Goal: Communication & Community: Answer question/provide support

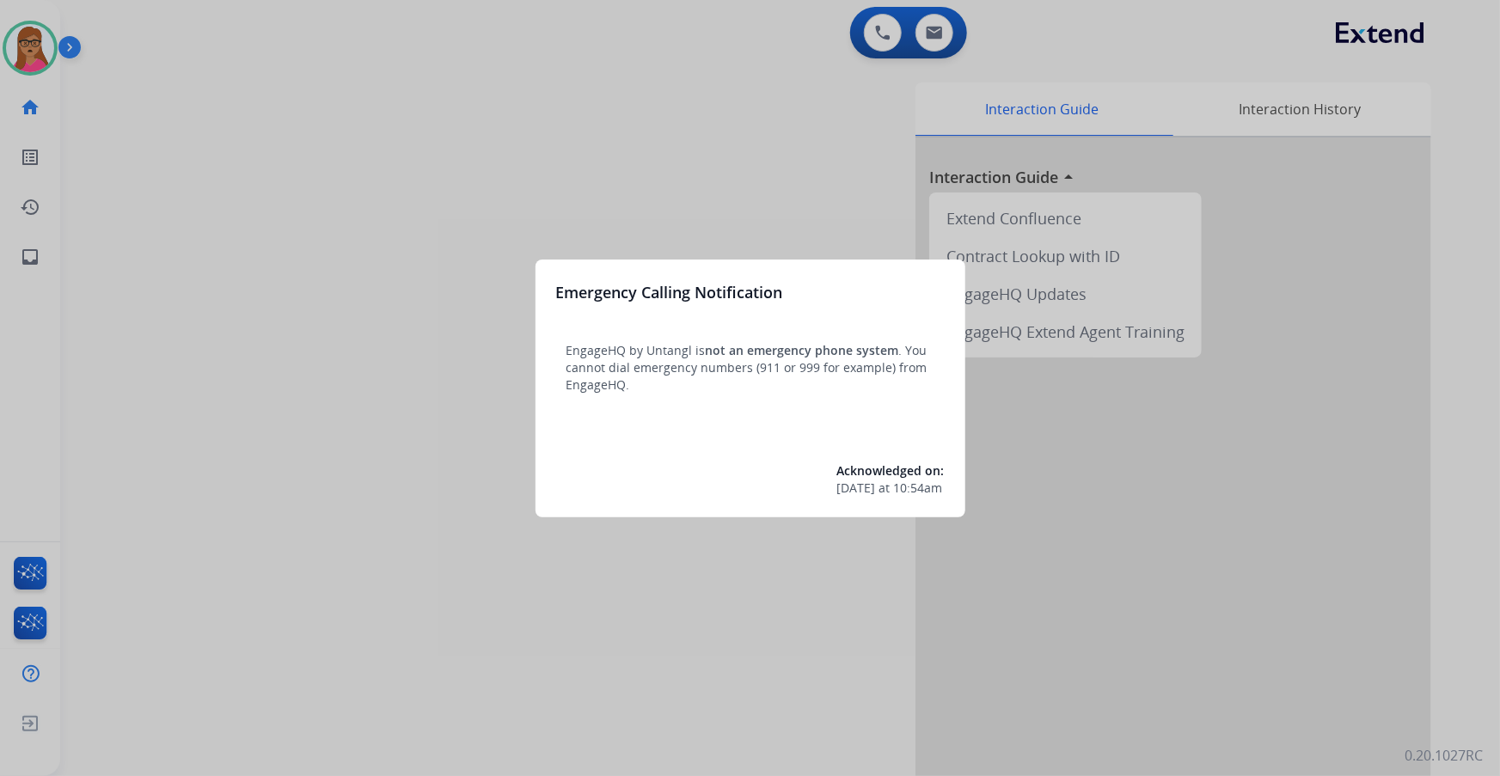
click at [477, 124] on div at bounding box center [750, 388] width 1500 height 776
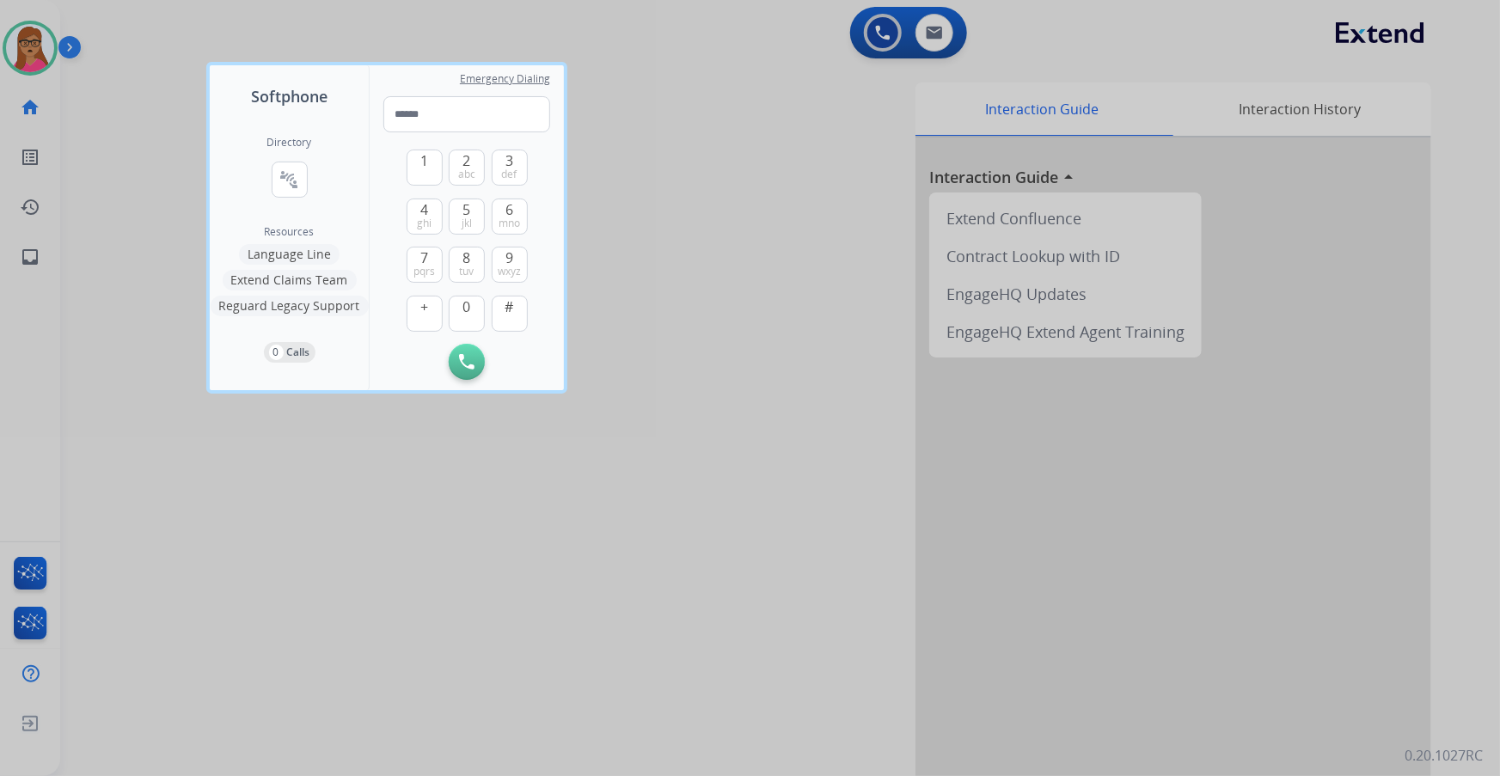
click at [722, 113] on div at bounding box center [750, 388] width 1500 height 776
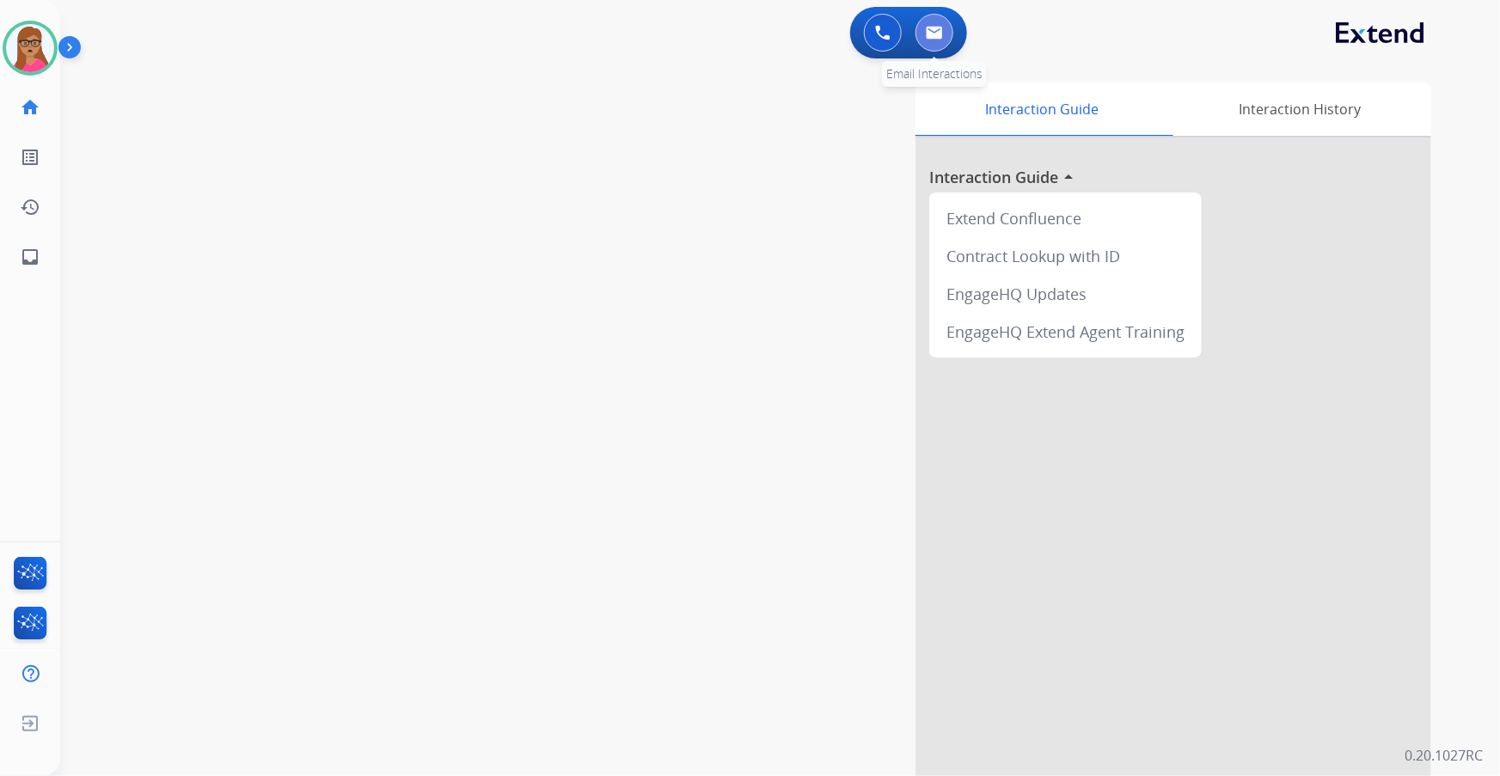
click at [952, 29] on button at bounding box center [935, 33] width 38 height 38
select select "**********"
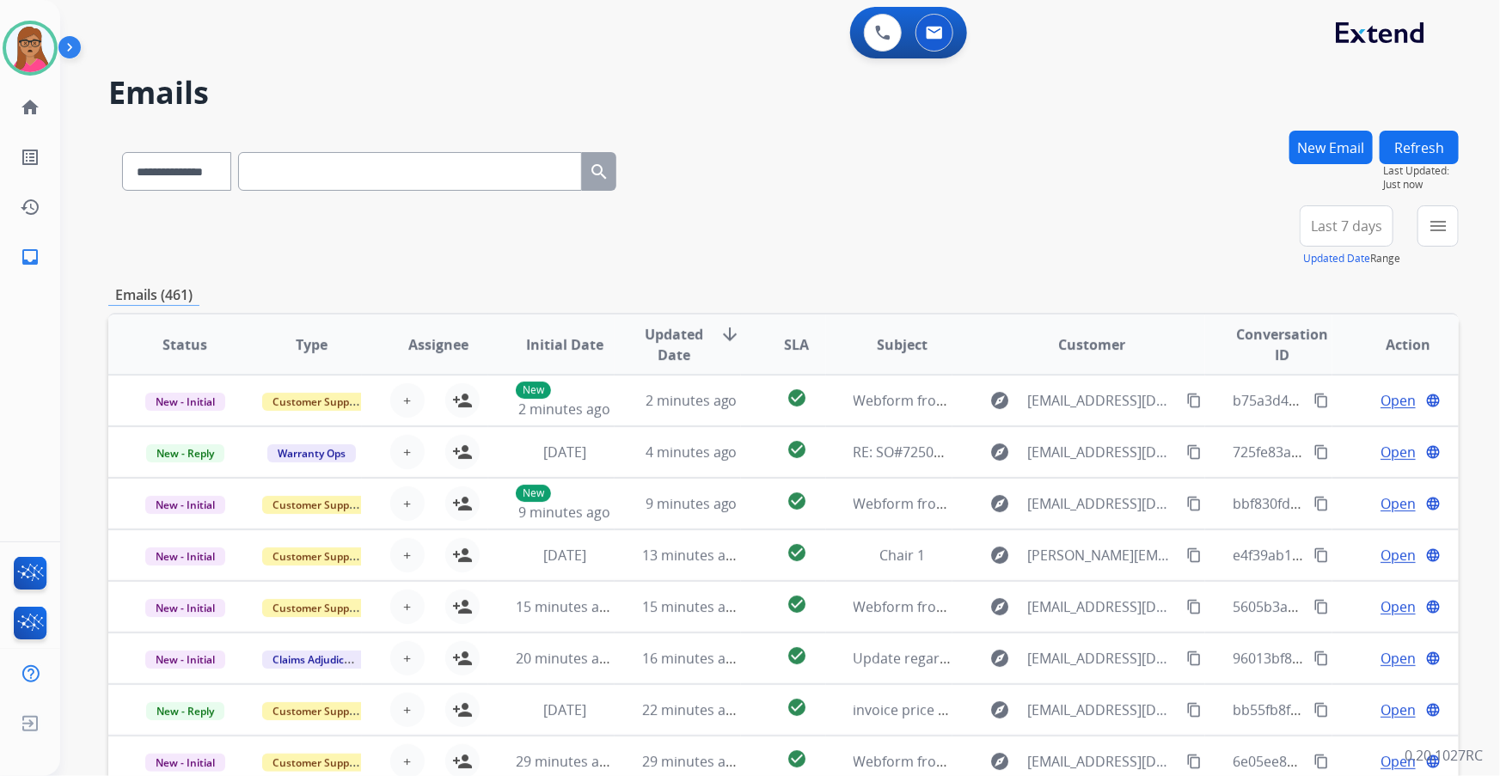
click at [1329, 138] on button "New Email" at bounding box center [1331, 148] width 83 height 34
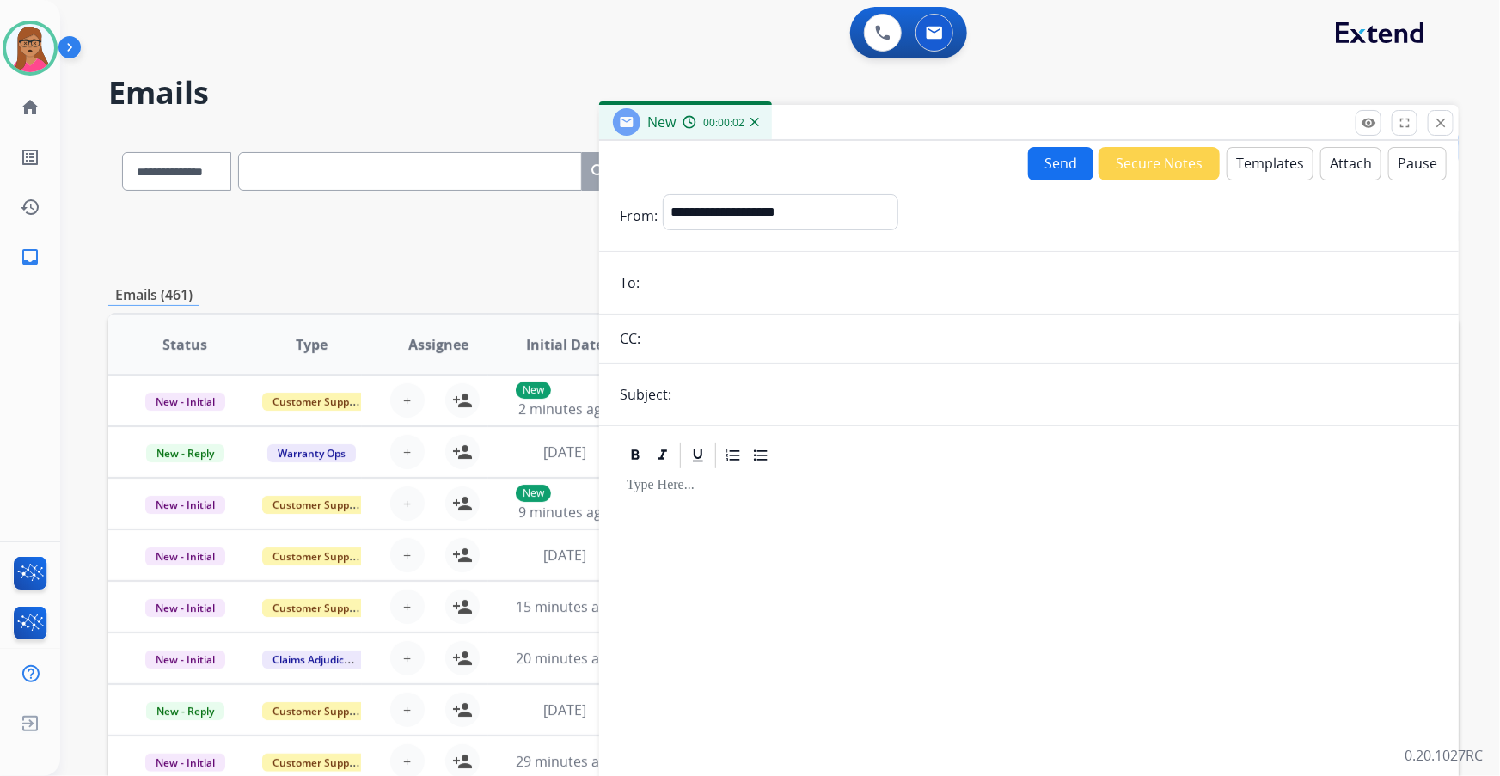
paste input "**********"
type input "**********"
click at [765, 207] on select "**********" at bounding box center [780, 211] width 234 height 34
select select "**********"
click at [663, 194] on select "**********" at bounding box center [780, 211] width 234 height 34
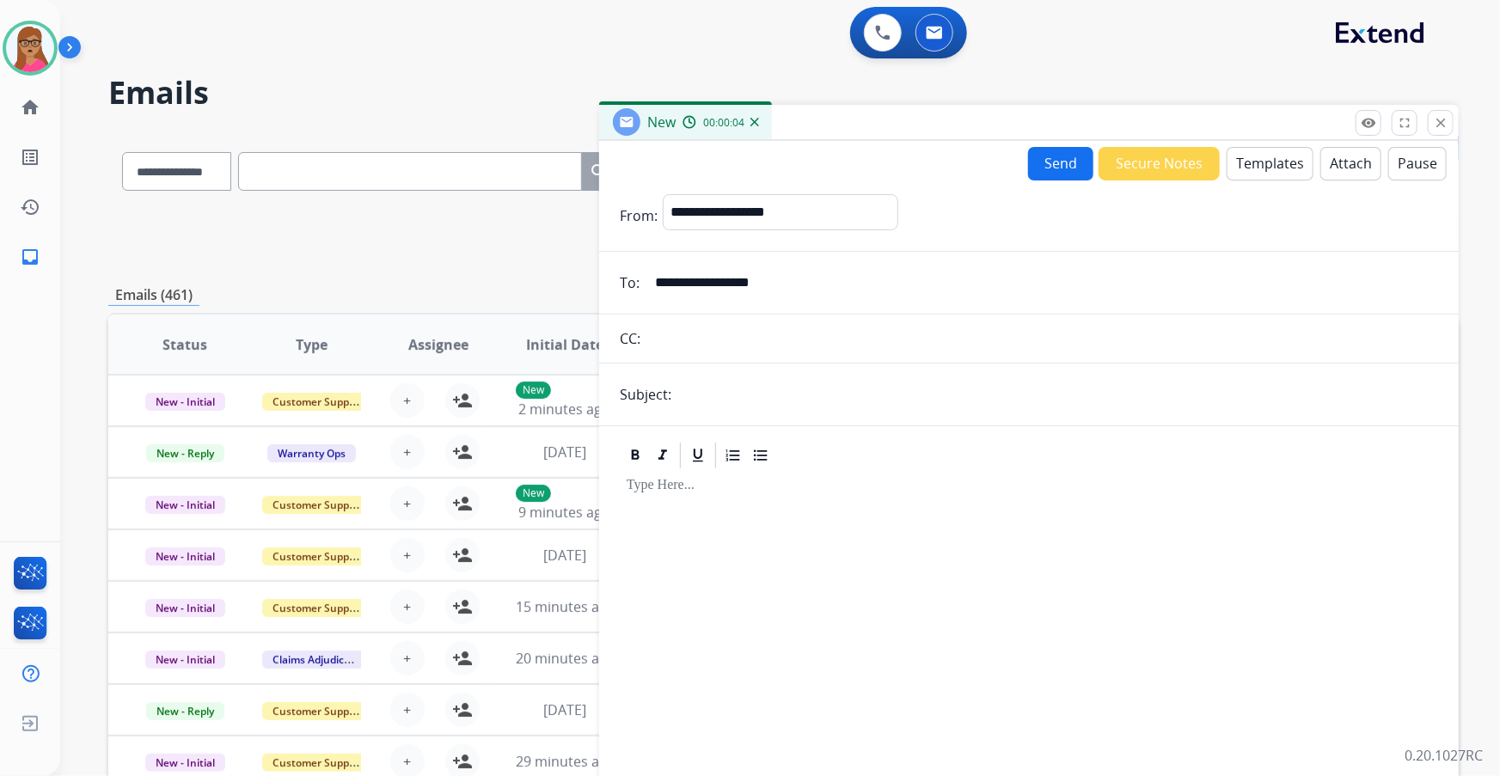
click at [788, 395] on input "text" at bounding box center [1058, 394] width 762 height 34
type input "**********"
click at [690, 505] on div at bounding box center [1029, 618] width 819 height 295
click at [1267, 162] on button "Templates" at bounding box center [1270, 164] width 87 height 34
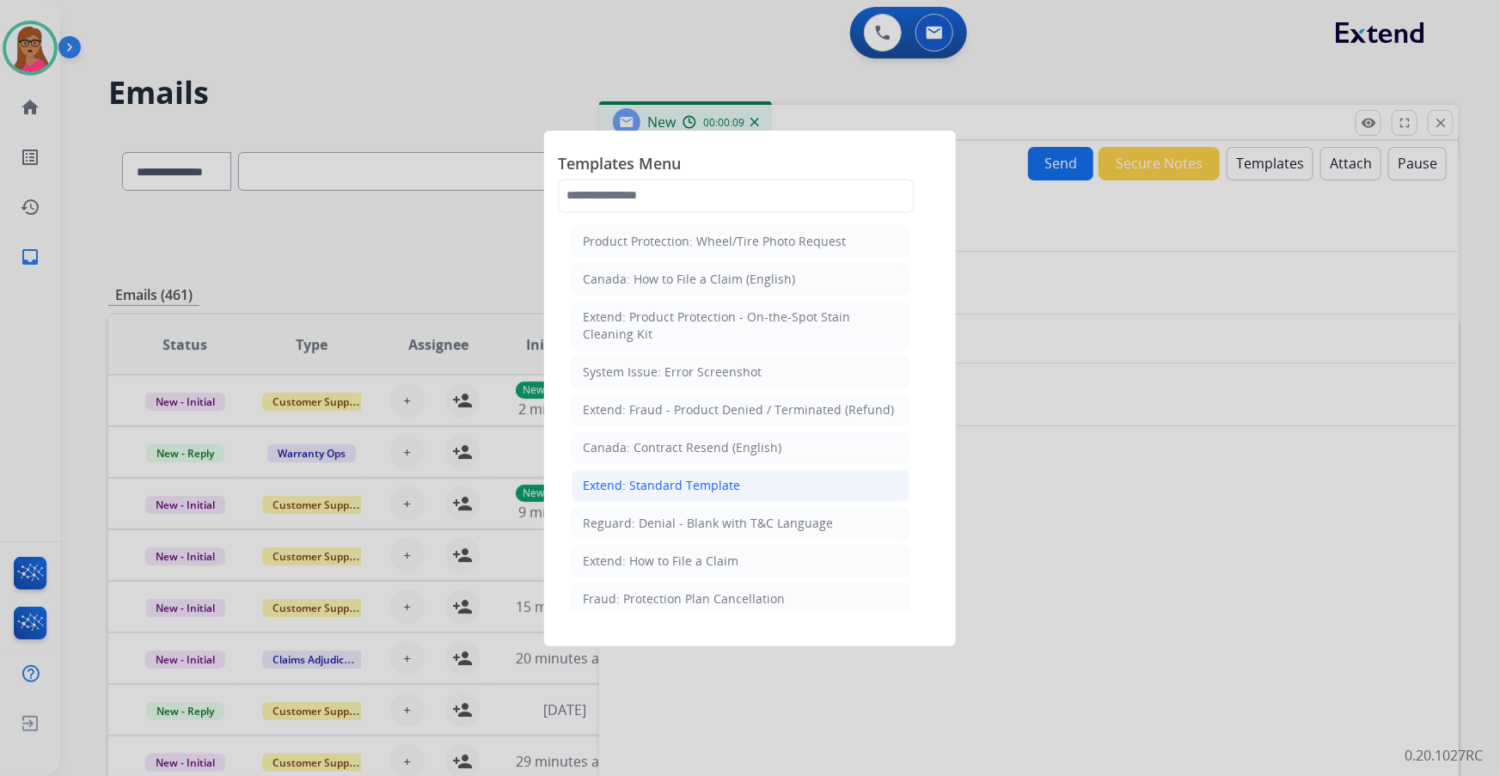
click at [683, 480] on div "Extend: Standard Template" at bounding box center [661, 485] width 157 height 17
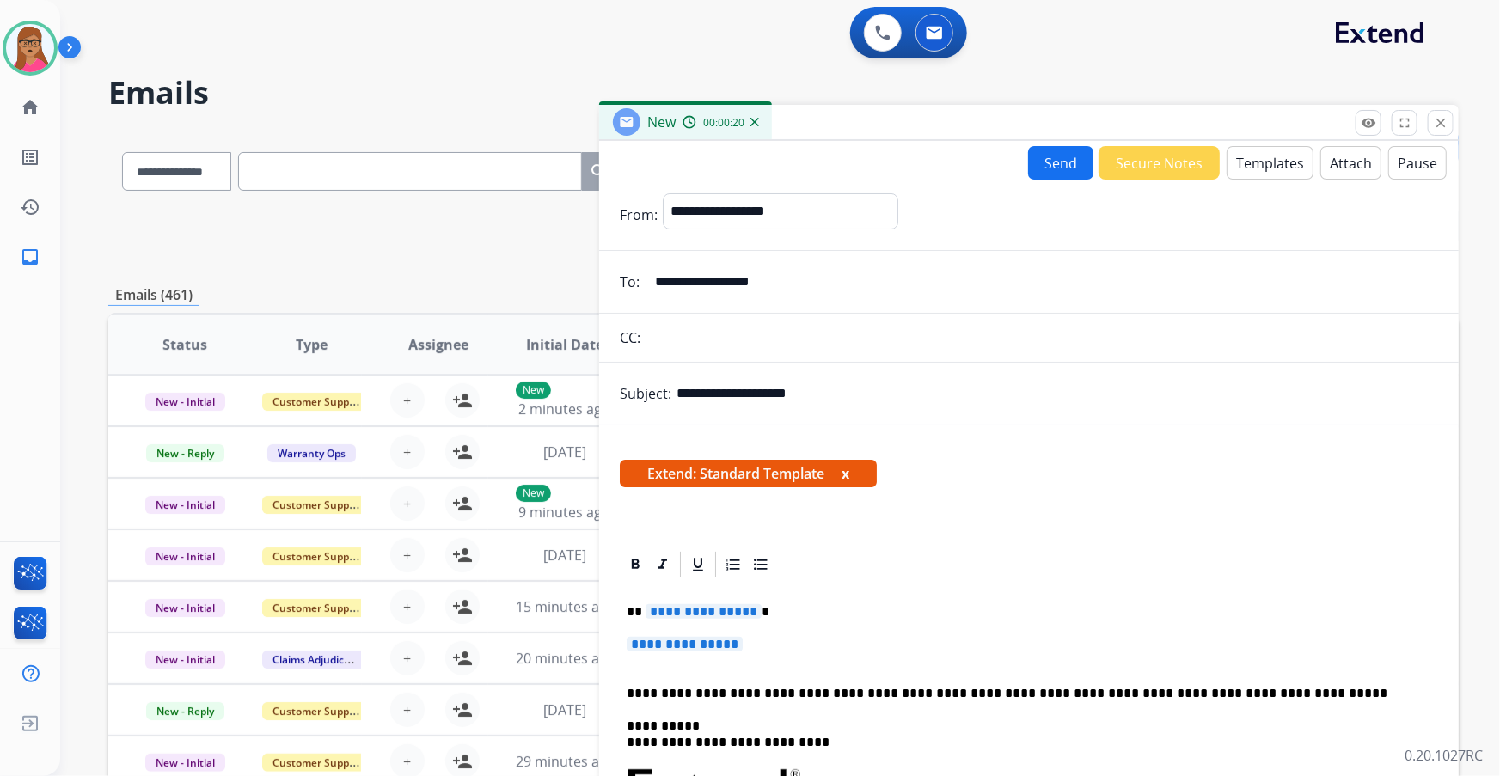
click at [703, 608] on span "**********" at bounding box center [704, 611] width 116 height 15
click at [707, 642] on span "**********" at bounding box center [685, 644] width 116 height 15
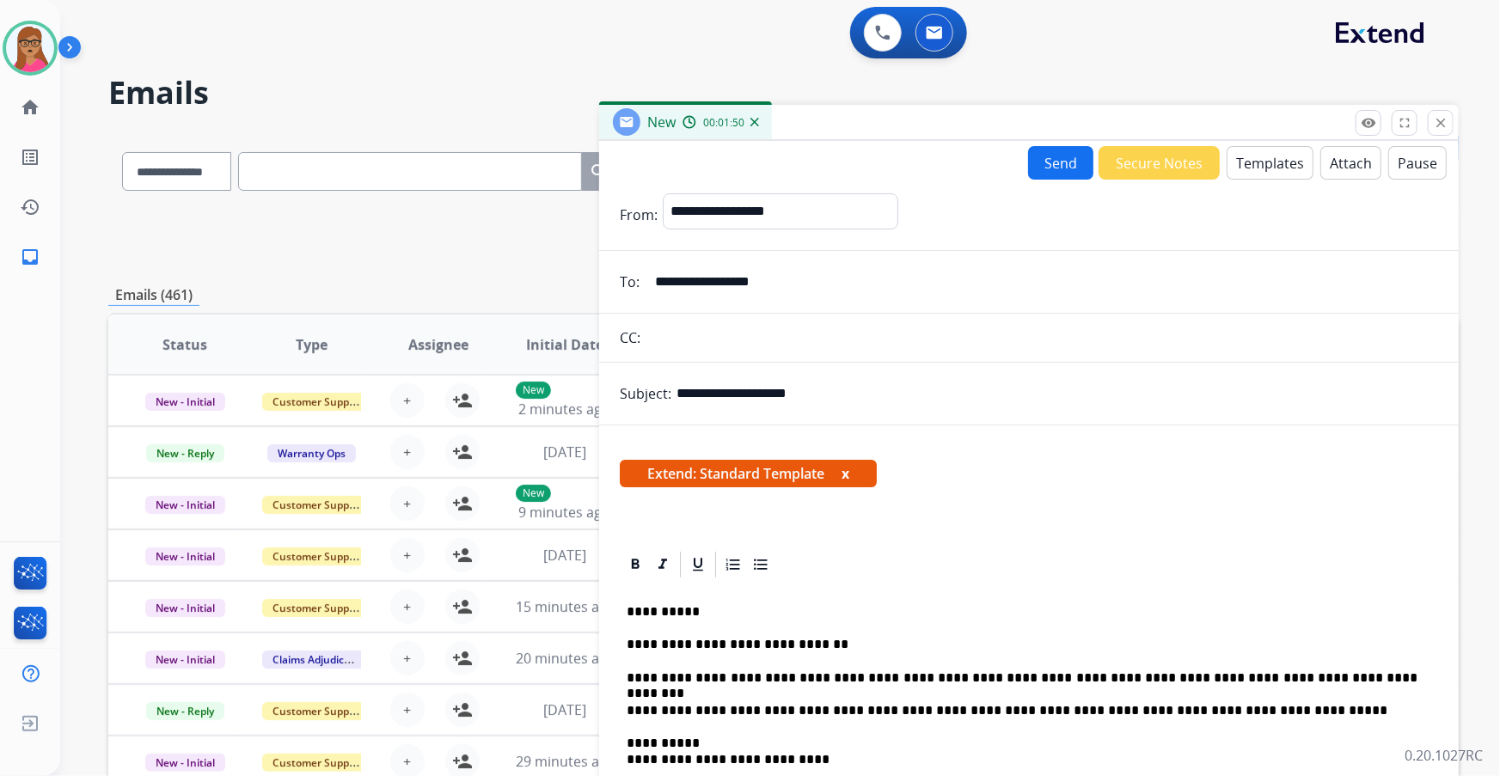
click at [1053, 169] on button "Send" at bounding box center [1060, 163] width 65 height 34
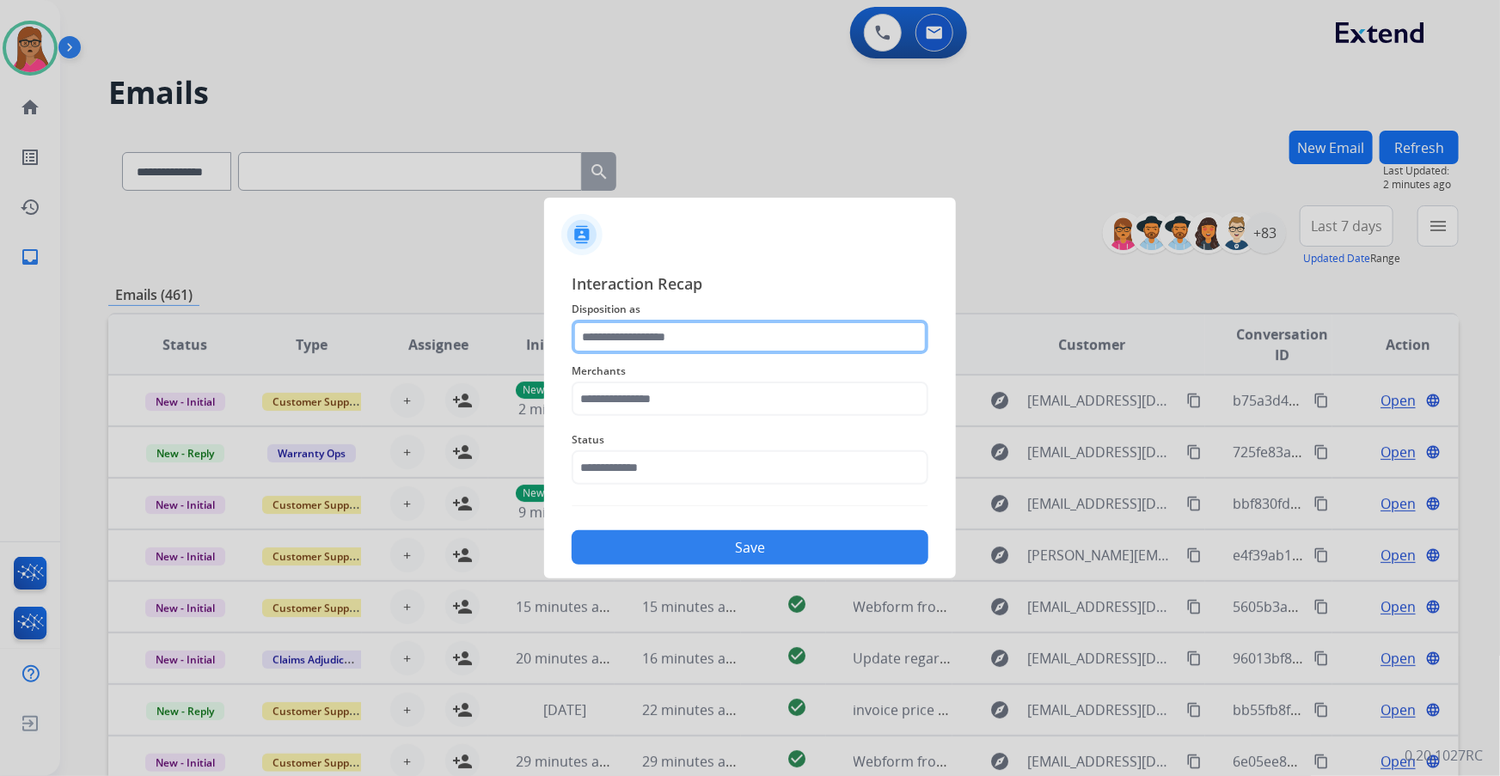
click at [684, 337] on input "text" at bounding box center [750, 337] width 357 height 34
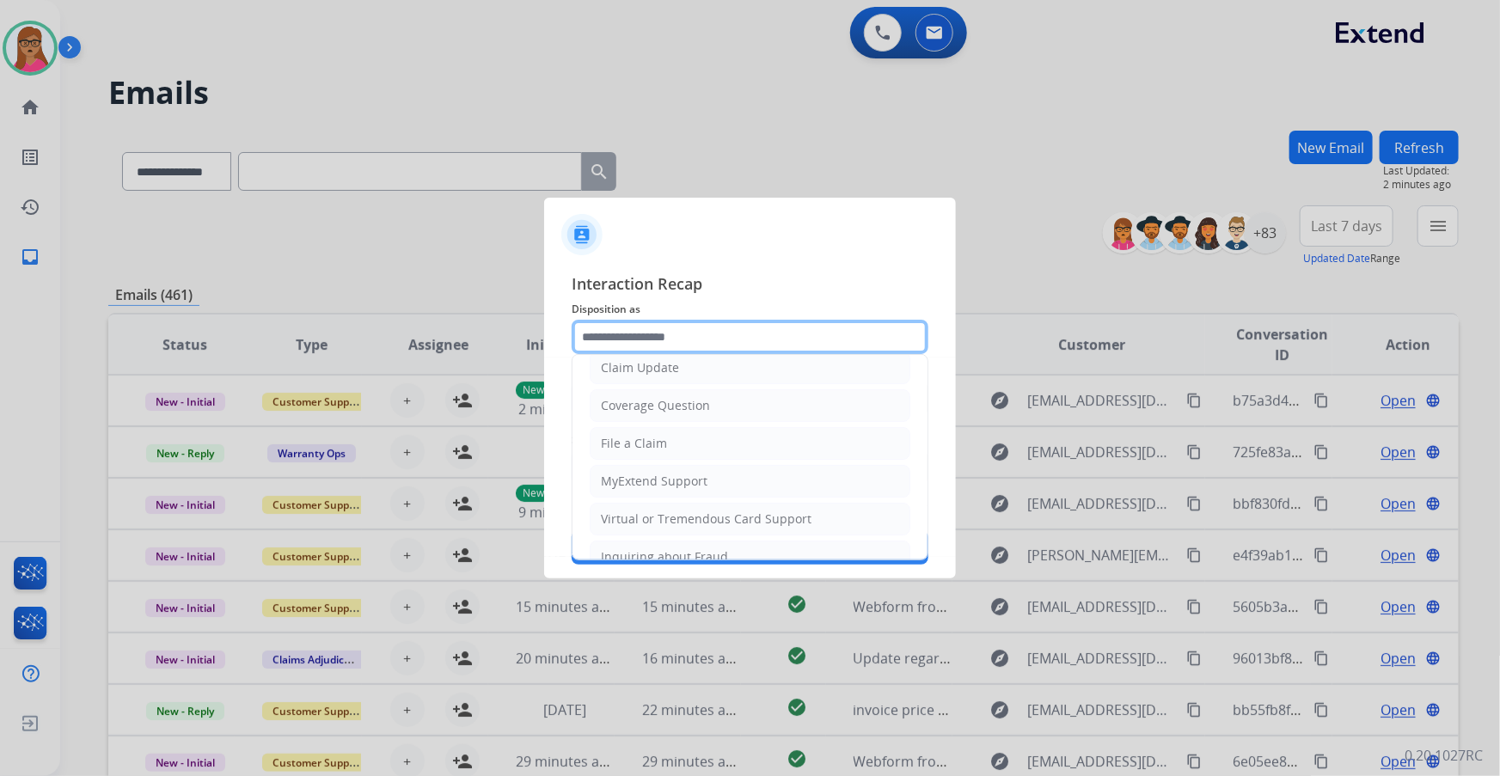
scroll to position [234, 0]
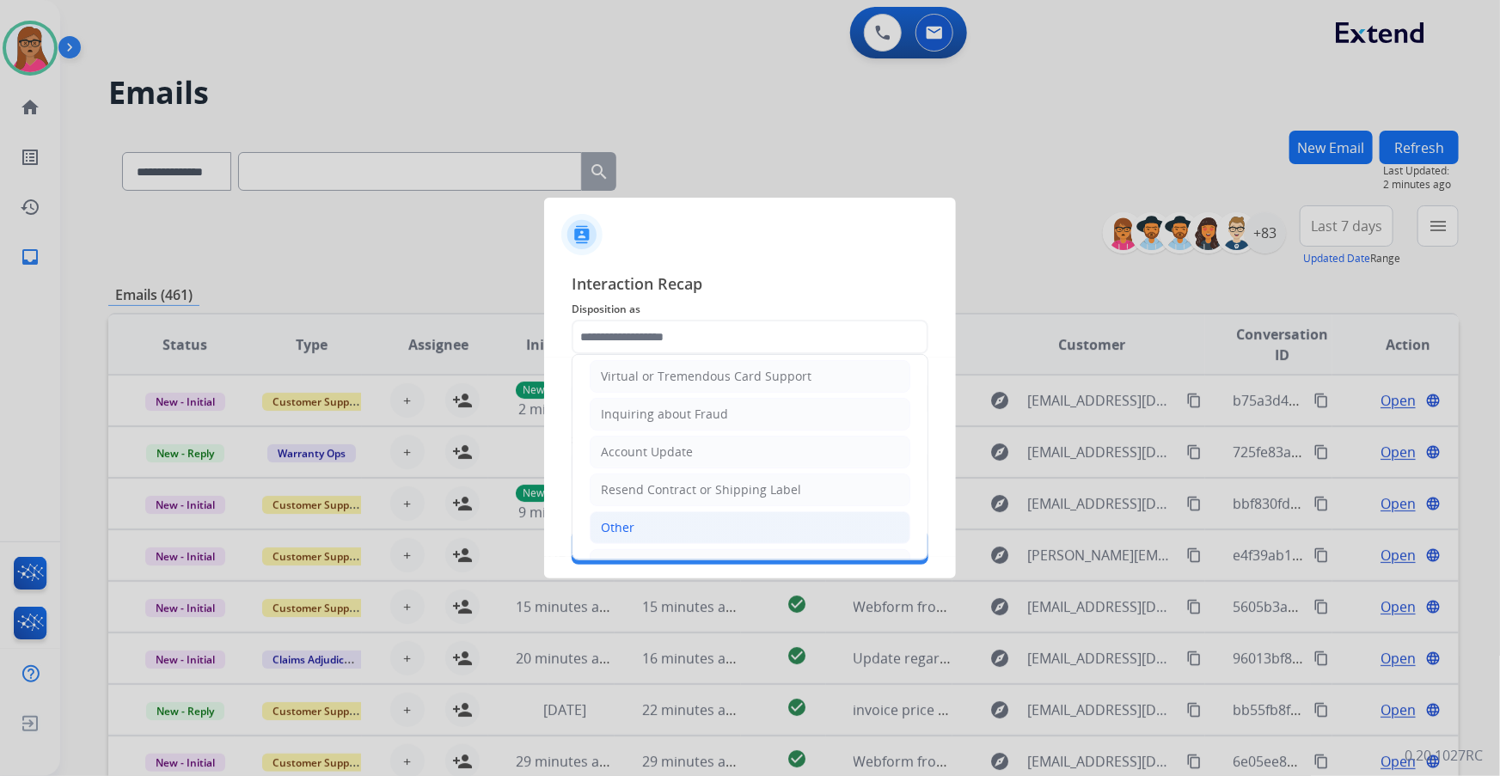
click at [632, 512] on li "Other" at bounding box center [750, 528] width 321 height 33
type input "*****"
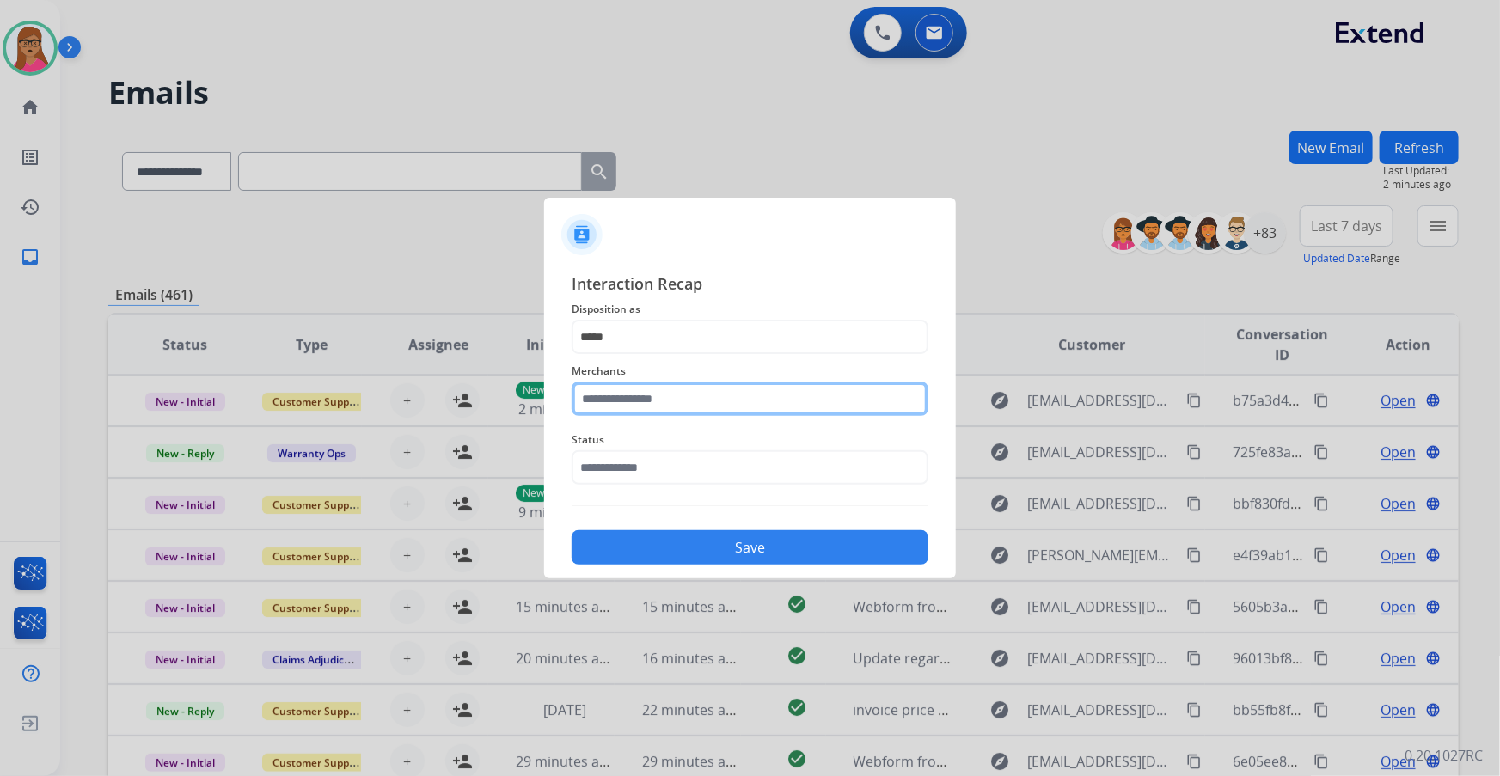
click at [693, 405] on input "text" at bounding box center [750, 399] width 357 height 34
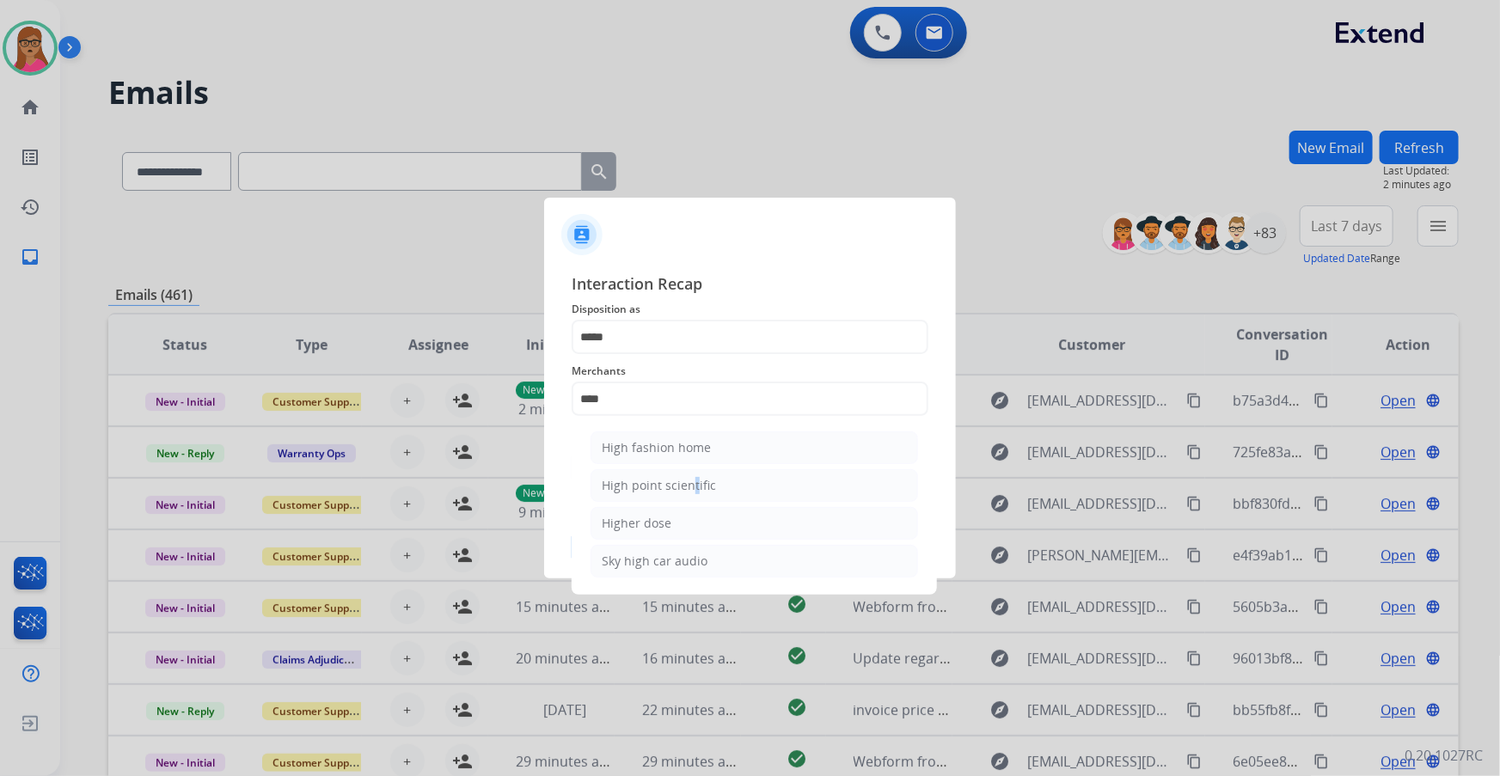
drag, startPoint x: 688, startPoint y: 482, endPoint x: 686, endPoint y: 471, distance: 11.3
click at [688, 482] on div "High point scientific" at bounding box center [659, 485] width 114 height 17
type input "**********"
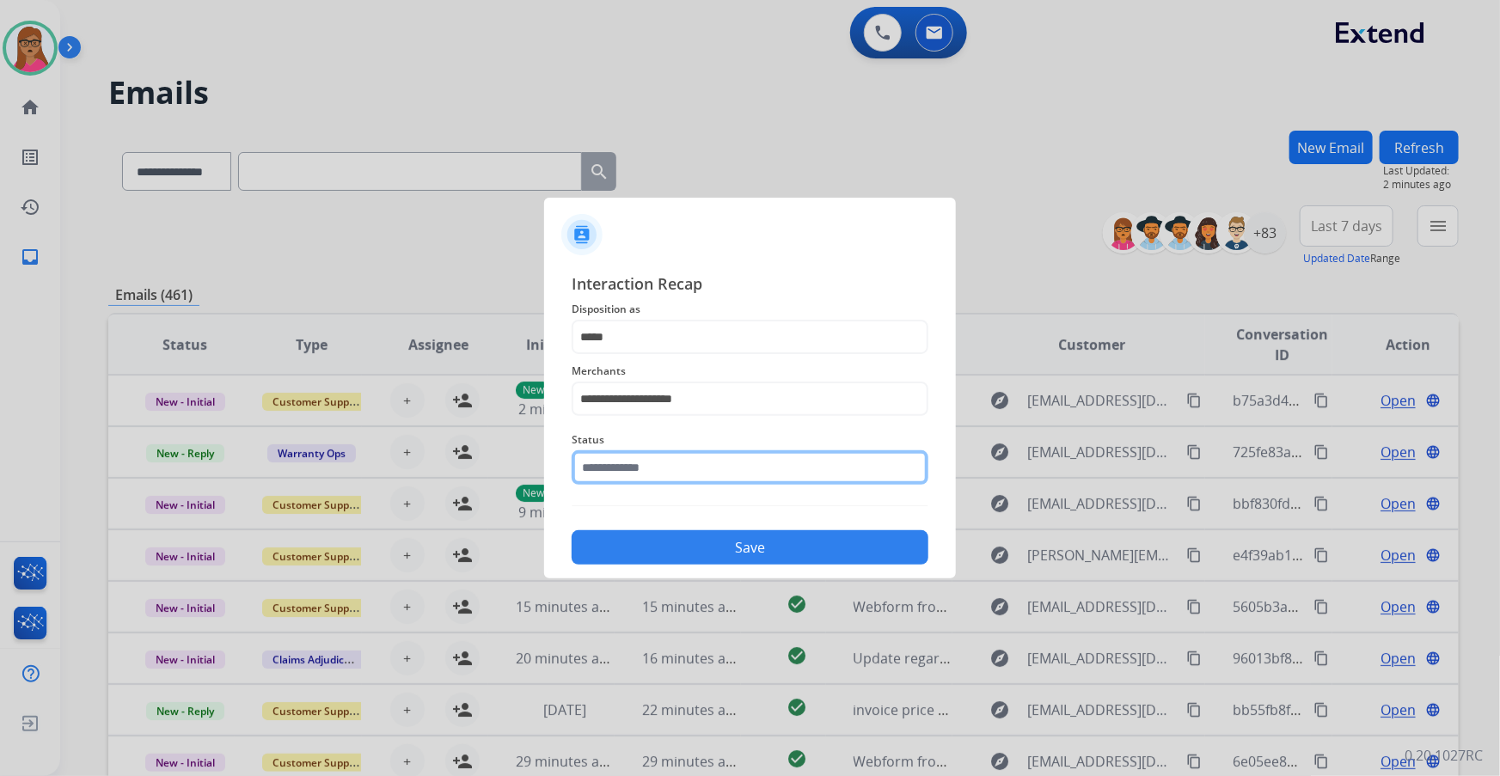
click at [641, 469] on input "text" at bounding box center [750, 468] width 357 height 34
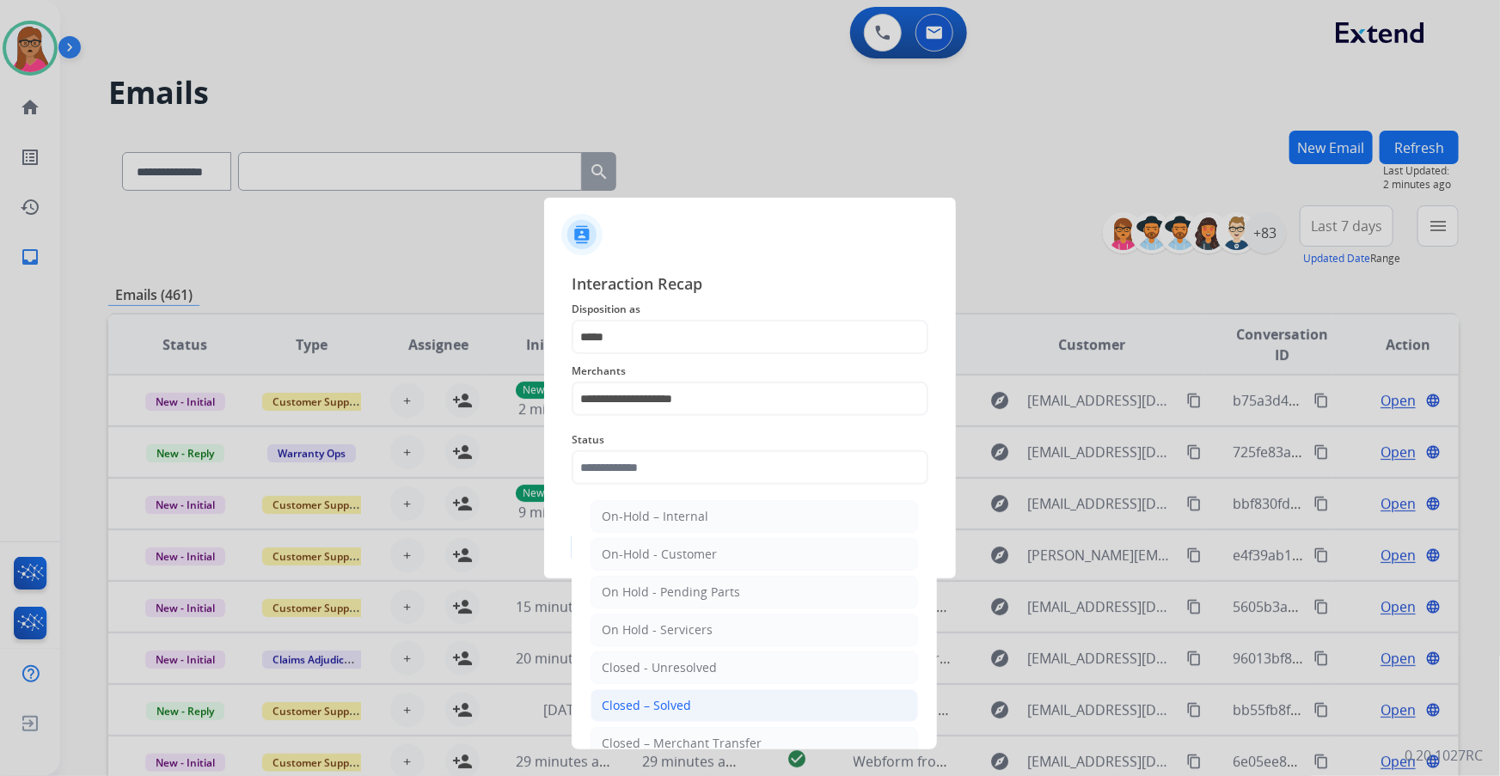
click at [662, 703] on div "Closed – Solved" at bounding box center [646, 705] width 89 height 17
type input "**********"
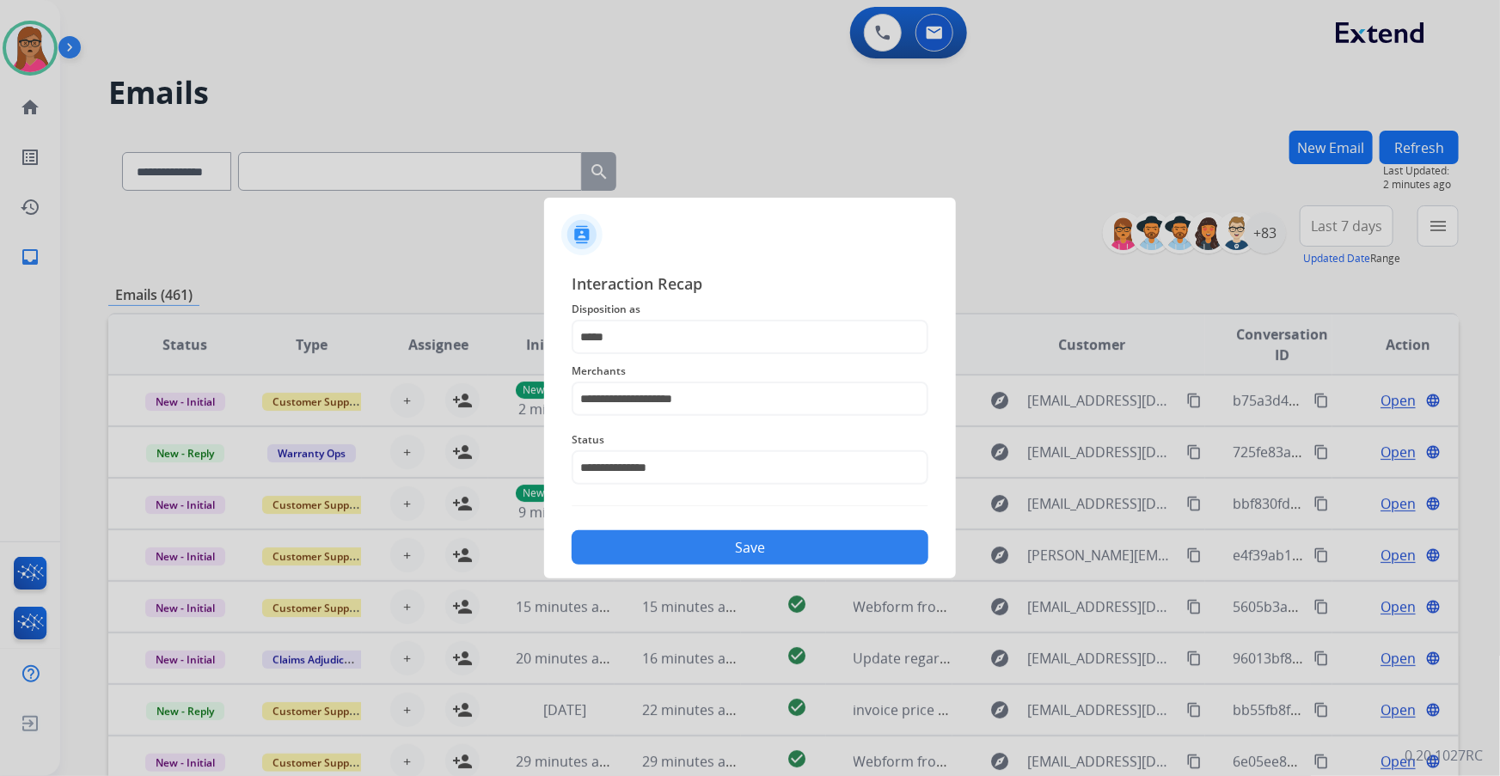
click at [749, 537] on button "Save" at bounding box center [750, 548] width 357 height 34
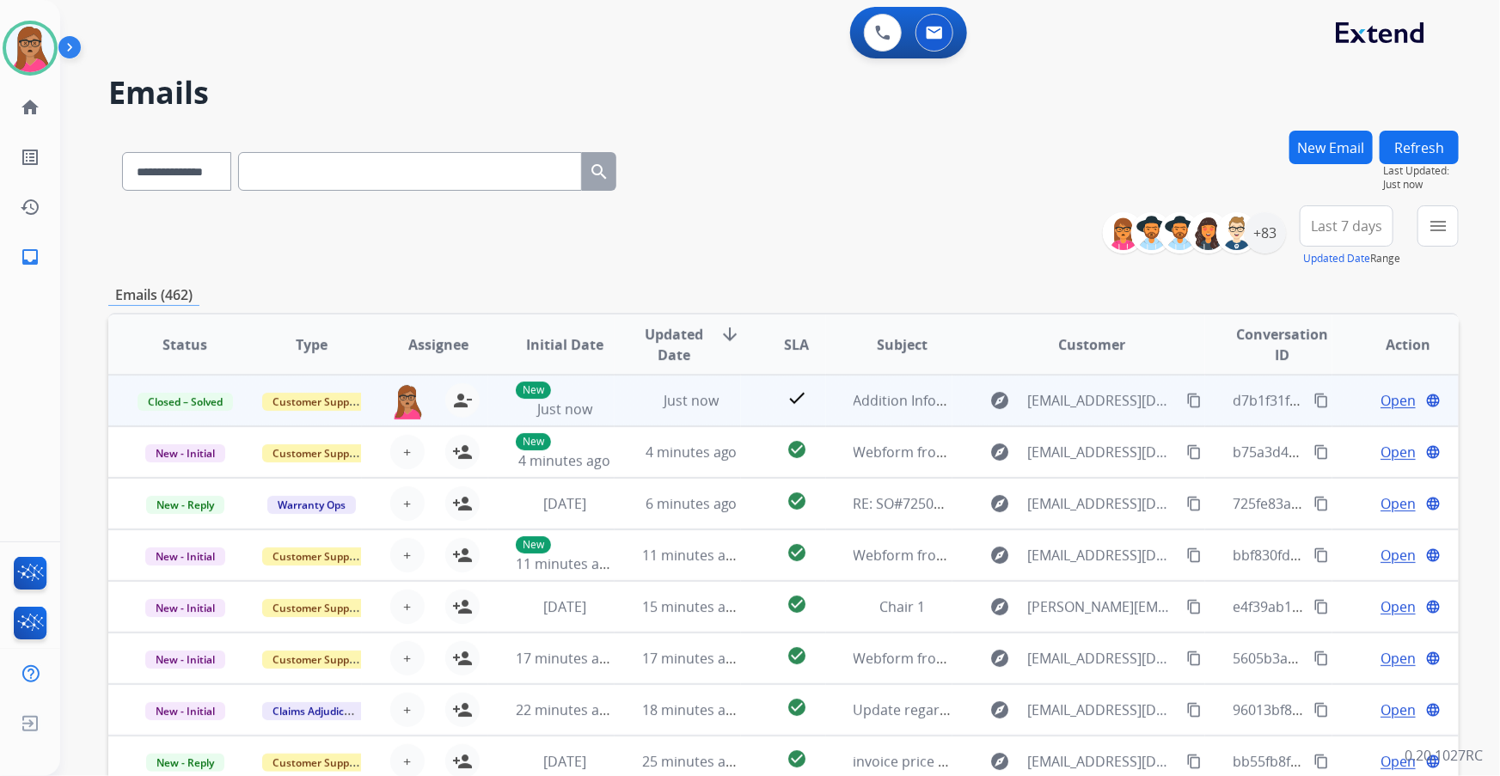
click at [1315, 395] on mat-icon "content_copy" at bounding box center [1321, 400] width 15 height 15
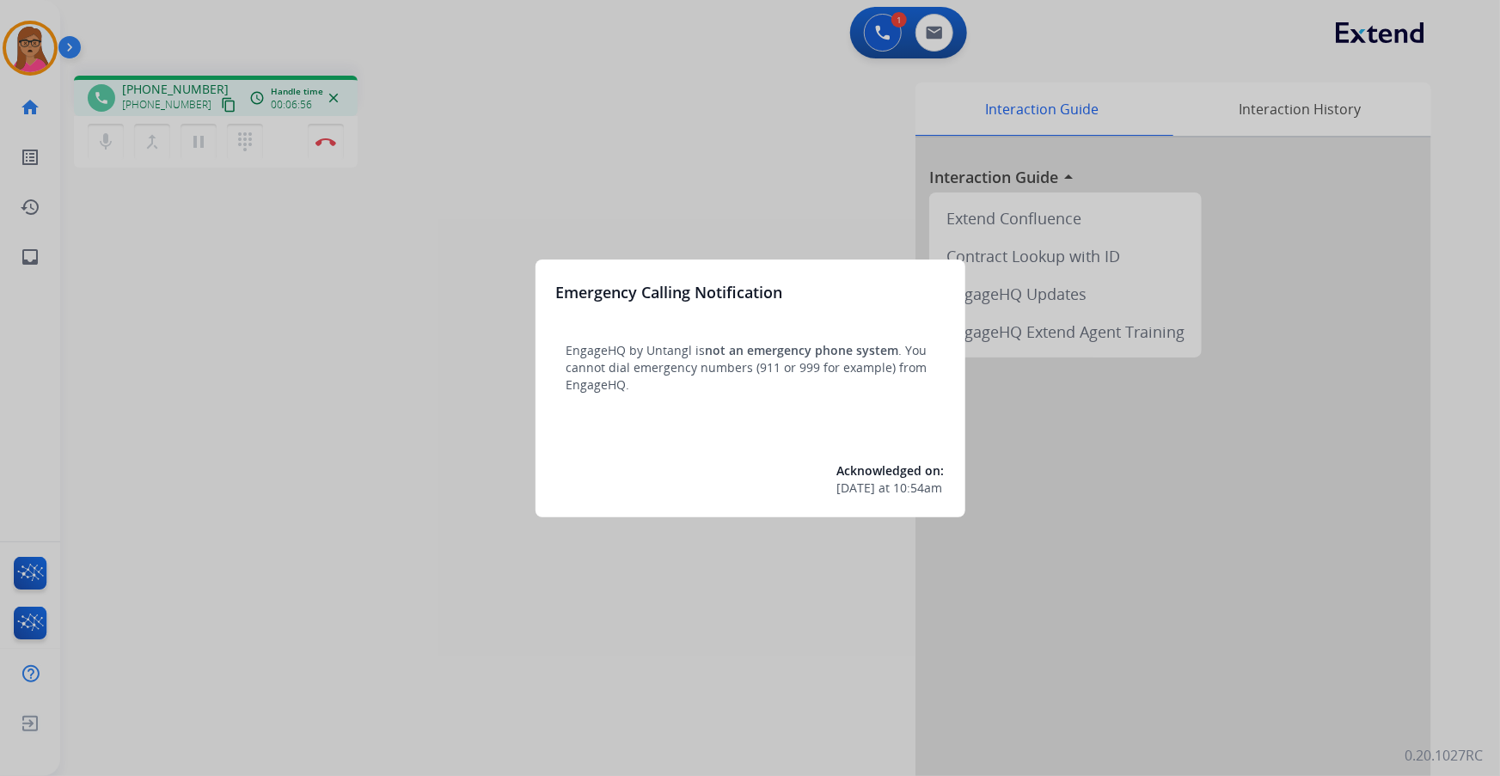
click at [679, 163] on div at bounding box center [750, 388] width 1500 height 776
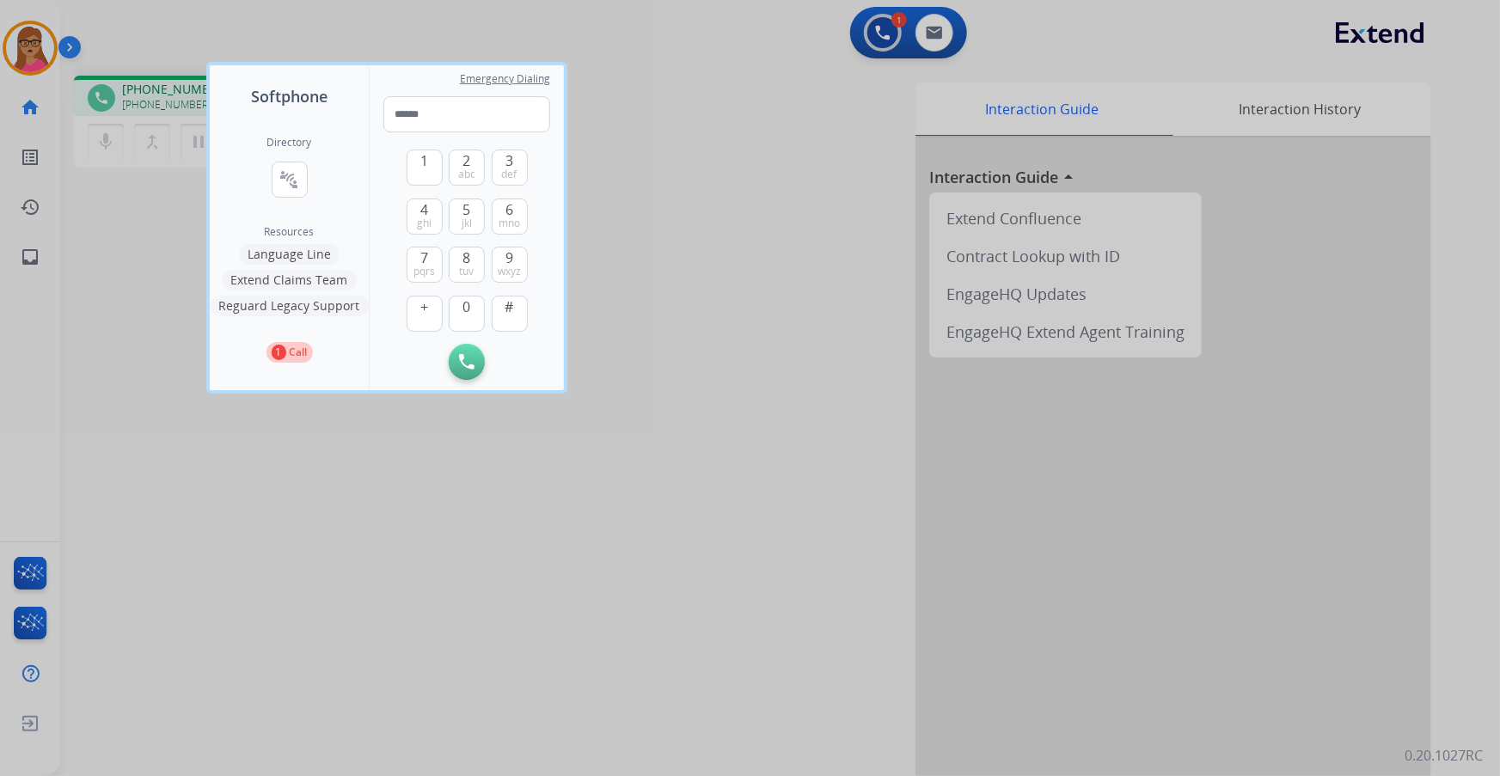
click at [670, 178] on div at bounding box center [750, 388] width 1500 height 776
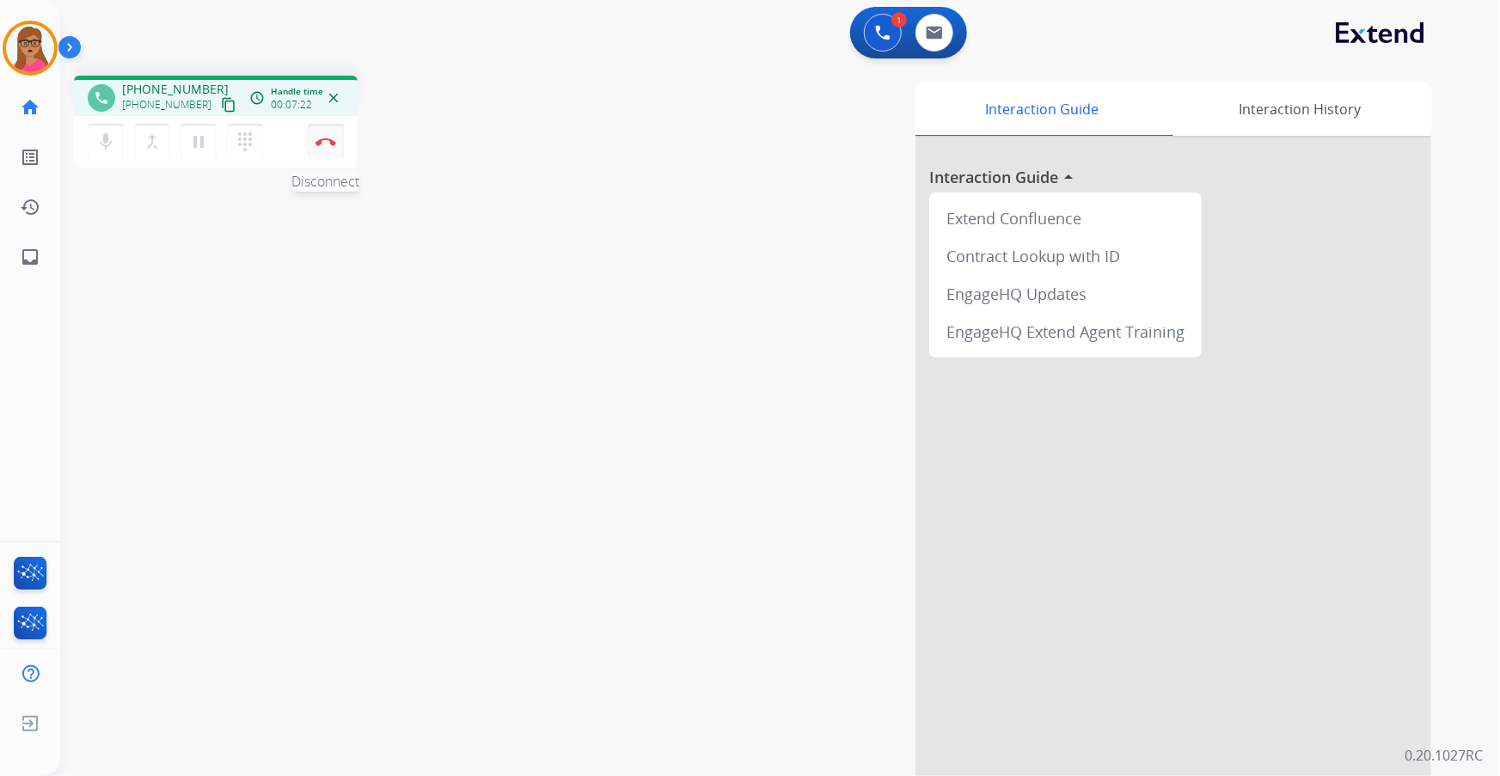
click at [328, 146] on button "Disconnect" at bounding box center [326, 142] width 36 height 36
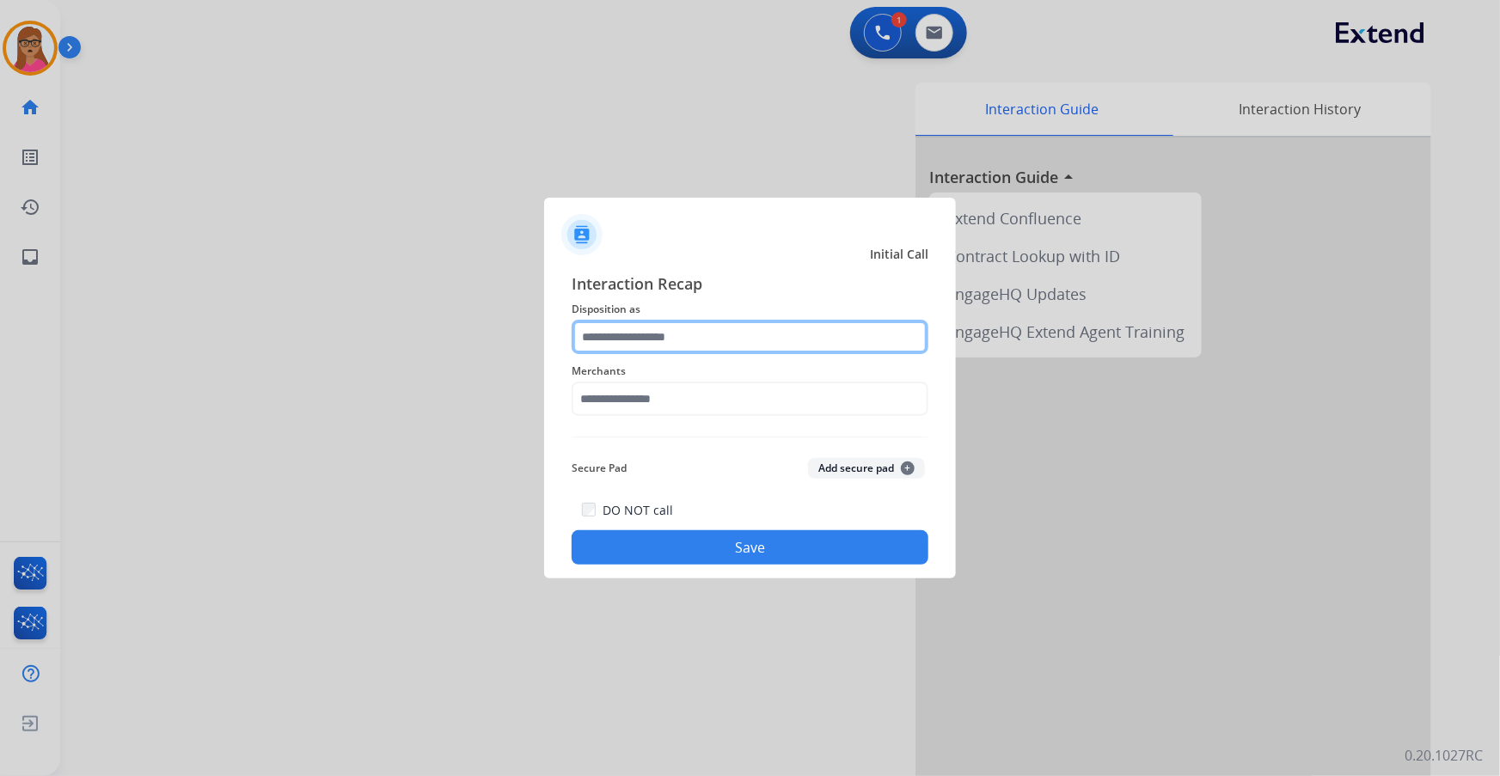
click at [741, 332] on input "text" at bounding box center [750, 337] width 357 height 34
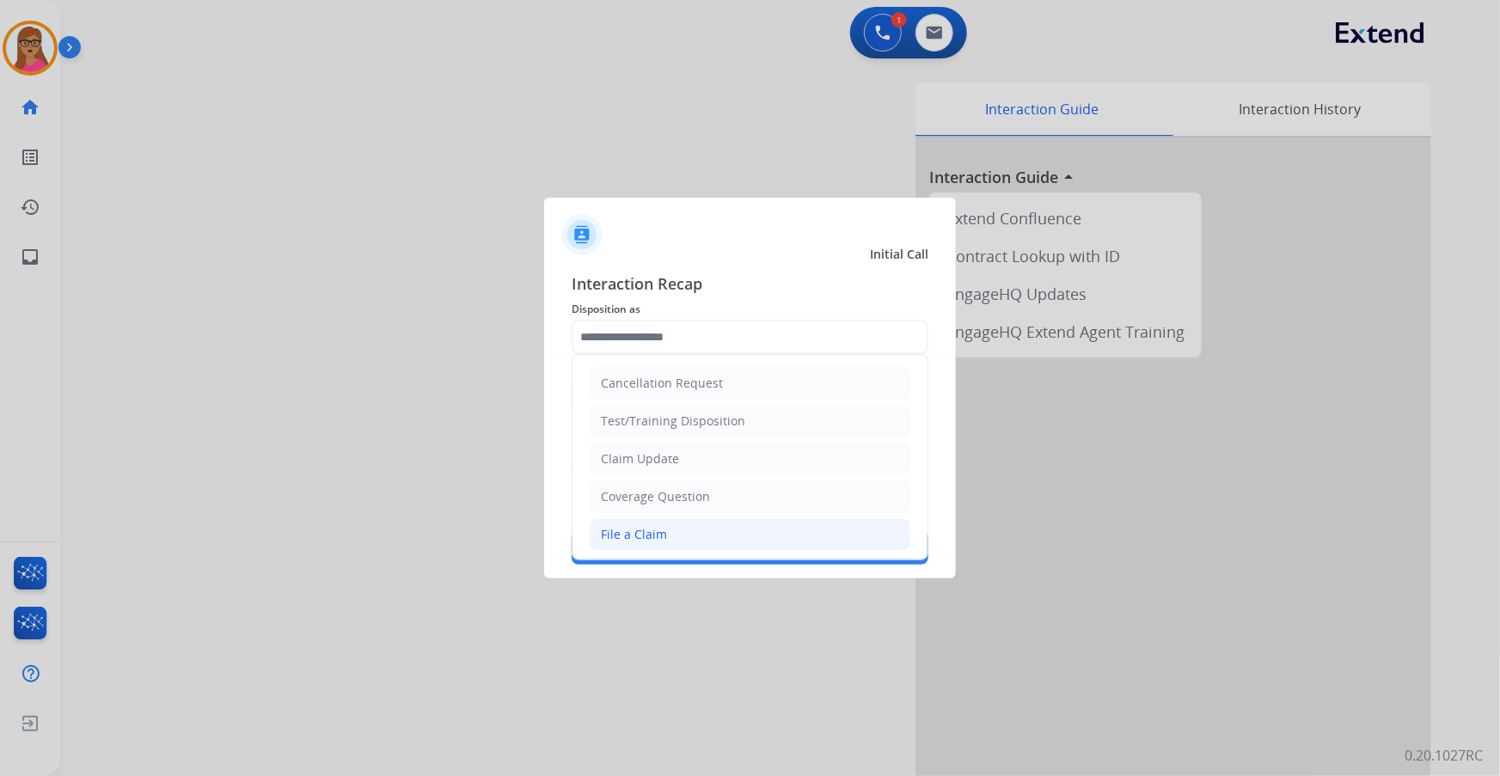
click at [660, 538] on div "File a Claim" at bounding box center [634, 534] width 66 height 17
type input "**********"
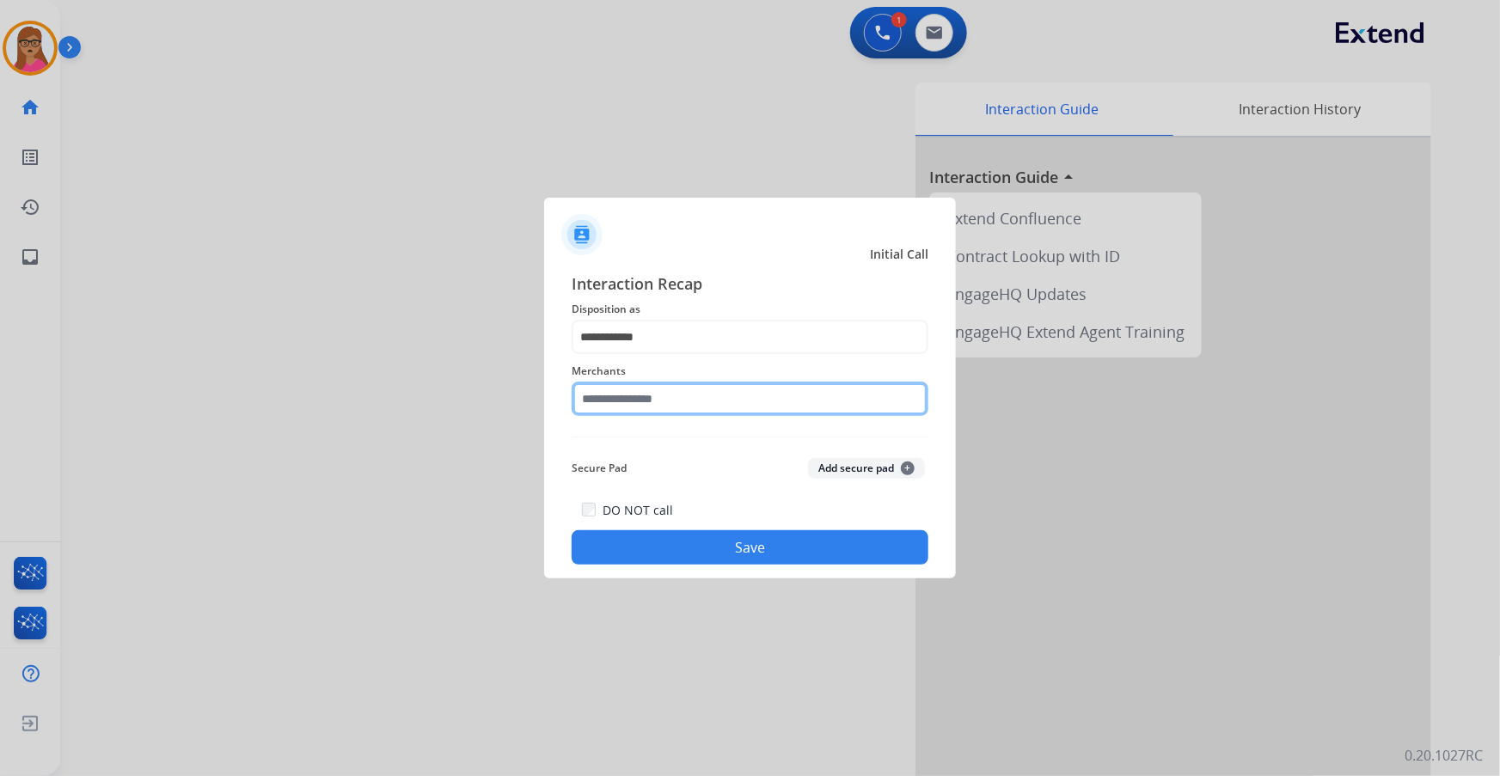
click at [632, 400] on input "text" at bounding box center [750, 399] width 357 height 34
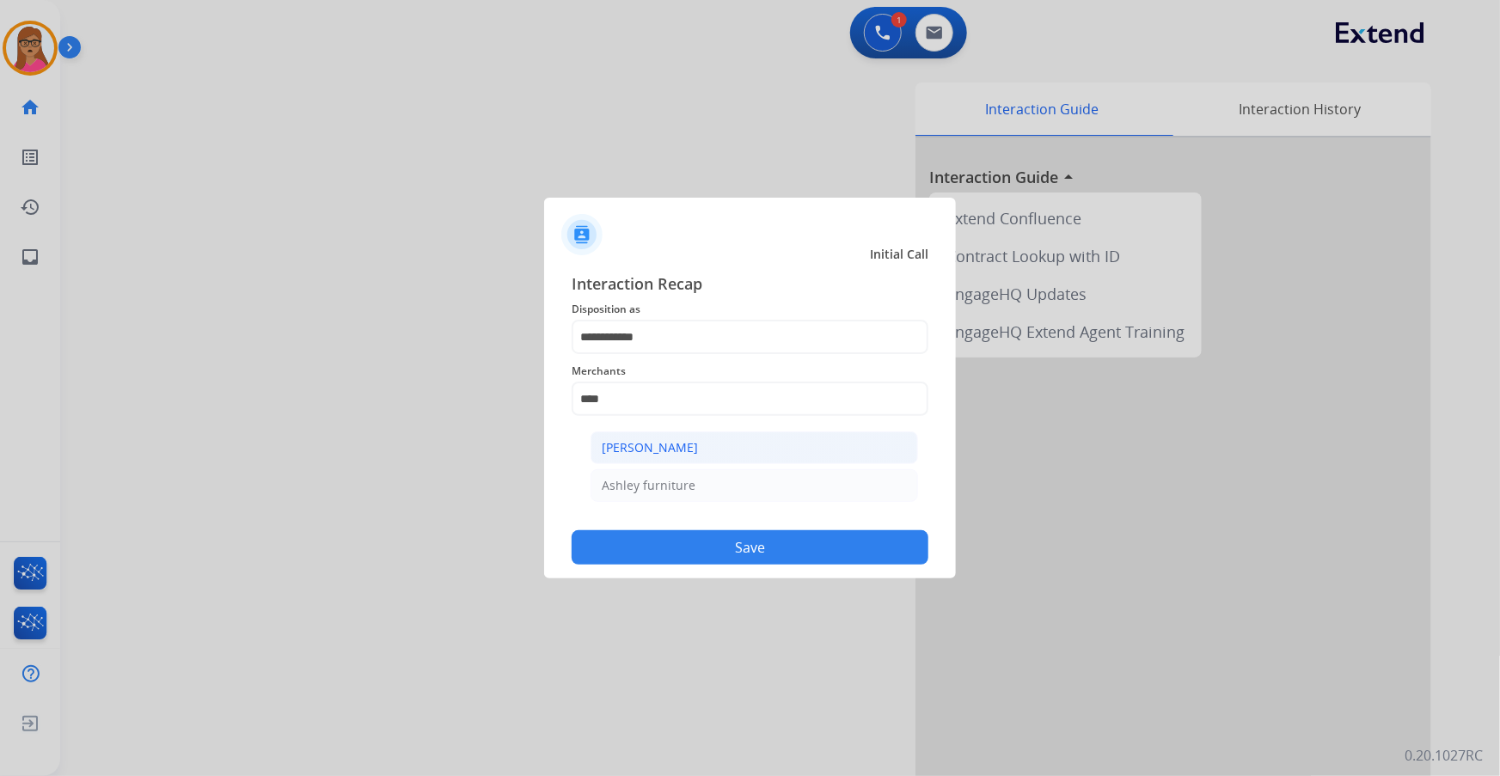
click at [679, 448] on div "[PERSON_NAME]" at bounding box center [650, 447] width 96 height 17
type input "**********"
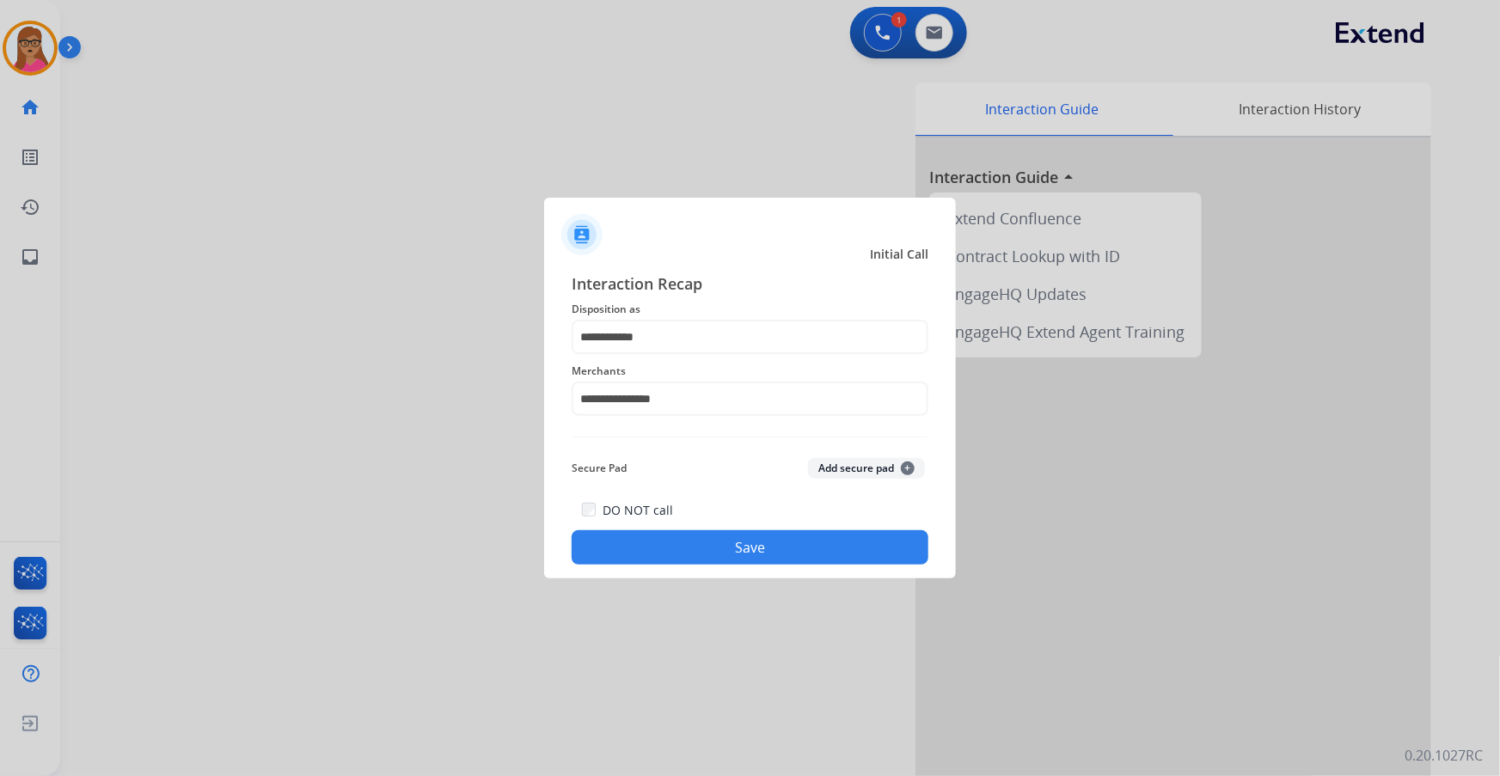
click at [773, 547] on button "Save" at bounding box center [750, 548] width 357 height 34
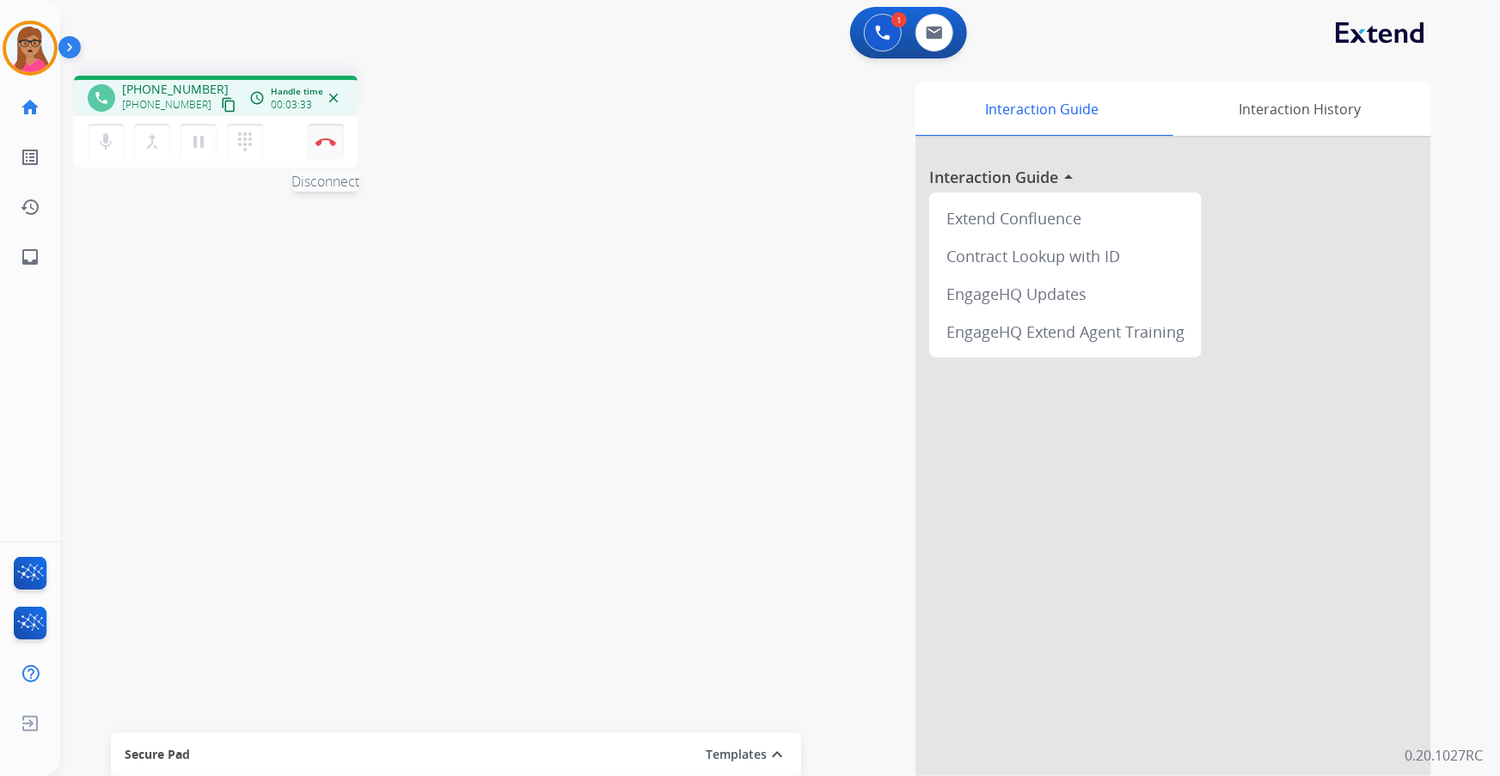
click at [327, 141] on img at bounding box center [326, 142] width 21 height 9
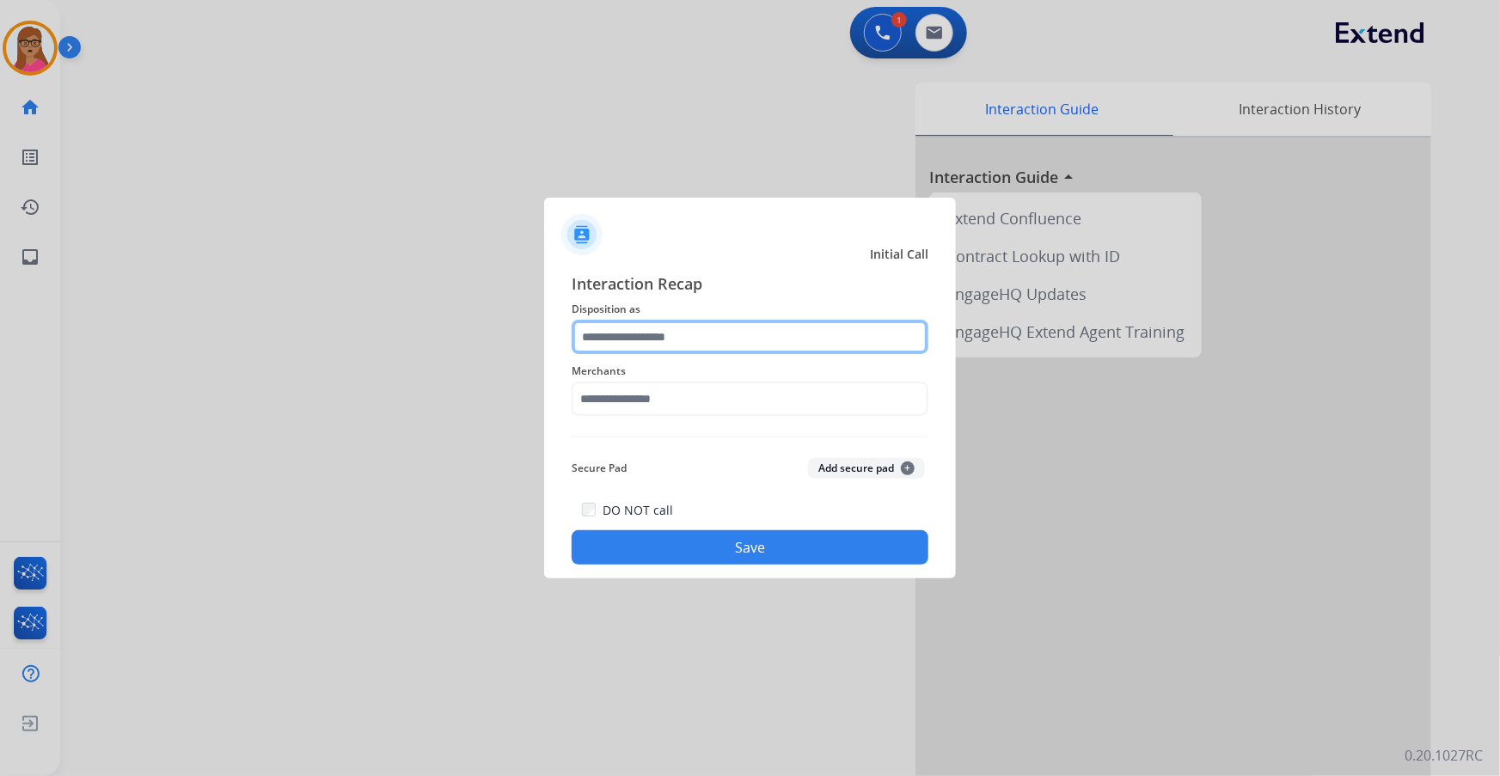
click at [698, 325] on input "text" at bounding box center [750, 337] width 357 height 34
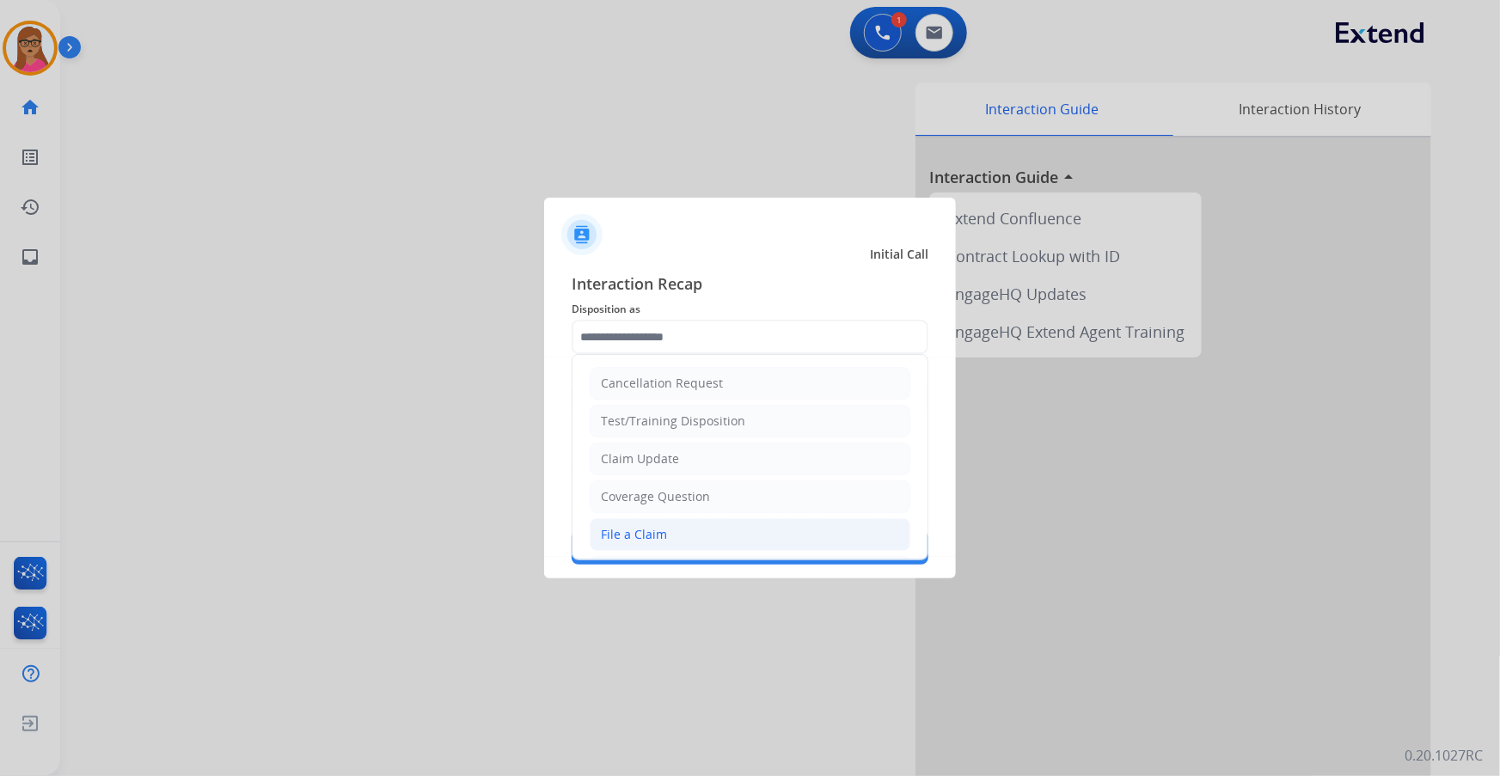
click at [642, 527] on div "File a Claim" at bounding box center [634, 534] width 66 height 17
type input "**********"
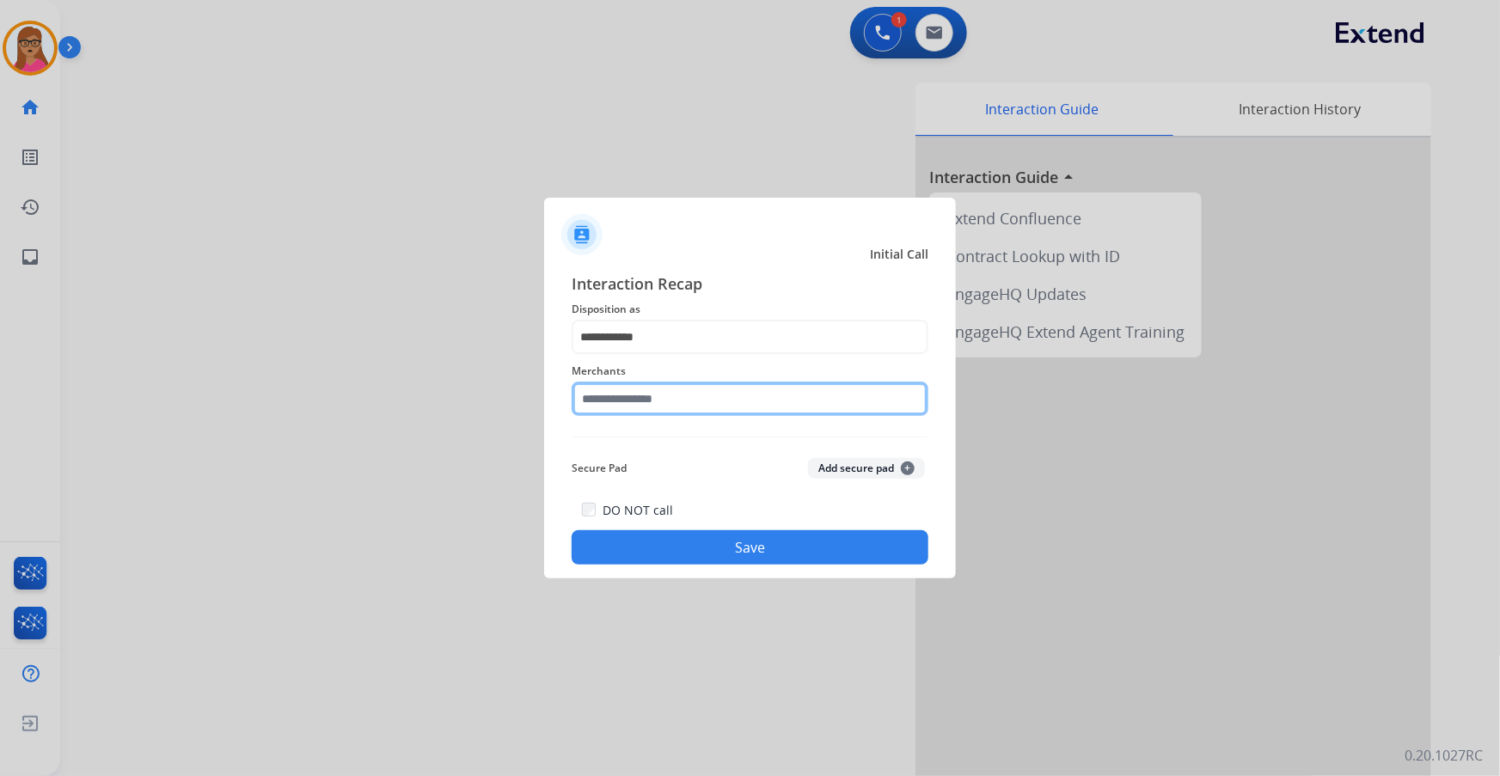
click at [652, 403] on input "text" at bounding box center [750, 399] width 357 height 34
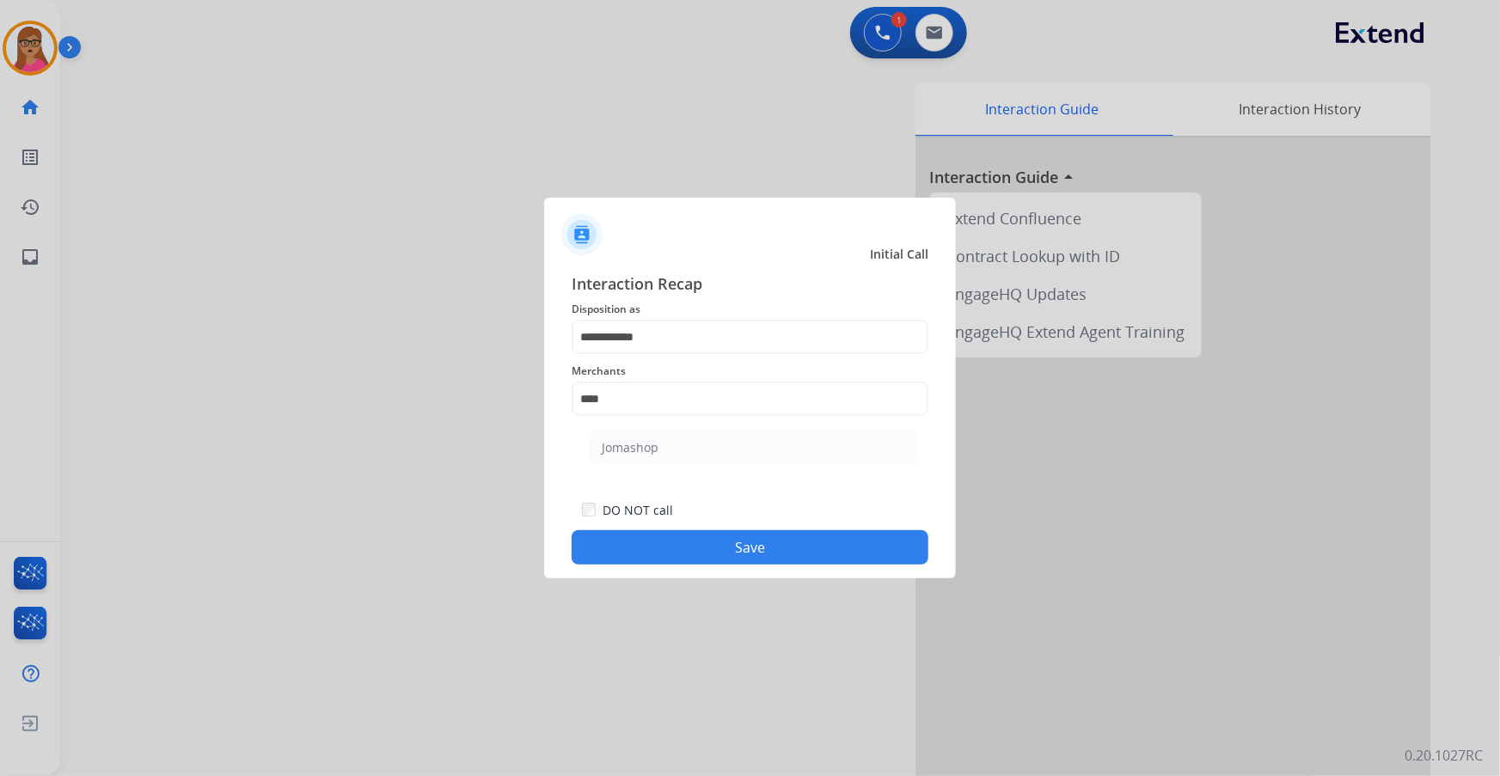
click at [627, 429] on ul "Jomashop" at bounding box center [755, 452] width 338 height 58
click at [650, 446] on div "Jomashop" at bounding box center [630, 447] width 57 height 17
type input "********"
click at [759, 548] on button "Save" at bounding box center [750, 548] width 357 height 34
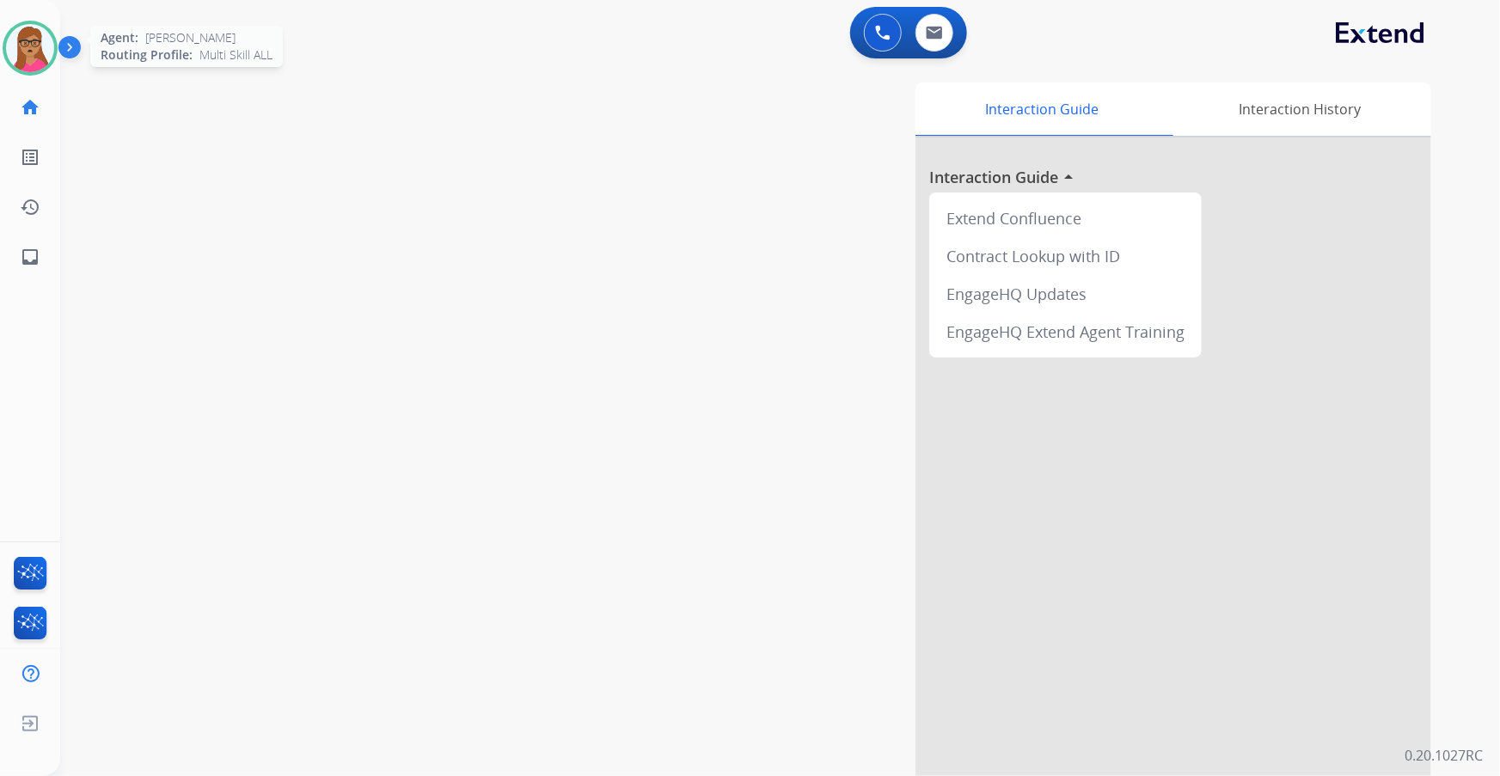
click at [40, 69] on img at bounding box center [30, 48] width 48 height 48
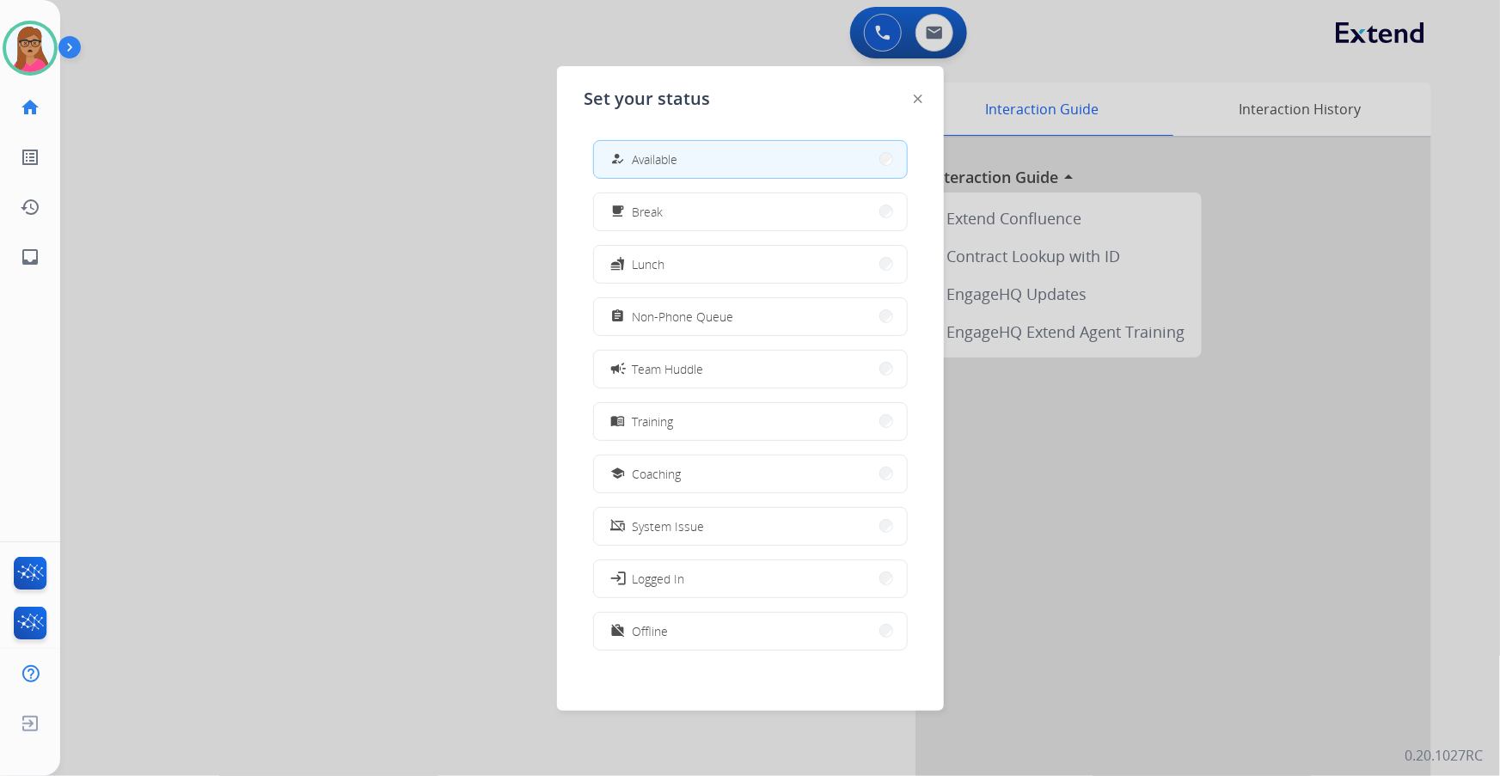
drag, startPoint x: 705, startPoint y: 315, endPoint x: 267, endPoint y: 24, distance: 526.1
click at [703, 315] on span "Non-Phone Queue" at bounding box center [683, 317] width 101 height 18
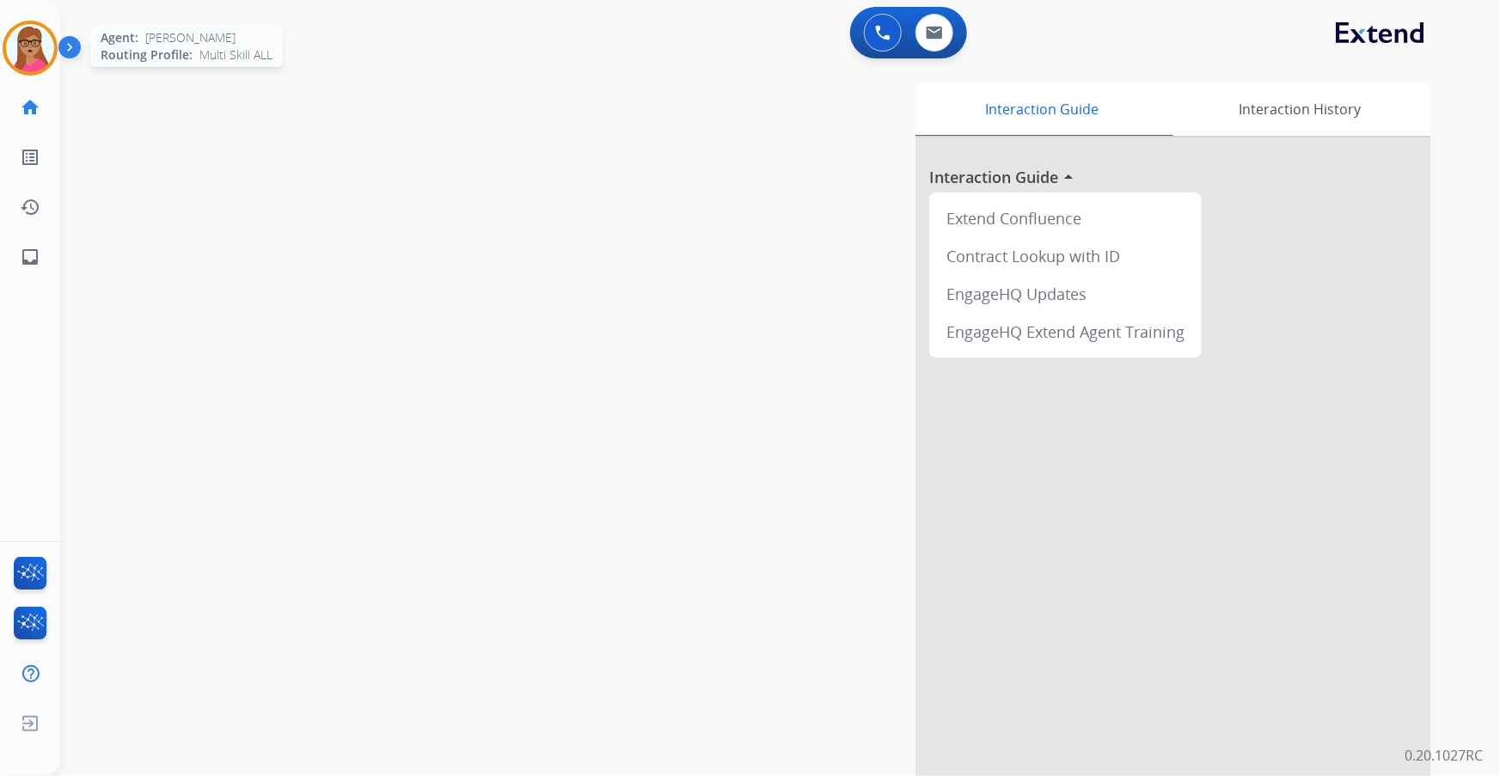
click at [9, 39] on img at bounding box center [30, 48] width 48 height 48
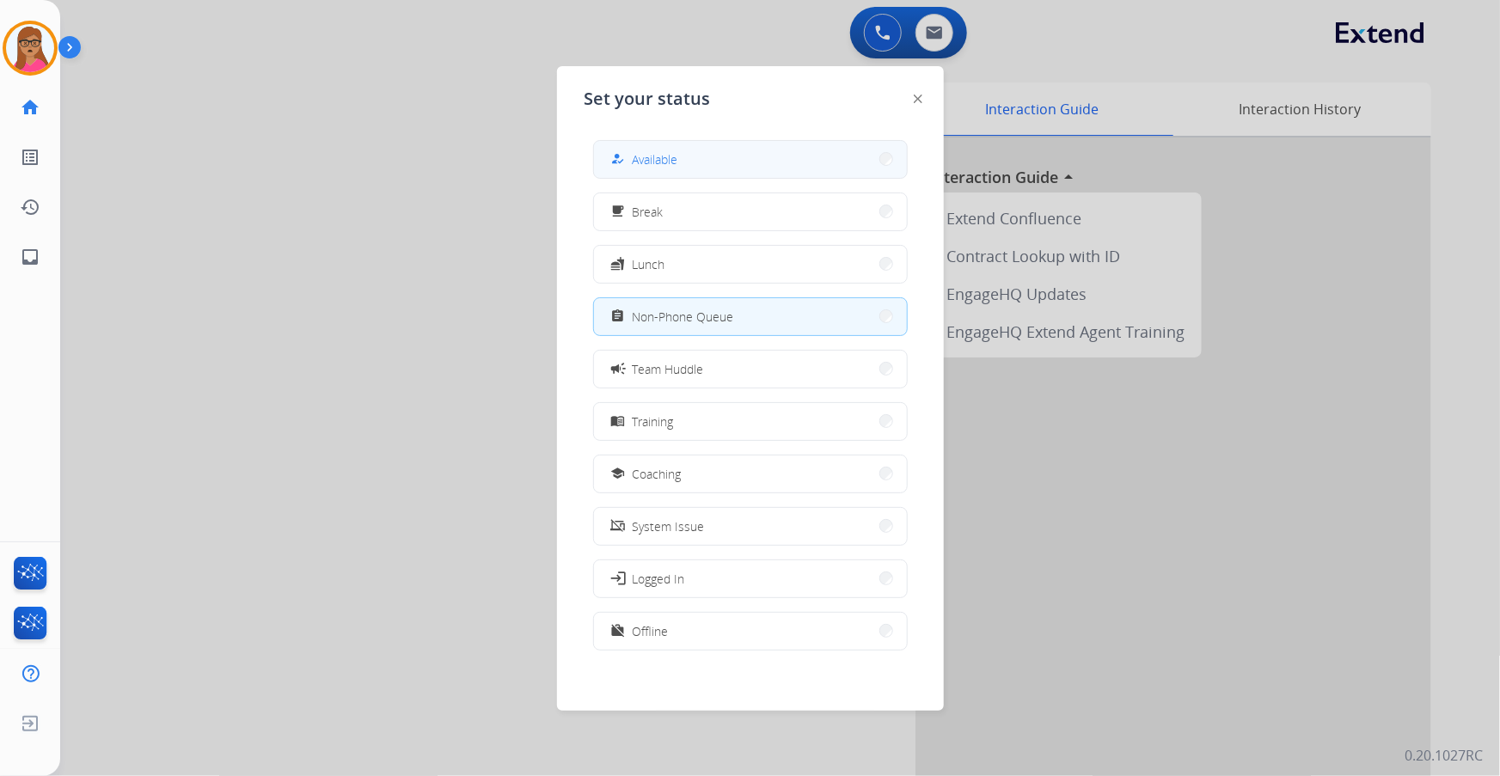
click at [790, 148] on button "how_to_reg Available" at bounding box center [750, 159] width 313 height 37
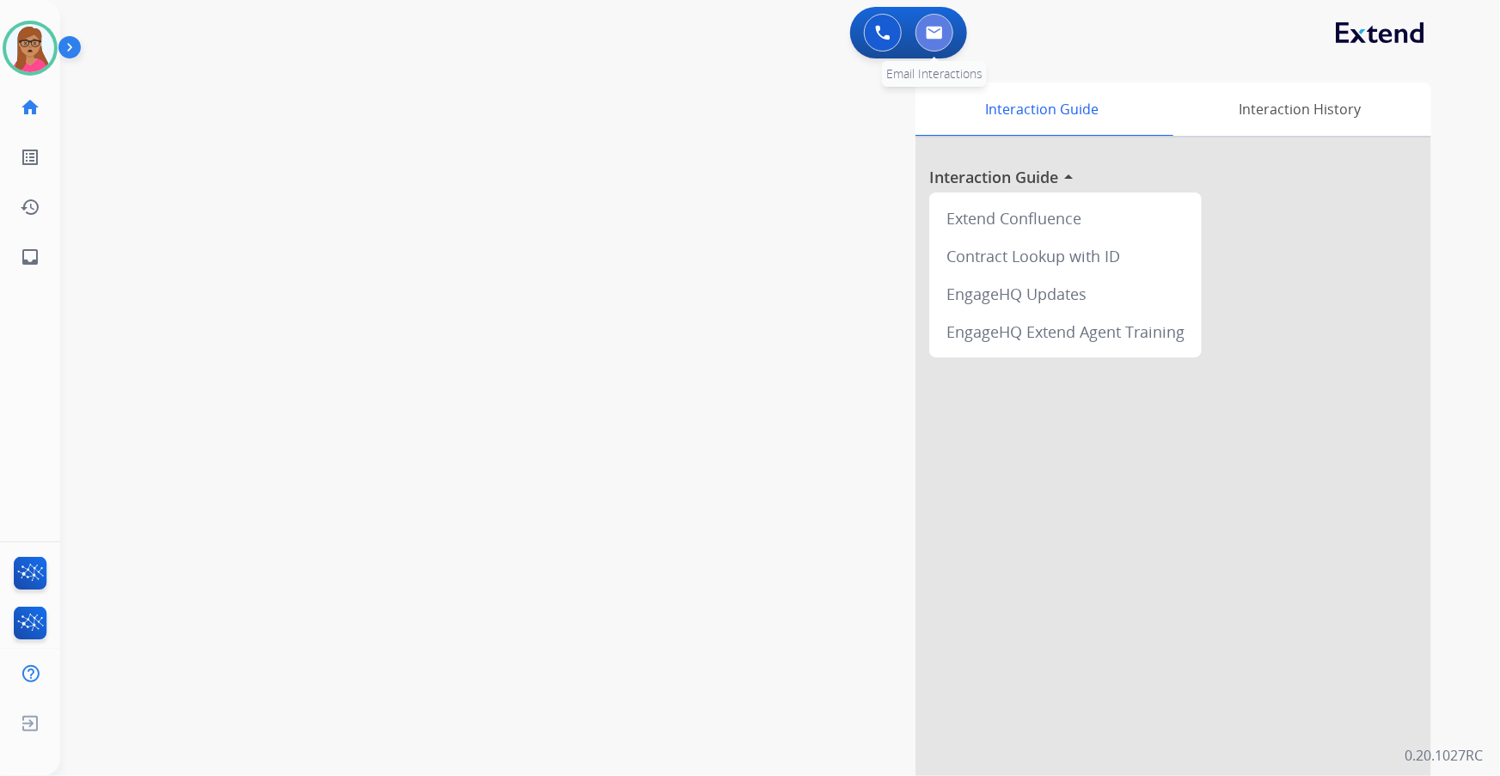
click at [927, 46] on button at bounding box center [935, 33] width 38 height 38
select select "**********"
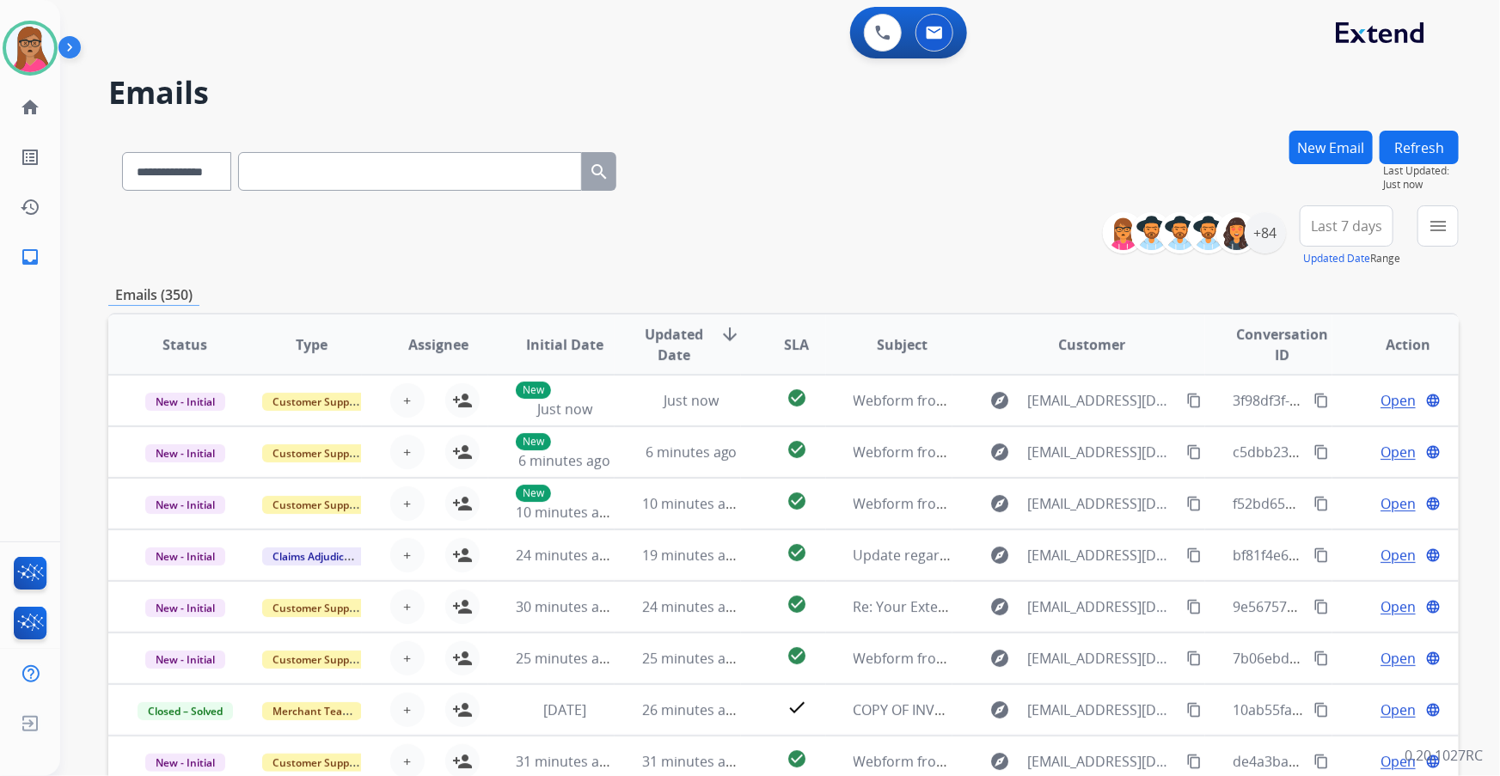
click at [1331, 228] on span "Last 7 days" at bounding box center [1346, 226] width 71 height 7
click at [1322, 422] on div "Last 90 days" at bounding box center [1341, 435] width 95 height 26
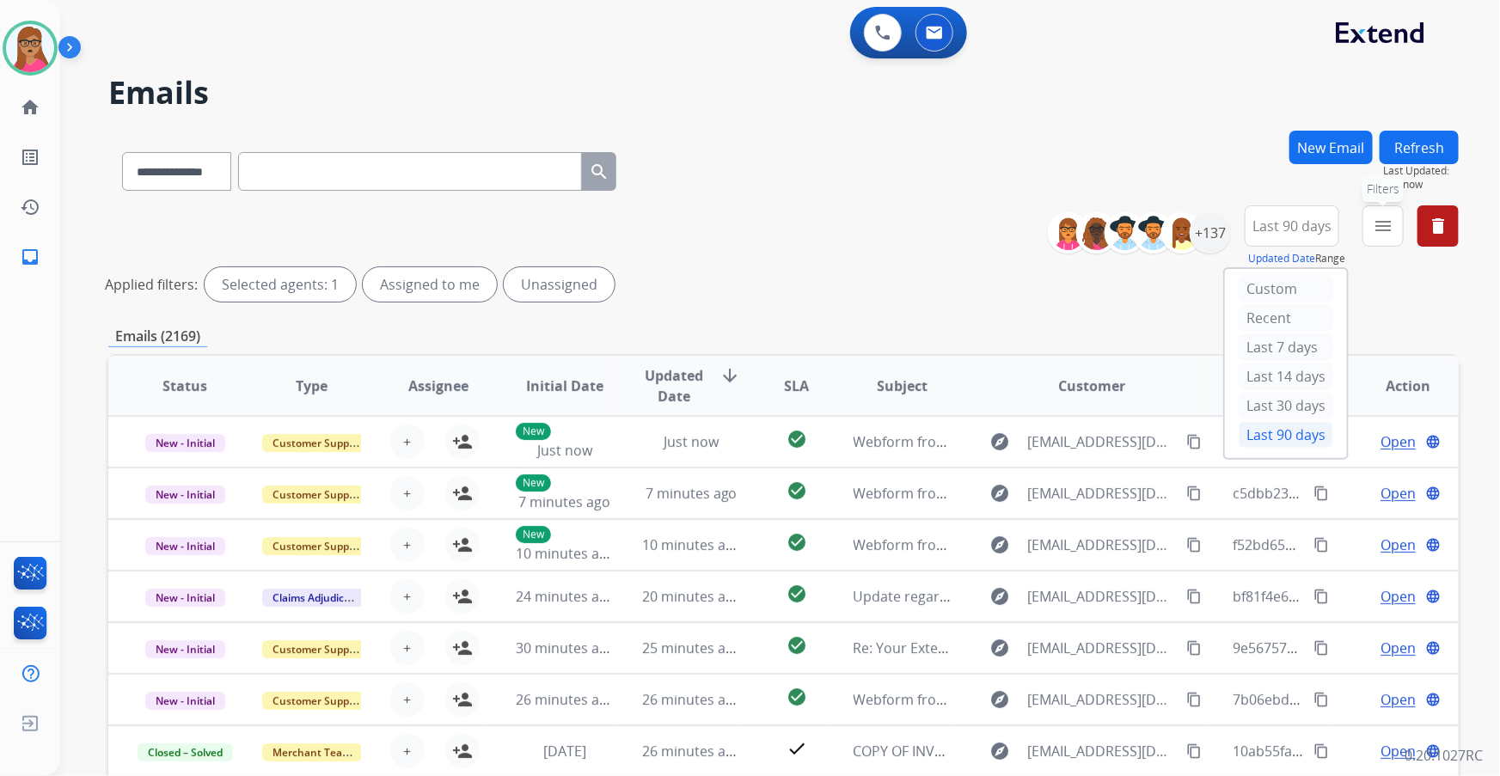
click at [1386, 240] on button "menu Filters" at bounding box center [1383, 226] width 41 height 41
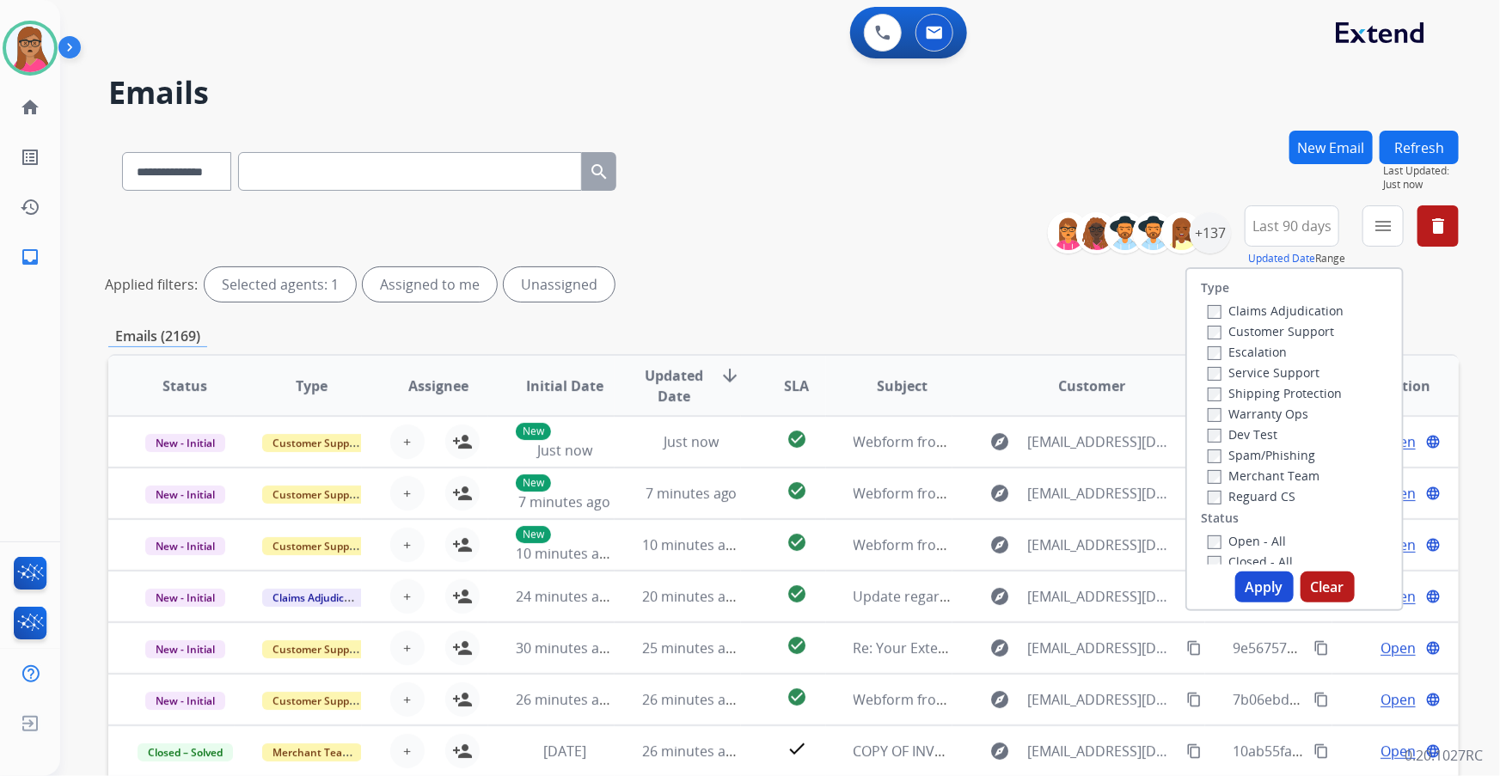
click at [1310, 323] on label "Customer Support" at bounding box center [1271, 331] width 126 height 16
click at [1251, 395] on label "Shipping Protection" at bounding box center [1275, 393] width 134 height 16
click at [1243, 500] on label "Reguard CS" at bounding box center [1252, 496] width 88 height 16
click at [1230, 538] on label "Open - All" at bounding box center [1247, 541] width 78 height 16
click at [1259, 581] on button "Apply" at bounding box center [1265, 587] width 58 height 31
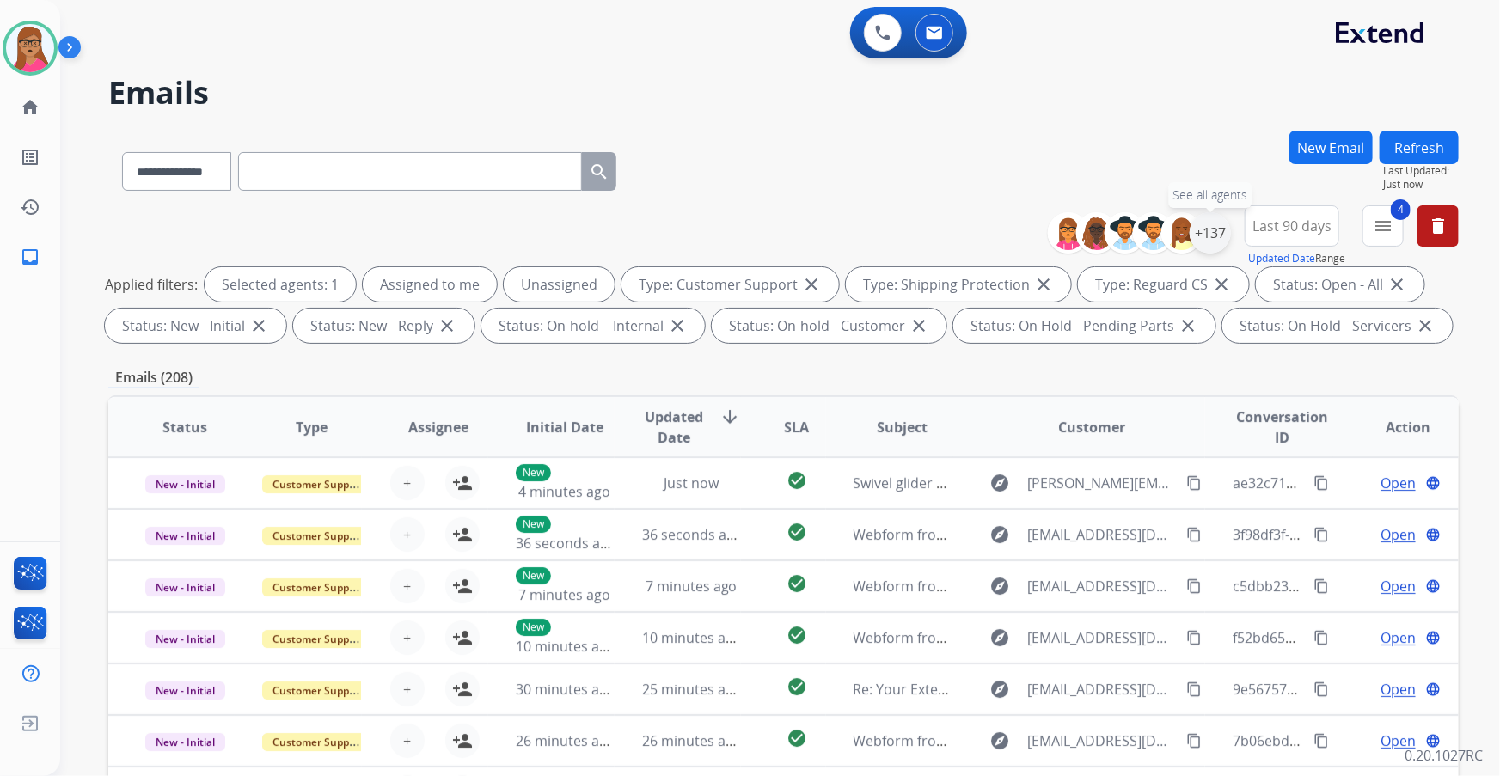
click at [1221, 238] on div "+137" at bounding box center [1210, 232] width 41 height 41
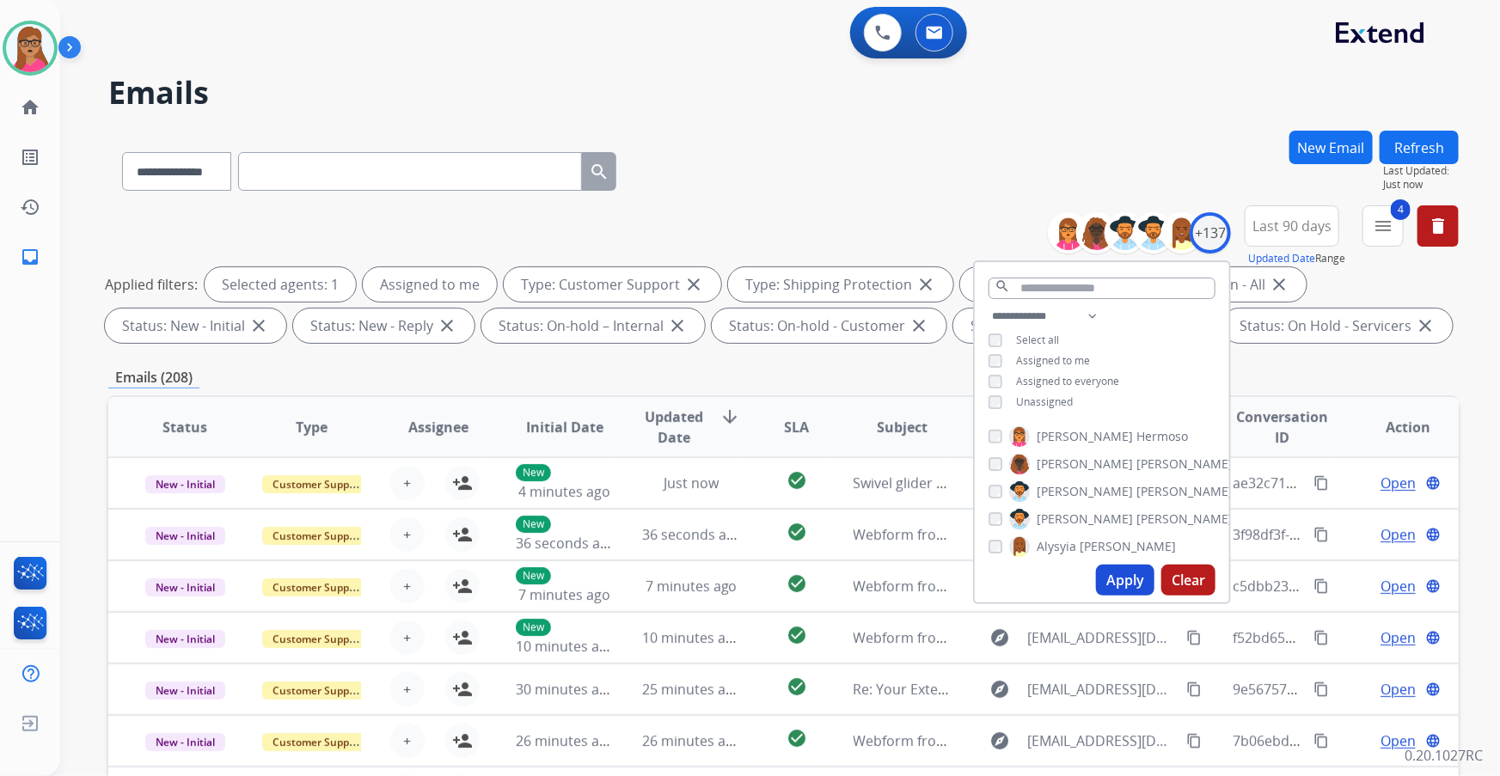
click at [1116, 572] on button "Apply" at bounding box center [1125, 580] width 58 height 31
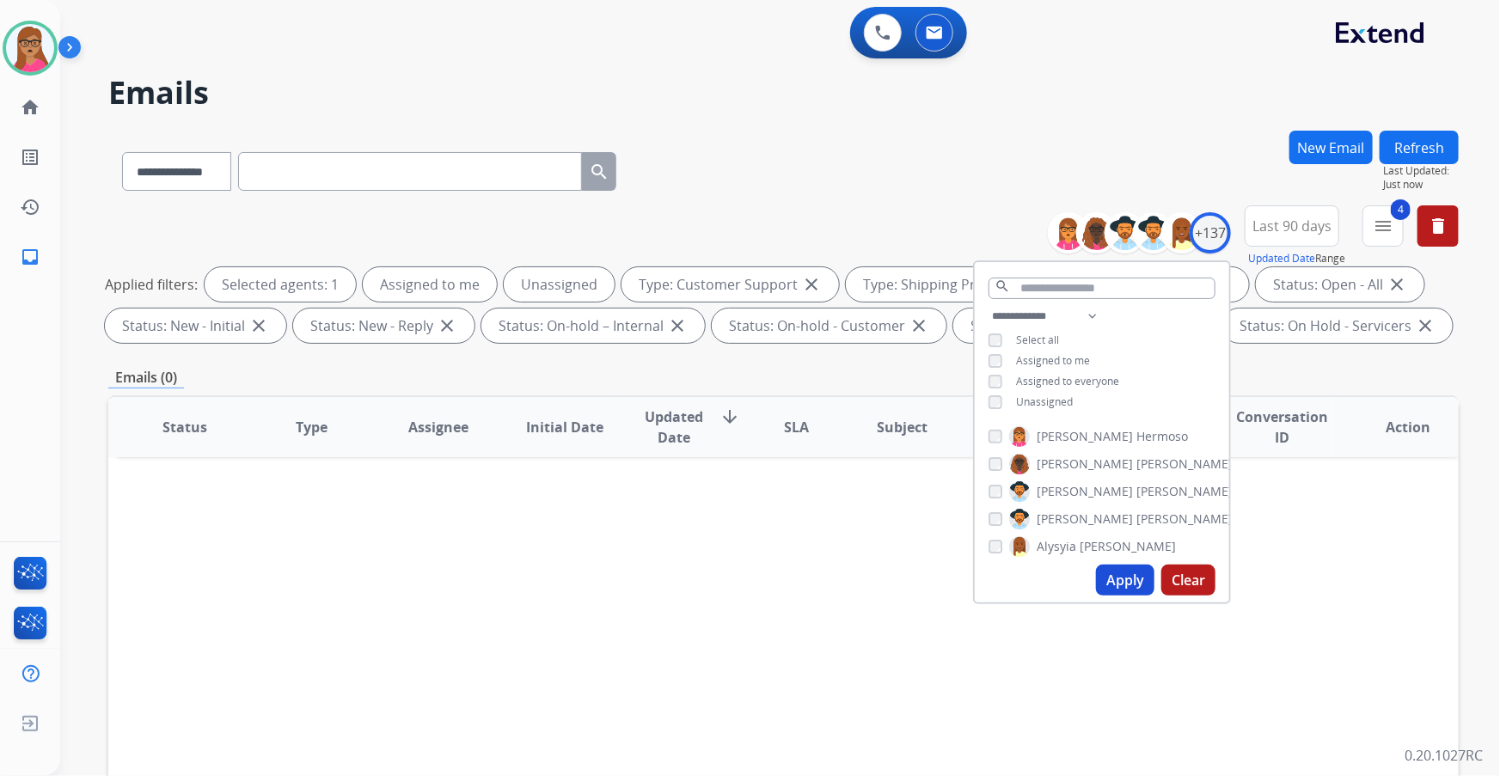
click at [1107, 586] on button "Apply" at bounding box center [1125, 580] width 58 height 31
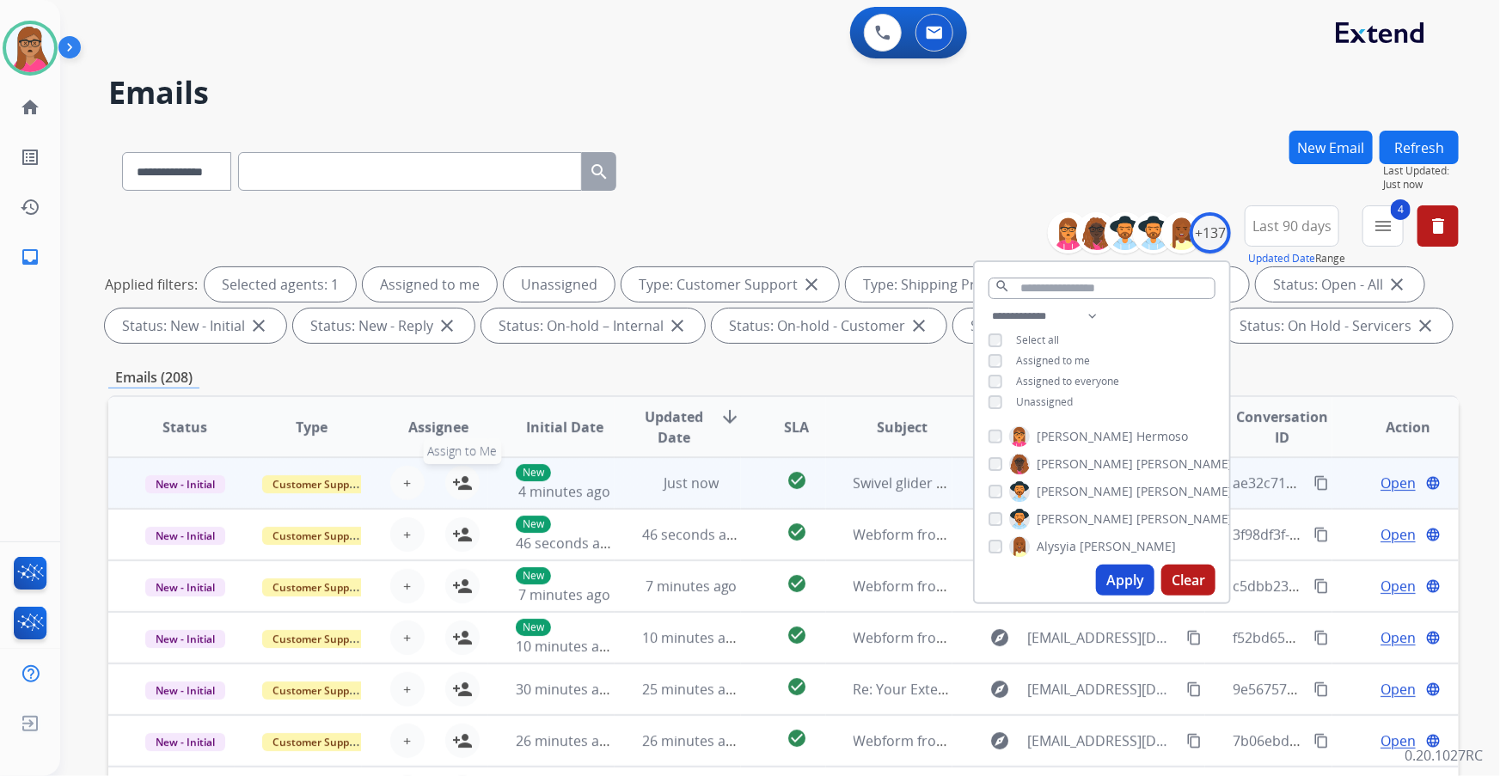
scroll to position [1, 0]
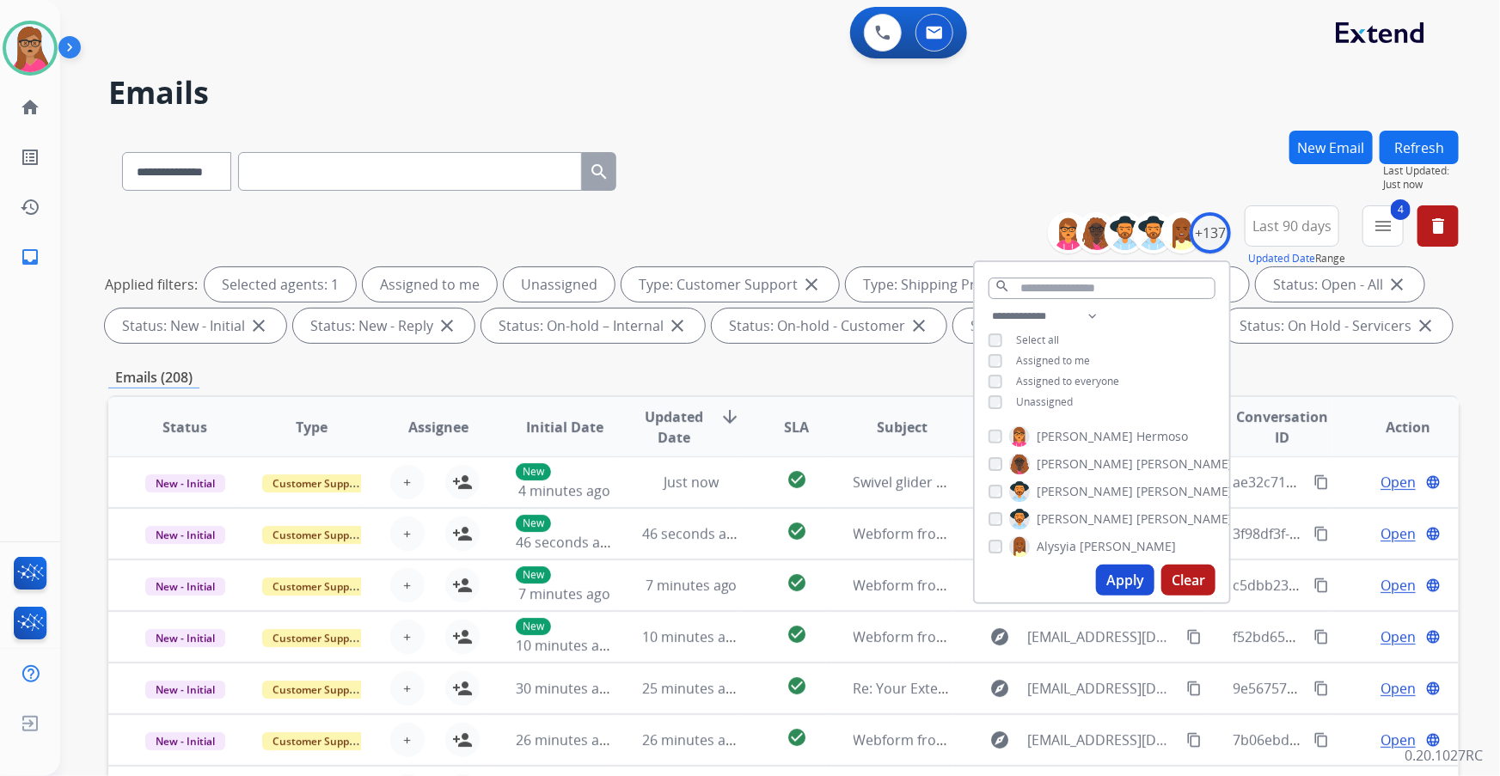
click at [697, 372] on div "Emails (208)" at bounding box center [783, 377] width 1351 height 21
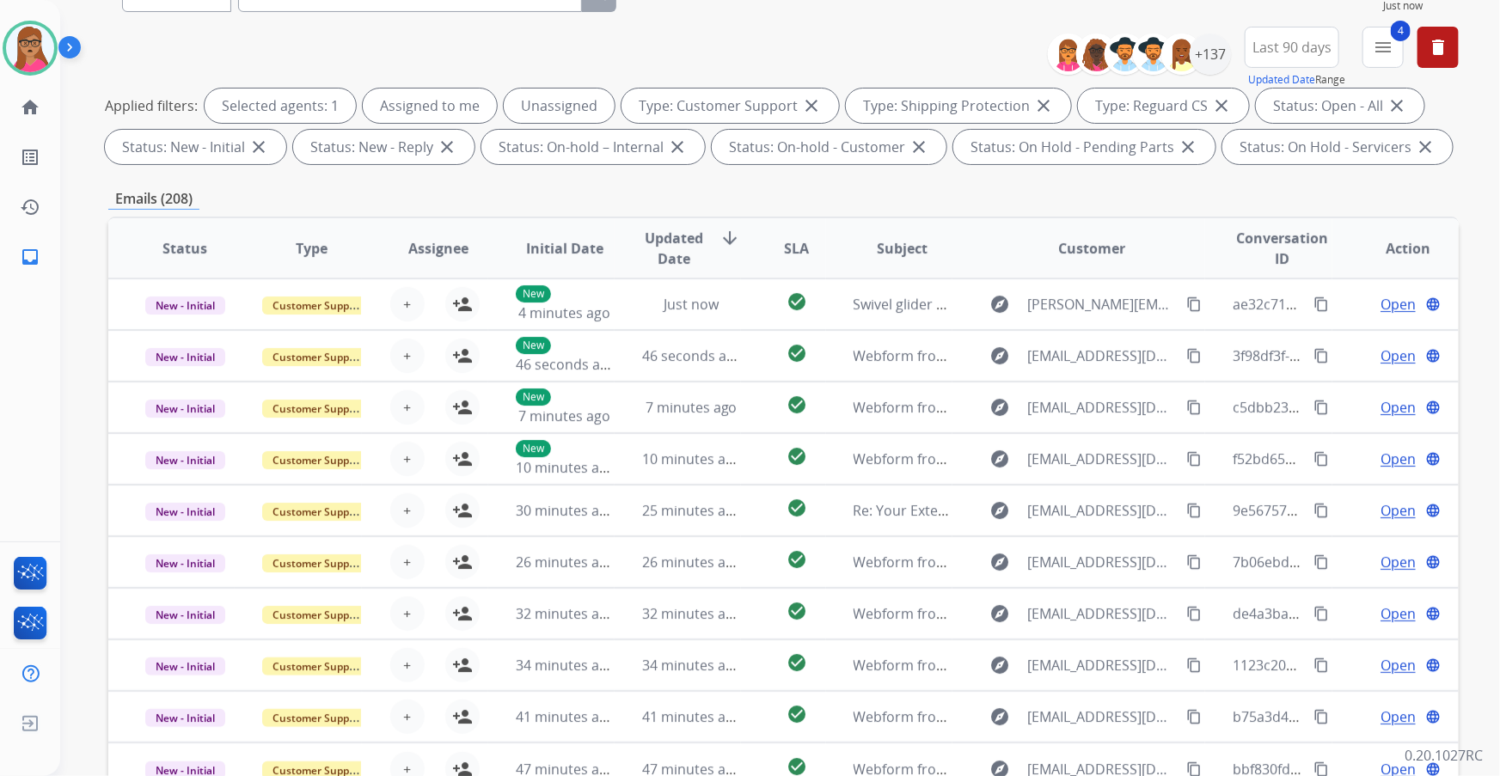
scroll to position [50, 0]
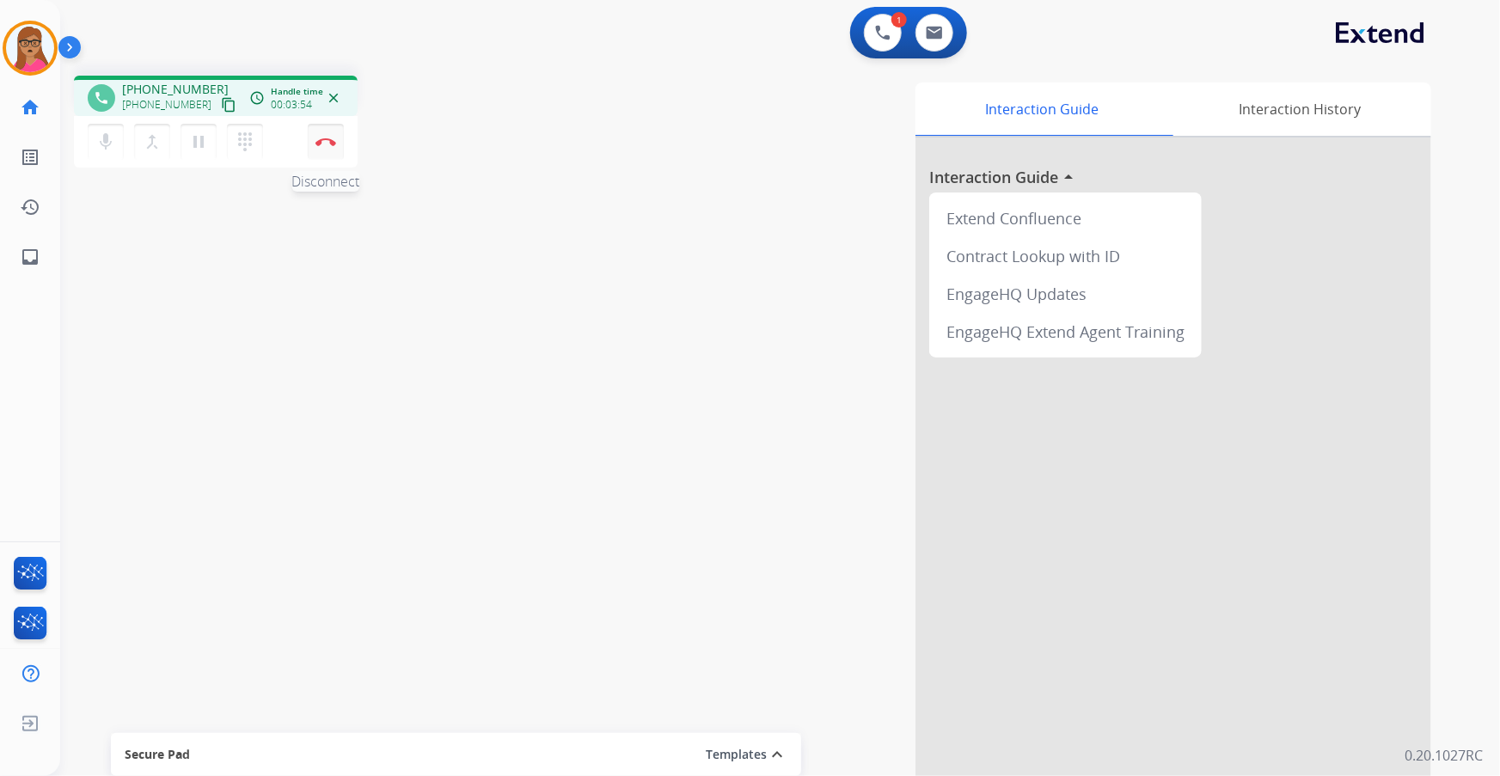
click at [331, 146] on button "Disconnect" at bounding box center [326, 142] width 36 height 36
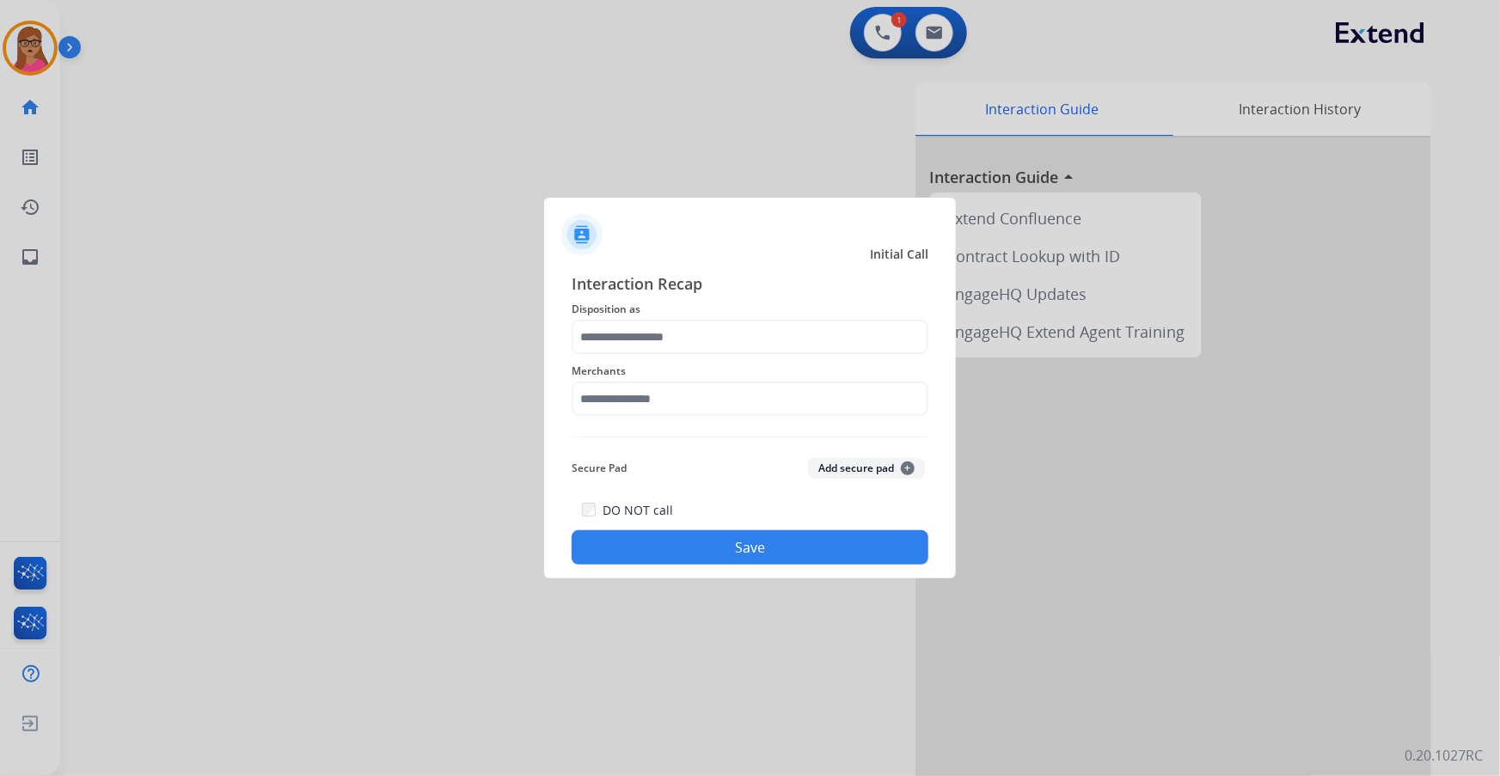
click at [722, 308] on span "Disposition as" at bounding box center [750, 309] width 357 height 21
click at [718, 321] on input "text" at bounding box center [750, 337] width 357 height 34
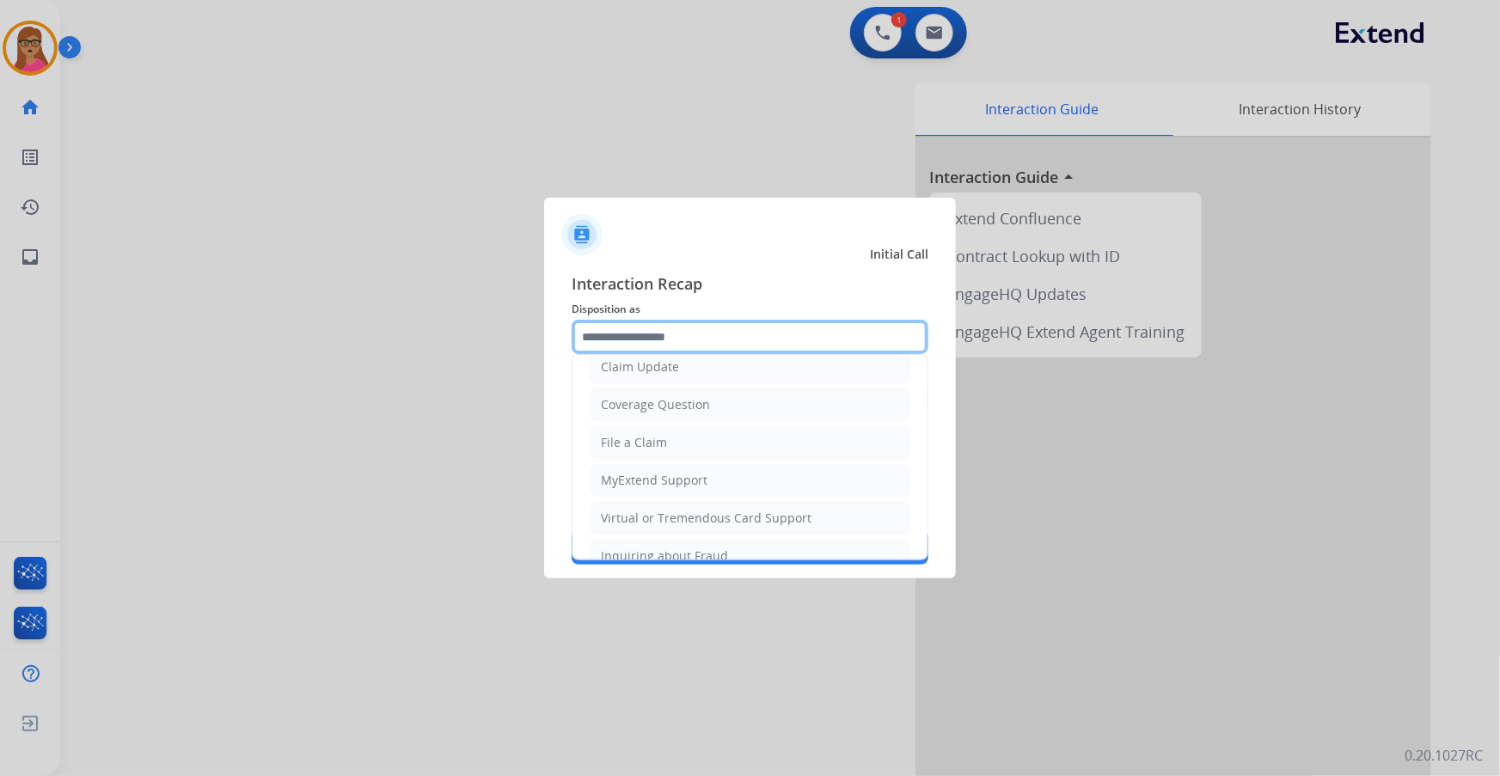
scroll to position [266, 0]
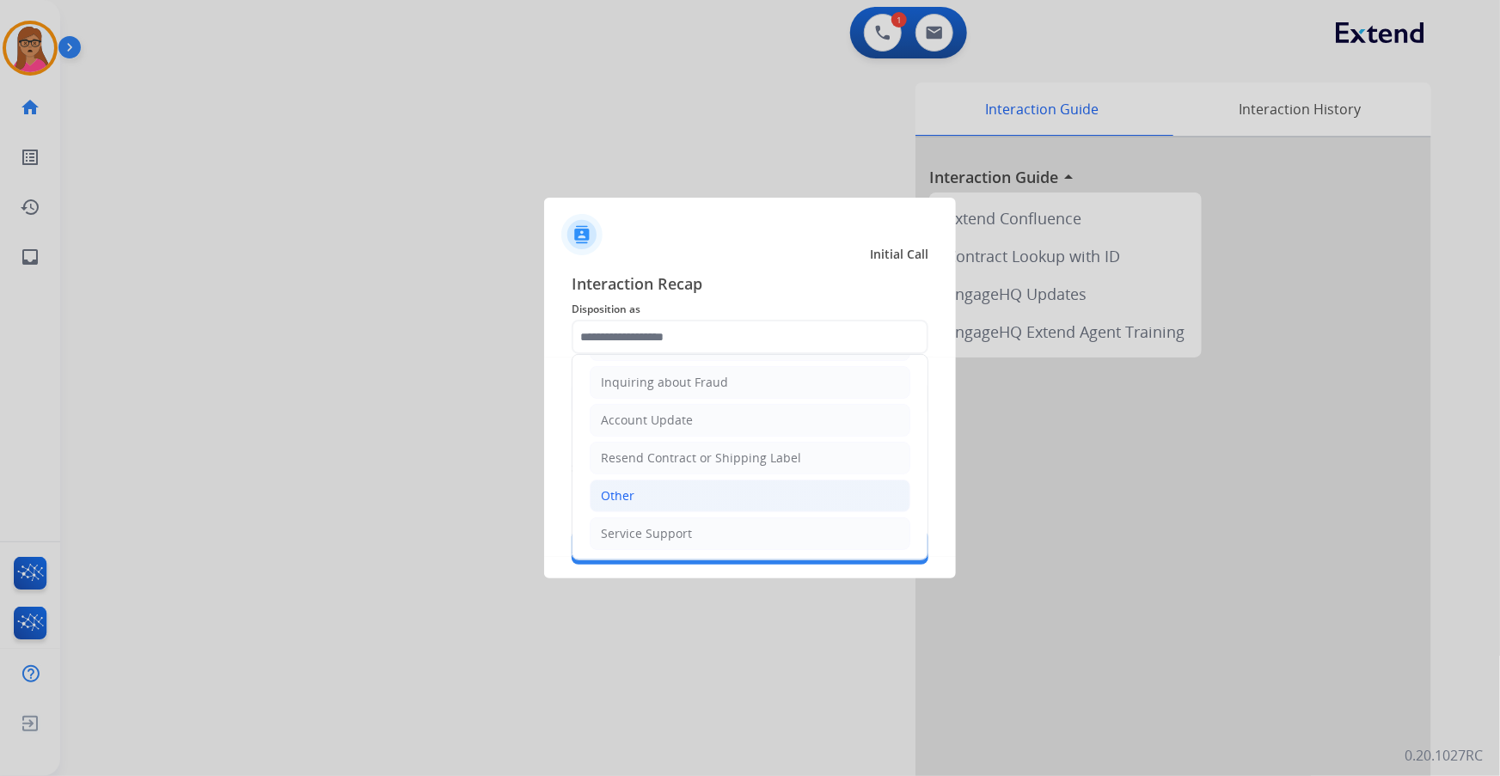
drag, startPoint x: 643, startPoint y: 485, endPoint x: 648, endPoint y: 395, distance: 90.4
click at [642, 485] on li "Other" at bounding box center [750, 496] width 321 height 33
type input "*****"
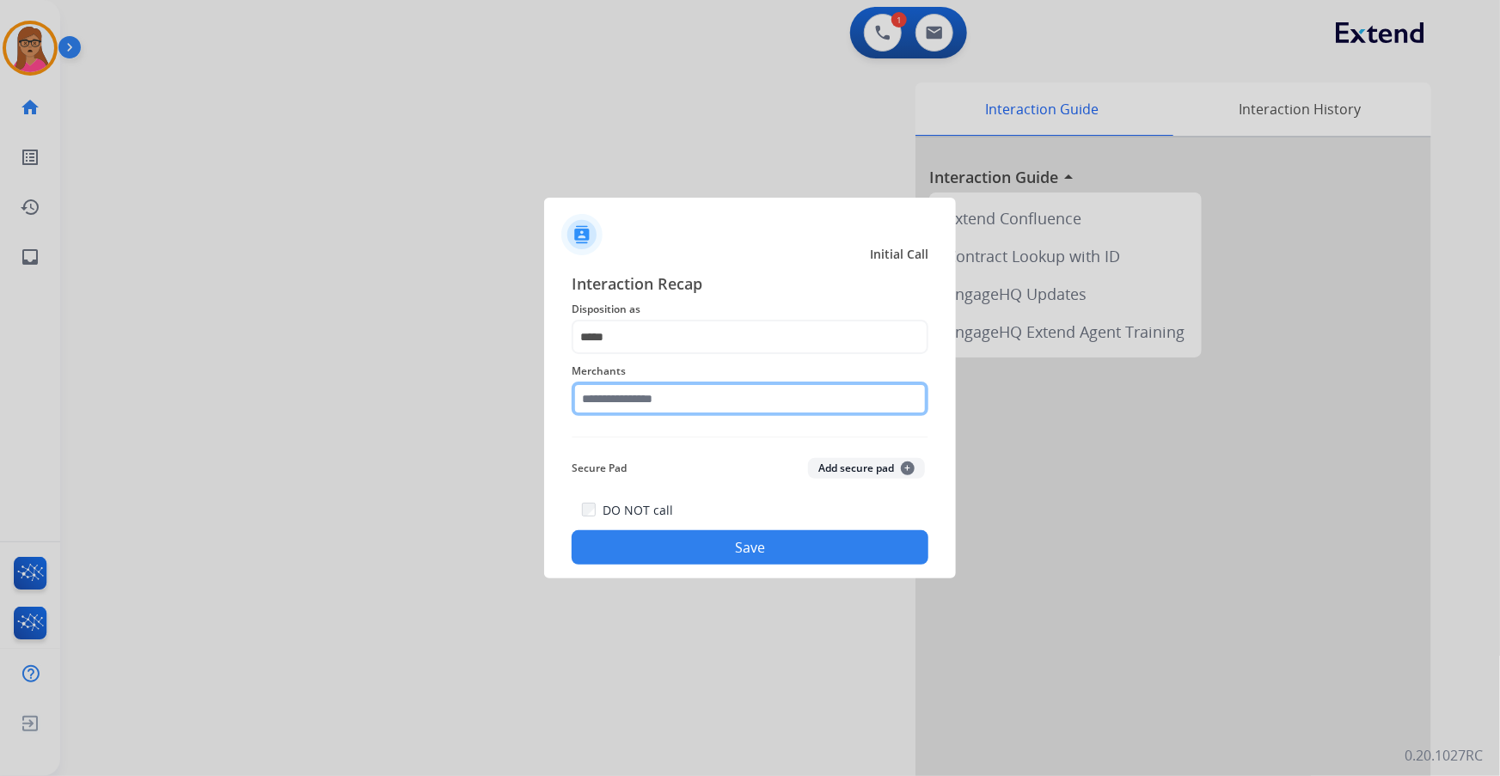
click at [645, 394] on input "text" at bounding box center [750, 399] width 357 height 34
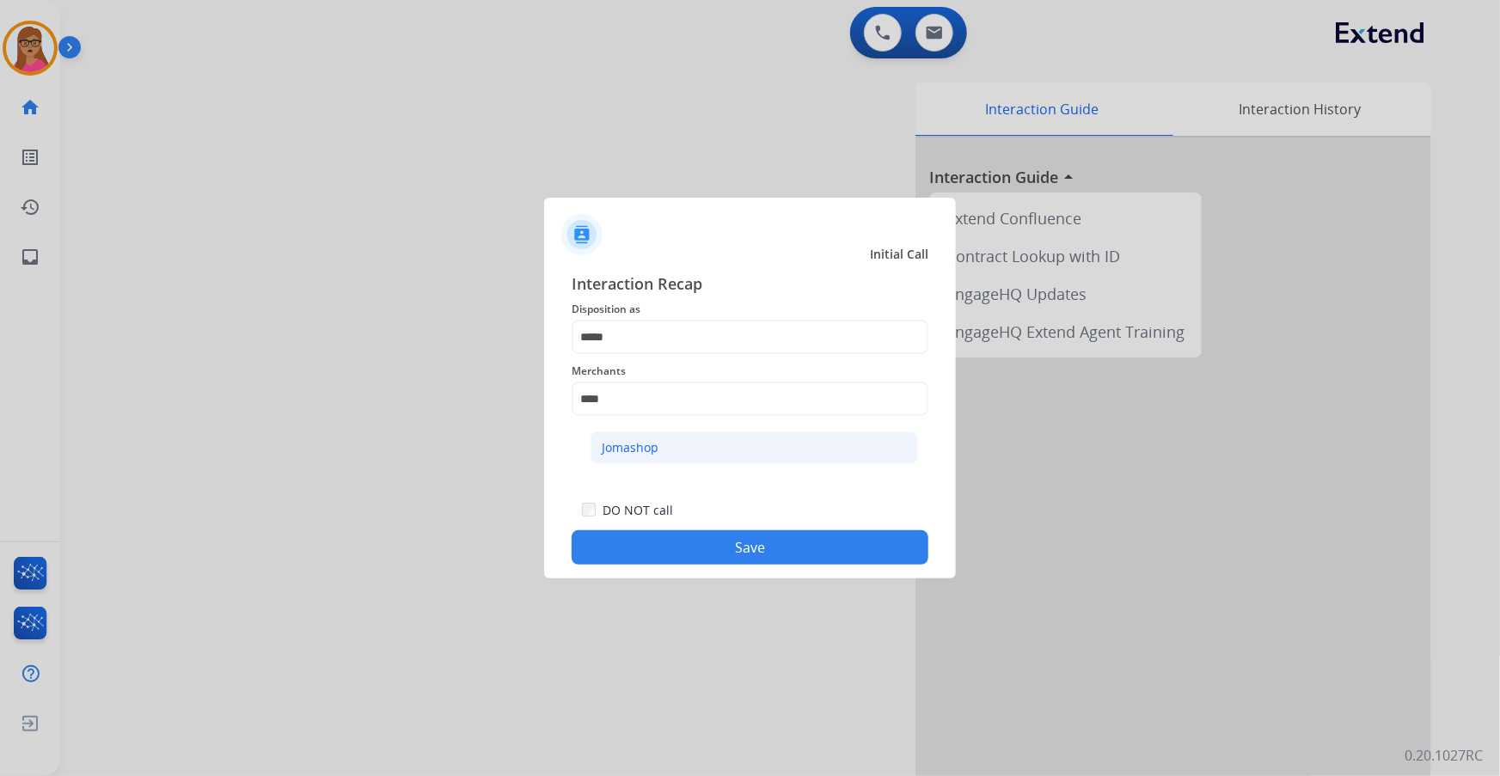
click at [680, 454] on li "Jomashop" at bounding box center [755, 448] width 328 height 33
type input "********"
drag, startPoint x: 755, startPoint y: 556, endPoint x: 771, endPoint y: 506, distance: 52.5
click at [754, 556] on button "Save" at bounding box center [750, 548] width 357 height 34
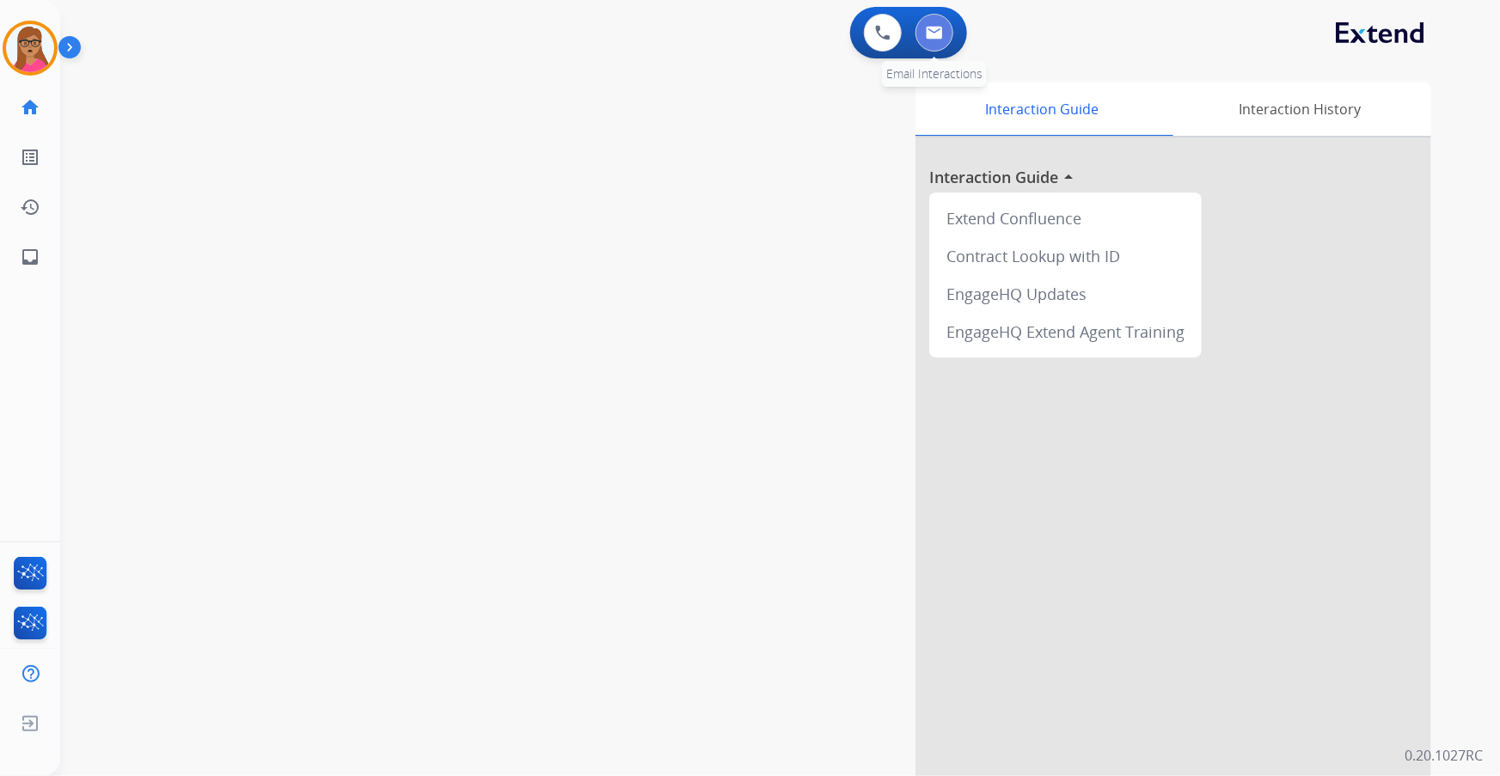
click at [937, 32] on img at bounding box center [934, 33] width 17 height 14
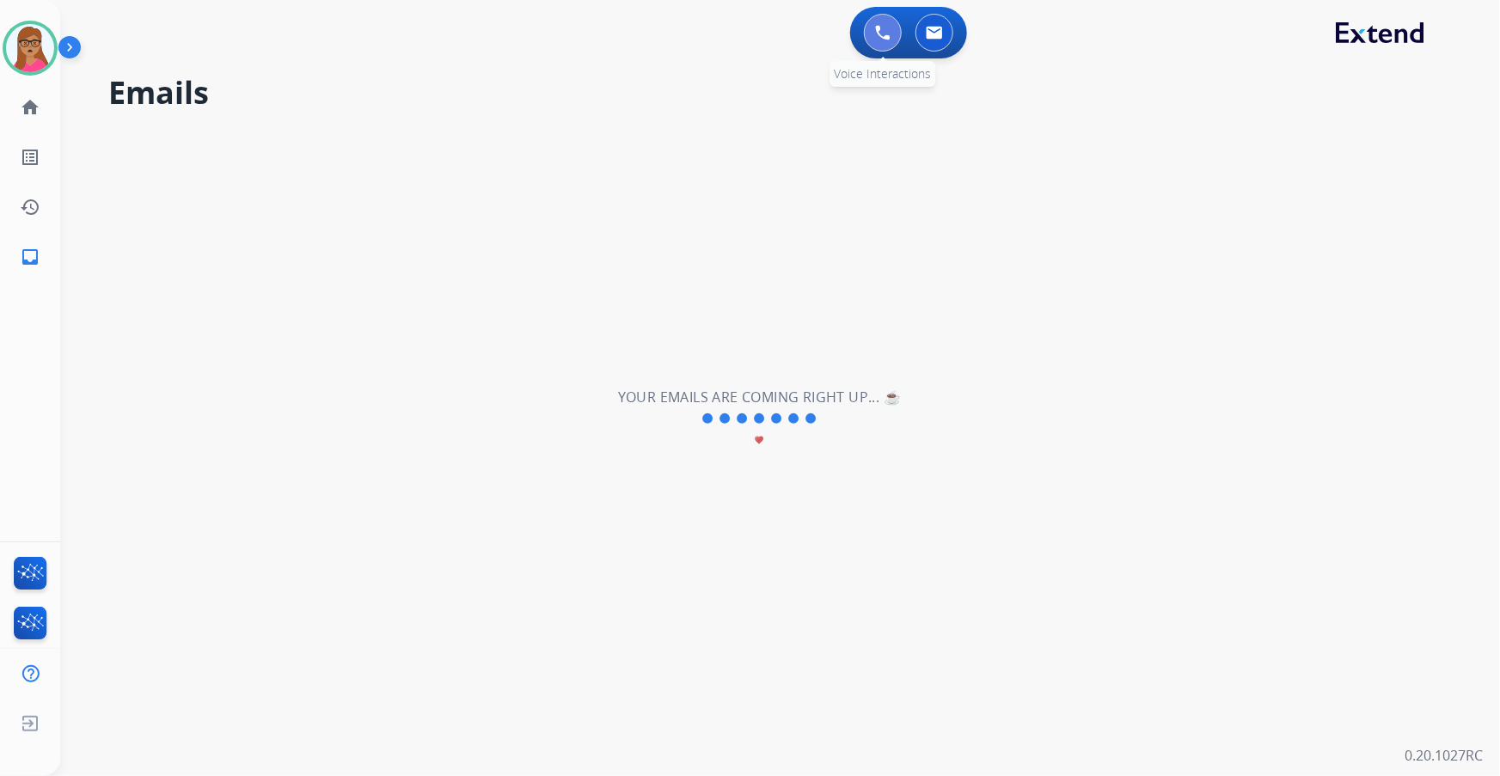
click at [886, 40] on button at bounding box center [883, 33] width 38 height 38
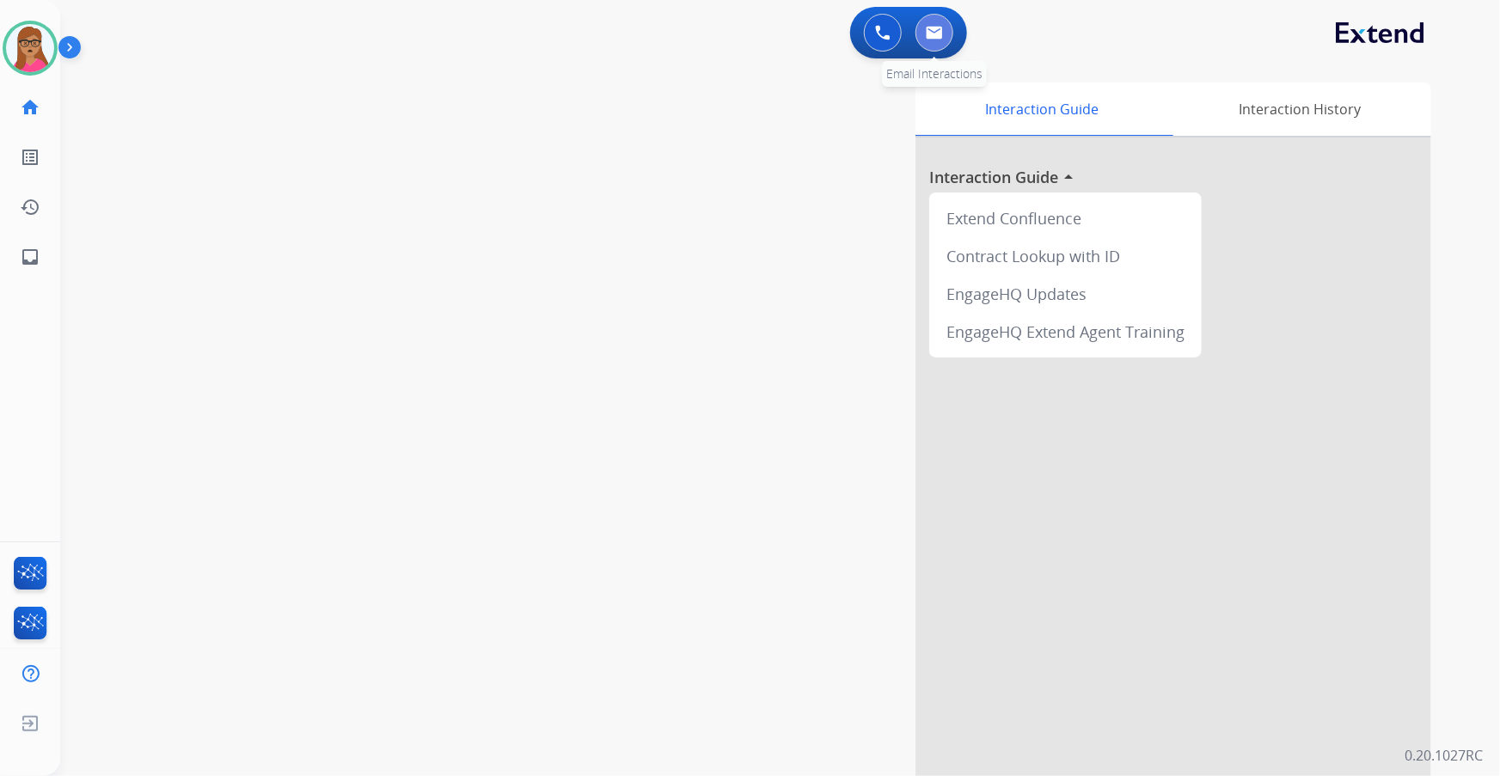
click at [942, 35] on img at bounding box center [934, 33] width 17 height 14
select select "**********"
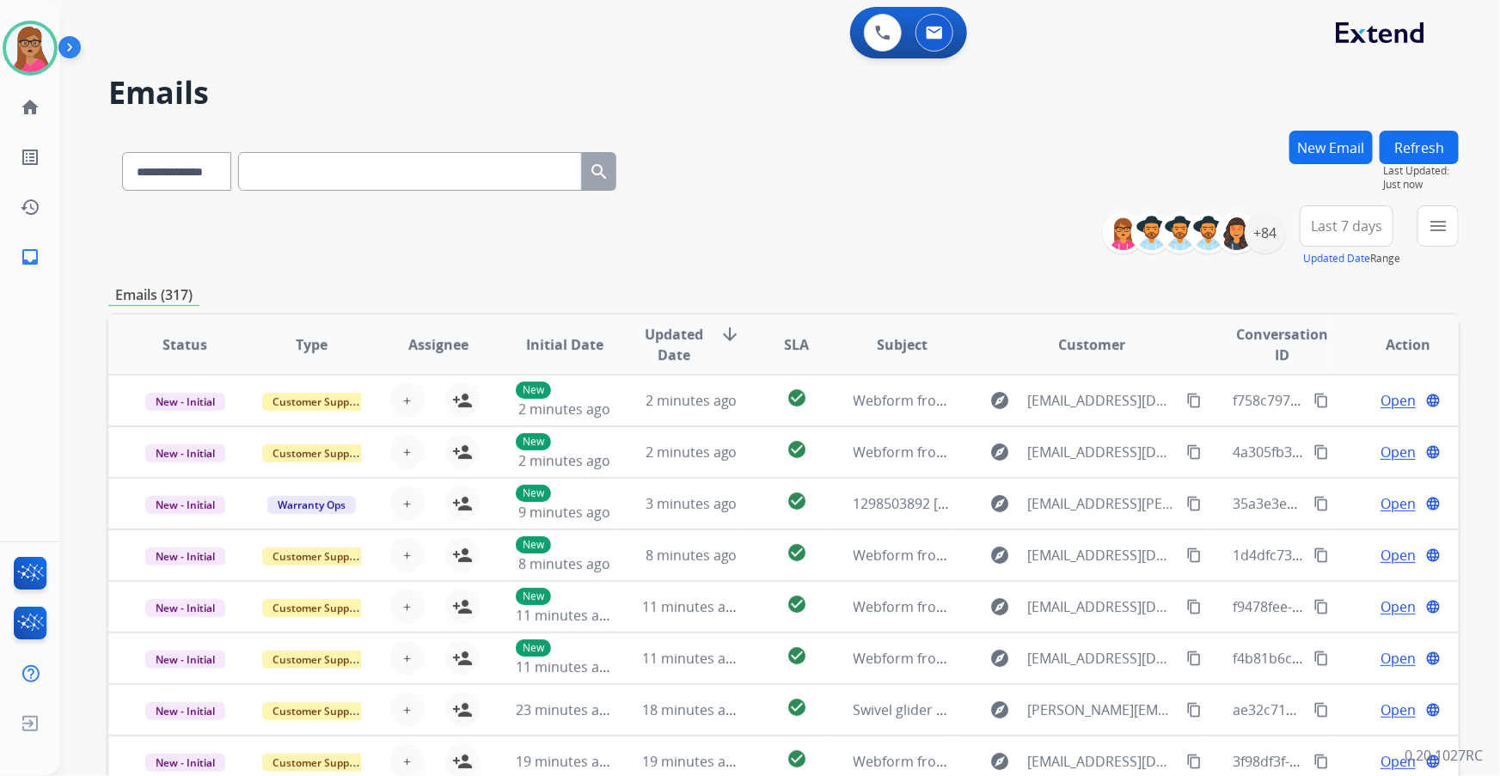
click at [1354, 224] on span "Last 7 days" at bounding box center [1346, 226] width 71 height 7
click at [1314, 424] on div "Last 90 days" at bounding box center [1341, 435] width 95 height 26
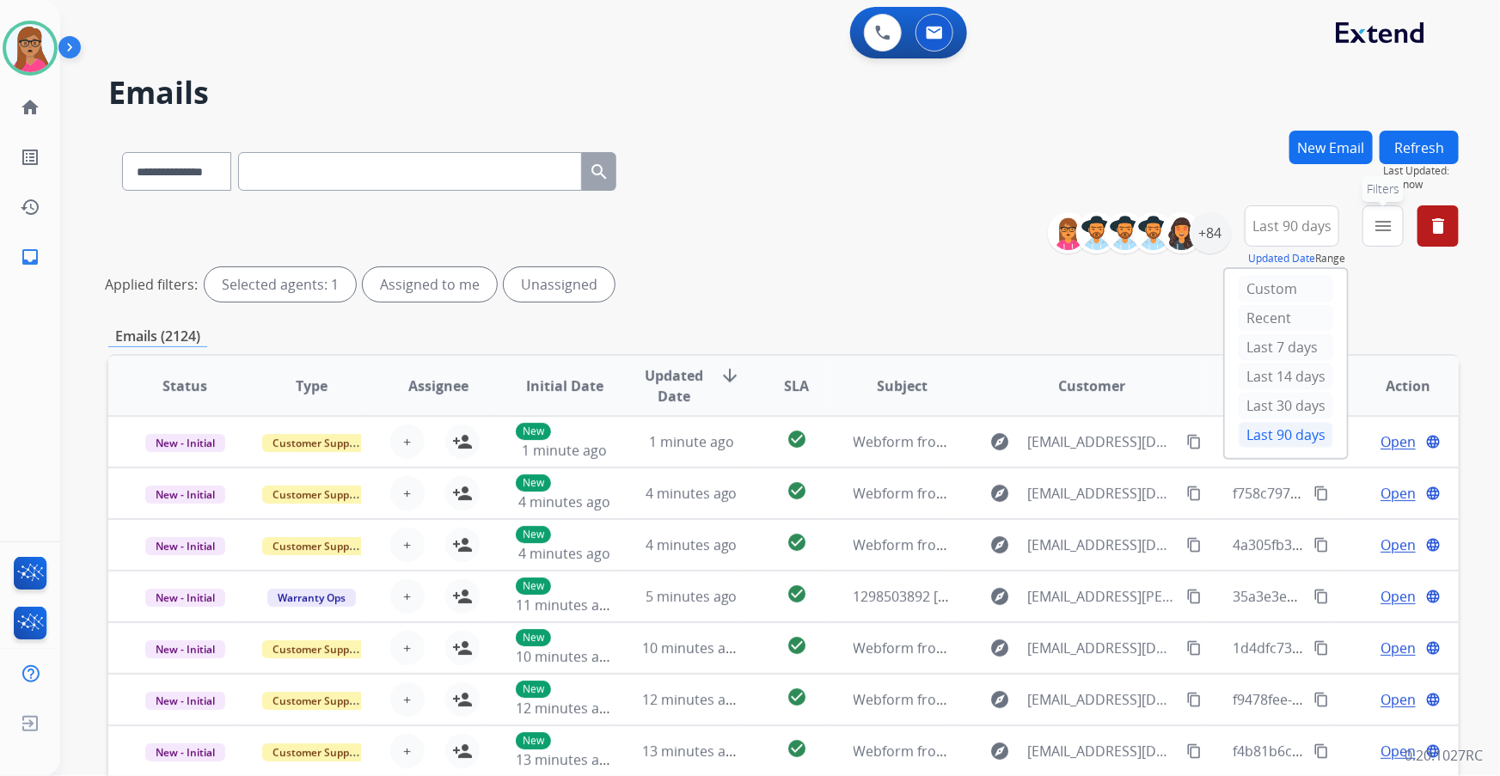
click at [1378, 232] on mat-icon "menu" at bounding box center [1383, 226] width 21 height 21
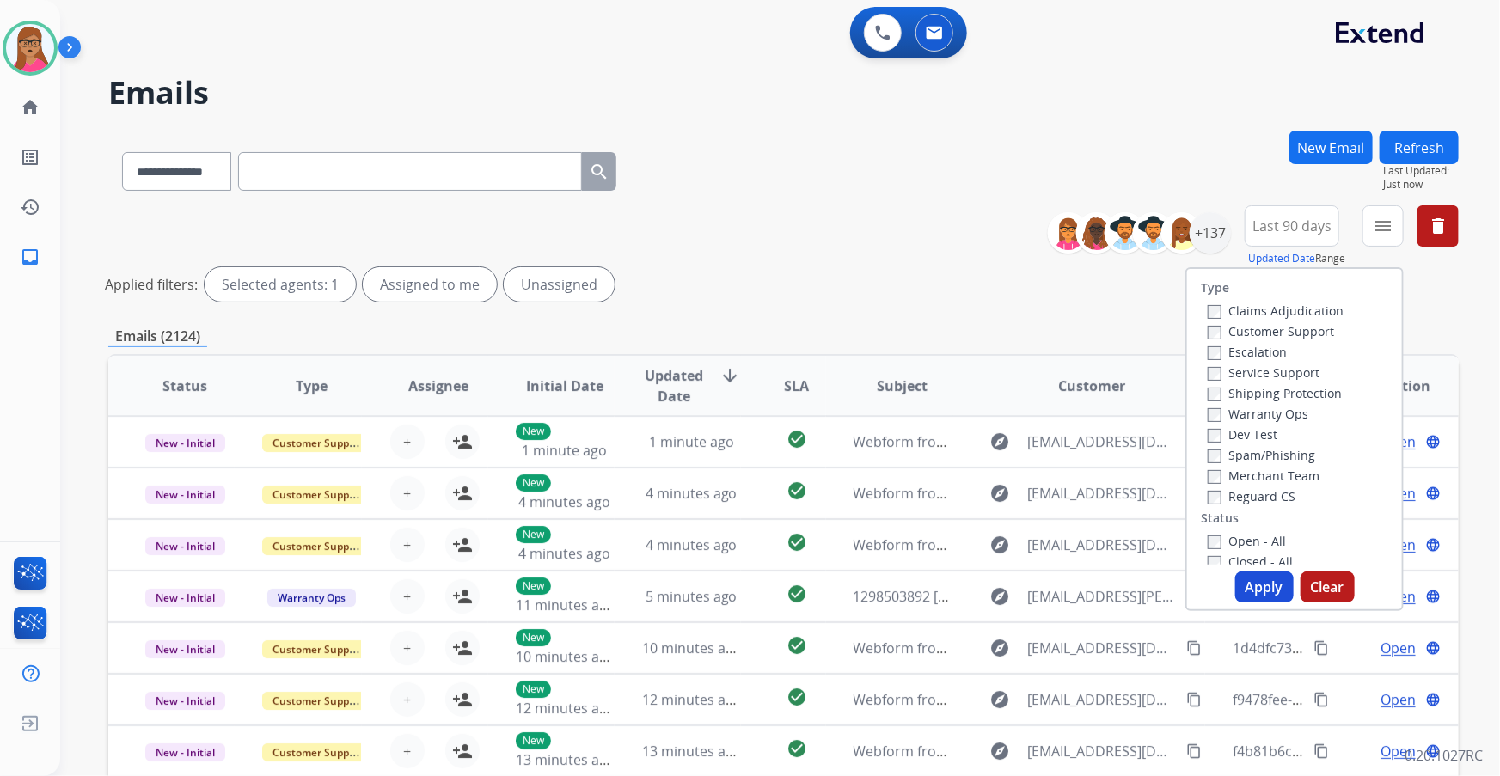
drag, startPoint x: 1293, startPoint y: 327, endPoint x: 1345, endPoint y: 368, distance: 66.1
click at [1292, 328] on label "Customer Support" at bounding box center [1271, 331] width 126 height 16
click at [1281, 399] on label "Shipping Protection" at bounding box center [1275, 393] width 134 height 16
click at [1265, 497] on label "Reguard CS" at bounding box center [1252, 496] width 88 height 16
drag, startPoint x: 1223, startPoint y: 538, endPoint x: 1253, endPoint y: 566, distance: 40.8
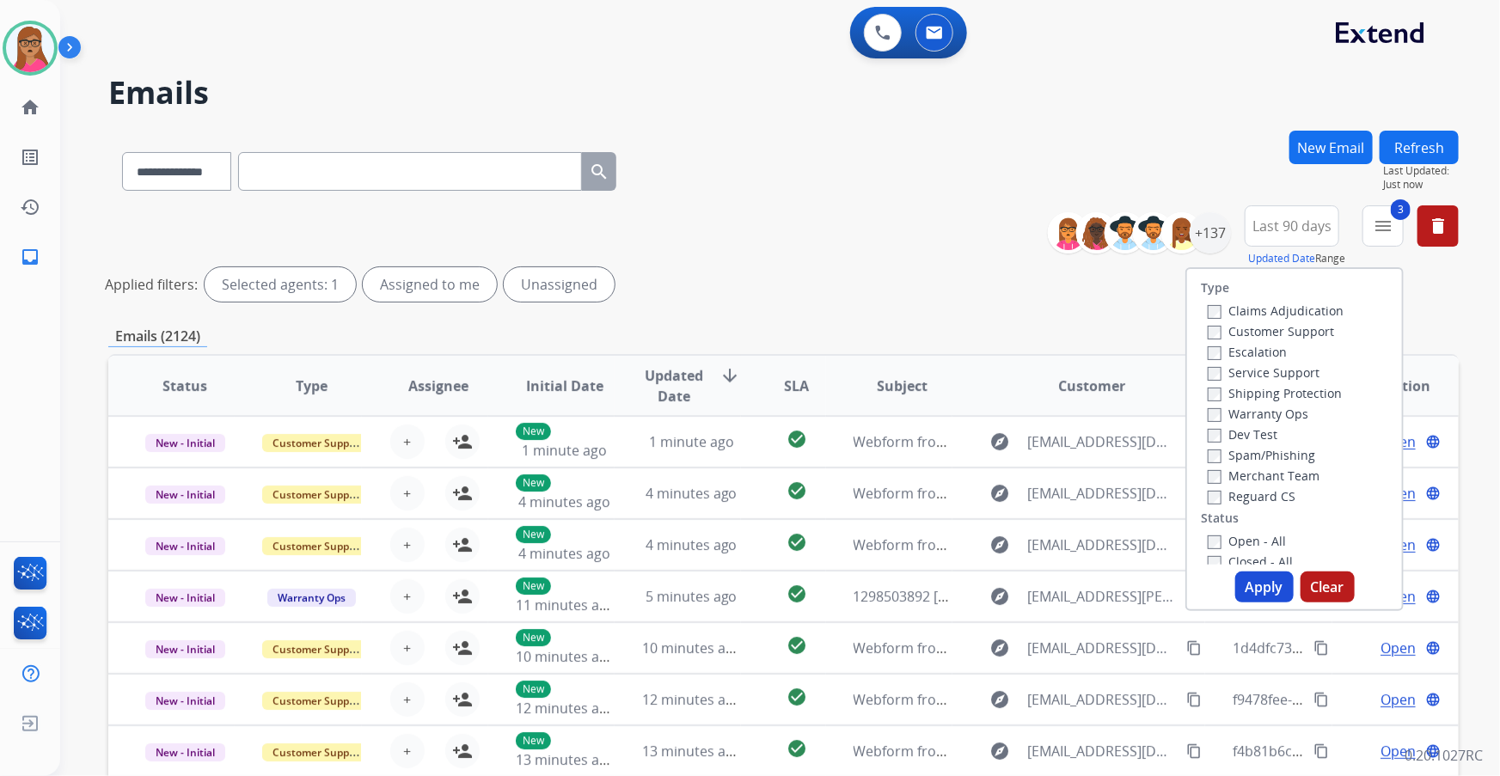
click at [1222, 540] on label "Open - All" at bounding box center [1247, 541] width 78 height 16
click at [1255, 588] on button "Apply" at bounding box center [1265, 587] width 58 height 31
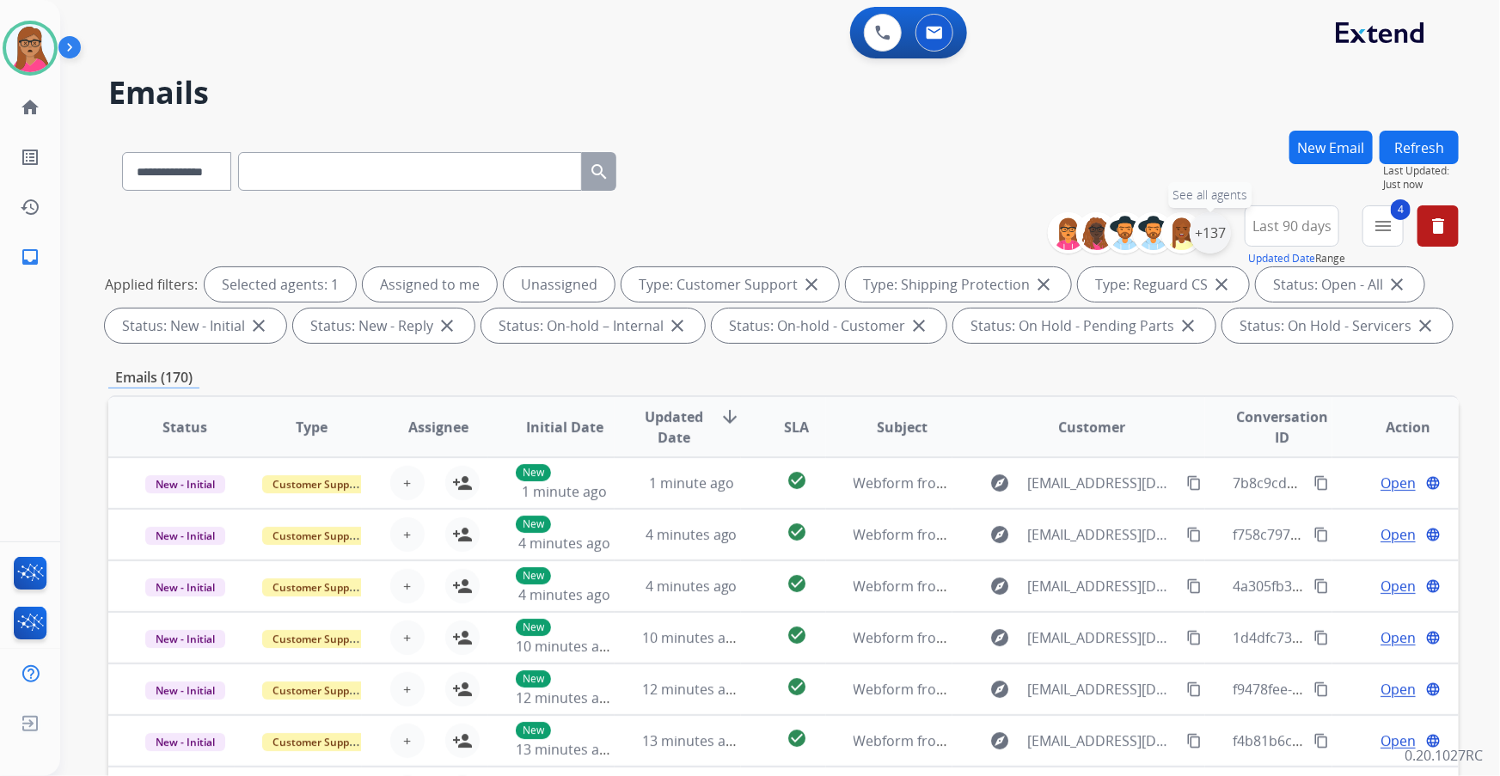
drag, startPoint x: 1226, startPoint y: 236, endPoint x: 1209, endPoint y: 241, distance: 18.0
click at [1225, 235] on div "+137" at bounding box center [1210, 232] width 41 height 41
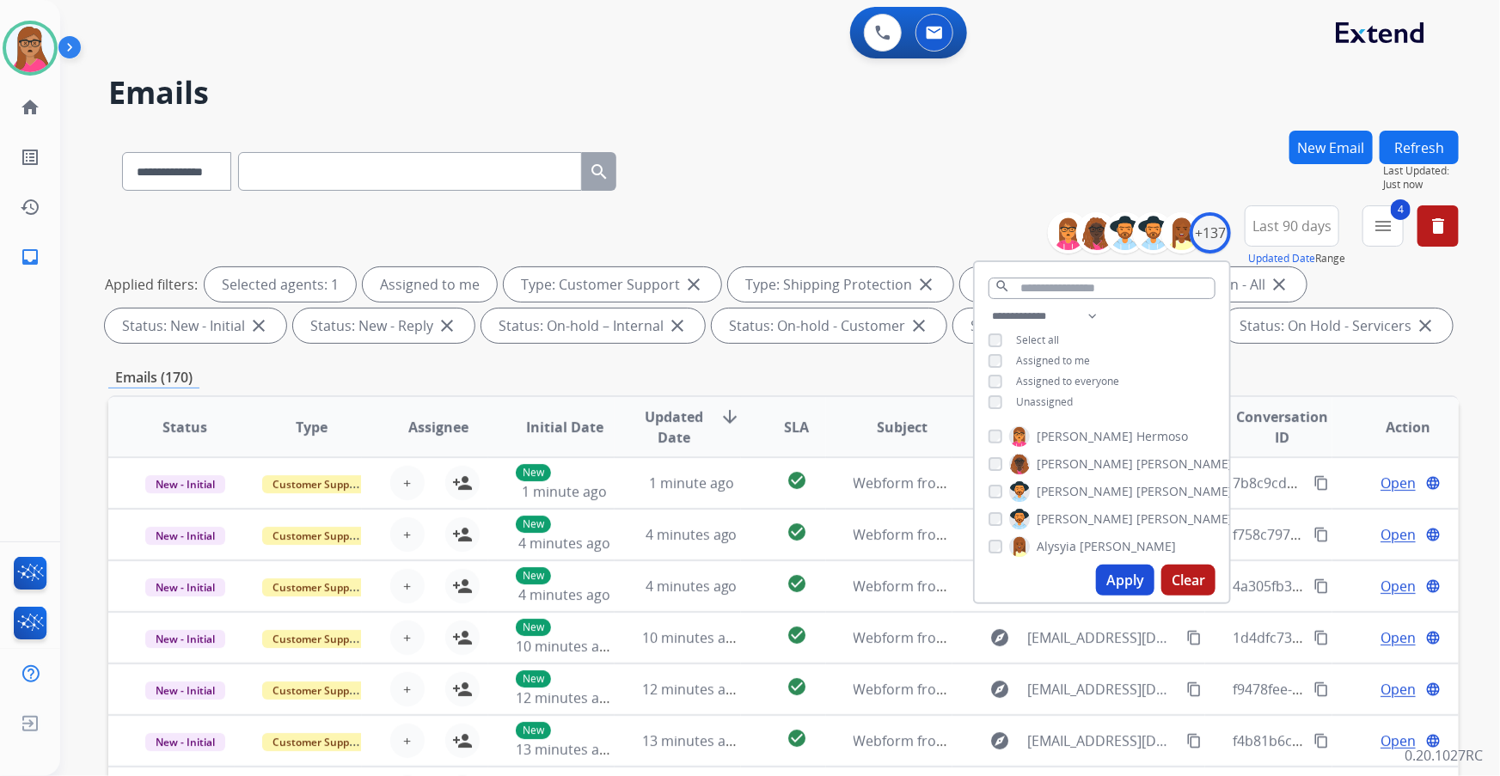
click at [1132, 585] on button "Apply" at bounding box center [1125, 580] width 58 height 31
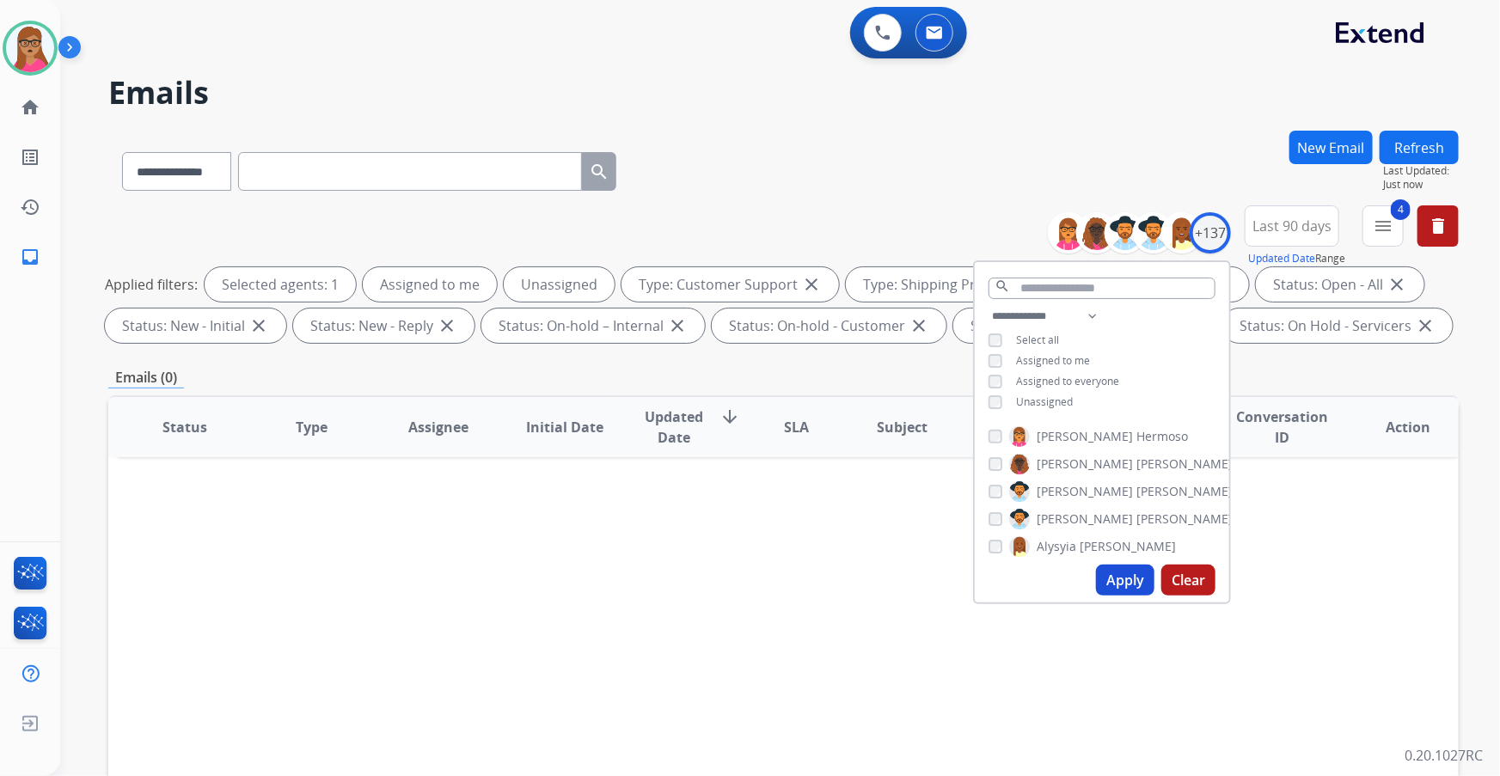
click at [1124, 587] on button "Apply" at bounding box center [1125, 580] width 58 height 31
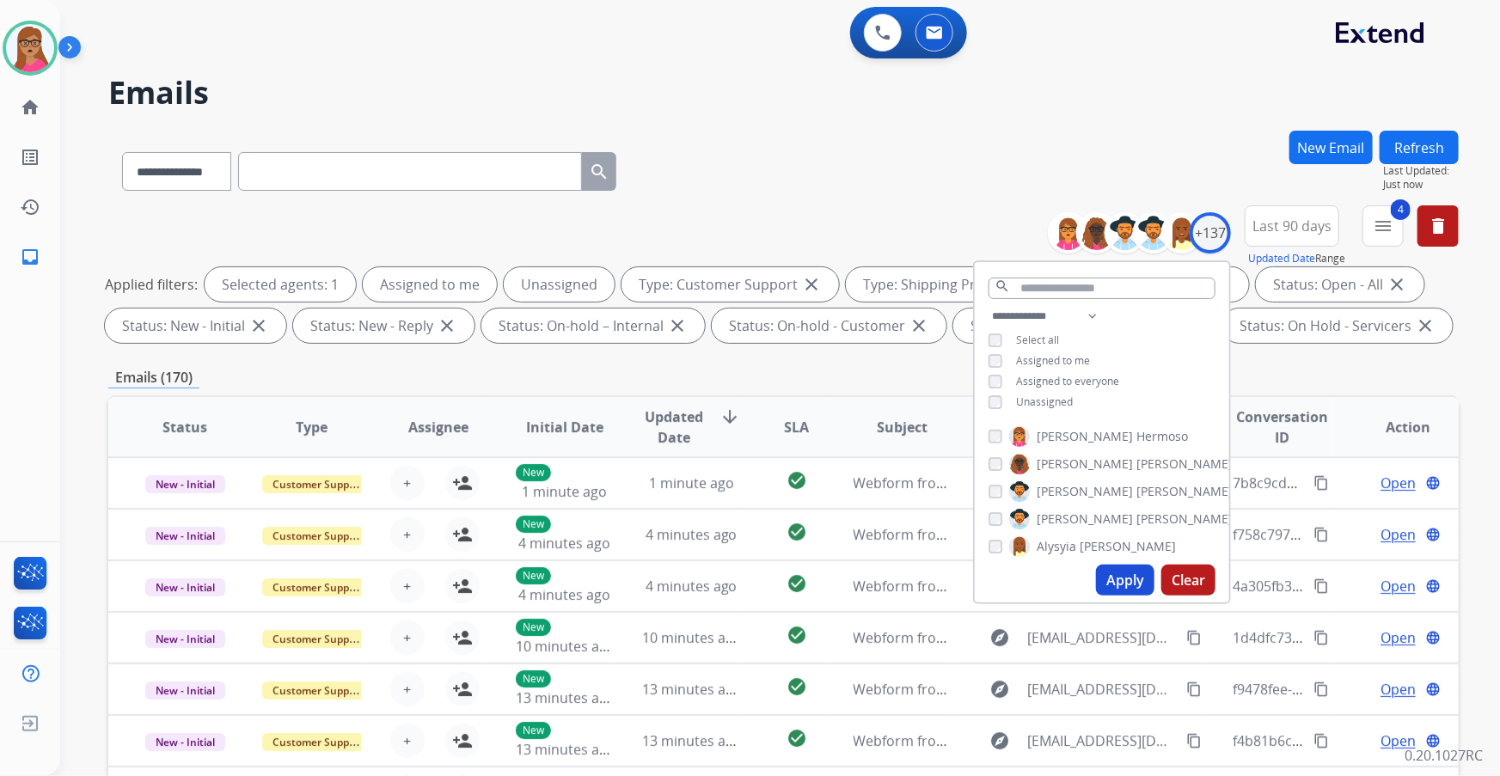
click at [770, 371] on div "Emails (170)" at bounding box center [783, 377] width 1351 height 21
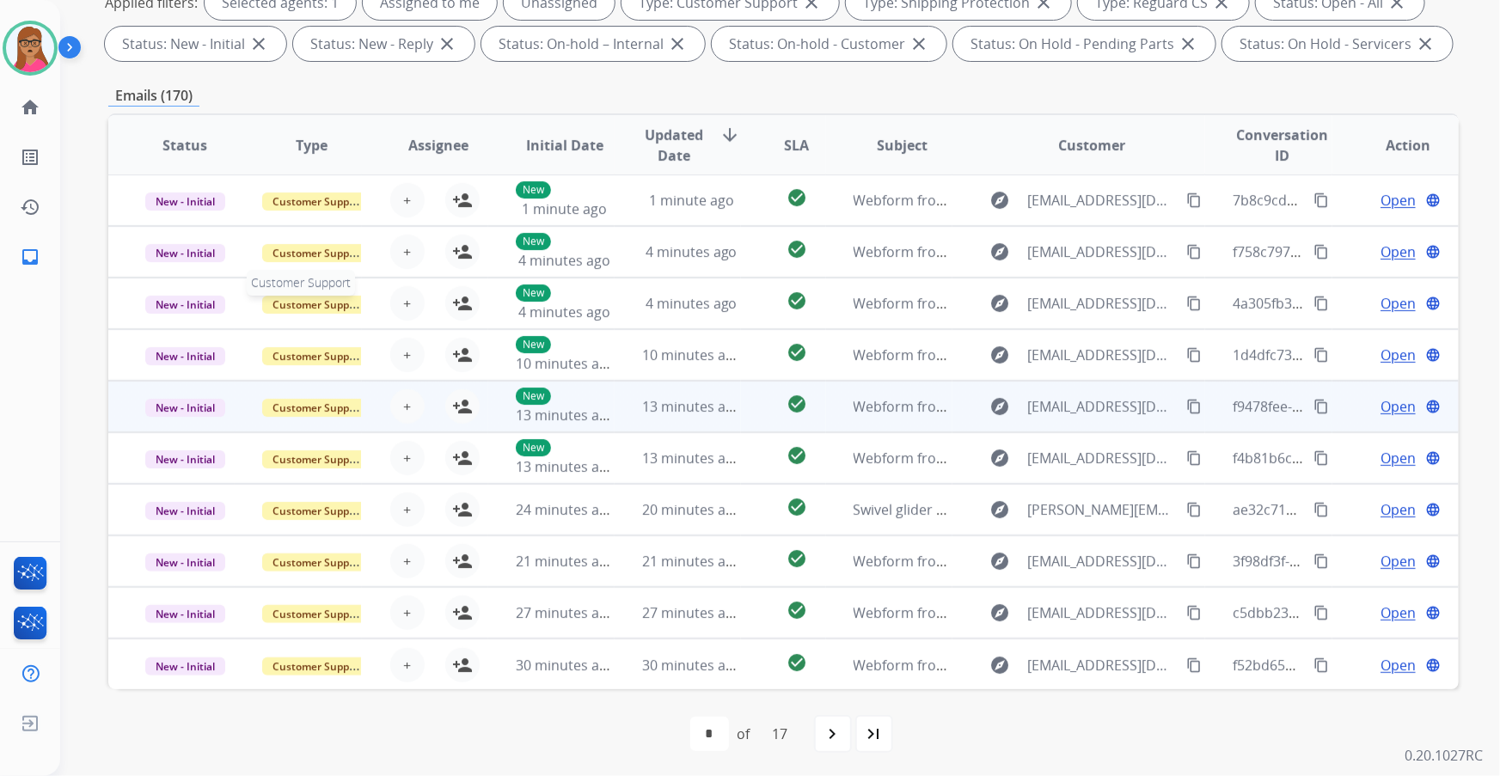
scroll to position [284, 0]
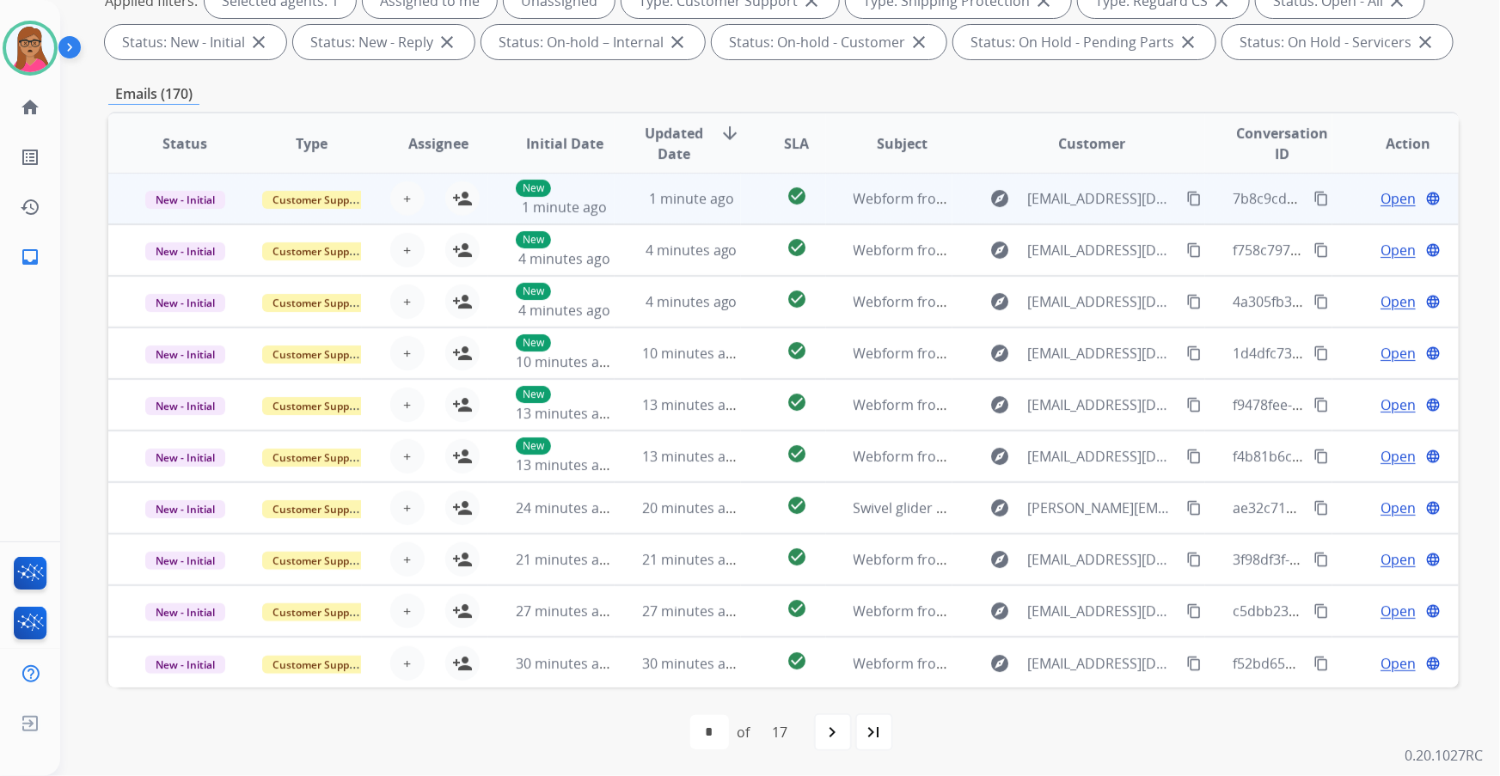
click at [187, 219] on td "New - Initial" at bounding box center [171, 199] width 126 height 52
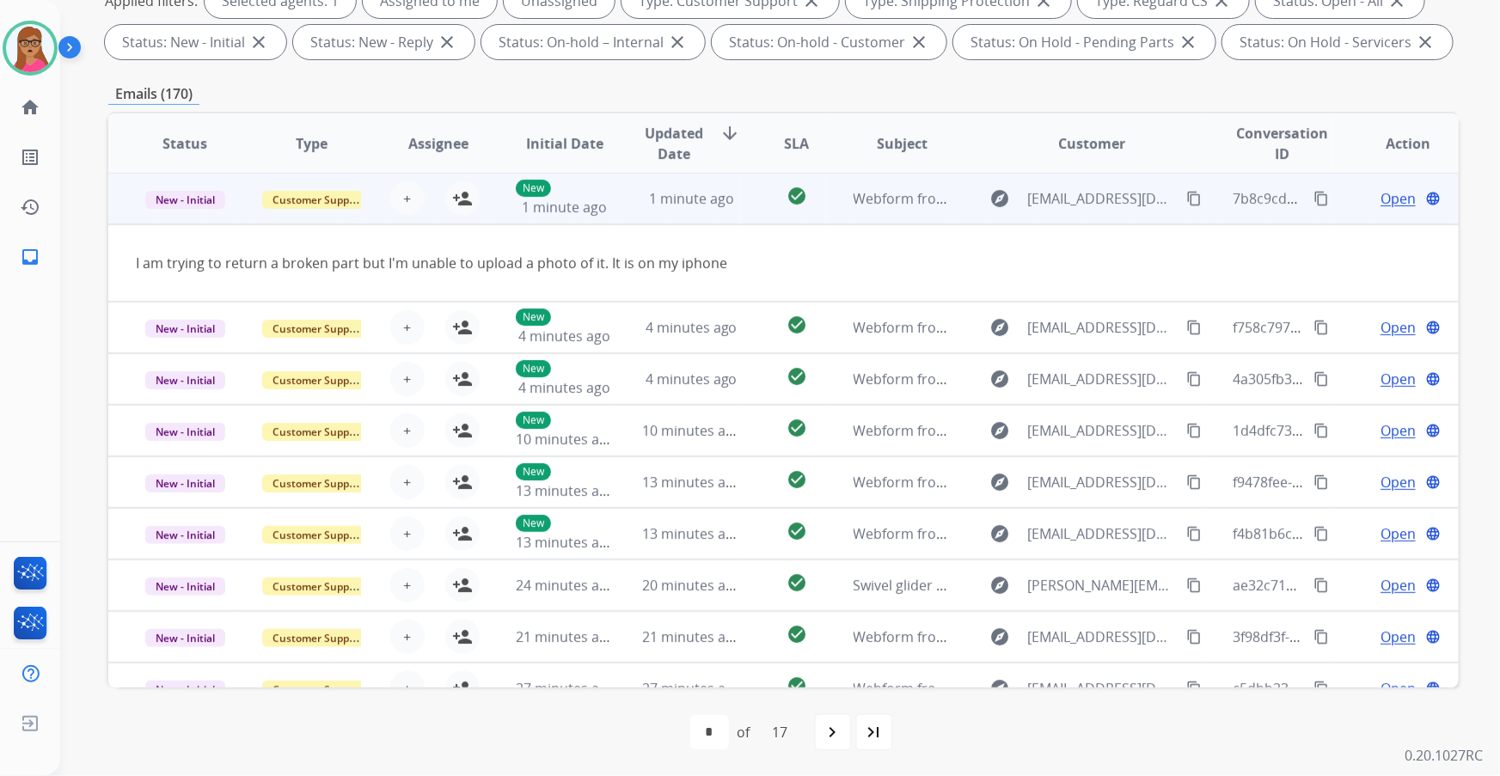
scroll to position [0, 0]
click at [187, 219] on td "New - Initial" at bounding box center [171, 200] width 126 height 52
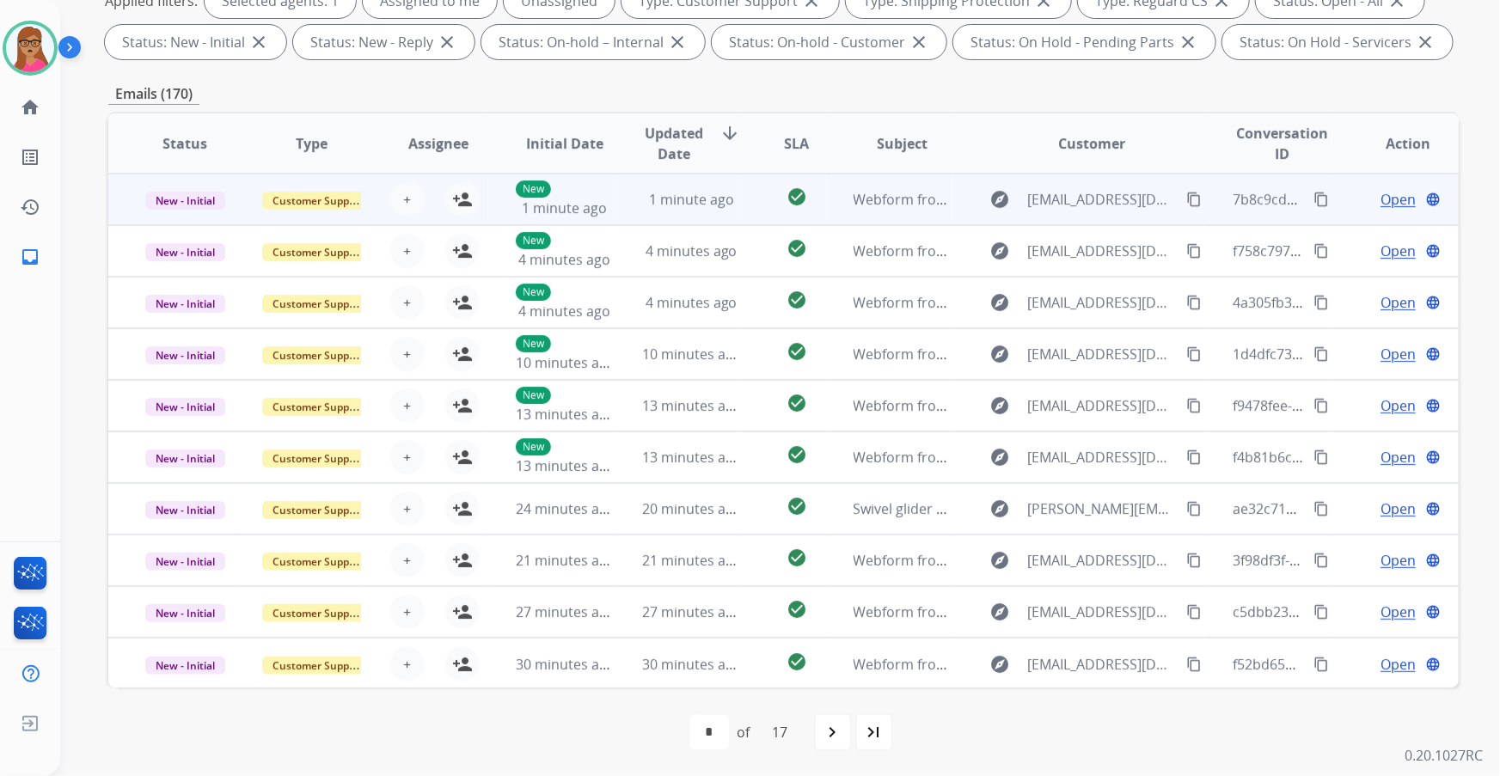
click at [187, 219] on td "New - Initial" at bounding box center [171, 200] width 126 height 52
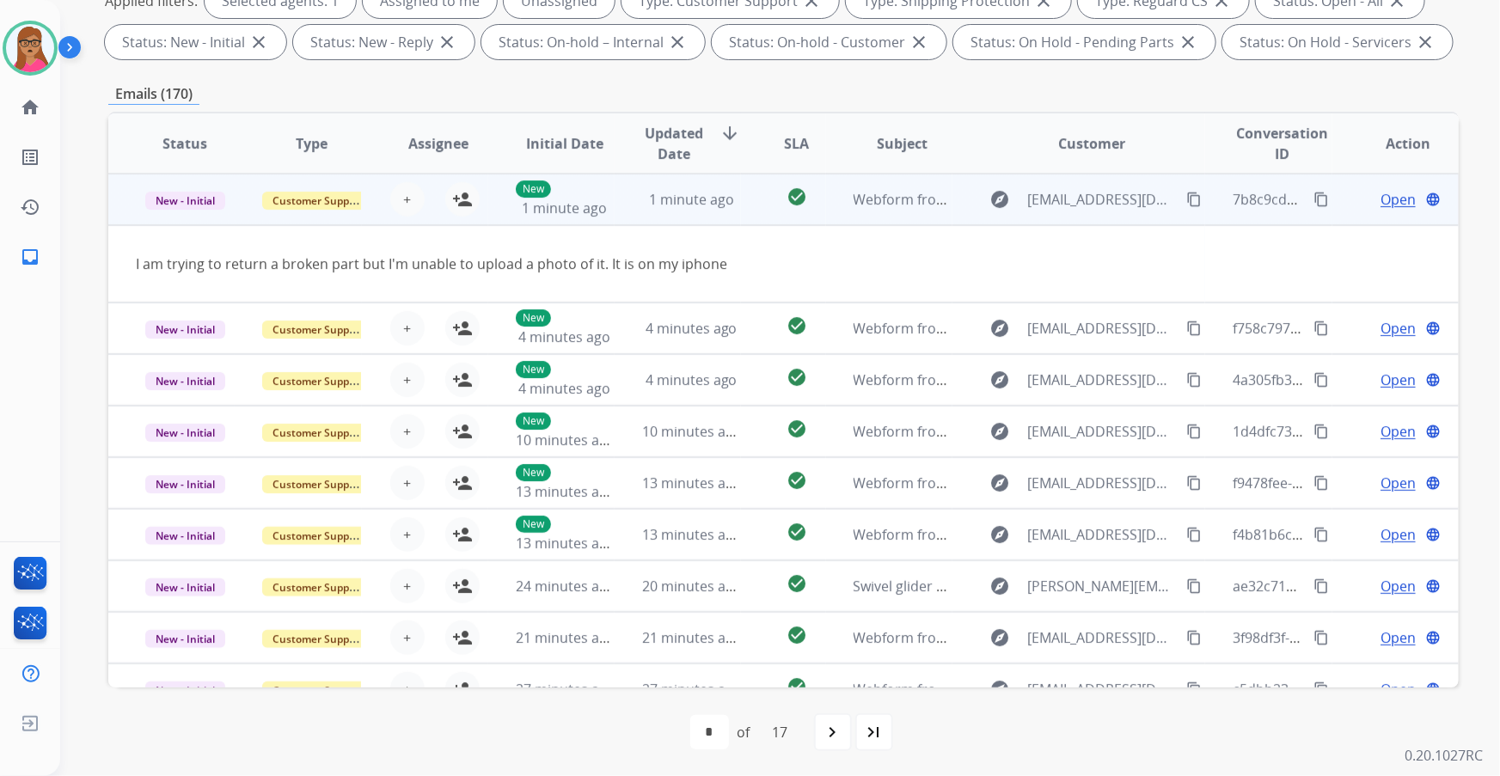
click at [187, 219] on td "New - Initial" at bounding box center [171, 200] width 126 height 52
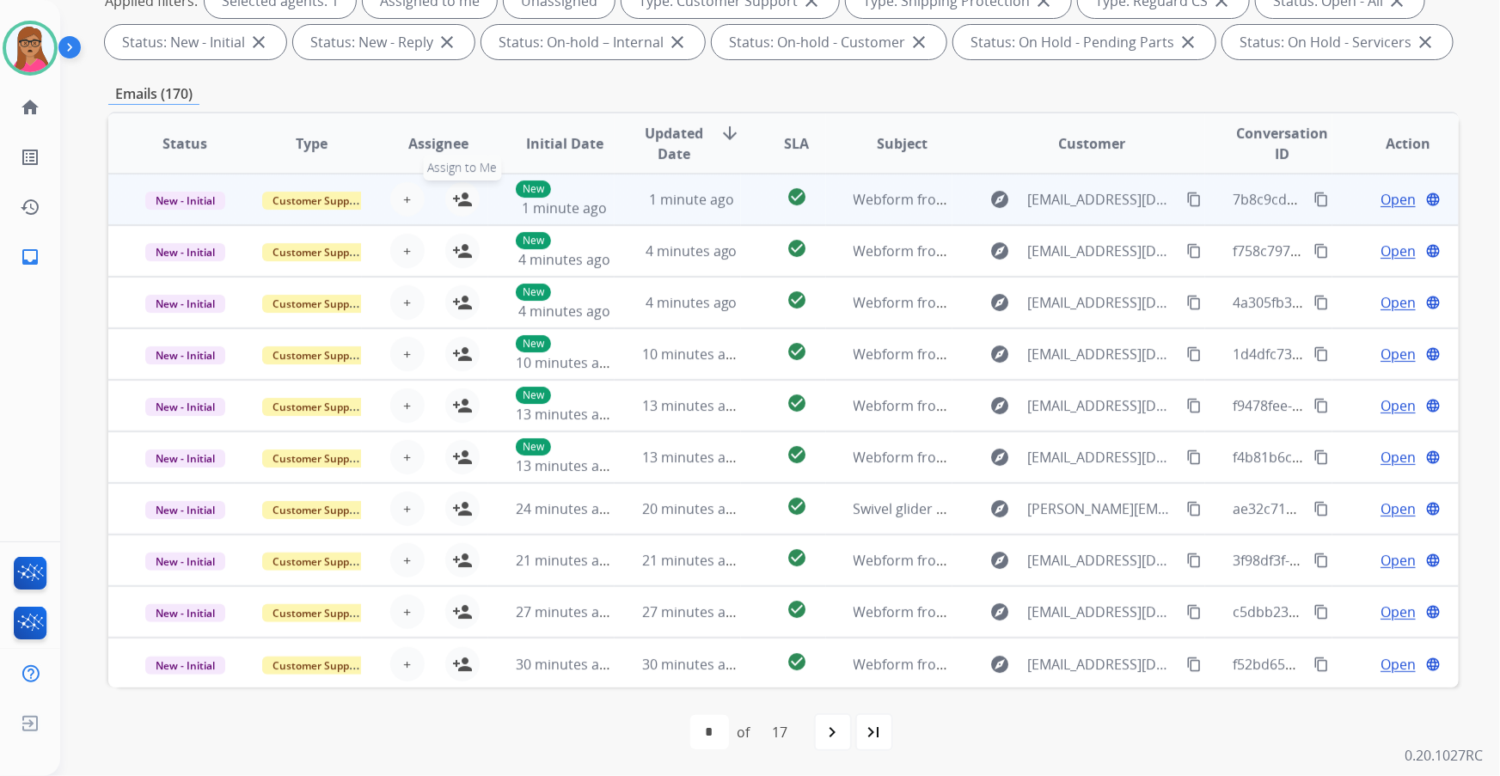
click at [459, 189] on mat-icon "person_add" at bounding box center [462, 199] width 21 height 21
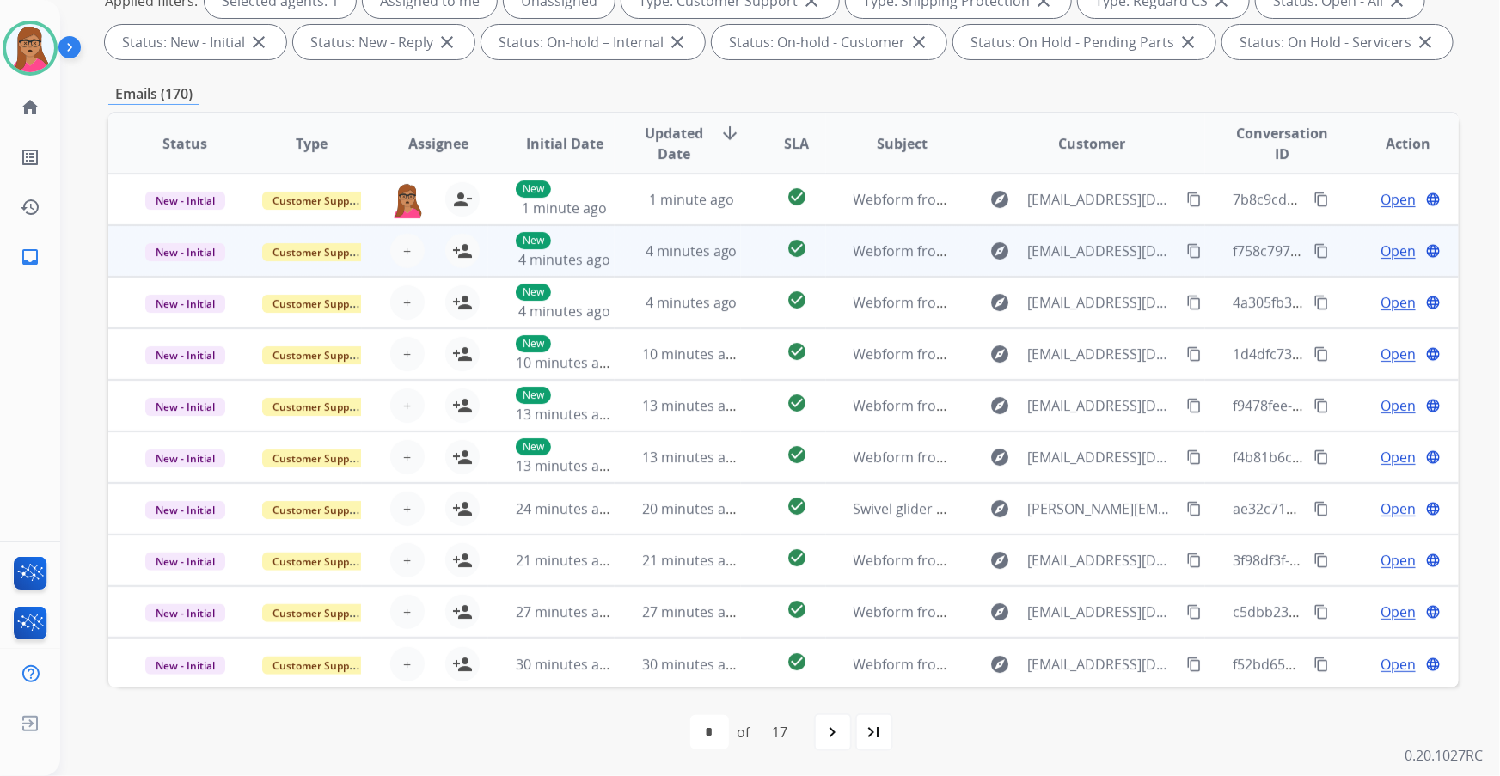
click at [182, 266] on td "New - Initial" at bounding box center [171, 251] width 126 height 52
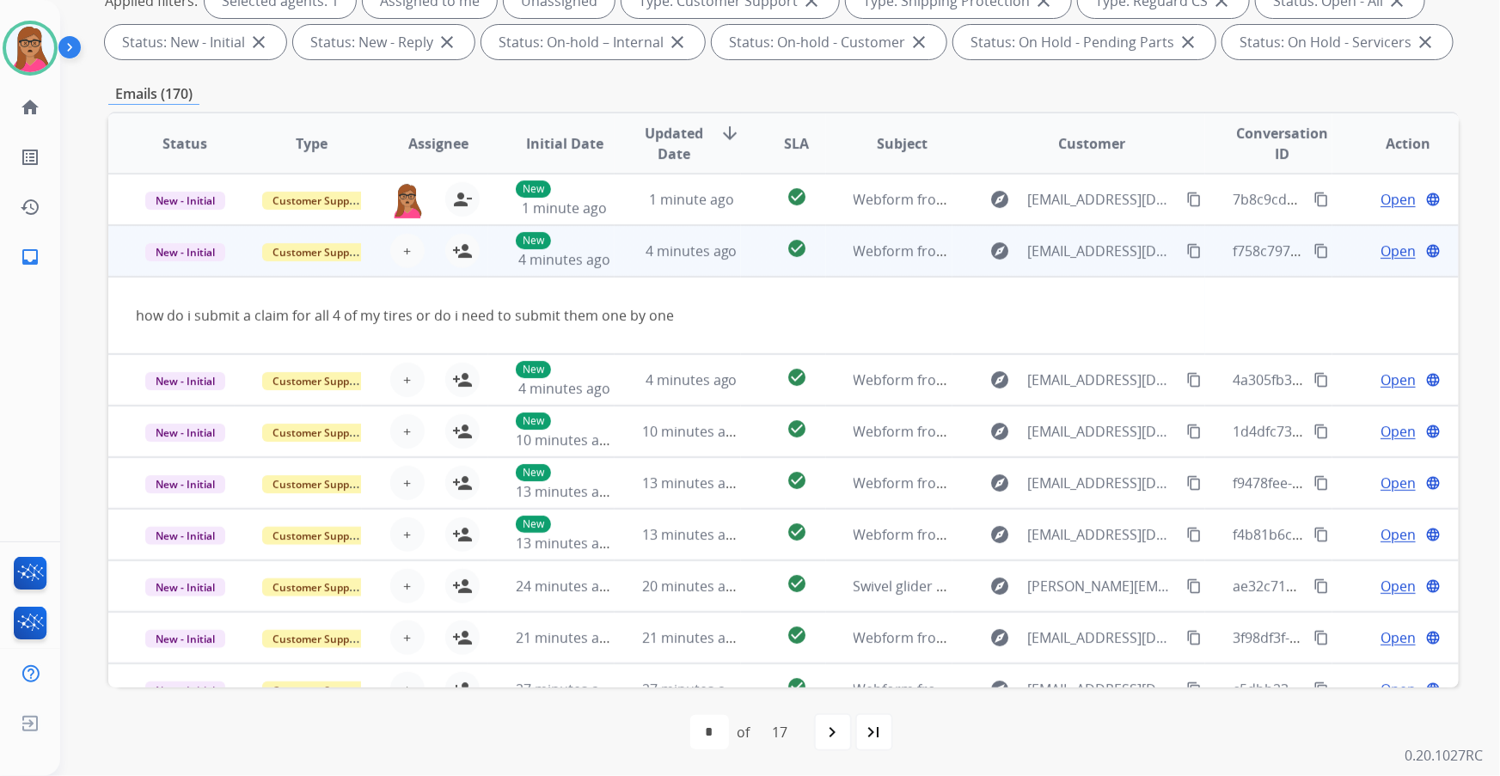
scroll to position [52, 0]
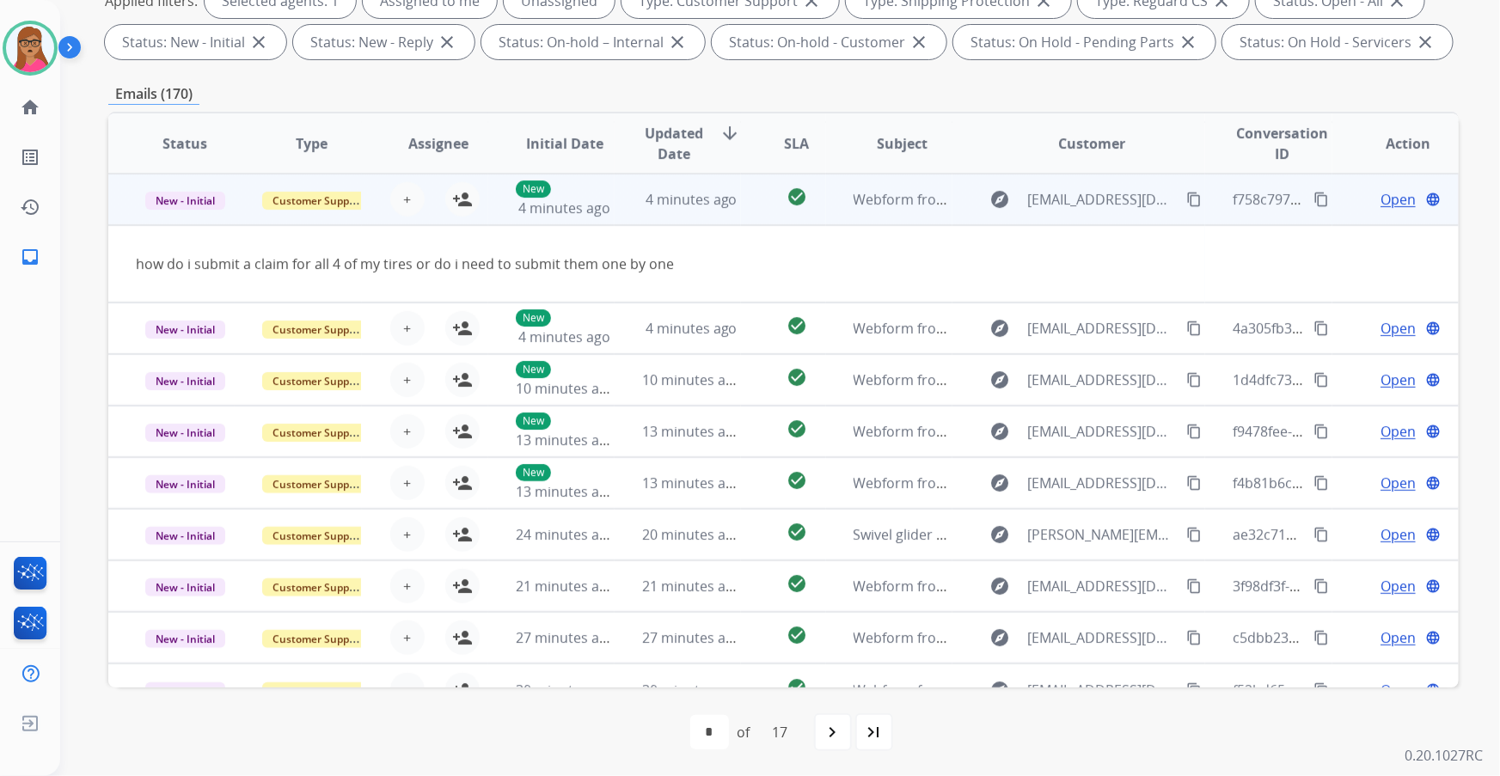
click at [178, 212] on td "New - Initial" at bounding box center [171, 200] width 126 height 52
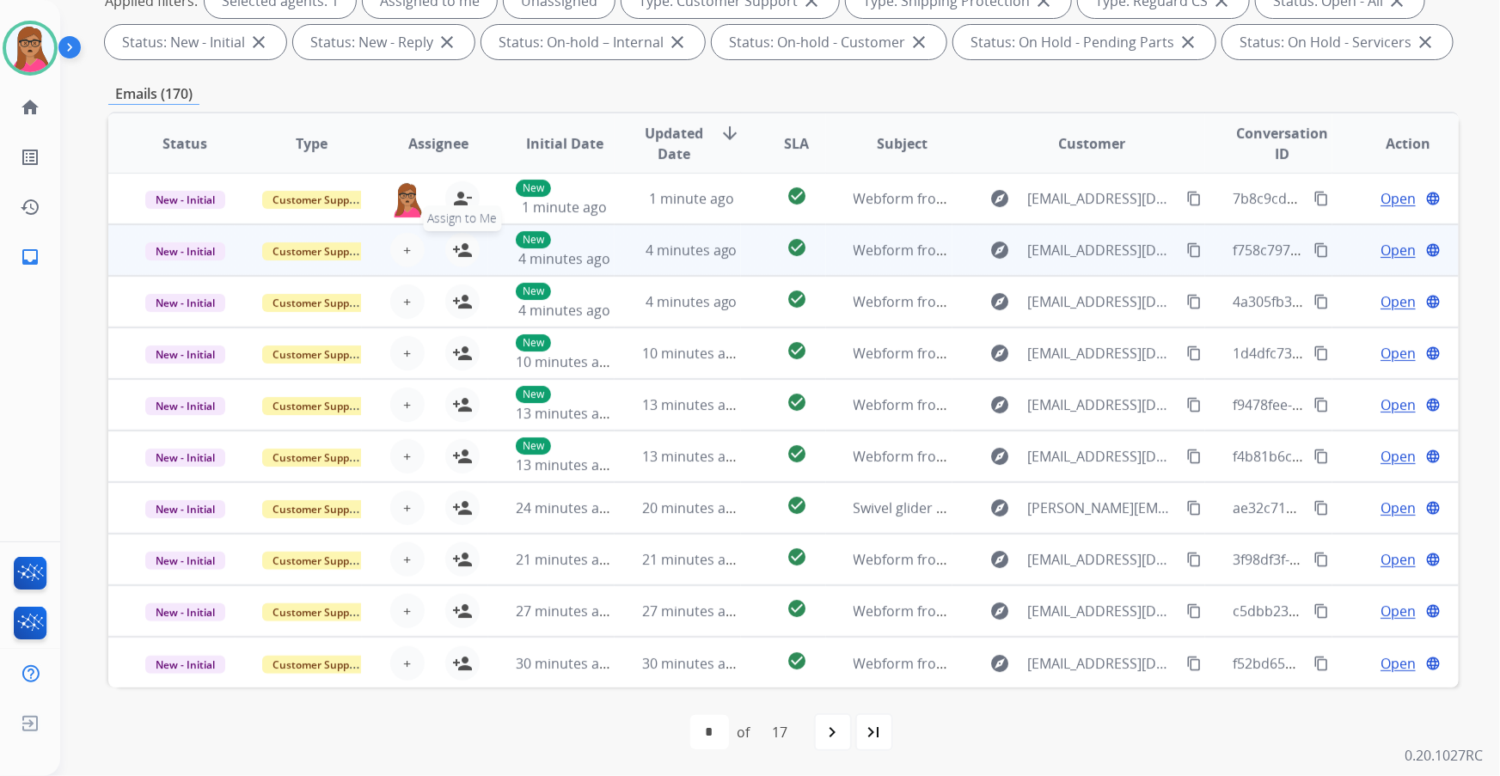
scroll to position [0, 0]
click at [460, 261] on button "person_add Assign to Me" at bounding box center [462, 251] width 34 height 34
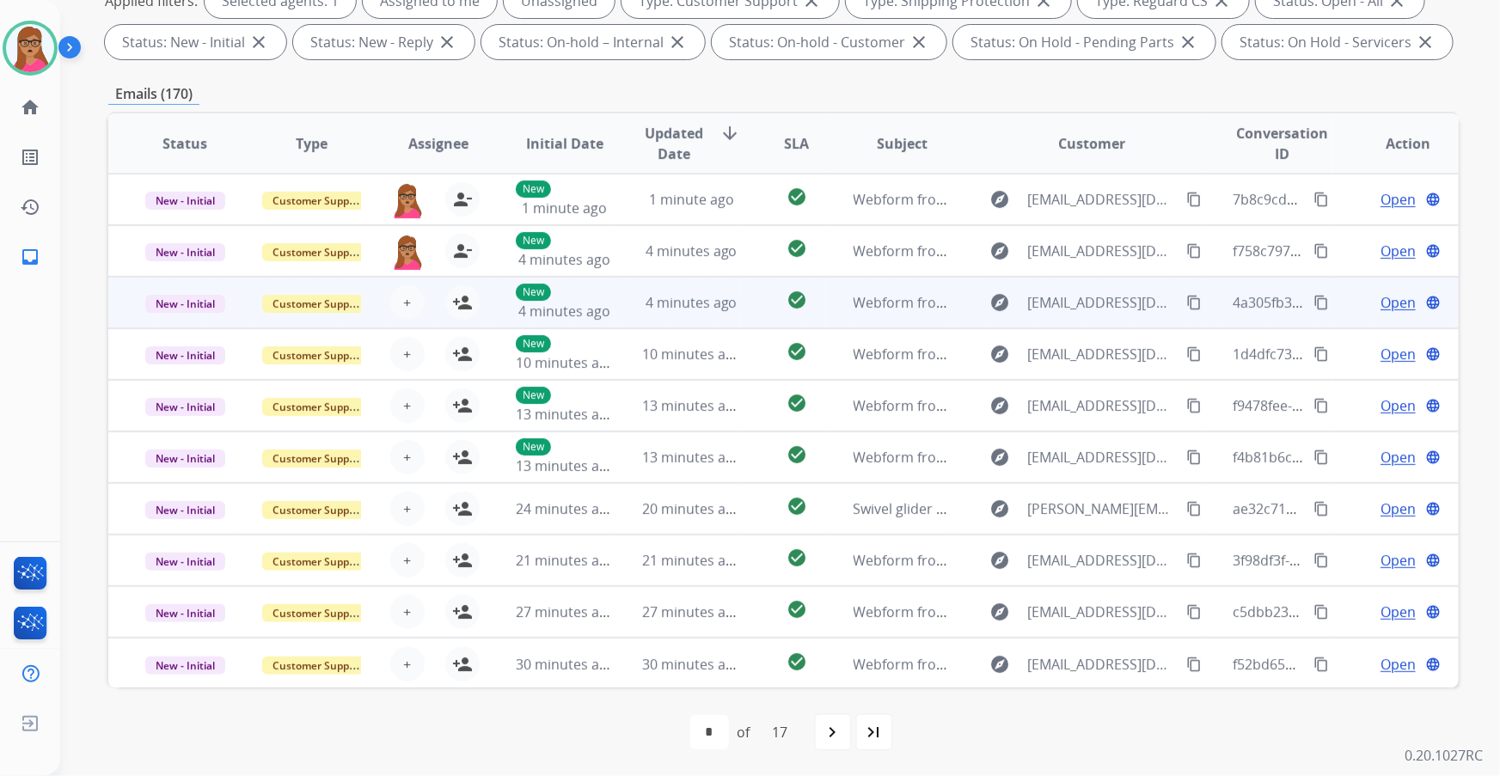
click at [197, 322] on td "New - Initial" at bounding box center [171, 303] width 126 height 52
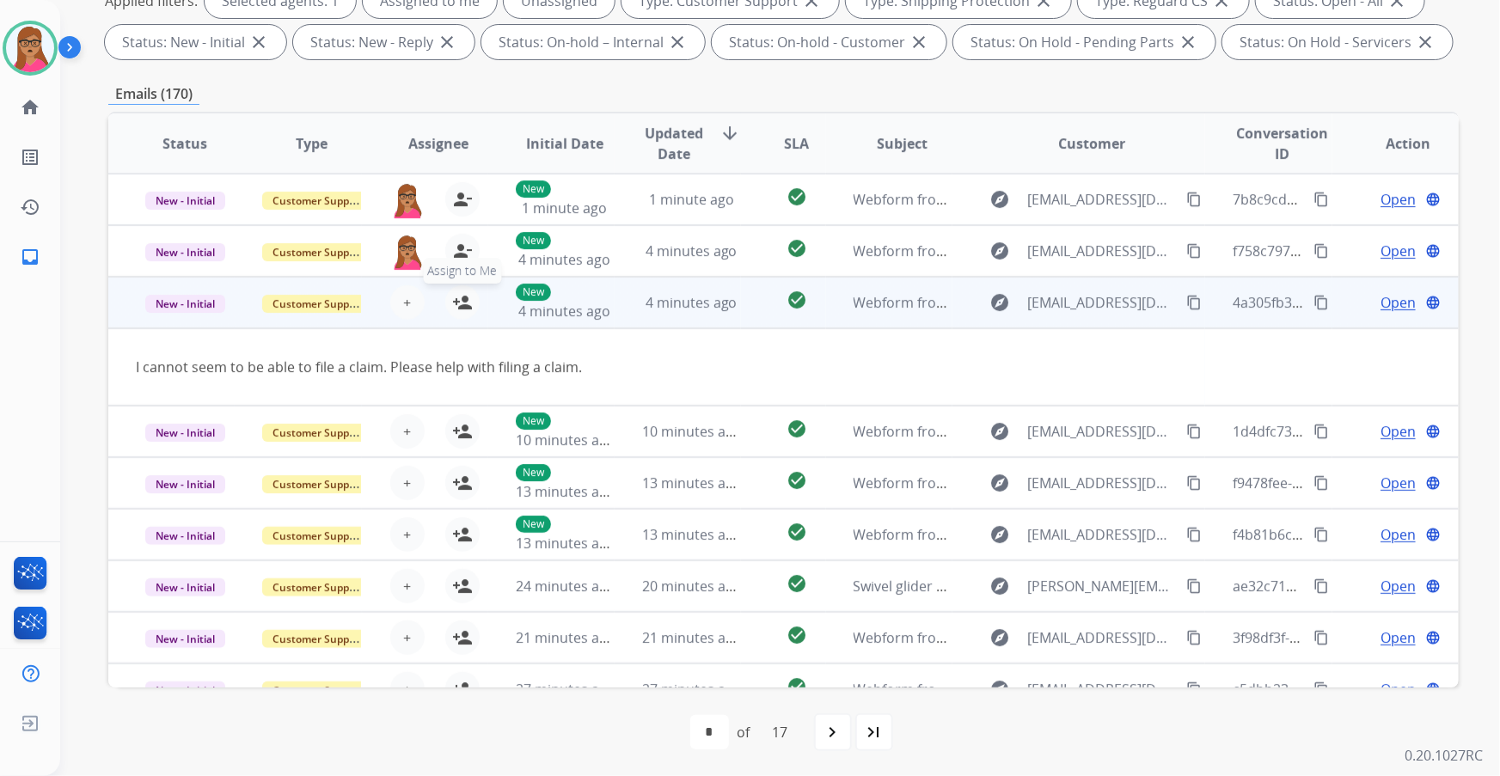
click at [463, 301] on mat-icon "person_add" at bounding box center [462, 302] width 21 height 21
click at [216, 318] on td "New - Initial" at bounding box center [171, 303] width 126 height 52
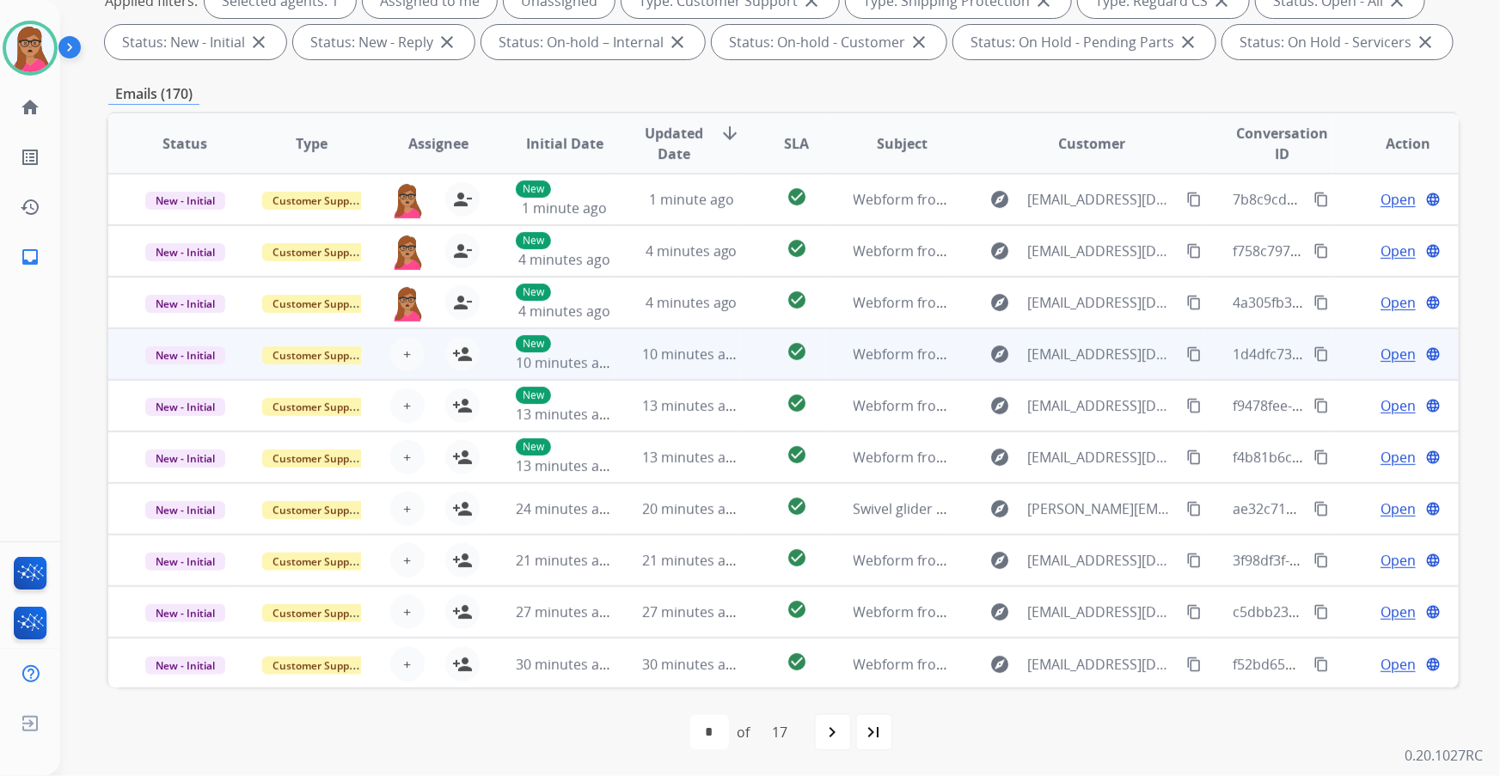
click at [180, 374] on td "New - Initial" at bounding box center [171, 354] width 126 height 52
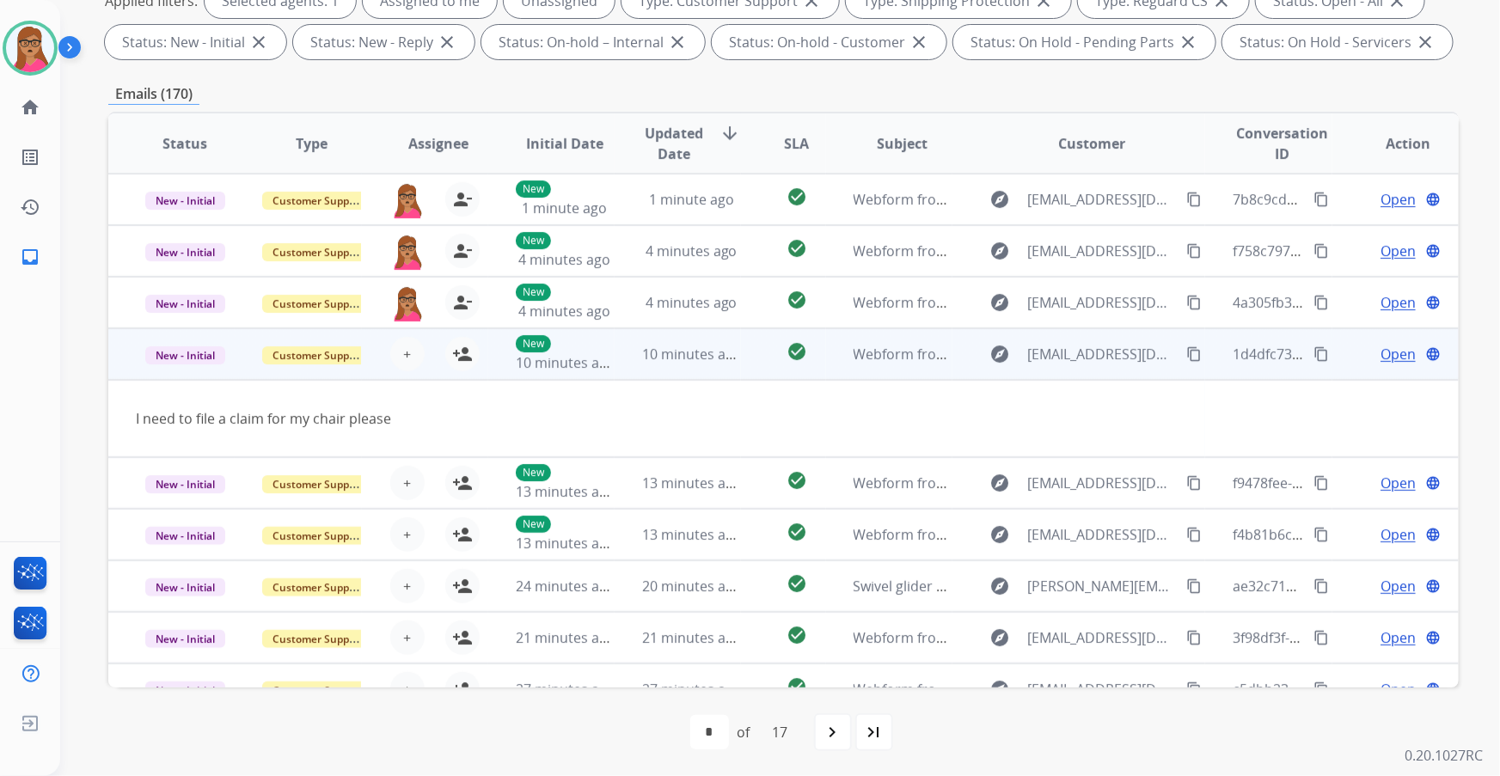
scroll to position [78, 0]
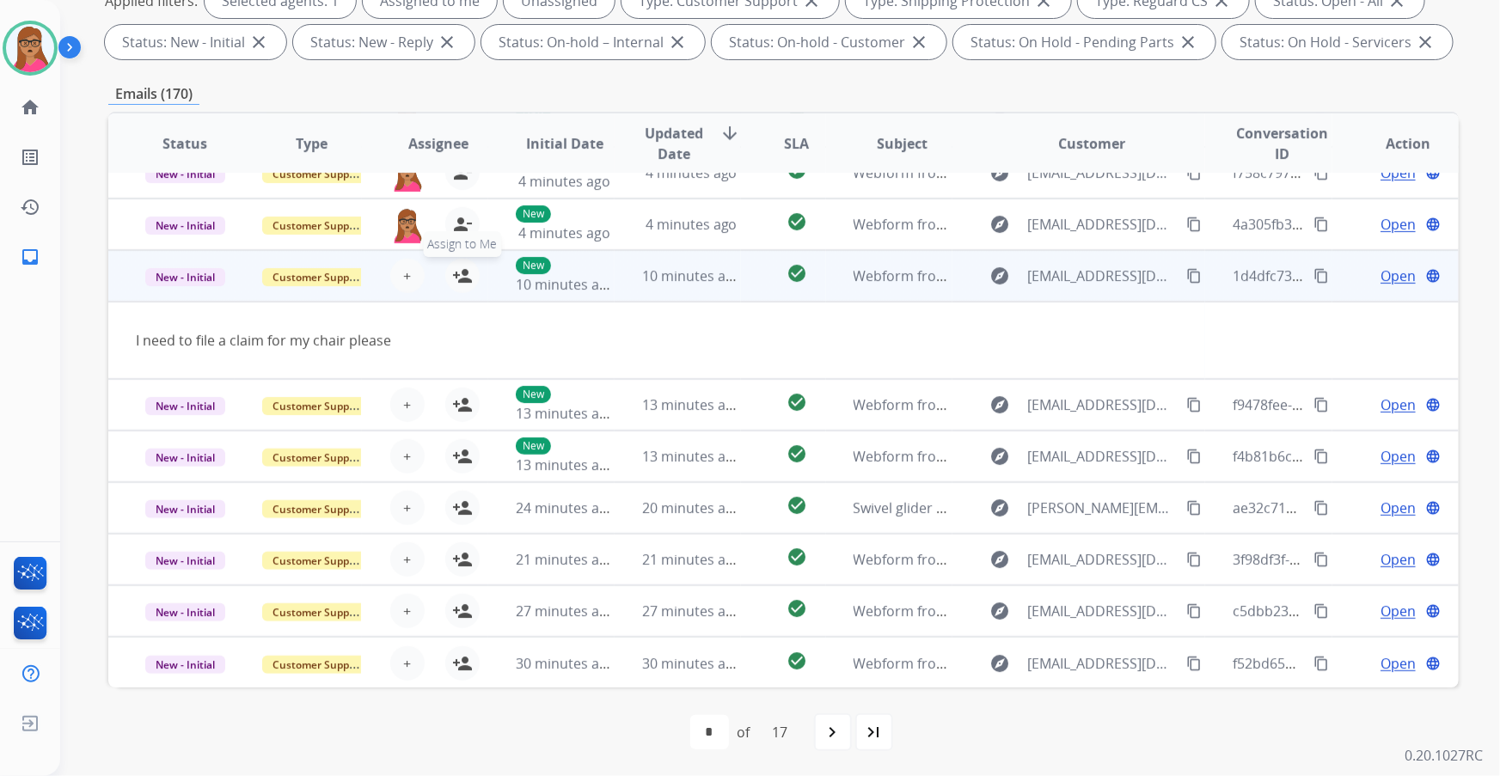
click at [461, 280] on mat-icon "person_add" at bounding box center [462, 276] width 21 height 21
click at [194, 298] on td "New - Initial" at bounding box center [171, 276] width 126 height 52
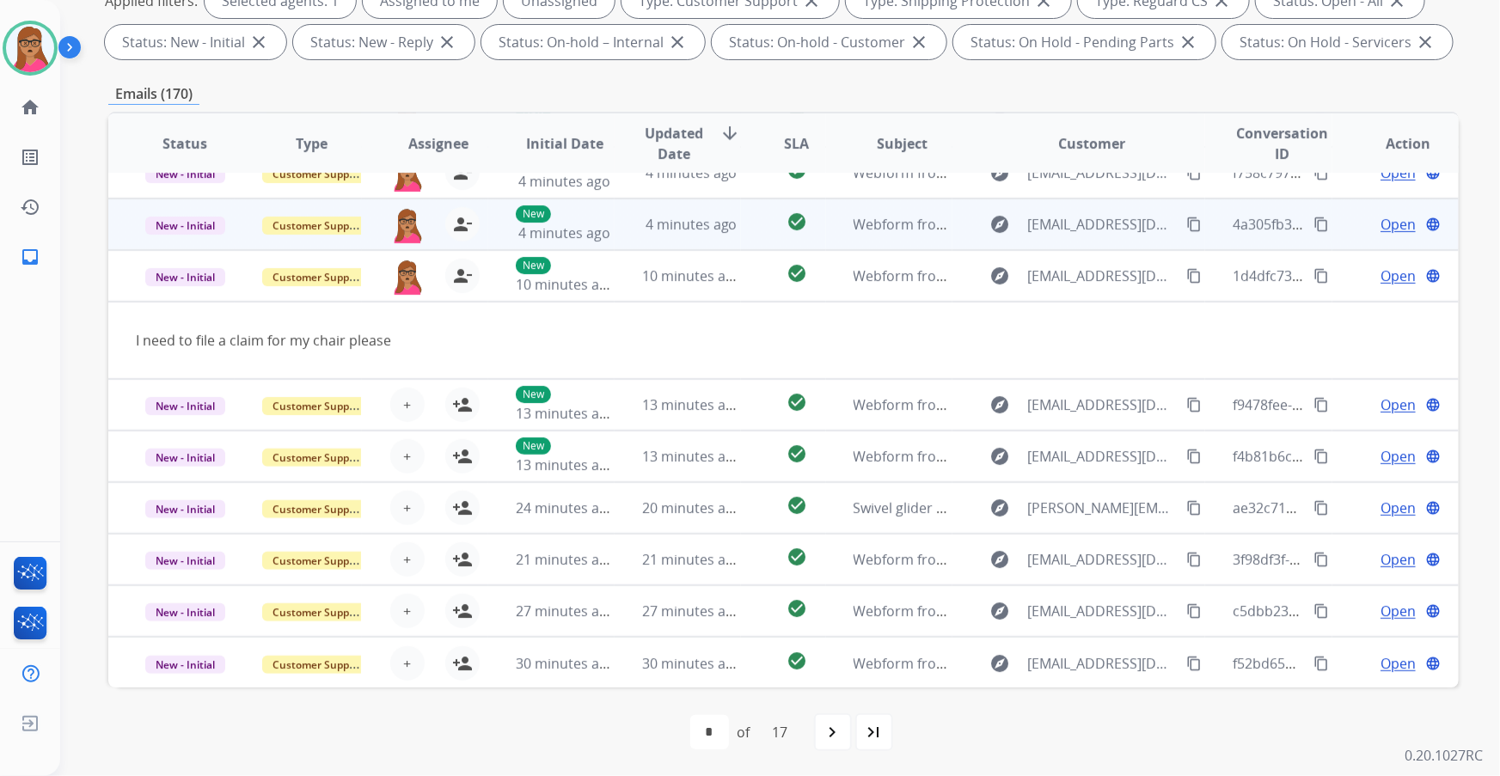
scroll to position [1, 0]
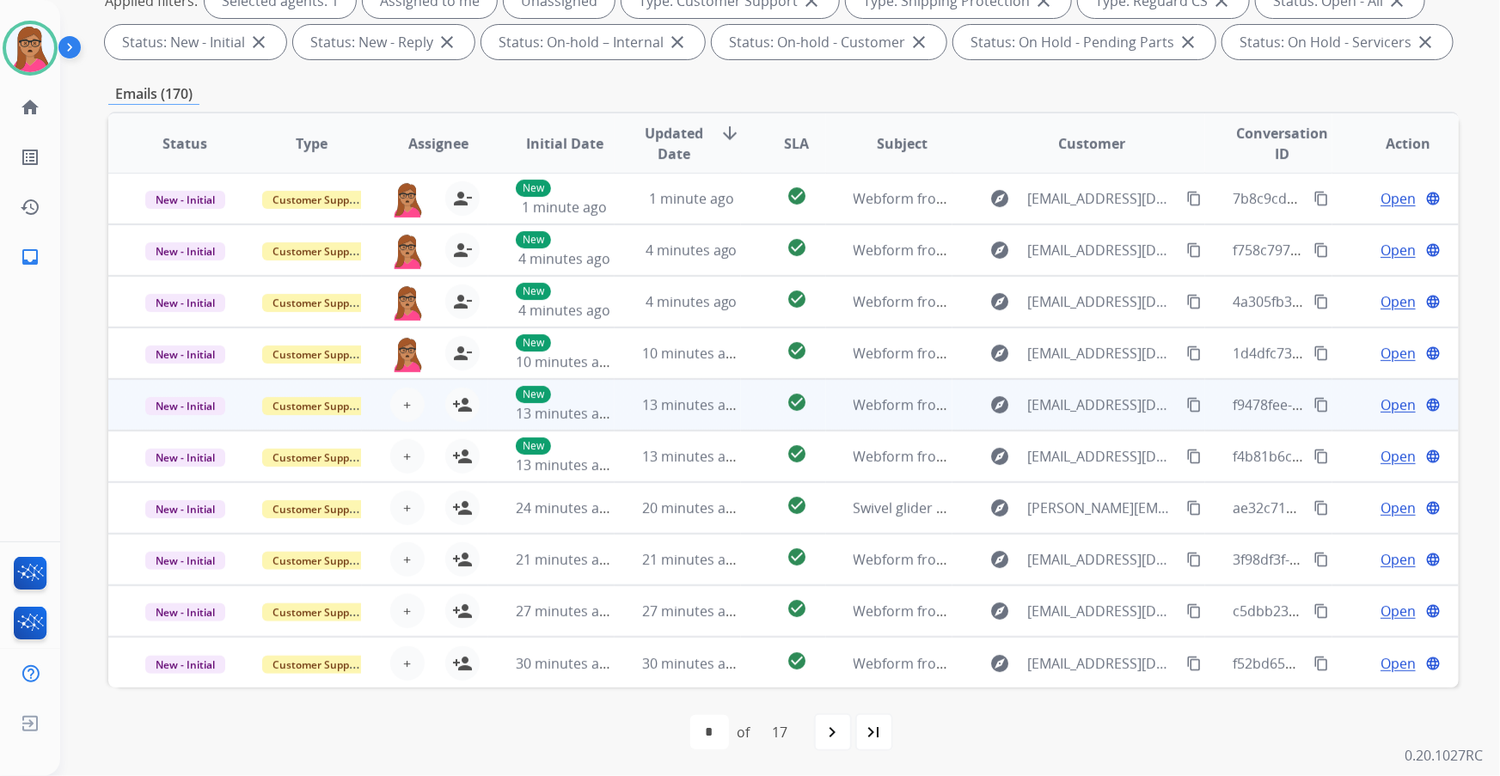
click at [218, 416] on td "New - Initial" at bounding box center [171, 405] width 126 height 52
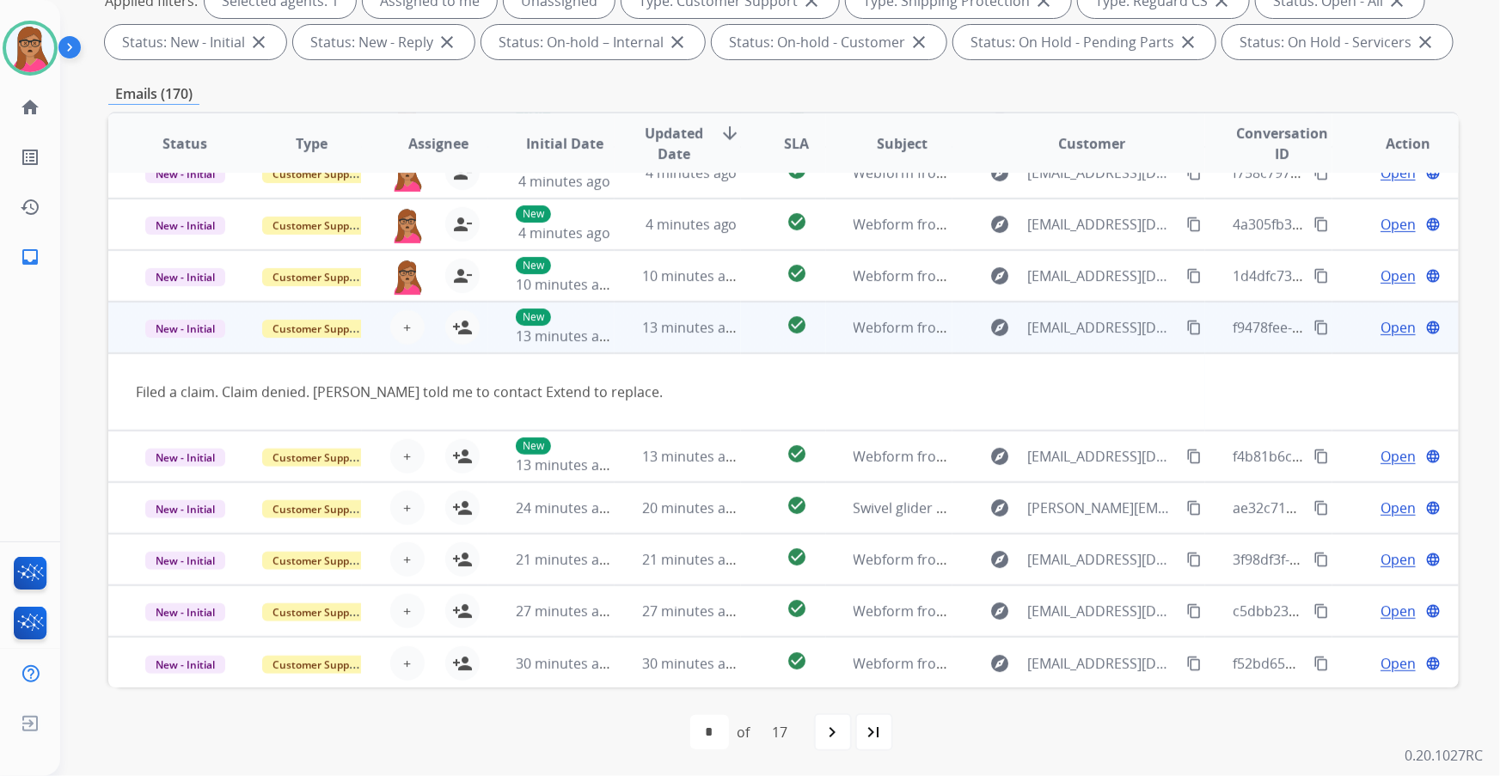
click at [238, 340] on td "Customer Support" at bounding box center [298, 328] width 126 height 52
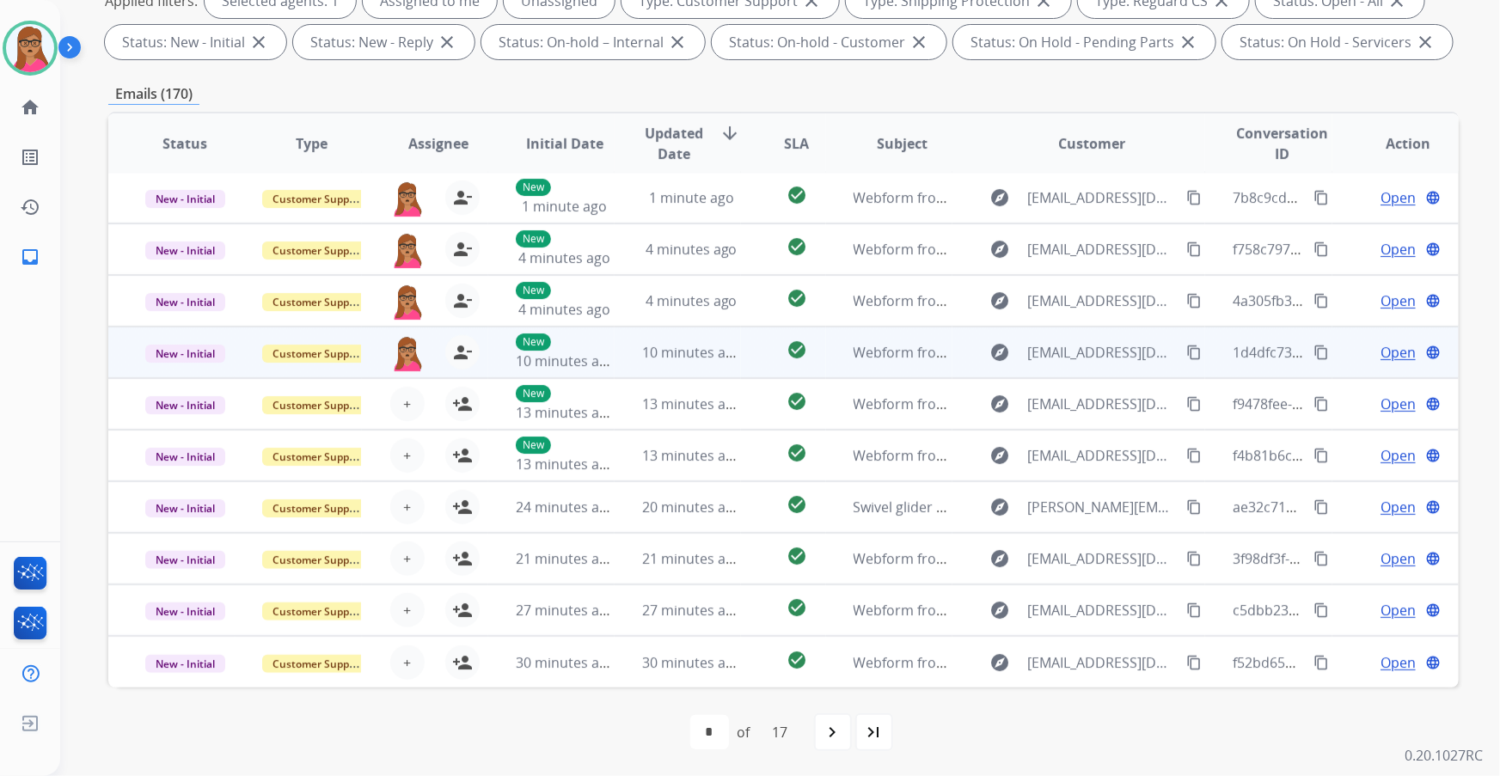
scroll to position [1, 0]
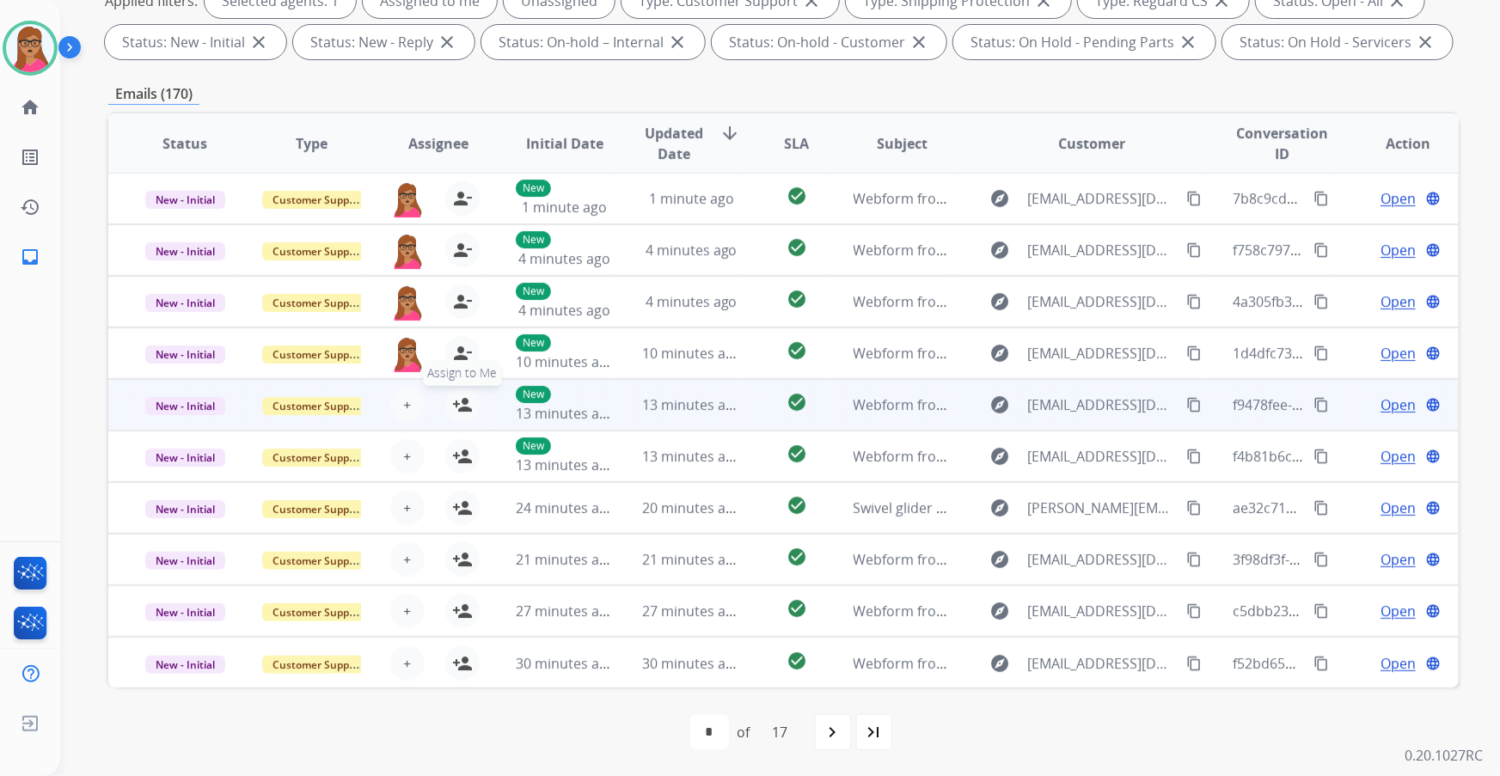
click at [469, 400] on button "person_add Assign to Me" at bounding box center [462, 405] width 34 height 34
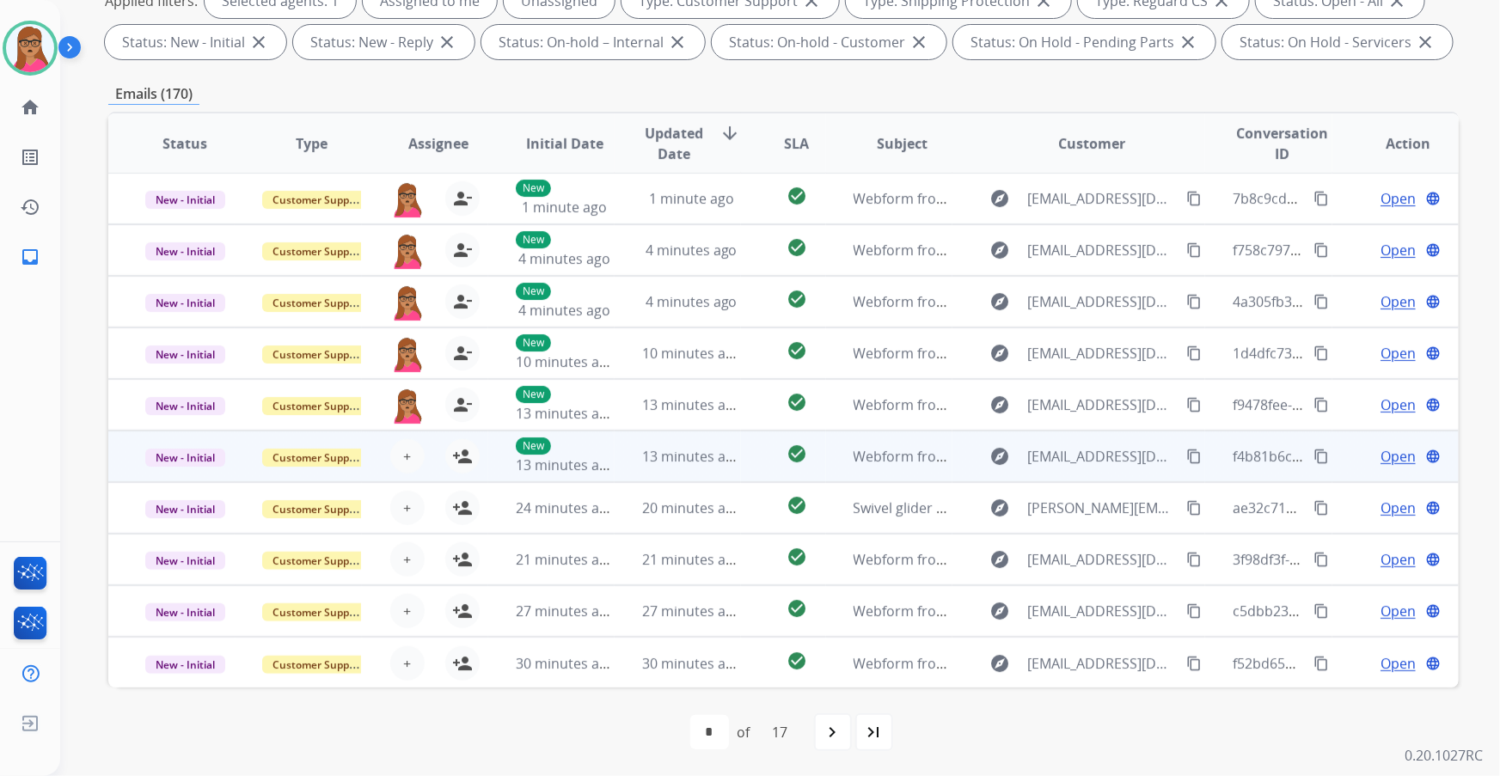
click at [203, 476] on td "New - Initial" at bounding box center [171, 457] width 126 height 52
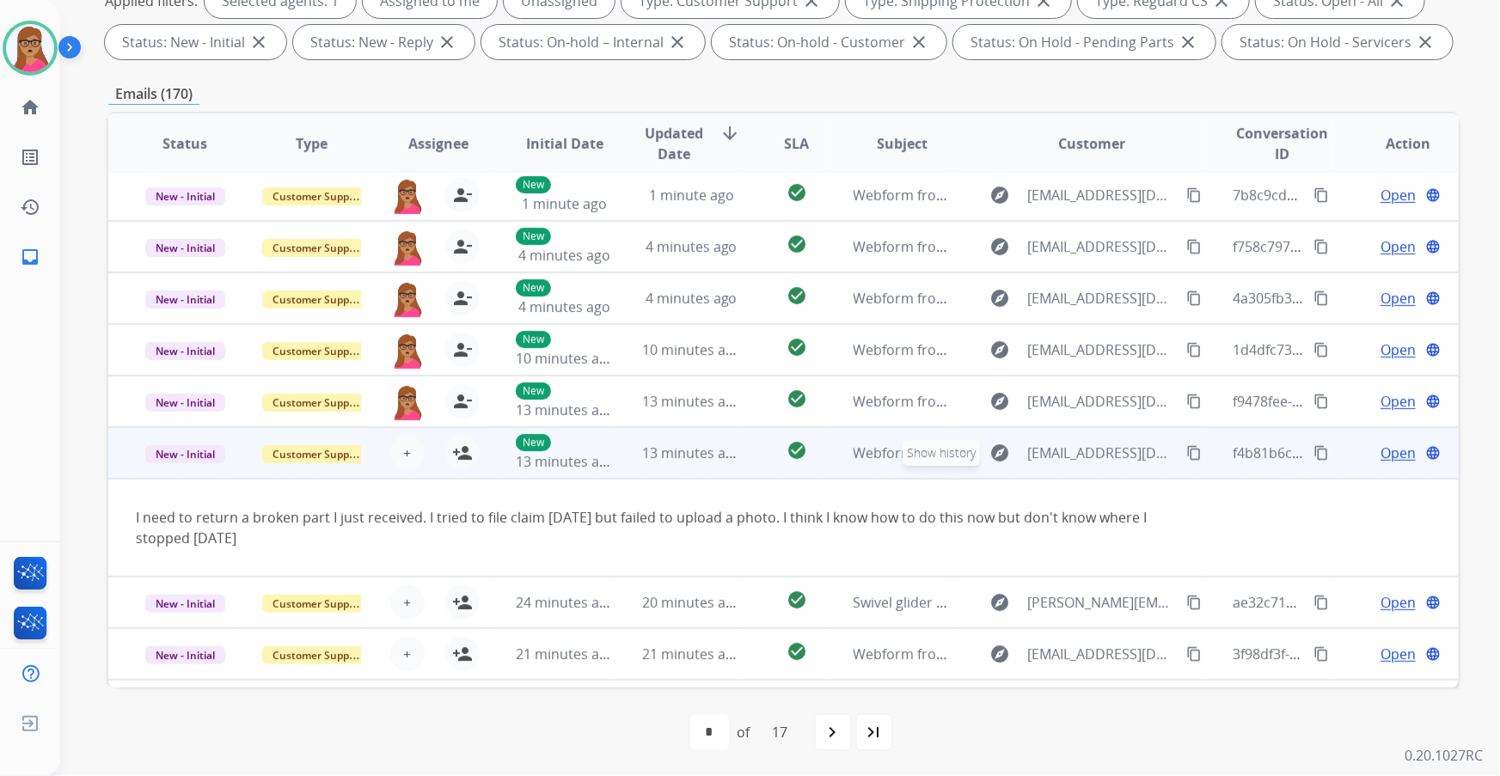
scroll to position [0, 0]
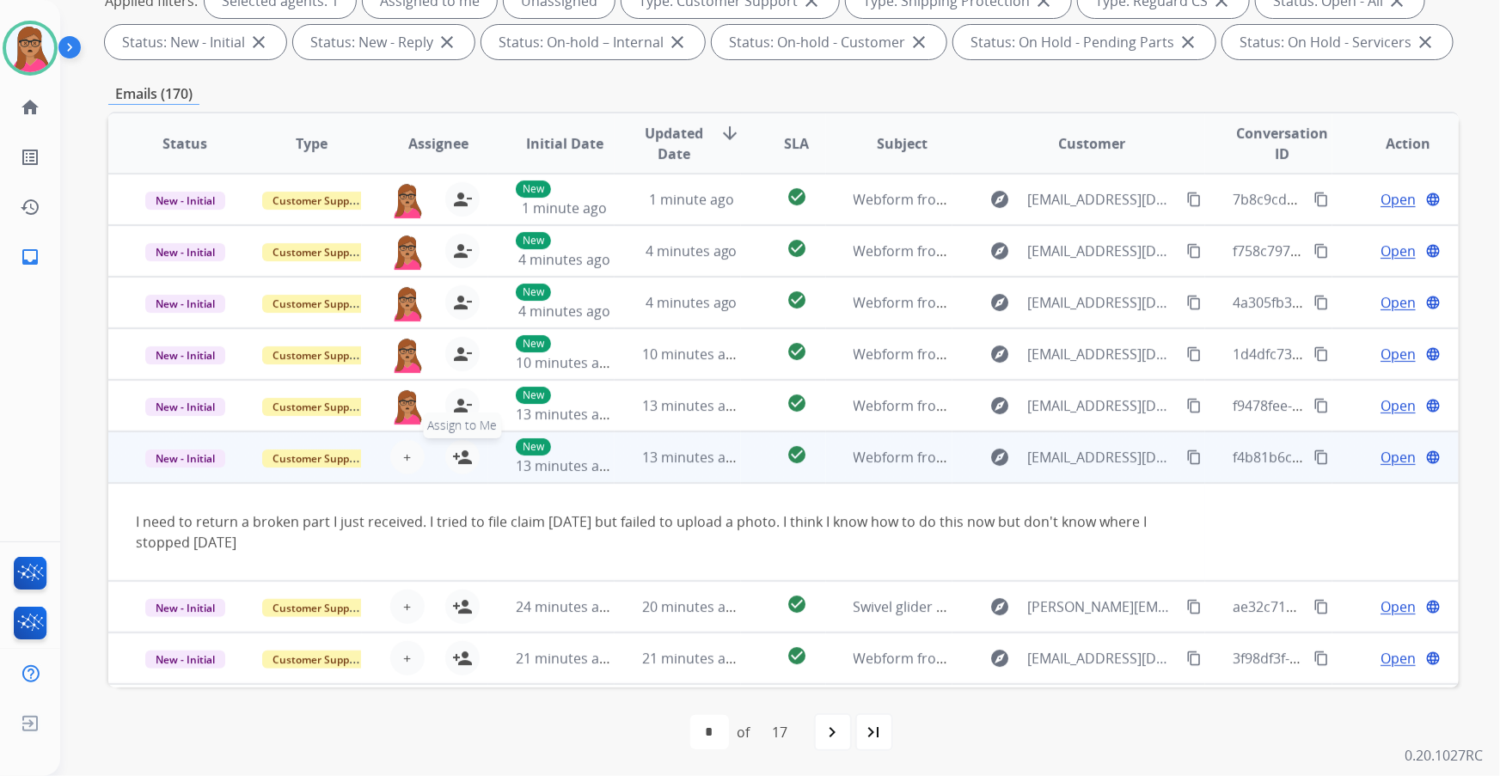
click at [453, 454] on mat-icon "person_add" at bounding box center [462, 457] width 21 height 21
click at [177, 475] on td "New - Initial" at bounding box center [171, 458] width 126 height 52
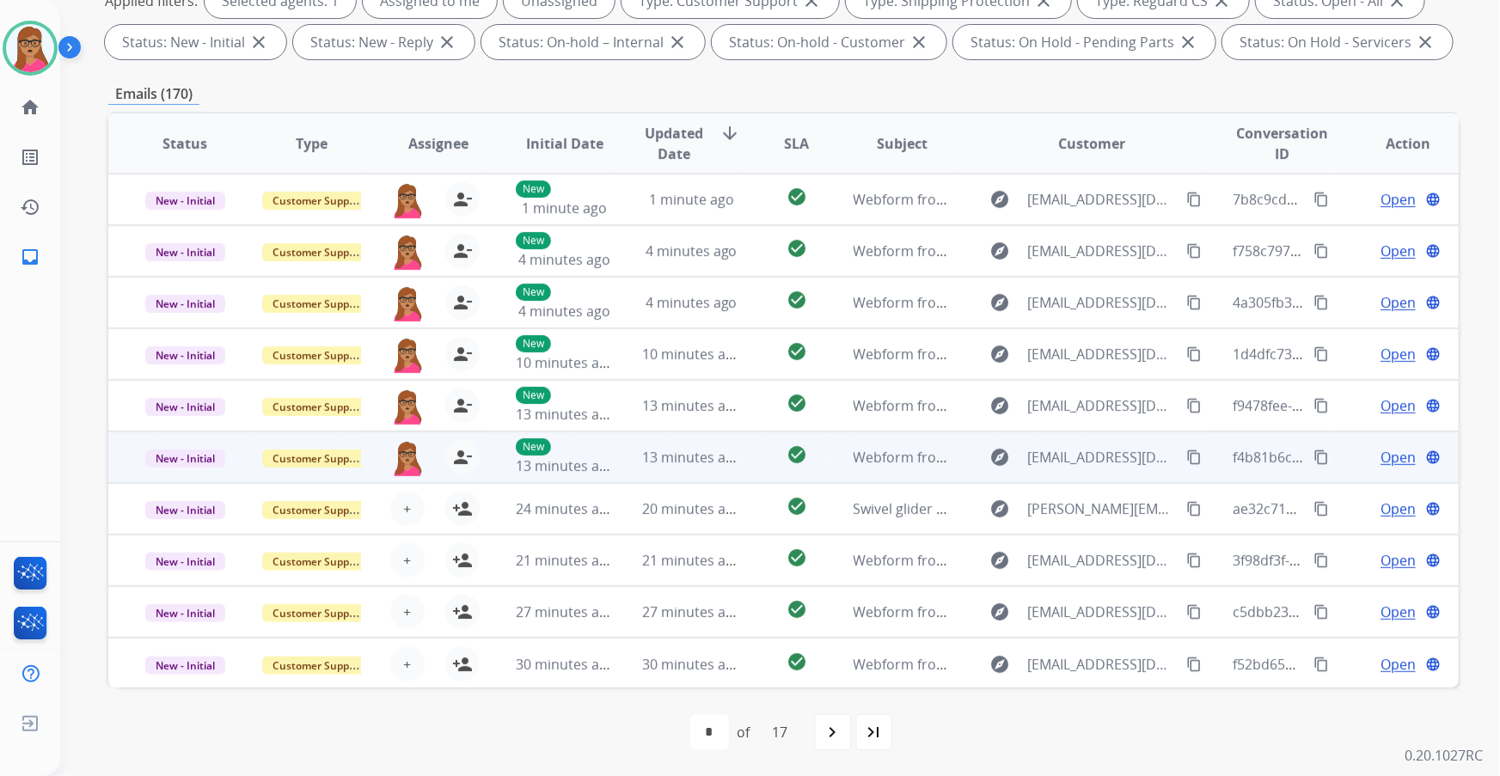
scroll to position [1, 0]
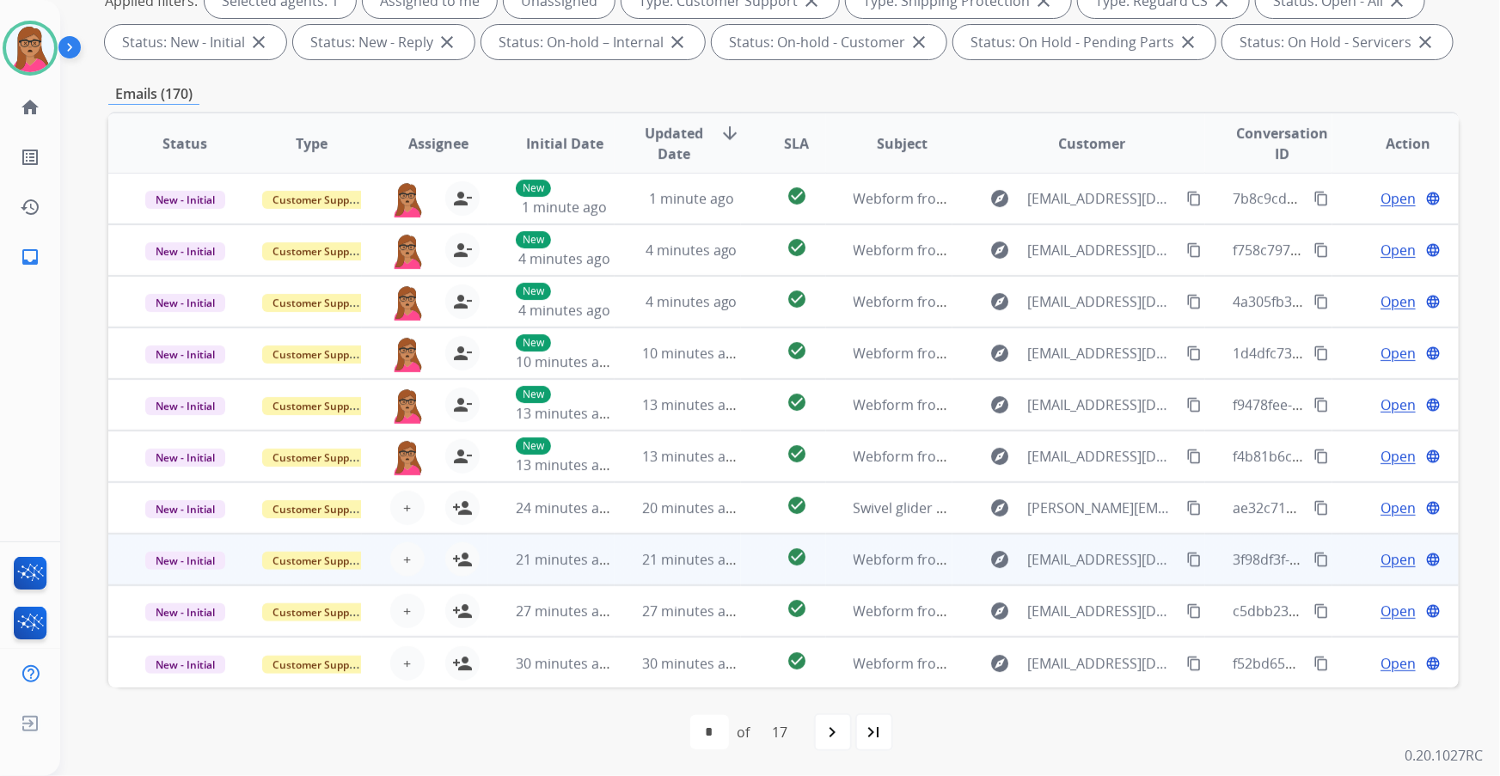
click at [184, 575] on td "New - Initial" at bounding box center [171, 560] width 126 height 52
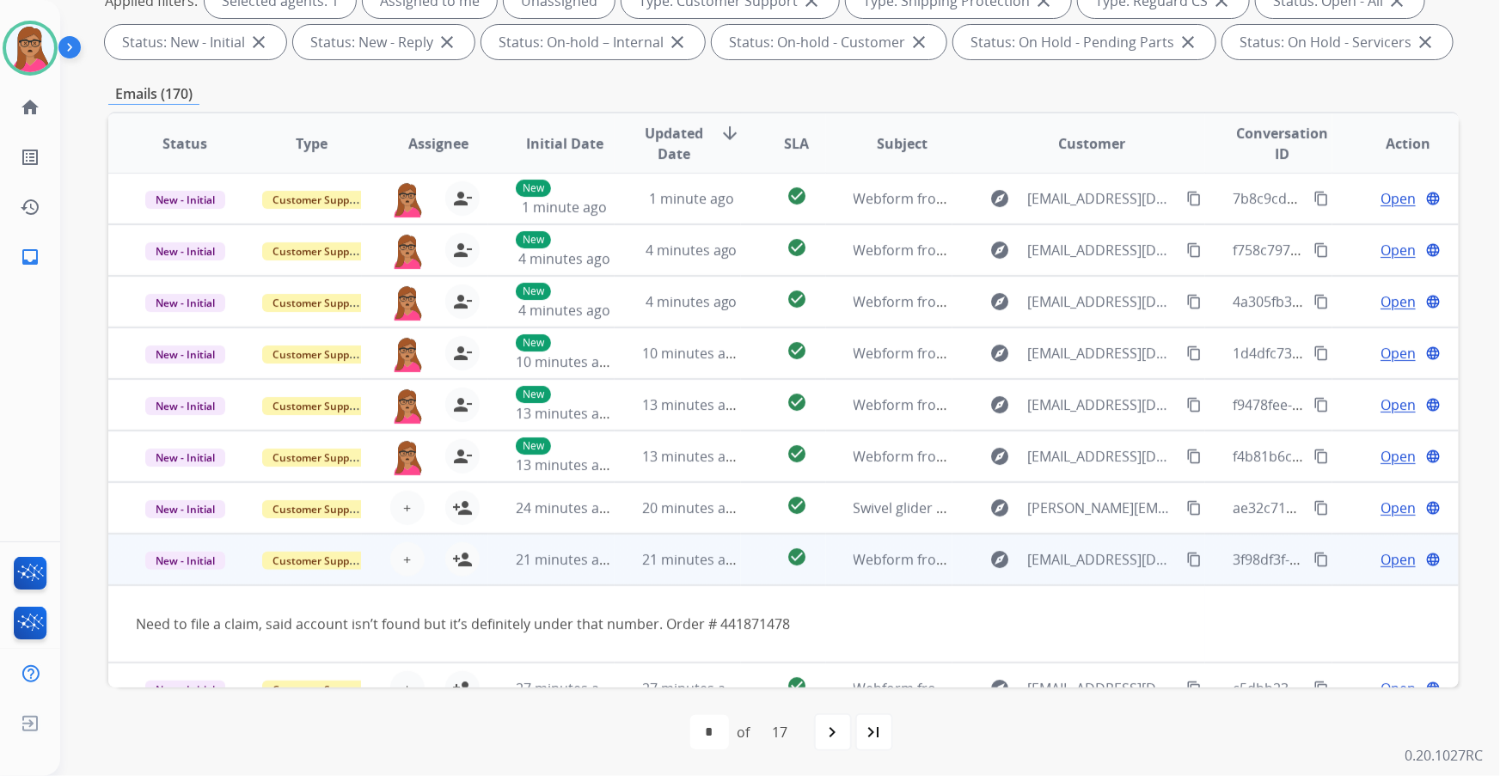
scroll to position [78, 0]
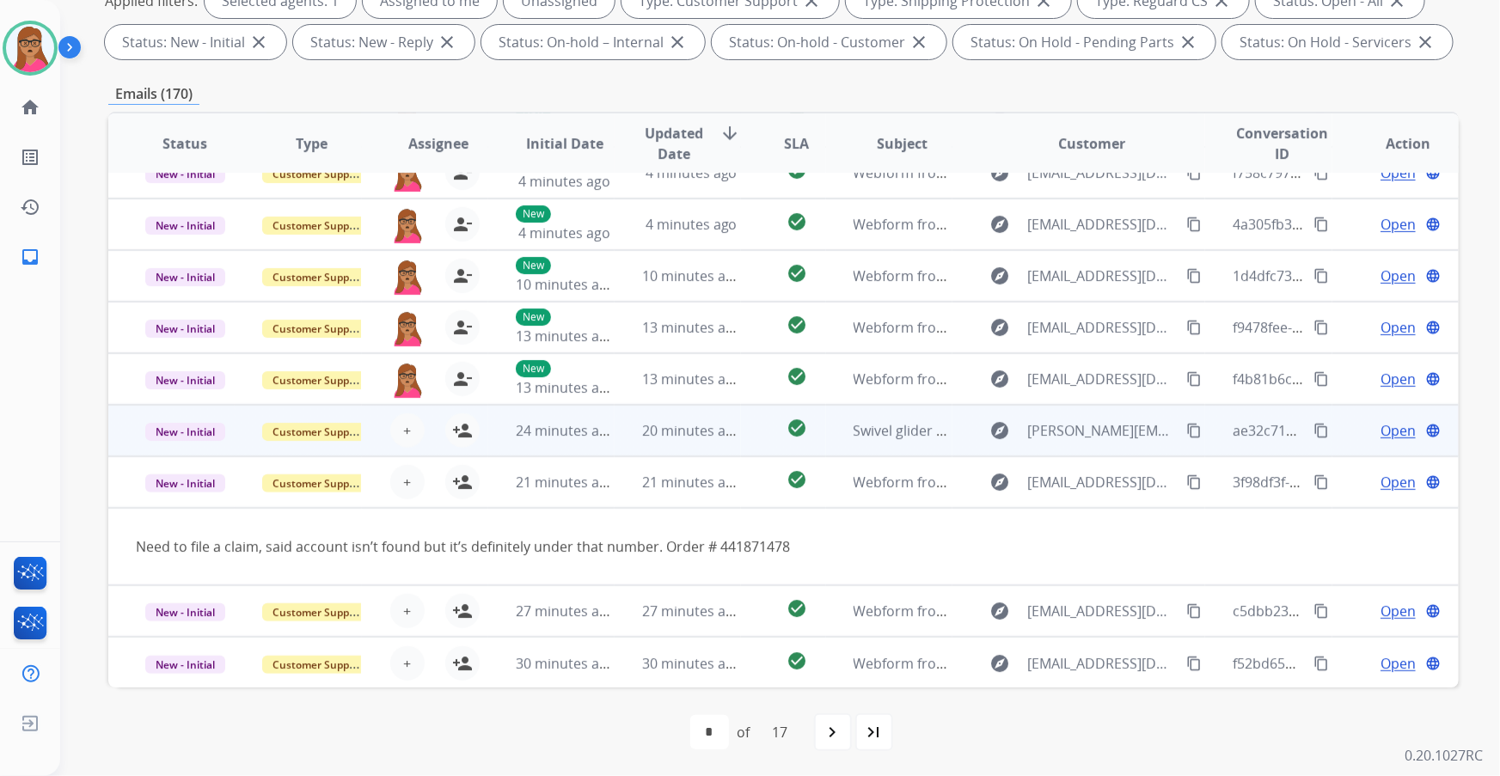
click at [174, 502] on td "New - Initial" at bounding box center [171, 483] width 126 height 52
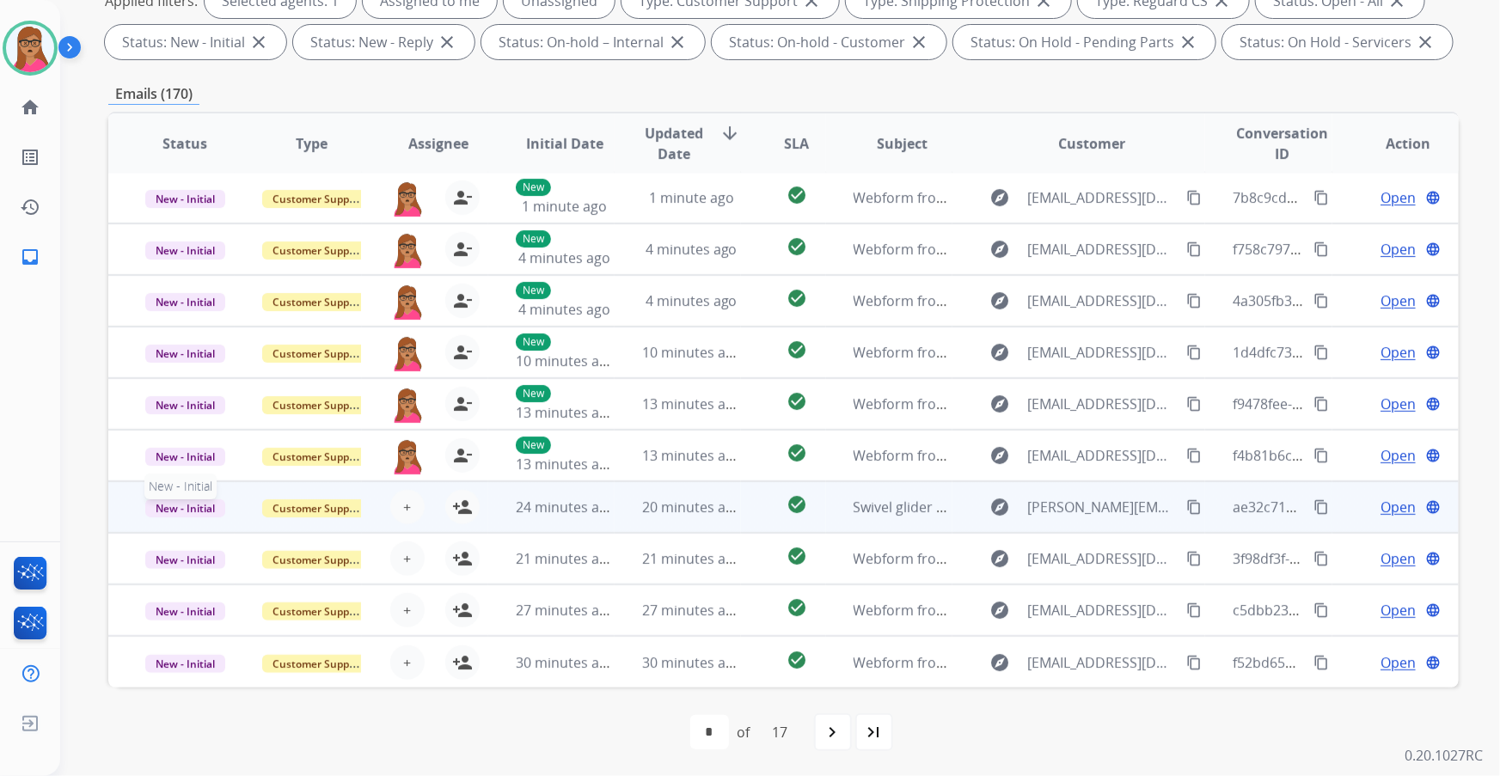
scroll to position [1, 0]
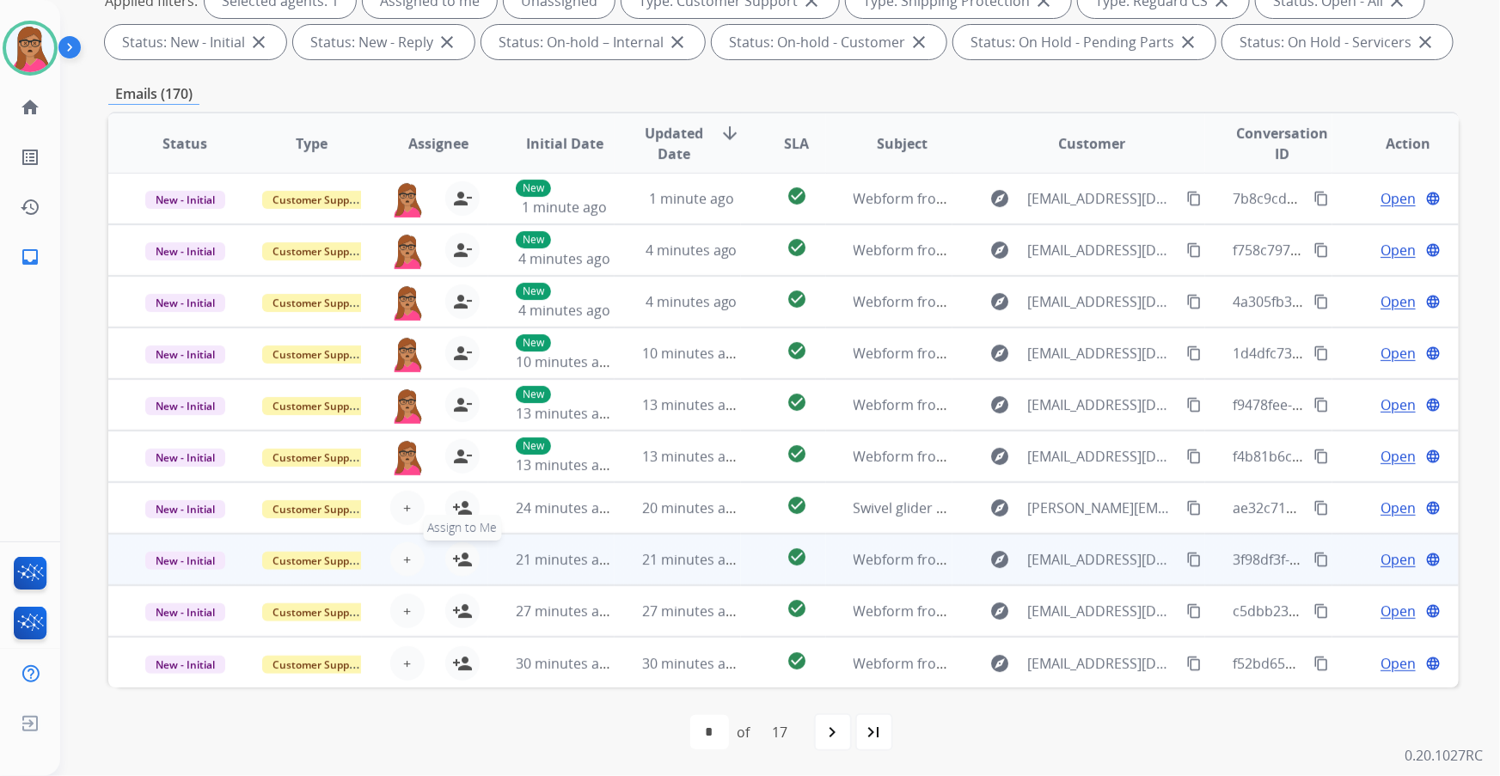
click at [457, 561] on mat-icon "person_add" at bounding box center [462, 559] width 21 height 21
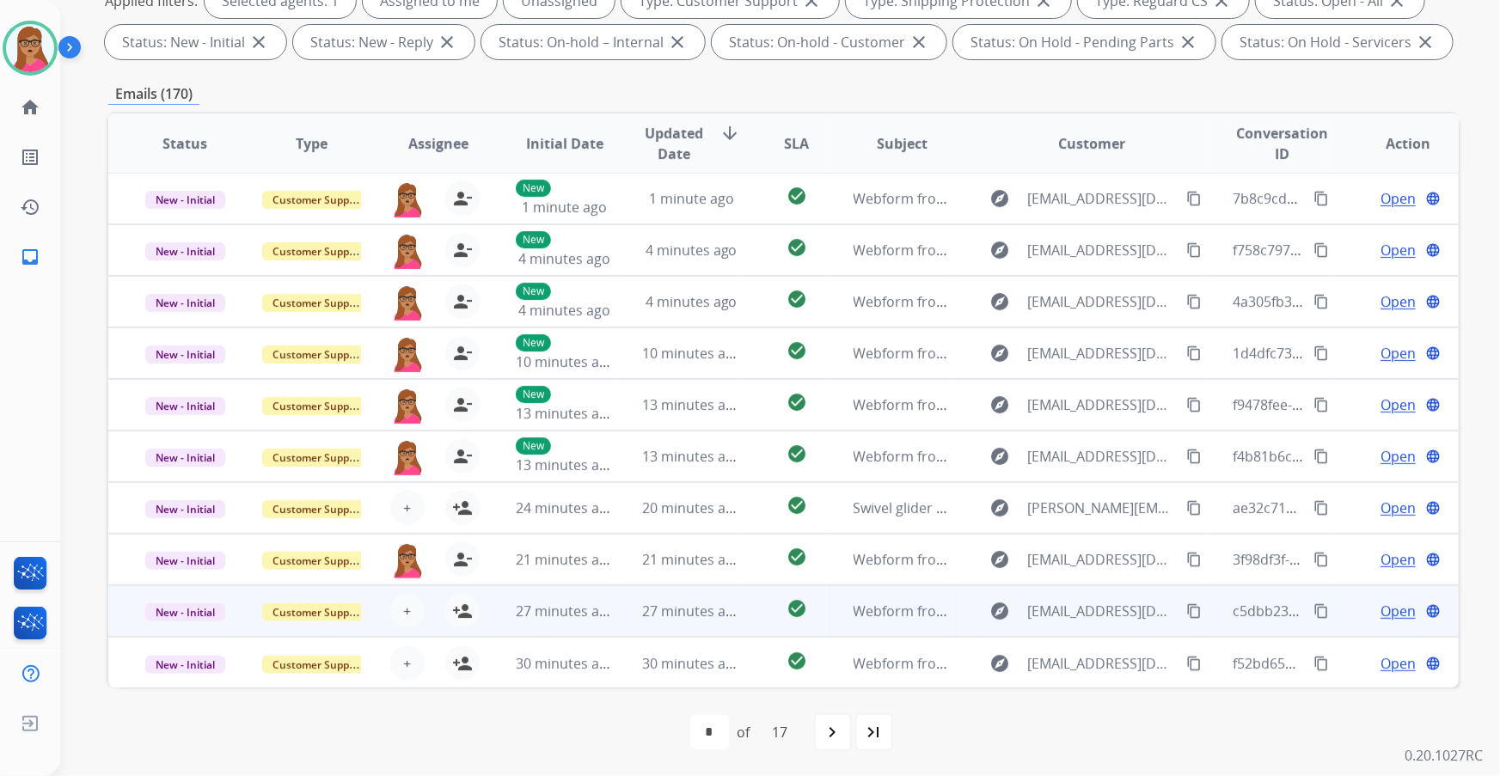
click at [169, 623] on td "New - Initial" at bounding box center [171, 612] width 126 height 52
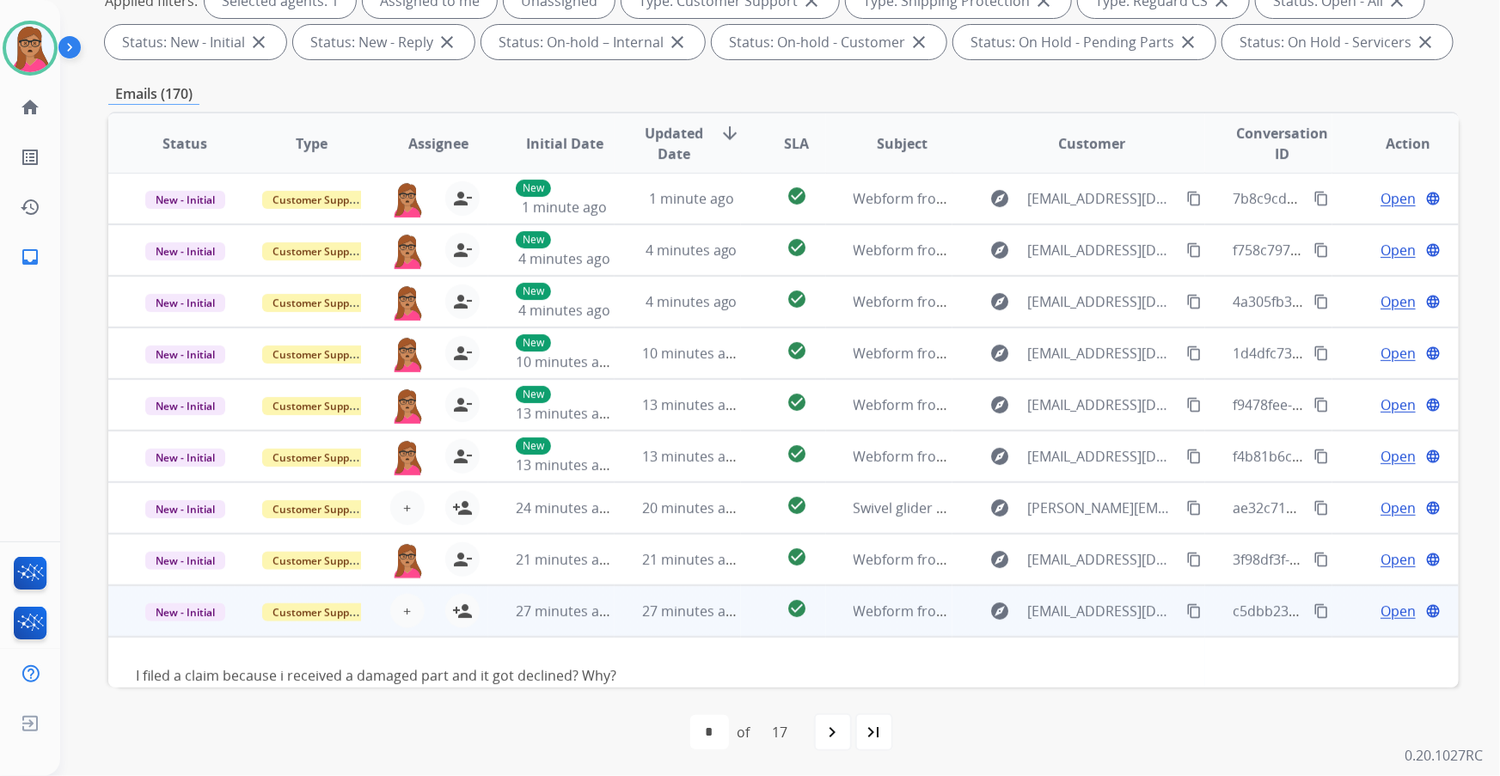
scroll to position [78, 0]
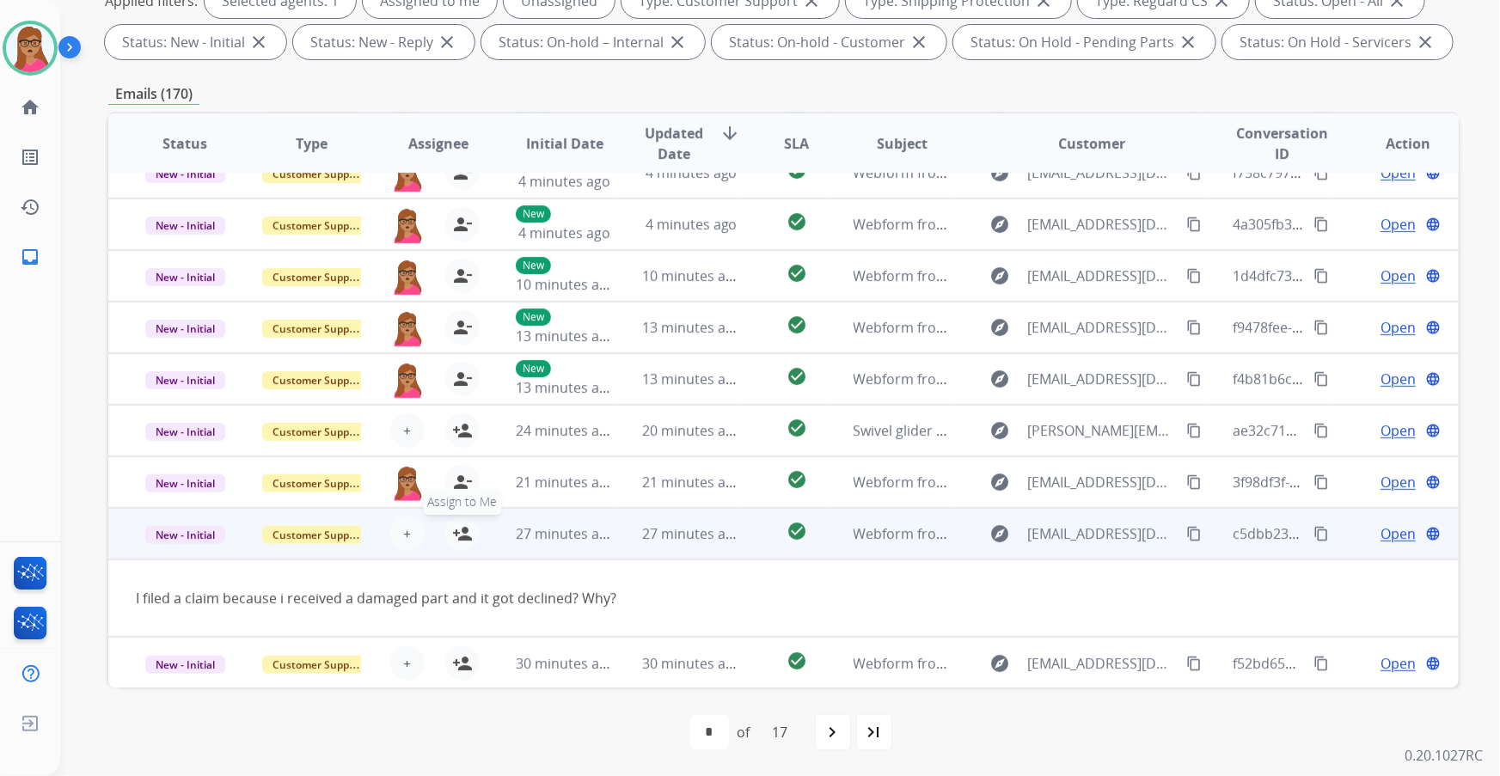
click at [454, 524] on mat-icon "person_add" at bounding box center [462, 534] width 21 height 21
click at [298, 554] on td "Customer Support" at bounding box center [298, 534] width 126 height 52
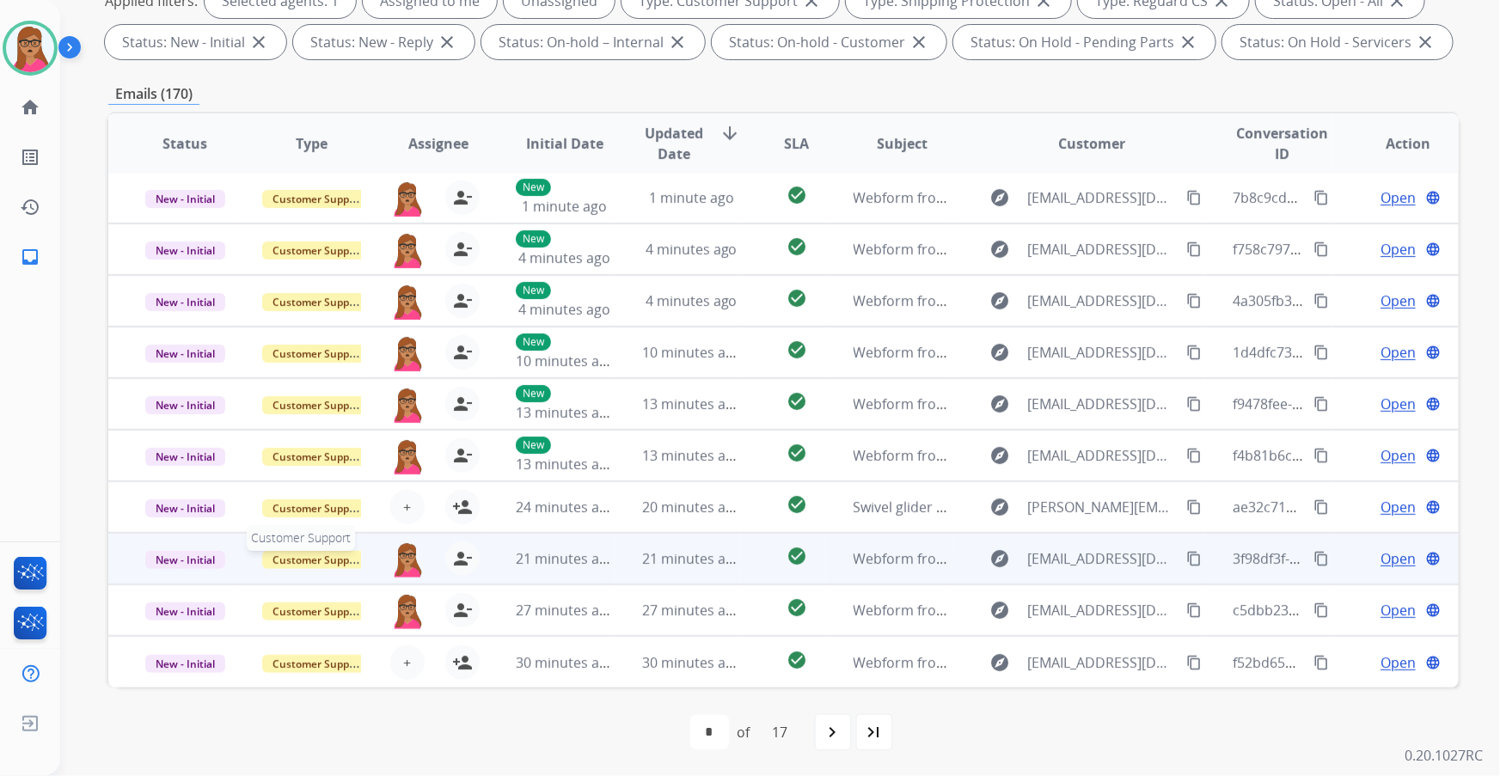
scroll to position [1, 0]
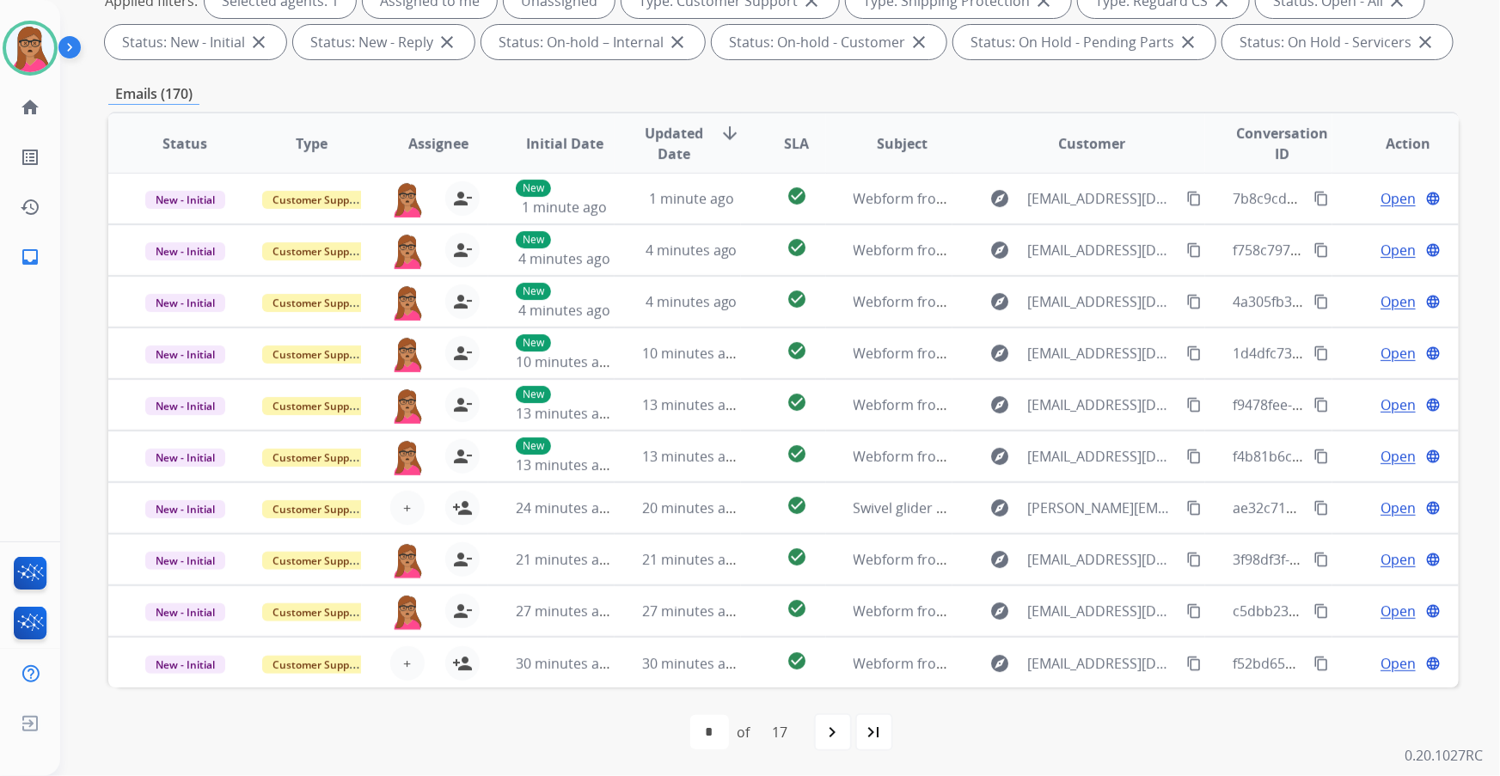
click at [202, 687] on div "**********" at bounding box center [783, 312] width 1351 height 930
click at [229, 688] on div "first_page navigate_before * * * * * * * * * ** ** ** ** ** ** ** ** of 17 navi…" at bounding box center [783, 732] width 1351 height 89
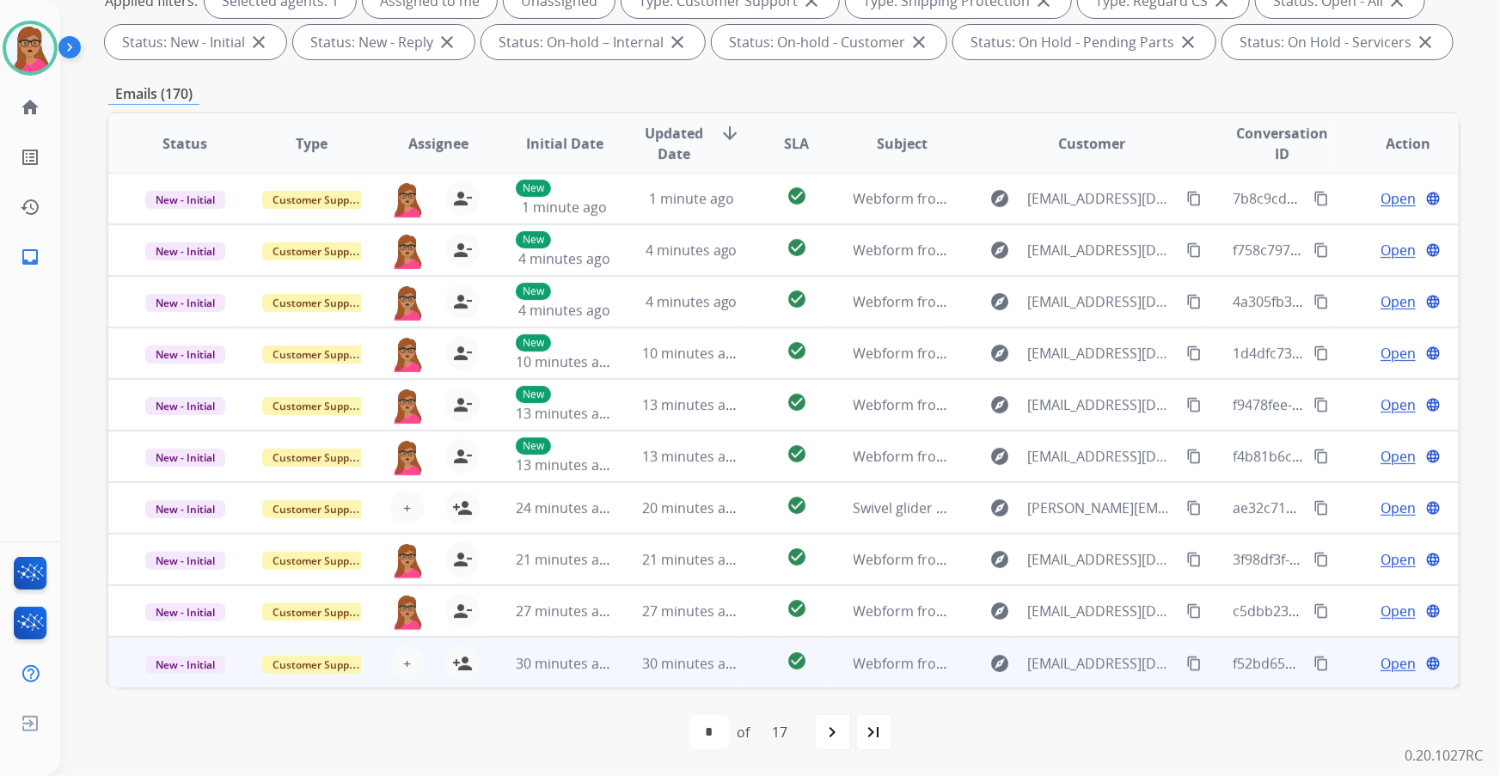
click at [203, 679] on td "New - Initial" at bounding box center [171, 663] width 126 height 52
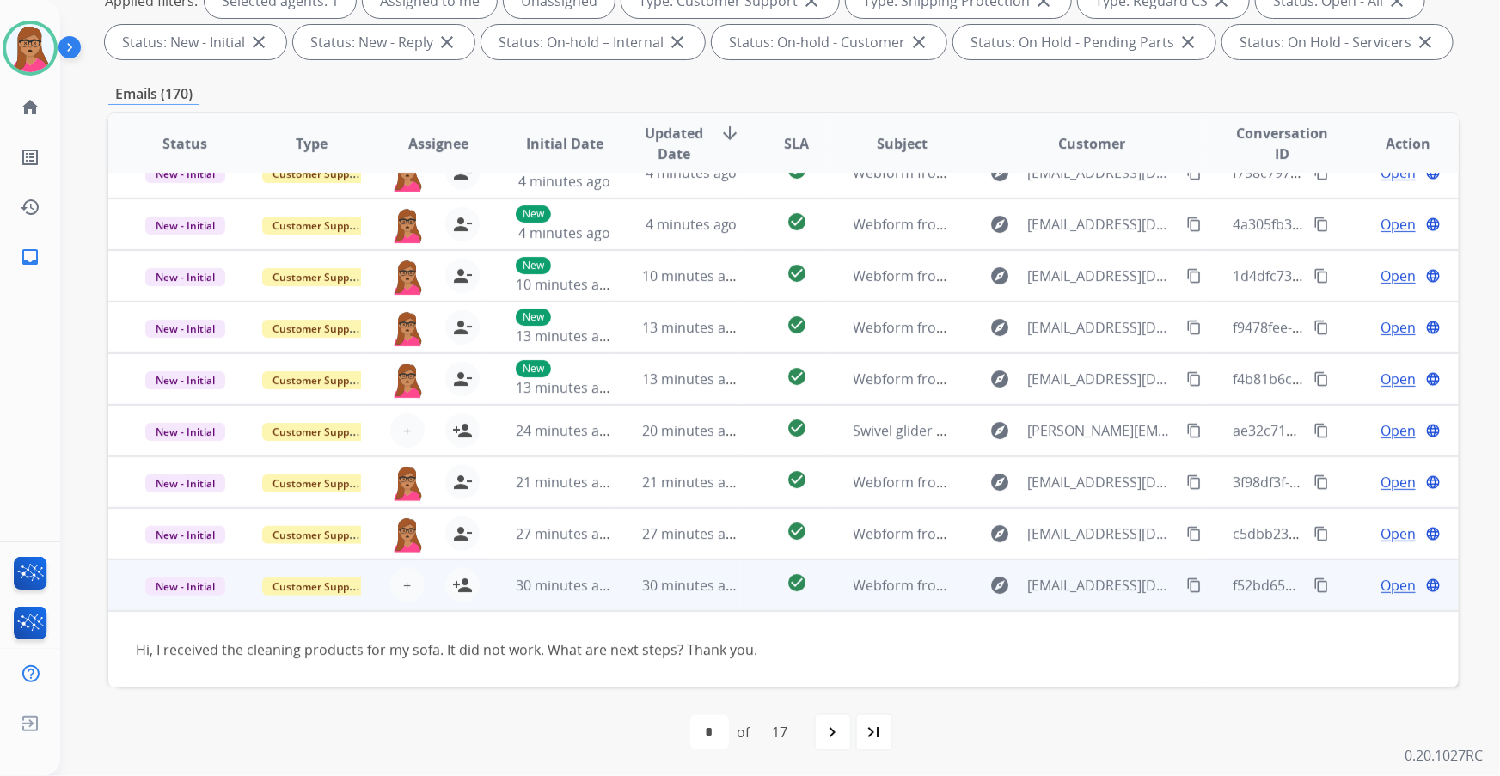
scroll to position [77, 0]
click at [160, 604] on td "New - Initial" at bounding box center [171, 587] width 126 height 52
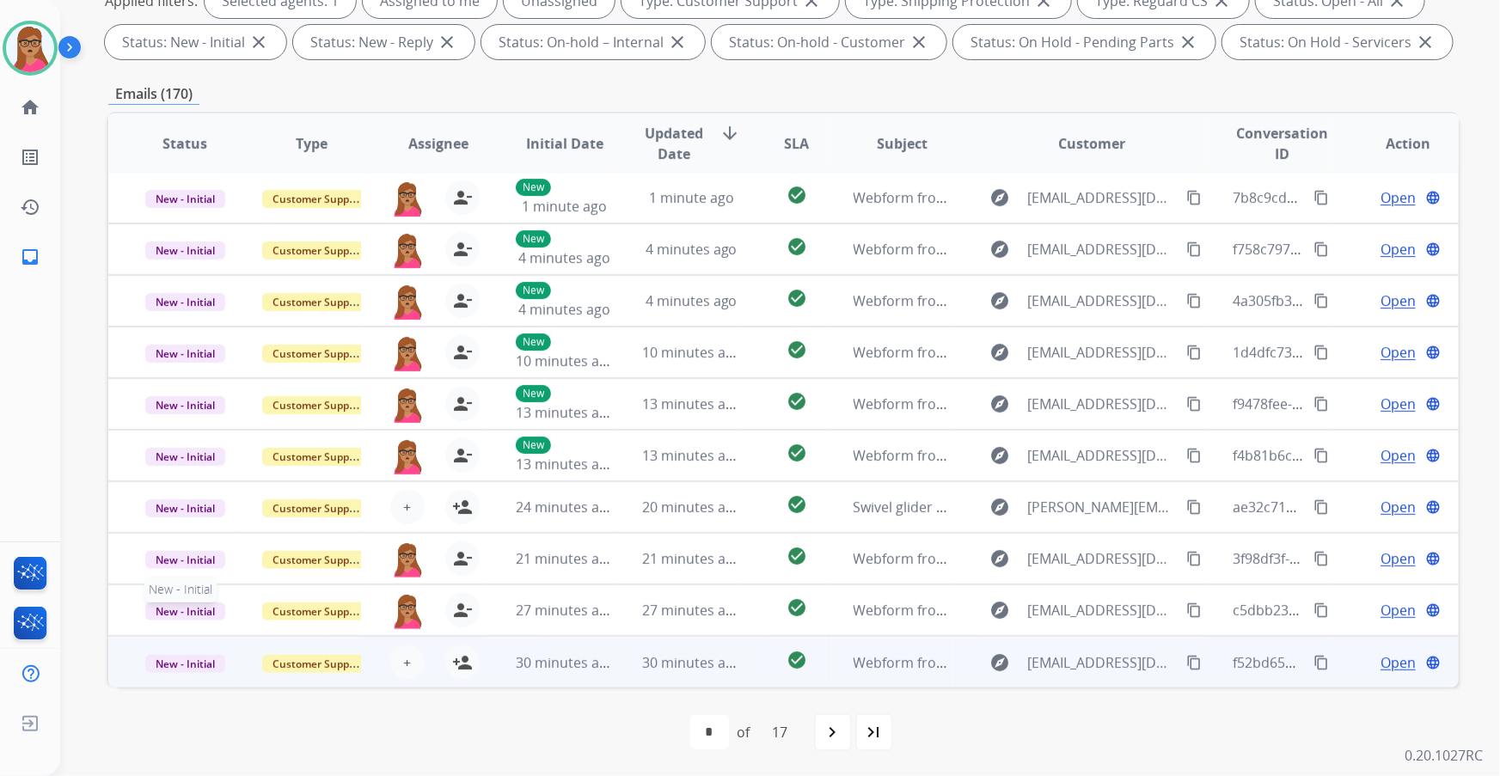
scroll to position [1, 0]
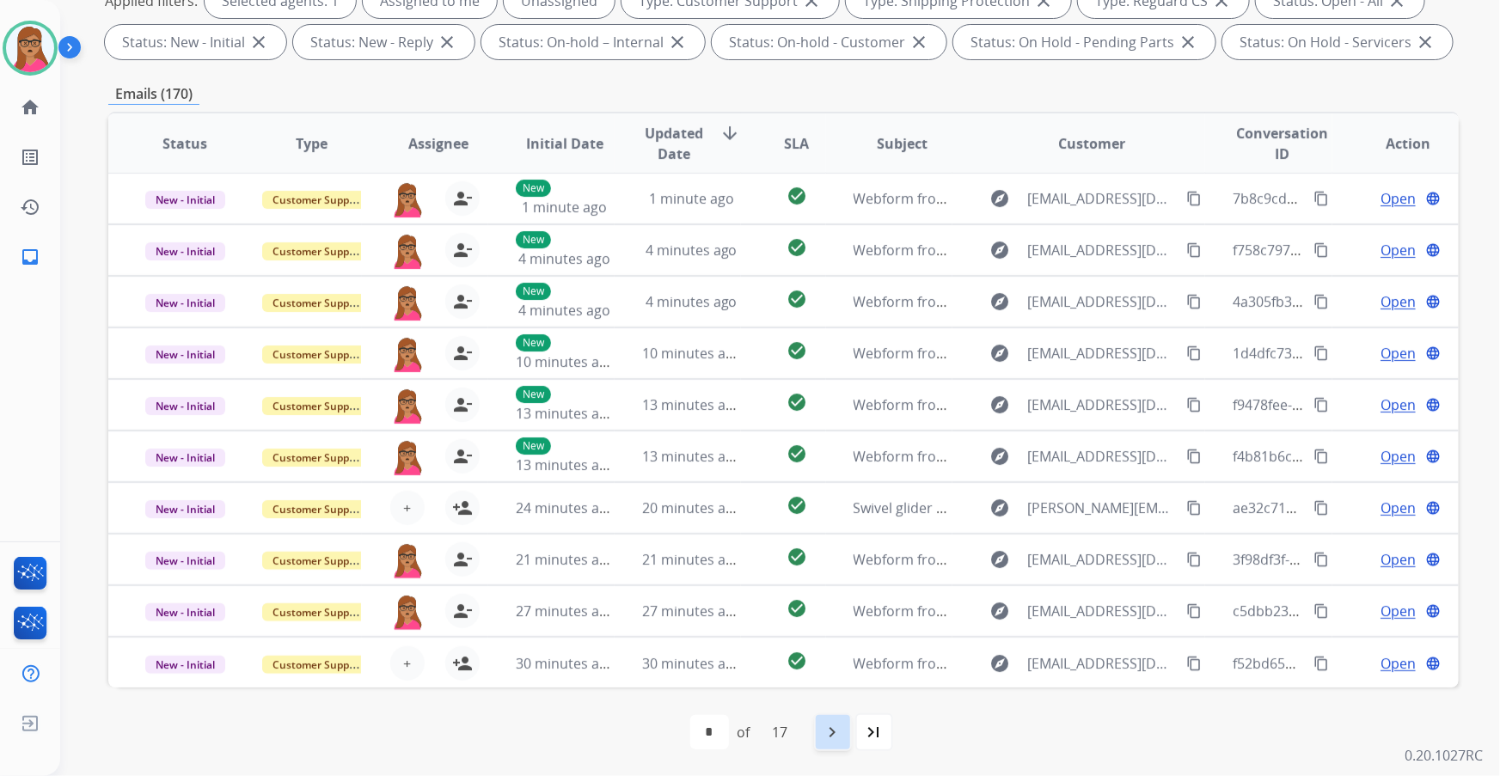
click at [834, 731] on mat-icon "navigate_next" at bounding box center [833, 732] width 21 height 21
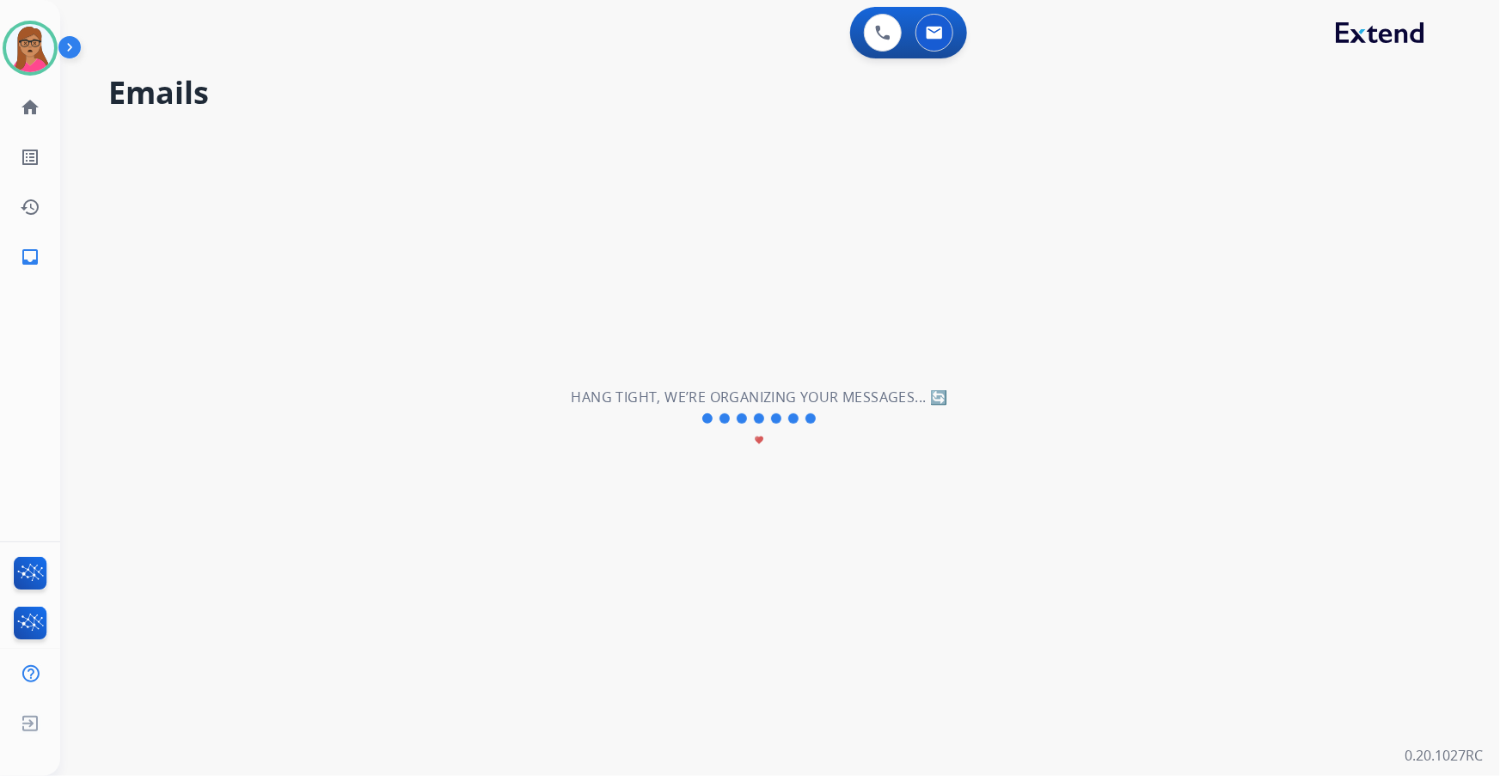
scroll to position [0, 0]
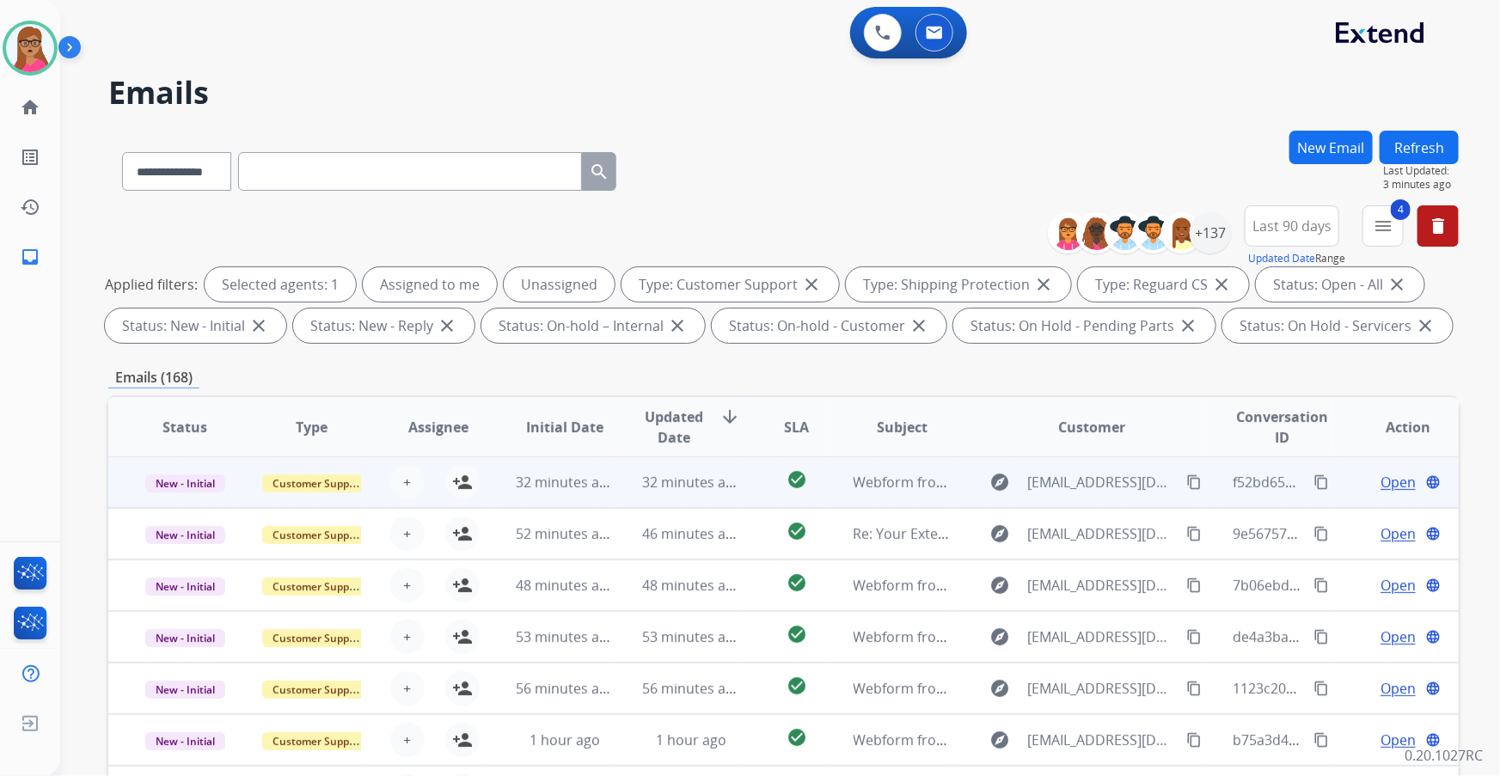
click at [188, 492] on td "New - Initial" at bounding box center [171, 483] width 126 height 52
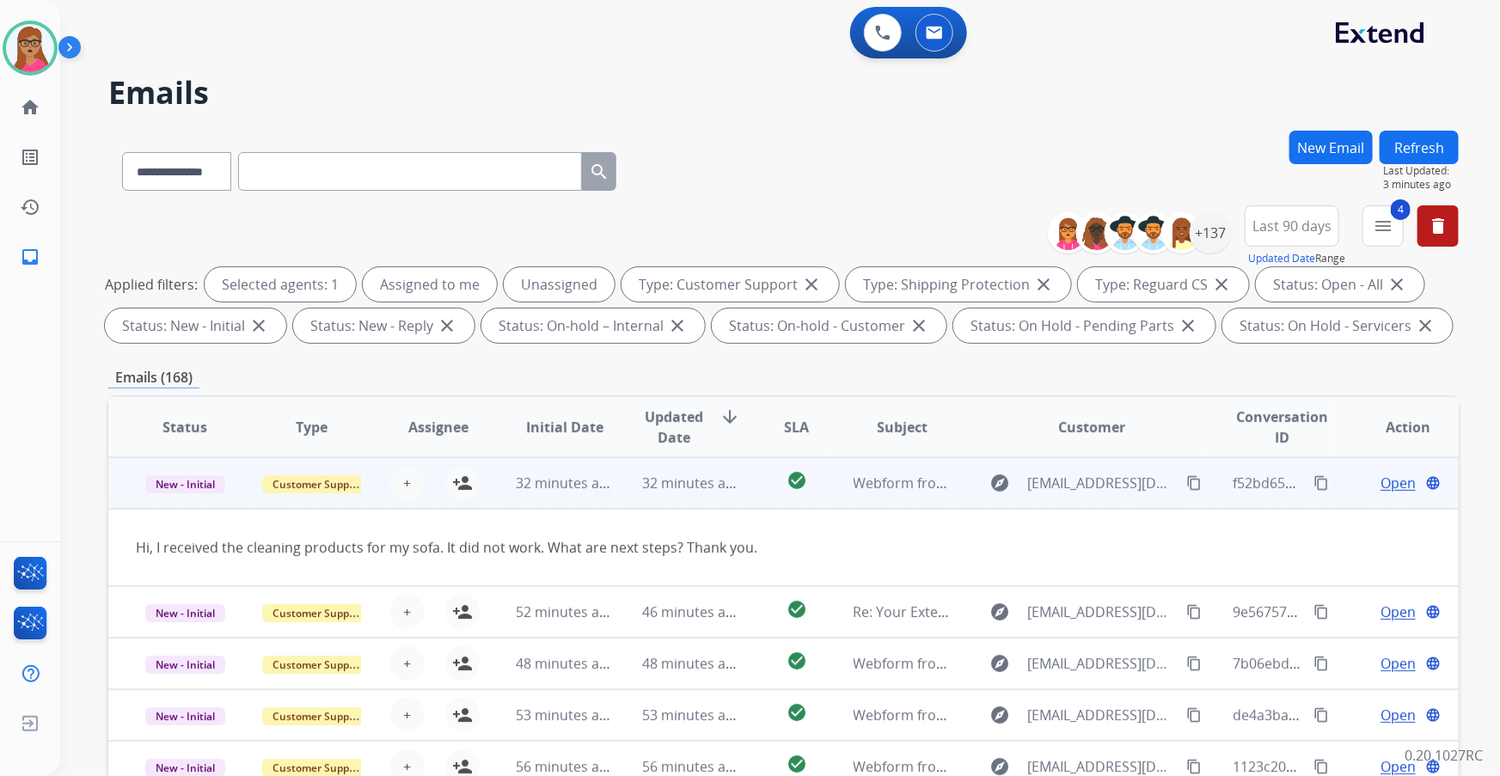
click at [179, 499] on td "New - Initial" at bounding box center [171, 483] width 126 height 52
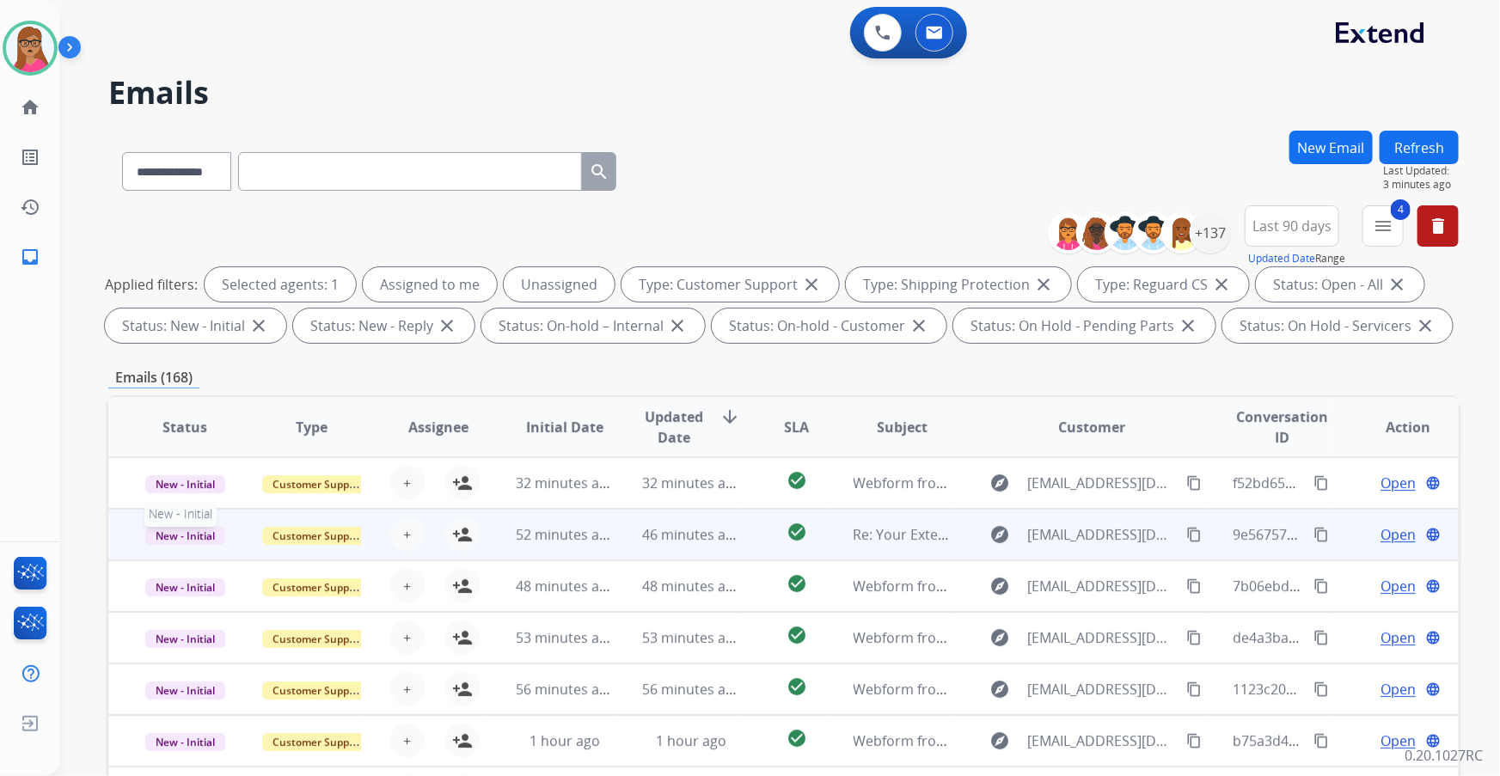
scroll to position [1, 0]
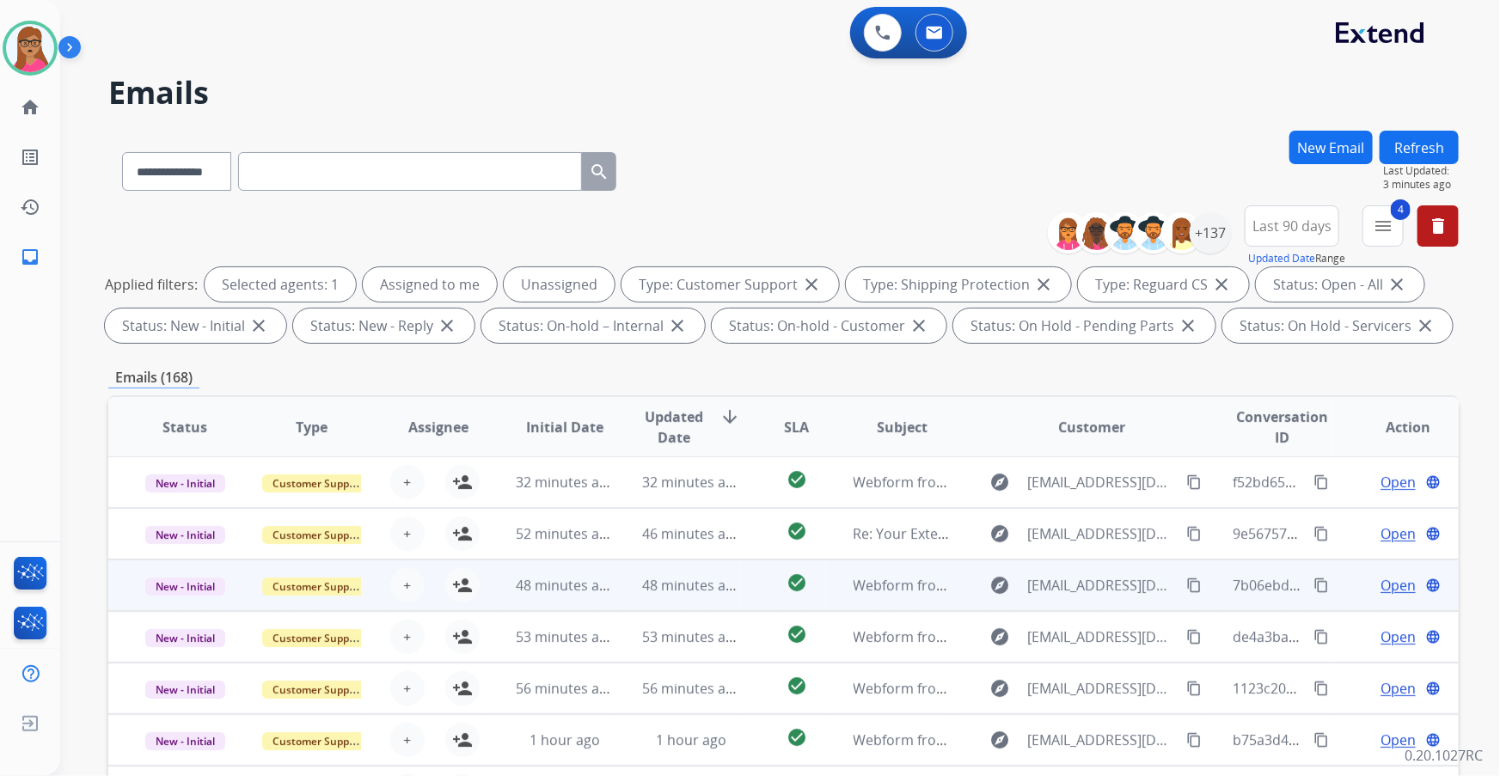
click at [155, 605] on td "New - Initial" at bounding box center [171, 586] width 126 height 52
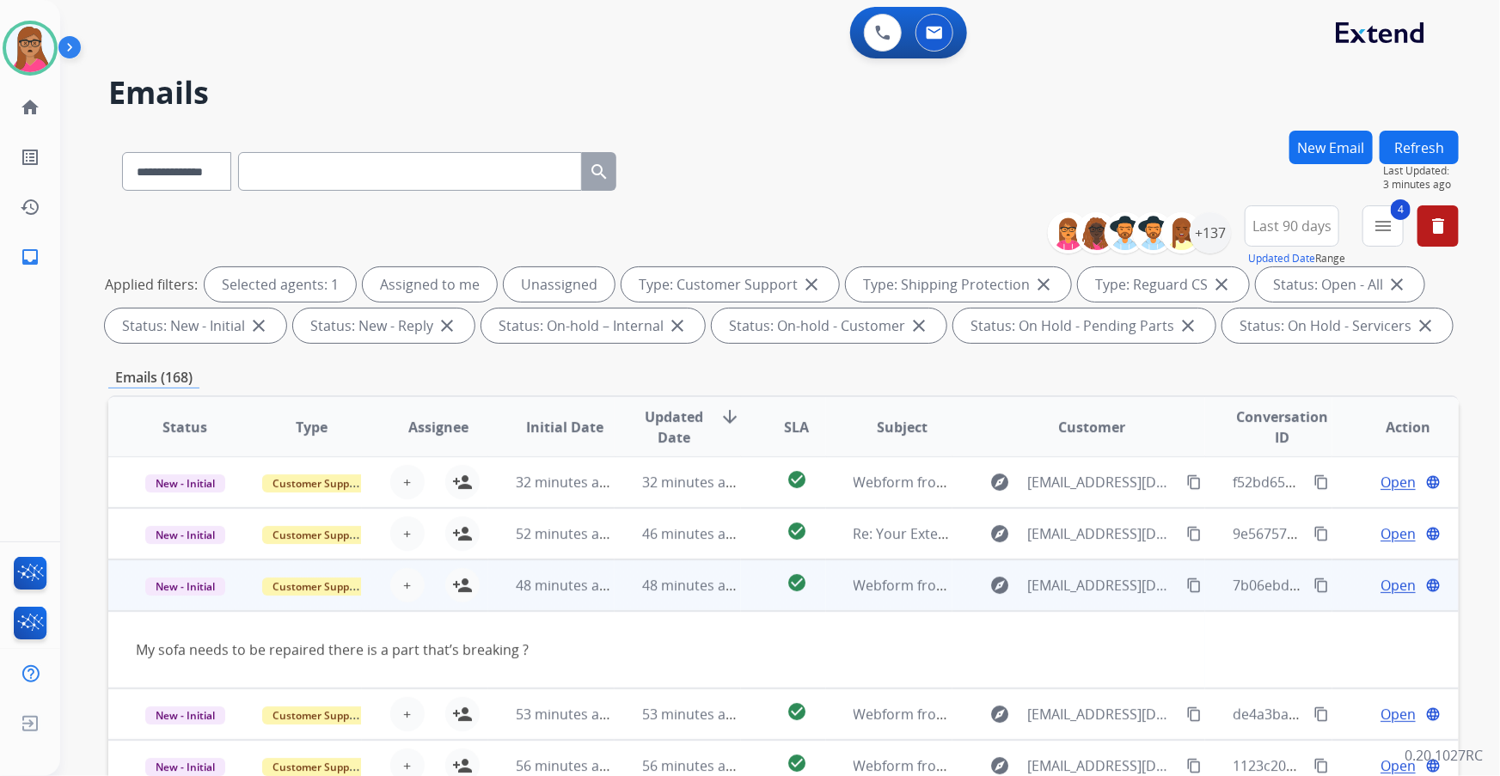
scroll to position [78, 0]
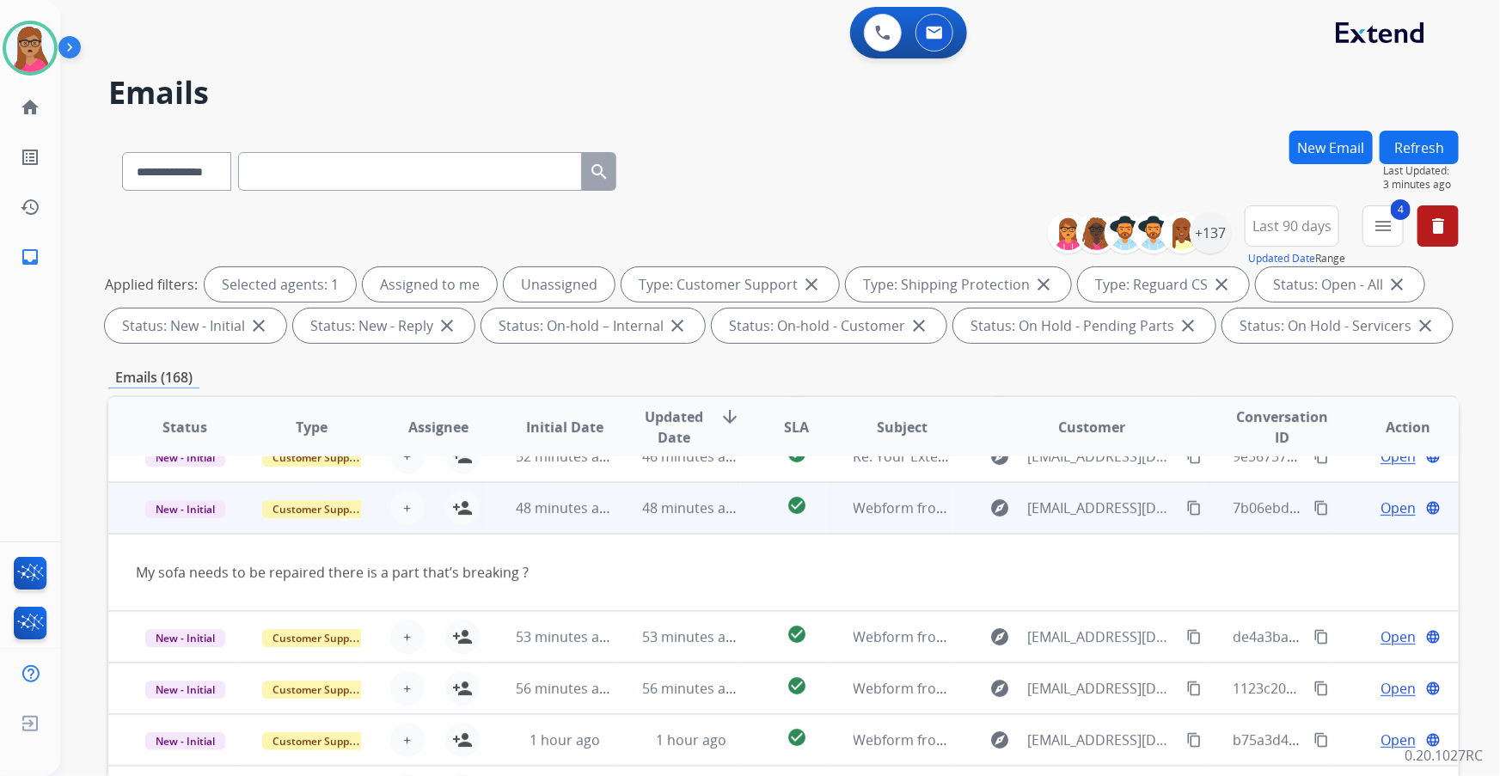
click at [199, 526] on td "New - Initial" at bounding box center [171, 508] width 126 height 52
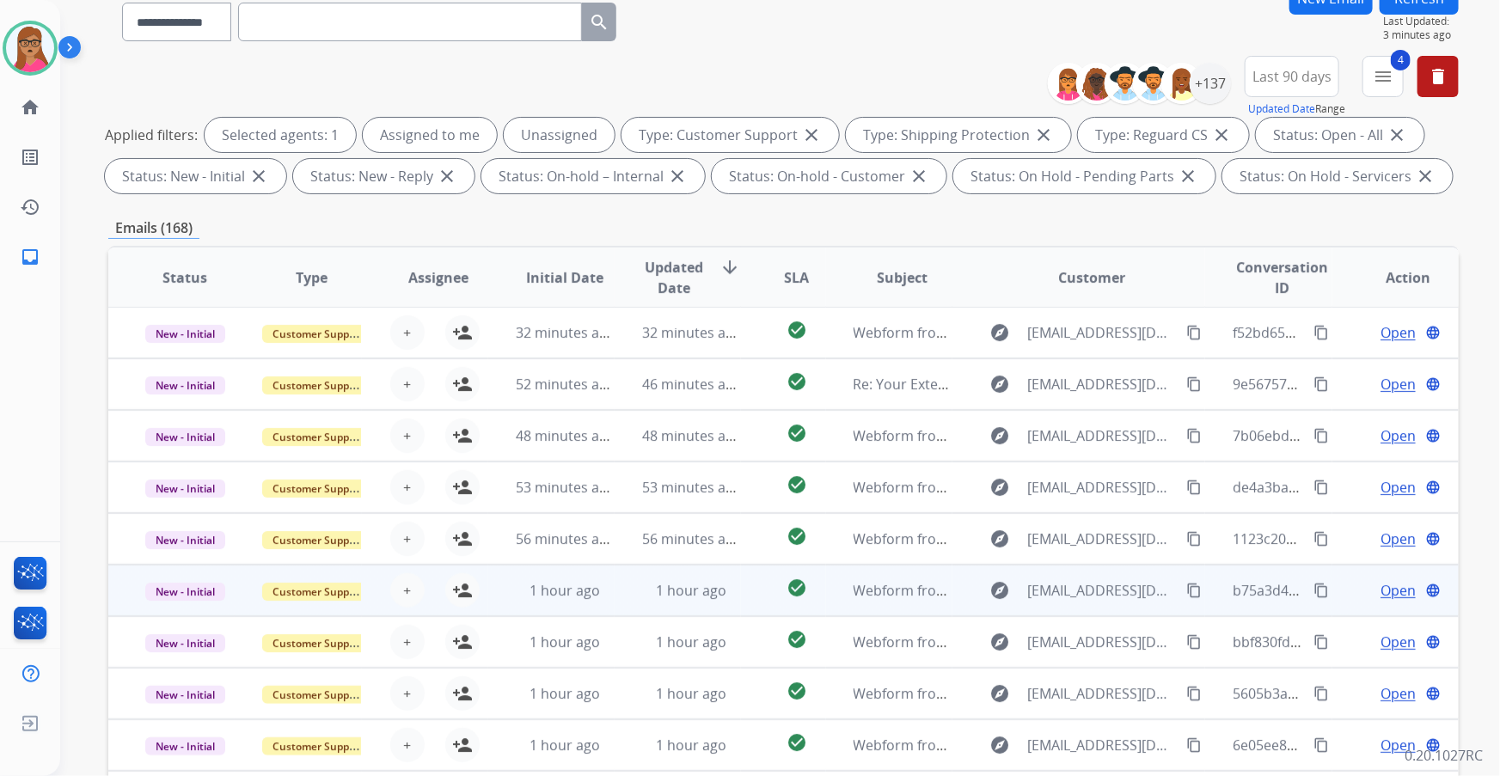
scroll to position [156, 0]
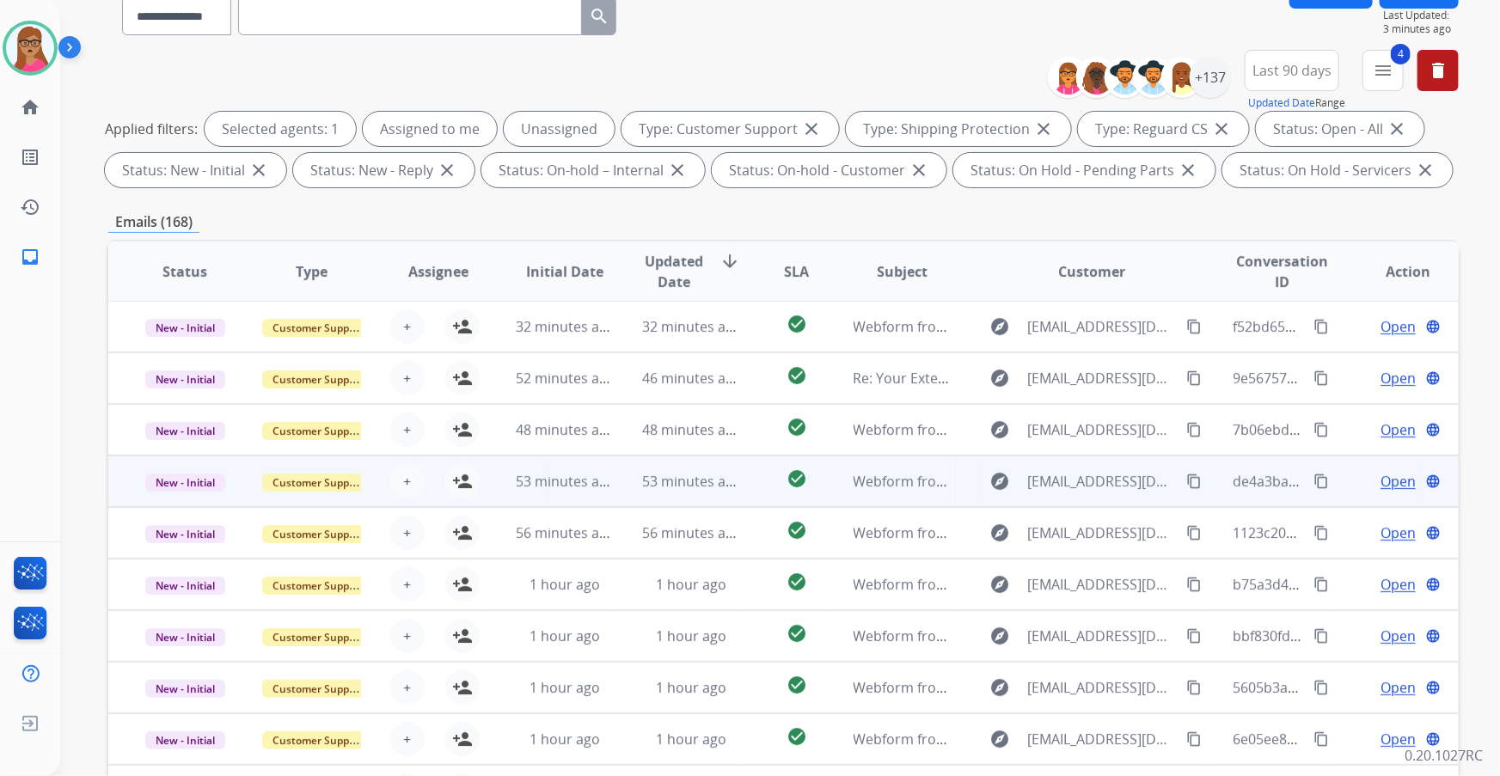
click at [181, 496] on td "New - Initial" at bounding box center [171, 482] width 126 height 52
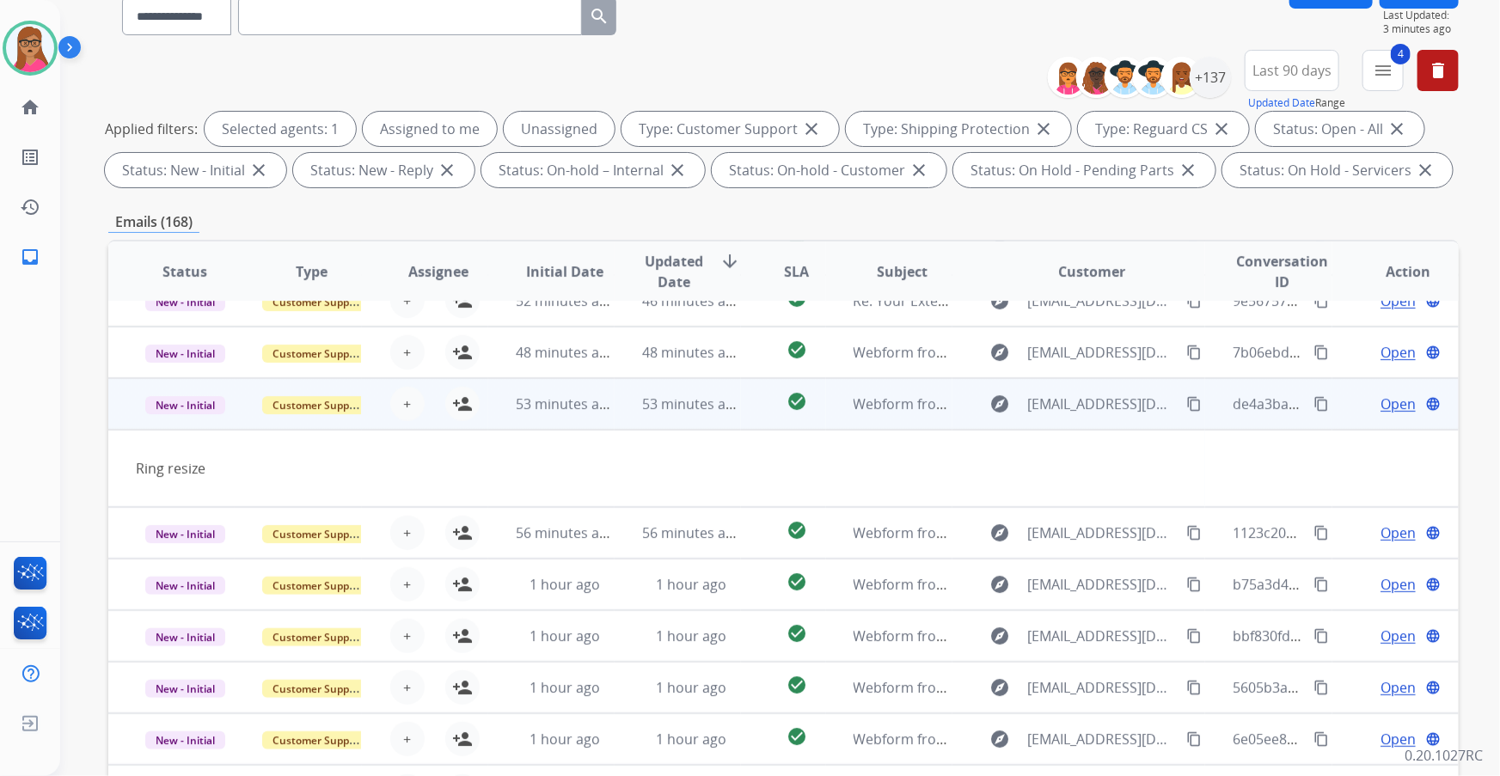
click at [184, 420] on td "New - Initial" at bounding box center [171, 404] width 126 height 52
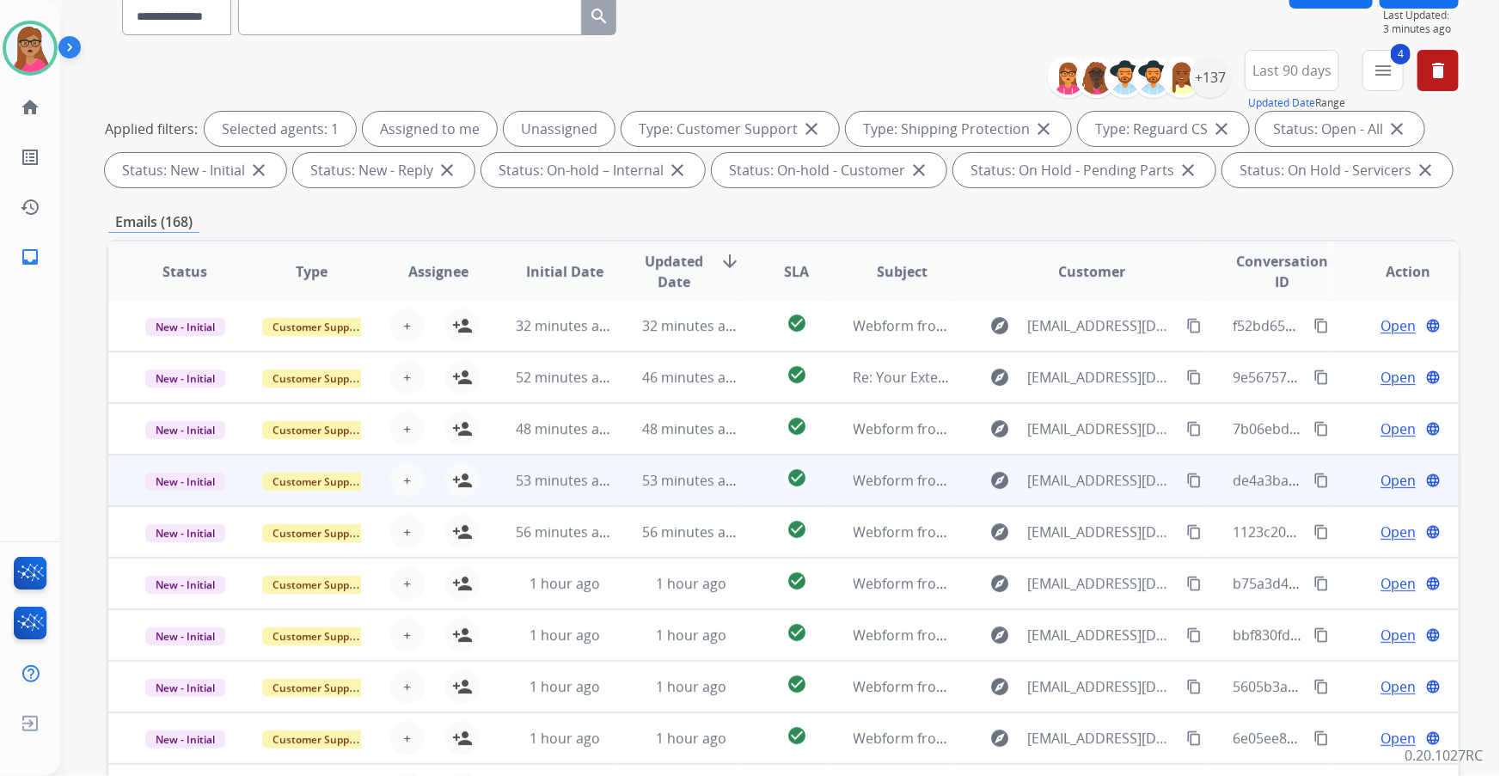
scroll to position [1, 0]
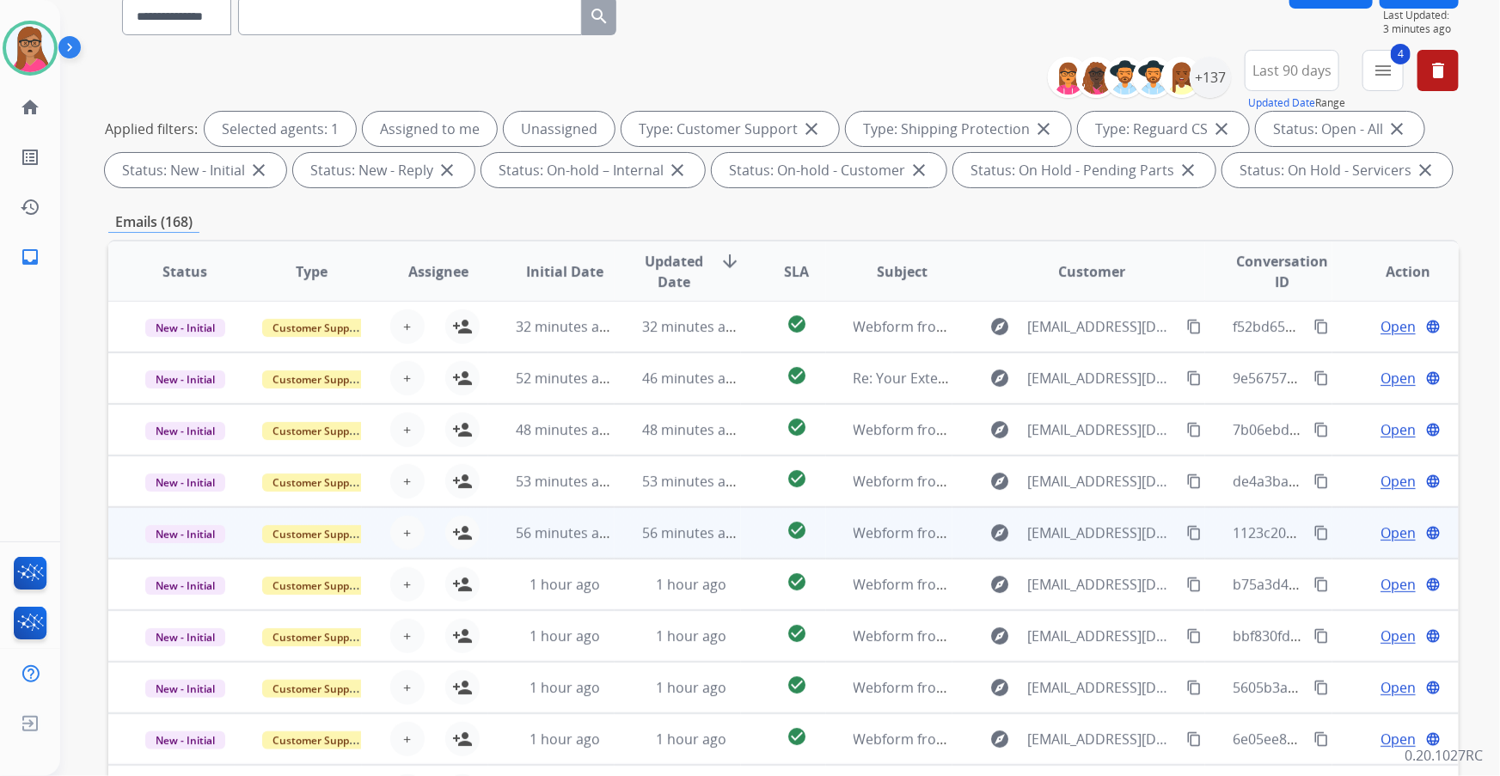
click at [157, 507] on td "New - Initial" at bounding box center [171, 533] width 126 height 52
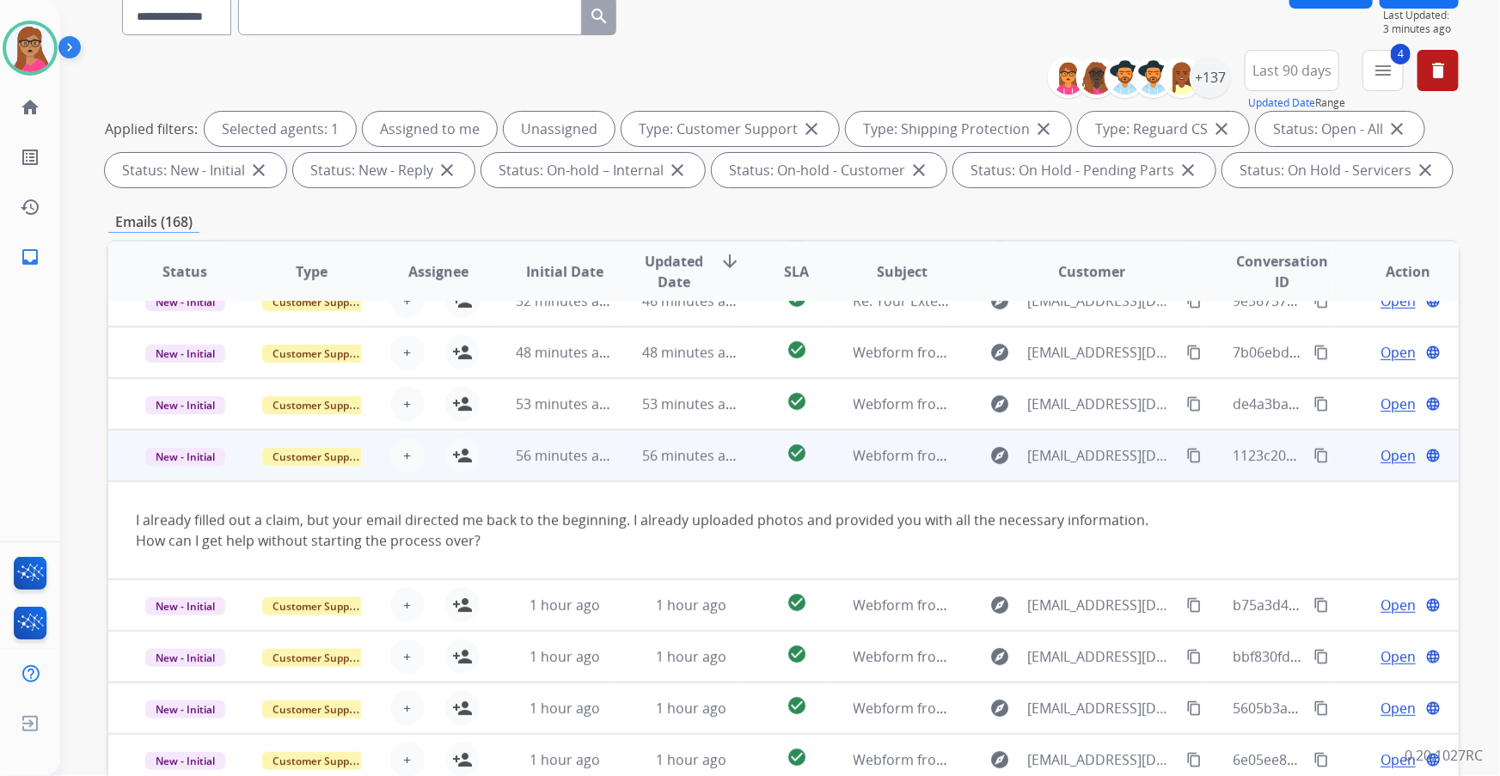
scroll to position [99, 0]
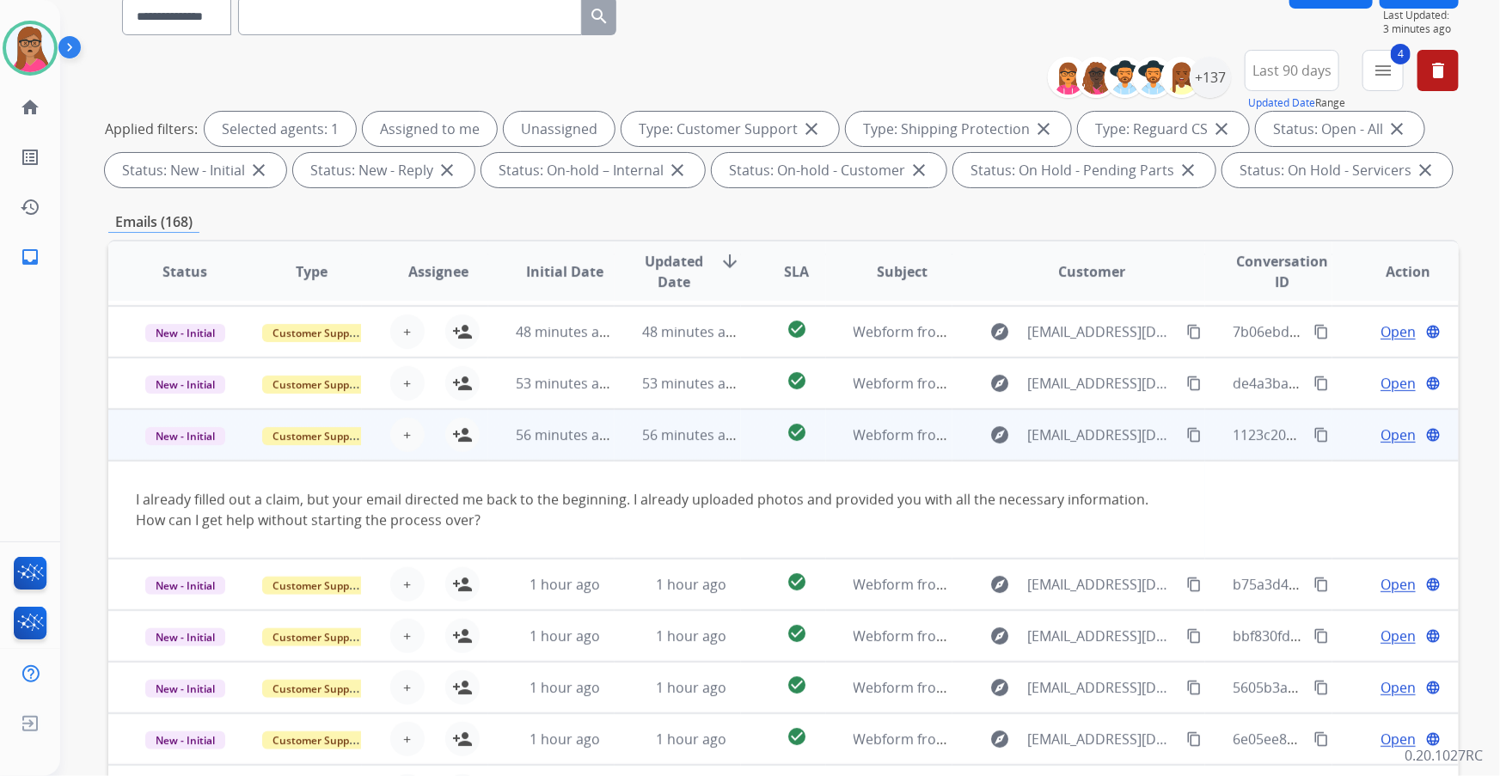
click at [153, 449] on td "New - Initial" at bounding box center [171, 435] width 126 height 52
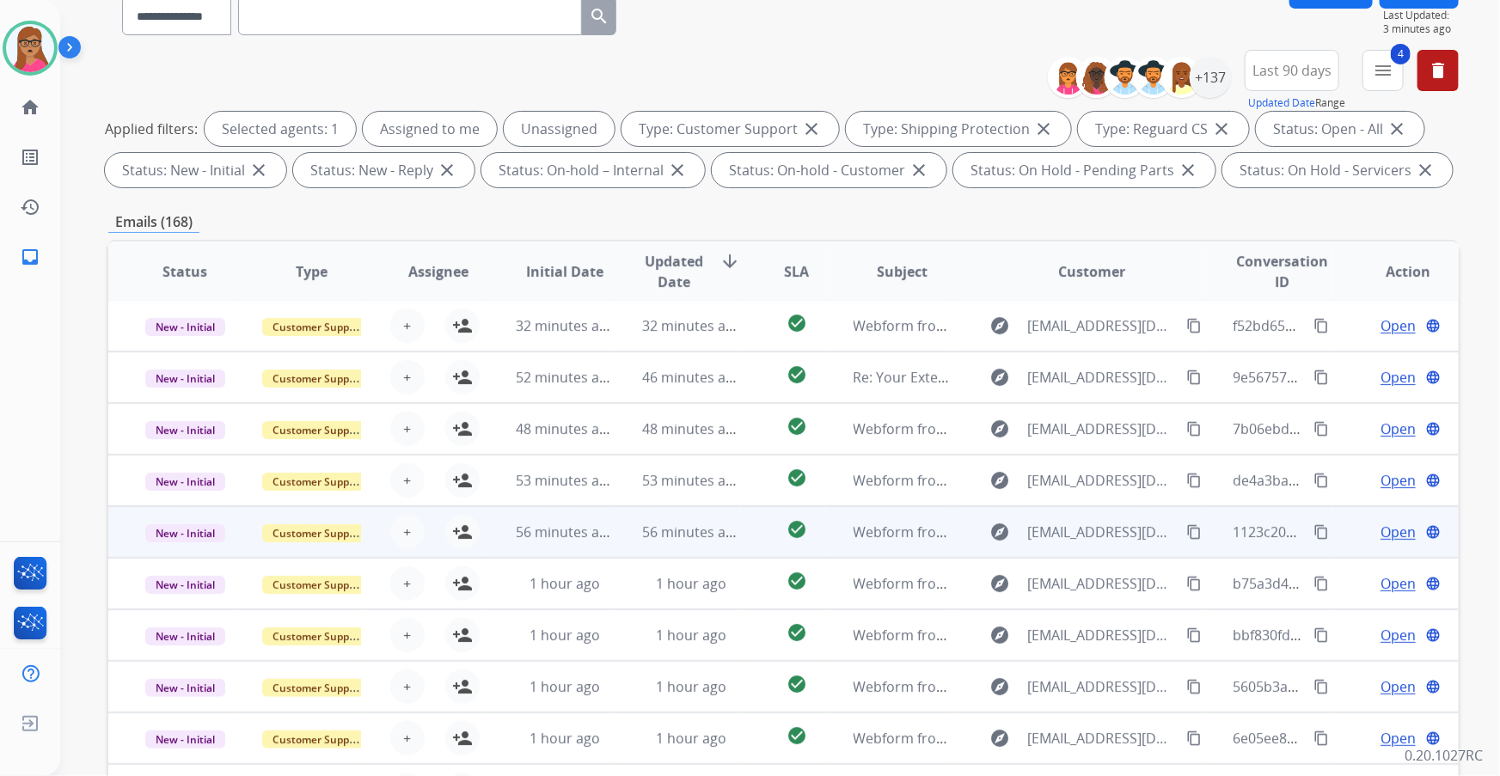
scroll to position [1, 0]
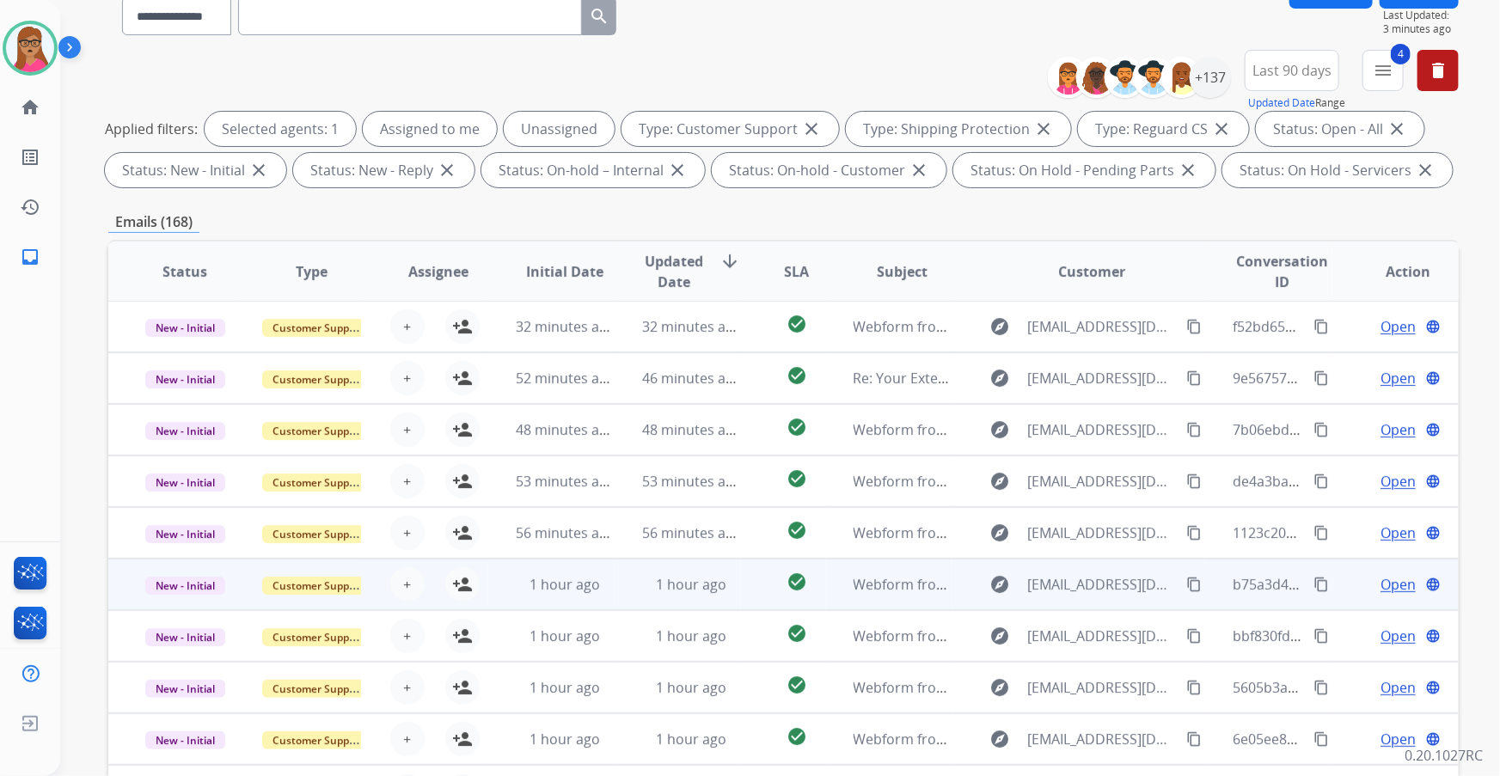
click at [180, 602] on td "New - Initial" at bounding box center [171, 585] width 126 height 52
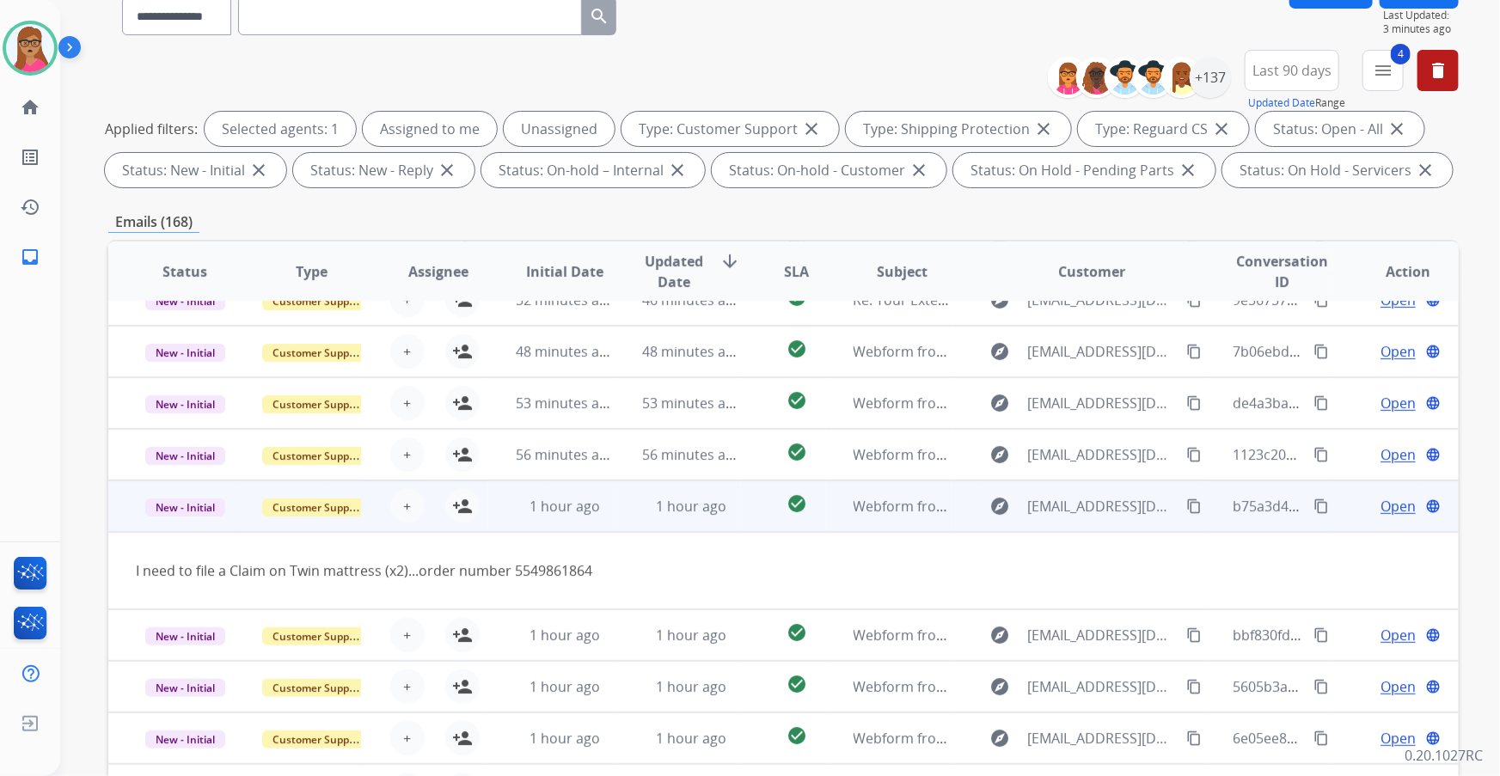
scroll to position [78, 0]
click at [464, 507] on mat-icon "person_add" at bounding box center [462, 507] width 21 height 21
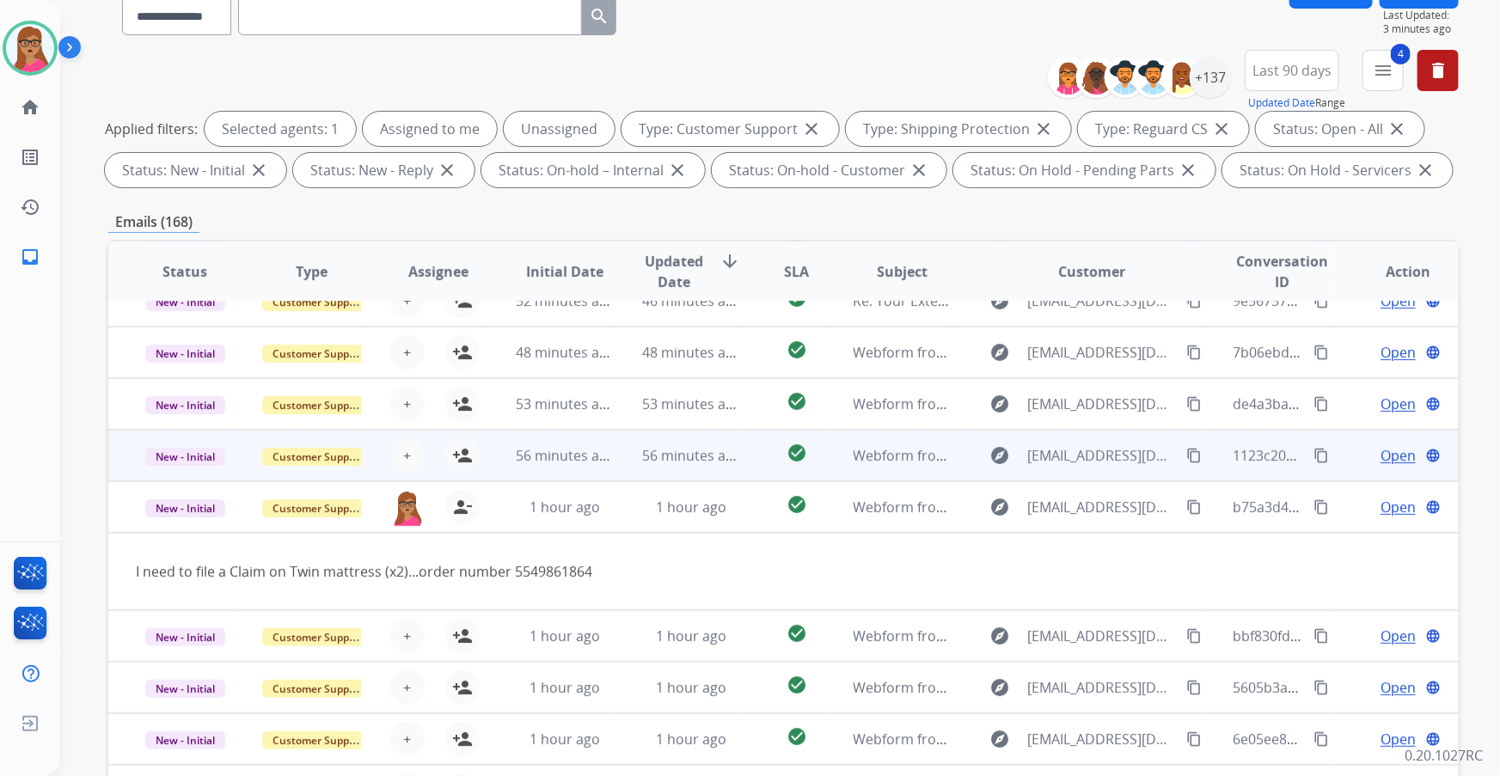
click at [198, 518] on td "New - Initial" at bounding box center [171, 508] width 126 height 52
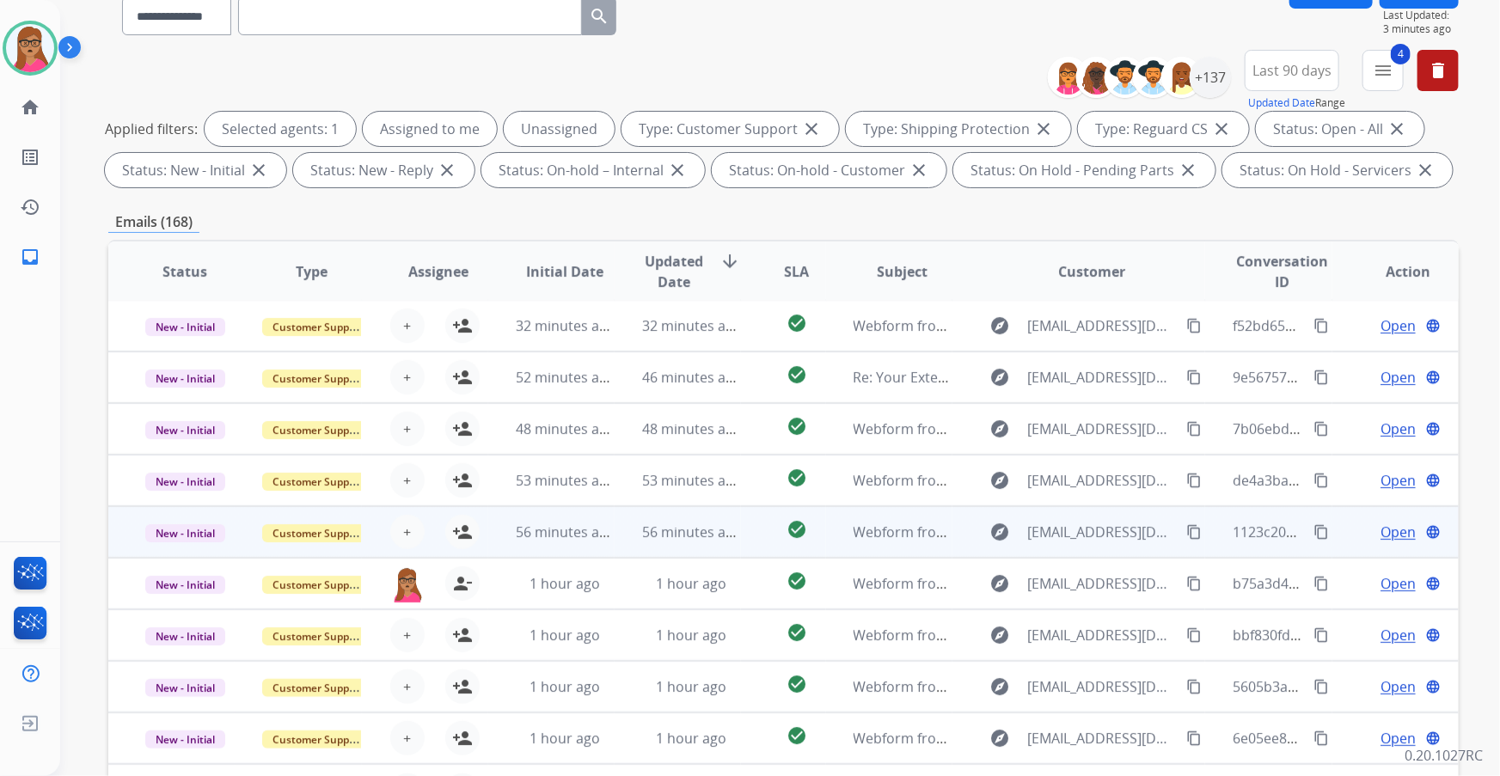
scroll to position [1, 0]
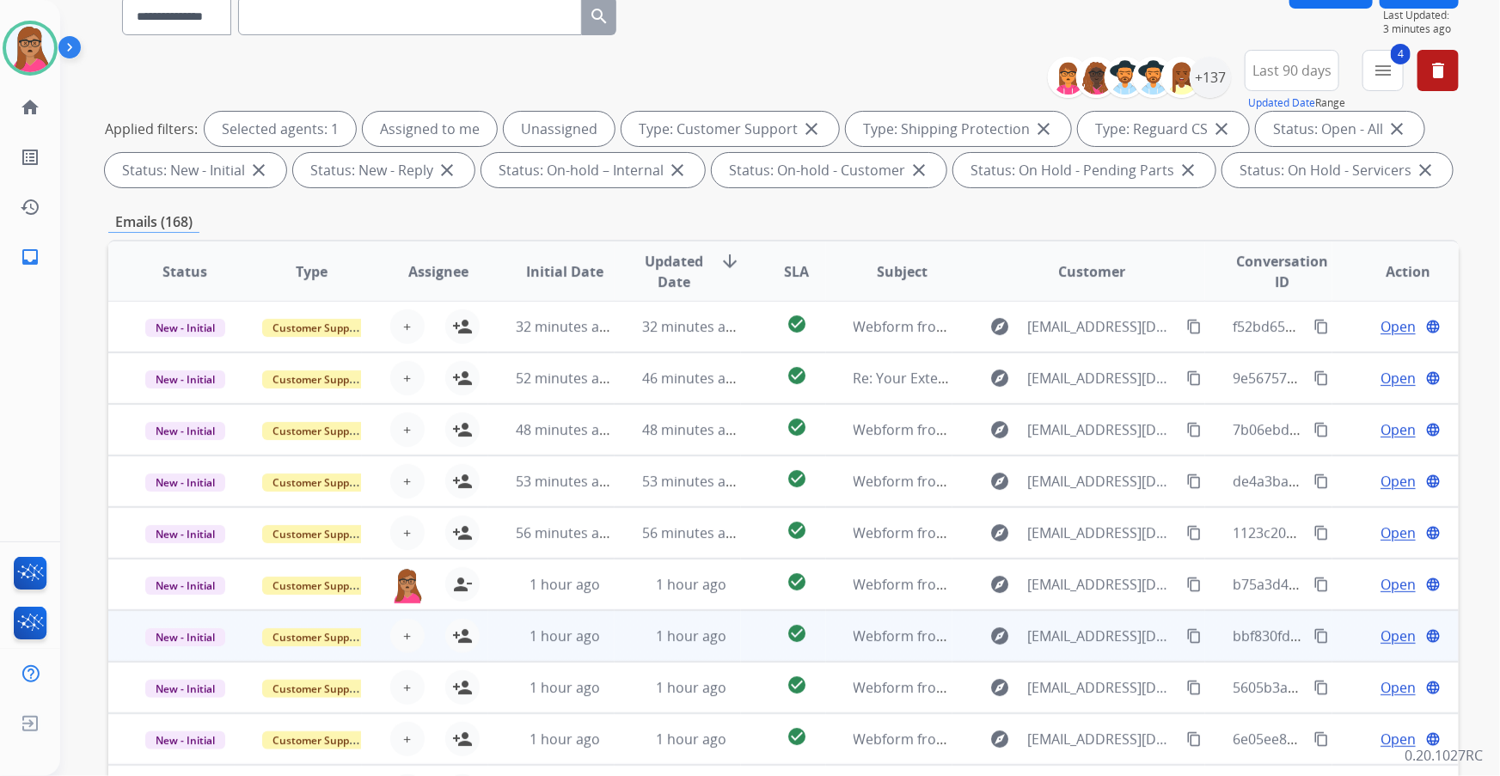
click at [179, 651] on td "New - Initial" at bounding box center [171, 637] width 126 height 52
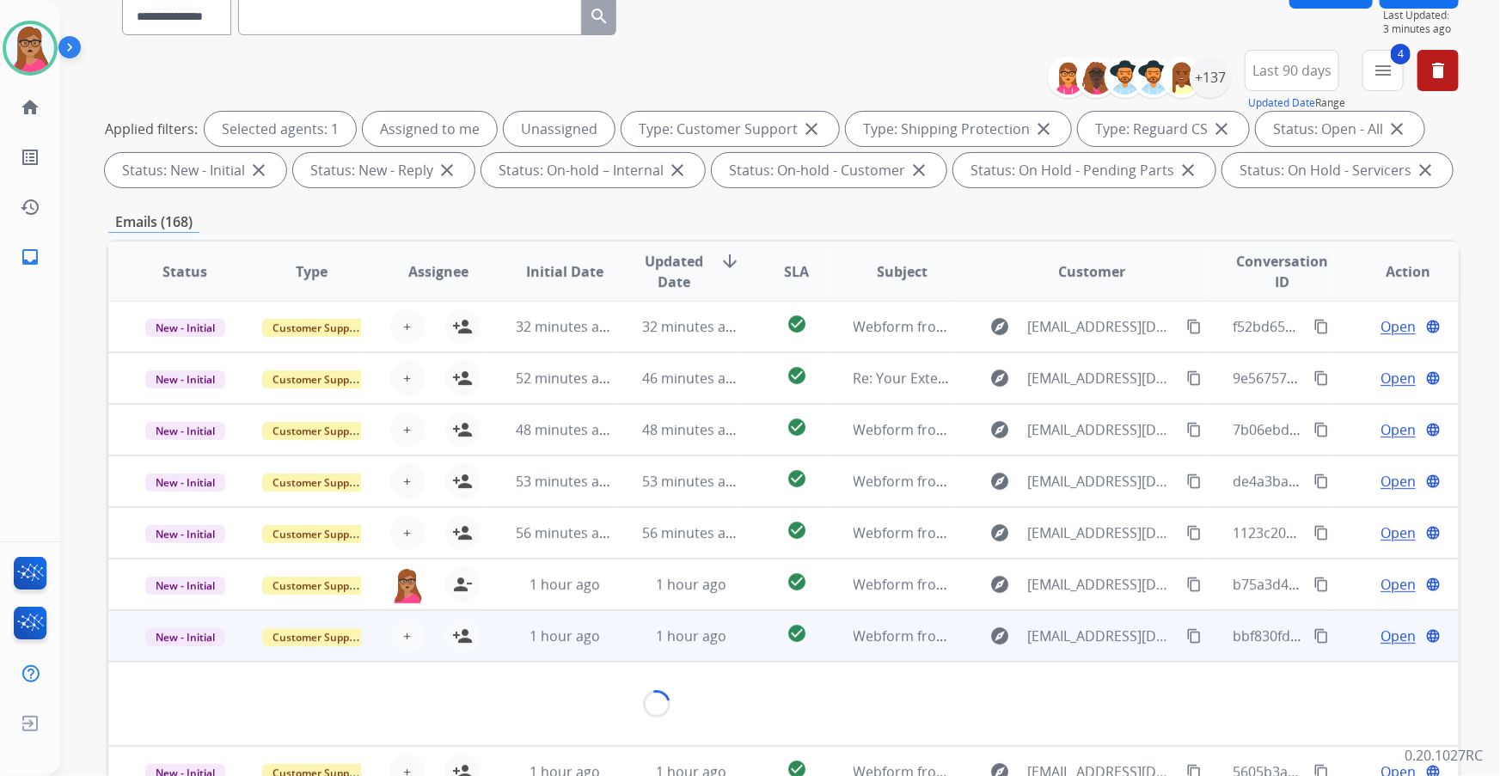
scroll to position [78, 0]
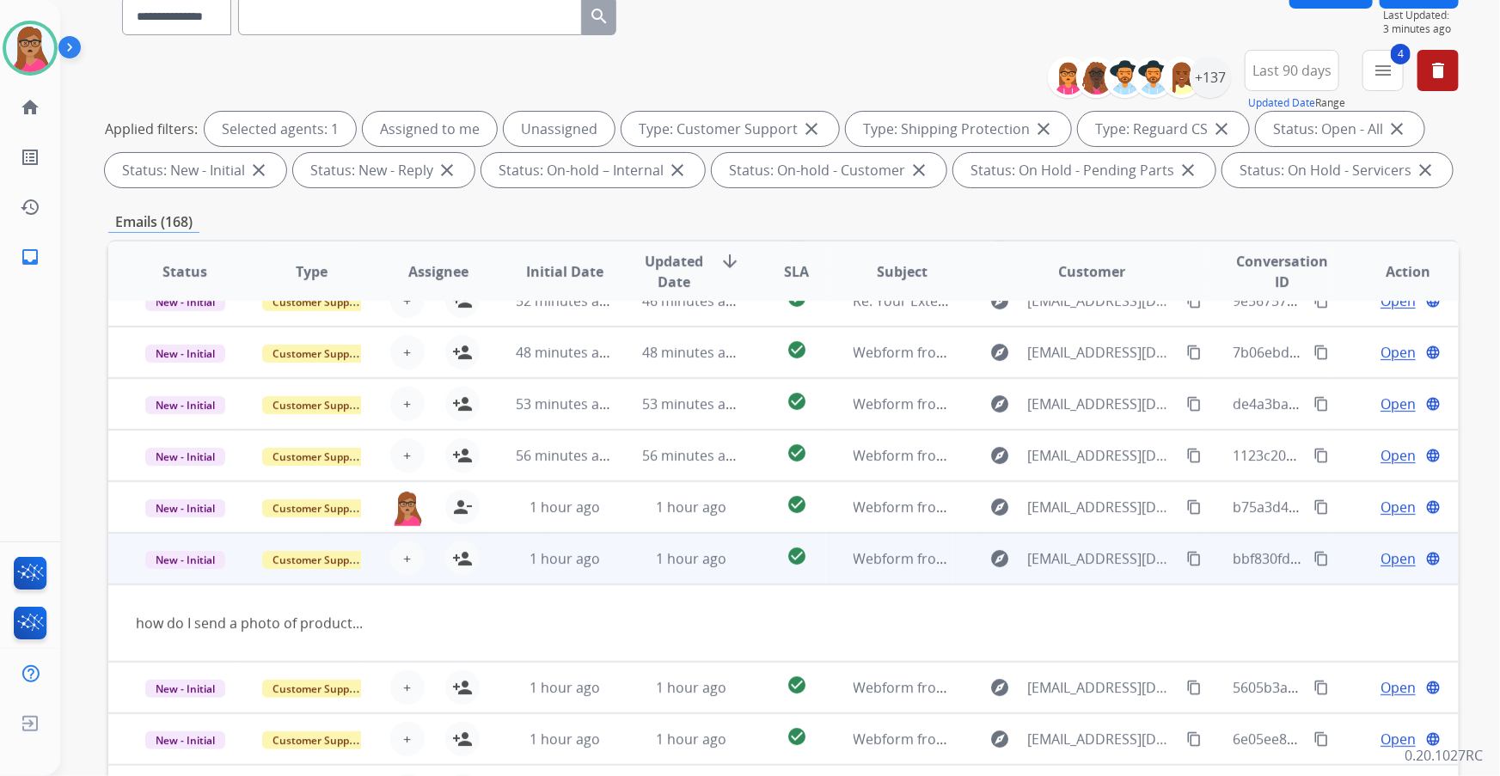
click at [191, 575] on td "New - Initial" at bounding box center [171, 559] width 126 height 52
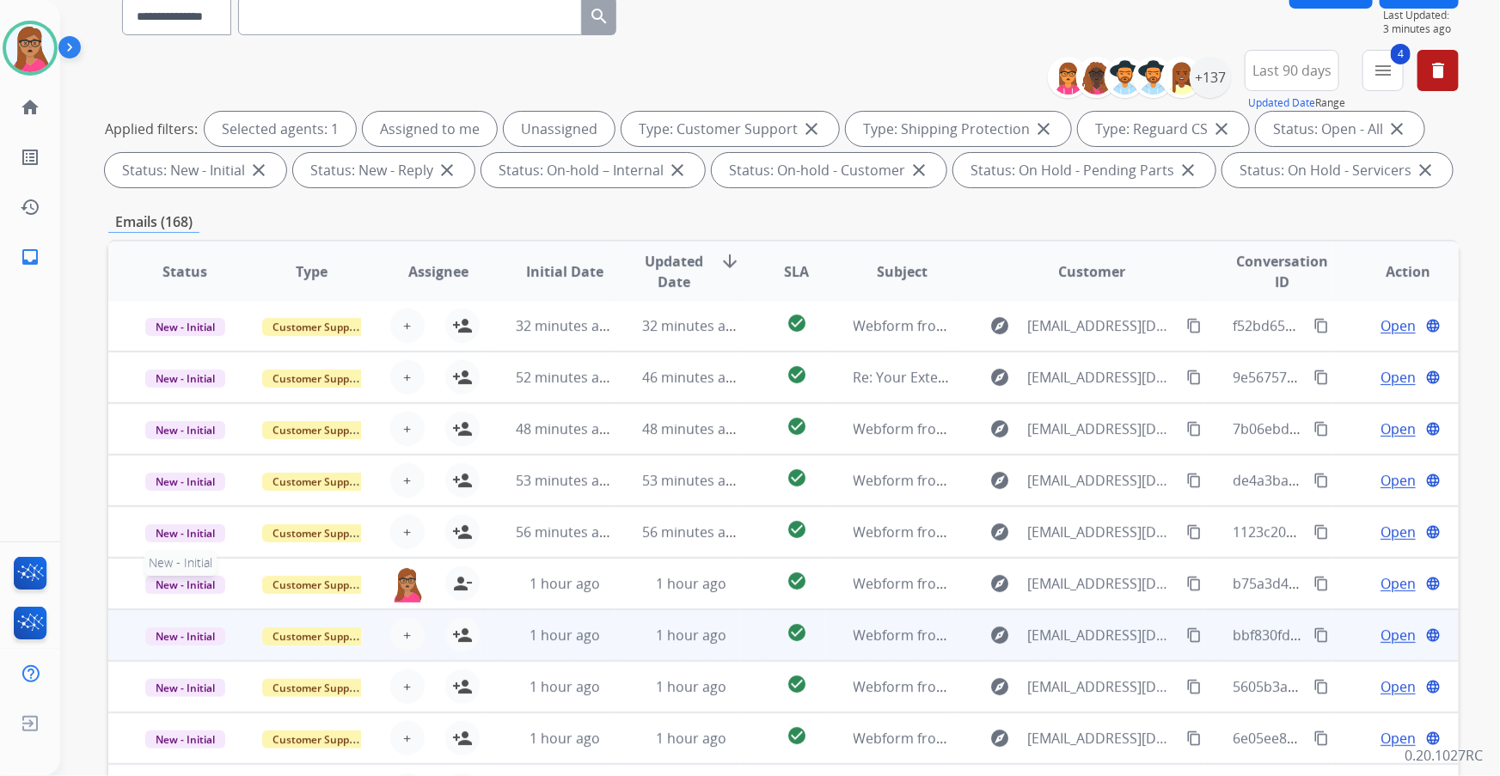
scroll to position [1, 0]
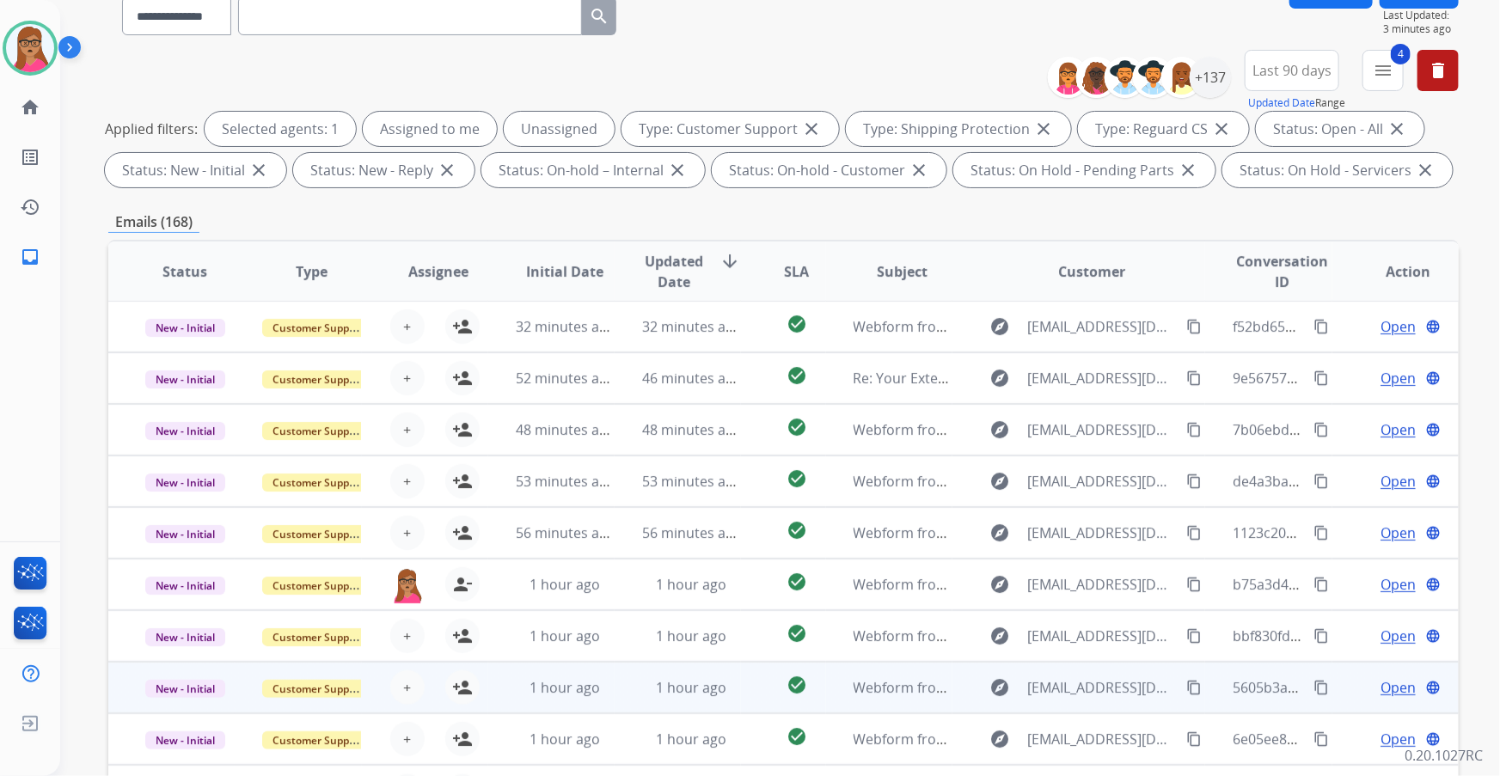
click at [169, 703] on td "New - Initial" at bounding box center [171, 688] width 126 height 52
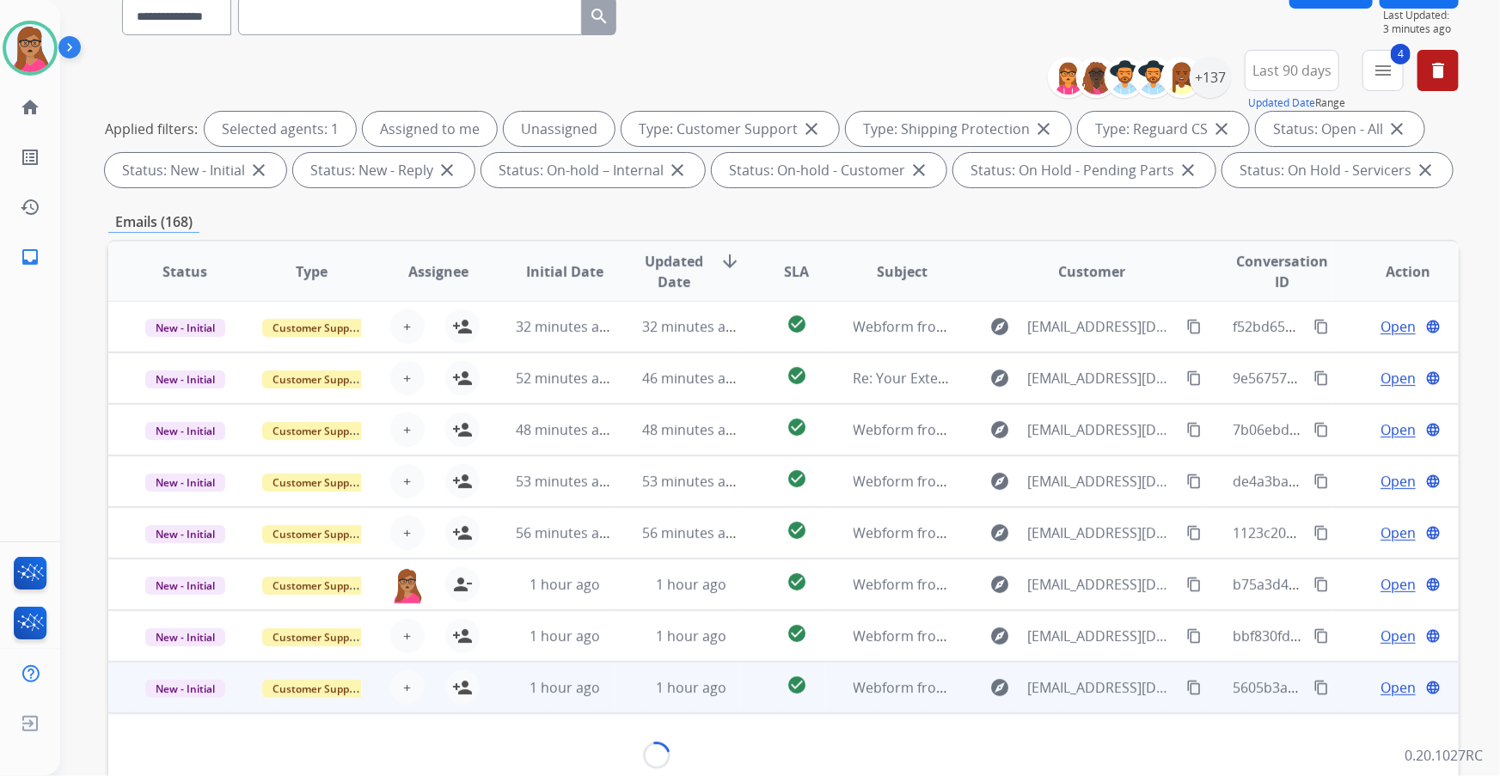
scroll to position [78, 0]
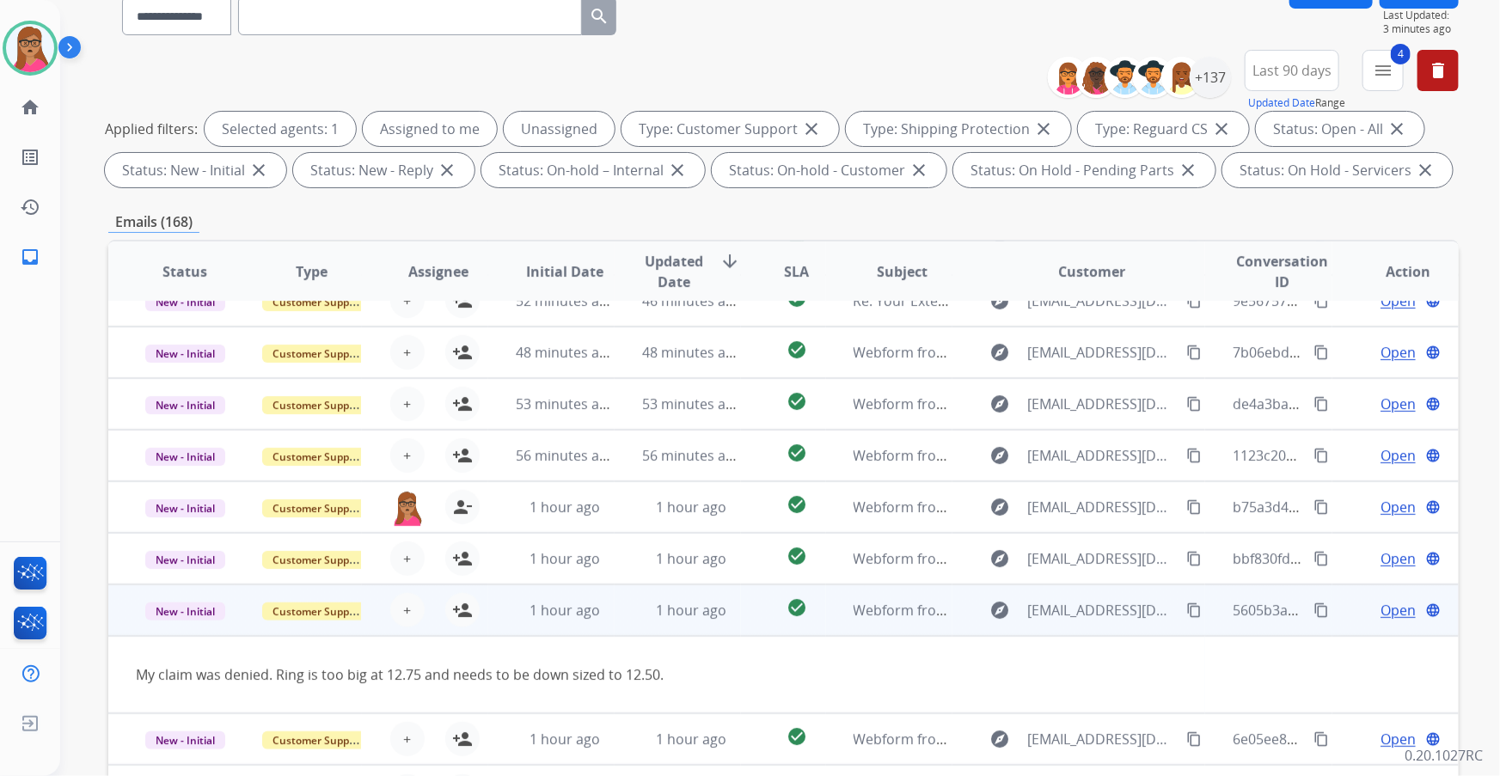
click at [176, 630] on td "New - Initial" at bounding box center [171, 611] width 126 height 52
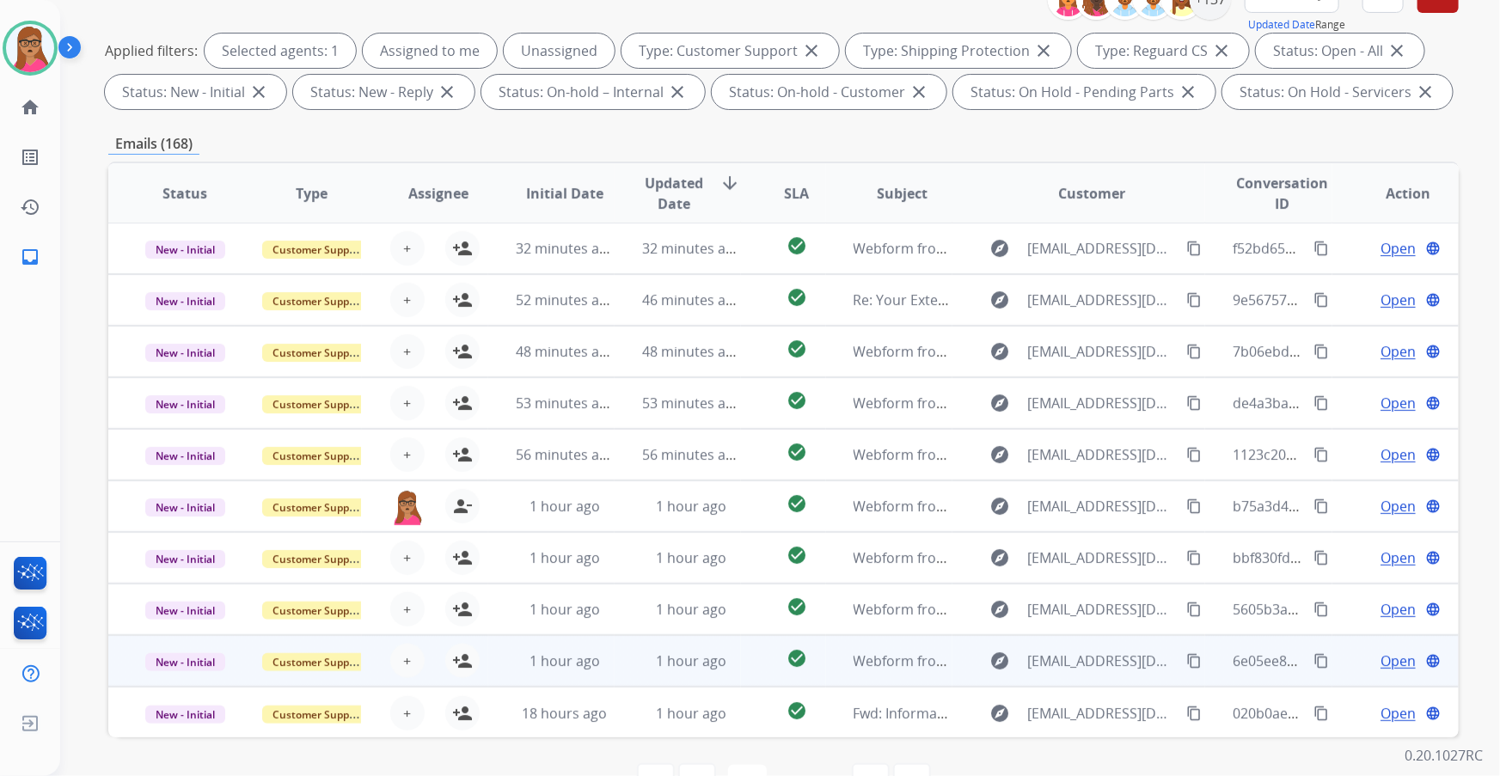
scroll to position [284, 0]
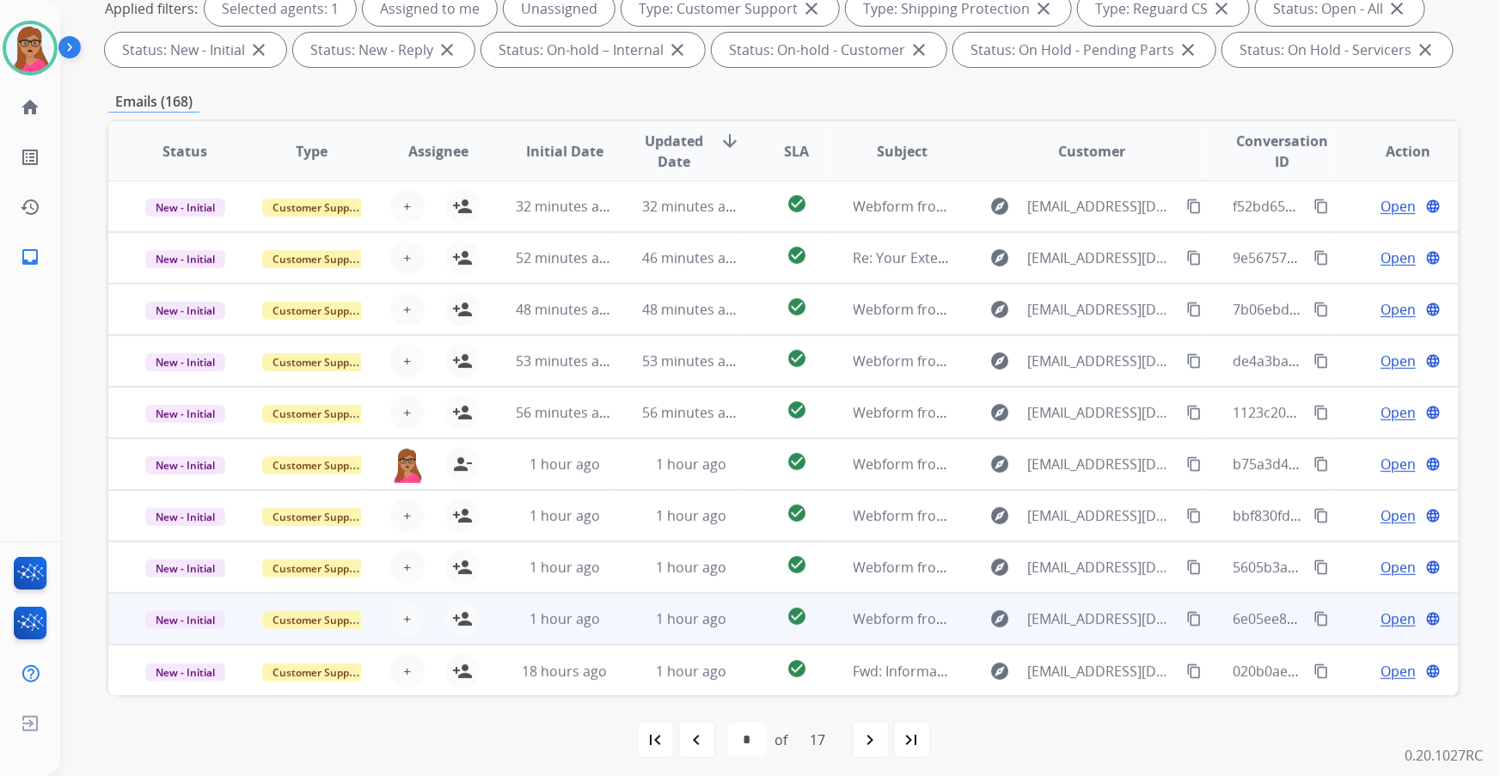
click at [181, 674] on table "Status Type Assignee Initial Date Updated Date arrow_downward SLA Subject Custo…" at bounding box center [783, 408] width 1351 height 576
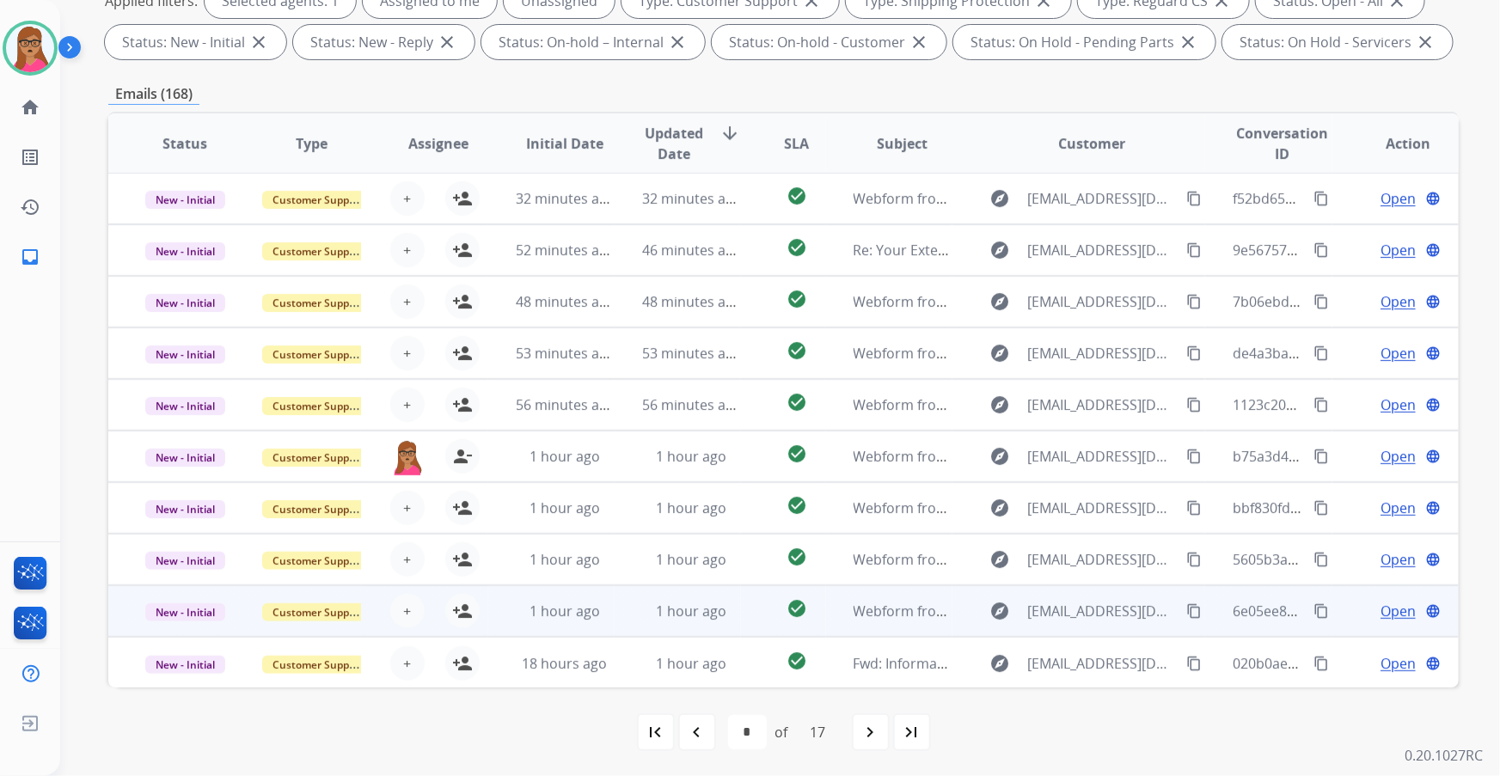
click at [188, 630] on td "New - Initial" at bounding box center [171, 612] width 126 height 52
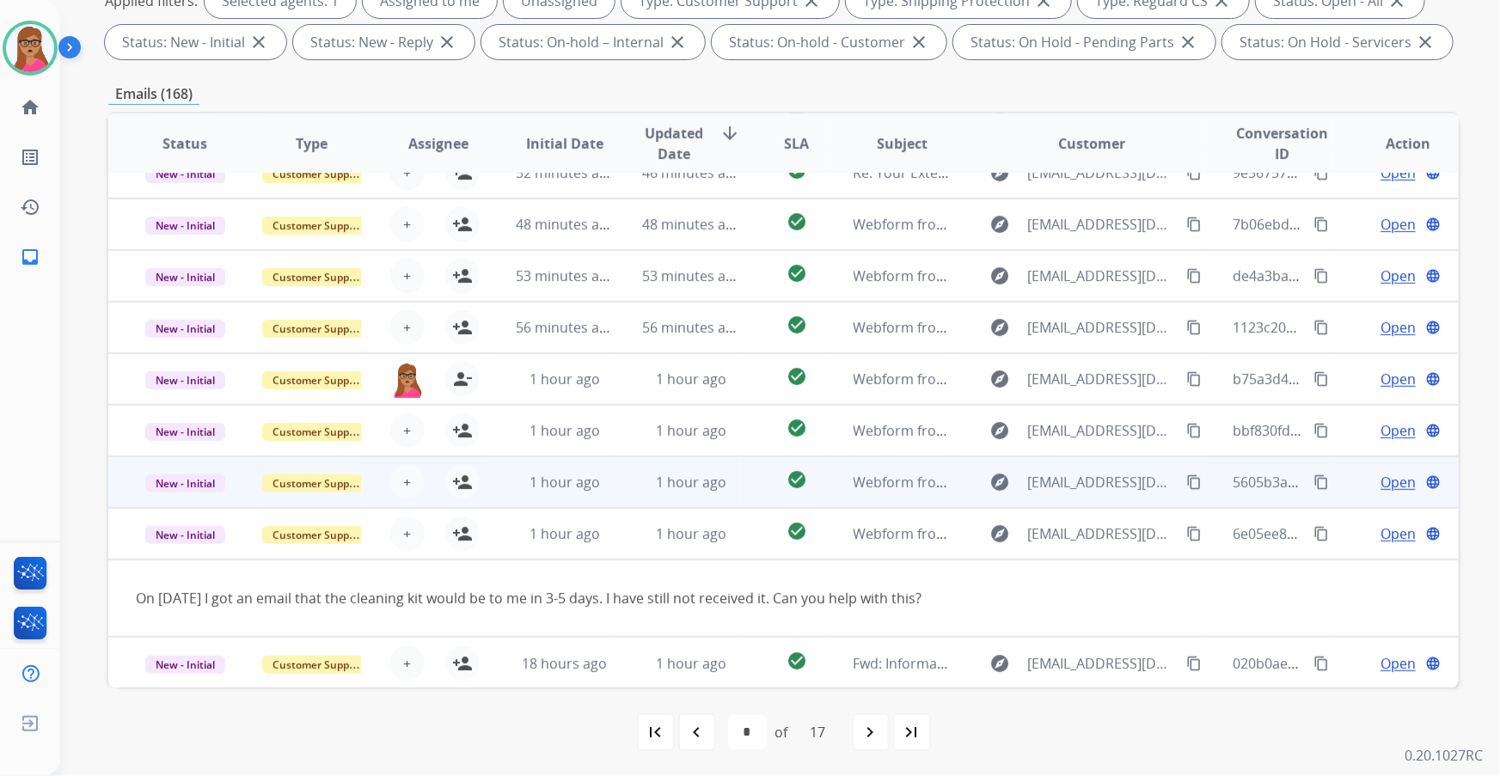
drag, startPoint x: 181, startPoint y: 550, endPoint x: 230, endPoint y: 574, distance: 53.8
click at [181, 550] on td "New - Initial" at bounding box center [171, 534] width 126 height 52
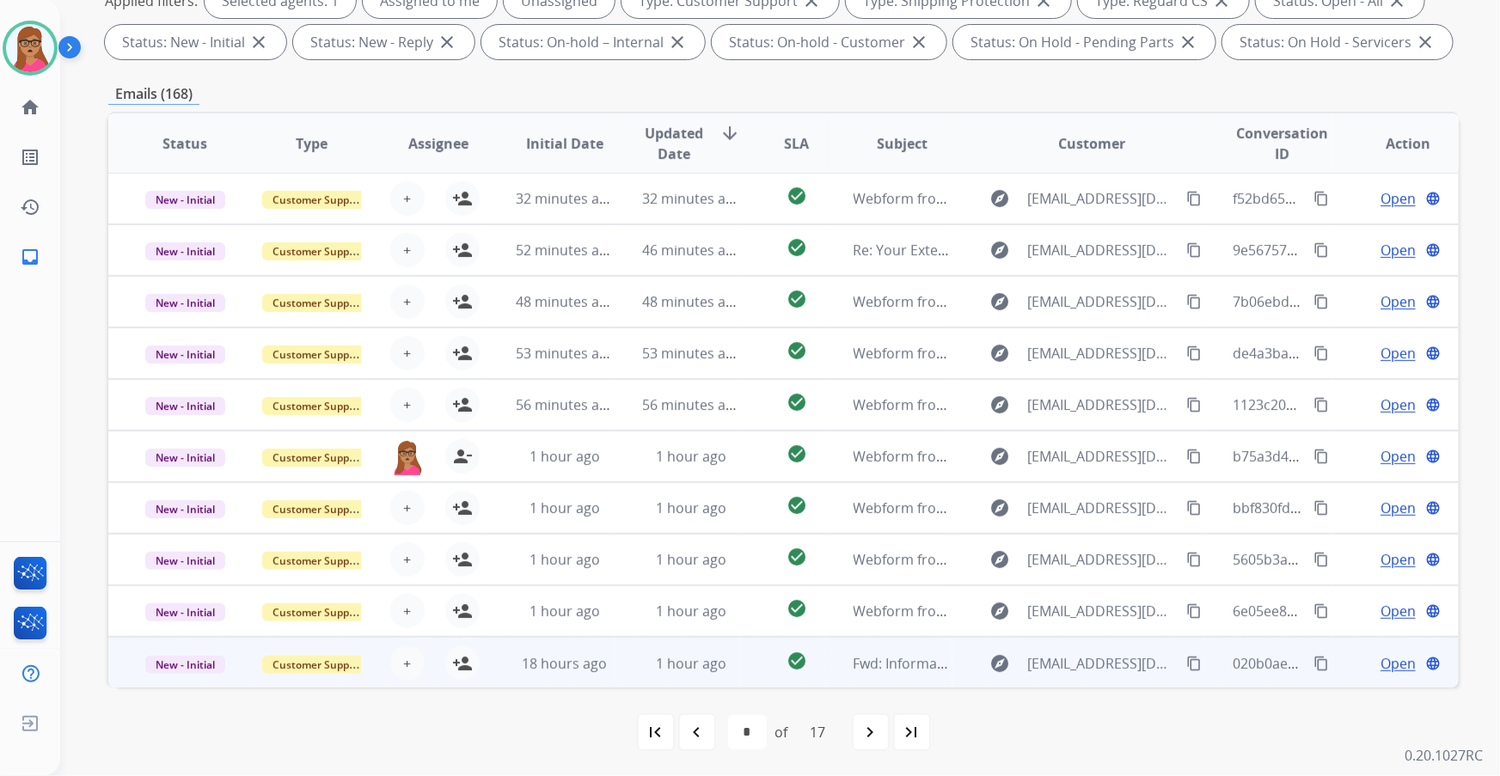
click at [158, 684] on td "New - Initial" at bounding box center [171, 663] width 126 height 52
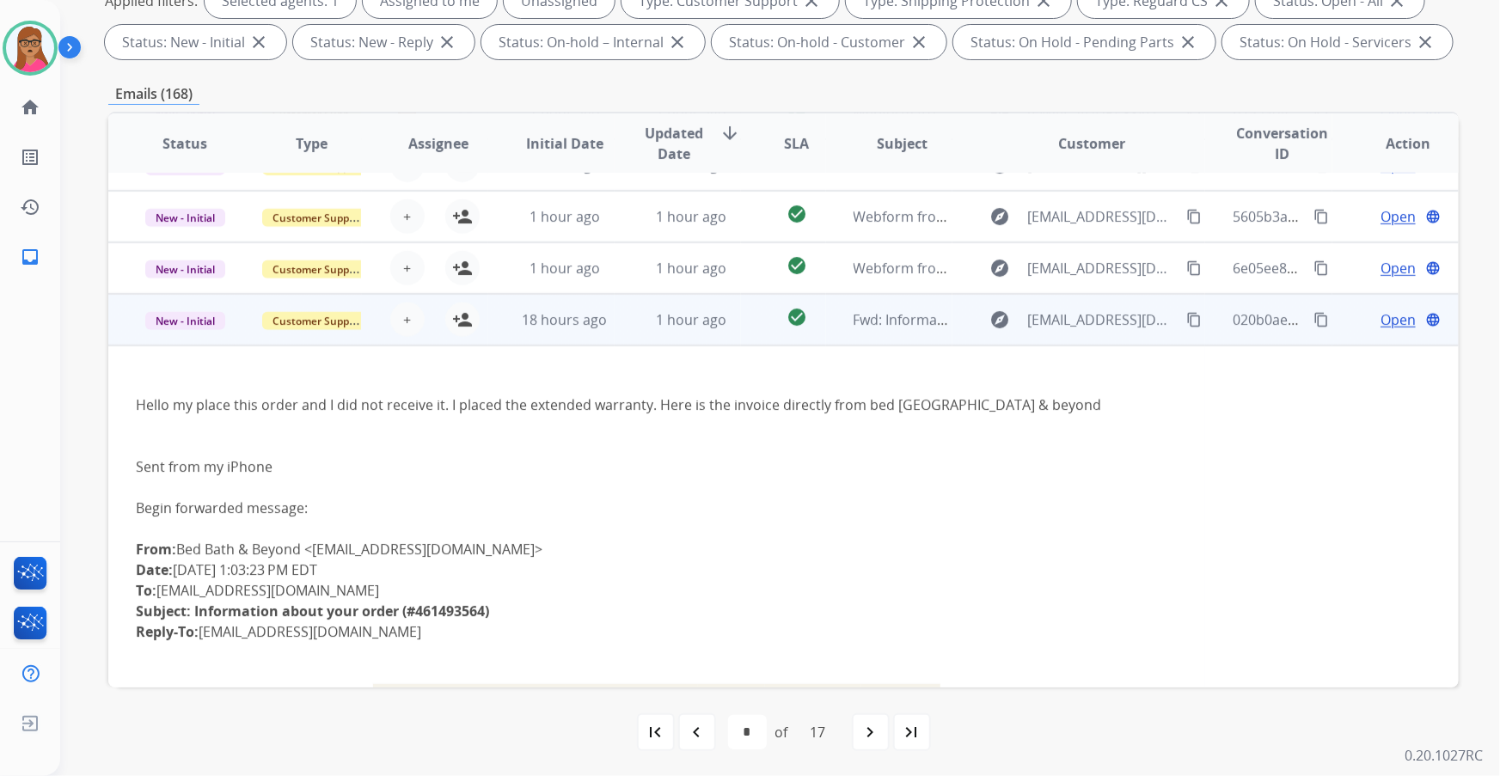
scroll to position [230, 0]
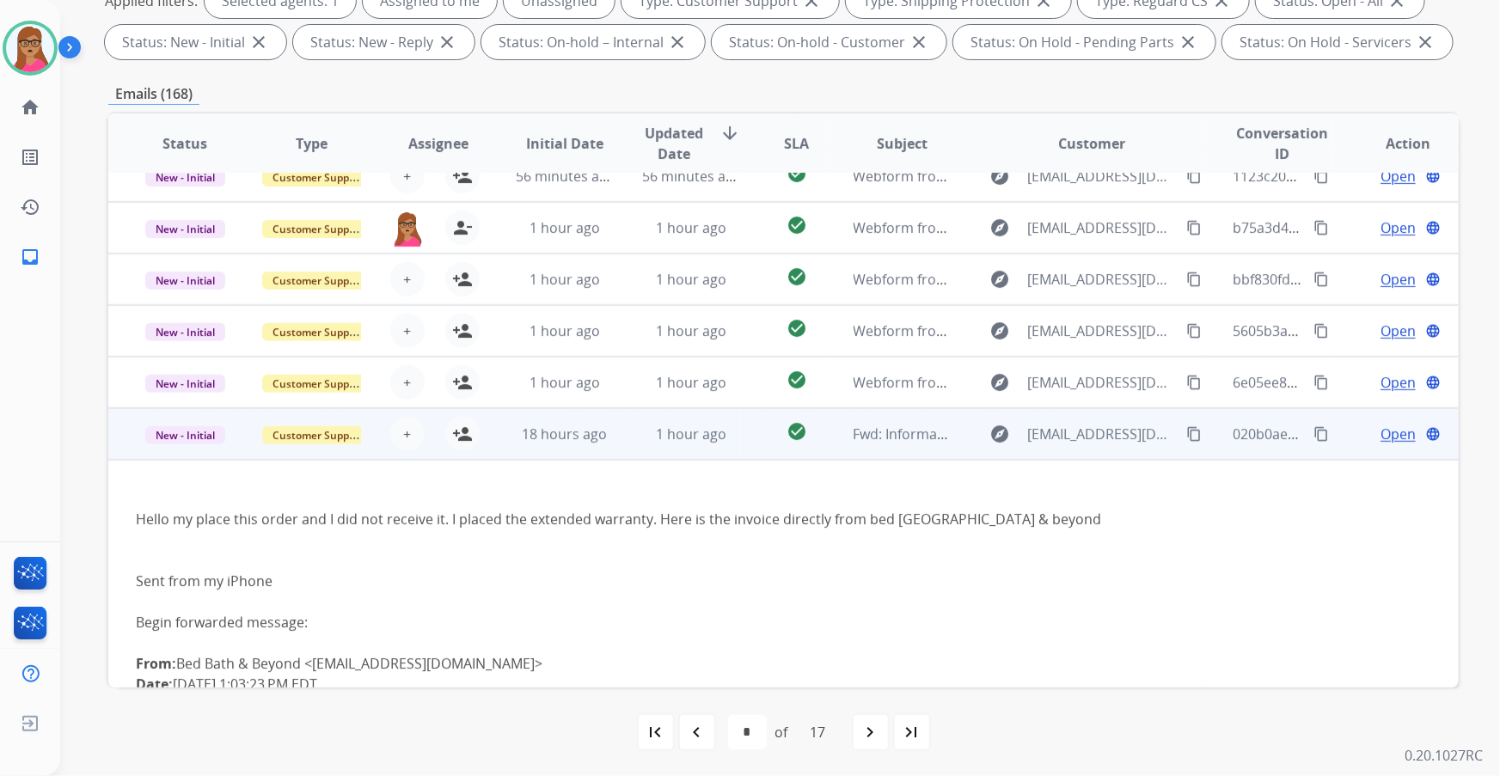
click at [190, 452] on td "New - Initial" at bounding box center [171, 434] width 126 height 52
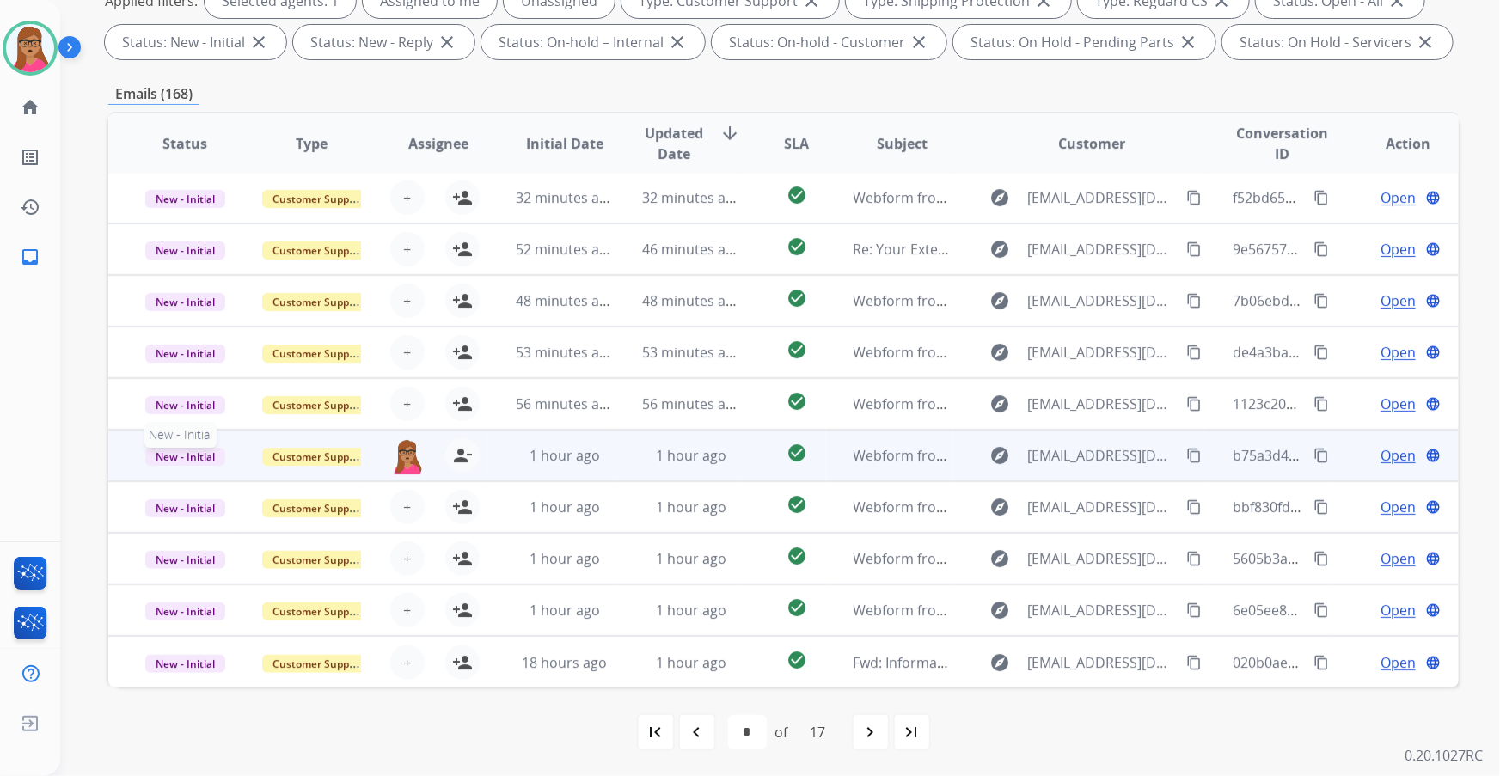
scroll to position [1, 0]
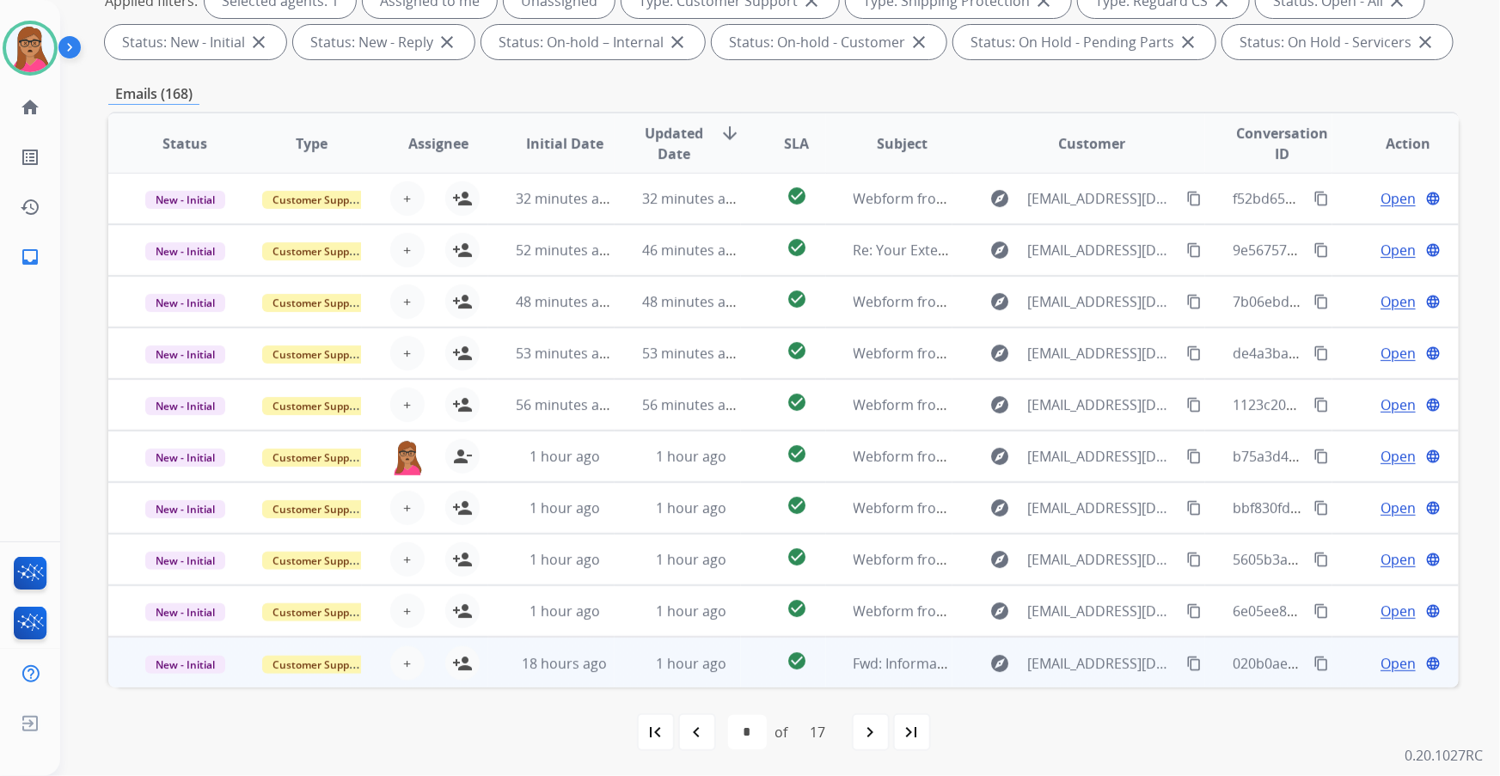
click at [382, 681] on div "+ Select agent person_add Assign to Me" at bounding box center [425, 663] width 126 height 49
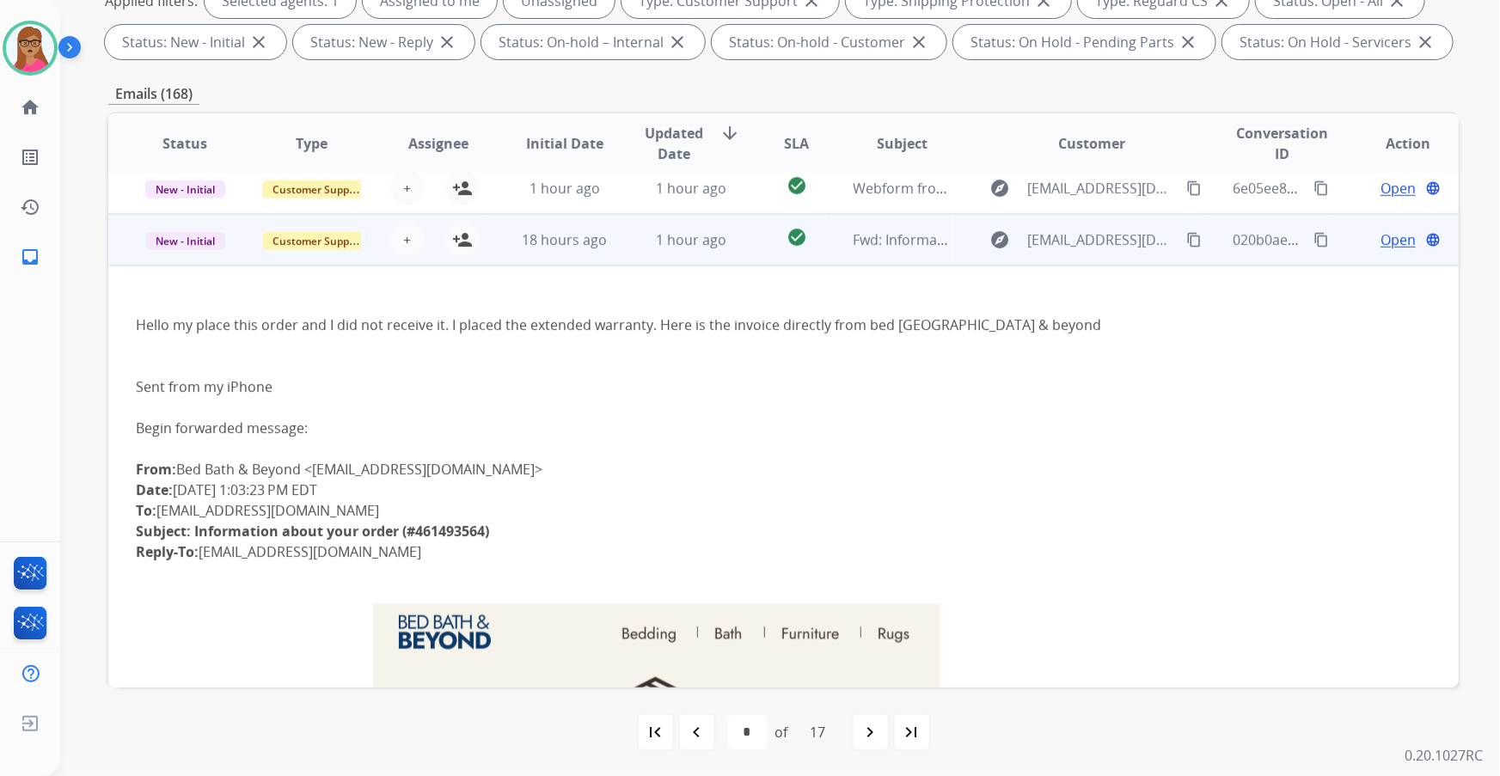
scroll to position [464, 0]
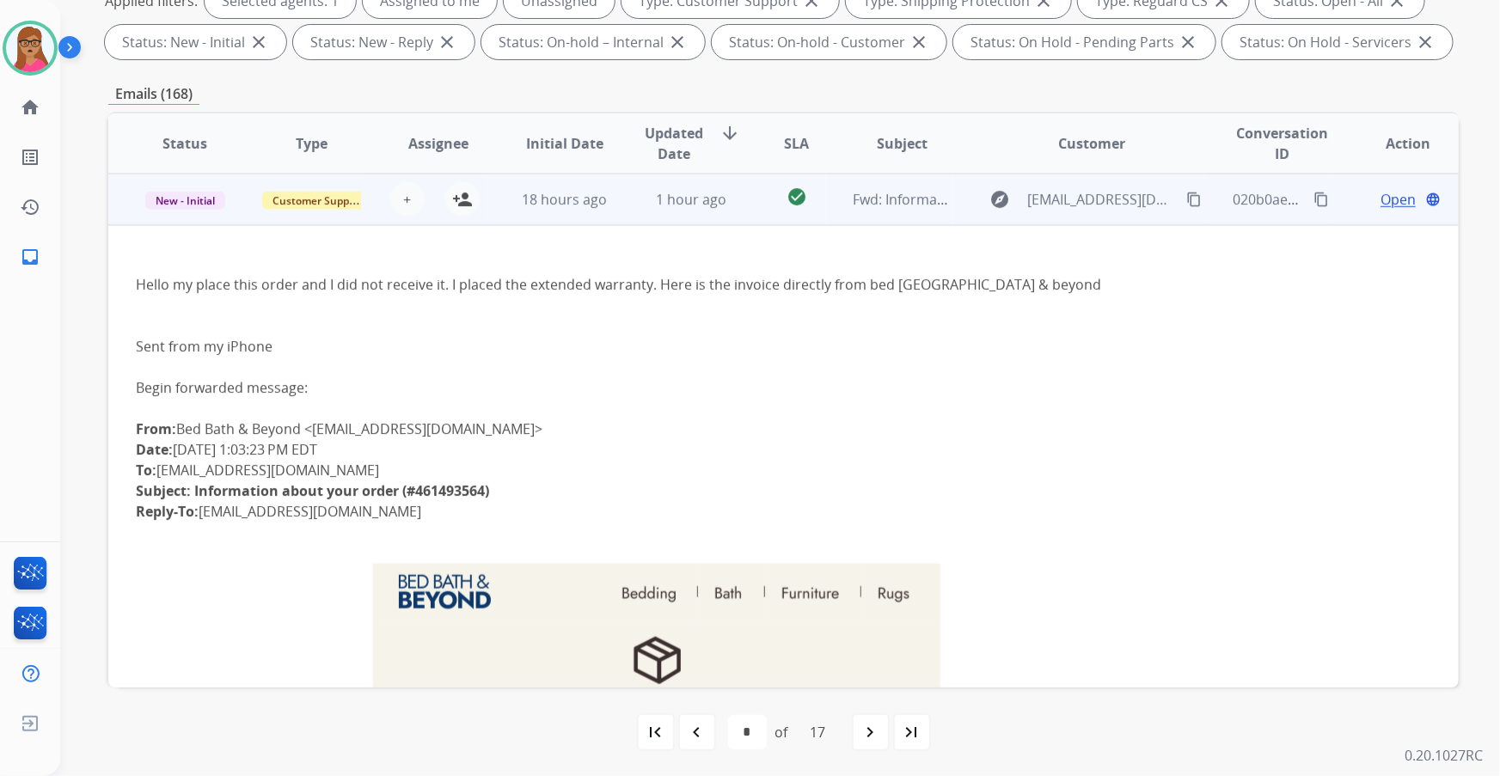
click at [177, 216] on td "New - Initial" at bounding box center [171, 200] width 126 height 52
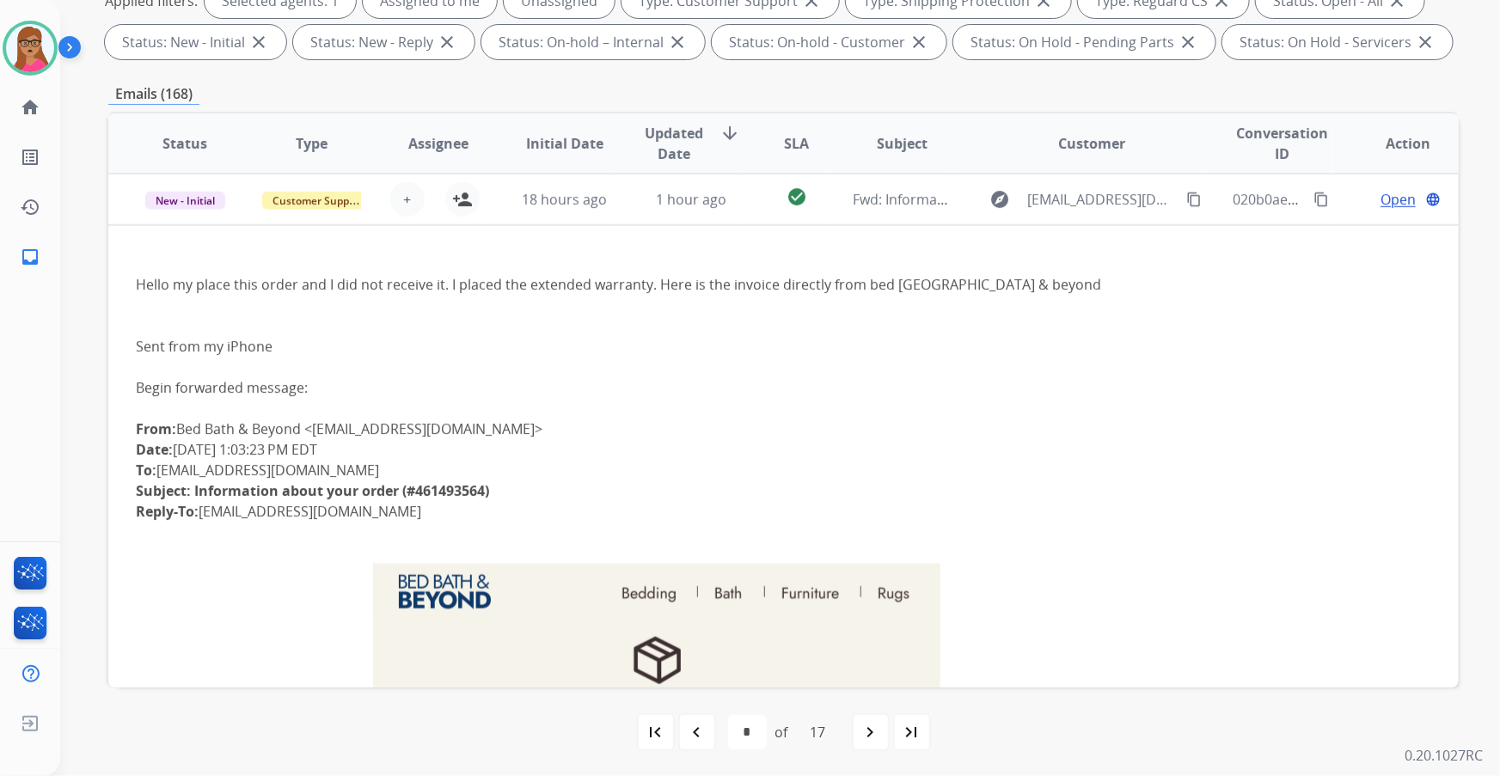
scroll to position [1, 0]
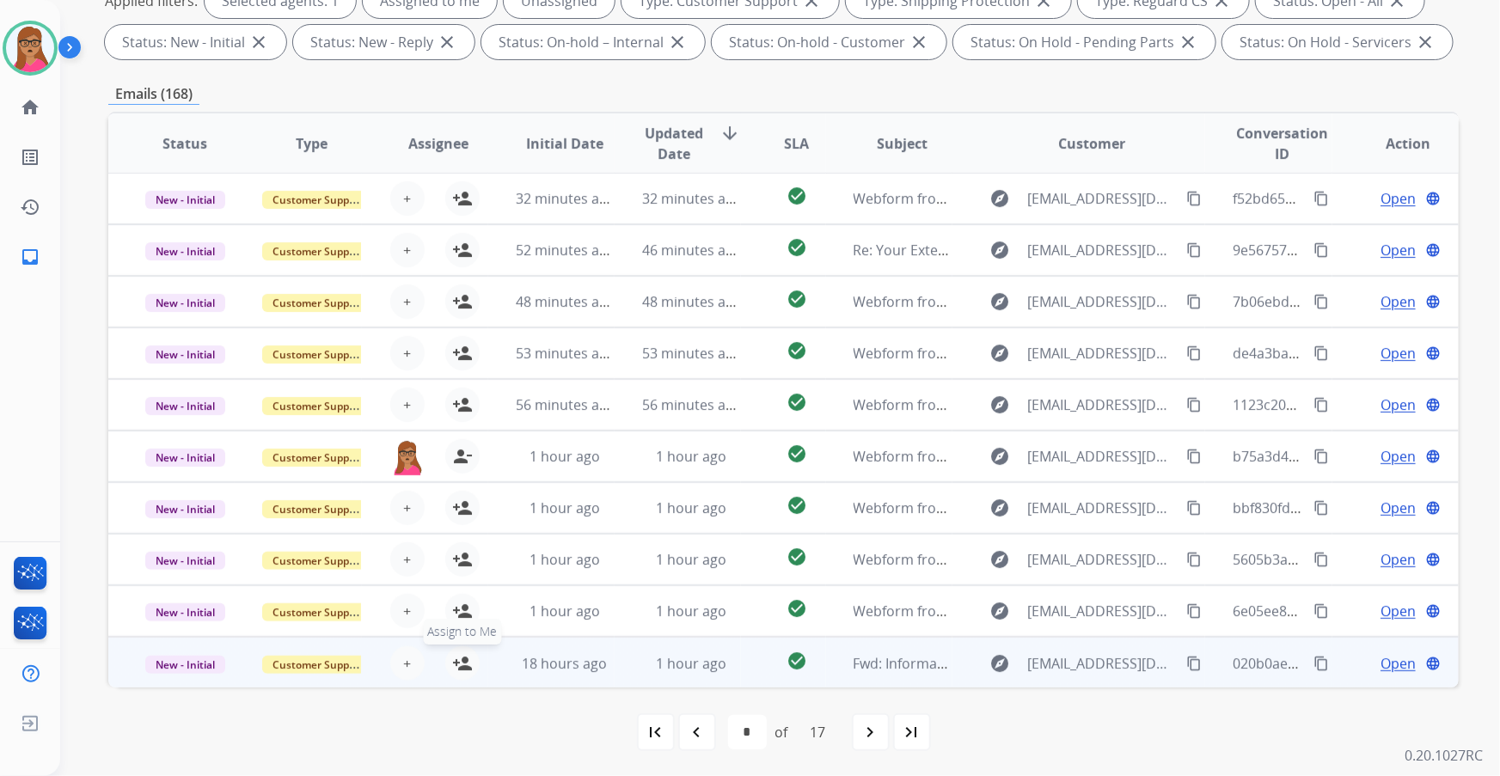
click at [453, 669] on mat-icon "person_add" at bounding box center [462, 664] width 21 height 21
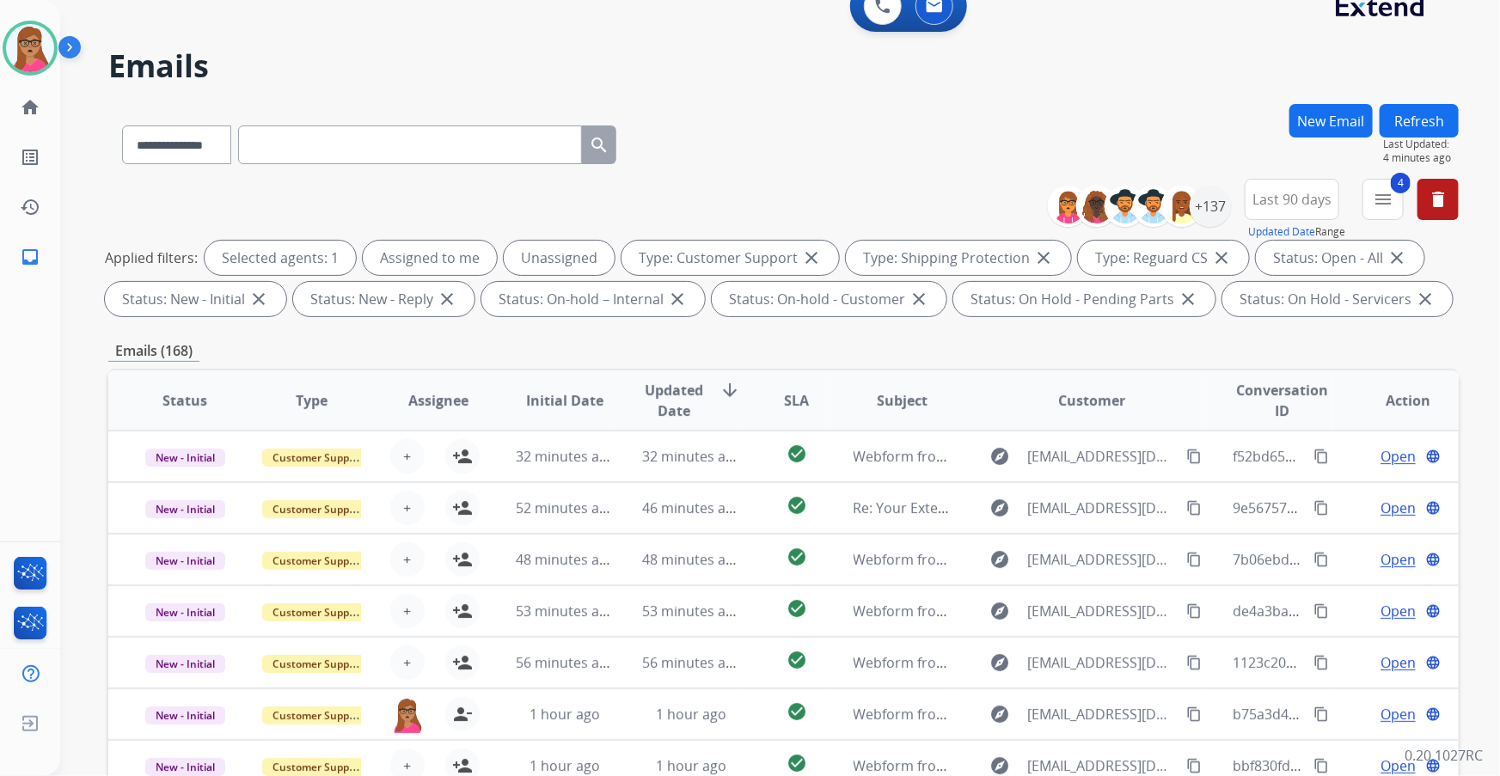
scroll to position [0, 0]
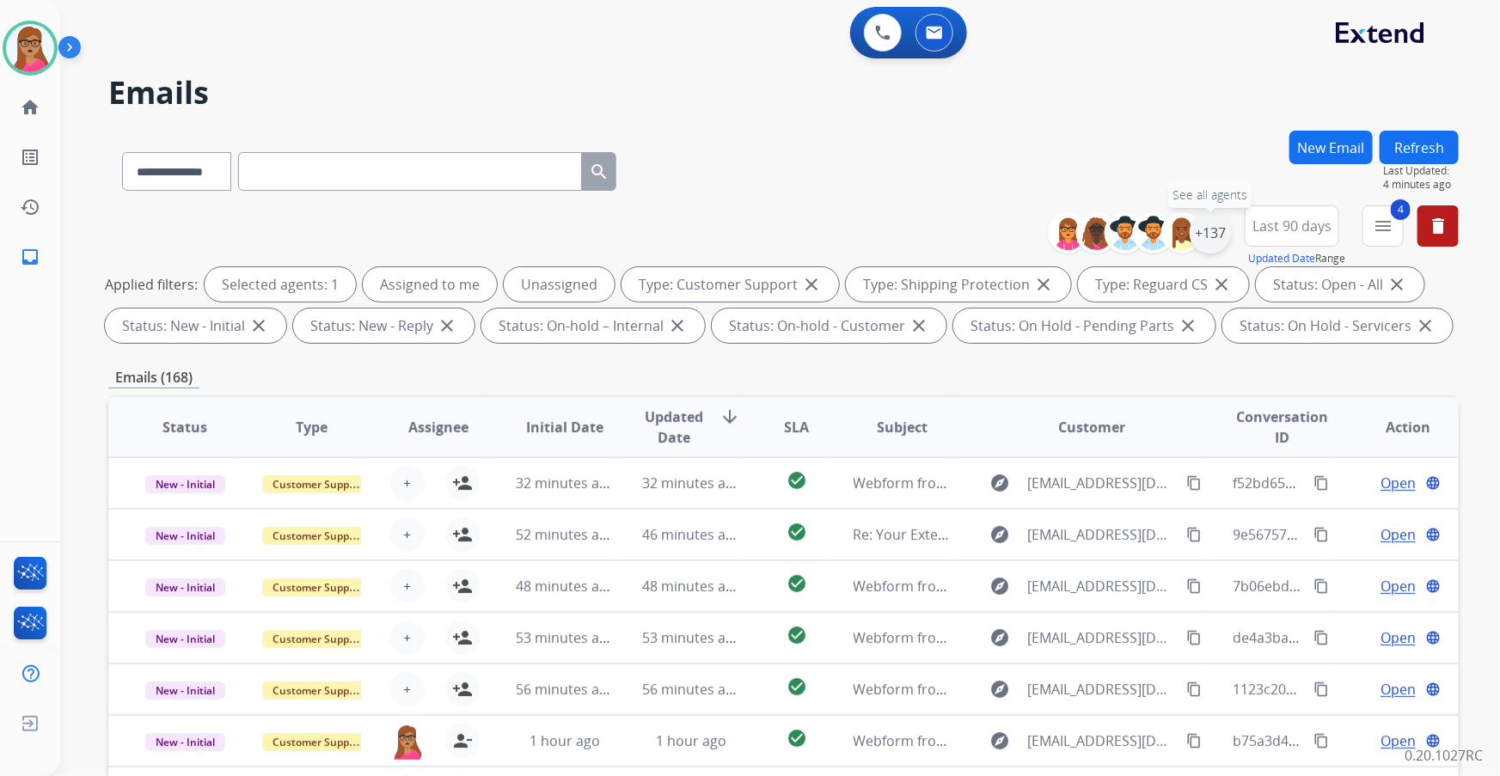
click at [1223, 230] on div "+137" at bounding box center [1210, 232] width 41 height 41
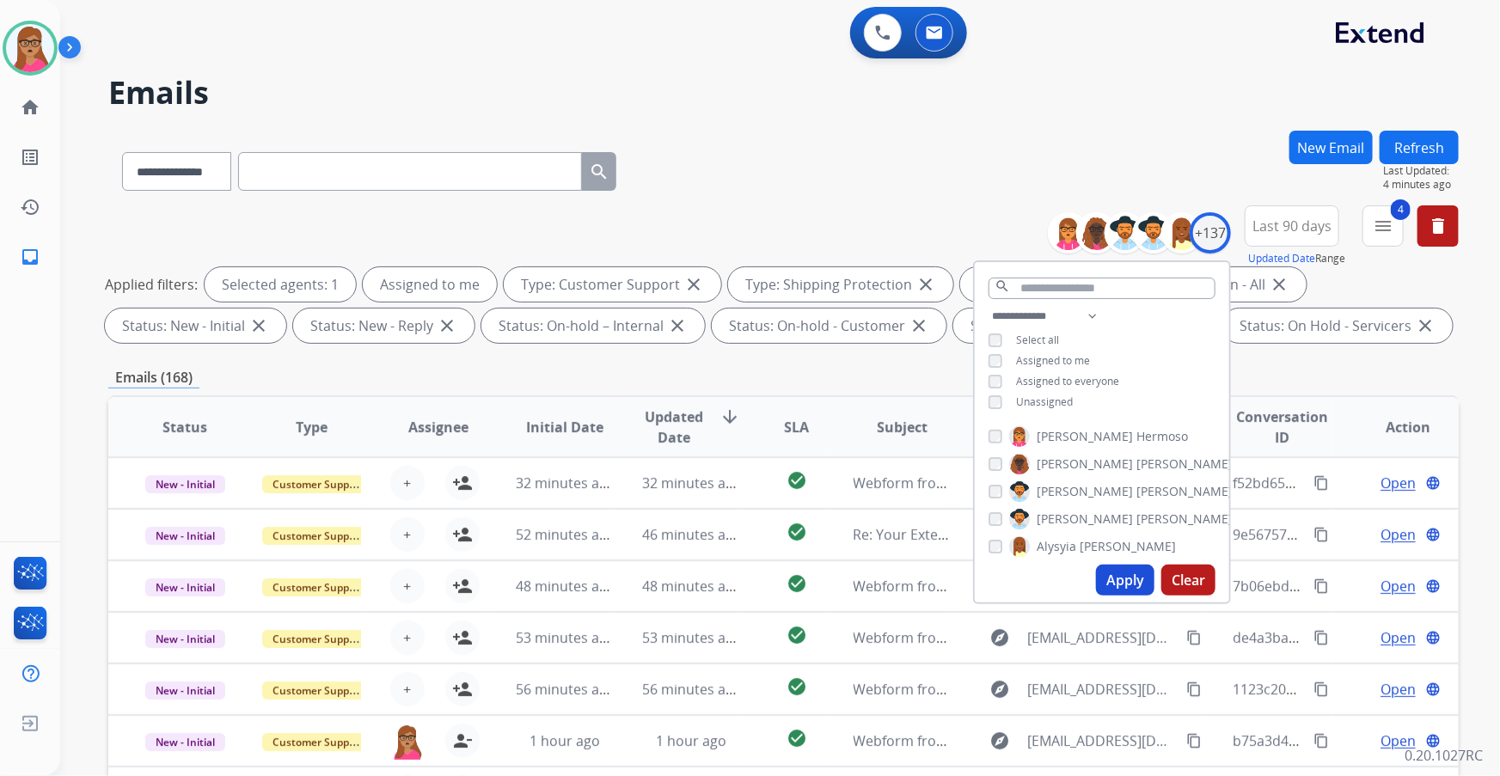
click at [1113, 592] on button "Apply" at bounding box center [1125, 580] width 58 height 31
select select "*"
click at [704, 355] on div "**********" at bounding box center [783, 596] width 1351 height 930
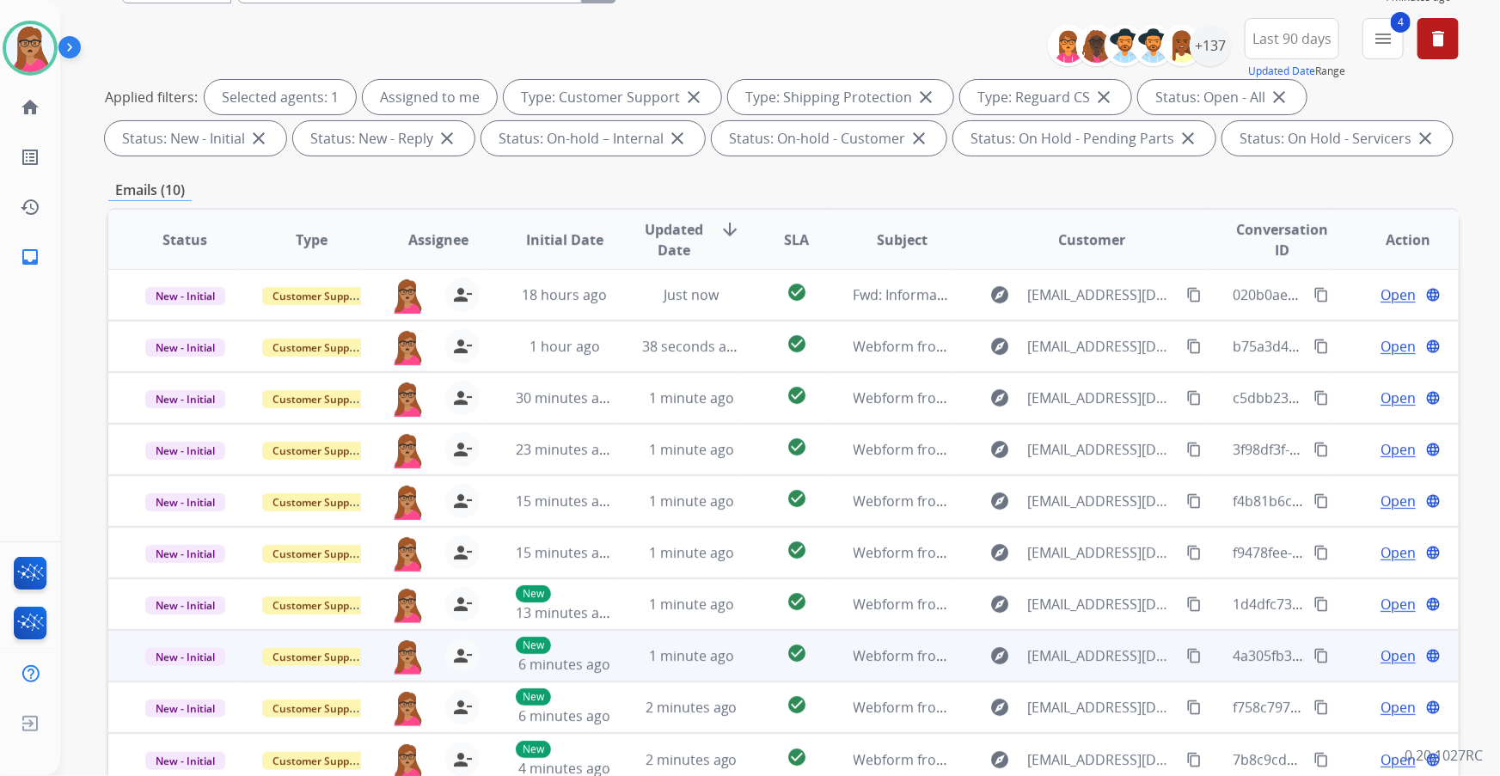
scroll to position [284, 0]
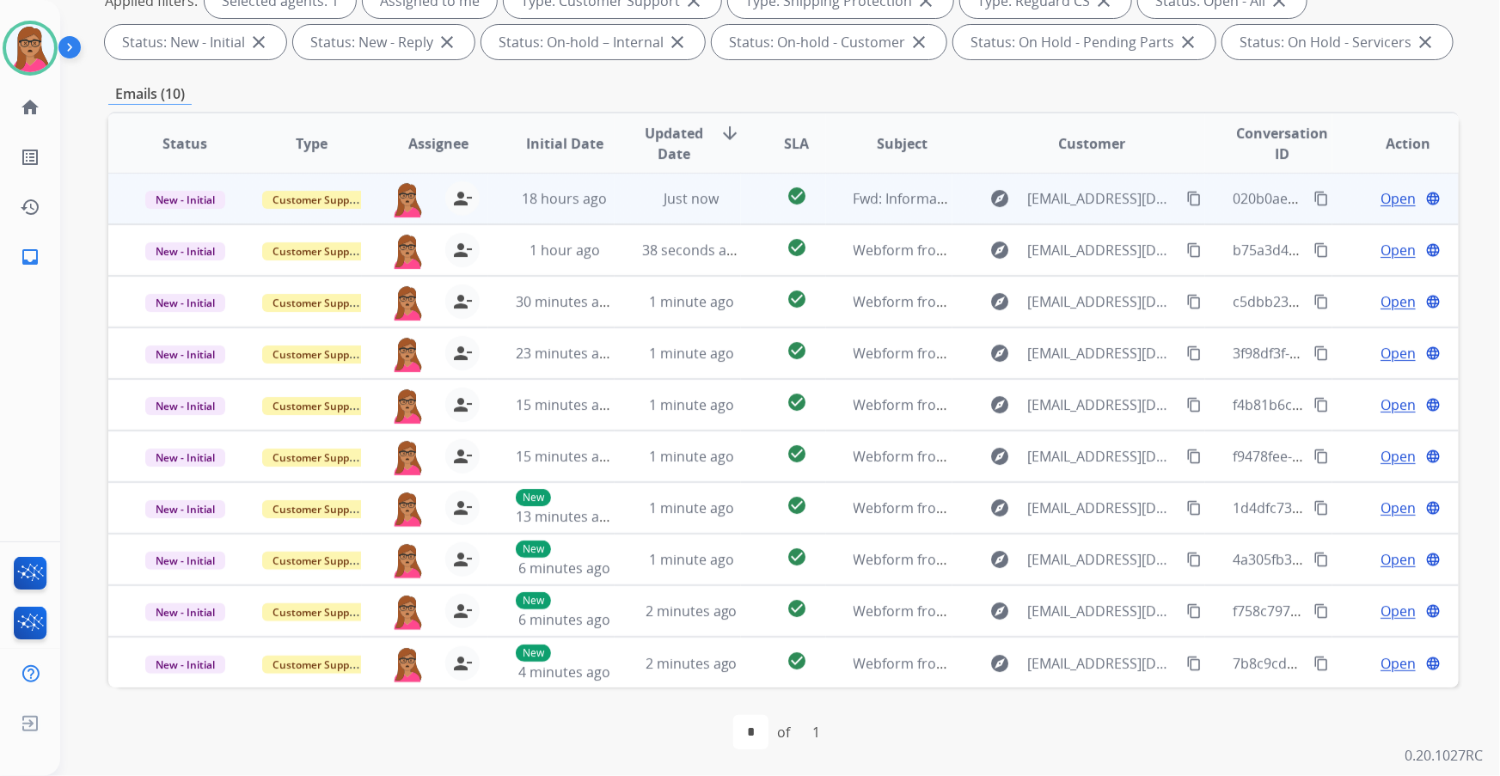
click at [1384, 199] on span "Open" at bounding box center [1398, 198] width 35 height 21
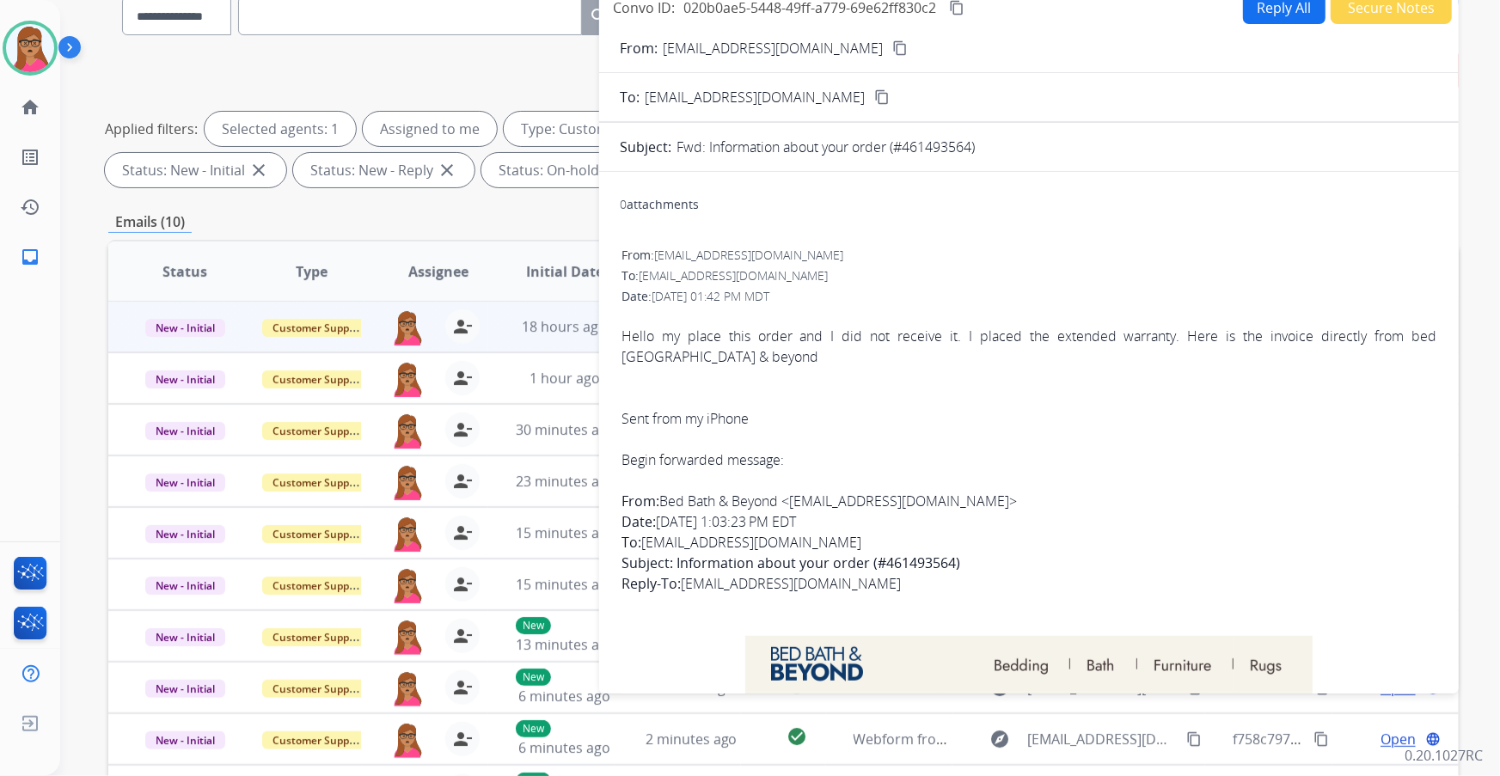
scroll to position [50, 0]
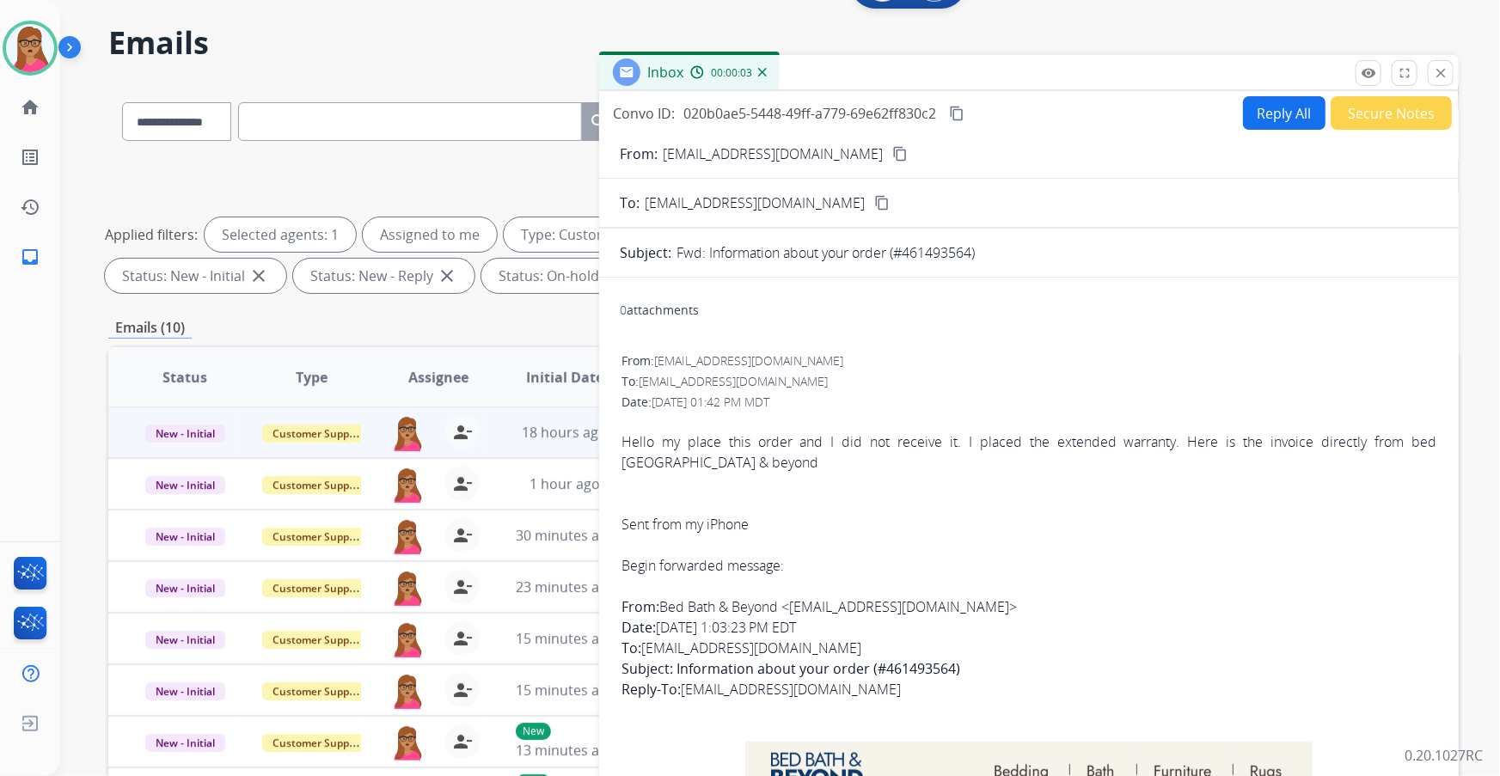
drag, startPoint x: 844, startPoint y: 151, endPoint x: 857, endPoint y: 9, distance: 142.5
click at [893, 148] on mat-icon "content_copy" at bounding box center [900, 153] width 15 height 15
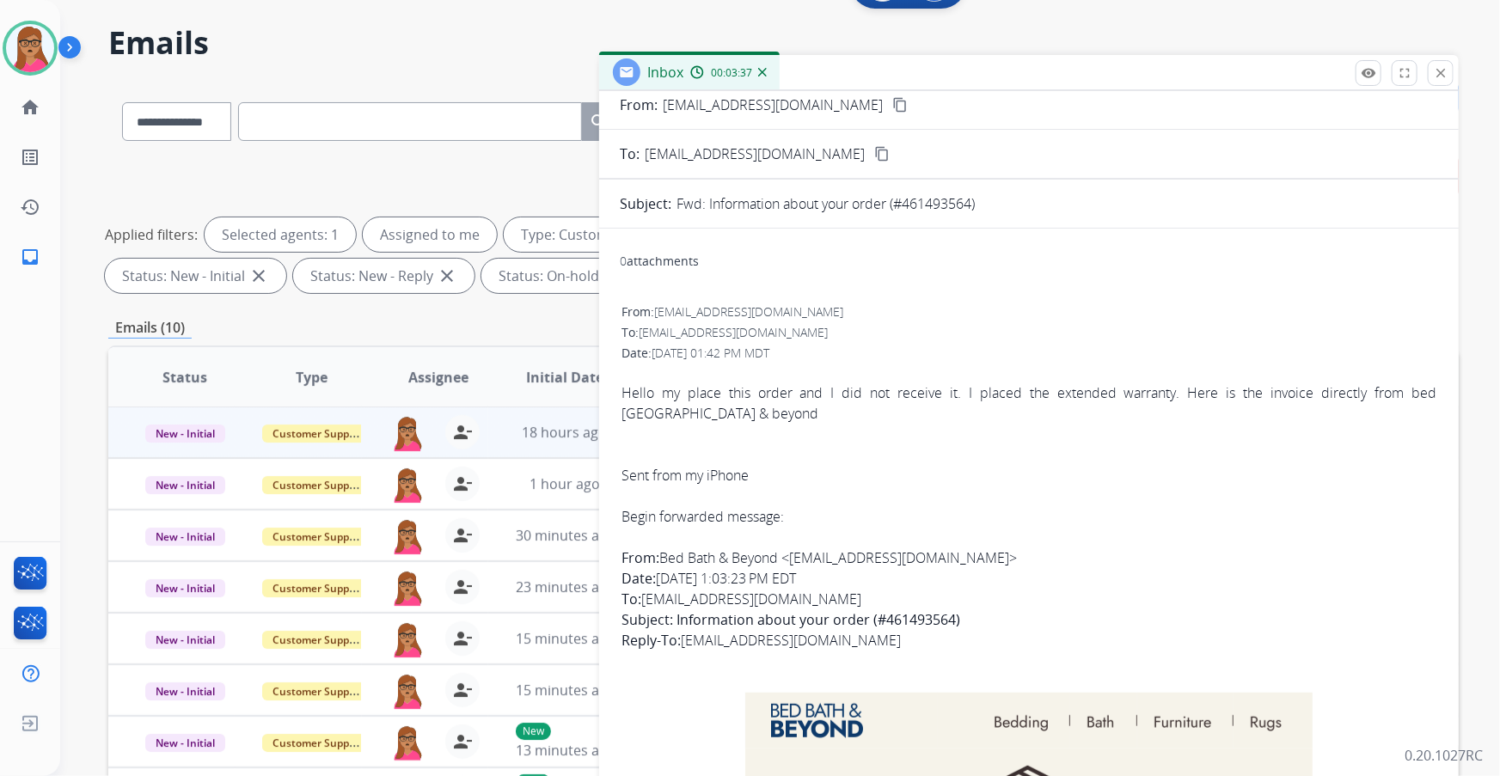
scroll to position [0, 0]
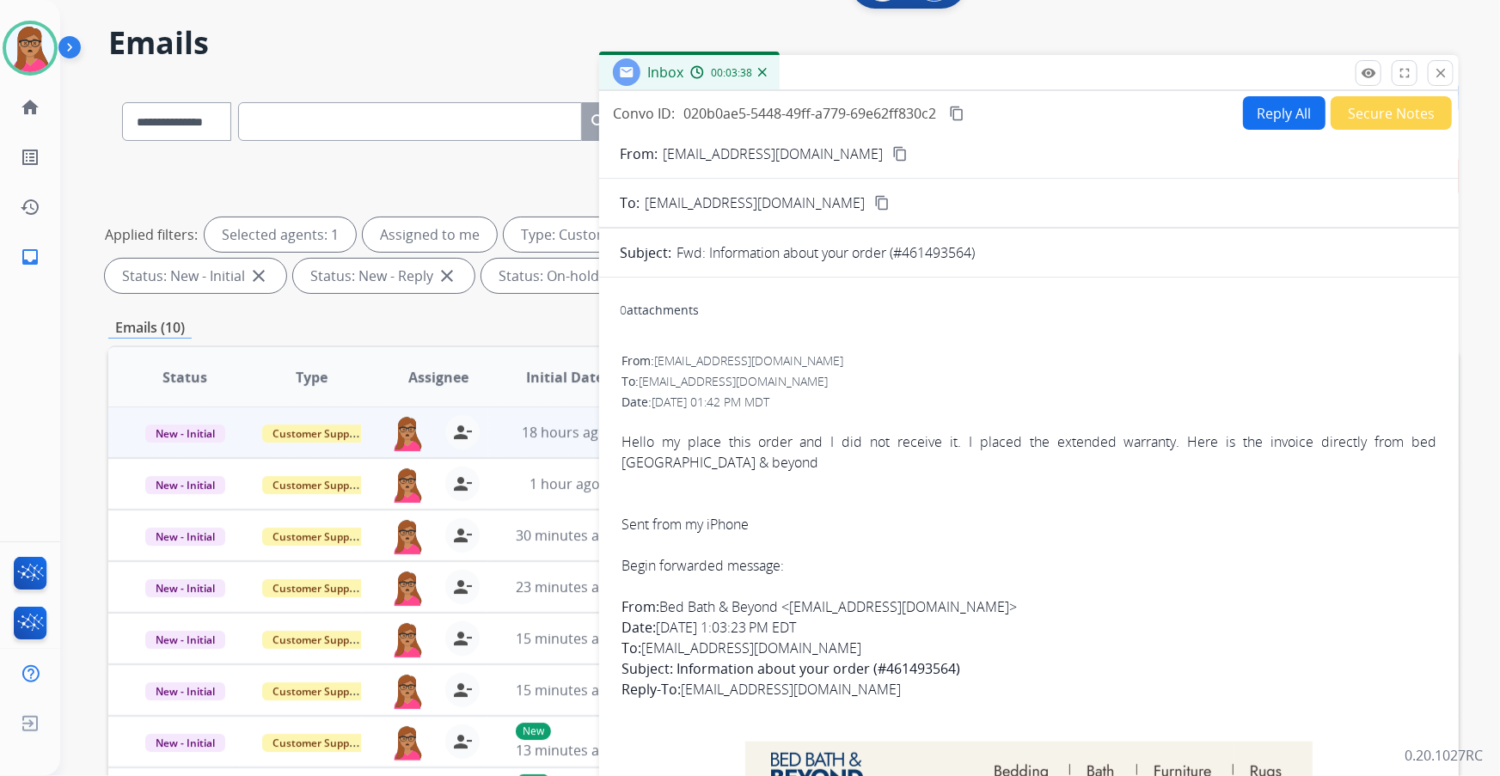
click at [1277, 120] on button "Reply All" at bounding box center [1284, 113] width 83 height 34
select select "**********"
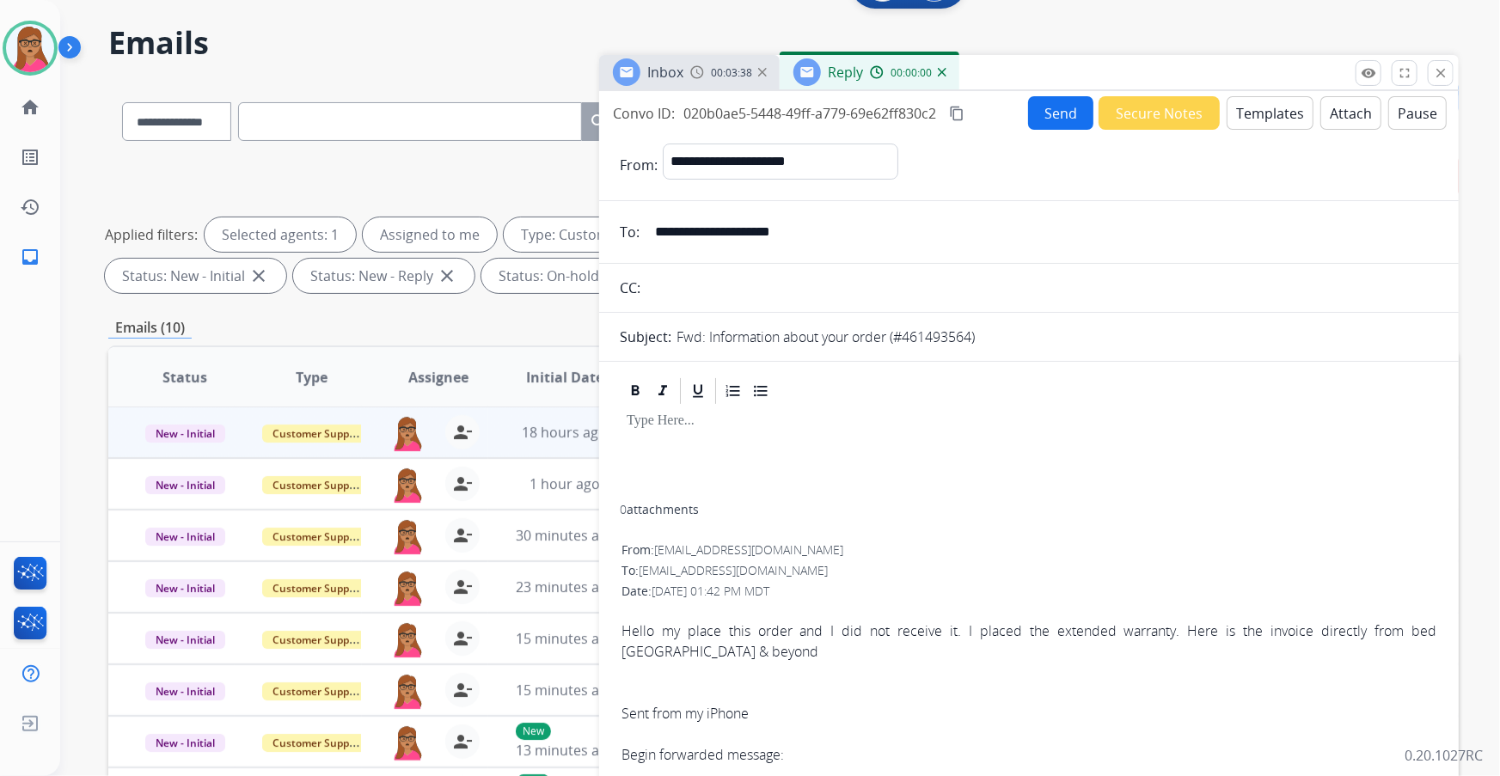
click at [1278, 114] on button "Templates" at bounding box center [1270, 113] width 87 height 34
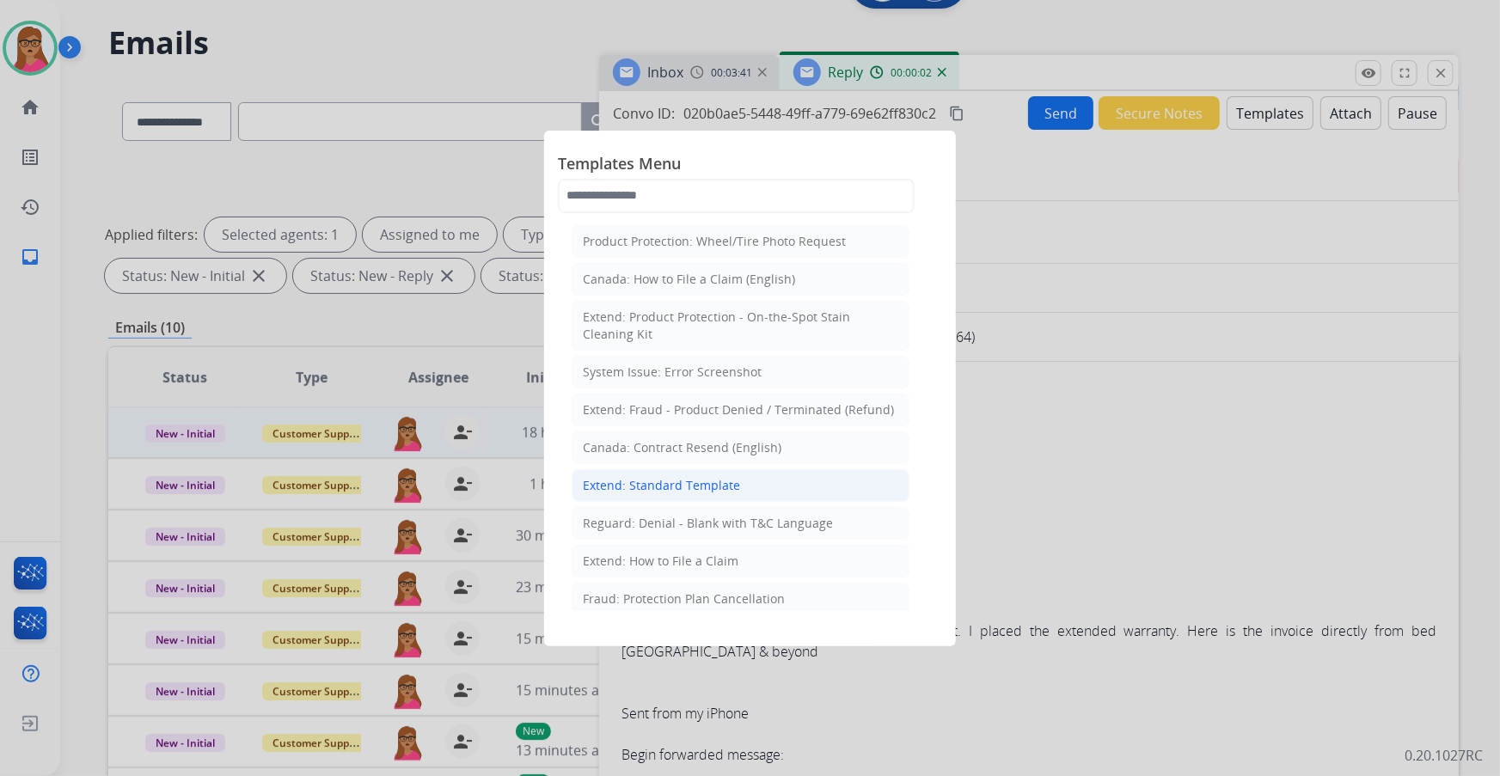
click at [669, 481] on div "Extend: Standard Template" at bounding box center [661, 485] width 157 height 17
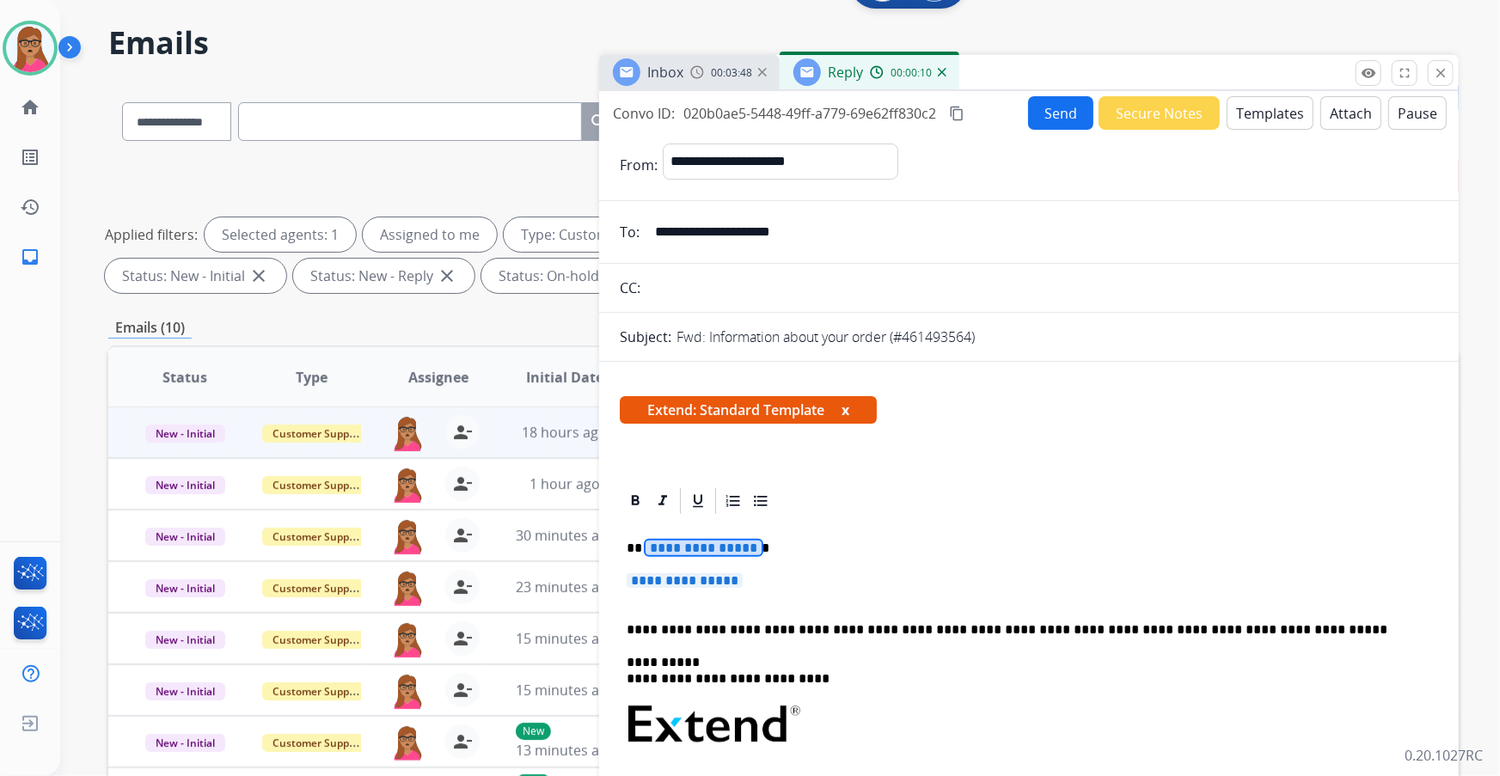
click at [722, 541] on span "**********" at bounding box center [704, 548] width 116 height 15
click at [710, 576] on span "**********" at bounding box center [685, 581] width 116 height 15
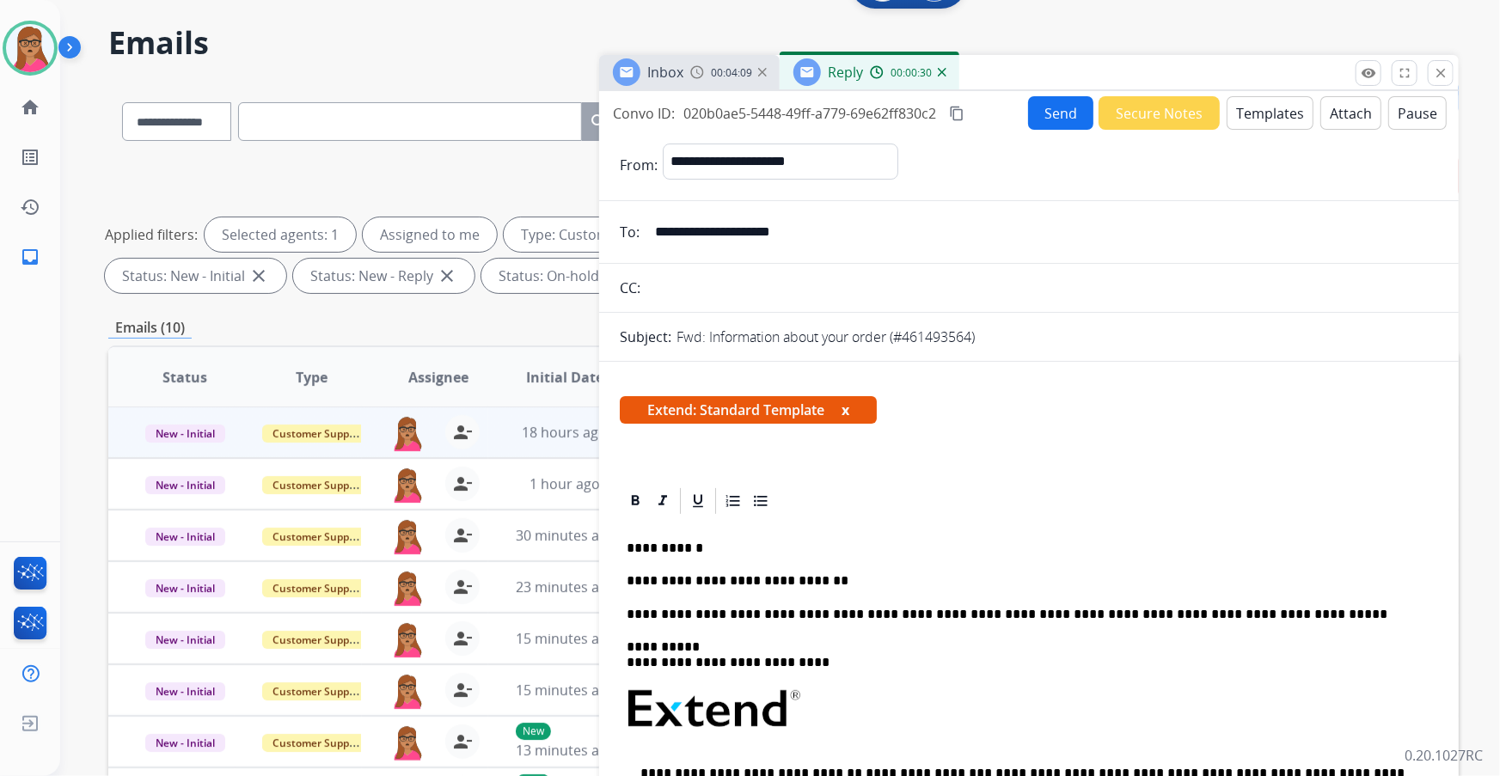
click at [684, 81] on div "Inbox 00:04:09" at bounding box center [689, 72] width 181 height 34
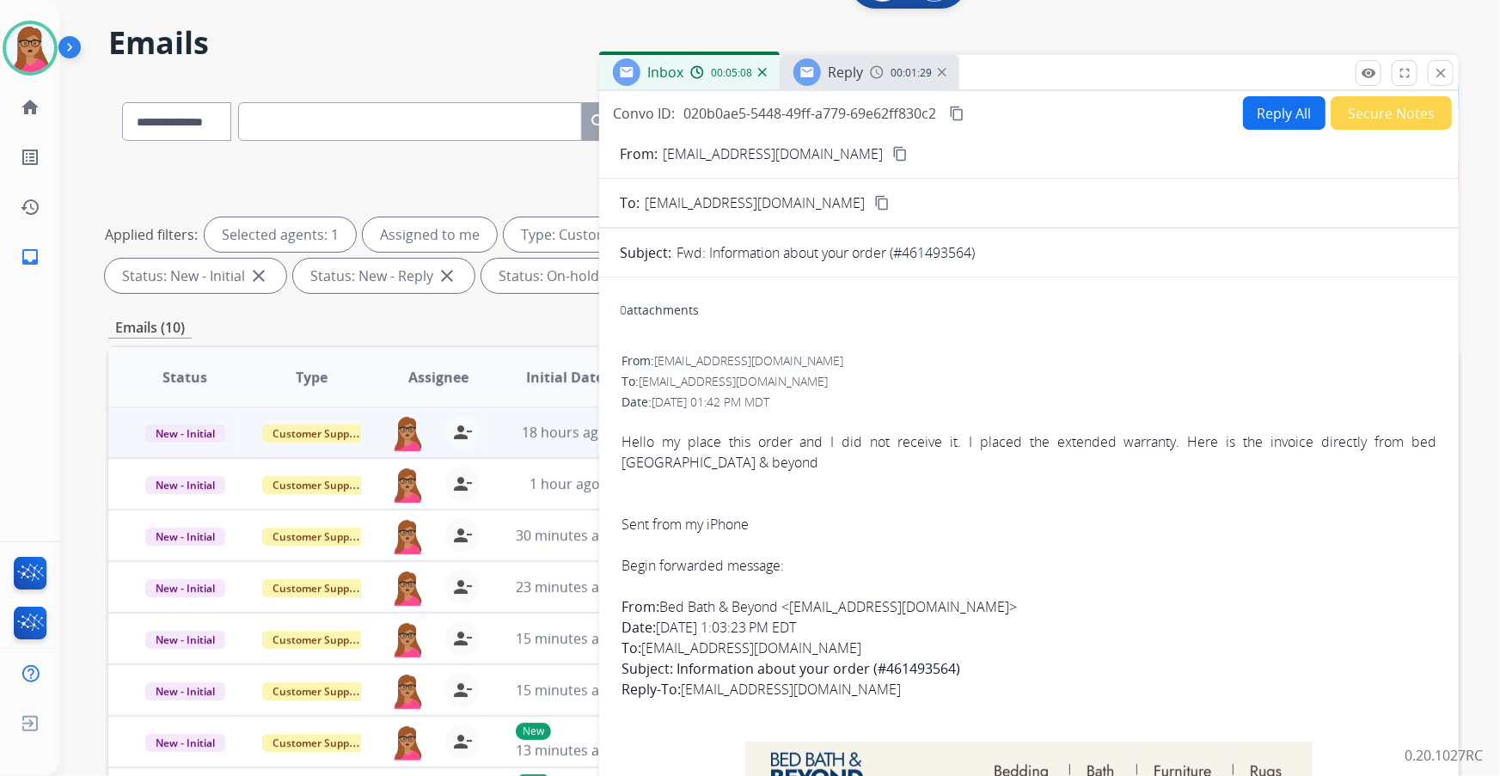
click at [891, 71] on span "00:01:29" at bounding box center [911, 73] width 41 height 14
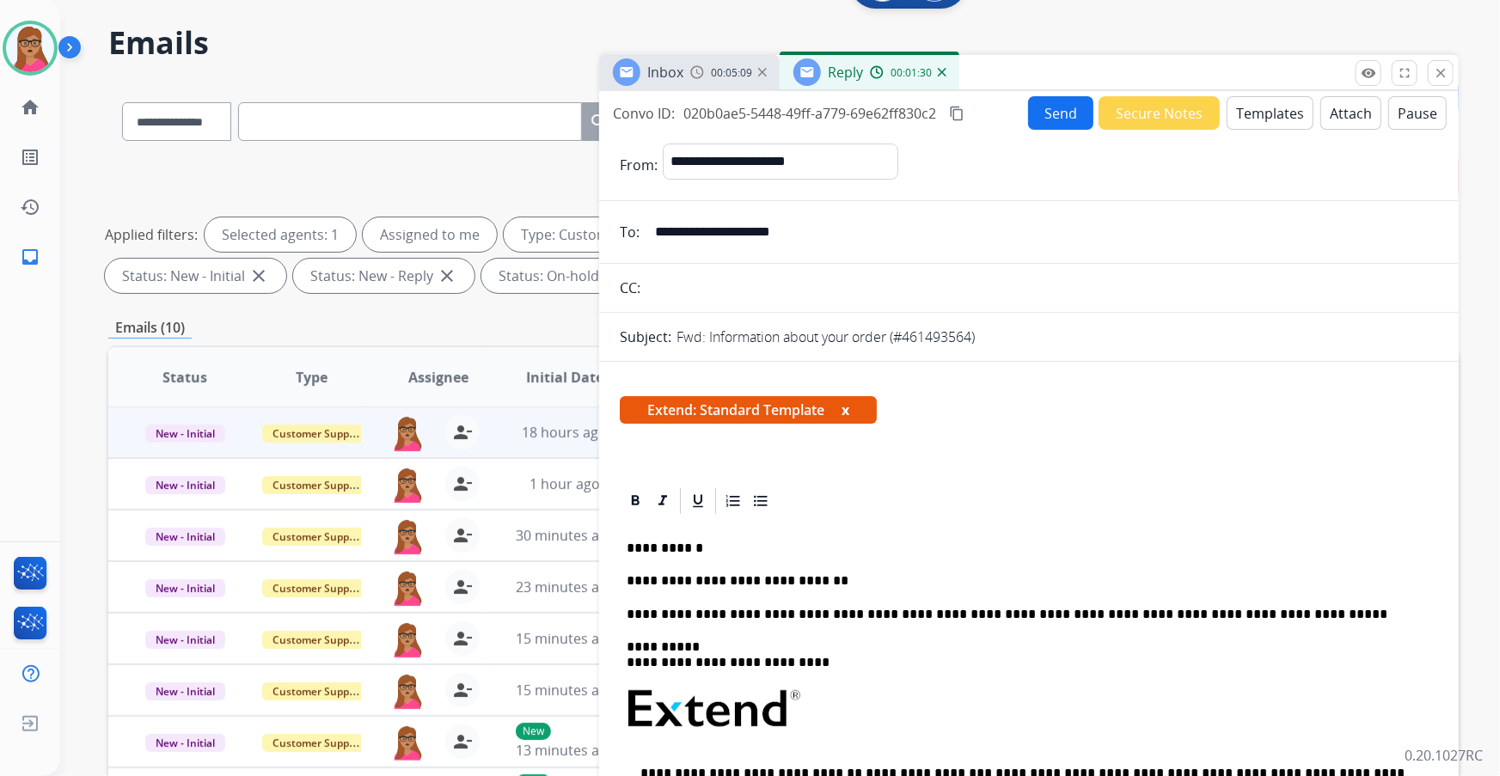
click at [842, 584] on p "**********" at bounding box center [1023, 581] width 792 height 15
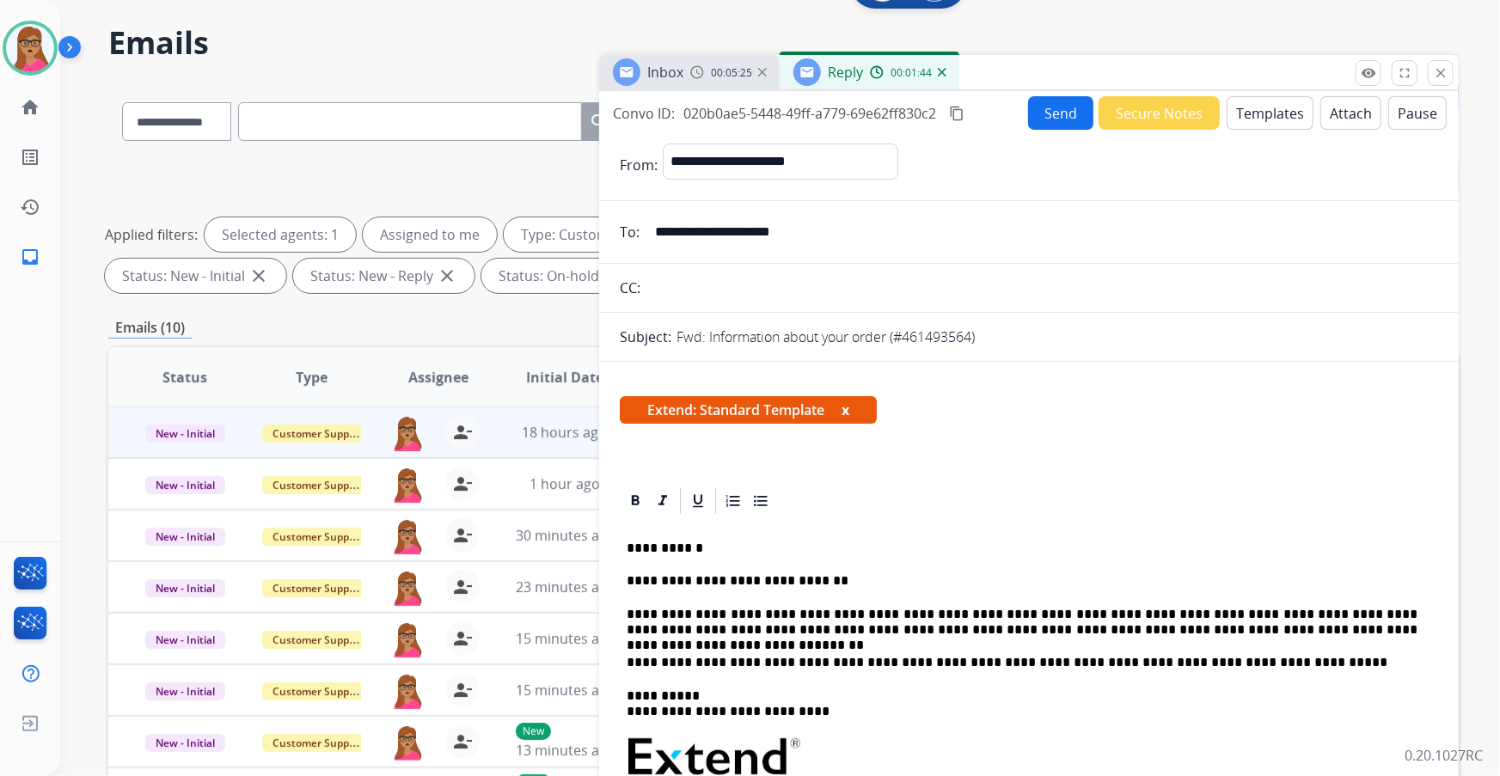
click at [959, 107] on mat-icon "content_copy" at bounding box center [956, 113] width 15 height 15
click at [1045, 107] on button "Send" at bounding box center [1060, 113] width 65 height 34
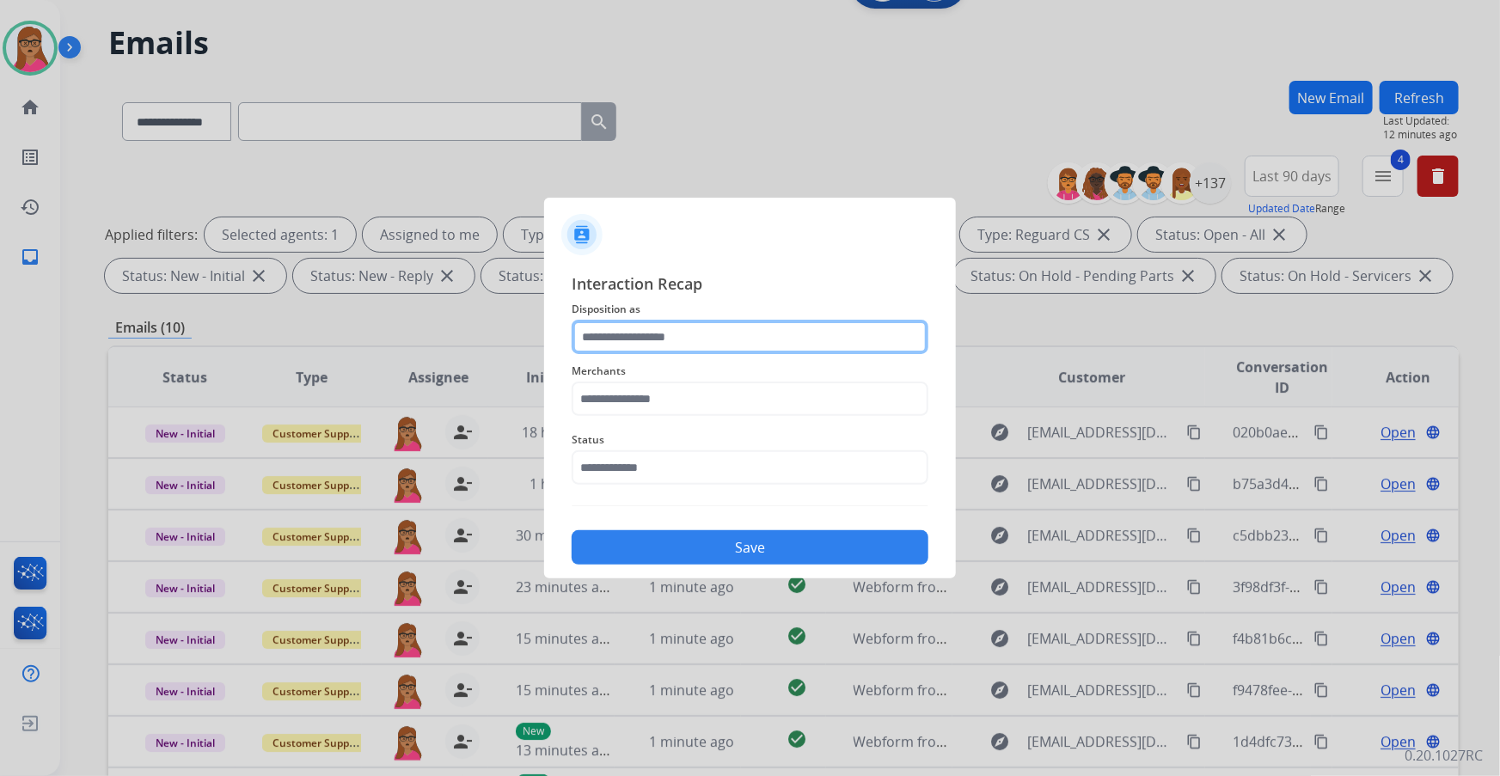
click at [656, 353] on div at bounding box center [750, 337] width 357 height 34
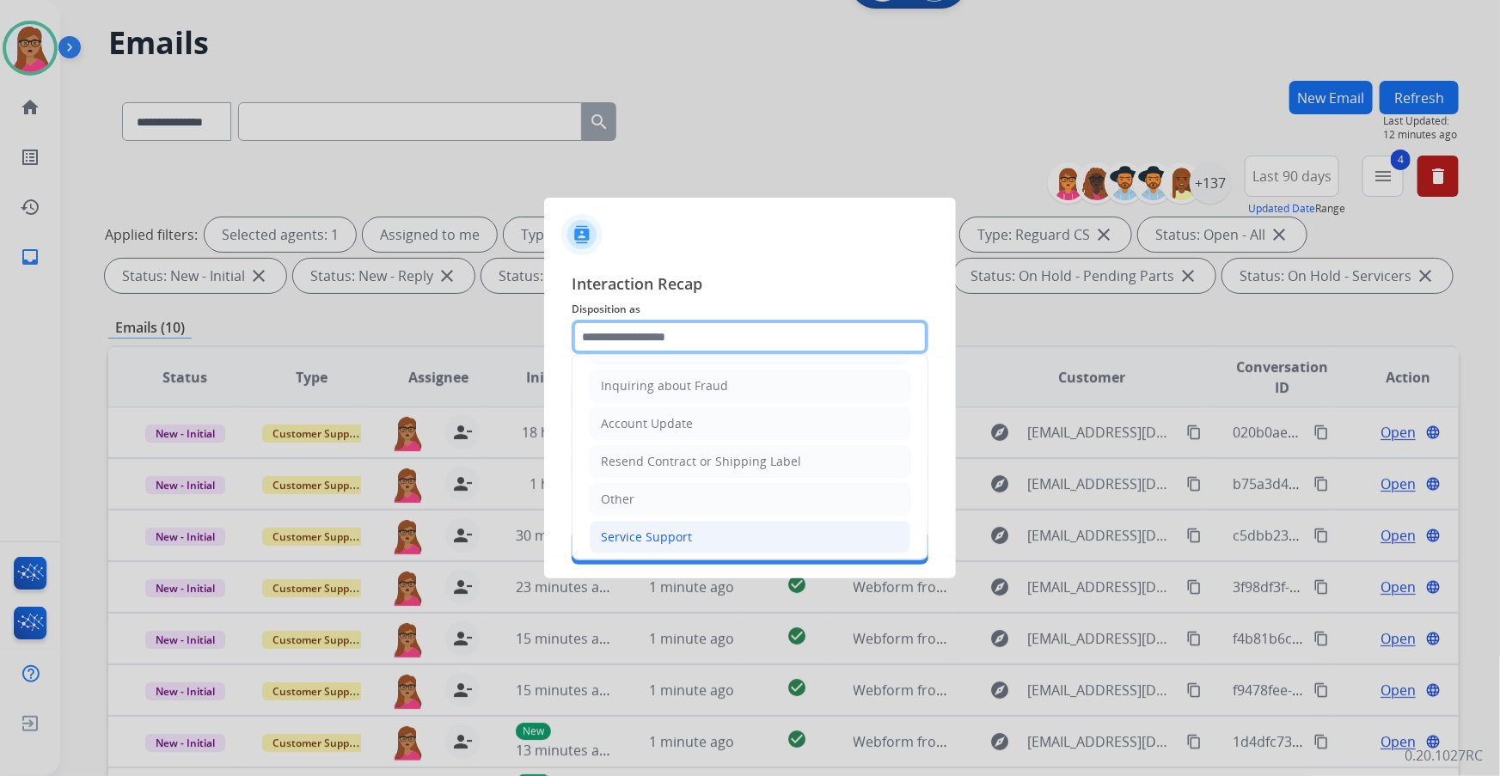
scroll to position [266, 0]
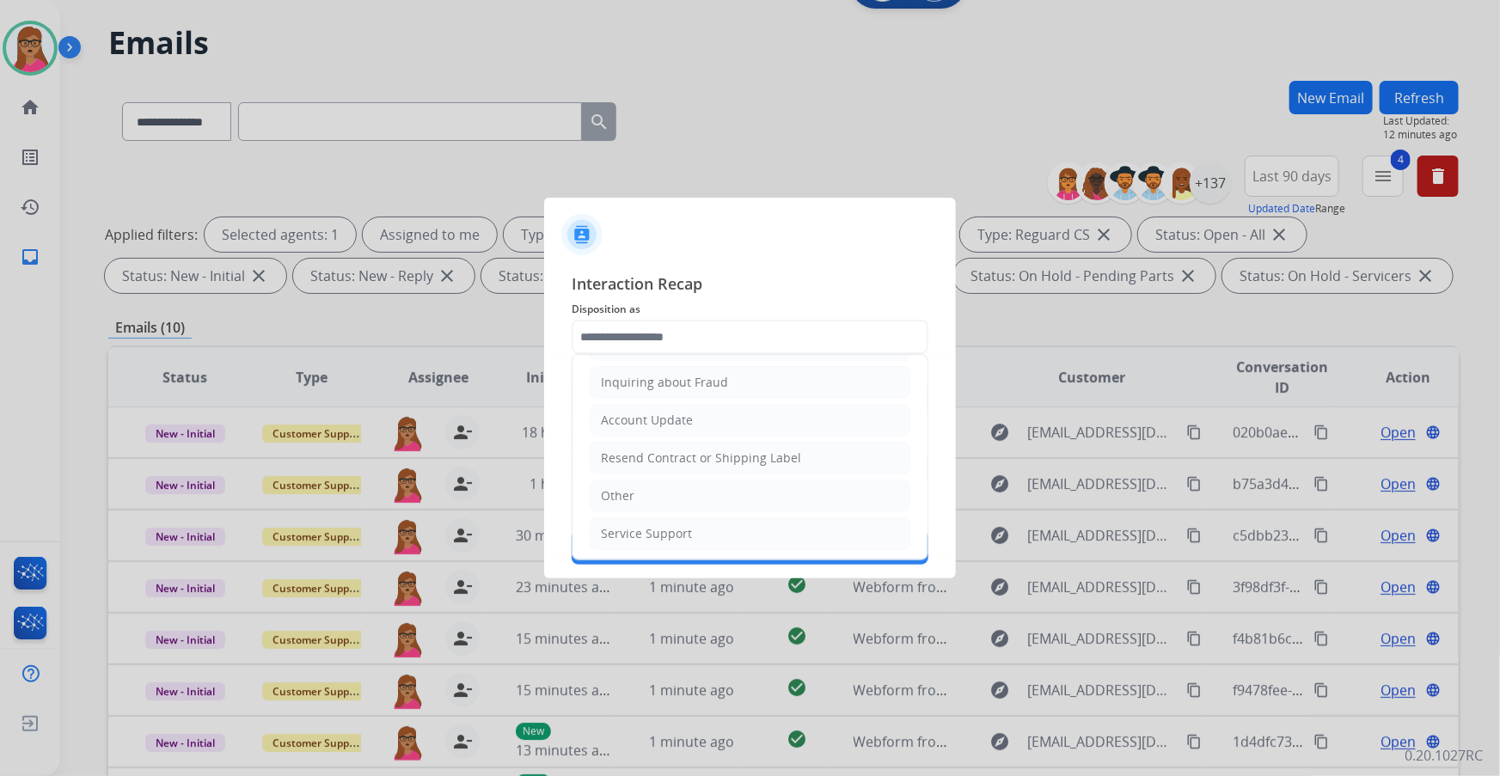
click at [628, 491] on div "Other" at bounding box center [618, 496] width 34 height 17
type input "*****"
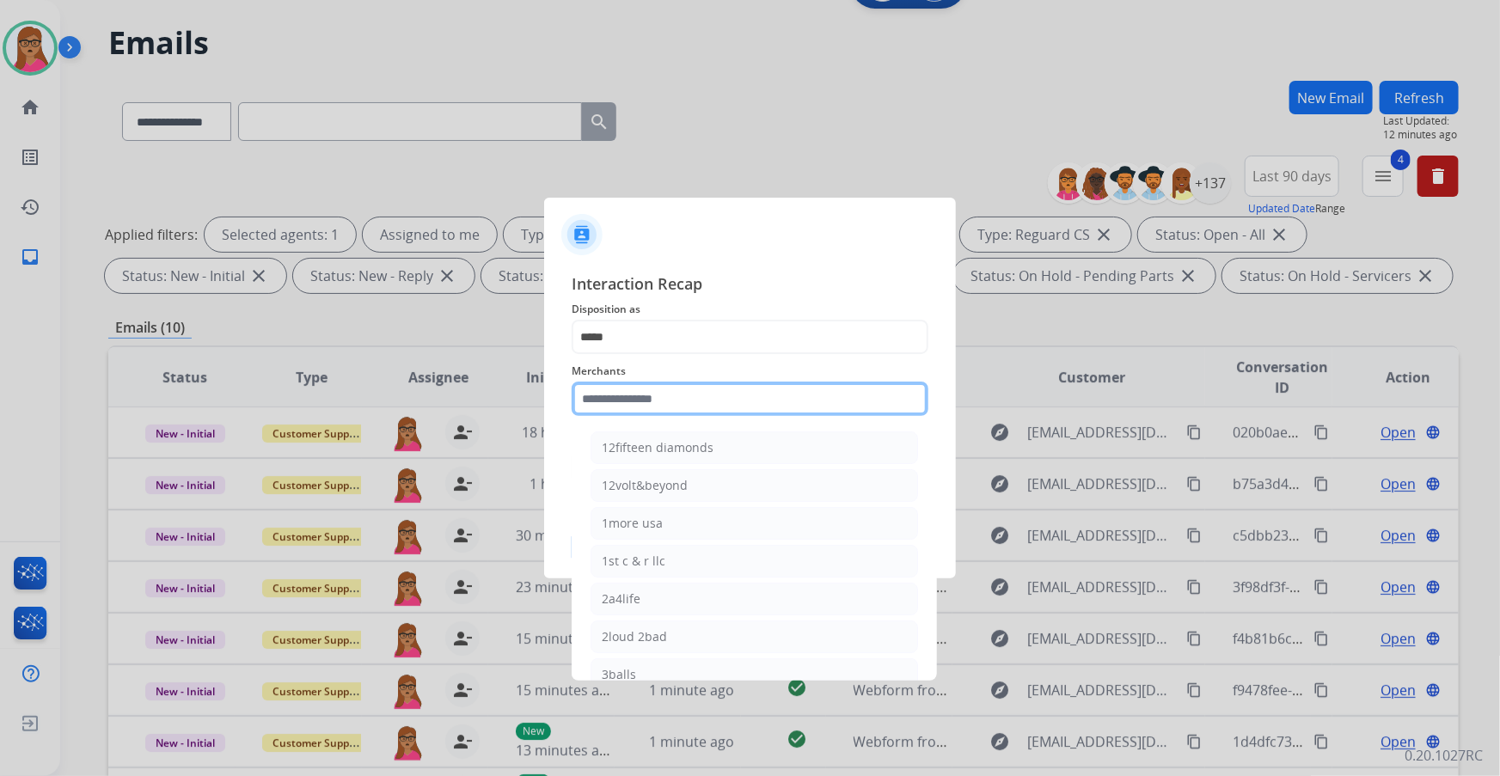
click at [679, 404] on input "text" at bounding box center [750, 399] width 357 height 34
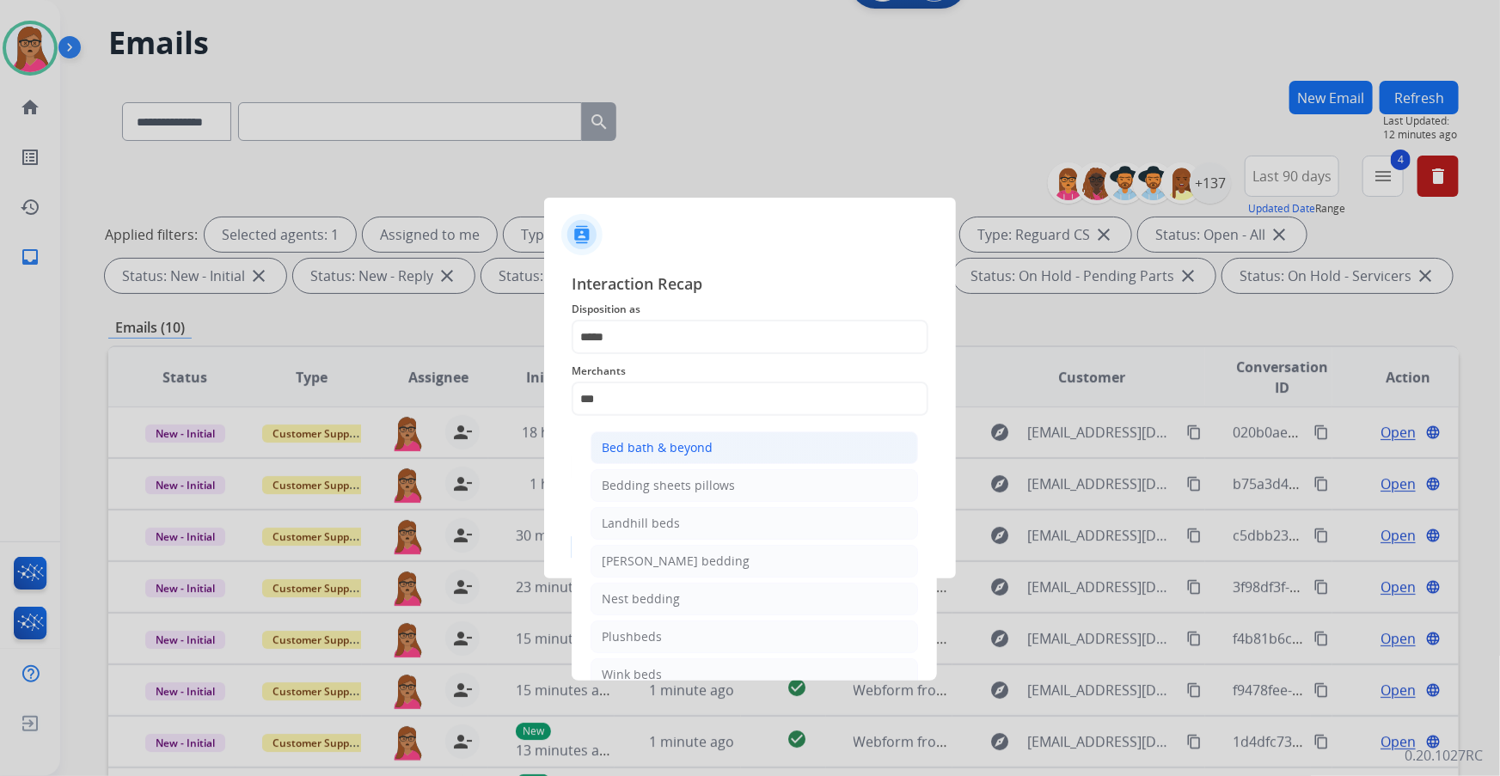
click at [690, 439] on div "Bed bath & beyond" at bounding box center [657, 447] width 111 height 17
type input "**********"
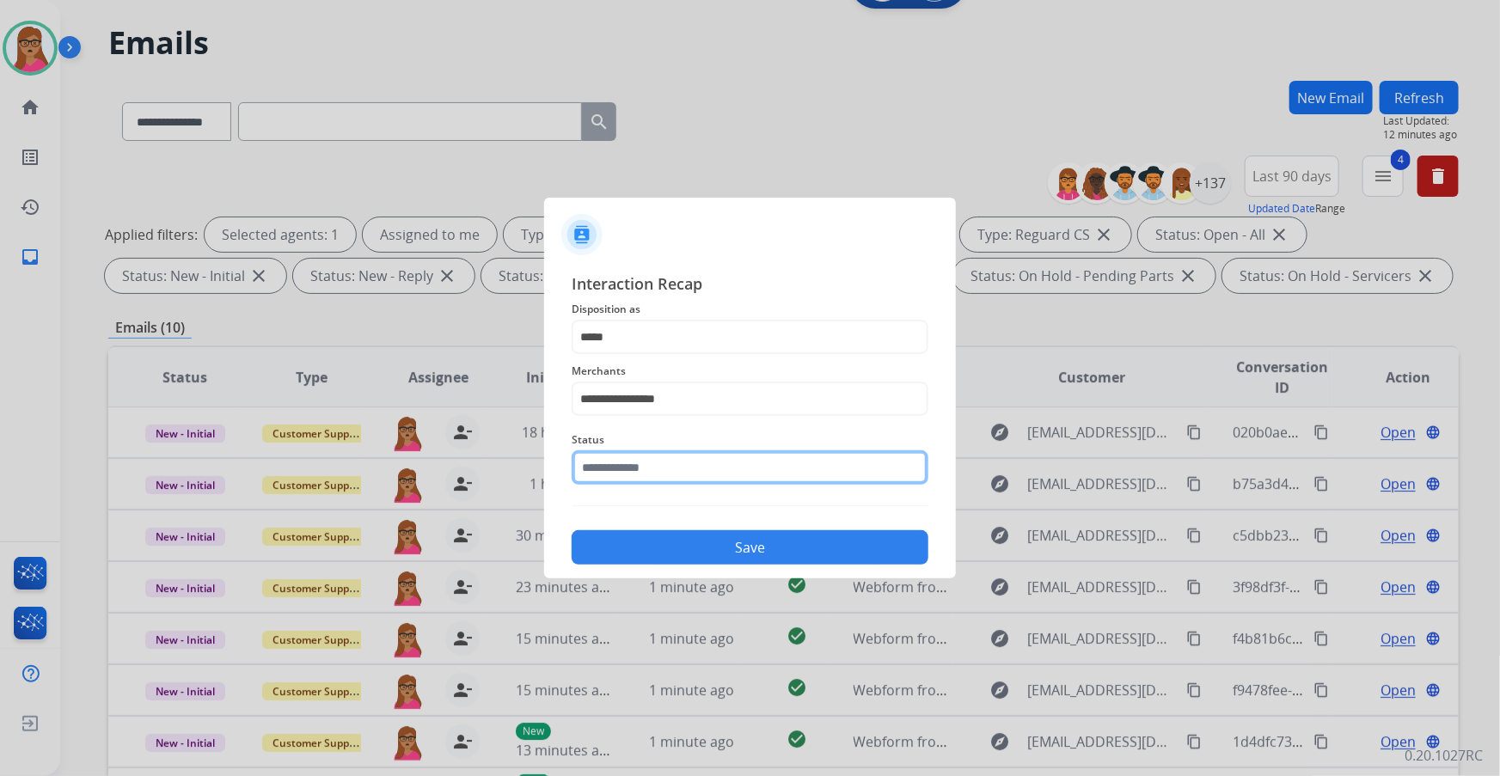
click at [616, 476] on input "text" at bounding box center [750, 468] width 357 height 34
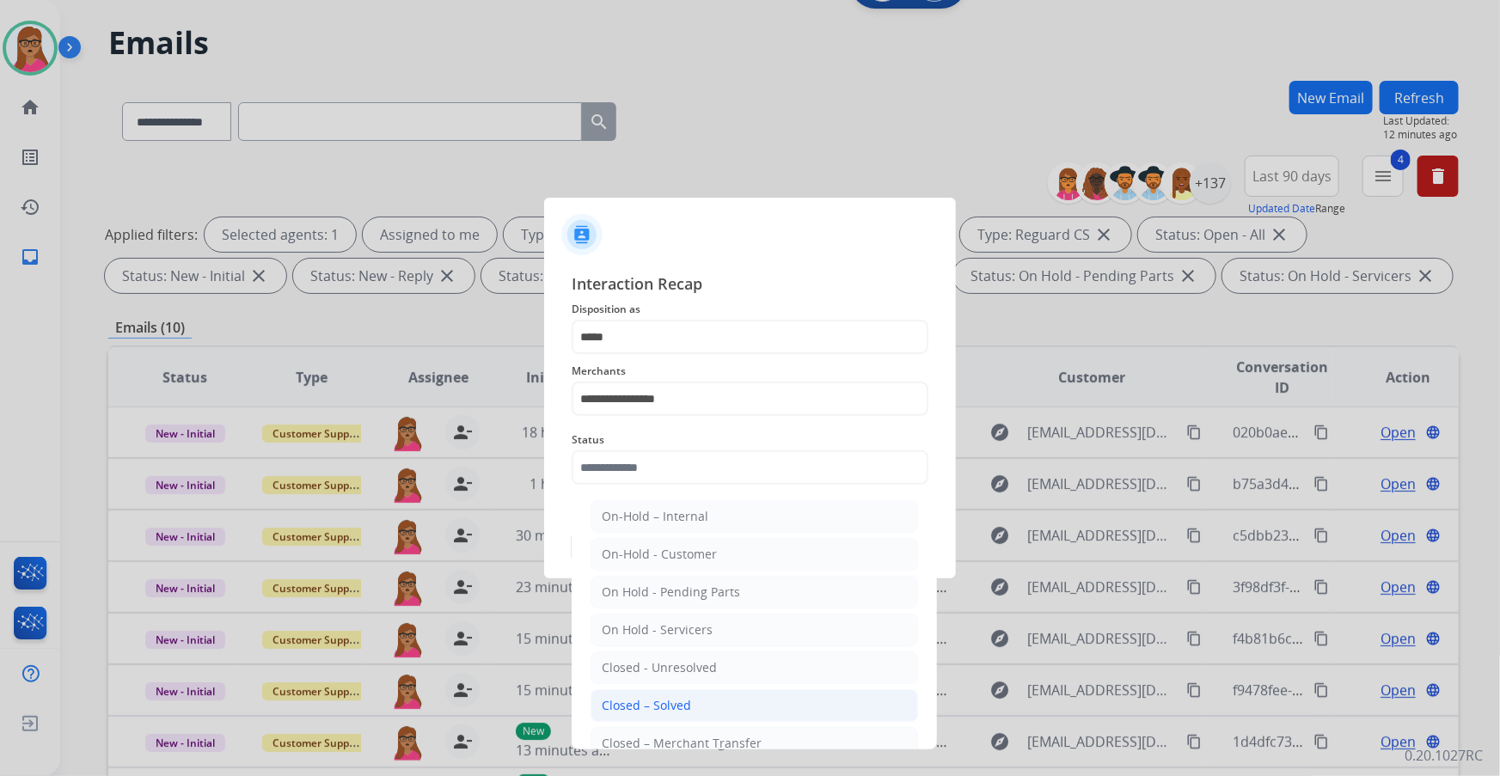
drag, startPoint x: 662, startPoint y: 715, endPoint x: 850, endPoint y: 552, distance: 248.1
click at [662, 714] on li "Closed – Solved" at bounding box center [755, 706] width 328 height 33
type input "**********"
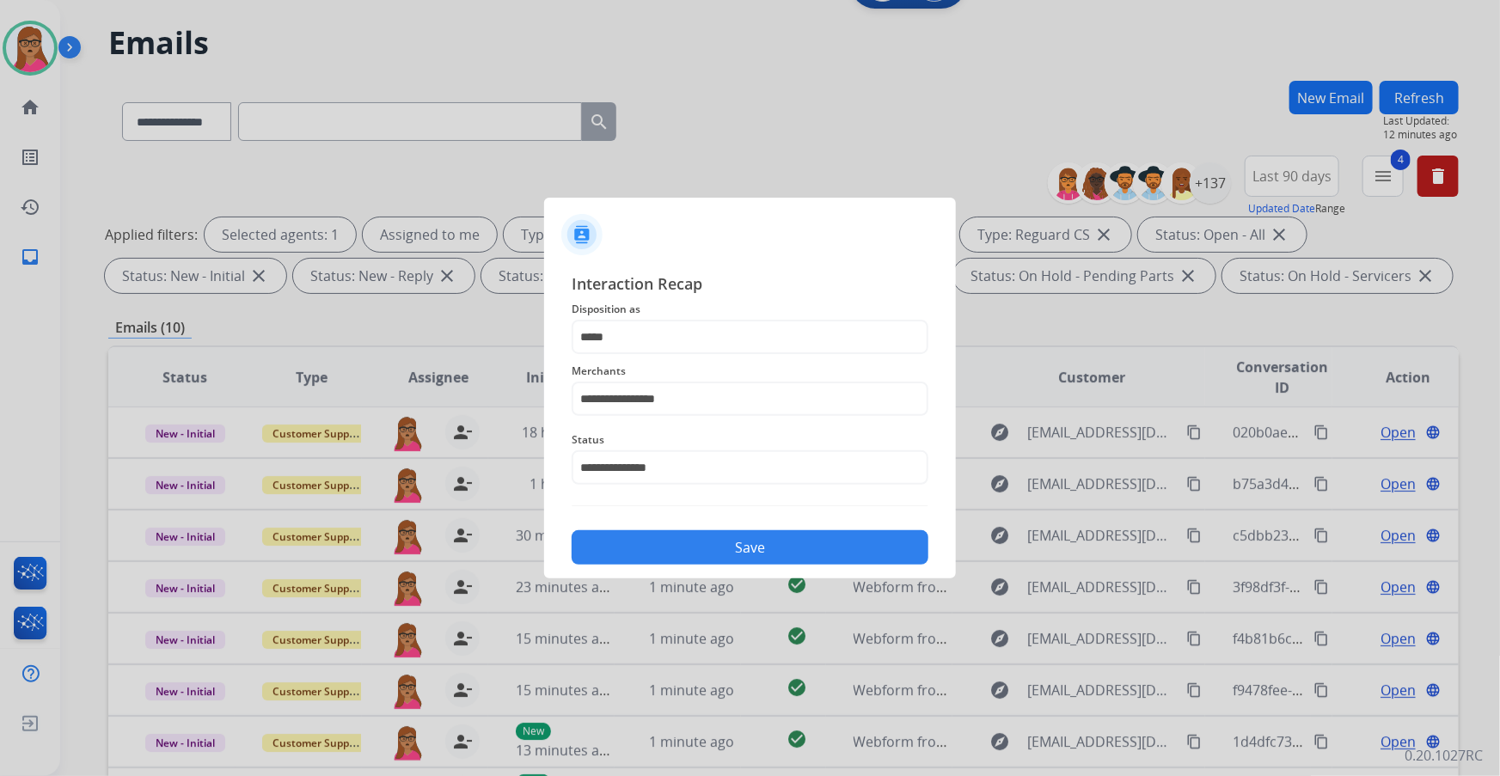
drag, startPoint x: 747, startPoint y: 550, endPoint x: 770, endPoint y: 463, distance: 90.5
click at [747, 547] on button "Save" at bounding box center [750, 548] width 357 height 34
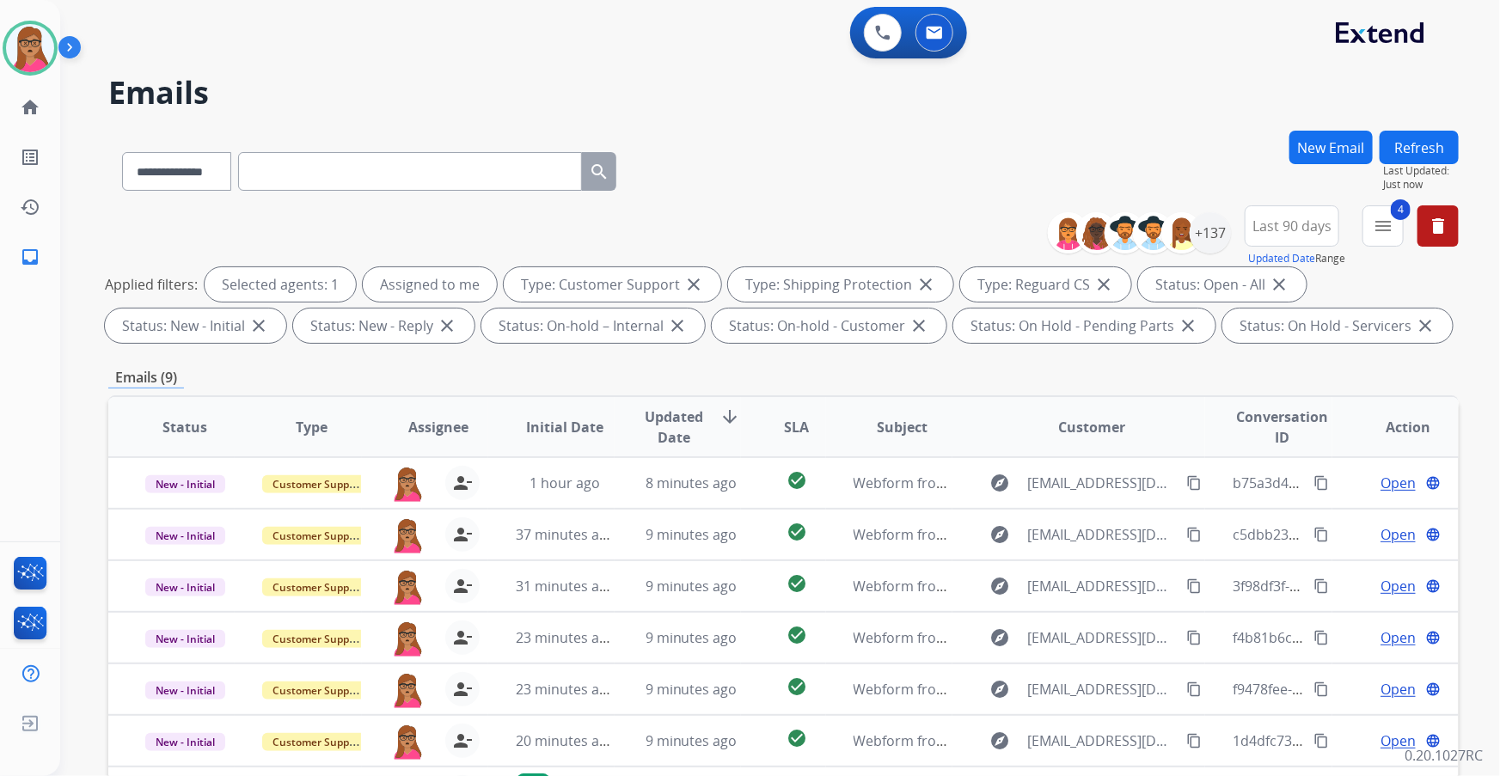
scroll to position [0, 0]
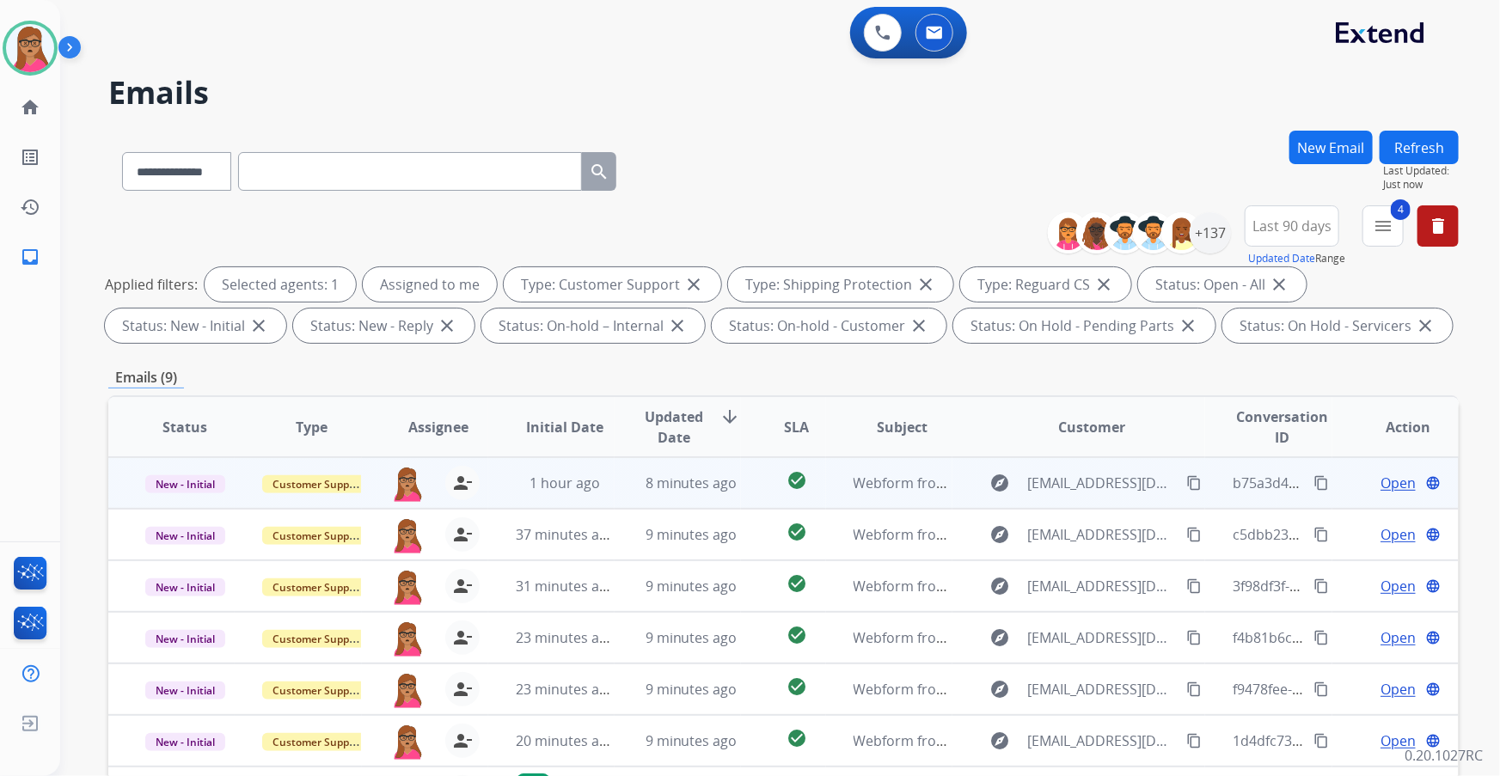
click at [1365, 484] on div "Open language" at bounding box center [1409, 483] width 98 height 21
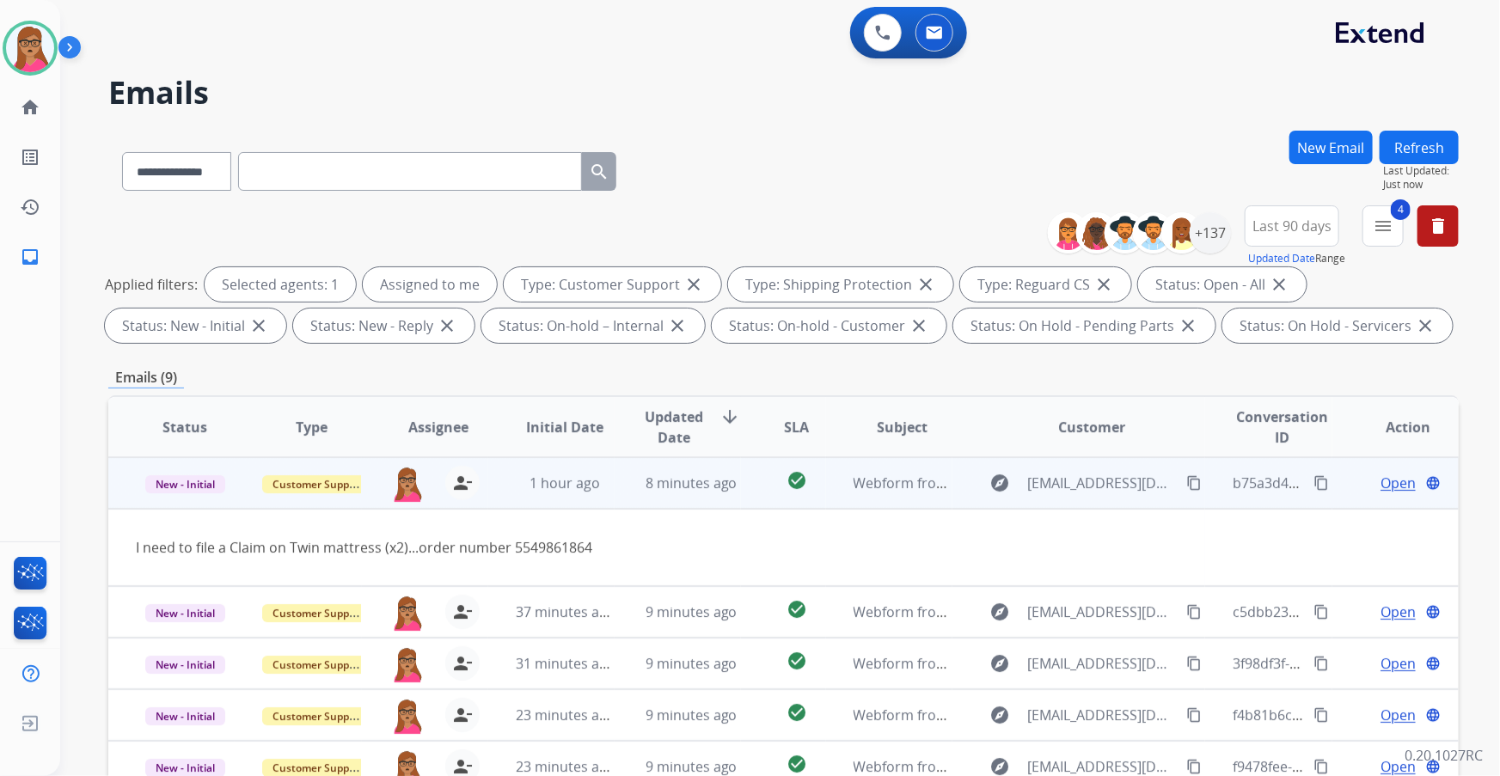
drag, startPoint x: 253, startPoint y: 508, endPoint x: 286, endPoint y: 507, distance: 33.5
click at [253, 509] on td "I need to file a Claim on Twin mattress (x2)...order number 5549861864" at bounding box center [656, 547] width 1097 height 77
click at [189, 498] on td "New - Initial" at bounding box center [171, 483] width 126 height 52
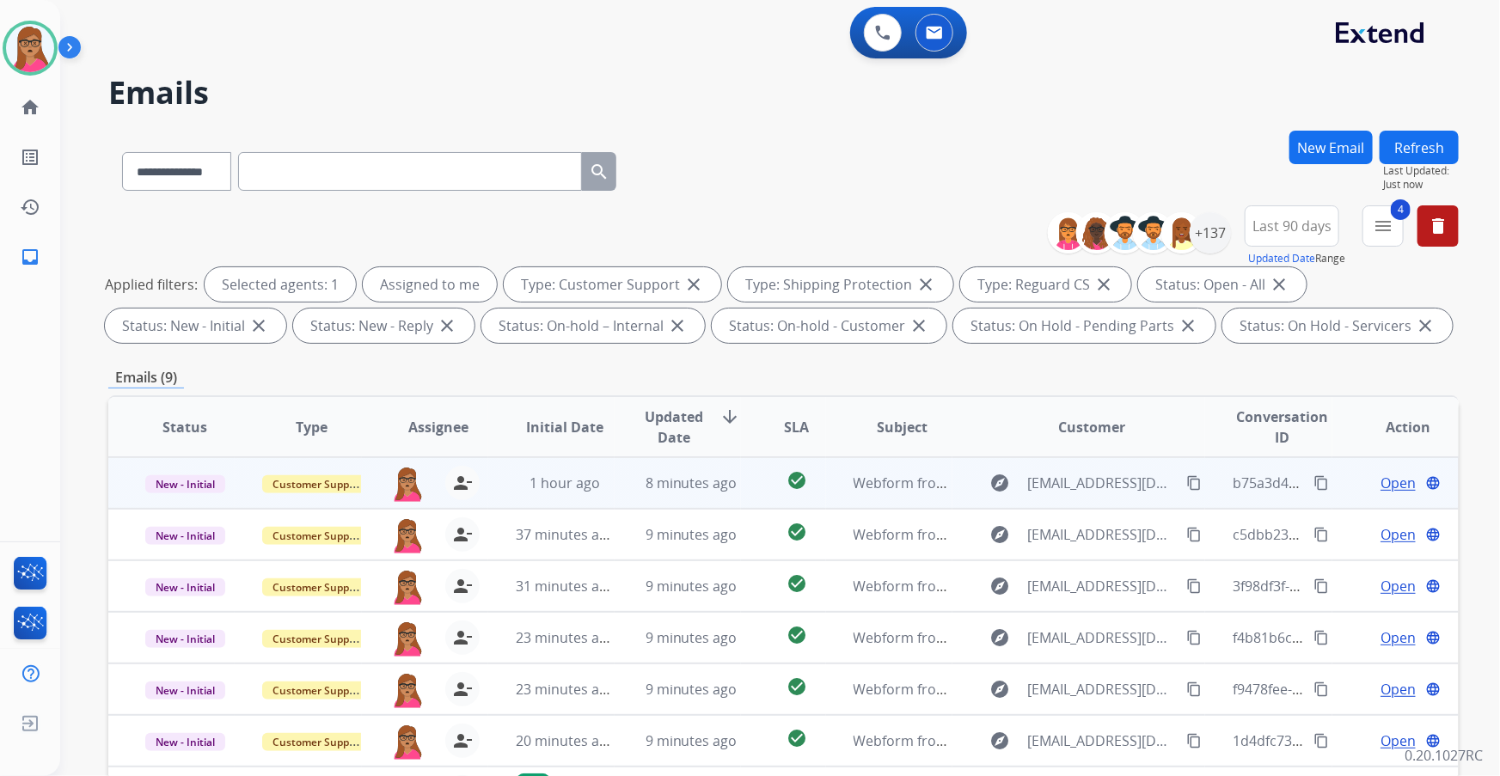
click at [1402, 477] on span "Open" at bounding box center [1398, 483] width 35 height 21
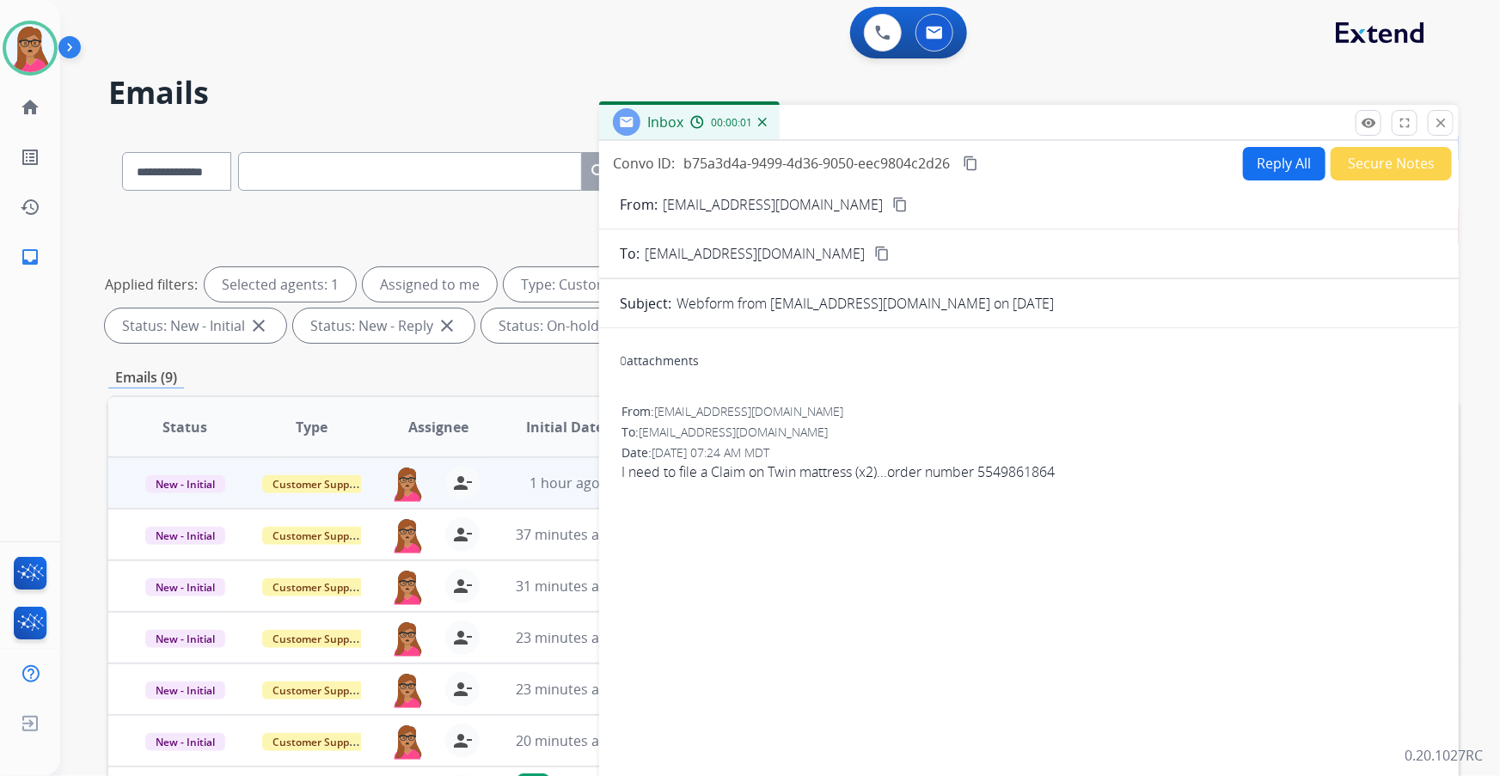
click at [893, 206] on mat-icon "content_copy" at bounding box center [900, 204] width 15 height 15
click at [1238, 147] on div "Reply All Secure Notes" at bounding box center [1345, 164] width 214 height 34
click at [1260, 156] on button "Reply All" at bounding box center [1284, 164] width 83 height 34
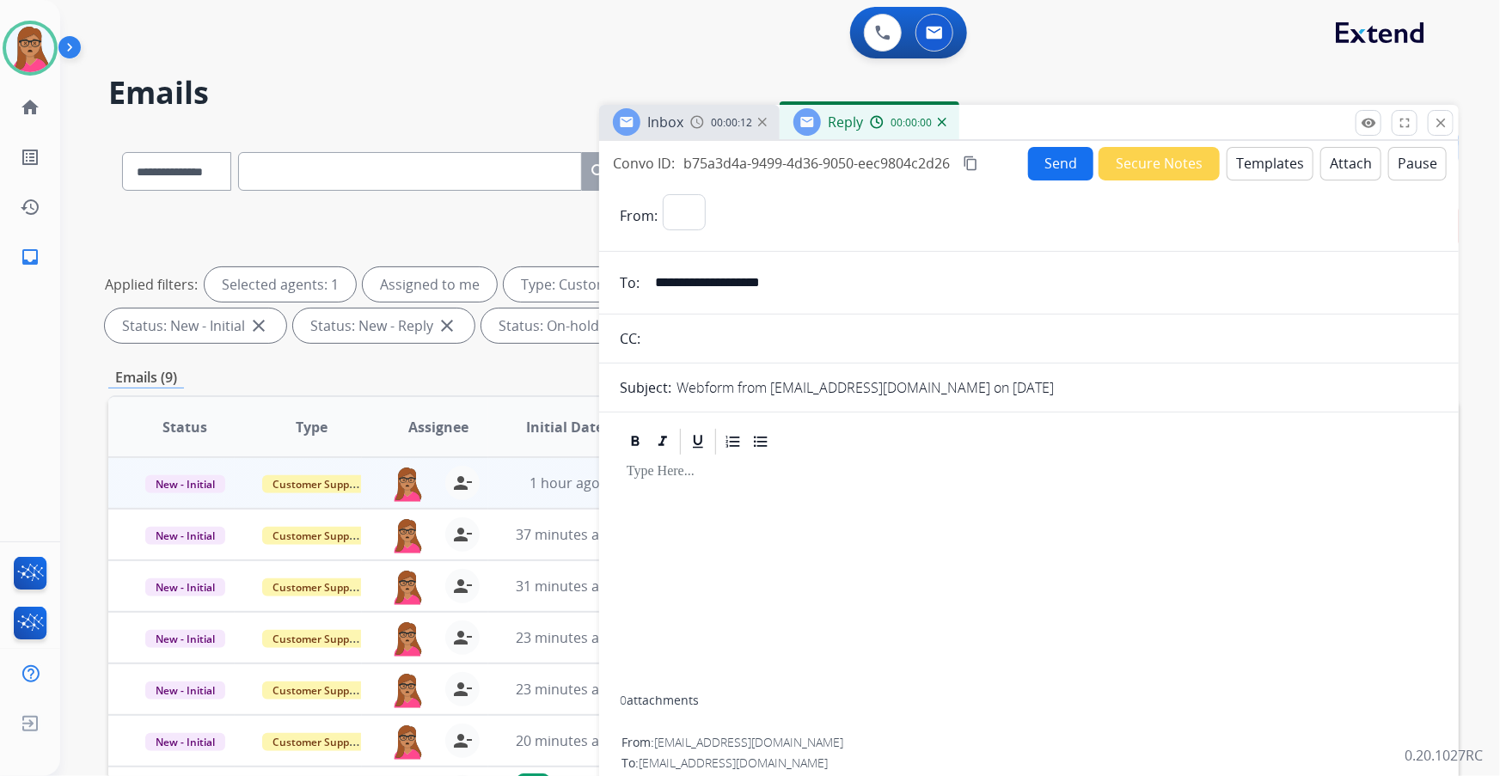
select select "**********"
click at [1281, 162] on button "Templates" at bounding box center [1270, 164] width 87 height 34
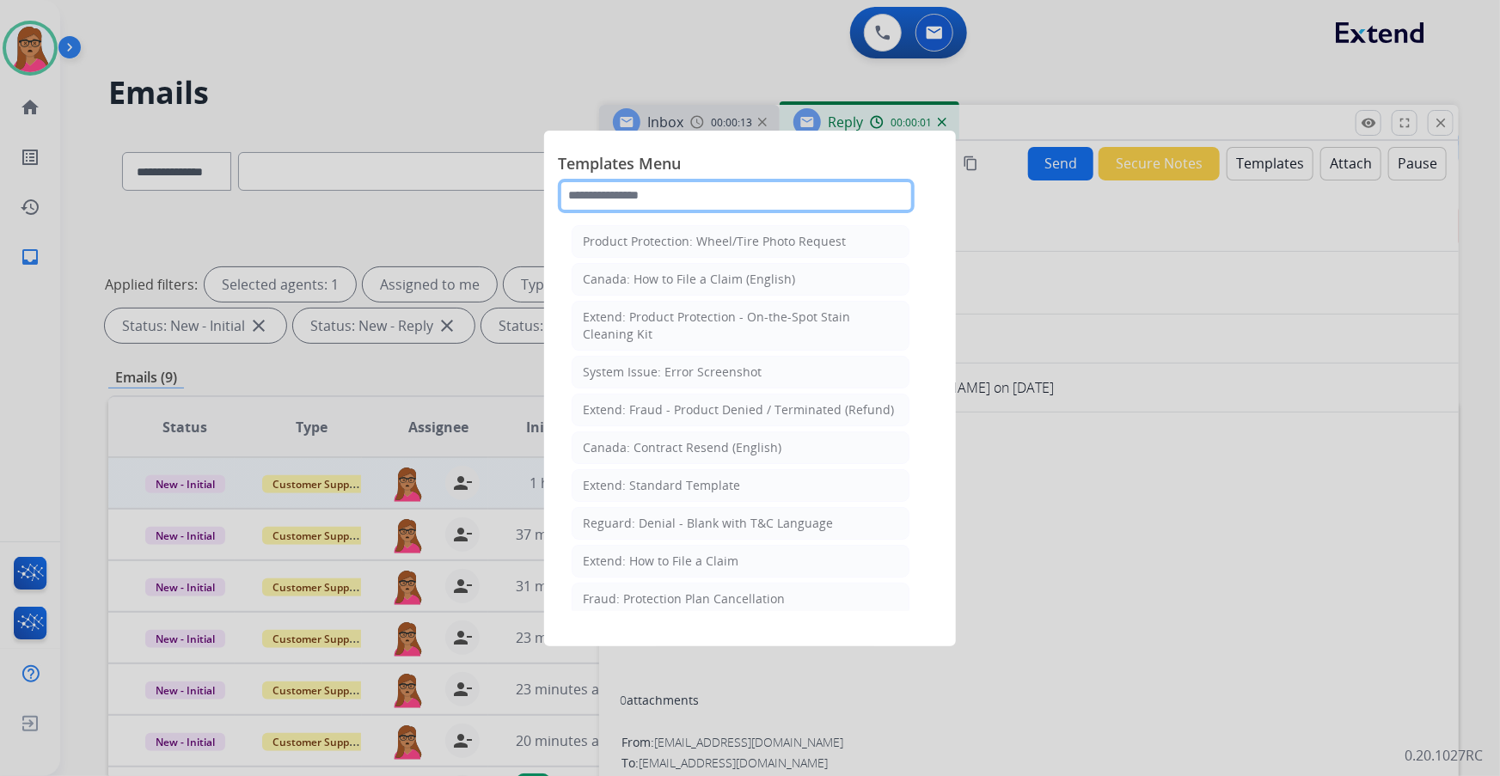
click at [708, 188] on input "text" at bounding box center [736, 196] width 357 height 34
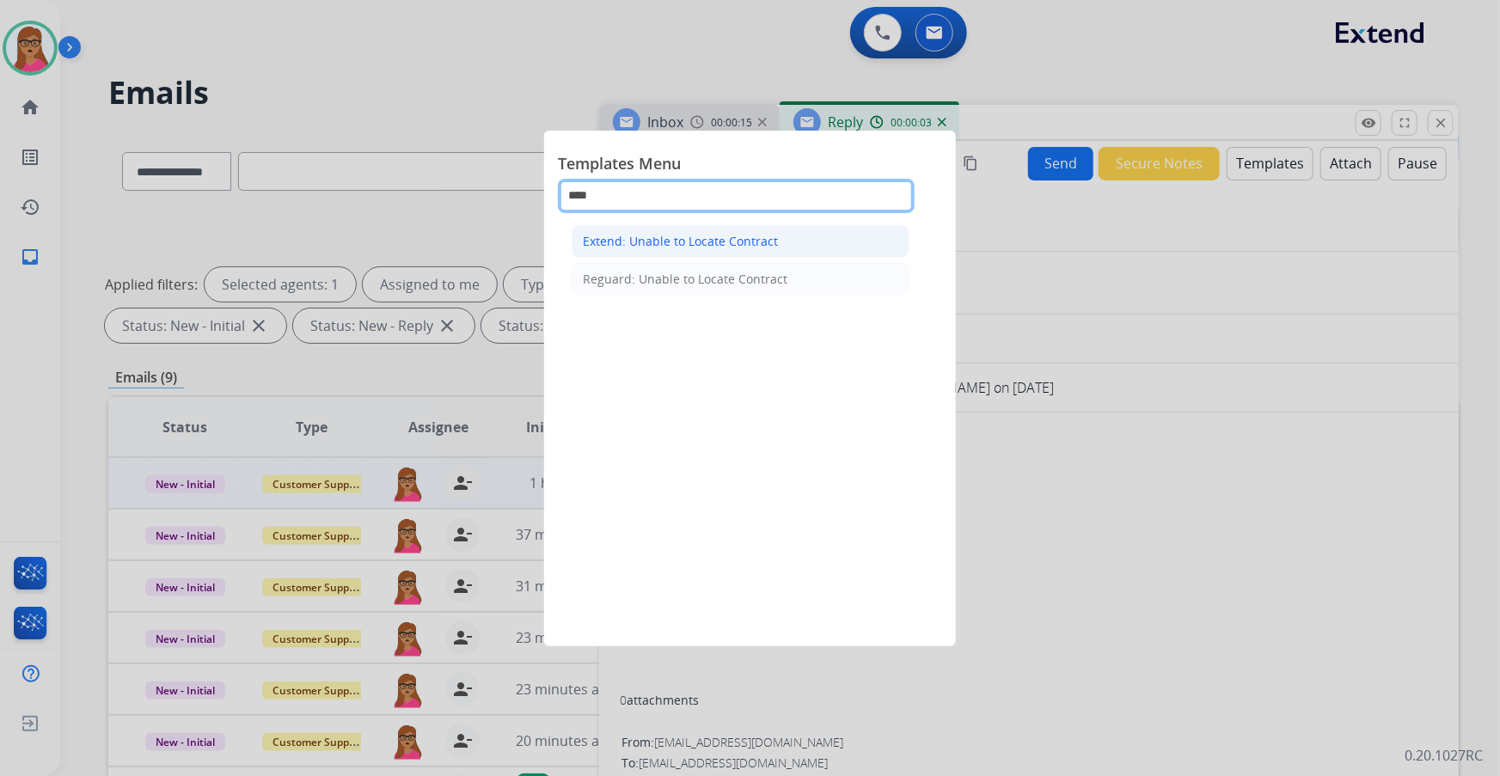
type input "****"
click at [647, 237] on div "Extend: Unable to Locate Contract" at bounding box center [680, 241] width 195 height 17
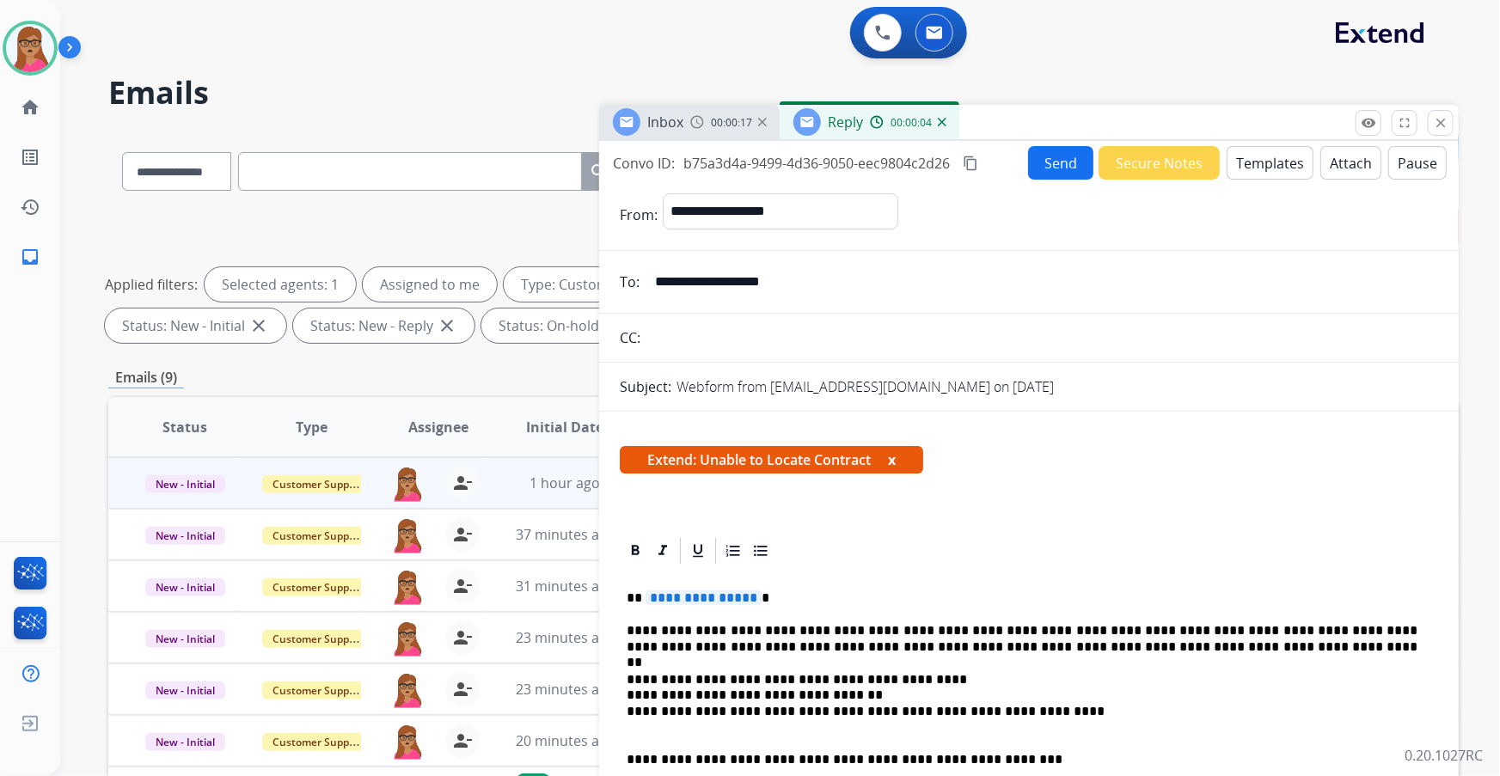
click at [1034, 152] on button "Send" at bounding box center [1060, 163] width 65 height 34
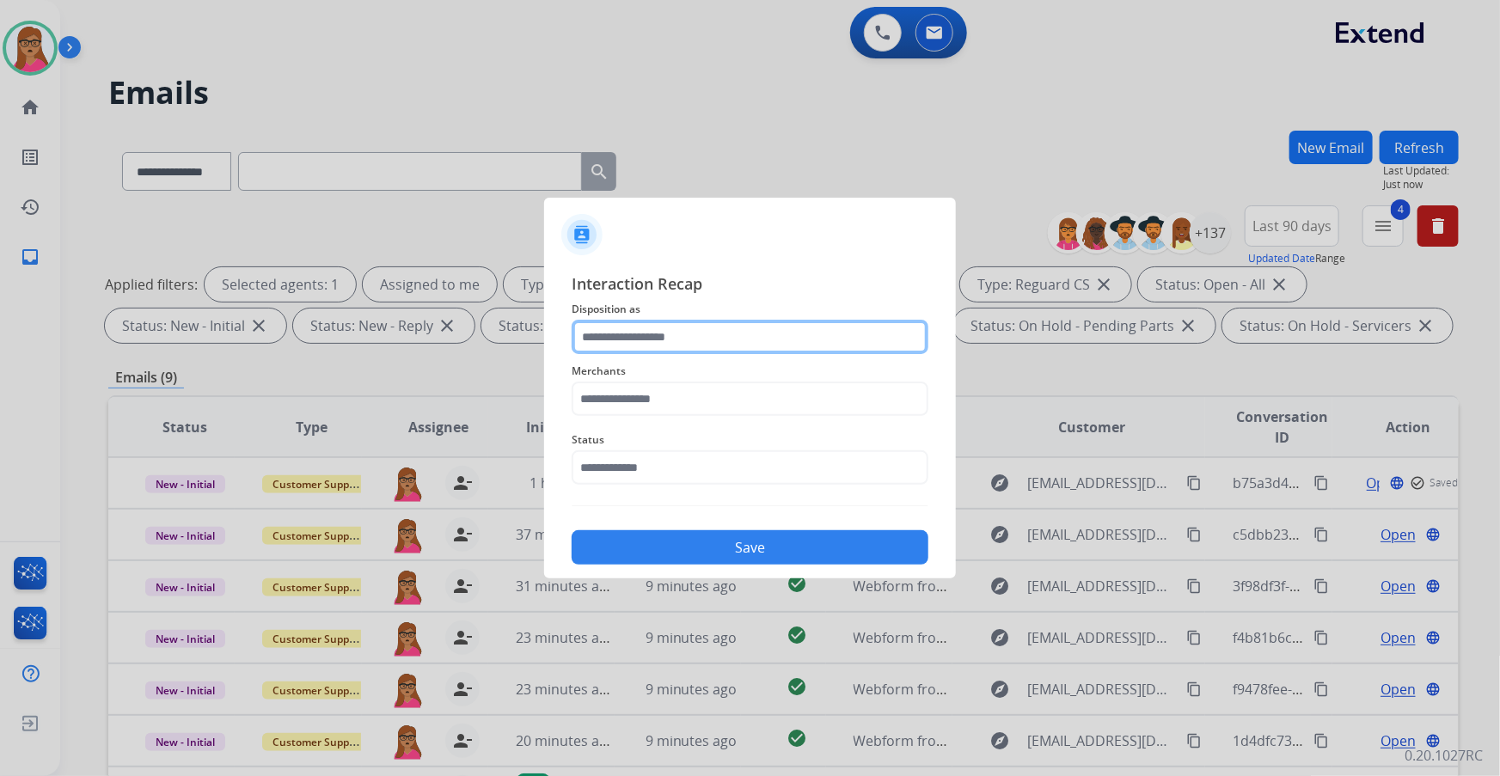
click at [636, 332] on input "text" at bounding box center [750, 337] width 357 height 34
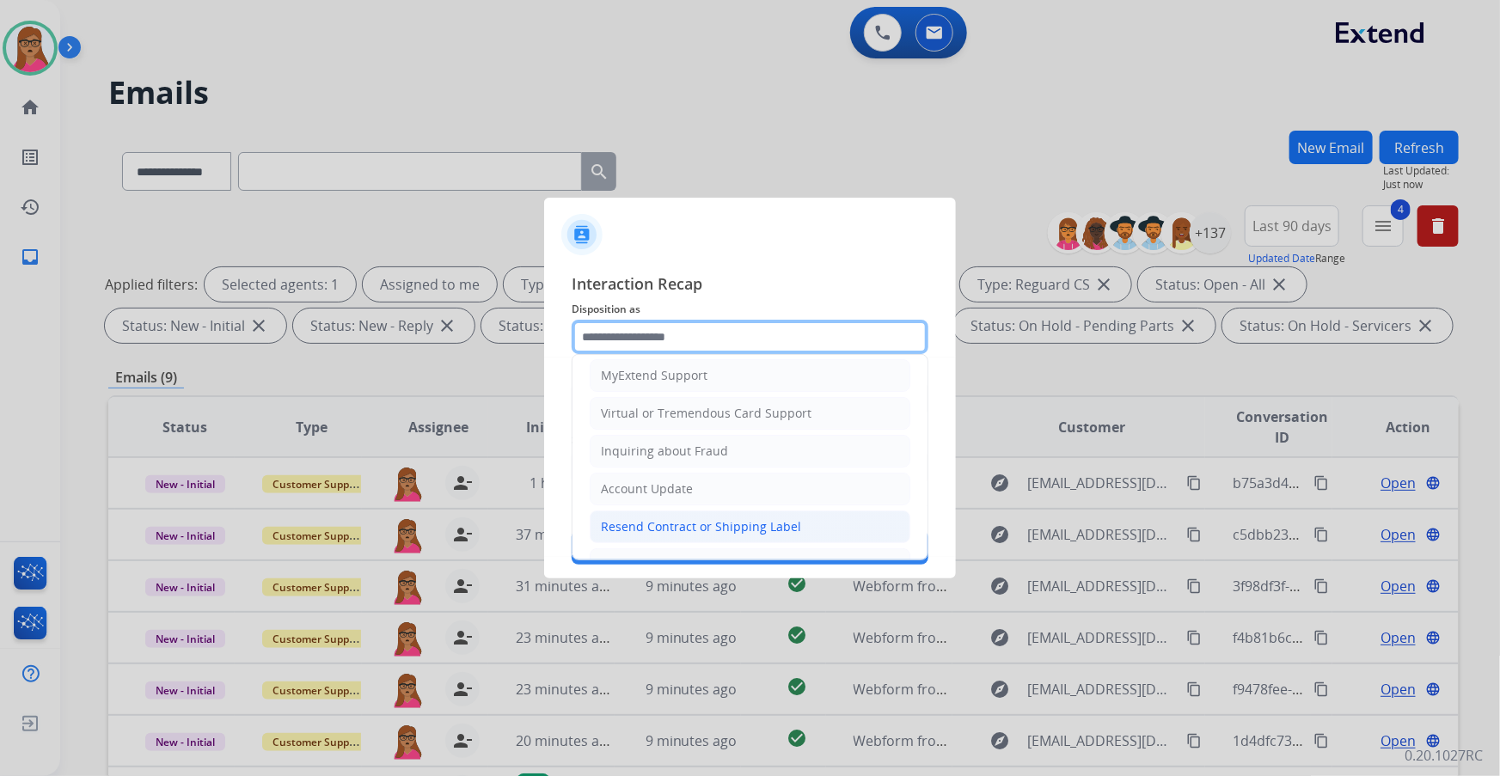
scroll to position [234, 0]
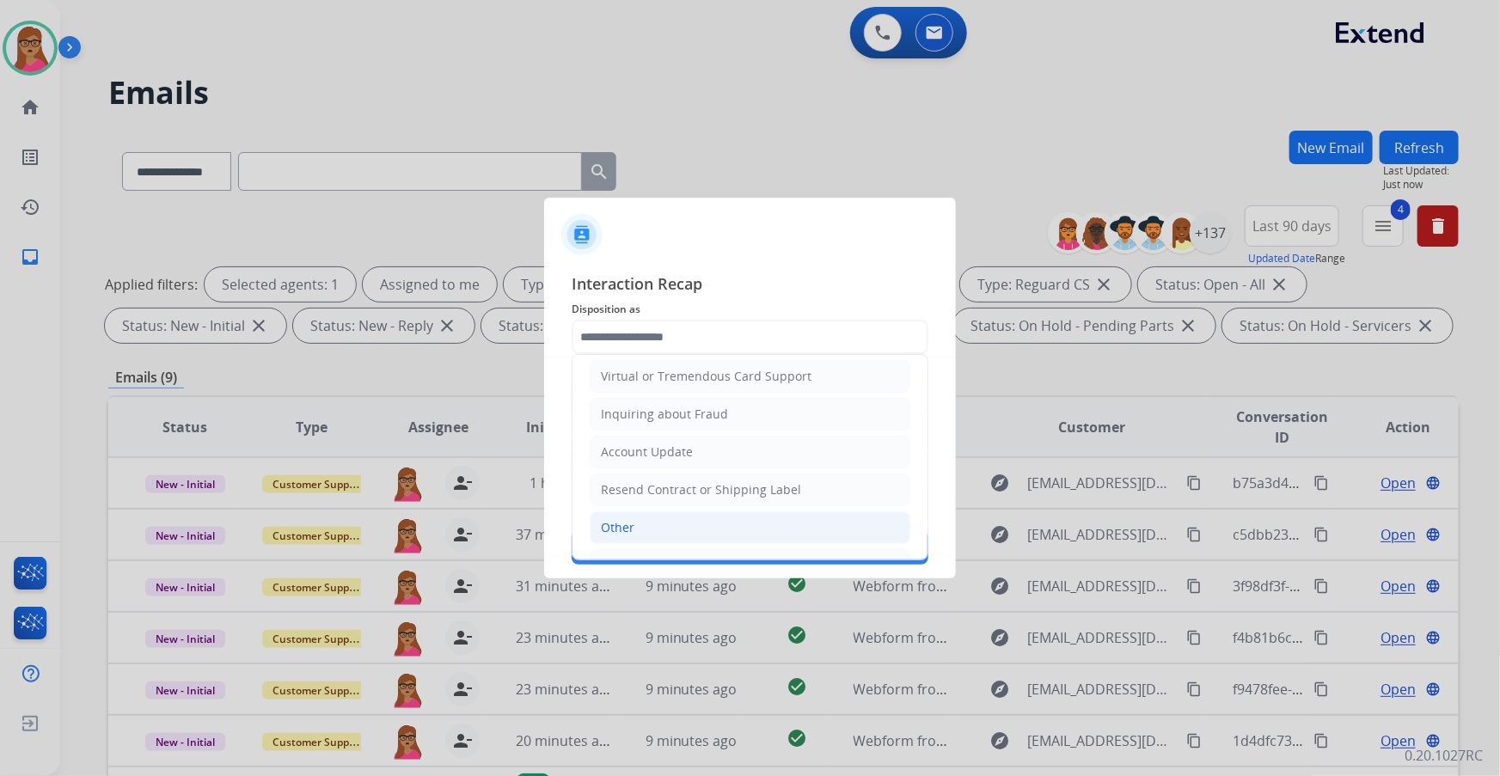
click at [619, 513] on li "Other" at bounding box center [750, 528] width 321 height 33
type input "*****"
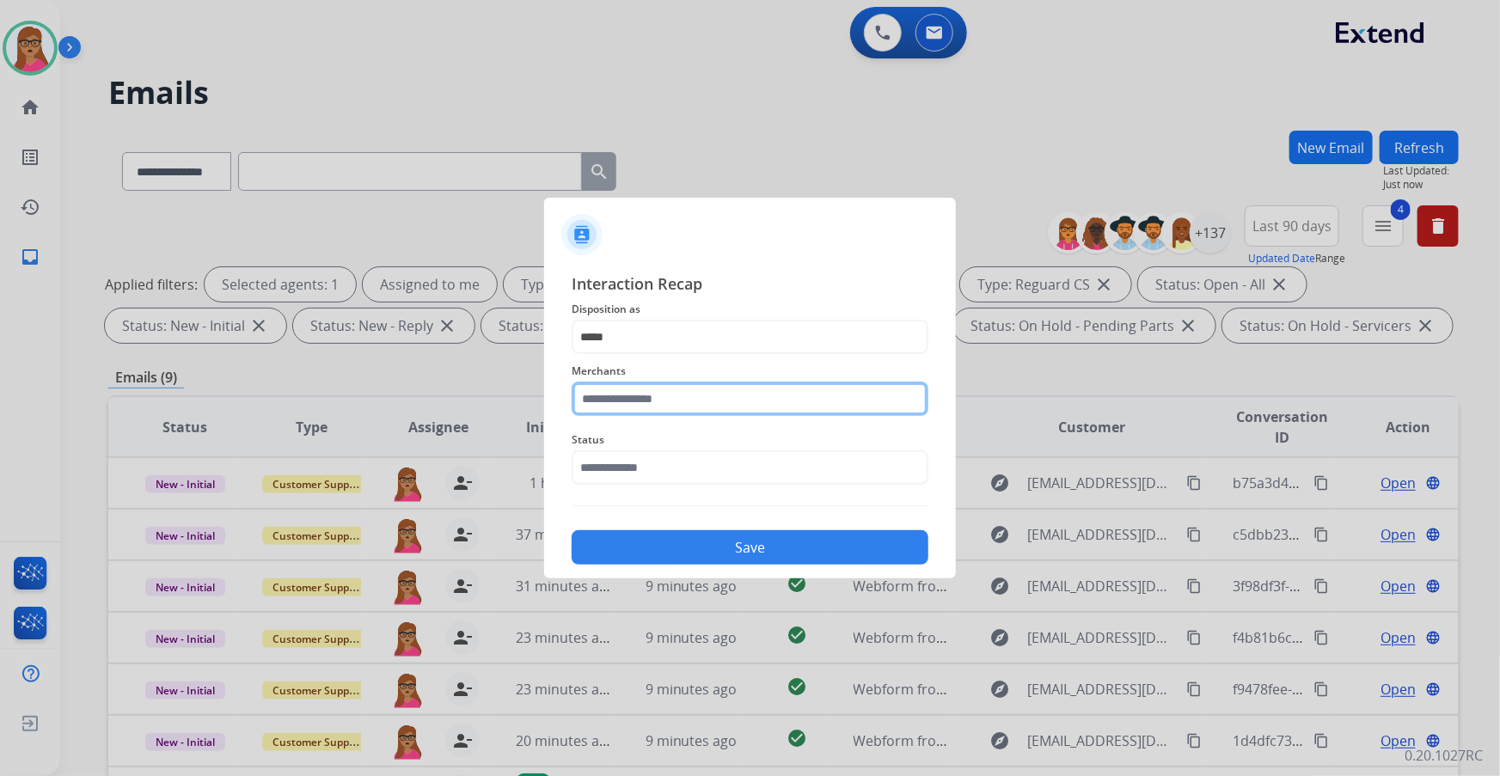
click at [672, 395] on input "text" at bounding box center [750, 399] width 357 height 34
drag, startPoint x: 623, startPoint y: 451, endPoint x: 693, endPoint y: 447, distance: 69.8
click at [625, 451] on div "Not found" at bounding box center [631, 447] width 58 height 17
type input "*********"
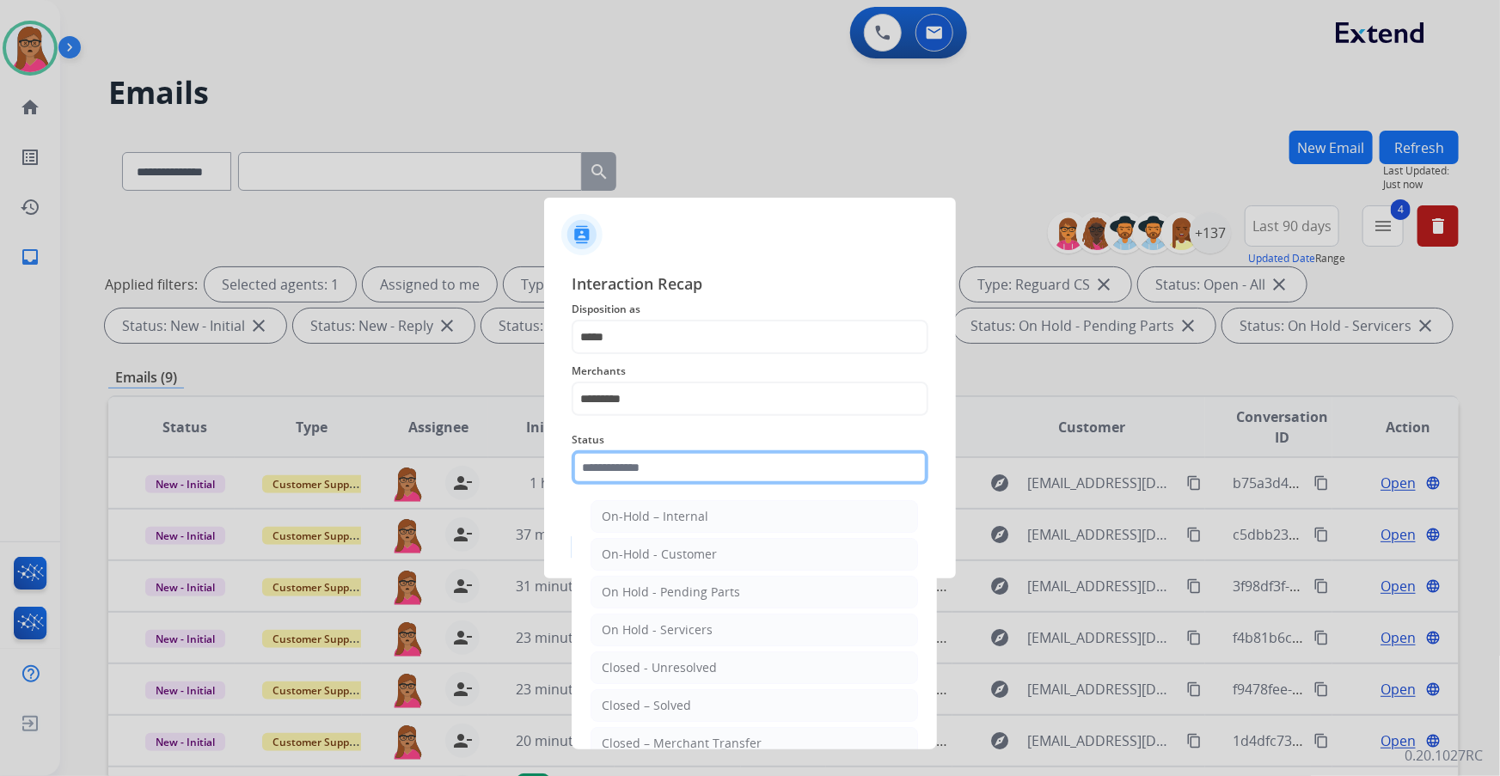
click at [700, 453] on input "text" at bounding box center [750, 468] width 357 height 34
drag, startPoint x: 649, startPoint y: 711, endPoint x: 654, endPoint y: 695, distance: 16.9
click at [649, 710] on div "Closed – Solved" at bounding box center [646, 705] width 89 height 17
type input "**********"
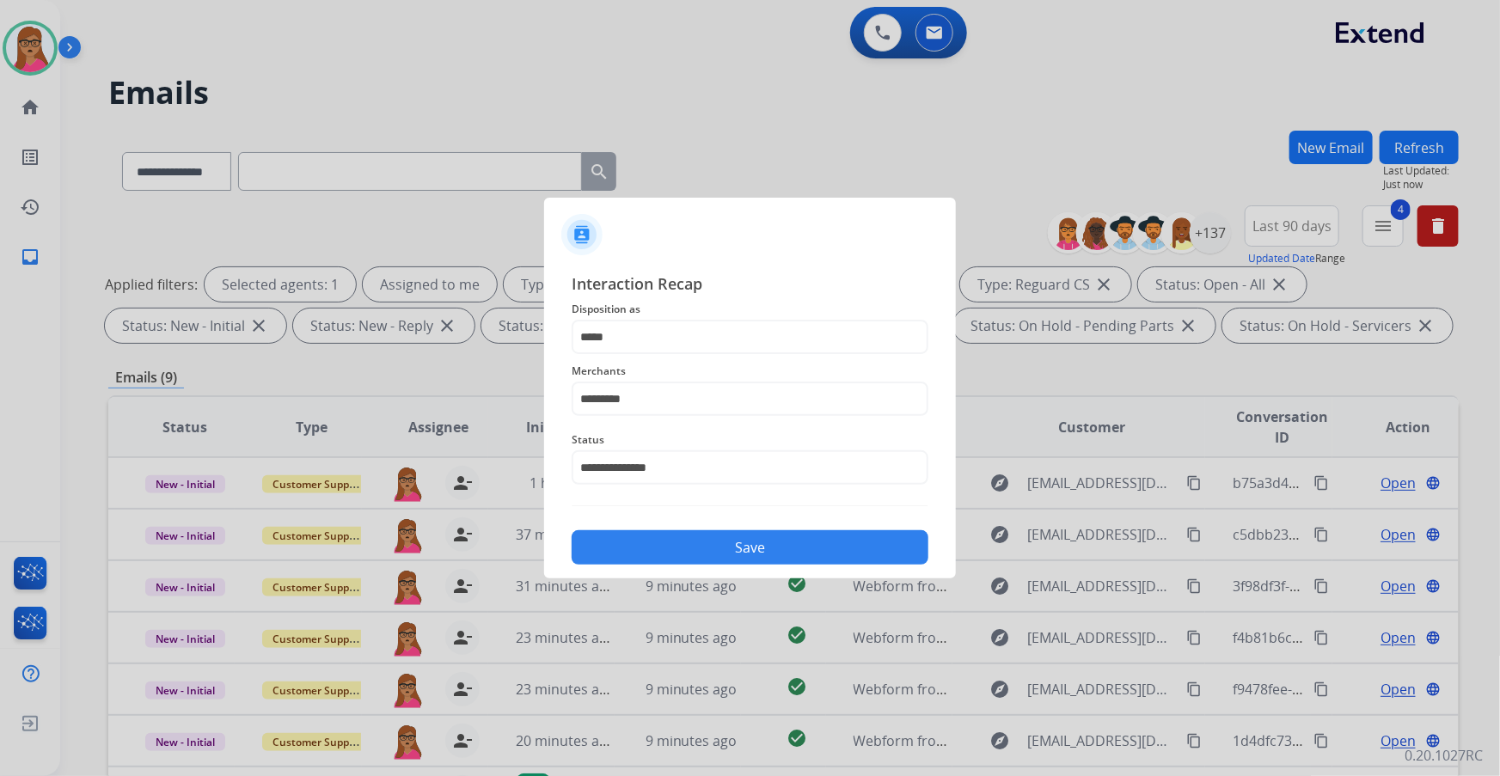
click at [763, 537] on button "Save" at bounding box center [750, 548] width 357 height 34
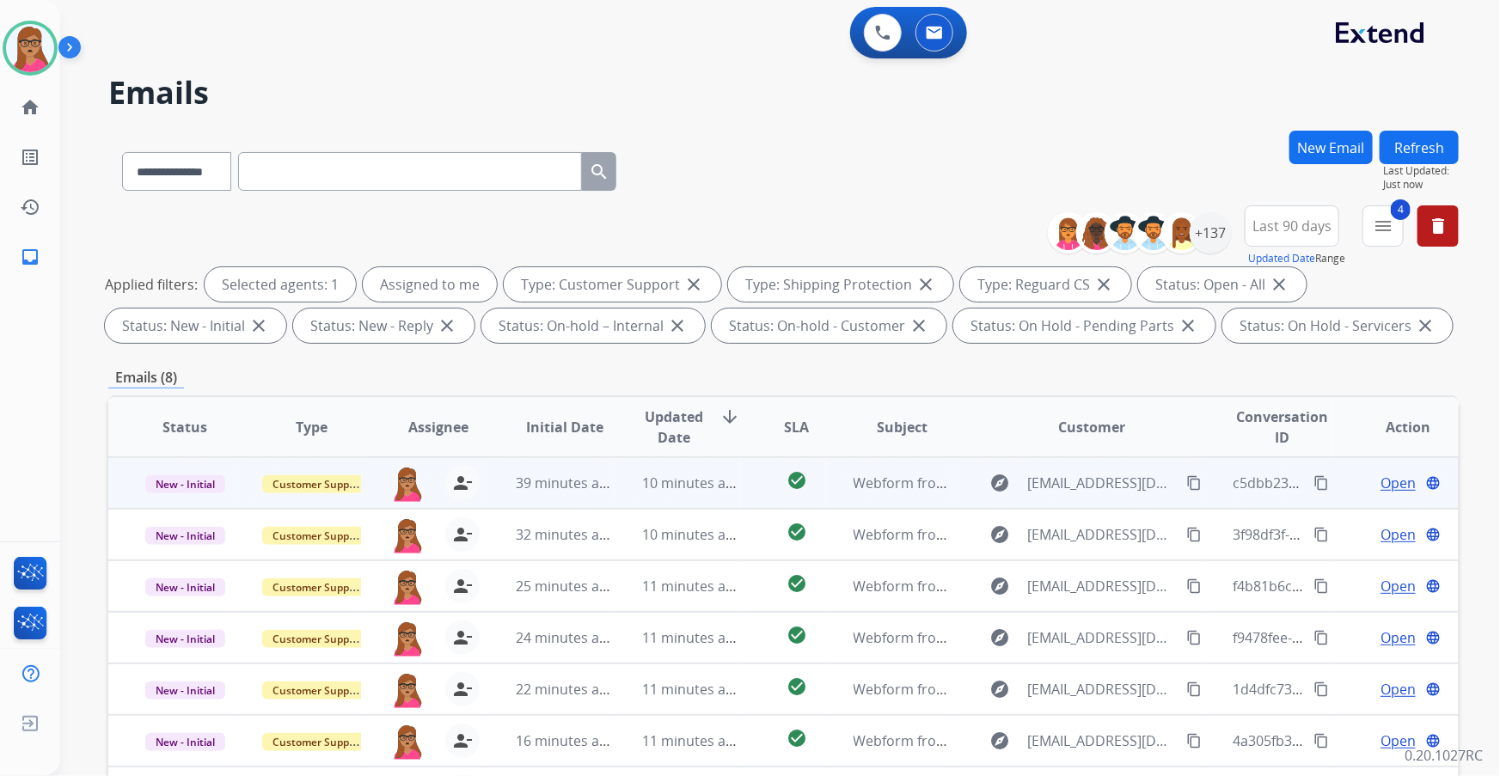
click at [1390, 482] on span "Open" at bounding box center [1398, 483] width 35 height 21
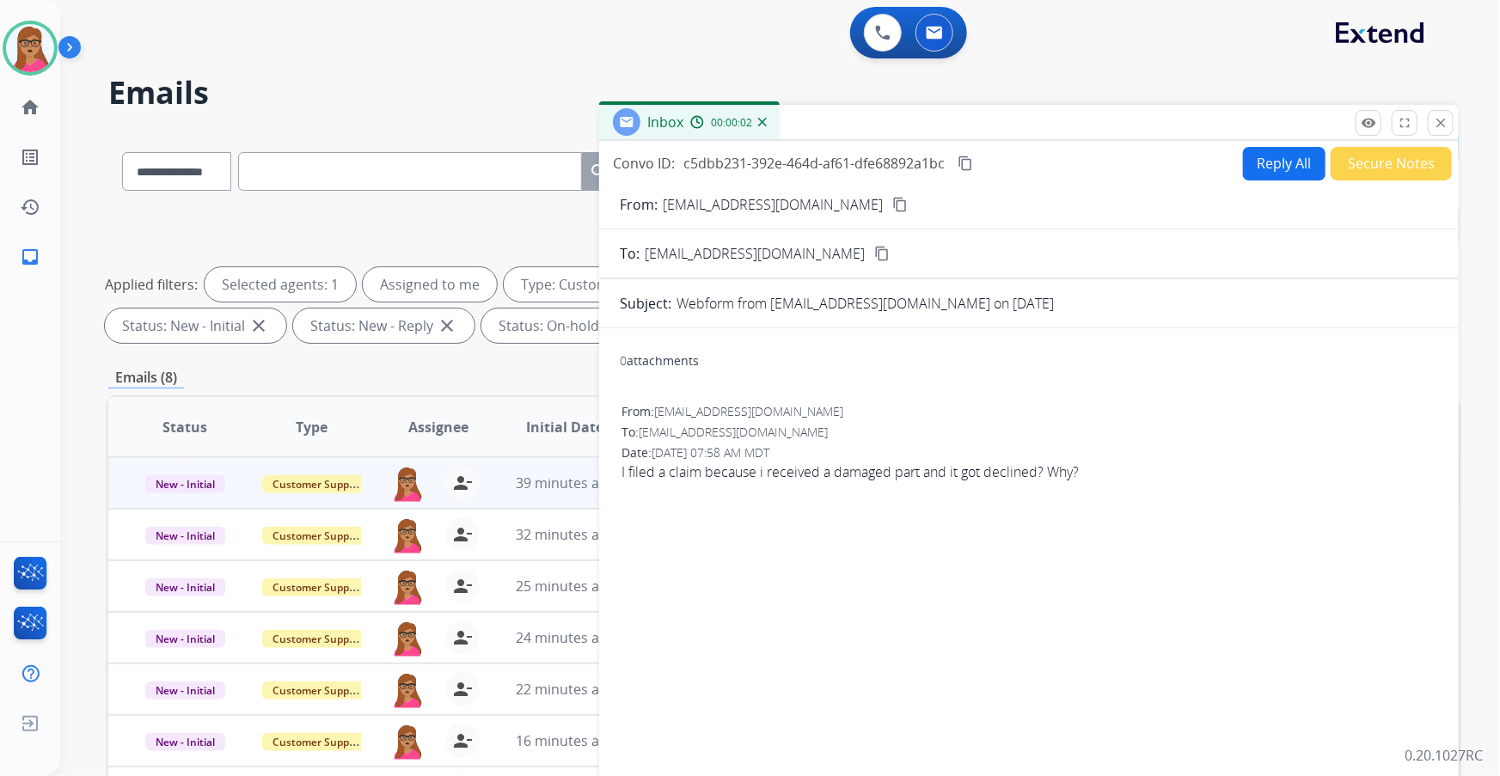
click at [893, 199] on mat-icon "content_copy" at bounding box center [900, 204] width 15 height 15
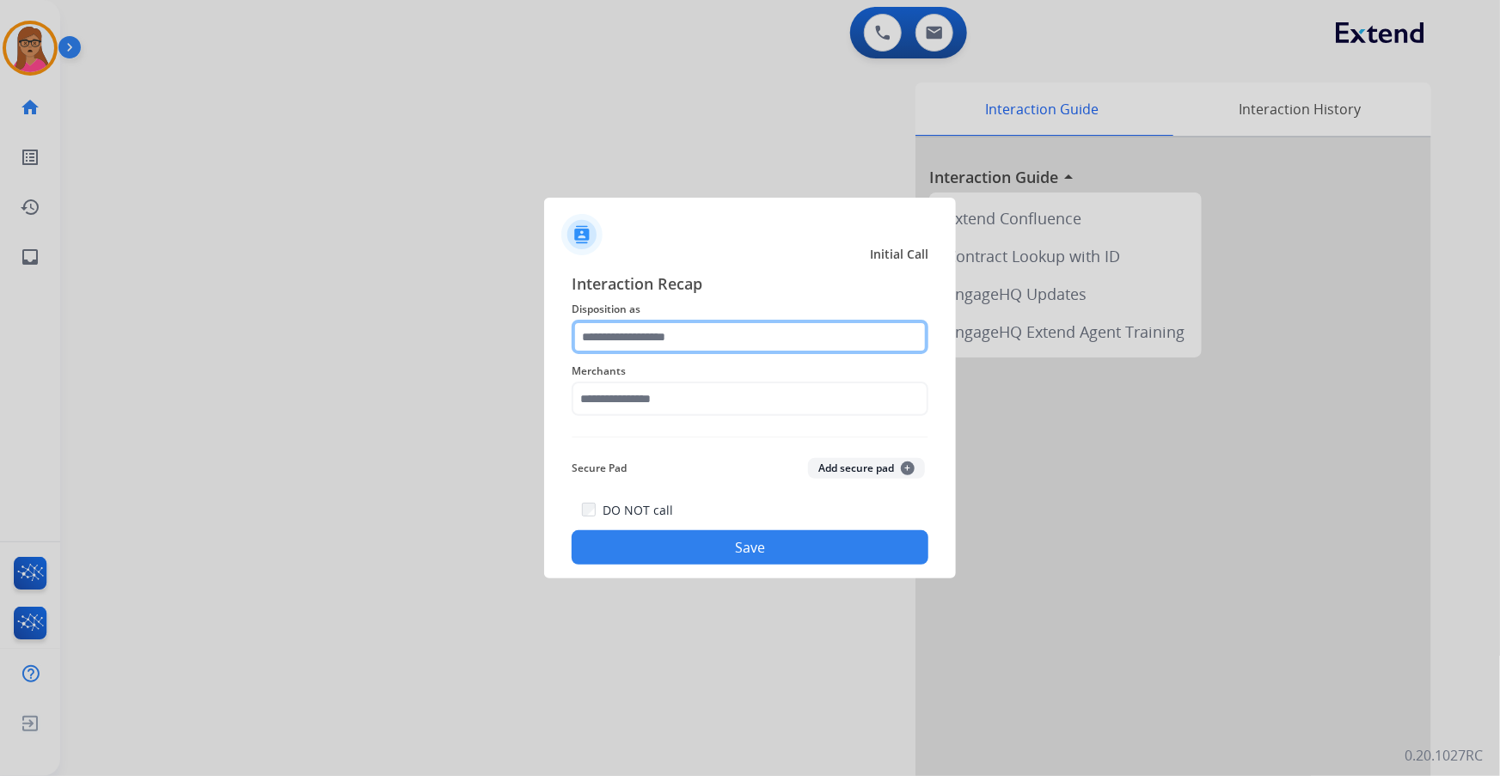
click at [677, 328] on input "text" at bounding box center [750, 337] width 357 height 34
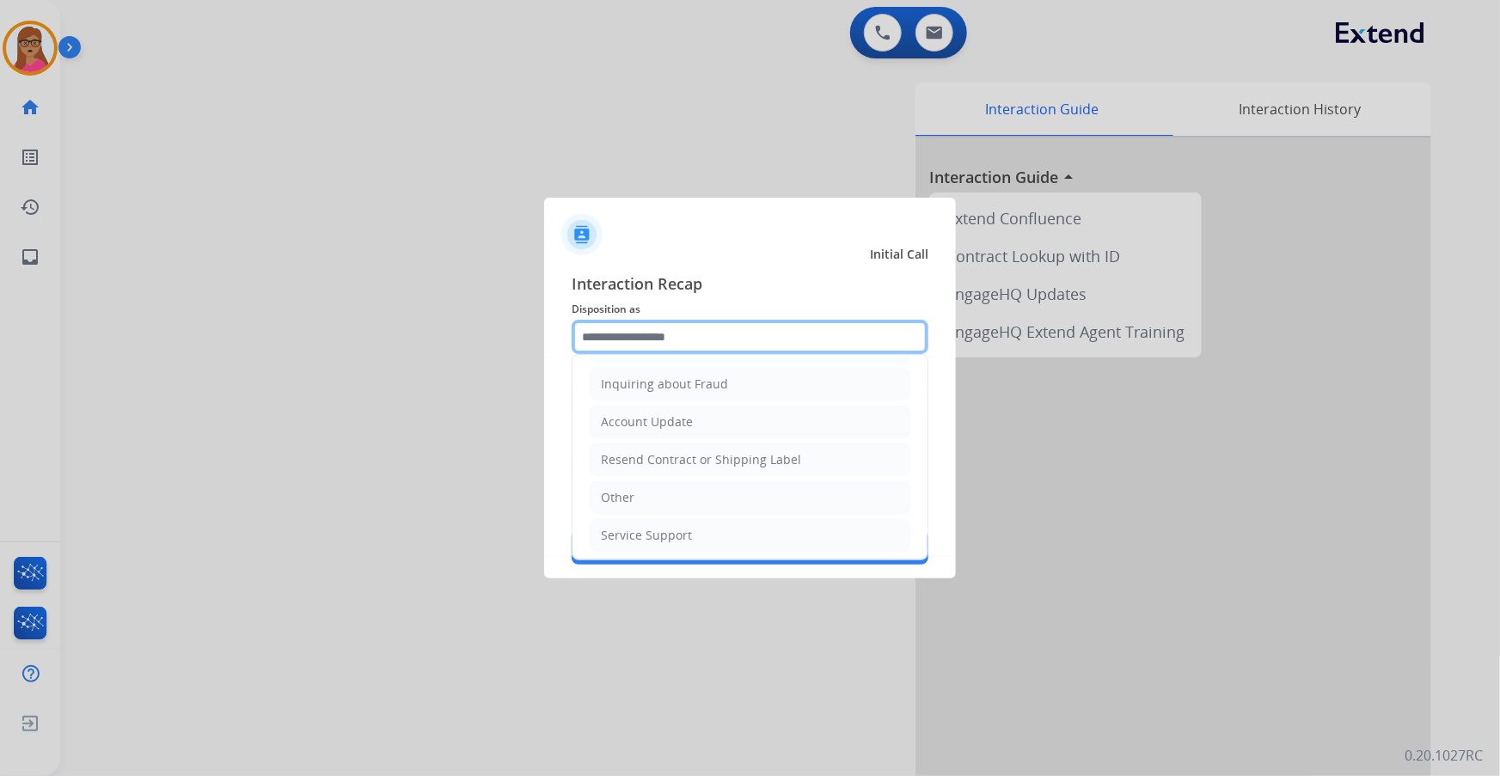
scroll to position [266, 0]
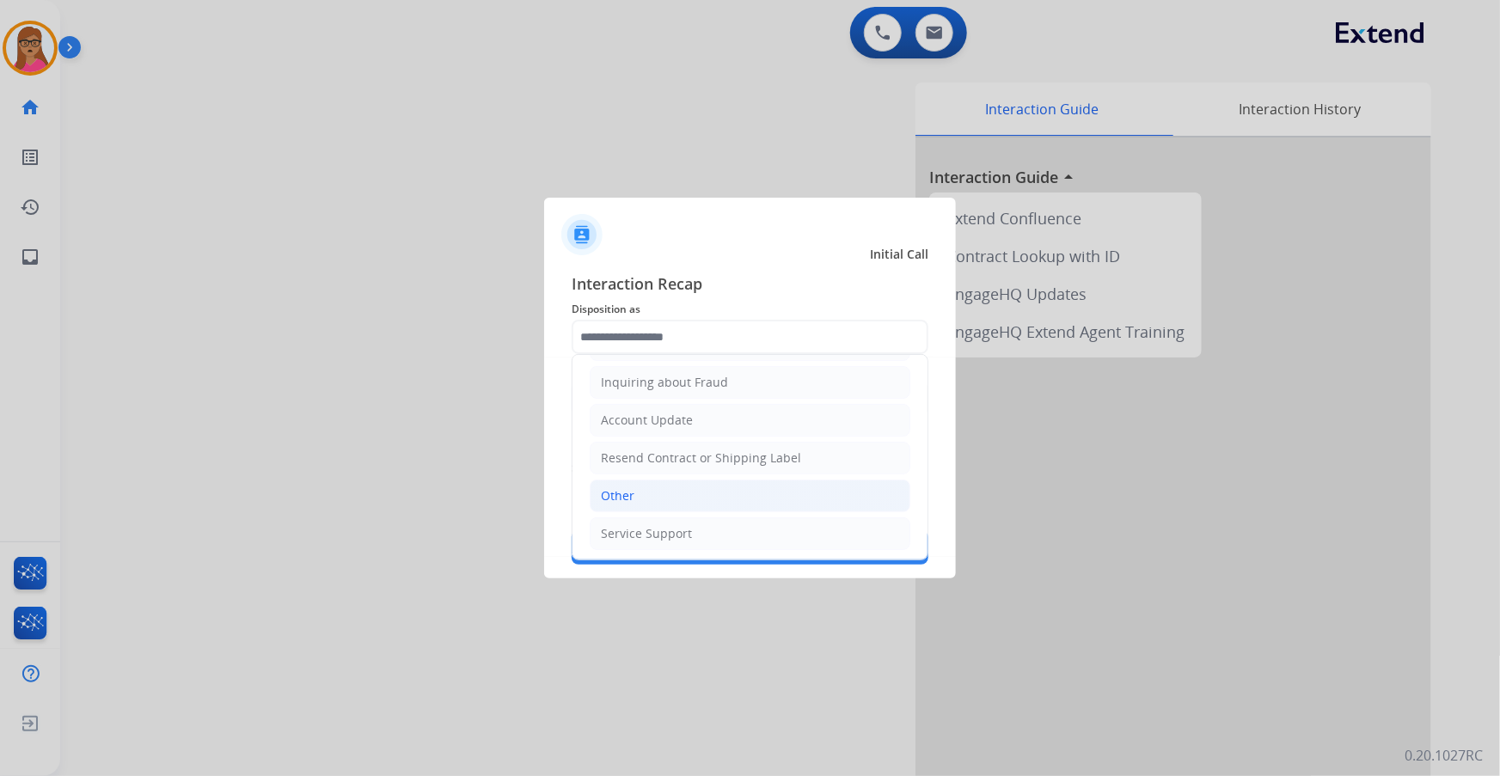
click at [619, 503] on li "Other" at bounding box center [750, 496] width 321 height 33
type input "*****"
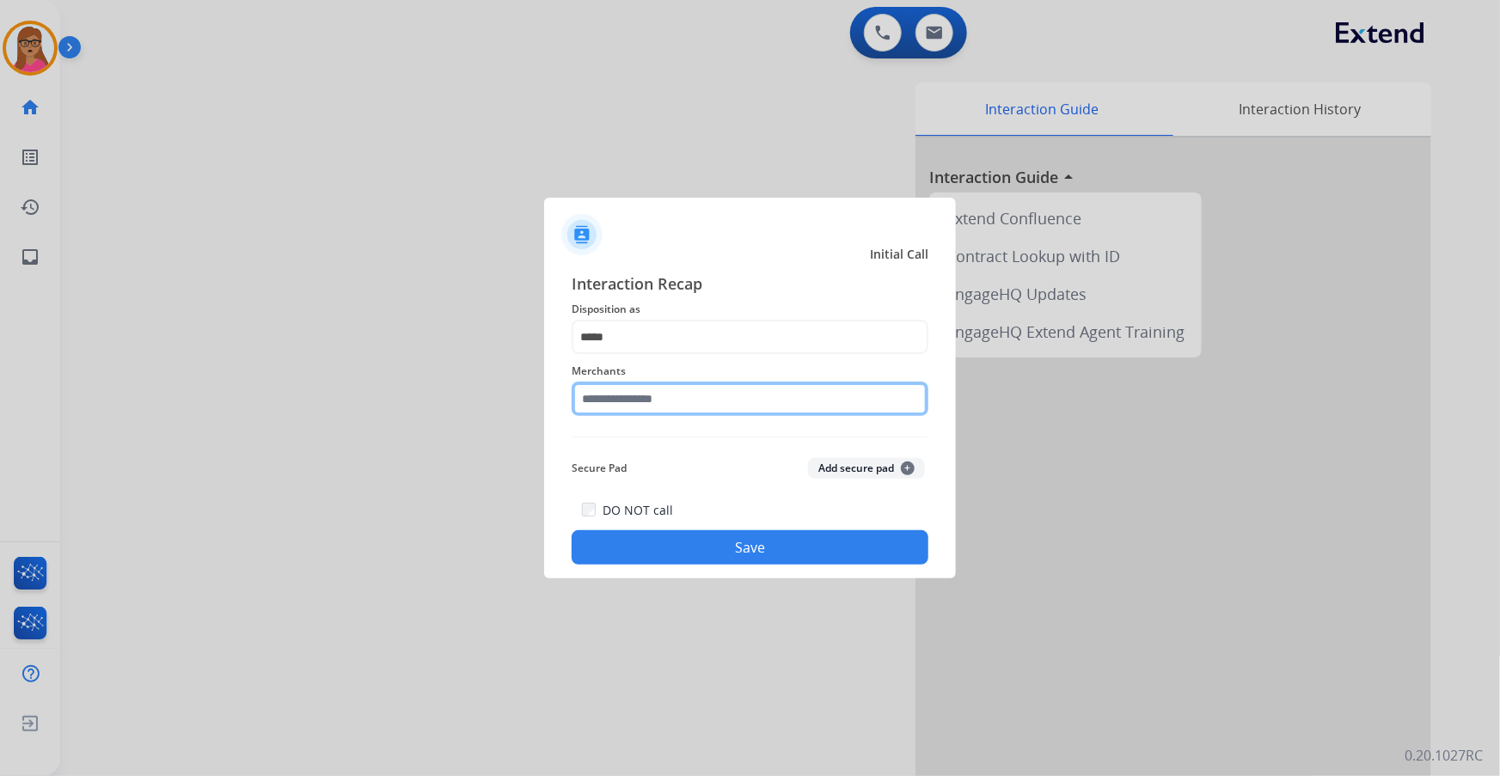
click at [711, 391] on input "text" at bounding box center [750, 399] width 357 height 34
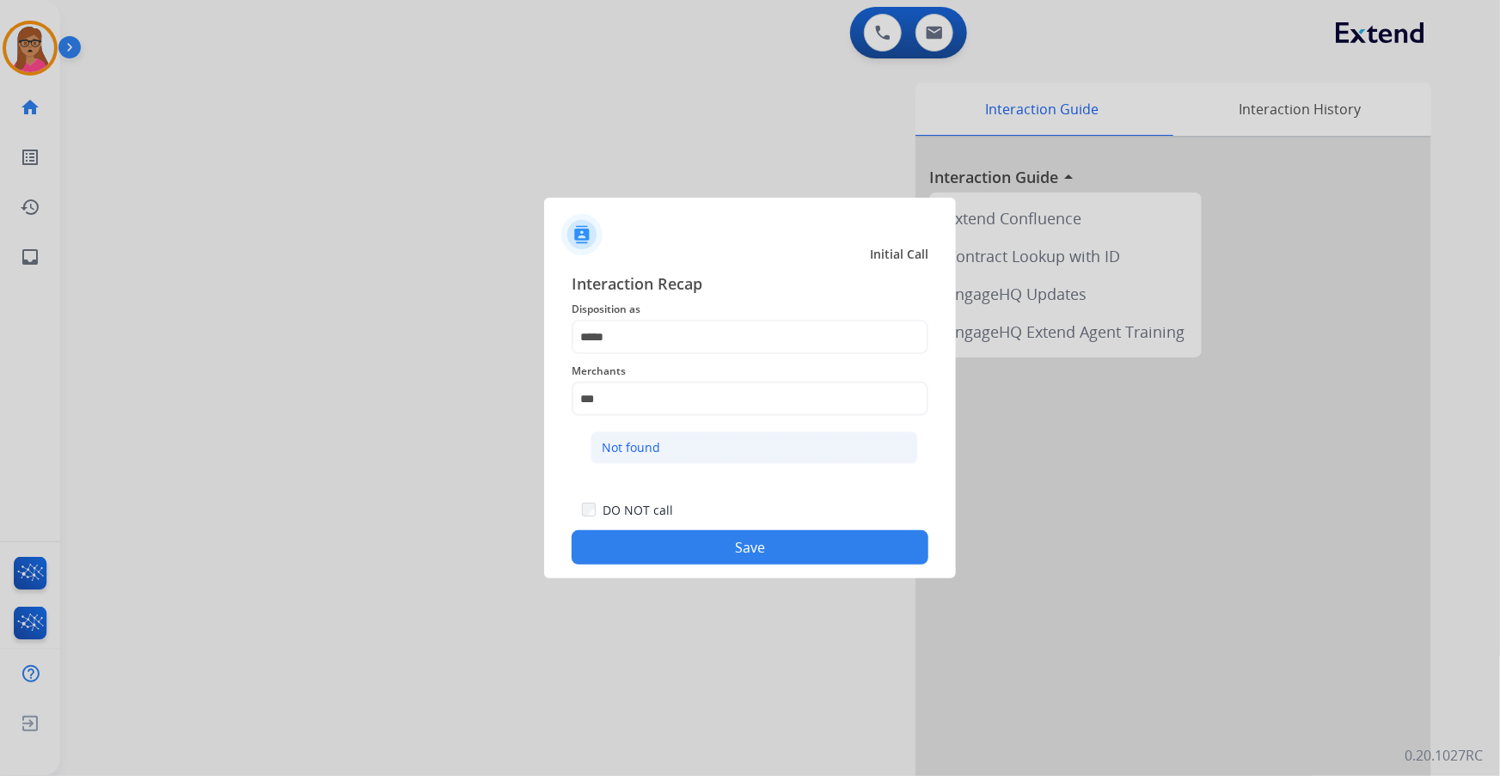
click at [678, 442] on li "Not found" at bounding box center [755, 448] width 328 height 33
type input "*********"
click at [743, 542] on button "Save" at bounding box center [750, 548] width 357 height 34
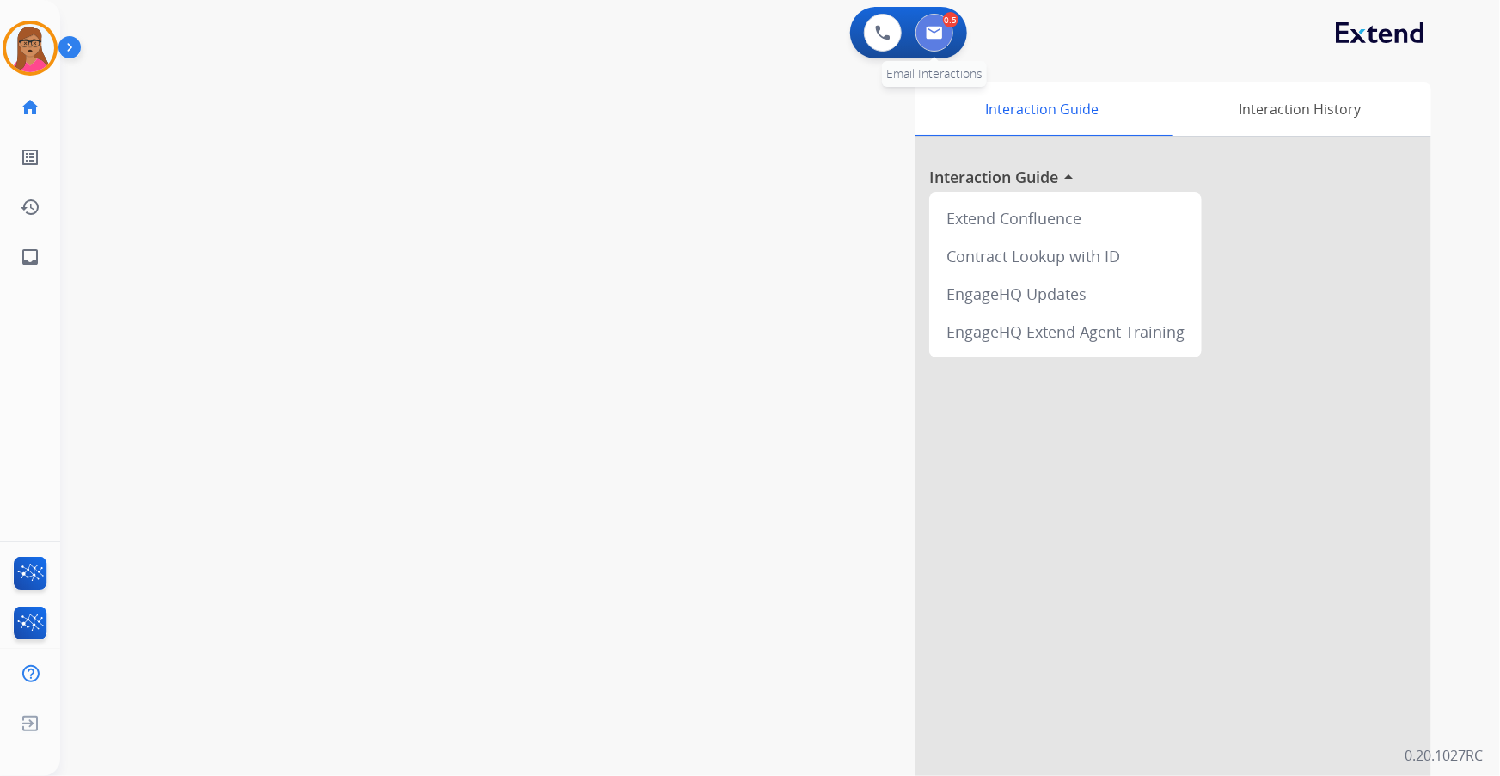
click at [935, 33] on img at bounding box center [934, 33] width 17 height 14
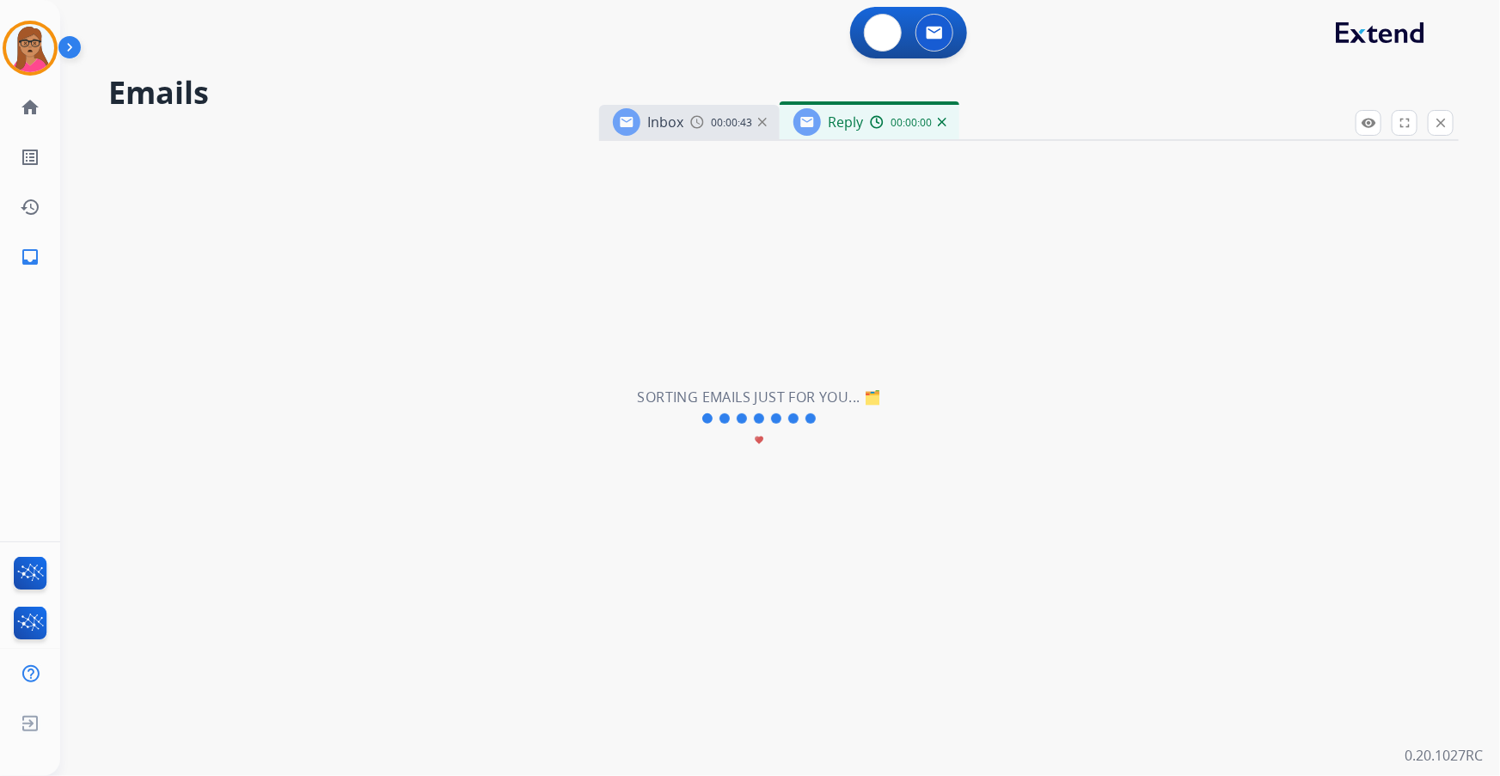
select select "**********"
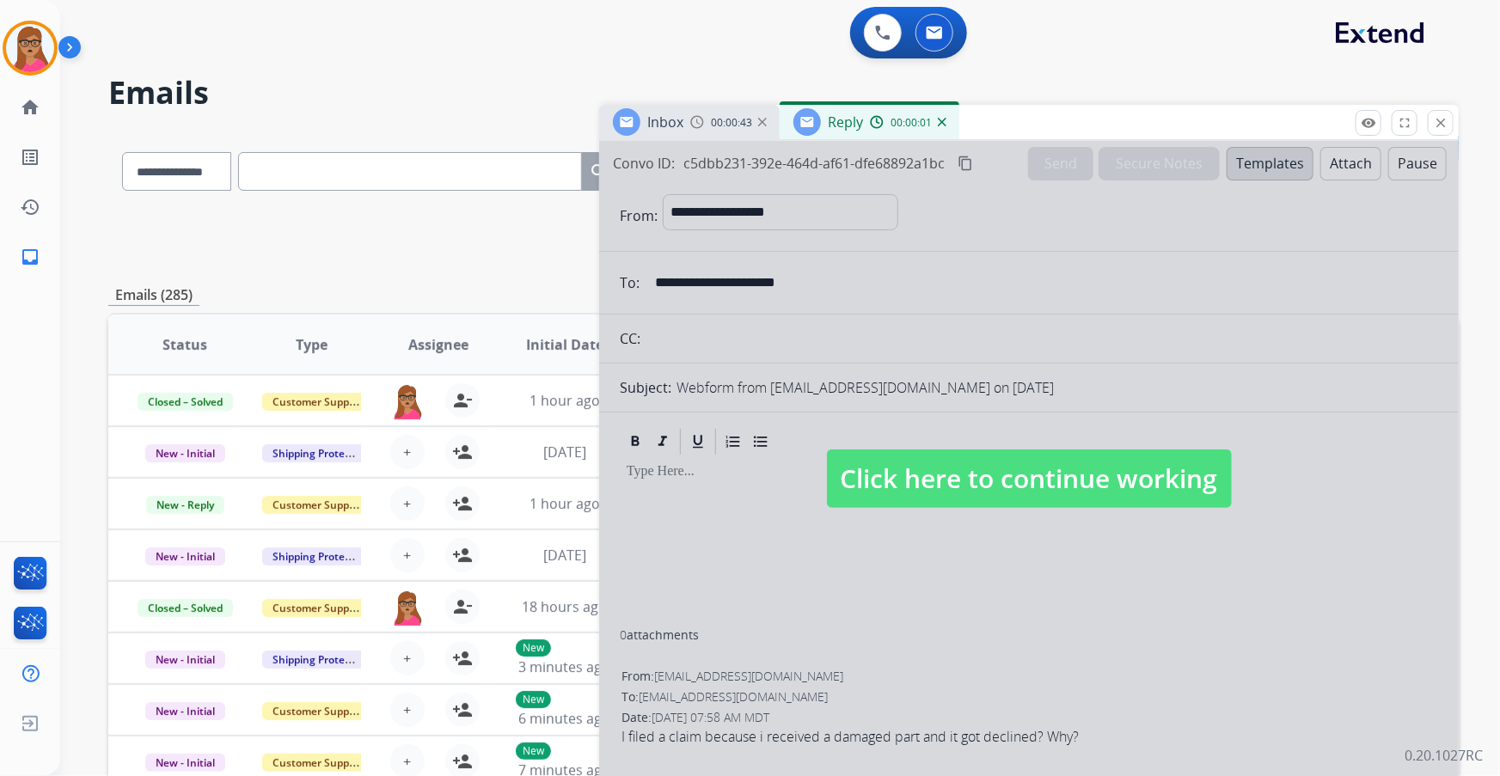
click at [962, 447] on div at bounding box center [1029, 462] width 860 height 642
select select
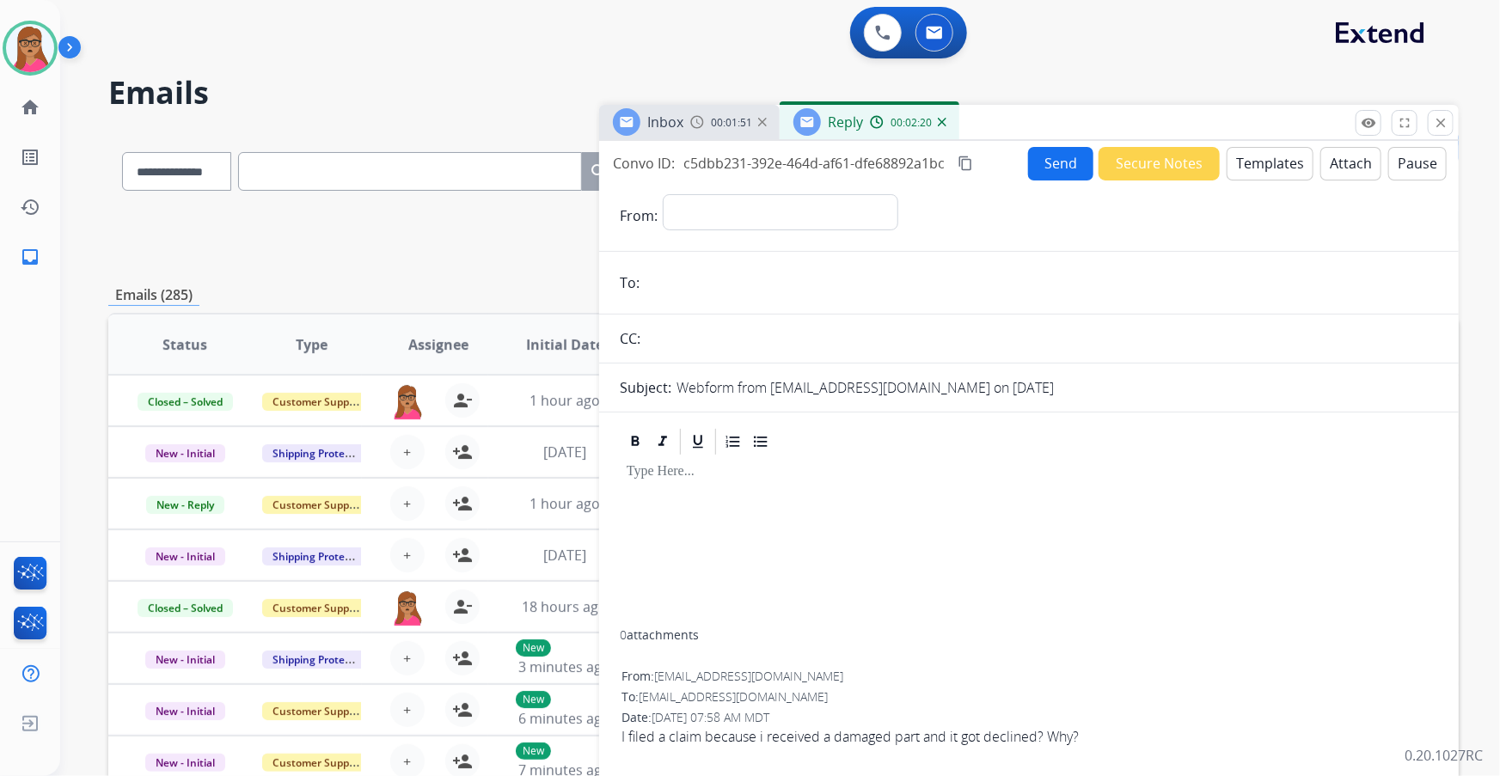
click at [1258, 161] on button "Templates" at bounding box center [1270, 164] width 87 height 34
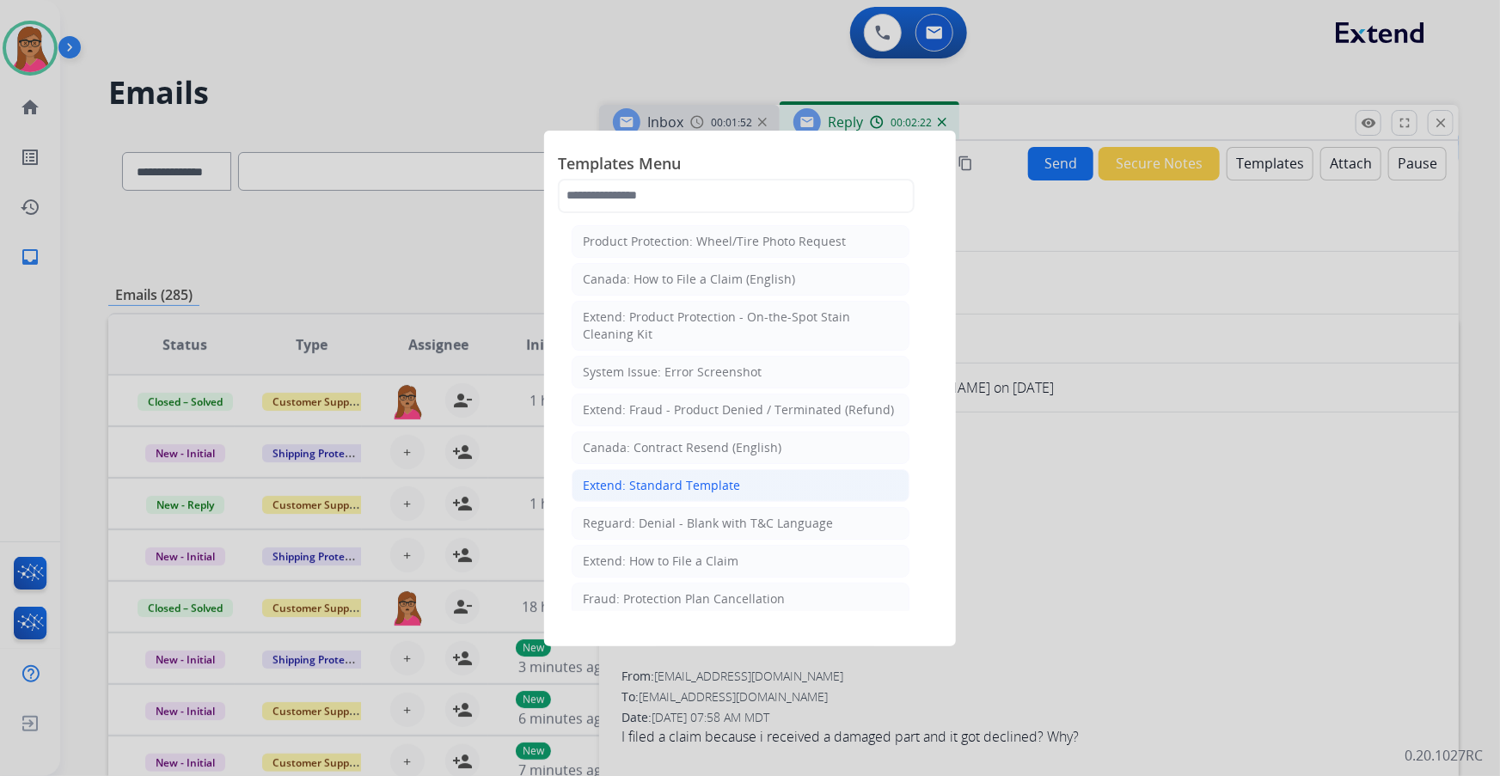
click at [684, 486] on div "Extend: Standard Template" at bounding box center [661, 485] width 157 height 17
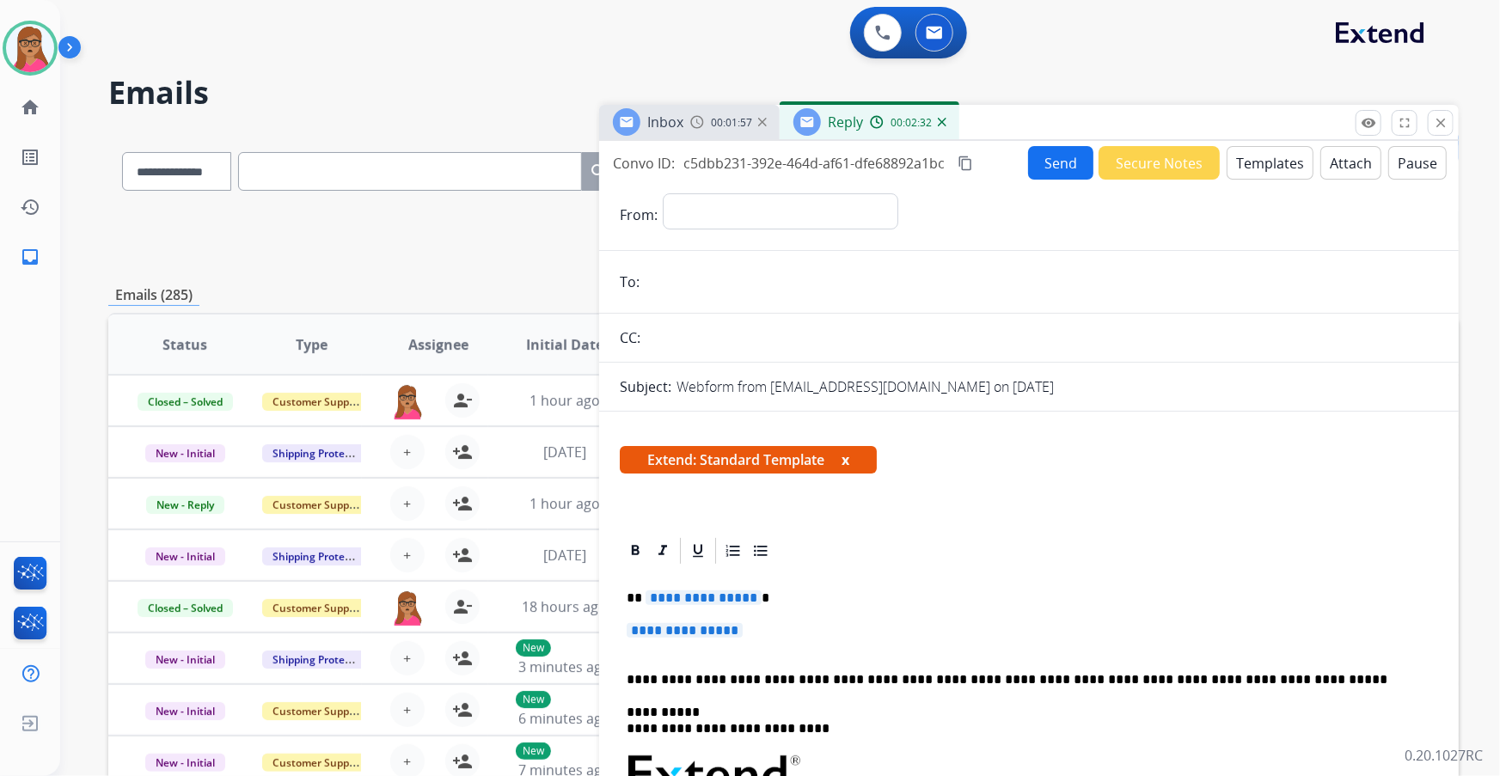
click at [697, 604] on span "**********" at bounding box center [704, 598] width 116 height 15
click at [690, 628] on span "**********" at bounding box center [685, 630] width 116 height 15
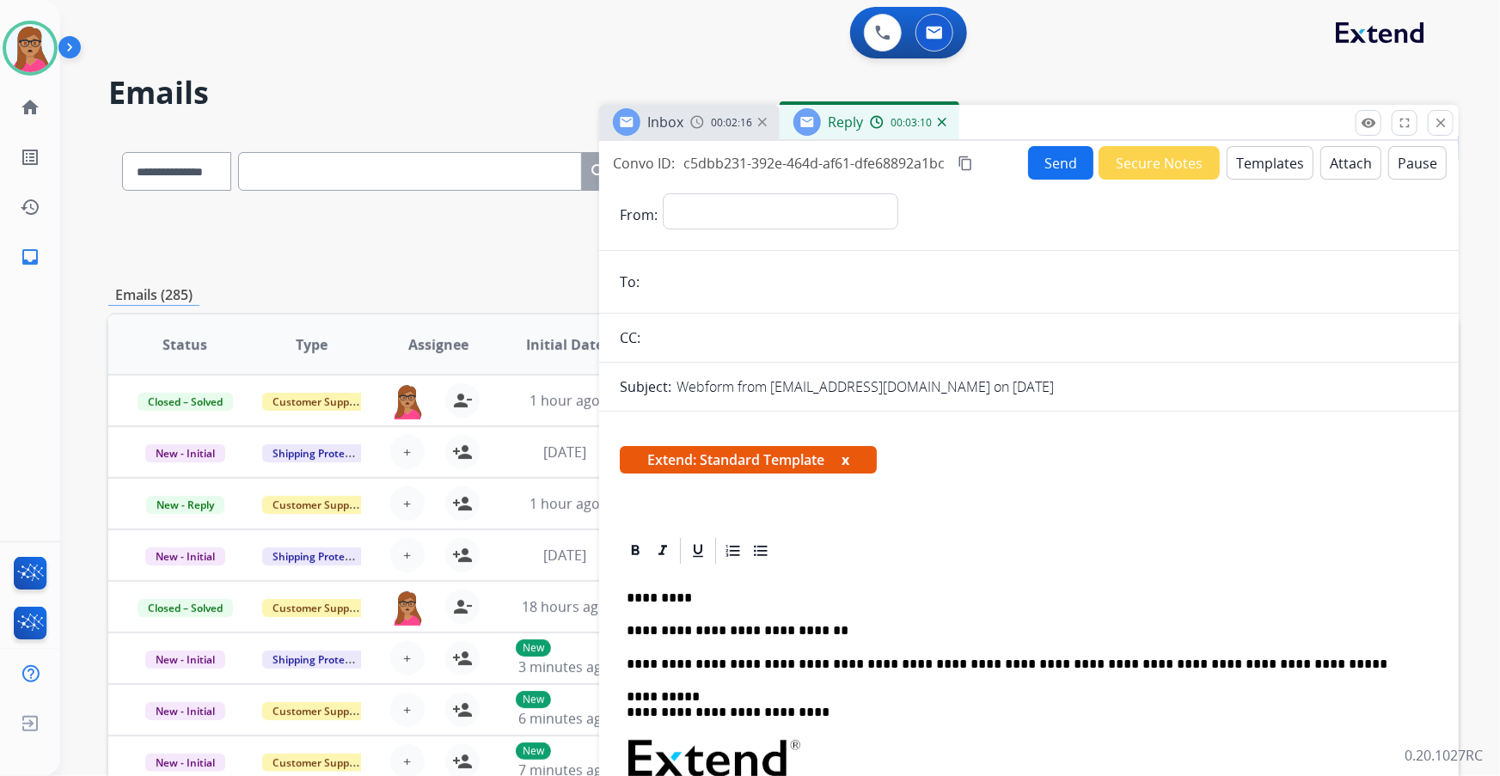
click at [694, 131] on div "Inbox 00:02:16" at bounding box center [689, 122] width 181 height 34
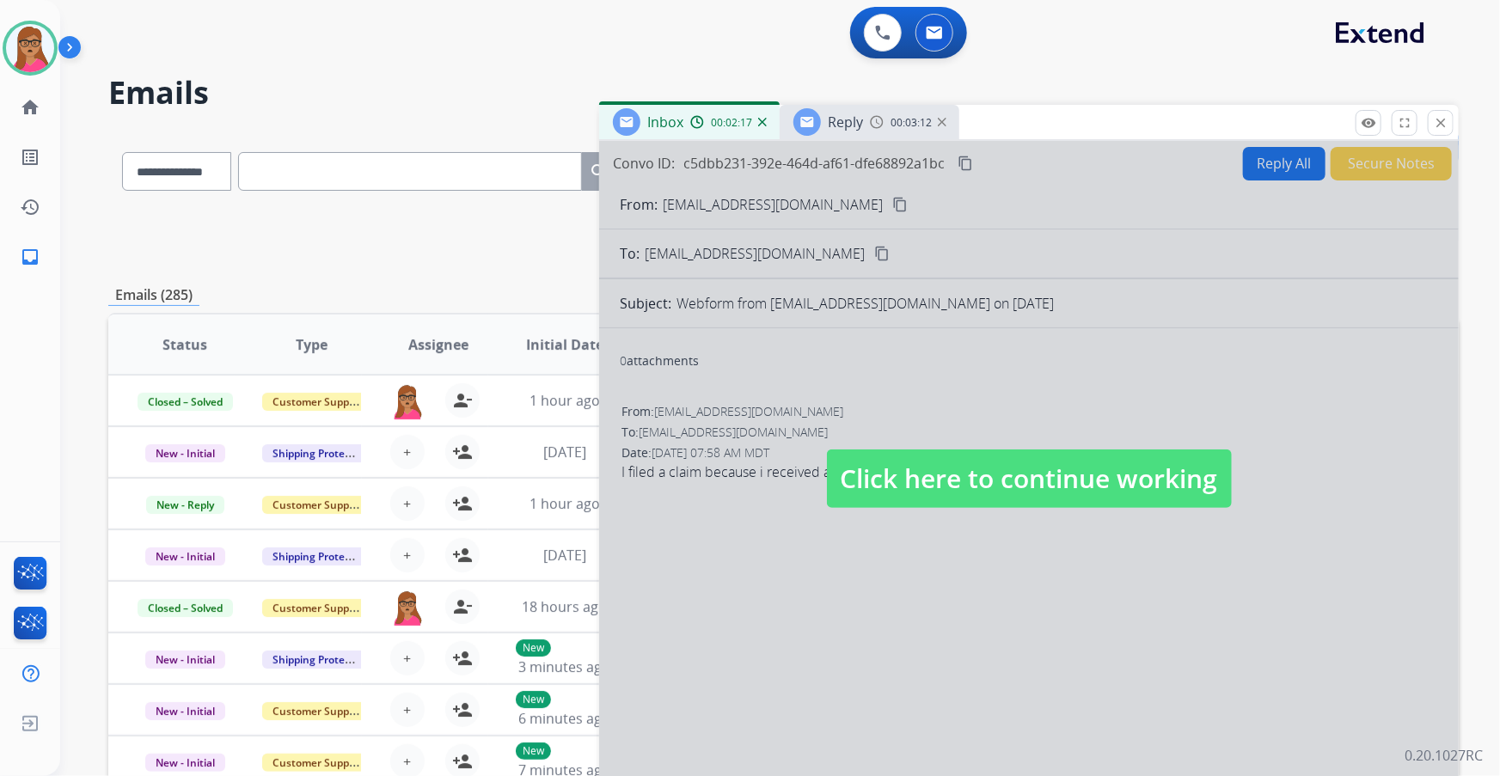
click at [997, 503] on span "Click here to continue working" at bounding box center [1029, 479] width 405 height 58
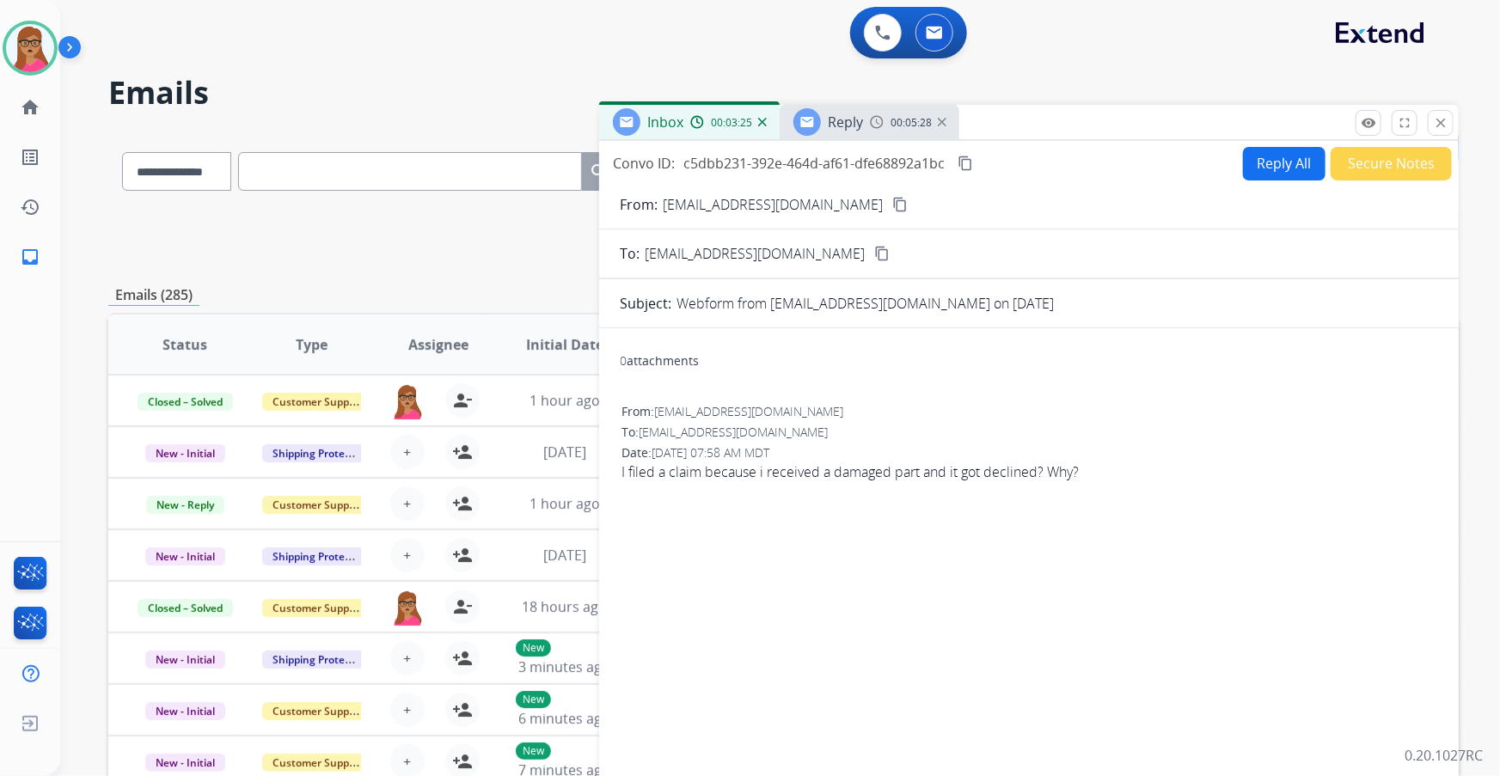
drag, startPoint x: 857, startPoint y: 126, endPoint x: 874, endPoint y: 129, distance: 17.5
click at [857, 125] on span "Reply" at bounding box center [845, 122] width 35 height 19
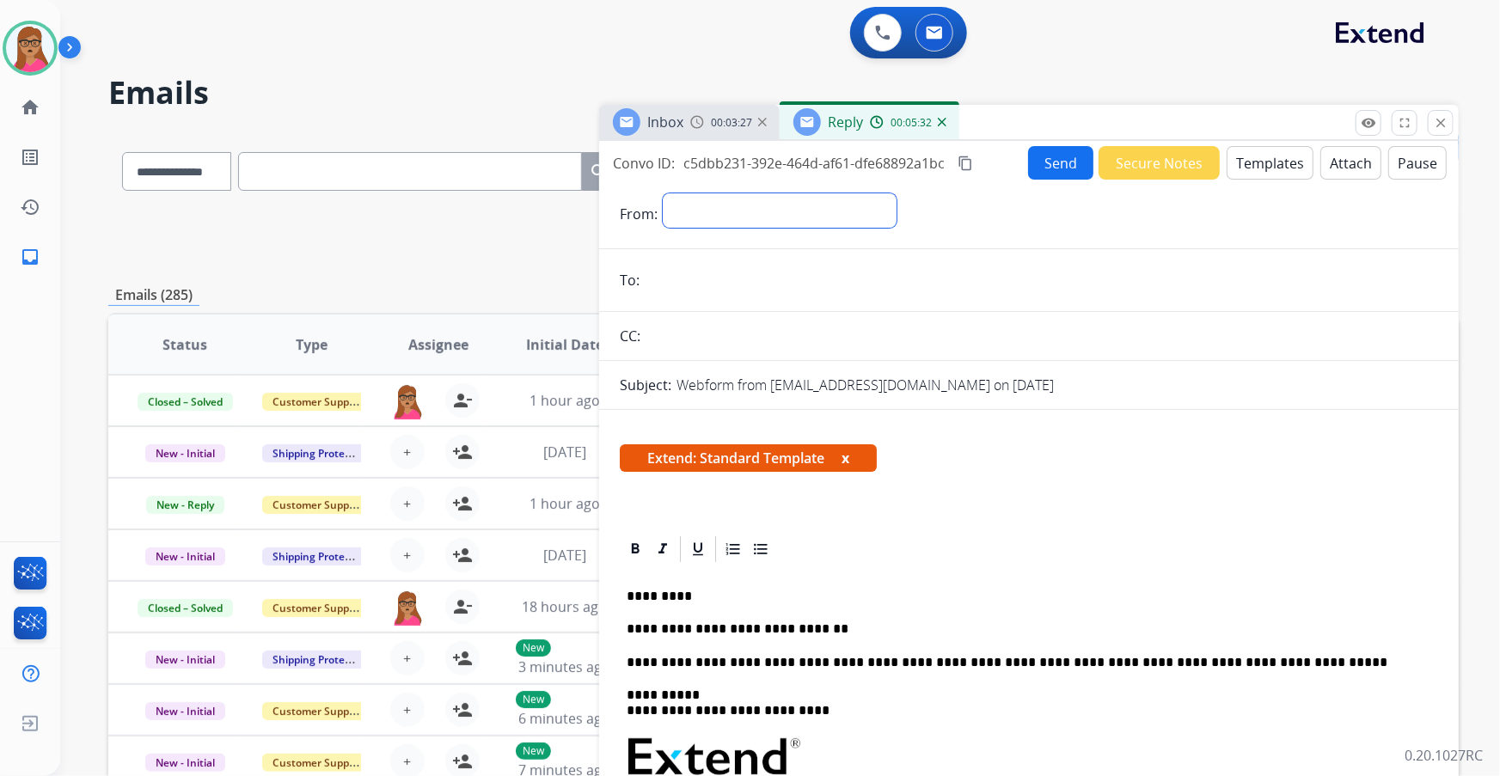
click at [786, 209] on select "**********" at bounding box center [780, 210] width 234 height 34
select select "**********"
click at [663, 193] on select "**********" at bounding box center [780, 210] width 234 height 34
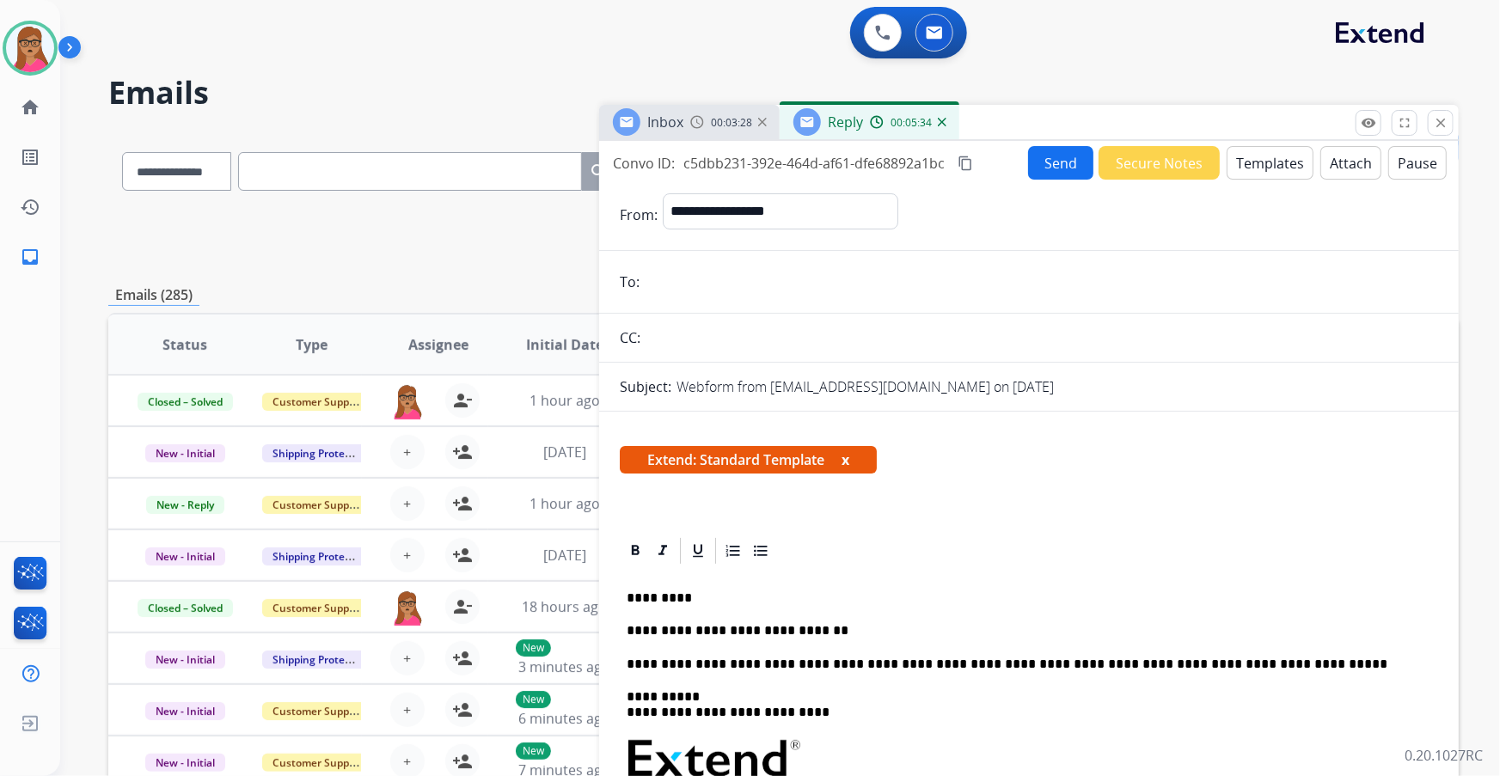
click at [678, 135] on div "Inbox" at bounding box center [648, 122] width 71 height 28
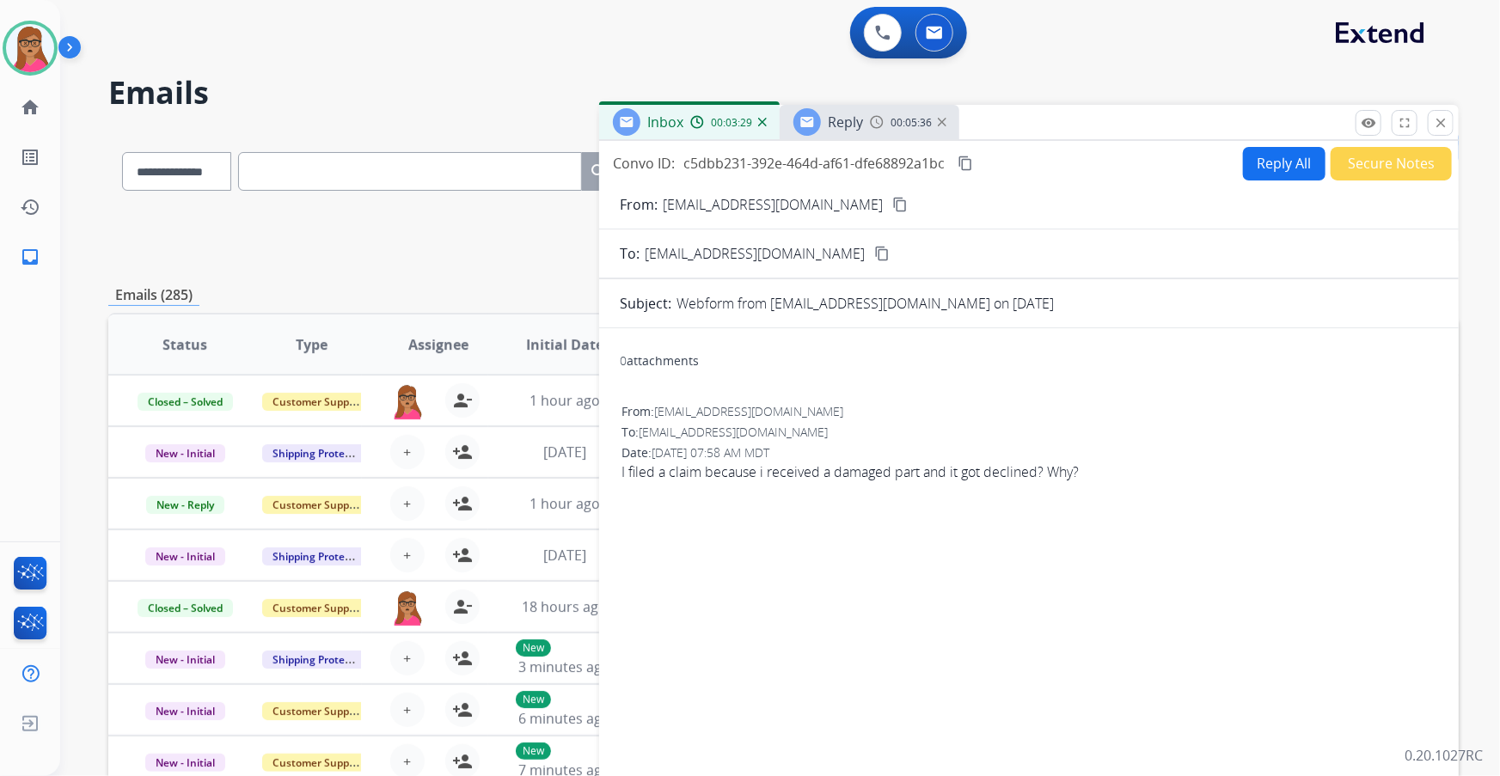
drag, startPoint x: 862, startPoint y: 203, endPoint x: 868, endPoint y: 174, distance: 29.8
click at [893, 202] on mat-icon "content_copy" at bounding box center [900, 204] width 15 height 15
drag, startPoint x: 858, startPoint y: 100, endPoint x: 856, endPoint y: 110, distance: 10.6
click at [857, 100] on h2 "Emails" at bounding box center [783, 93] width 1351 height 34
click at [856, 112] on div "Reply" at bounding box center [845, 122] width 35 height 21
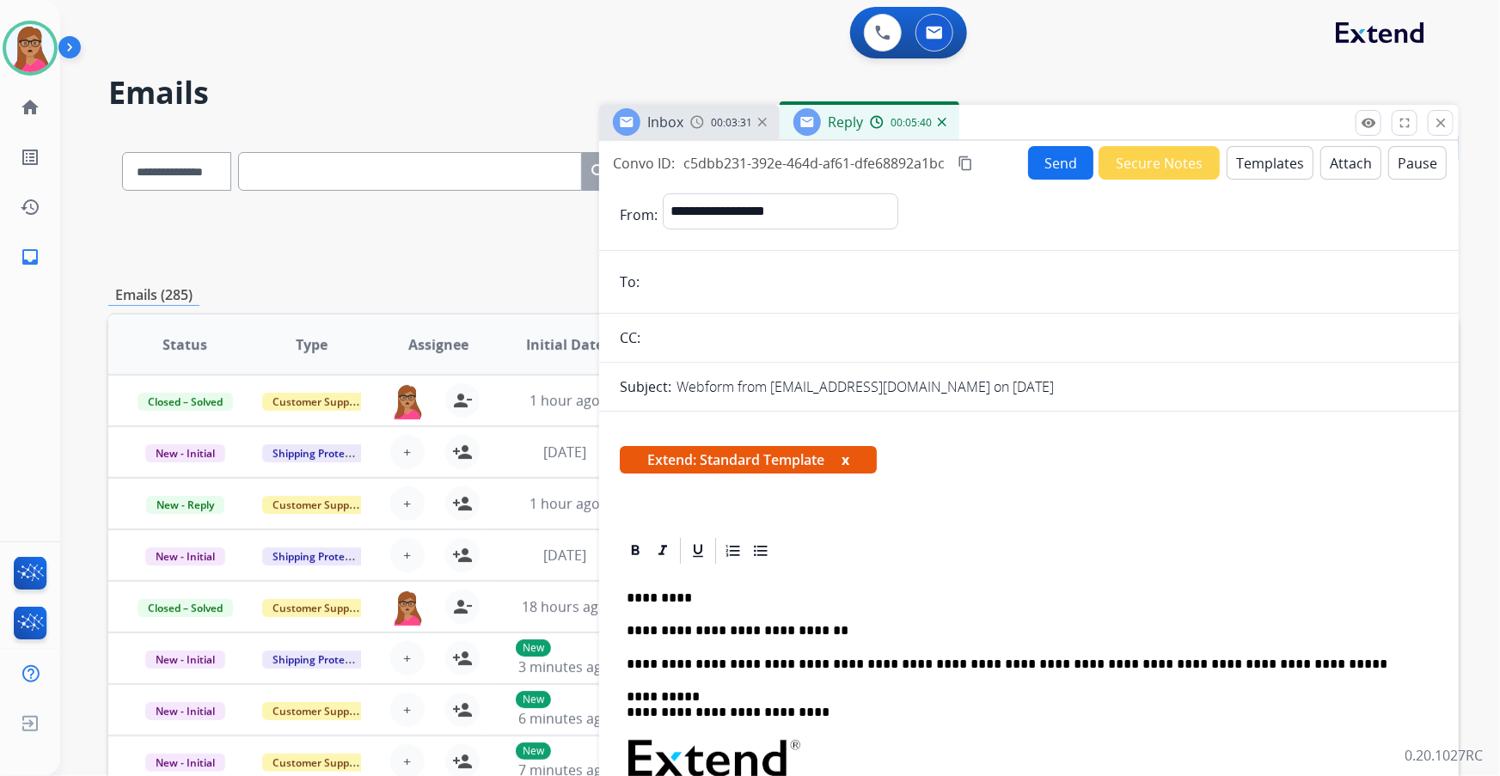
paste input "**********"
type input "**********"
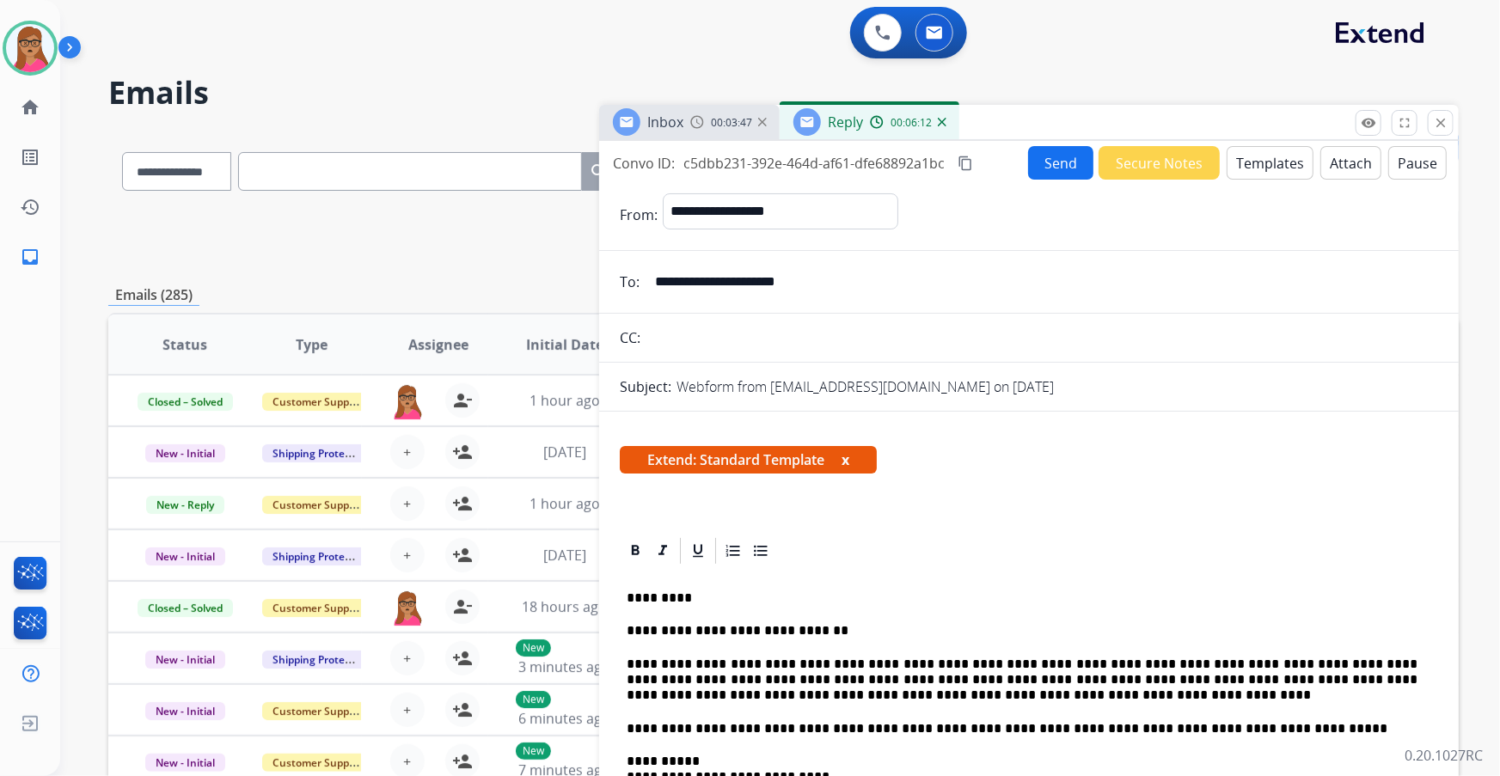
drag, startPoint x: 961, startPoint y: 158, endPoint x: 972, endPoint y: 158, distance: 10.3
click at [962, 158] on mat-icon "content_copy" at bounding box center [965, 163] width 15 height 15
click at [1055, 159] on button "Send" at bounding box center [1060, 163] width 65 height 34
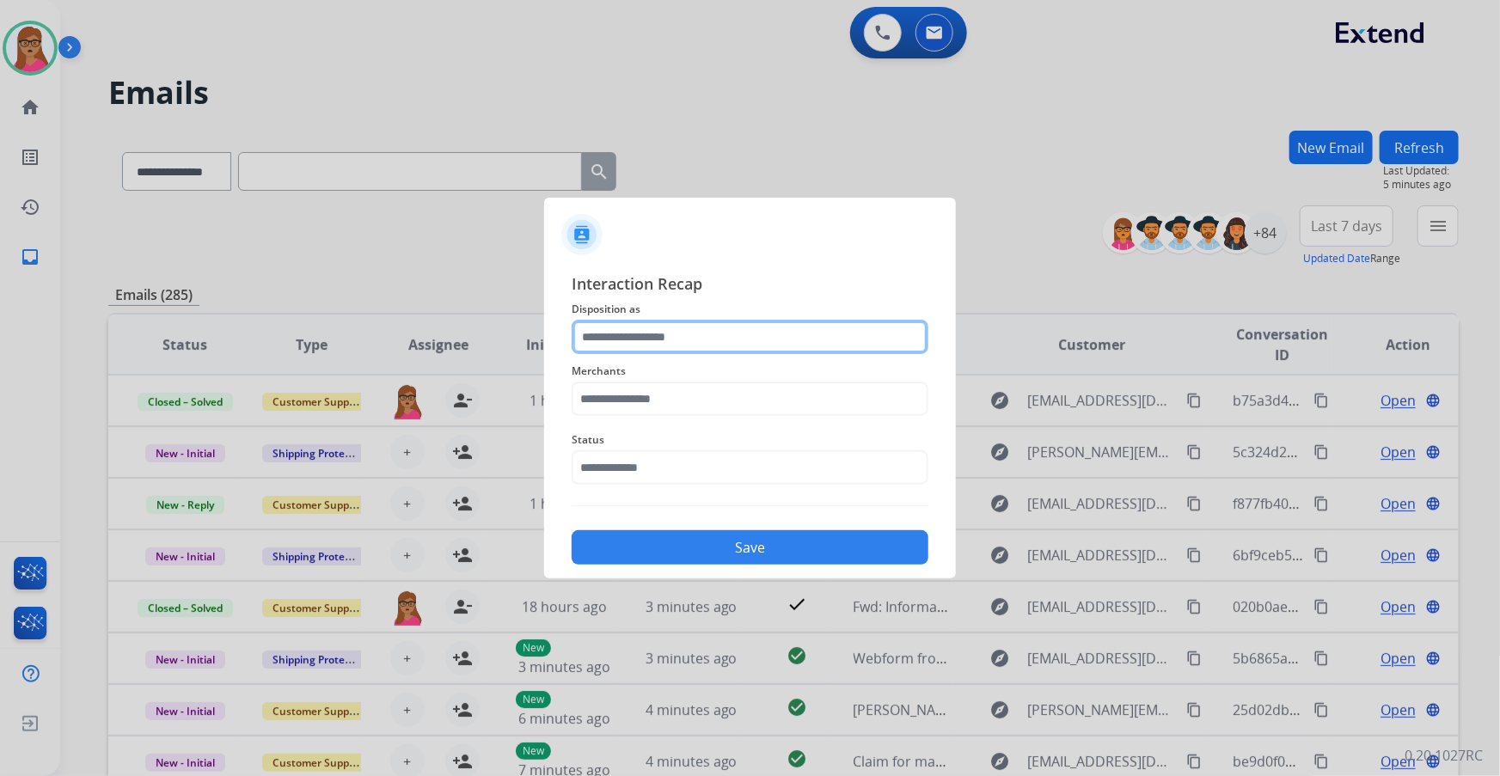
click at [642, 344] on input "text" at bounding box center [750, 337] width 357 height 34
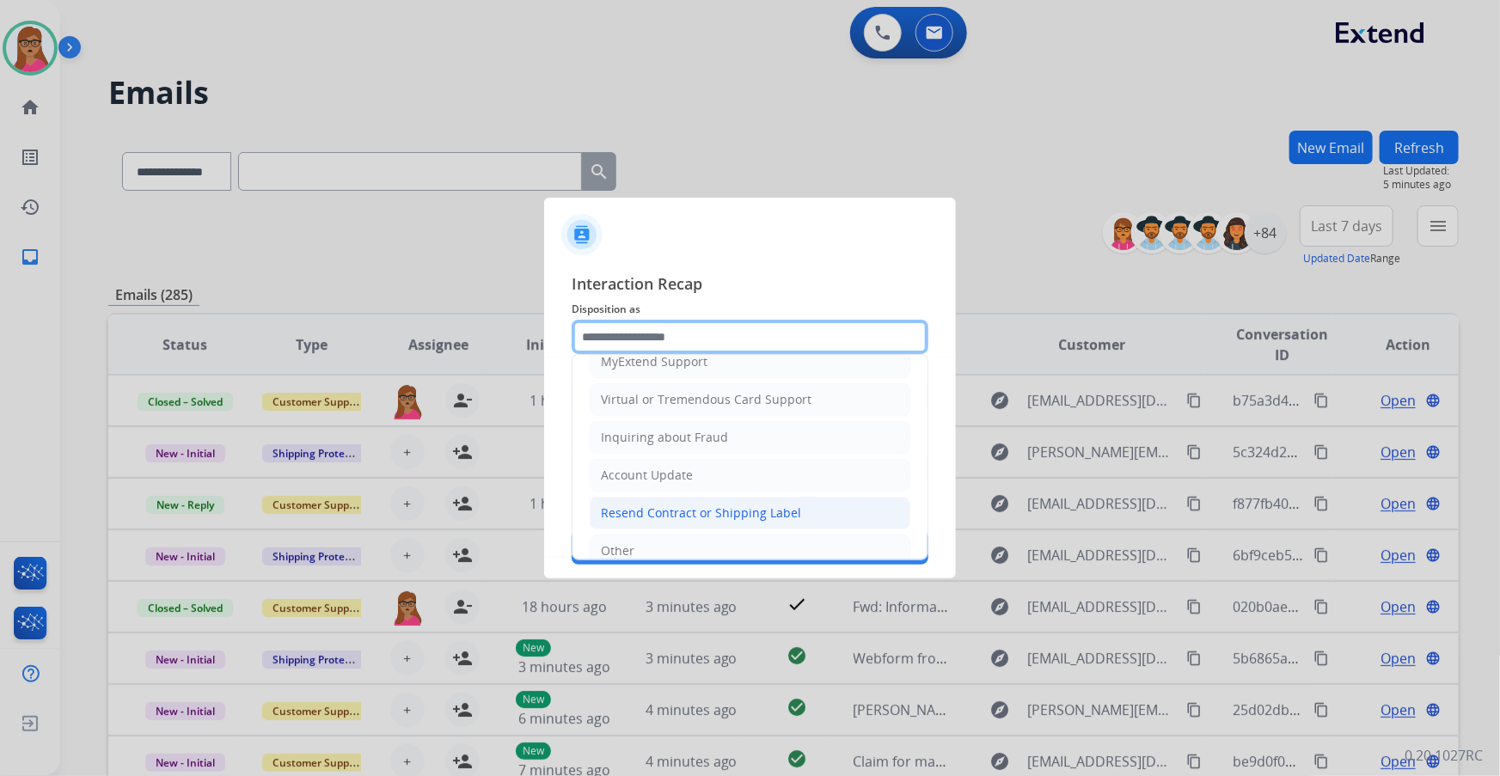
scroll to position [234, 0]
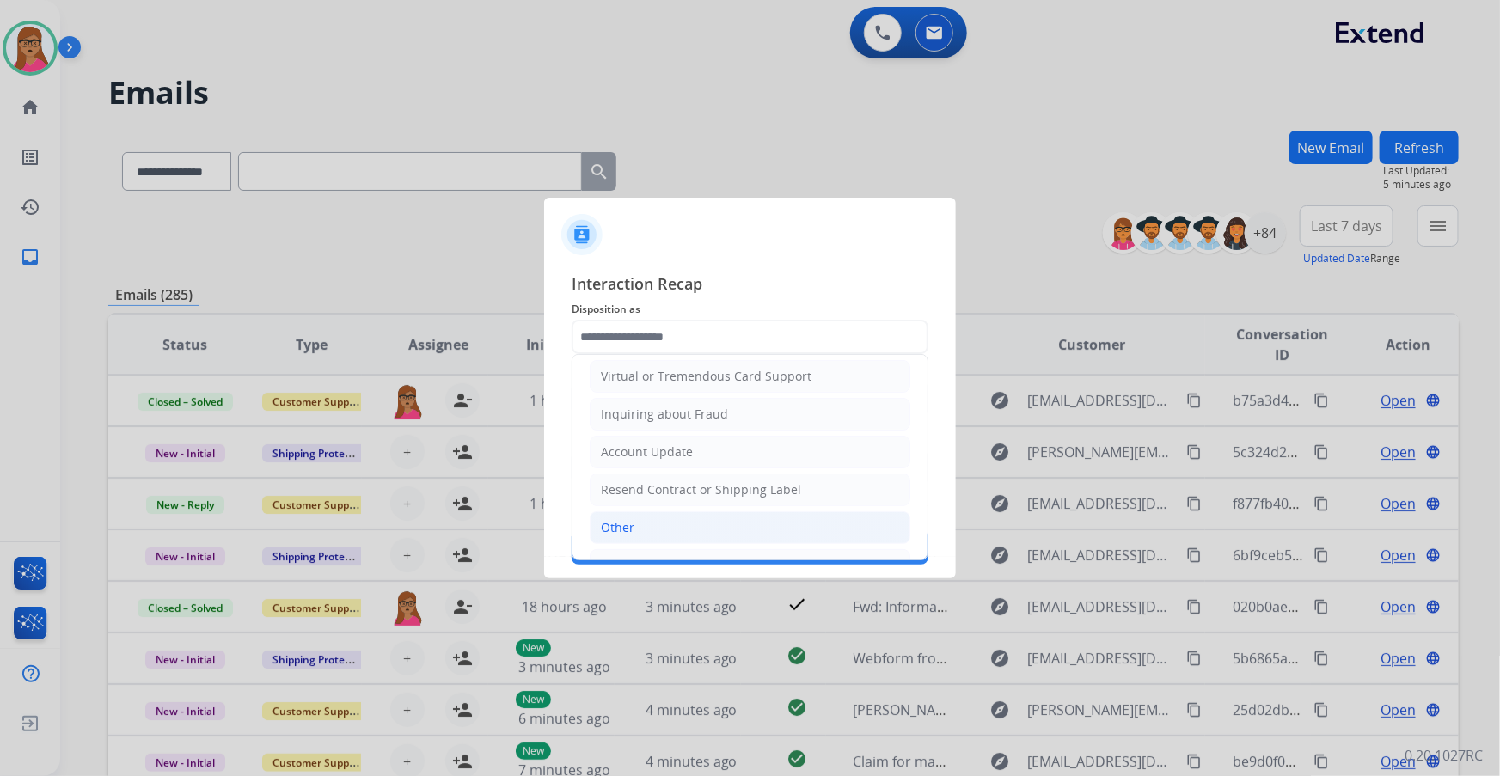
drag, startPoint x: 618, startPoint y: 530, endPoint x: 660, endPoint y: 444, distance: 95.4
click at [618, 529] on div "Other" at bounding box center [618, 527] width 34 height 17
type input "*****"
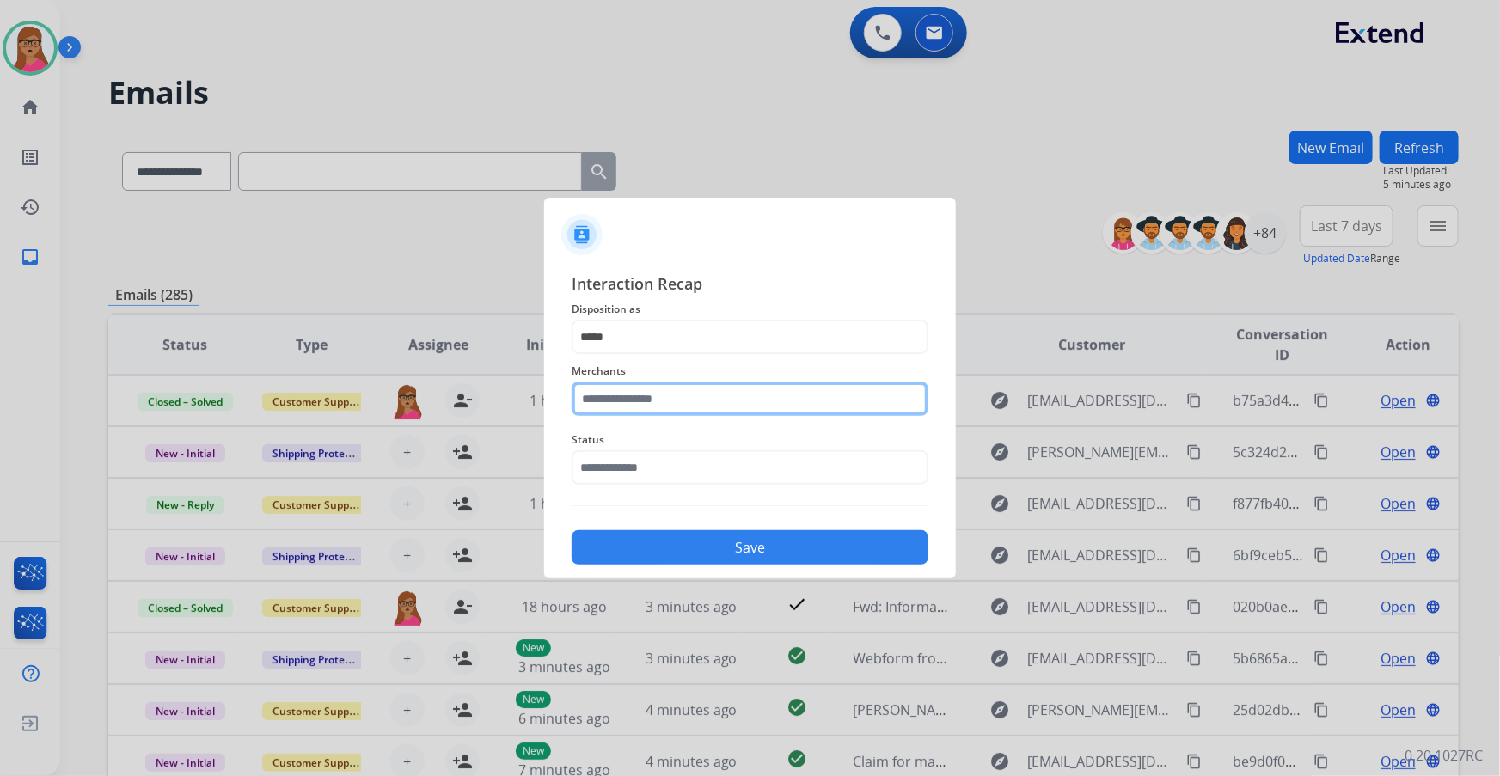
click at [669, 396] on input "text" at bounding box center [750, 399] width 357 height 34
type input "*"
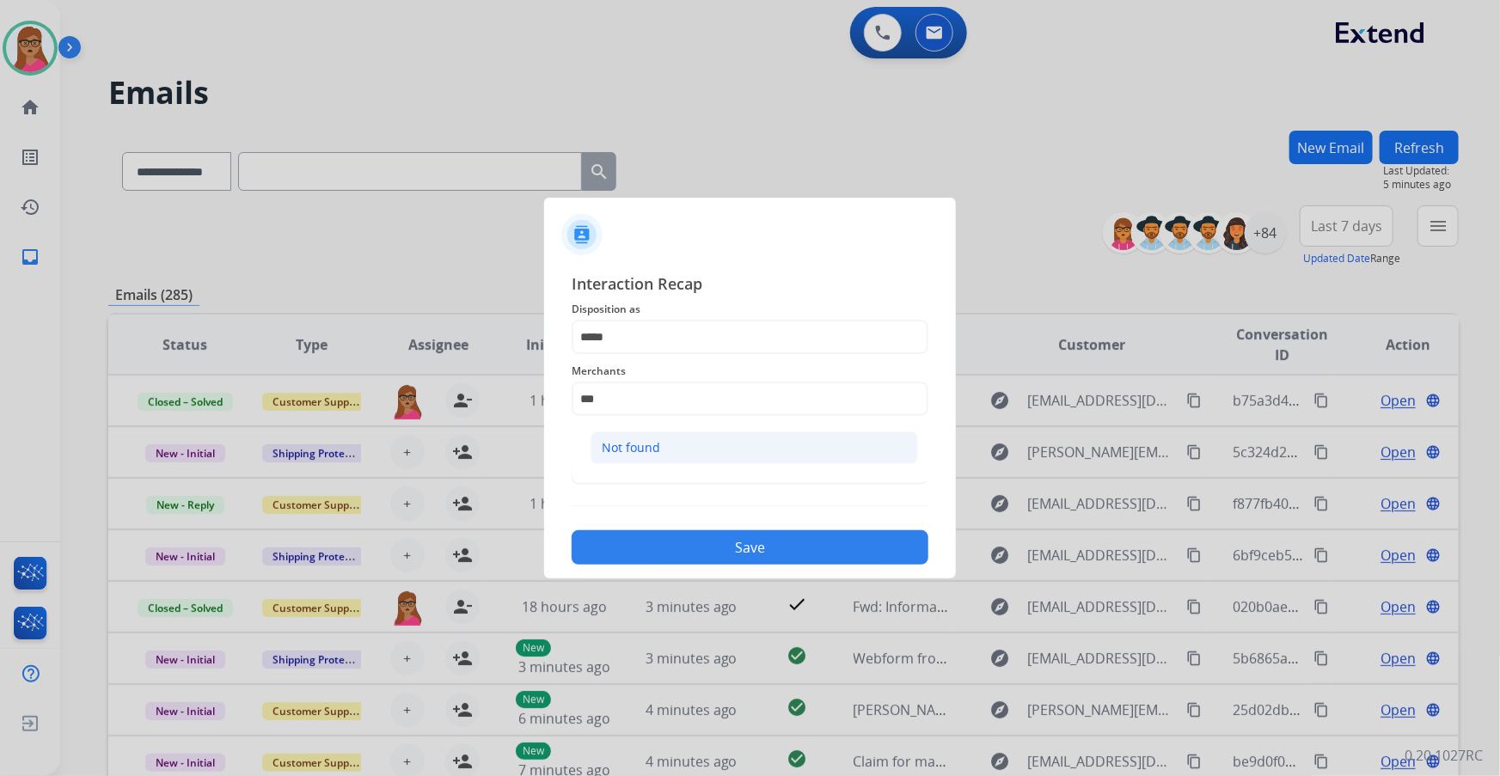
click at [659, 438] on li "Not found" at bounding box center [755, 448] width 328 height 33
type input "*********"
click at [637, 463] on input "text" at bounding box center [750, 468] width 357 height 34
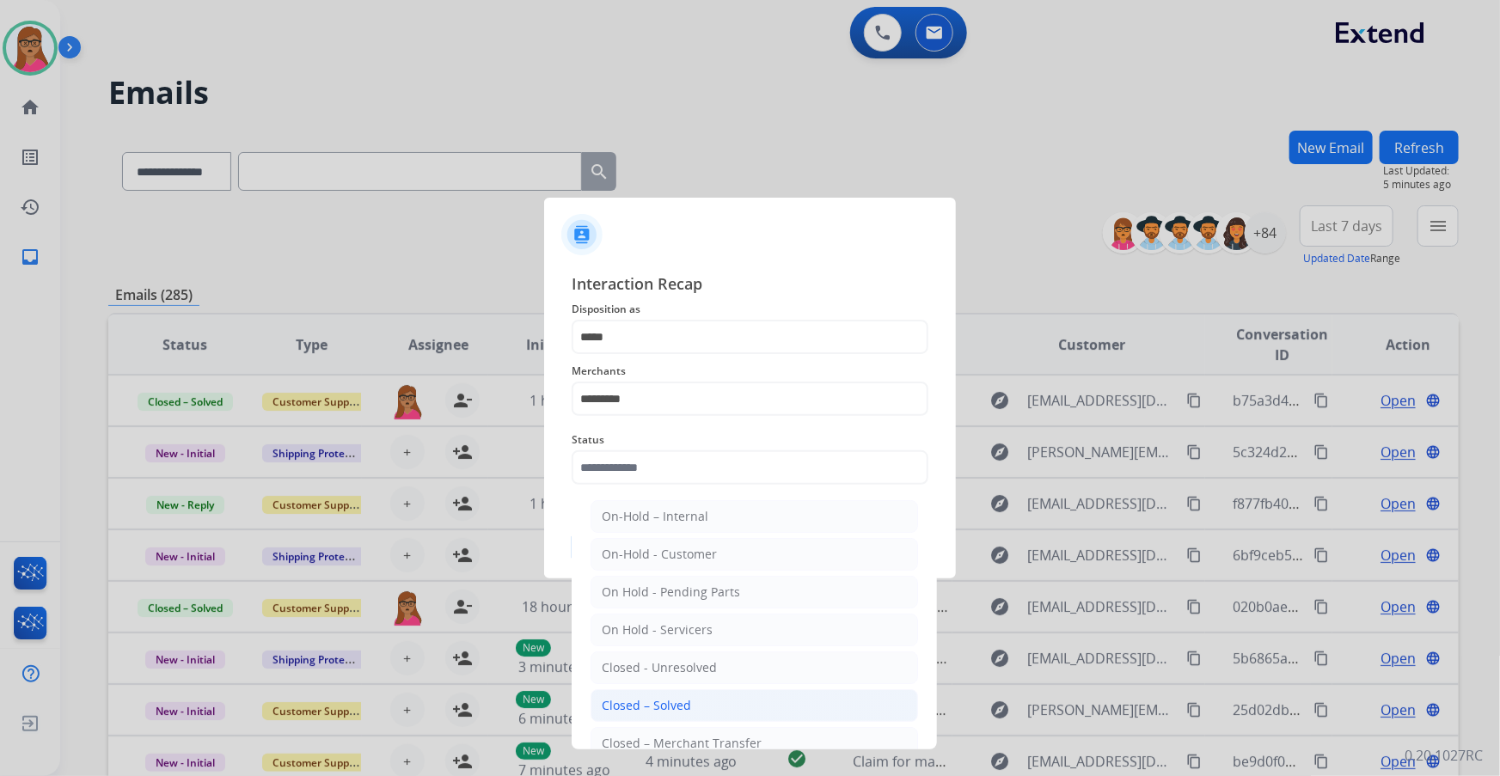
click at [674, 690] on li "Closed – Solved" at bounding box center [755, 706] width 328 height 33
type input "**********"
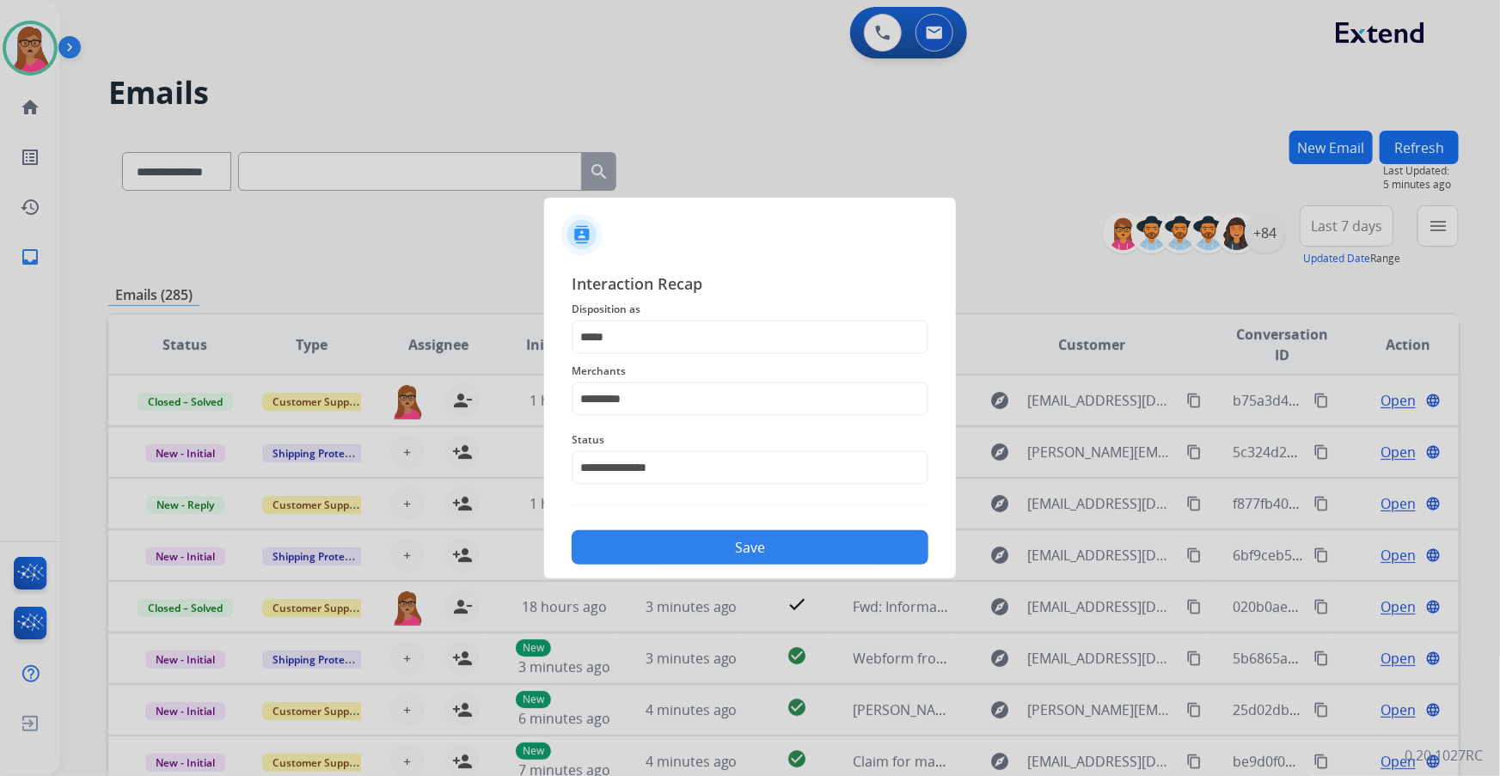
click at [772, 538] on button "Save" at bounding box center [750, 548] width 357 height 34
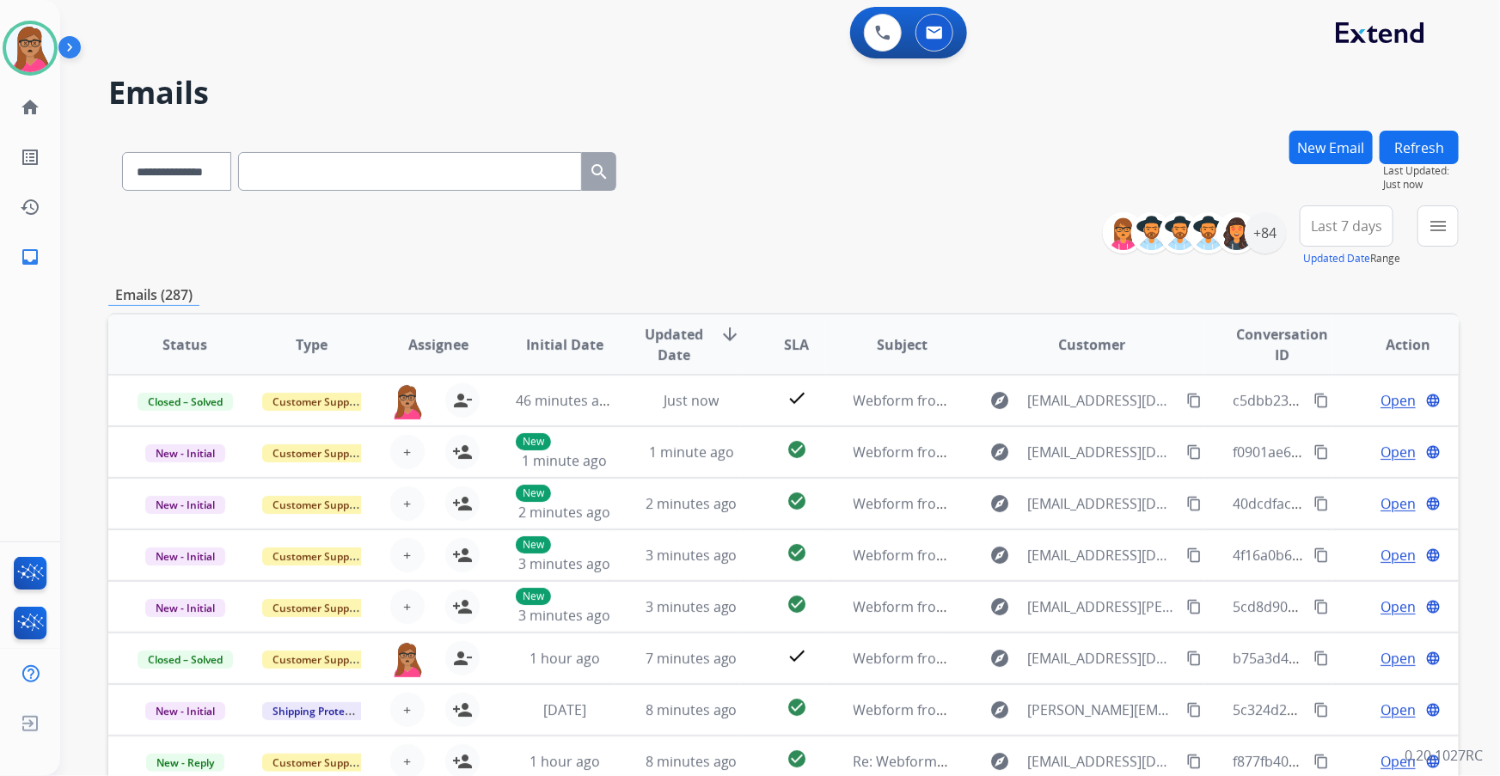
click at [1348, 223] on span "Last 7 days" at bounding box center [1346, 226] width 71 height 7
click at [1294, 430] on div "Last 90 days" at bounding box center [1341, 435] width 95 height 26
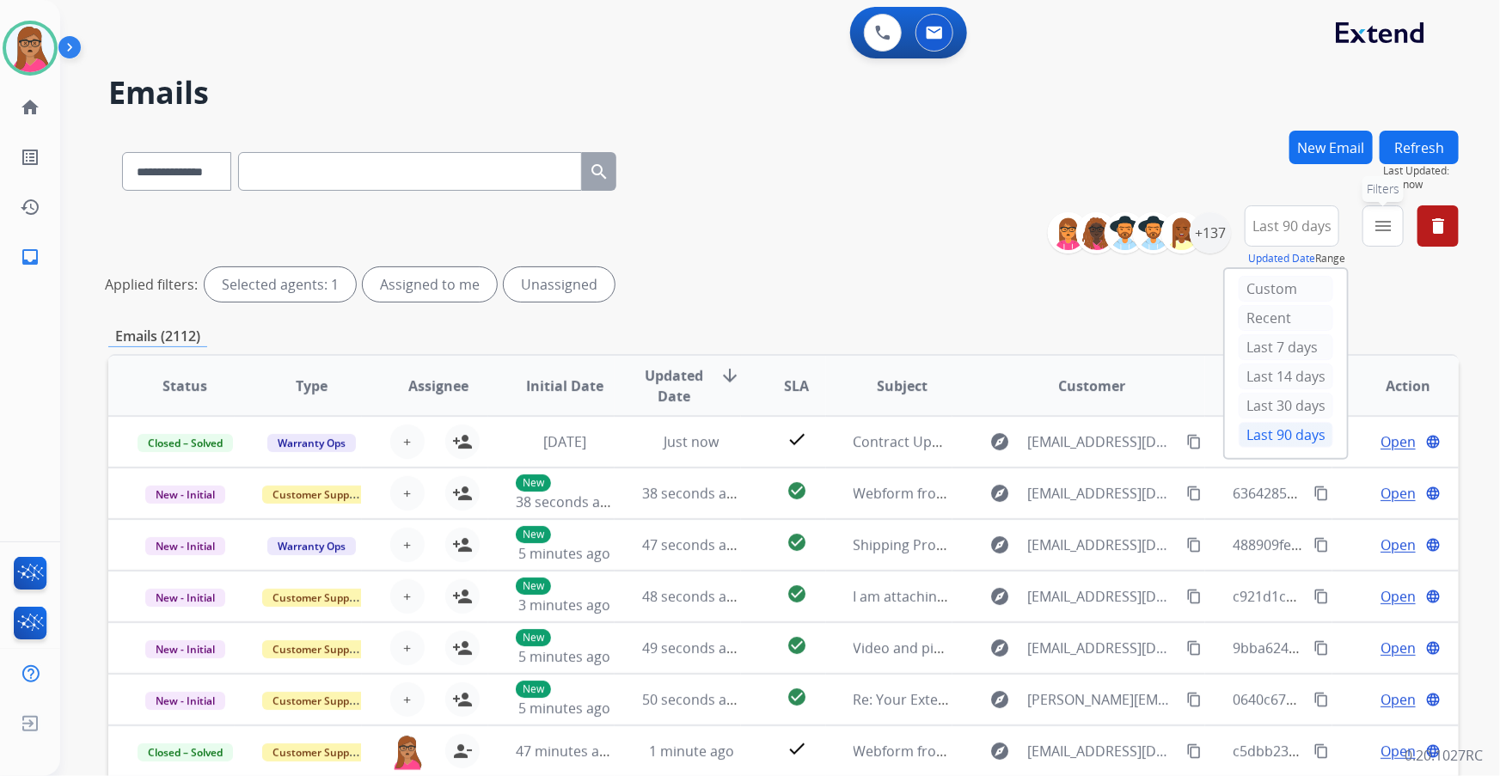
click at [1390, 224] on mat-icon "menu" at bounding box center [1383, 226] width 21 height 21
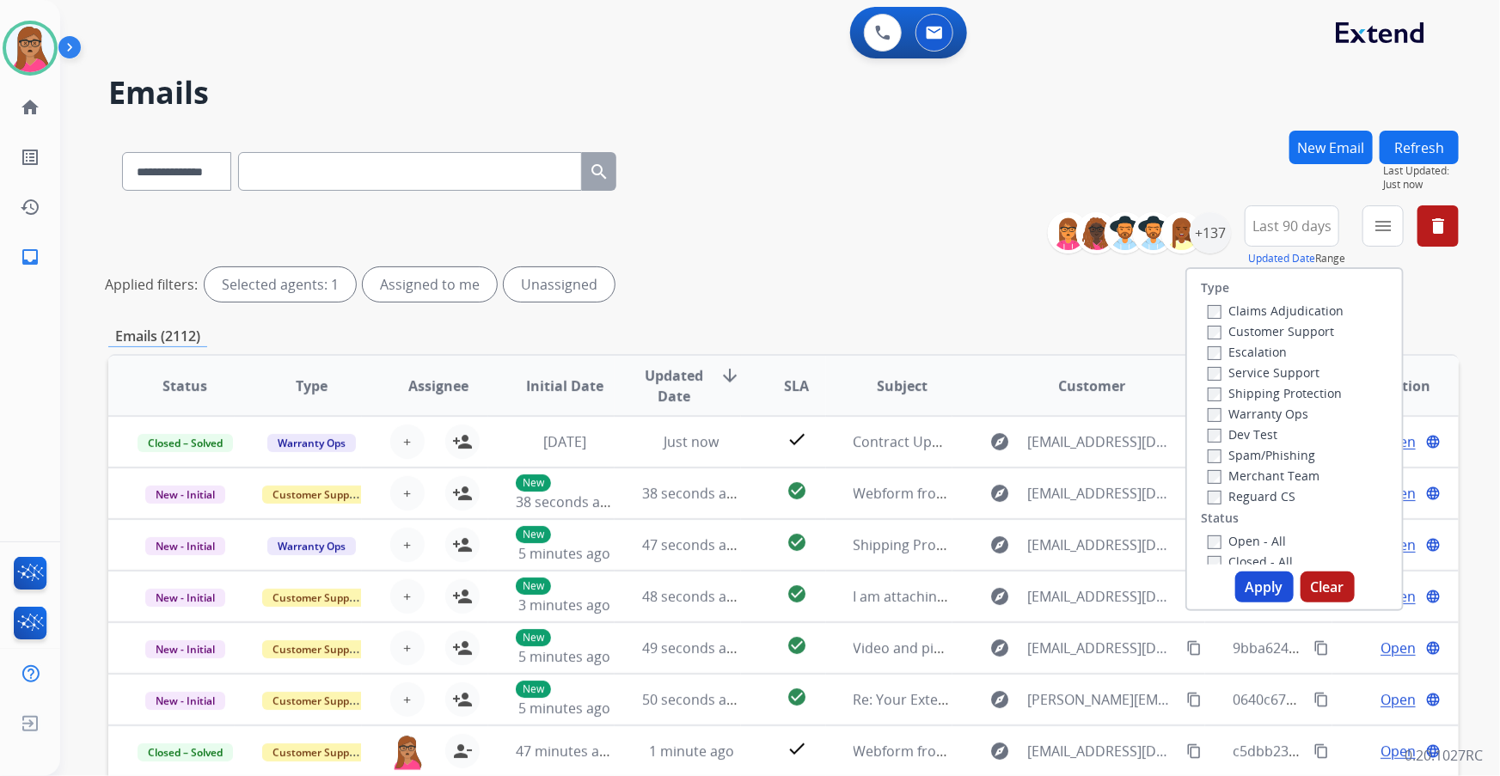
click at [1285, 333] on label "Customer Support" at bounding box center [1271, 331] width 126 height 16
click at [1298, 397] on label "Shipping Protection" at bounding box center [1275, 393] width 134 height 16
click at [1247, 499] on label "Reguard CS" at bounding box center [1252, 496] width 88 height 16
click at [1257, 539] on label "Open - All" at bounding box center [1247, 541] width 78 height 16
click at [1247, 592] on button "Apply" at bounding box center [1265, 587] width 58 height 31
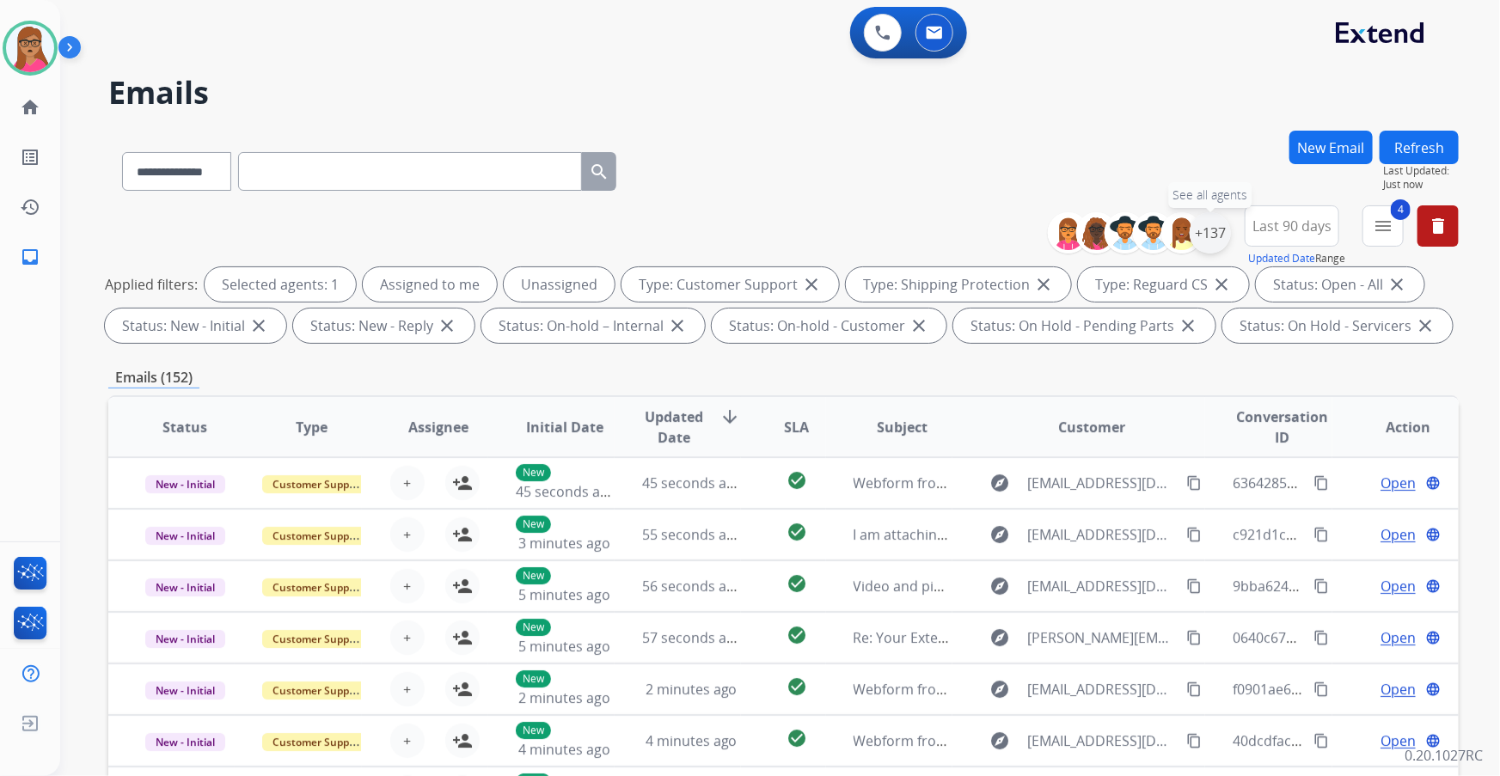
click at [1210, 224] on div "+137" at bounding box center [1210, 232] width 41 height 41
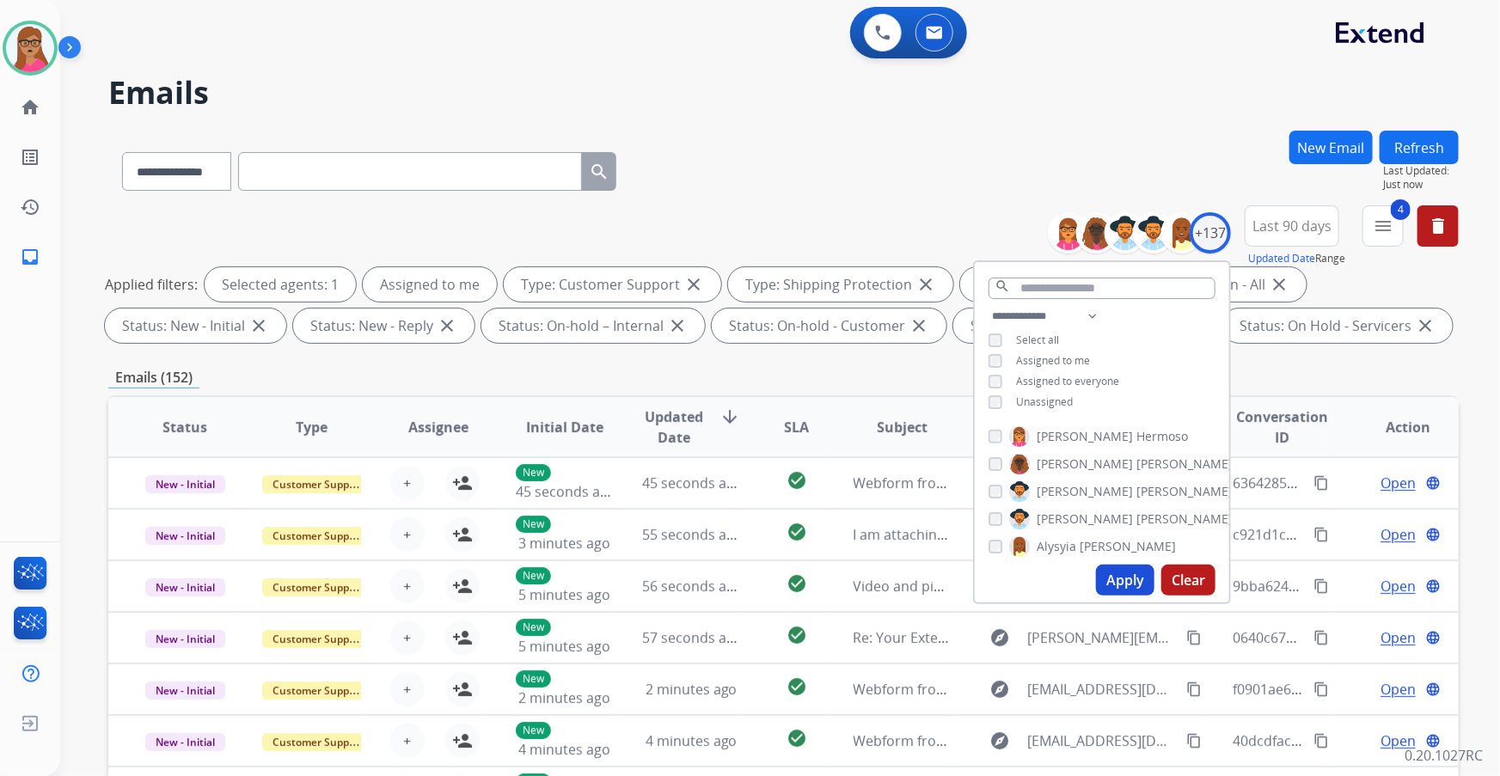
click at [1117, 586] on button "Apply" at bounding box center [1125, 580] width 58 height 31
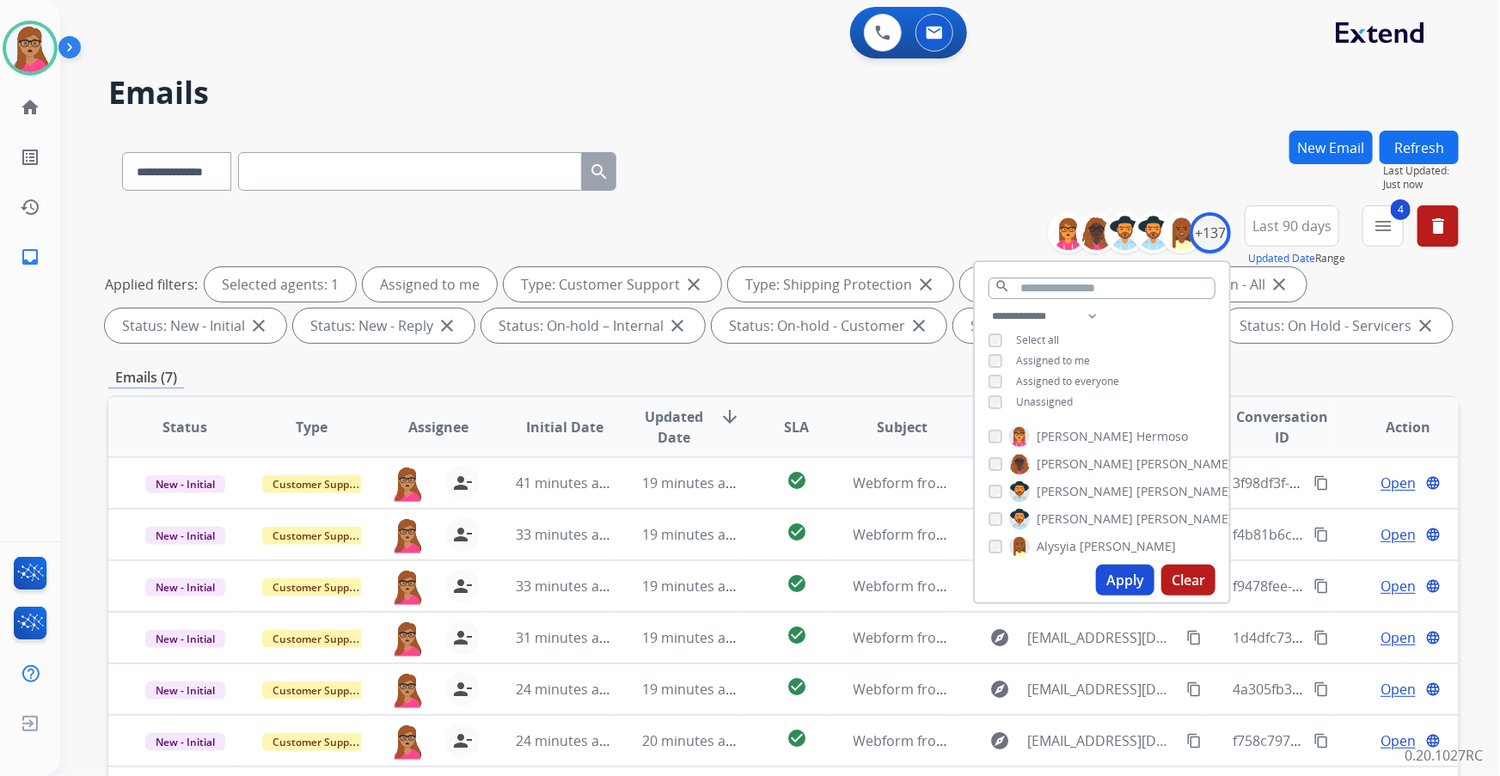
click at [835, 379] on div "Emails (7)" at bounding box center [783, 377] width 1351 height 21
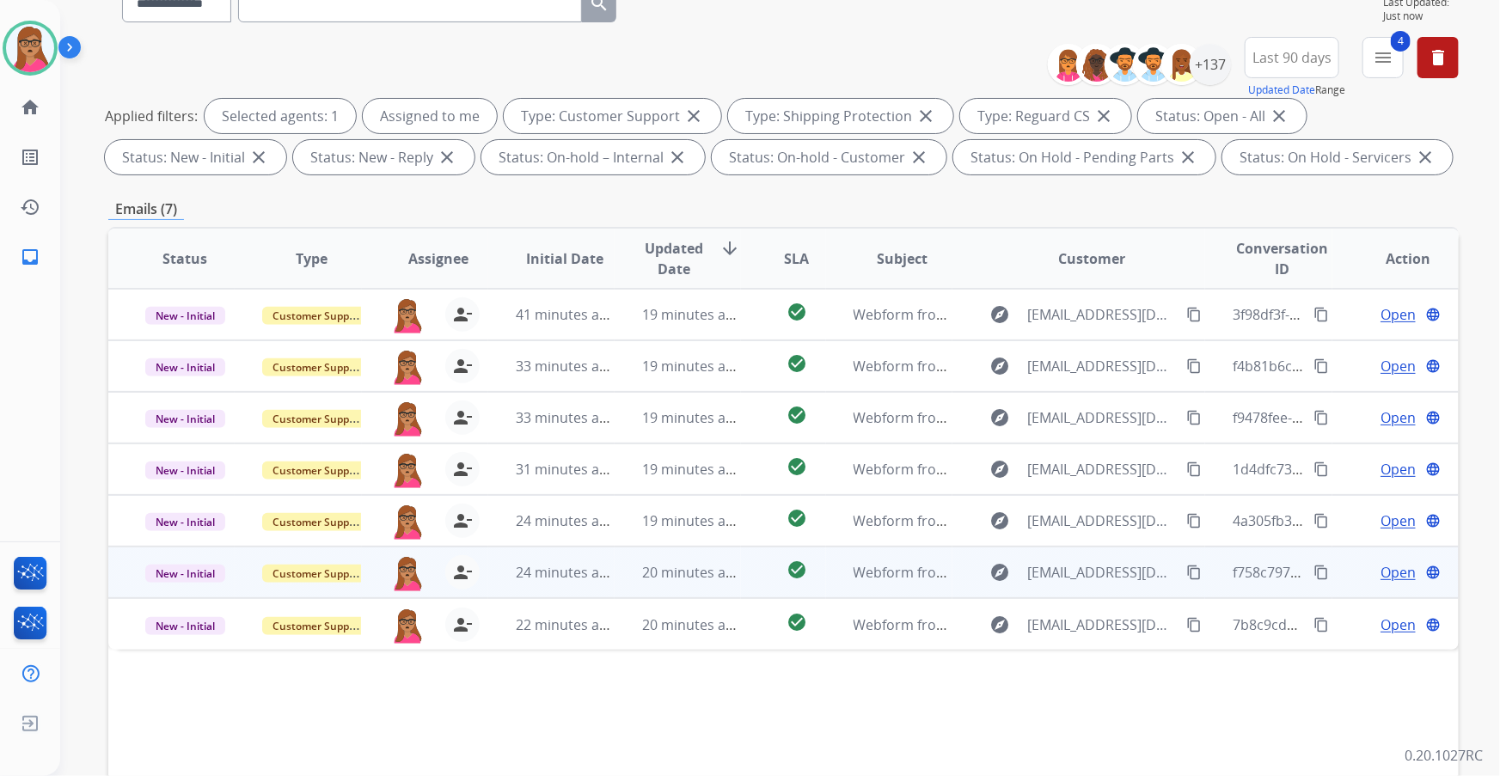
scroll to position [284, 0]
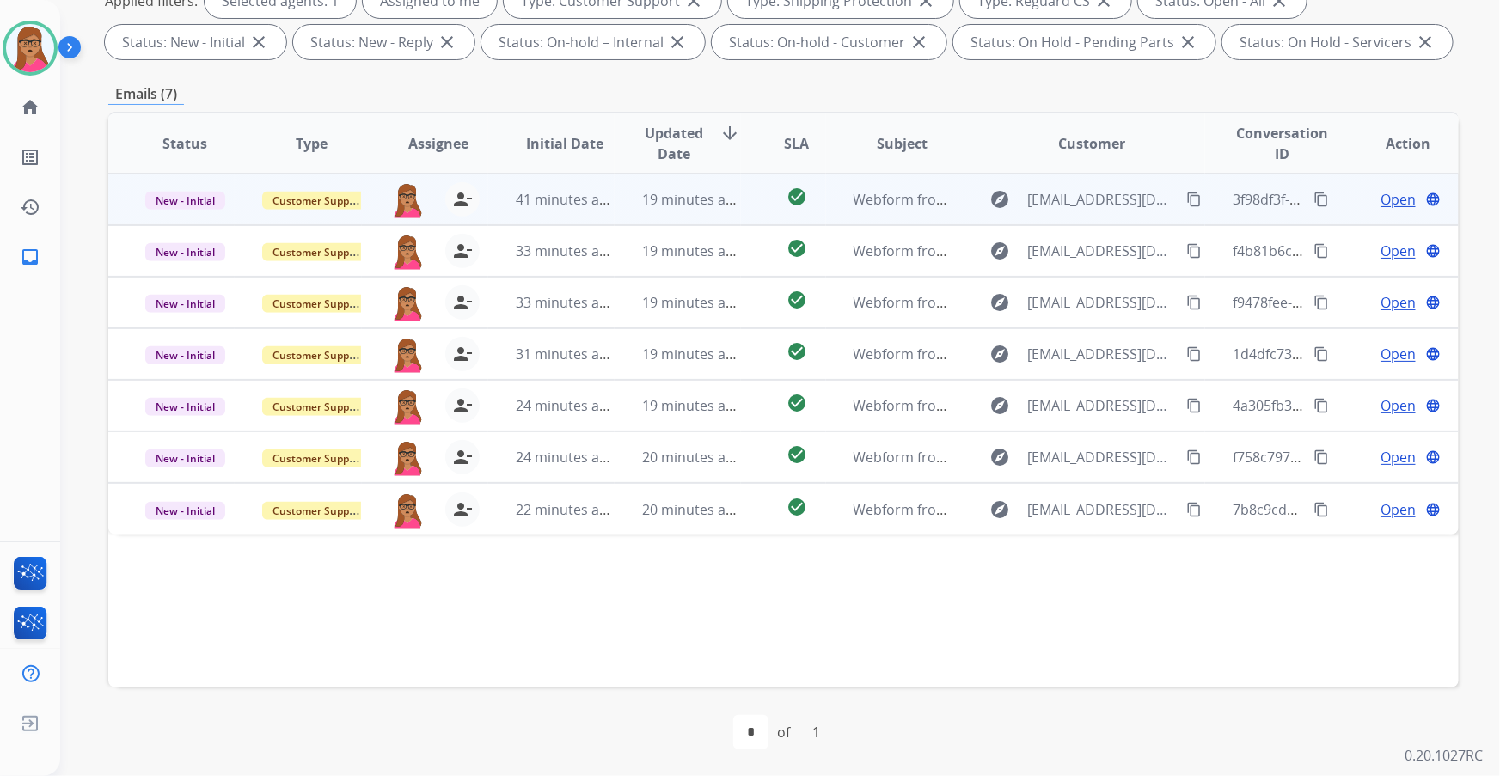
click at [1384, 207] on span "Open" at bounding box center [1398, 199] width 35 height 21
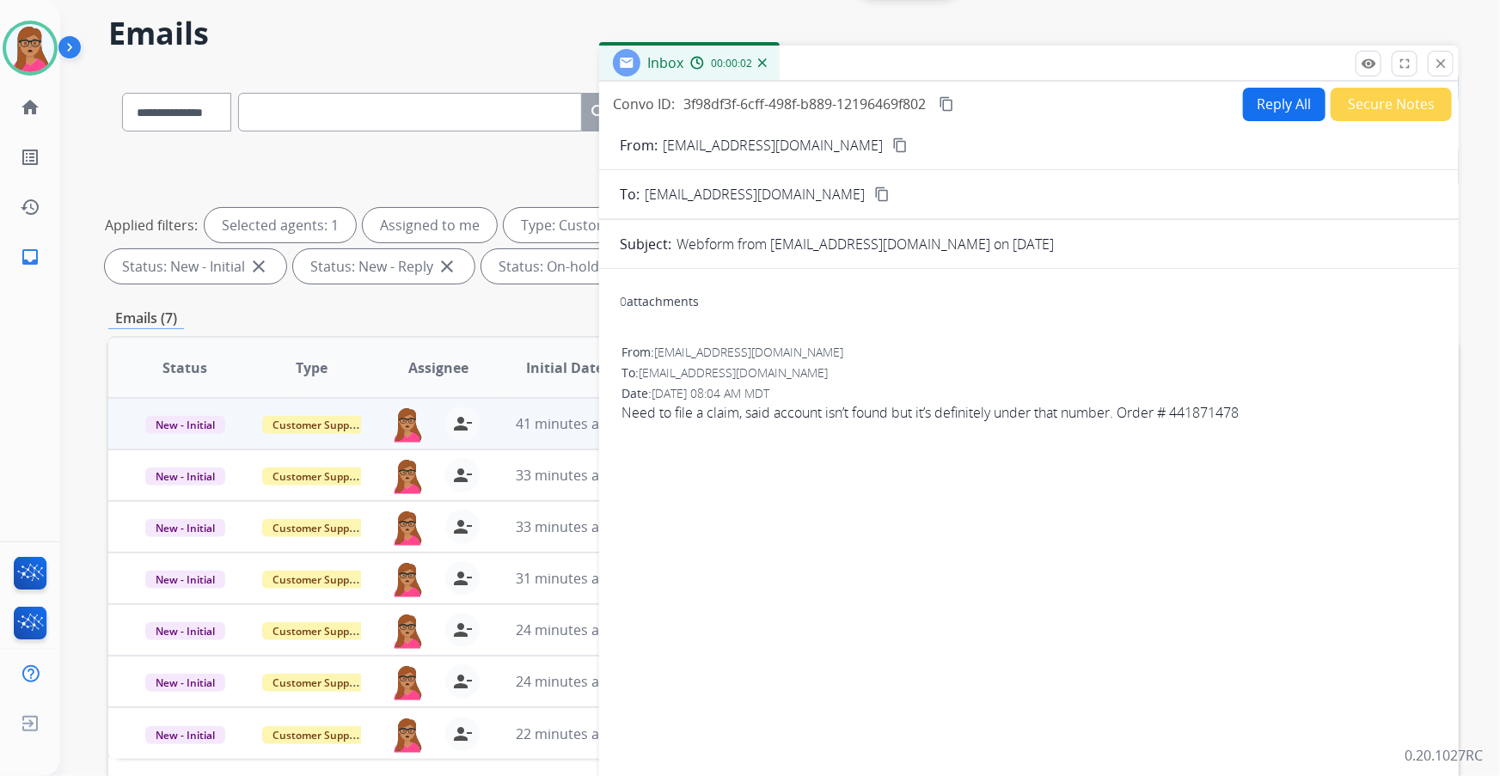
scroll to position [0, 0]
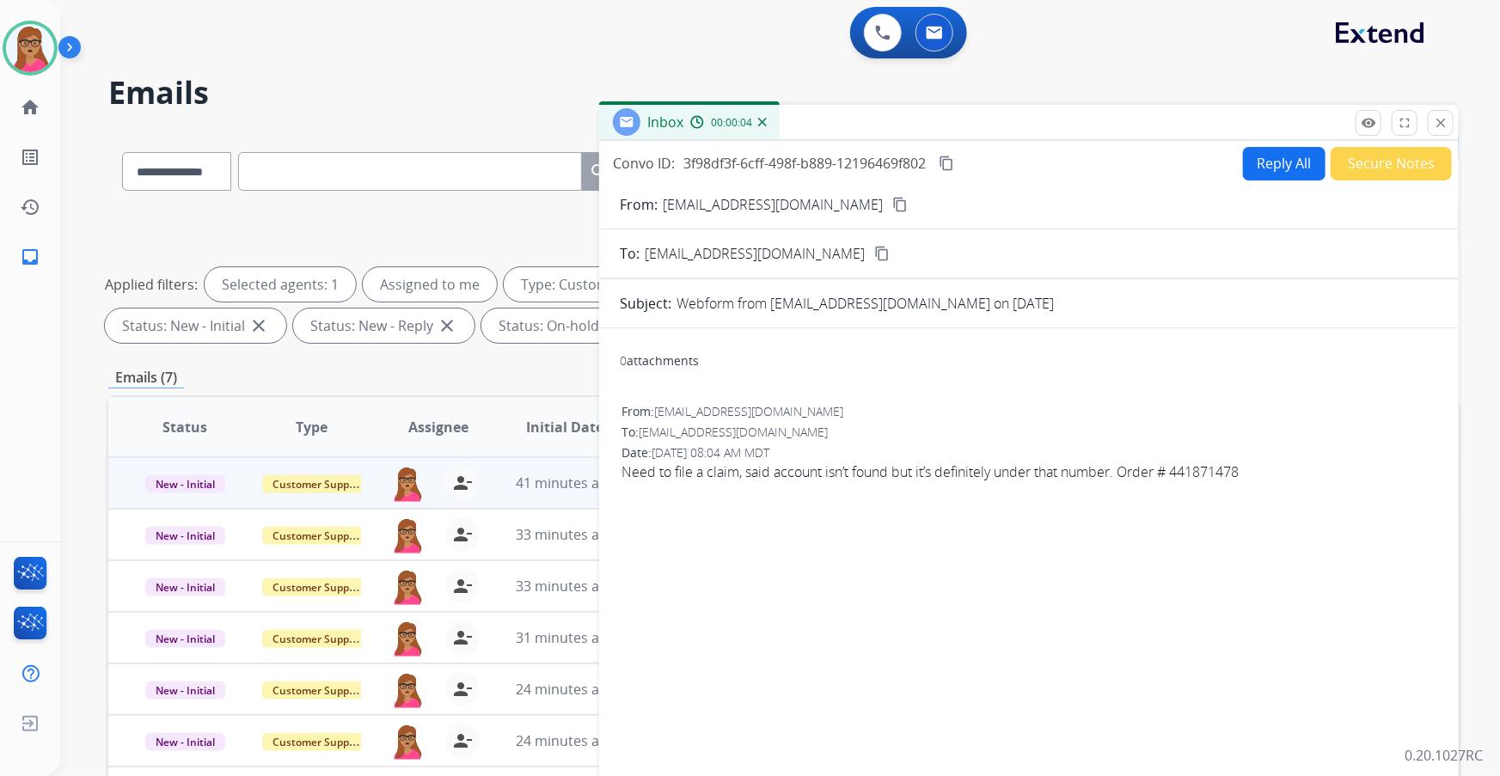
click at [893, 205] on mat-icon "content_copy" at bounding box center [900, 204] width 15 height 15
click at [1254, 174] on button "Reply All" at bounding box center [1284, 164] width 83 height 34
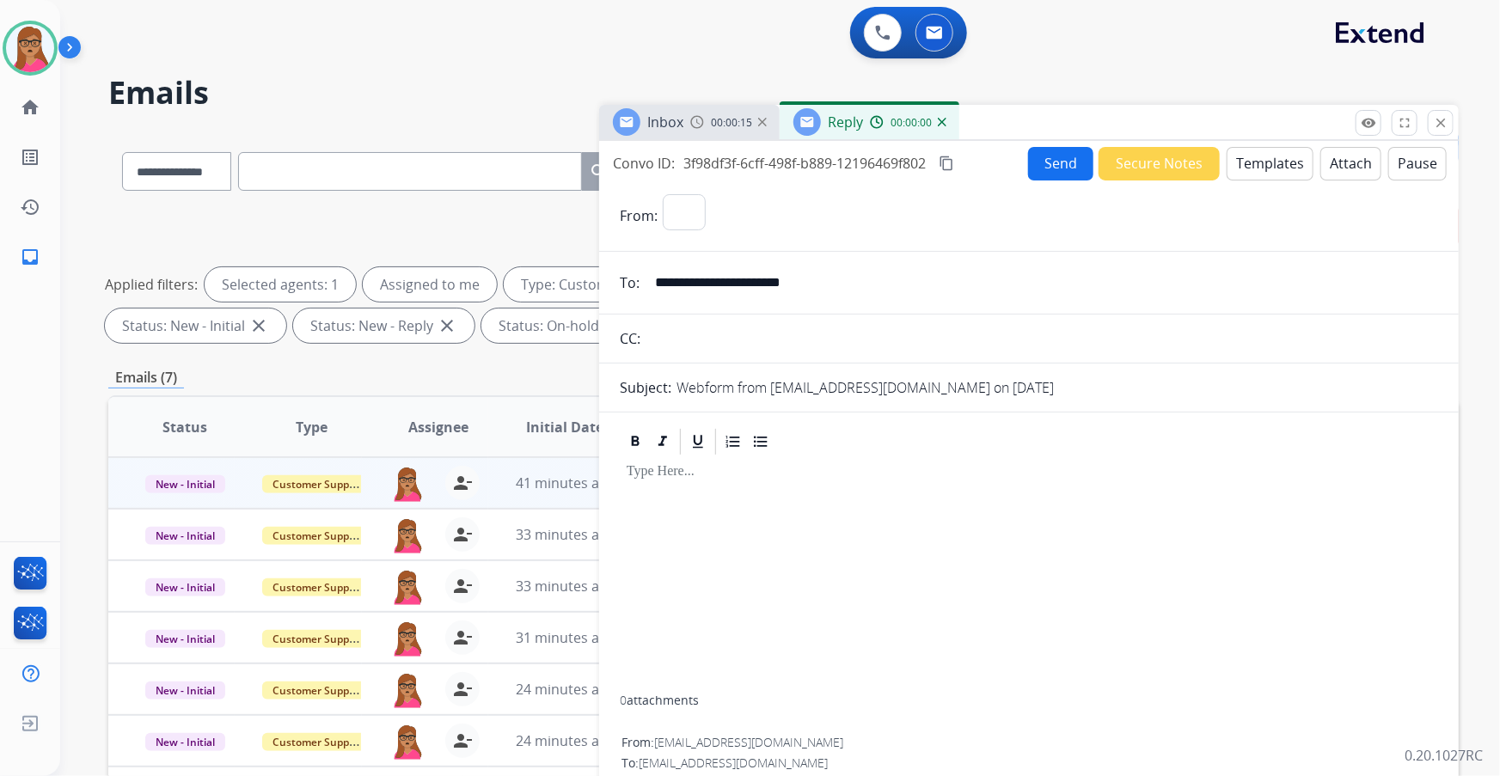
select select "**********"
click at [1264, 173] on button "Templates" at bounding box center [1270, 164] width 87 height 34
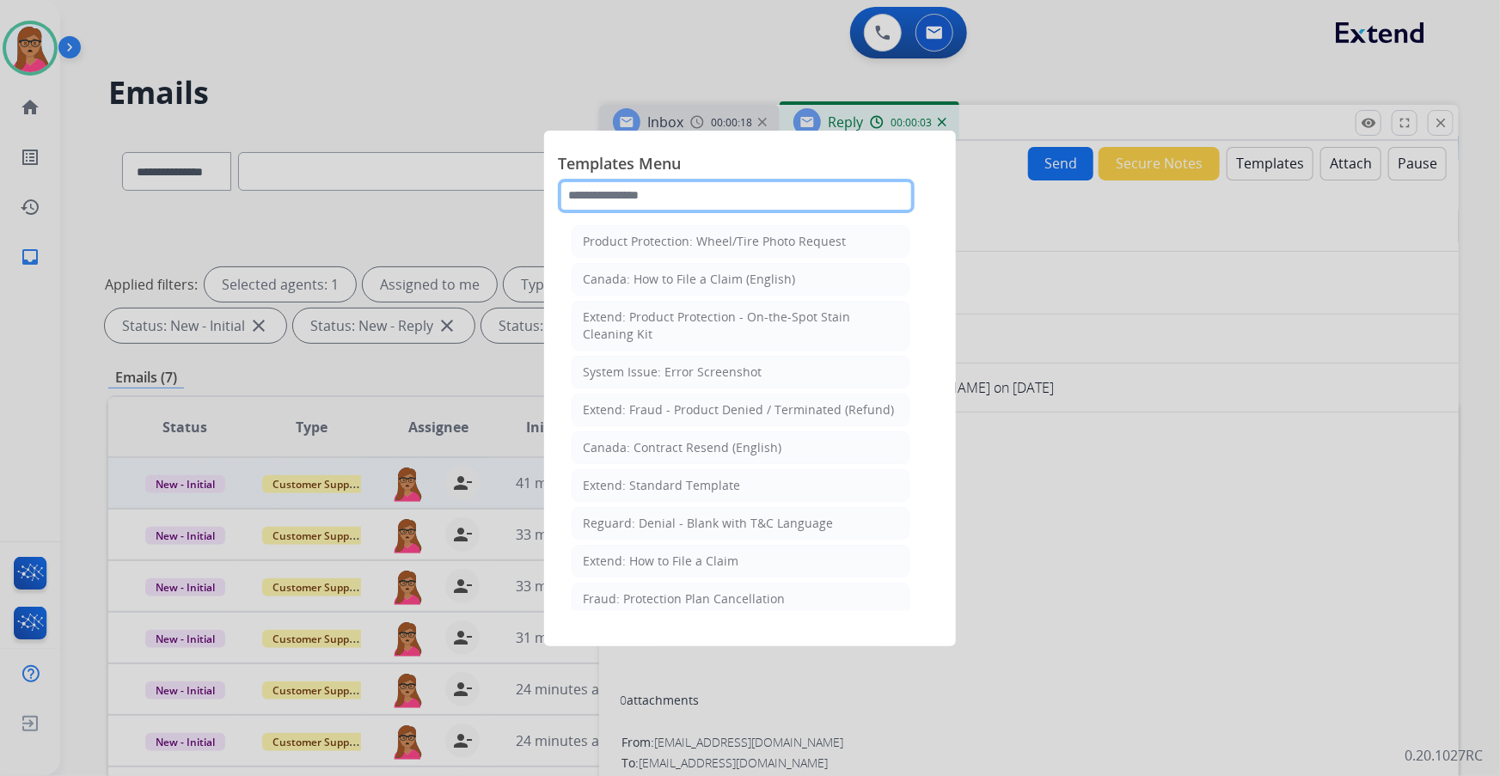
click at [712, 181] on input "text" at bounding box center [736, 196] width 357 height 34
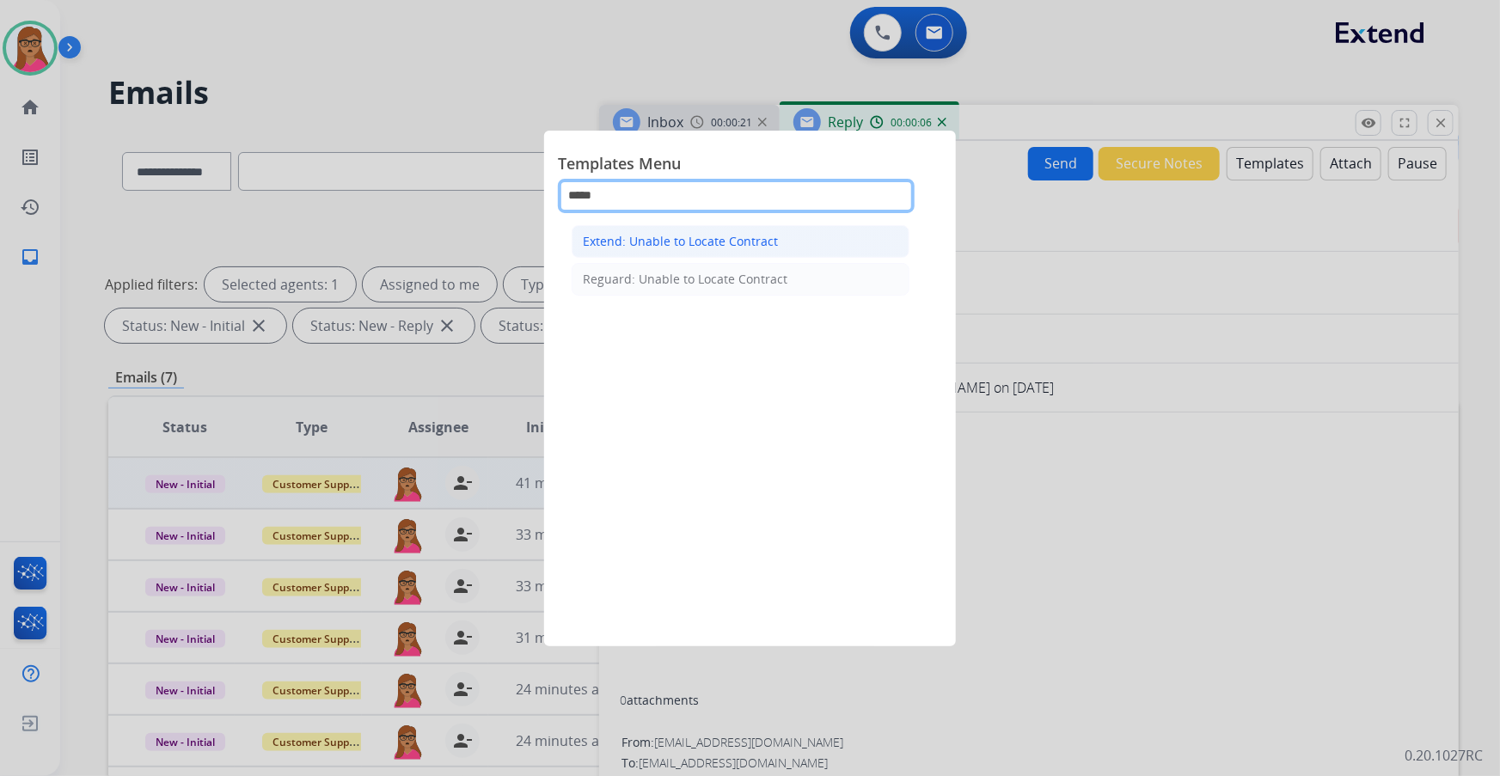
type input "*****"
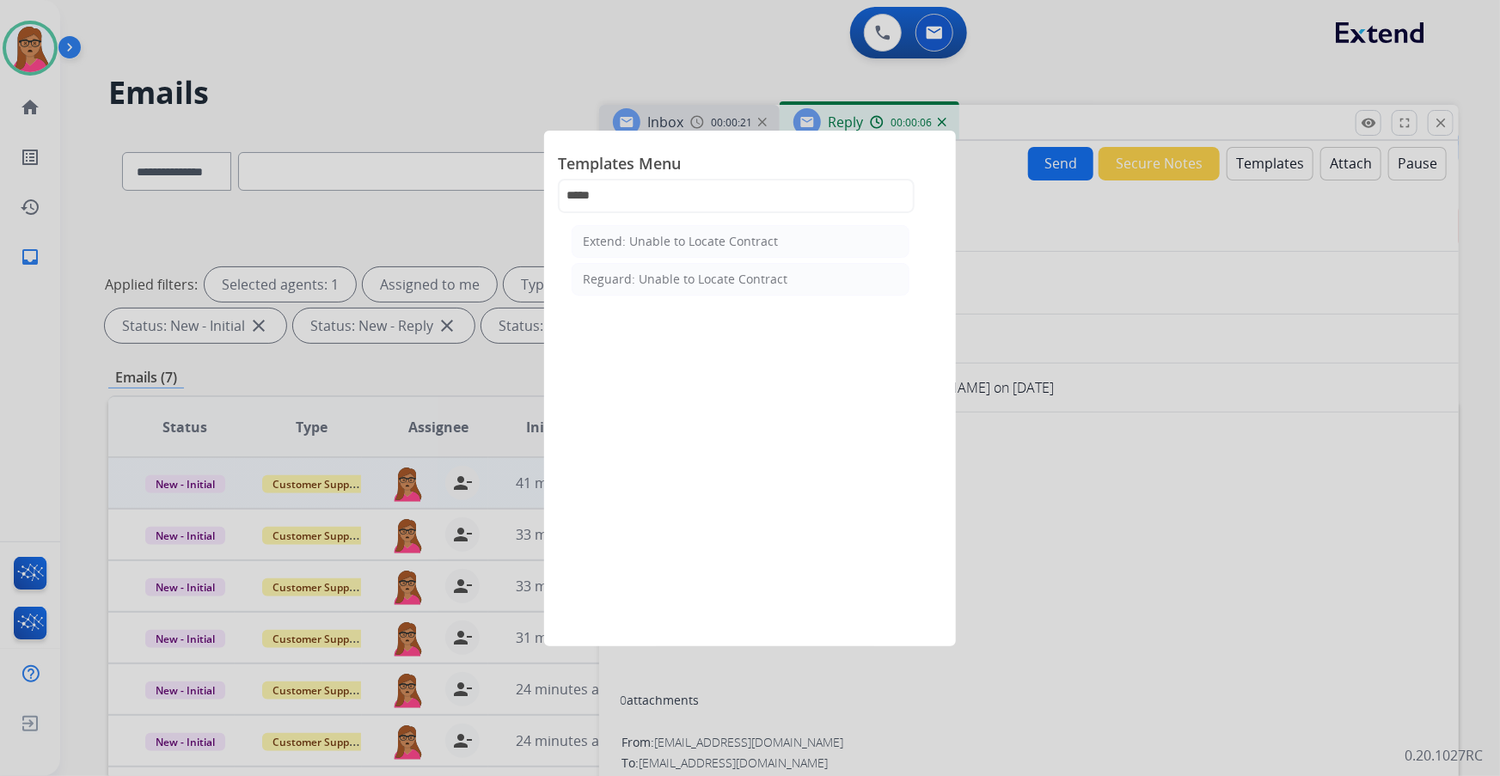
click at [704, 230] on li "Extend: Unable to Locate Contract" at bounding box center [741, 241] width 338 height 33
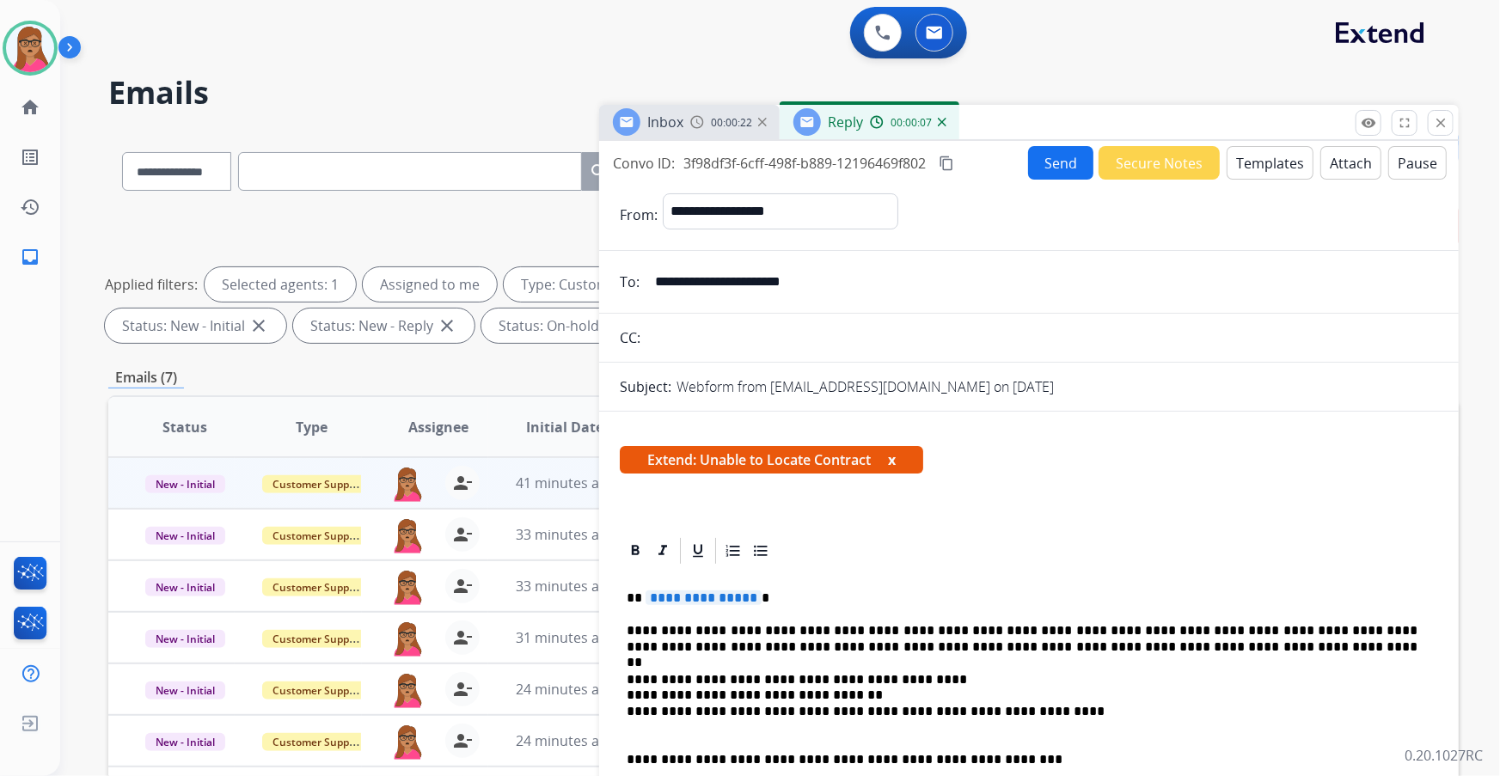
click at [729, 593] on span "**********" at bounding box center [704, 598] width 116 height 15
click at [1052, 155] on button "Send" at bounding box center [1060, 163] width 65 height 34
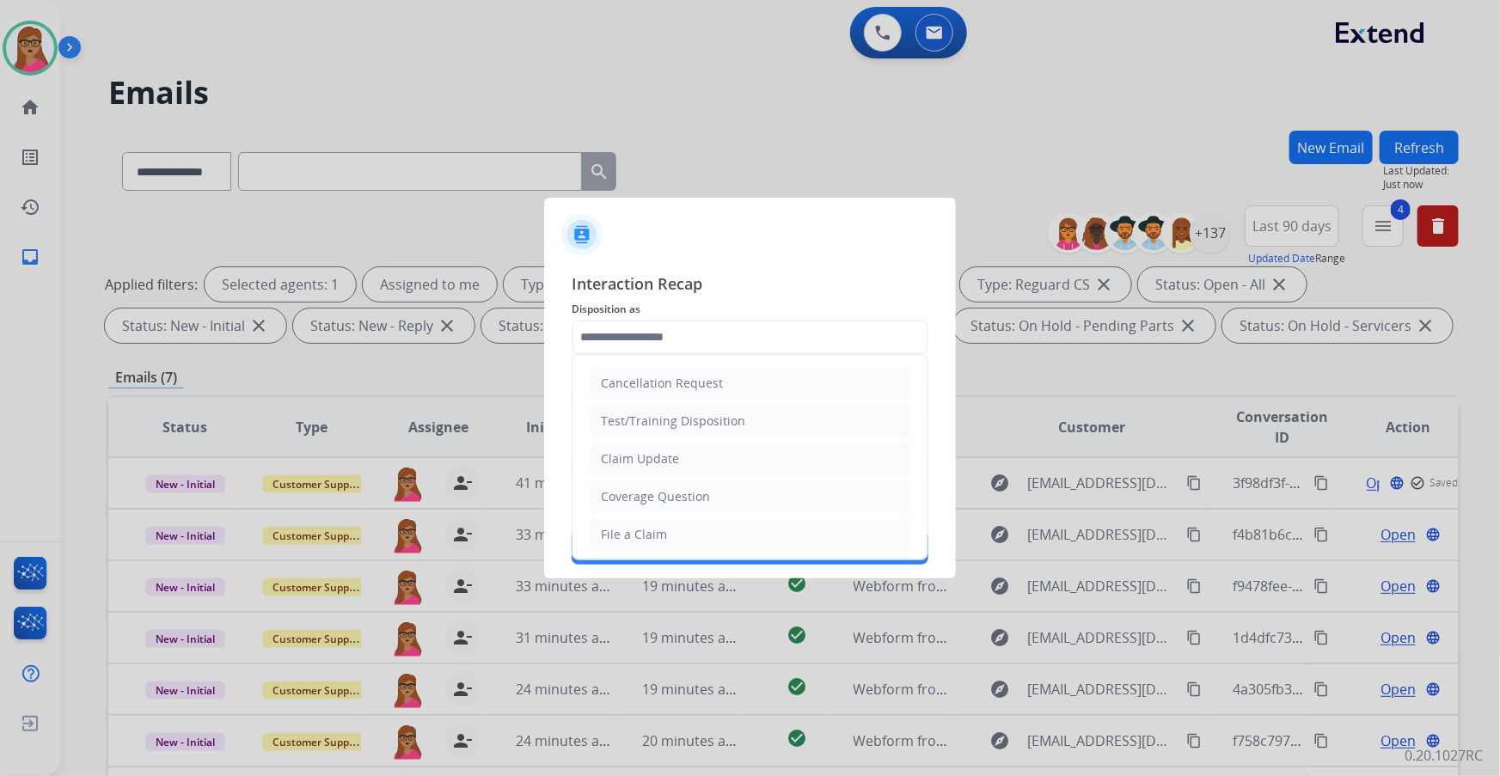
click at [676, 328] on input "text" at bounding box center [750, 337] width 357 height 34
click at [633, 488] on div "Other" at bounding box center [618, 496] width 34 height 17
type input "*****"
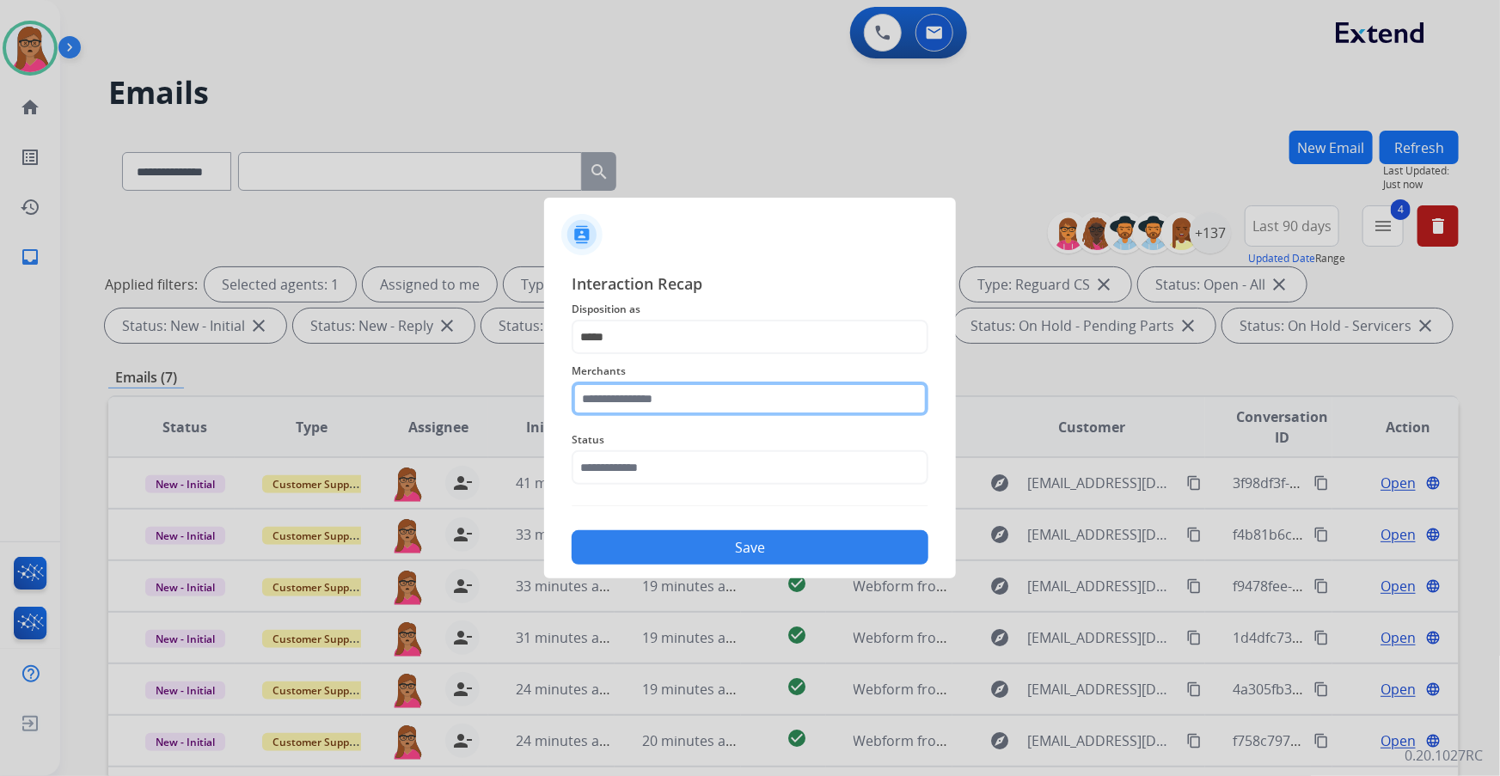
click at [696, 390] on input "text" at bounding box center [750, 399] width 357 height 34
click at [654, 450] on div "Not found" at bounding box center [631, 447] width 58 height 17
type input "*********"
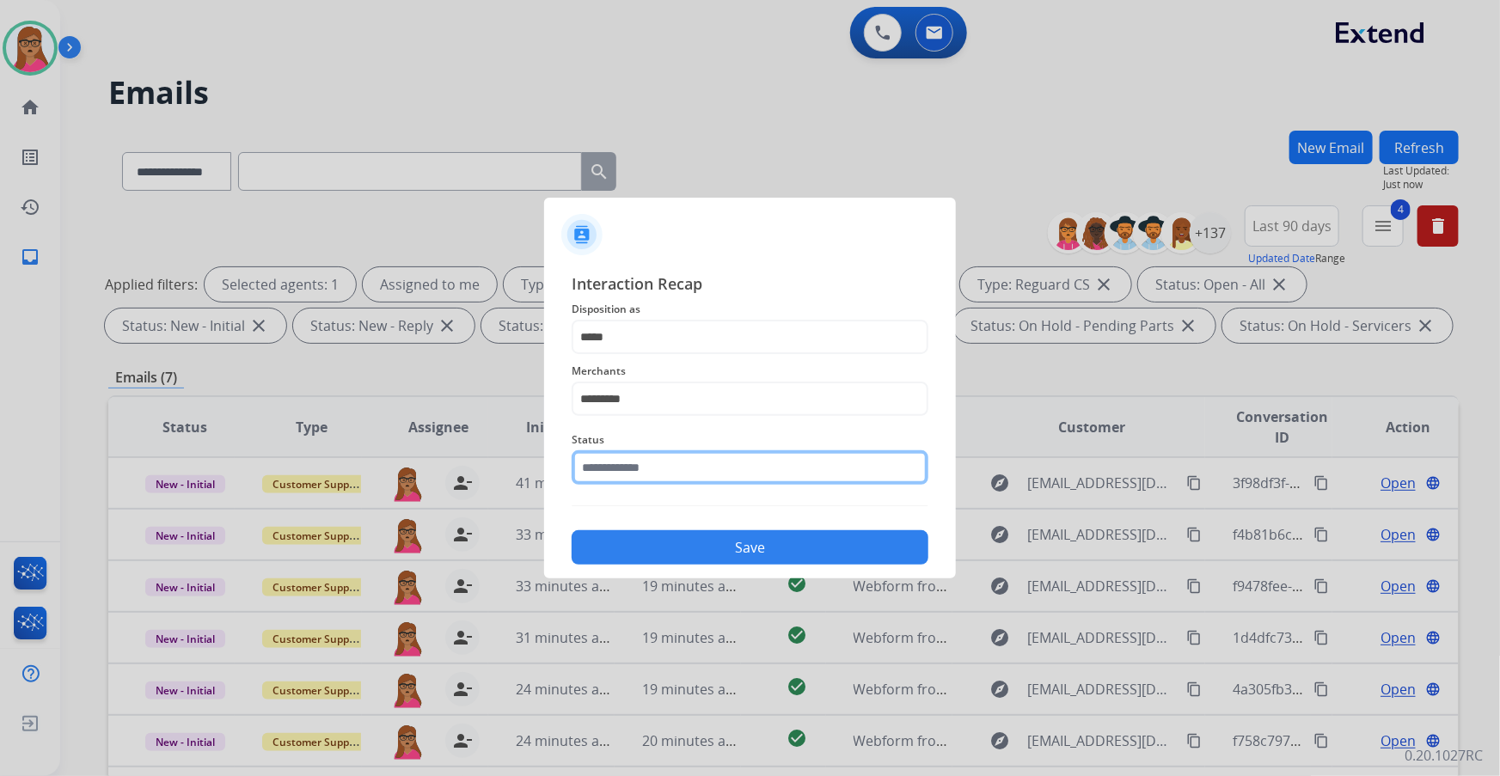
click at [685, 465] on input "text" at bounding box center [750, 468] width 357 height 34
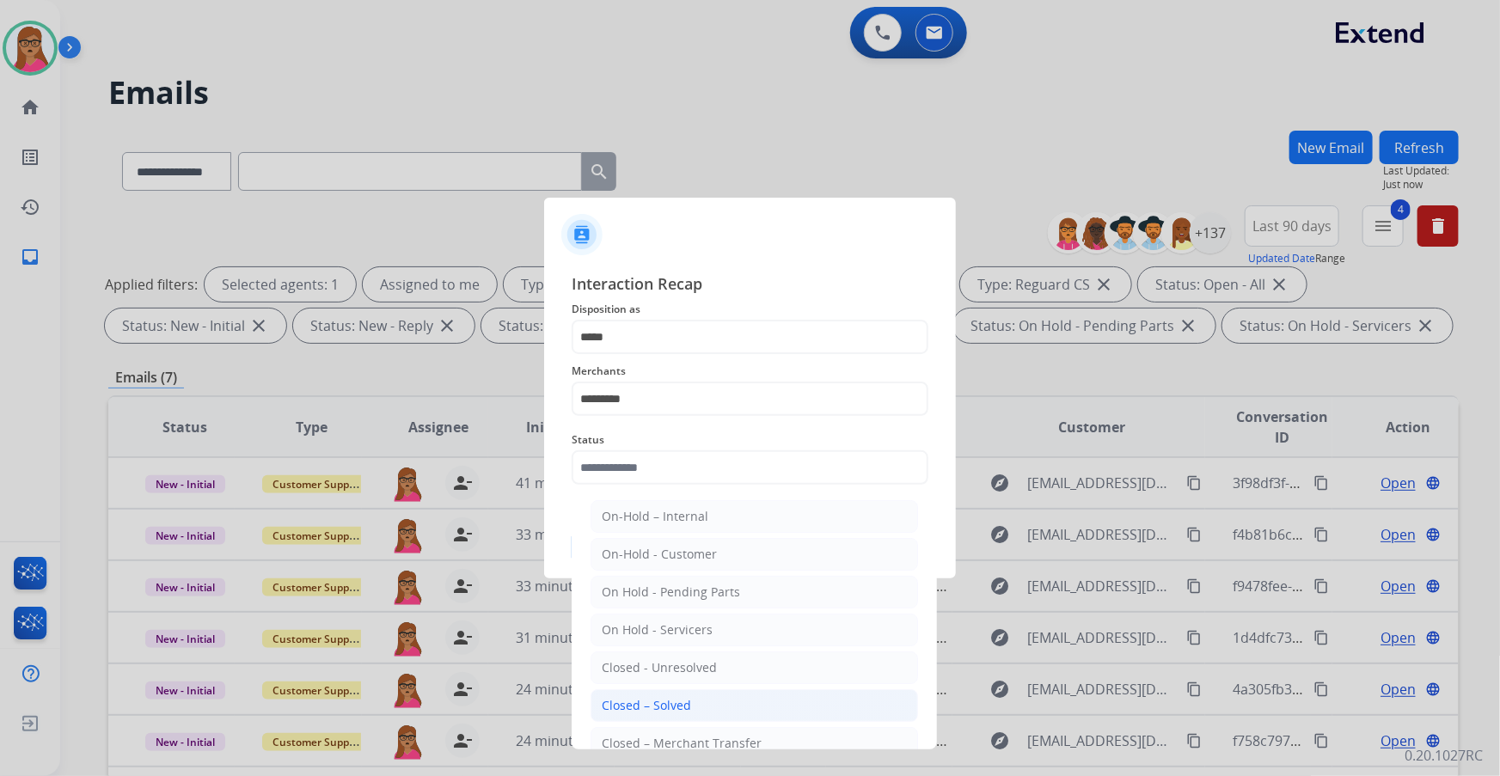
click at [659, 713] on div "Closed – Solved" at bounding box center [646, 705] width 89 height 17
type input "**********"
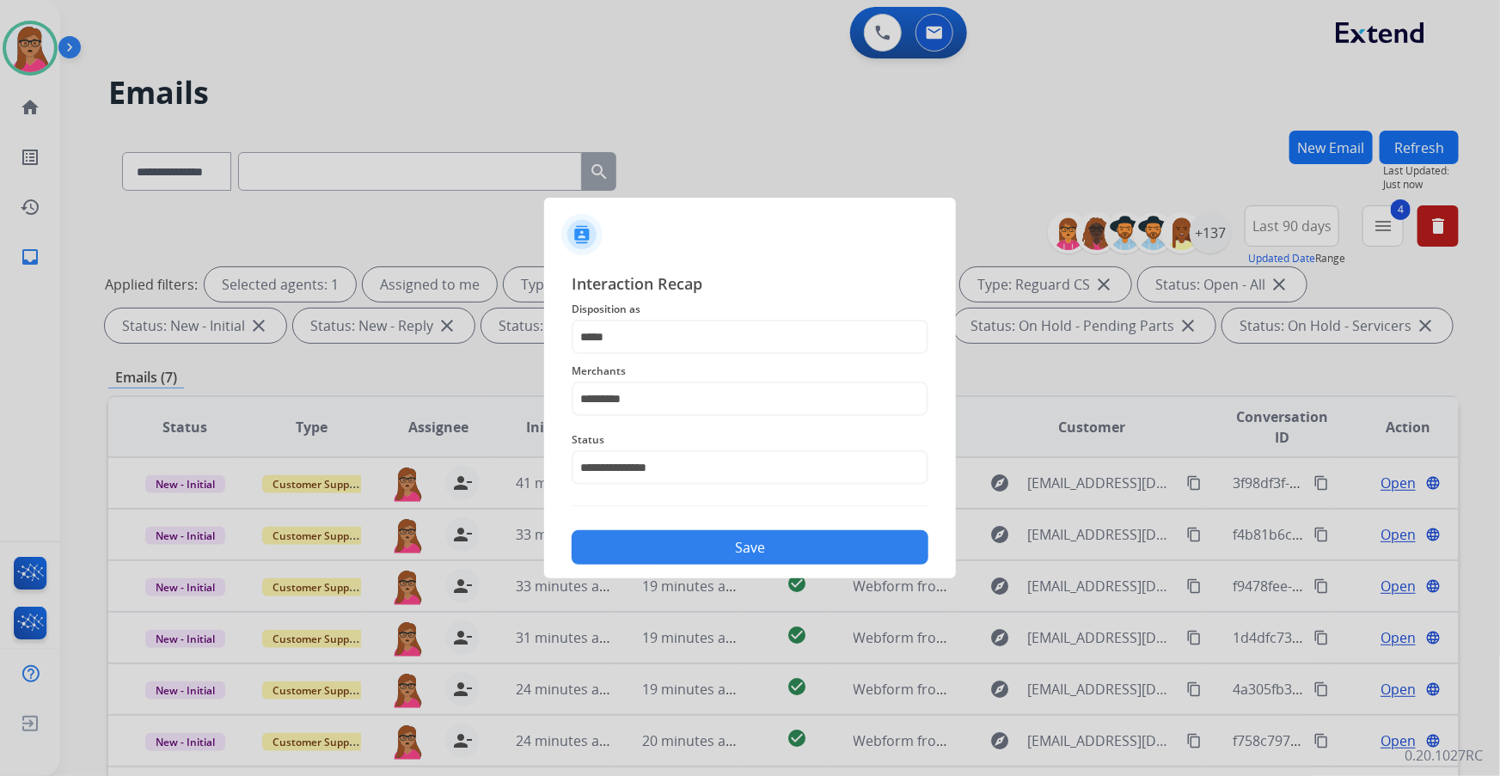
click at [776, 545] on button "Save" at bounding box center [750, 548] width 357 height 34
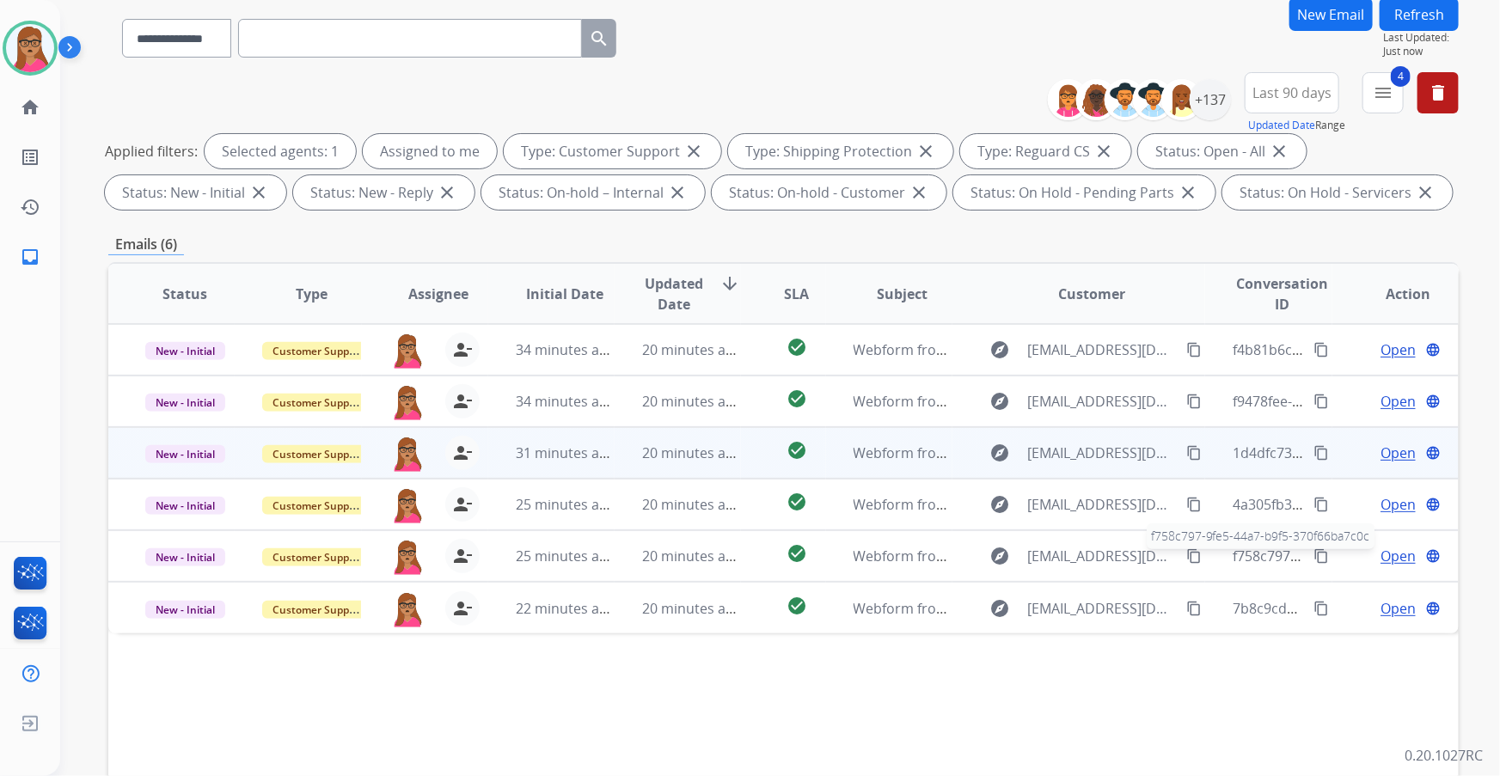
scroll to position [234, 0]
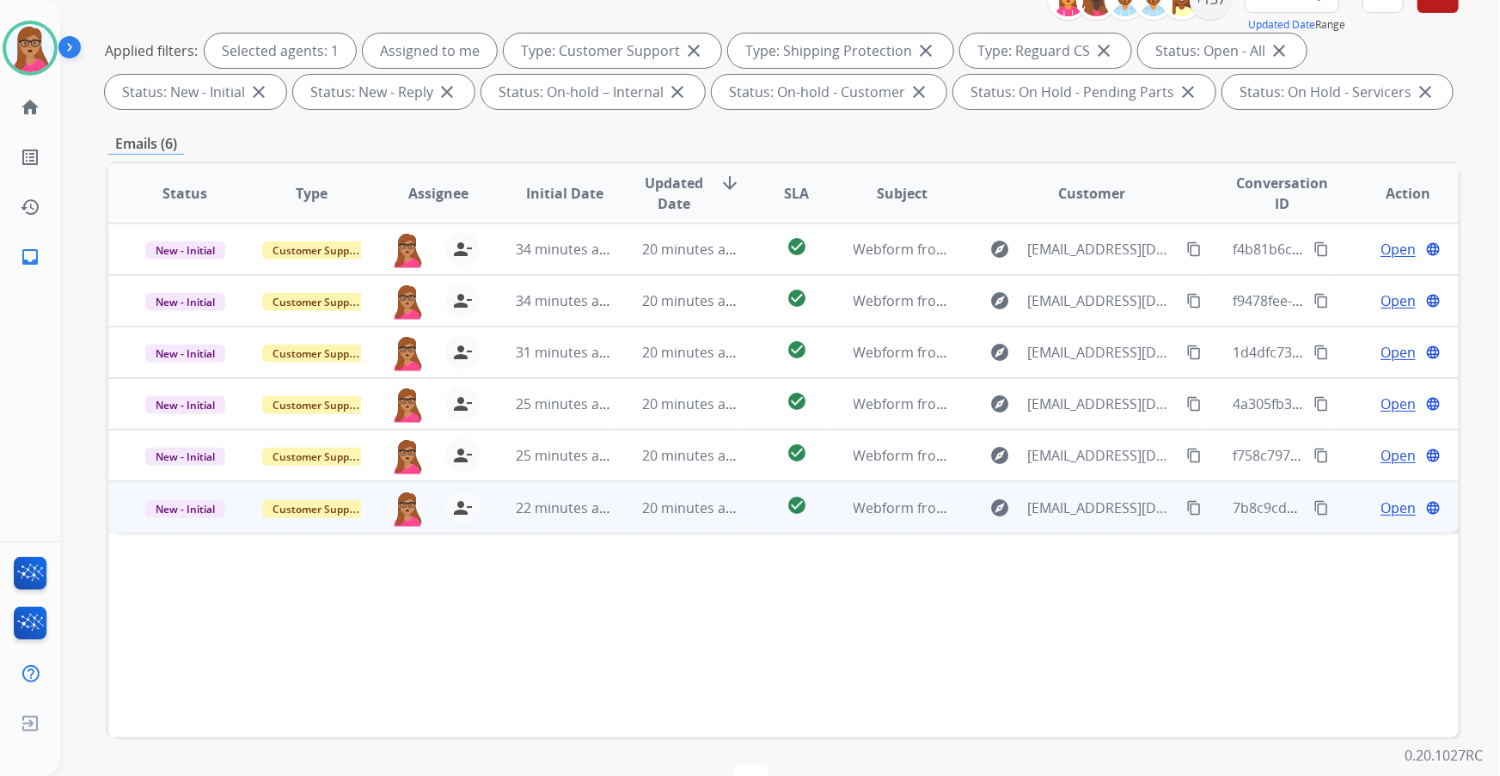
click at [1382, 508] on span "Open" at bounding box center [1398, 508] width 35 height 21
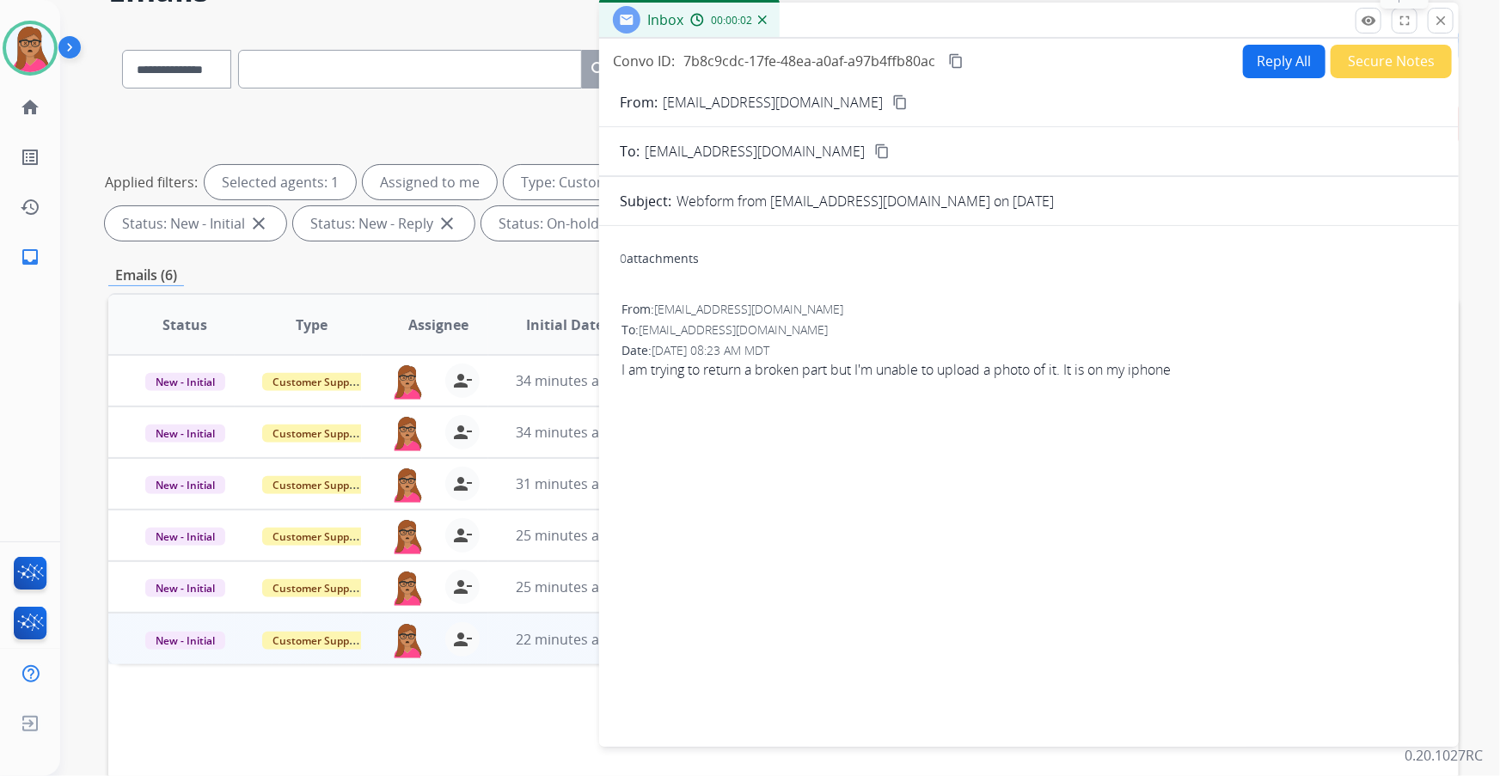
scroll to position [0, 0]
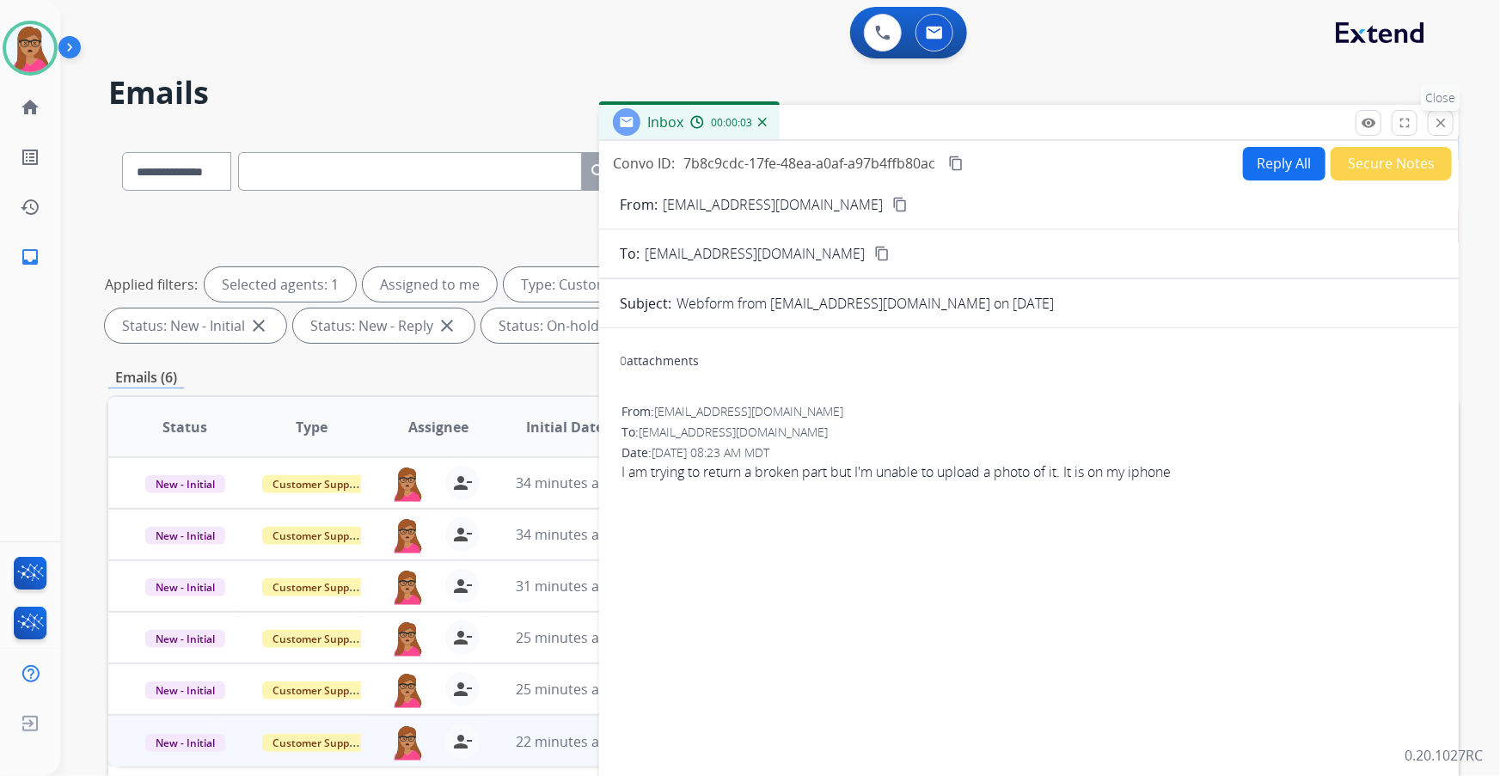
click at [1438, 120] on mat-icon "close" at bounding box center [1440, 122] width 15 height 15
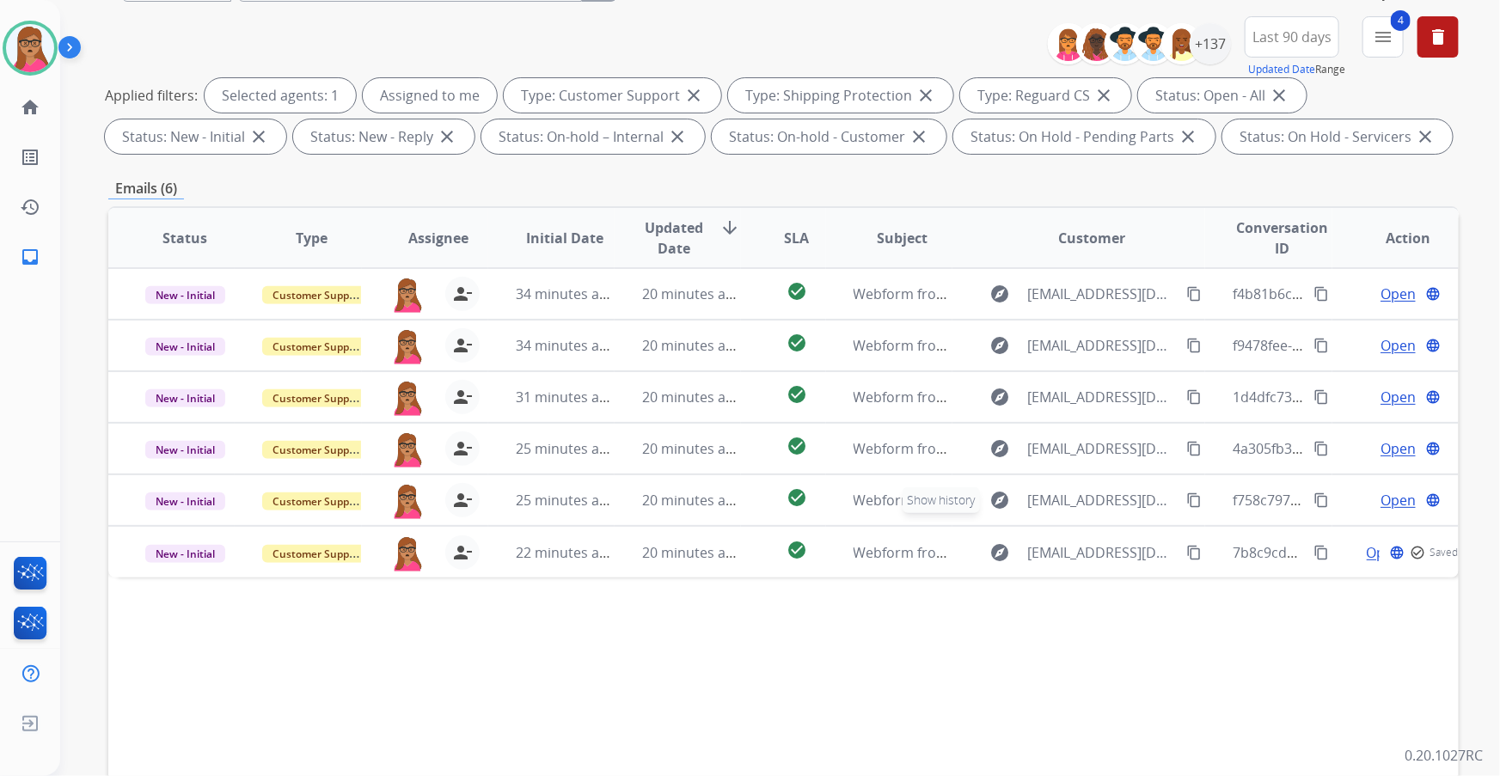
scroll to position [234, 0]
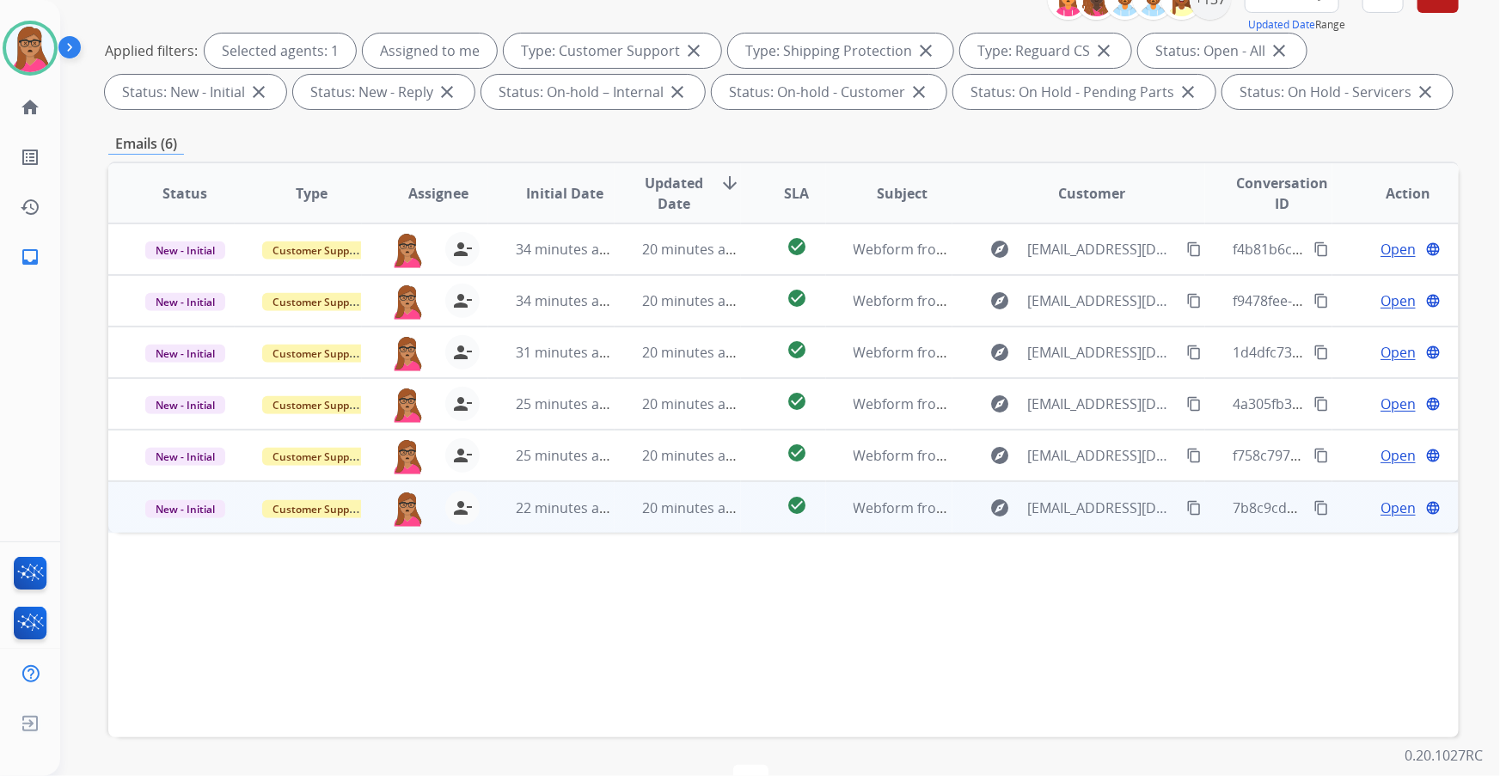
click at [1367, 505] on div "Open language" at bounding box center [1409, 508] width 98 height 21
click at [1381, 505] on span "Open" at bounding box center [1398, 507] width 35 height 21
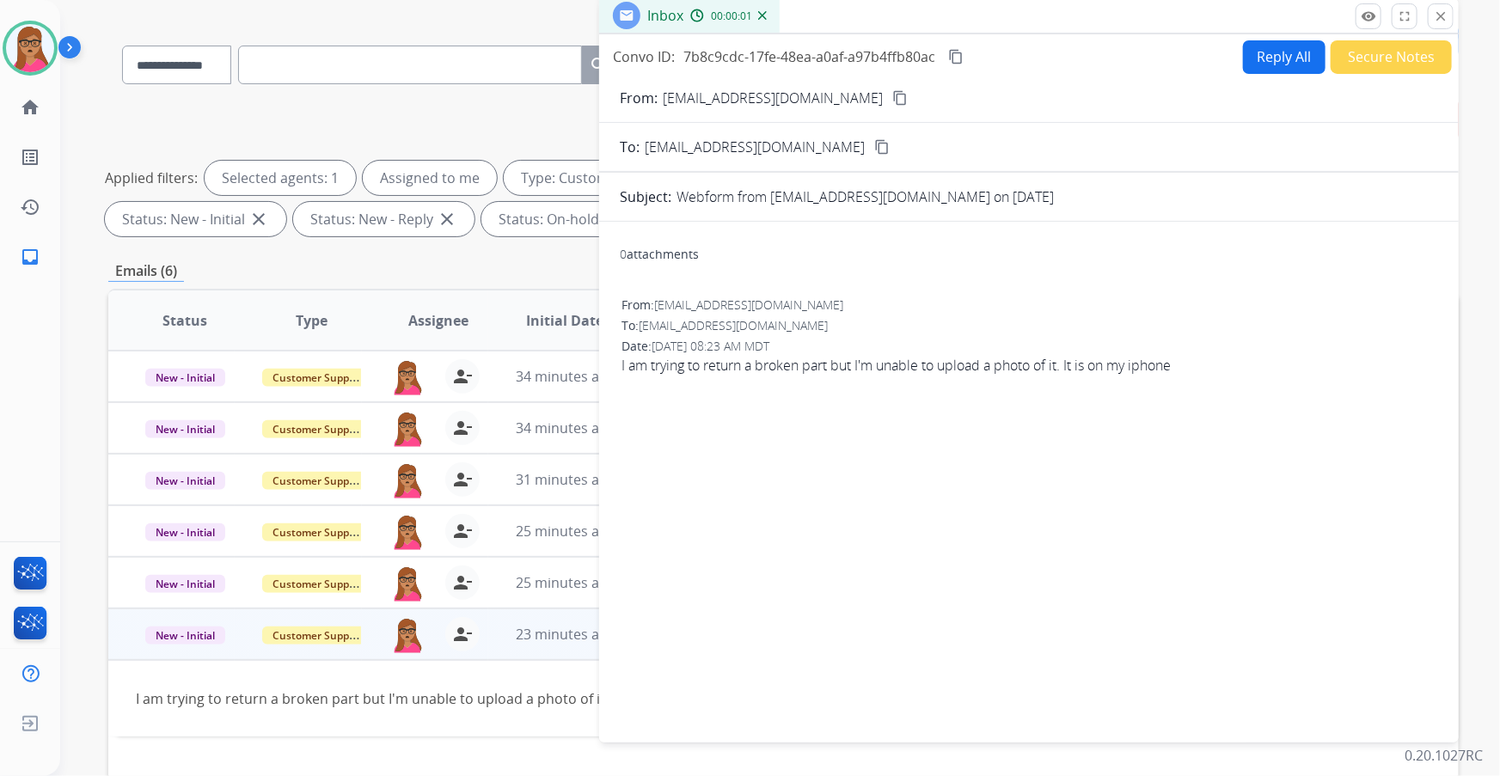
scroll to position [77, 0]
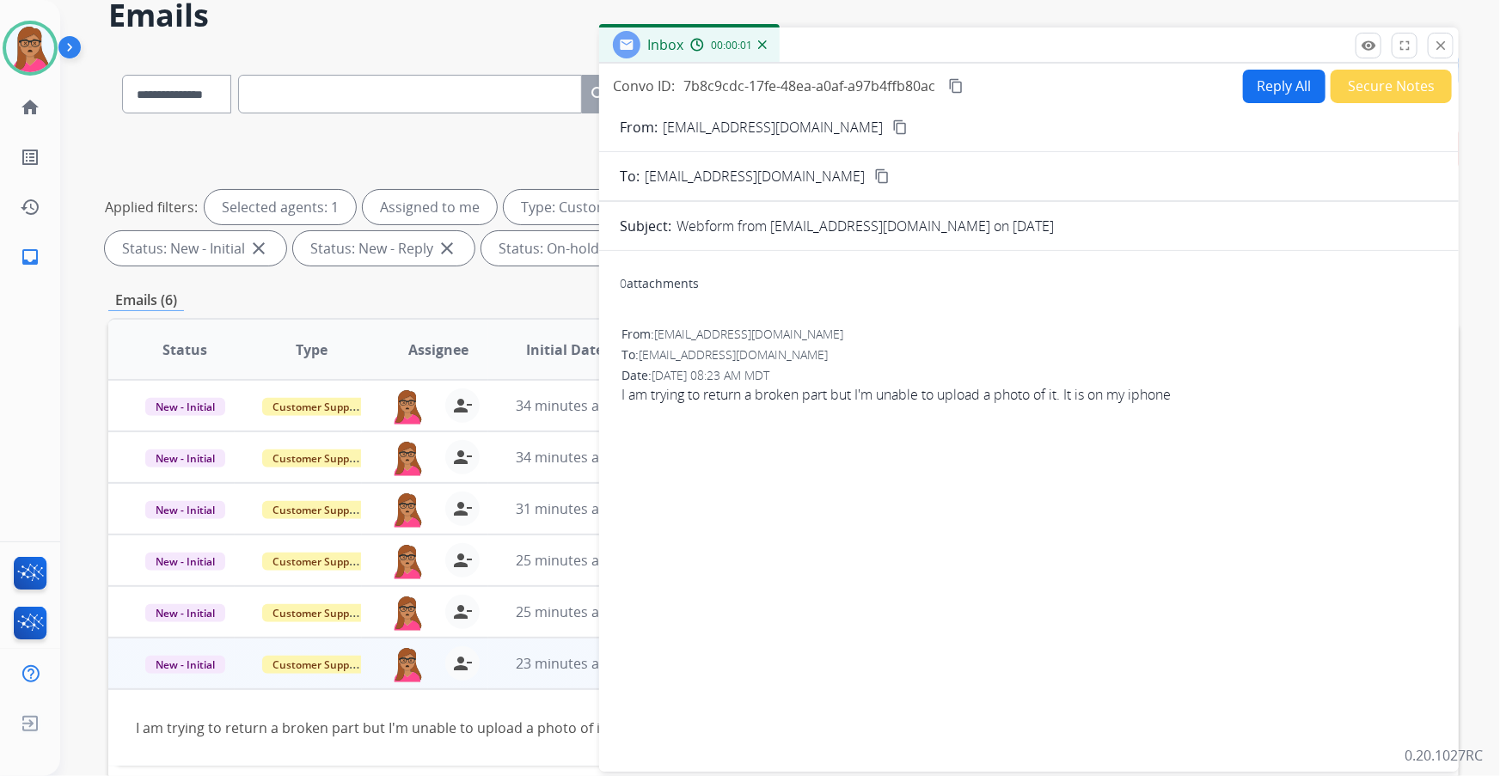
click at [1382, 90] on button "Secure Notes" at bounding box center [1391, 87] width 121 height 34
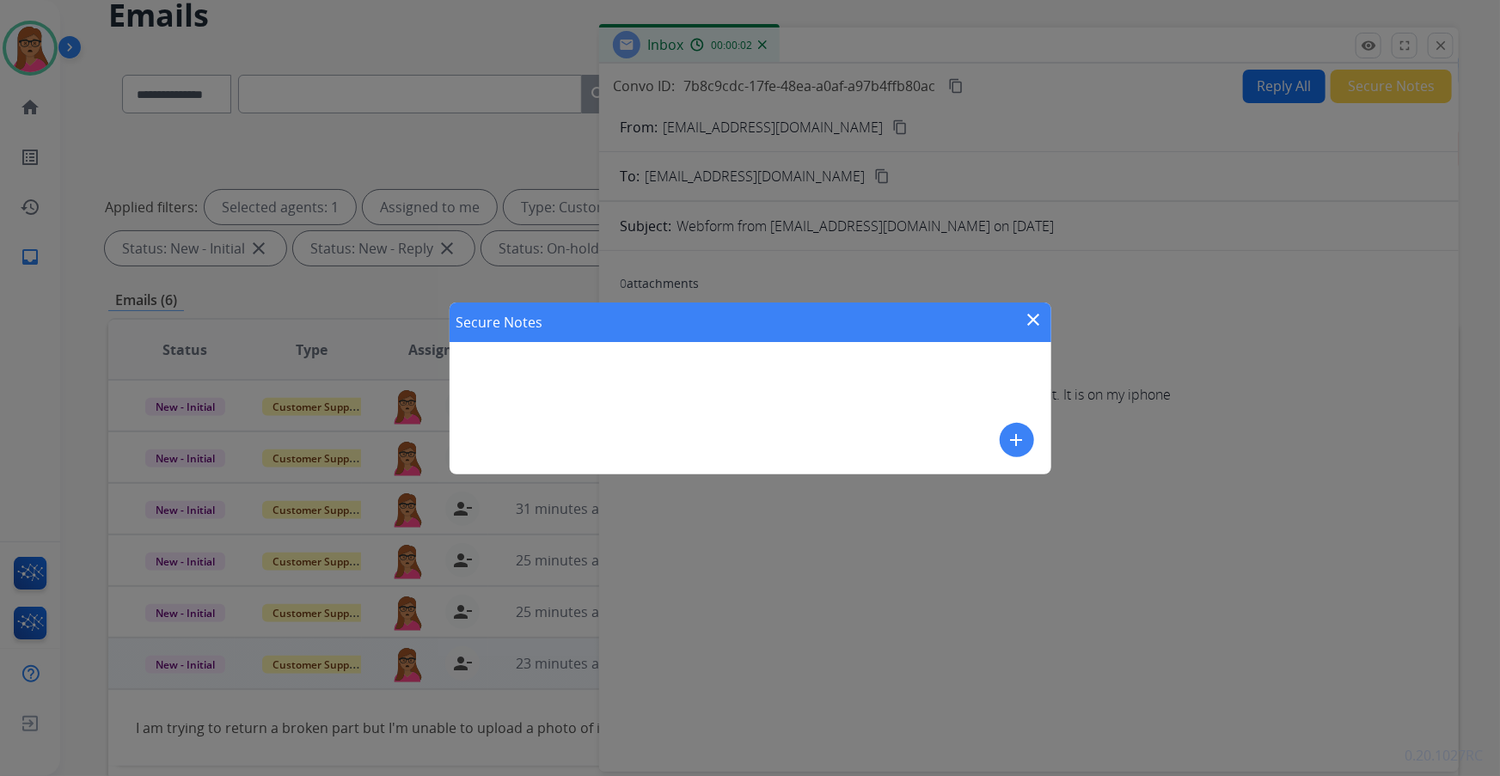
click at [1018, 439] on mat-icon "add" at bounding box center [1017, 440] width 21 height 21
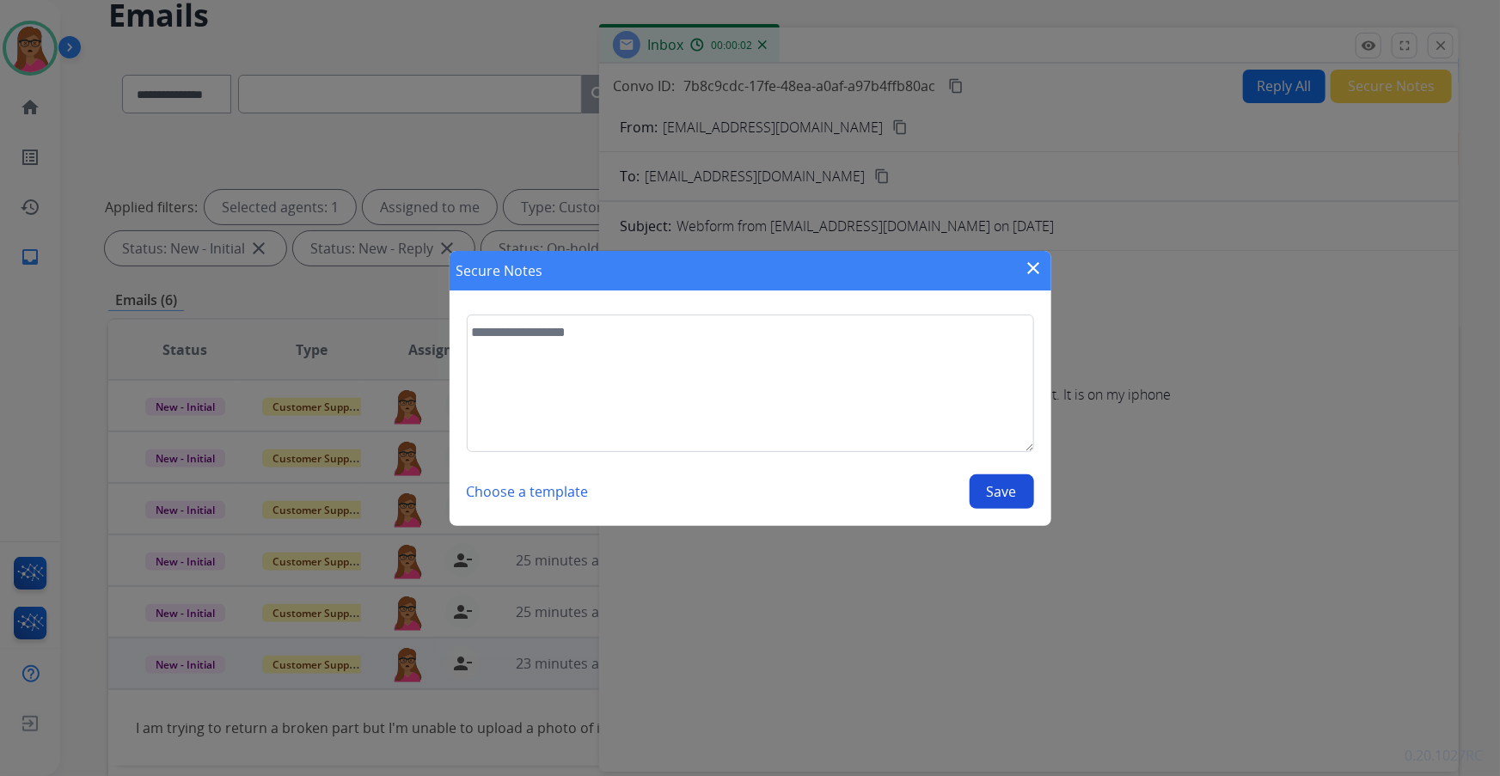
click at [746, 369] on textarea at bounding box center [751, 384] width 568 height 138
type textarea "**********"
click at [1007, 512] on section "**********" at bounding box center [751, 412] width 602 height 229
click at [1007, 498] on button "Save" at bounding box center [1002, 492] width 64 height 34
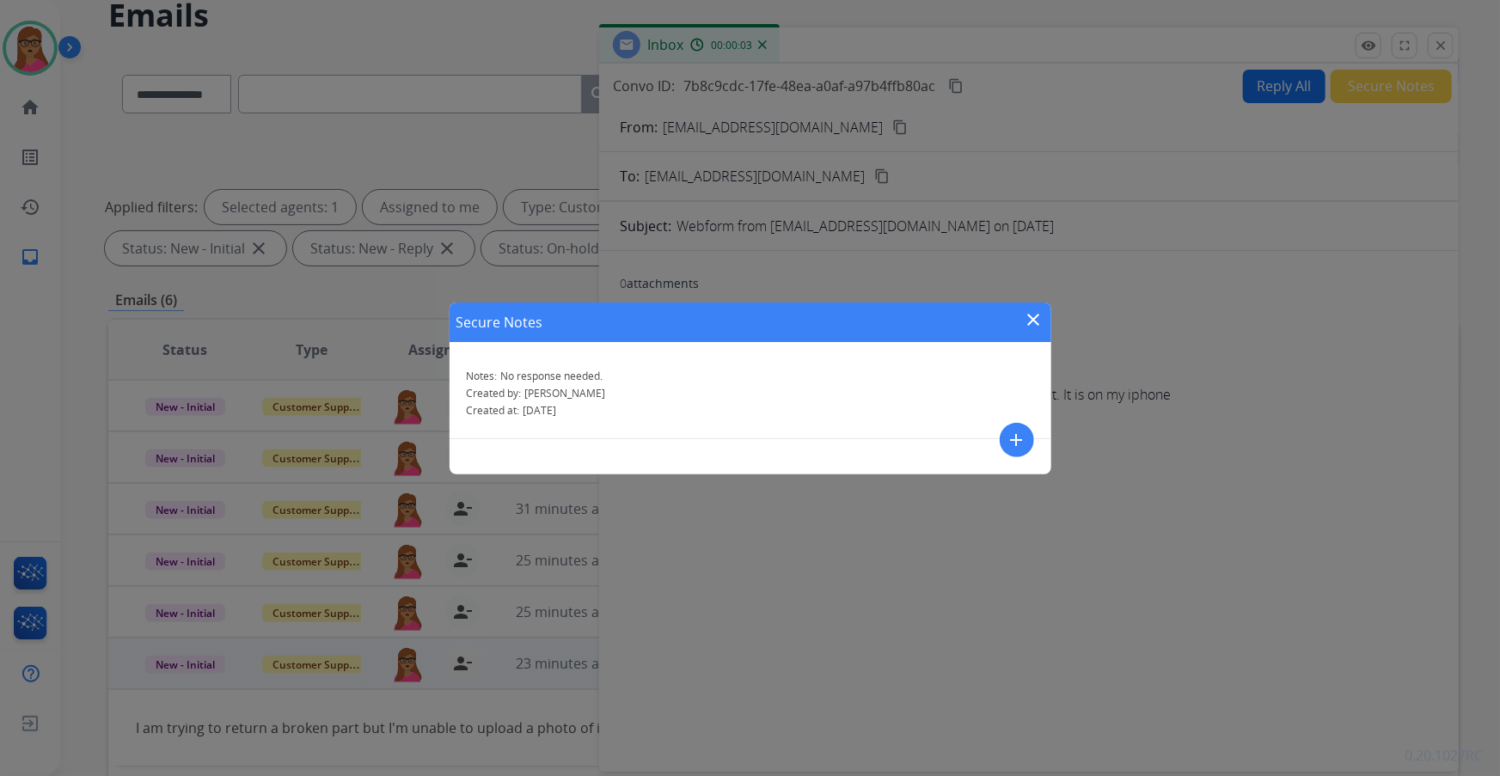
drag, startPoint x: 1026, startPoint y: 316, endPoint x: 1032, endPoint y: 299, distance: 18.2
click at [1025, 316] on mat-icon "close" at bounding box center [1034, 320] width 21 height 21
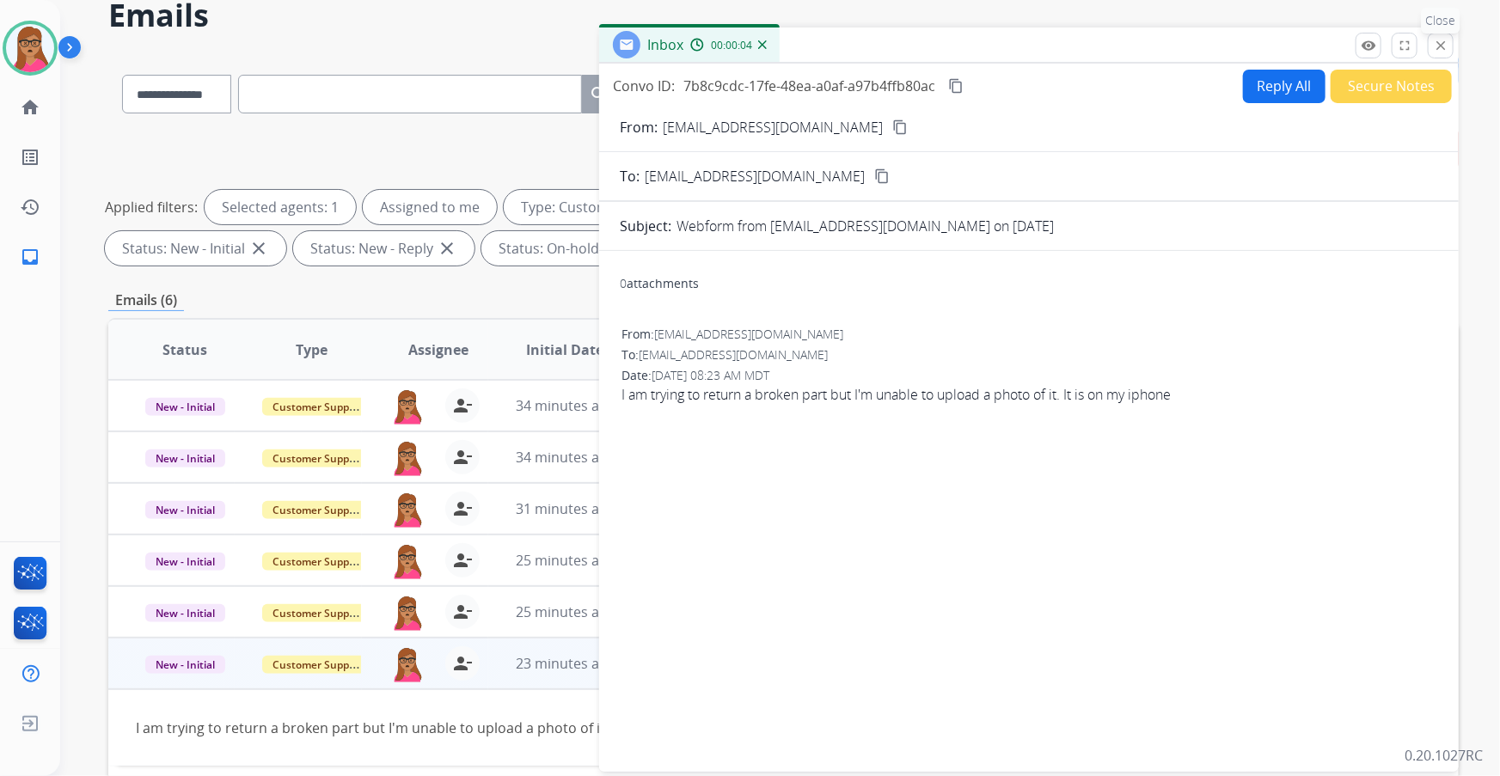
click at [1452, 49] on button "close Close" at bounding box center [1441, 46] width 26 height 26
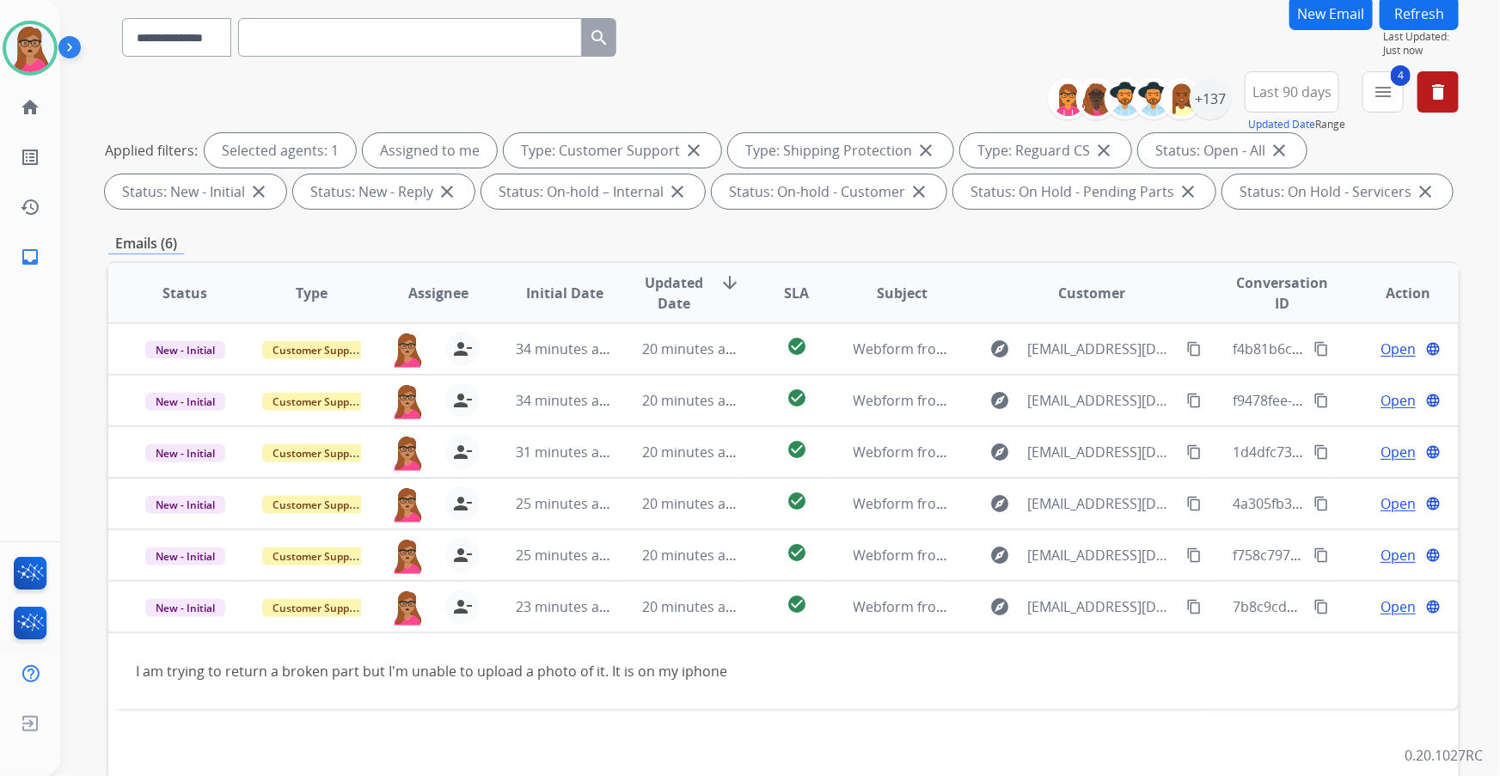
scroll to position [234, 0]
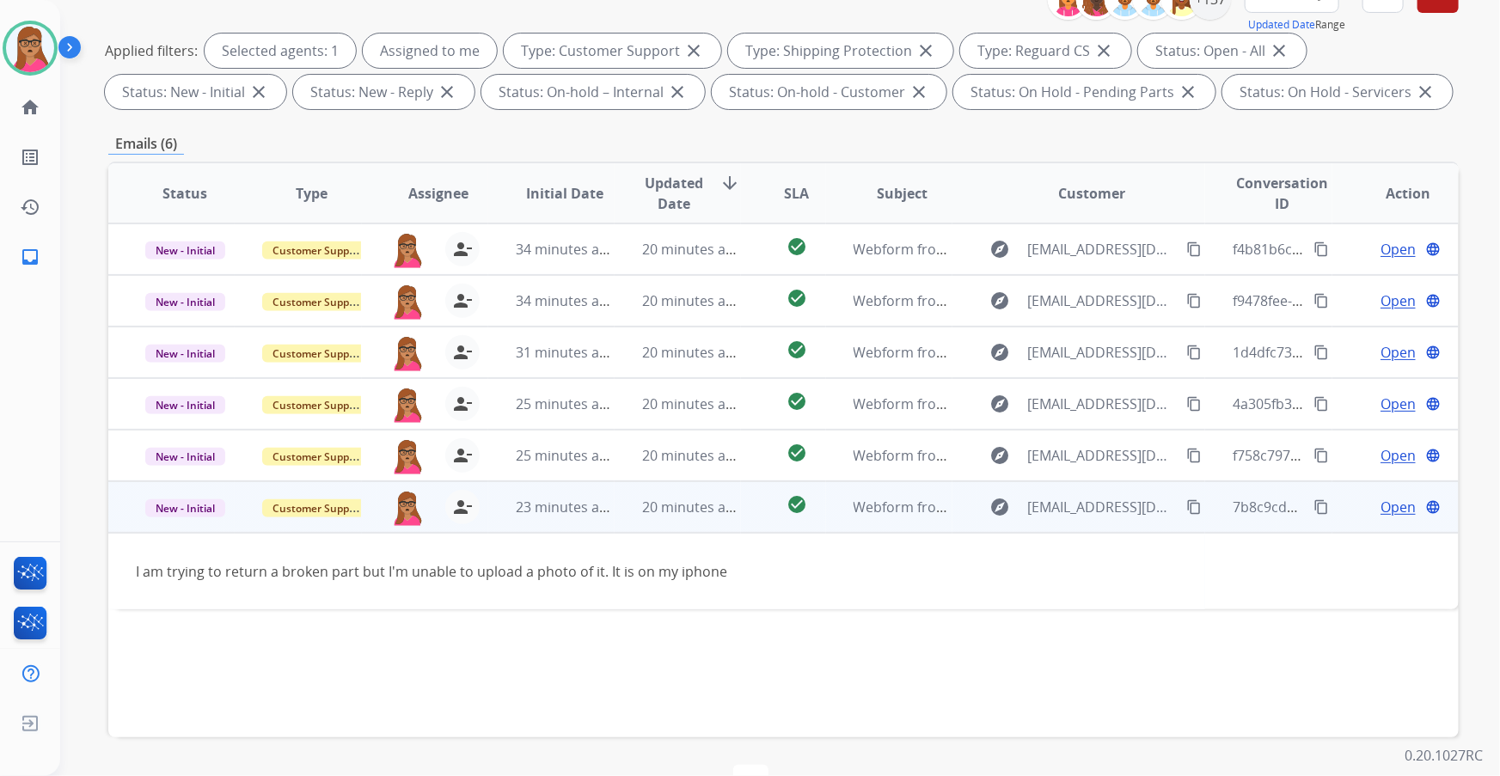
click at [188, 525] on td "New - Initial" at bounding box center [171, 508] width 126 height 52
click at [181, 510] on span "New - Initial" at bounding box center [185, 509] width 80 height 18
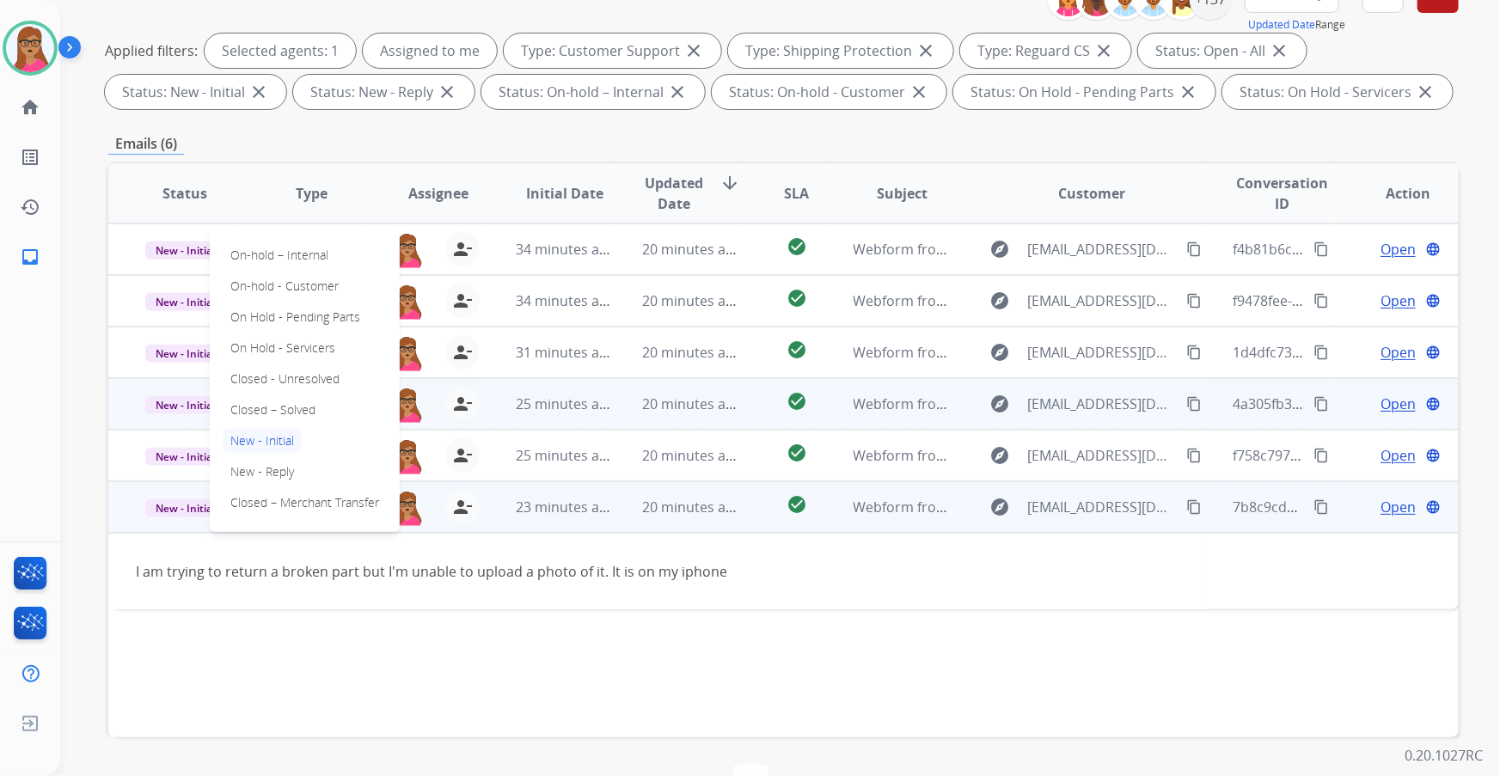
click at [253, 400] on p "Closed – Solved" at bounding box center [273, 410] width 99 height 24
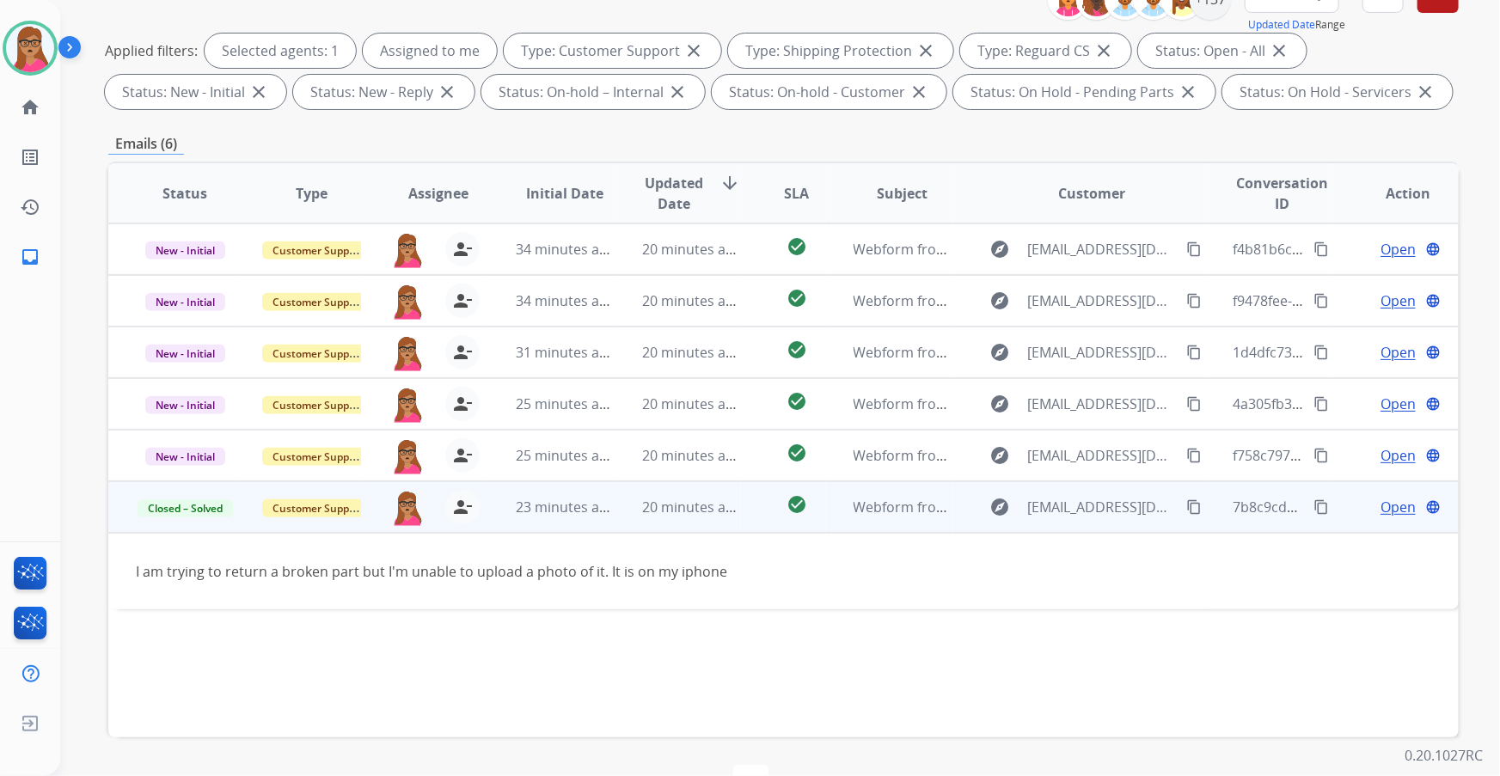
click at [205, 525] on td "Closed – Solved" at bounding box center [171, 508] width 126 height 52
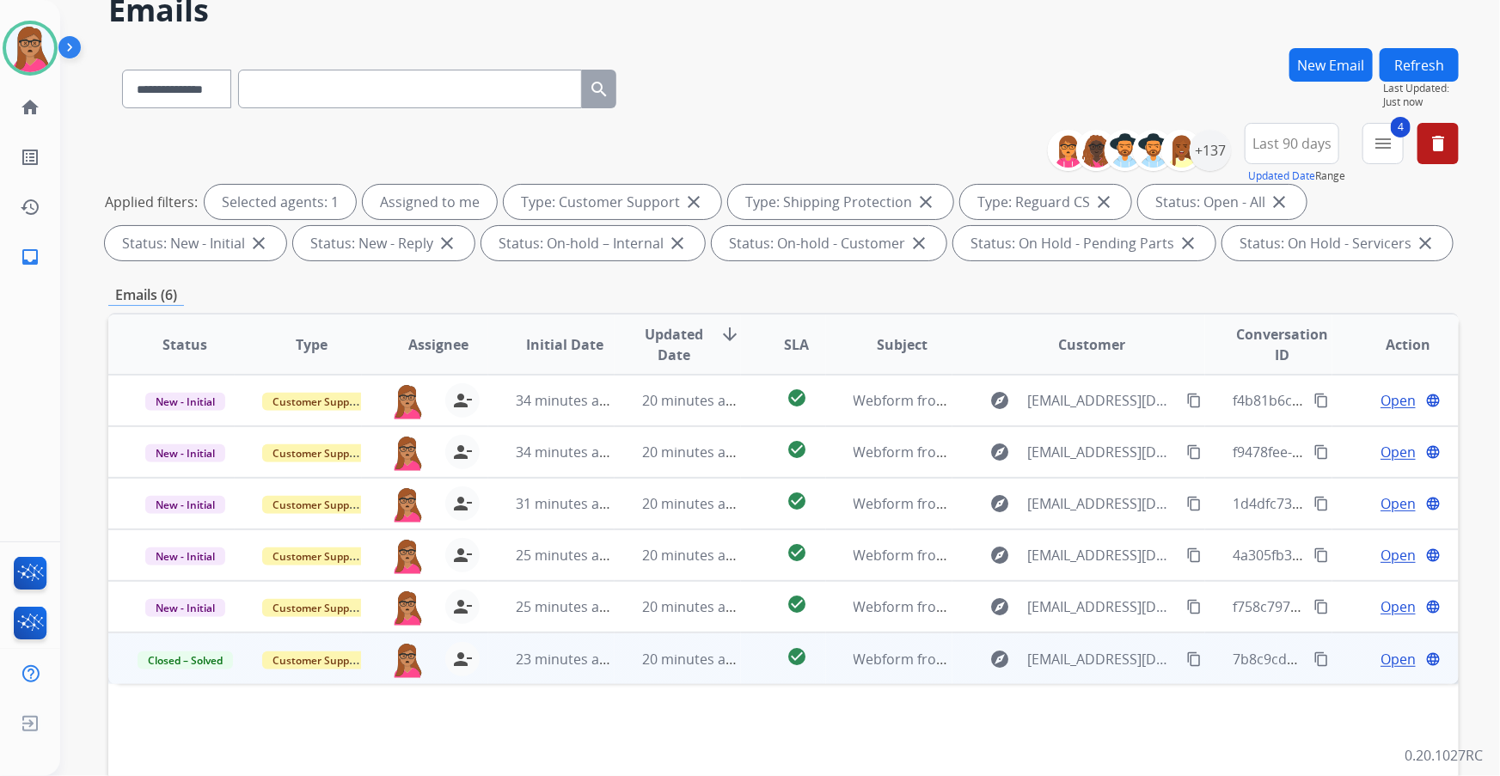
scroll to position [0, 0]
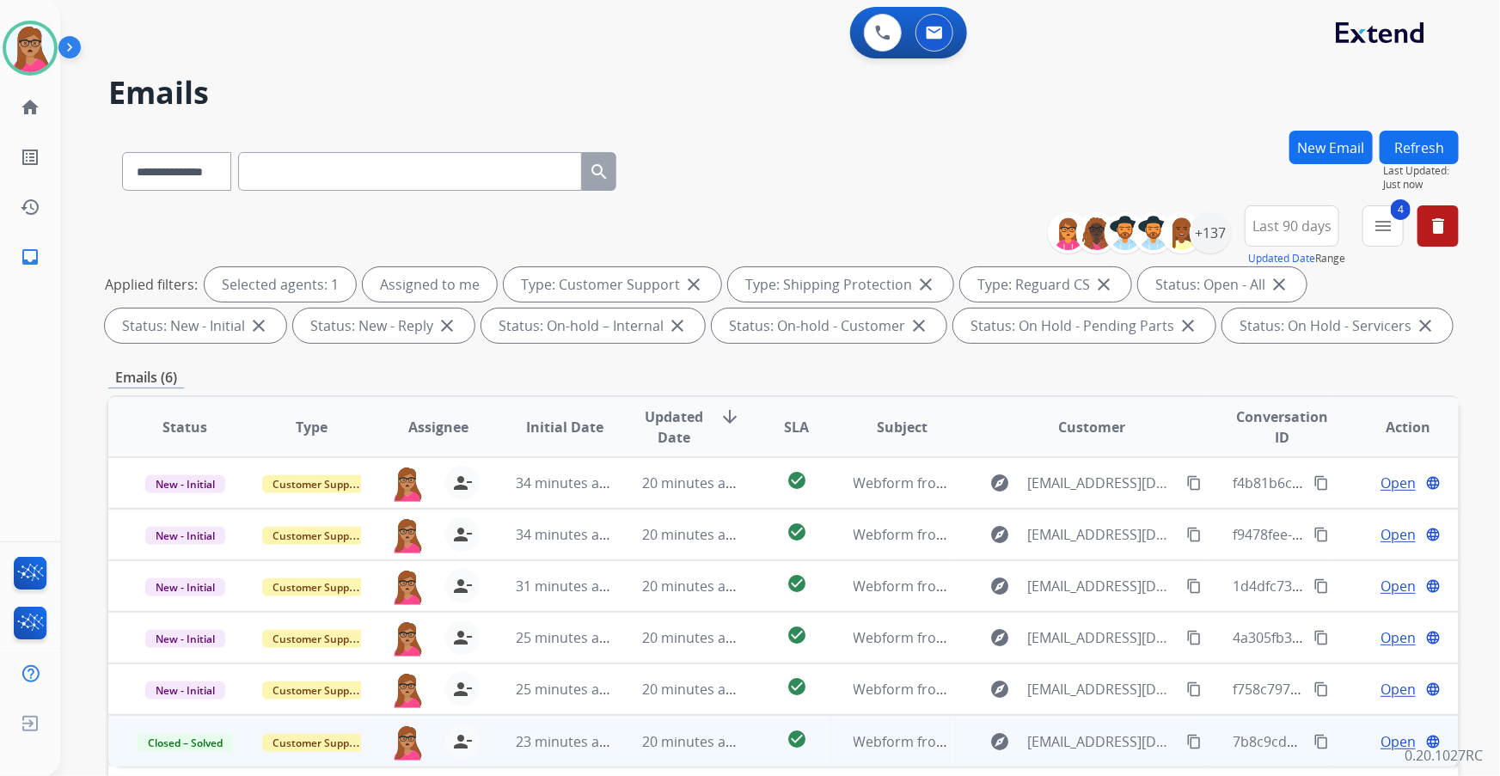
click at [1419, 137] on button "Refresh" at bounding box center [1419, 148] width 79 height 34
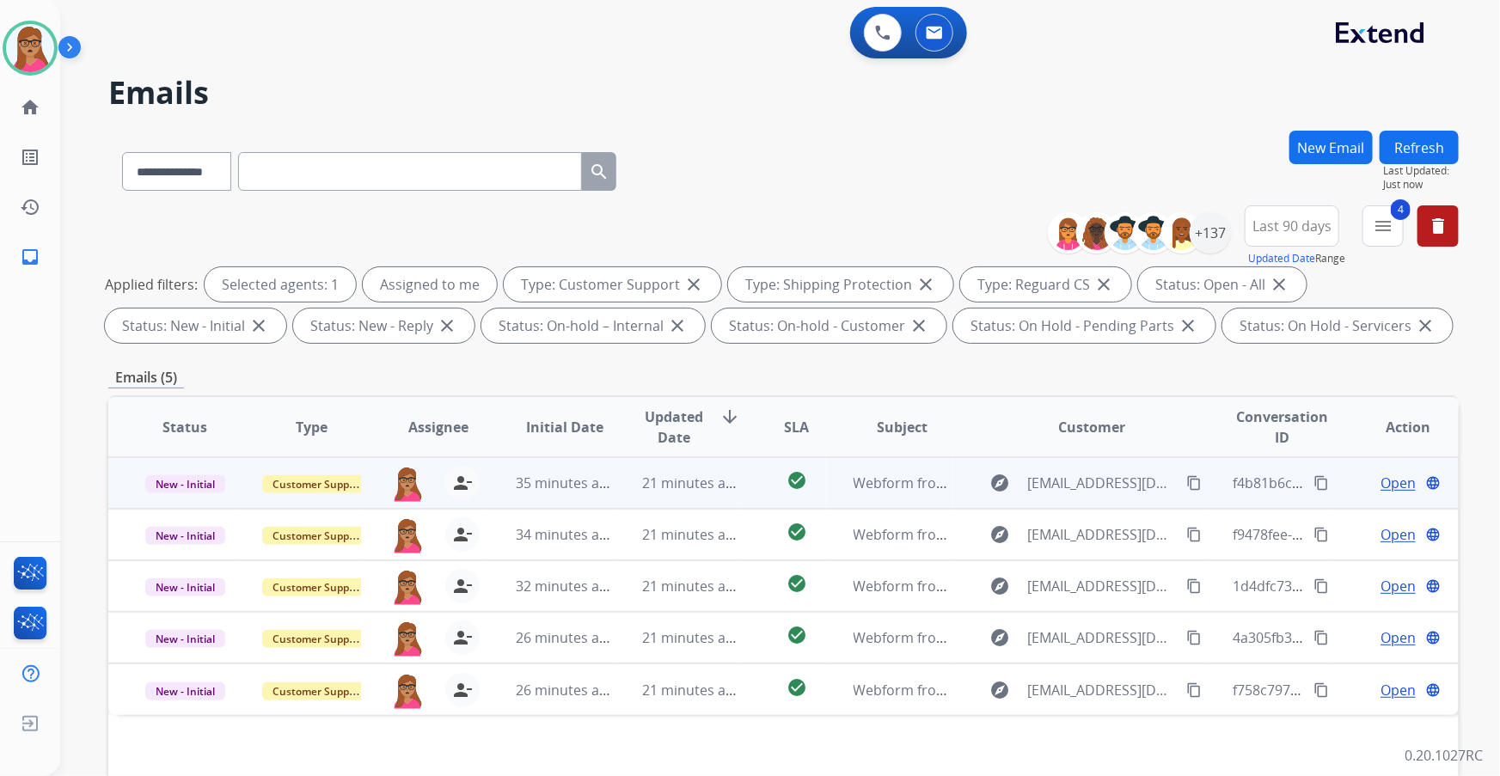
click at [1382, 473] on span "Open" at bounding box center [1398, 483] width 35 height 21
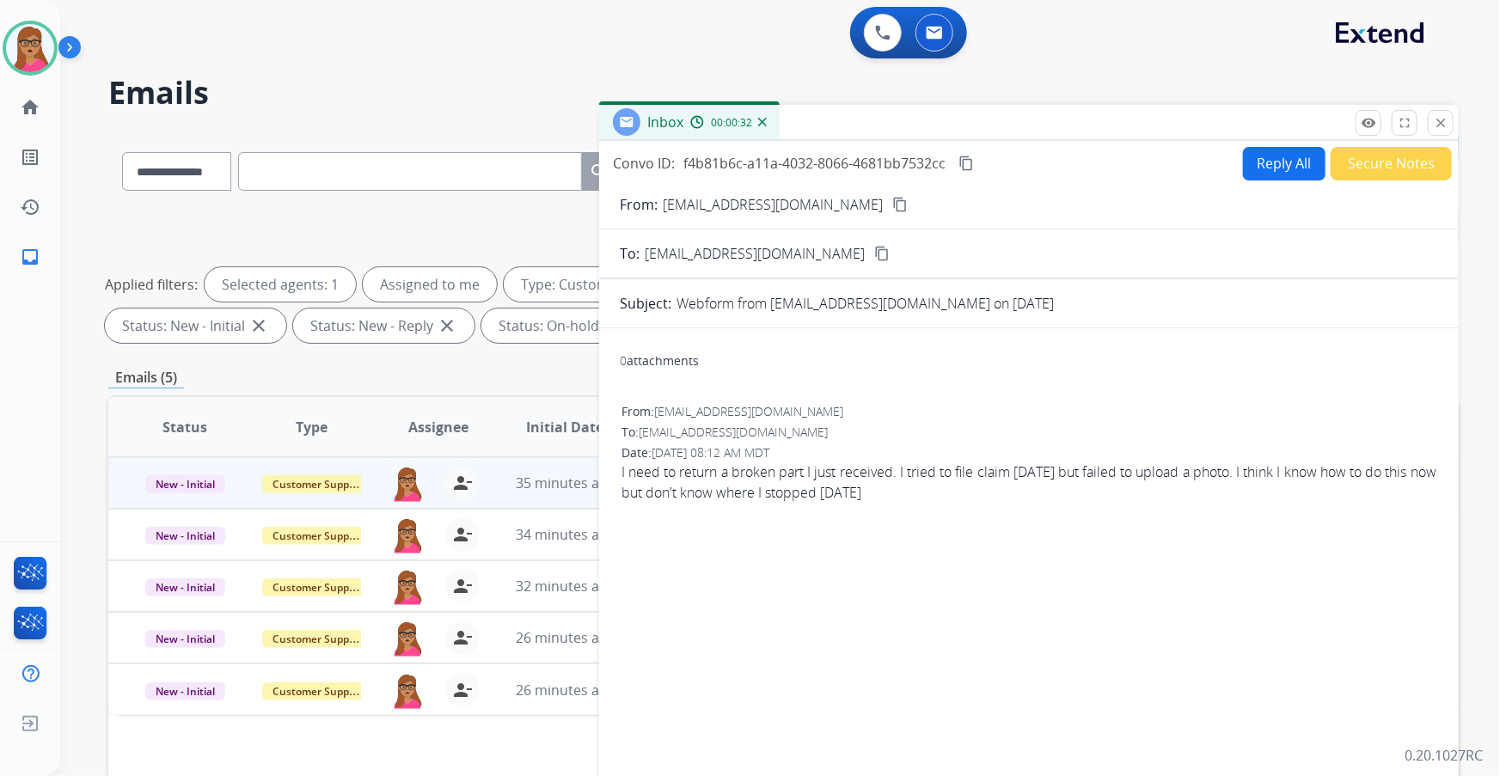
click at [893, 201] on mat-icon "content_copy" at bounding box center [900, 204] width 15 height 15
click at [1290, 156] on button "Reply All" at bounding box center [1284, 164] width 83 height 34
select select "**********"
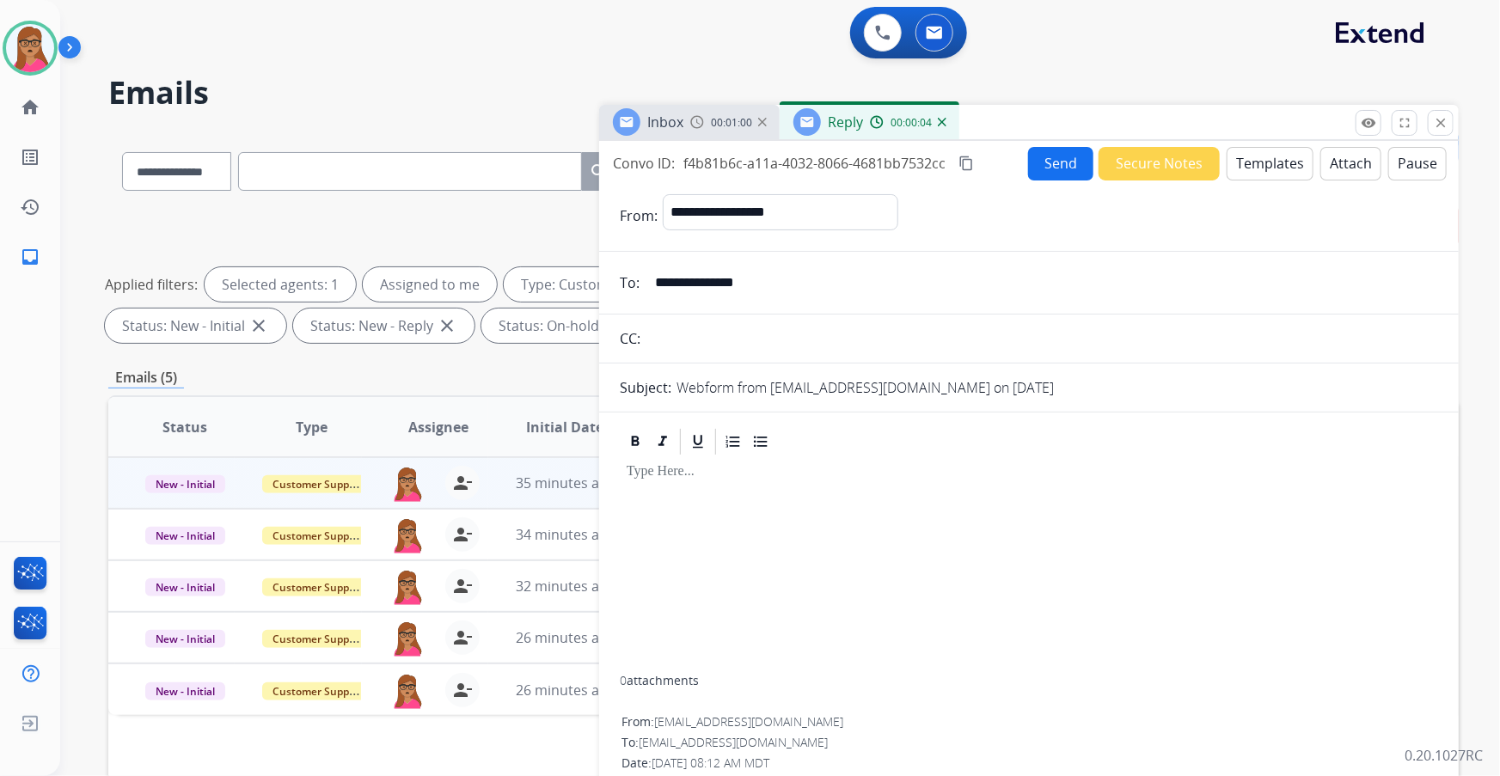
click at [1278, 175] on button "Templates" at bounding box center [1270, 164] width 87 height 34
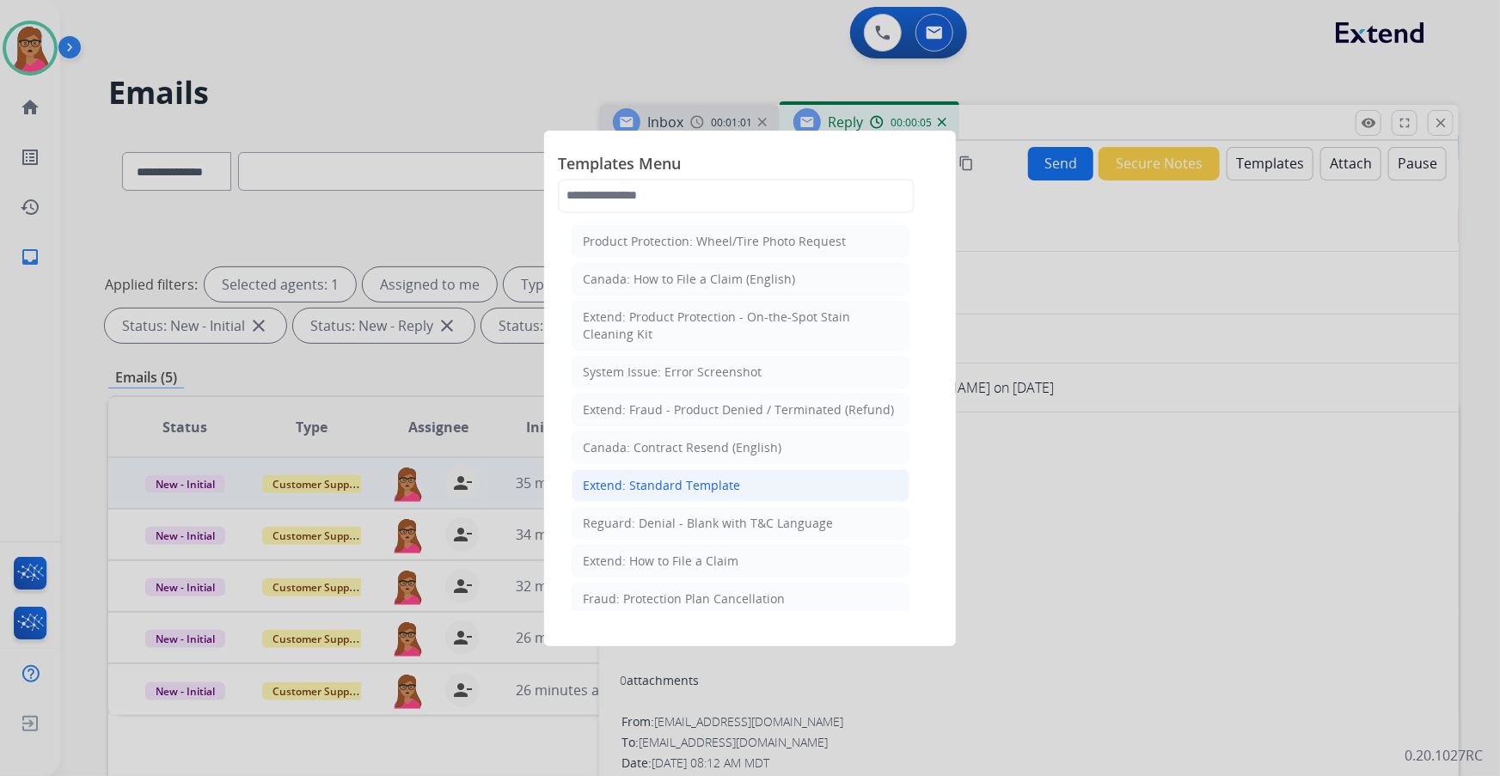
click at [663, 488] on div "Extend: Standard Template" at bounding box center [661, 485] width 157 height 17
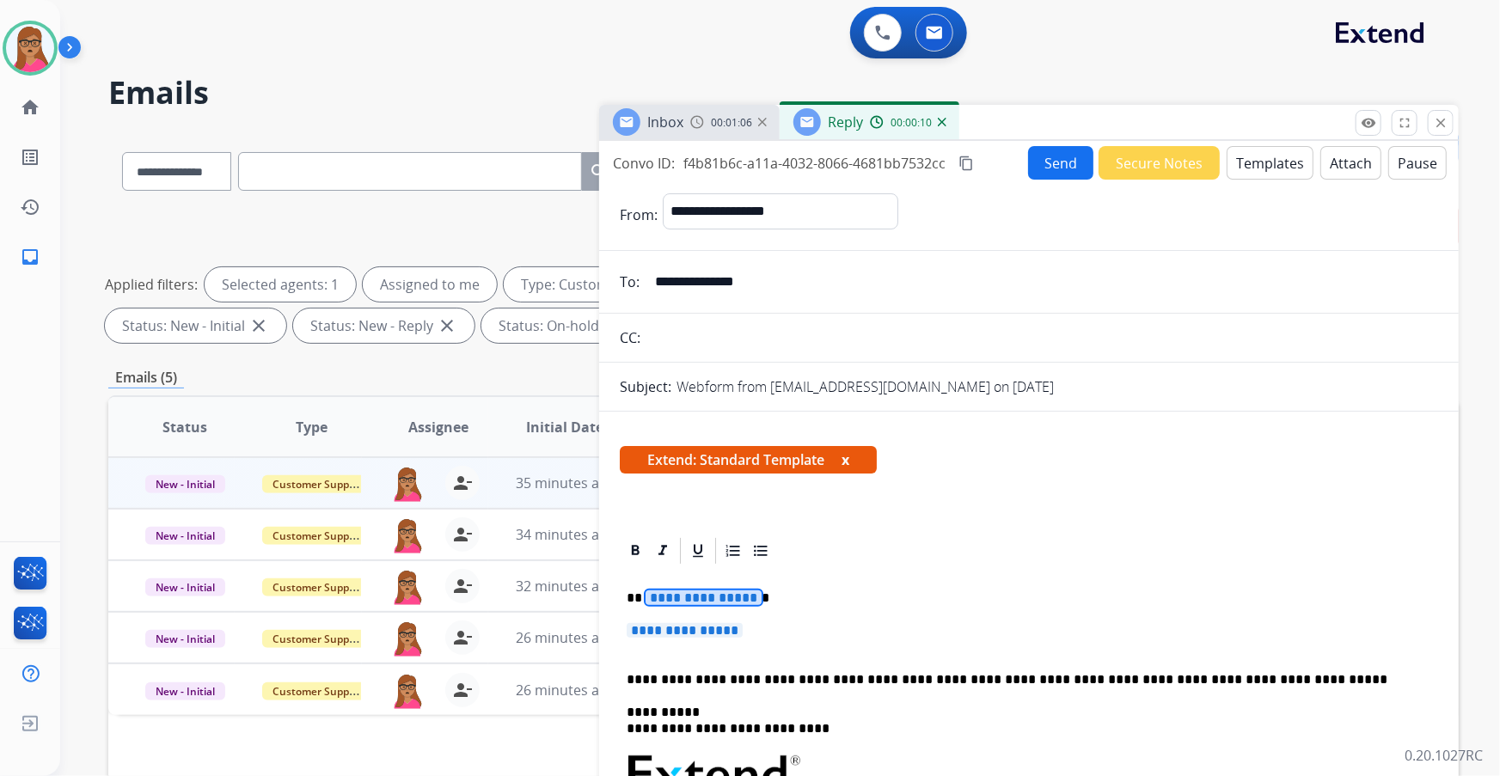
click at [709, 591] on span "**********" at bounding box center [704, 598] width 116 height 15
click at [709, 634] on span "**********" at bounding box center [685, 630] width 116 height 15
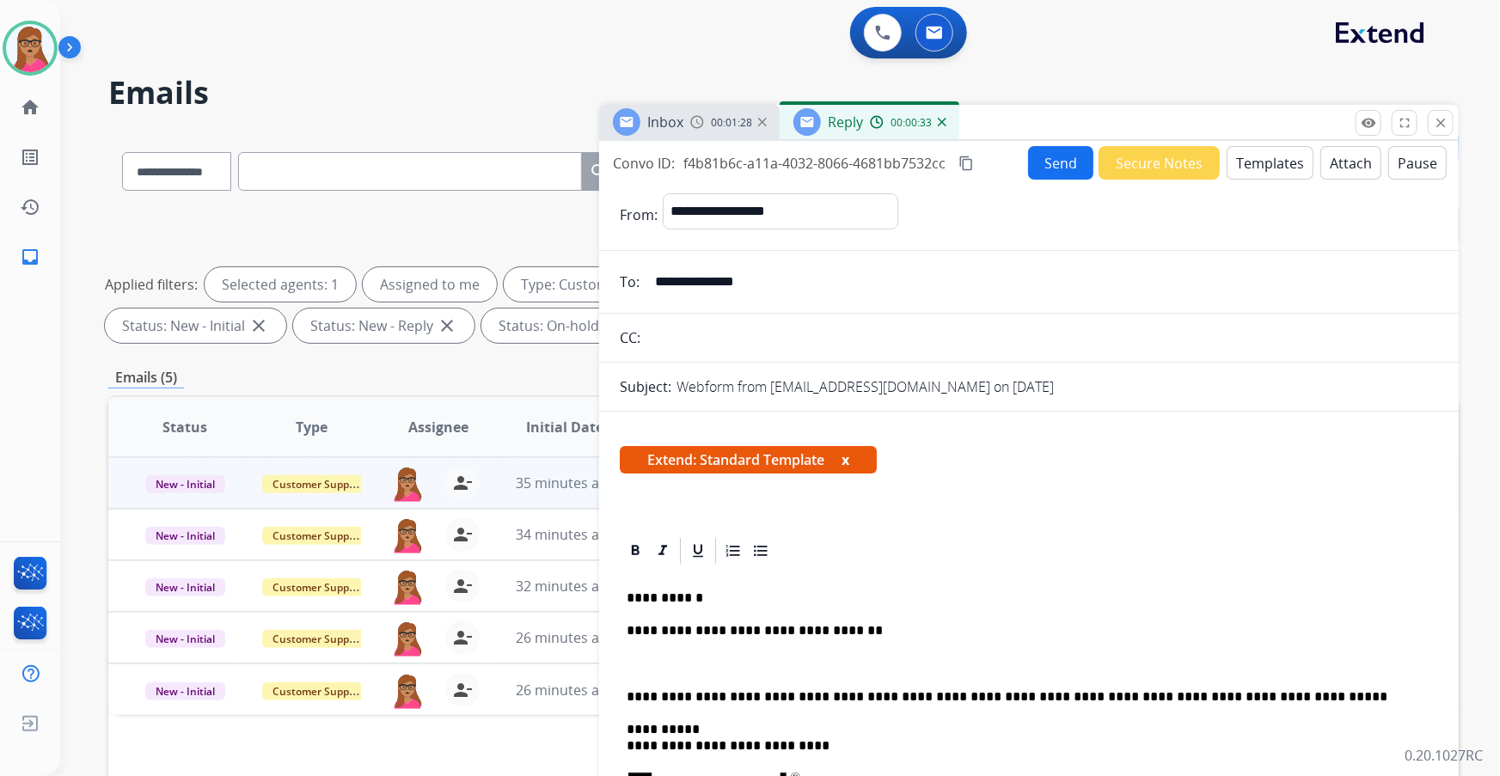
click at [723, 138] on div "Inbox 00:01:28" at bounding box center [689, 122] width 181 height 34
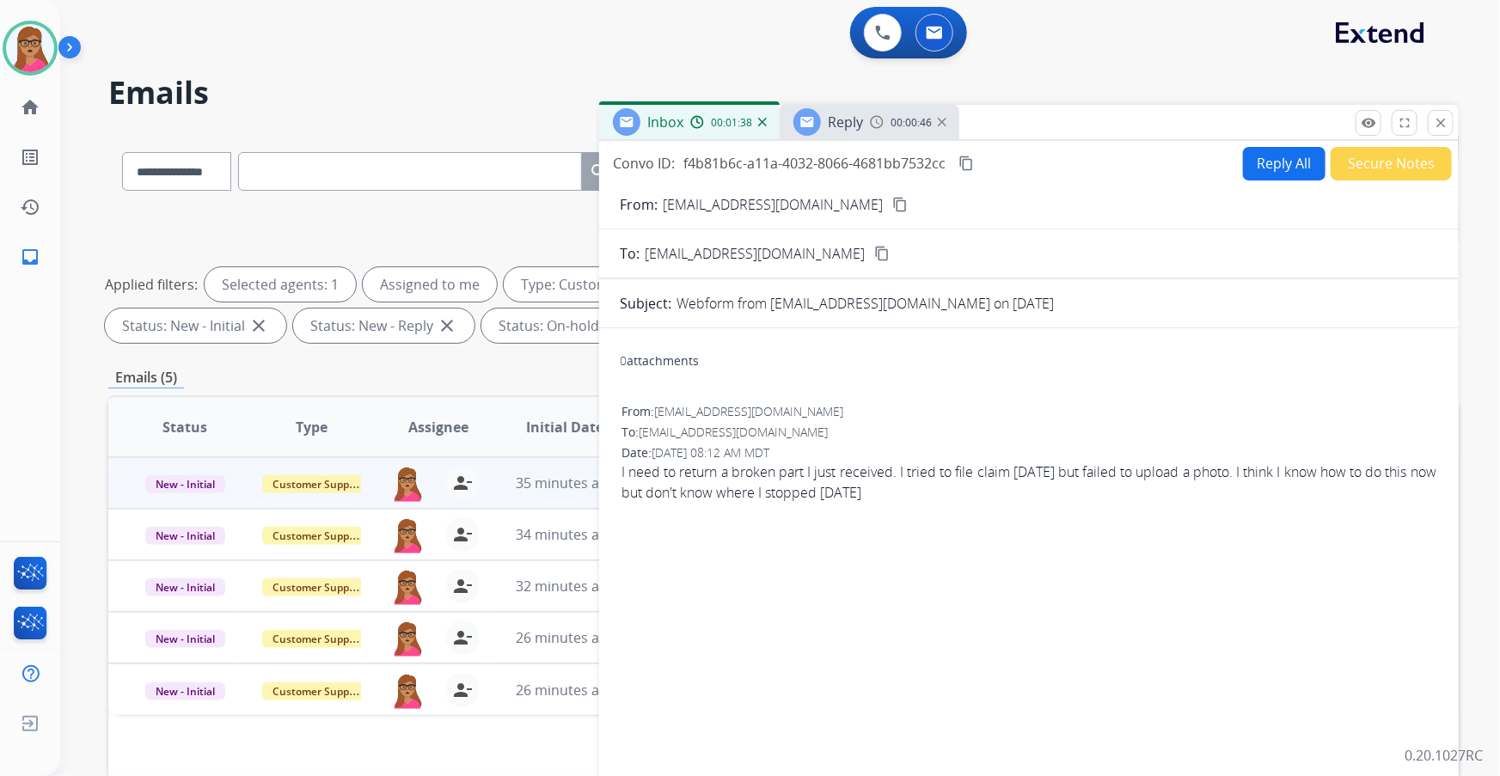
click at [856, 108] on div "Reply" at bounding box center [829, 122] width 70 height 28
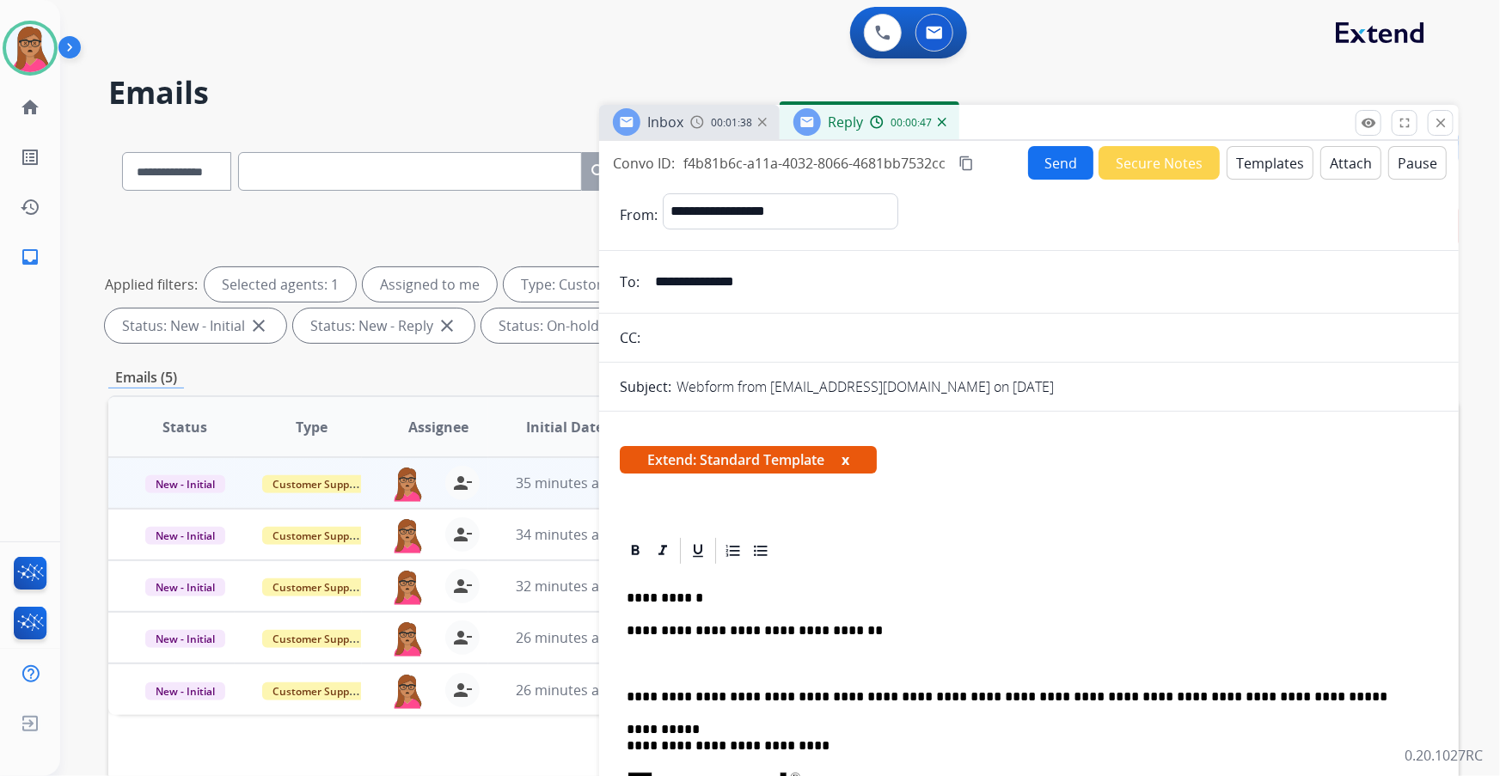
click at [1279, 163] on button "Templates" at bounding box center [1270, 163] width 87 height 34
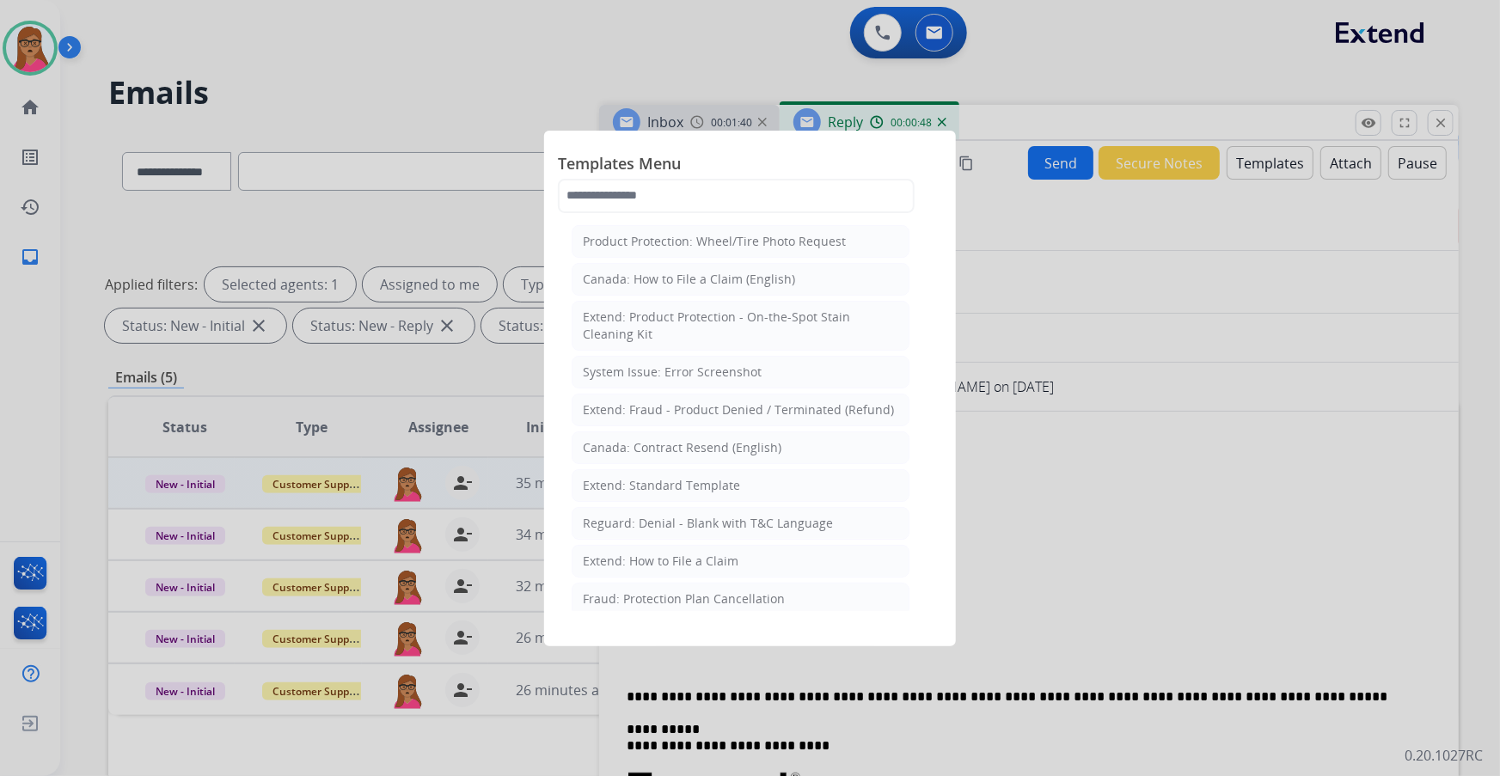
click at [1077, 257] on div at bounding box center [750, 388] width 1500 height 776
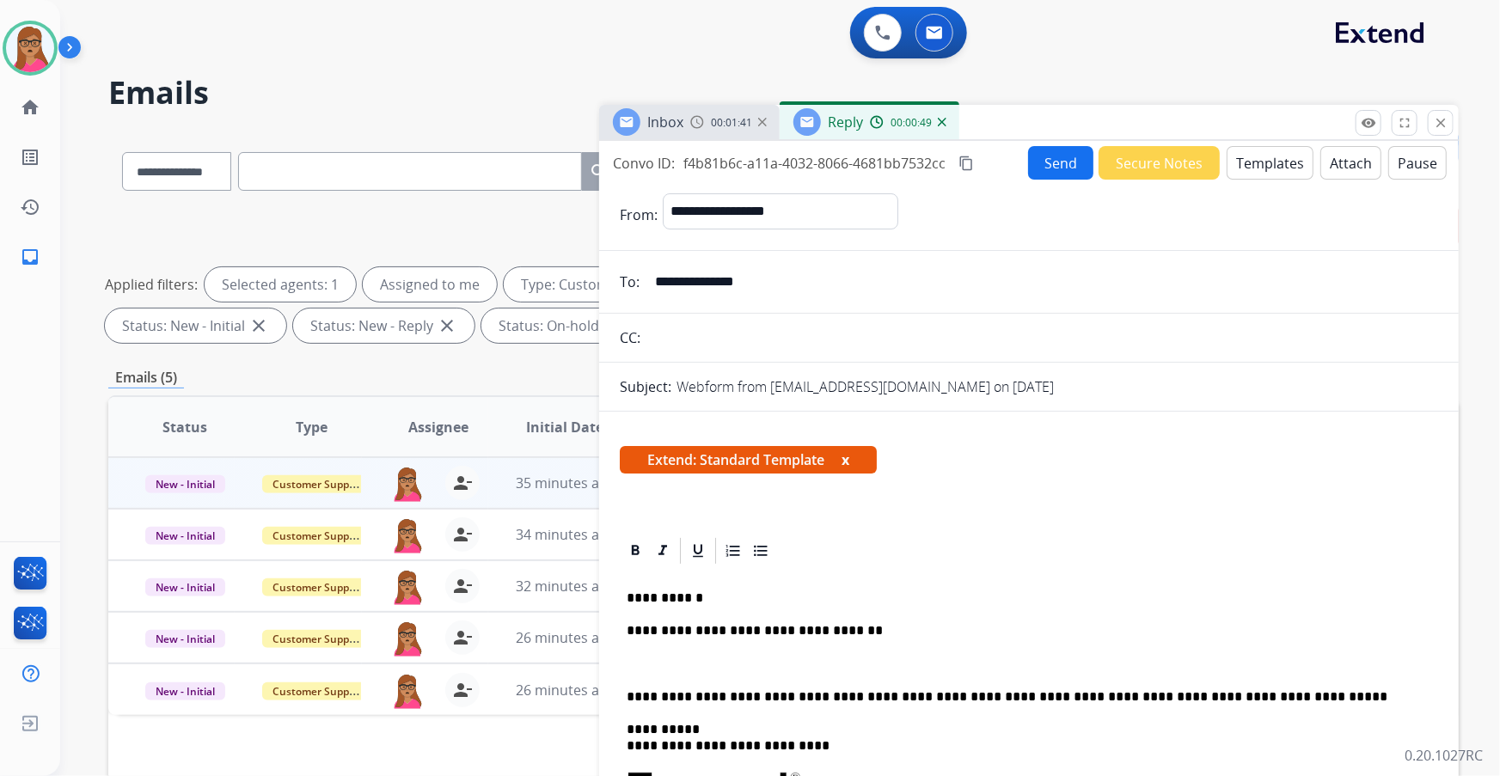
click at [842, 451] on span "Extend: Standard Template x" at bounding box center [748, 460] width 257 height 28
click at [838, 464] on span "Extend: Standard Template x" at bounding box center [748, 460] width 257 height 28
click at [859, 457] on span "Extend: Standard Template x" at bounding box center [748, 460] width 257 height 28
click at [844, 456] on button "x" at bounding box center [846, 460] width 8 height 21
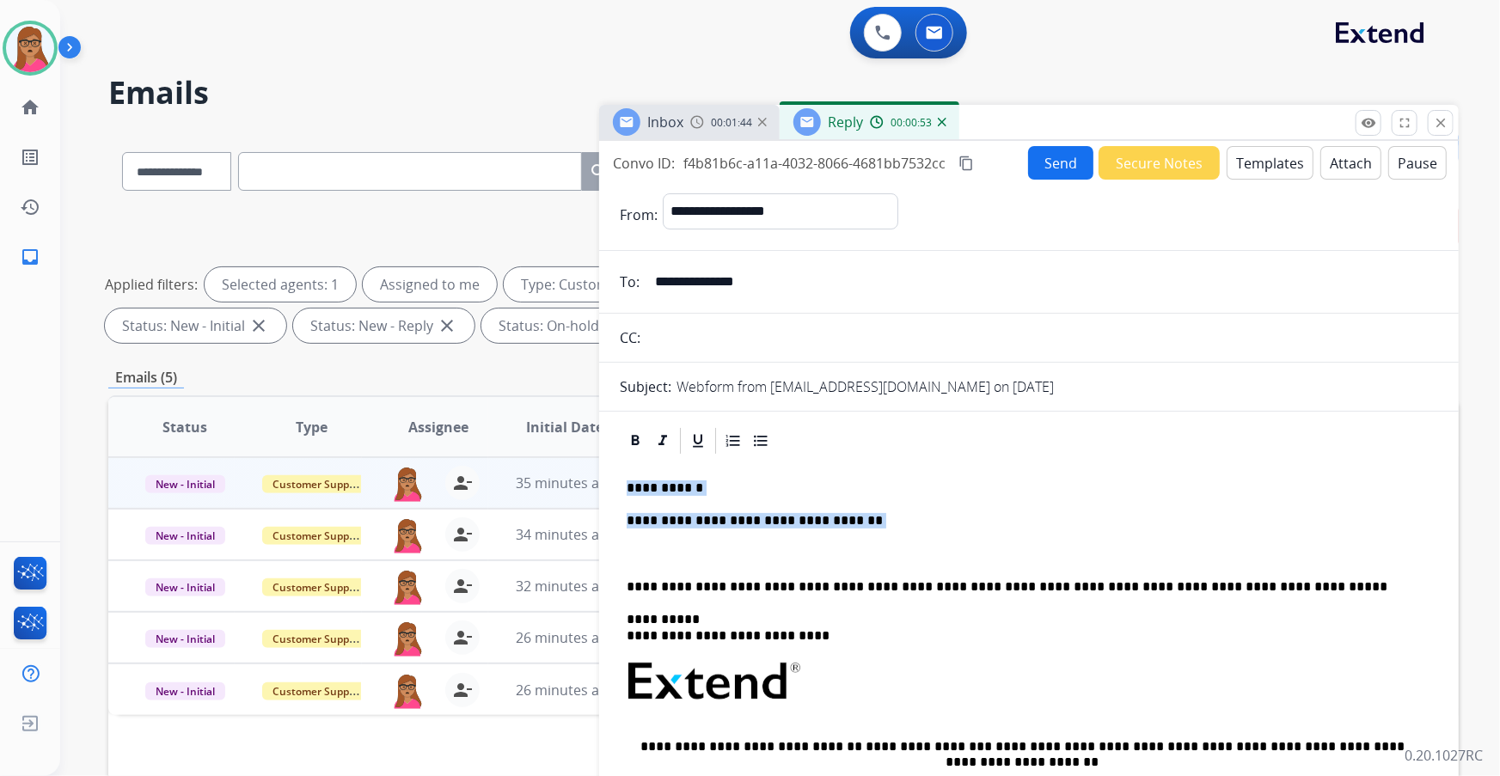
drag, startPoint x: 712, startPoint y: 526, endPoint x: 610, endPoint y: 475, distance: 114.6
click at [610, 475] on div "**********" at bounding box center [1029, 785] width 860 height 718
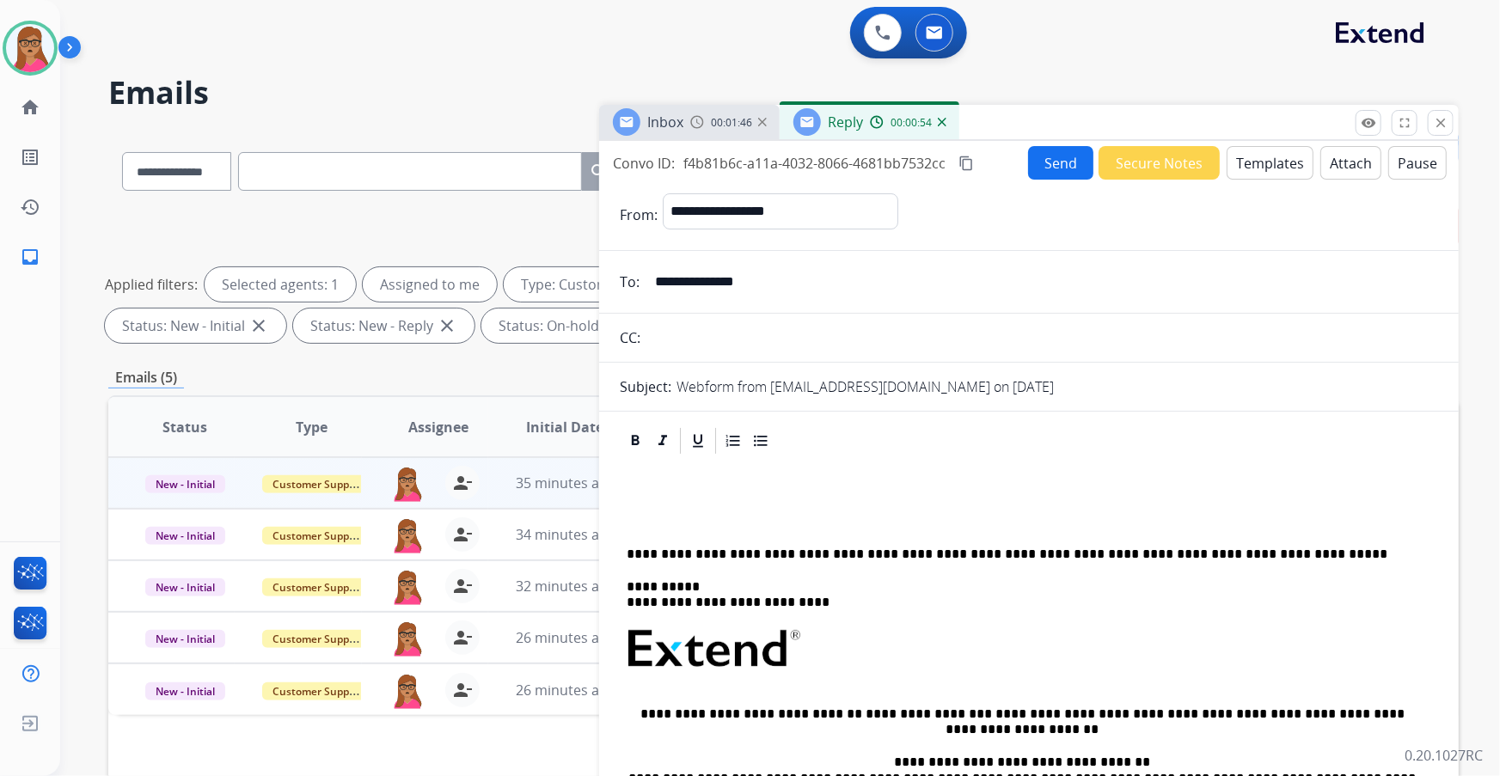
click at [1264, 163] on button "Templates" at bounding box center [1270, 163] width 87 height 34
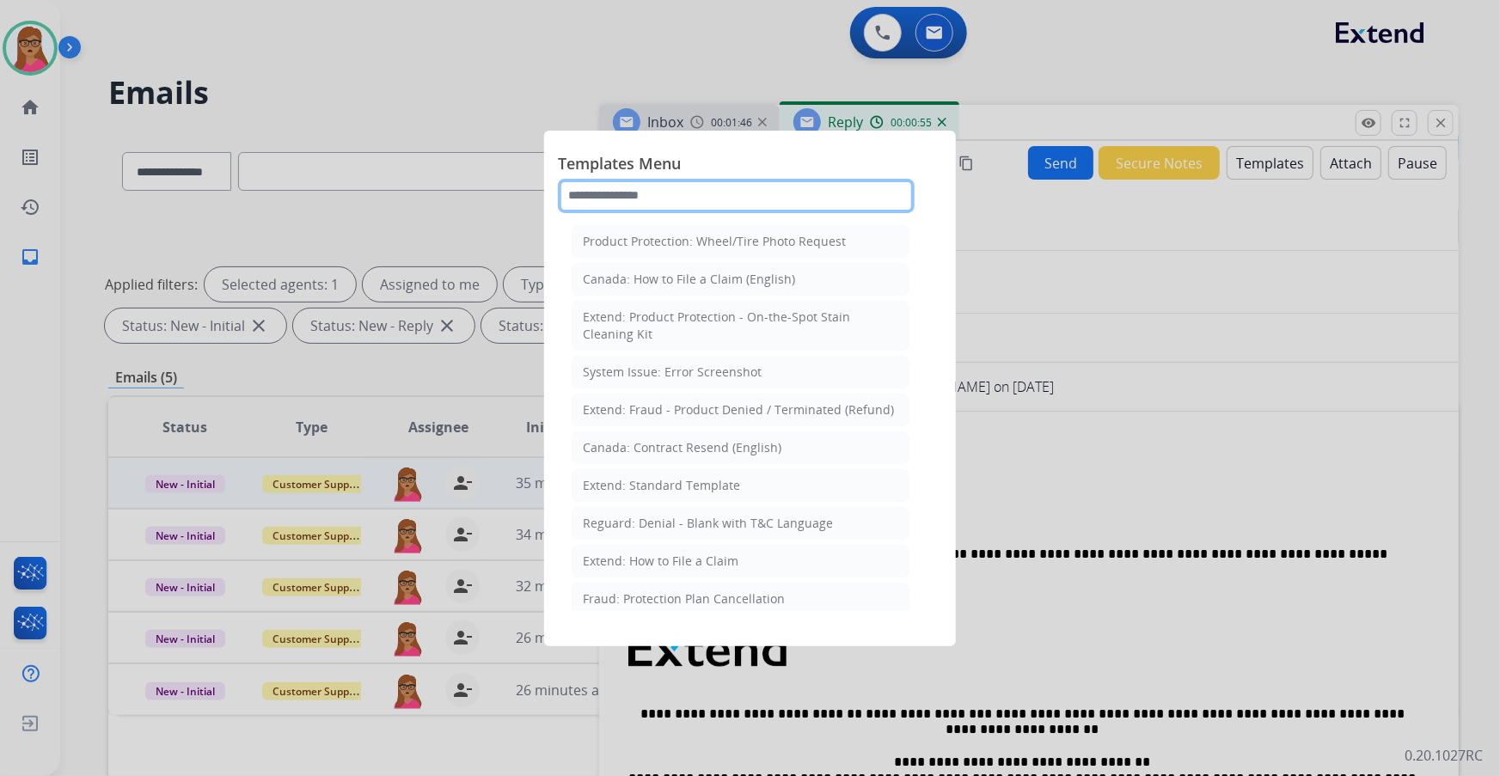
click at [731, 198] on input "text" at bounding box center [736, 196] width 357 height 34
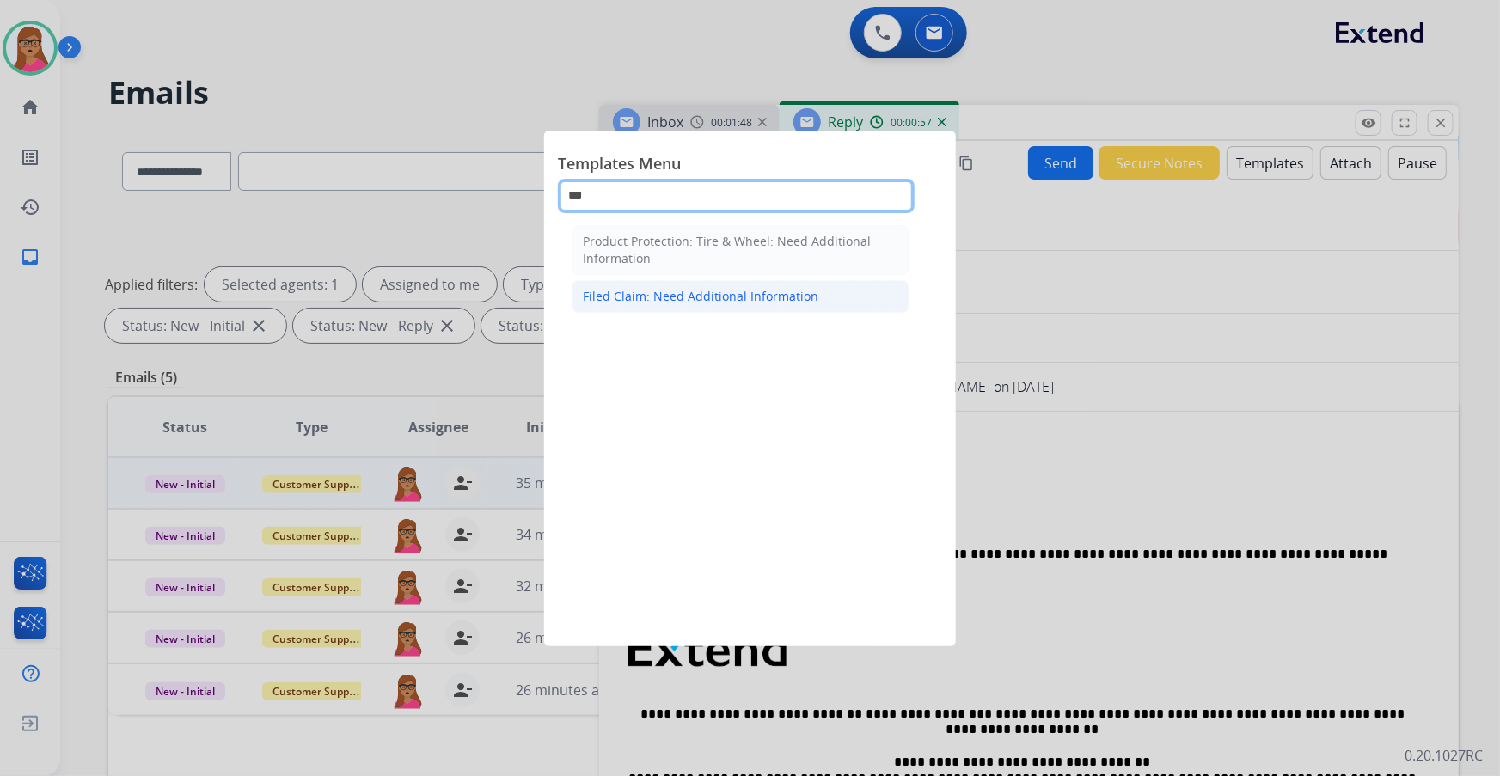
type input "***"
click at [667, 284] on li "Filed Claim: Need Additional Information" at bounding box center [741, 296] width 338 height 33
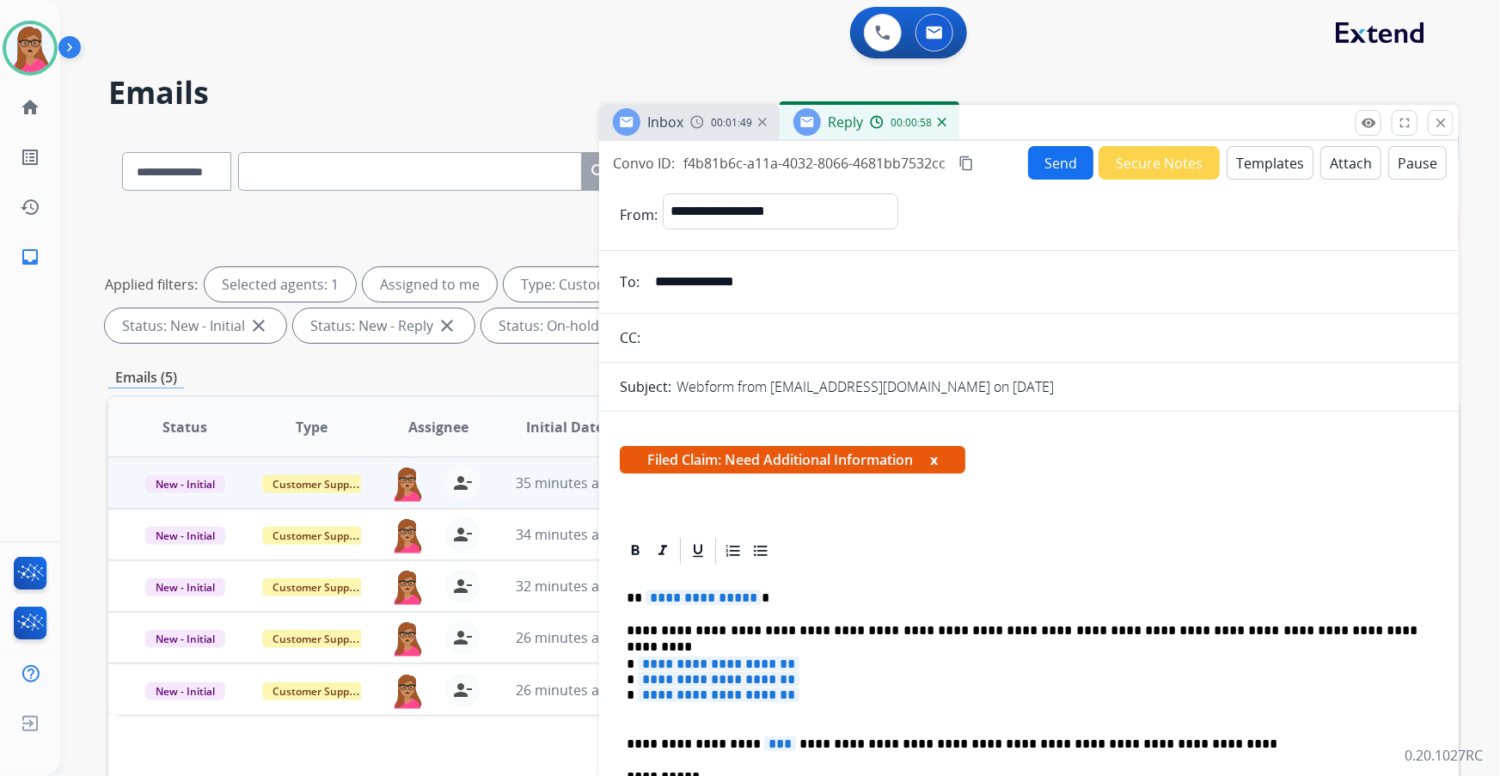
click at [706, 598] on span "**********" at bounding box center [704, 598] width 116 height 15
click at [739, 660] on span "**********" at bounding box center [719, 664] width 162 height 15
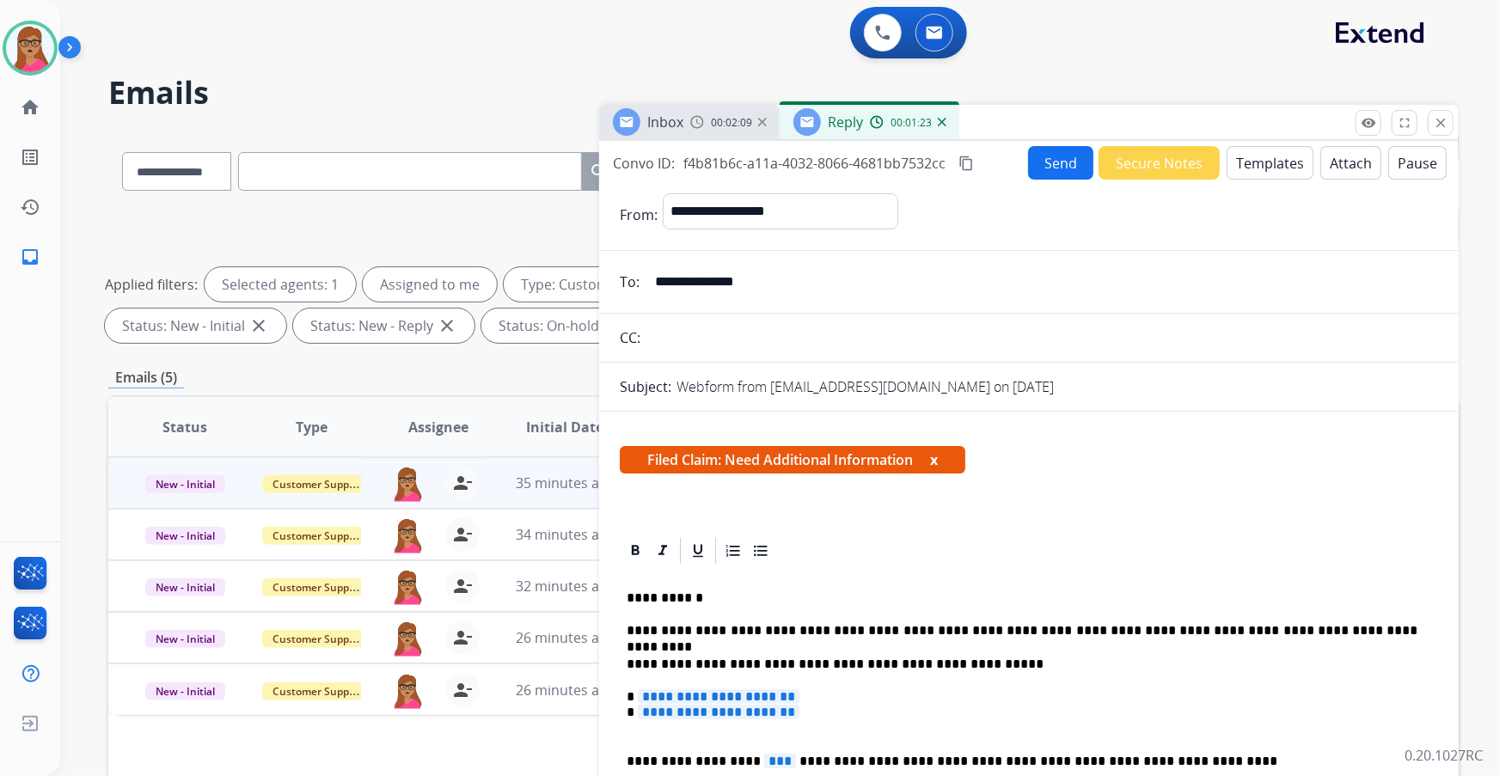
click at [800, 690] on span "**********" at bounding box center [719, 697] width 162 height 15
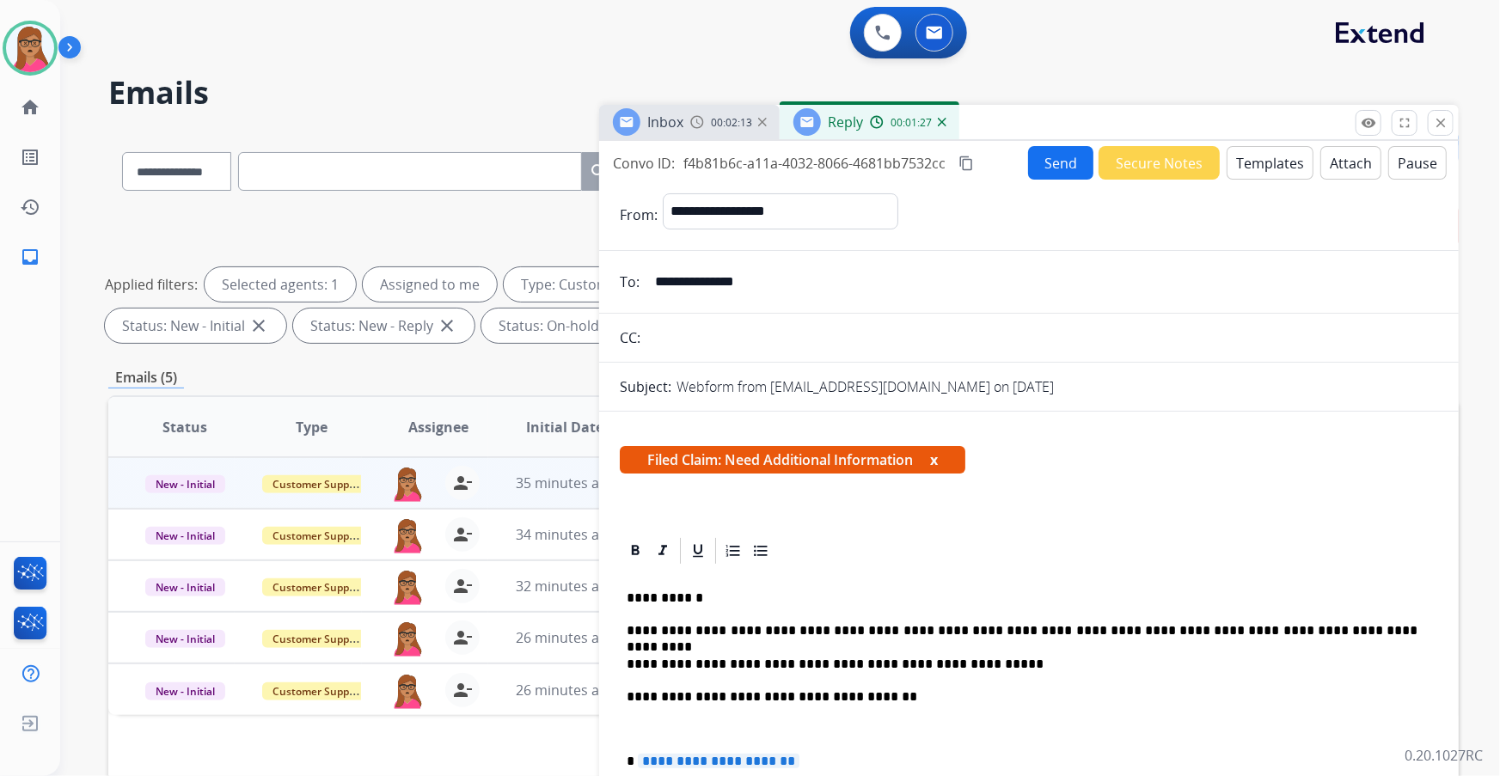
click at [736, 754] on span "**********" at bounding box center [719, 761] width 162 height 15
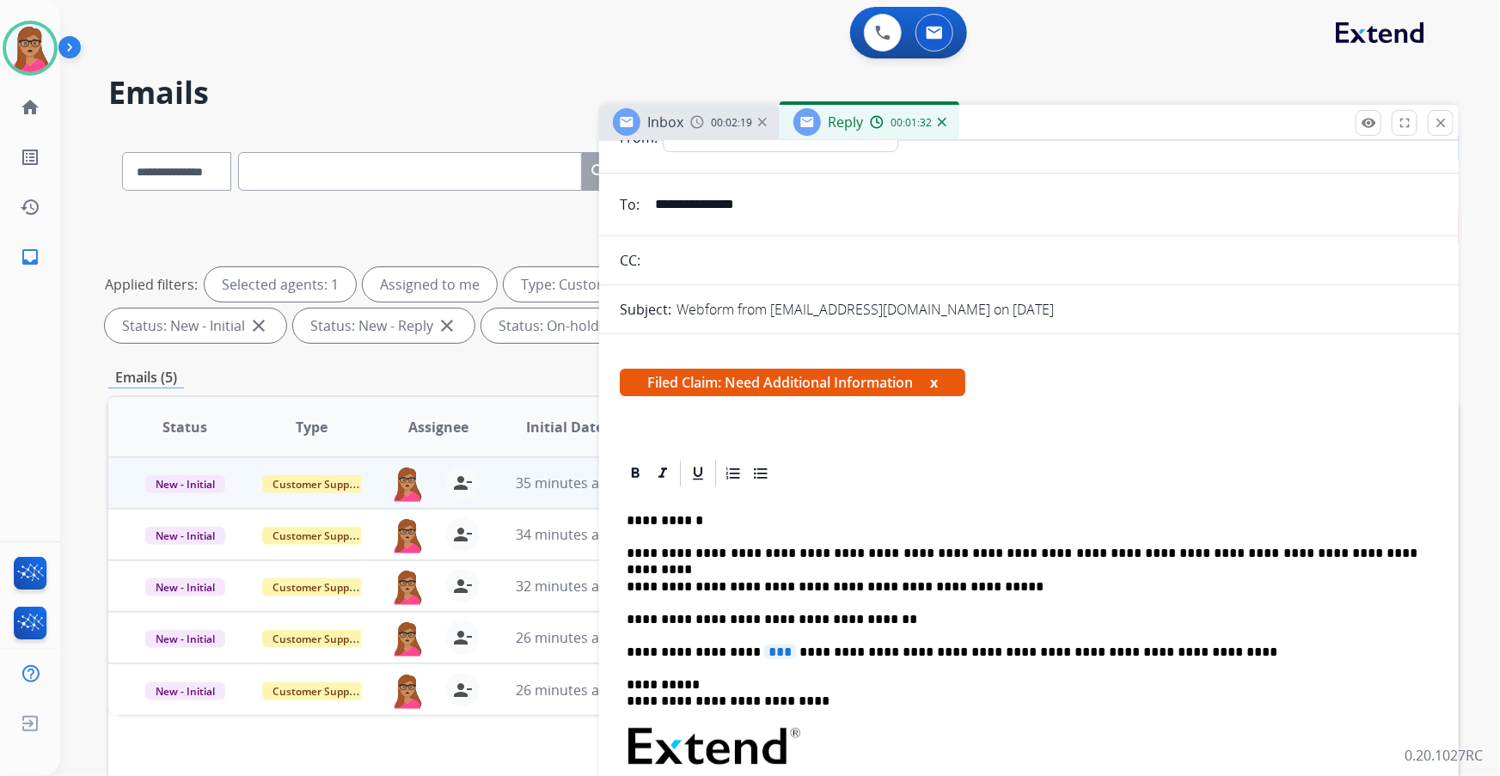
click at [764, 652] on span "***" at bounding box center [780, 652] width 32 height 15
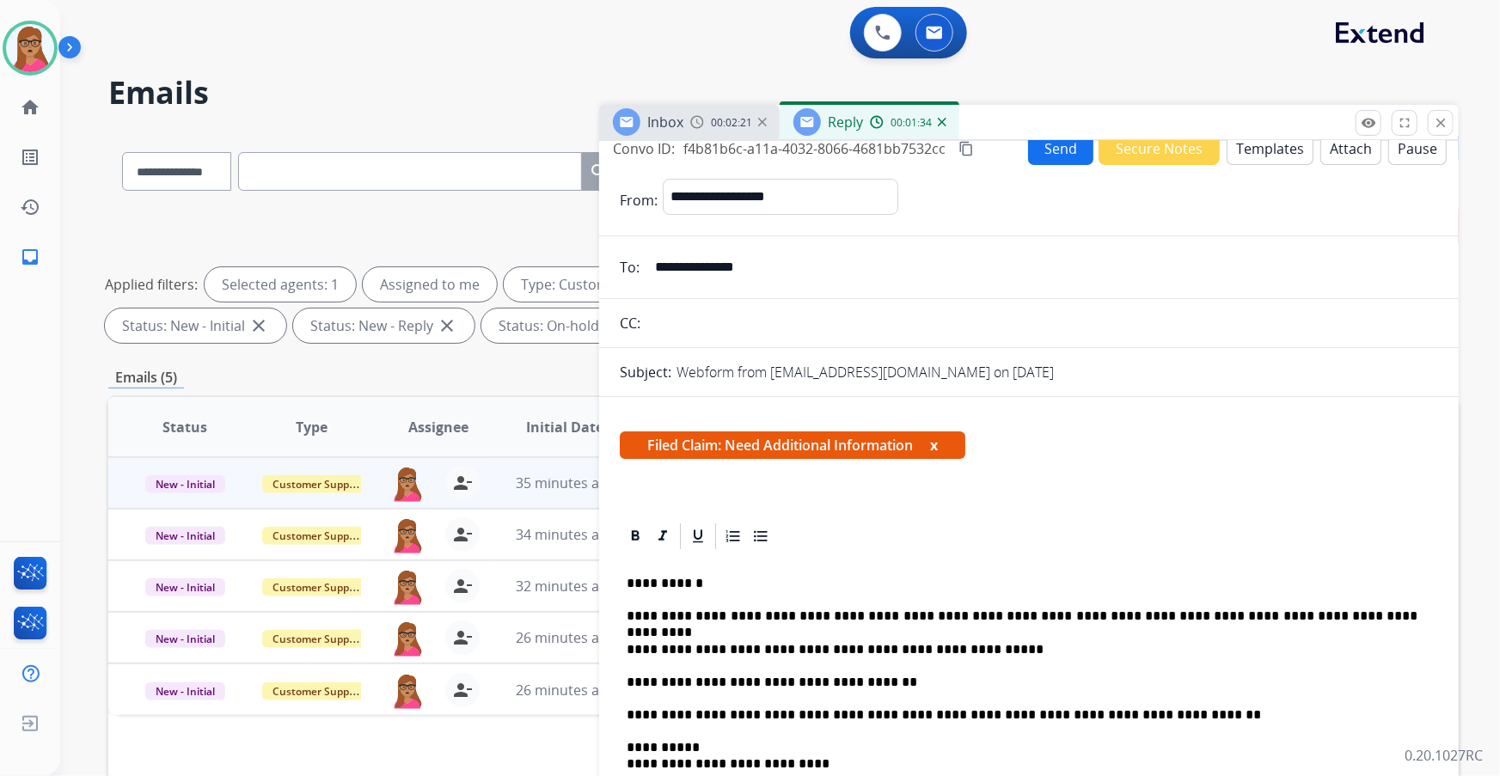
scroll to position [0, 0]
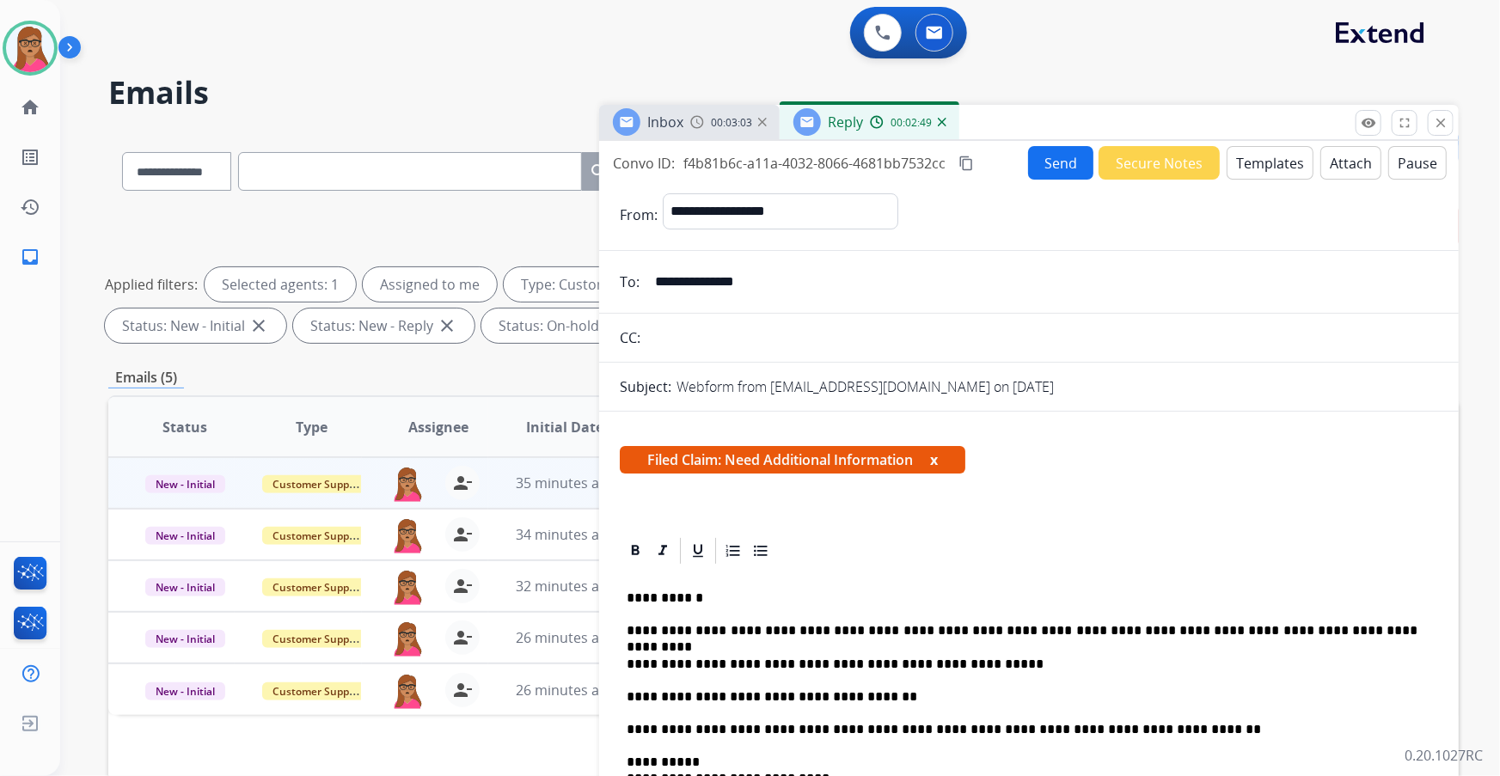
click at [964, 162] on mat-icon "content_copy" at bounding box center [966, 163] width 15 height 15
click at [1047, 149] on button "Send" at bounding box center [1060, 163] width 65 height 34
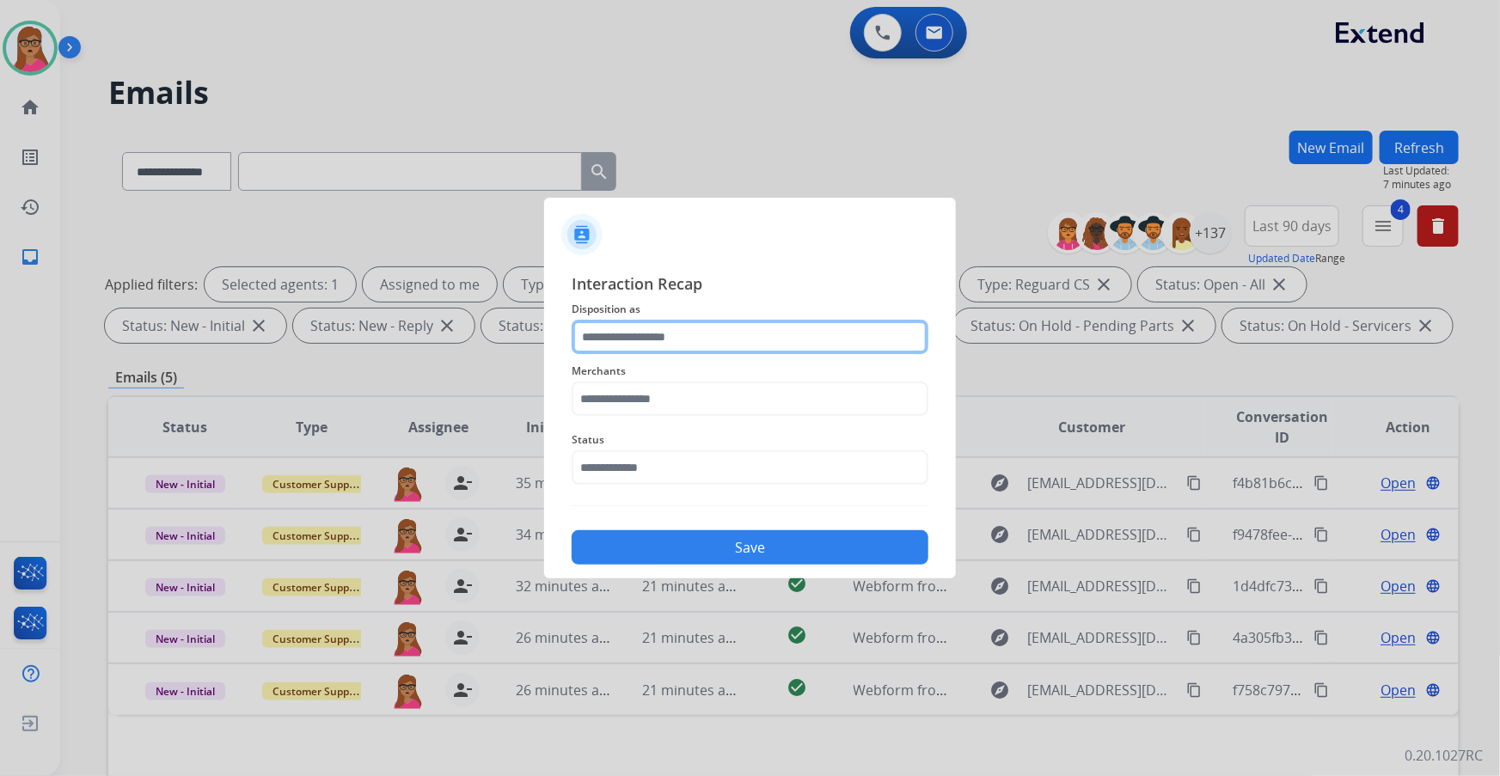
click at [663, 332] on input "text" at bounding box center [750, 337] width 357 height 34
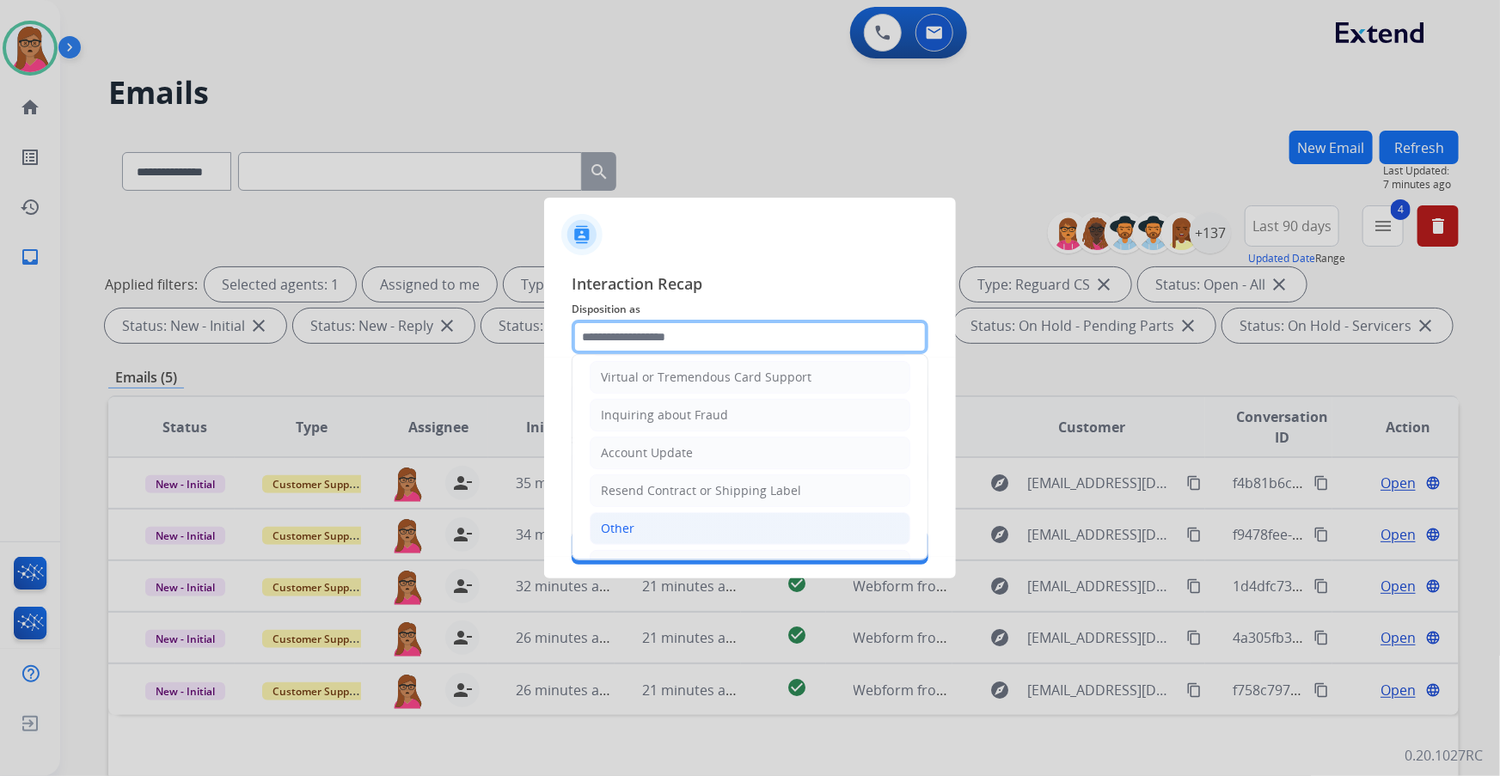
scroll to position [234, 0]
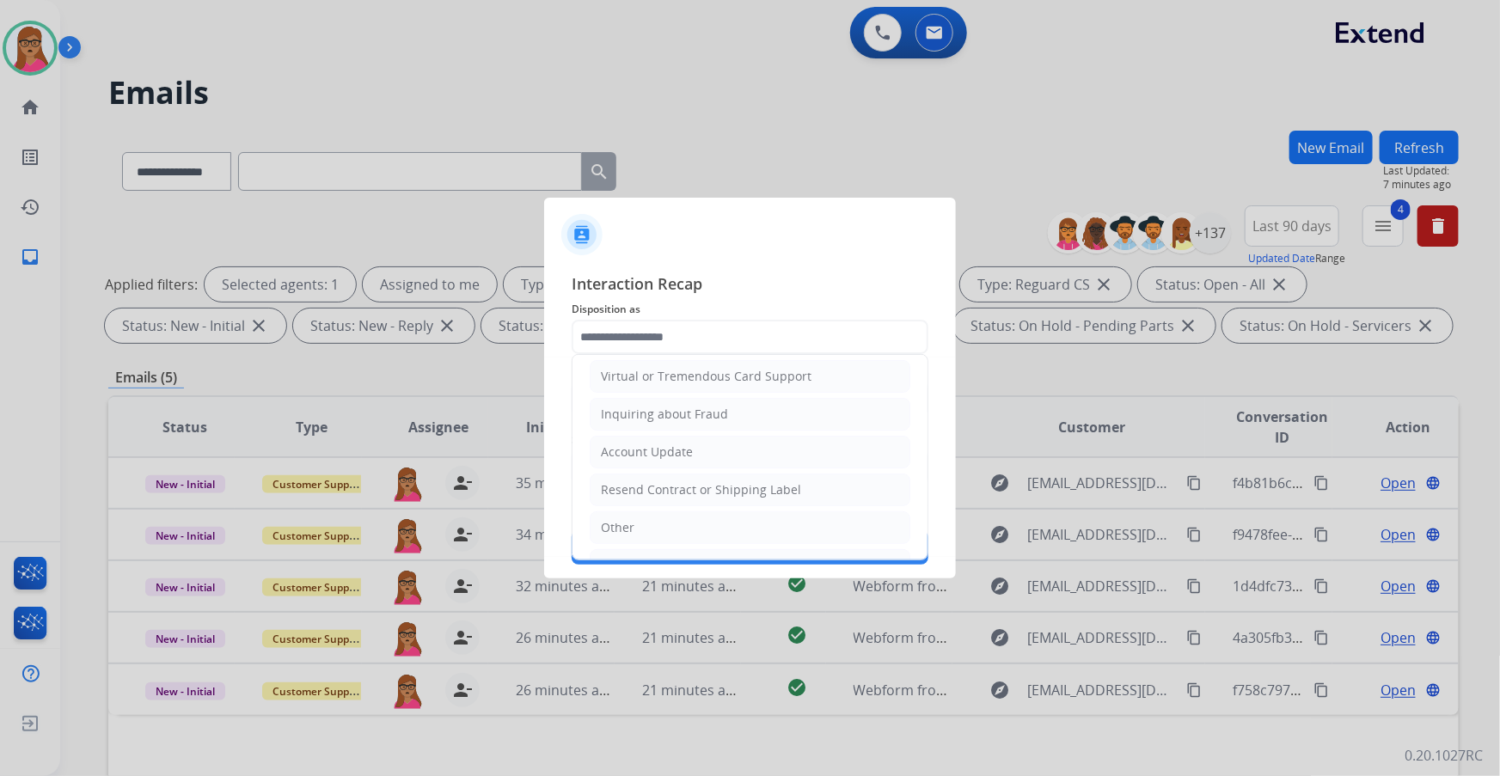
click at [639, 520] on li "Other" at bounding box center [750, 528] width 321 height 33
type input "*****"
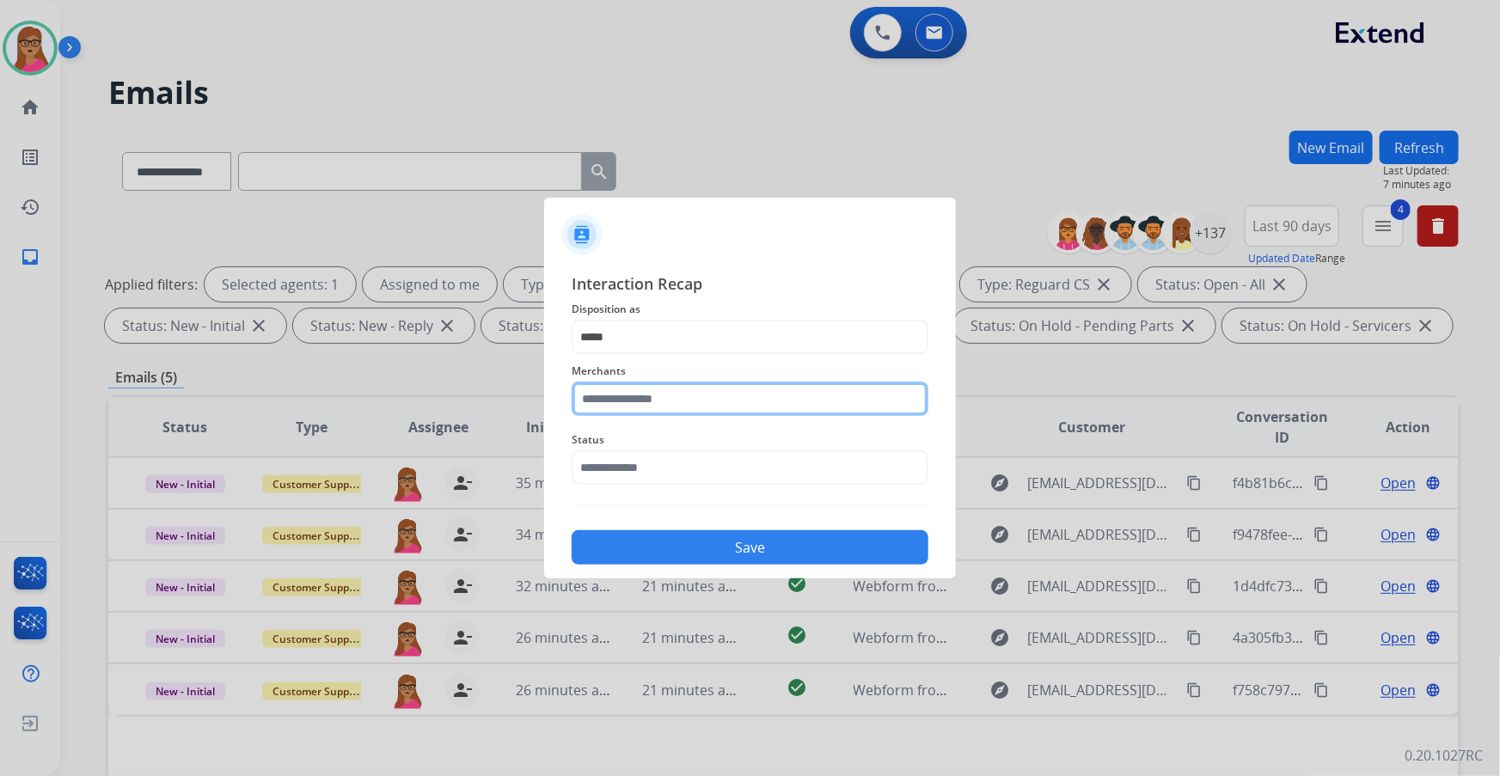
click at [679, 392] on input "text" at bounding box center [750, 399] width 357 height 34
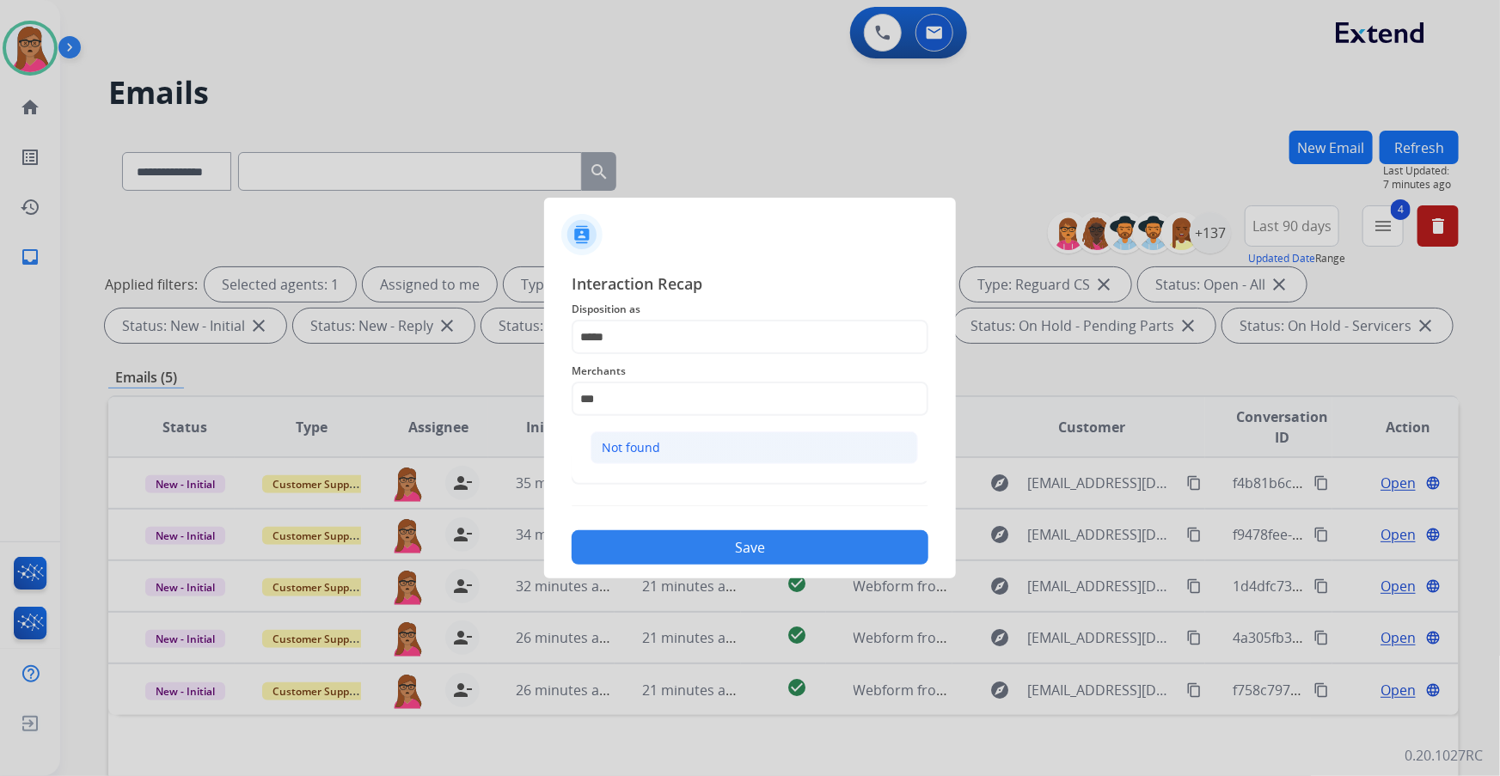
click at [680, 439] on li "Not found" at bounding box center [755, 448] width 328 height 33
type input "*********"
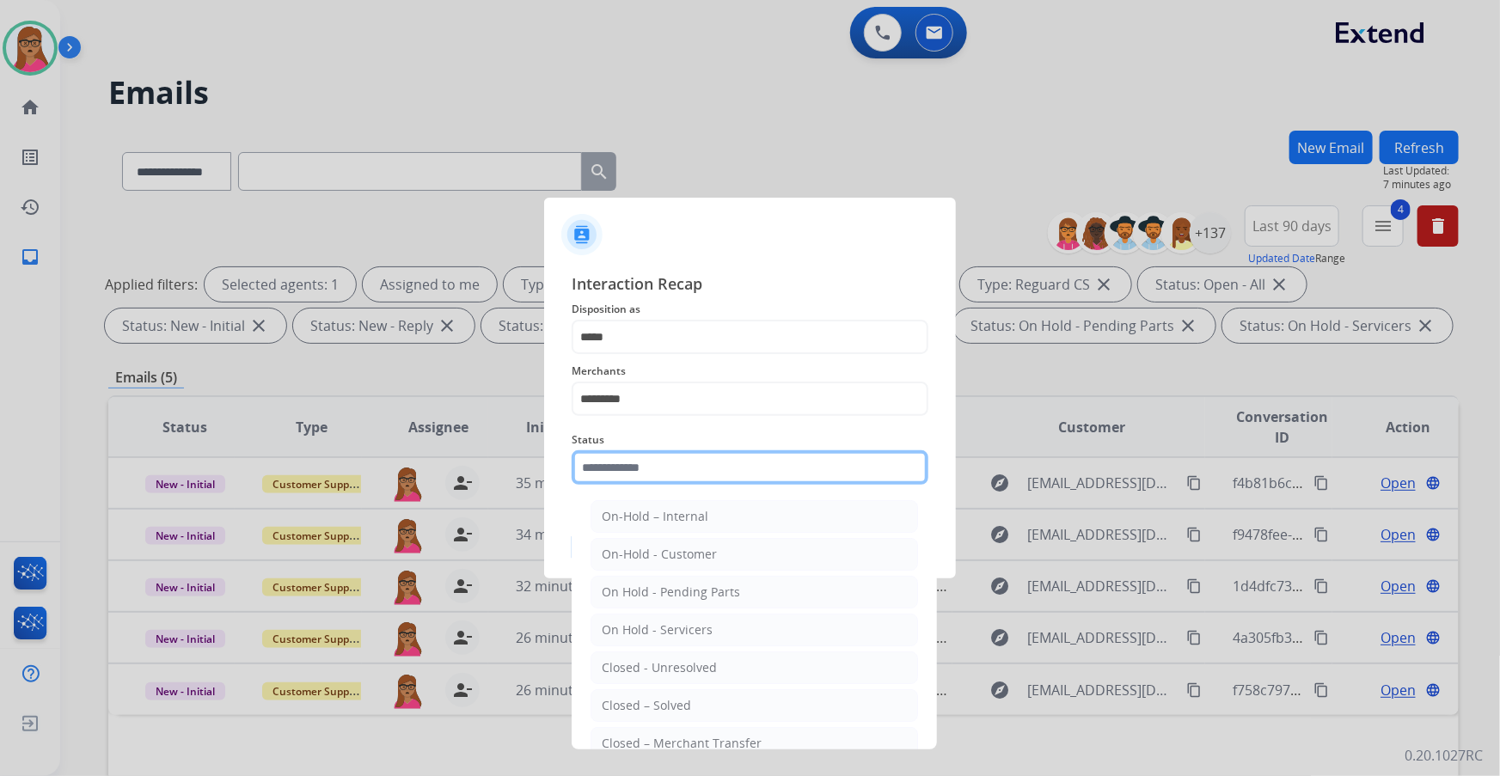
click at [627, 470] on input "text" at bounding box center [750, 468] width 357 height 34
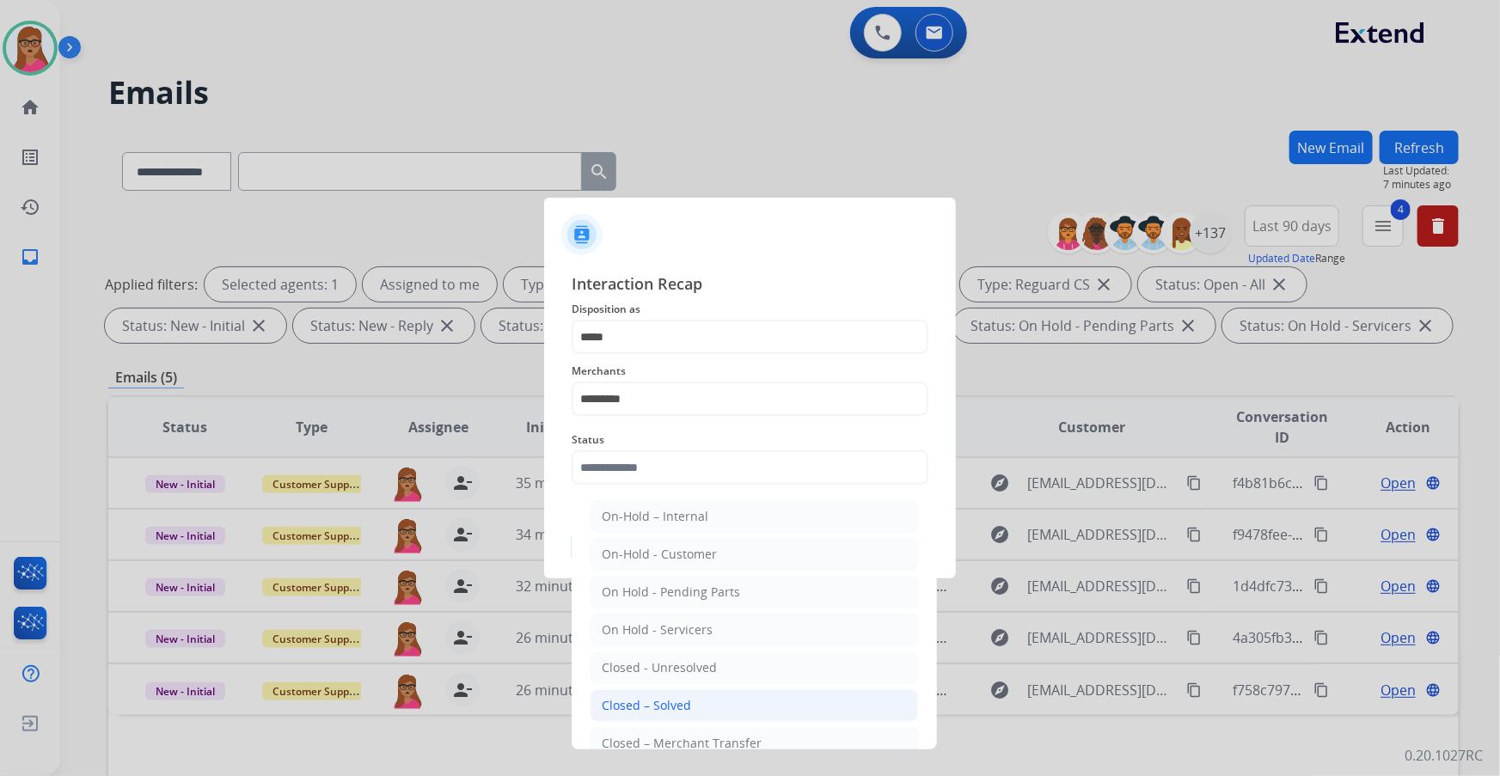
click at [636, 703] on div "Closed – Solved" at bounding box center [646, 705] width 89 height 17
type input "**********"
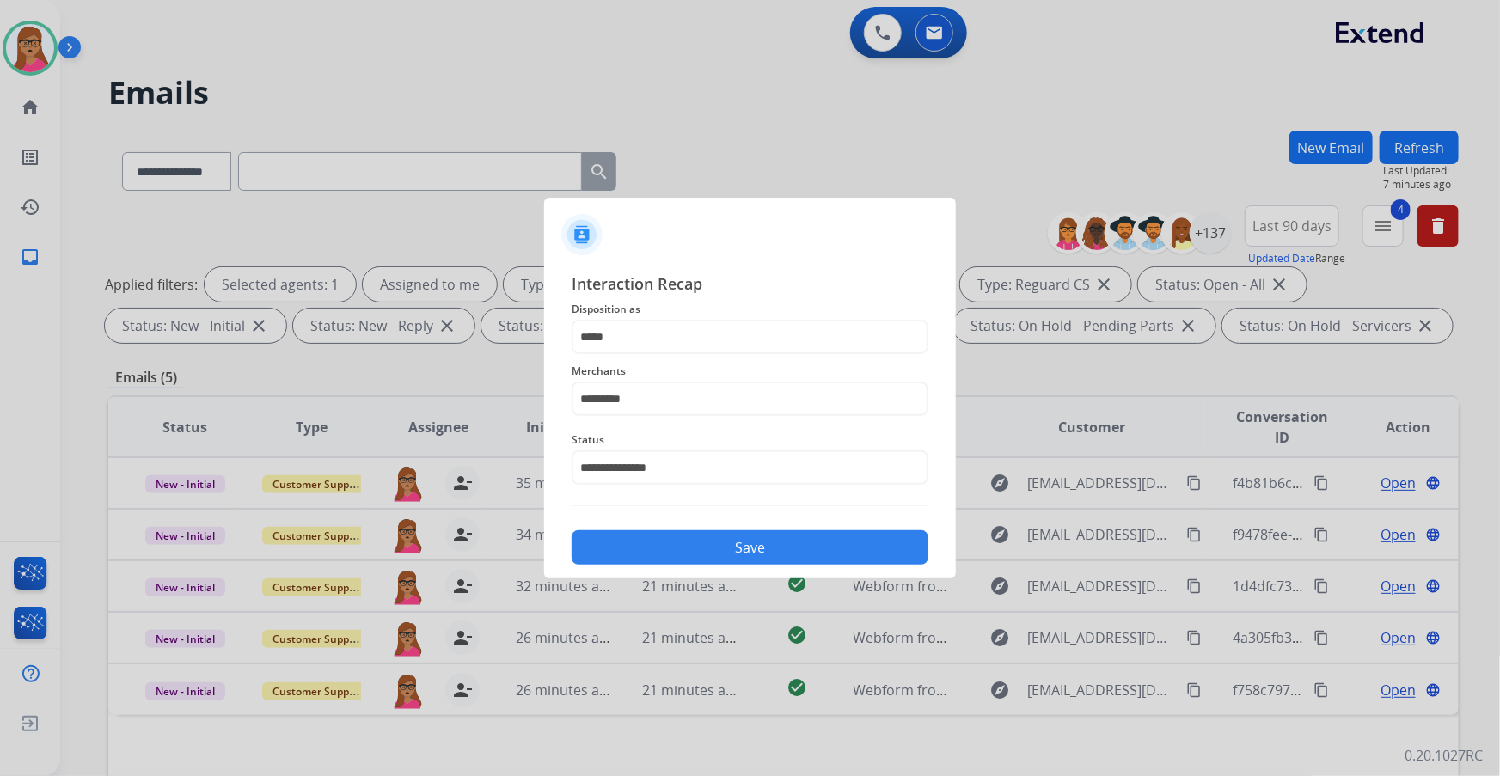
click at [697, 535] on button "Save" at bounding box center [750, 548] width 357 height 34
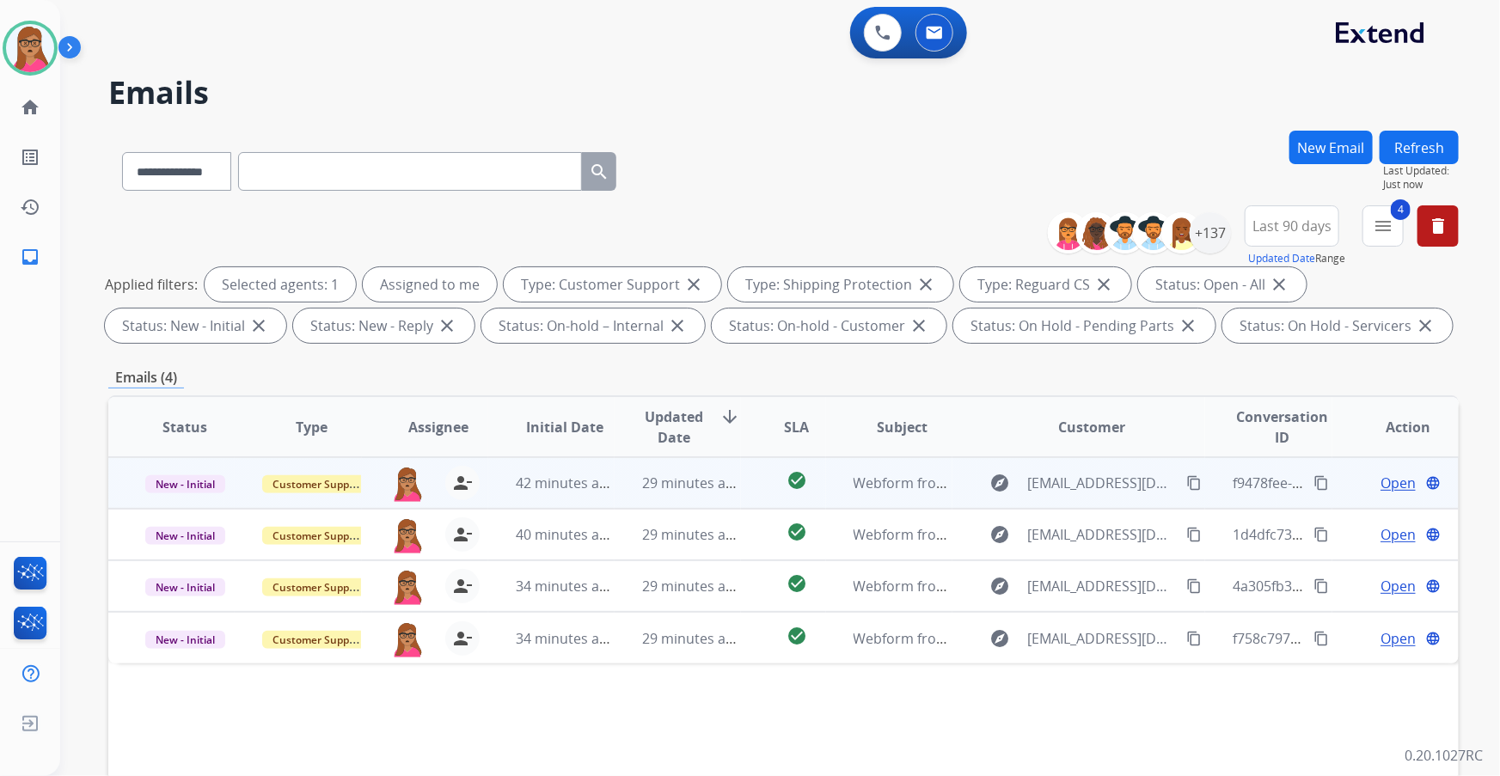
click at [1396, 479] on span "Open" at bounding box center [1398, 483] width 35 height 21
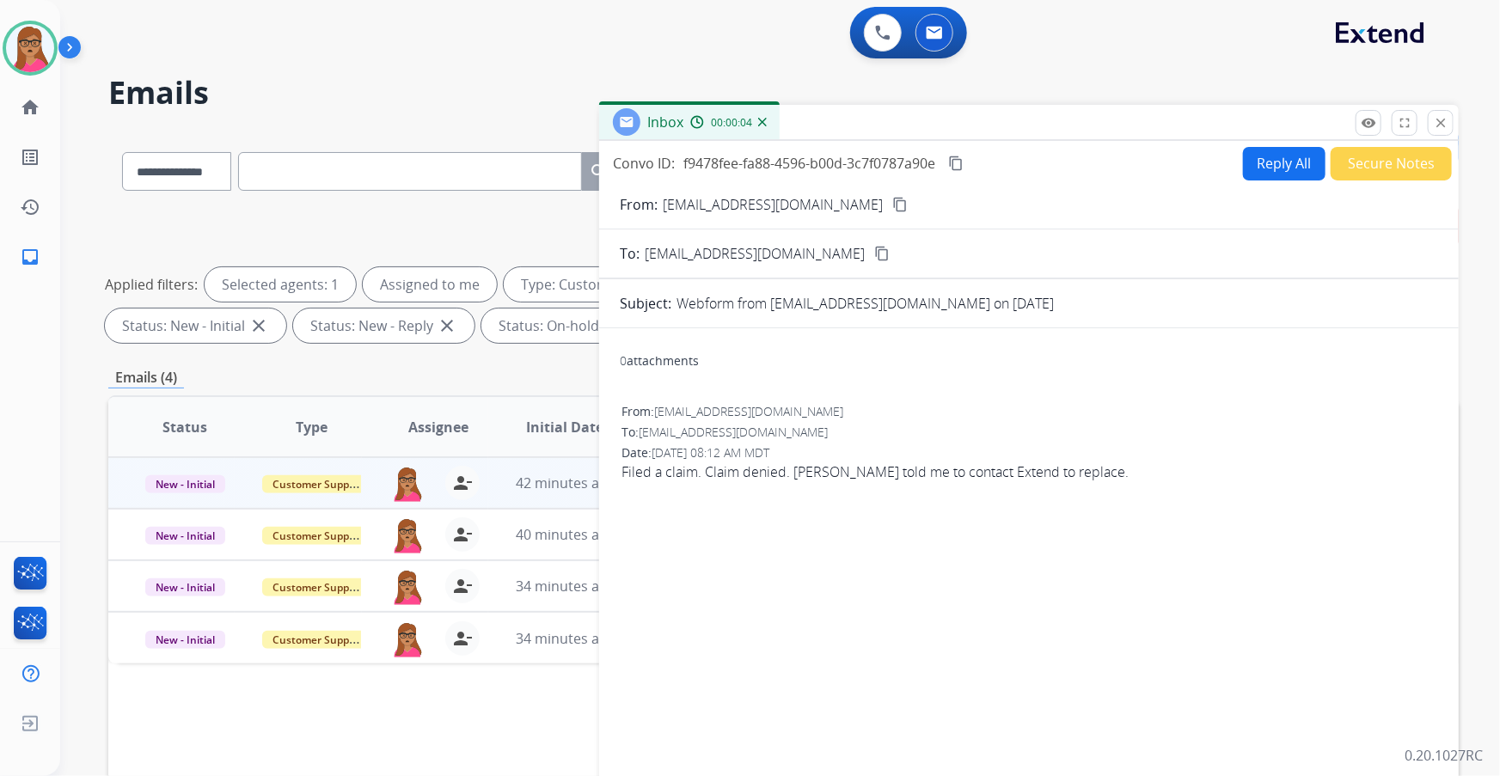
click at [893, 197] on mat-icon "content_copy" at bounding box center [900, 204] width 15 height 15
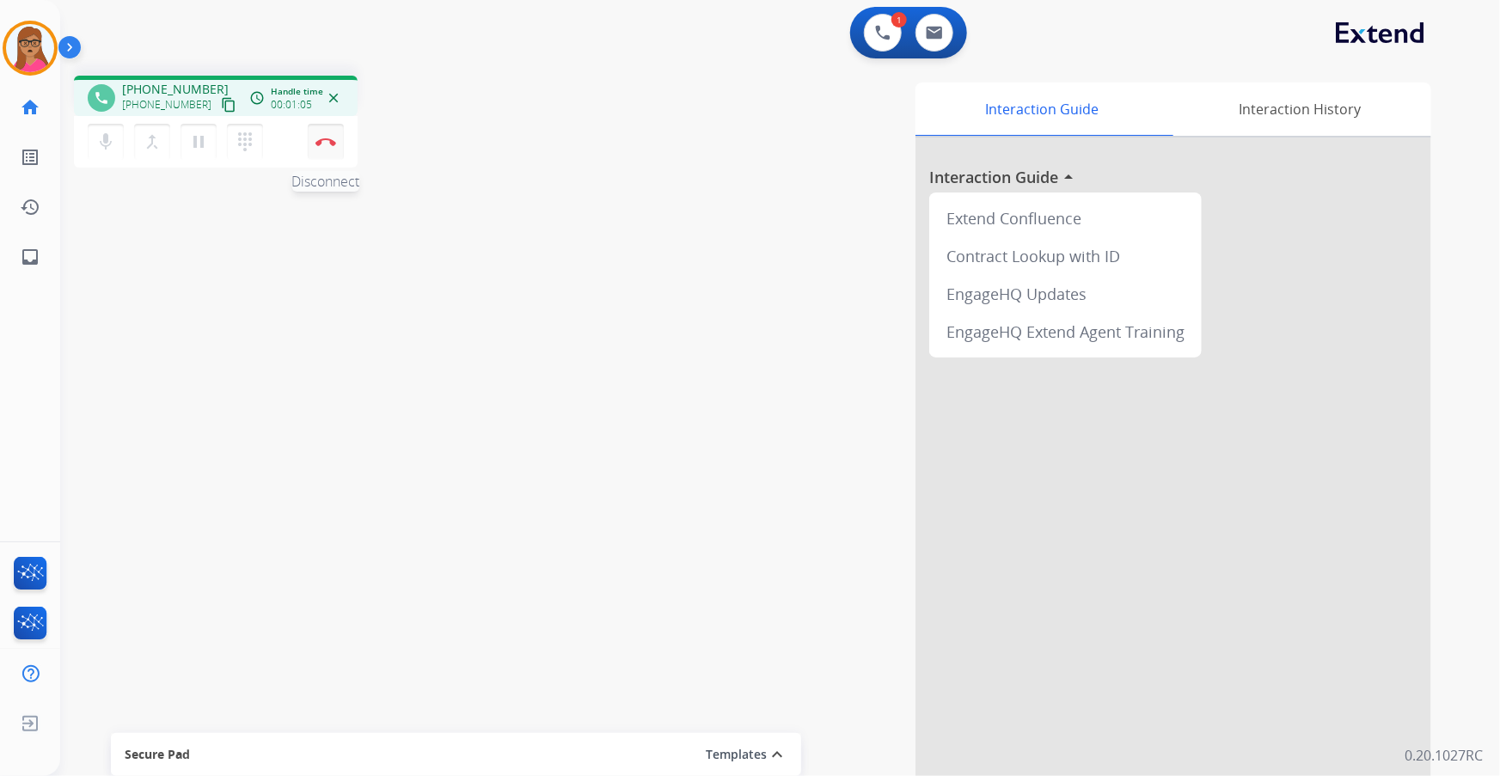
click at [325, 138] on img at bounding box center [326, 142] width 21 height 9
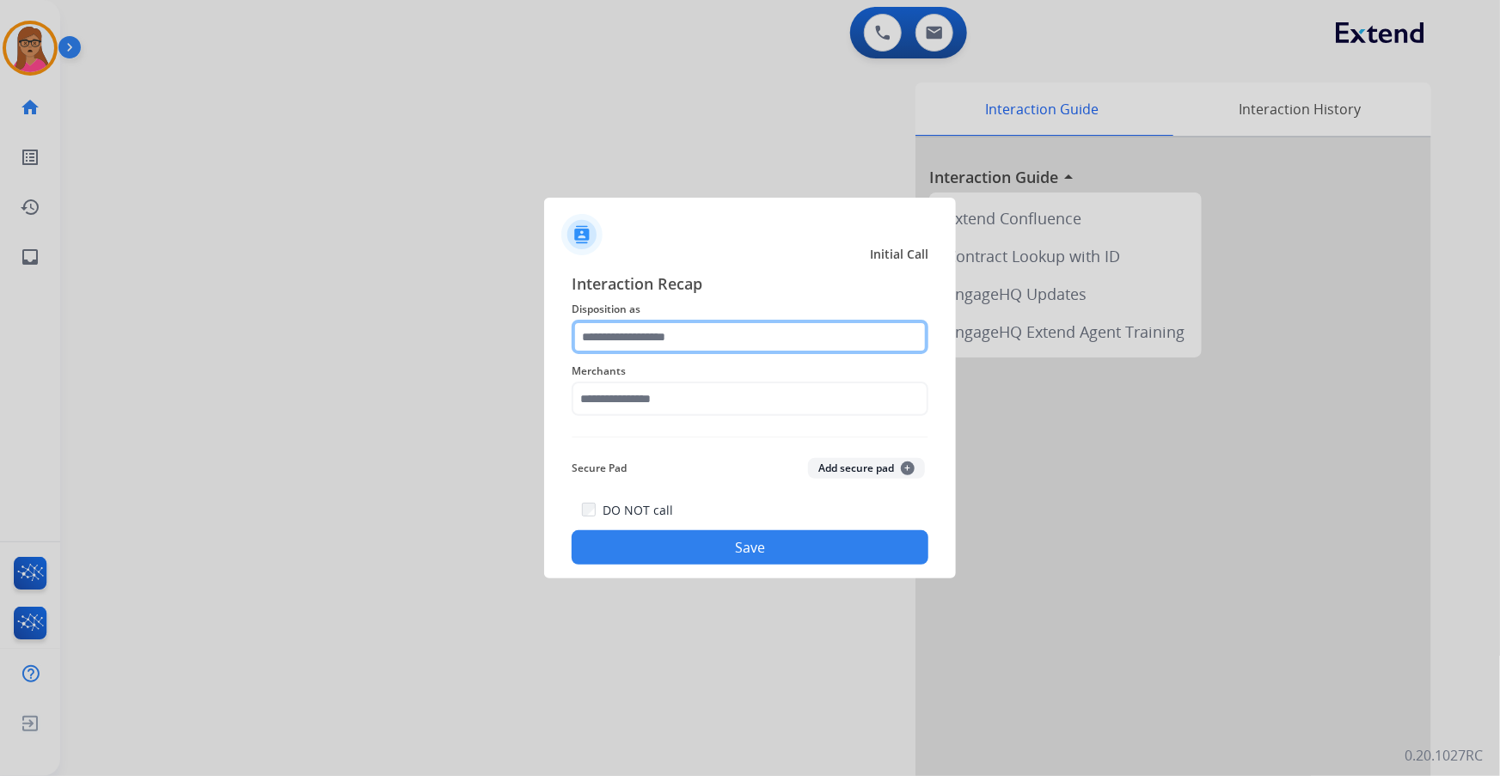
click at [662, 321] on input "text" at bounding box center [750, 337] width 357 height 34
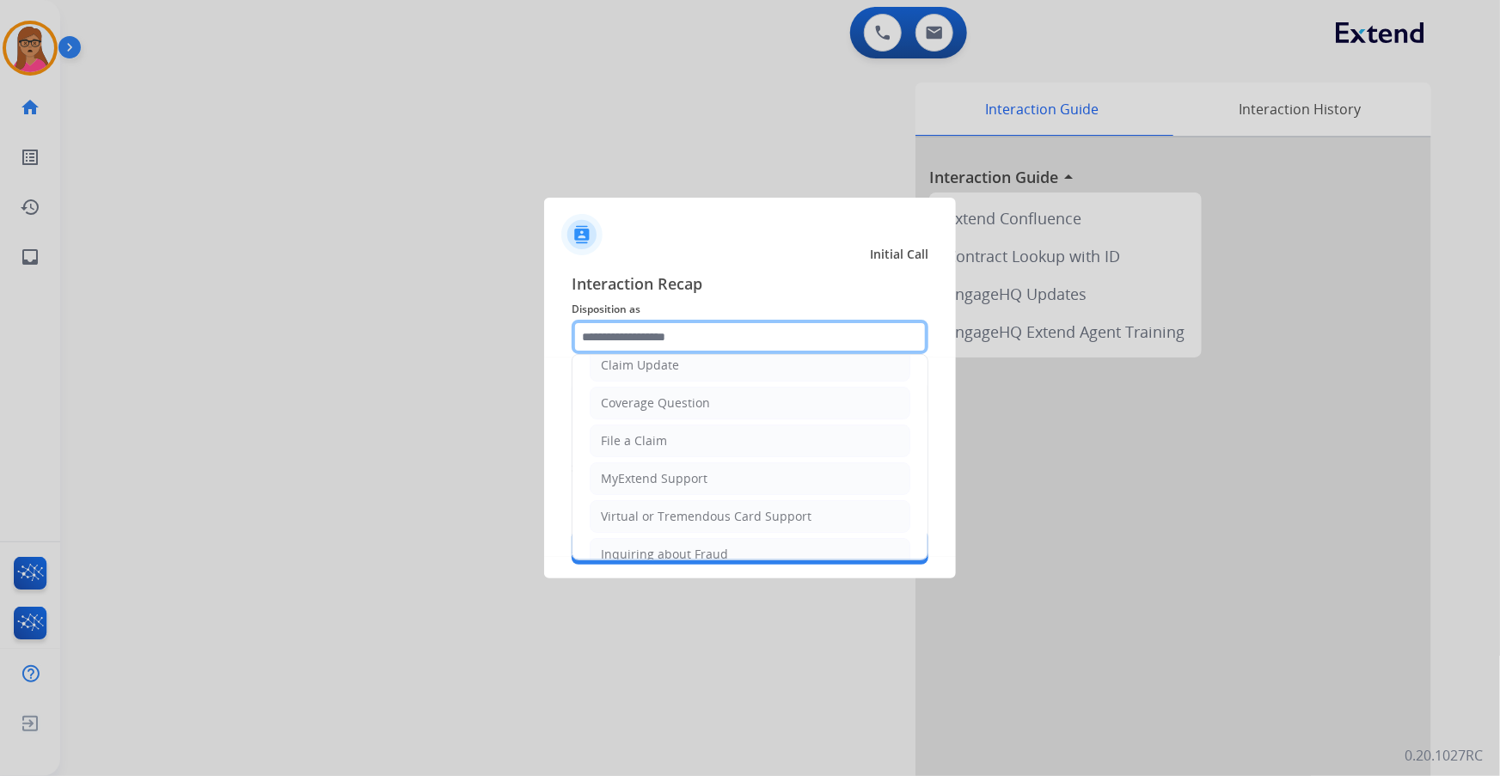
scroll to position [266, 0]
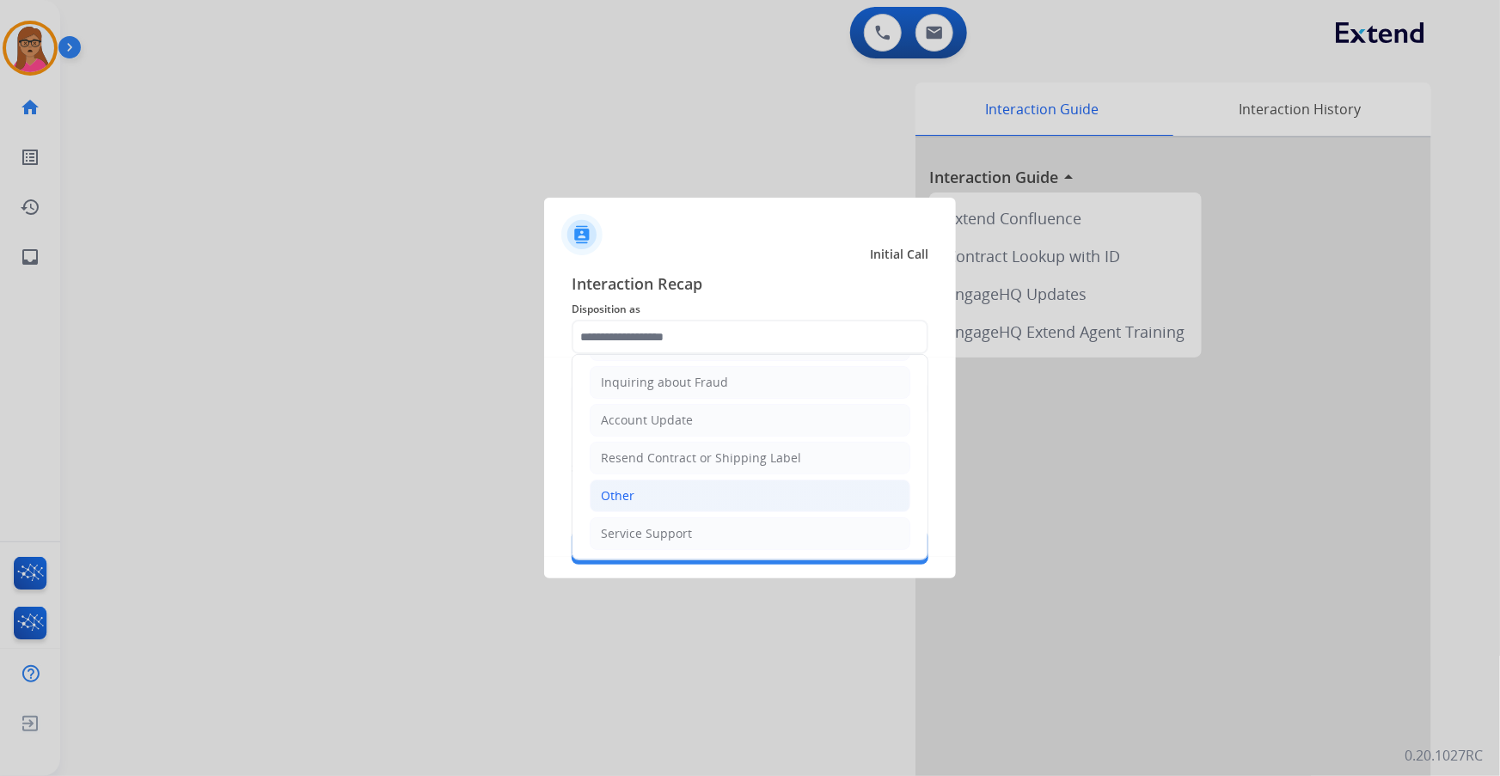
click at [645, 502] on li "Other" at bounding box center [750, 496] width 321 height 33
type input "*****"
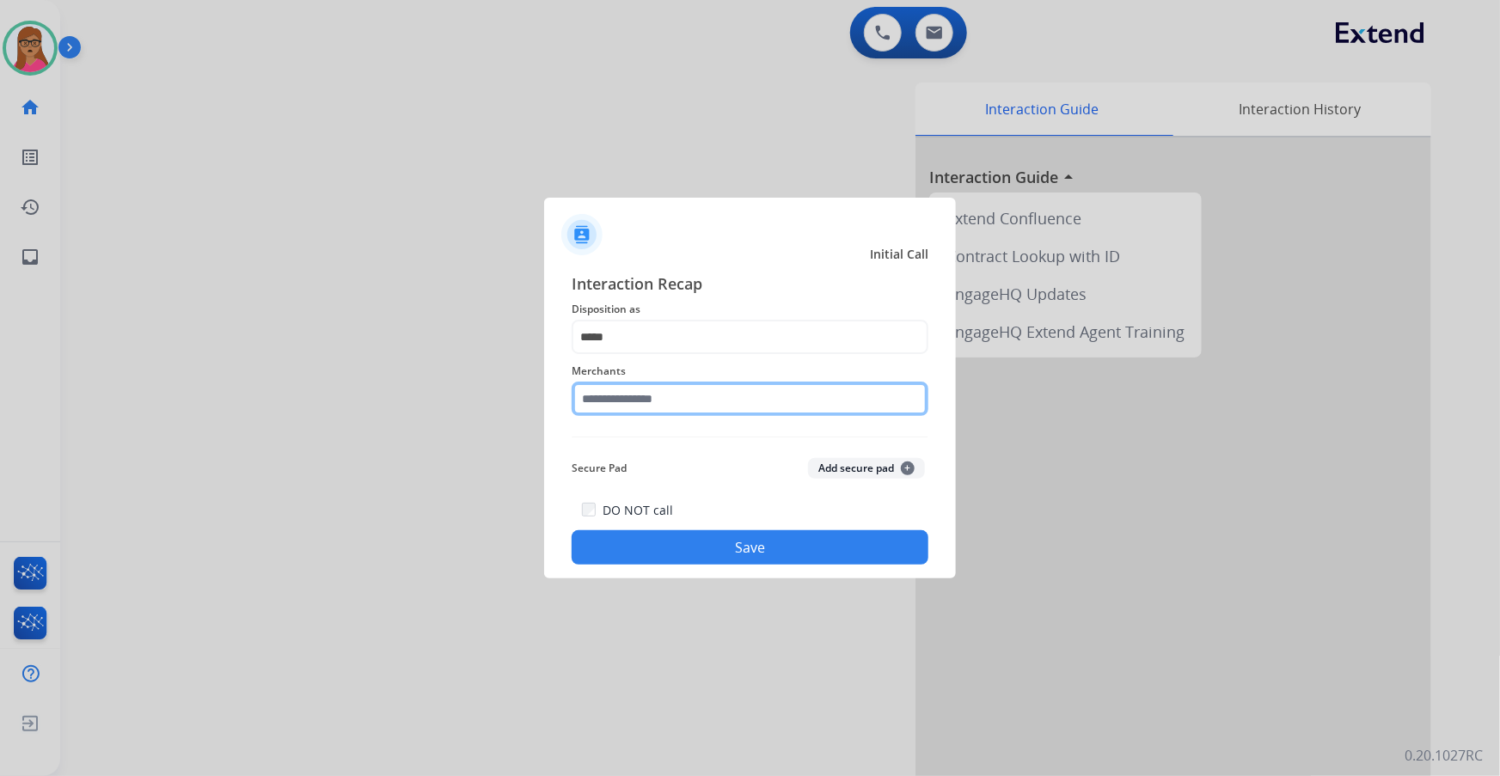
click at [632, 413] on input "text" at bounding box center [750, 399] width 357 height 34
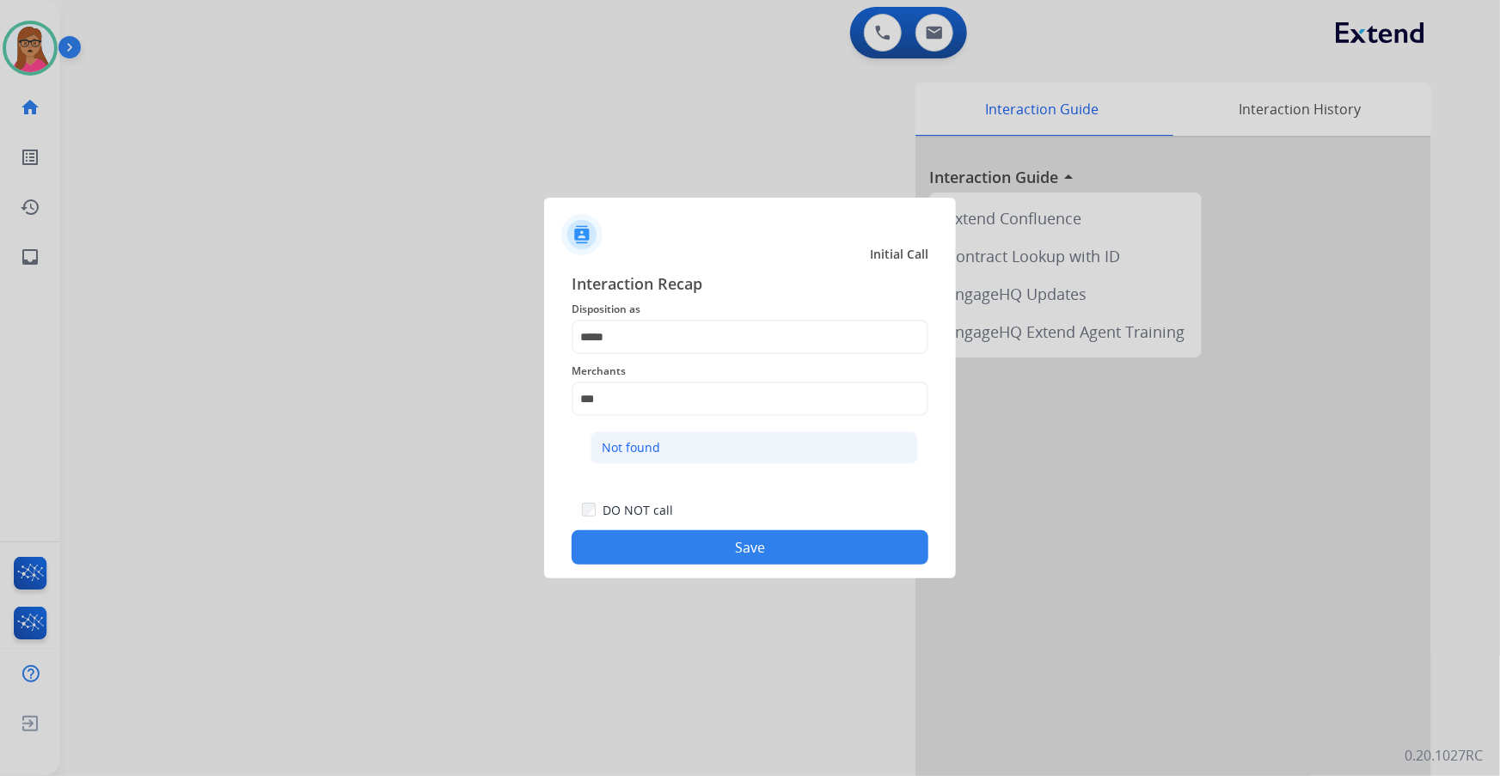
click at [640, 453] on div "Not found" at bounding box center [631, 447] width 58 height 17
type input "*********"
click at [738, 548] on button "Save" at bounding box center [750, 548] width 357 height 34
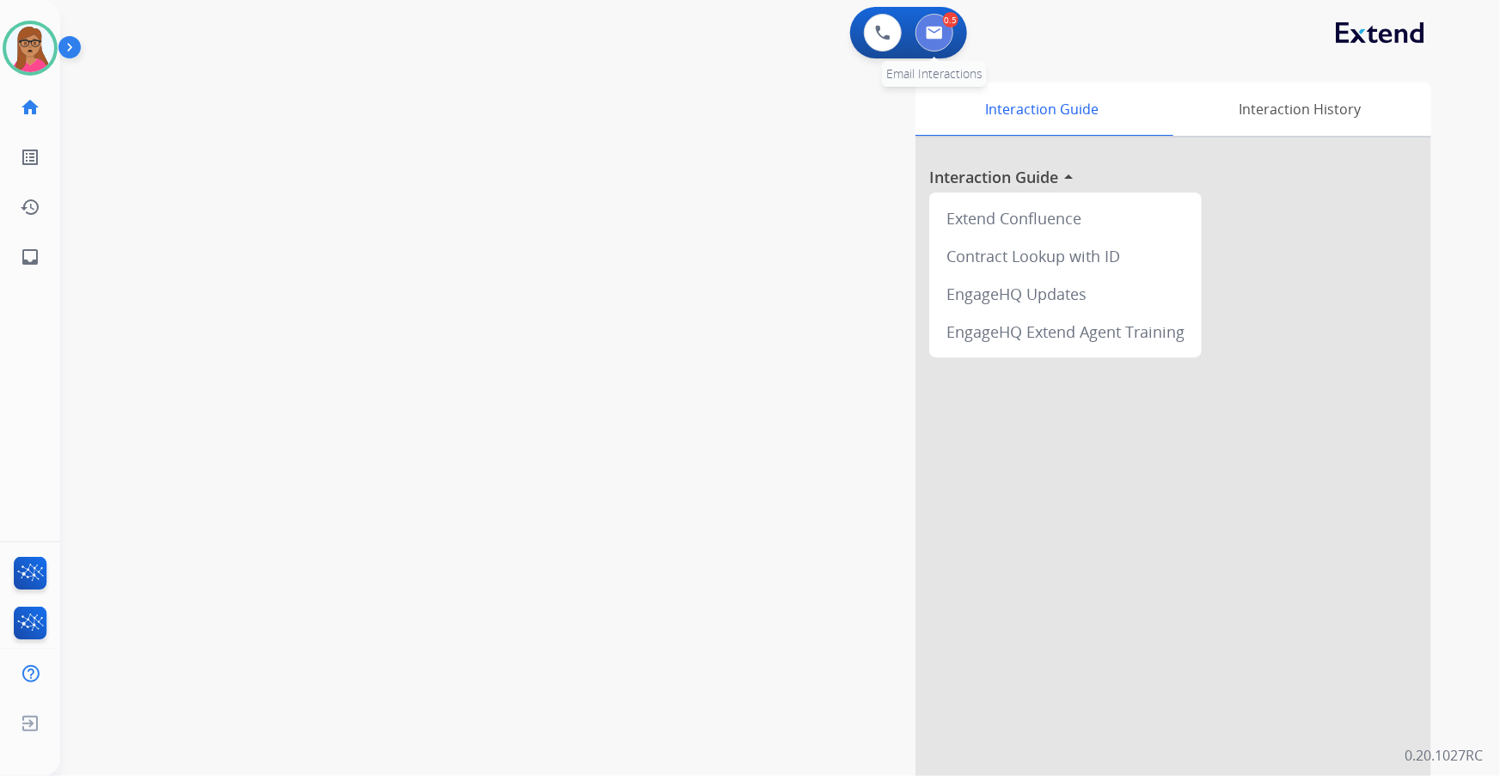
click at [942, 19] on button at bounding box center [935, 33] width 38 height 38
select select "**********"
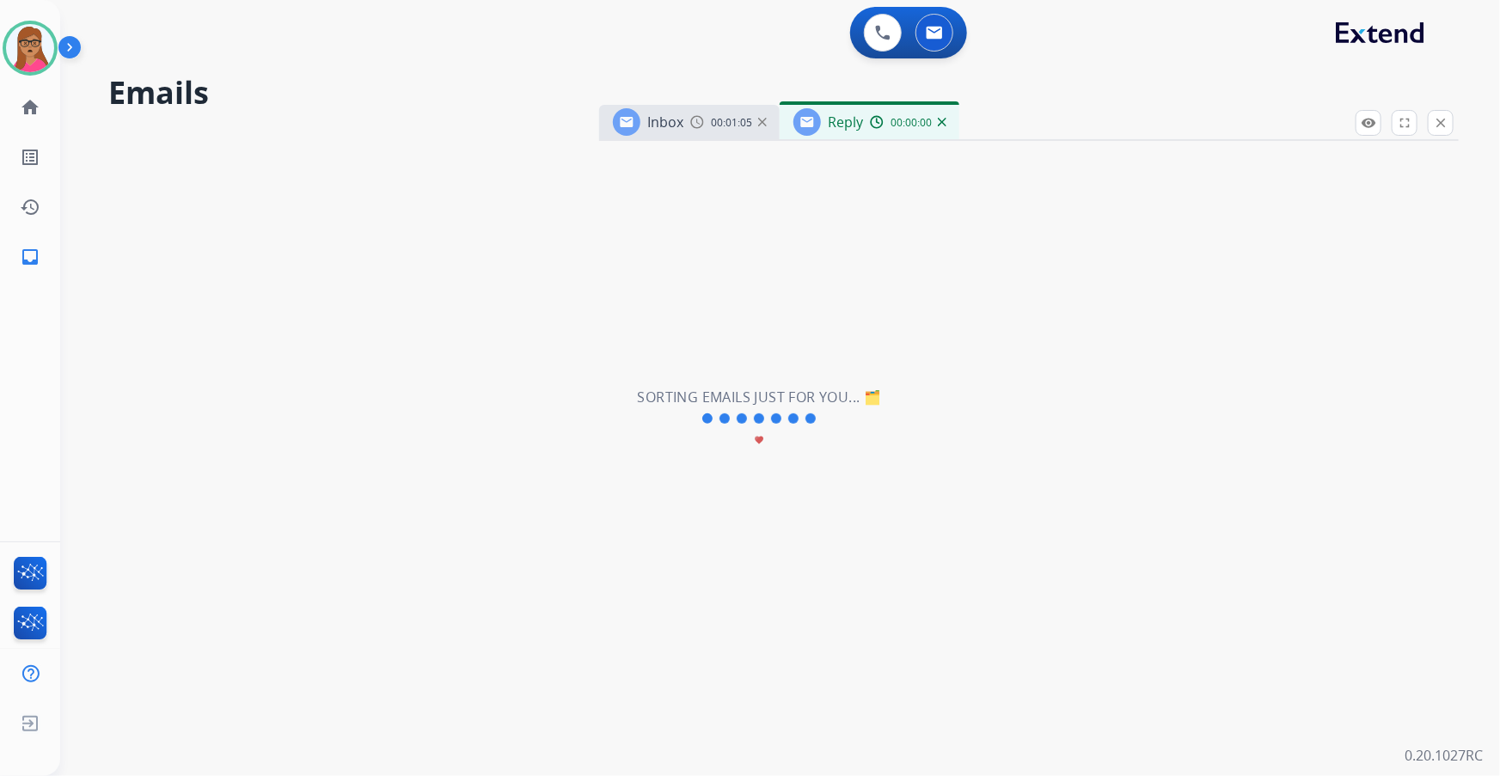
select select "**********"
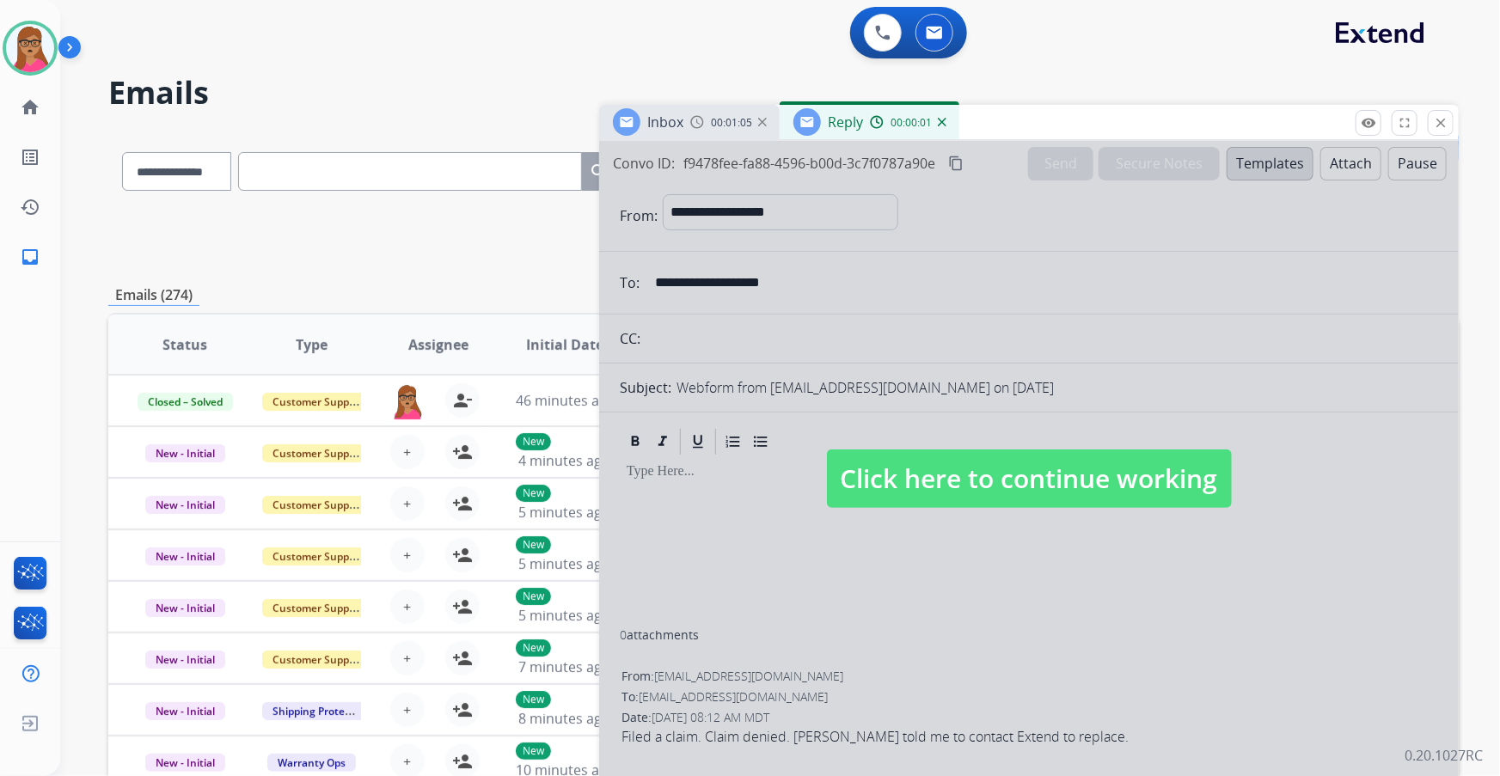
click at [966, 499] on span "Click here to continue working" at bounding box center [1029, 479] width 405 height 58
select select
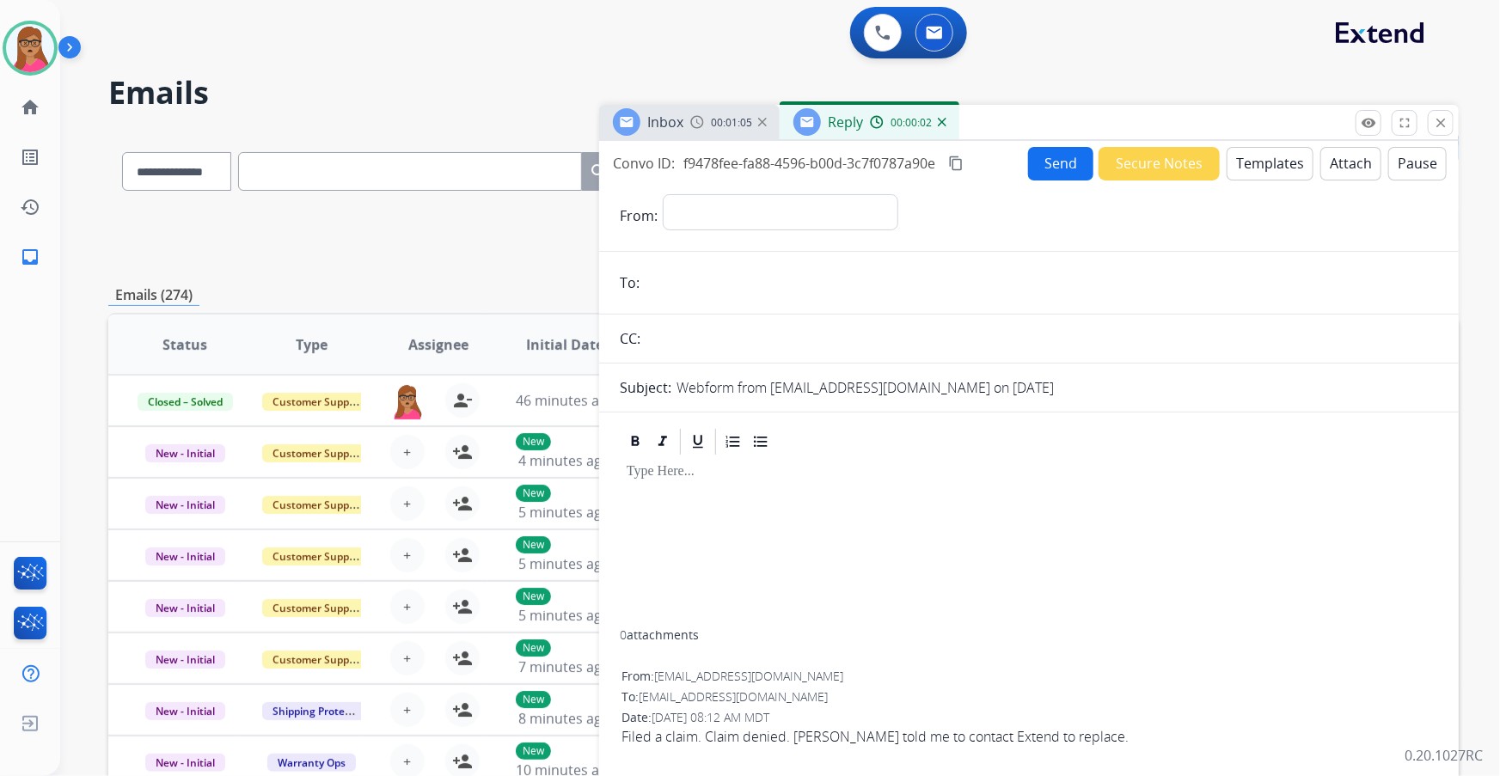
click at [652, 115] on span "Inbox" at bounding box center [665, 122] width 36 height 19
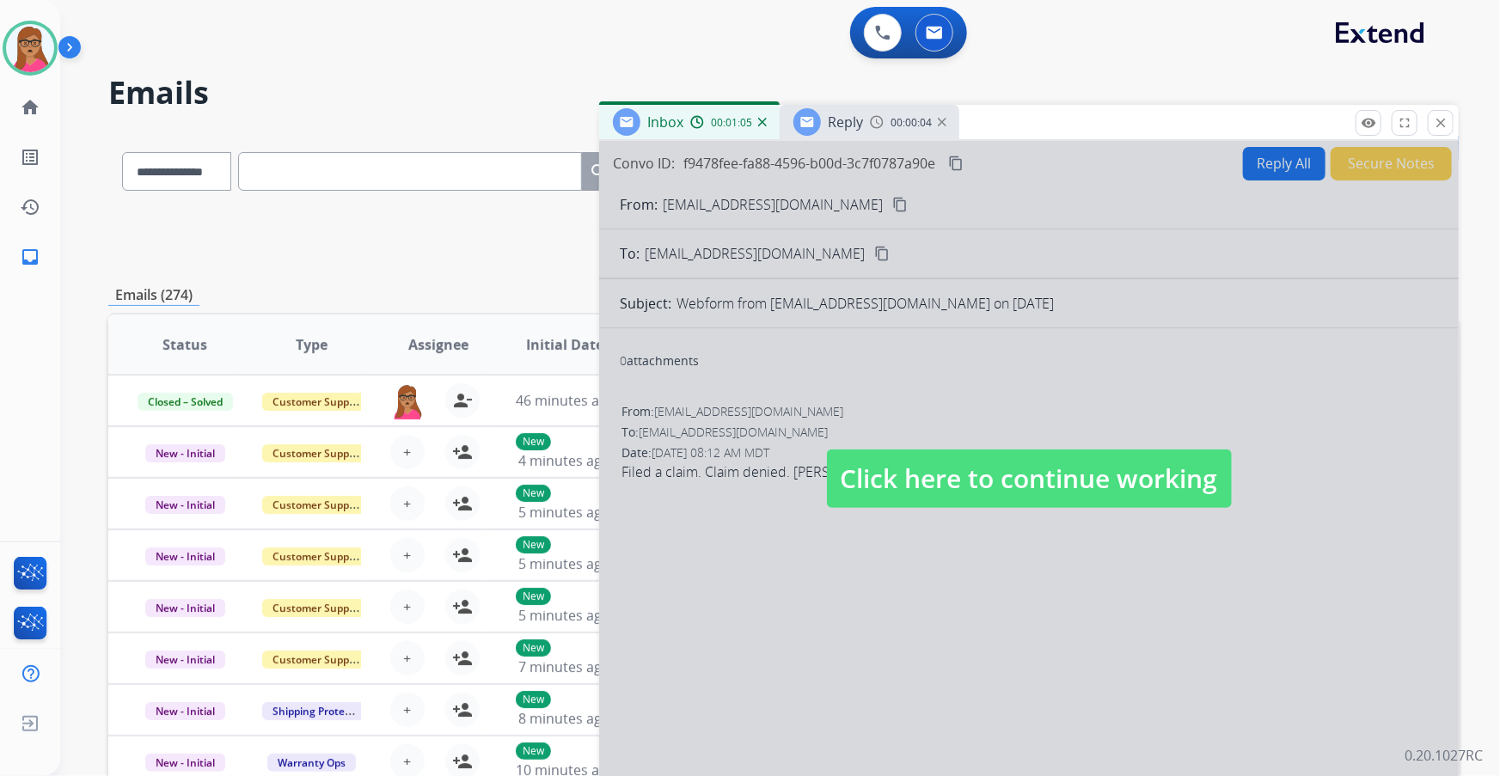
click at [832, 127] on span "Reply" at bounding box center [845, 122] width 35 height 19
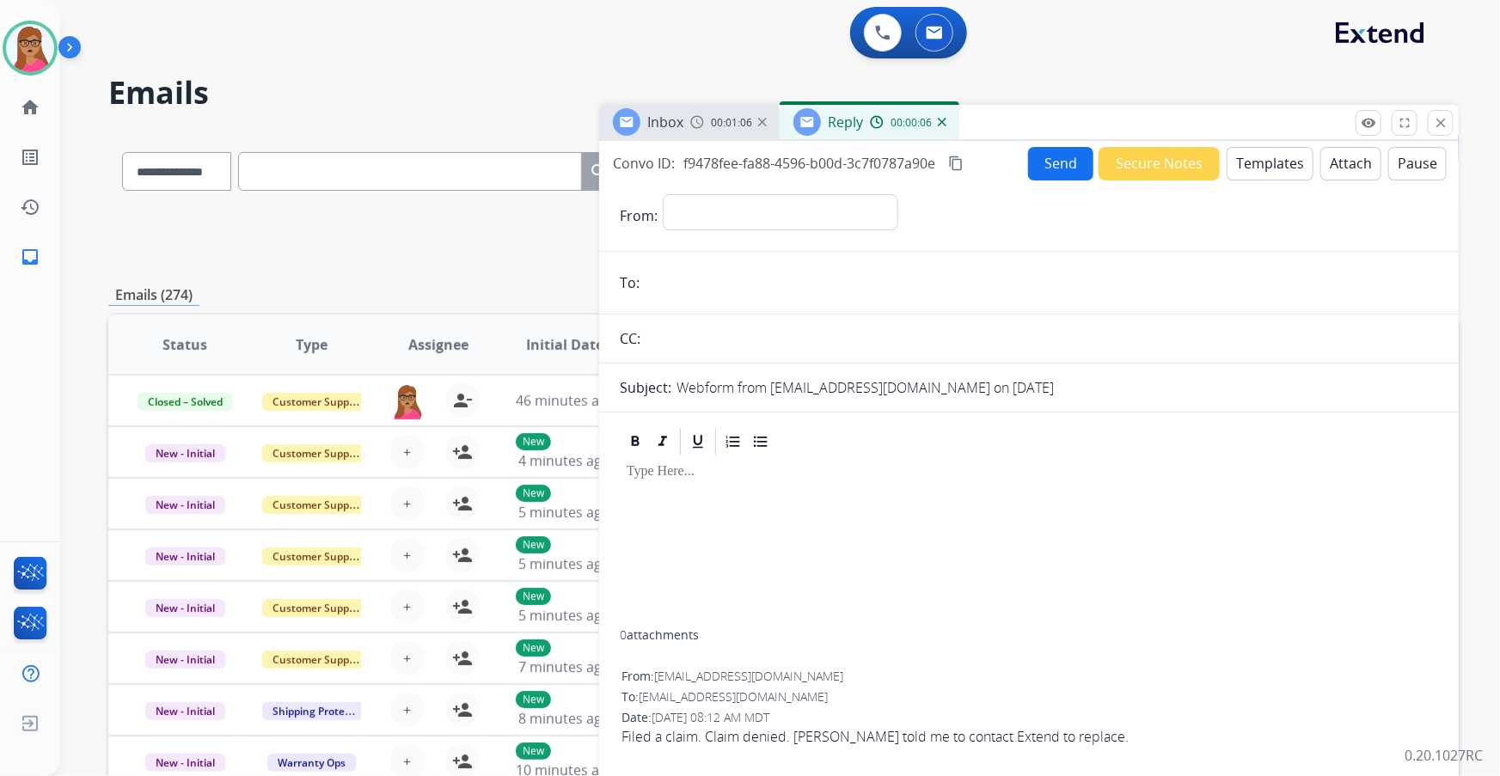
click at [687, 117] on div "Inbox 00:01:06" at bounding box center [689, 122] width 181 height 34
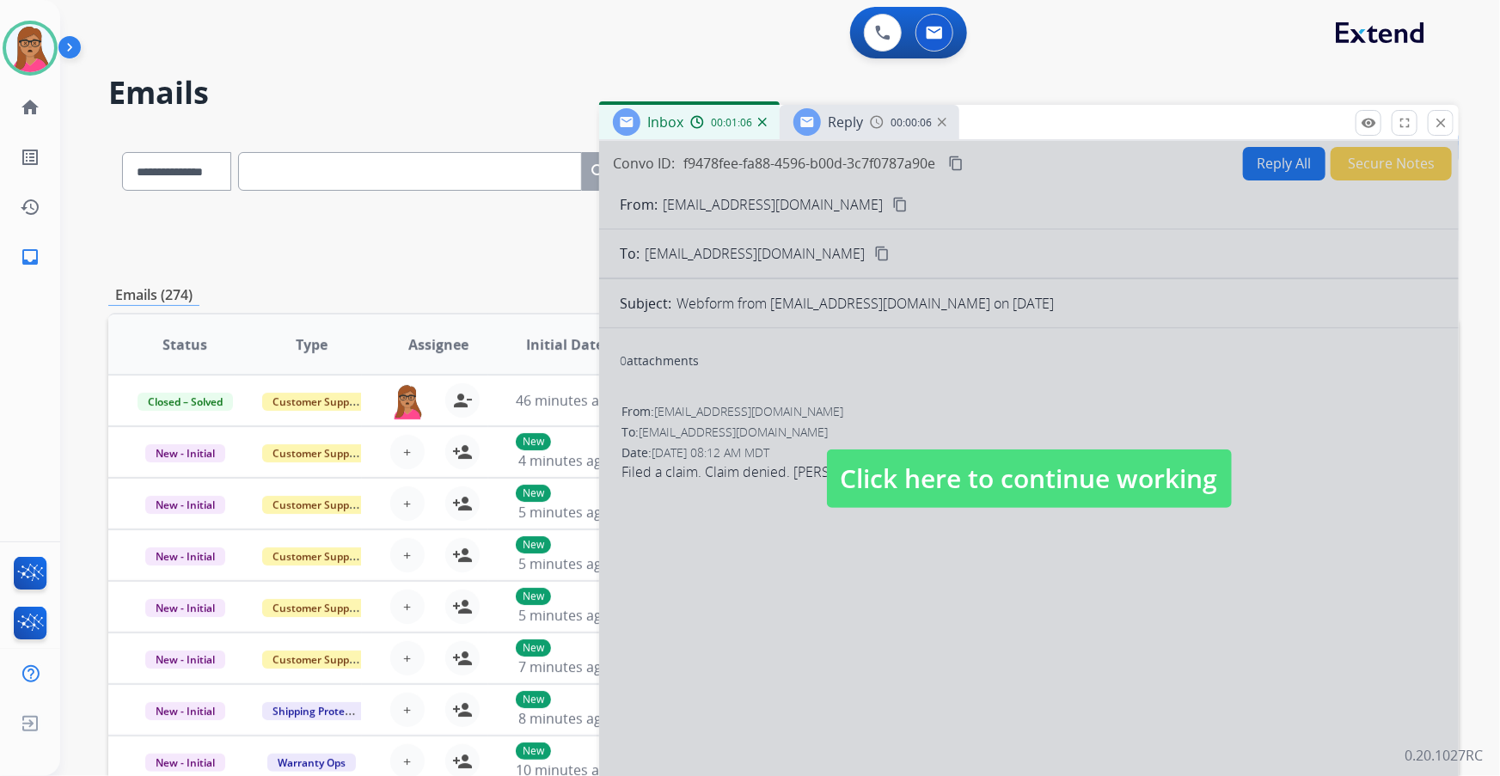
click at [838, 116] on span "Reply" at bounding box center [845, 122] width 35 height 19
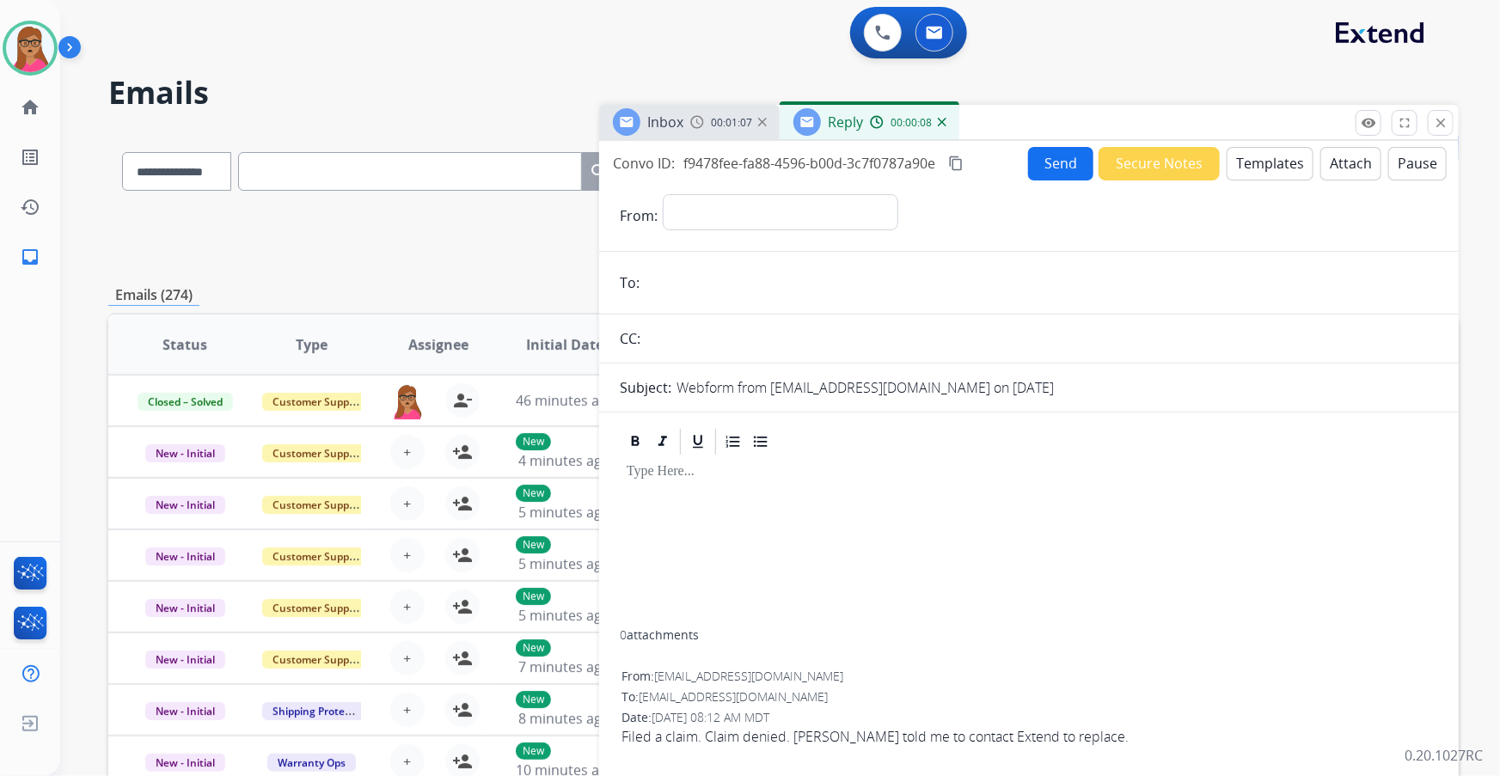
click at [695, 138] on div "Inbox 00:01:07" at bounding box center [689, 122] width 181 height 34
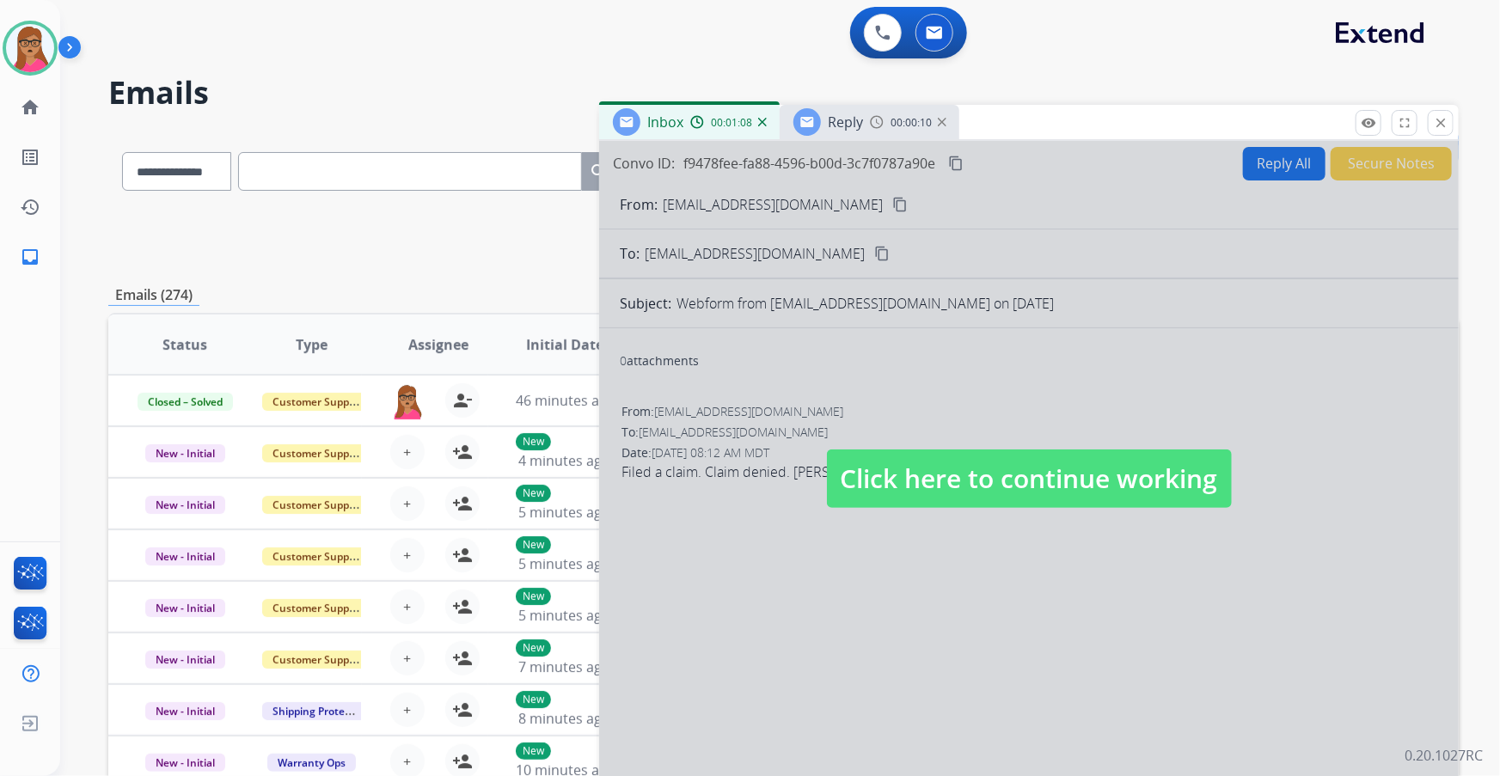
click at [1015, 492] on span "Click here to continue working" at bounding box center [1029, 479] width 405 height 58
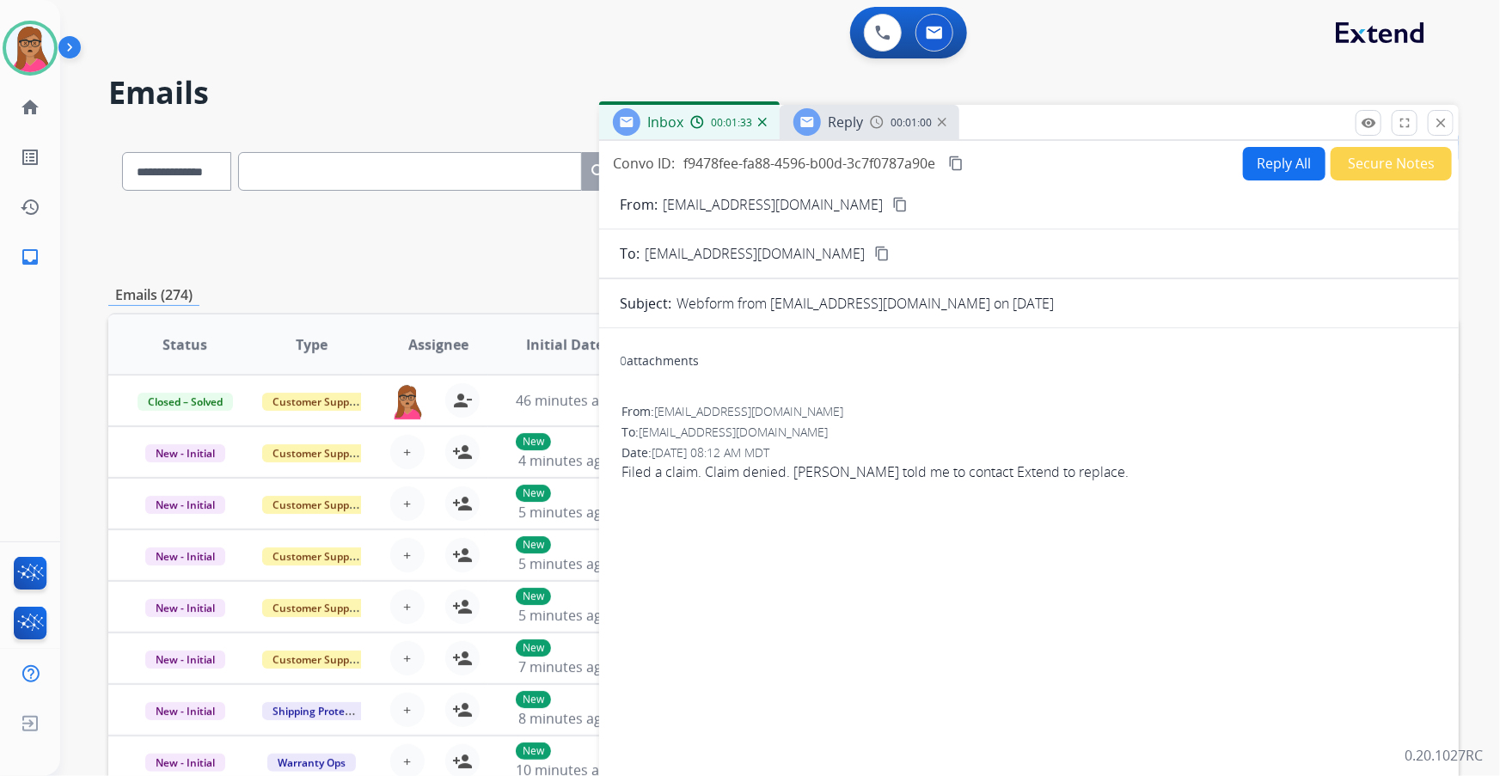
drag, startPoint x: 842, startPoint y: 124, endPoint x: 850, endPoint y: 122, distance: 8.8
click at [842, 124] on span "Reply" at bounding box center [845, 122] width 35 height 19
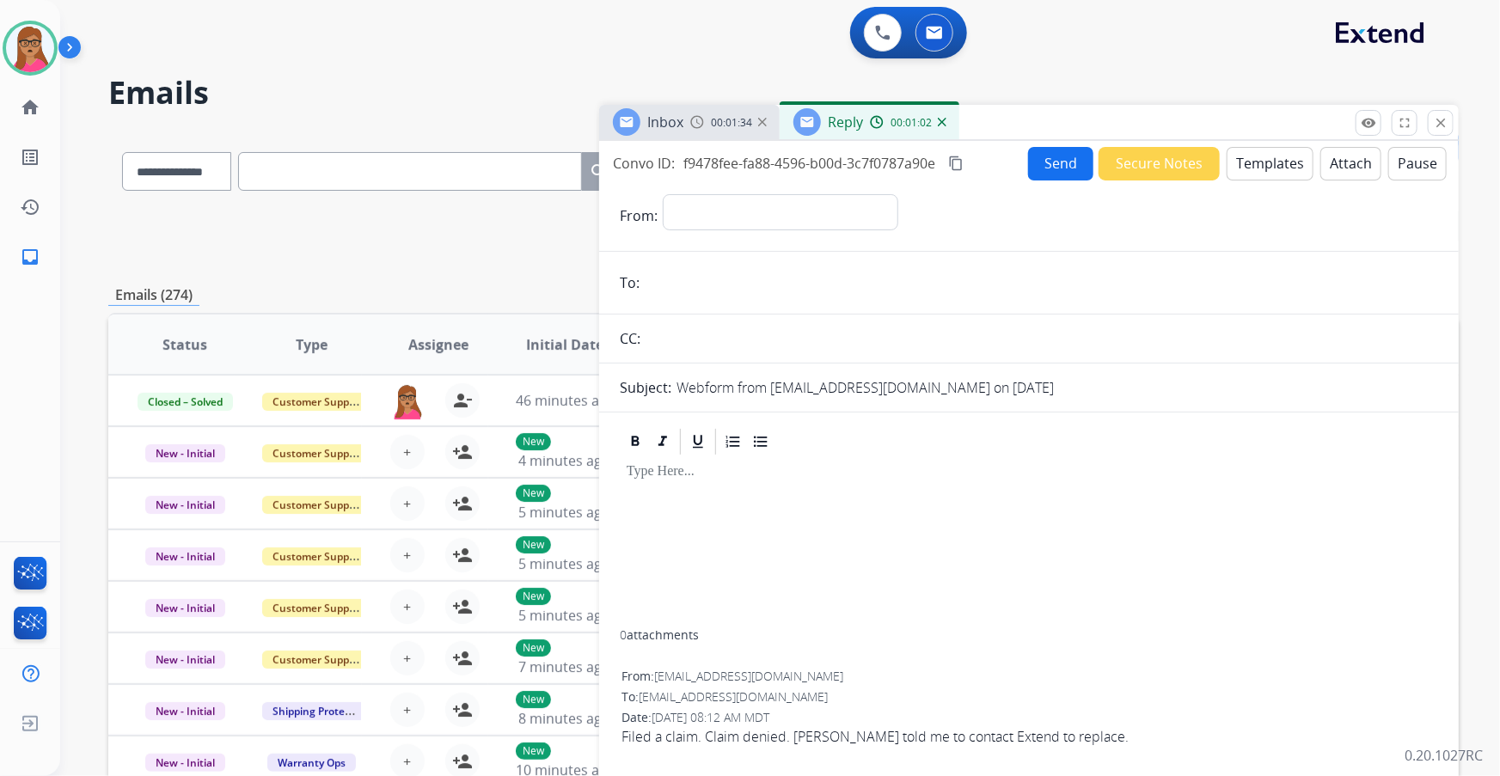
click at [1264, 158] on button "Templates" at bounding box center [1270, 164] width 87 height 34
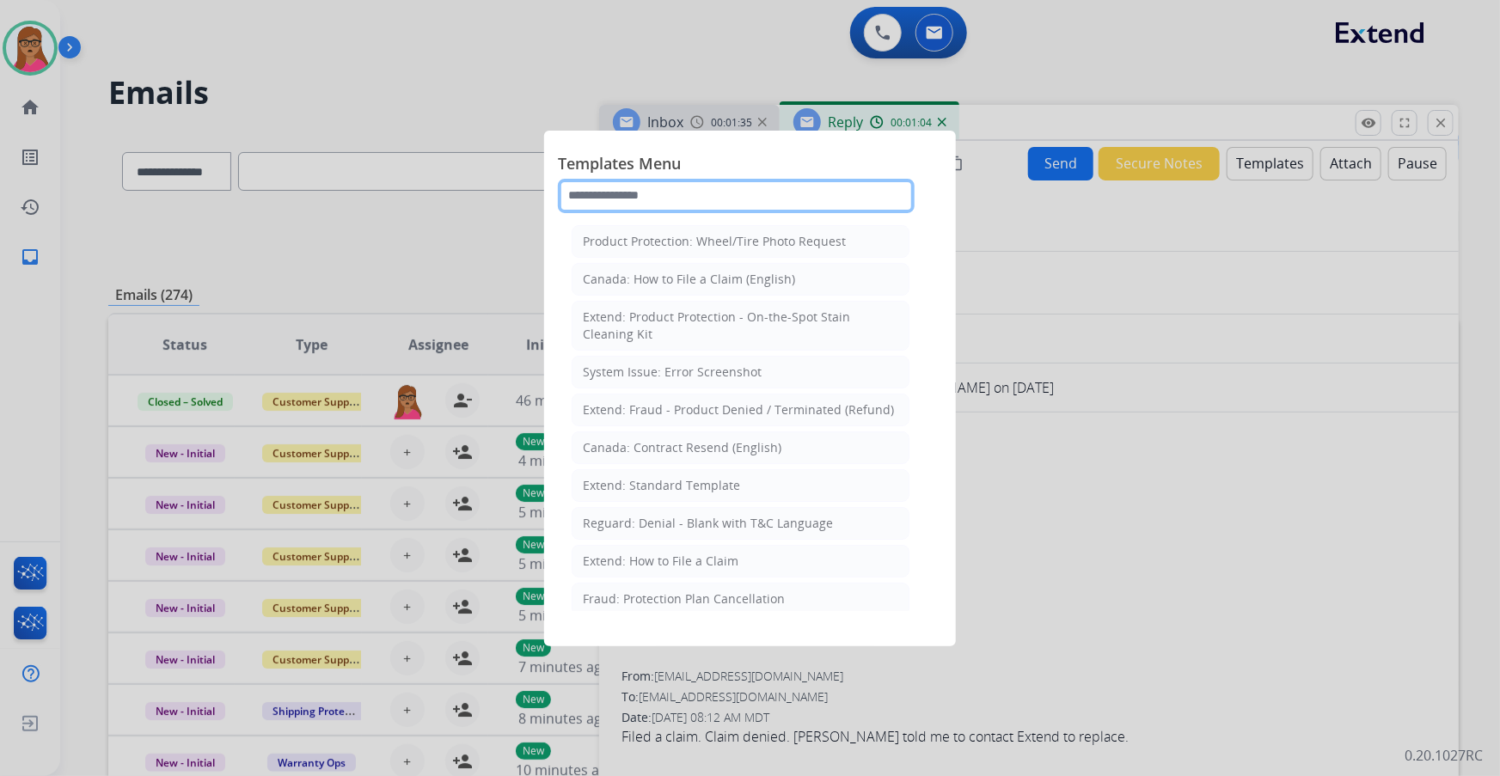
click at [761, 201] on input "text" at bounding box center [736, 196] width 357 height 34
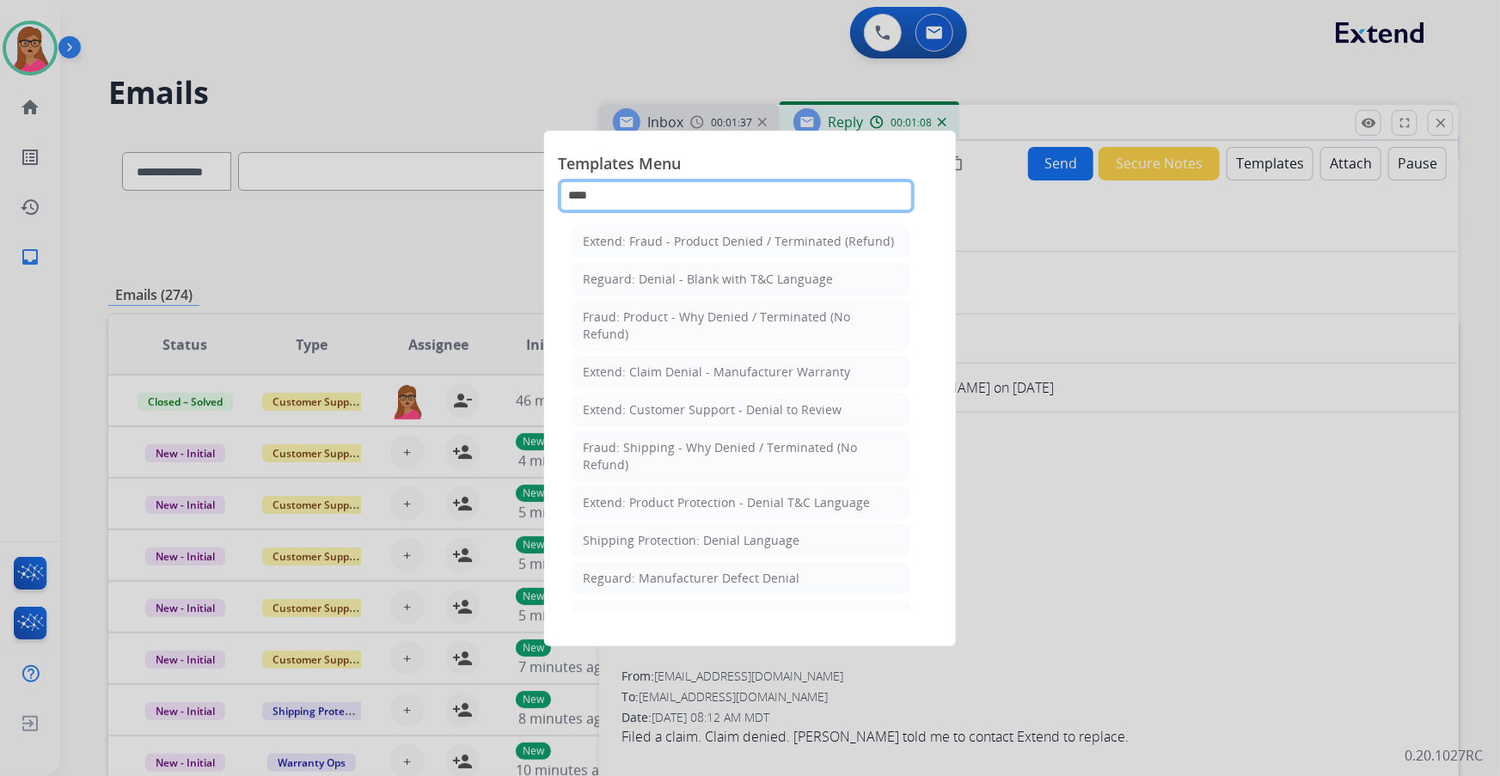
type input "****"
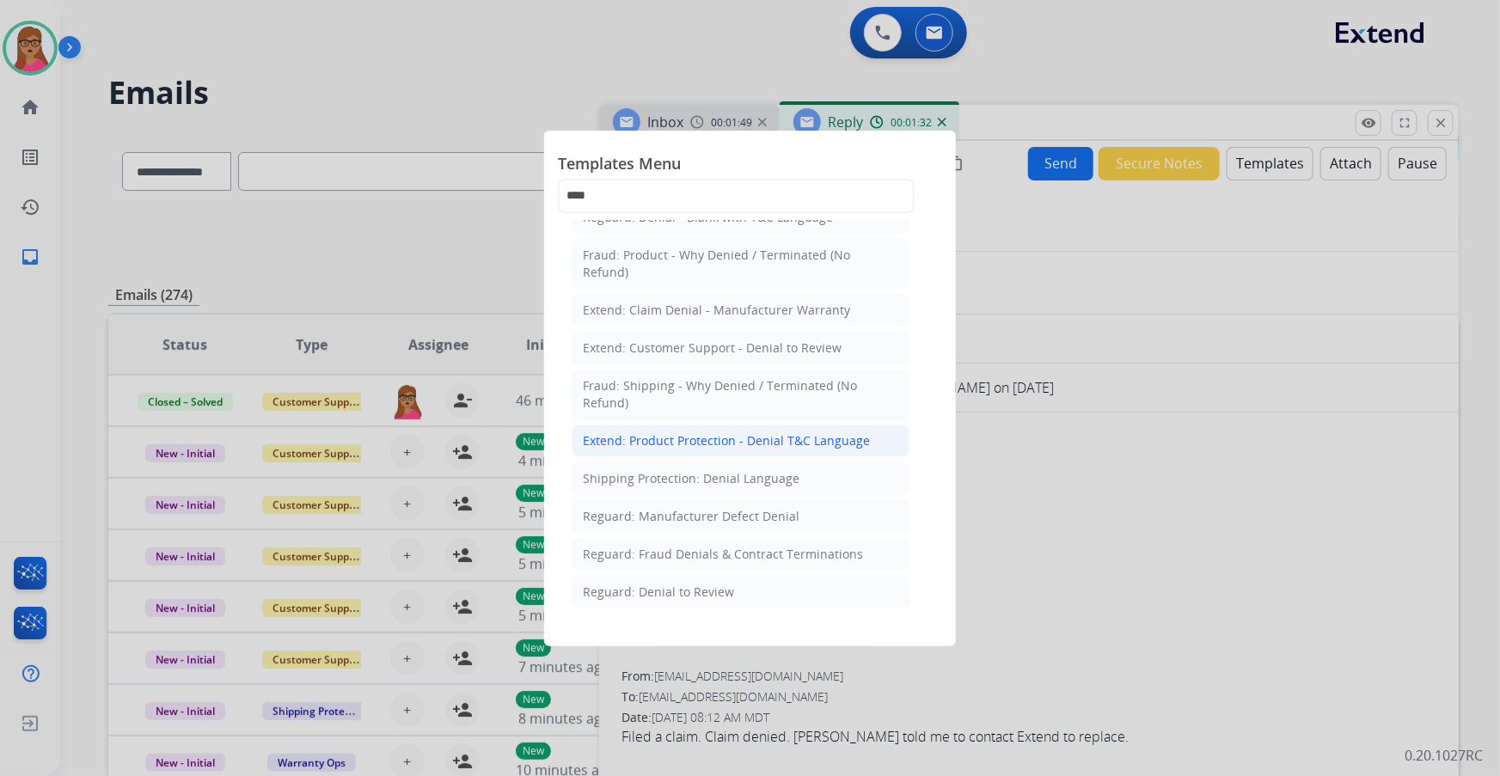
click at [667, 438] on div "Extend: Product Protection - Denial T&C Language" at bounding box center [726, 441] width 287 height 17
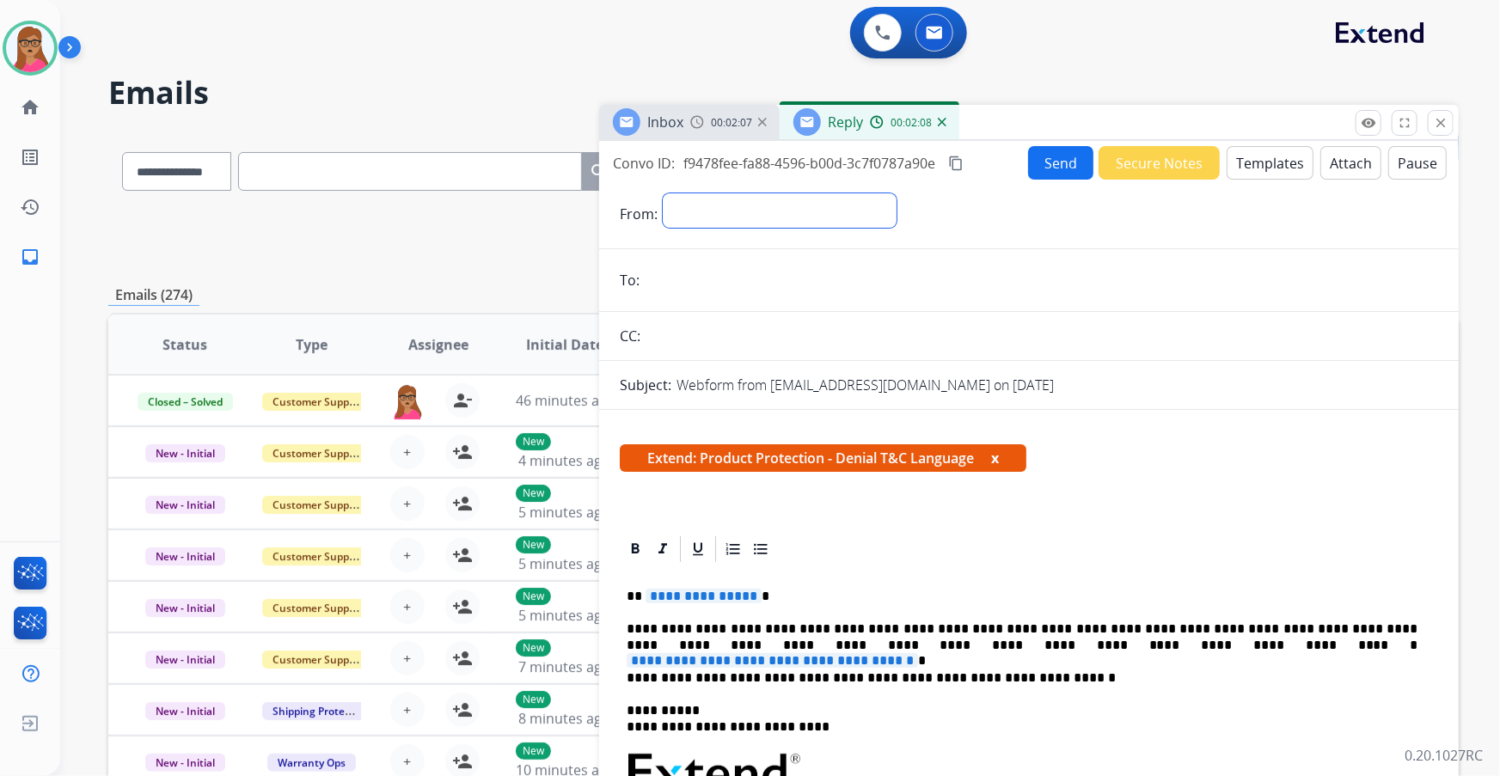
click at [690, 204] on select "**********" at bounding box center [780, 210] width 234 height 34
select select "**********"
click at [663, 193] on select "**********" at bounding box center [780, 210] width 234 height 34
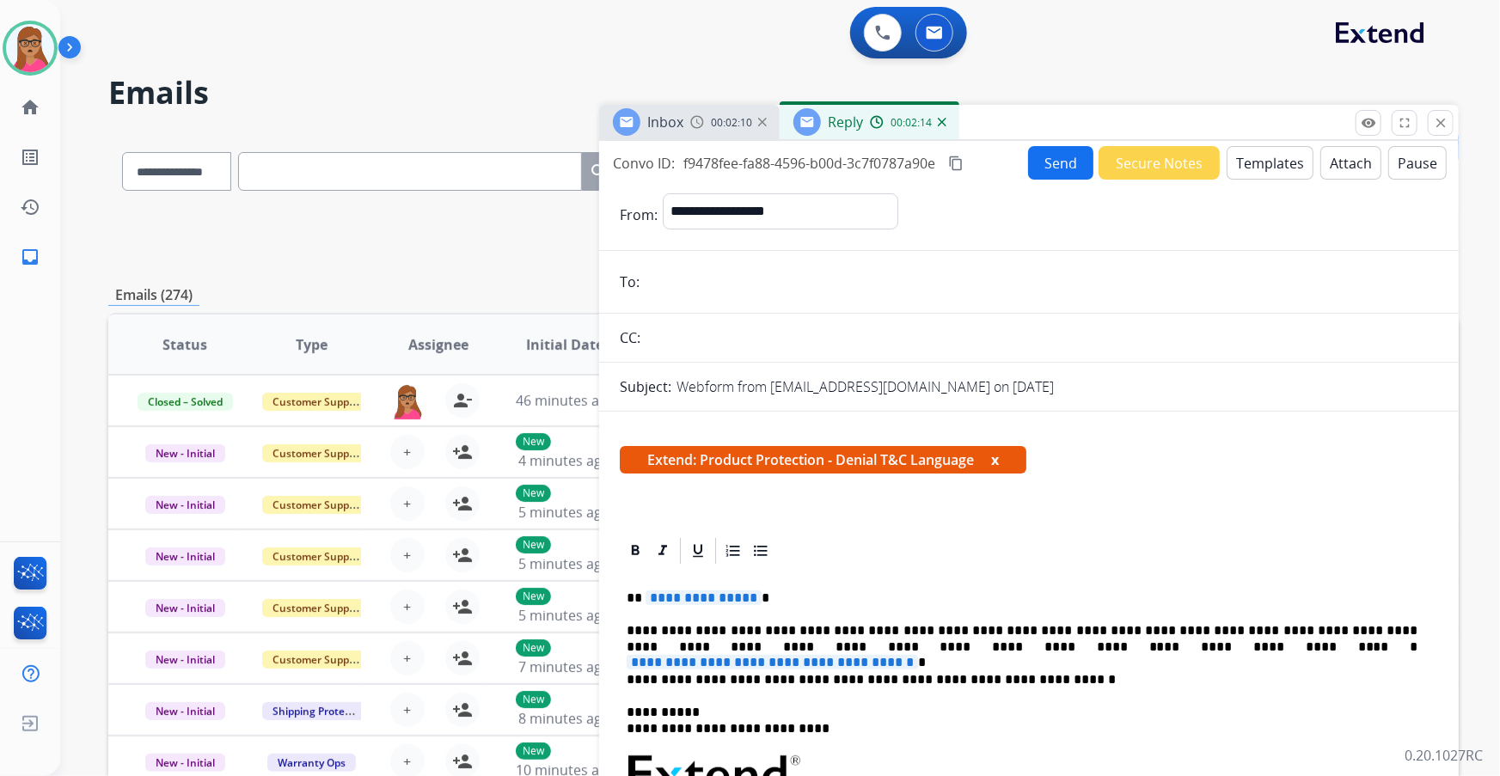
click at [677, 113] on span "Inbox" at bounding box center [665, 122] width 36 height 19
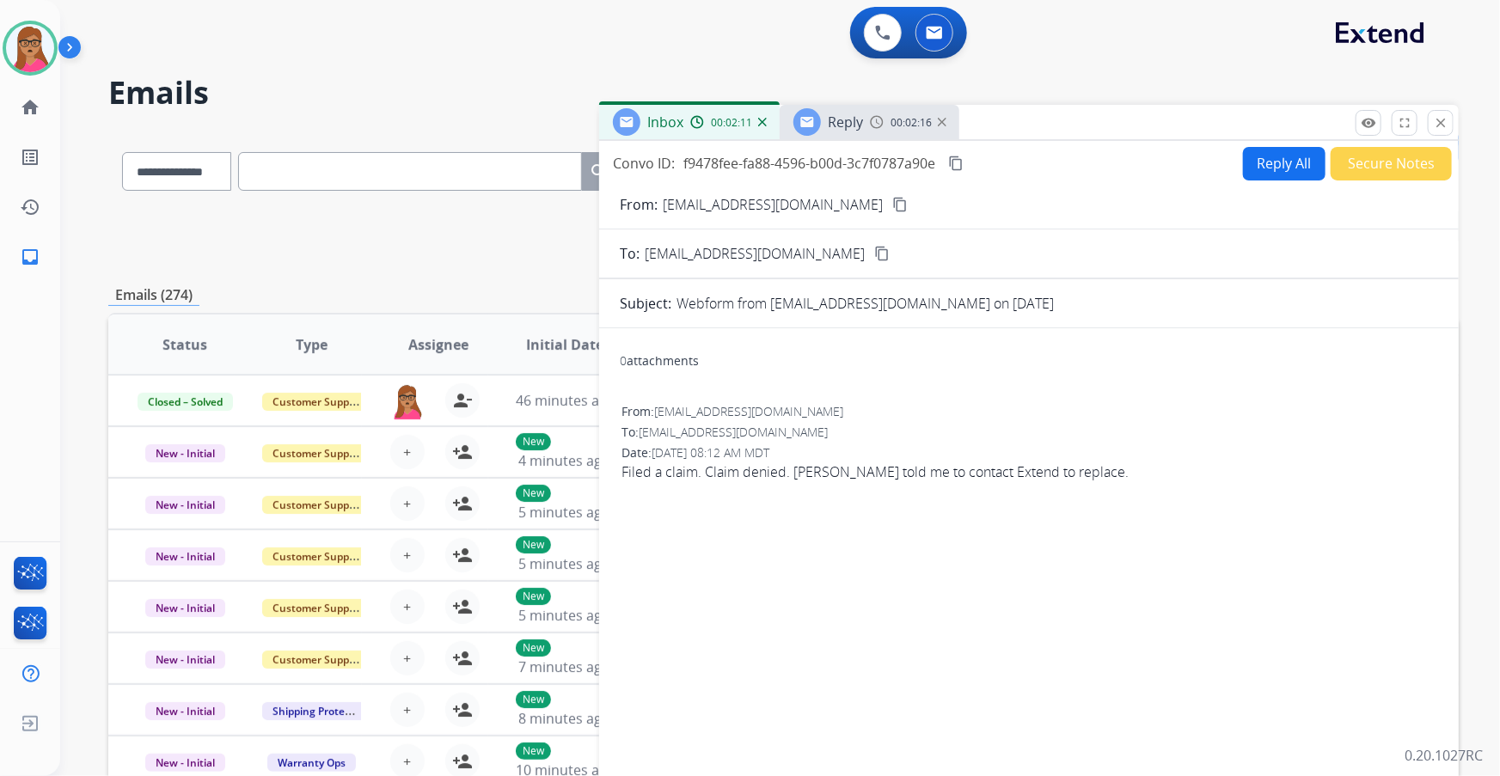
click at [893, 197] on mat-icon "content_copy" at bounding box center [900, 204] width 15 height 15
click at [844, 126] on span "Reply" at bounding box center [845, 122] width 35 height 19
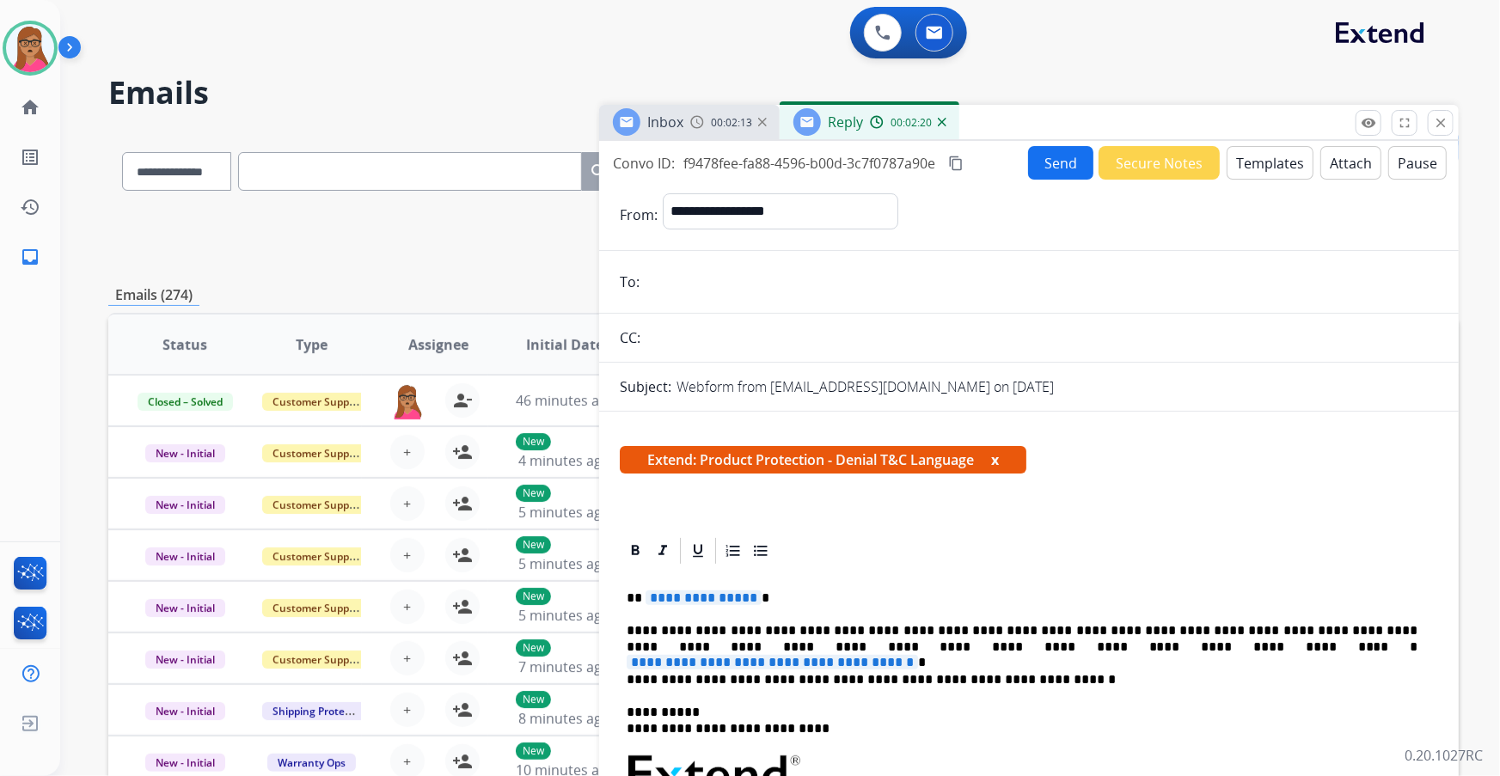
paste input "**********"
type input "**********"
click at [711, 596] on span "**********" at bounding box center [704, 598] width 116 height 15
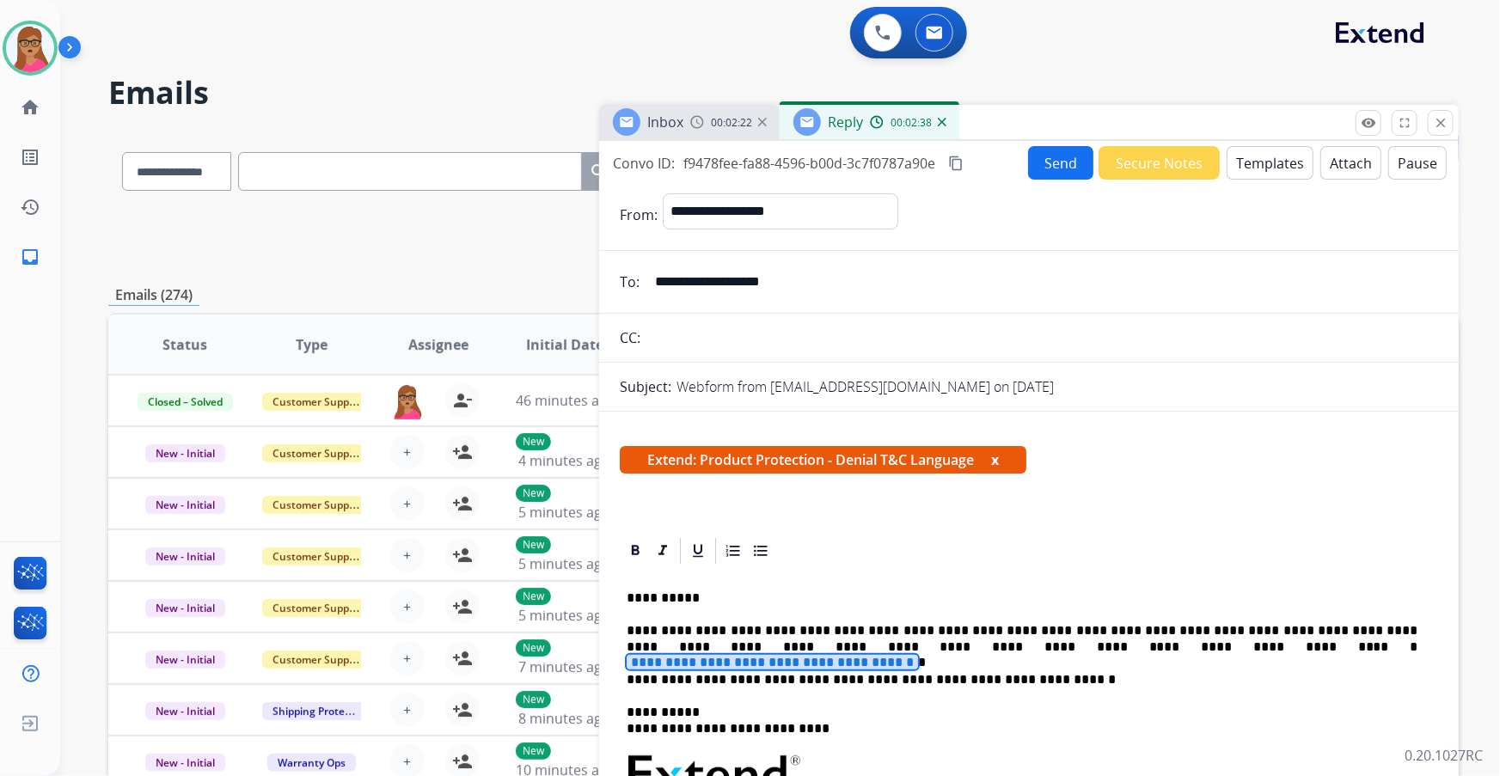
click at [918, 655] on span "**********" at bounding box center [772, 662] width 291 height 15
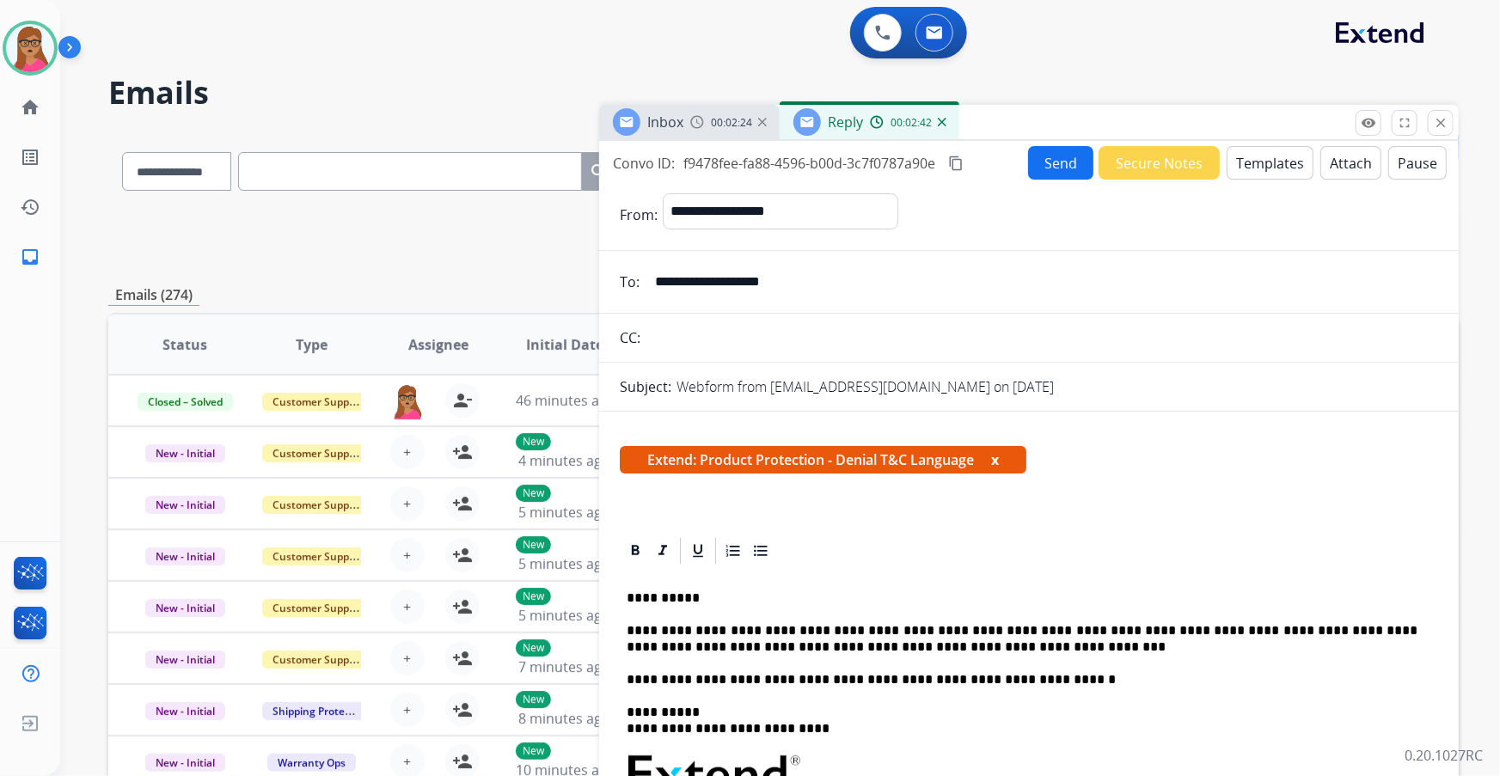
click at [942, 645] on p "**********" at bounding box center [1023, 639] width 792 height 32
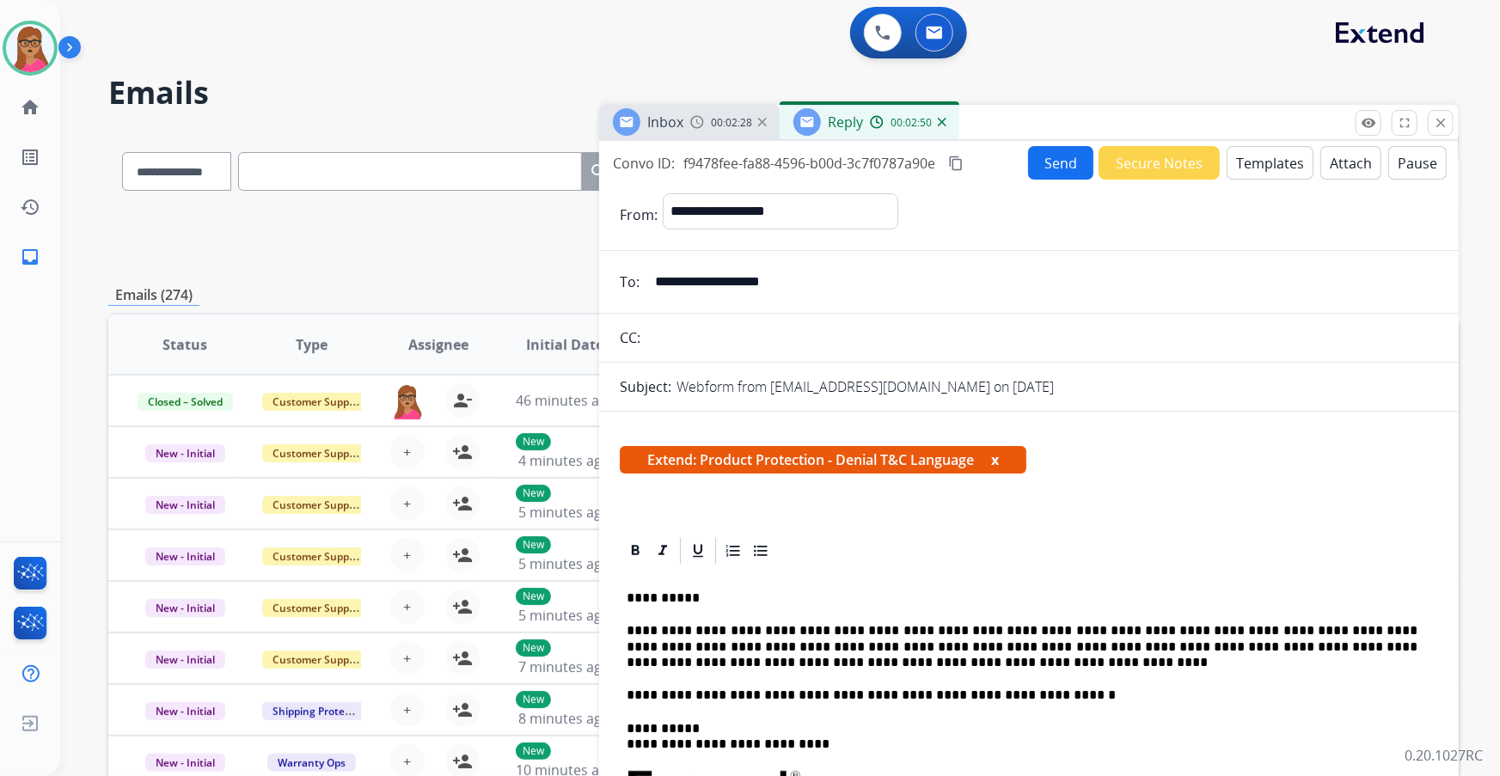
click at [964, 163] on mat-icon "content_copy" at bounding box center [955, 163] width 15 height 15
click at [1058, 161] on button "Send" at bounding box center [1060, 163] width 65 height 34
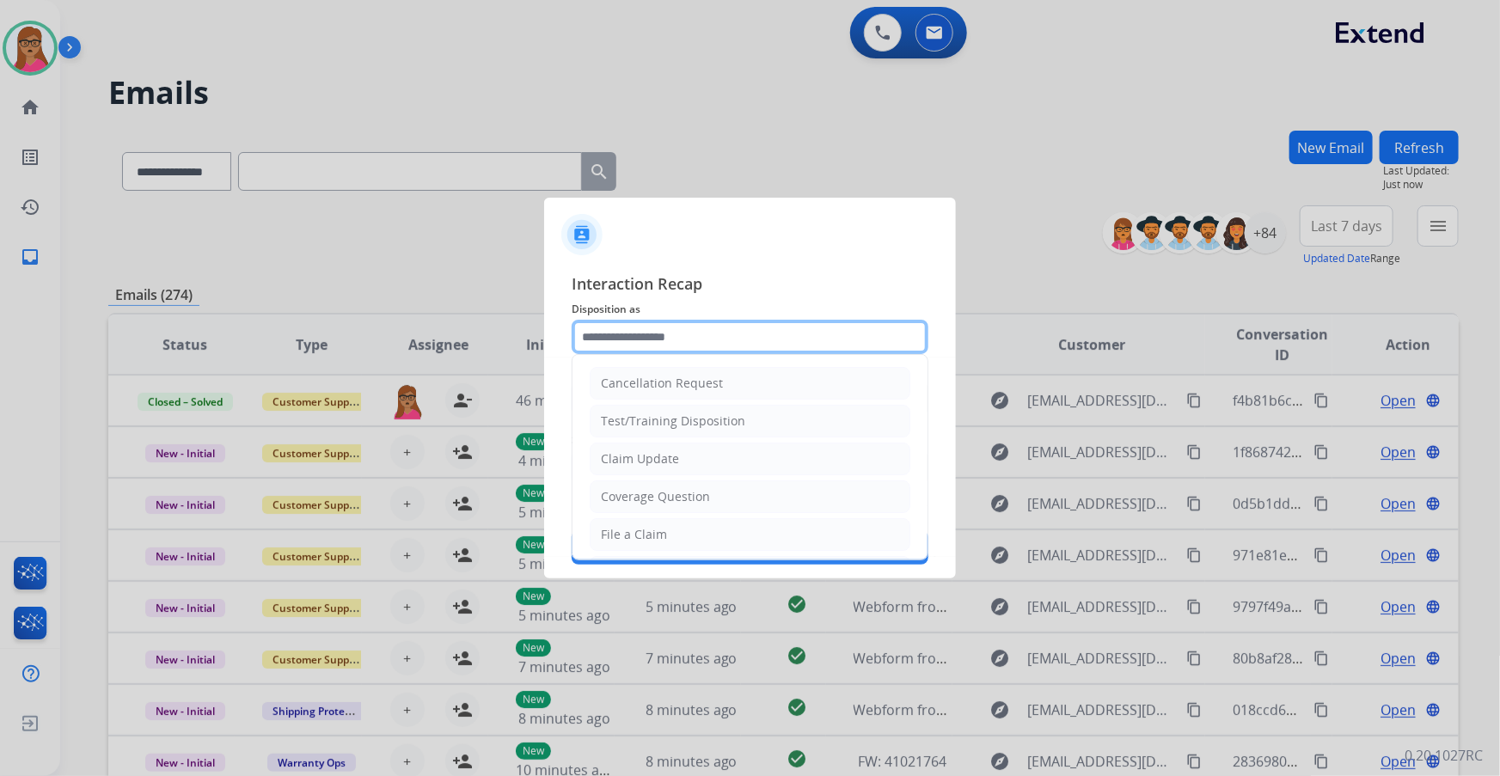
click at [664, 329] on input "text" at bounding box center [750, 337] width 357 height 34
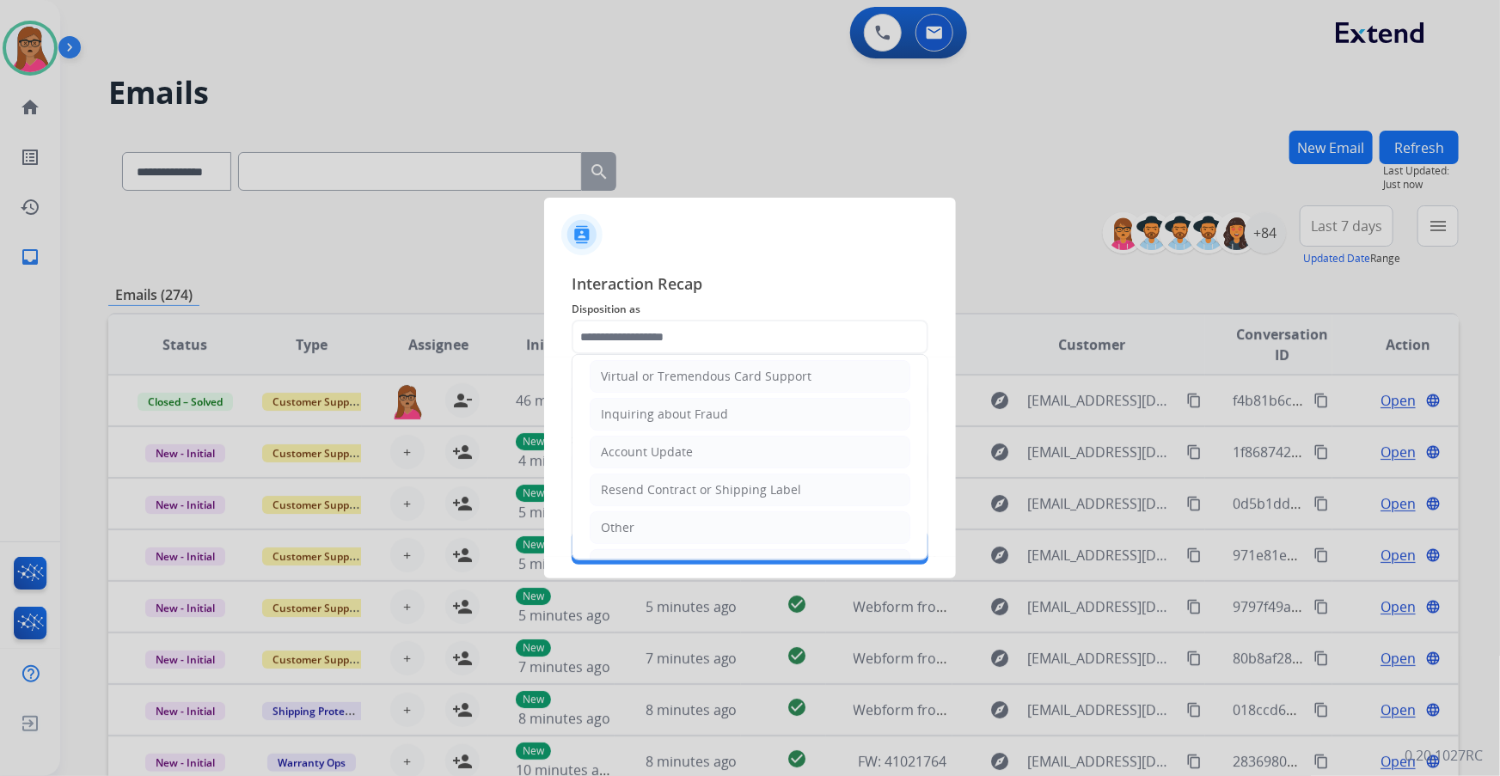
drag, startPoint x: 635, startPoint y: 528, endPoint x: 664, endPoint y: 443, distance: 90.0
click at [634, 525] on li "Other" at bounding box center [750, 528] width 321 height 33
type input "*****"
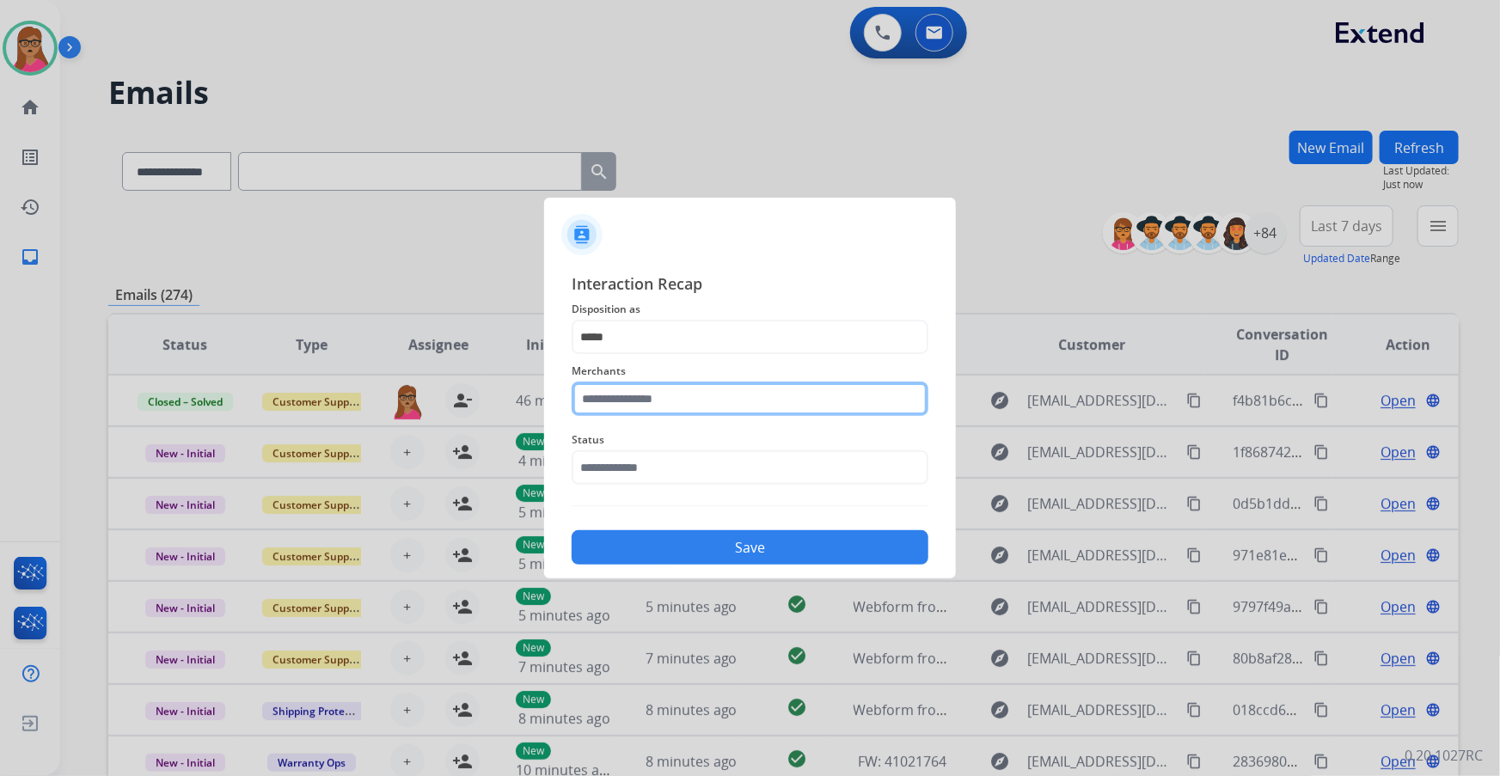
click at [674, 386] on input "text" at bounding box center [750, 399] width 357 height 34
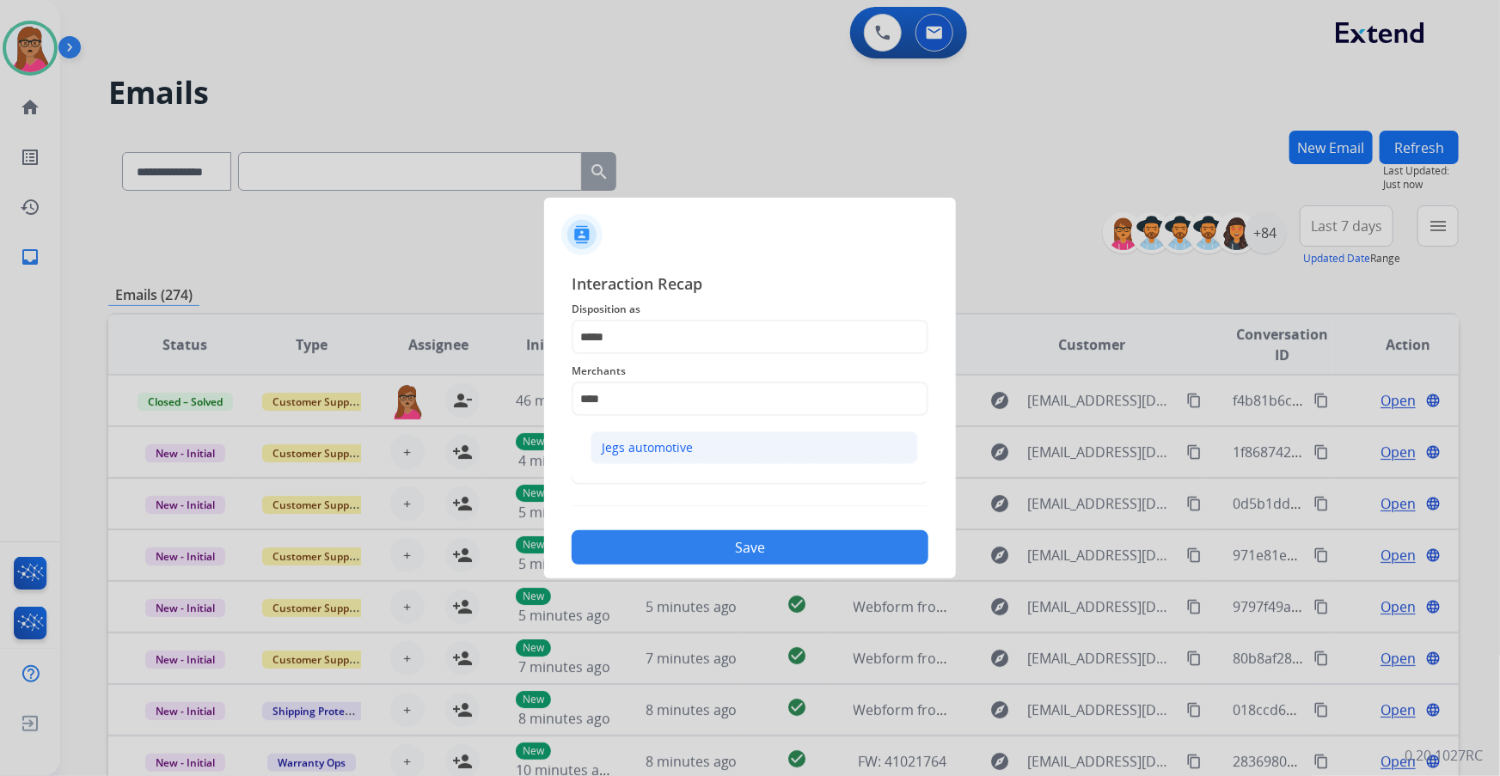
click at [650, 435] on li "Jegs automotive" at bounding box center [755, 448] width 328 height 33
type input "**********"
click at [654, 466] on input "text" at bounding box center [750, 468] width 357 height 34
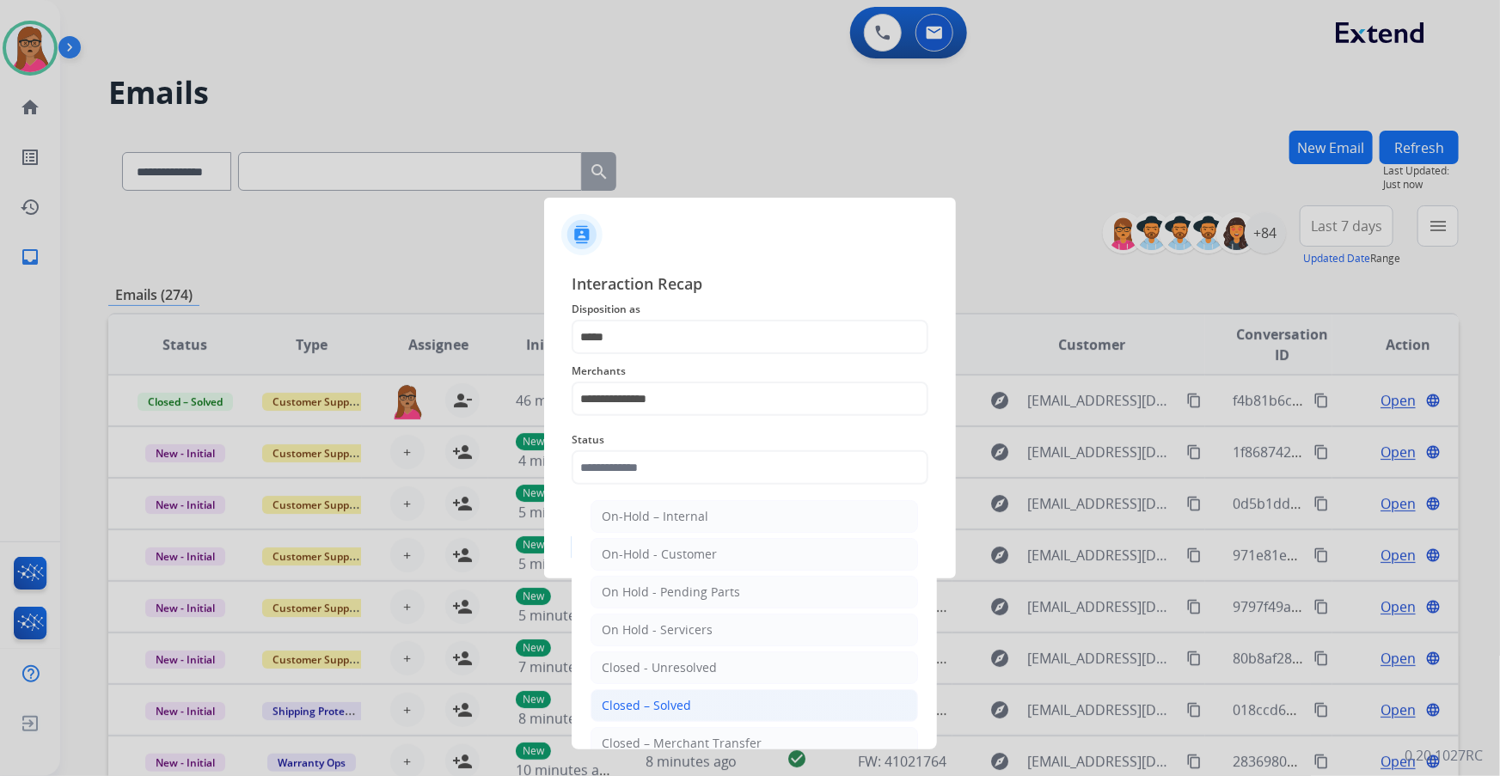
click at [649, 705] on div "Closed – Solved" at bounding box center [646, 705] width 89 height 17
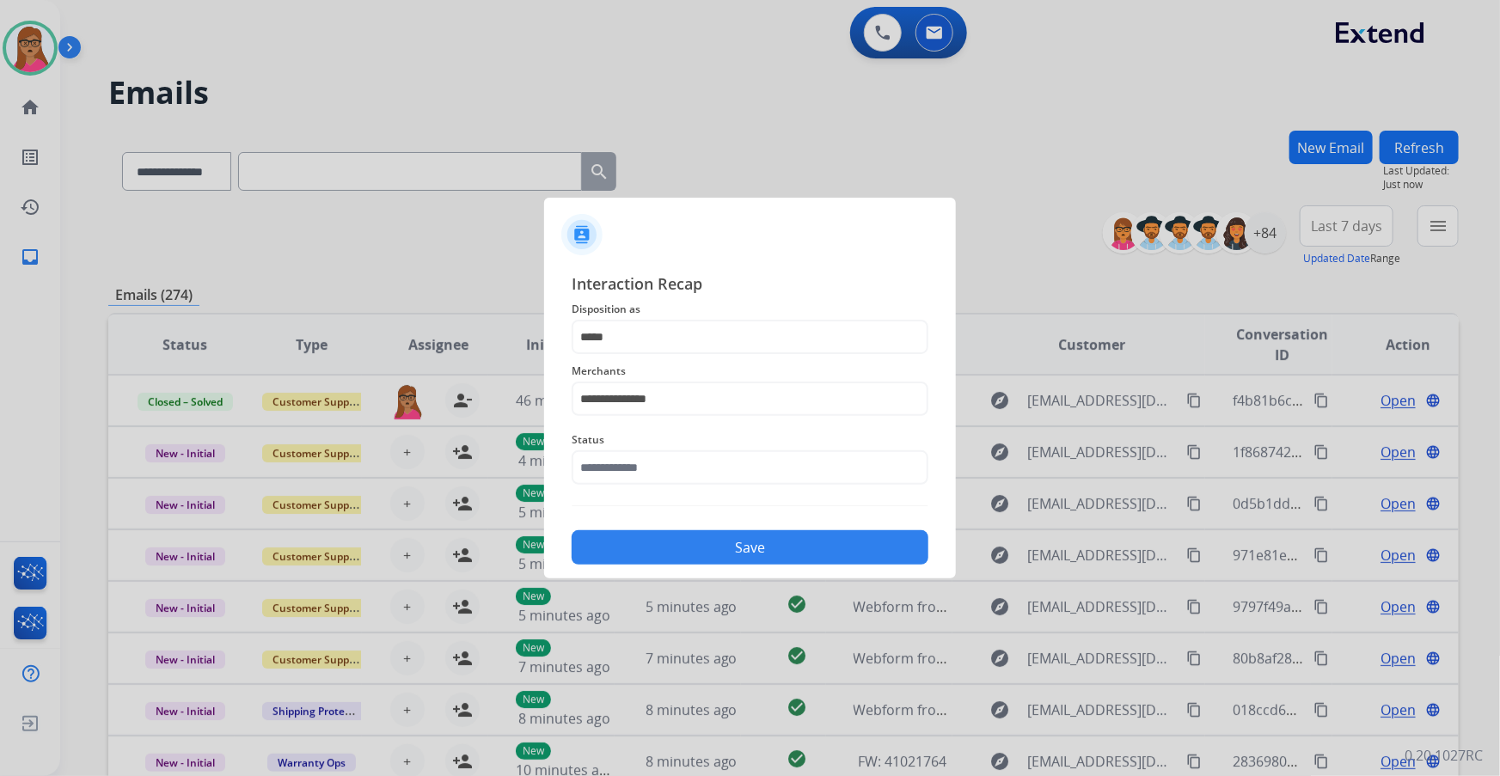
type input "**********"
click at [735, 557] on button "Save" at bounding box center [750, 548] width 357 height 34
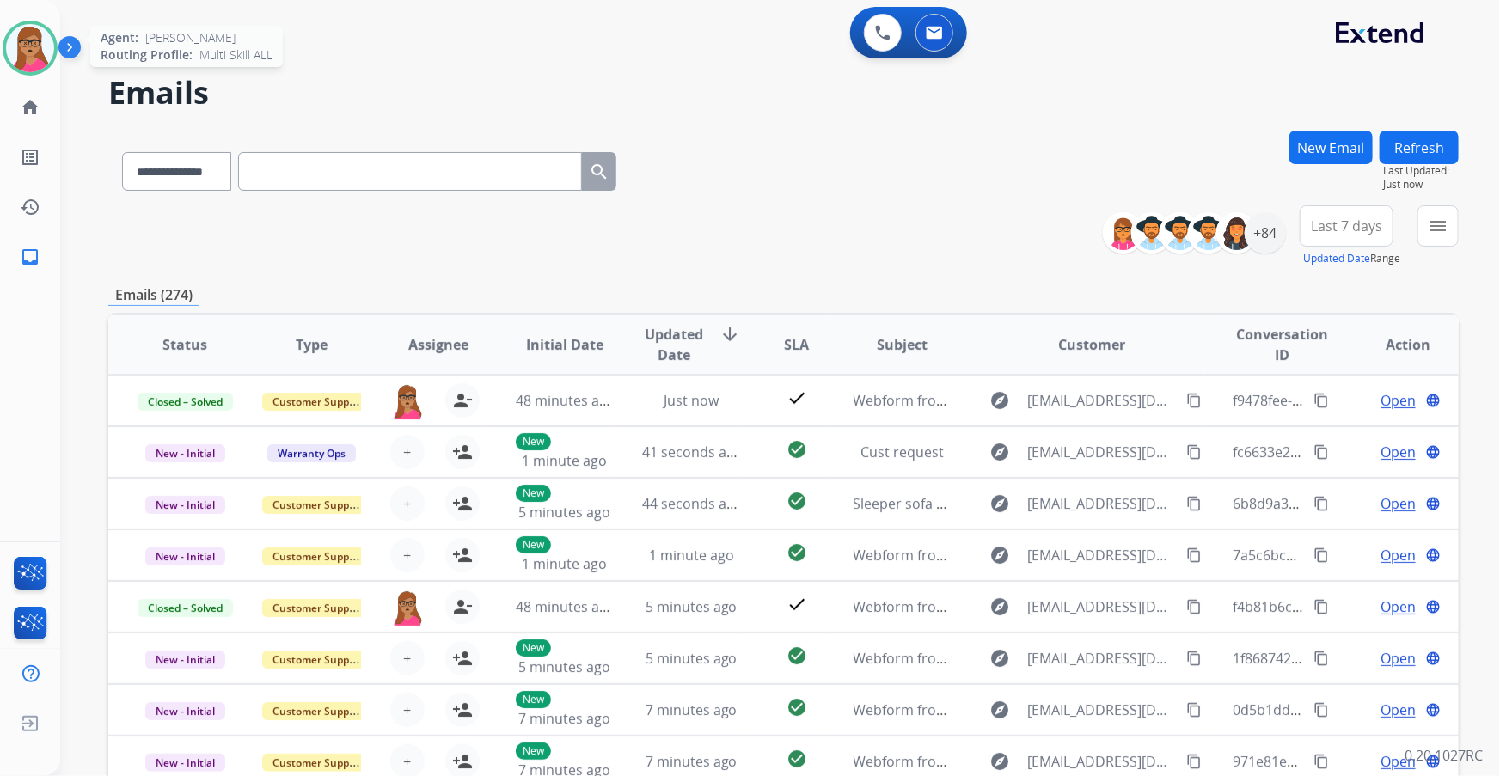
click at [47, 42] on img at bounding box center [30, 48] width 48 height 48
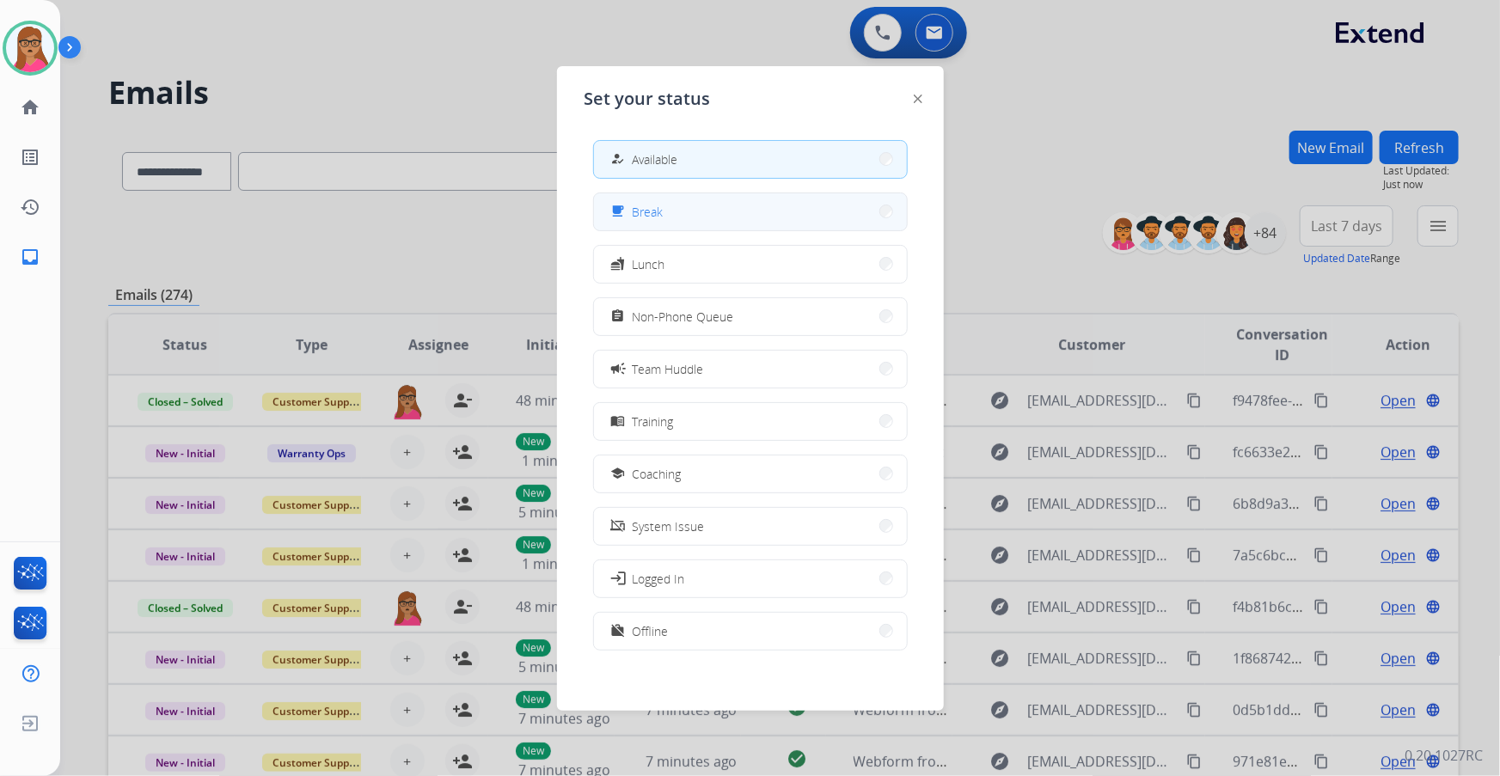
click at [701, 212] on button "free_breakfast Break" at bounding box center [750, 211] width 313 height 37
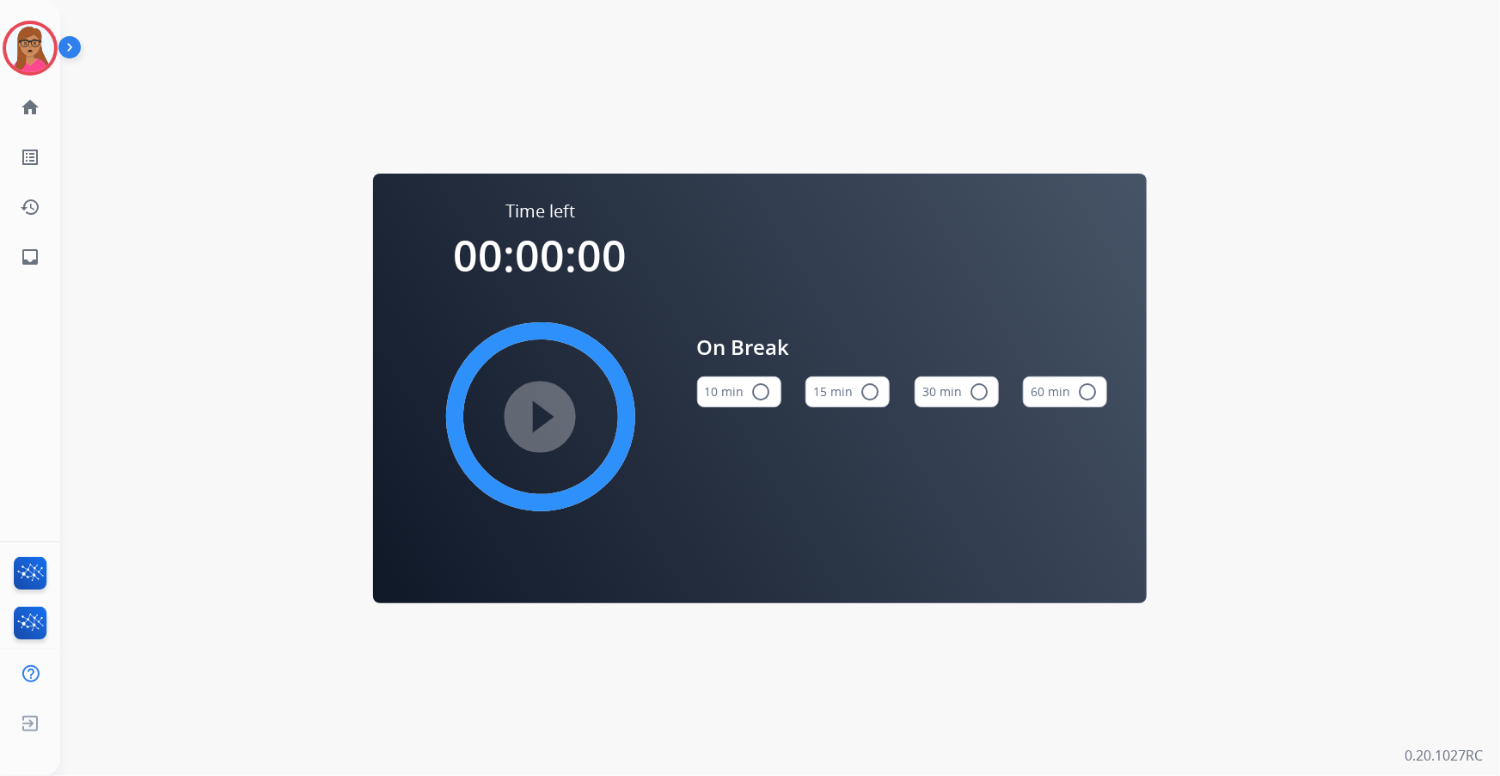
click at [855, 385] on button "15 min radio_button_unchecked" at bounding box center [848, 392] width 84 height 31
click at [544, 416] on mat-icon "play_circle_filled" at bounding box center [541, 417] width 21 height 21
click at [44, 52] on img at bounding box center [30, 48] width 48 height 48
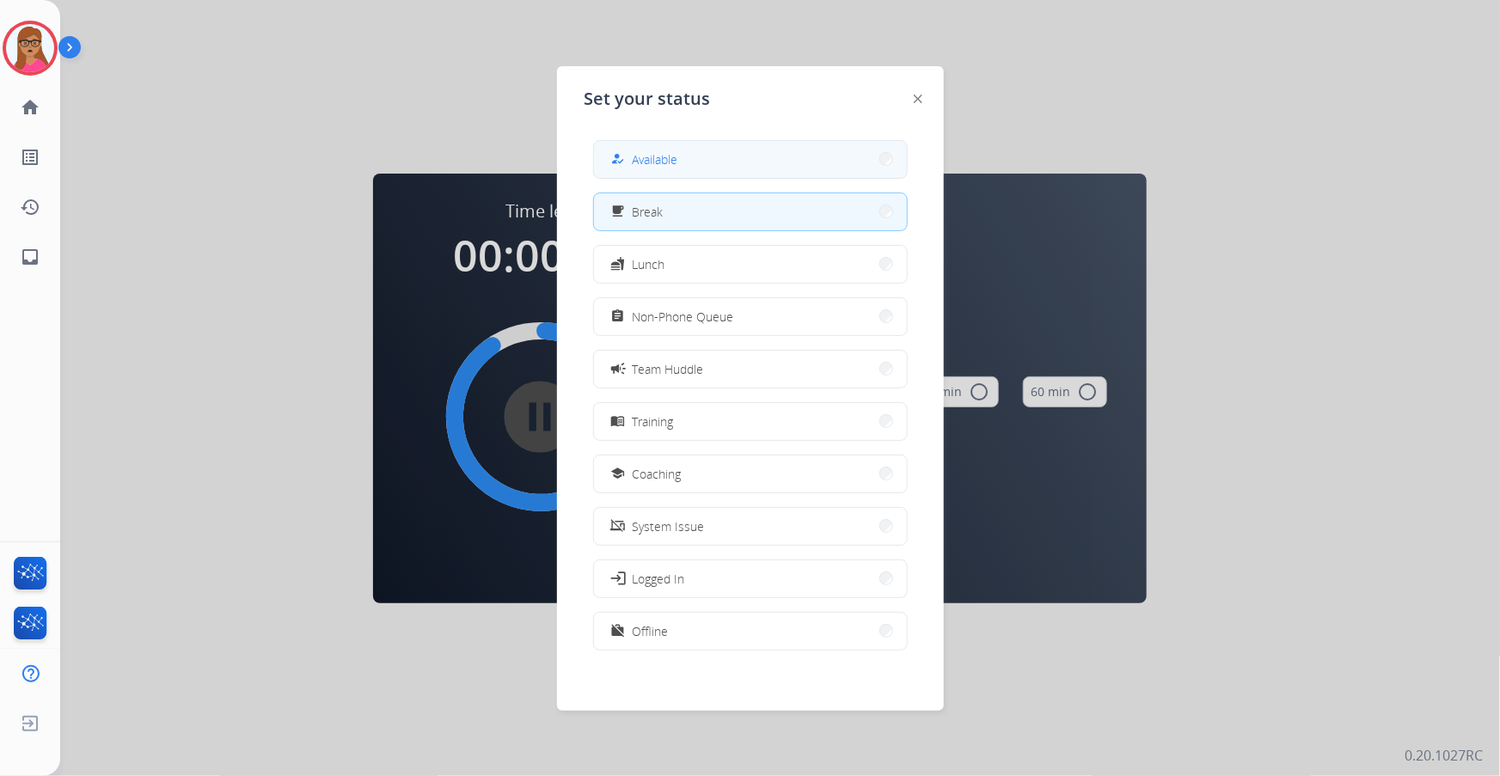
click at [739, 150] on button "how_to_reg Available" at bounding box center [750, 159] width 313 height 37
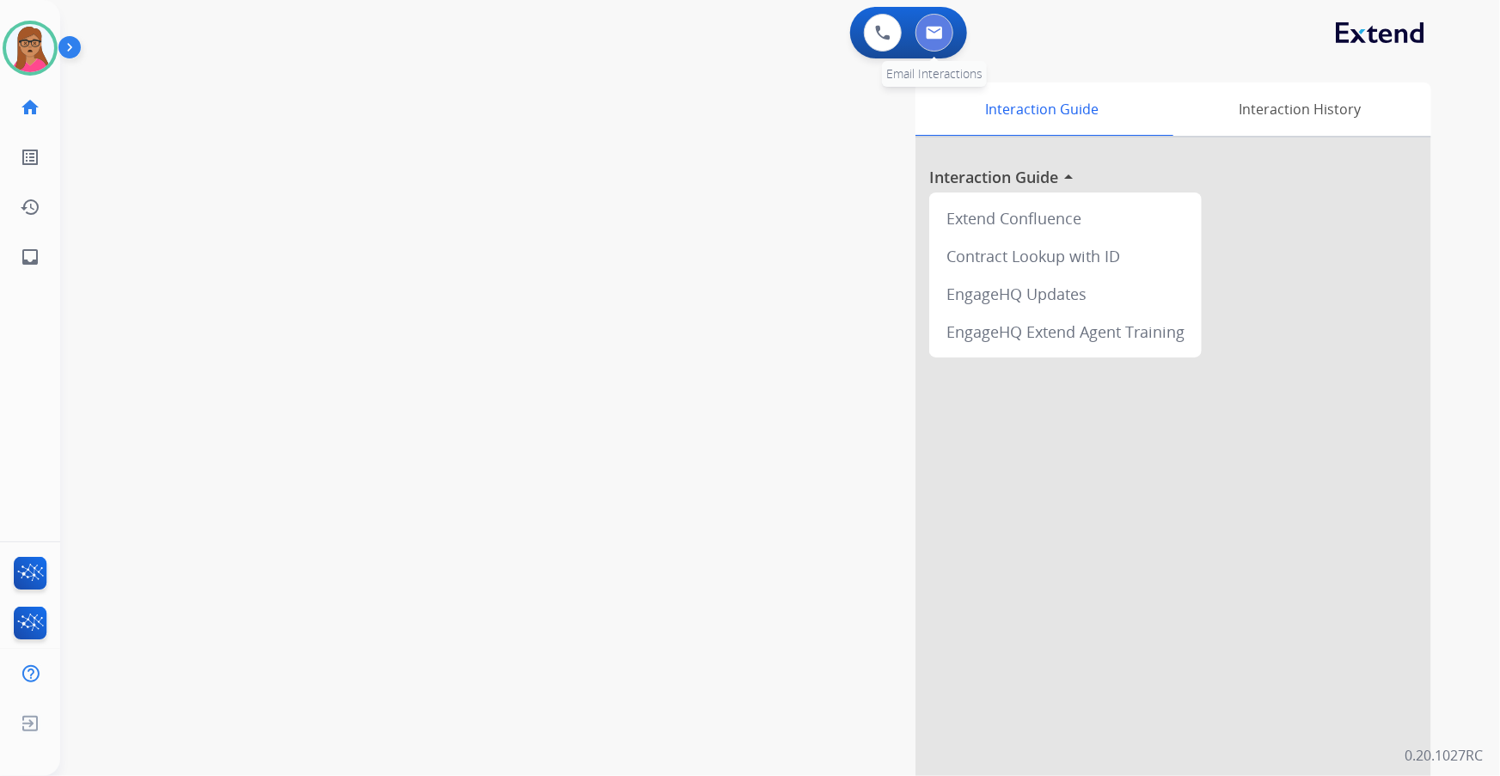
click at [923, 32] on button at bounding box center [935, 33] width 38 height 38
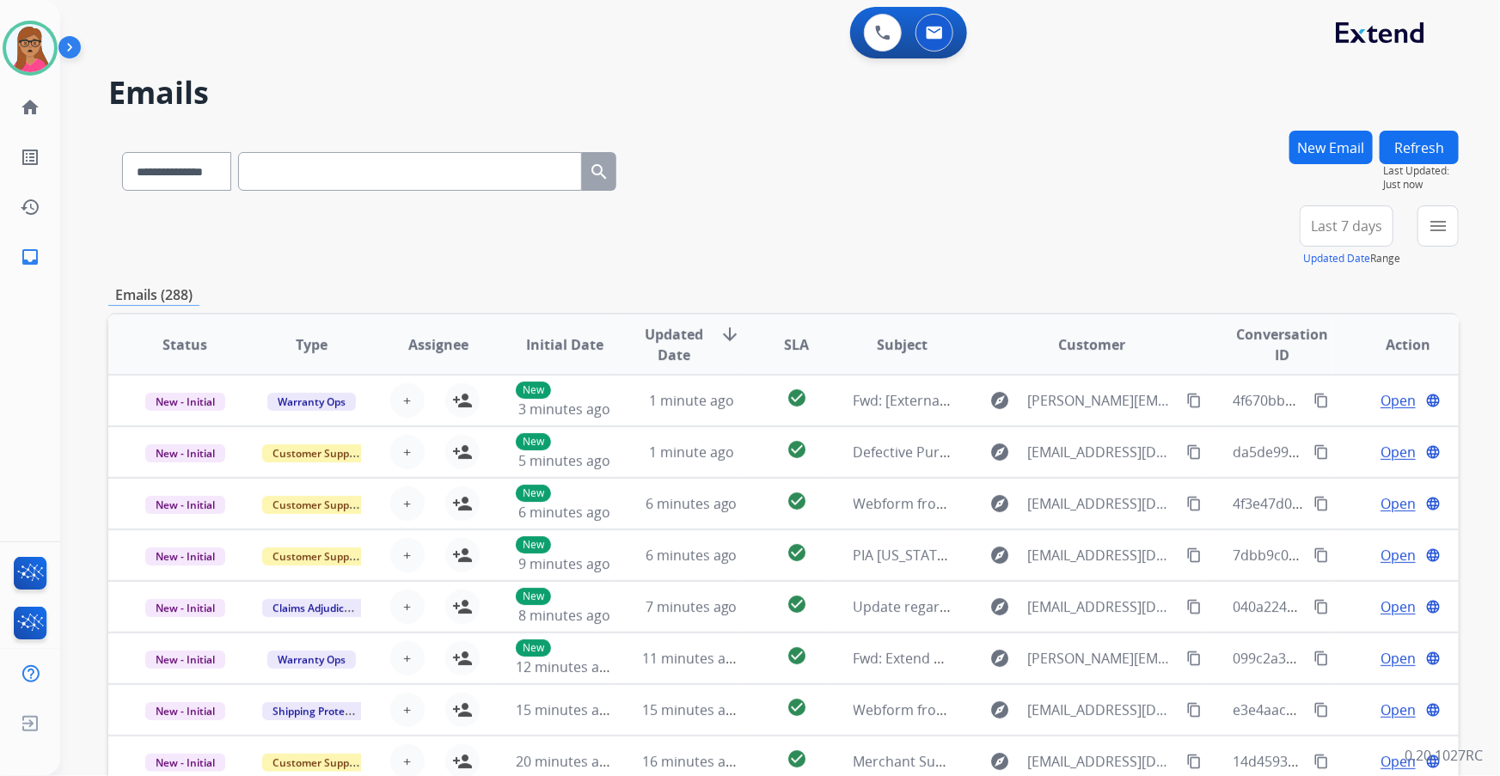
click at [1336, 223] on span "Last 7 days" at bounding box center [1346, 226] width 71 height 7
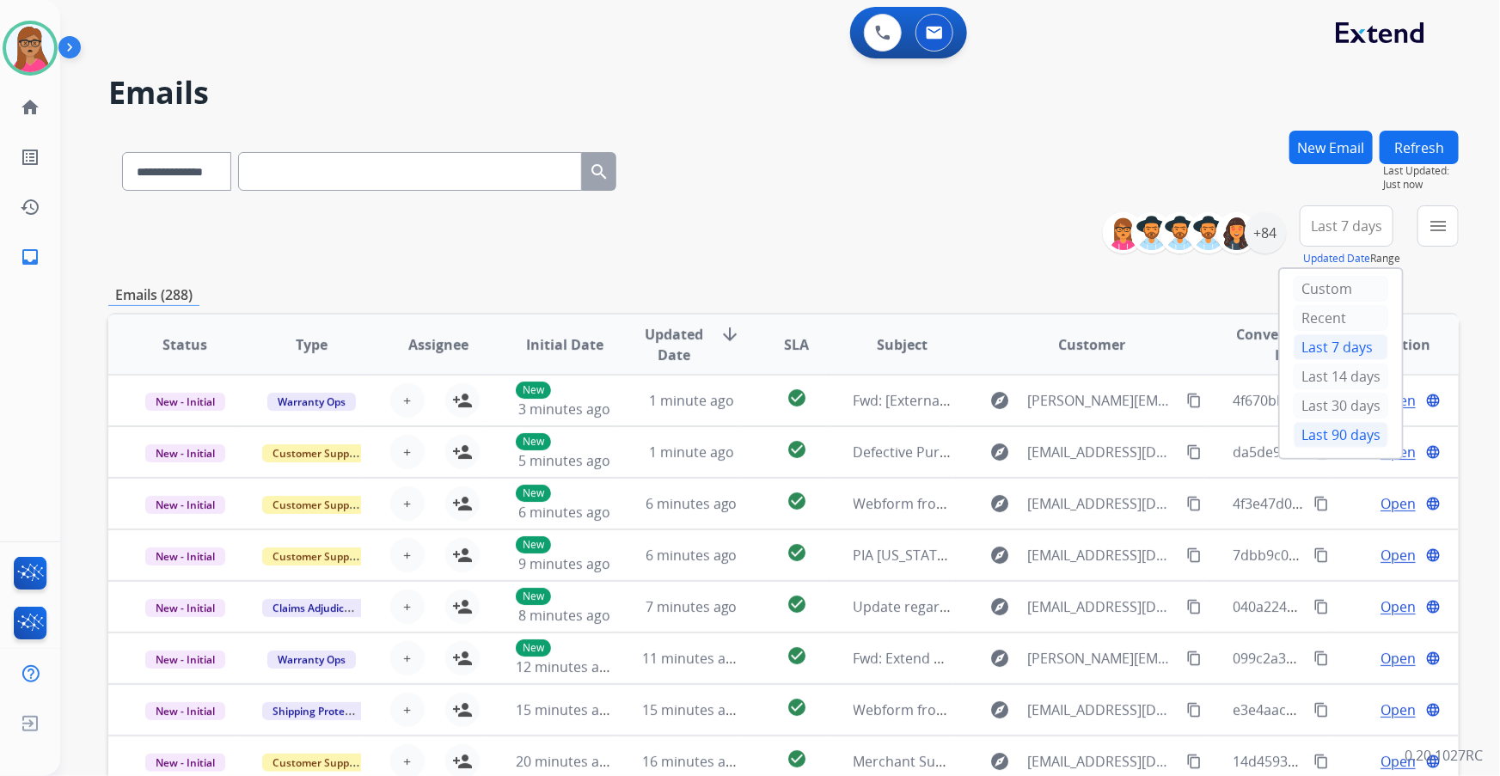
click at [1304, 443] on div "Last 90 days" at bounding box center [1341, 435] width 95 height 26
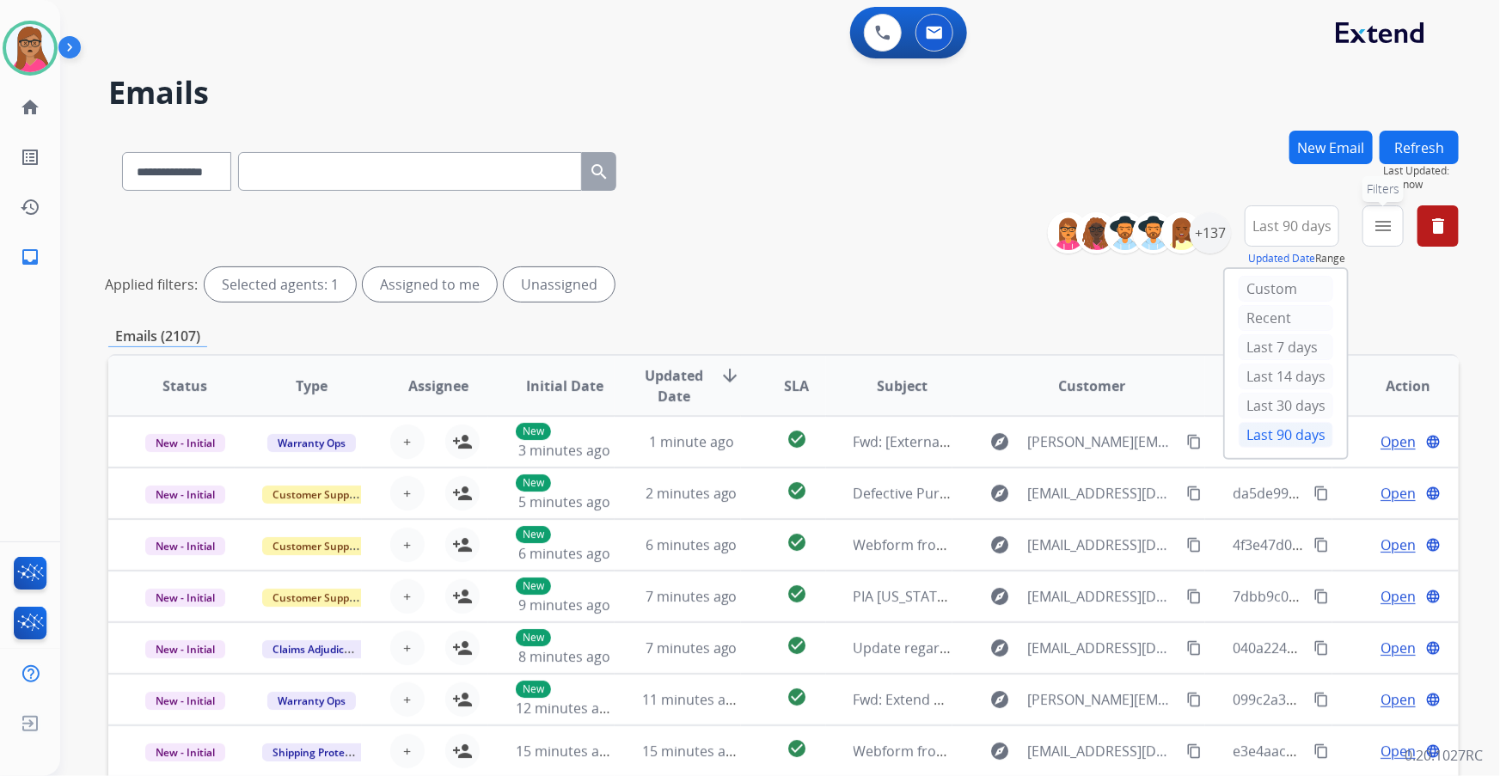
click at [1372, 229] on button "menu Filters" at bounding box center [1383, 226] width 41 height 41
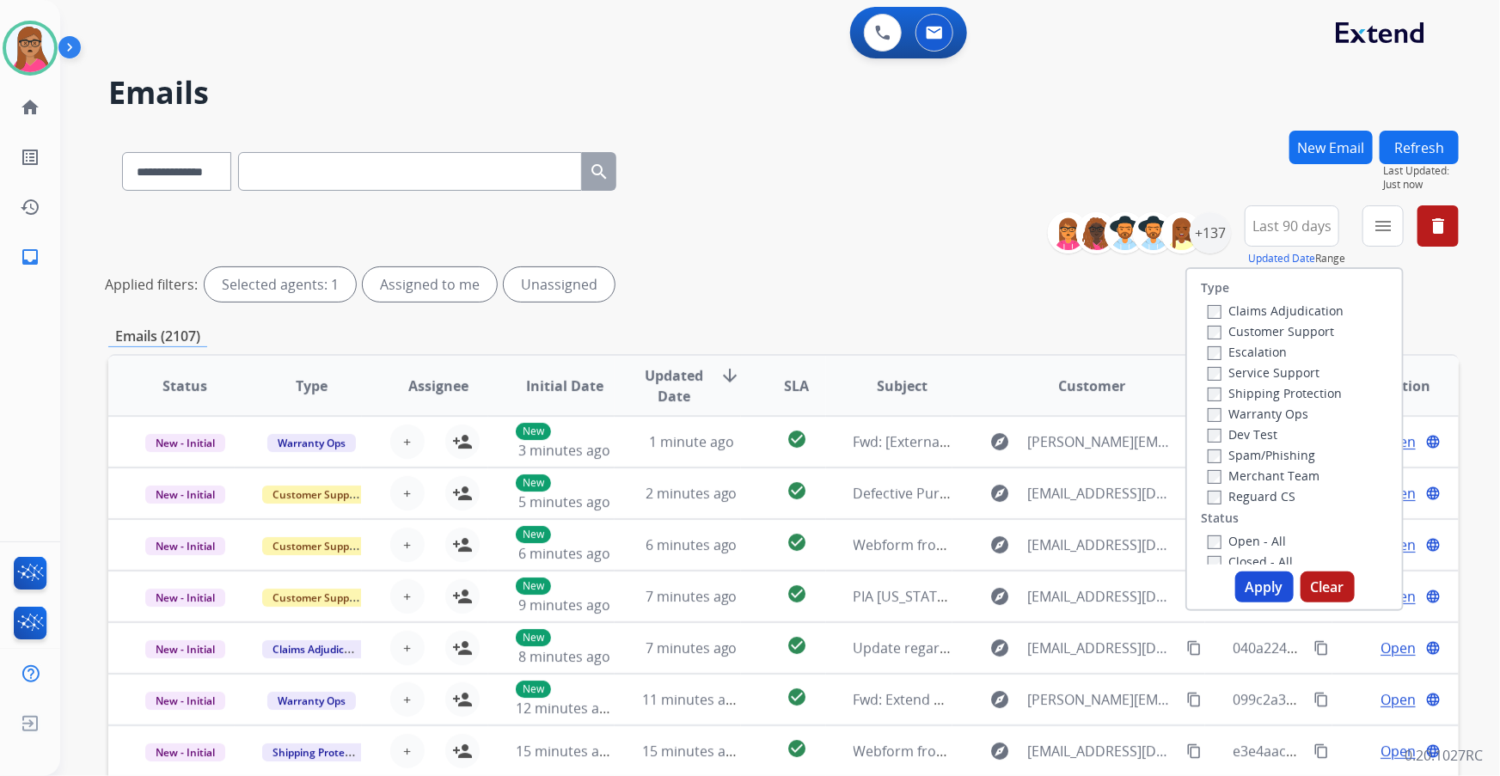
drag, startPoint x: 1294, startPoint y: 334, endPoint x: 1320, endPoint y: 365, distance: 41.0
click at [1293, 334] on label "Customer Support" at bounding box center [1271, 331] width 126 height 16
click at [1265, 391] on label "Shipping Protection" at bounding box center [1275, 393] width 134 height 16
drag, startPoint x: 1248, startPoint y: 489, endPoint x: 1243, endPoint y: 500, distance: 11.5
click at [1245, 490] on label "Reguard CS" at bounding box center [1252, 496] width 88 height 16
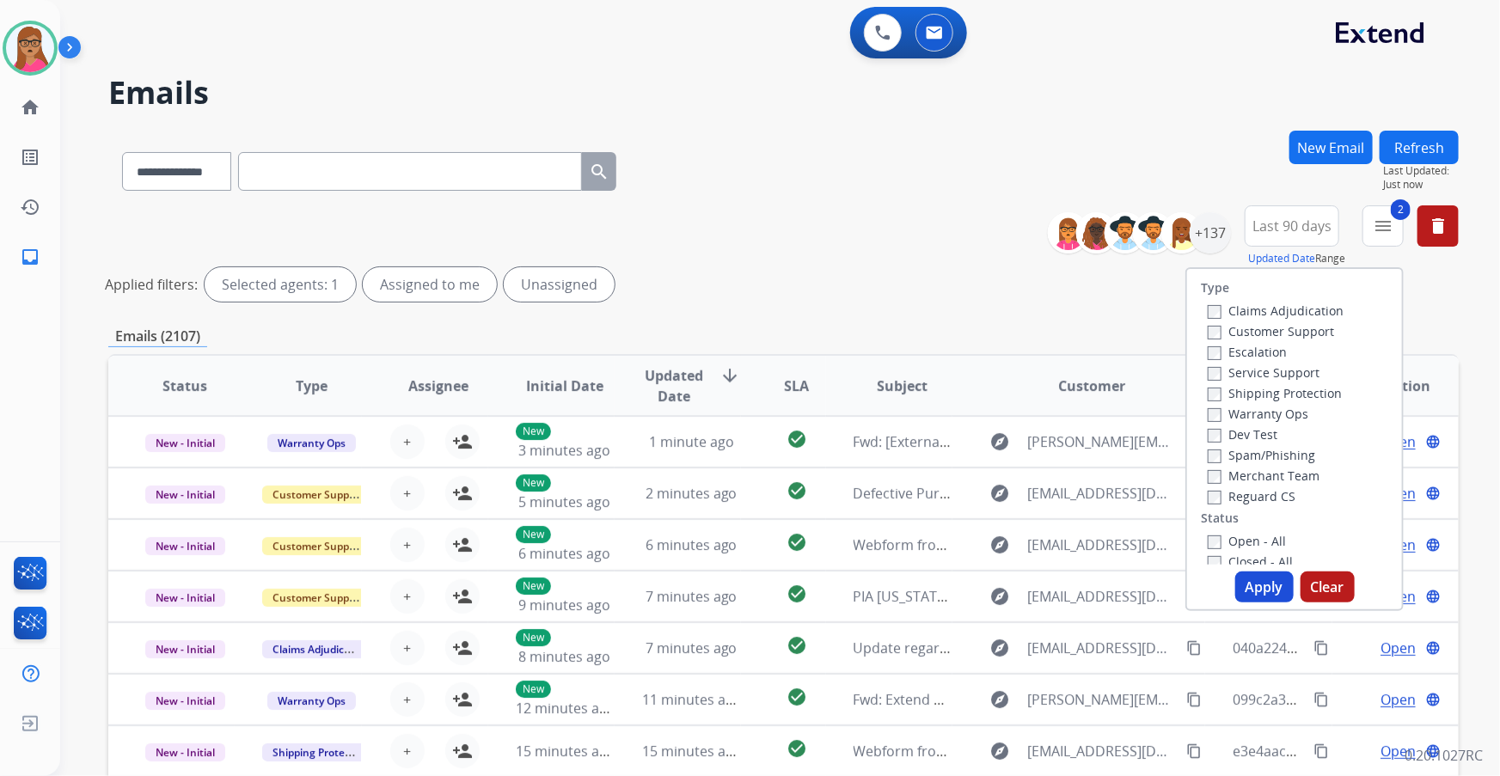
click at [1209, 503] on div "Reguard CS" at bounding box center [1276, 496] width 136 height 21
click at [1201, 493] on div "Claims Adjudication Customer Support Escalation Service Support Shipping Protec…" at bounding box center [1272, 403] width 143 height 206
click at [1277, 586] on button "Apply" at bounding box center [1265, 587] width 58 height 31
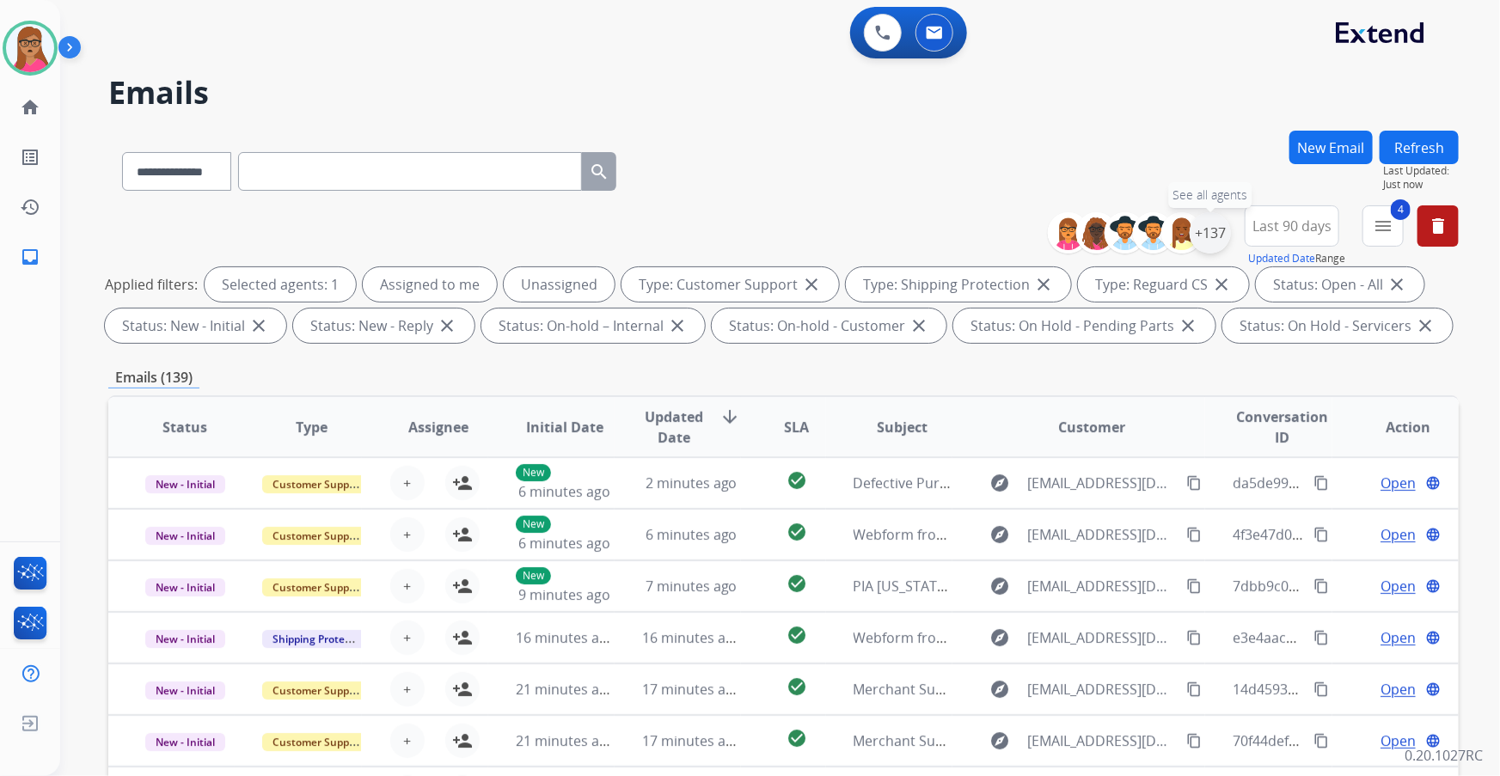
click at [1212, 241] on div "+137" at bounding box center [1210, 232] width 41 height 41
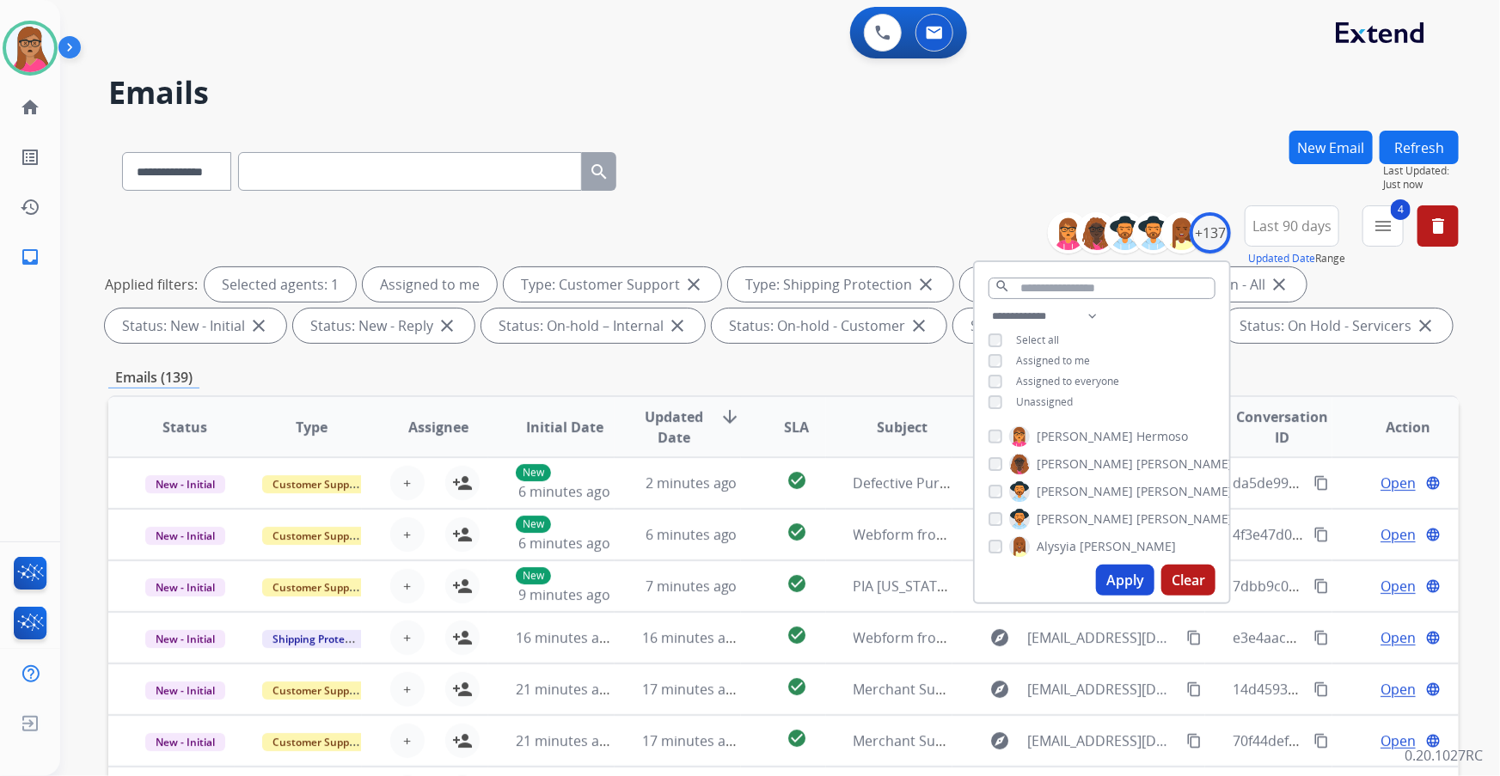
click at [1132, 588] on button "Apply" at bounding box center [1125, 580] width 58 height 31
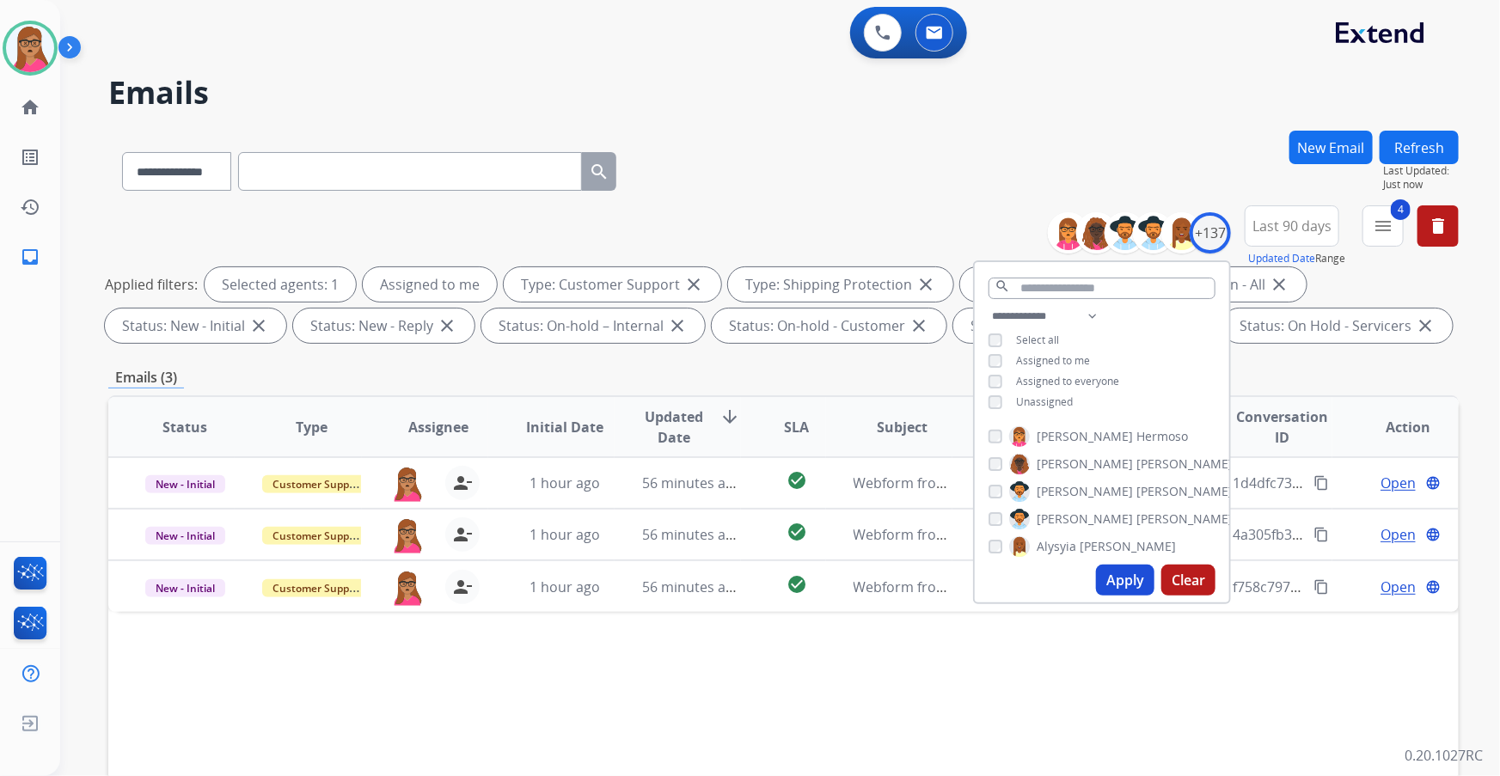
click at [801, 384] on div "Emails (3)" at bounding box center [783, 377] width 1351 height 21
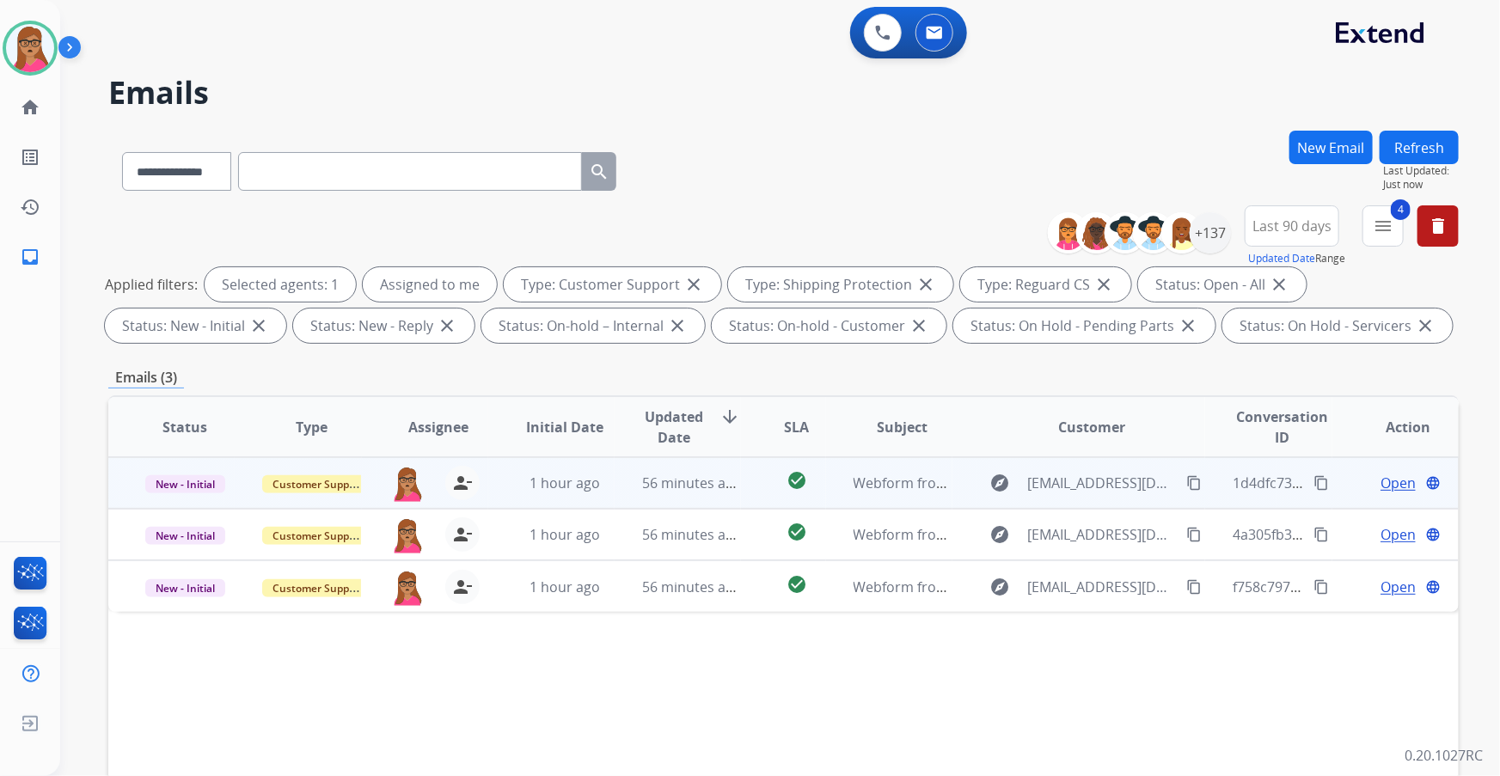
click at [1381, 482] on span "Open" at bounding box center [1398, 483] width 35 height 21
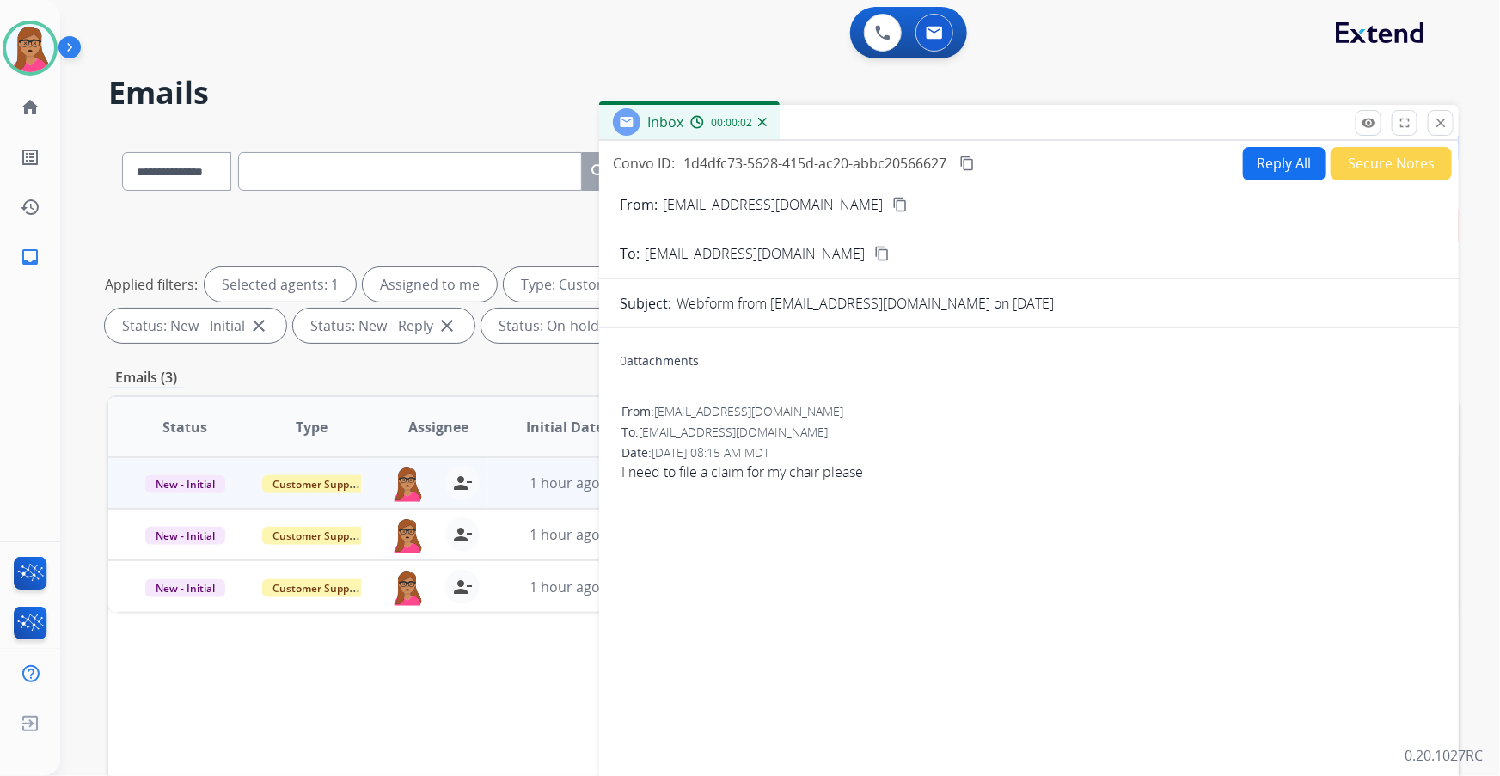
click at [893, 203] on mat-icon "content_copy" at bounding box center [900, 204] width 15 height 15
drag, startPoint x: 1289, startPoint y: 170, endPoint x: 1202, endPoint y: 14, distance: 179.0
click at [1290, 163] on button "Reply All" at bounding box center [1284, 164] width 83 height 34
select select "**********"
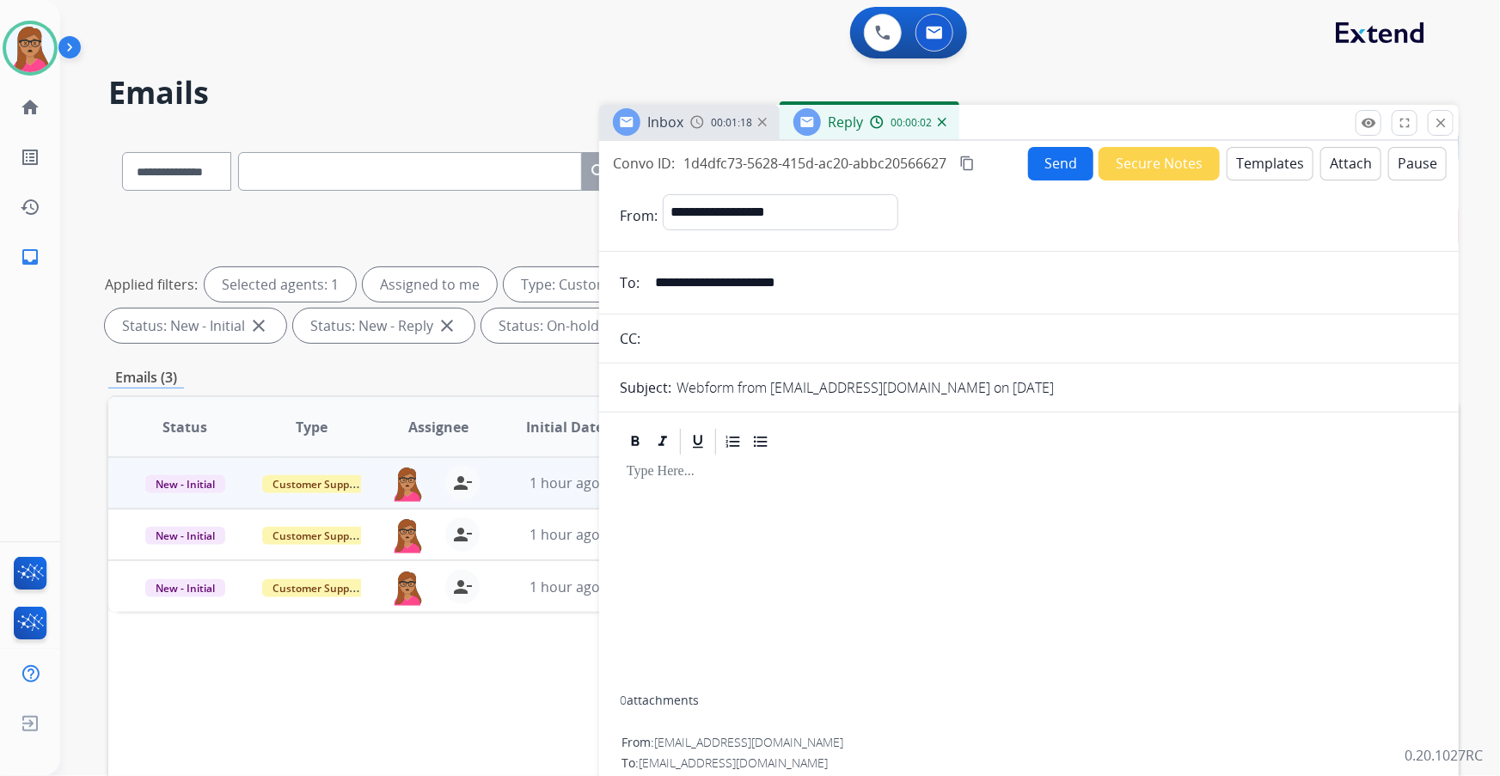
click at [1261, 171] on button "Templates" at bounding box center [1270, 164] width 87 height 34
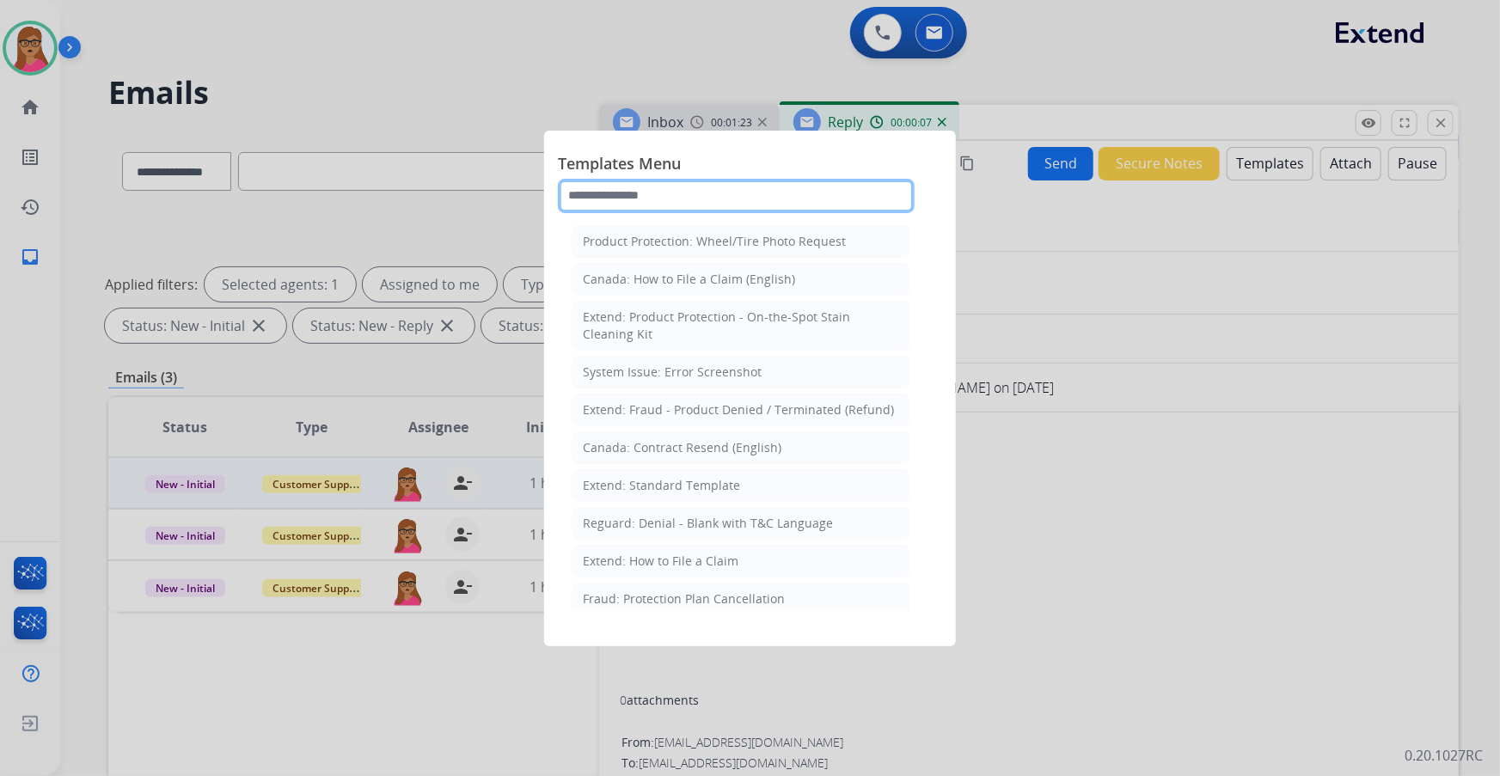
click at [689, 205] on input "text" at bounding box center [736, 196] width 357 height 34
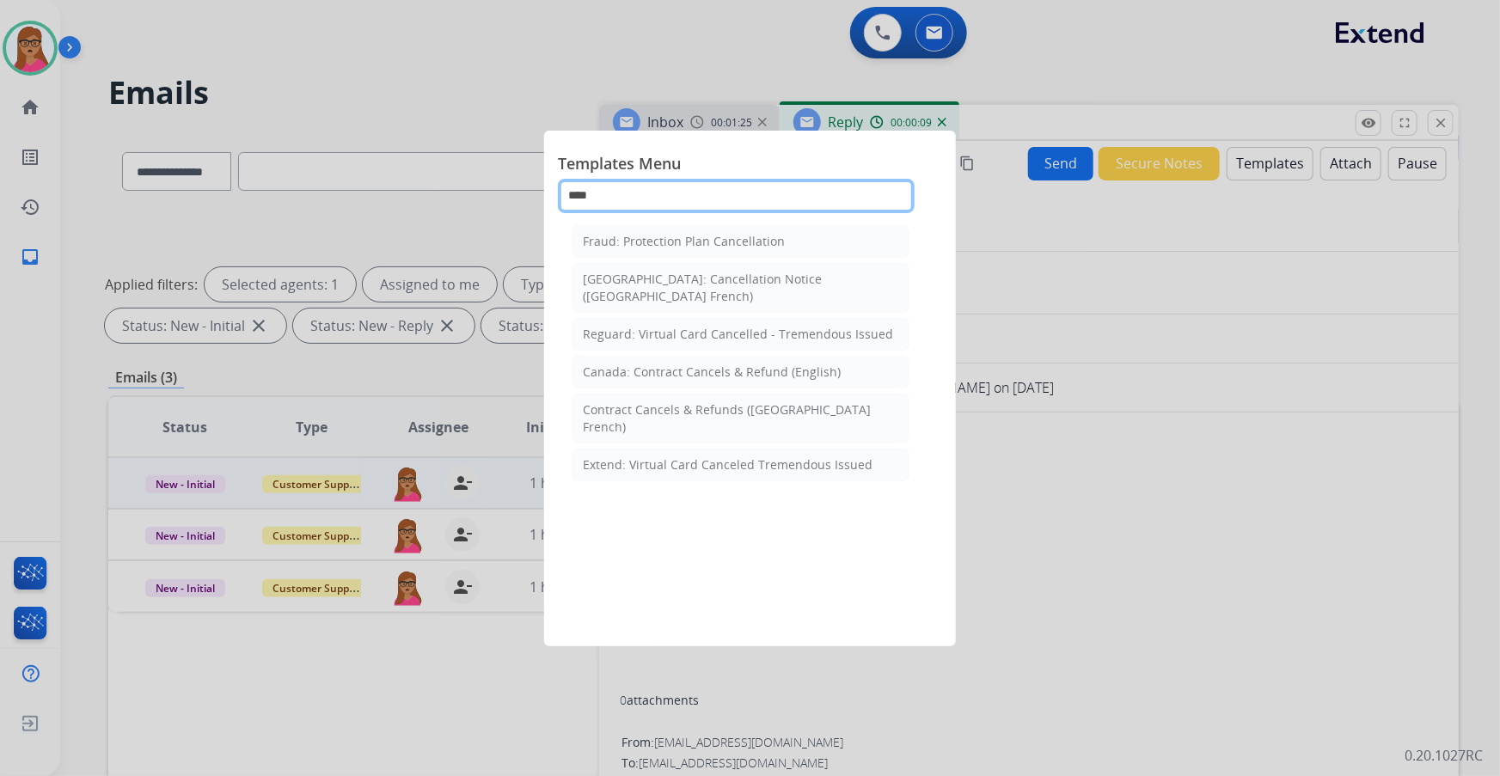
type input "*****"
drag, startPoint x: 646, startPoint y: 199, endPoint x: 499, endPoint y: 183, distance: 147.9
click at [499, 183] on app-templates-menu-modal "Templates Menu ***** Fraud: Protection Plan Cancellation [GEOGRAPHIC_DATA]: Can…" at bounding box center [750, 388] width 1500 height 776
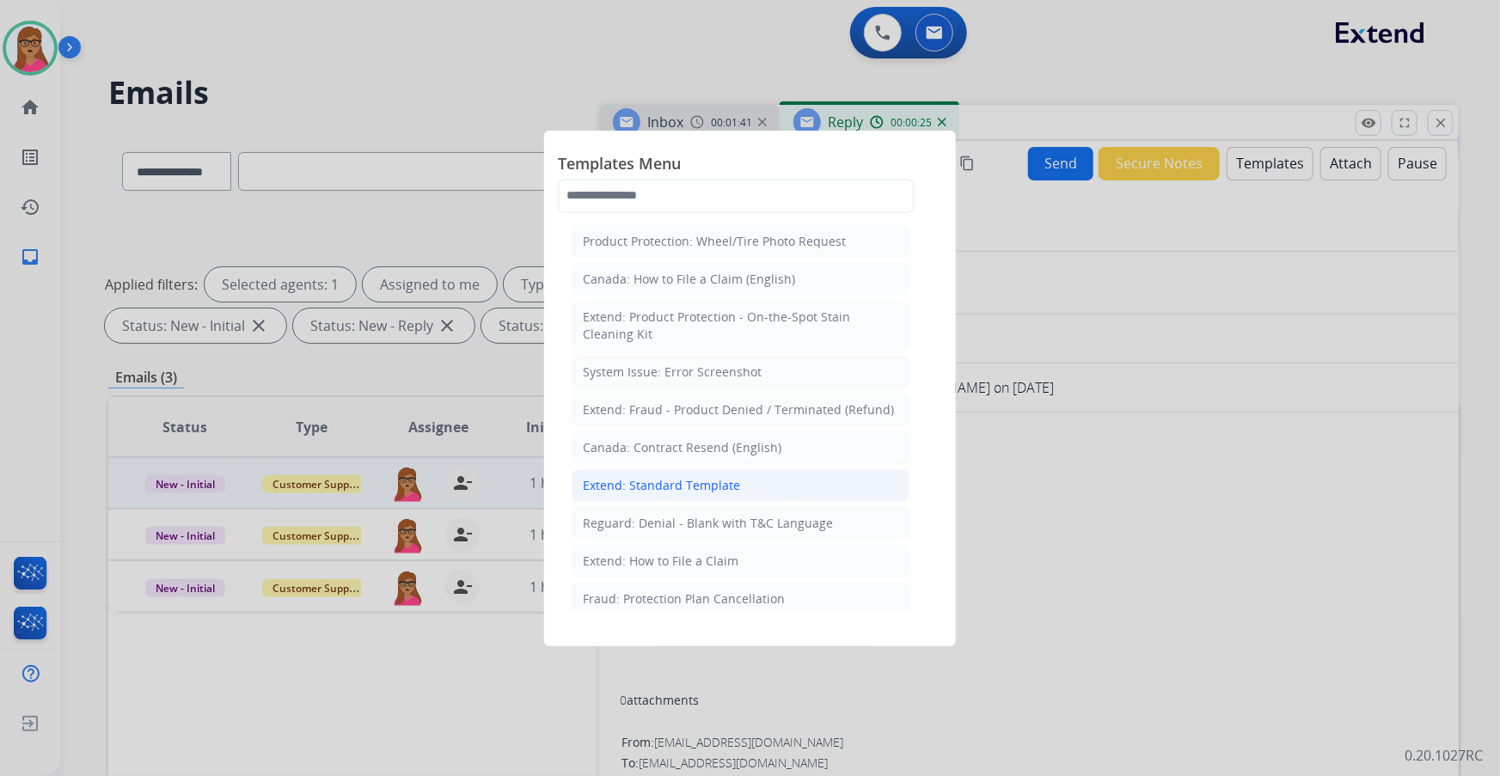
click at [697, 482] on div "Extend: Standard Template" at bounding box center [661, 485] width 157 height 17
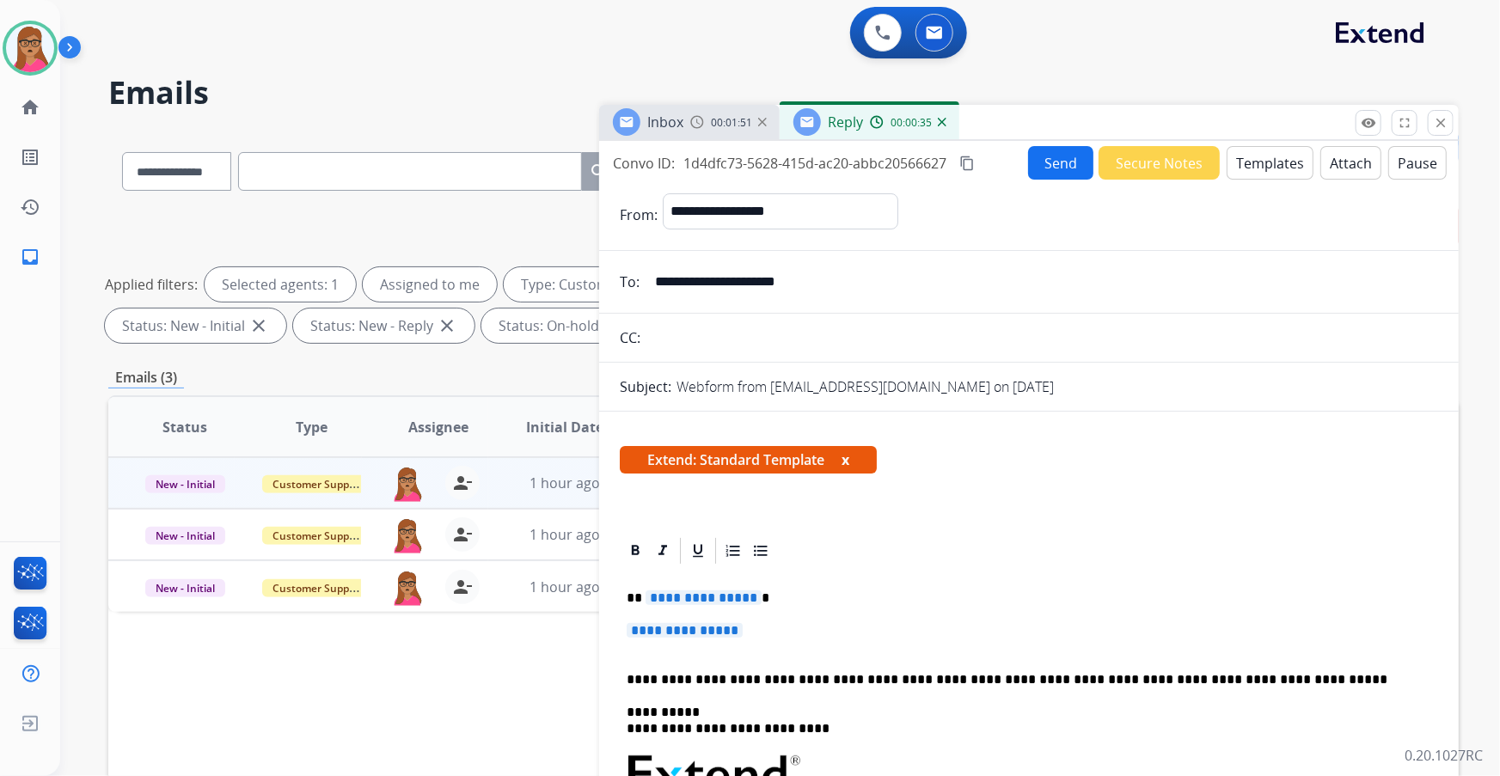
click at [705, 597] on span "**********" at bounding box center [704, 598] width 116 height 15
click at [692, 629] on span "**********" at bounding box center [685, 630] width 116 height 15
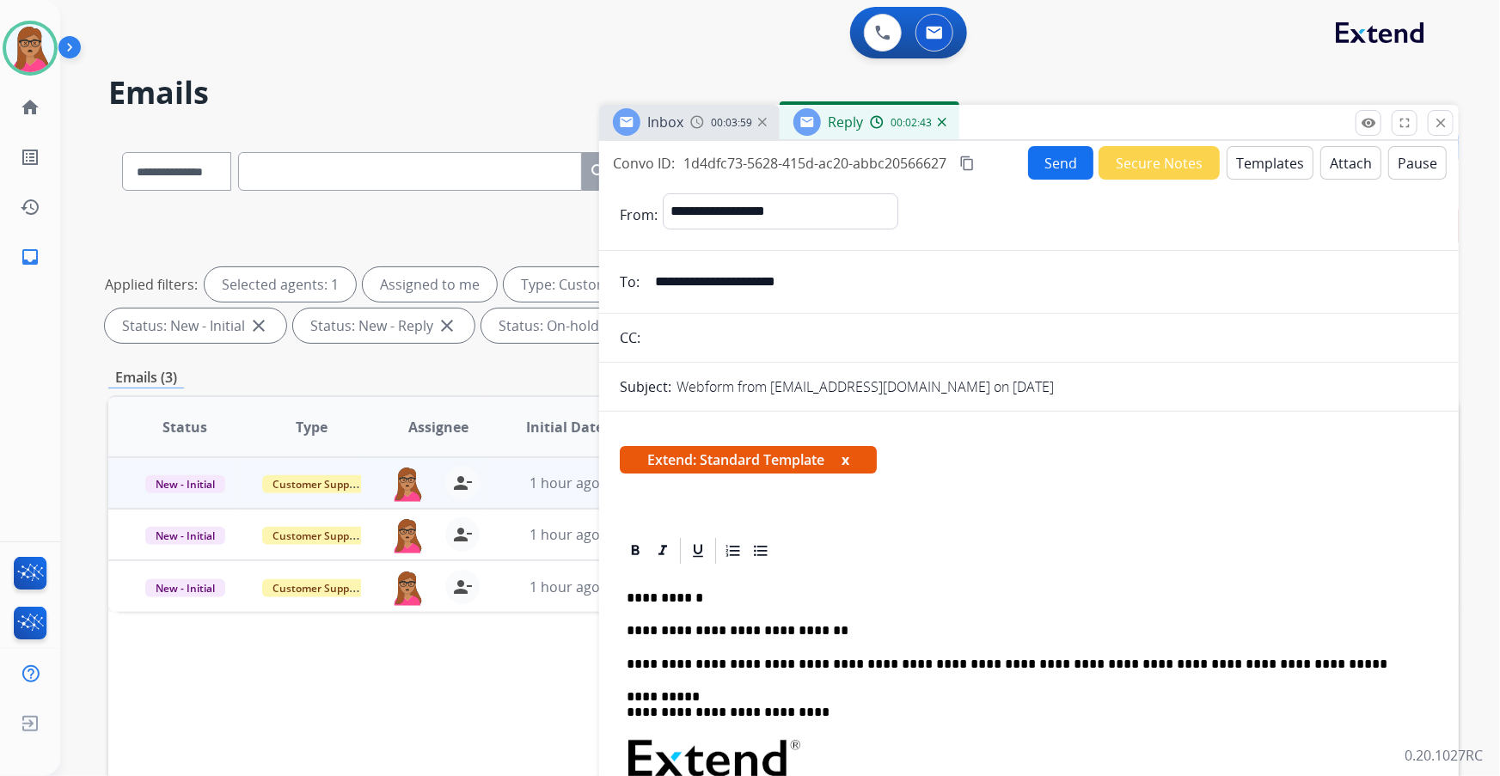
drag, startPoint x: 965, startPoint y: 159, endPoint x: 989, endPoint y: 18, distance: 143.1
click at [964, 148] on div "Convo ID: 1d4dfc73-5628-415d-ac20-abbc20566627 content_copy Send Secure Notes T…" at bounding box center [1029, 163] width 860 height 34
click at [967, 162] on mat-icon "content_copy" at bounding box center [967, 163] width 15 height 15
click at [850, 629] on p "**********" at bounding box center [1023, 630] width 792 height 15
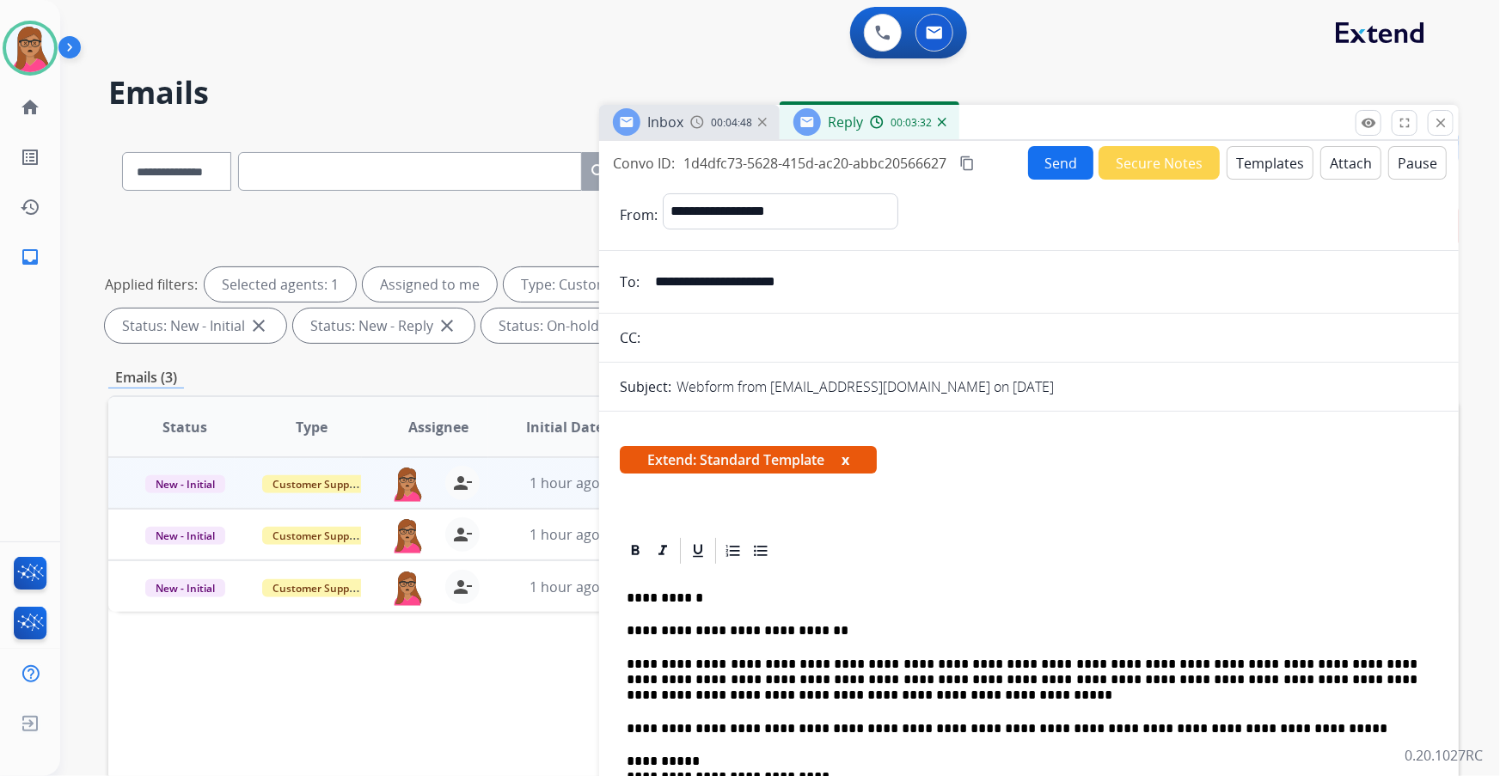
click at [1050, 158] on button "Send" at bounding box center [1060, 163] width 65 height 34
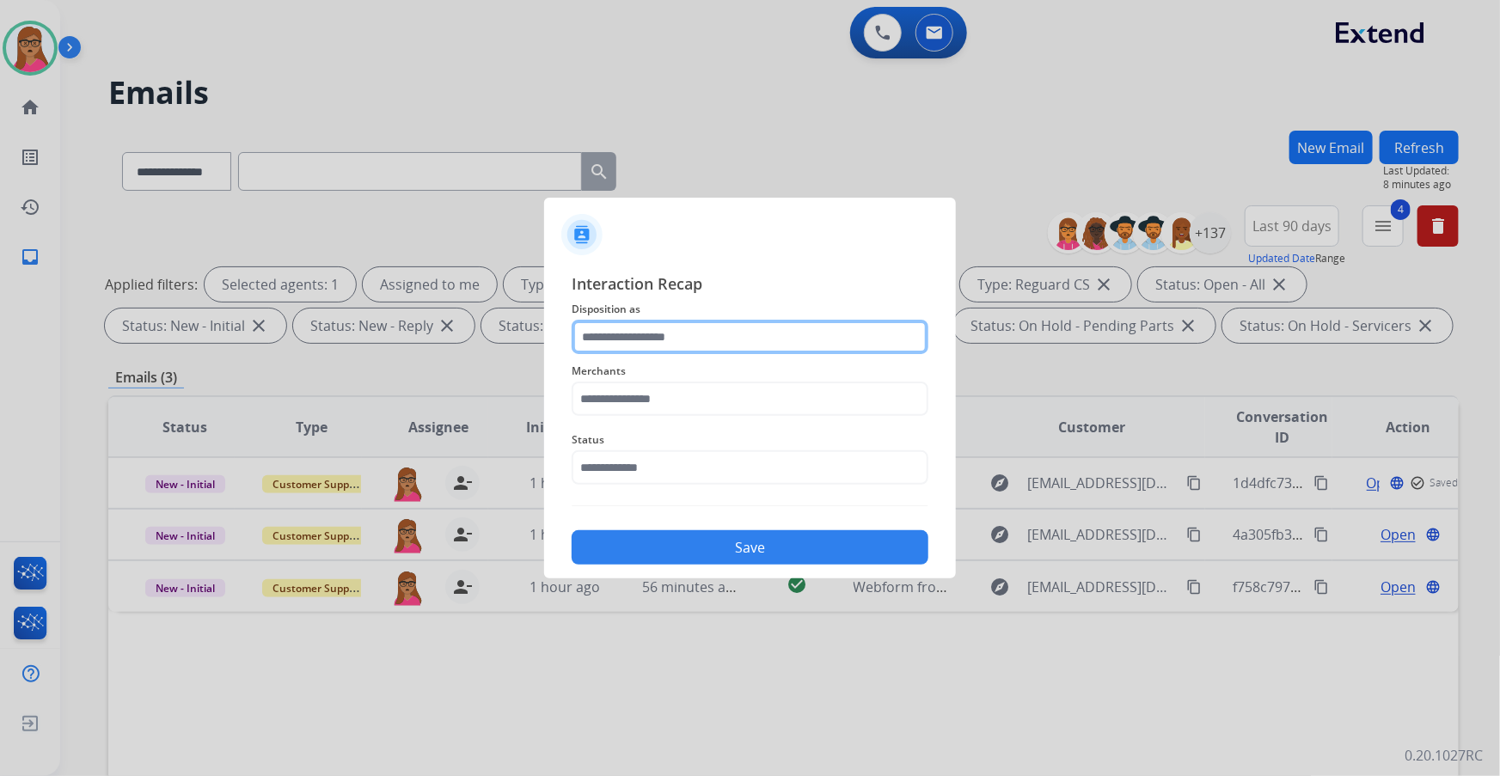
click at [669, 326] on input "text" at bounding box center [750, 337] width 357 height 34
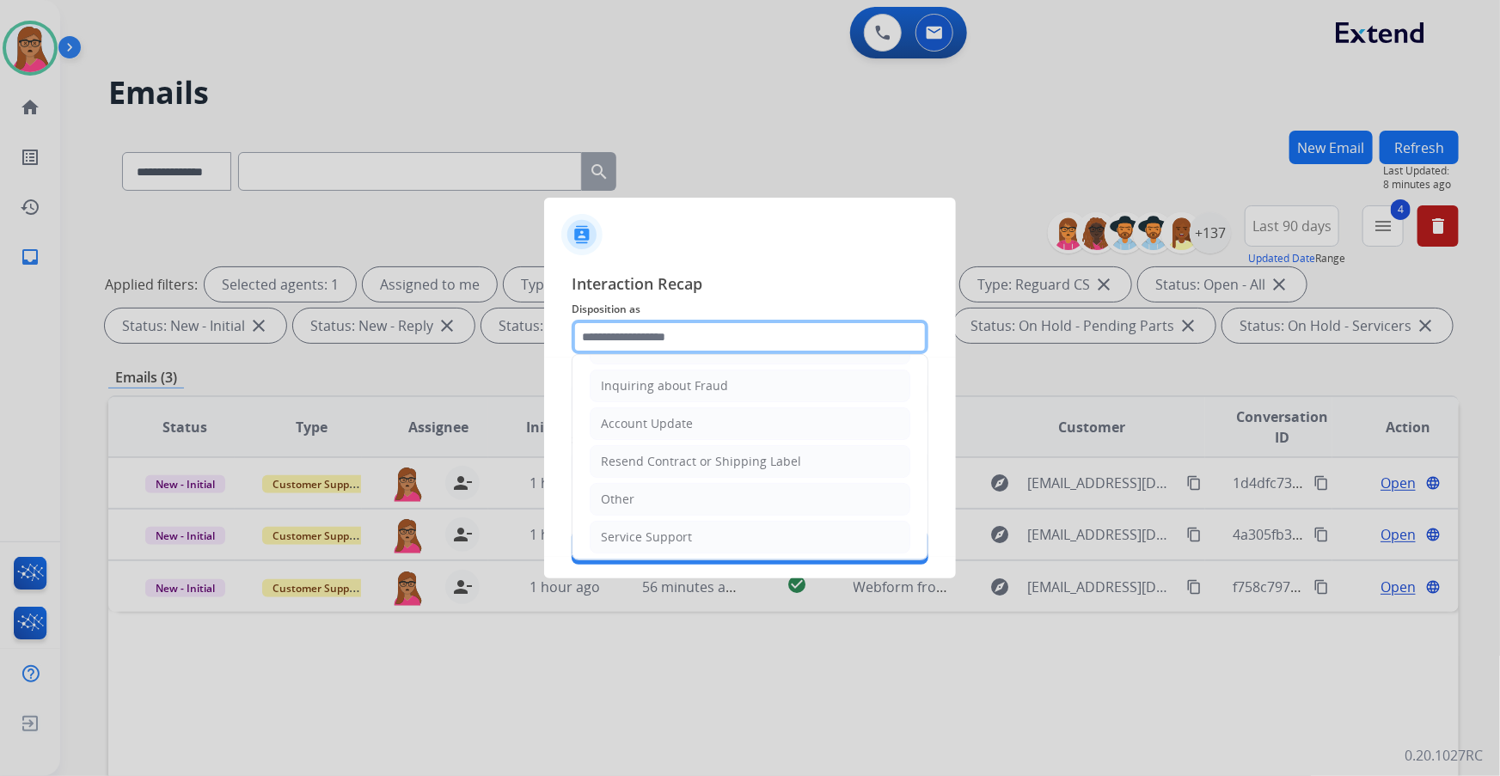
scroll to position [266, 0]
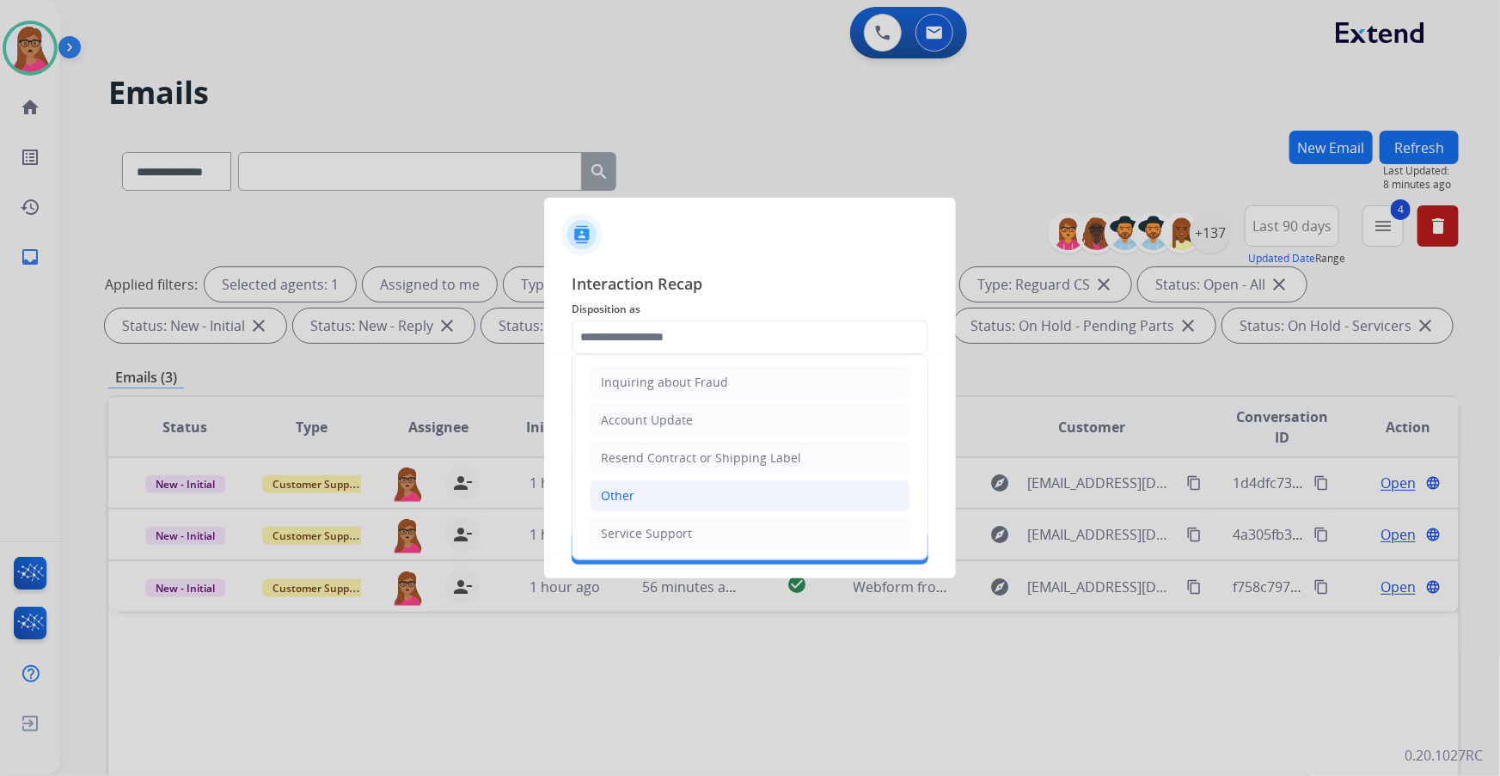
click at [617, 481] on li "Other" at bounding box center [750, 496] width 321 height 33
type input "*****"
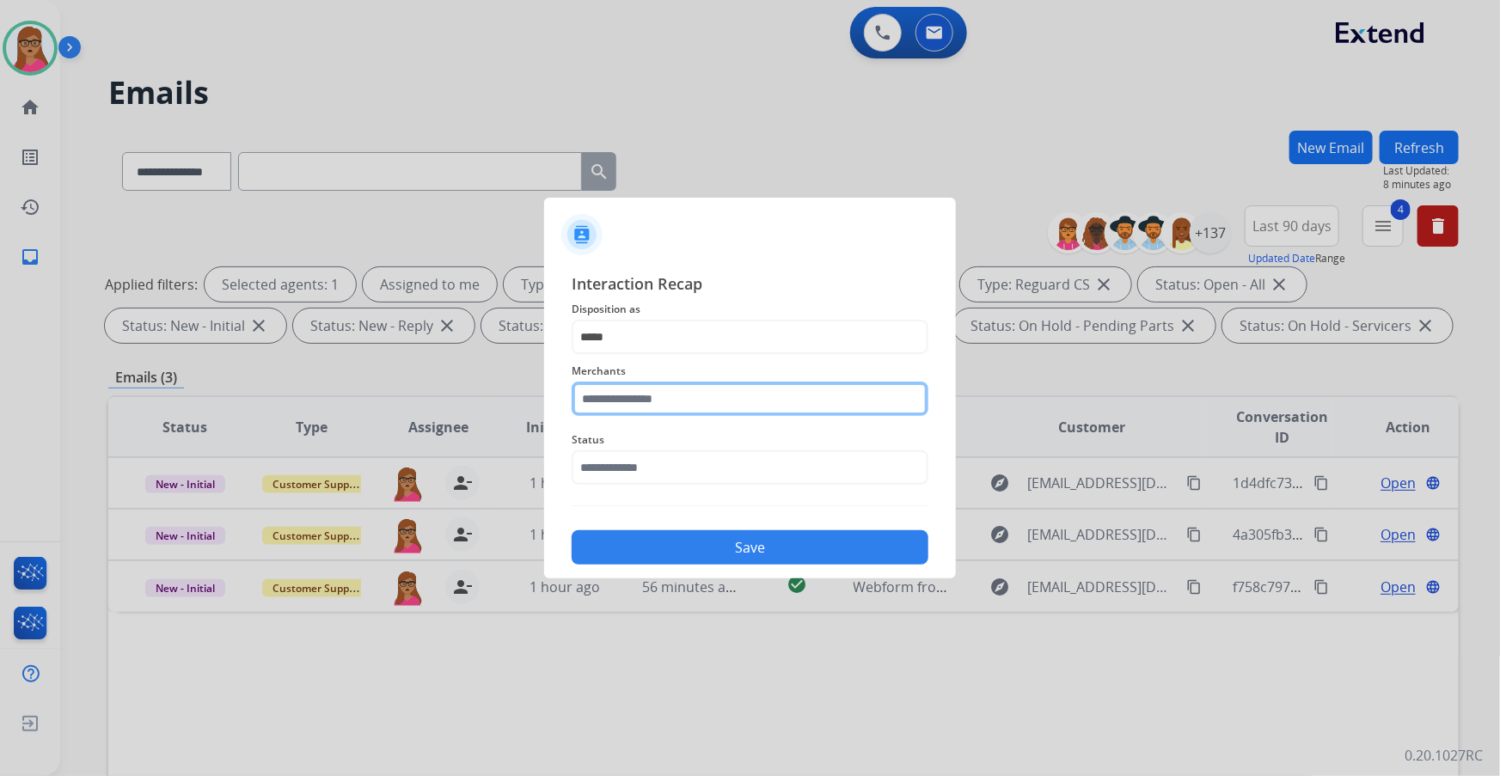
click at [674, 395] on input "text" at bounding box center [750, 399] width 357 height 34
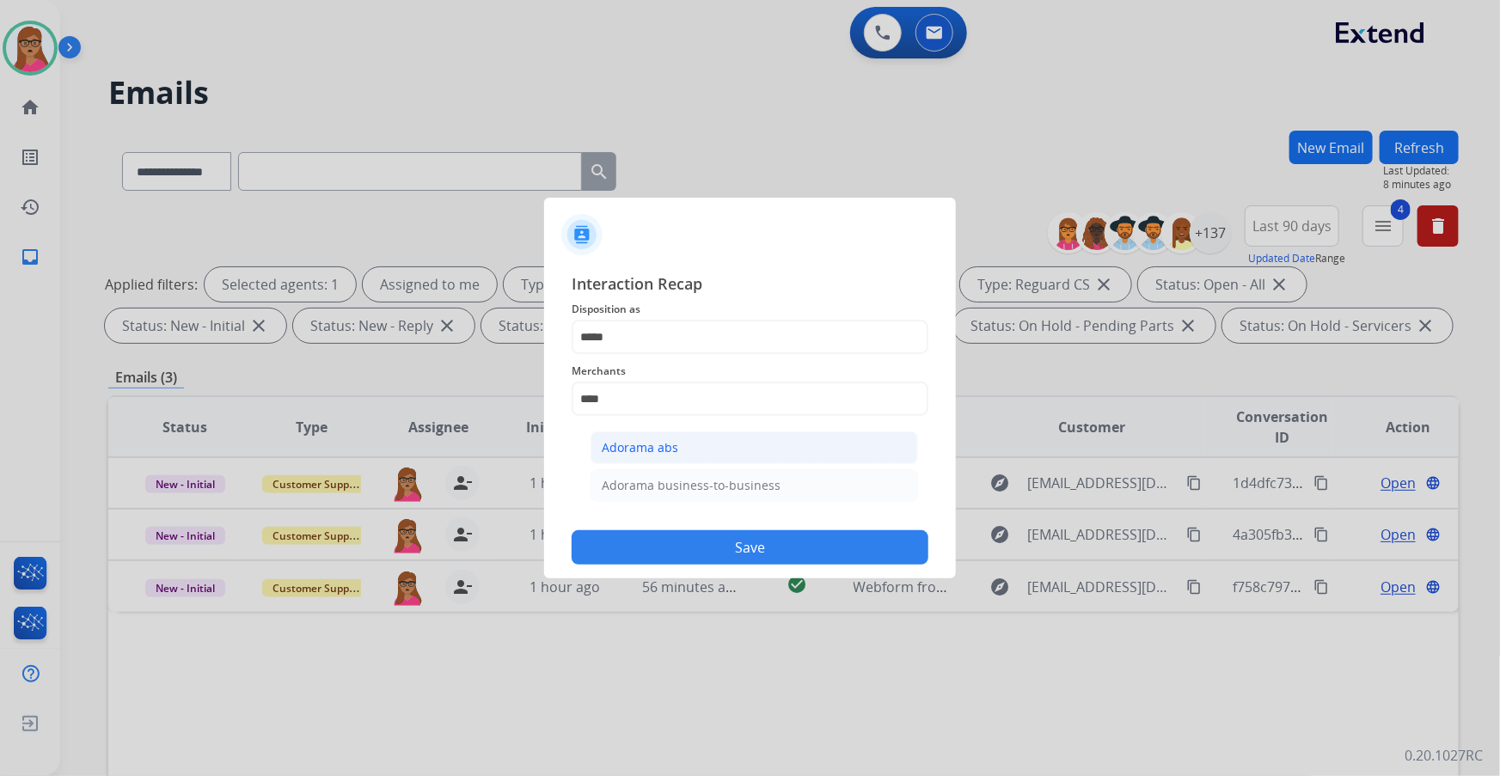
click at [673, 453] on div "Adorama abs" at bounding box center [640, 447] width 77 height 17
type input "**********"
click at [695, 465] on input "text" at bounding box center [750, 468] width 357 height 34
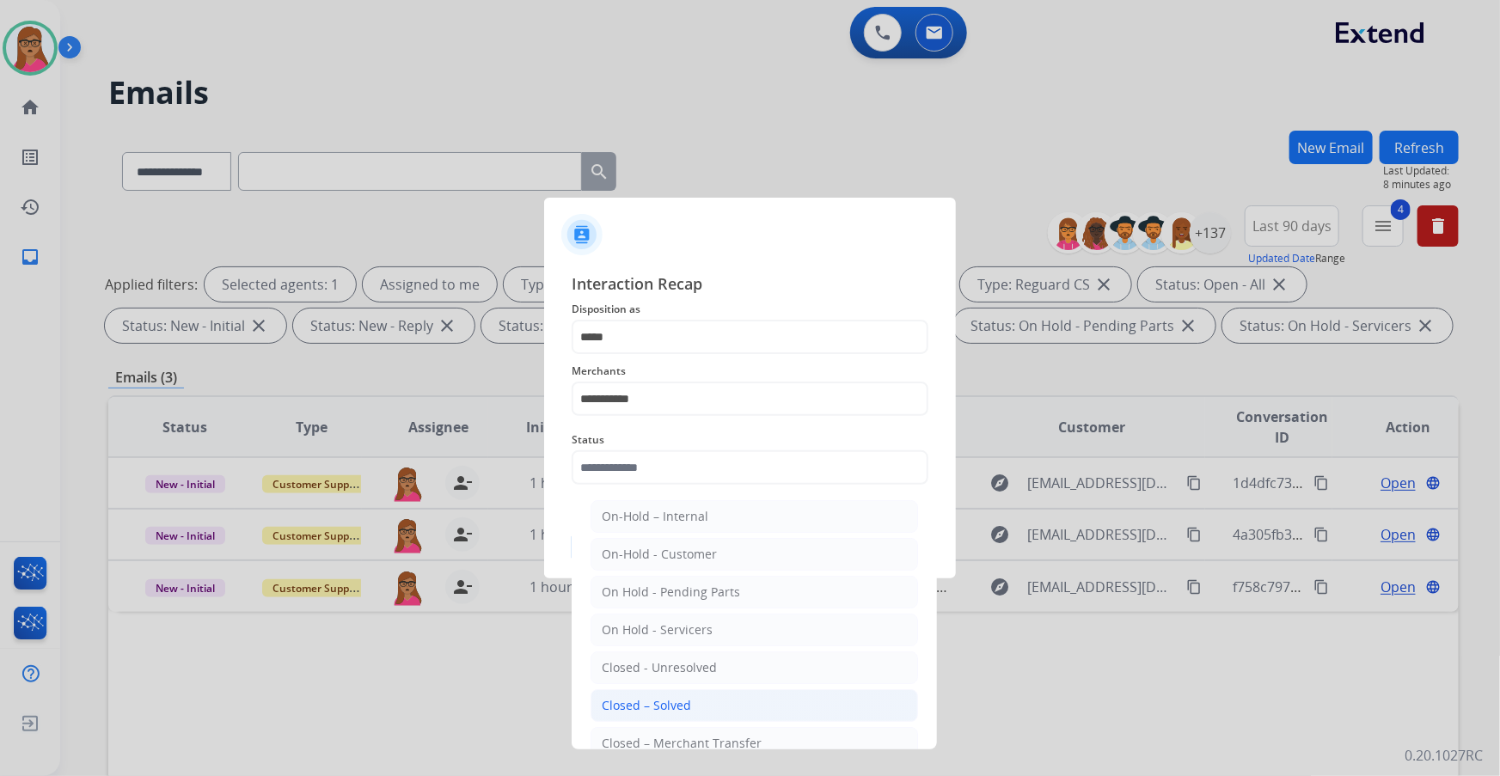
click at [690, 690] on li "Closed – Solved" at bounding box center [755, 706] width 328 height 33
type input "**********"
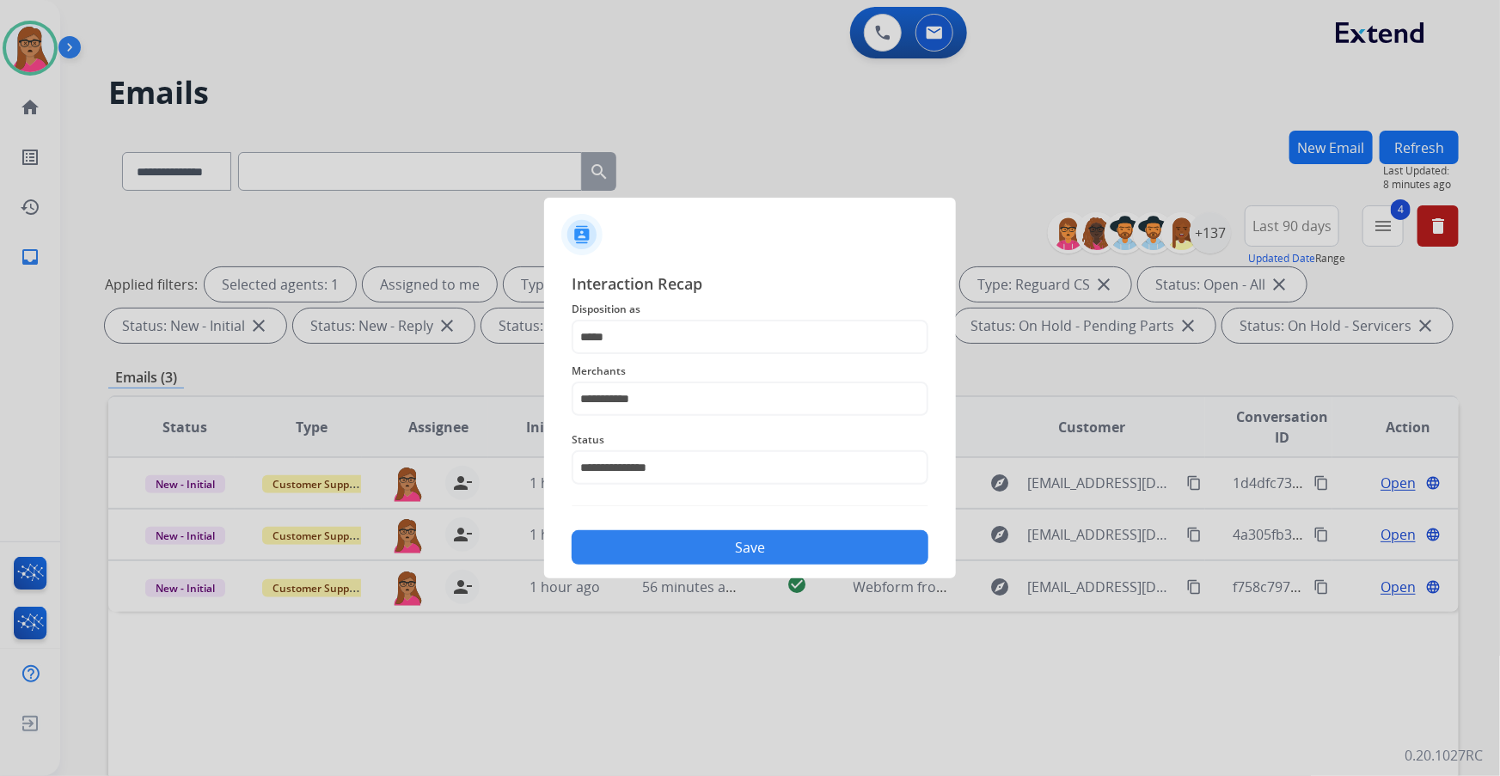
click at [728, 542] on button "Save" at bounding box center [750, 548] width 357 height 34
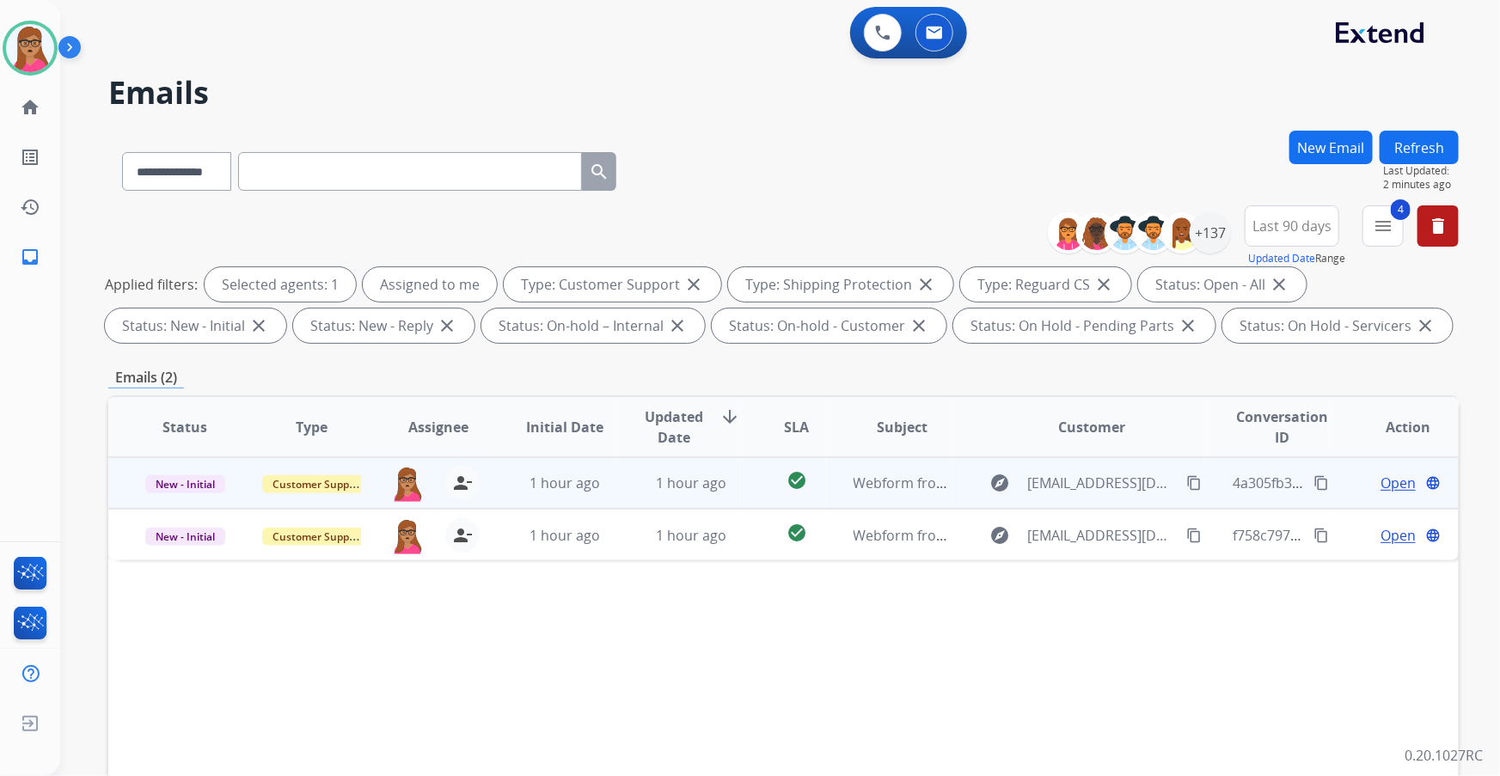
click at [1381, 485] on span "Open" at bounding box center [1398, 483] width 35 height 21
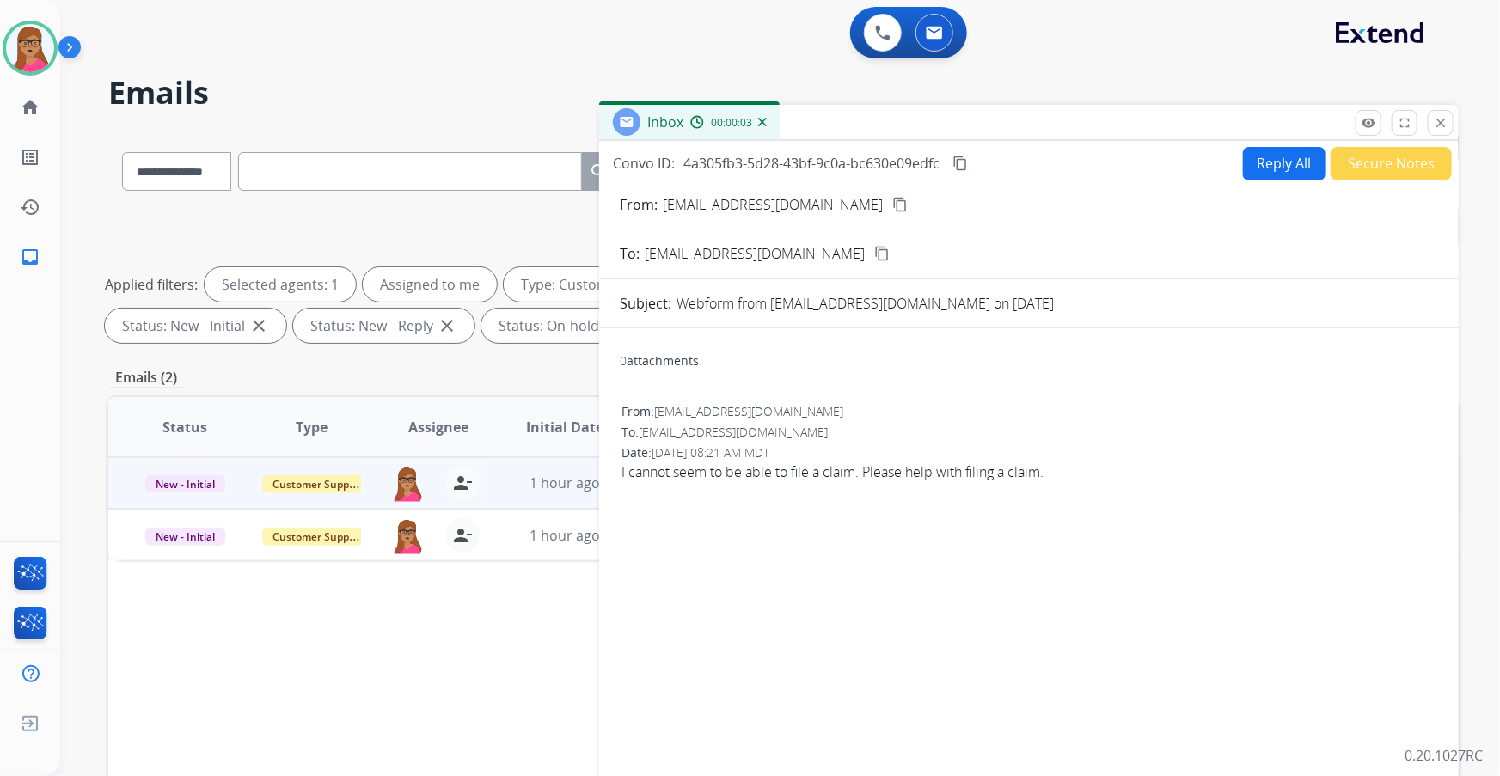
click at [893, 200] on mat-icon "content_copy" at bounding box center [900, 204] width 15 height 15
click at [1279, 168] on button "Reply All" at bounding box center [1284, 164] width 83 height 34
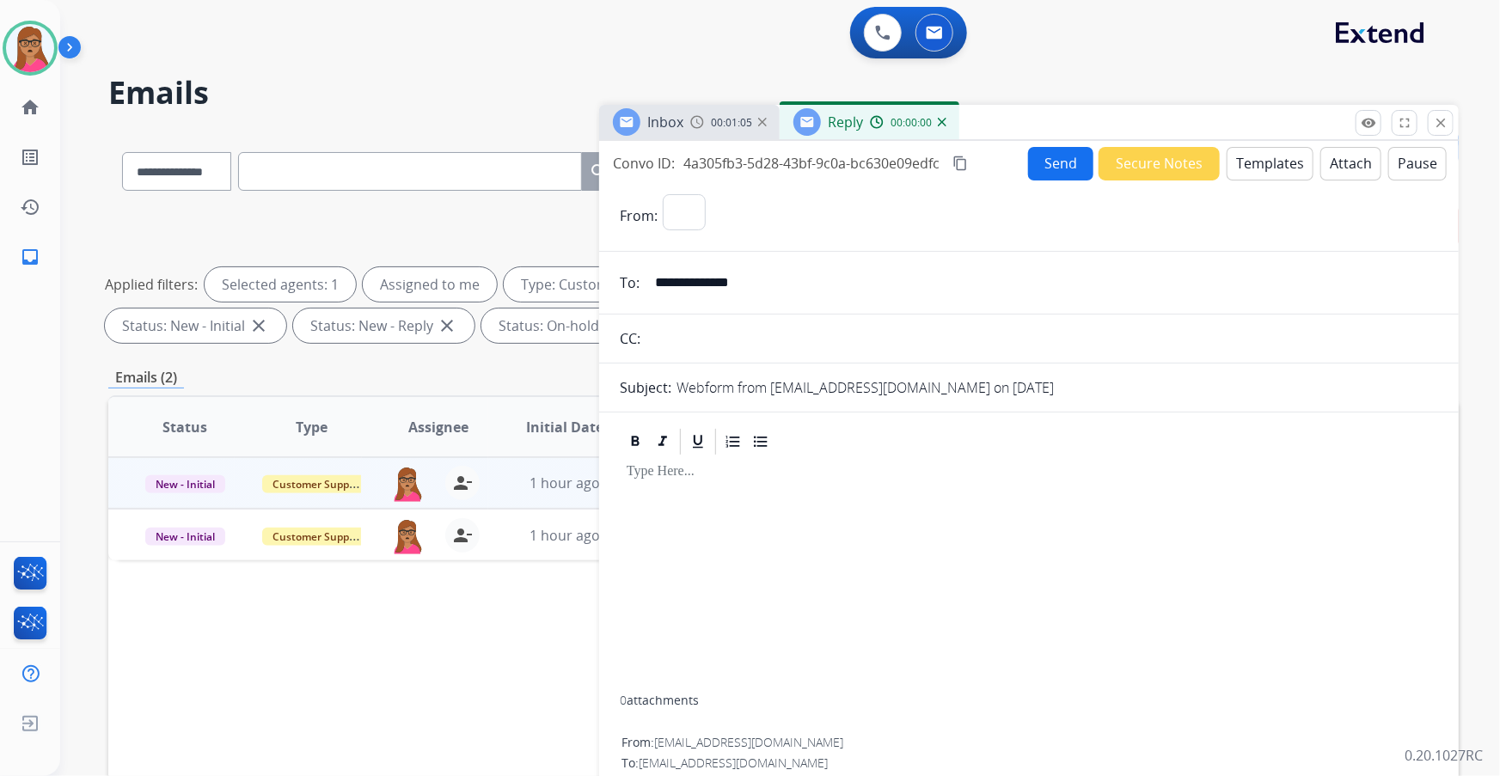
select select "**********"
click at [1261, 34] on div "0 Voice Interactions 0 Email Interactions" at bounding box center [770, 34] width 1378 height 55
click at [776, 448] on div at bounding box center [1029, 441] width 819 height 31
click at [718, 480] on div at bounding box center [1029, 575] width 819 height 236
click at [655, 113] on span "Inbox" at bounding box center [665, 122] width 36 height 19
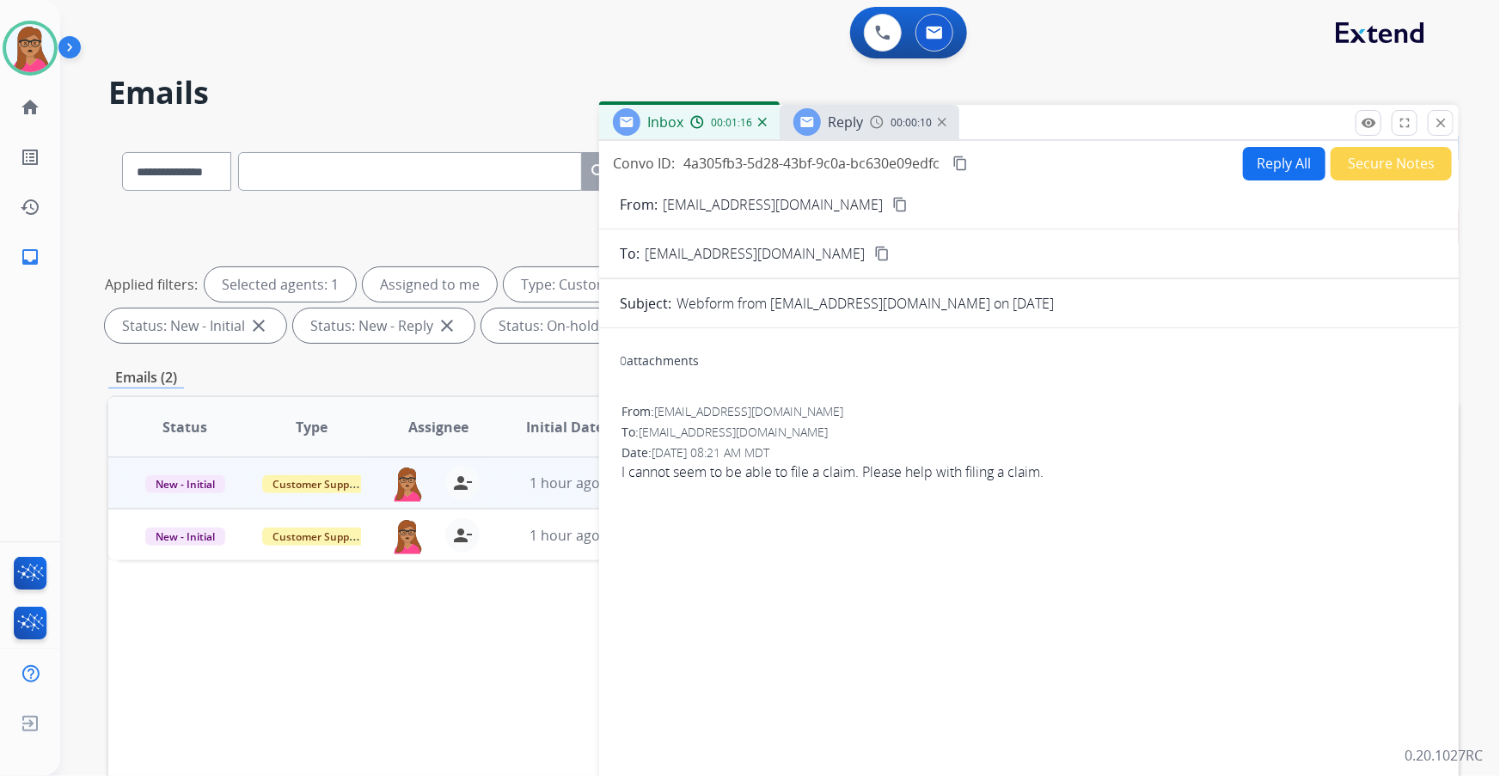
click at [828, 113] on span "Reply" at bounding box center [845, 122] width 35 height 19
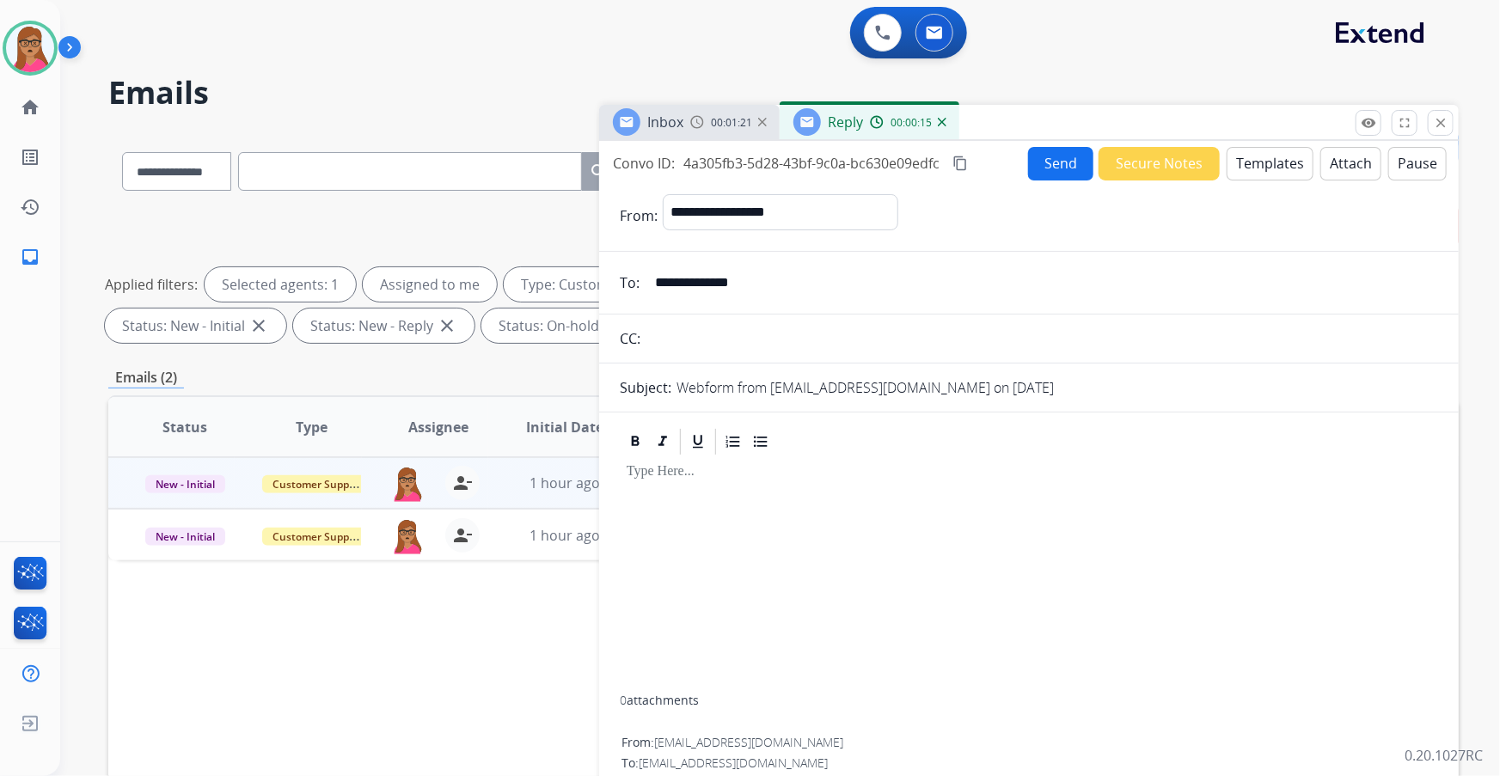
click at [1267, 156] on button "Templates" at bounding box center [1270, 164] width 87 height 34
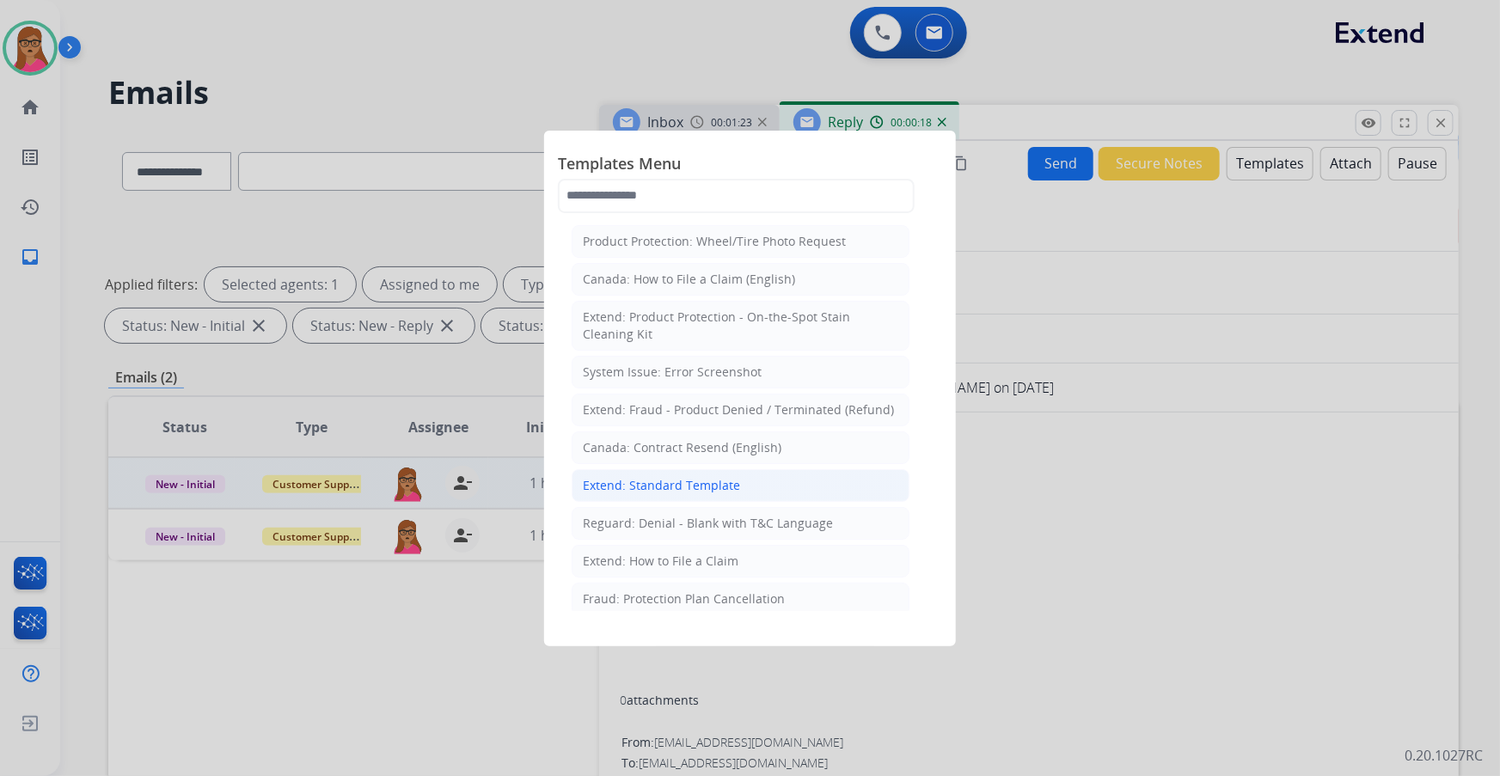
click at [701, 485] on div "Extend: Standard Template" at bounding box center [661, 485] width 157 height 17
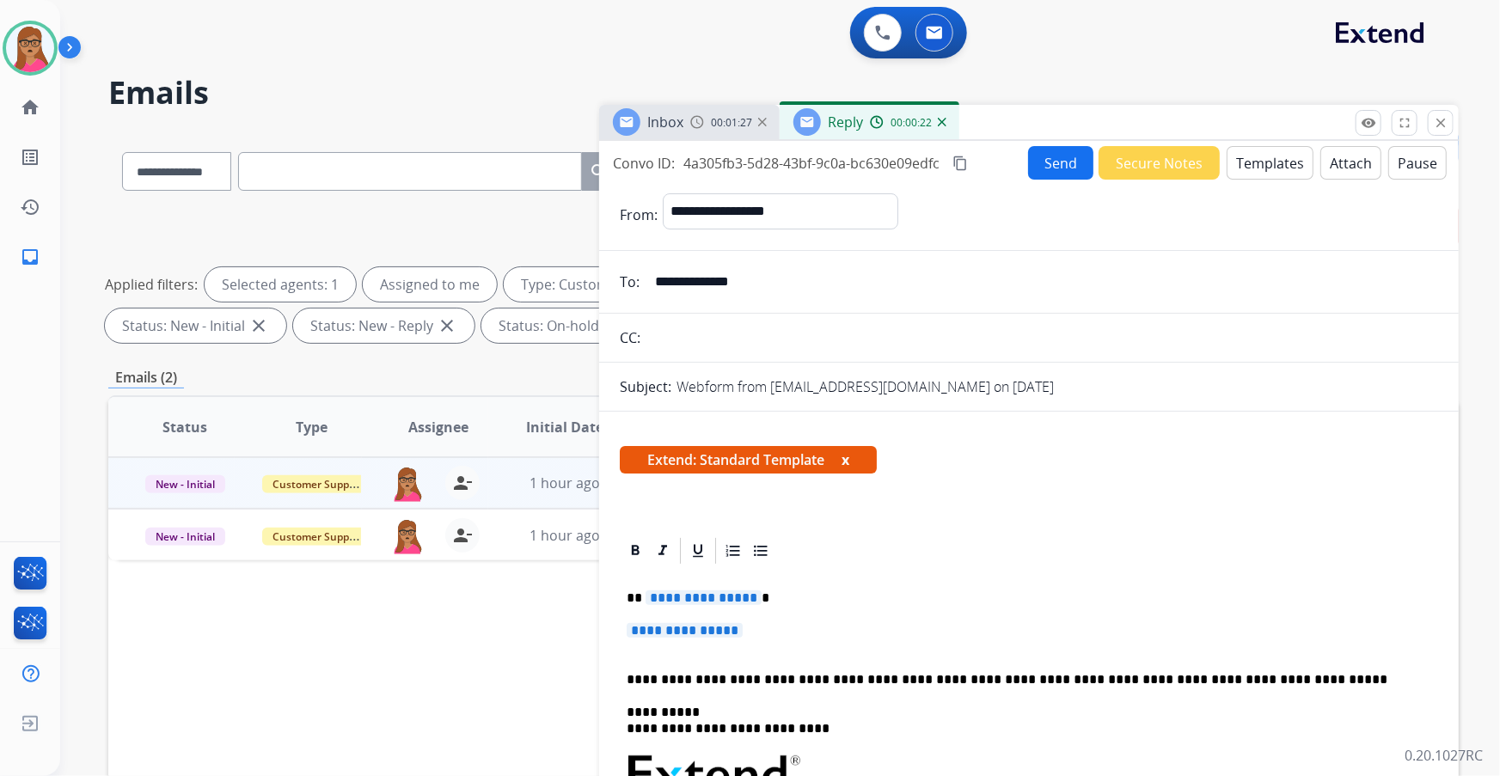
click at [699, 601] on span "**********" at bounding box center [704, 598] width 116 height 15
click at [698, 632] on span "**********" at bounding box center [685, 630] width 116 height 15
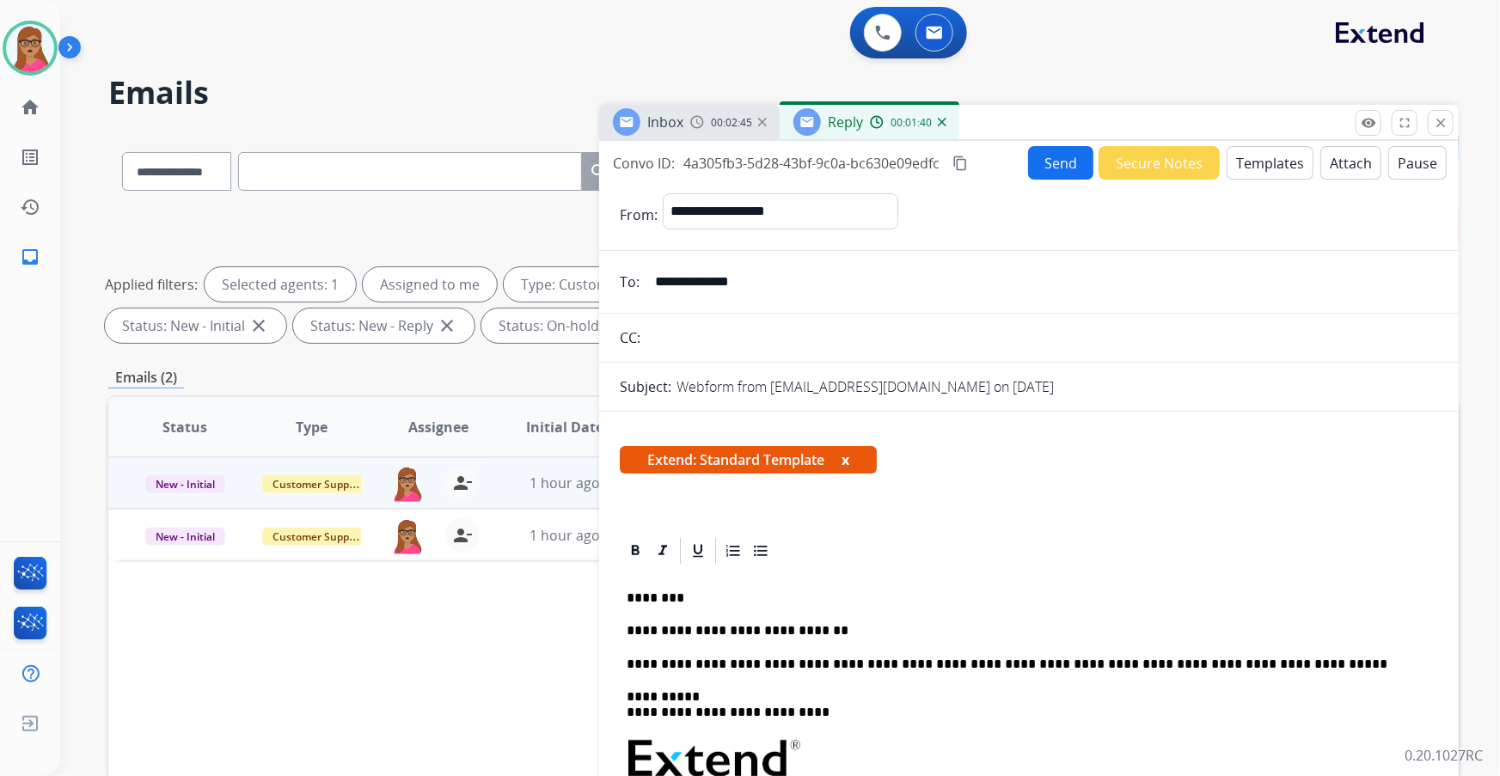
click at [965, 164] on mat-icon "content_copy" at bounding box center [960, 163] width 15 height 15
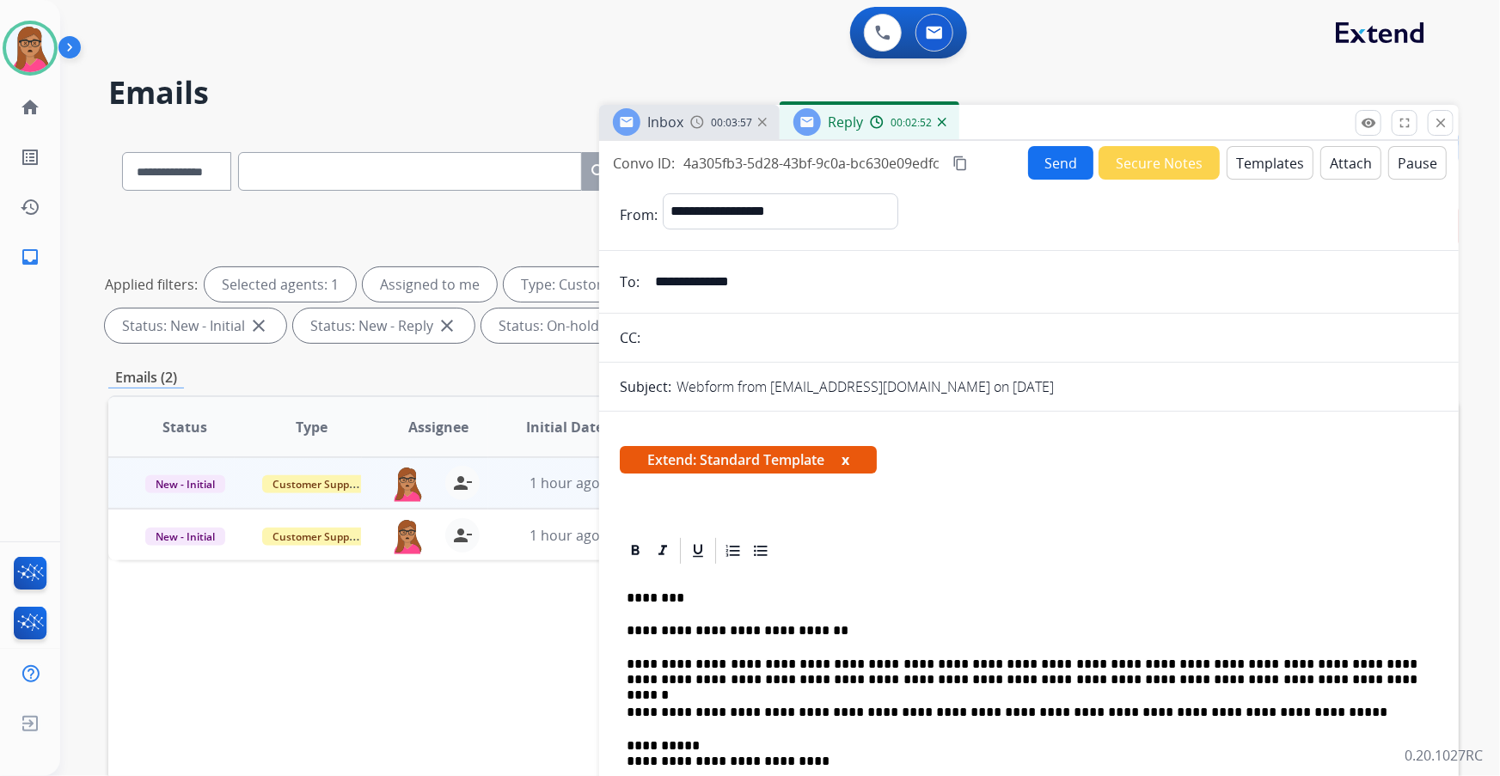
click at [1052, 163] on button "Send" at bounding box center [1060, 163] width 65 height 34
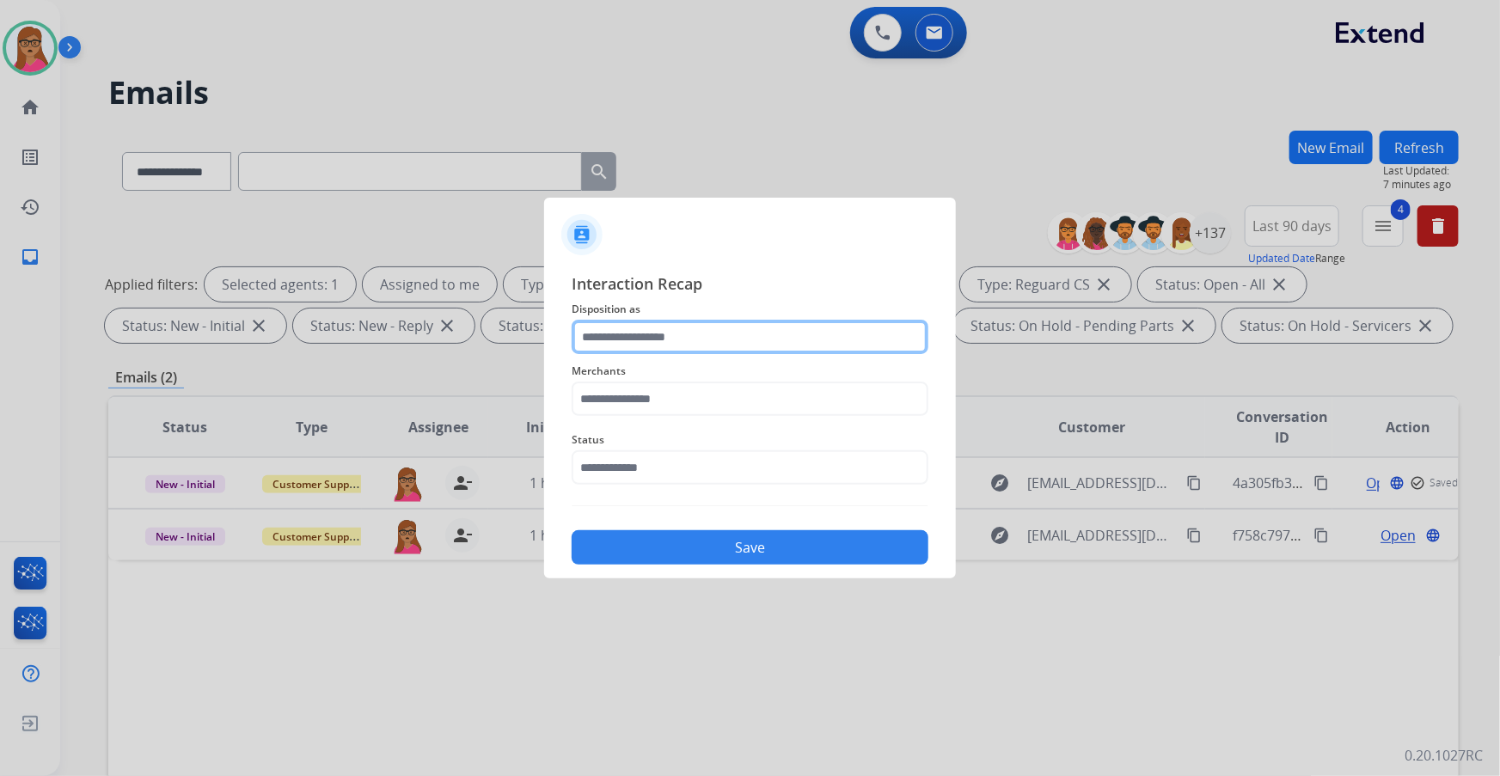
click at [662, 338] on input "text" at bounding box center [750, 337] width 357 height 34
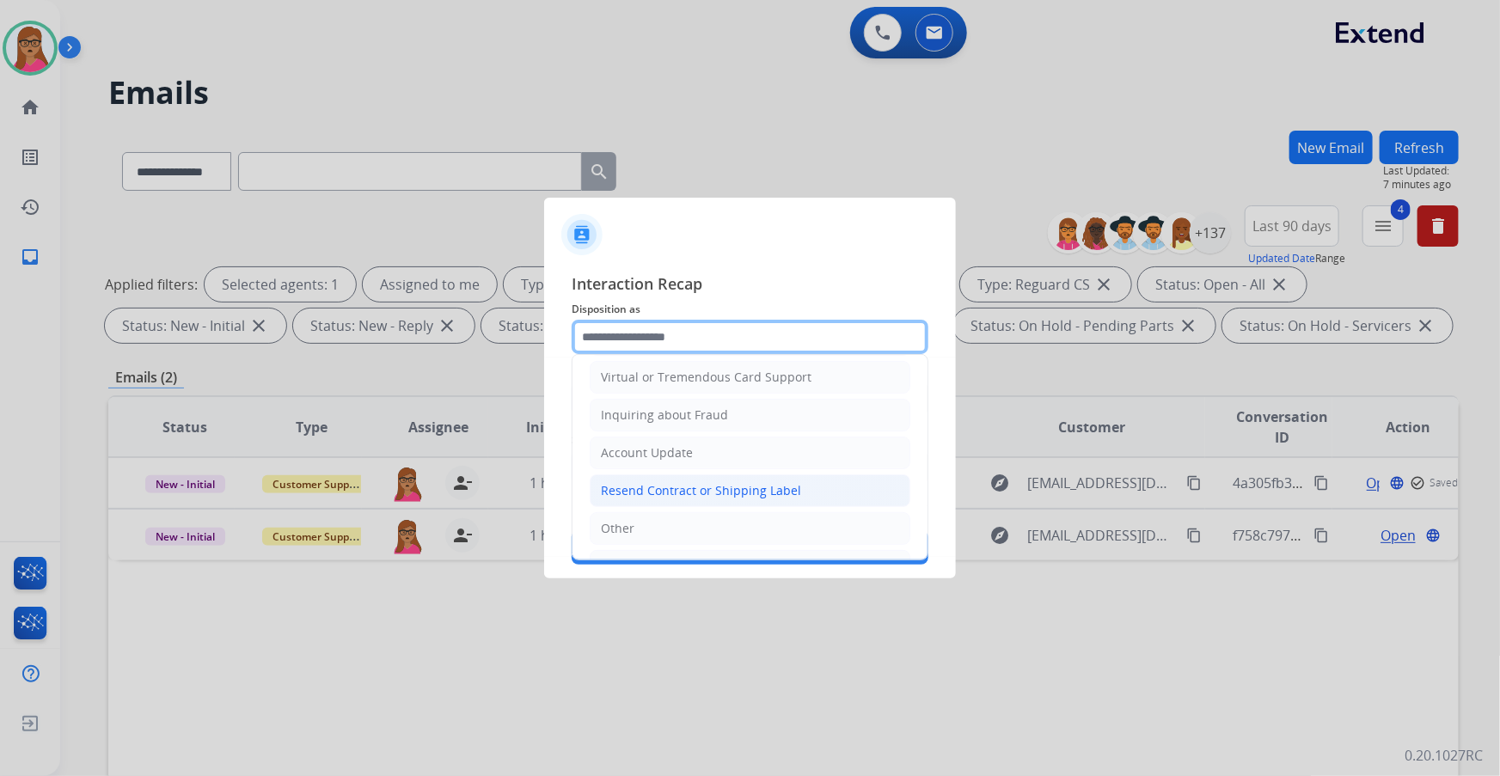
scroll to position [234, 0]
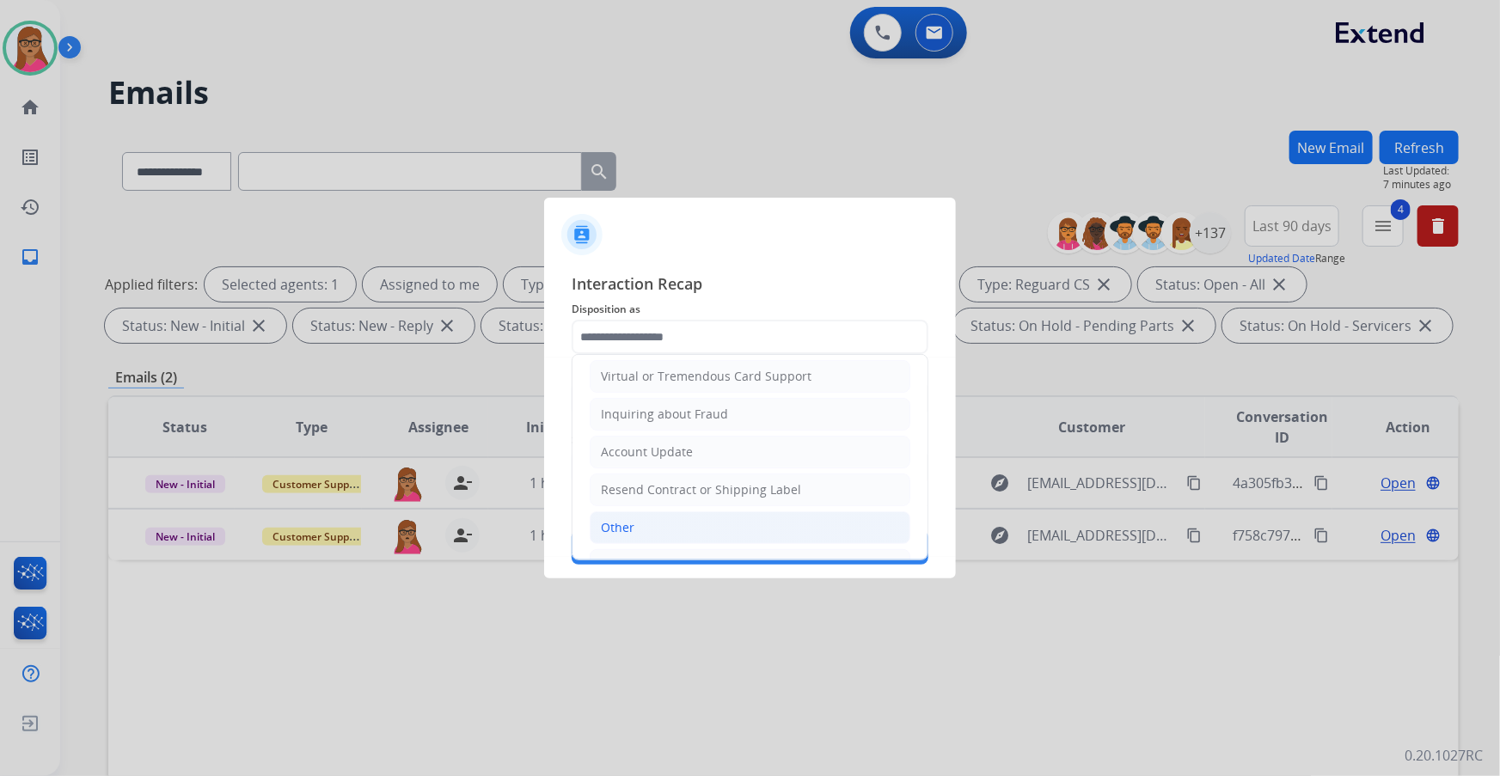
drag, startPoint x: 623, startPoint y: 510, endPoint x: 671, endPoint y: 435, distance: 89.0
click at [623, 512] on li "Other" at bounding box center [750, 528] width 321 height 33
type input "*****"
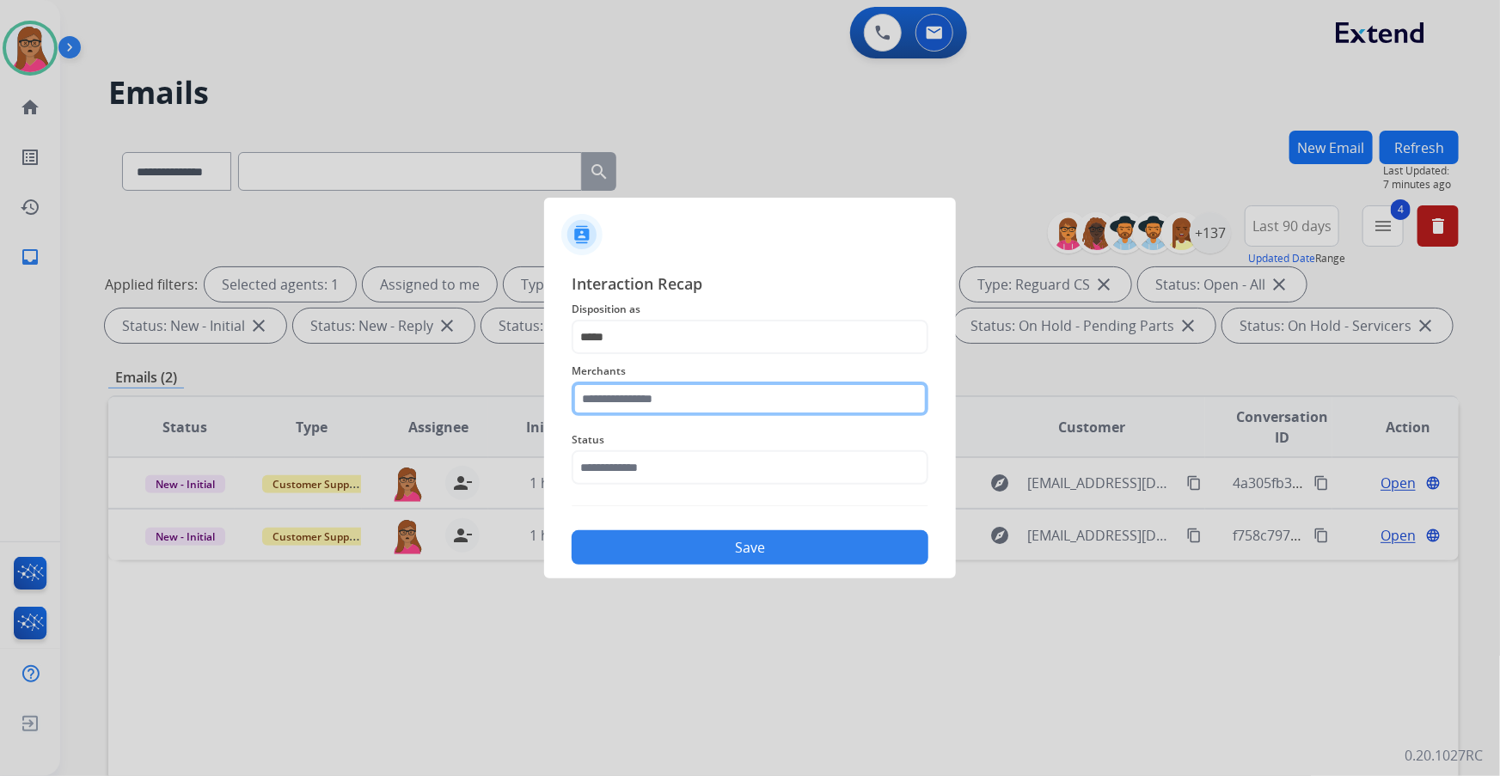
click at [699, 393] on input "text" at bounding box center [750, 399] width 357 height 34
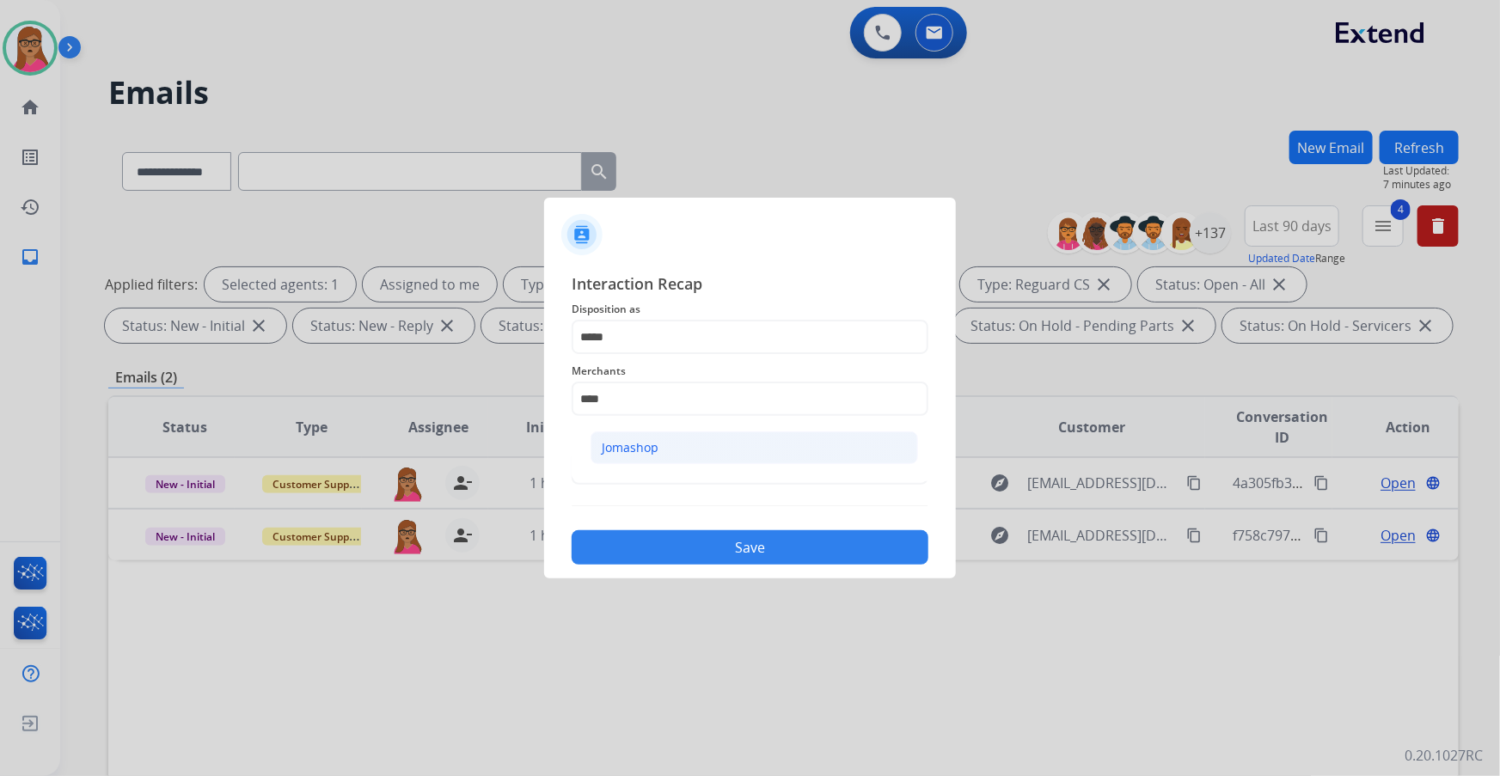
click at [661, 452] on li "Jomashop" at bounding box center [755, 448] width 328 height 33
type input "********"
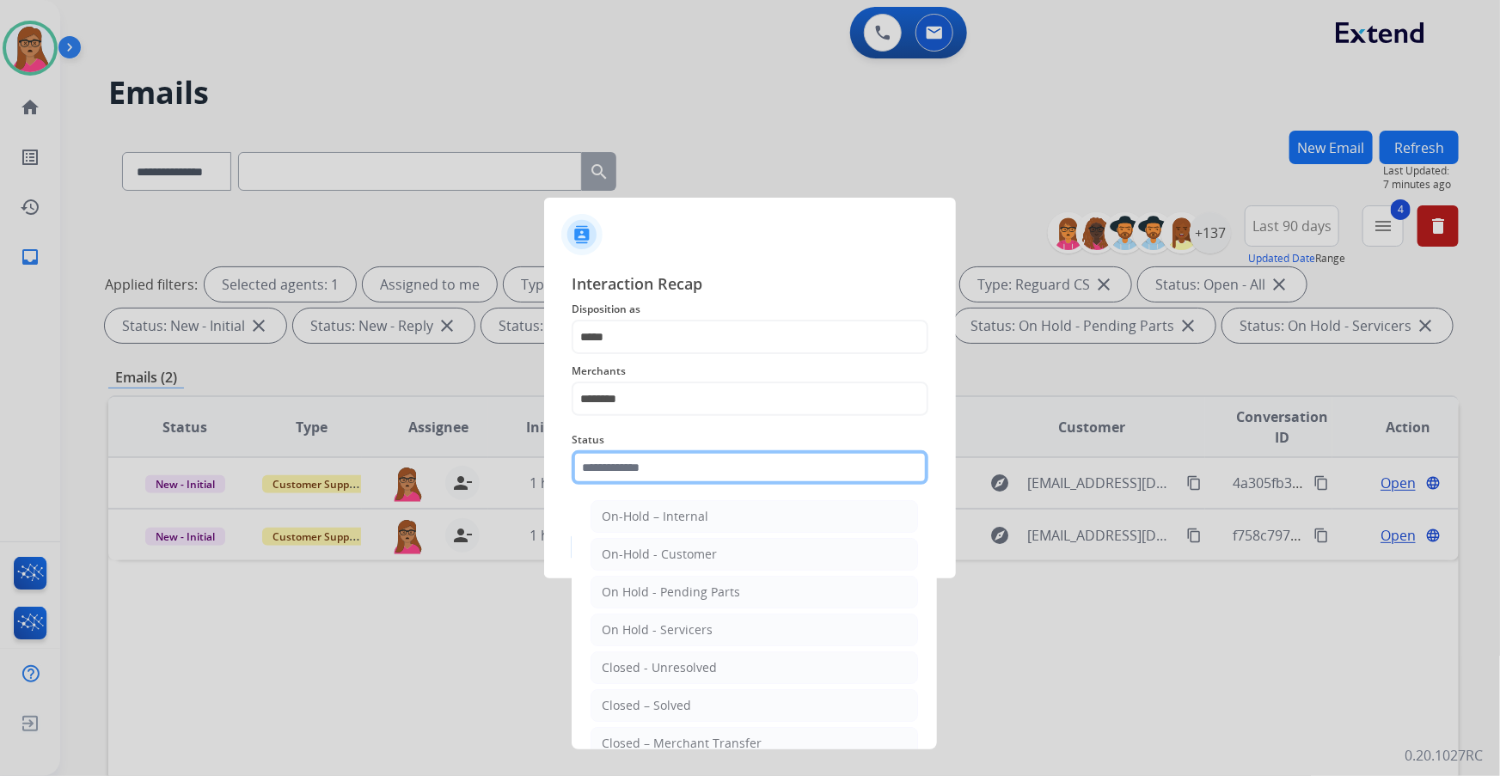
click at [654, 472] on input "text" at bounding box center [750, 468] width 357 height 34
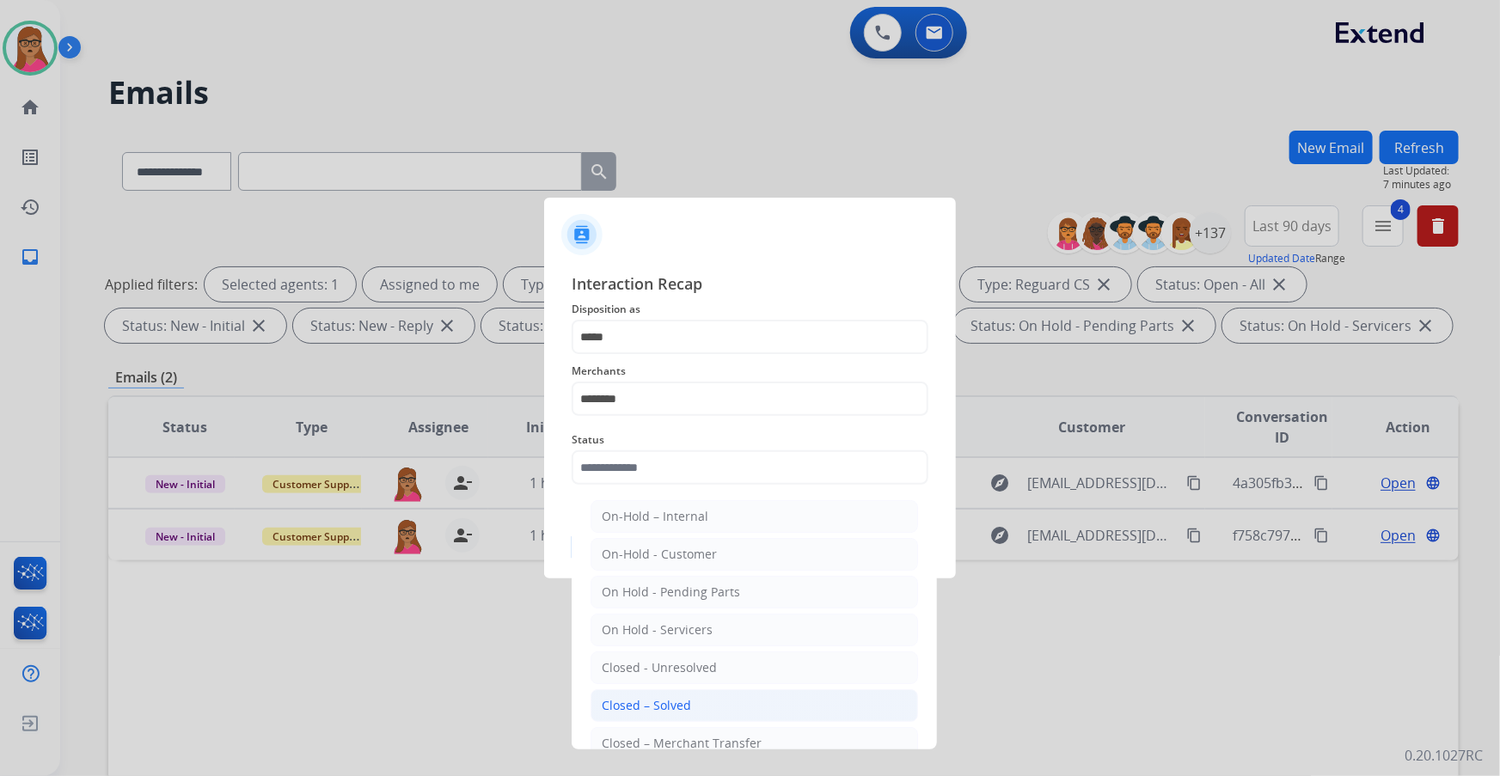
click at [662, 708] on div "Closed – Solved" at bounding box center [646, 705] width 89 height 17
type input "**********"
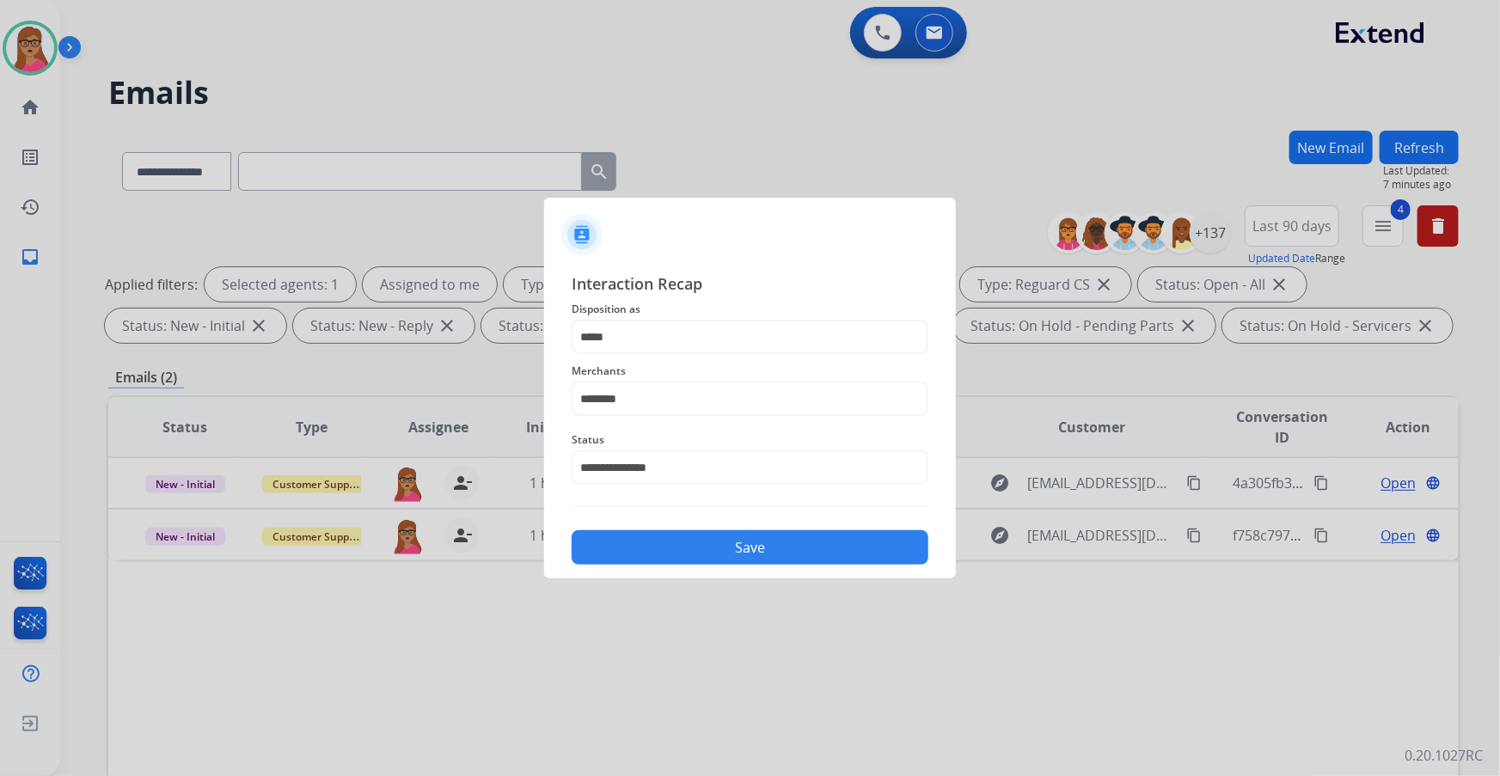
click at [758, 549] on button "Save" at bounding box center [750, 548] width 357 height 34
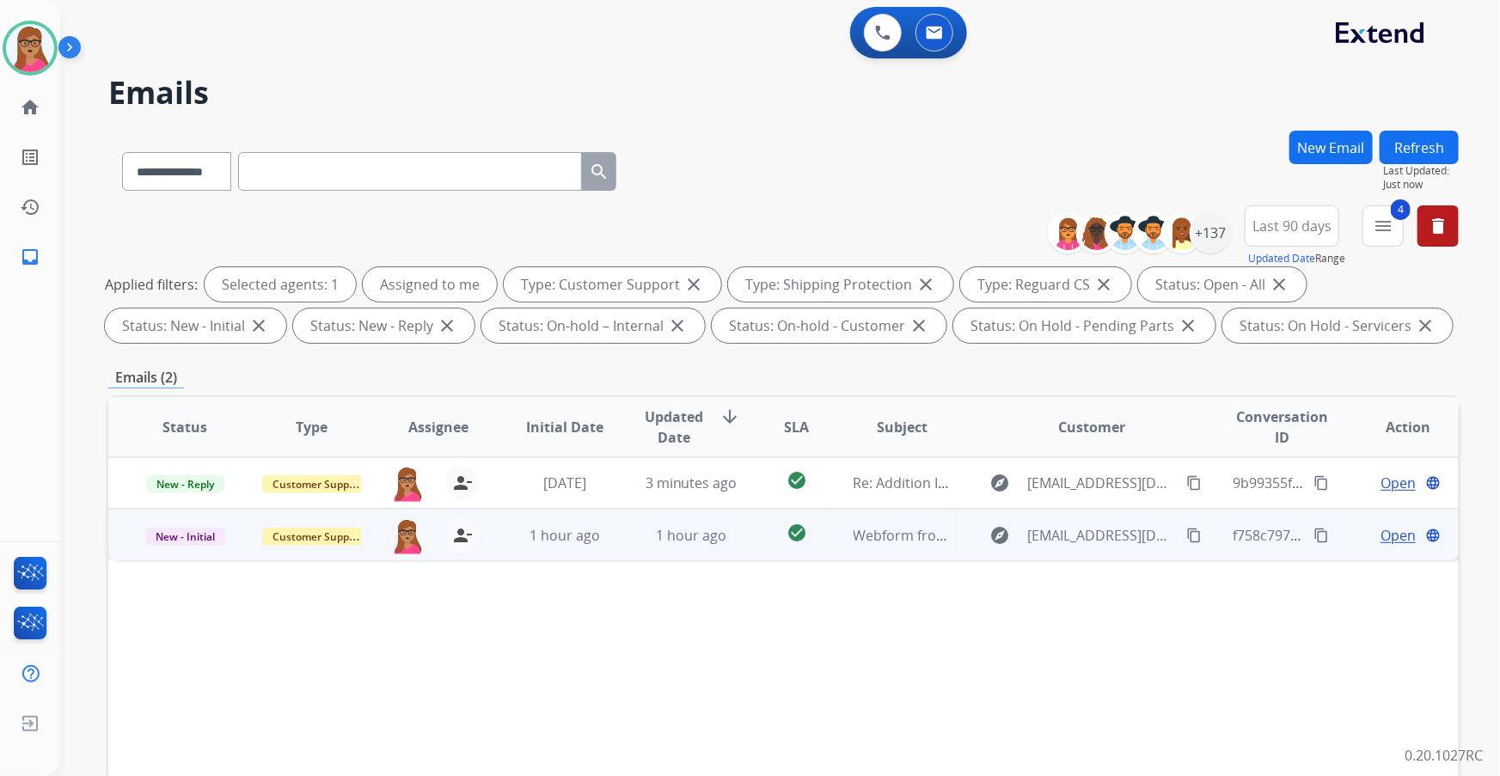
click at [1383, 539] on span "Open" at bounding box center [1398, 535] width 35 height 21
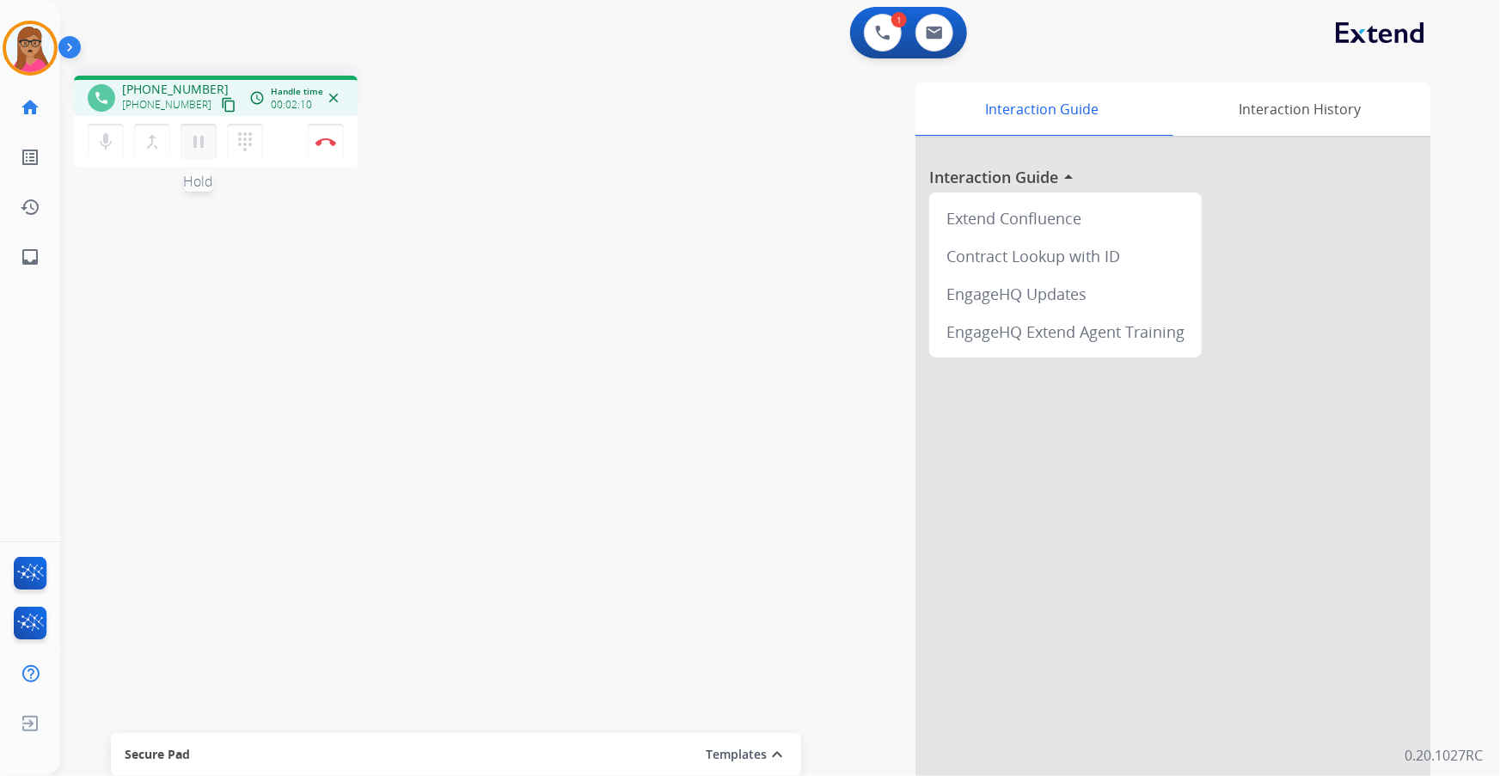
click at [197, 137] on mat-icon "pause" at bounding box center [198, 142] width 21 height 21
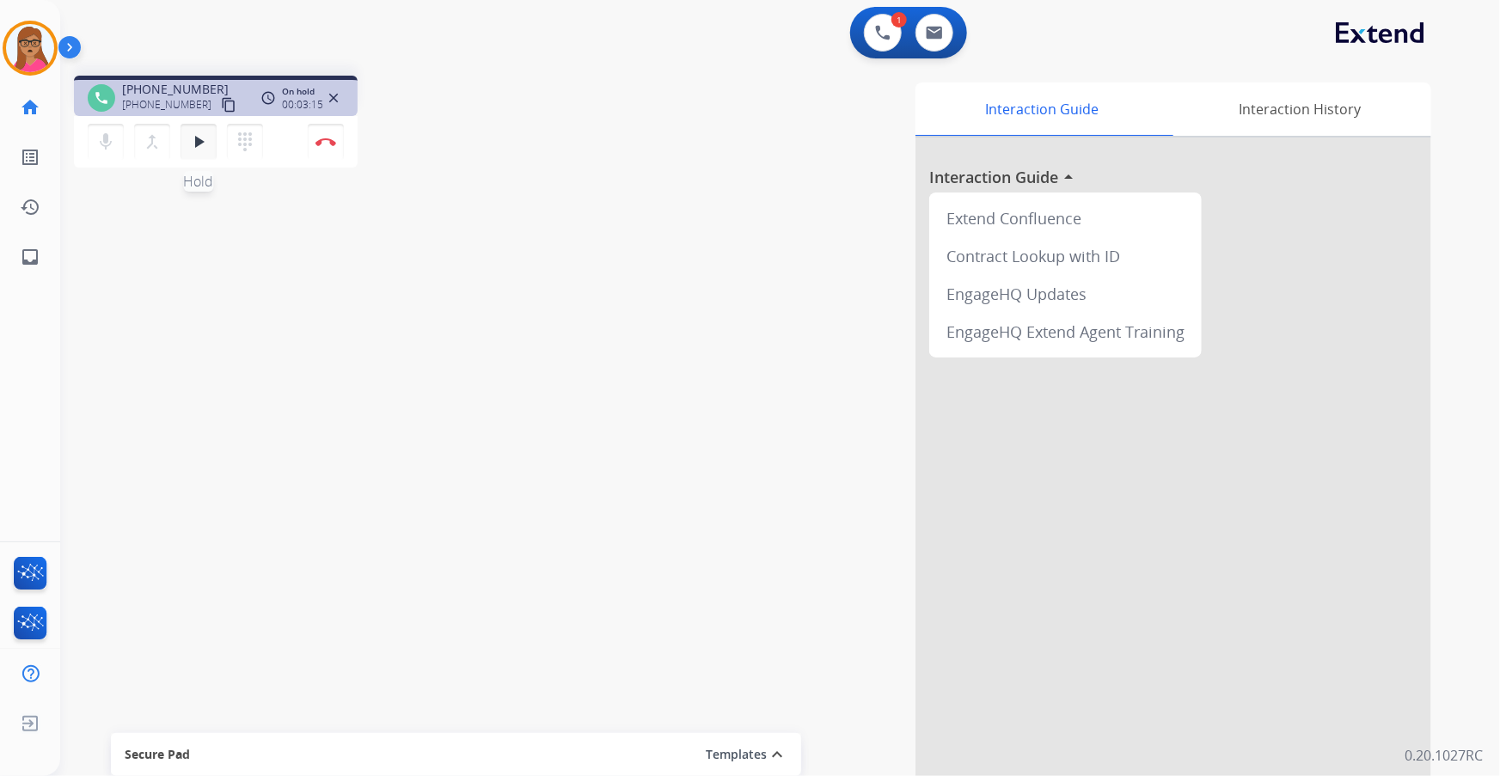
click at [204, 143] on mat-icon "play_arrow" at bounding box center [198, 142] width 21 height 21
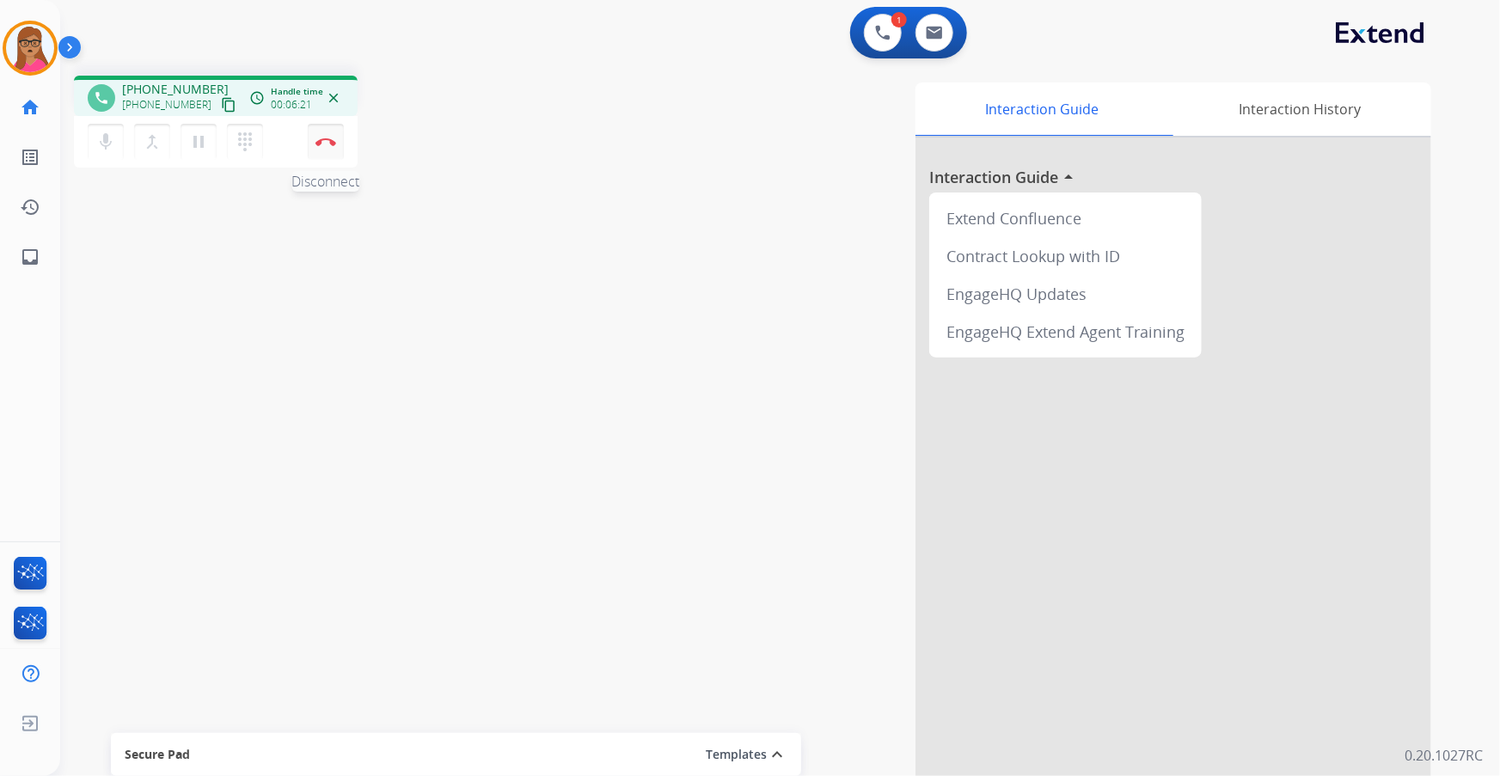
click at [328, 144] on img at bounding box center [326, 142] width 21 height 9
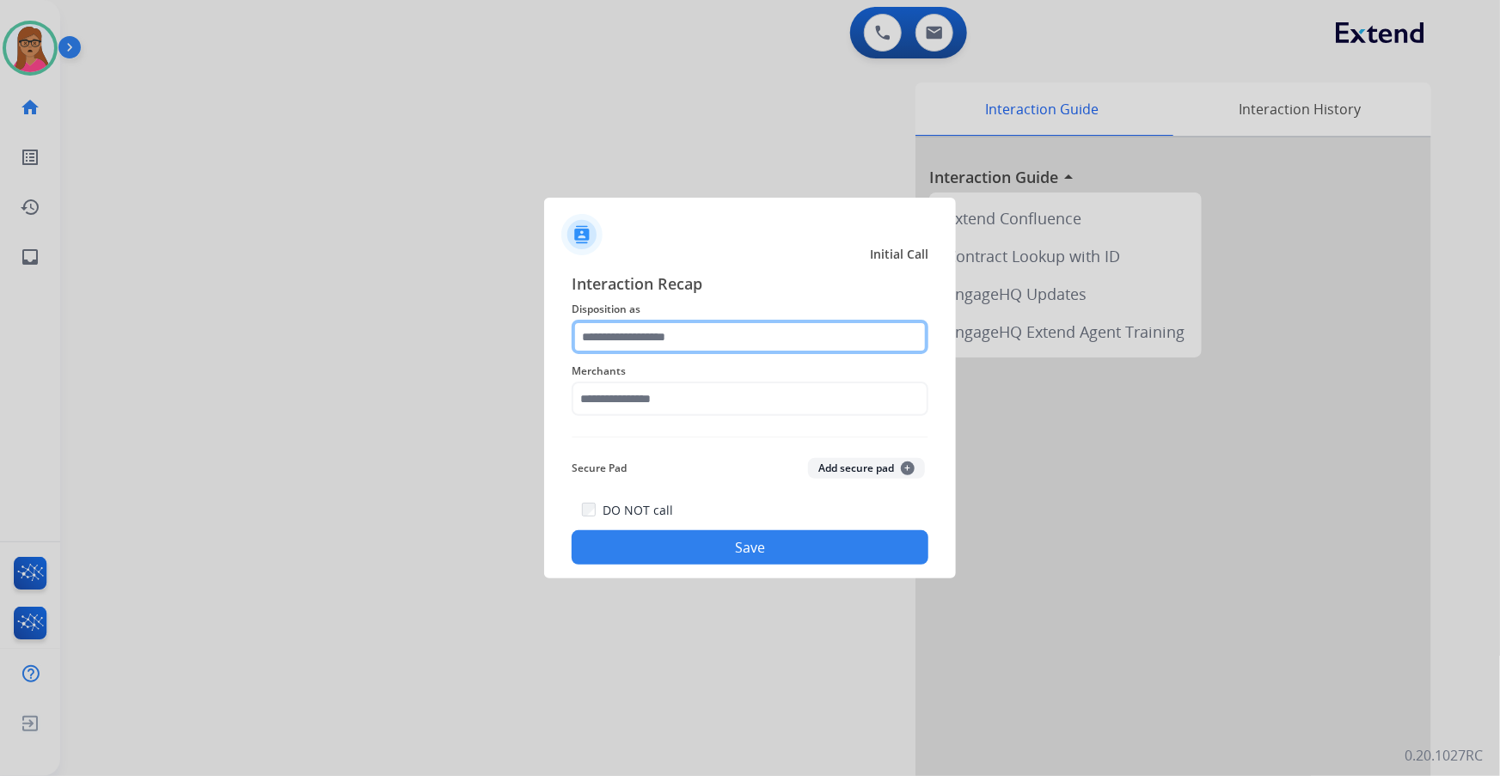
click at [682, 341] on input "text" at bounding box center [750, 337] width 357 height 34
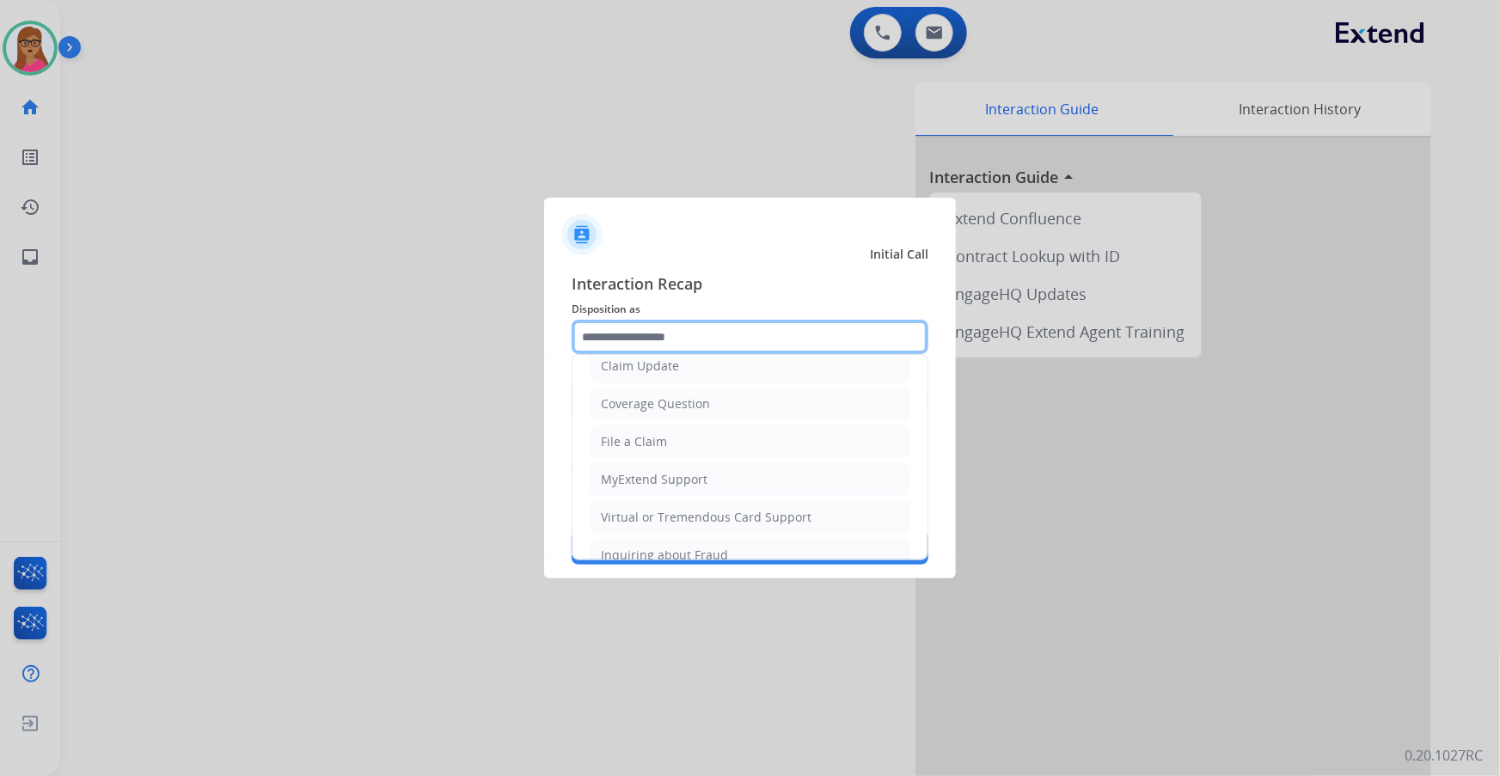
scroll to position [234, 0]
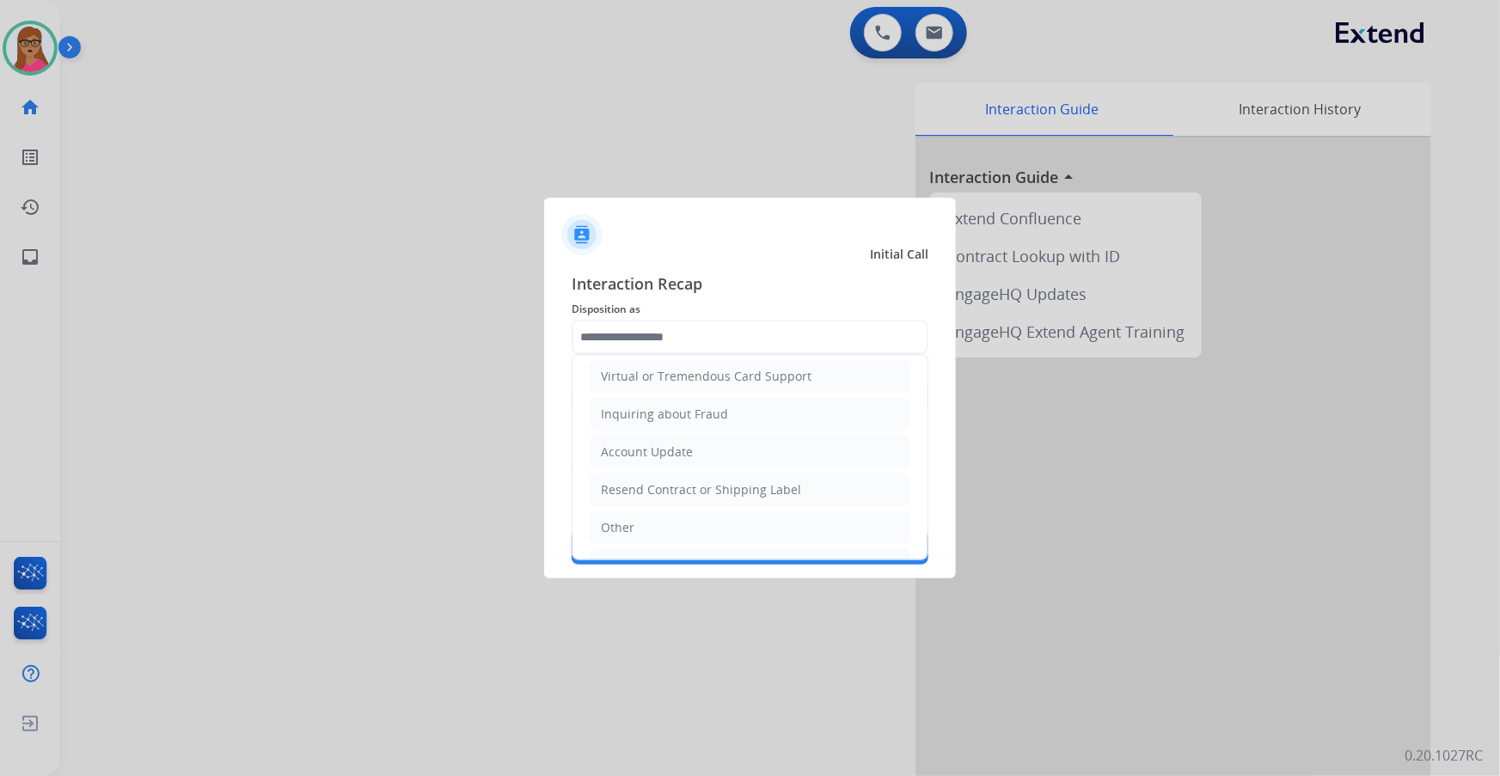
drag, startPoint x: 618, startPoint y: 520, endPoint x: 655, endPoint y: 476, distance: 57.4
click at [619, 520] on div "Other" at bounding box center [618, 527] width 34 height 17
type input "*****"
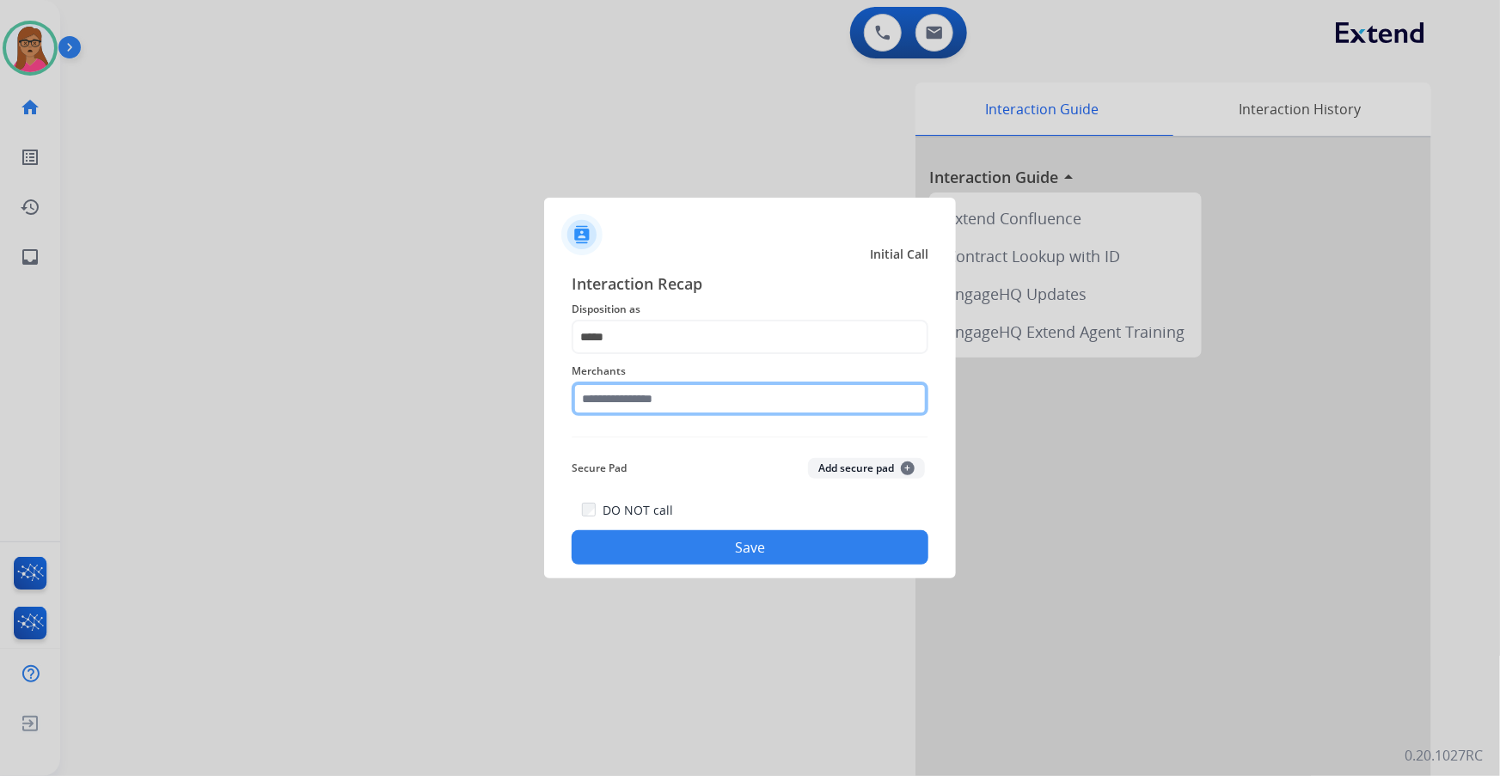
click at [631, 402] on input "text" at bounding box center [750, 399] width 357 height 34
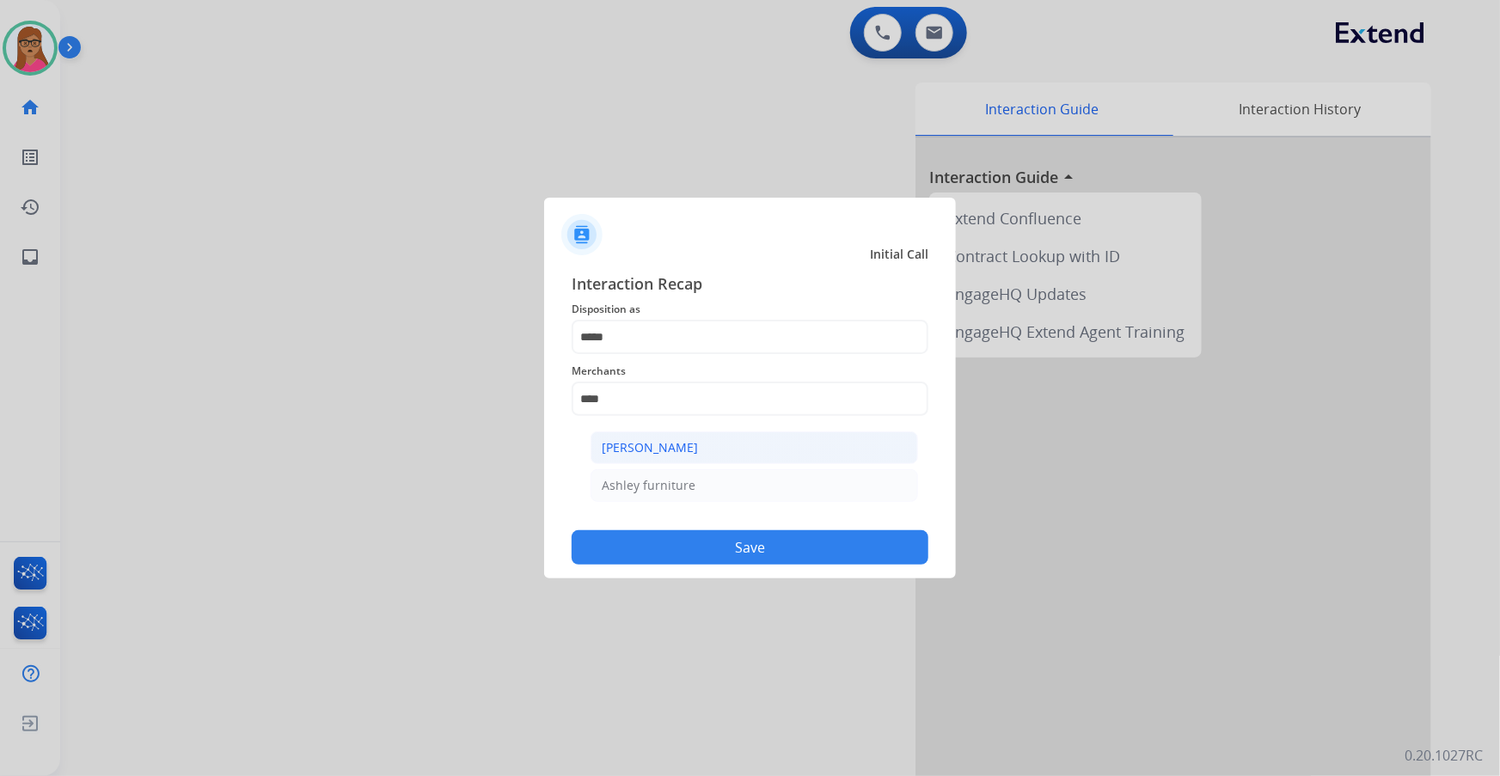
click at [694, 438] on li "[PERSON_NAME]" at bounding box center [755, 448] width 328 height 33
type input "**********"
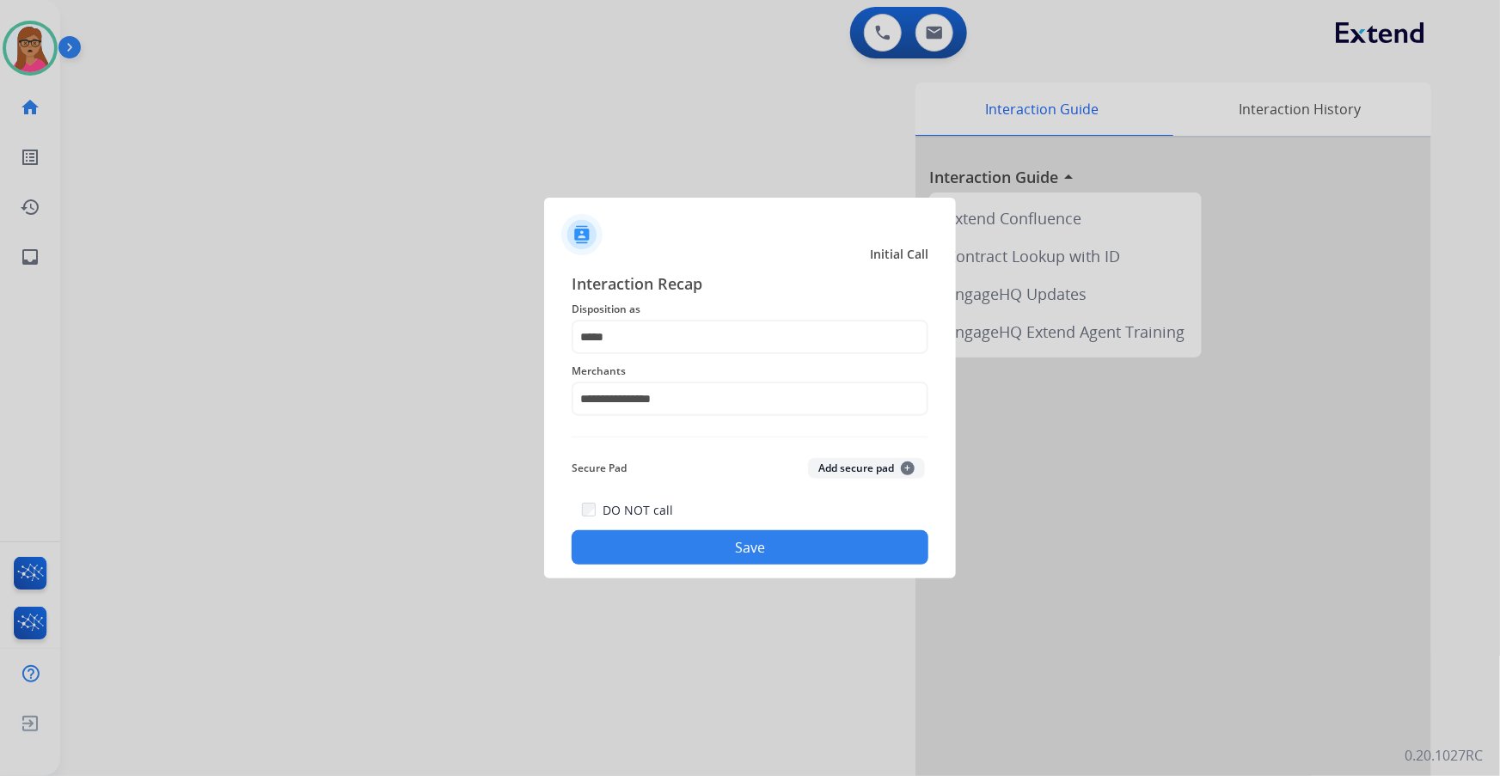
click at [720, 543] on button "Save" at bounding box center [750, 548] width 357 height 34
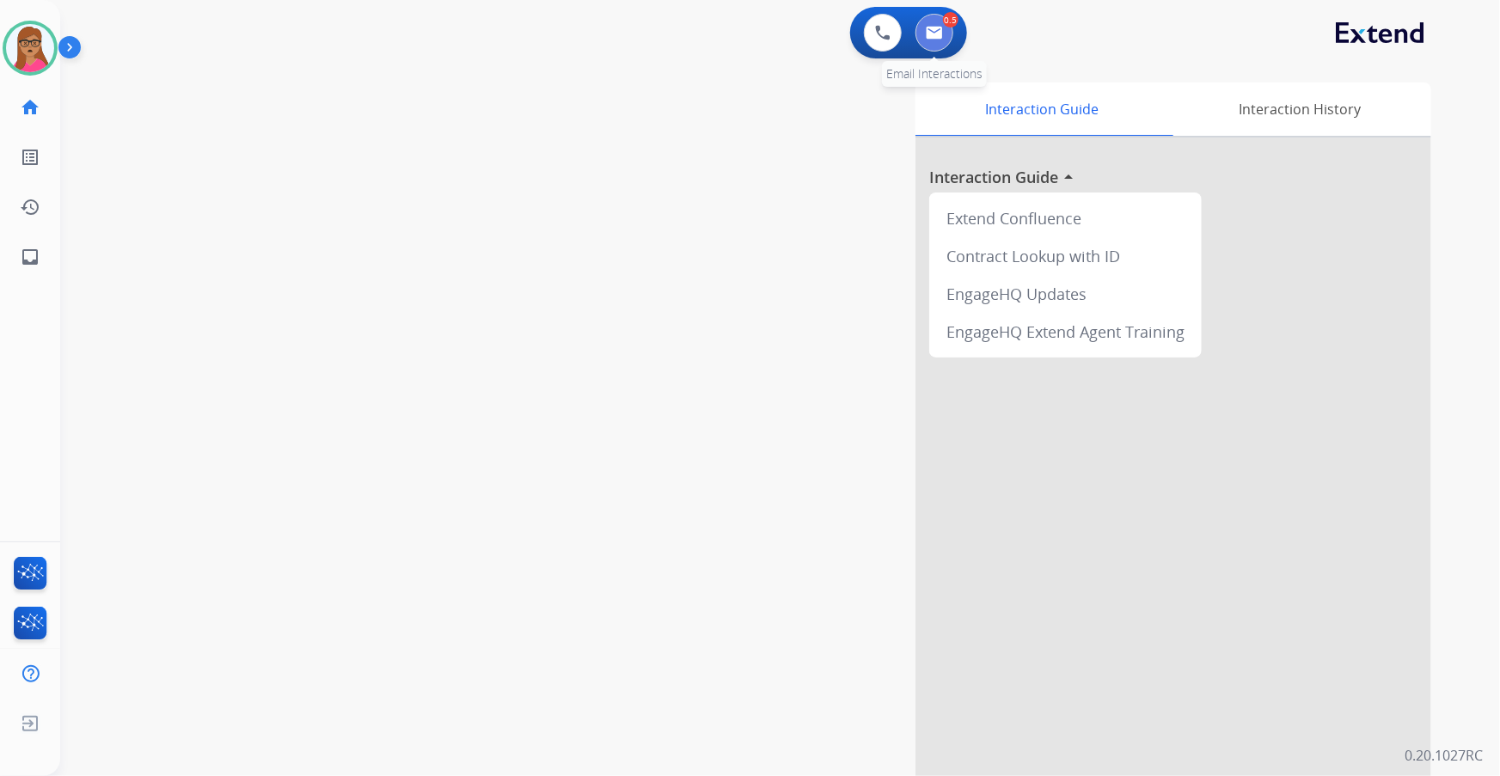
click at [940, 29] on img at bounding box center [934, 33] width 17 height 14
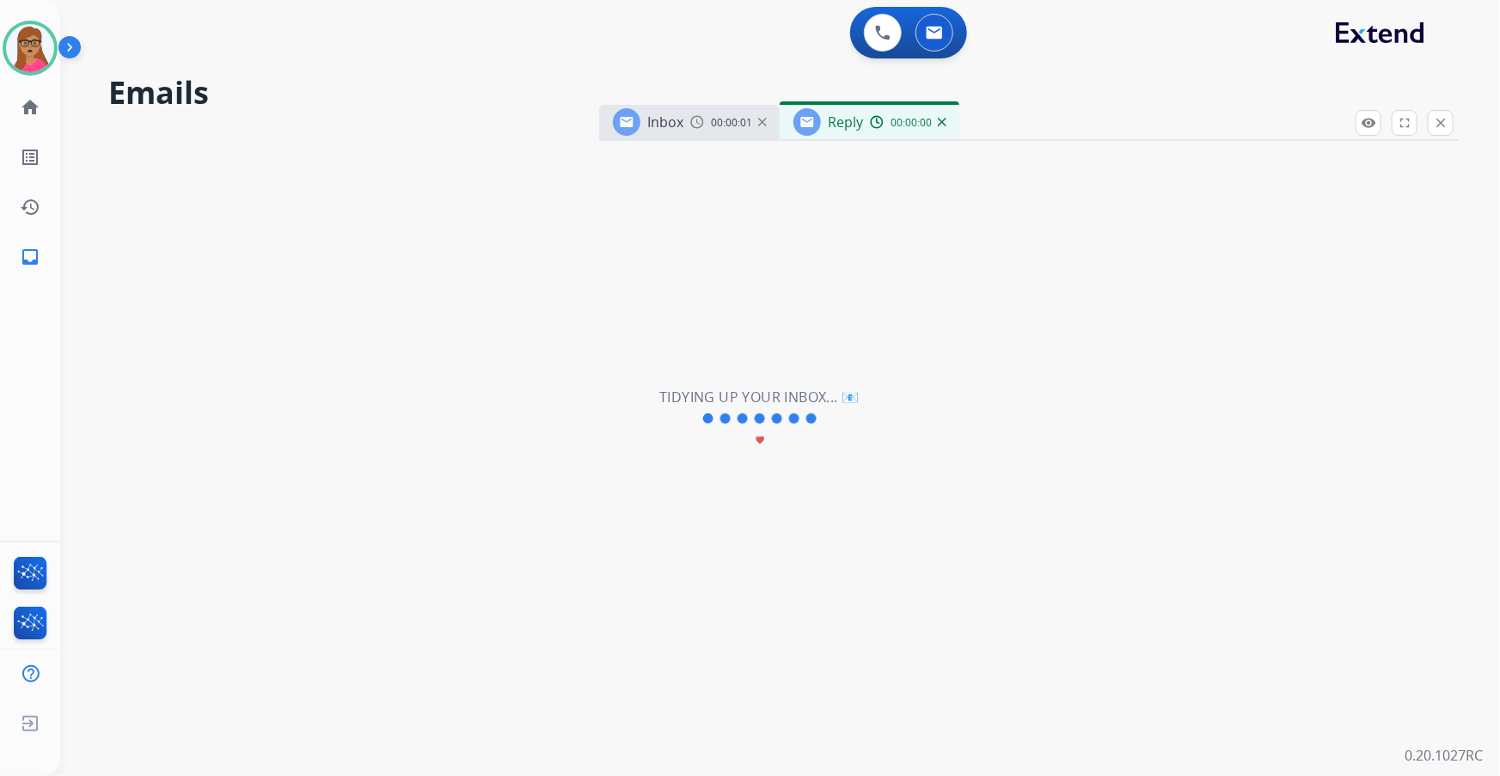
select select "**********"
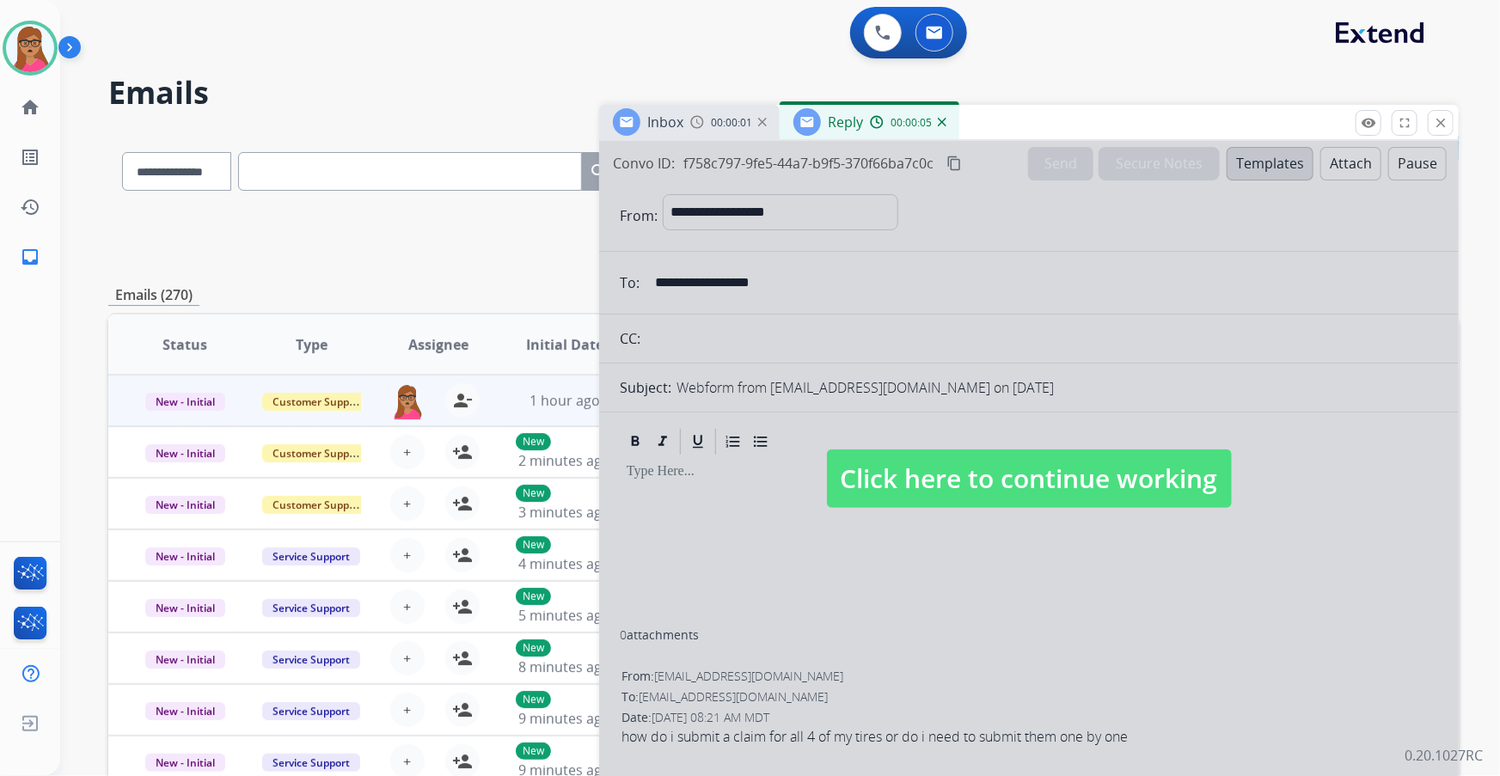
click at [934, 483] on span "Click here to continue working" at bounding box center [1029, 479] width 405 height 58
select select
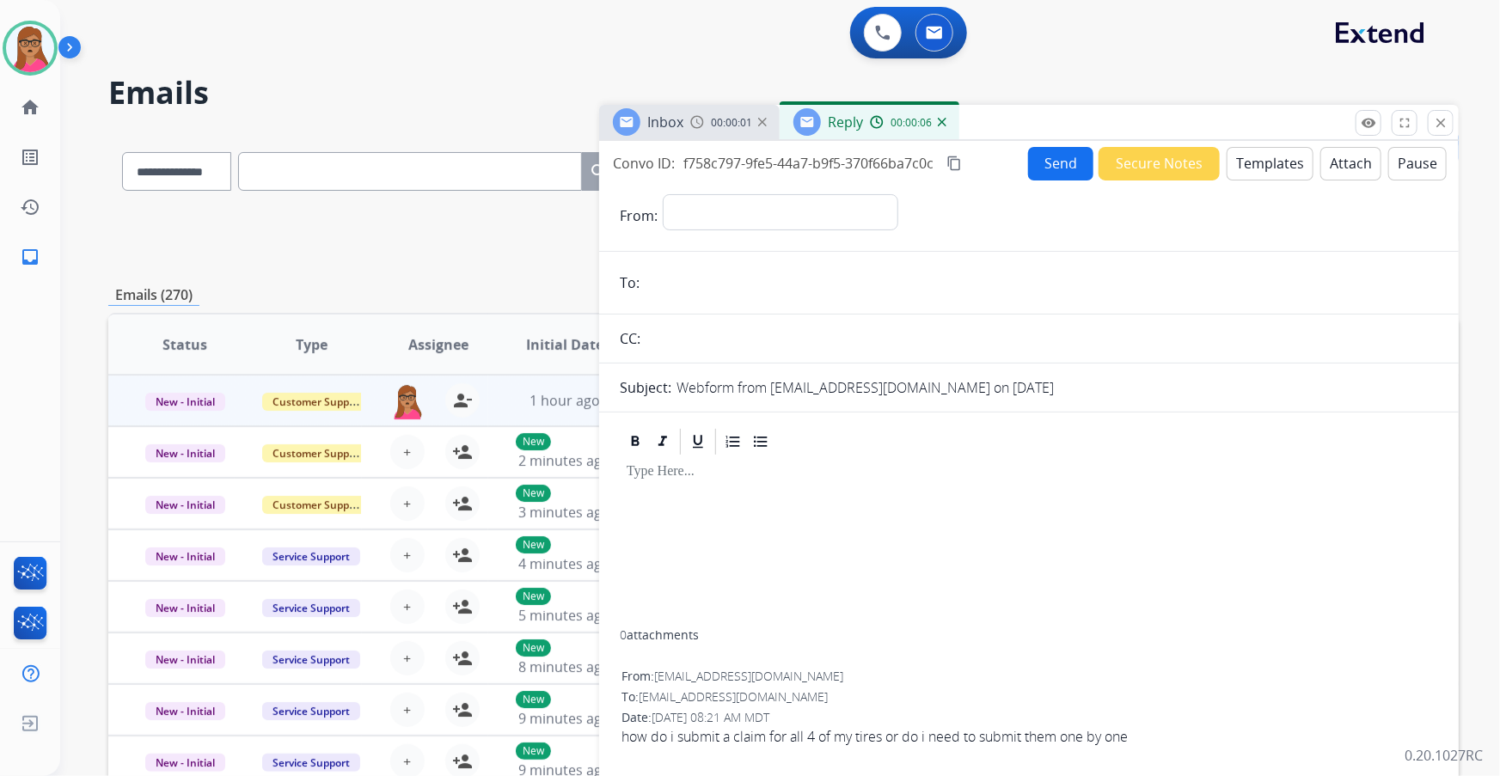
click at [678, 120] on span "Inbox" at bounding box center [665, 122] width 36 height 19
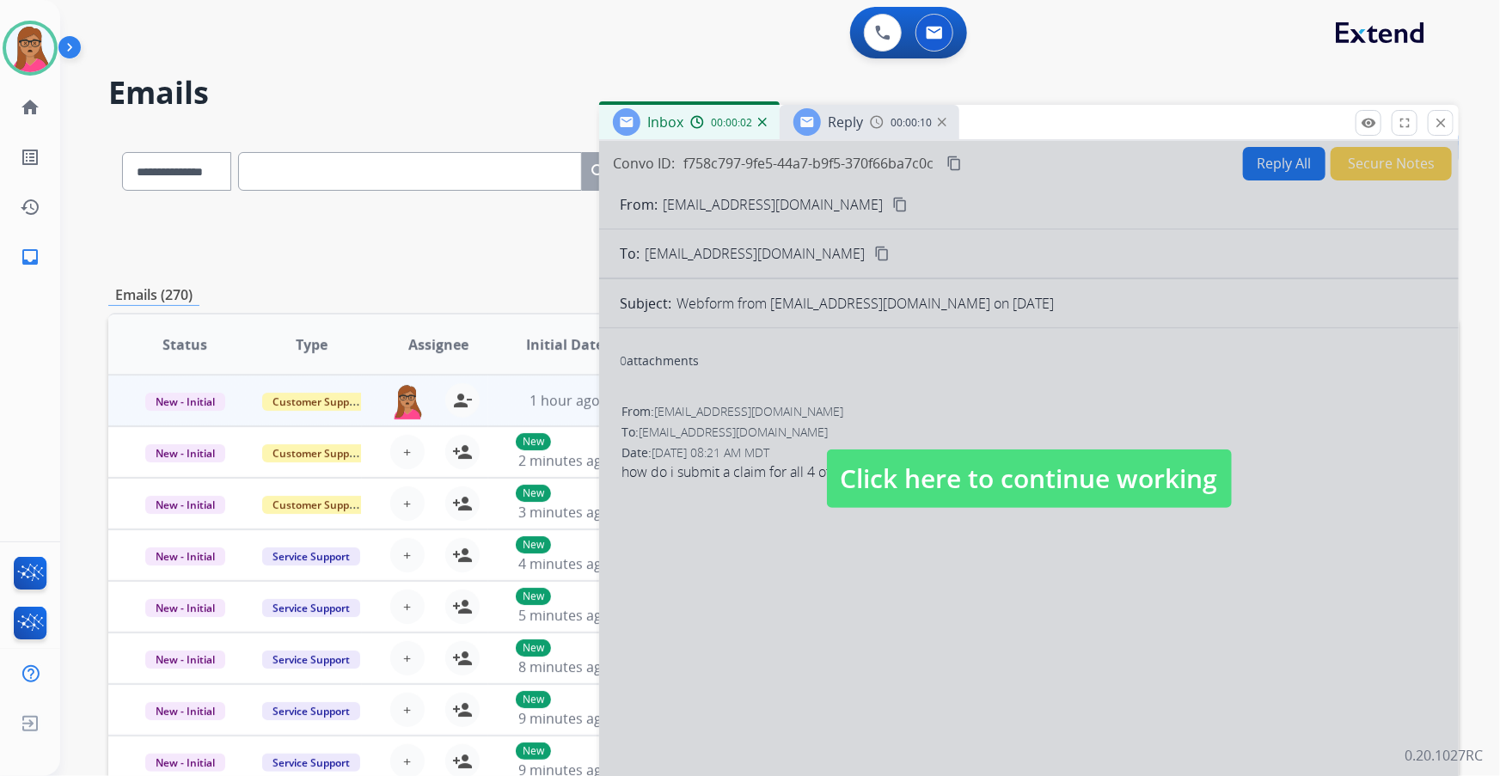
click at [919, 479] on span "Click here to continue working" at bounding box center [1029, 479] width 405 height 58
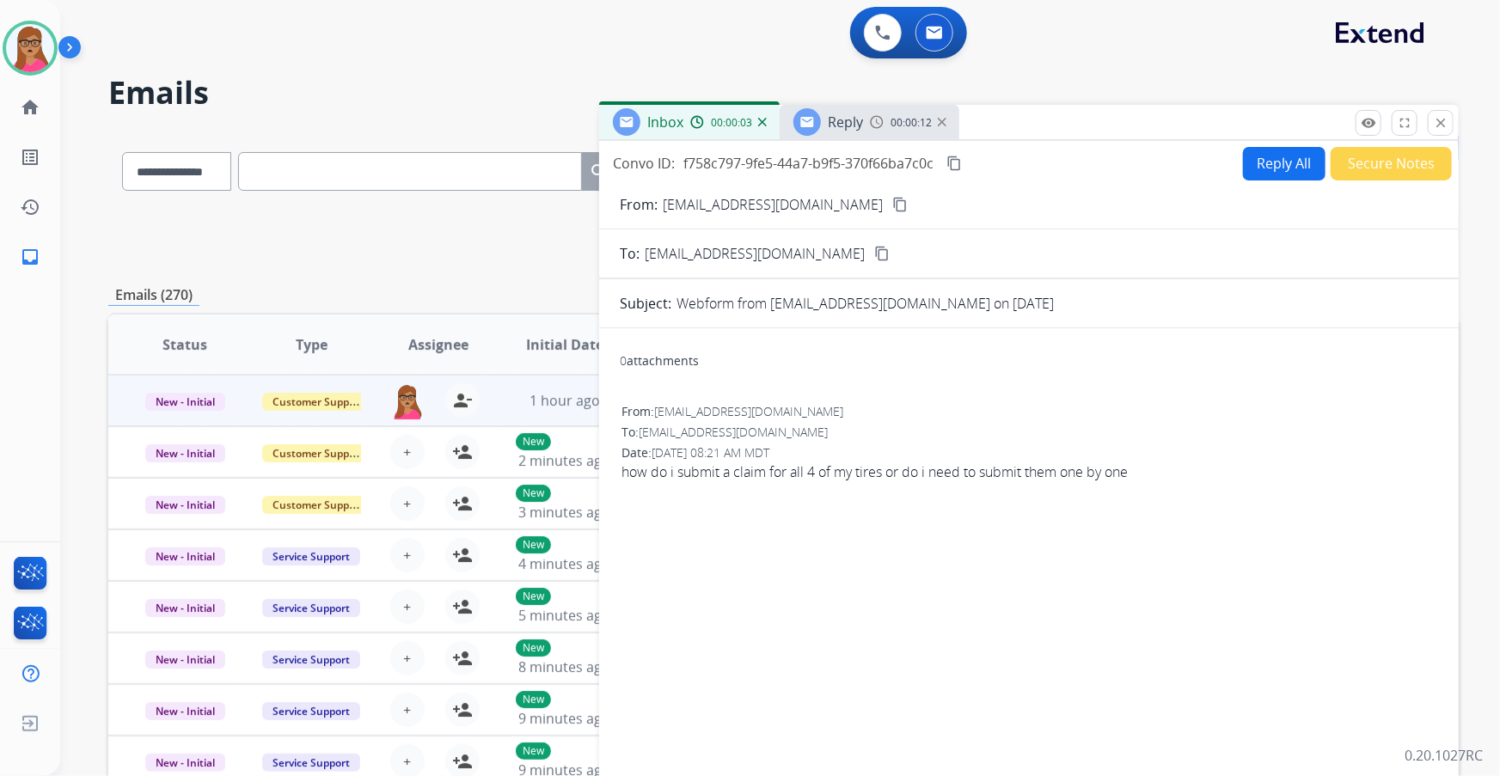
drag, startPoint x: 809, startPoint y: 201, endPoint x: 838, endPoint y: 105, distance: 100.6
click at [893, 200] on mat-icon "content_copy" at bounding box center [900, 204] width 15 height 15
click at [854, 127] on span "Reply" at bounding box center [845, 122] width 35 height 19
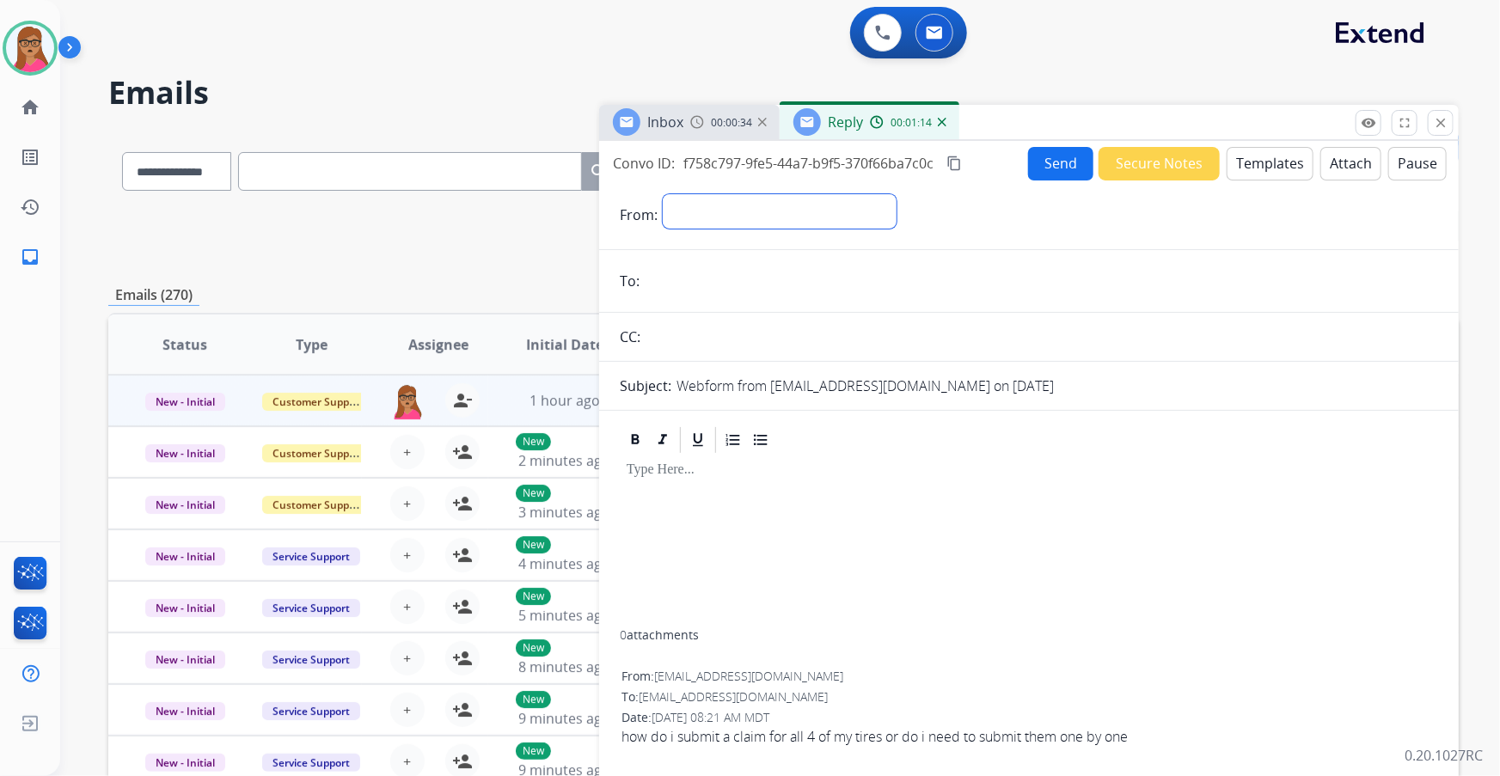
click at [731, 197] on select "**********" at bounding box center [780, 211] width 234 height 34
select select "**********"
click at [663, 194] on select "**********" at bounding box center [780, 211] width 234 height 34
click at [680, 127] on span "Inbox" at bounding box center [665, 122] width 36 height 19
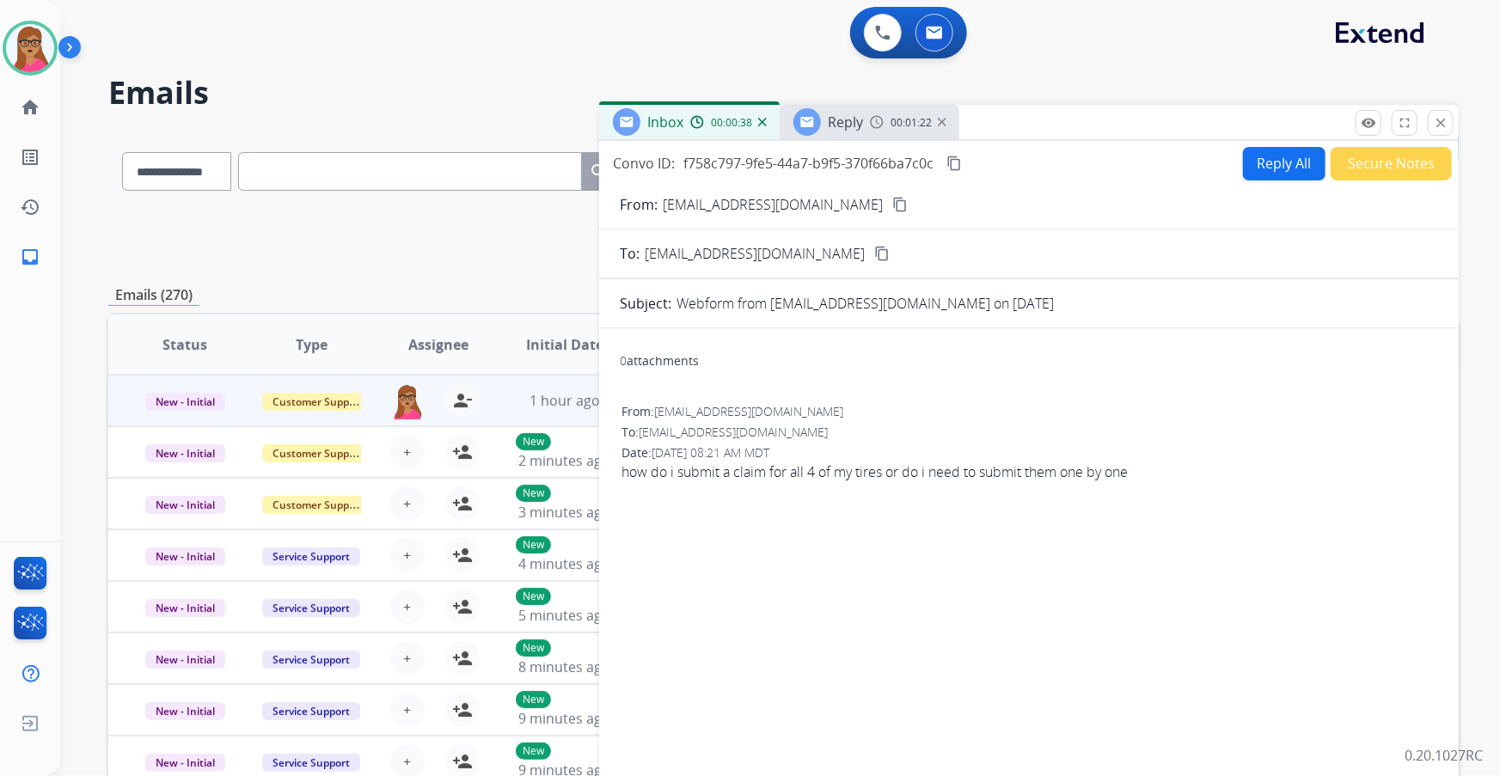
click at [893, 199] on mat-icon "content_copy" at bounding box center [900, 204] width 15 height 15
click at [829, 102] on h2 "Emails" at bounding box center [783, 93] width 1351 height 34
click at [845, 126] on span "Reply" at bounding box center [845, 122] width 35 height 19
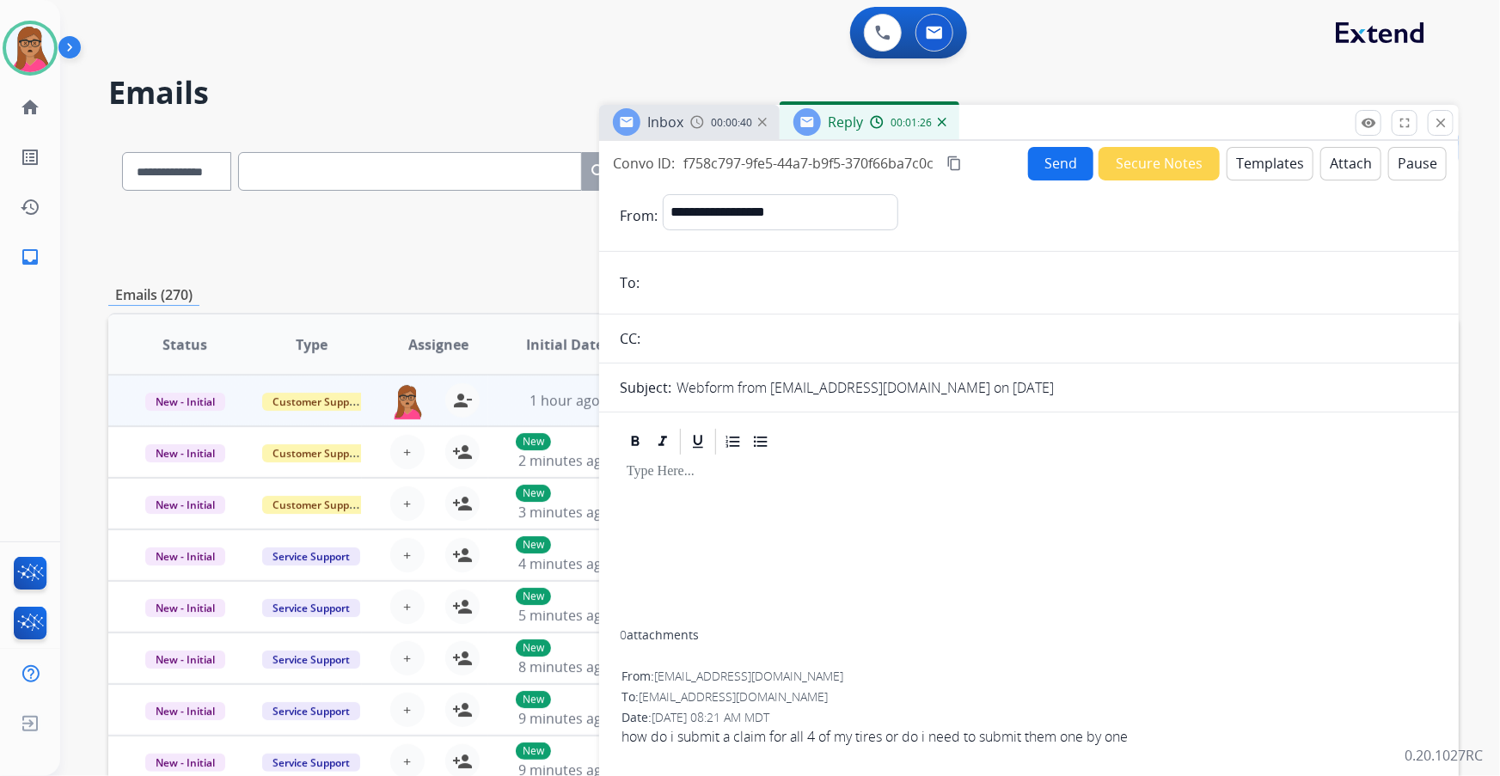
paste input "**********"
type input "**********"
drag, startPoint x: 700, startPoint y: 516, endPoint x: 704, endPoint y: 500, distance: 16.9
click at [702, 514] on div at bounding box center [1029, 543] width 819 height 173
click at [1259, 177] on button "Templates" at bounding box center [1270, 164] width 87 height 34
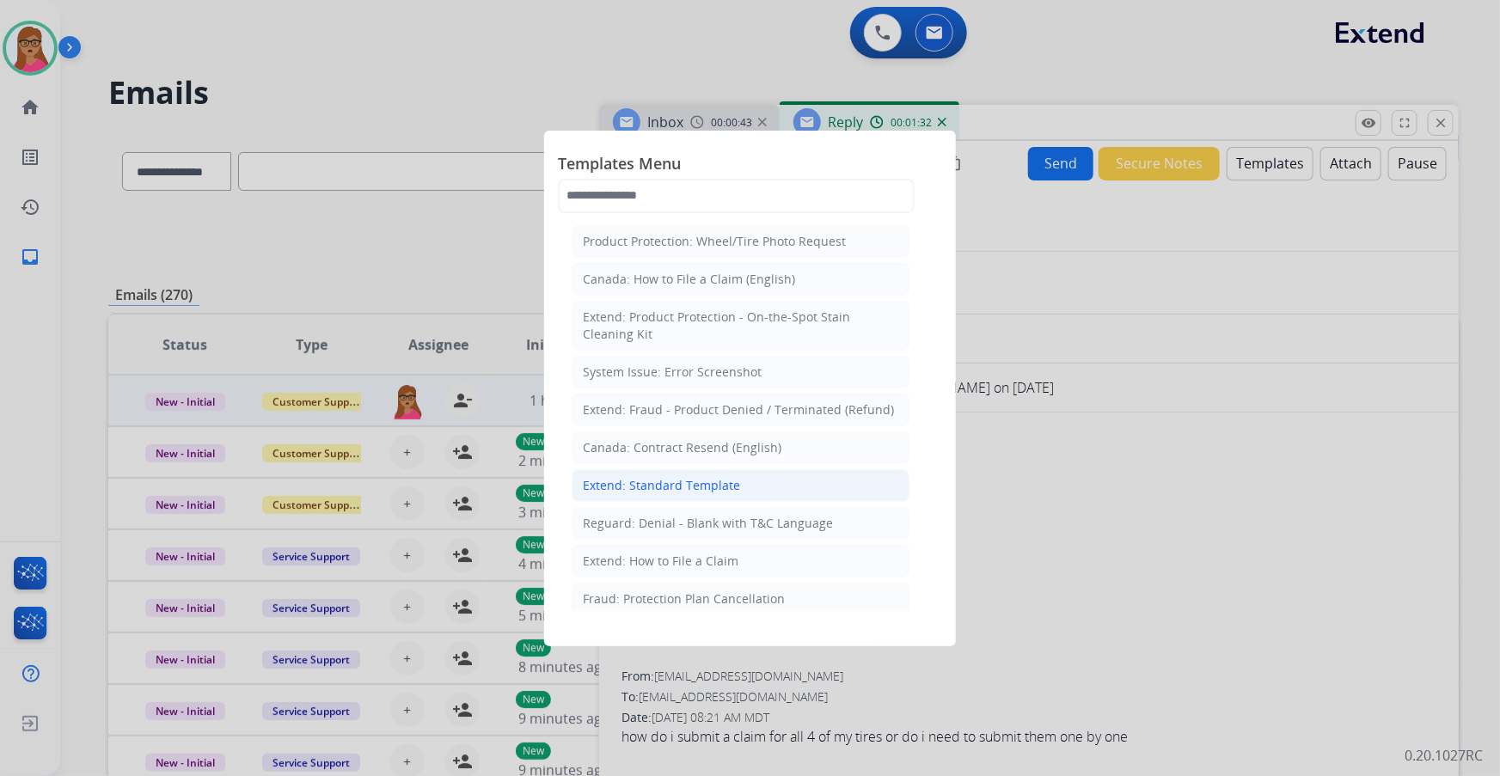
click at [697, 488] on div "Extend: Standard Template" at bounding box center [661, 485] width 157 height 17
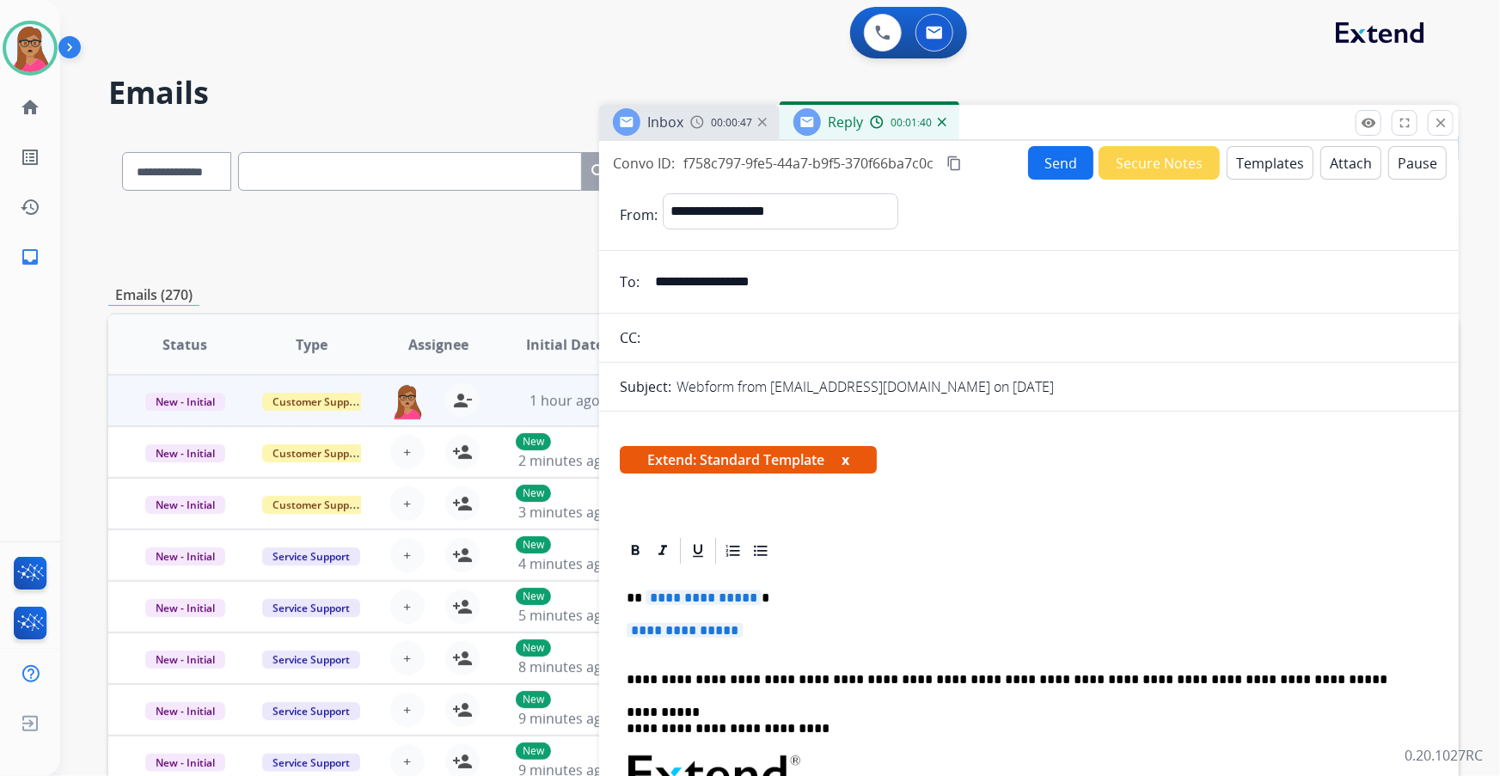
click at [704, 625] on span "**********" at bounding box center [685, 630] width 116 height 15
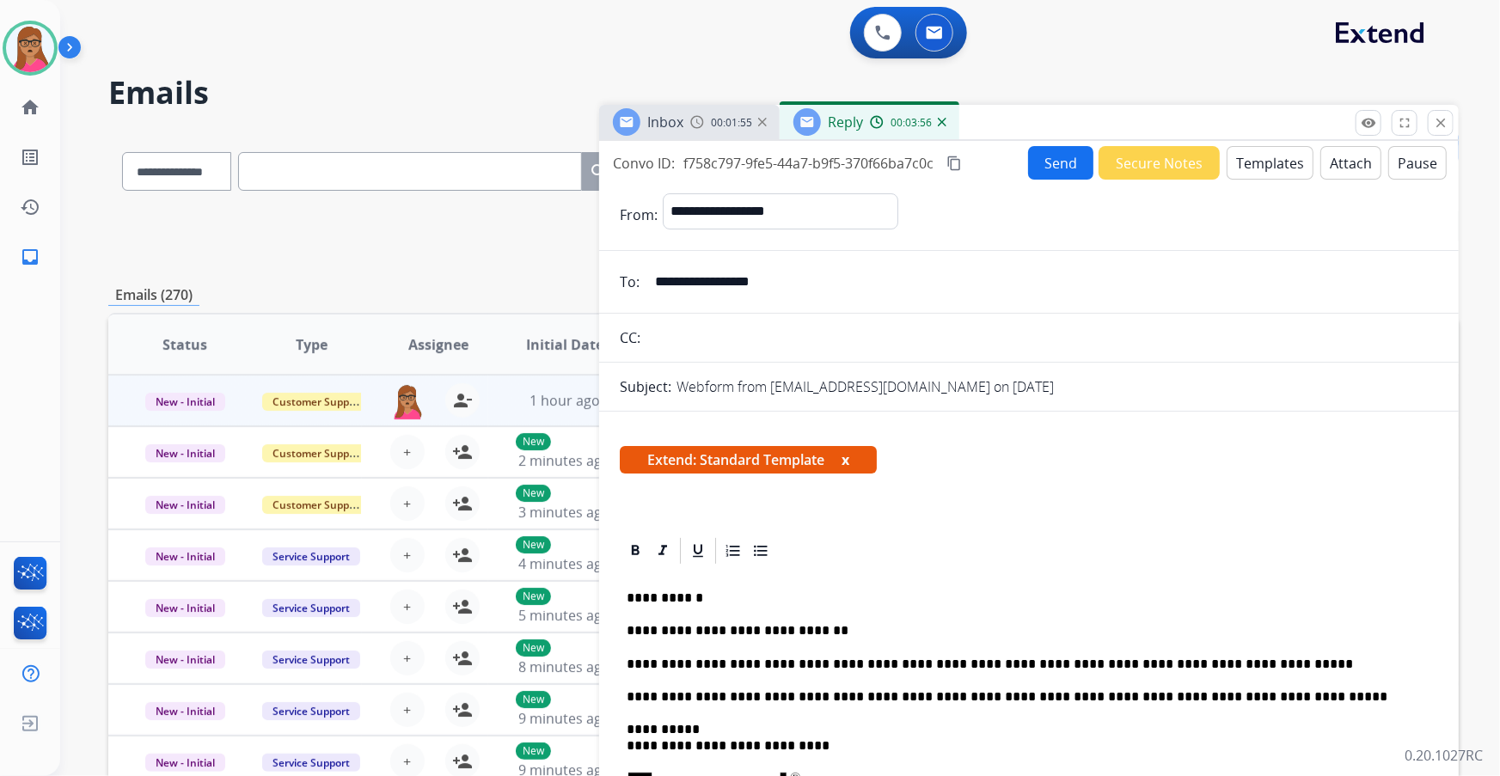
drag, startPoint x: 960, startPoint y: 164, endPoint x: 959, endPoint y: 117, distance: 47.3
click at [959, 161] on mat-icon "content_copy" at bounding box center [954, 163] width 15 height 15
click at [1052, 168] on button "Send" at bounding box center [1060, 163] width 65 height 34
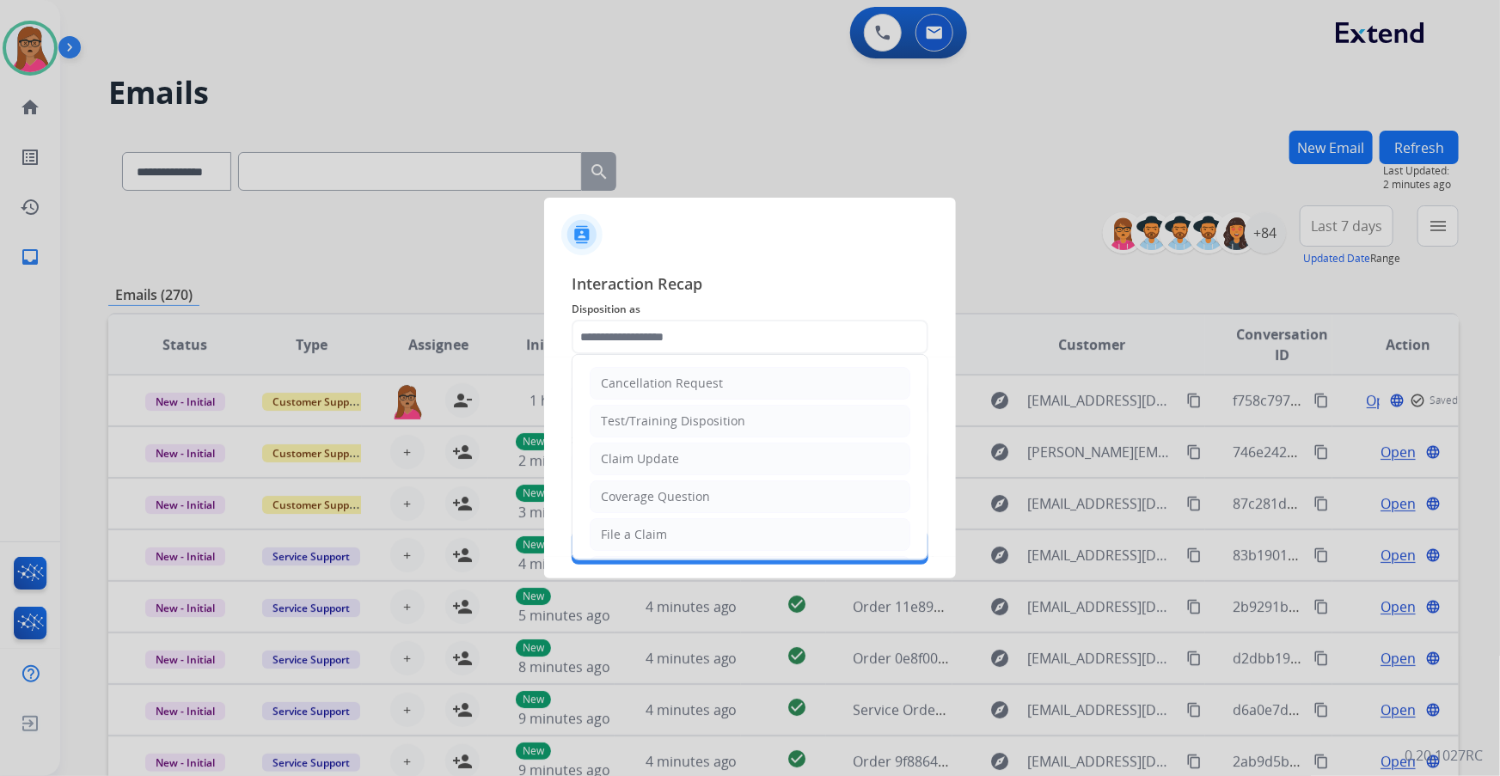
click at [654, 327] on input "text" at bounding box center [750, 337] width 357 height 34
click at [626, 493] on div "Other" at bounding box center [618, 496] width 34 height 17
type input "*****"
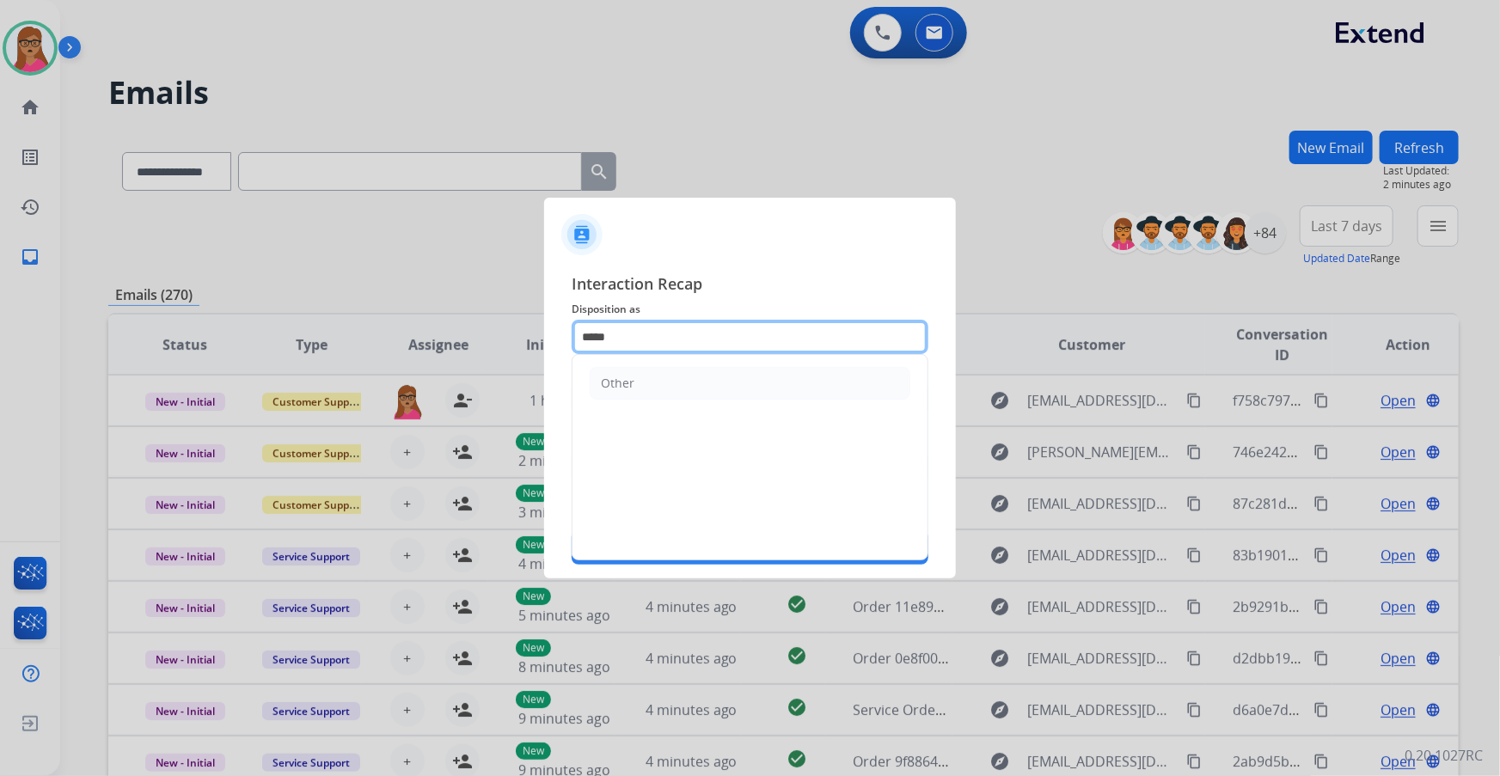
click at [661, 336] on input "*****" at bounding box center [750, 337] width 357 height 34
drag, startPoint x: 586, startPoint y: 328, endPoint x: 562, endPoint y: 328, distance: 24.1
click at [575, 328] on input "*****" at bounding box center [750, 337] width 357 height 34
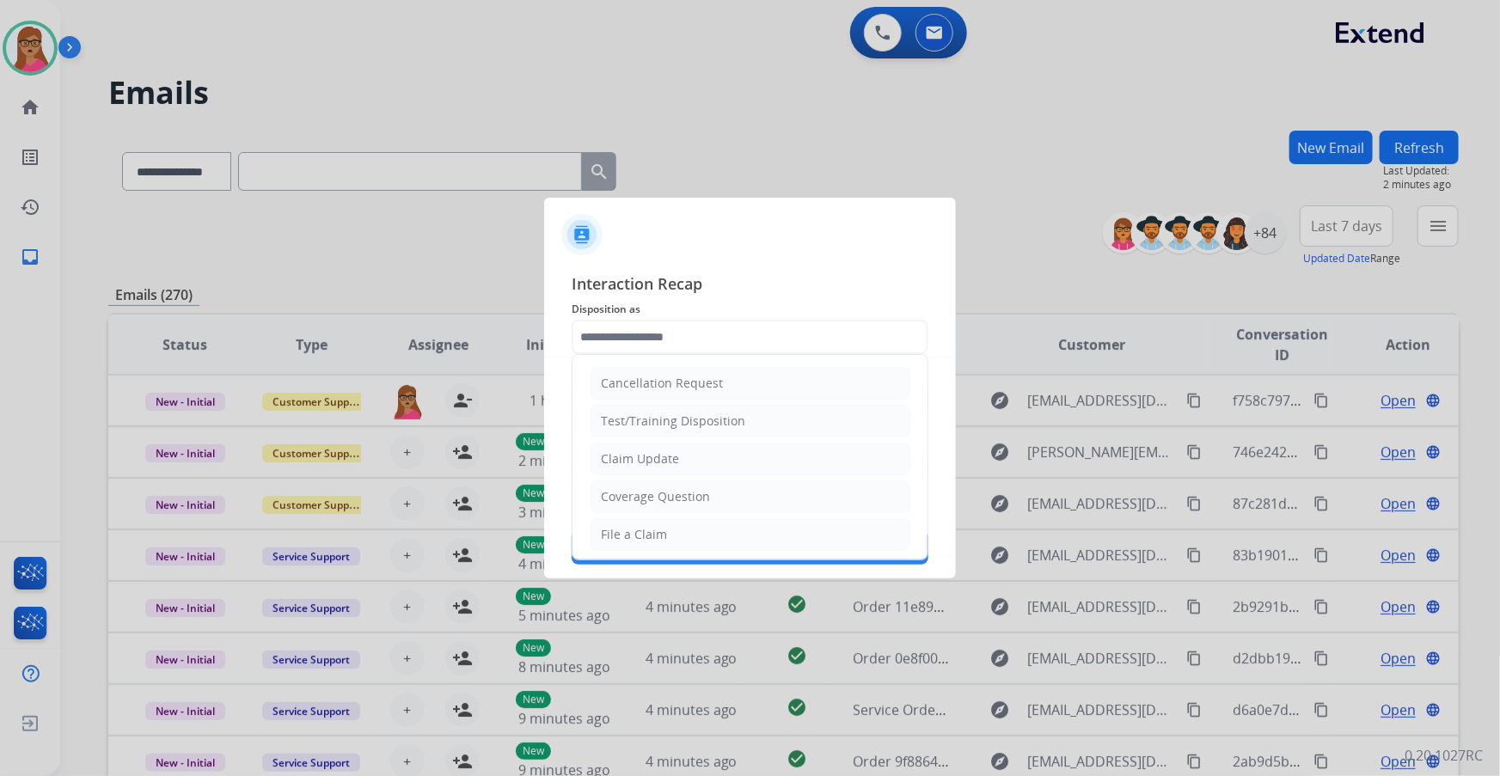
click at [656, 528] on div "File a Claim" at bounding box center [634, 534] width 66 height 17
type input "**********"
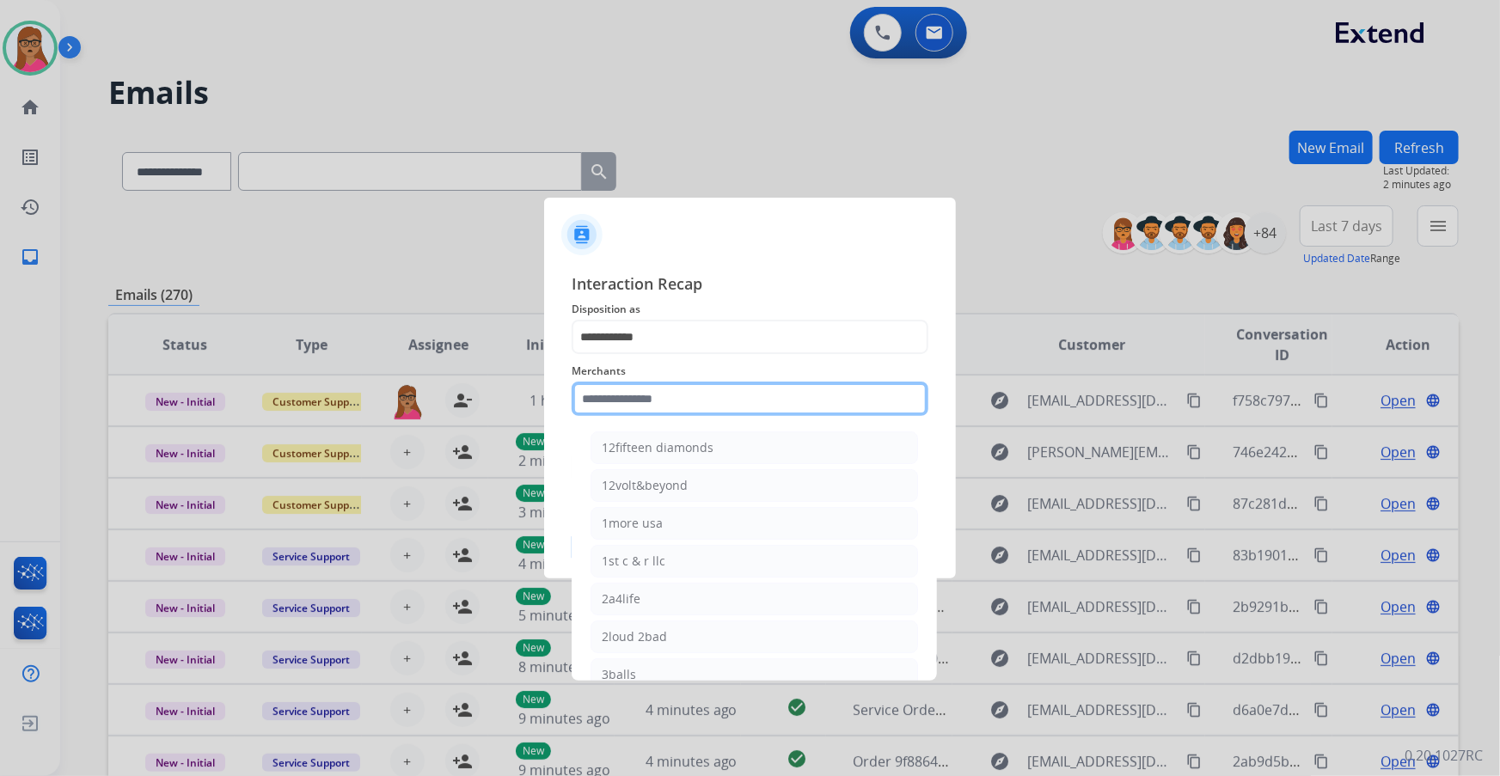
click at [692, 402] on input "text" at bounding box center [750, 399] width 357 height 34
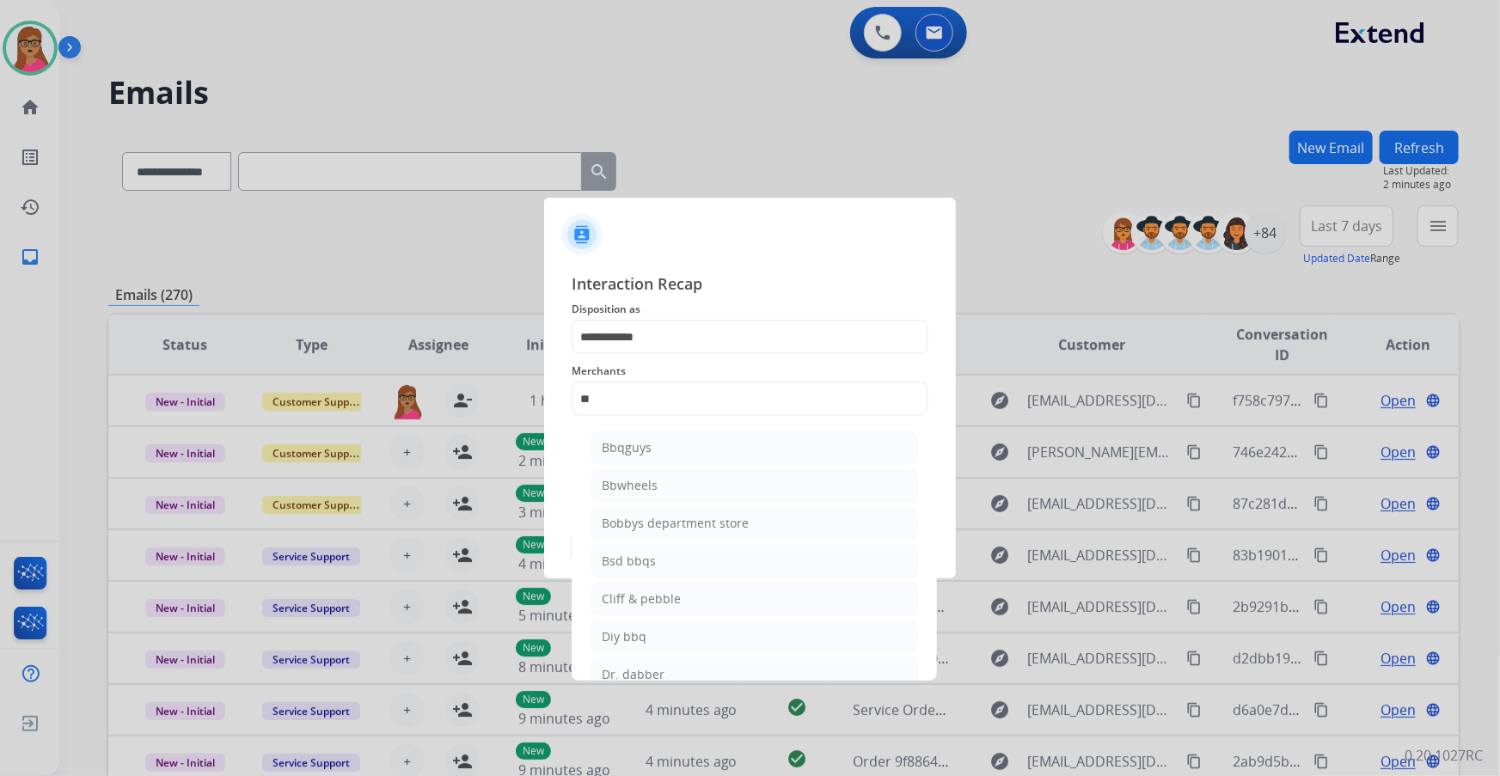
click at [636, 482] on div "Bbwheels" at bounding box center [630, 485] width 56 height 17
type input "********"
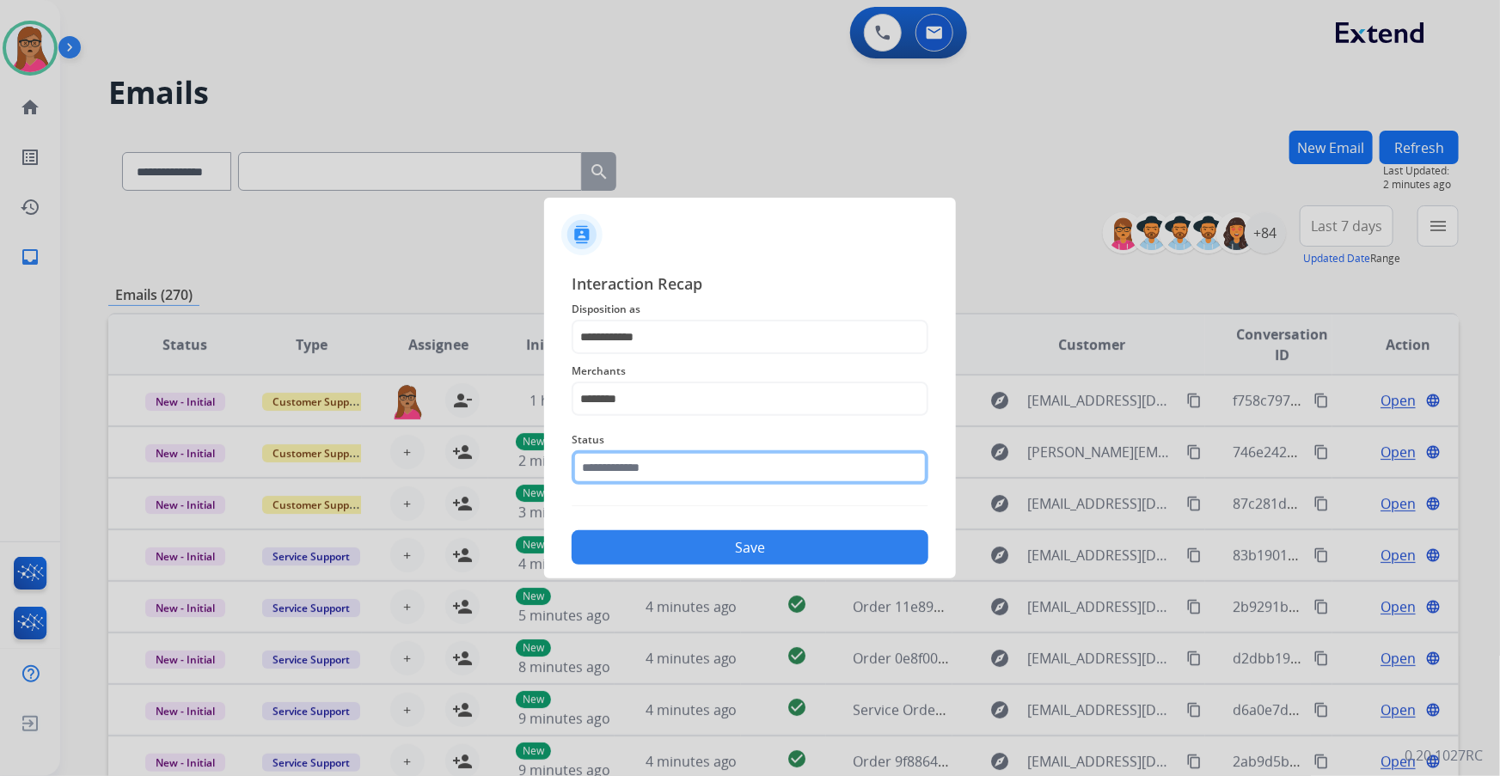
click at [641, 457] on input "text" at bounding box center [750, 468] width 357 height 34
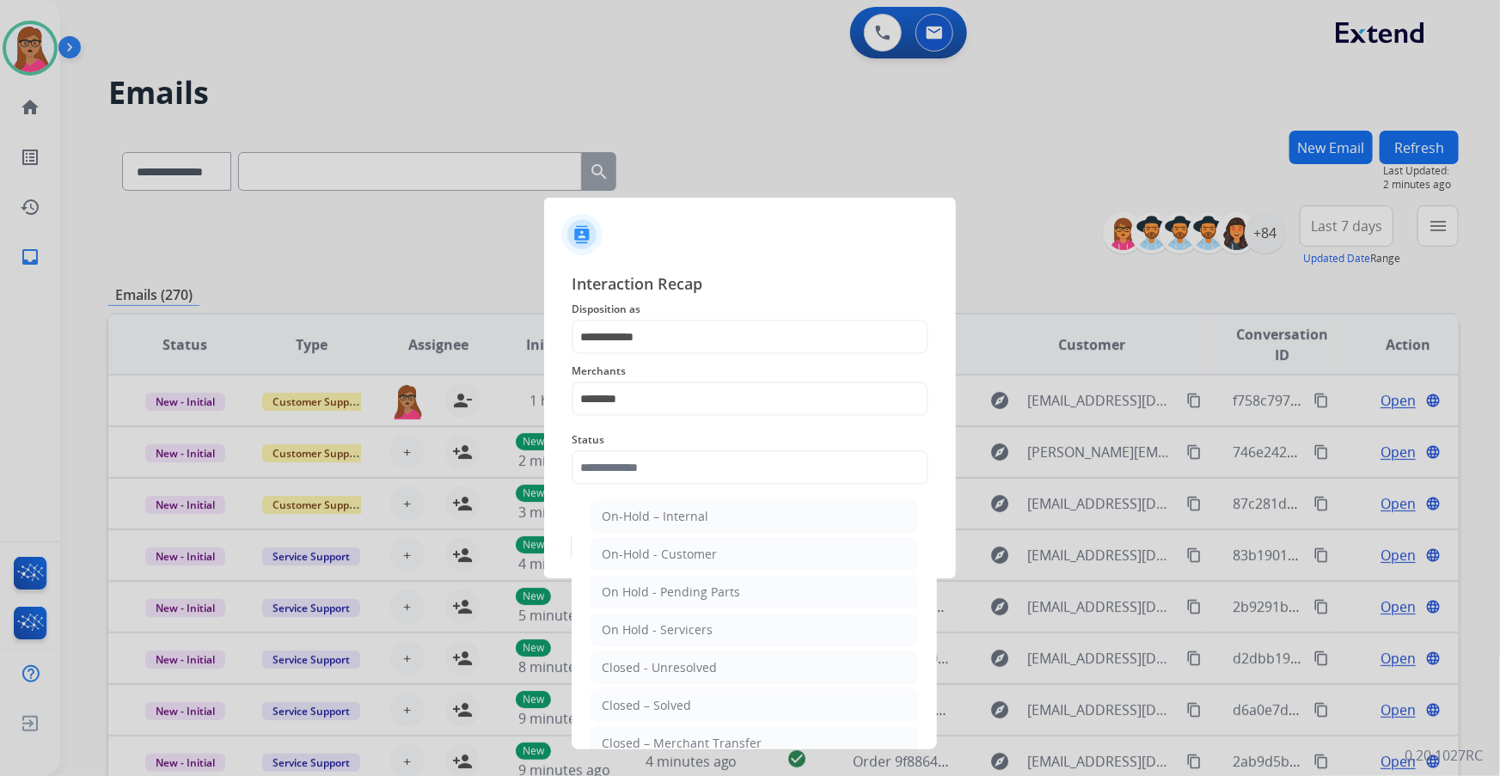
click at [670, 700] on div "Closed – Solved" at bounding box center [646, 705] width 89 height 17
type input "**********"
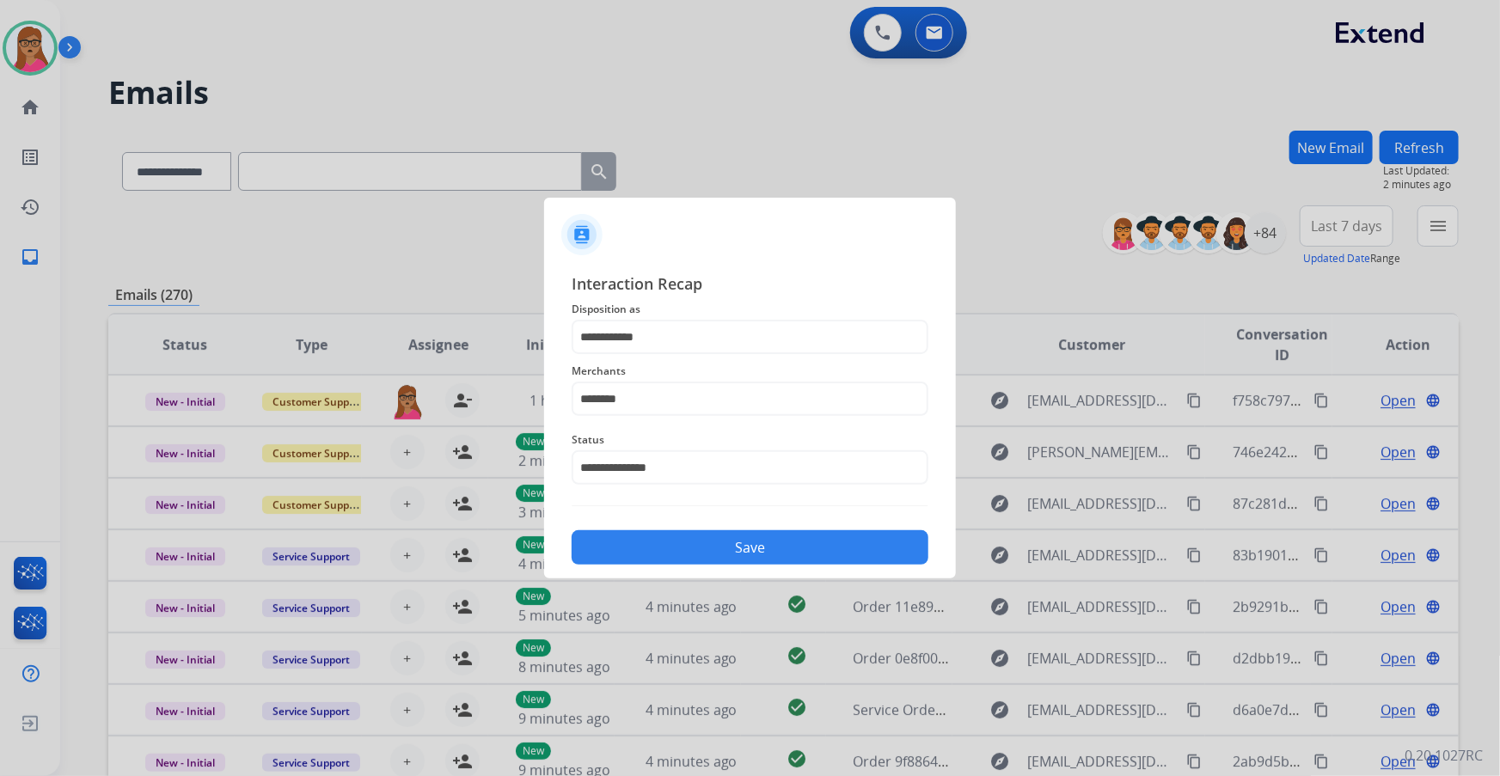
click at [750, 542] on button "Save" at bounding box center [750, 548] width 357 height 34
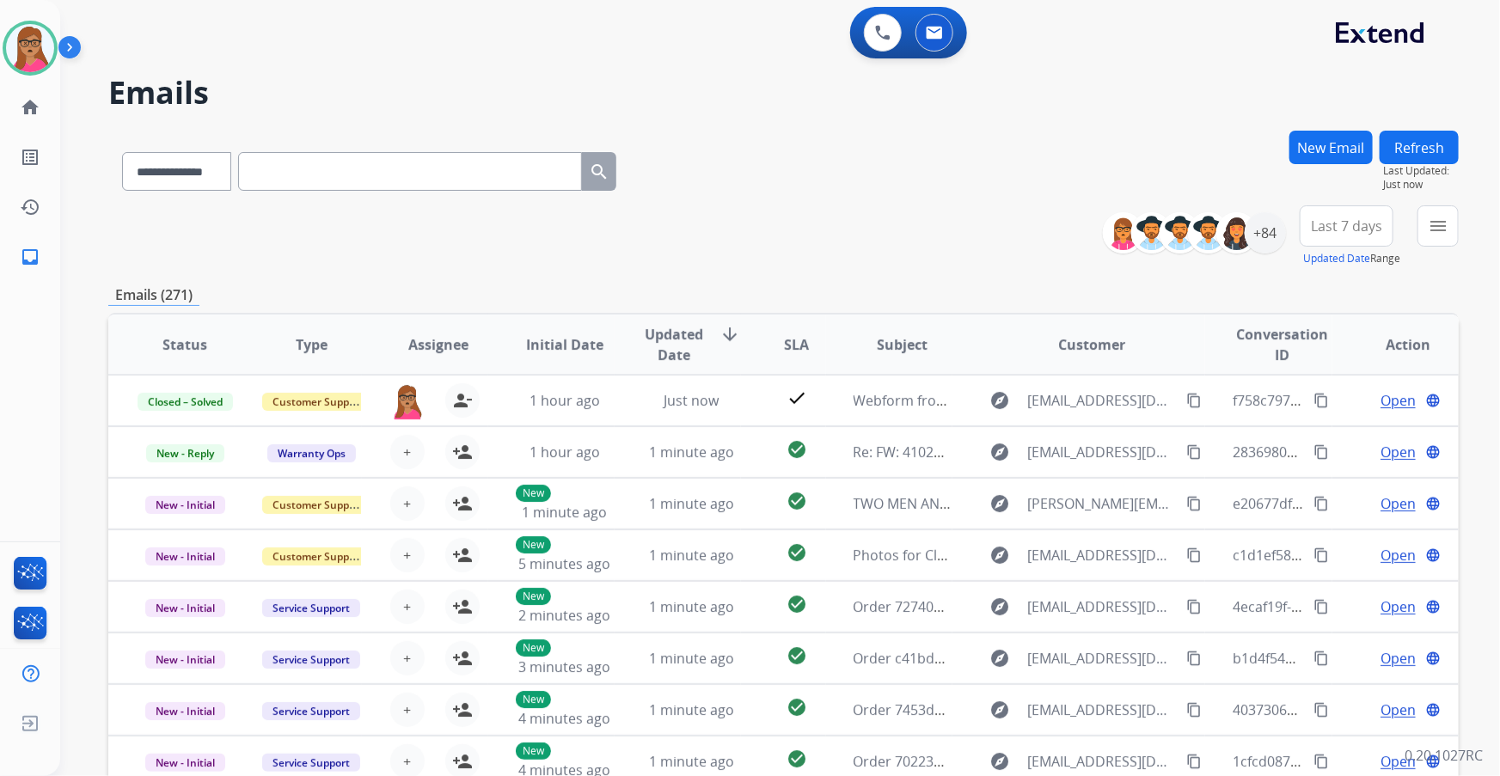
click at [1380, 231] on button "Last 7 days" at bounding box center [1347, 226] width 94 height 41
click at [1333, 429] on div "Last 90 days" at bounding box center [1341, 435] width 95 height 26
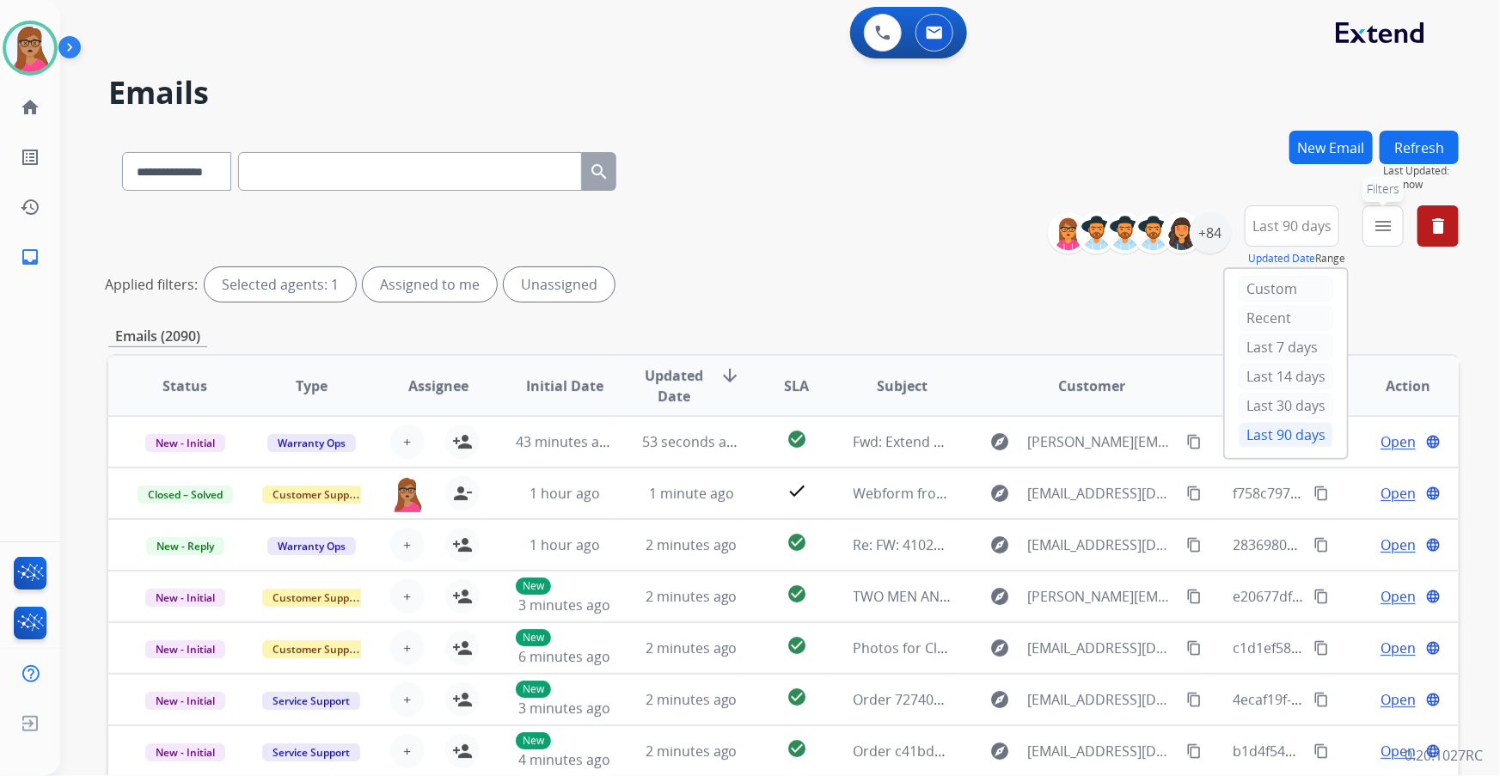
click at [1375, 223] on mat-icon "menu" at bounding box center [1383, 226] width 21 height 21
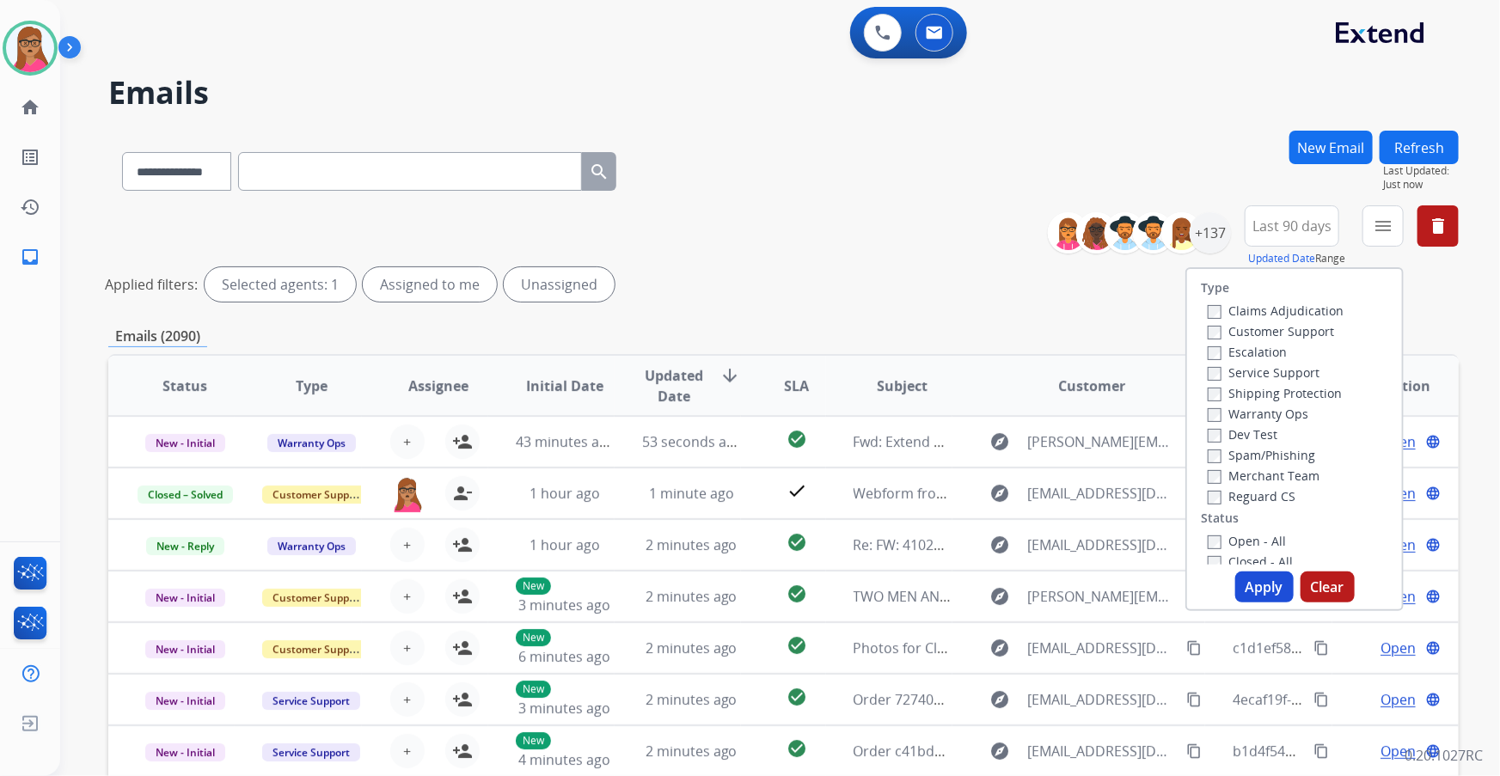
click at [1268, 331] on label "Customer Support" at bounding box center [1271, 331] width 126 height 16
click at [1302, 387] on label "Shipping Protection" at bounding box center [1275, 393] width 134 height 16
click at [1252, 492] on label "Reguard CS" at bounding box center [1252, 496] width 88 height 16
click at [1269, 592] on button "Apply" at bounding box center [1265, 587] width 58 height 31
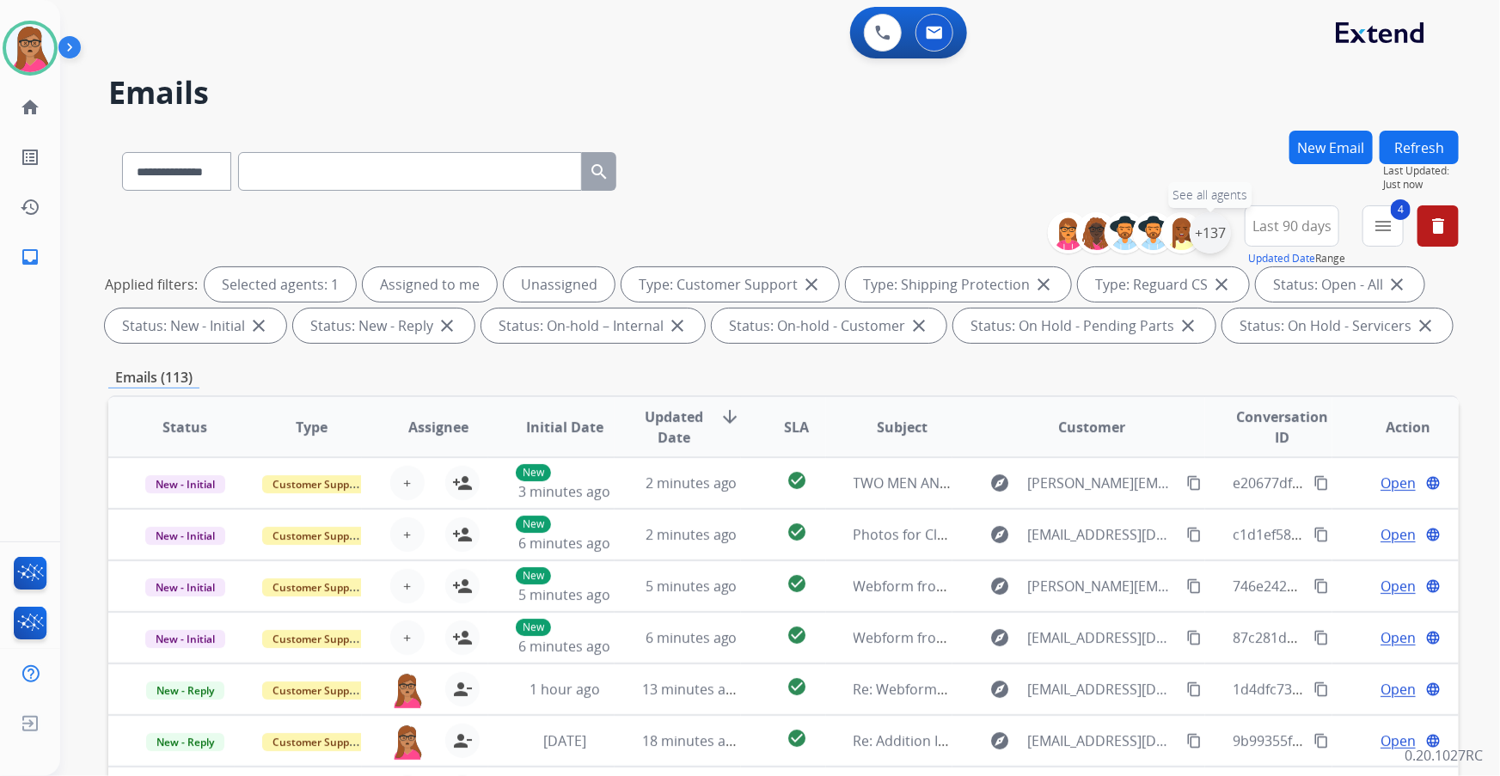
click at [1209, 226] on div "+137" at bounding box center [1210, 232] width 41 height 41
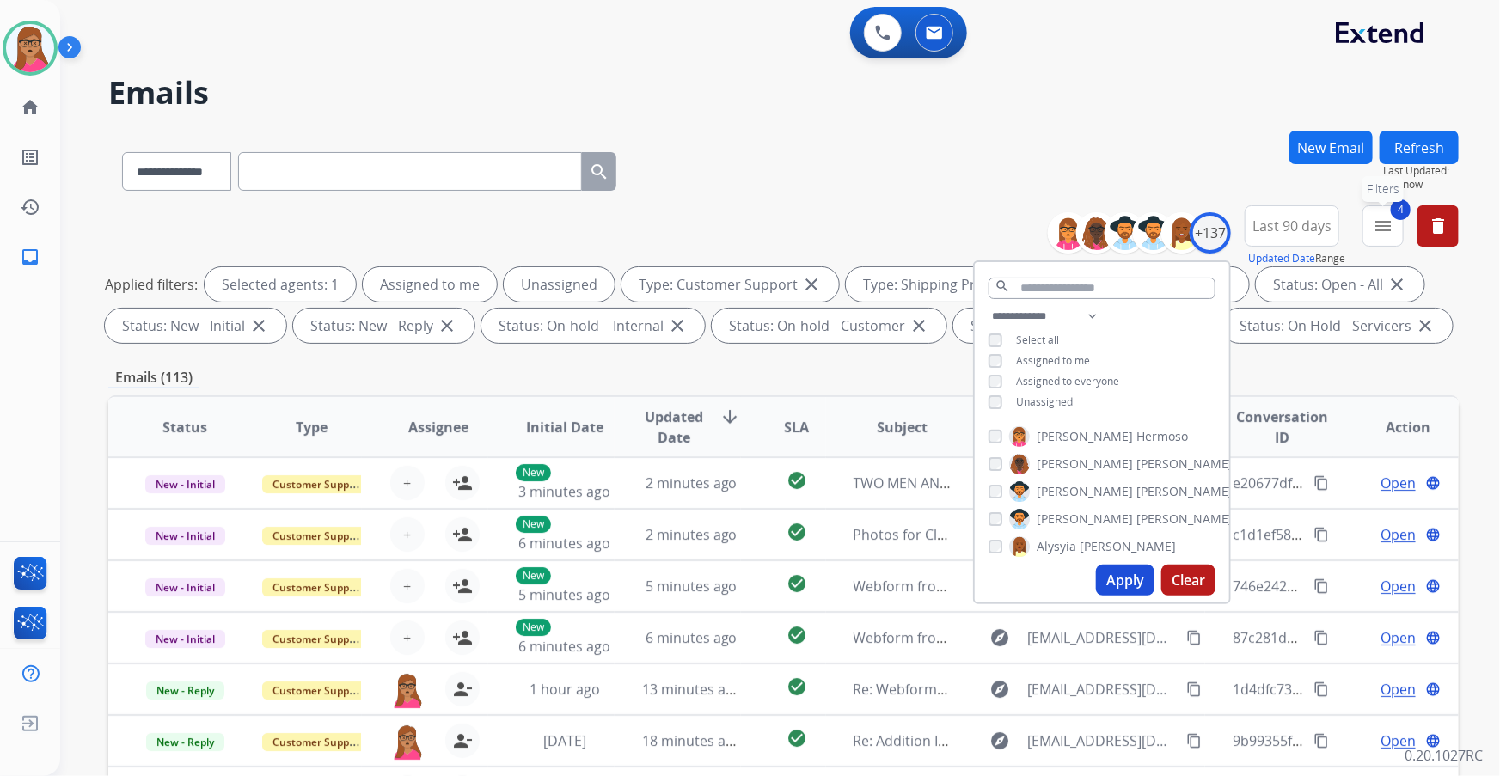
click at [1391, 225] on mat-icon "menu" at bounding box center [1383, 226] width 21 height 21
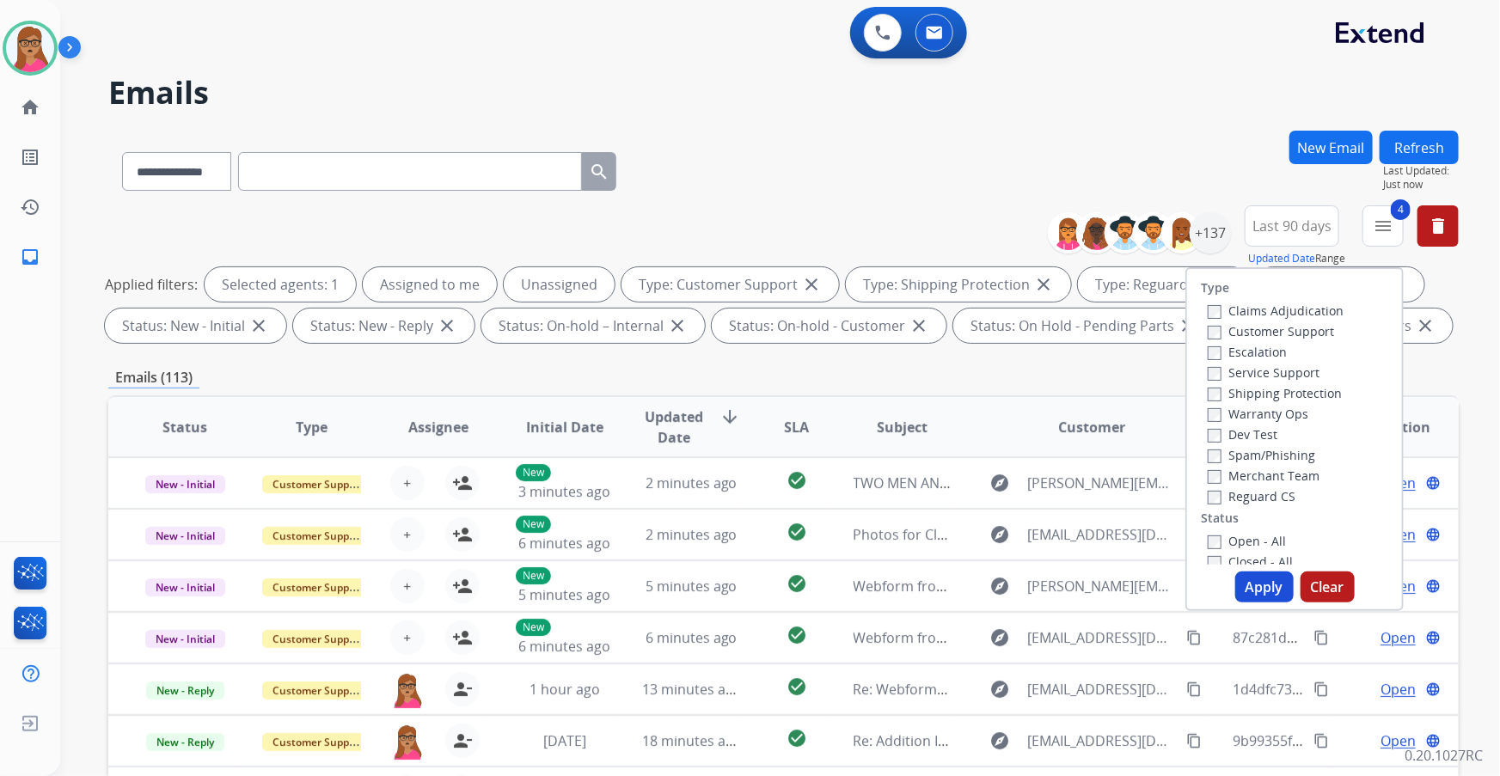
click at [1135, 139] on div "**********" at bounding box center [783, 168] width 1351 height 75
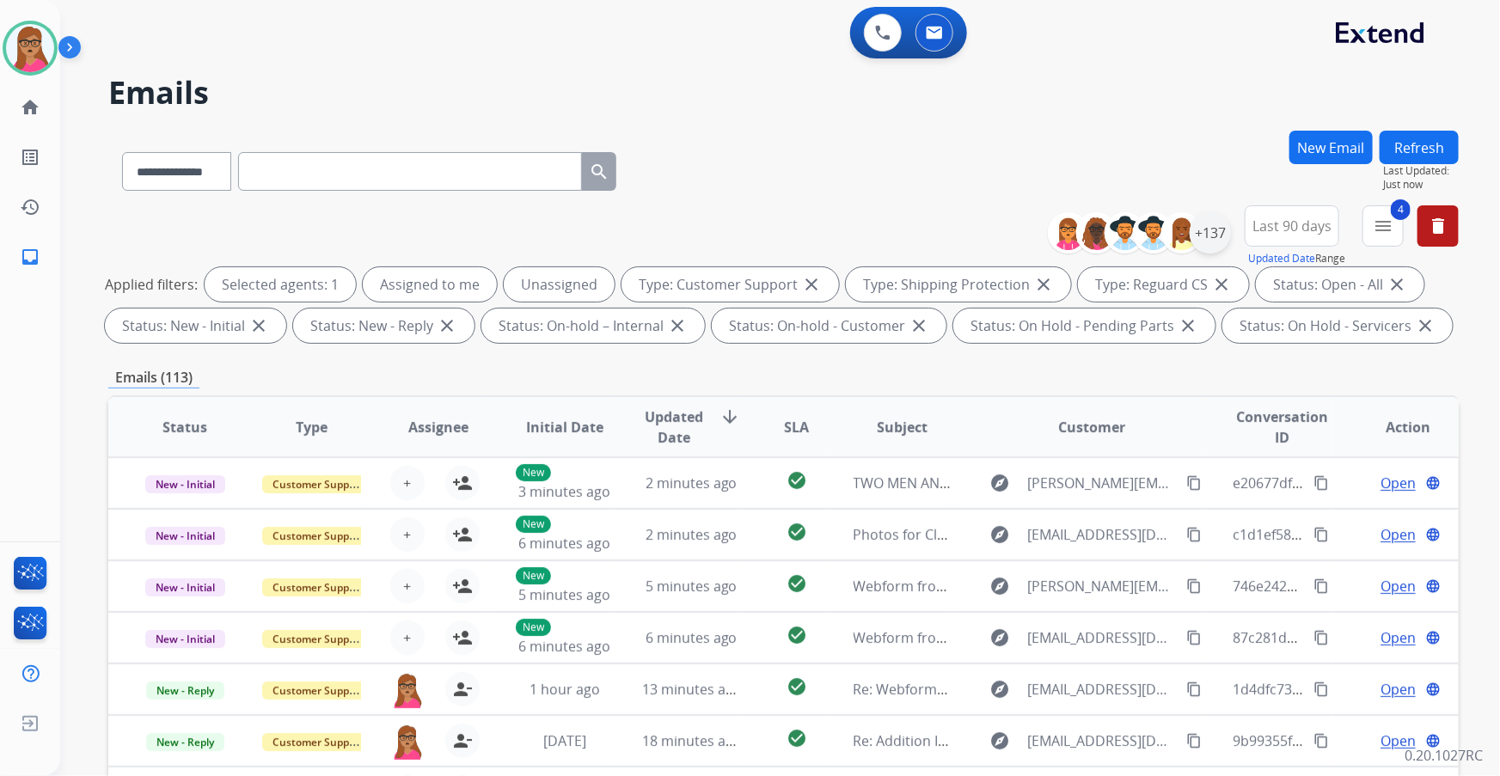
click at [1208, 232] on div "+137" at bounding box center [1210, 232] width 41 height 41
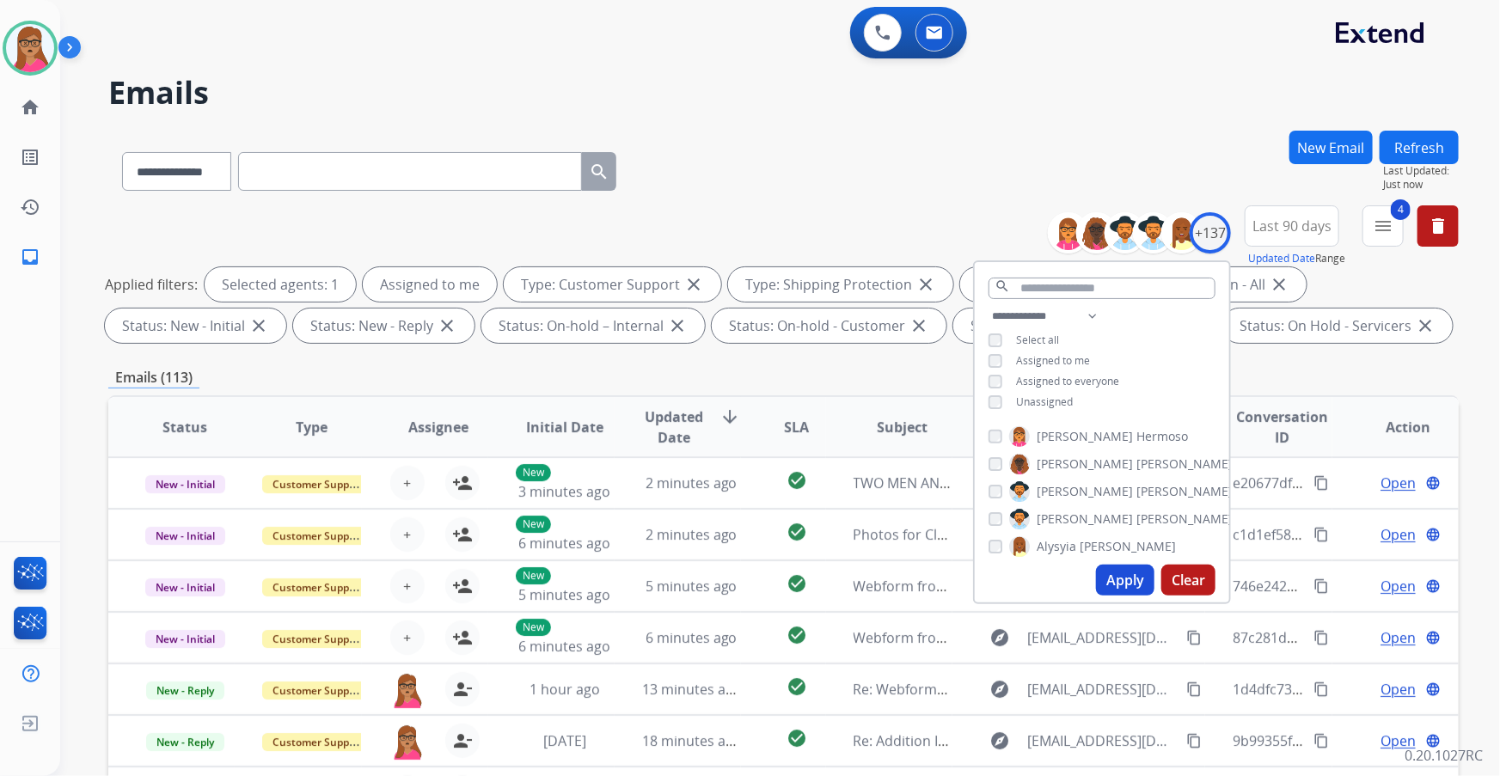
click at [1131, 582] on button "Apply" at bounding box center [1125, 580] width 58 height 31
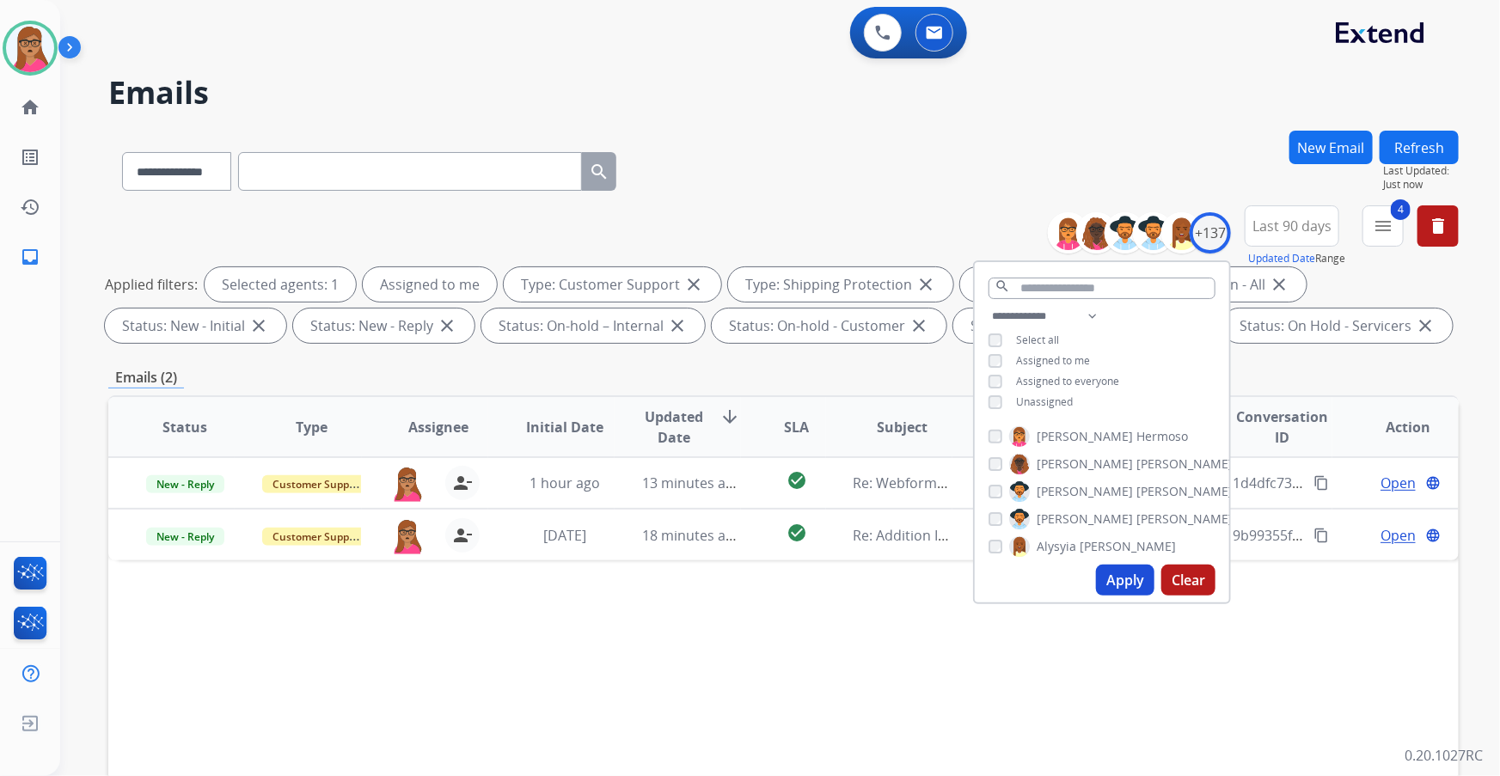
click at [752, 207] on div "**********" at bounding box center [783, 278] width 1351 height 144
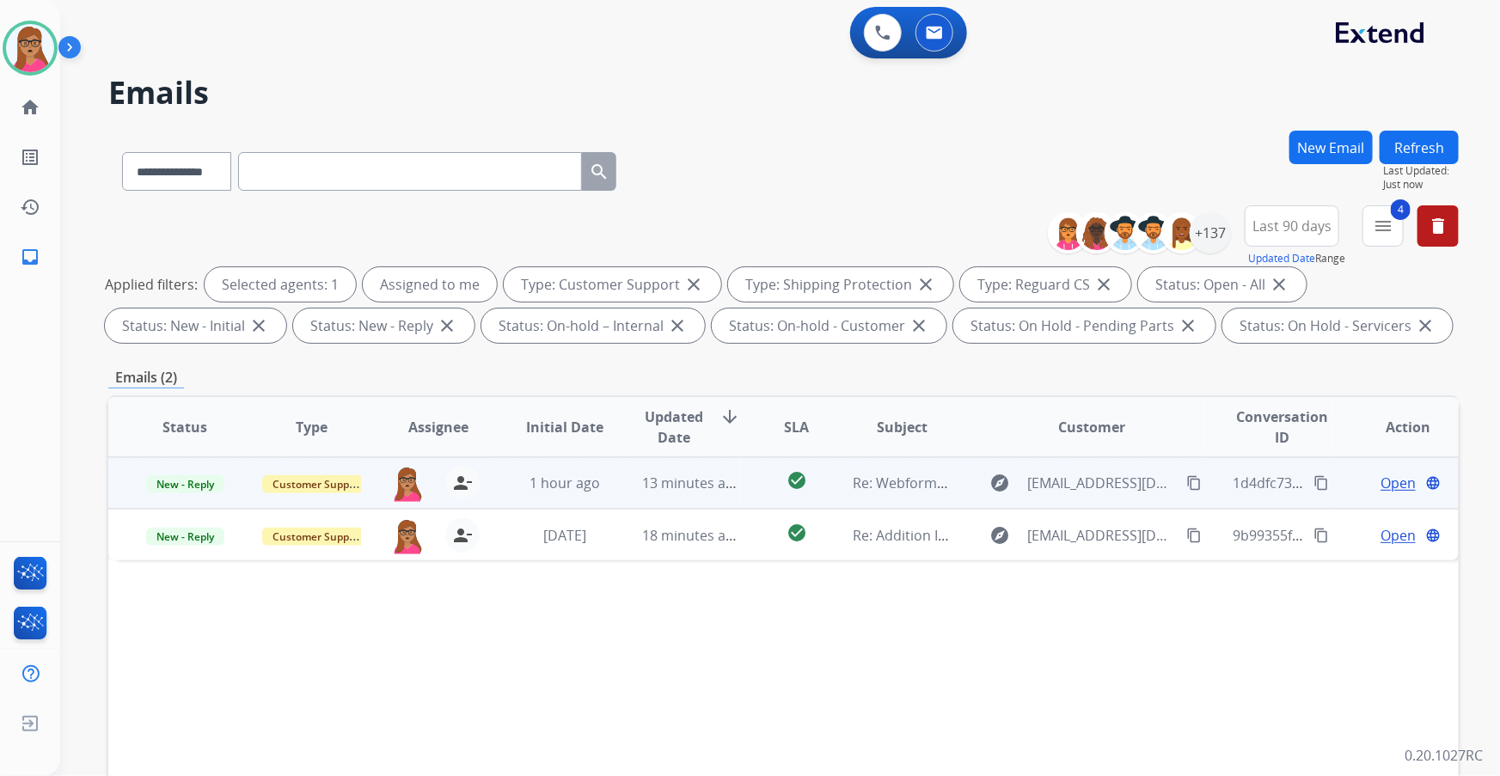
click at [1381, 480] on span "Open" at bounding box center [1398, 483] width 35 height 21
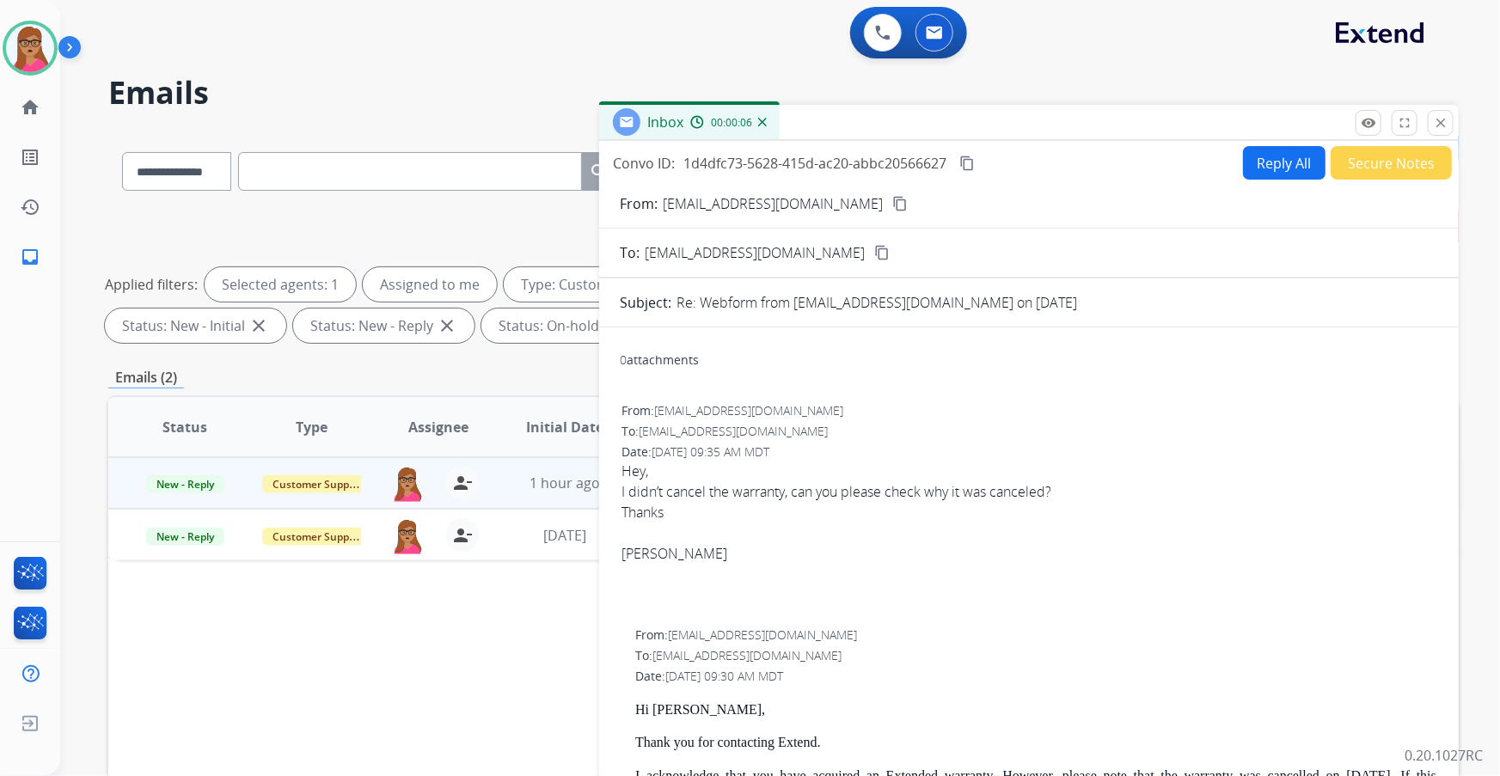
scroll to position [0, 0]
click at [1253, 170] on button "Reply All" at bounding box center [1284, 163] width 83 height 34
select select "**********"
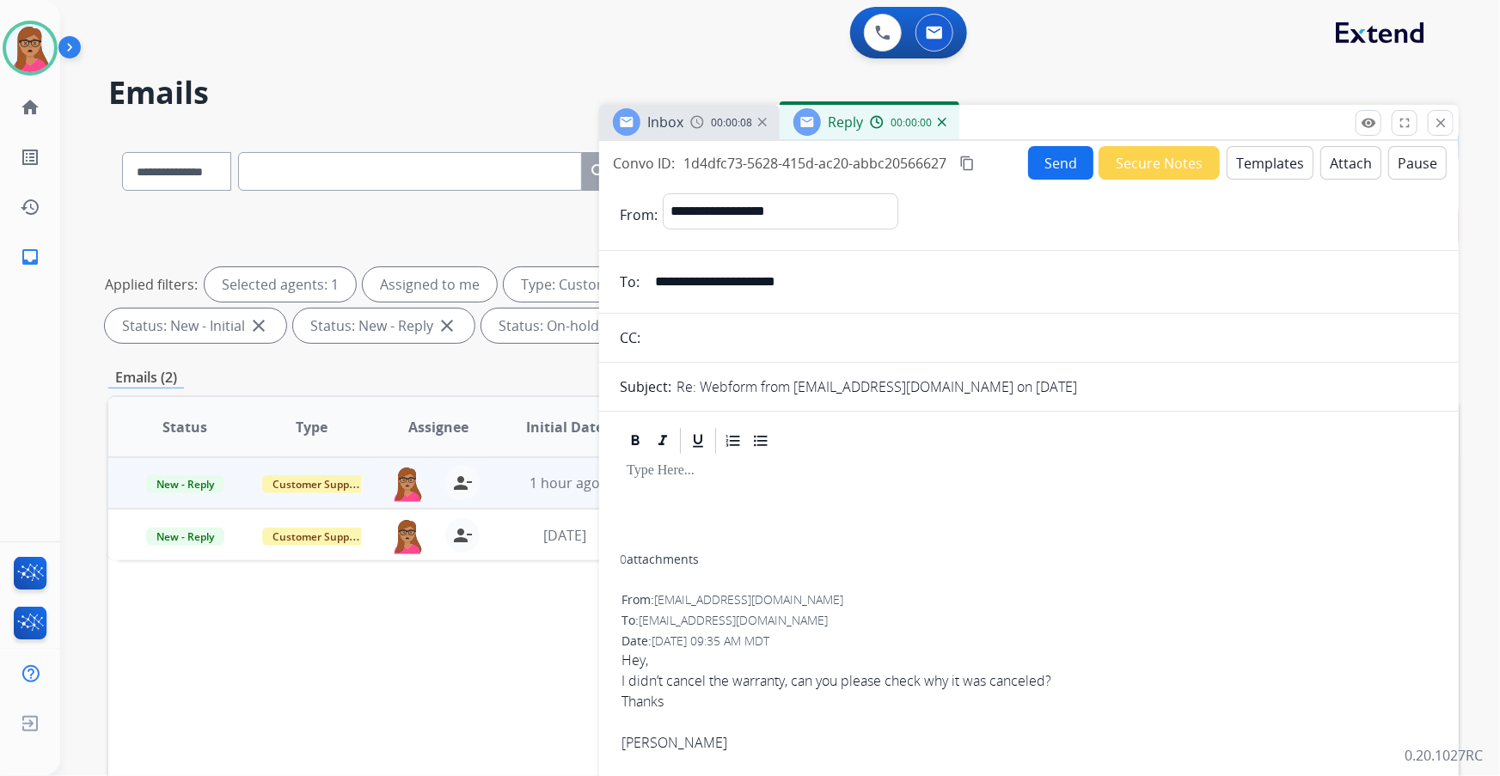
click at [684, 134] on div "Inbox 00:00:08" at bounding box center [689, 122] width 181 height 34
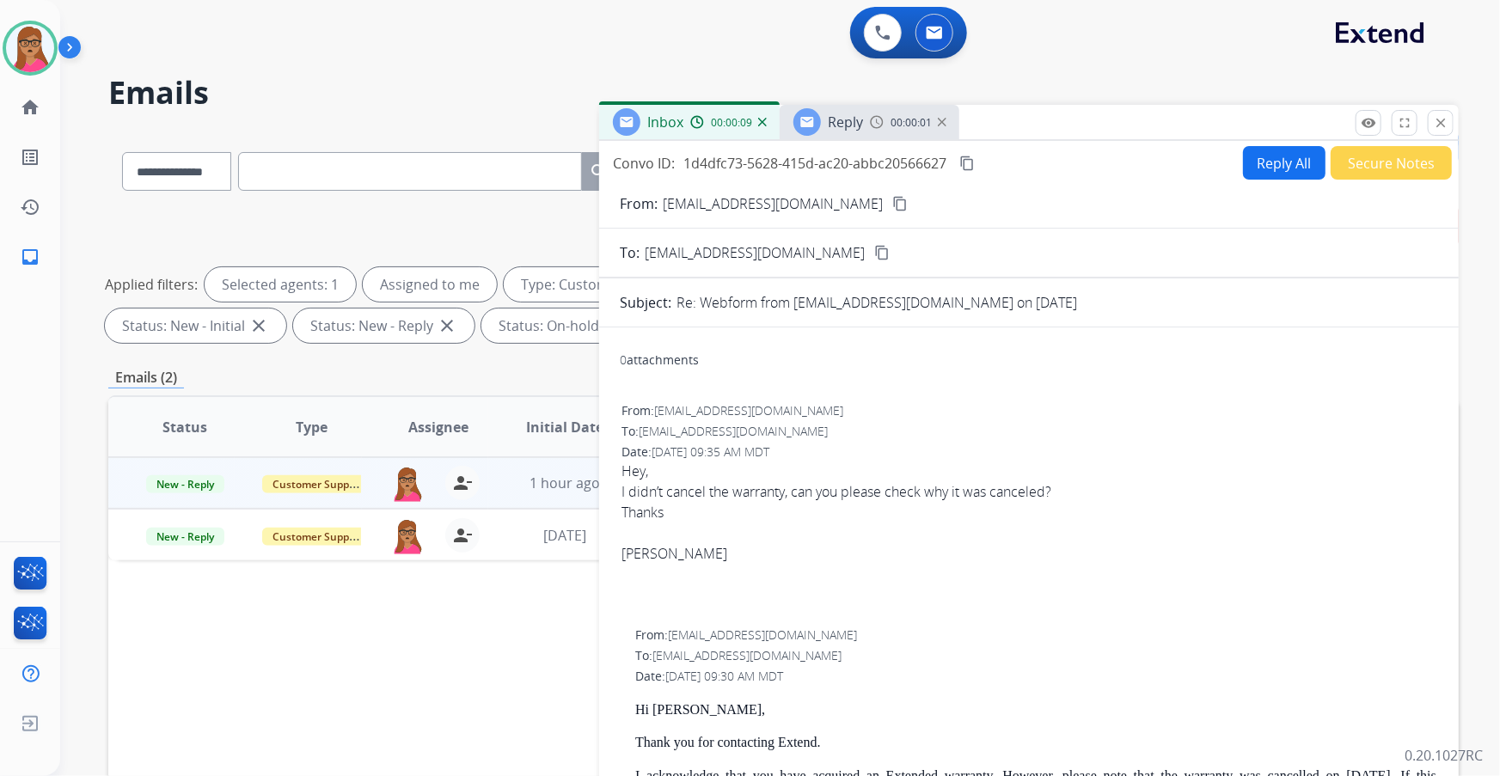
drag, startPoint x: 838, startPoint y: 207, endPoint x: 838, endPoint y: 175, distance: 32.7
click at [893, 206] on mat-icon "content_copy" at bounding box center [900, 203] width 15 height 15
click at [860, 113] on span "Reply" at bounding box center [845, 122] width 35 height 19
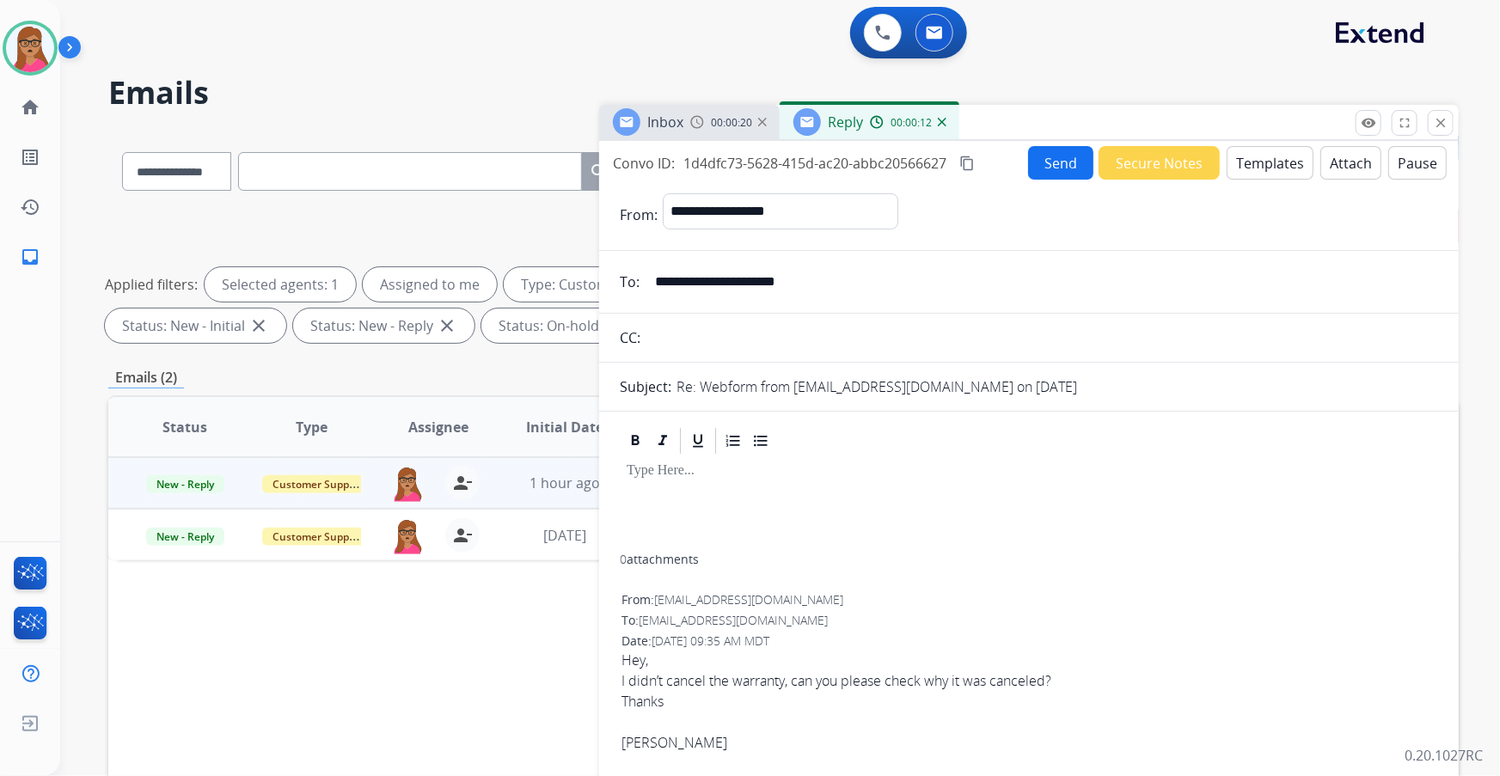
click at [1255, 163] on button "Templates" at bounding box center [1270, 163] width 87 height 34
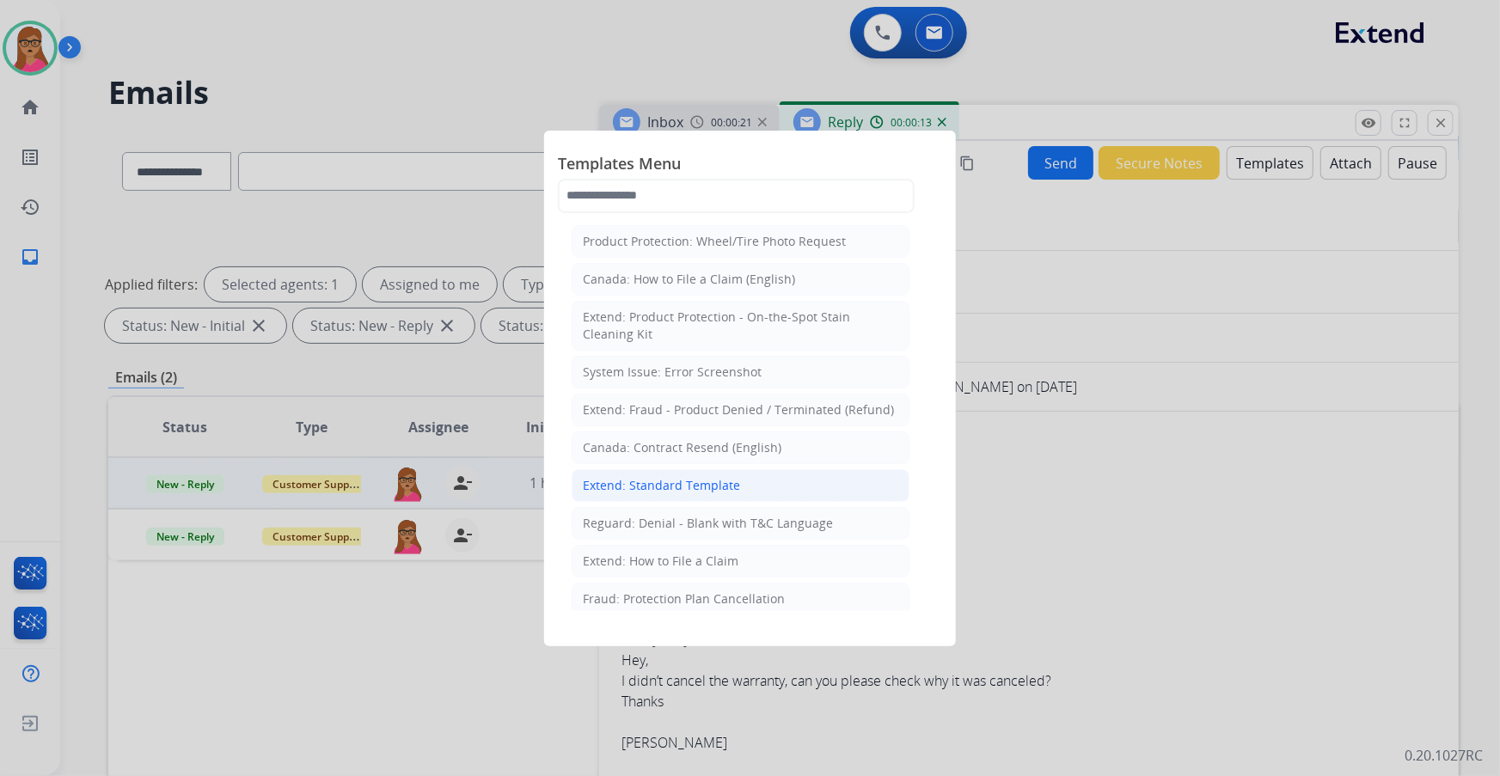
click at [660, 477] on div "Extend: Standard Template" at bounding box center [661, 485] width 157 height 17
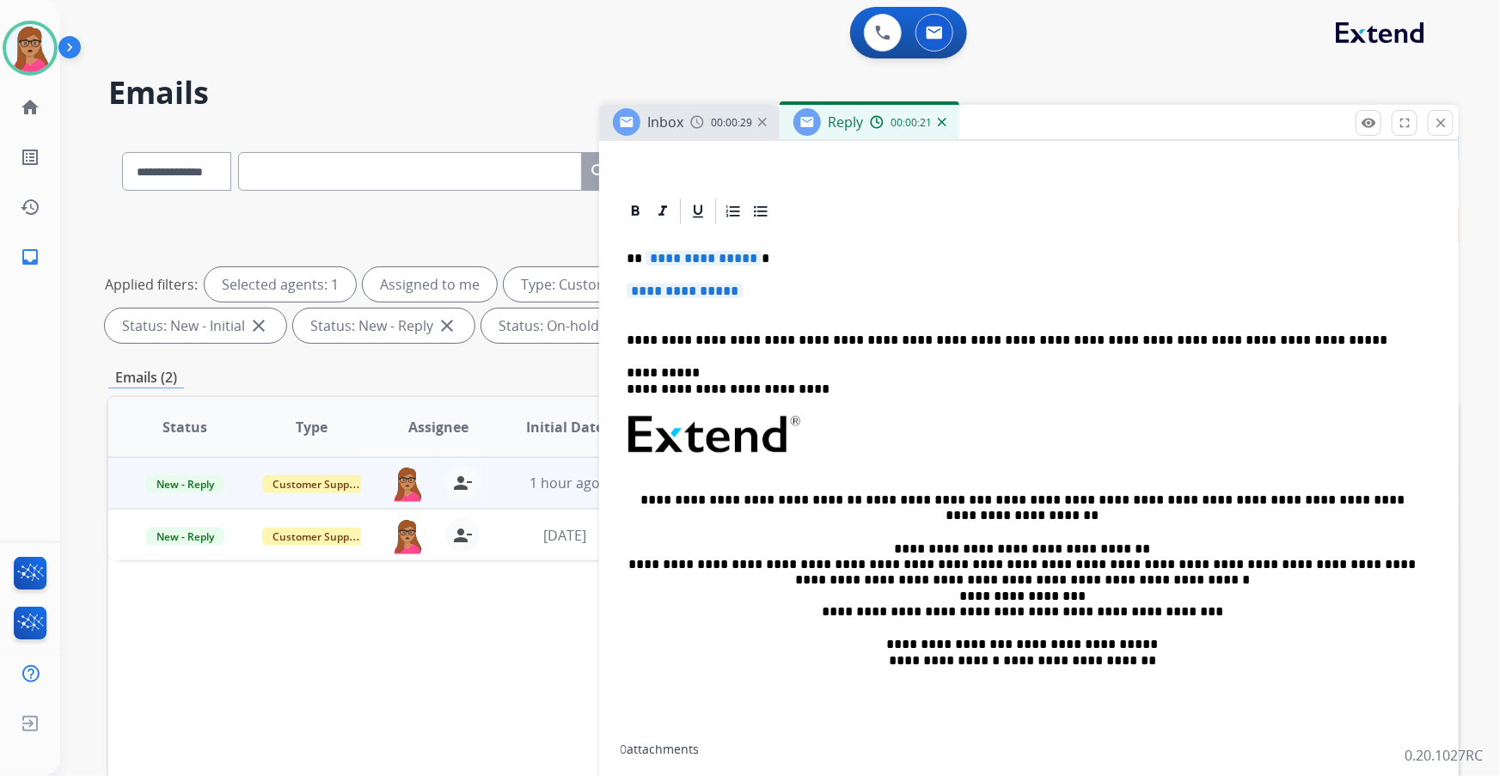
scroll to position [234, 0]
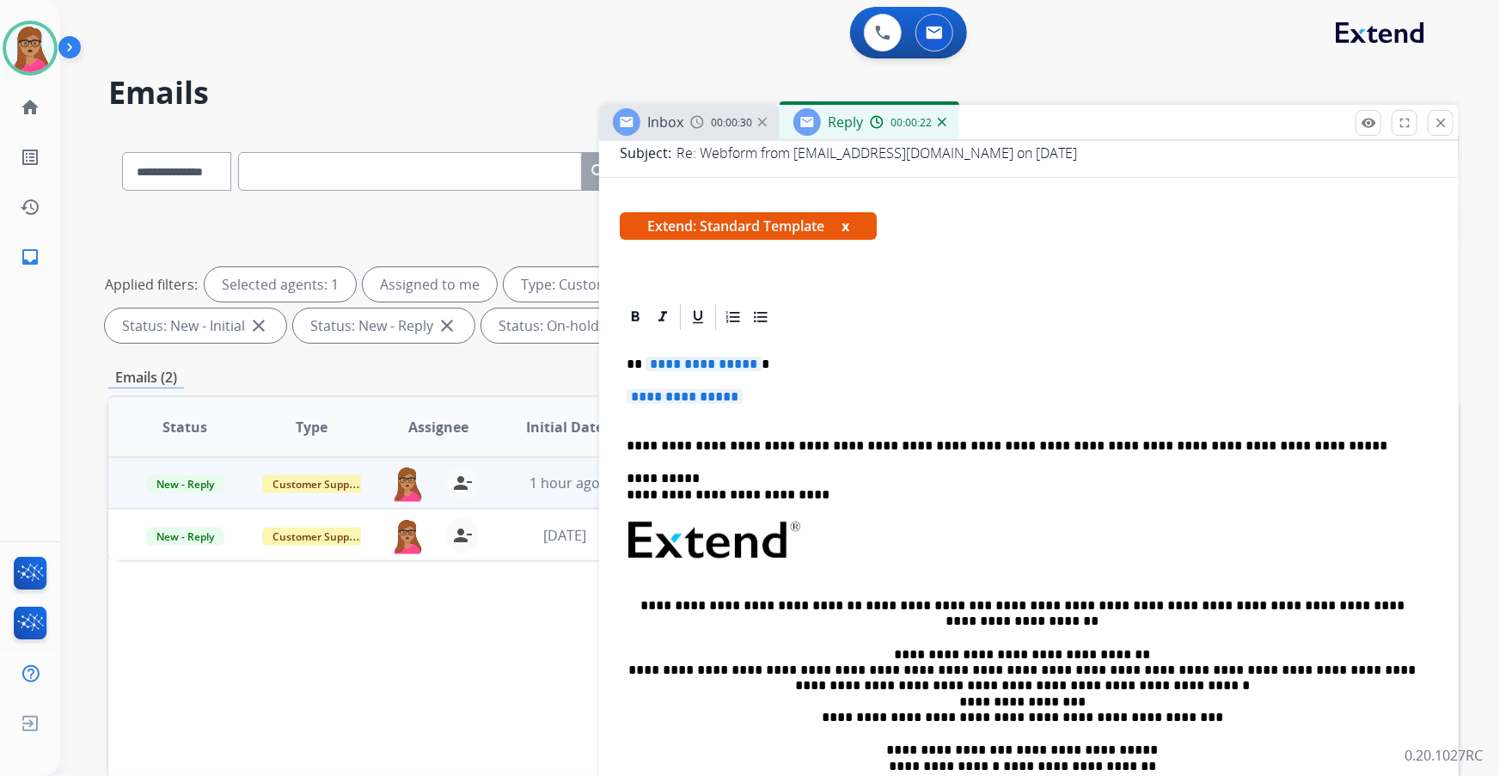
click at [709, 357] on span "**********" at bounding box center [704, 364] width 116 height 15
click at [673, 404] on p "**********" at bounding box center [1029, 406] width 805 height 32
click at [685, 392] on span "**********" at bounding box center [685, 397] width 116 height 15
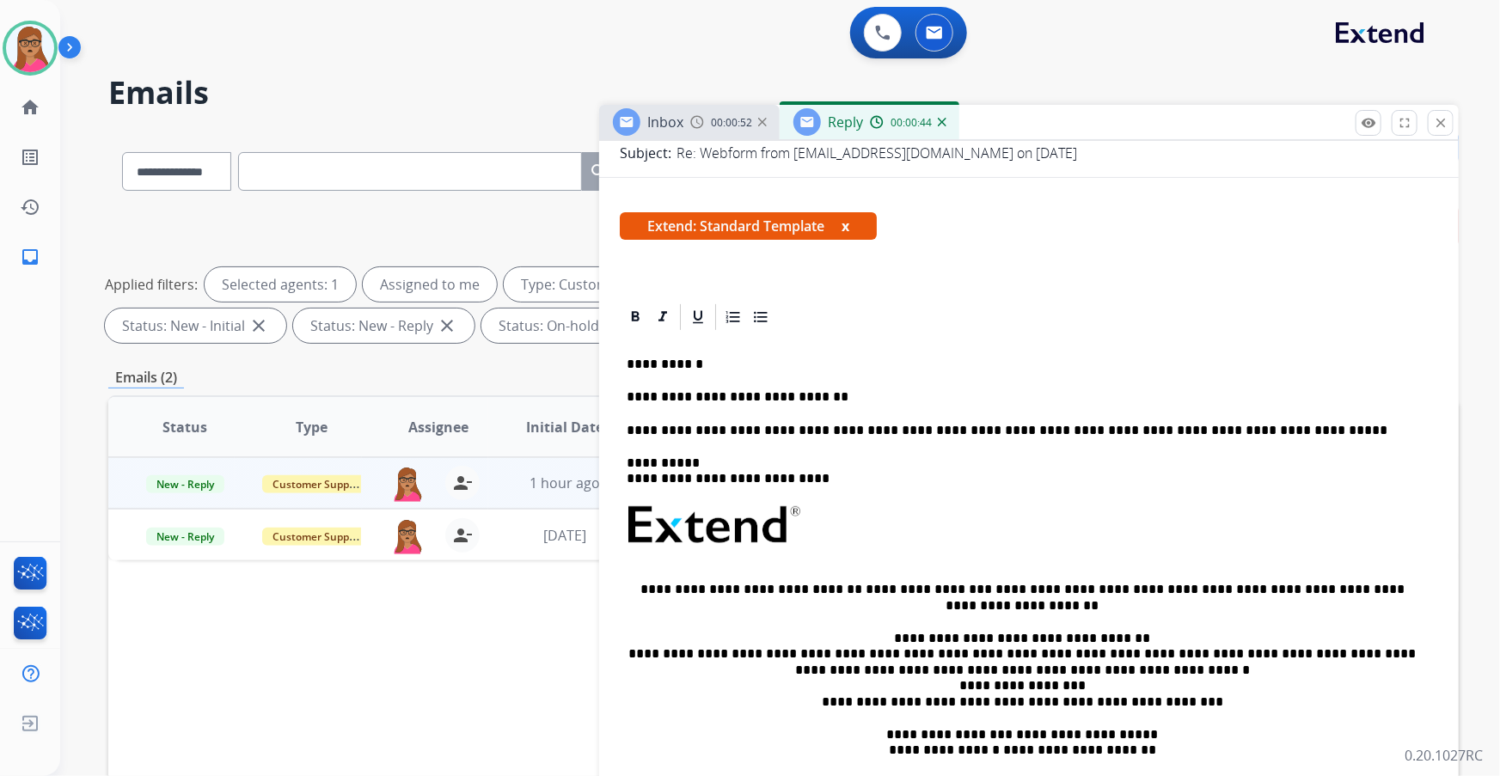
click at [688, 115] on div "Inbox 00:00:52" at bounding box center [689, 122] width 181 height 34
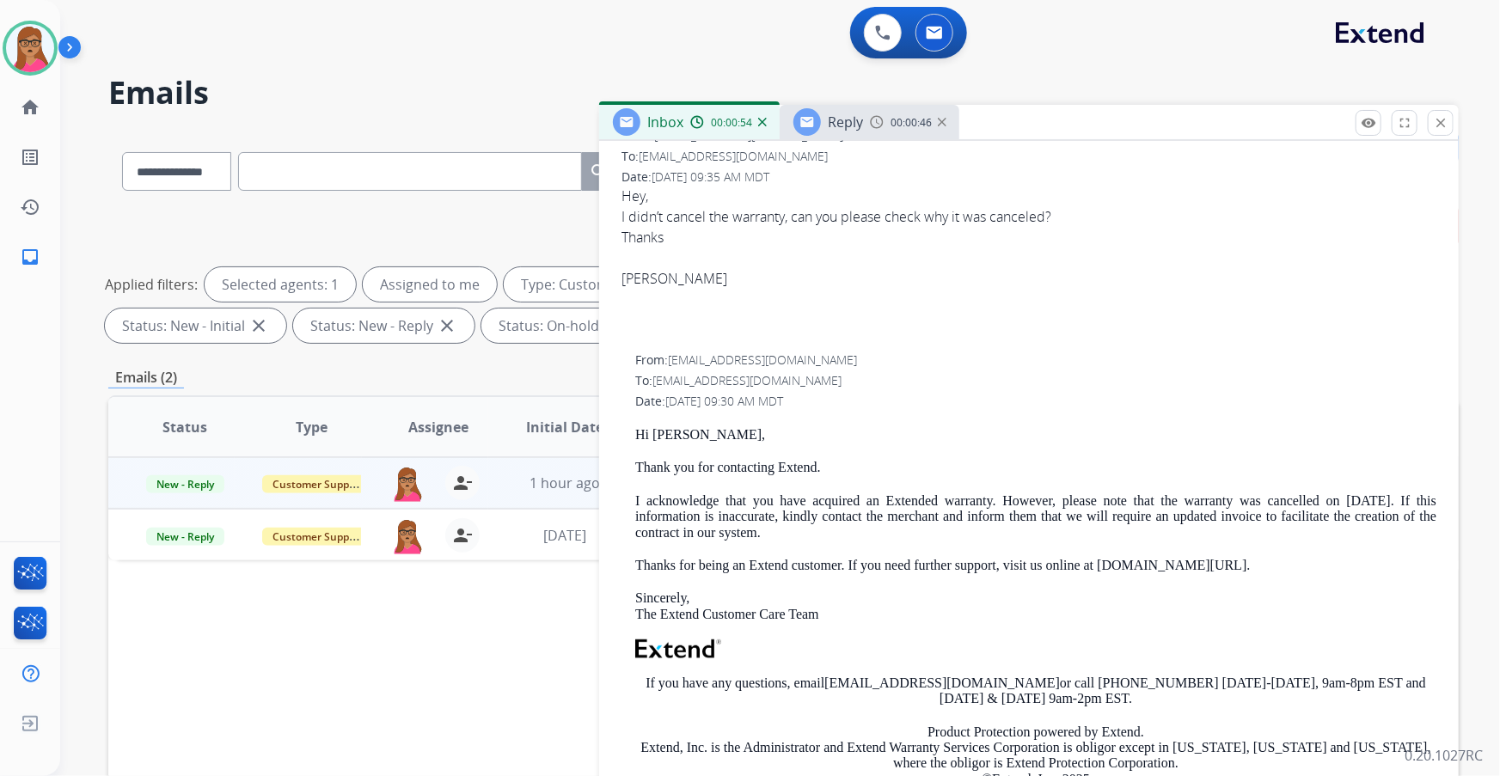
scroll to position [312, 0]
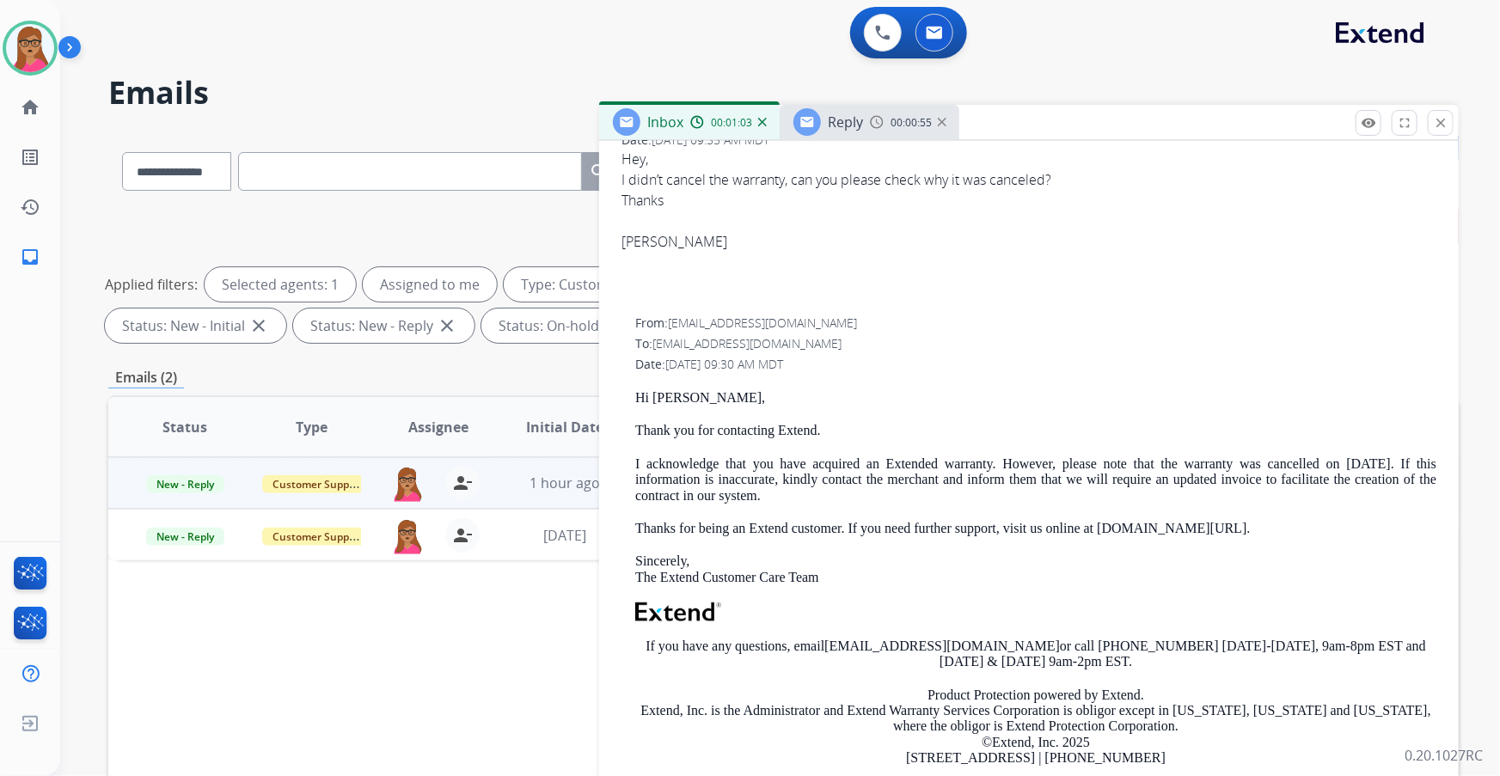
drag, startPoint x: 1388, startPoint y: 462, endPoint x: 1318, endPoint y: 499, distance: 78.9
click at [1417, 501] on p "I acknowledge that you have acquired an Extended warranty. However, please note…" at bounding box center [1035, 480] width 801 height 47
copy p "If this information is inaccurate, kindly contact the merchant and inform them …"
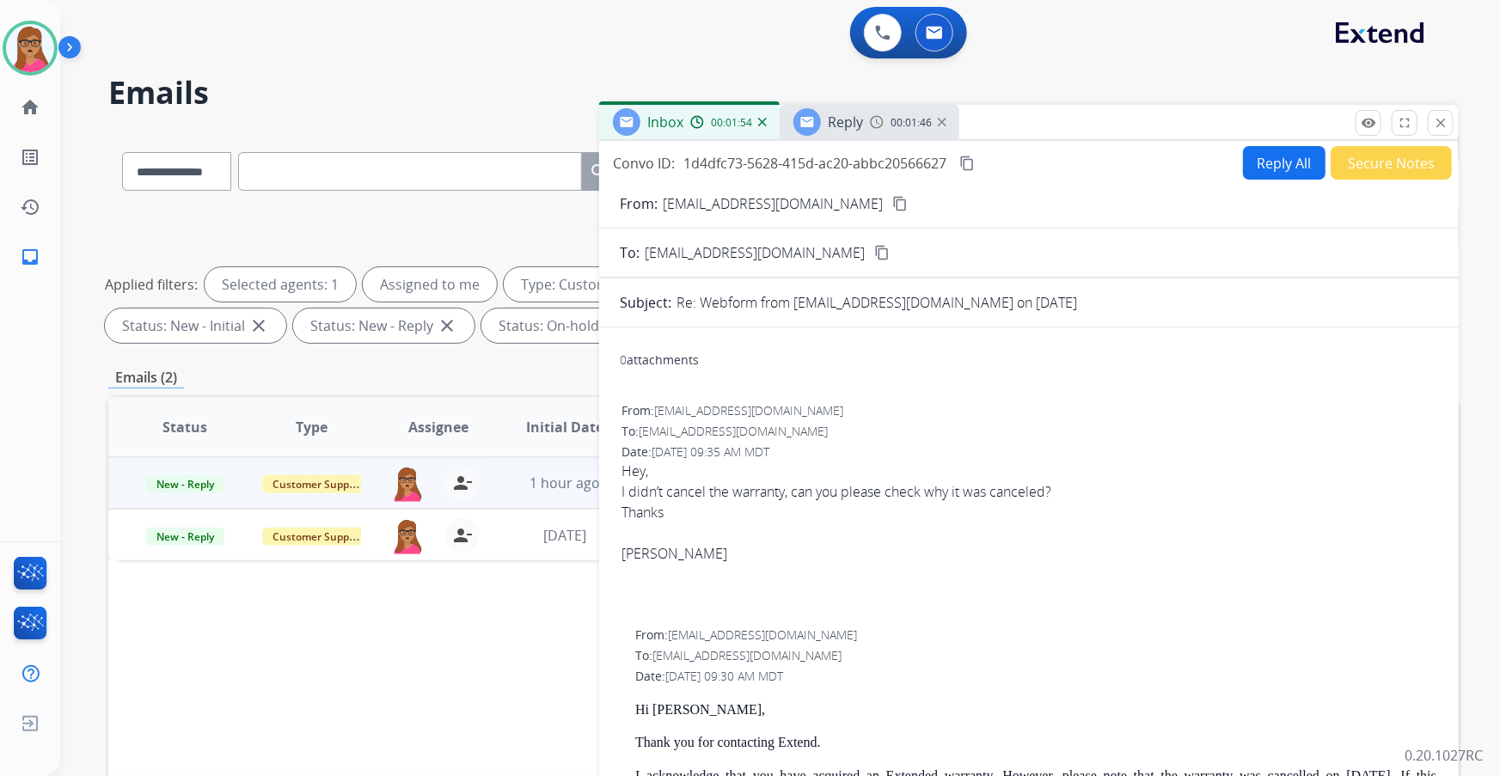
drag, startPoint x: 971, startPoint y: 163, endPoint x: 968, endPoint y: 94, distance: 68.8
click at [972, 159] on mat-icon "content_copy" at bounding box center [967, 163] width 15 height 15
drag, startPoint x: 836, startPoint y: 126, endPoint x: 862, endPoint y: 64, distance: 67.9
click at [837, 124] on span "Reply" at bounding box center [845, 122] width 35 height 19
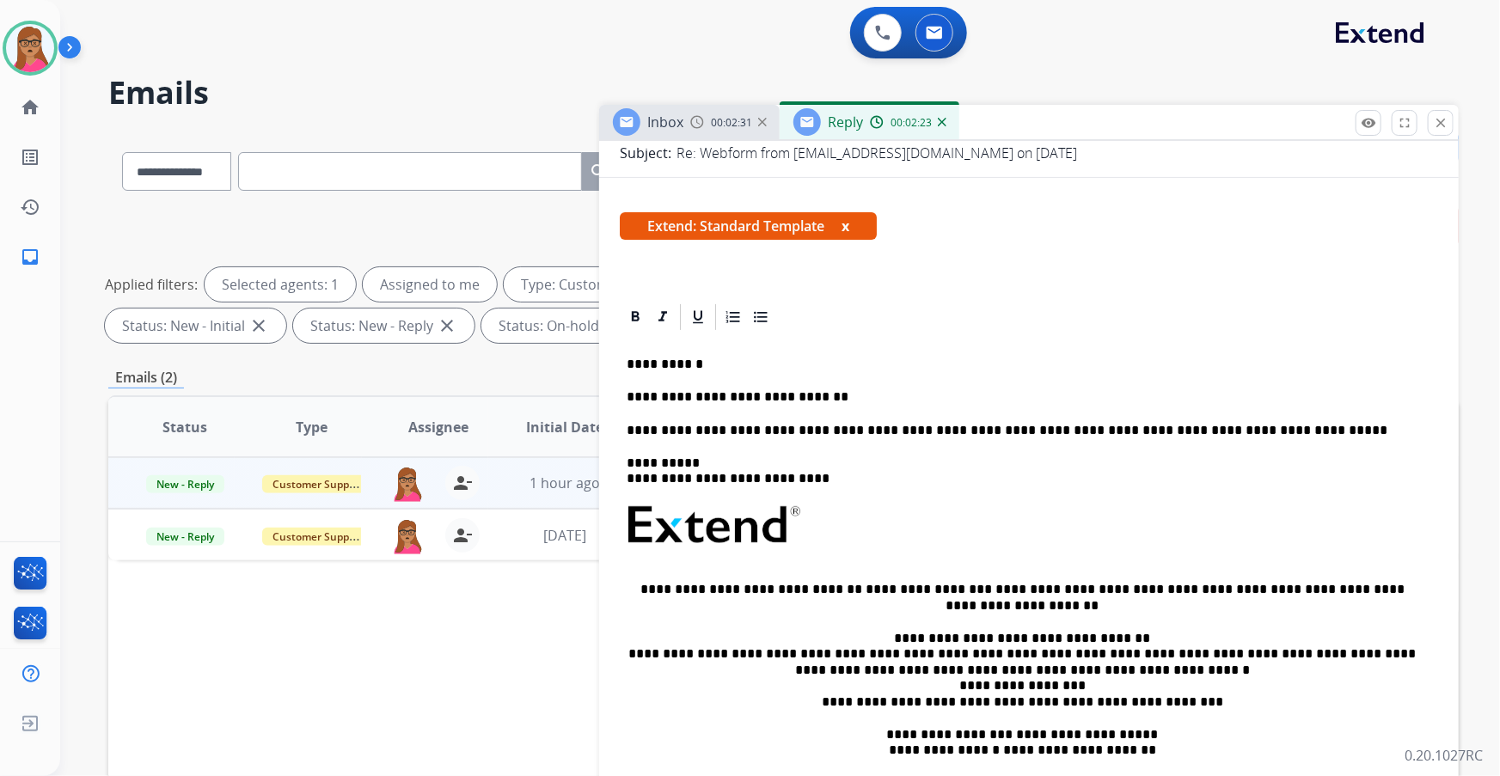
click at [842, 390] on p "**********" at bounding box center [1023, 397] width 792 height 15
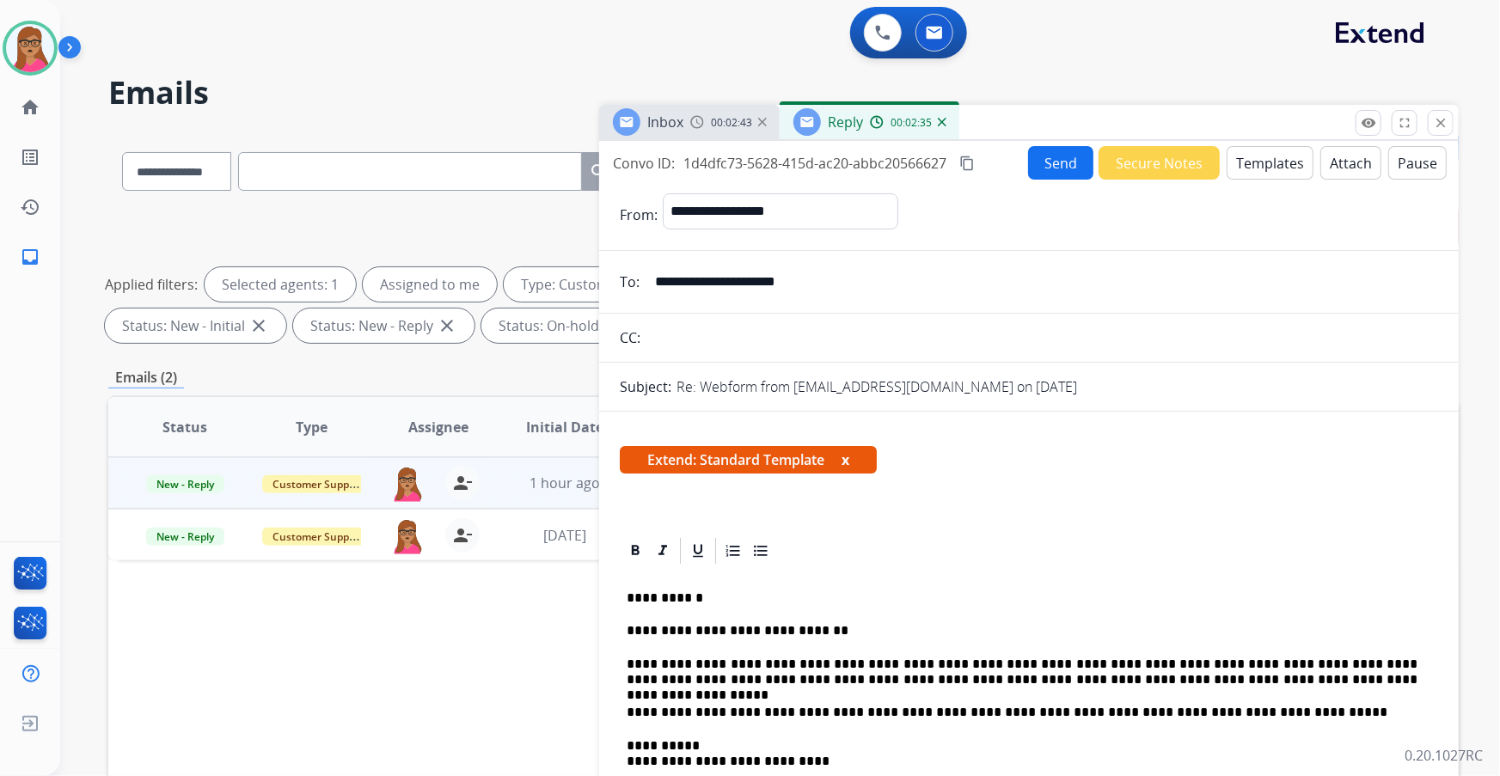
click at [1062, 161] on button "Send" at bounding box center [1060, 163] width 65 height 34
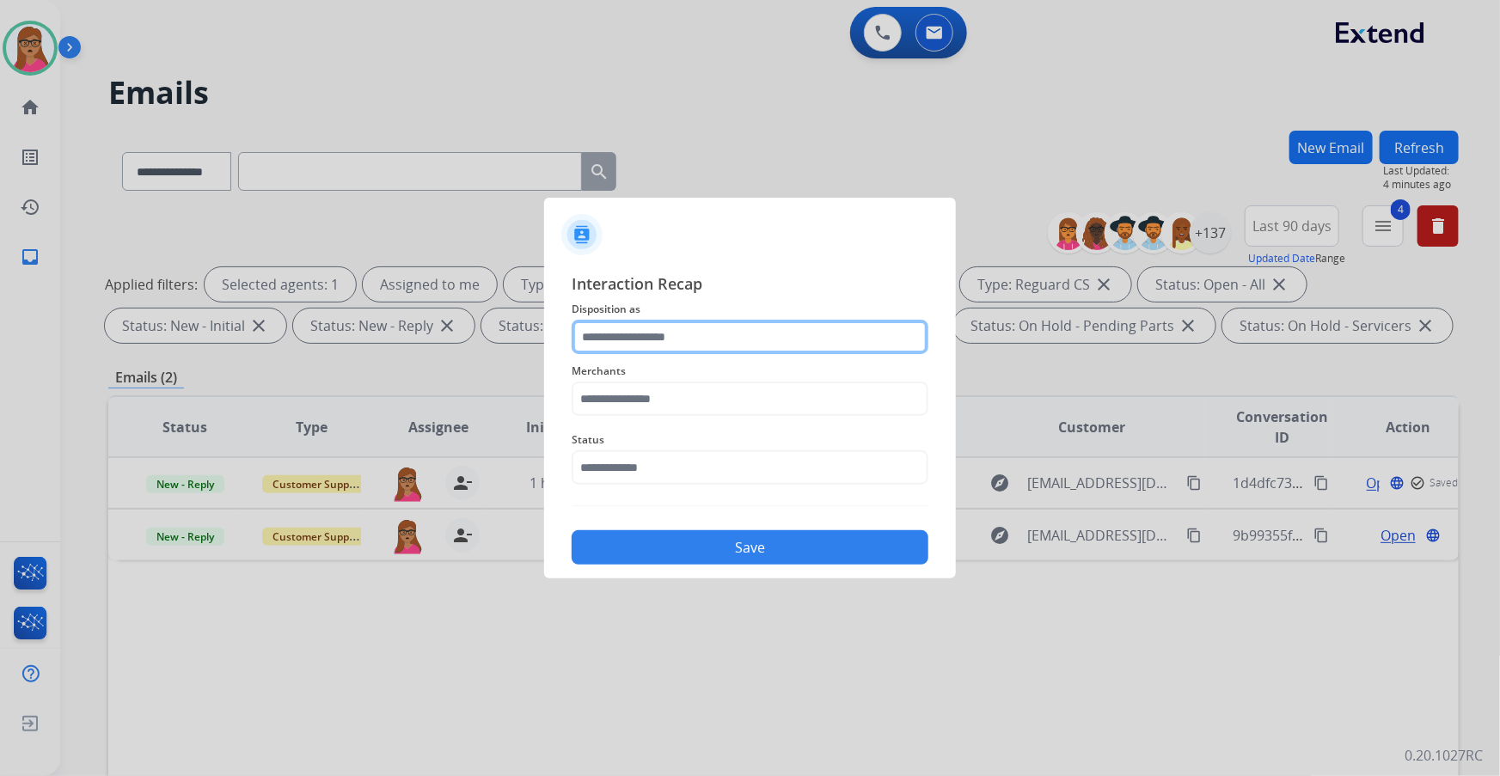
click at [713, 350] on input "text" at bounding box center [750, 337] width 357 height 34
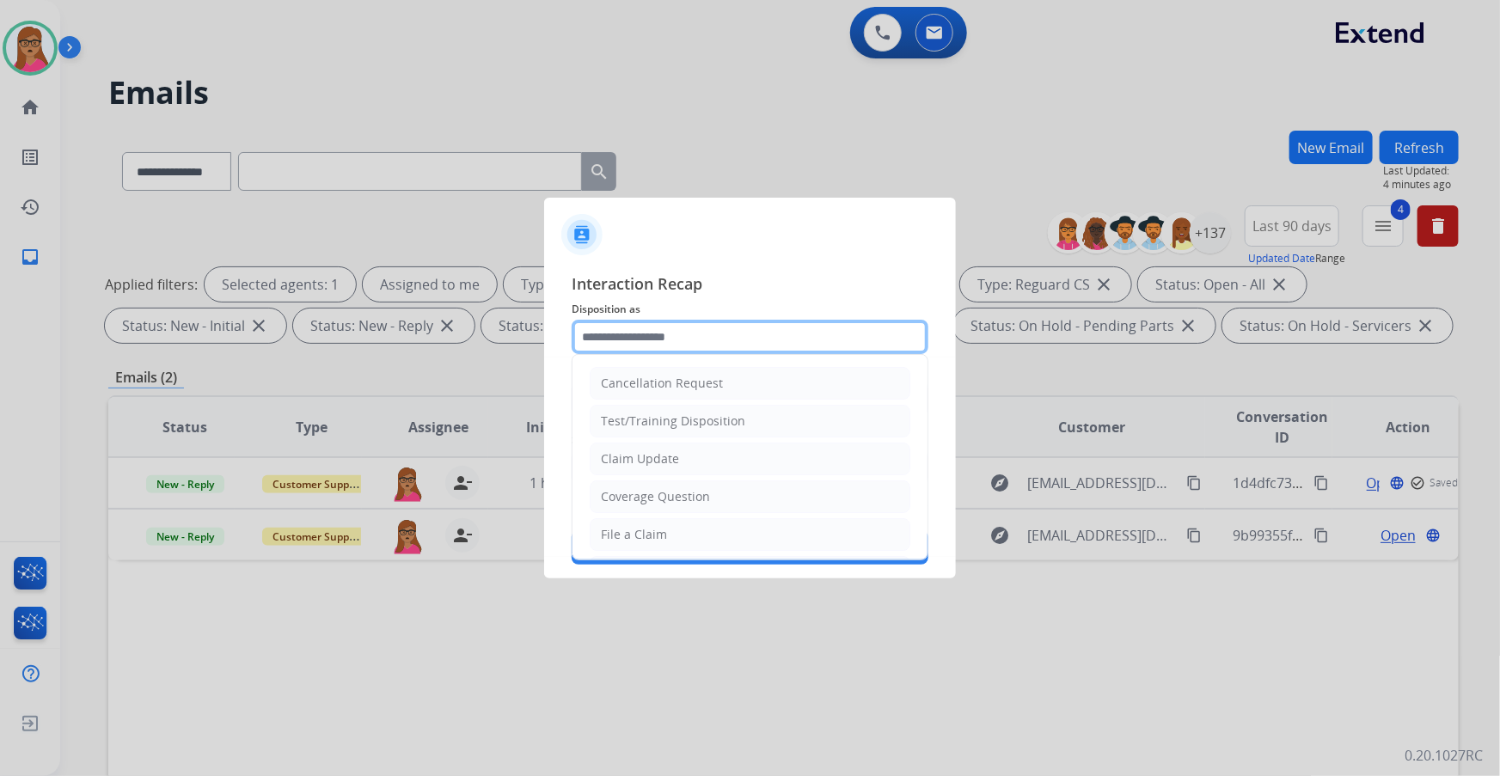
scroll to position [266, 0]
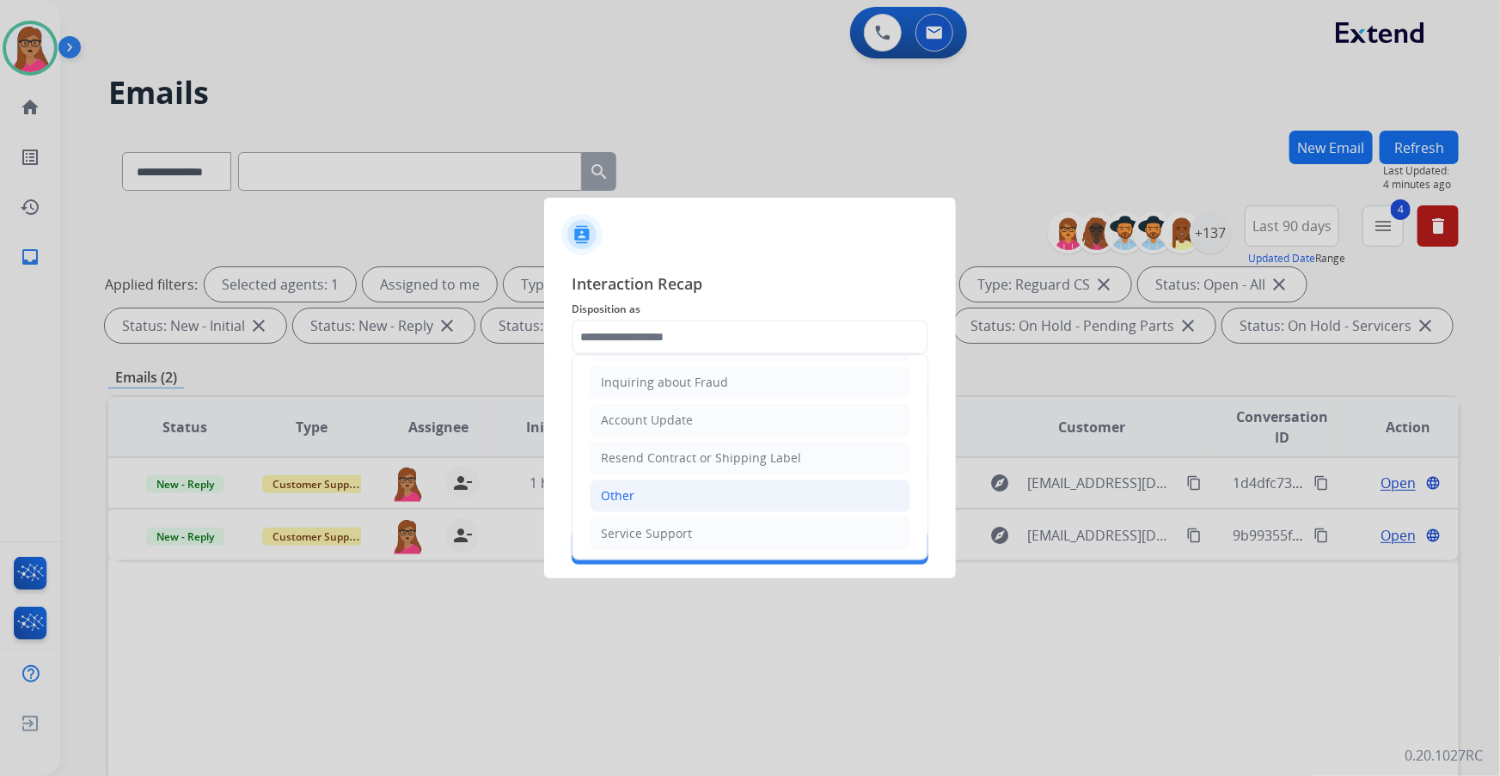
click at [614, 484] on li "Other" at bounding box center [750, 496] width 321 height 33
type input "*****"
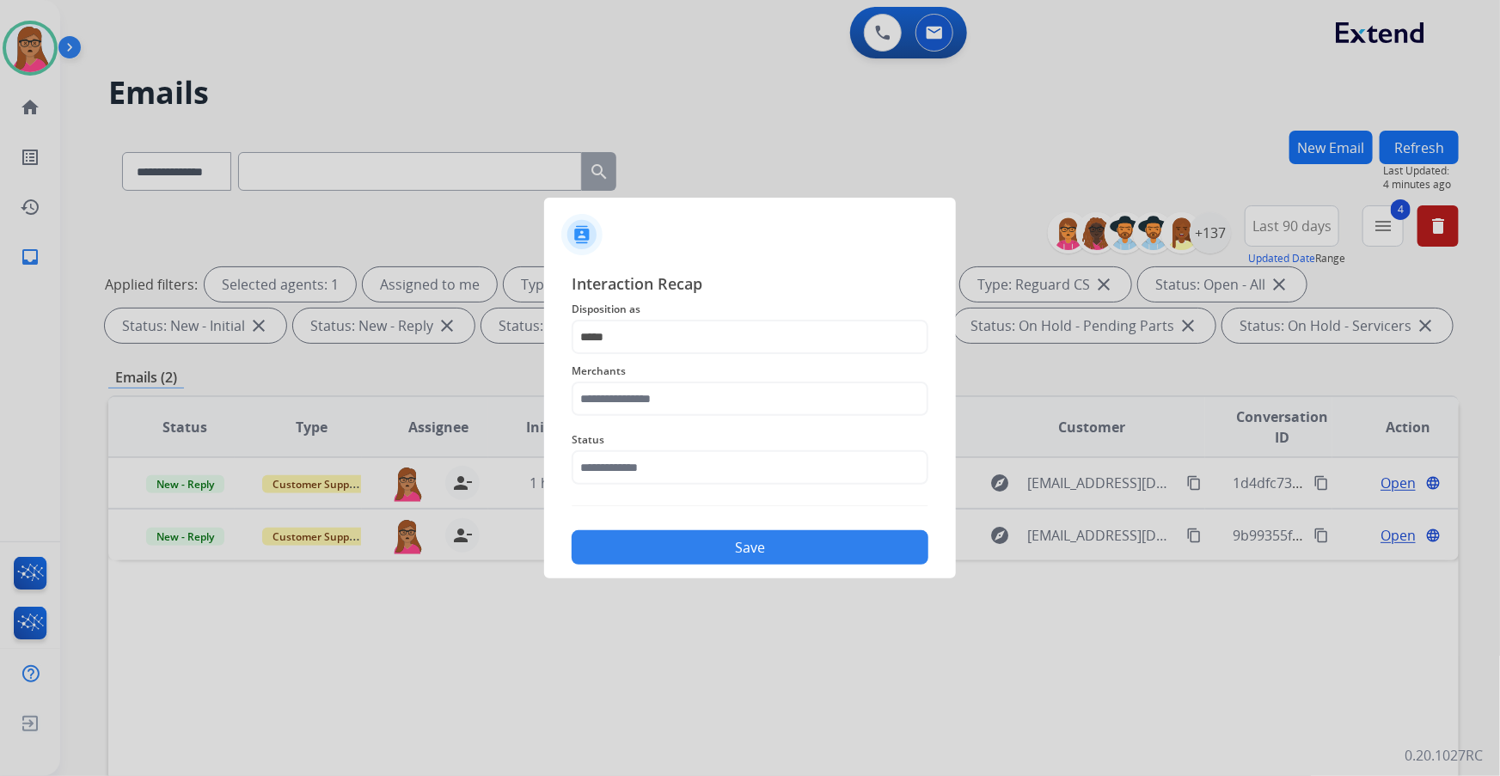
click at [657, 379] on span "Merchants" at bounding box center [750, 371] width 357 height 21
click at [656, 386] on input "text" at bounding box center [750, 399] width 357 height 34
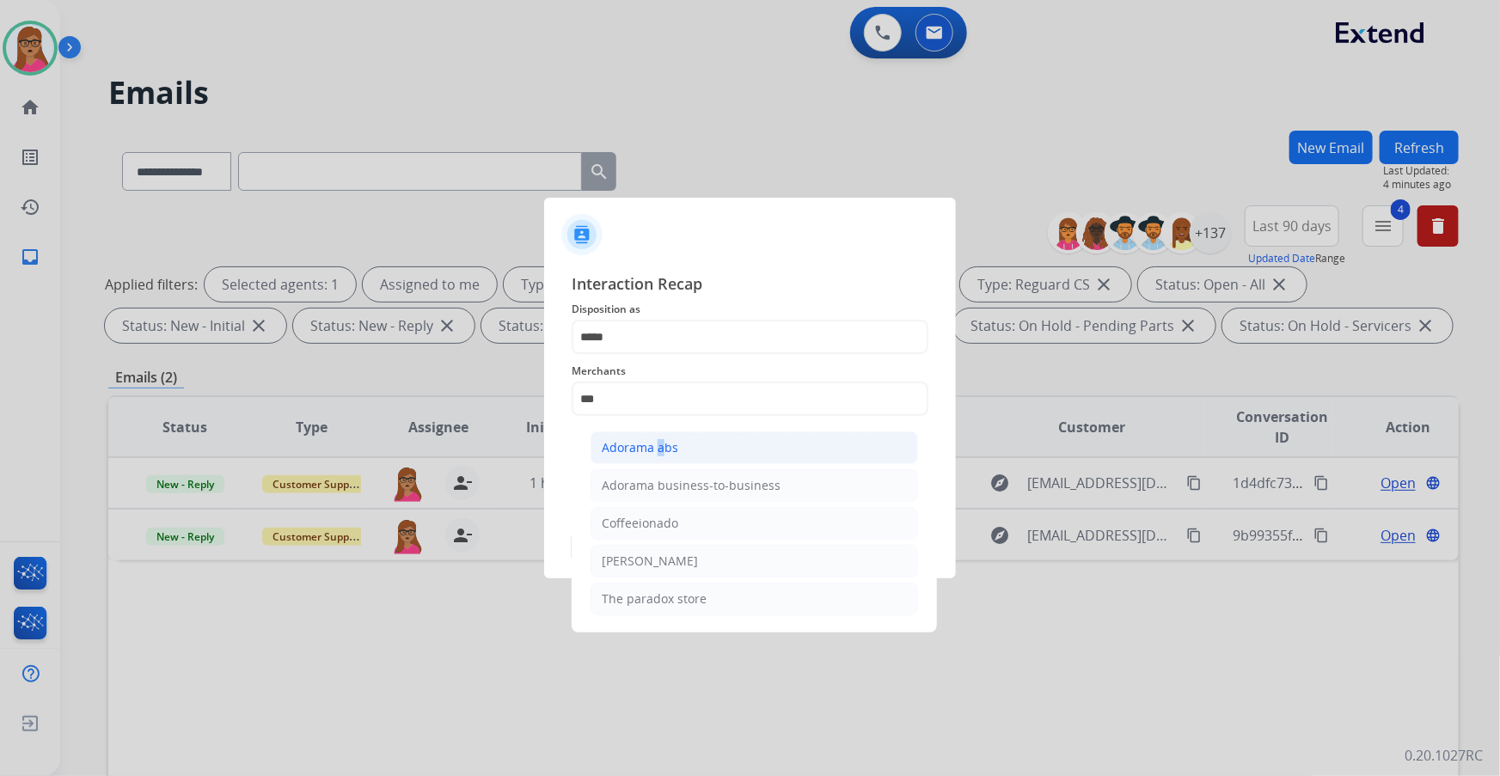
click at [656, 451] on div "Adorama abs" at bounding box center [640, 447] width 77 height 17
type input "**********"
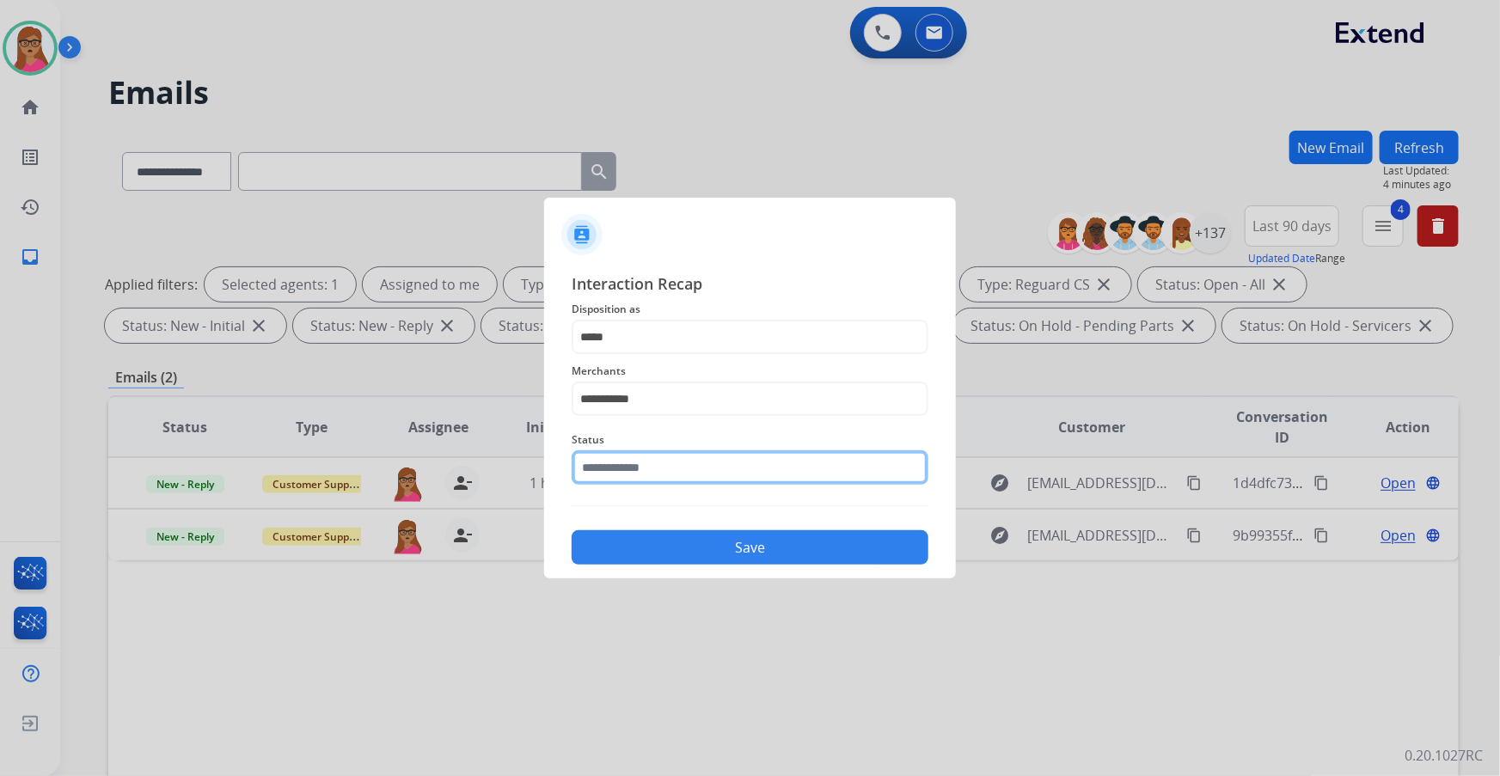
click at [617, 470] on input "text" at bounding box center [750, 468] width 357 height 34
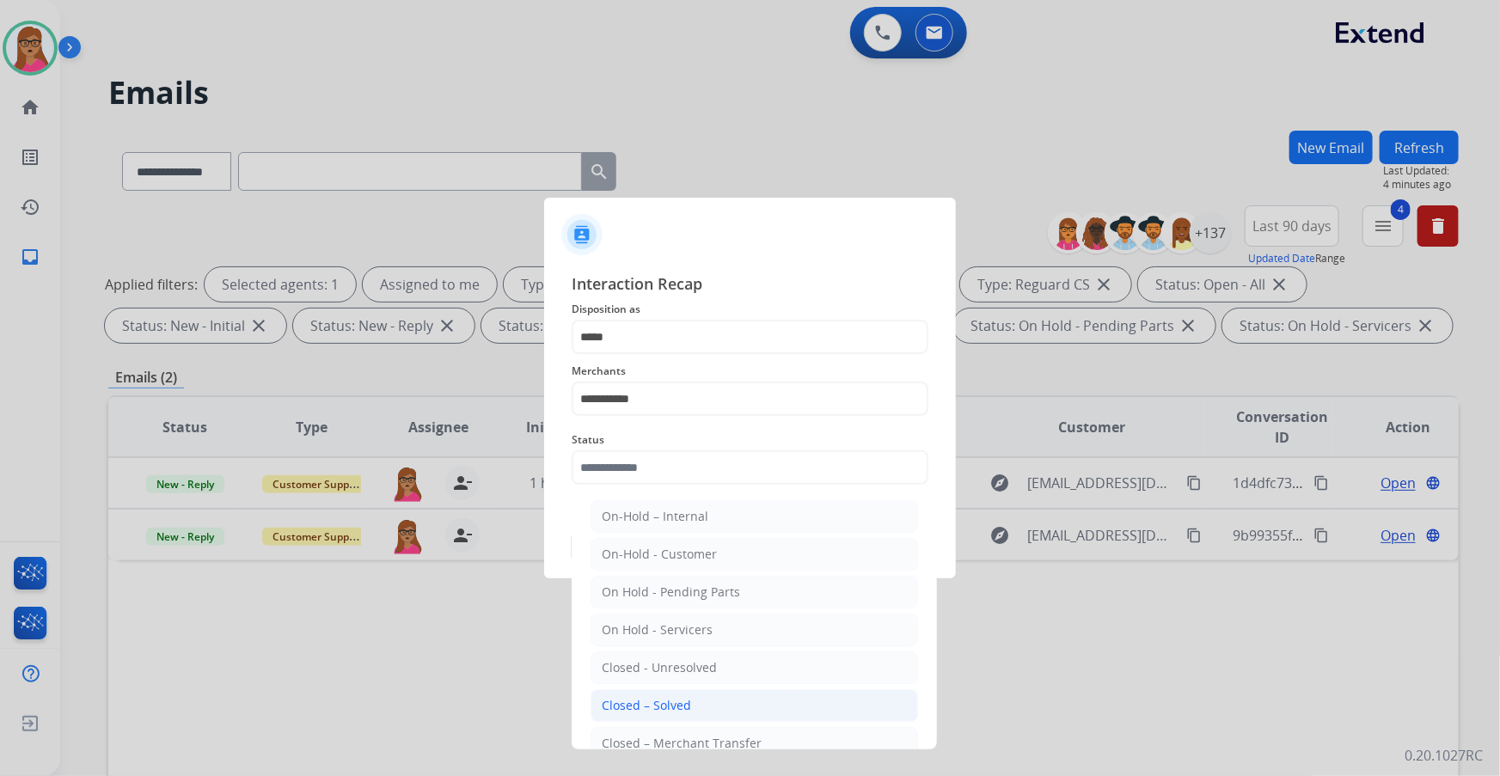
click at [654, 706] on div "Closed – Solved" at bounding box center [646, 705] width 89 height 17
type input "**********"
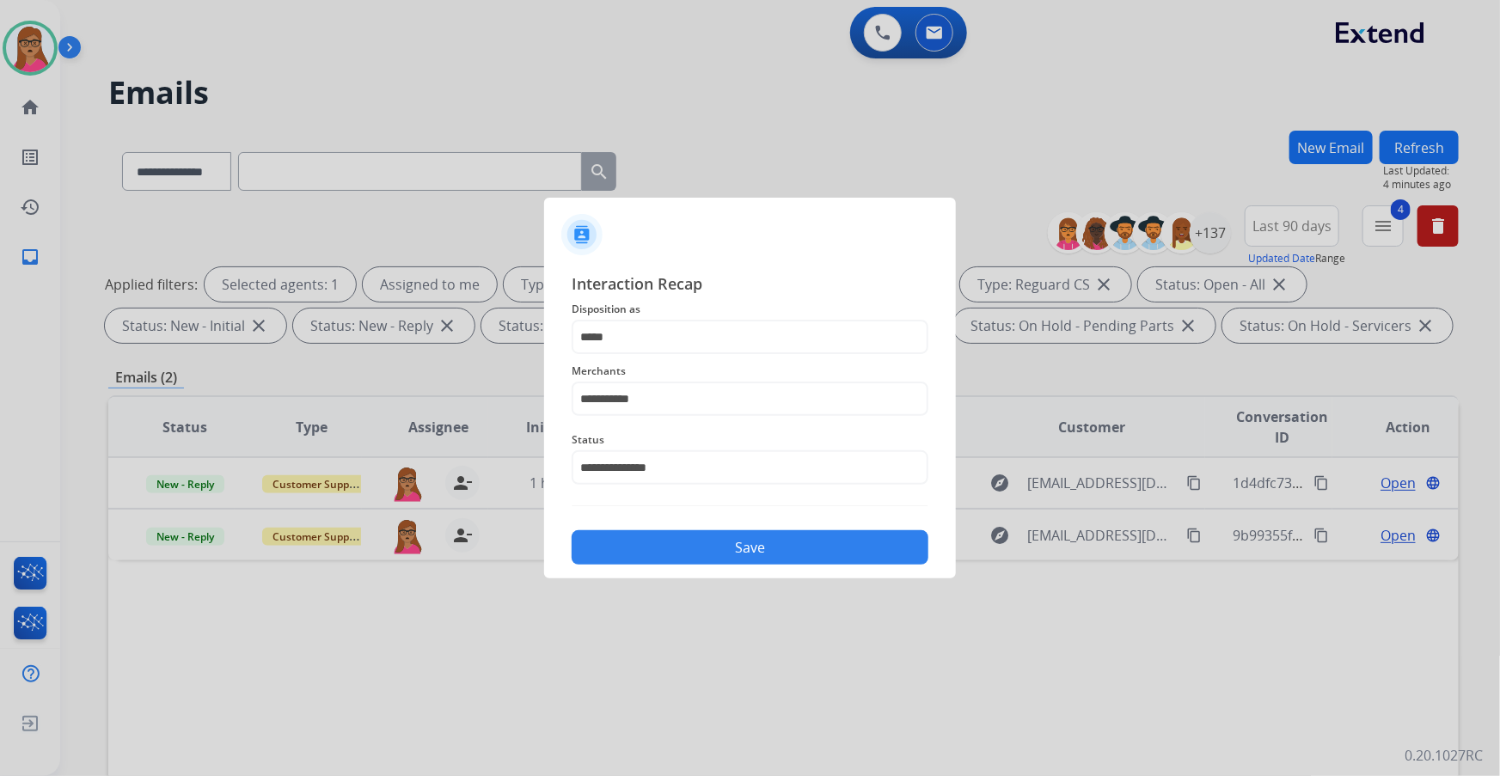
click at [808, 533] on button "Save" at bounding box center [750, 548] width 357 height 34
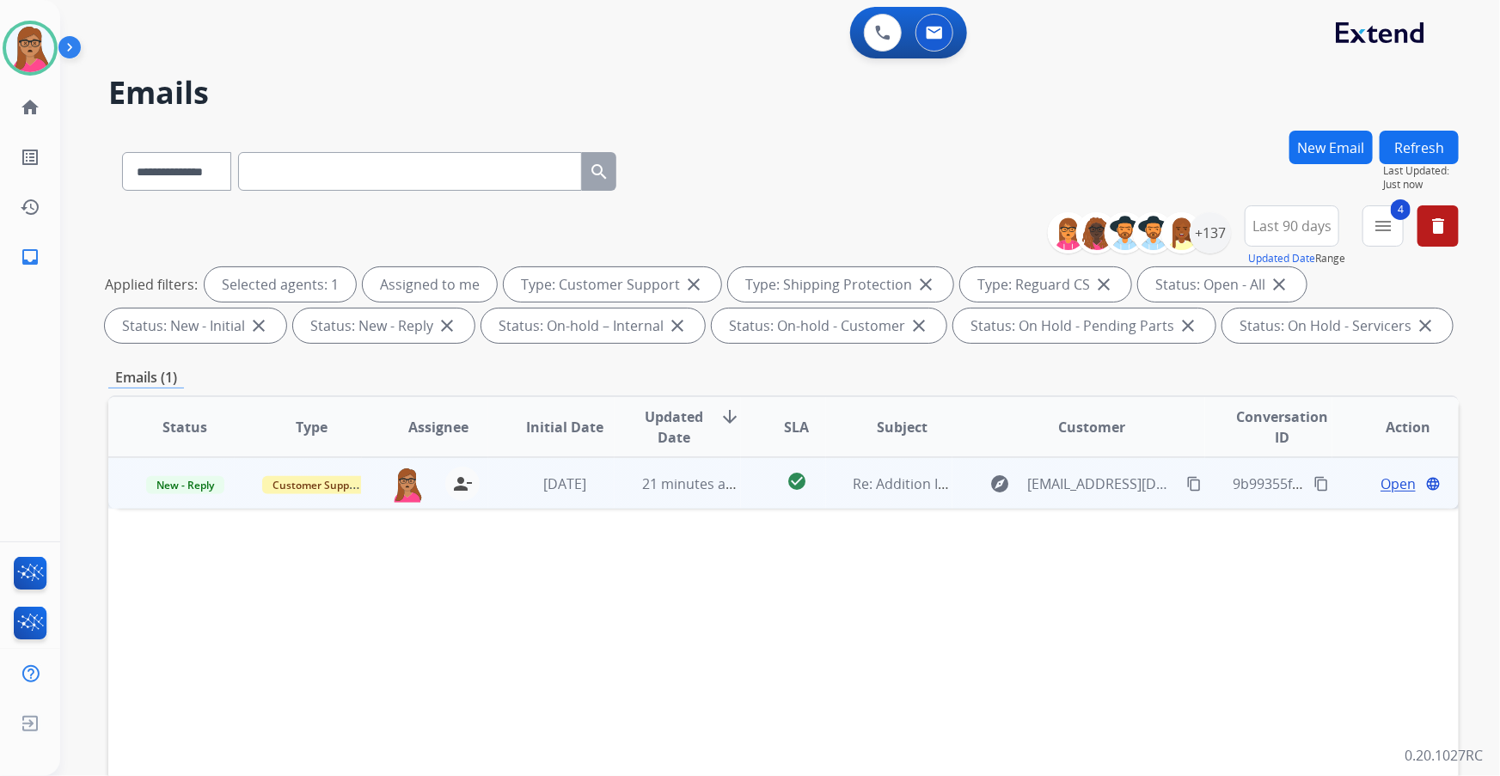
click at [1385, 485] on span "Open" at bounding box center [1398, 484] width 35 height 21
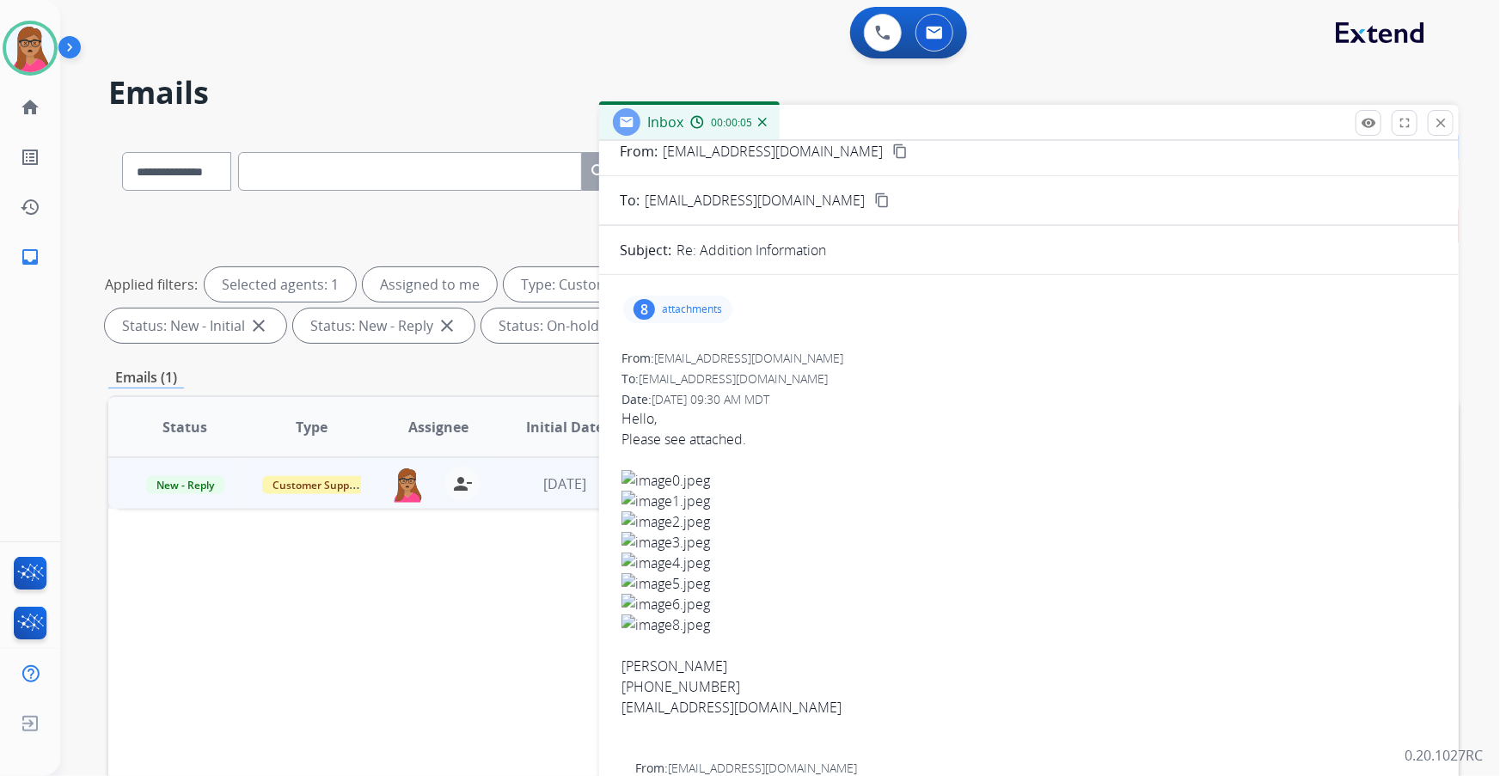
scroll to position [0, 0]
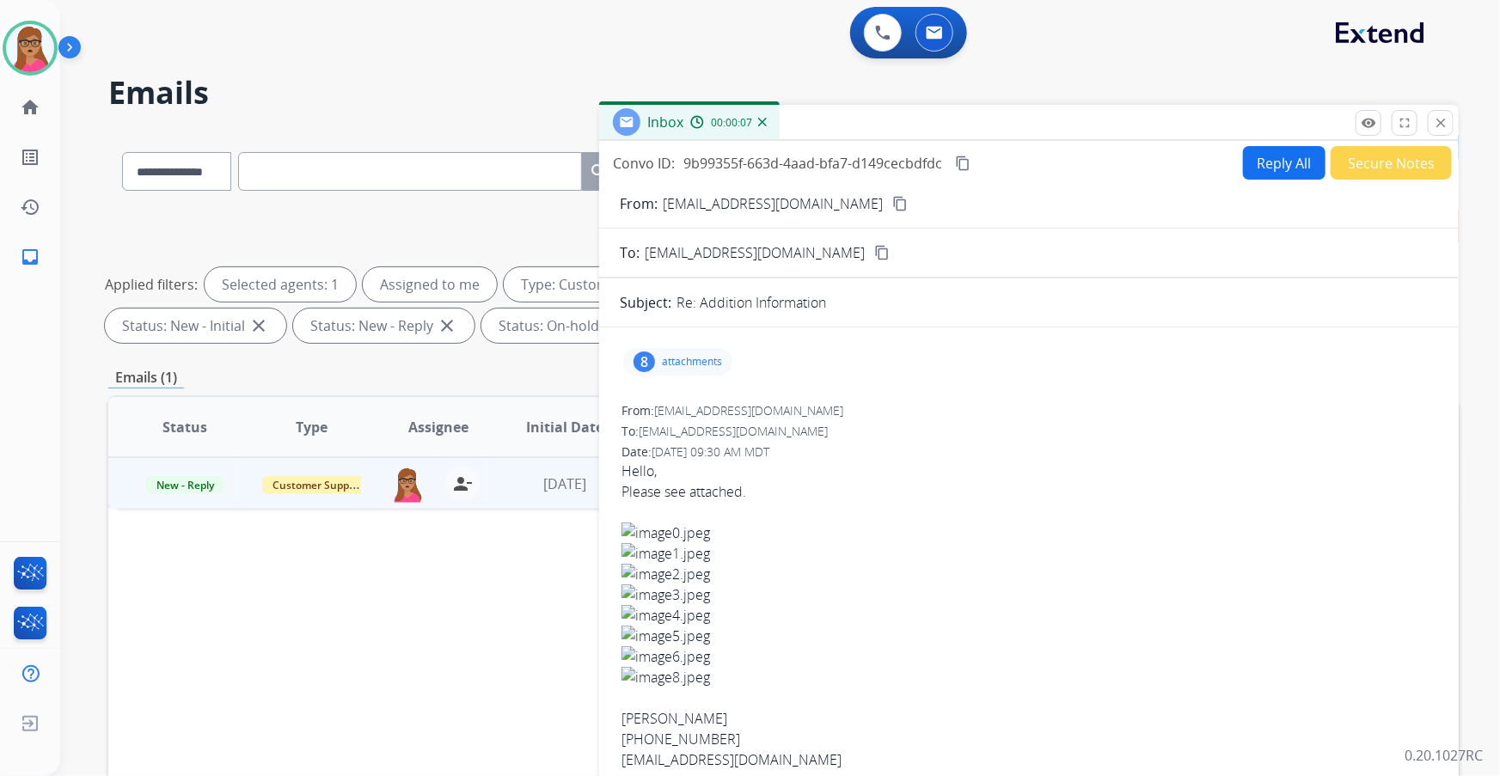
click at [893, 206] on mat-icon "content_copy" at bounding box center [900, 203] width 15 height 15
click at [660, 365] on div "8 attachments" at bounding box center [677, 362] width 109 height 28
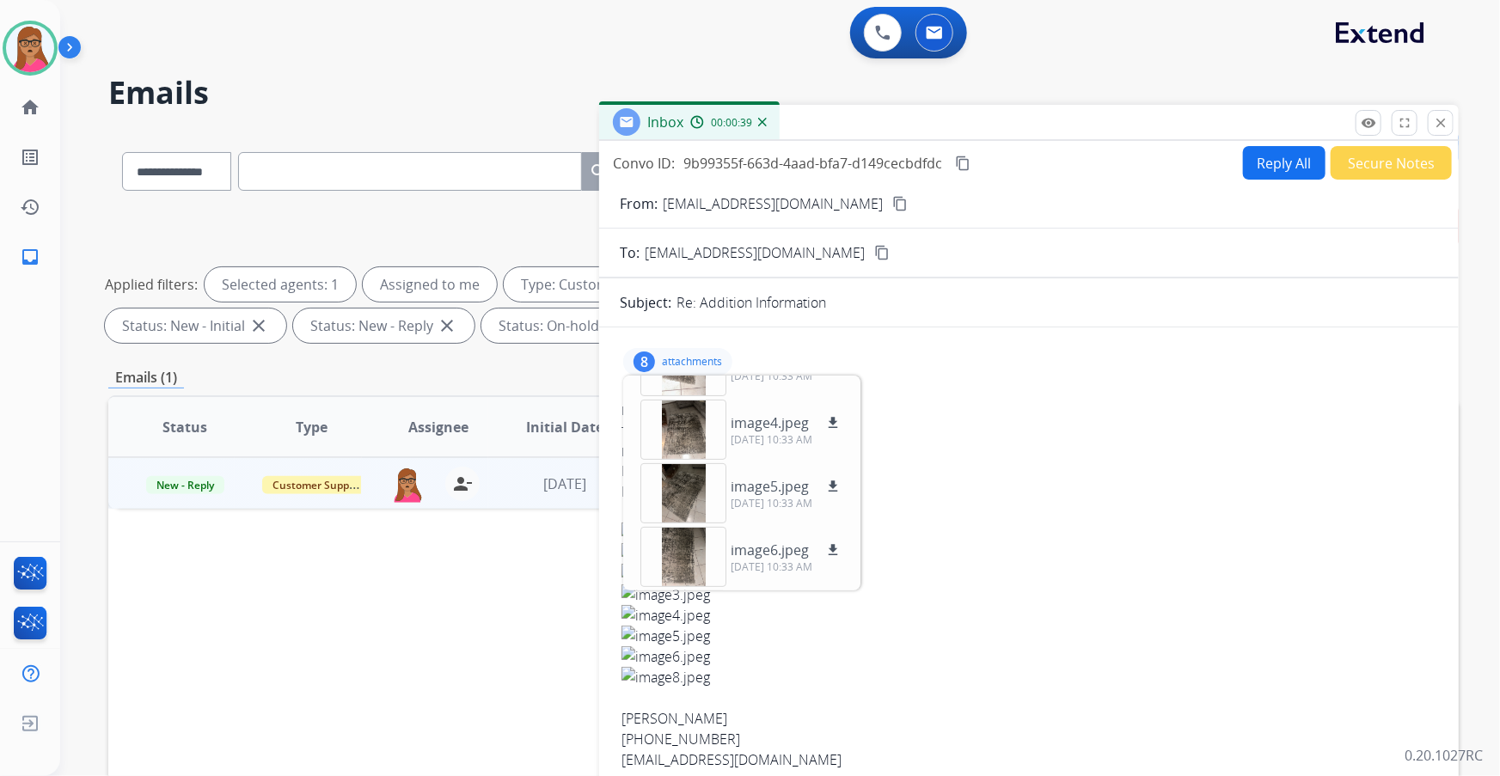
scroll to position [297, 0]
click at [684, 568] on div at bounding box center [684, 558] width 86 height 60
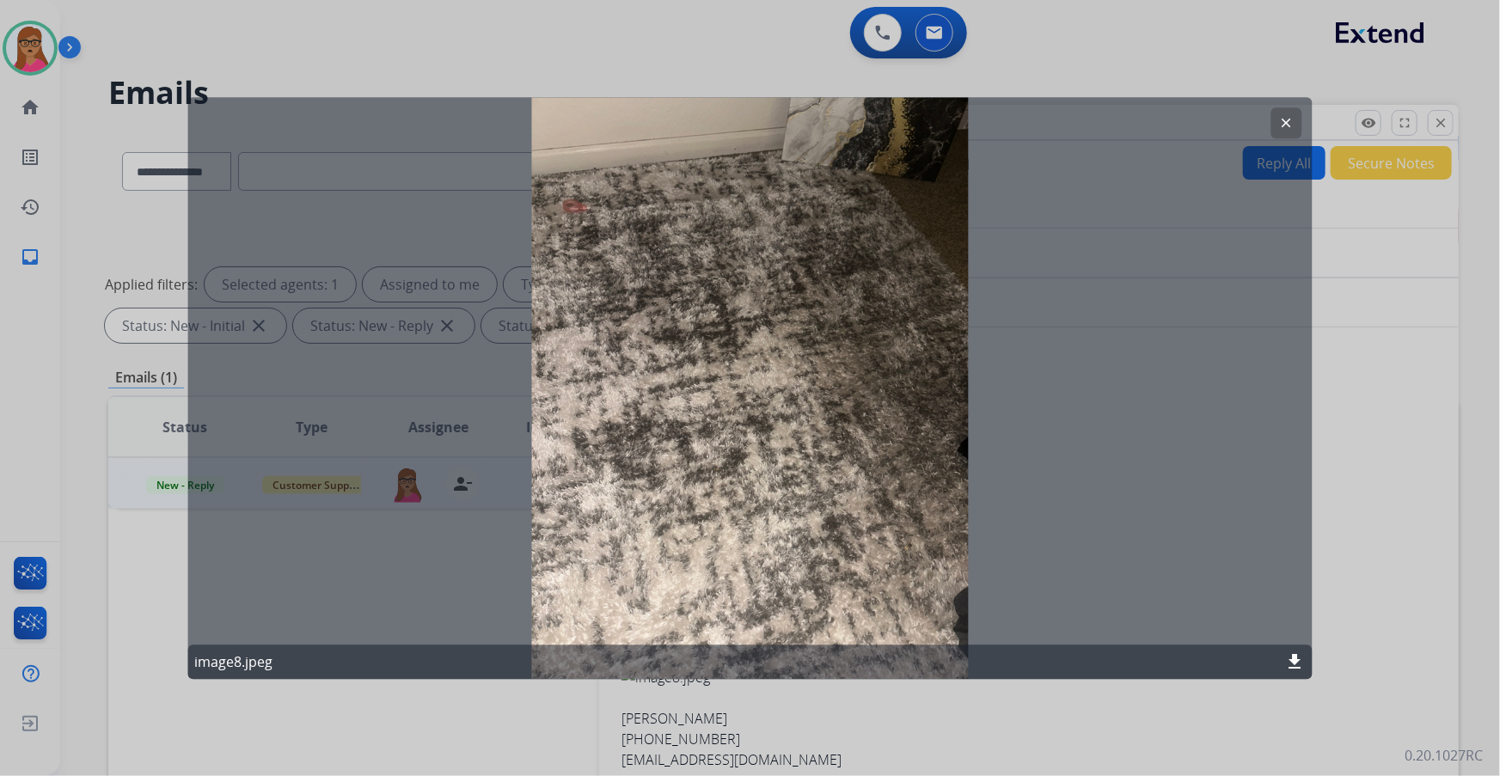
click at [1285, 114] on button "clear" at bounding box center [1287, 122] width 31 height 31
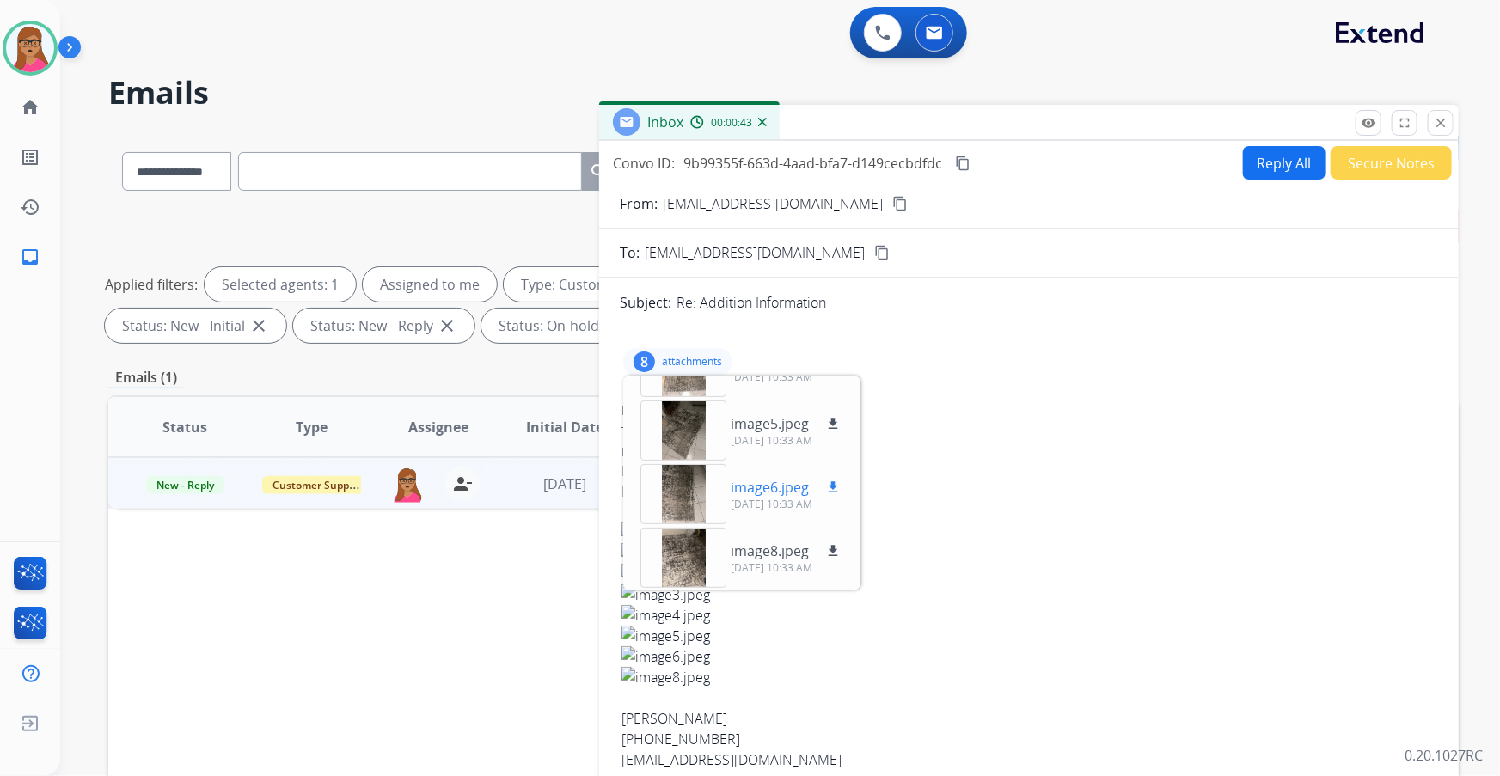
click at [678, 500] on div at bounding box center [684, 494] width 86 height 60
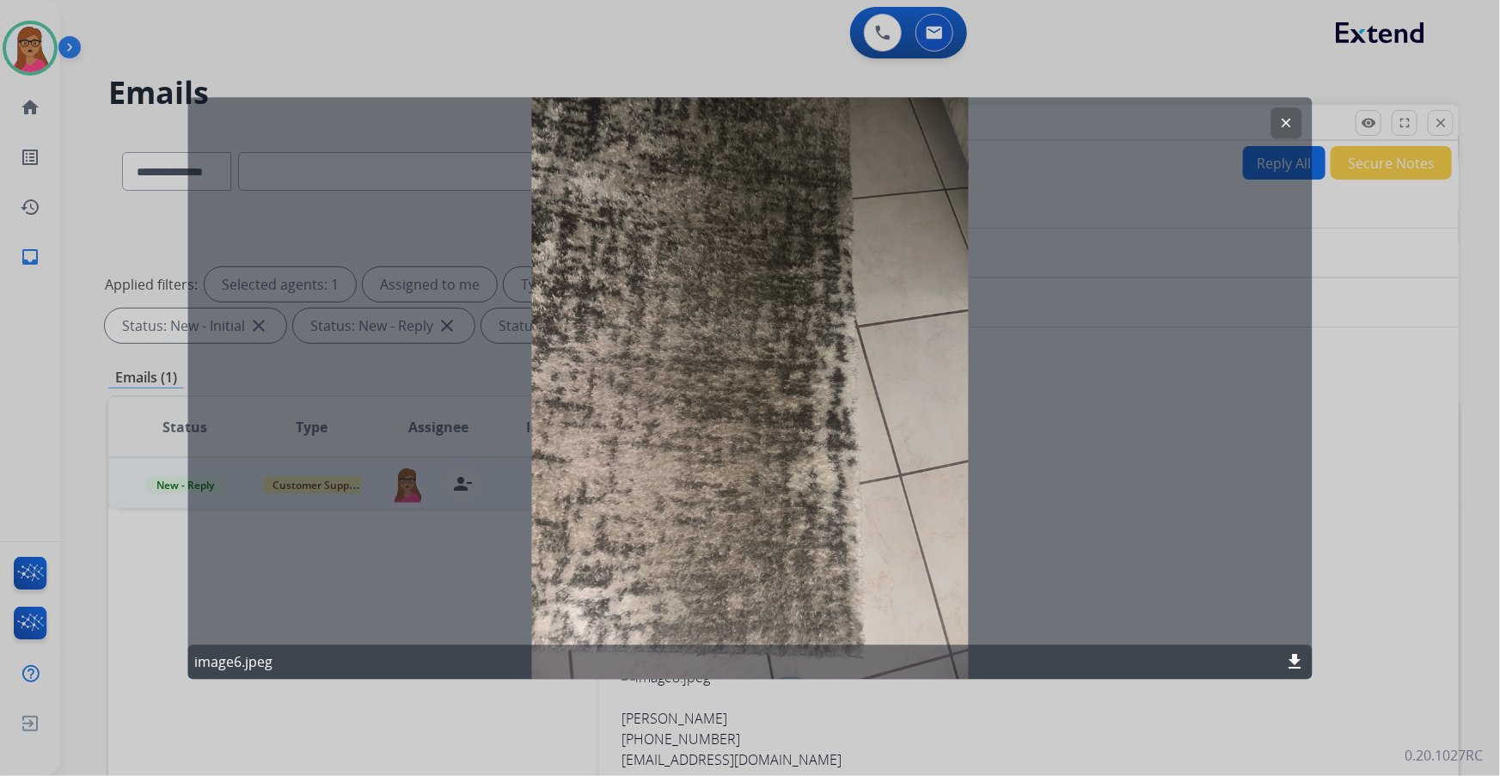
click at [1292, 120] on mat-icon "clear" at bounding box center [1286, 122] width 15 height 15
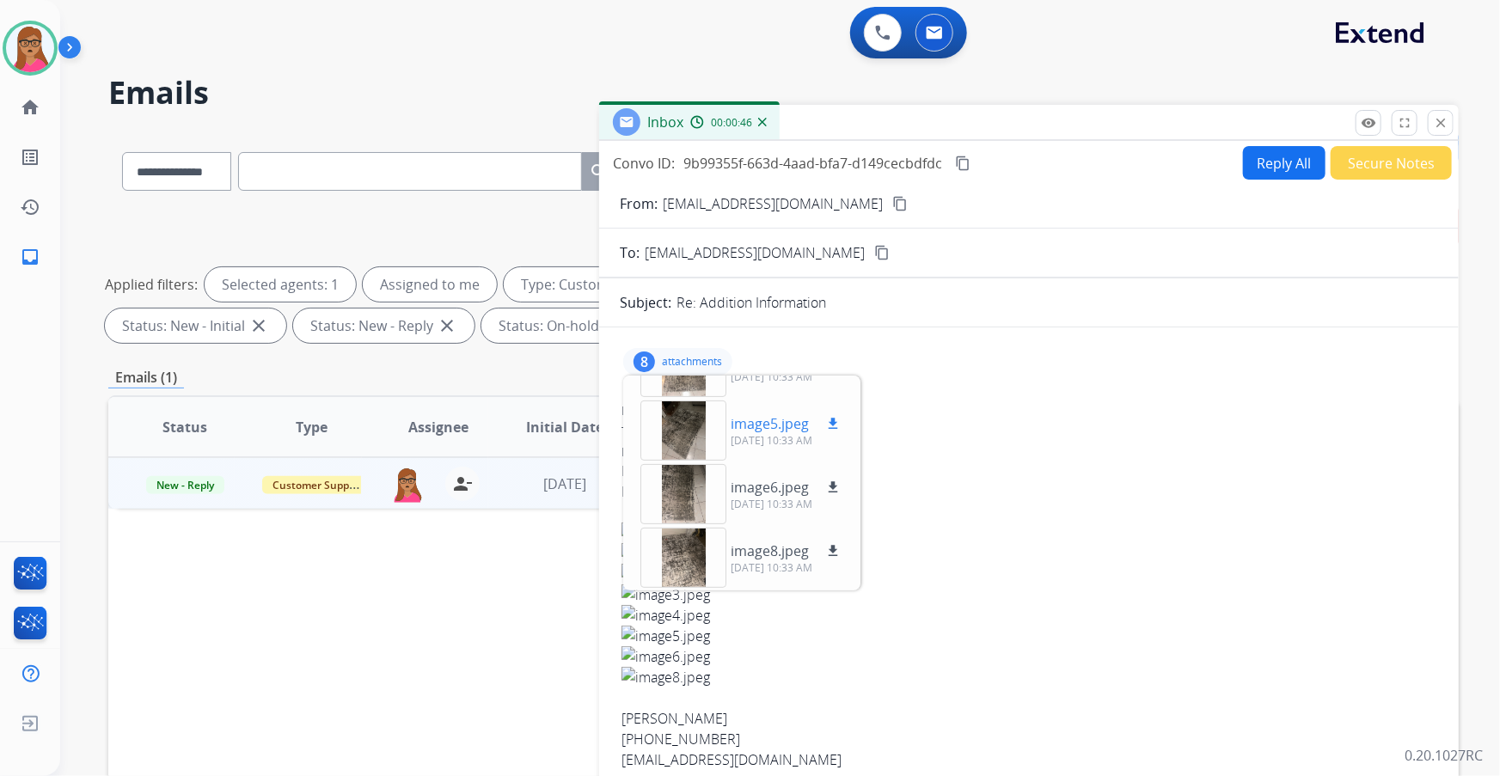
click at [679, 429] on div at bounding box center [684, 431] width 86 height 60
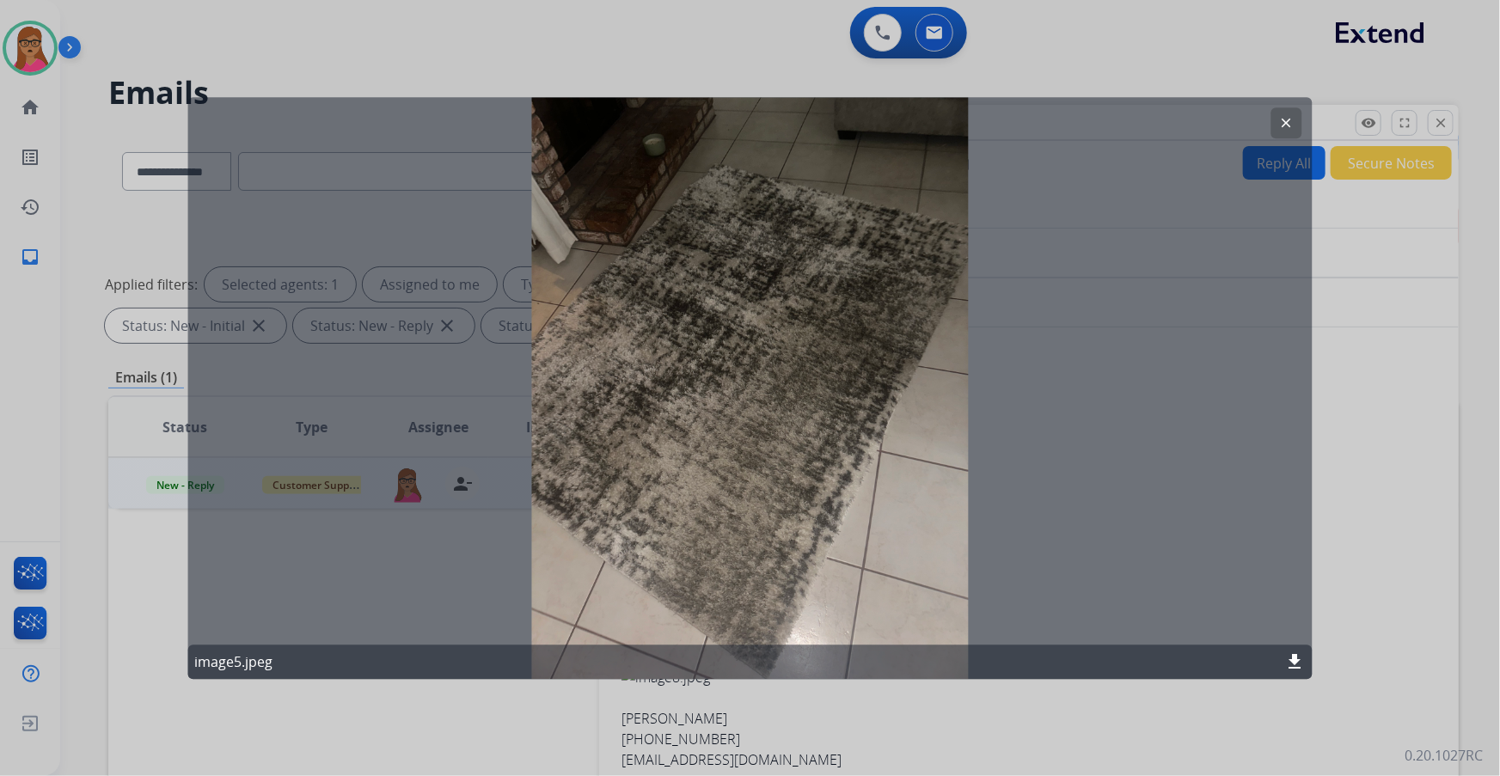
click at [1292, 114] on button "clear" at bounding box center [1287, 122] width 31 height 31
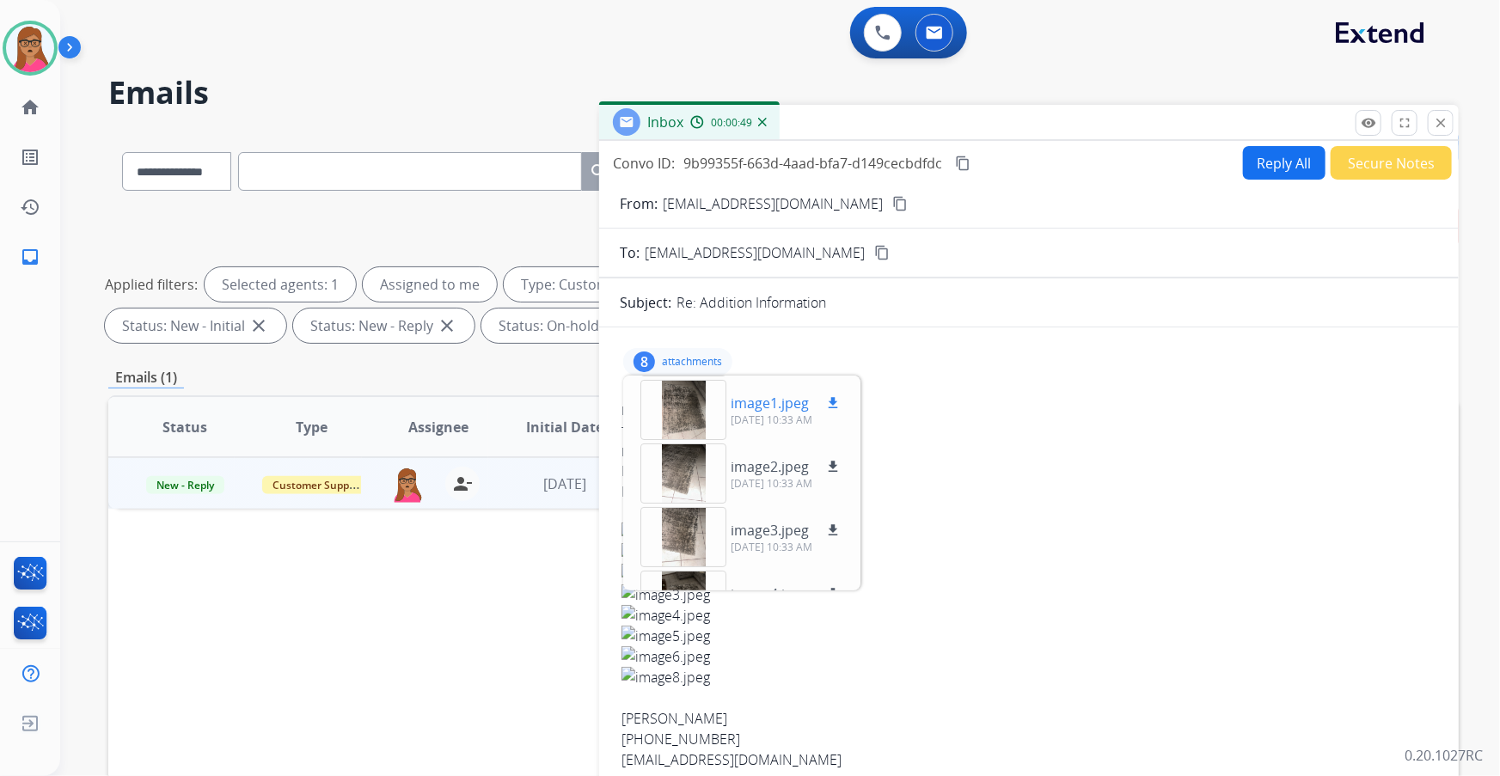
scroll to position [62, 0]
click at [683, 412] on div at bounding box center [684, 411] width 86 height 60
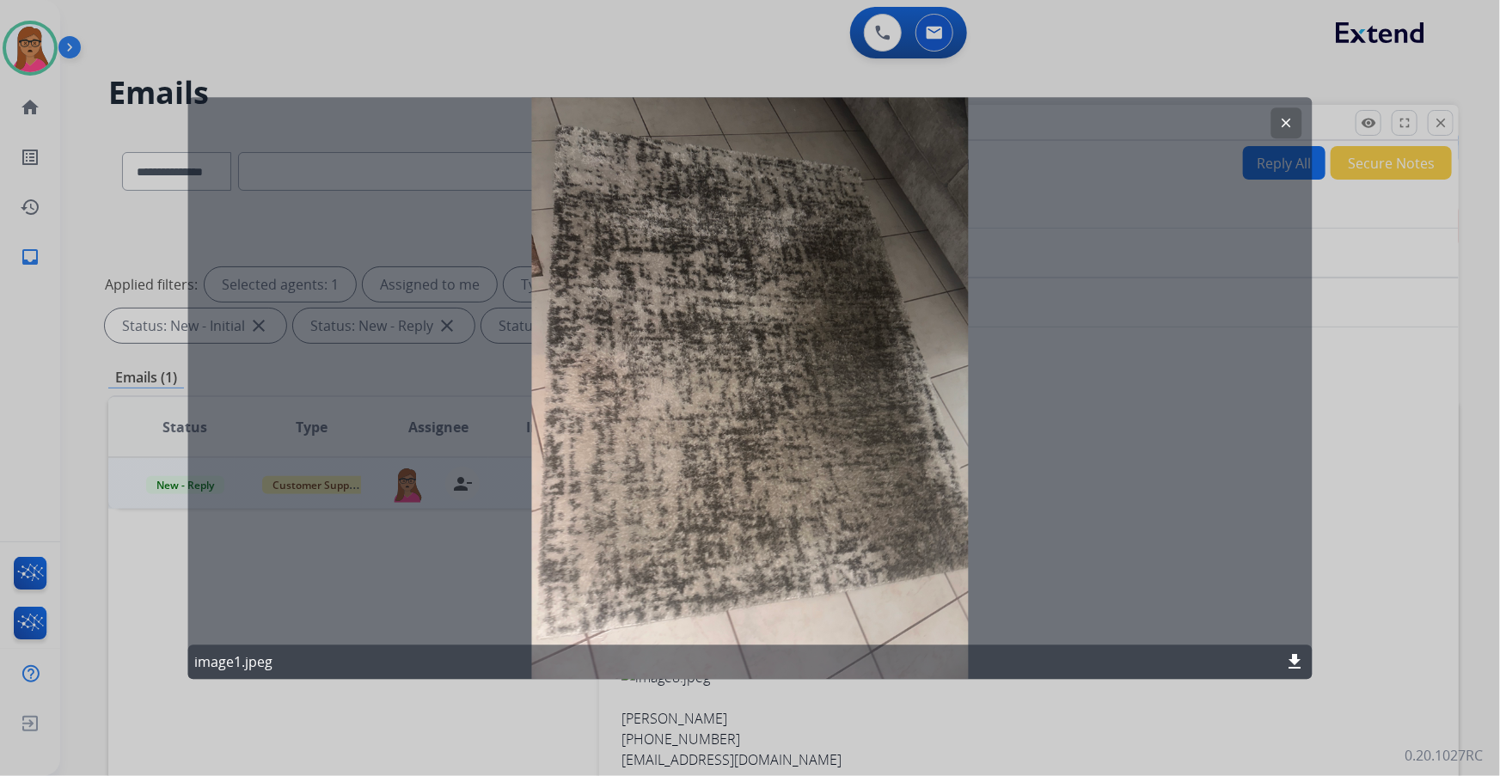
click at [1284, 118] on mat-icon "clear" at bounding box center [1286, 122] width 15 height 15
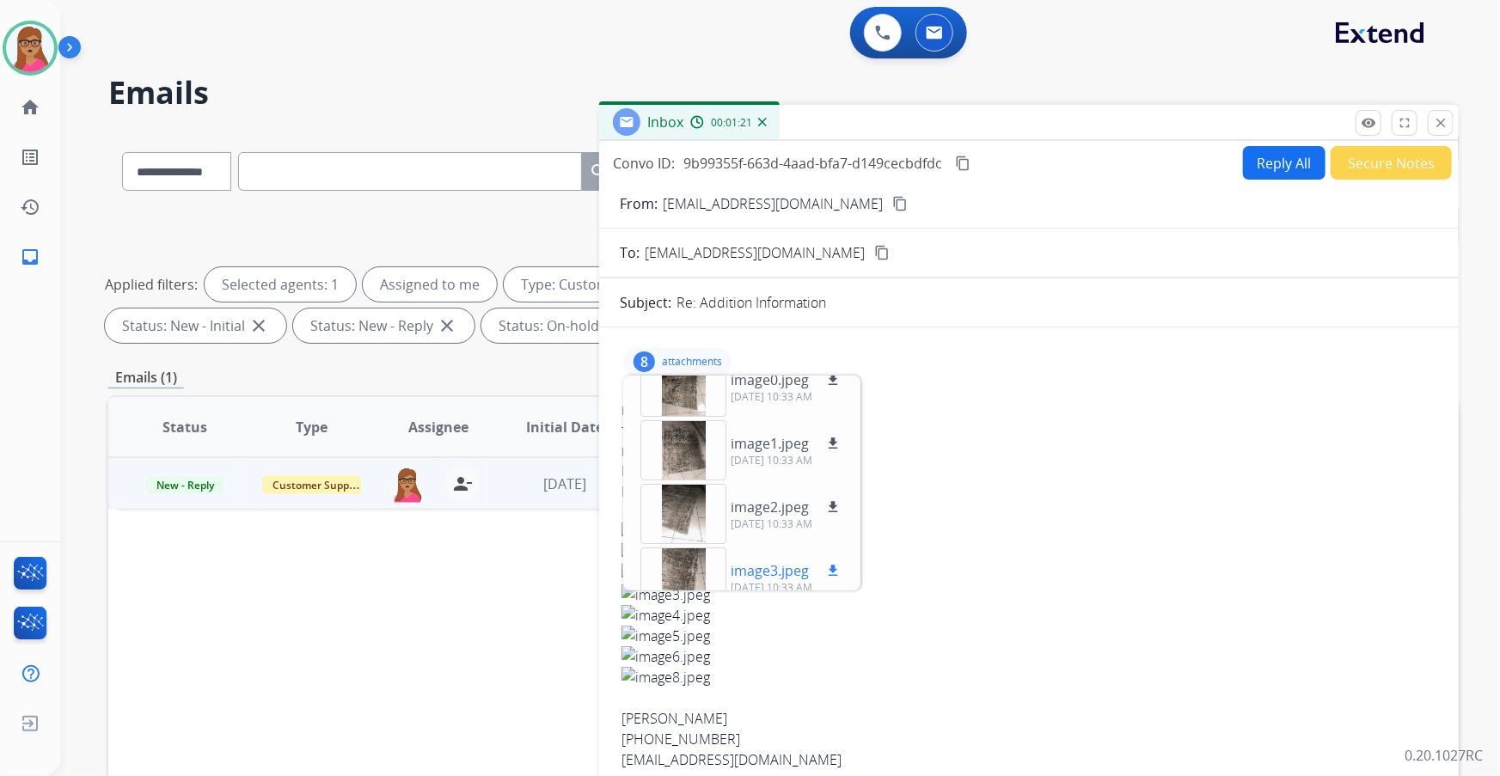
scroll to position [0, 0]
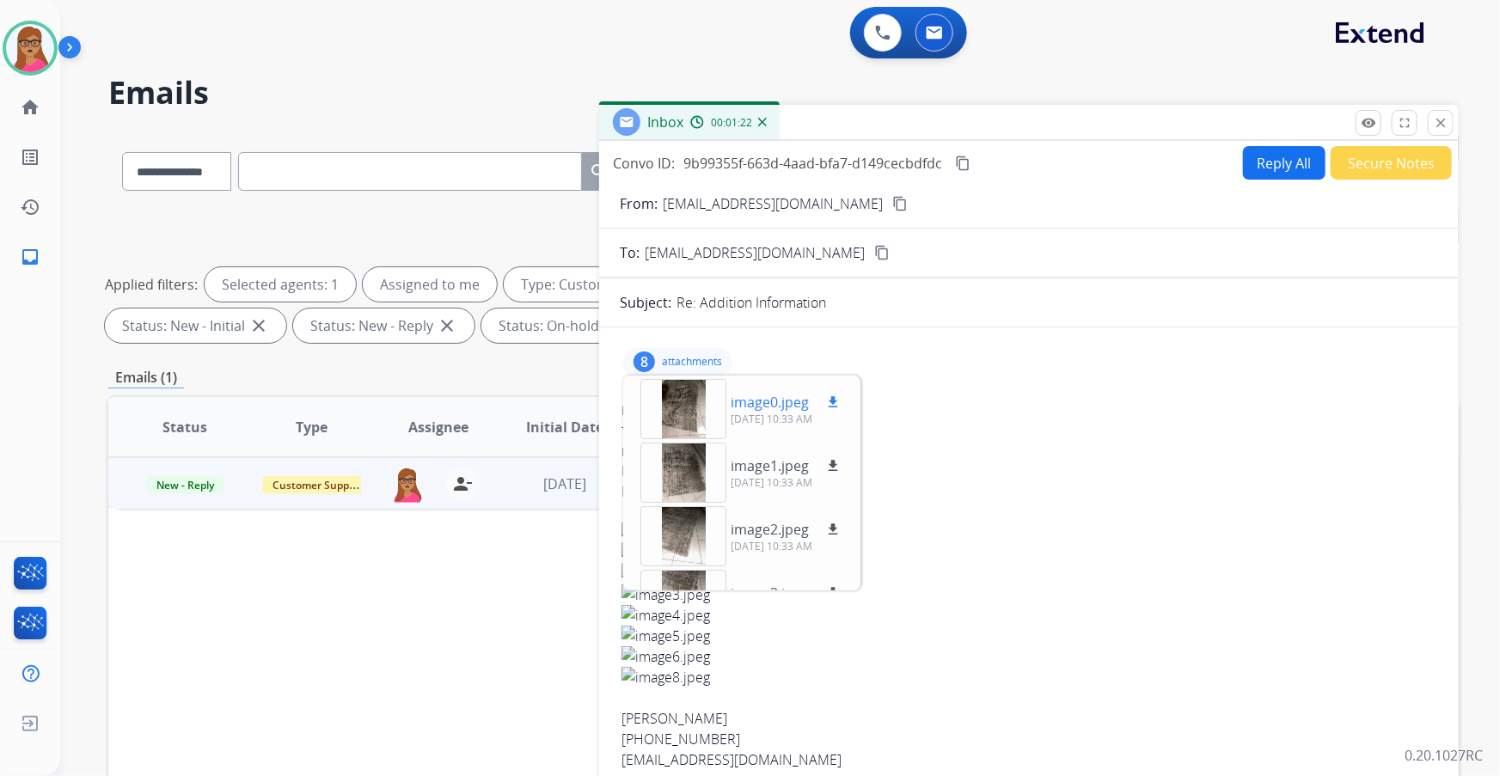
click at [684, 420] on div at bounding box center [684, 409] width 86 height 60
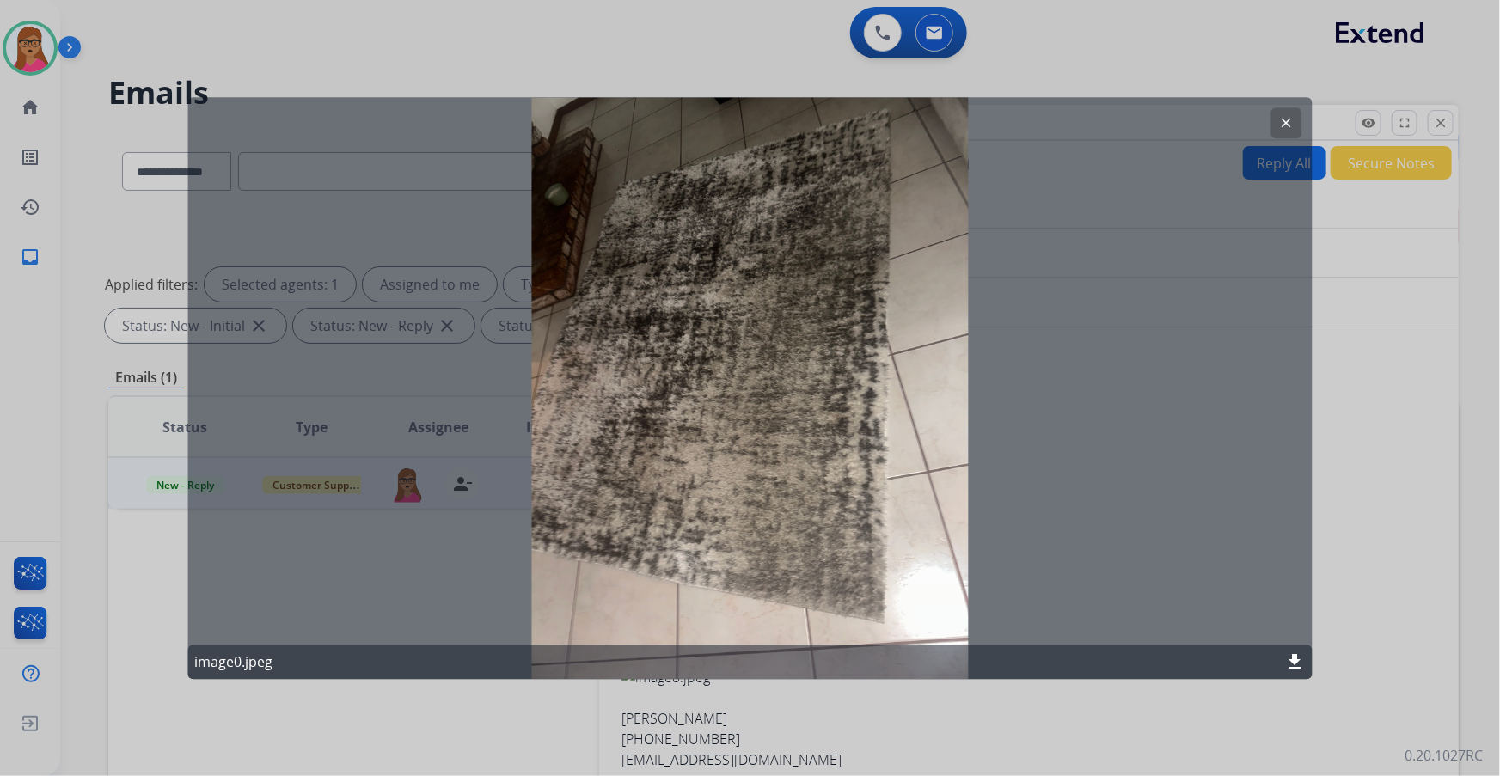
click at [1280, 118] on mat-icon "clear" at bounding box center [1286, 122] width 15 height 15
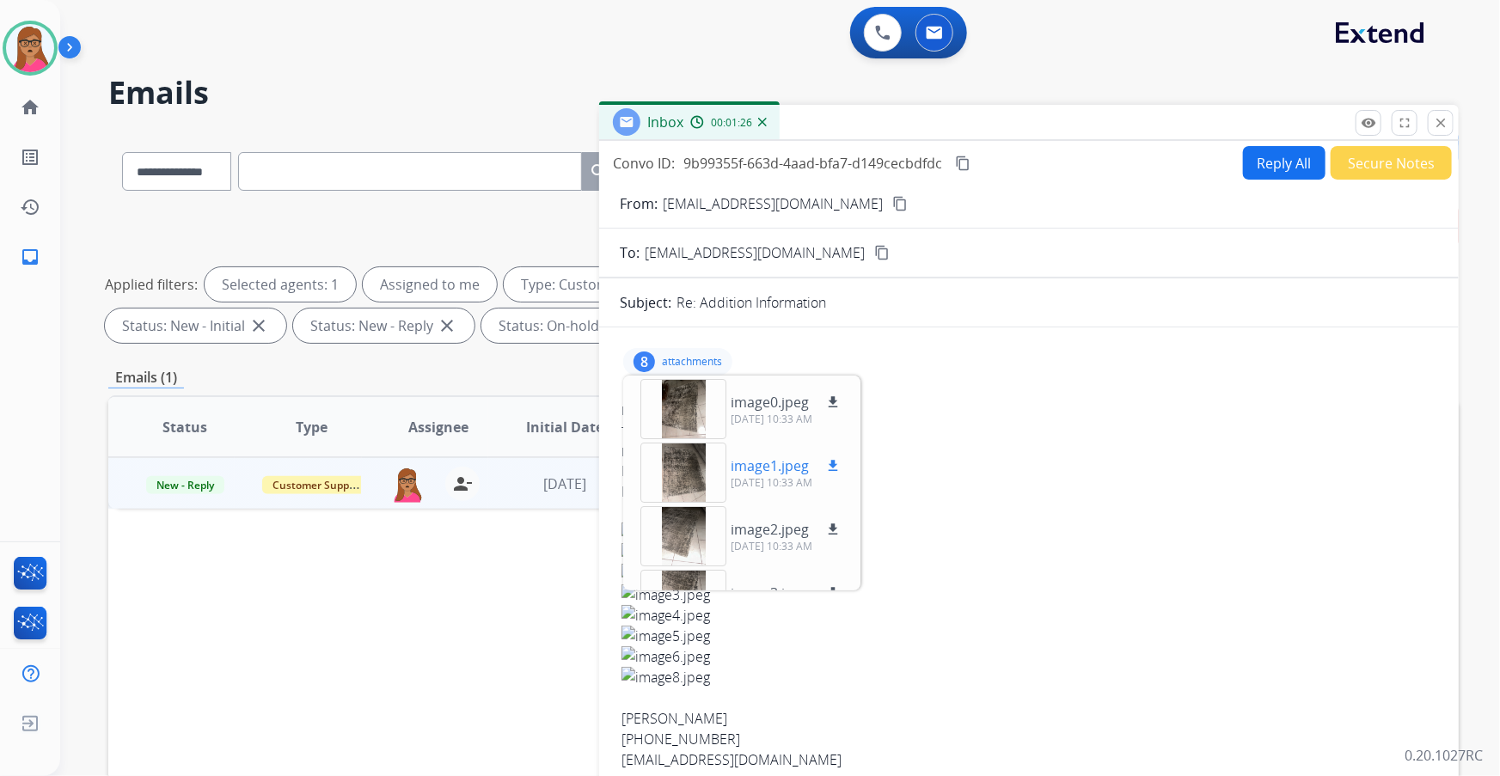
click at [686, 463] on div at bounding box center [684, 473] width 86 height 60
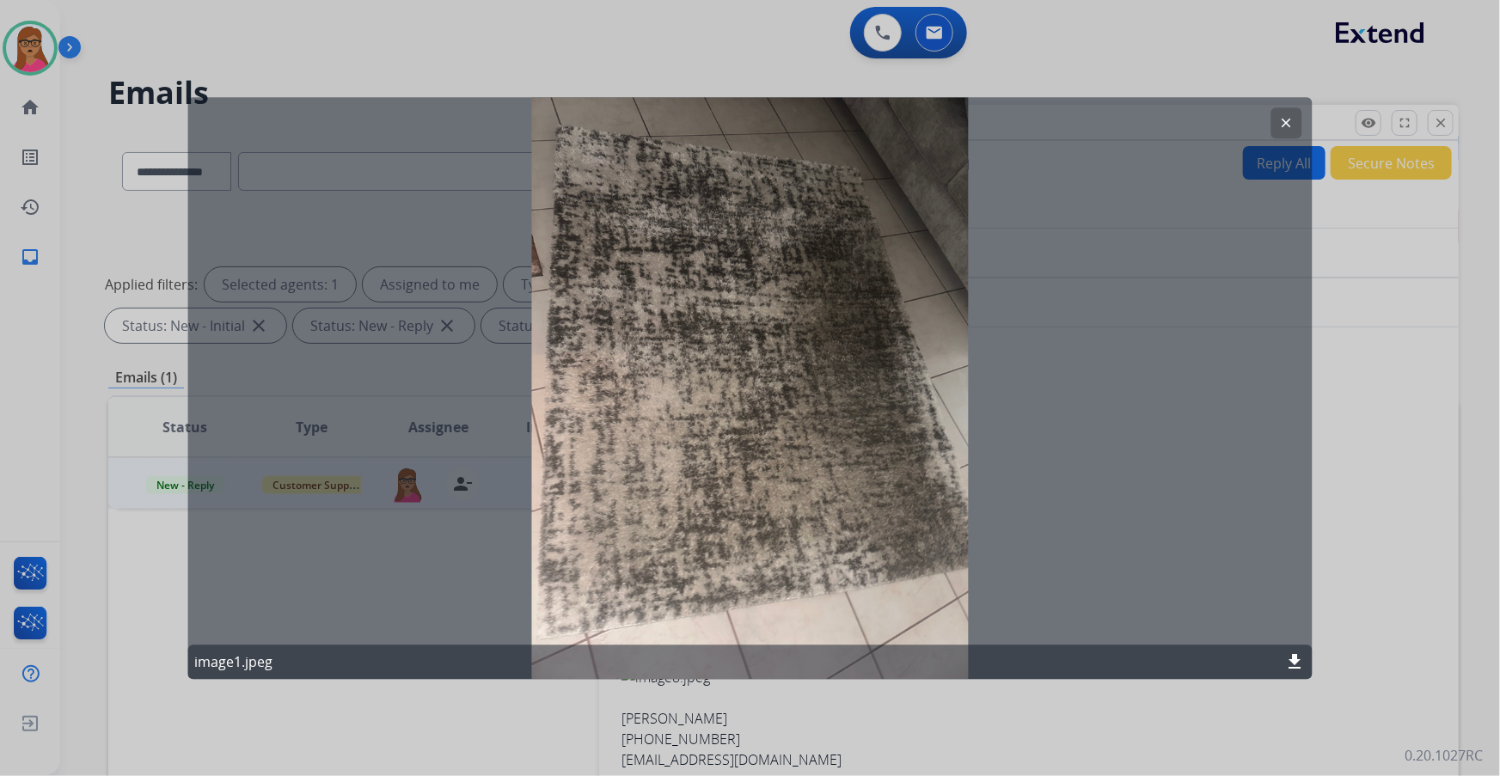
click at [1287, 129] on mat-icon "clear" at bounding box center [1286, 122] width 15 height 15
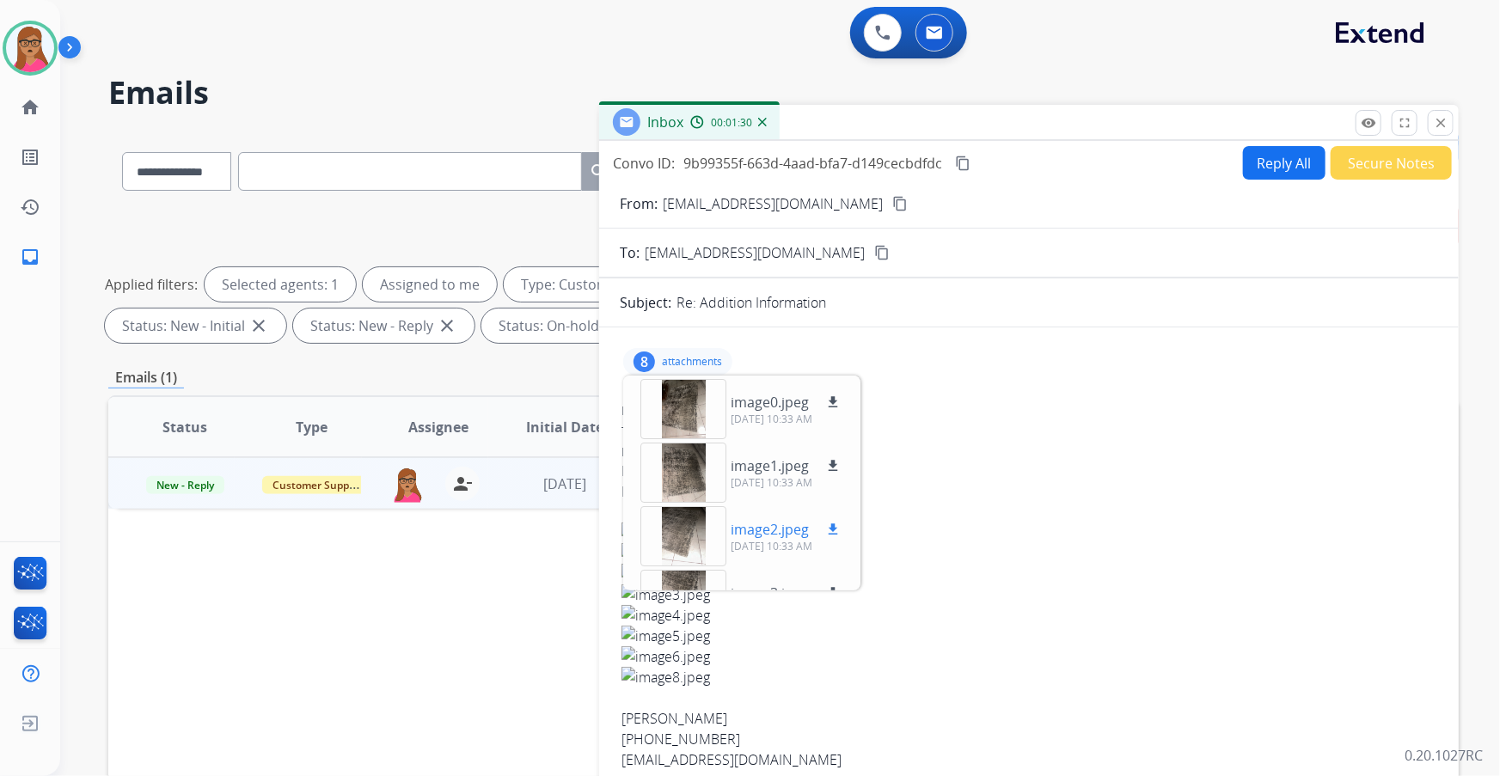
click at [675, 532] on div at bounding box center [684, 536] width 86 height 60
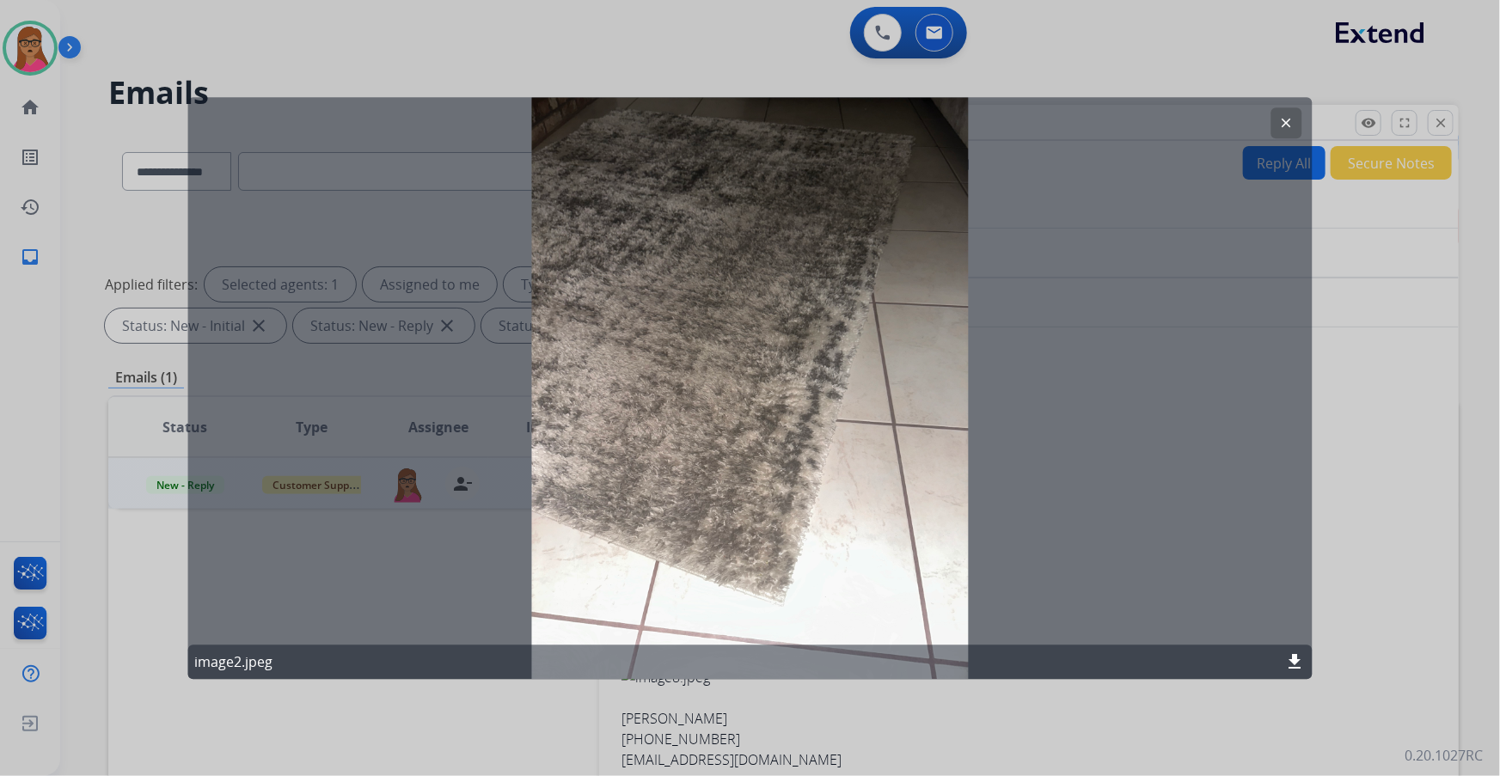
click at [1289, 125] on mat-icon "clear" at bounding box center [1286, 122] width 15 height 15
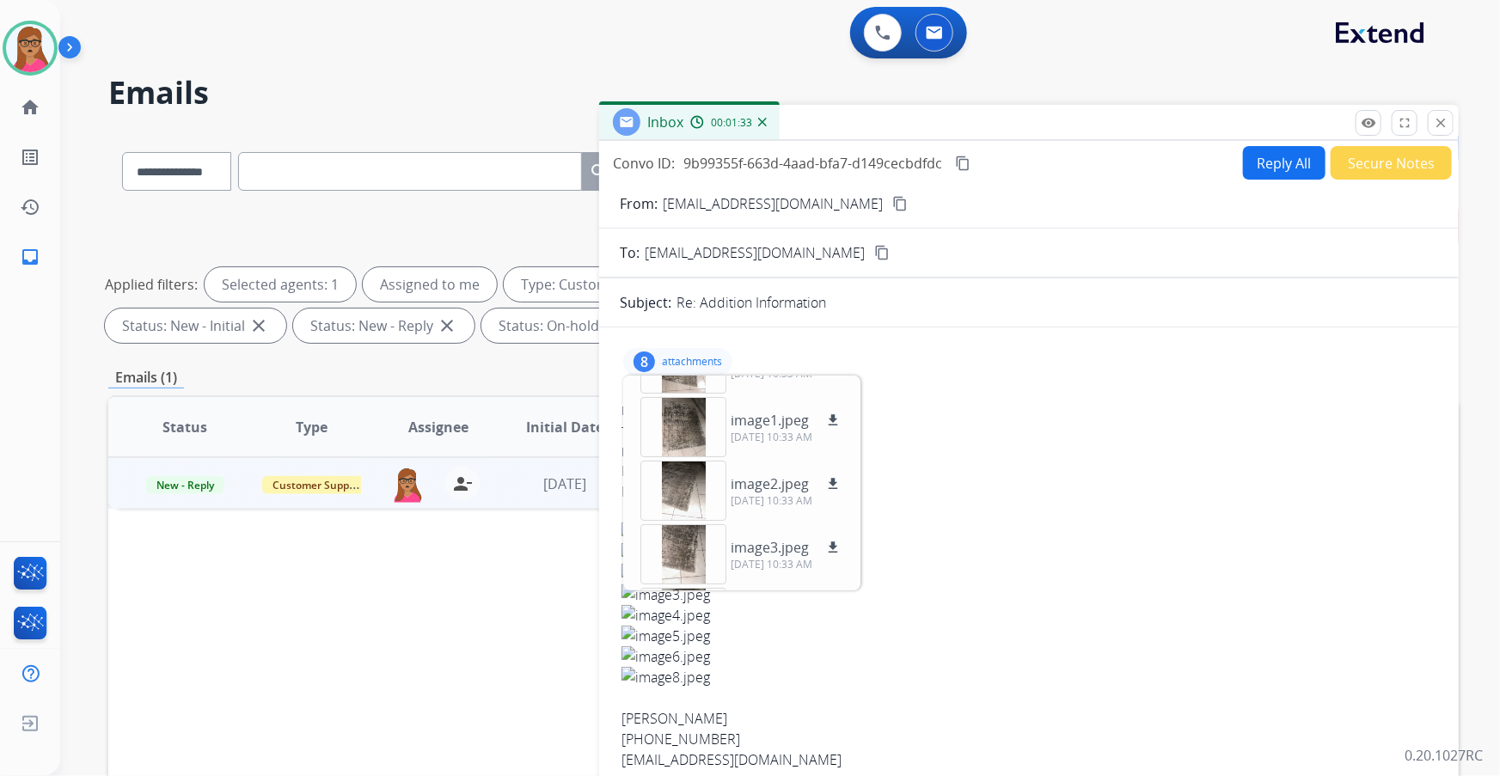
scroll to position [234, 0]
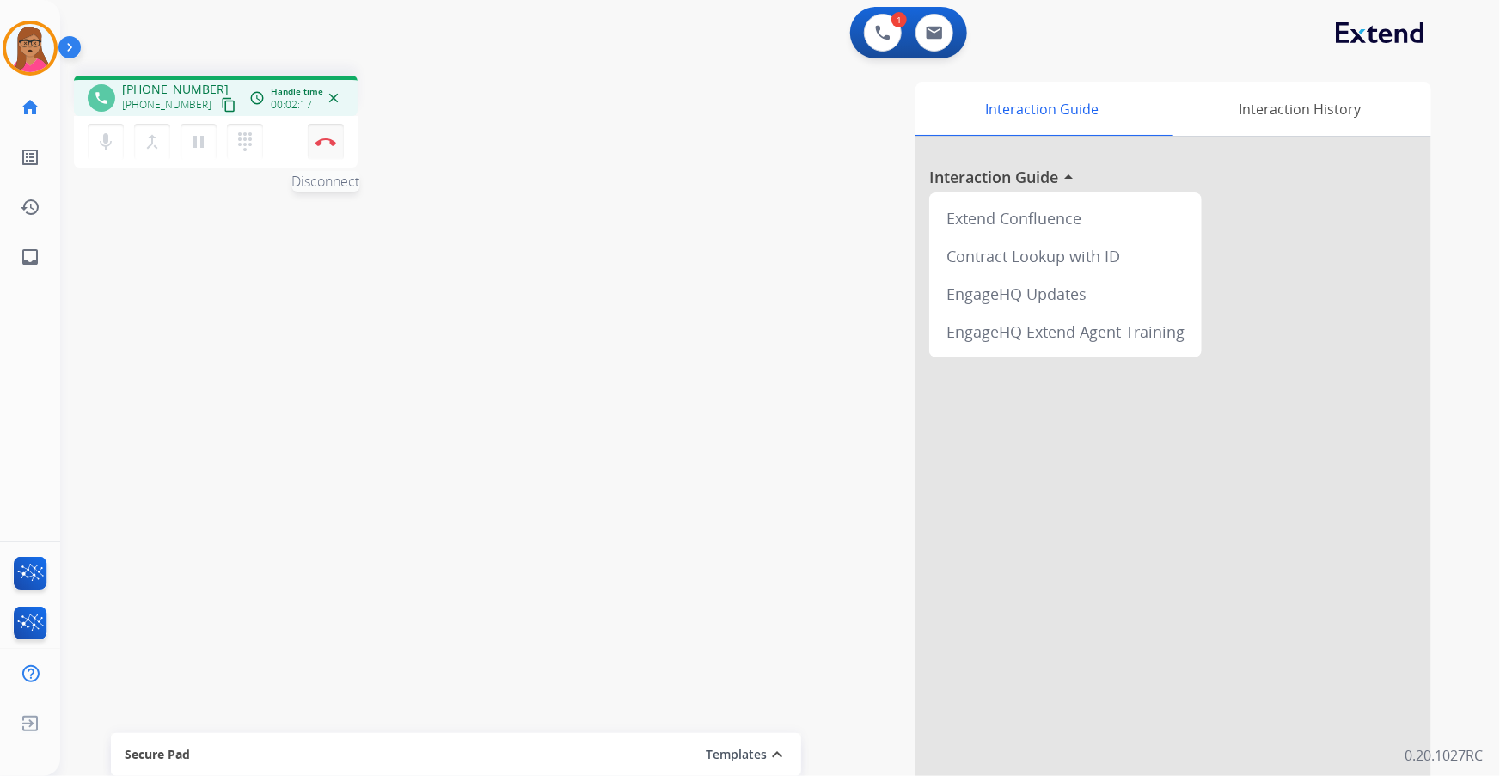
click at [324, 139] on img at bounding box center [326, 142] width 21 height 9
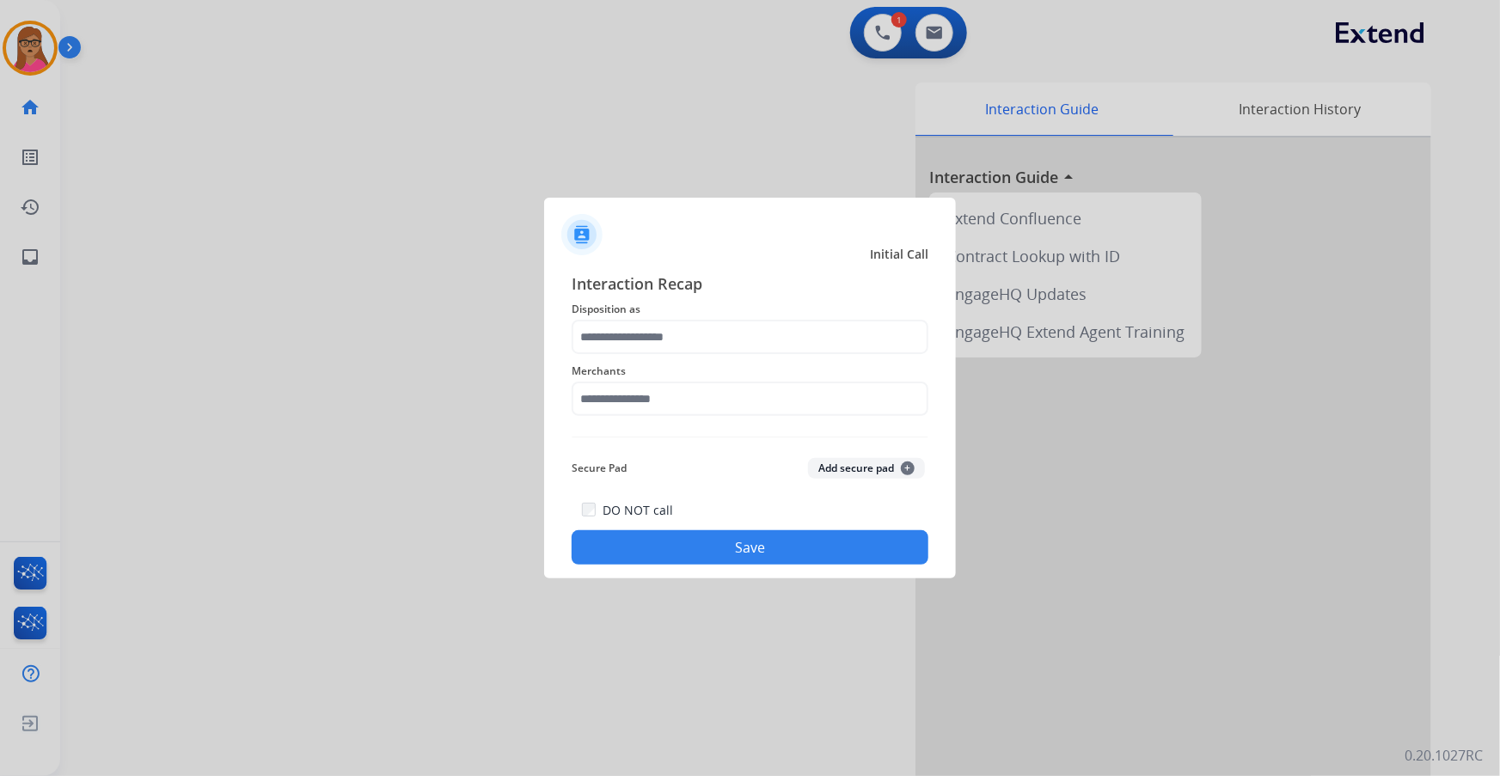
drag, startPoint x: 688, startPoint y: 314, endPoint x: 678, endPoint y: 322, distance: 12.2
click at [686, 316] on span "Disposition as" at bounding box center [750, 309] width 357 height 21
click at [677, 324] on input "text" at bounding box center [750, 337] width 357 height 34
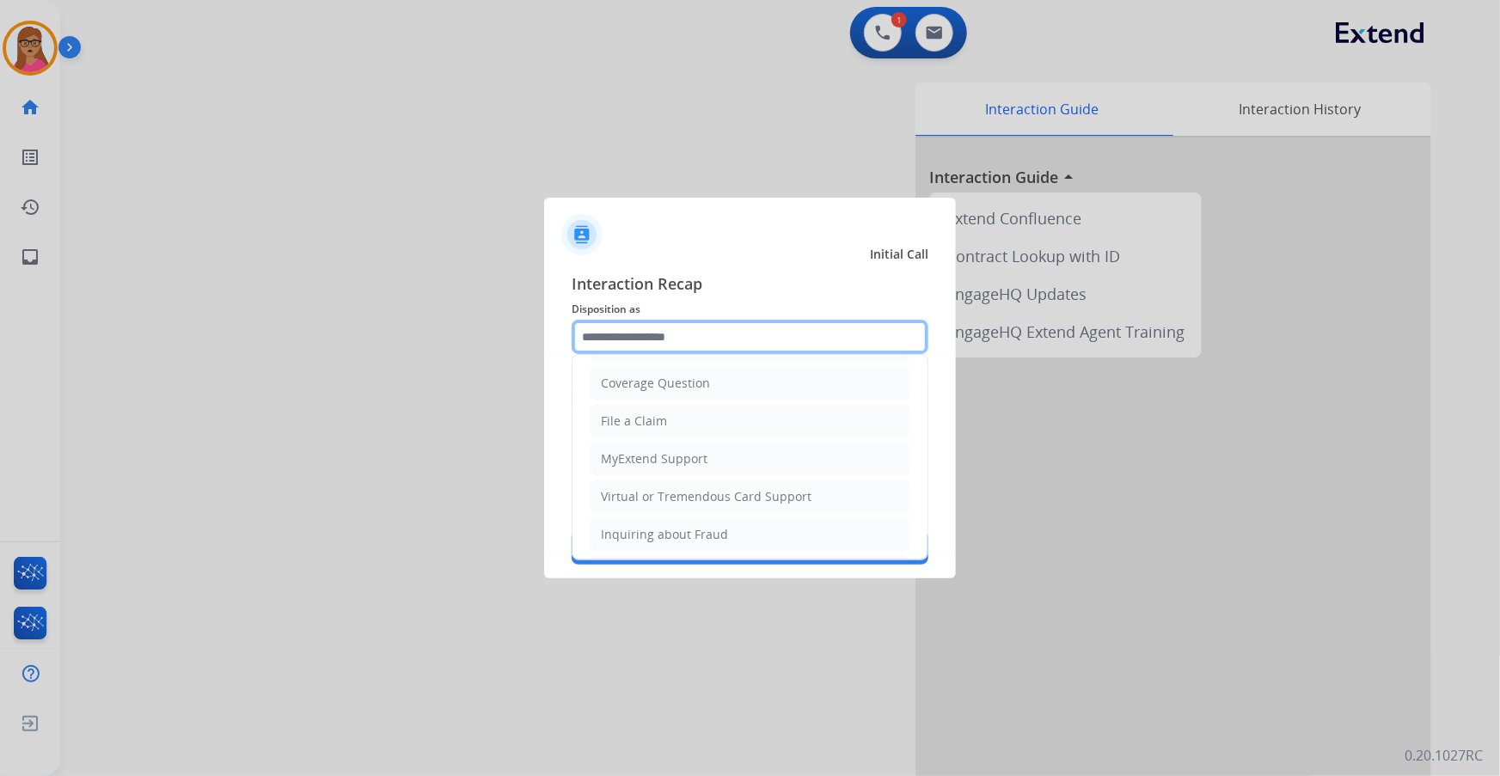
scroll to position [234, 0]
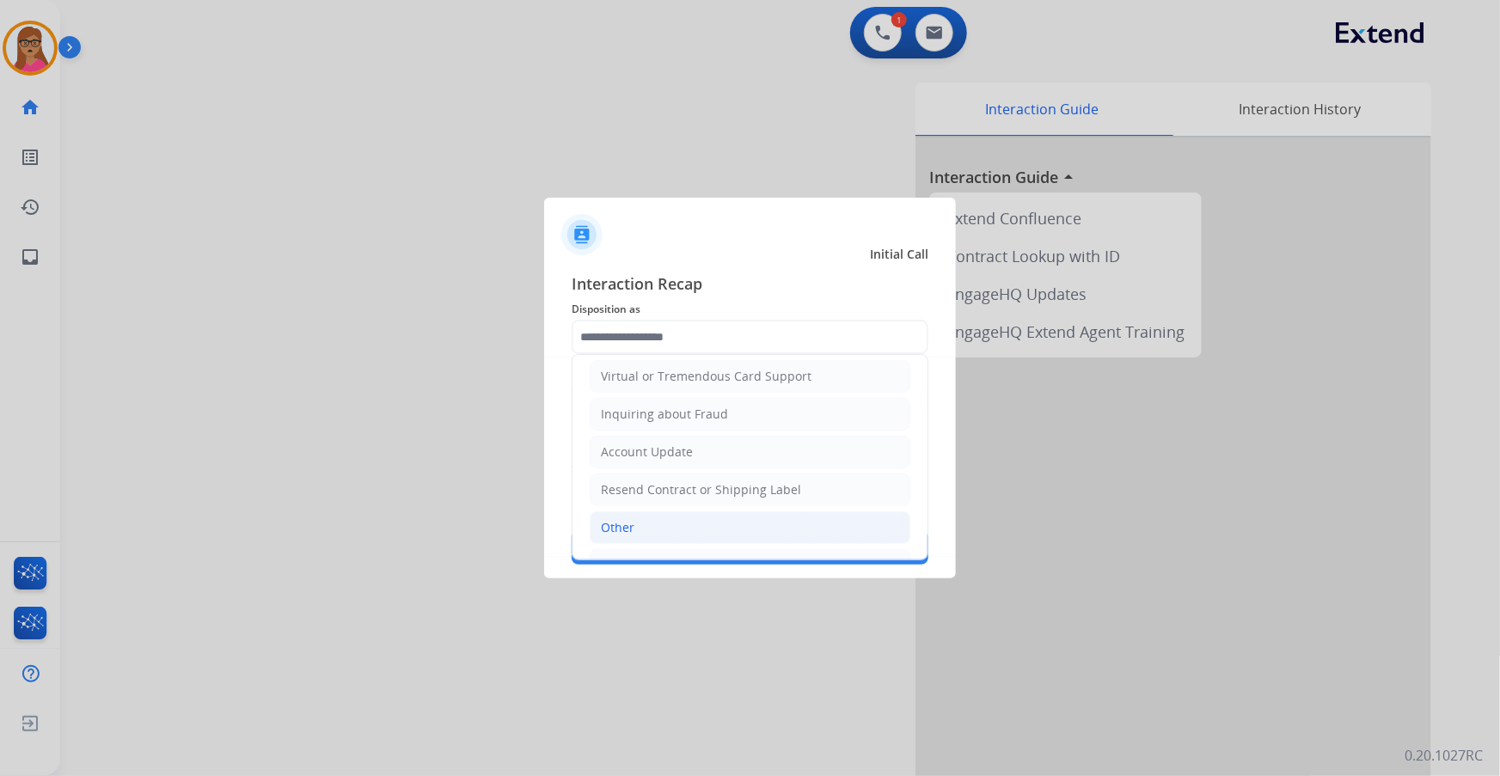
click at [663, 512] on li "Other" at bounding box center [750, 528] width 321 height 33
type input "*****"
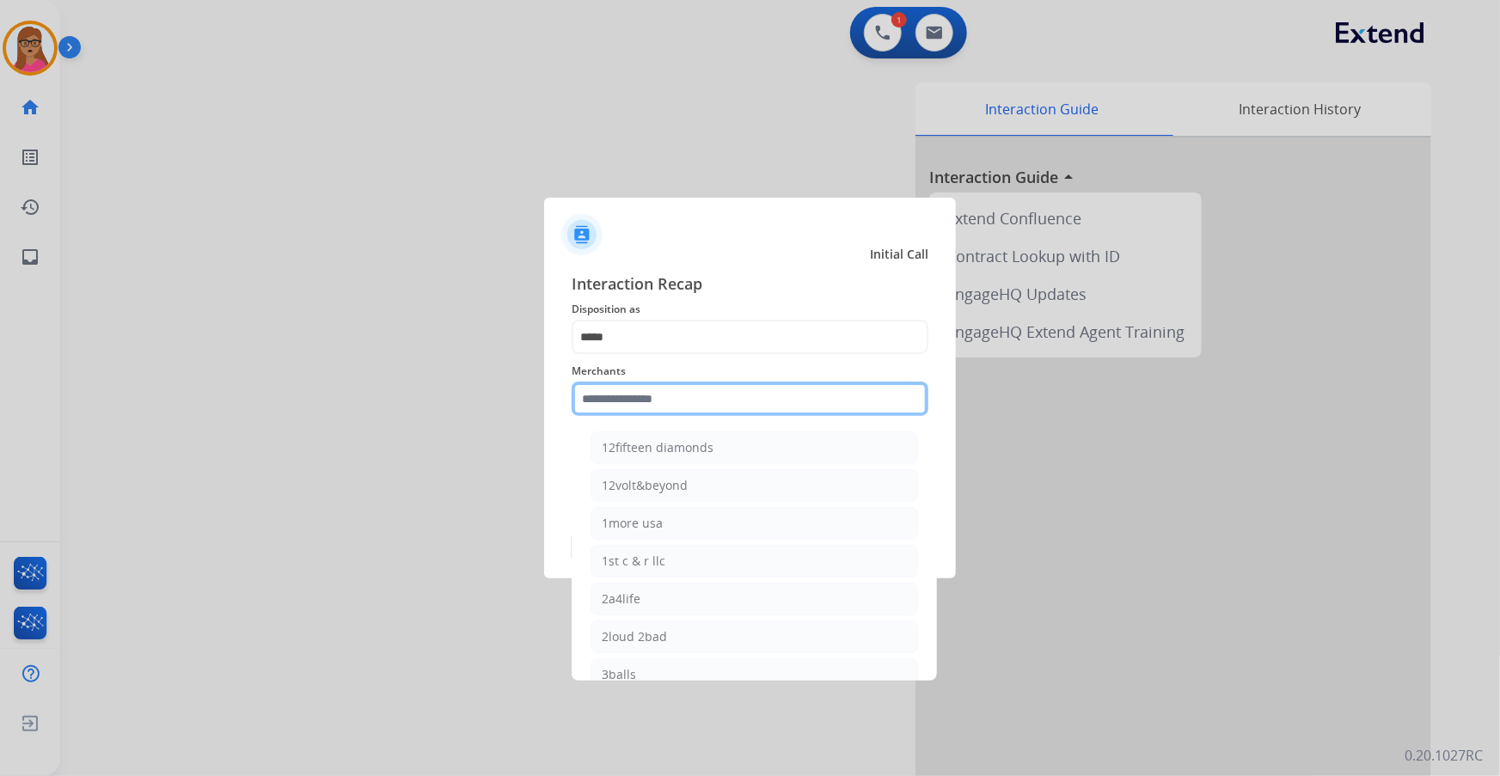
click at [689, 393] on input "text" at bounding box center [750, 399] width 357 height 34
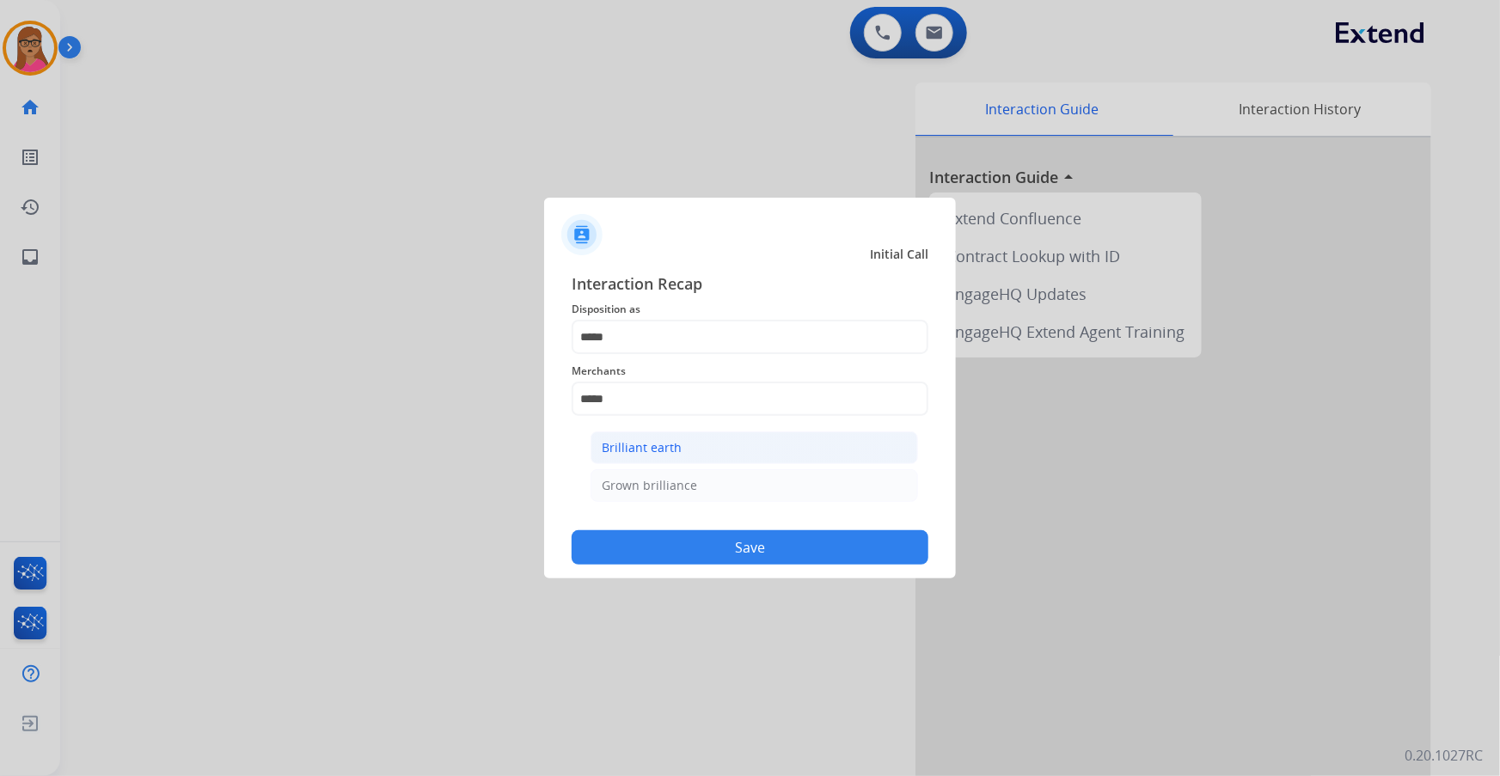
click at [661, 445] on div "Brilliant earth" at bounding box center [642, 447] width 80 height 17
type input "**********"
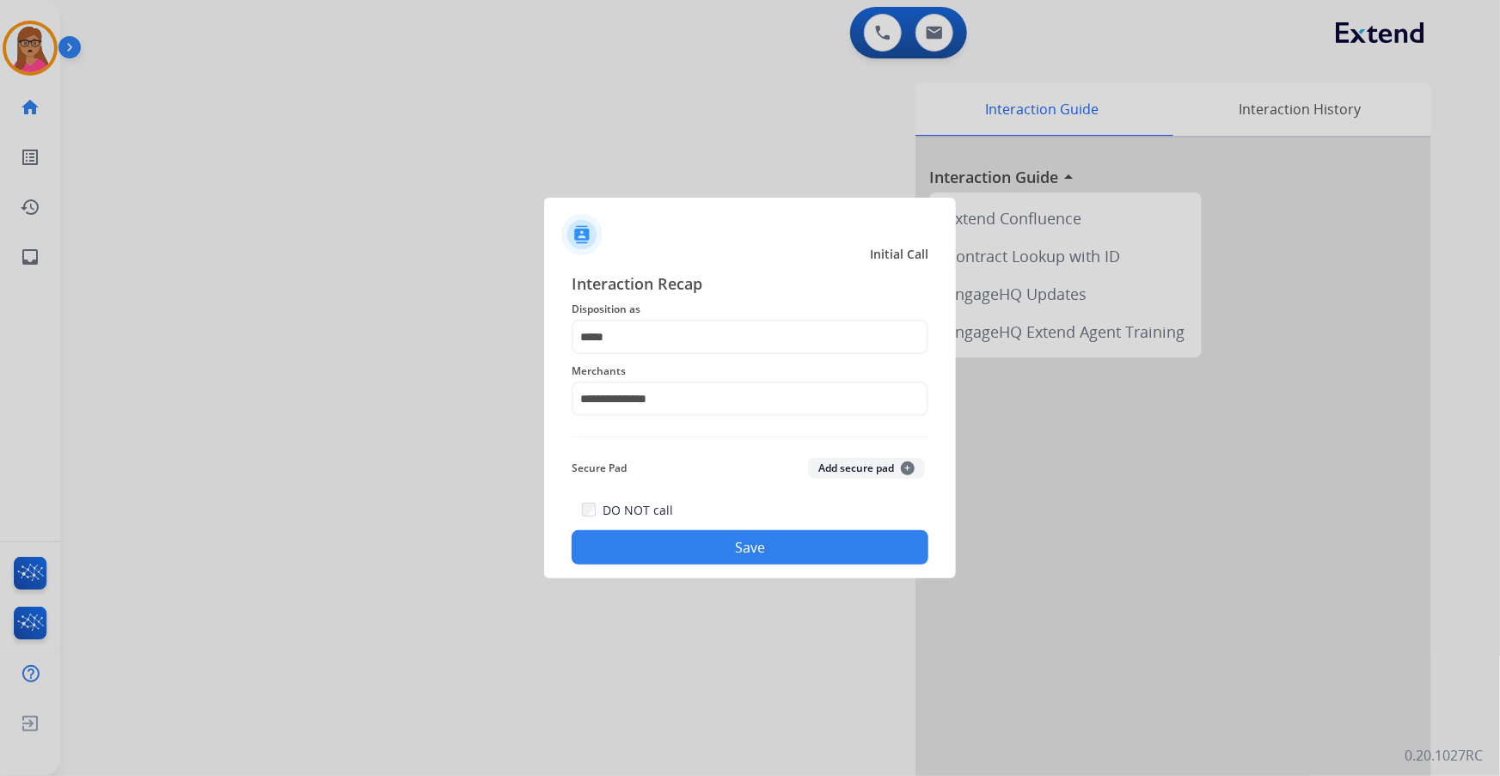
click at [722, 551] on button "Save" at bounding box center [750, 548] width 357 height 34
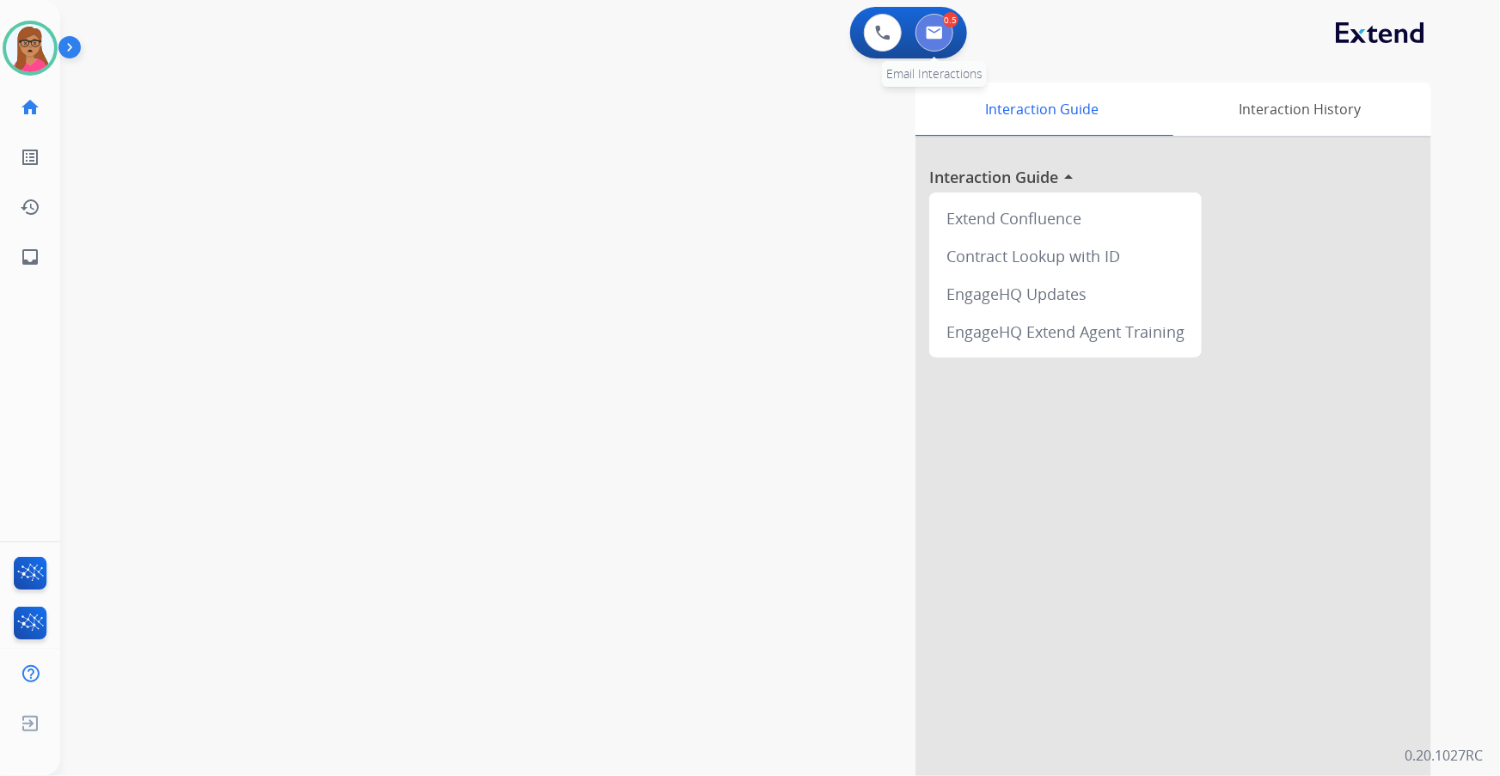
click at [937, 46] on button at bounding box center [935, 33] width 38 height 38
select select "**********"
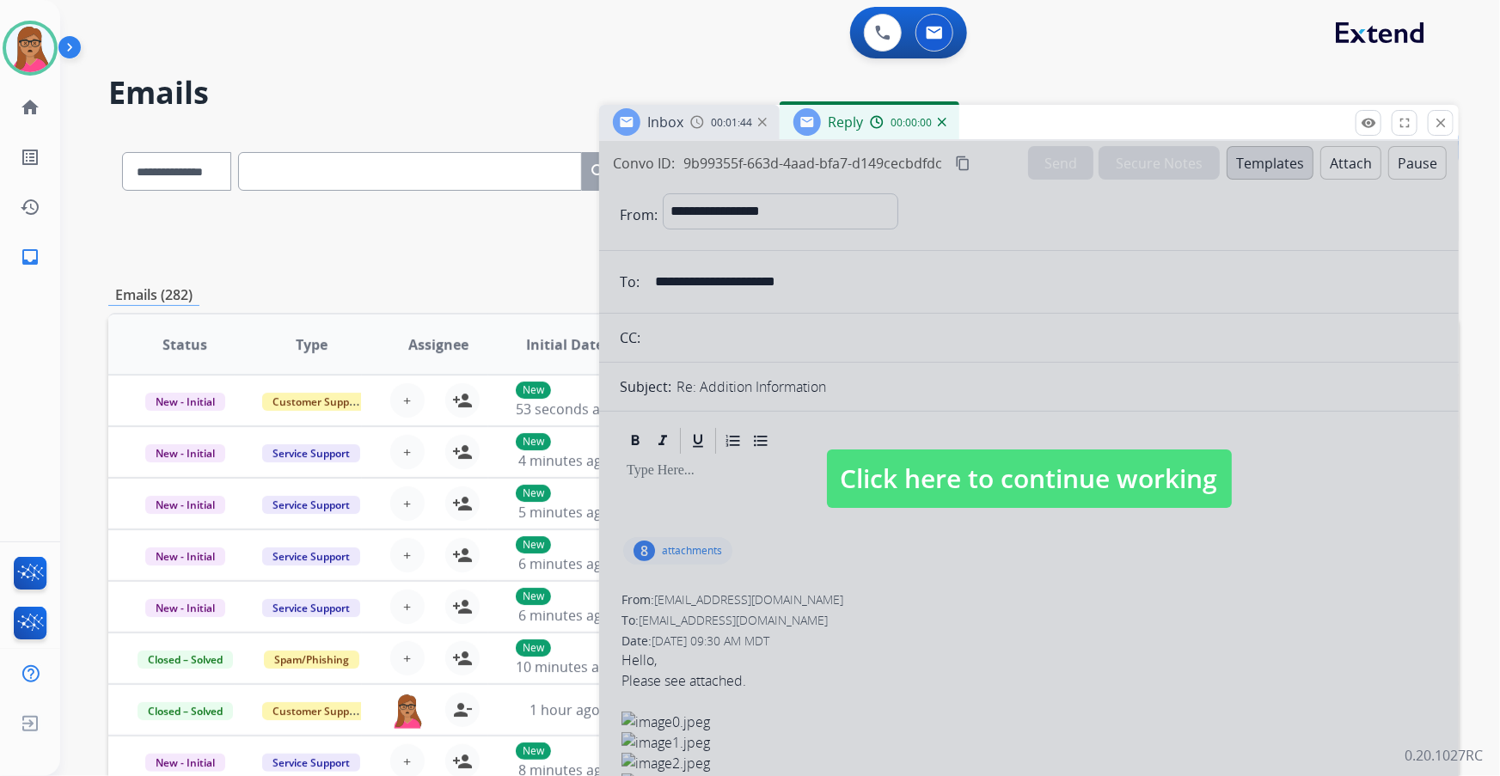
select select "**********"
drag, startPoint x: 966, startPoint y: 488, endPoint x: 961, endPoint y: 478, distance: 10.4
click at [965, 488] on span "Click here to continue working" at bounding box center [1029, 479] width 405 height 58
select select
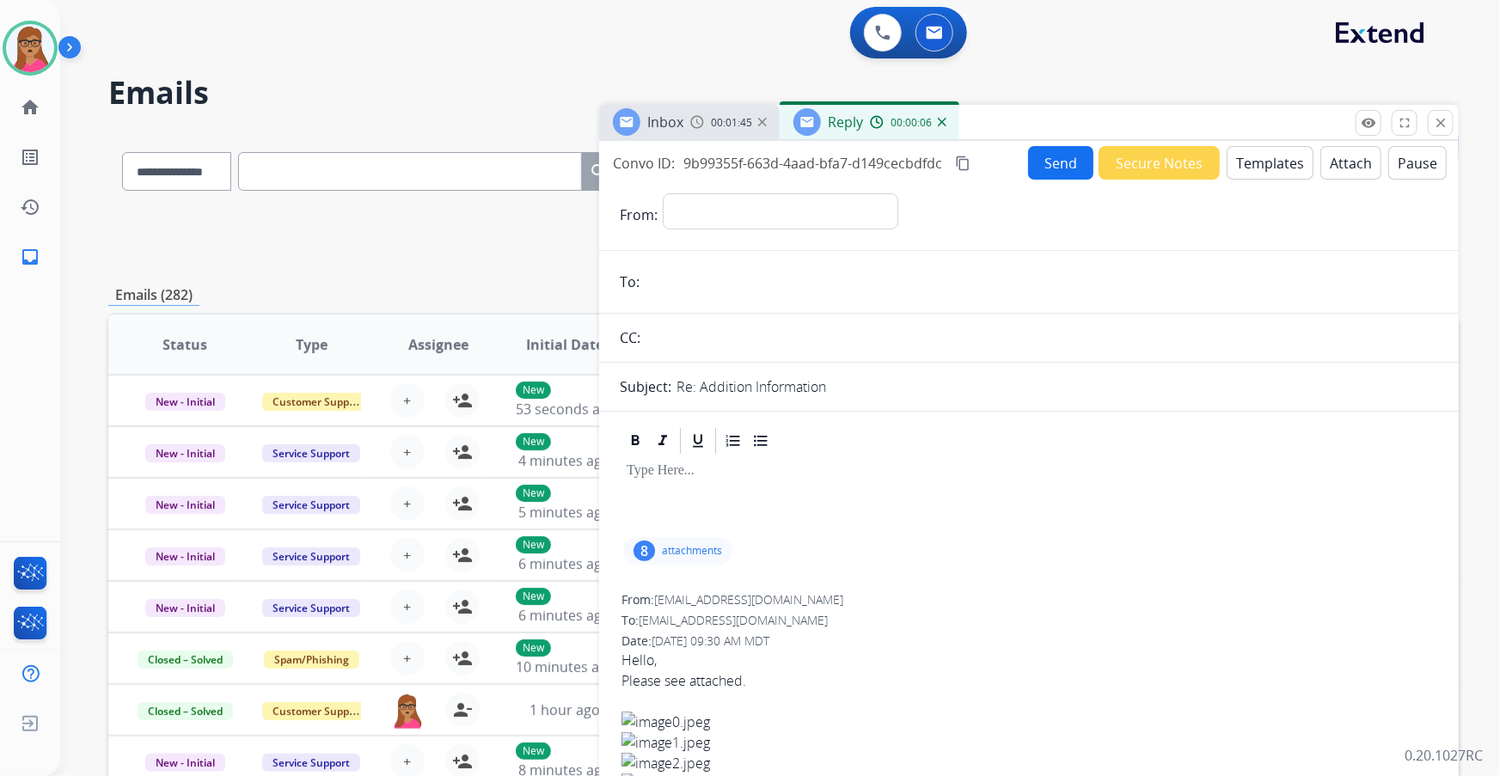
click at [844, 108] on div "Reply" at bounding box center [829, 122] width 70 height 28
click at [825, 121] on div "Reply" at bounding box center [829, 122] width 70 height 28
drag, startPoint x: 727, startPoint y: 197, endPoint x: 748, endPoint y: 224, distance: 34.9
click at [727, 199] on select "**********" at bounding box center [780, 210] width 234 height 34
select select "**********"
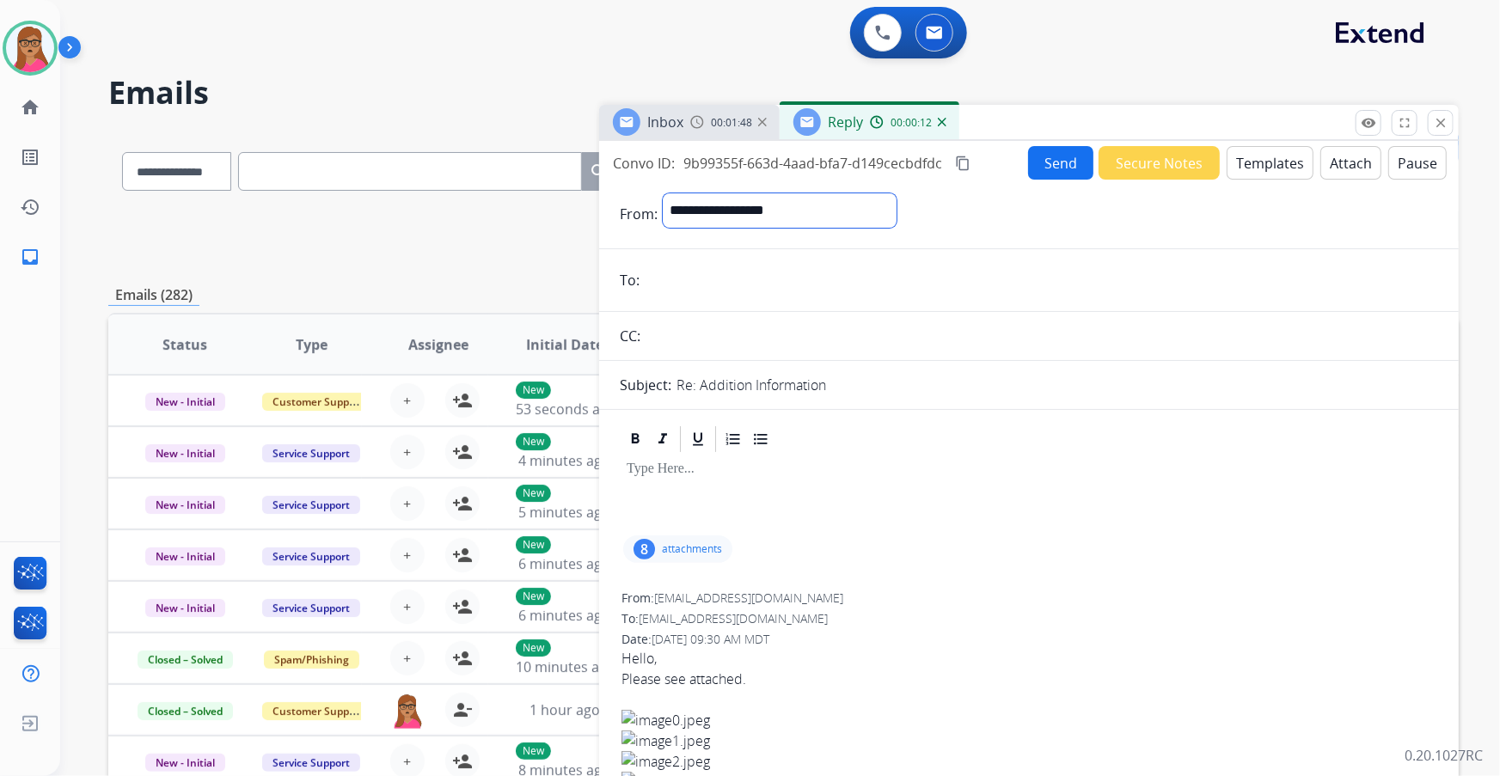
click at [663, 193] on select "**********" at bounding box center [780, 210] width 234 height 34
click at [669, 123] on span "Inbox" at bounding box center [665, 122] width 36 height 19
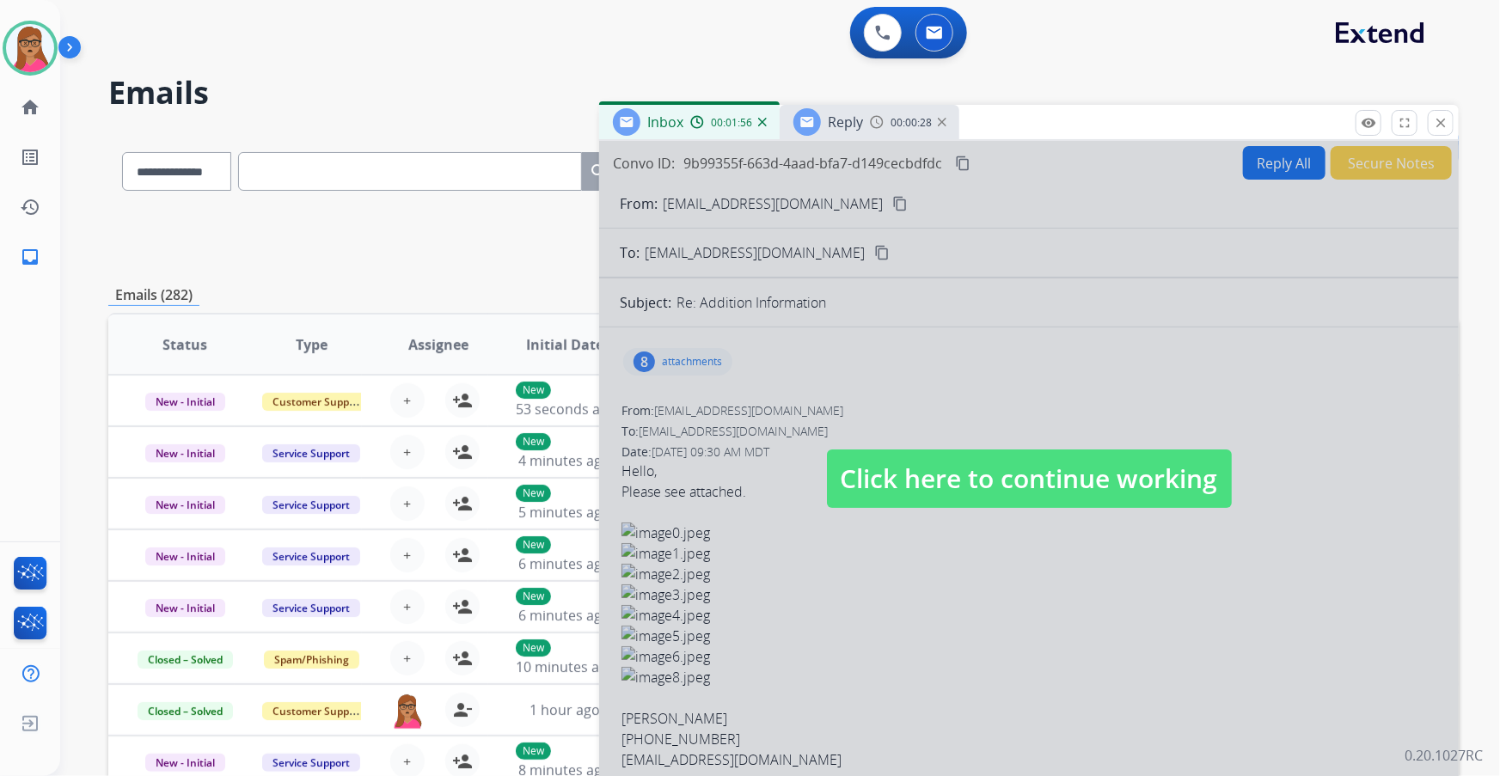
drag, startPoint x: 999, startPoint y: 346, endPoint x: 997, endPoint y: 332, distance: 13.9
click at [1000, 342] on div at bounding box center [1029, 462] width 860 height 642
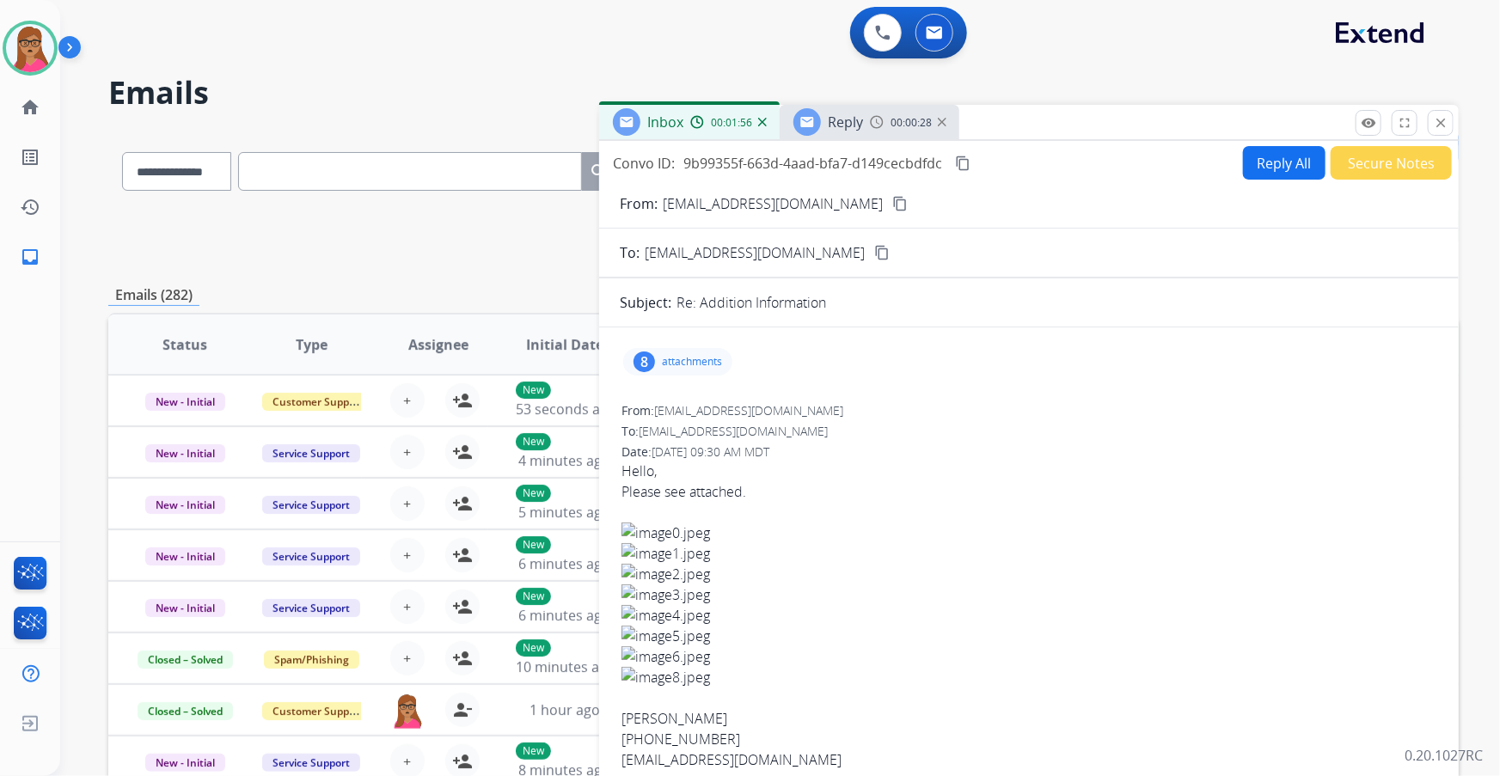
click at [893, 199] on mat-icon "content_copy" at bounding box center [900, 203] width 15 height 15
click at [850, 109] on div "Reply" at bounding box center [829, 122] width 70 height 28
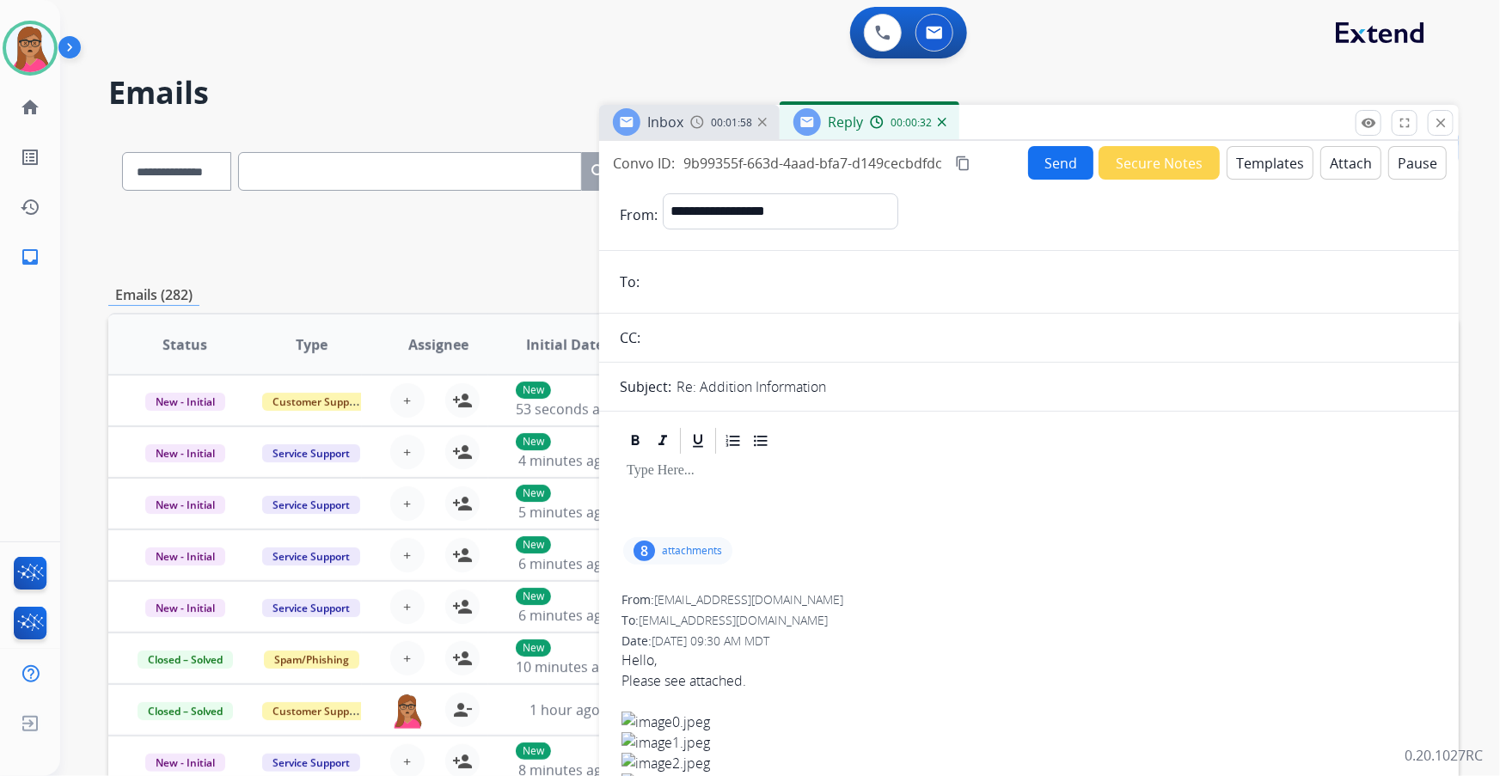
paste input "**********"
type input "**********"
click at [1261, 163] on button "Templates" at bounding box center [1270, 163] width 87 height 34
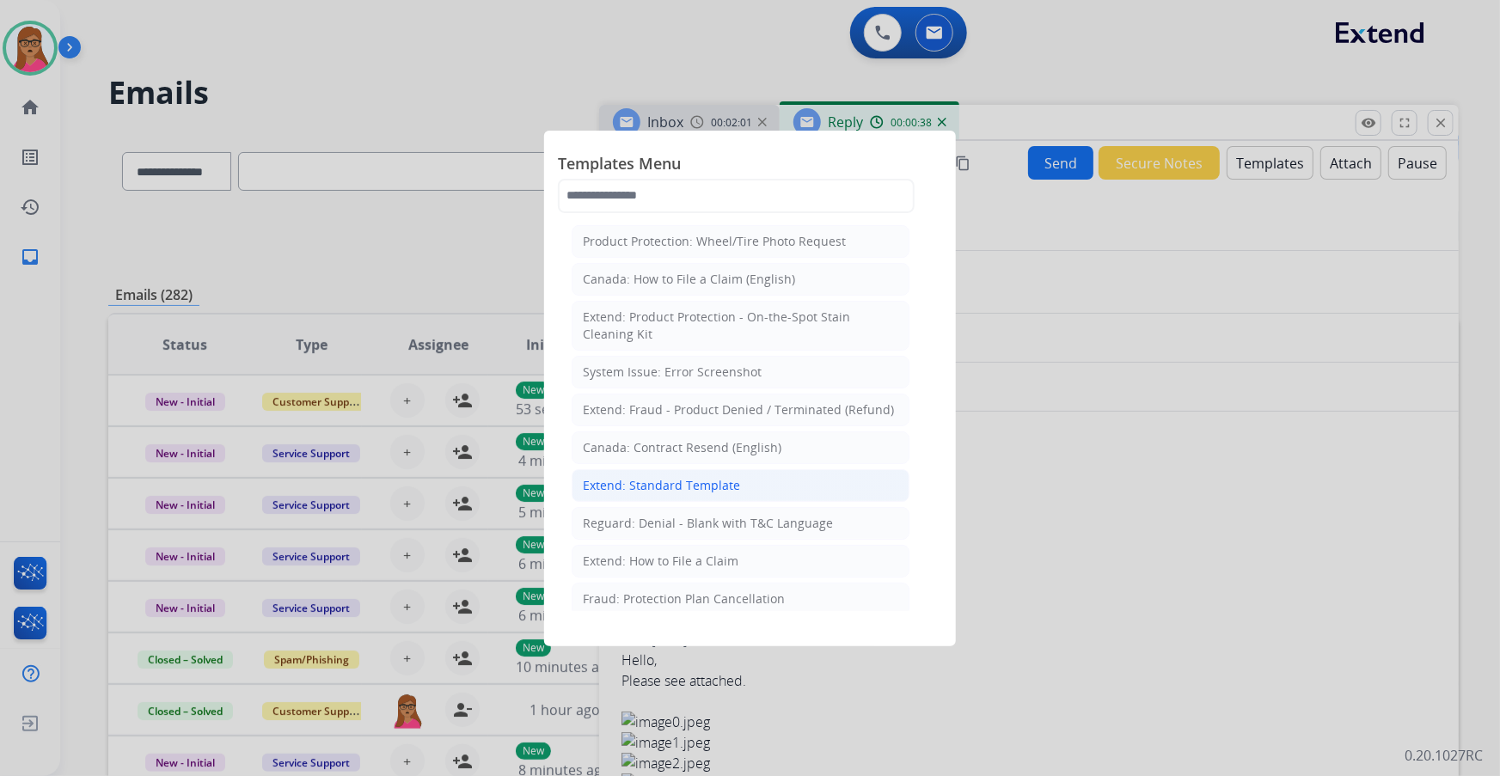
click at [680, 473] on li "Extend: Standard Template" at bounding box center [741, 485] width 338 height 33
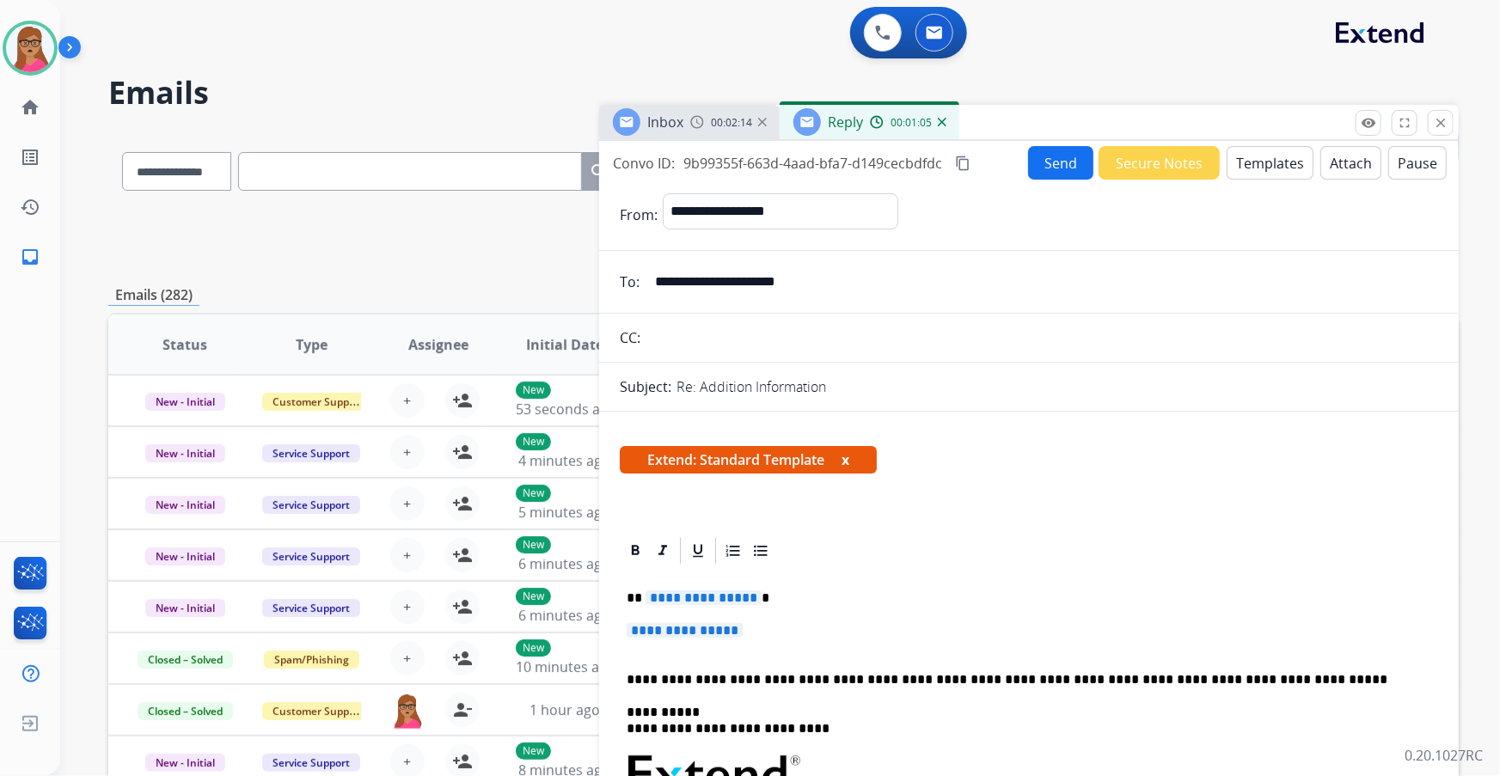
click at [710, 628] on span "**********" at bounding box center [685, 630] width 116 height 15
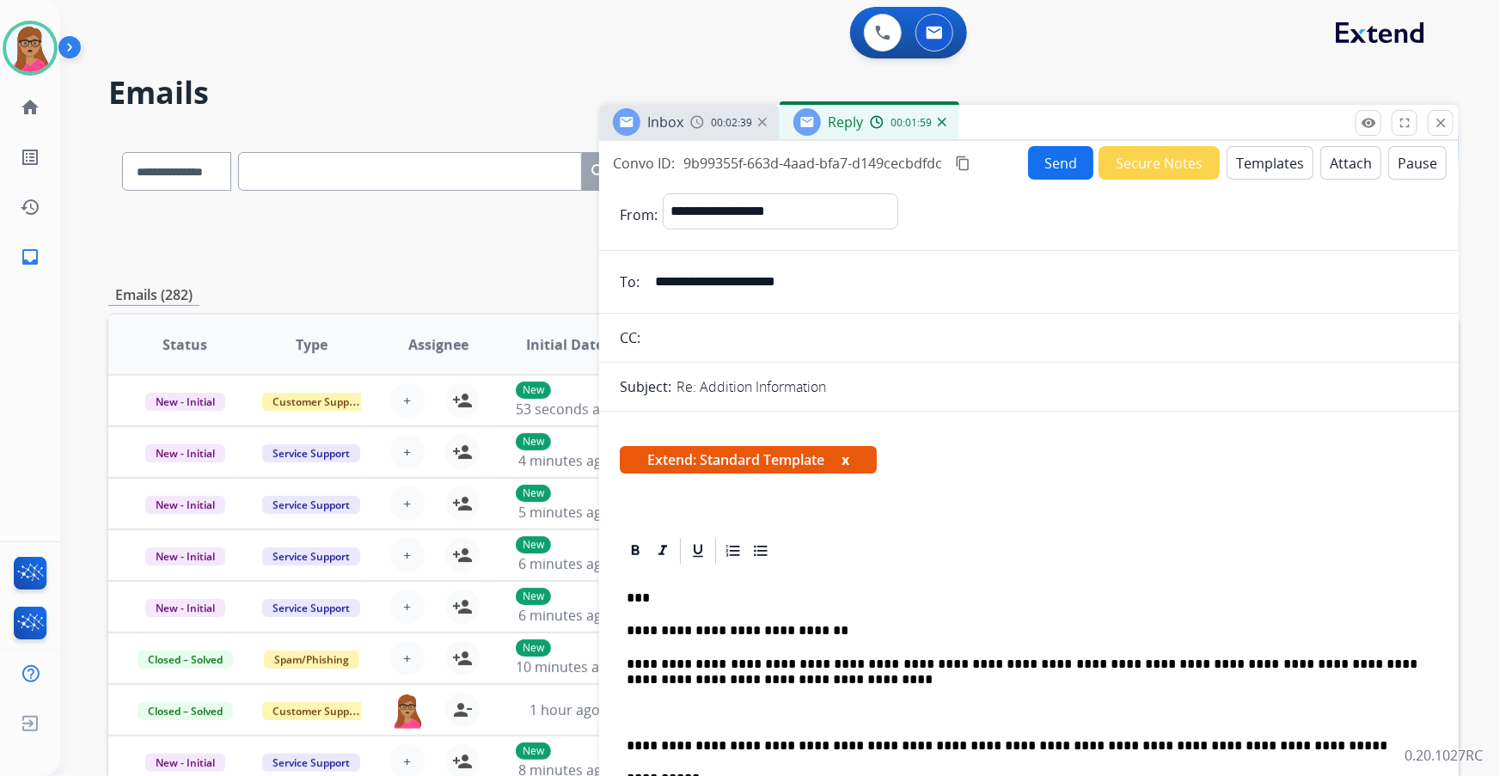
click at [627, 739] on p "**********" at bounding box center [1023, 746] width 792 height 15
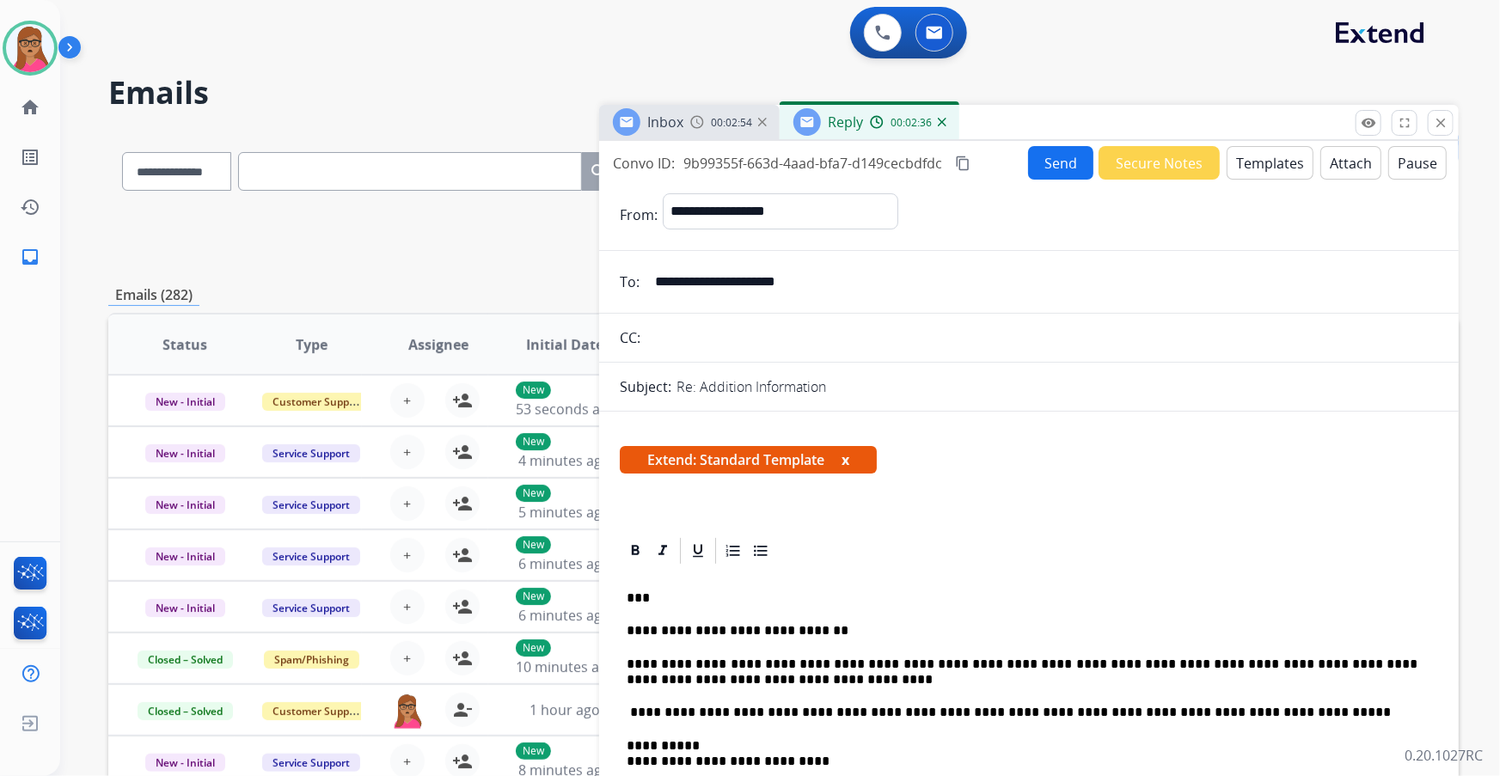
click at [966, 163] on mat-icon "content_copy" at bounding box center [962, 163] width 15 height 15
click at [652, 126] on span "Inbox" at bounding box center [665, 122] width 36 height 19
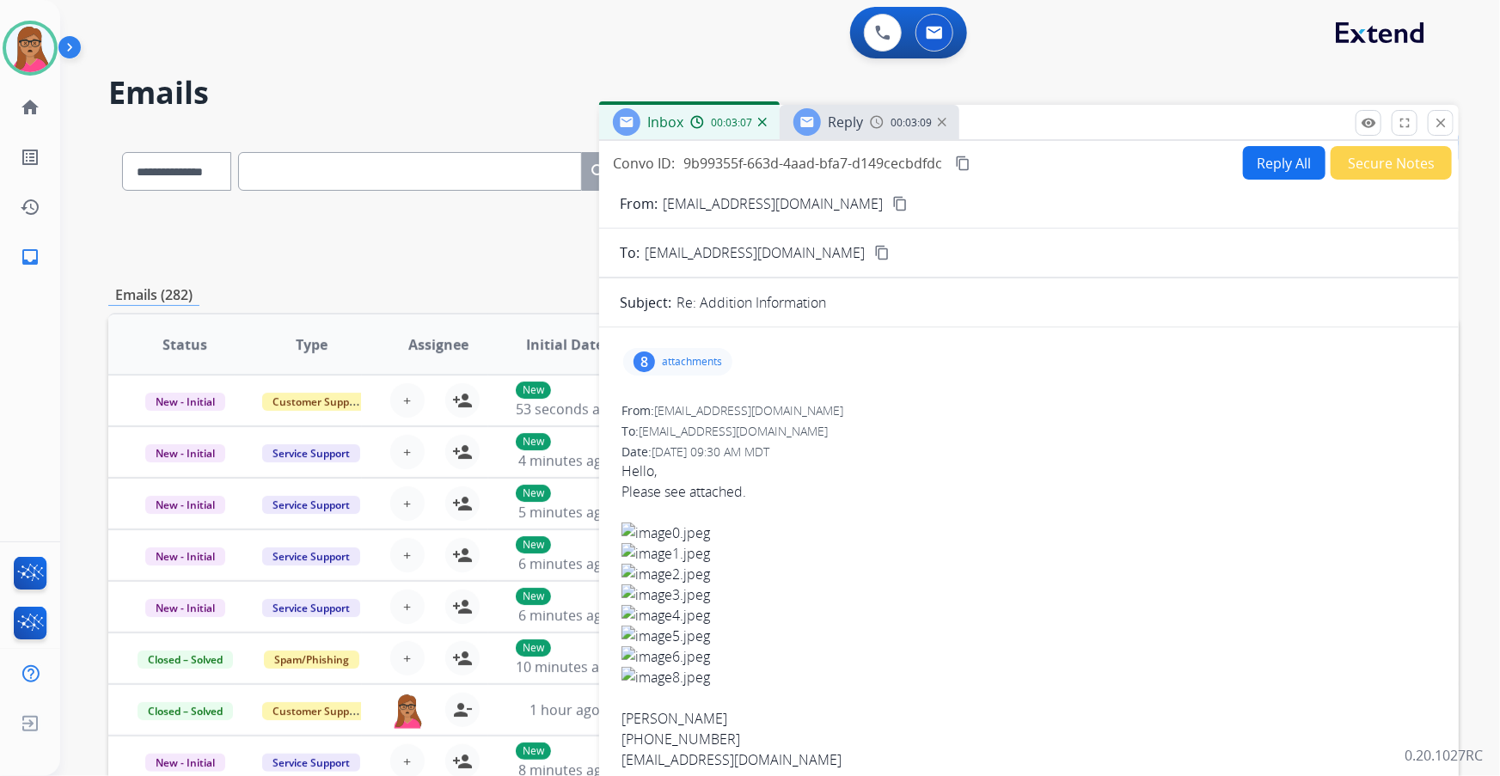
click at [710, 356] on p "attachments" at bounding box center [692, 362] width 60 height 14
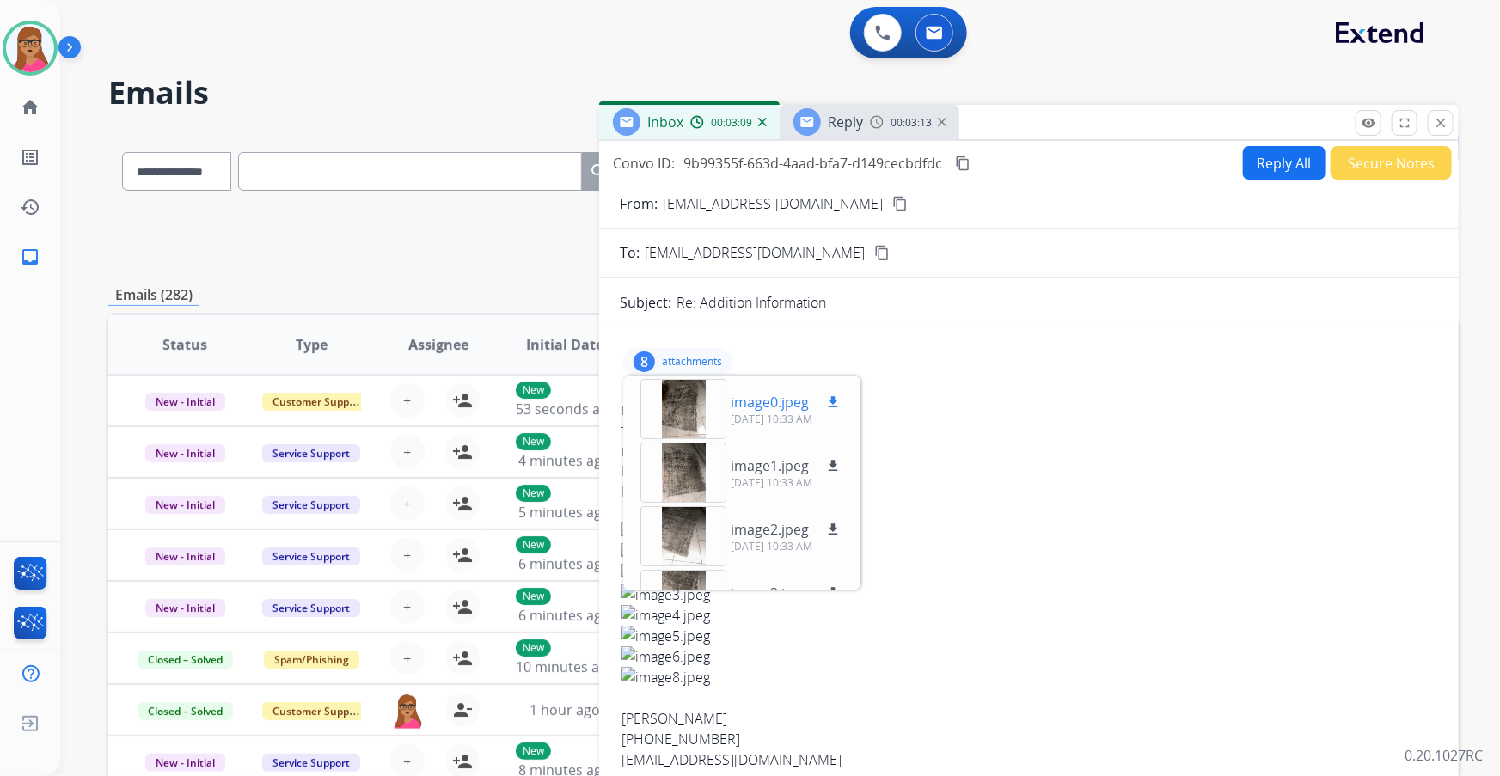
click at [681, 408] on div at bounding box center [684, 409] width 86 height 60
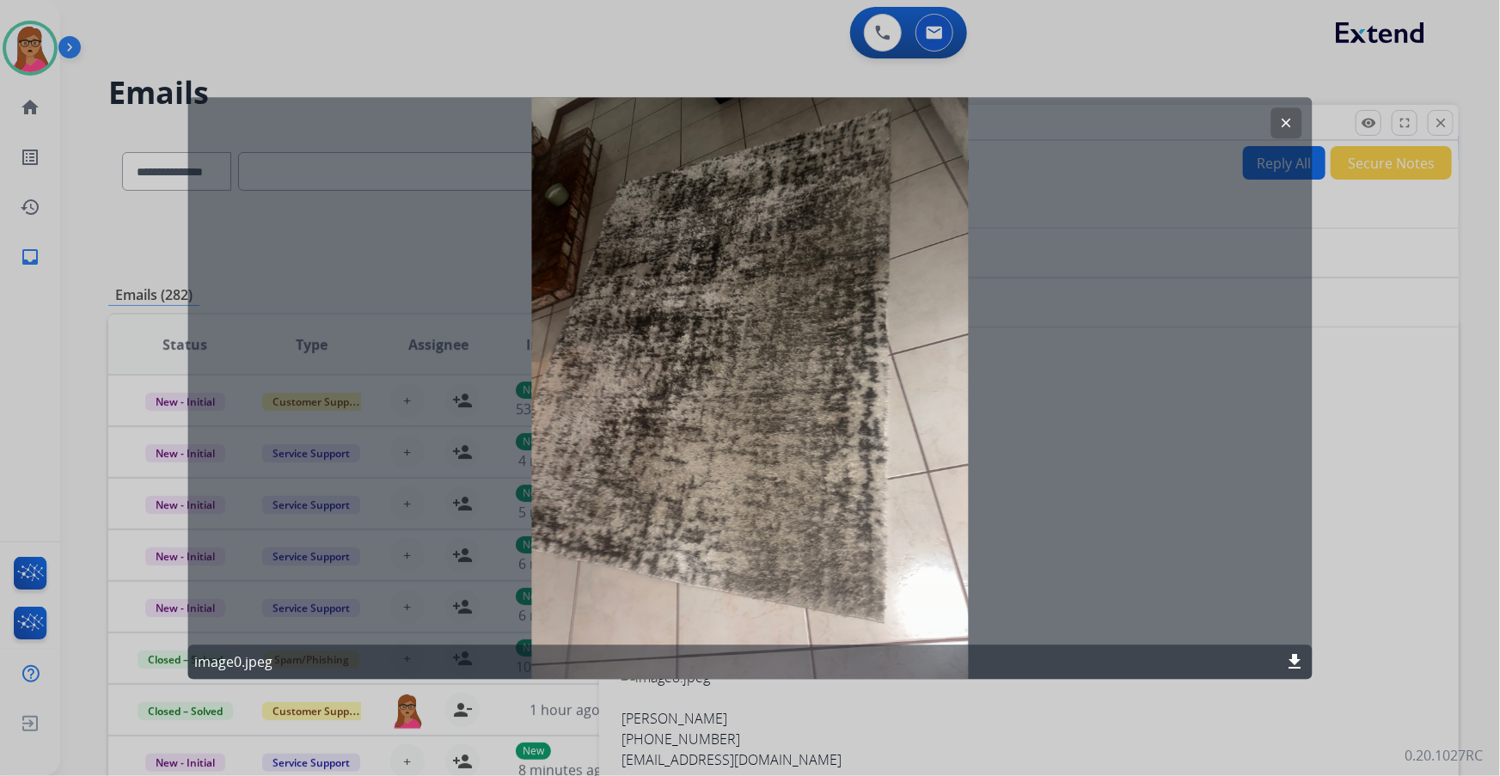
click at [1282, 120] on mat-icon "clear" at bounding box center [1286, 122] width 15 height 15
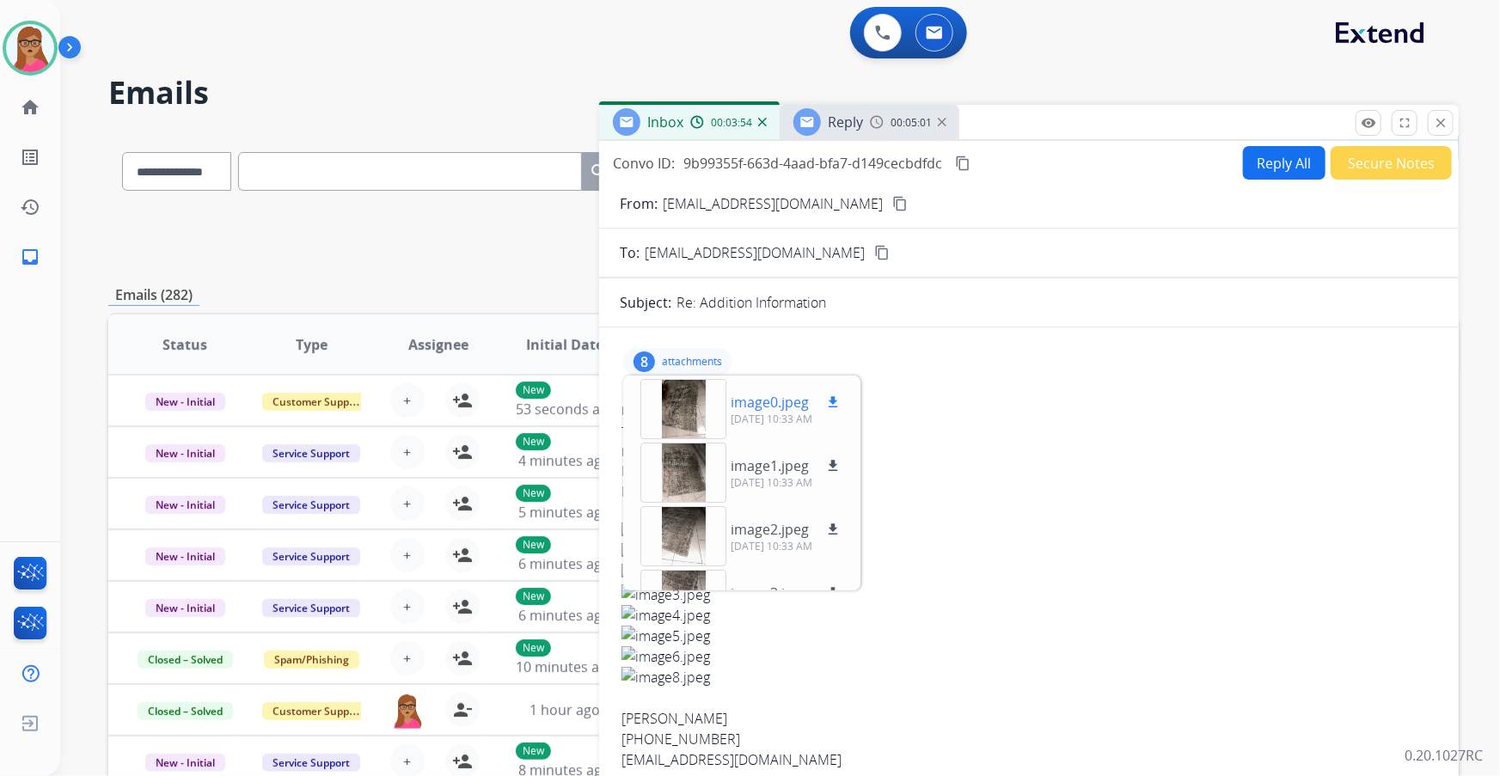
click at [838, 396] on mat-icon "download" at bounding box center [832, 402] width 15 height 15
click at [688, 480] on div at bounding box center [684, 473] width 86 height 60
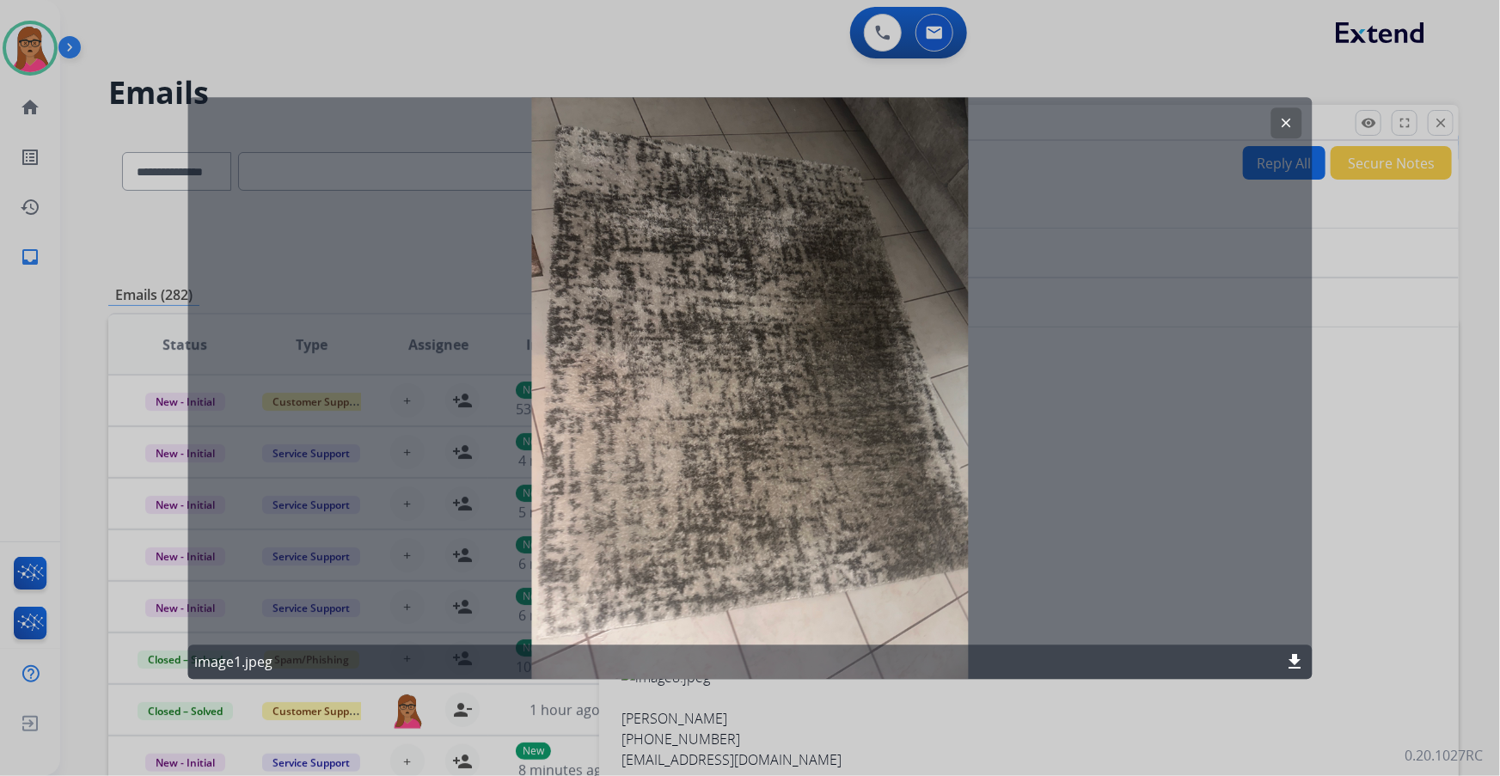
click at [1290, 125] on mat-icon "clear" at bounding box center [1286, 122] width 15 height 15
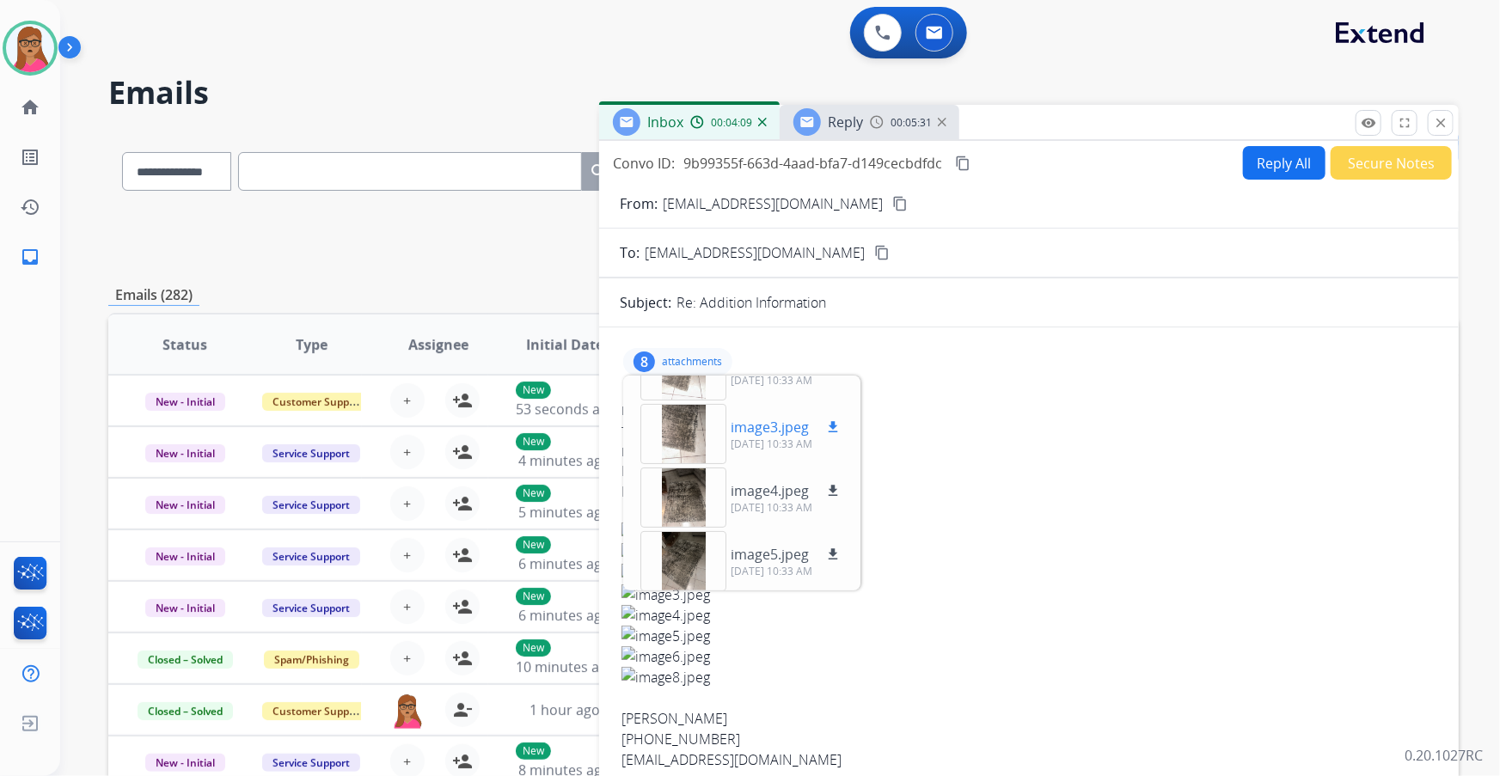
scroll to position [234, 0]
click at [679, 491] on div at bounding box center [684, 493] width 86 height 60
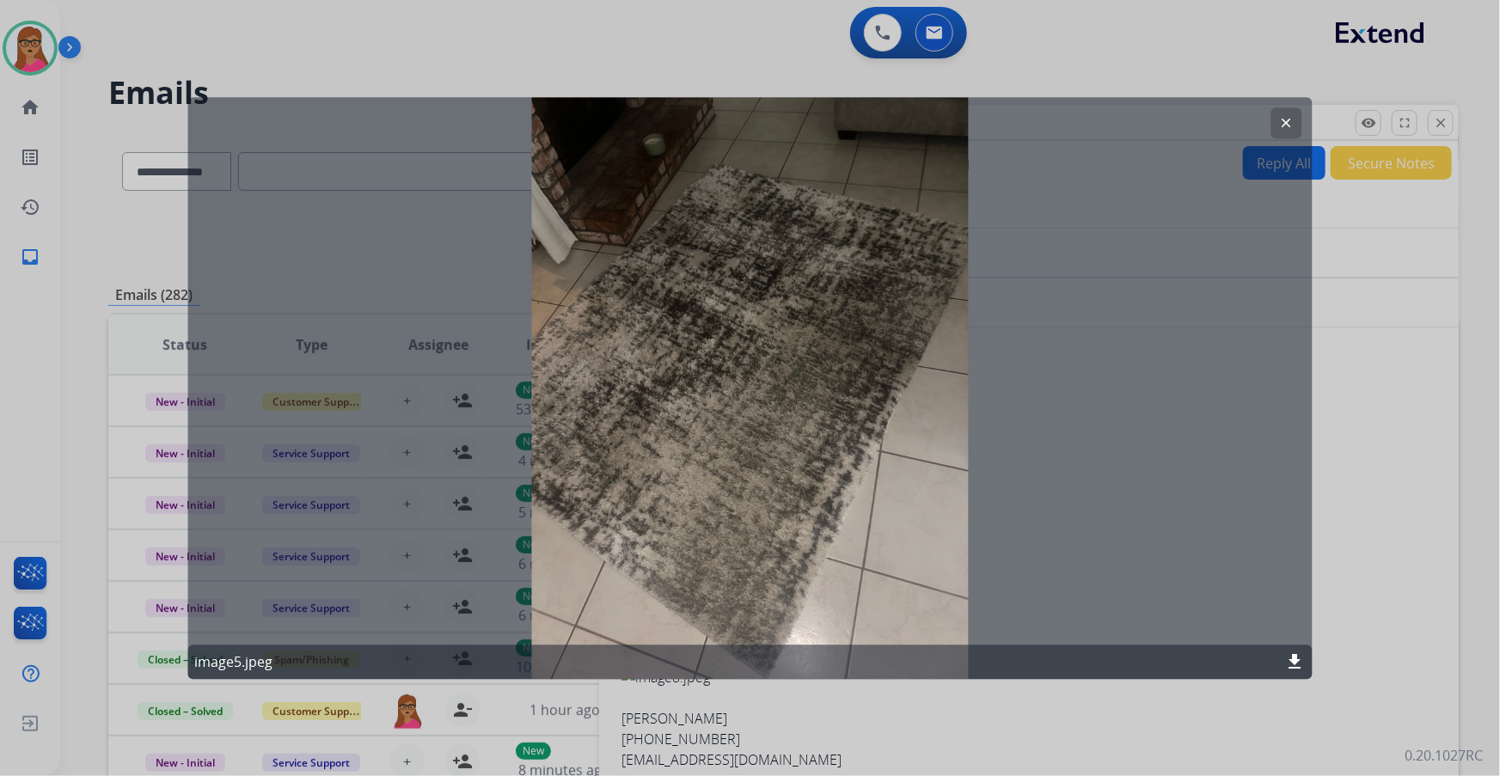
click at [1277, 118] on button "clear" at bounding box center [1287, 122] width 31 height 31
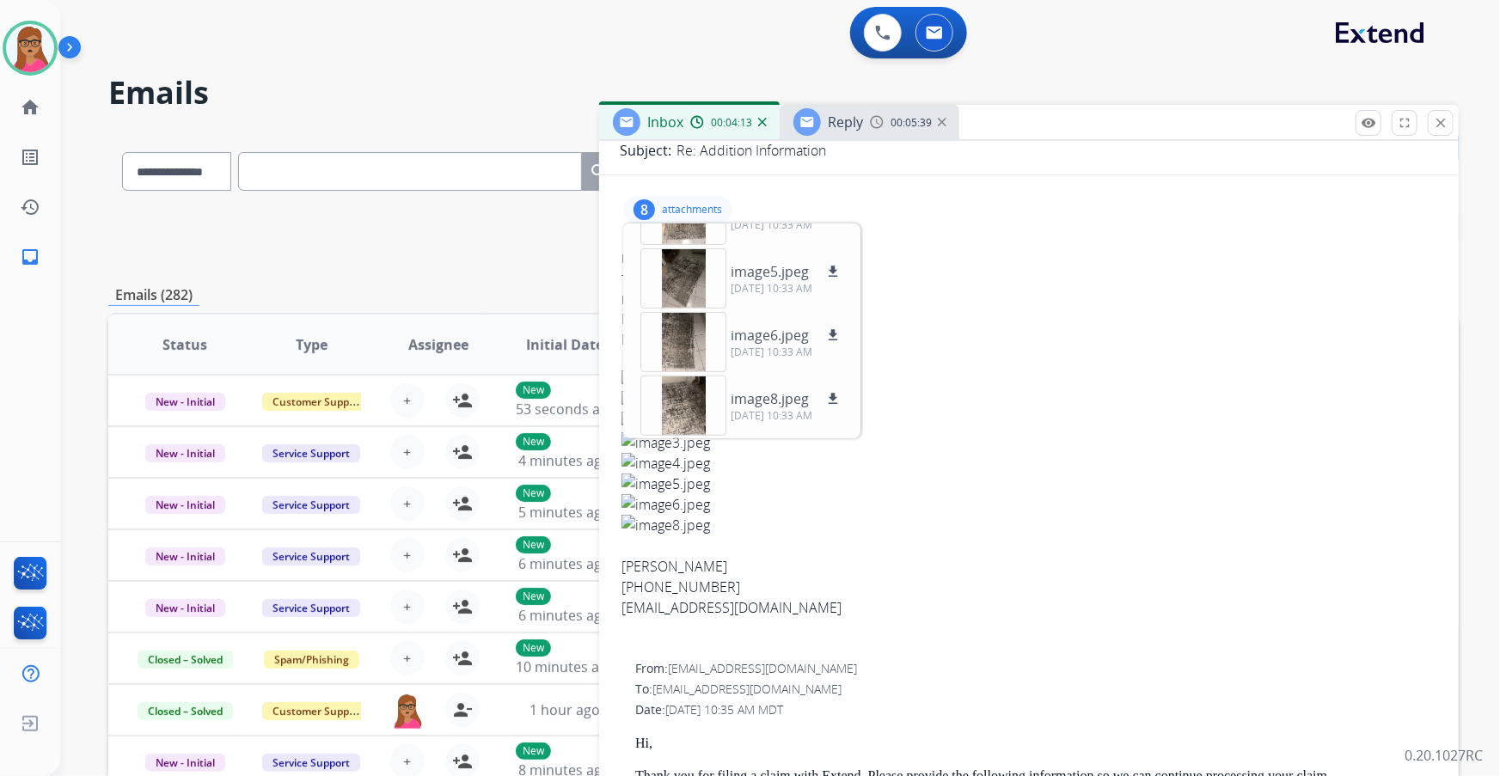
scroll to position [156, 0]
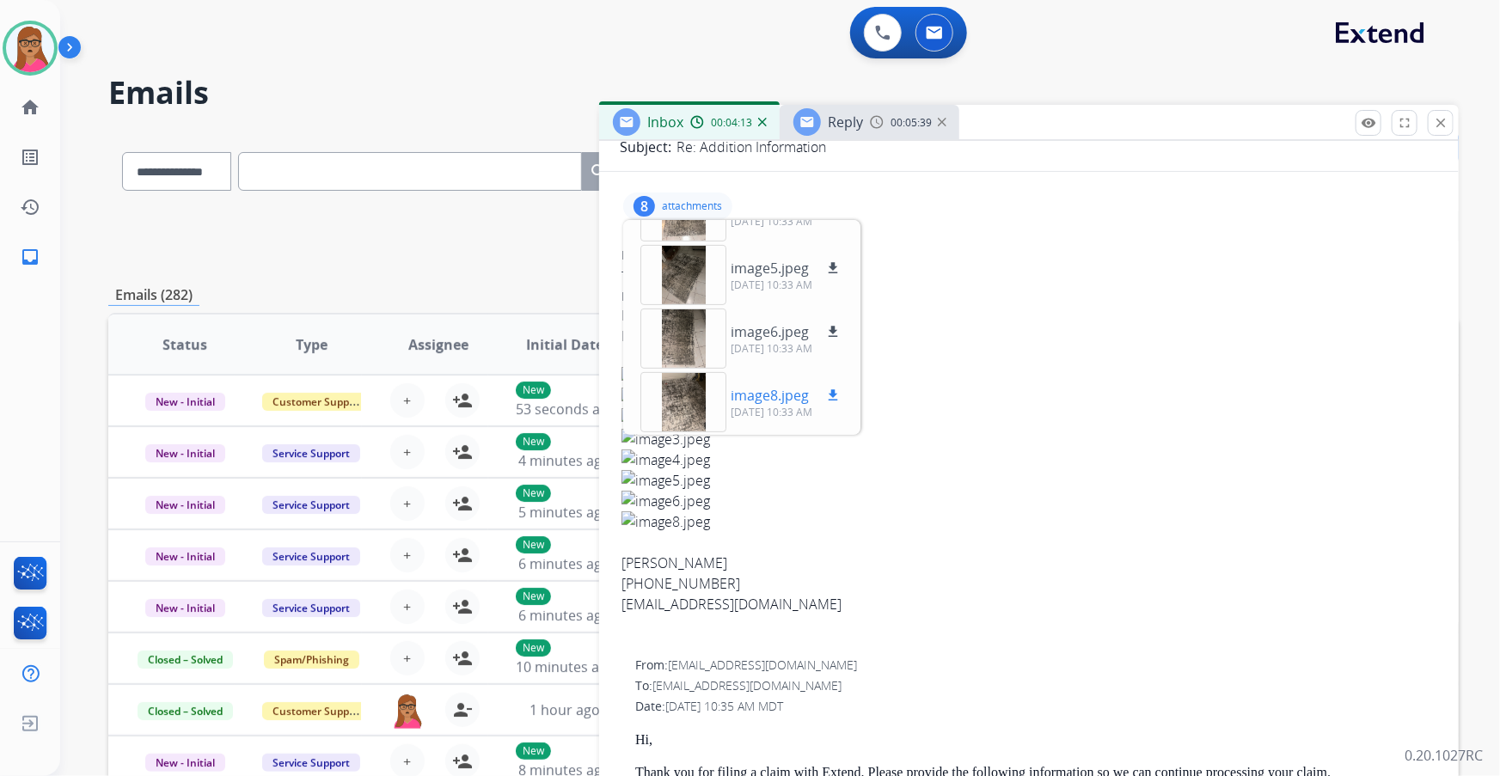
click at [697, 397] on div at bounding box center [684, 402] width 86 height 60
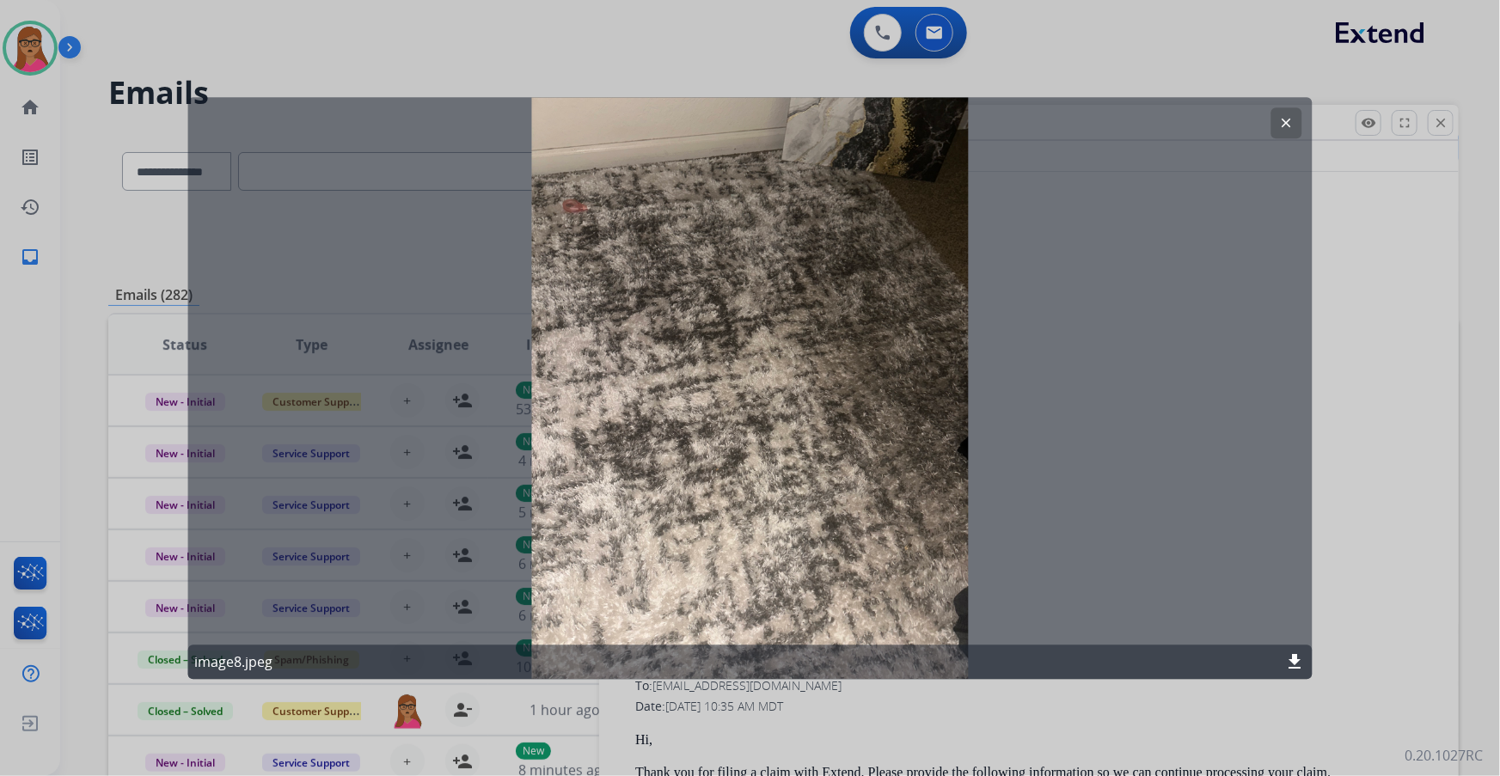
click at [1286, 665] on mat-icon "download" at bounding box center [1296, 662] width 21 height 21
click at [1284, 120] on mat-icon "clear" at bounding box center [1286, 122] width 15 height 15
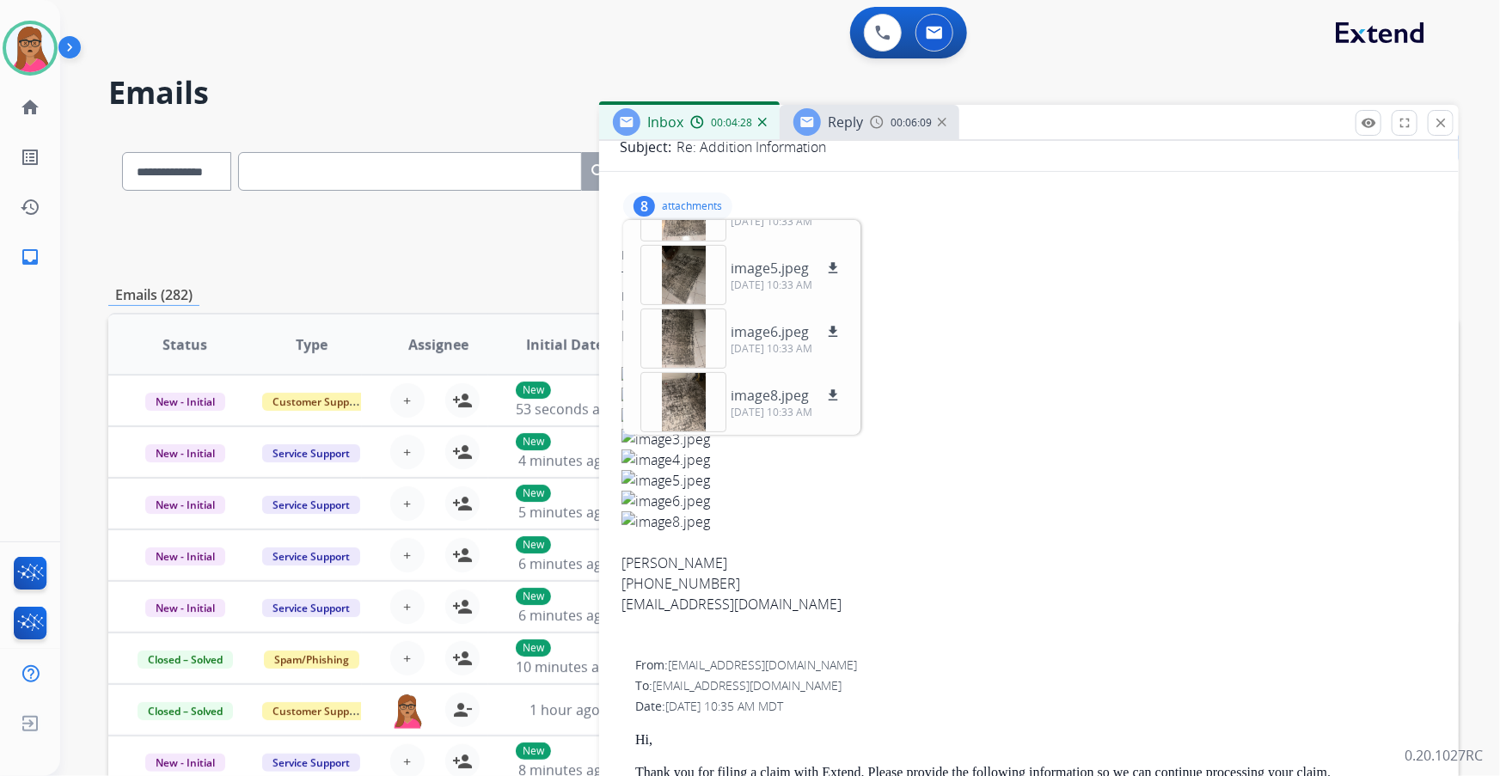
click at [1212, 349] on div at bounding box center [1029, 357] width 815 height 21
click at [668, 199] on p "attachments" at bounding box center [692, 206] width 60 height 14
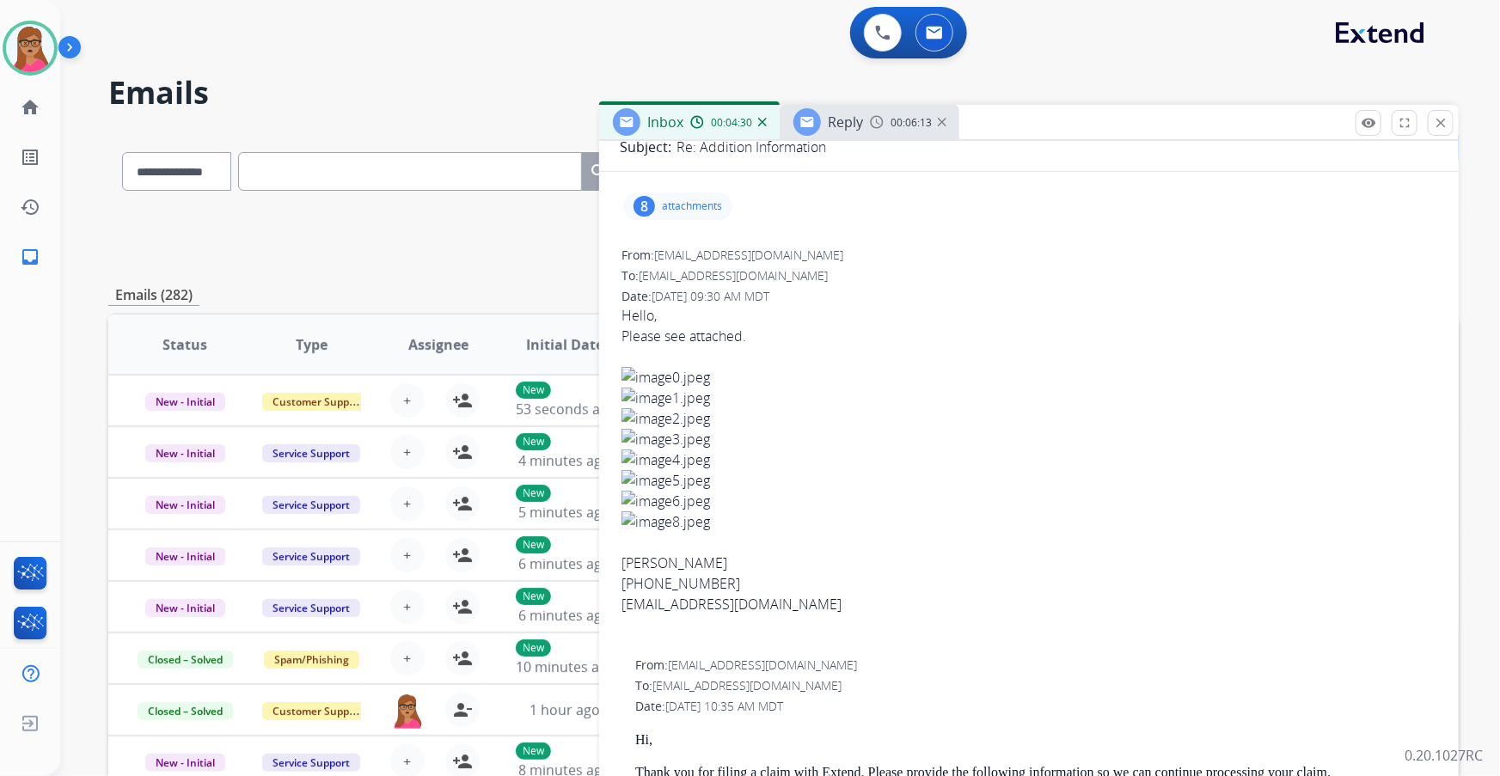
click at [837, 120] on span "Reply" at bounding box center [845, 122] width 35 height 19
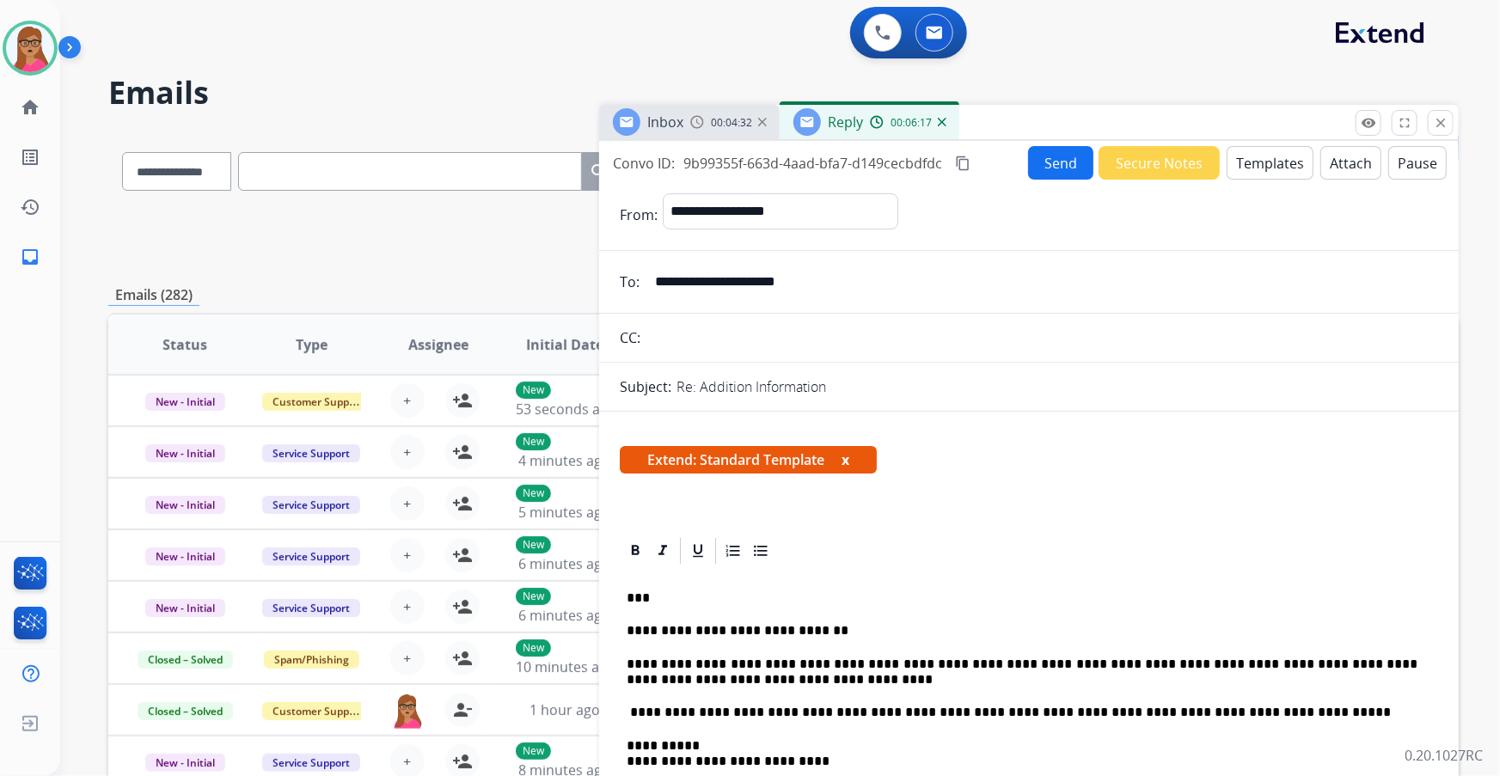
click at [1054, 167] on button "Send" at bounding box center [1060, 163] width 65 height 34
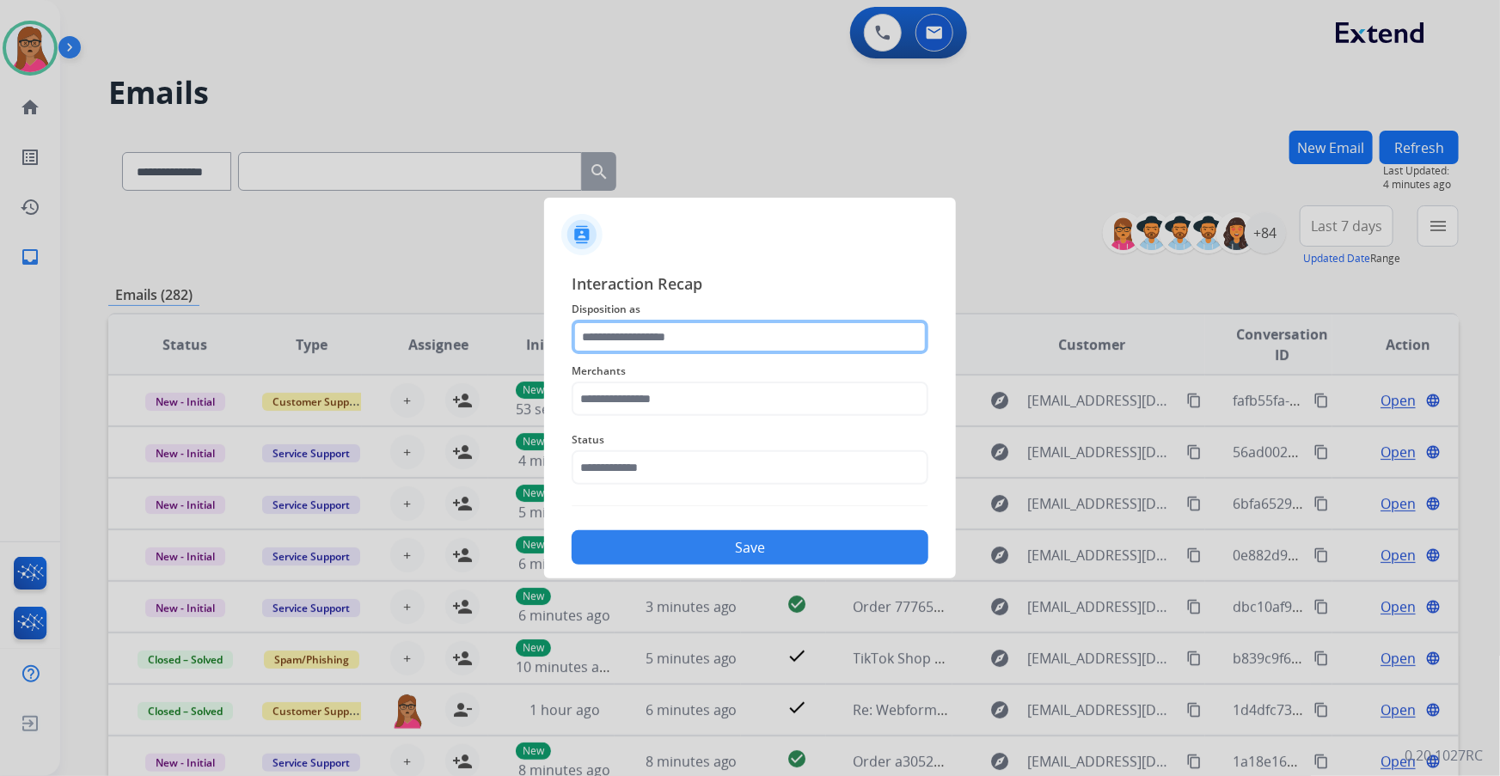
click at [623, 349] on input "text" at bounding box center [750, 337] width 357 height 34
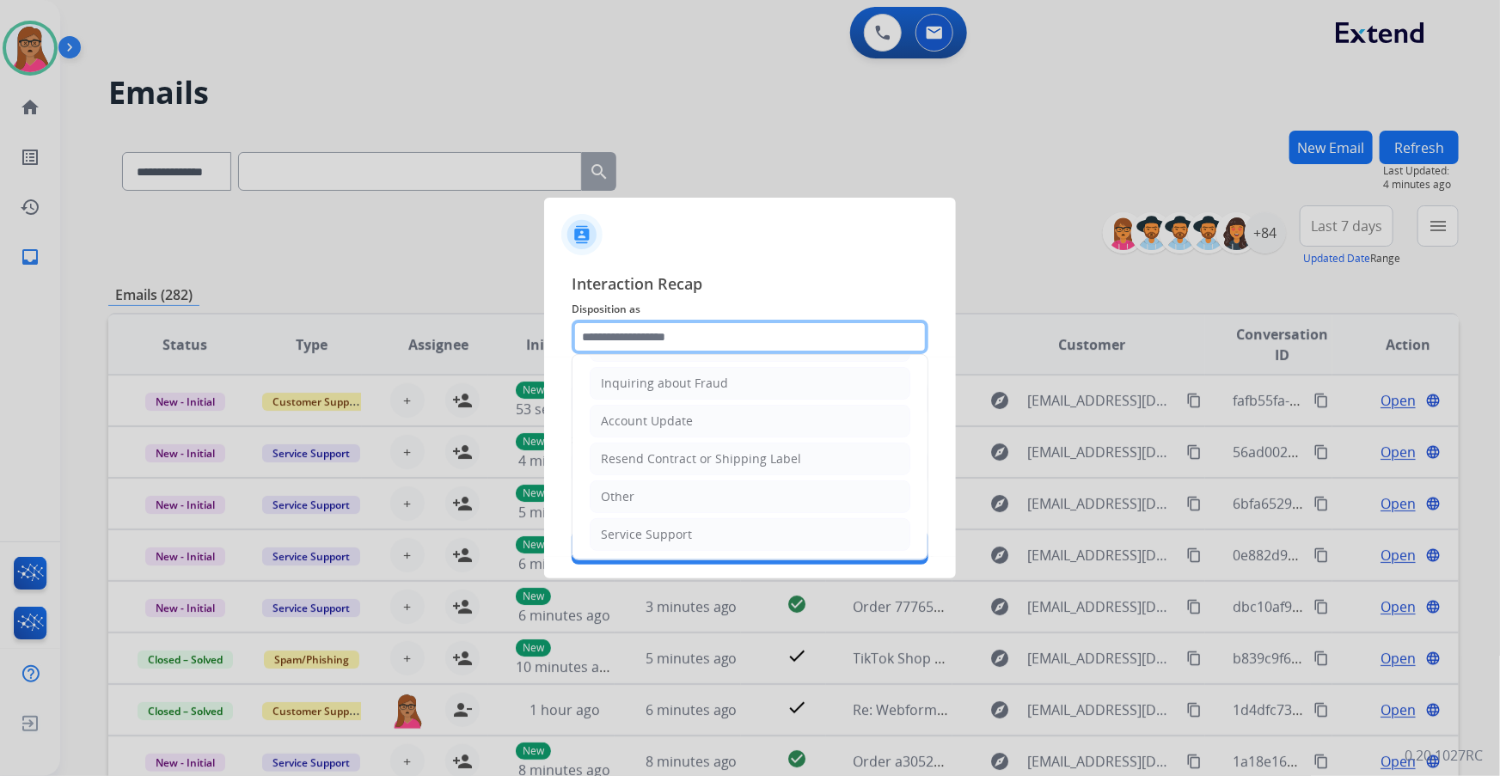
scroll to position [266, 0]
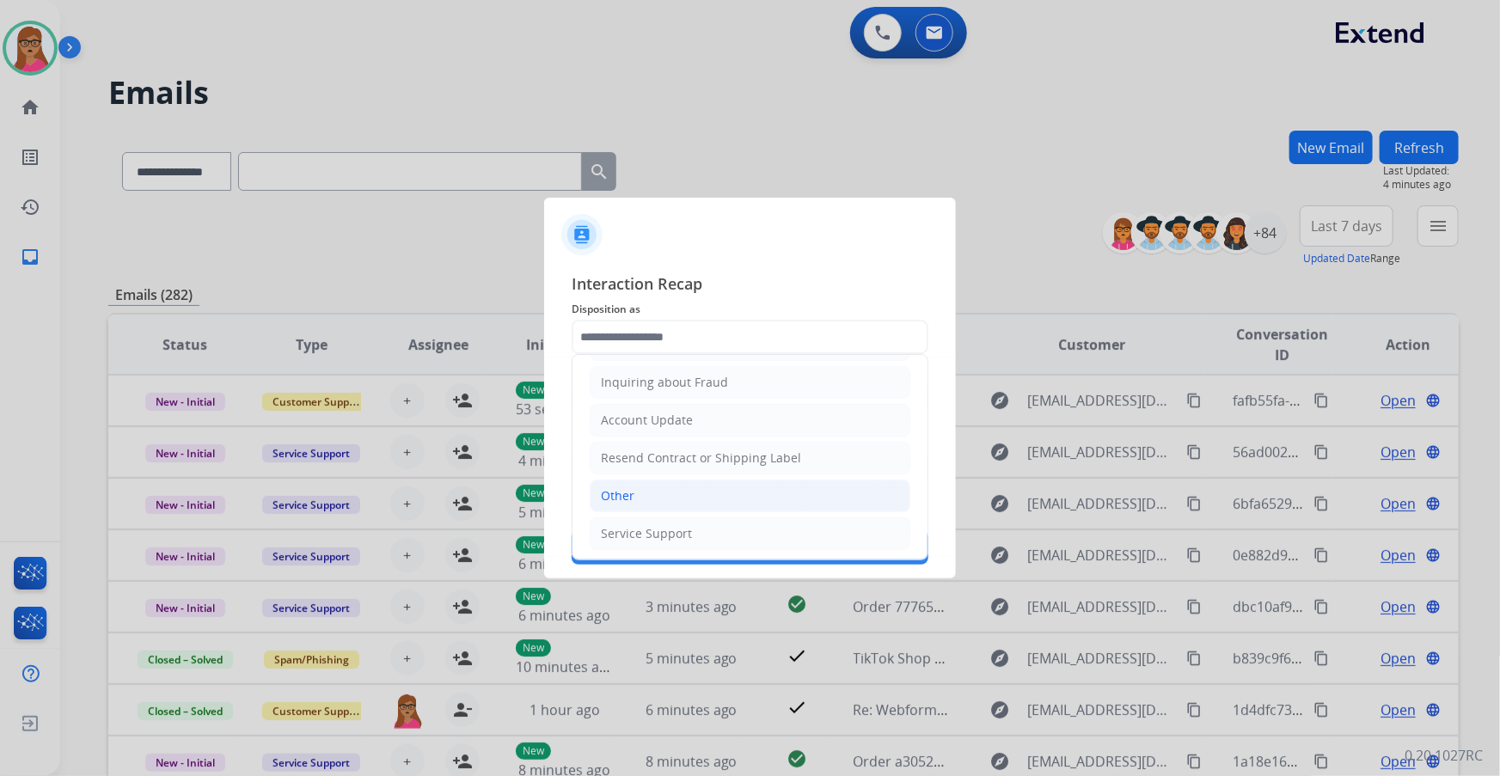
drag, startPoint x: 627, startPoint y: 482, endPoint x: 636, endPoint y: 451, distance: 33.2
click at [627, 482] on li "Other" at bounding box center [750, 496] width 321 height 33
type input "*****"
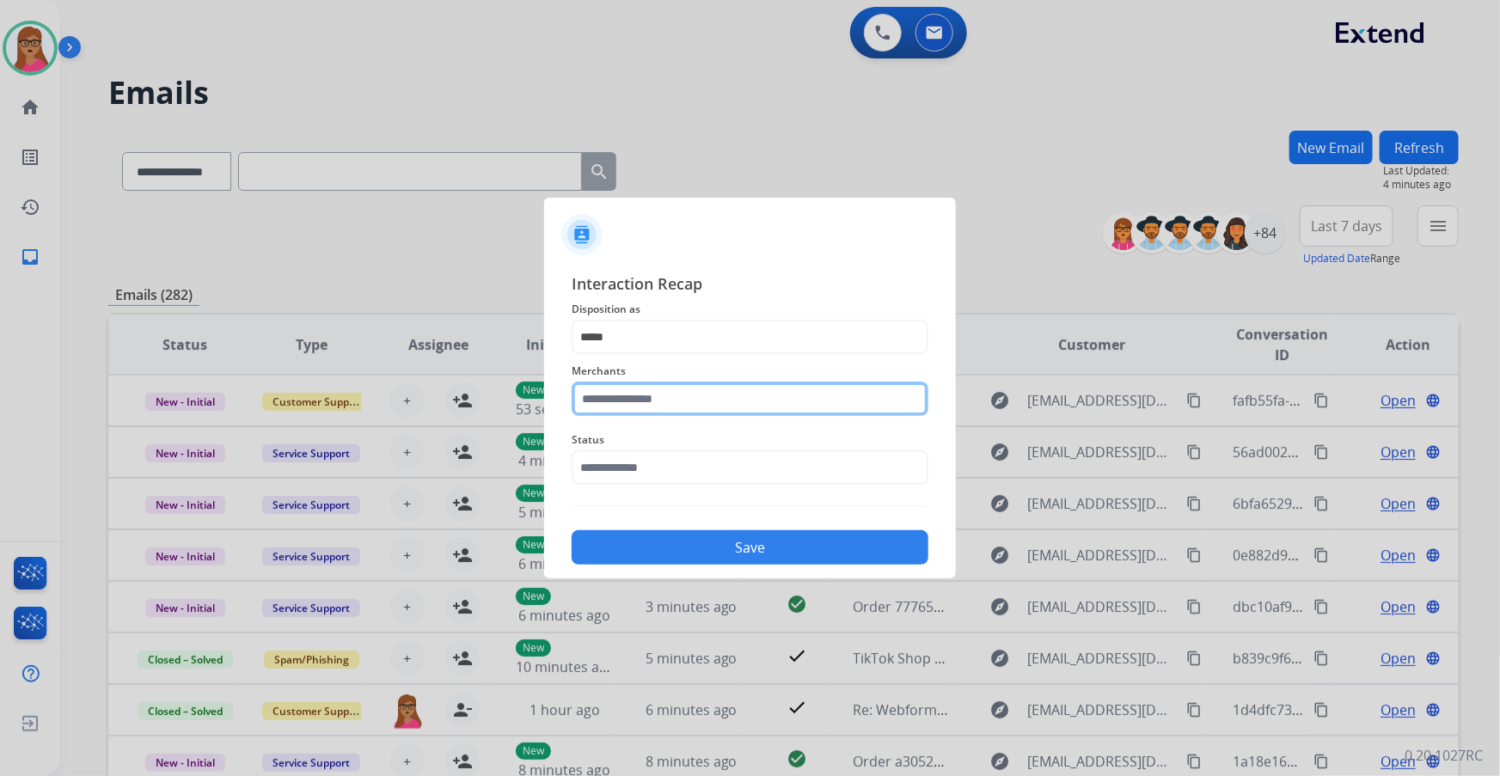
click at [657, 394] on input "text" at bounding box center [750, 399] width 357 height 34
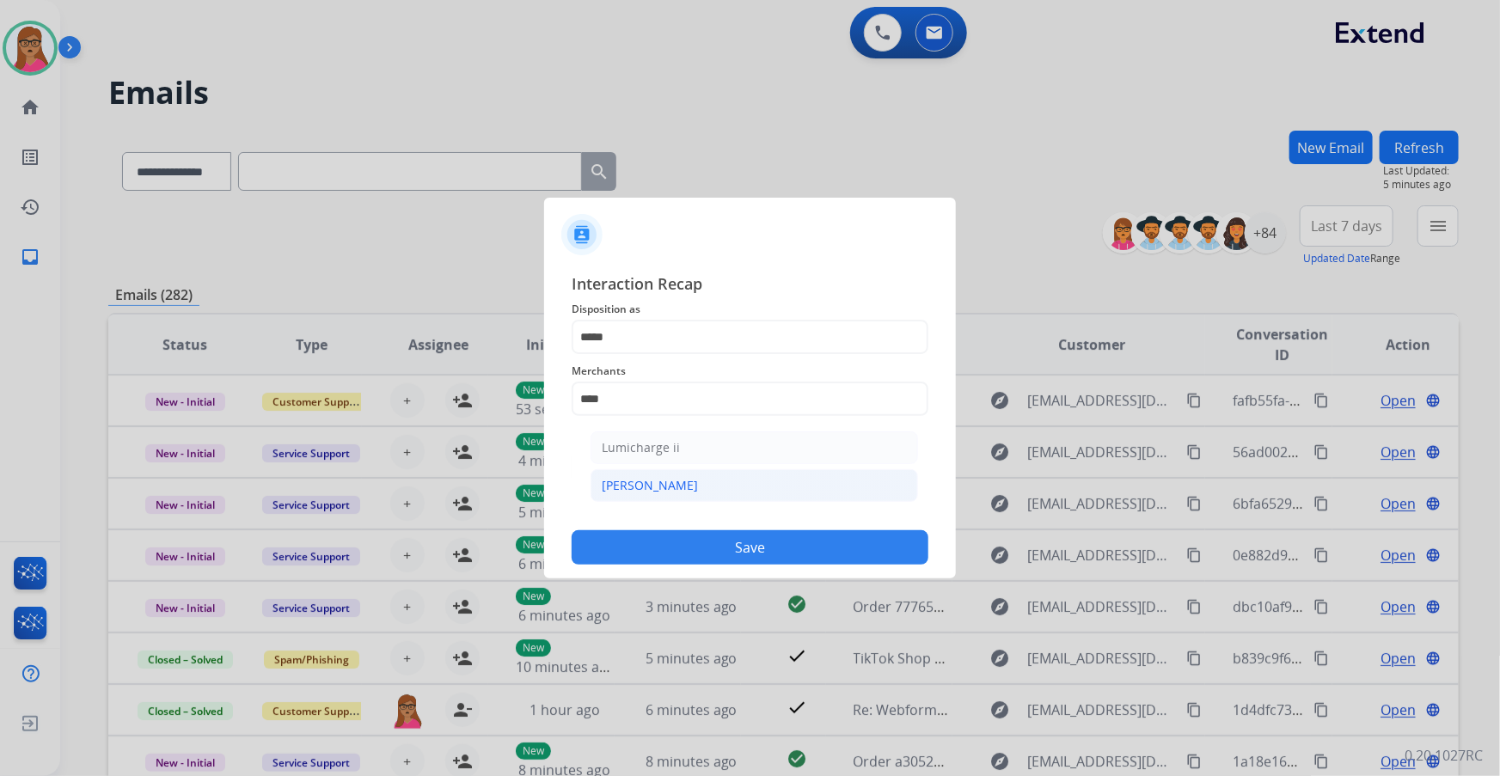
click at [628, 475] on li "[PERSON_NAME]" at bounding box center [755, 485] width 328 height 33
type input "********"
click at [655, 457] on input "text" at bounding box center [750, 468] width 357 height 34
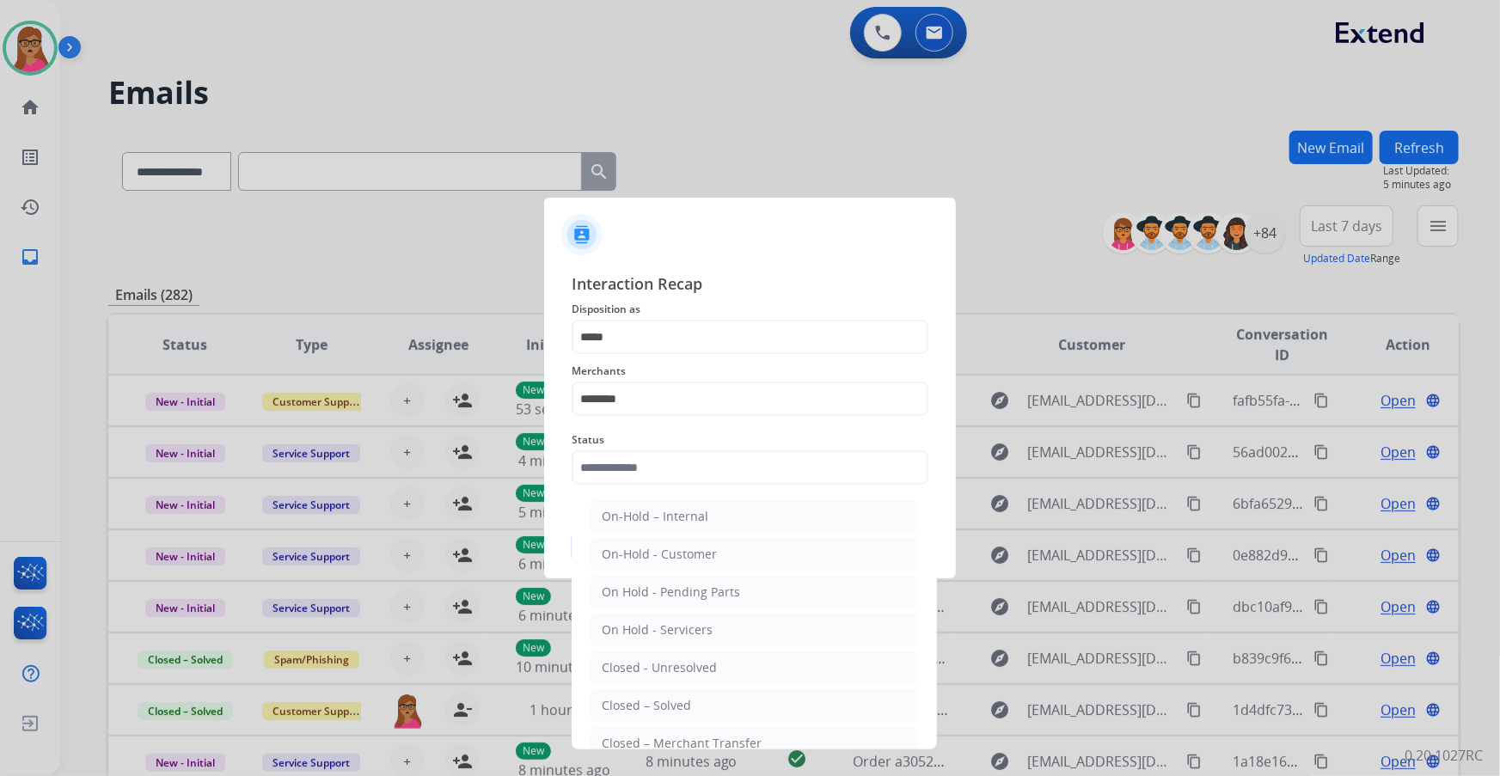
drag, startPoint x: 715, startPoint y: 697, endPoint x: 714, endPoint y: 684, distance: 12.9
click at [714, 697] on li "Closed – Solved" at bounding box center [755, 706] width 328 height 33
type input "**********"
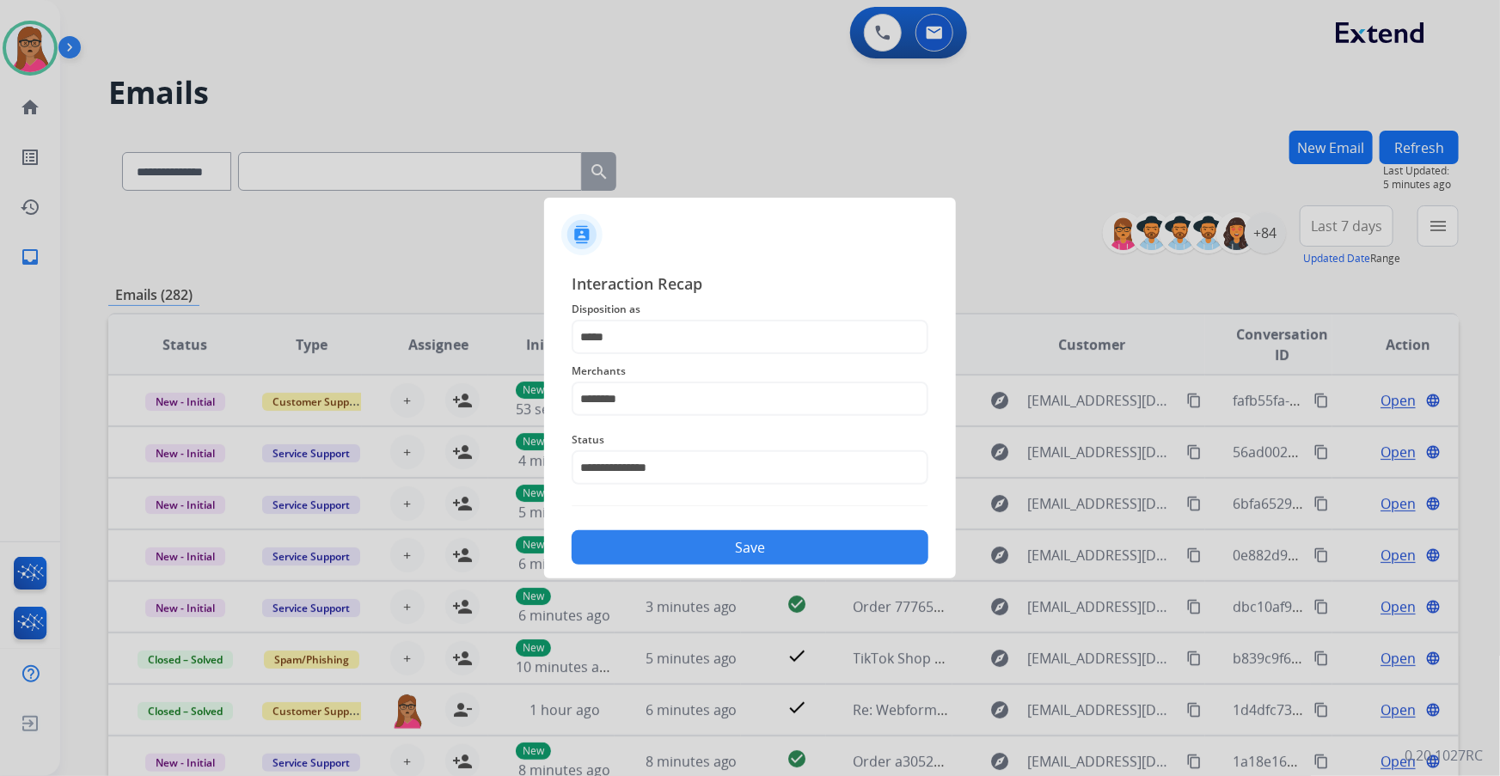
click at [754, 562] on button "Save" at bounding box center [750, 548] width 357 height 34
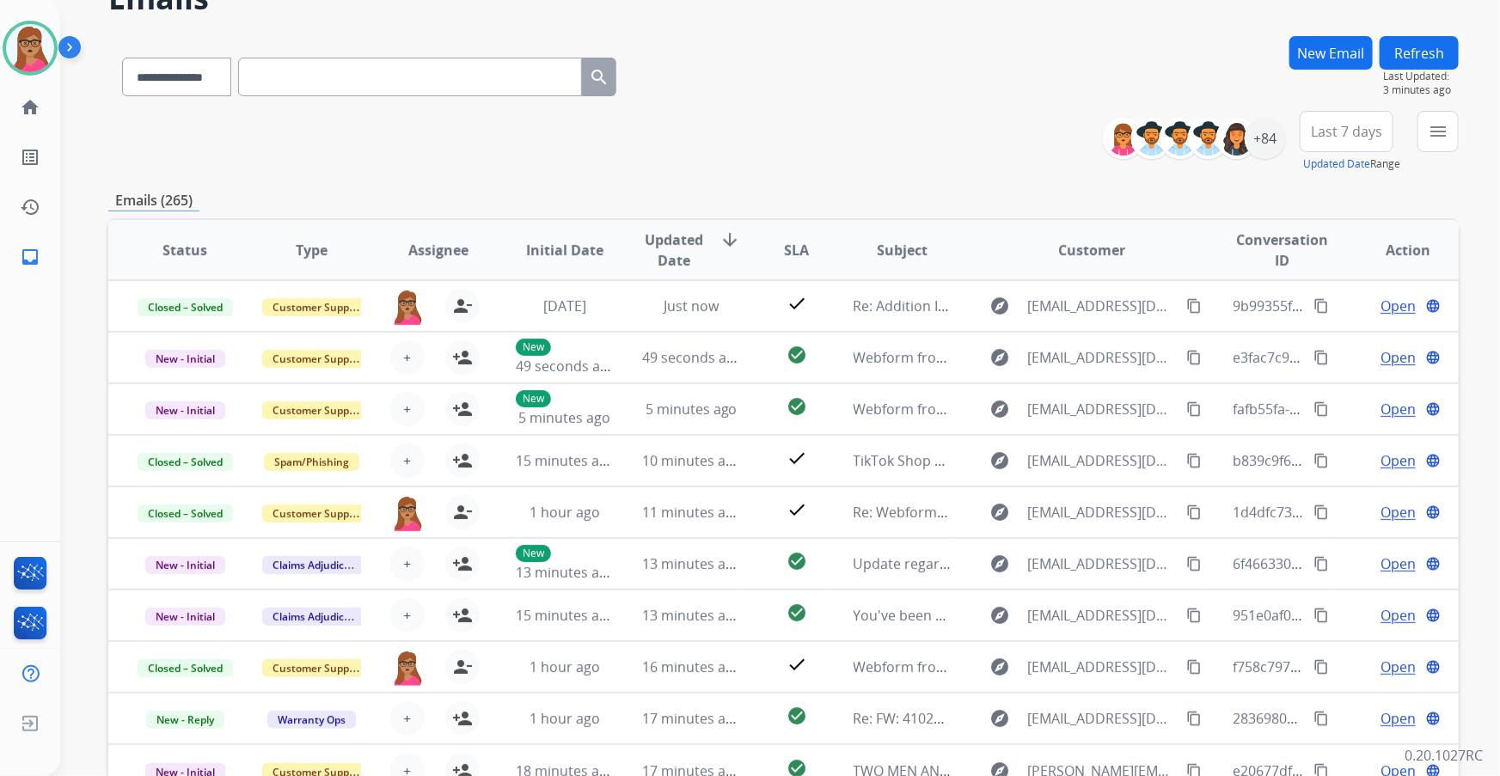
scroll to position [0, 0]
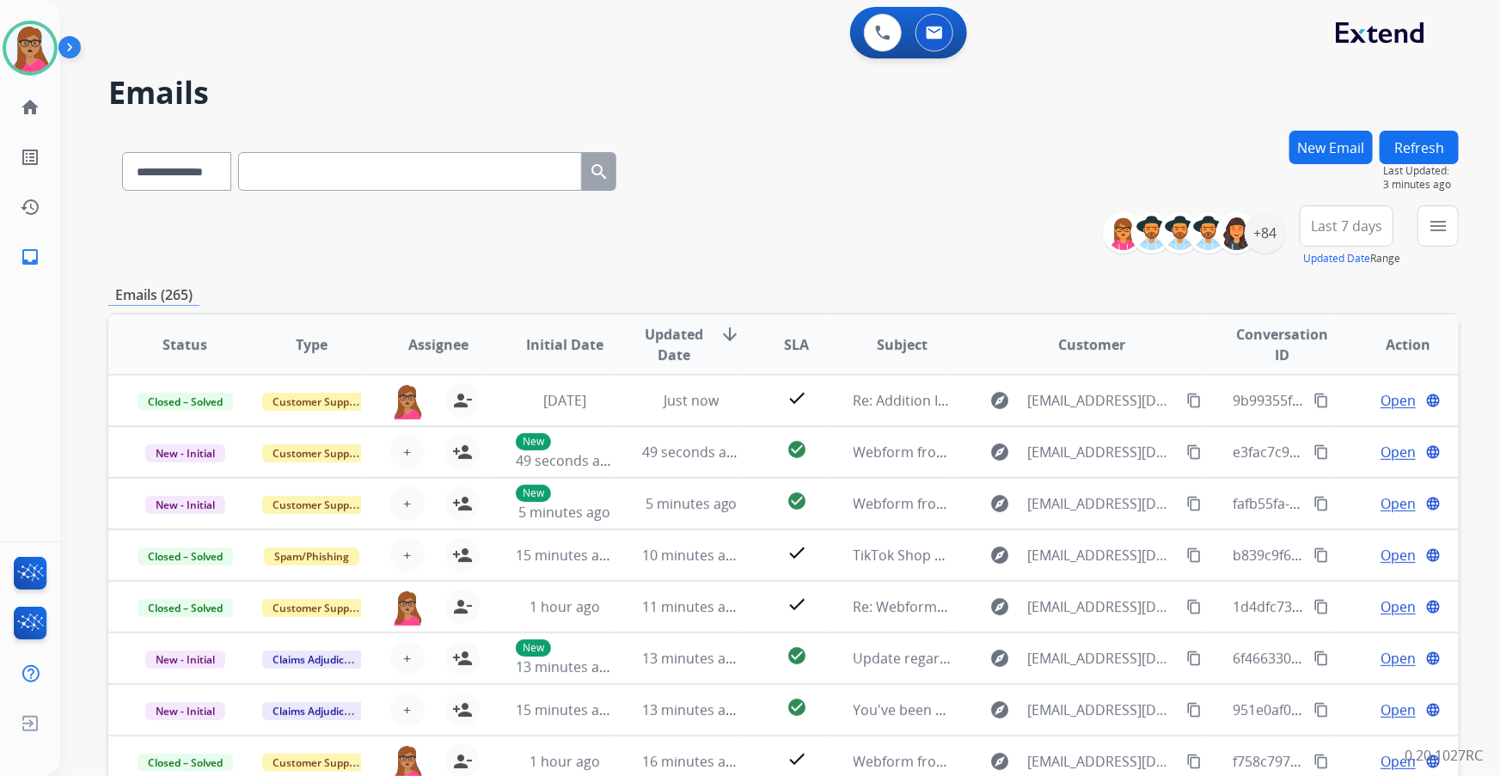
click at [1310, 132] on button "New Email" at bounding box center [1331, 148] width 83 height 34
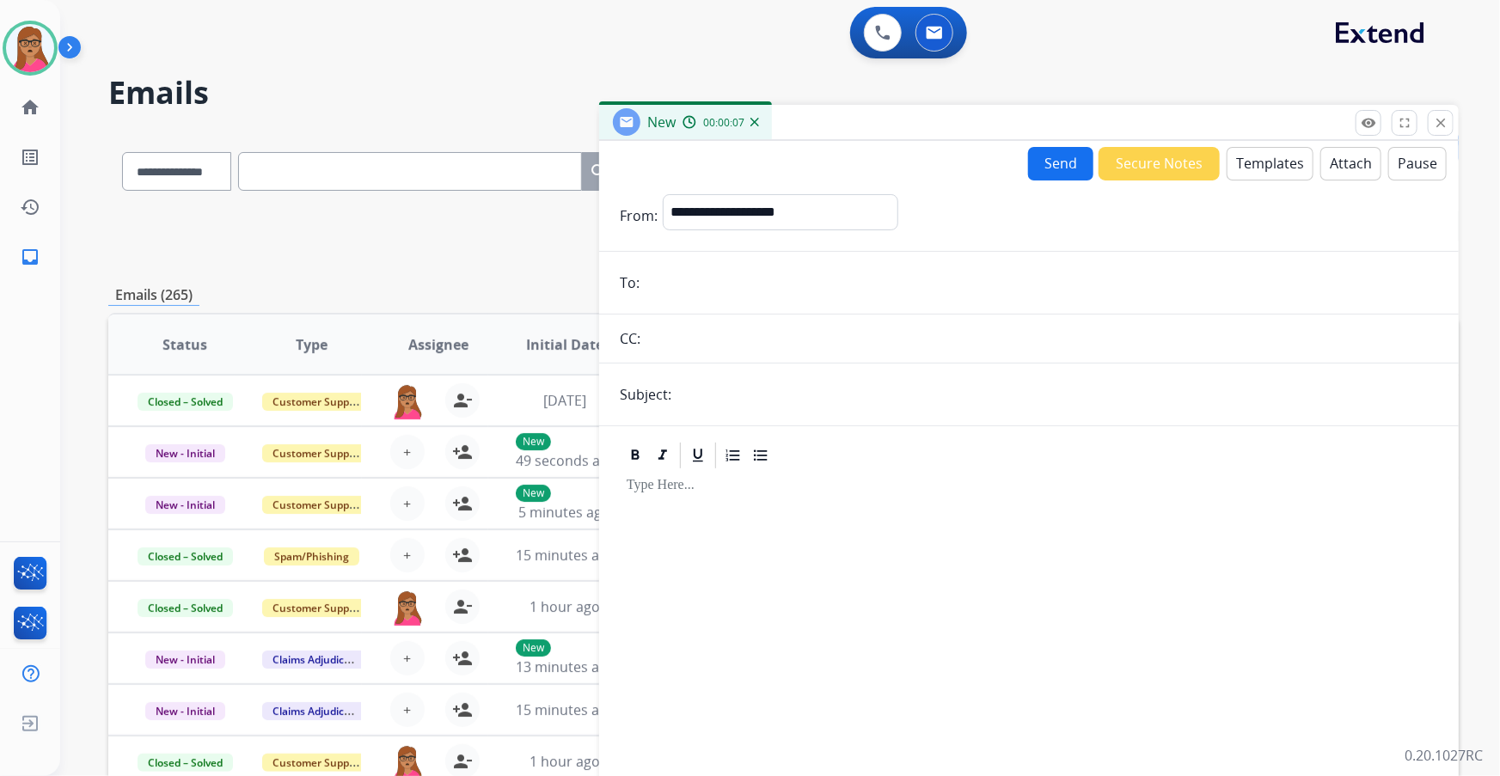
paste input "**********"
type input "**********"
drag, startPoint x: 770, startPoint y: 212, endPoint x: 789, endPoint y: 226, distance: 23.4
click at [770, 212] on select "**********" at bounding box center [780, 211] width 234 height 34
select select "**********"
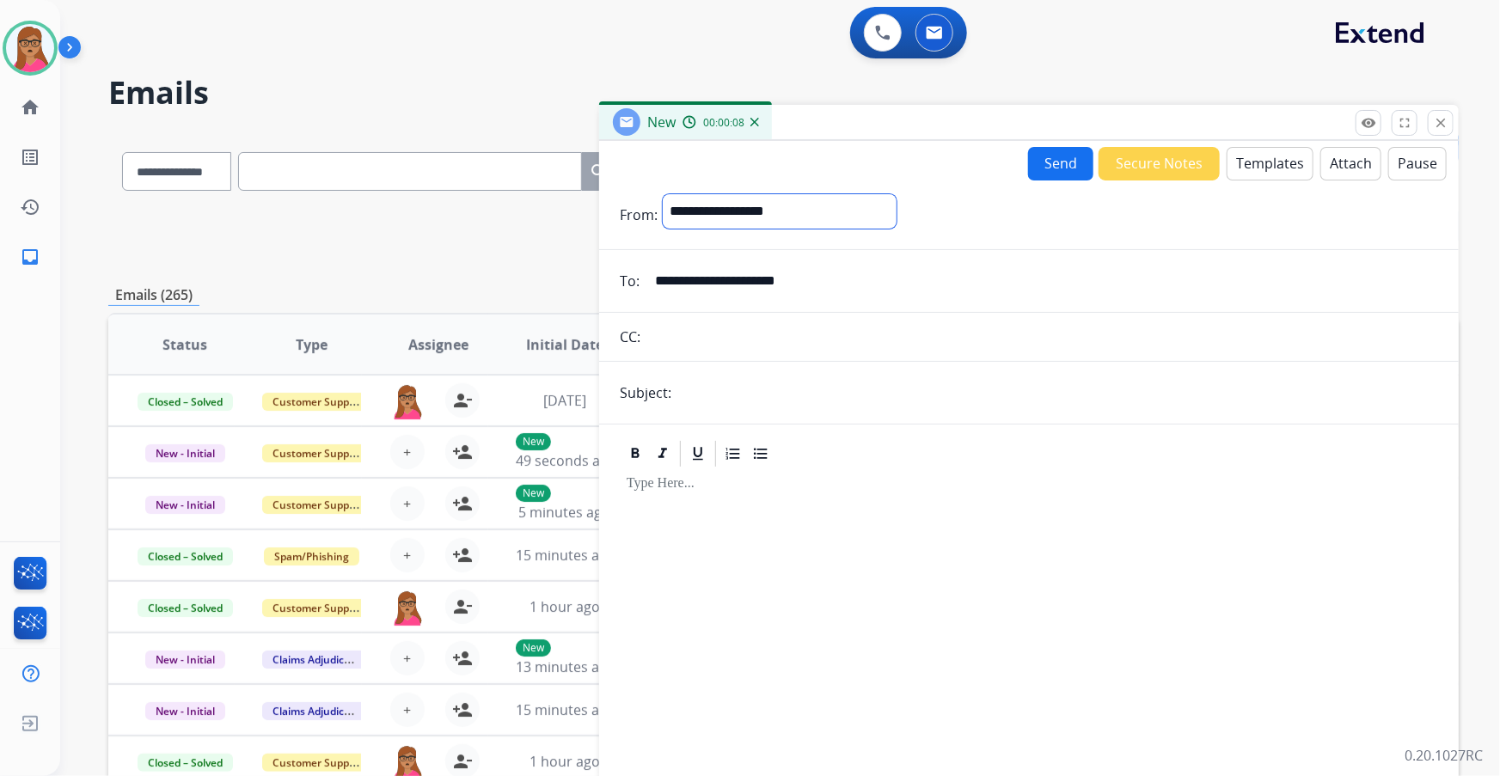
click at [663, 194] on select "**********" at bounding box center [780, 211] width 234 height 34
click at [764, 399] on input "text" at bounding box center [1058, 394] width 762 height 34
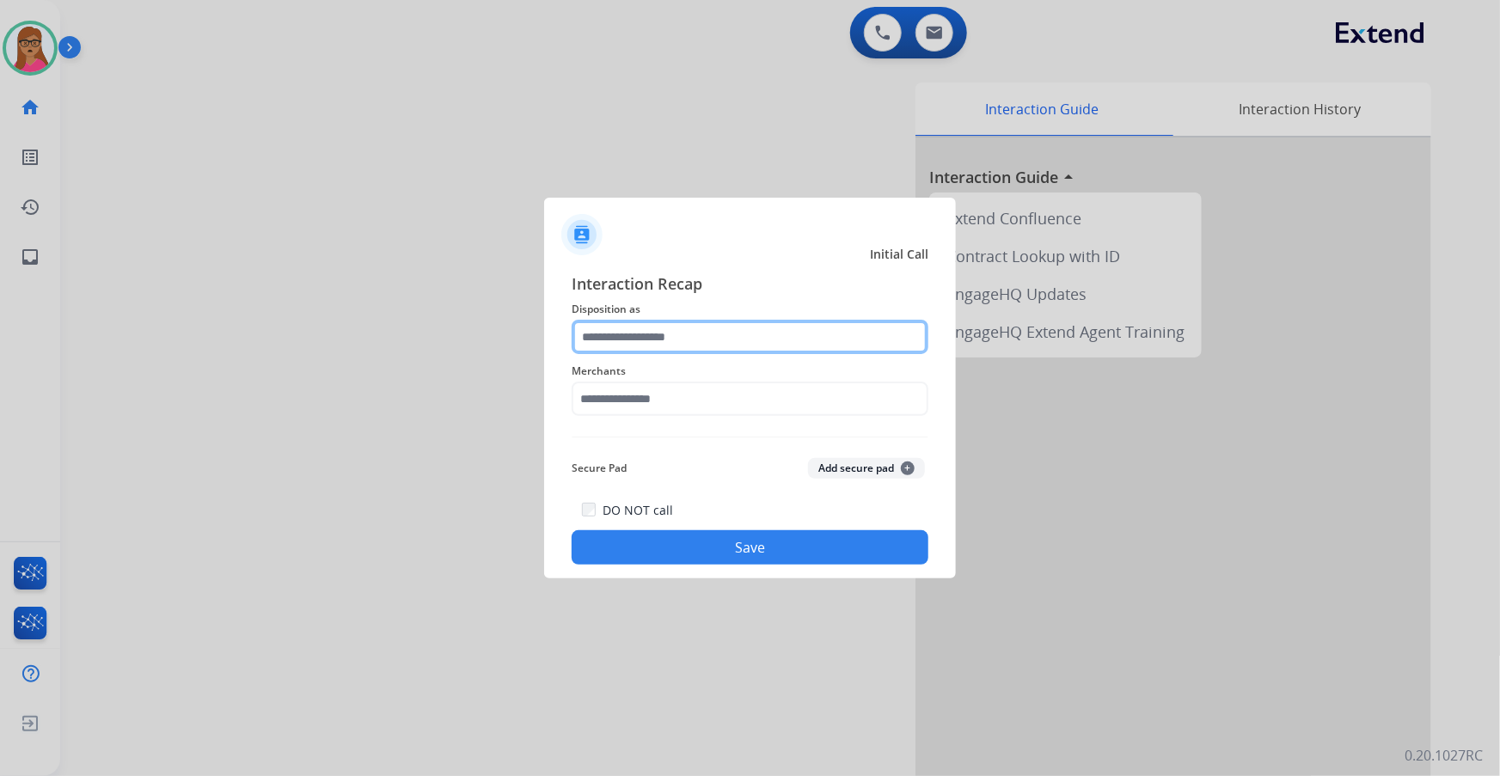
click at [691, 335] on input "text" at bounding box center [750, 337] width 357 height 34
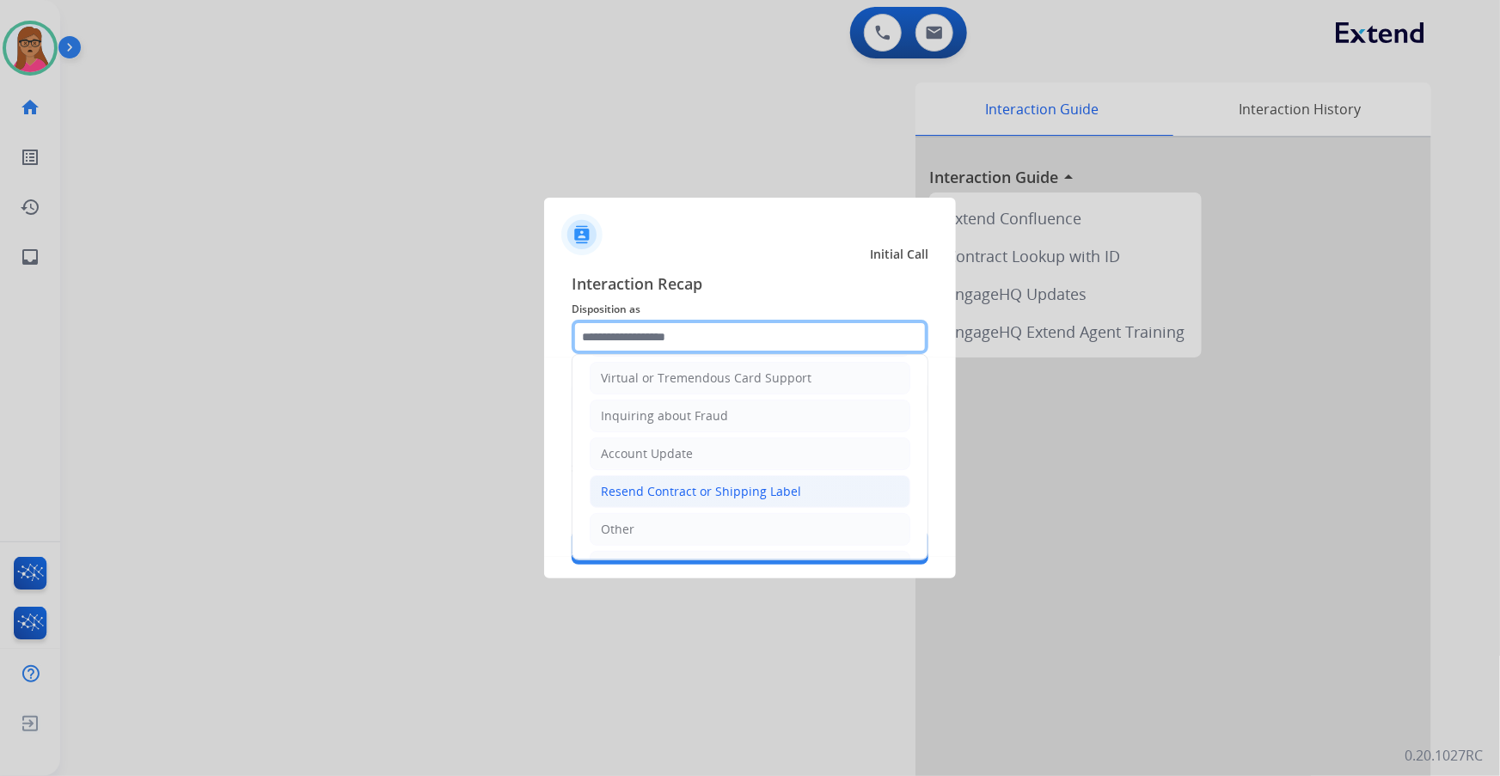
scroll to position [234, 0]
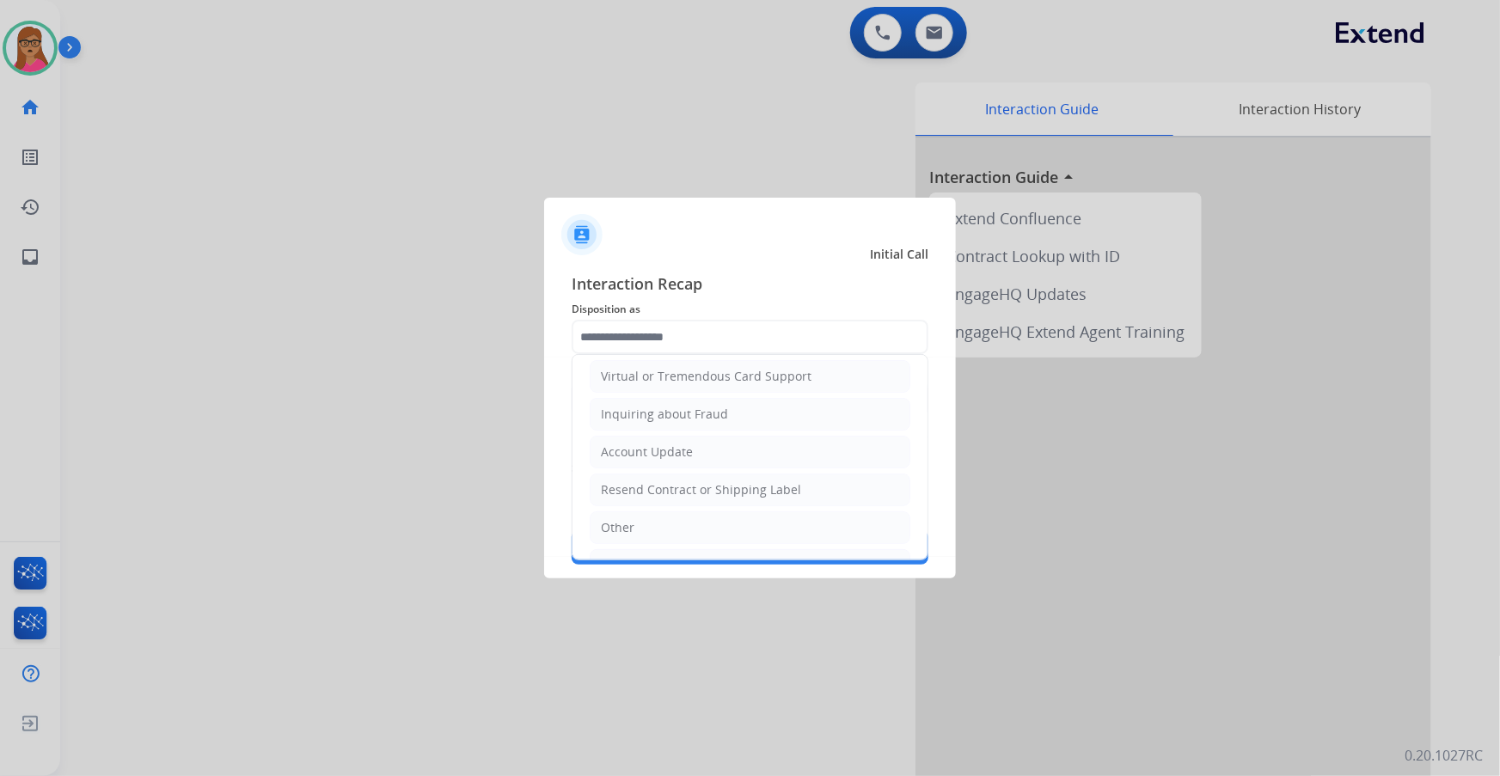
drag, startPoint x: 628, startPoint y: 524, endPoint x: 694, endPoint y: 445, distance: 103.2
click at [627, 524] on div "Other" at bounding box center [618, 527] width 34 height 17
type input "*****"
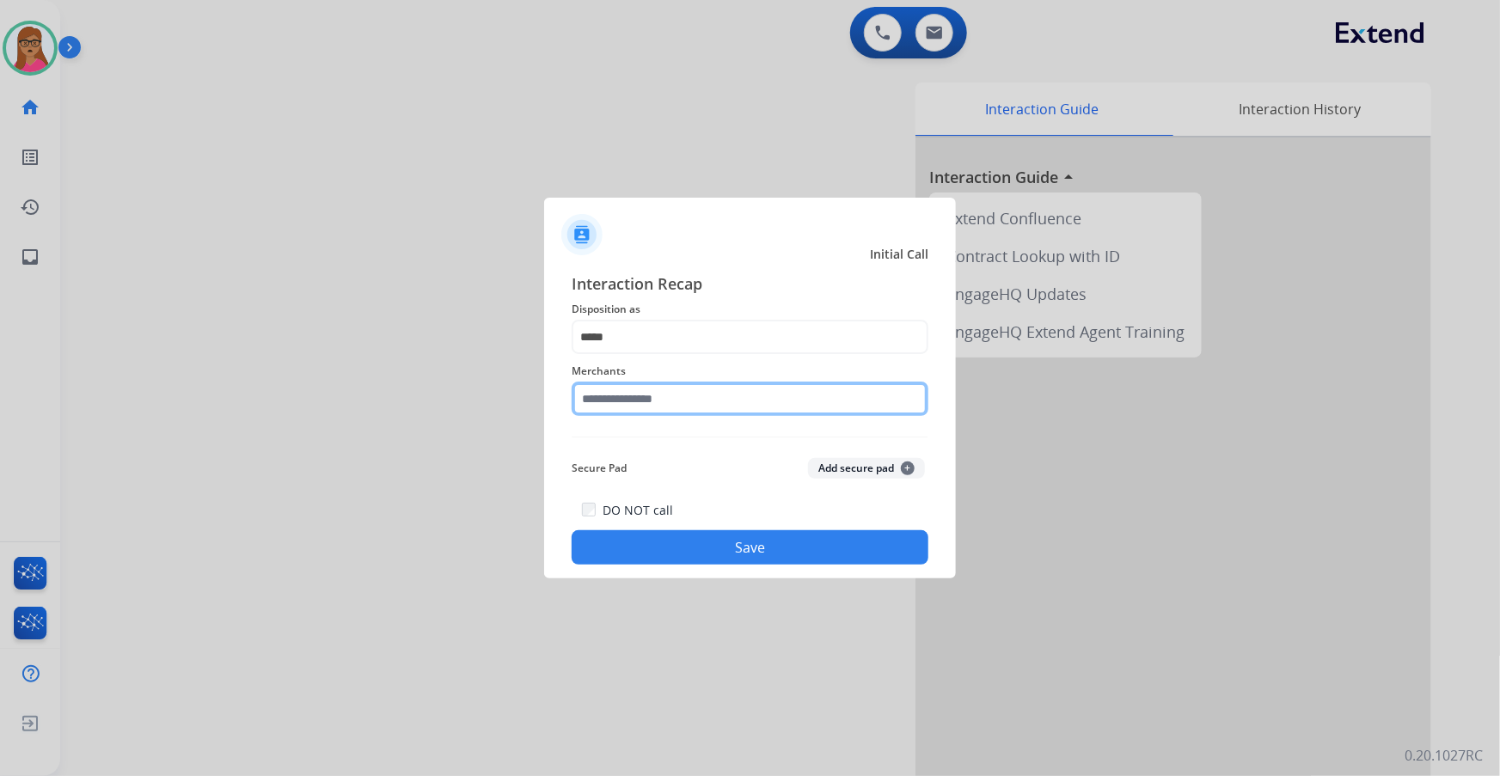
click at [720, 405] on input "text" at bounding box center [750, 399] width 357 height 34
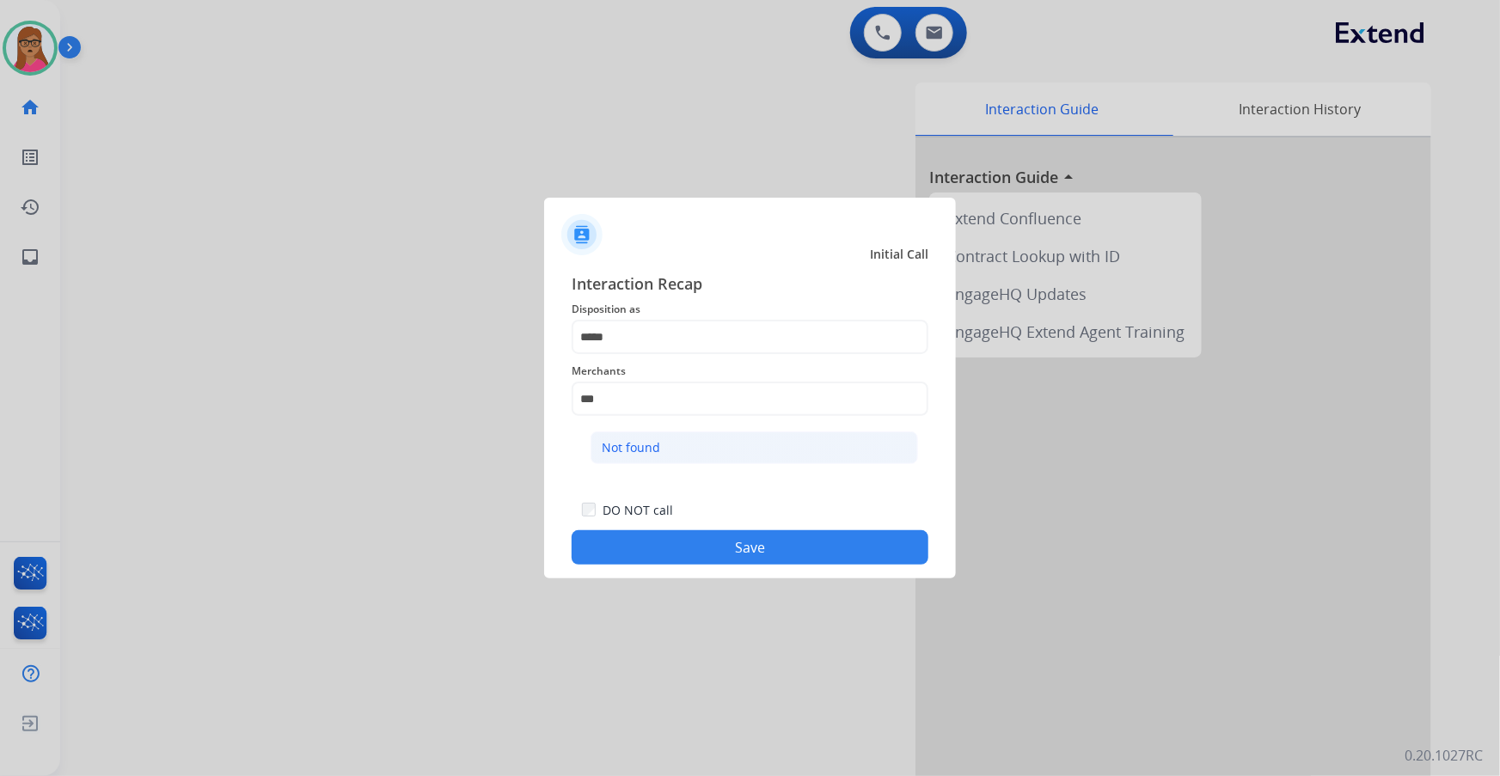
click at [646, 447] on div "Not found" at bounding box center [631, 447] width 58 height 17
type input "*********"
drag, startPoint x: 730, startPoint y: 545, endPoint x: 770, endPoint y: 469, distance: 85.8
click at [732, 537] on button "Save" at bounding box center [750, 548] width 357 height 34
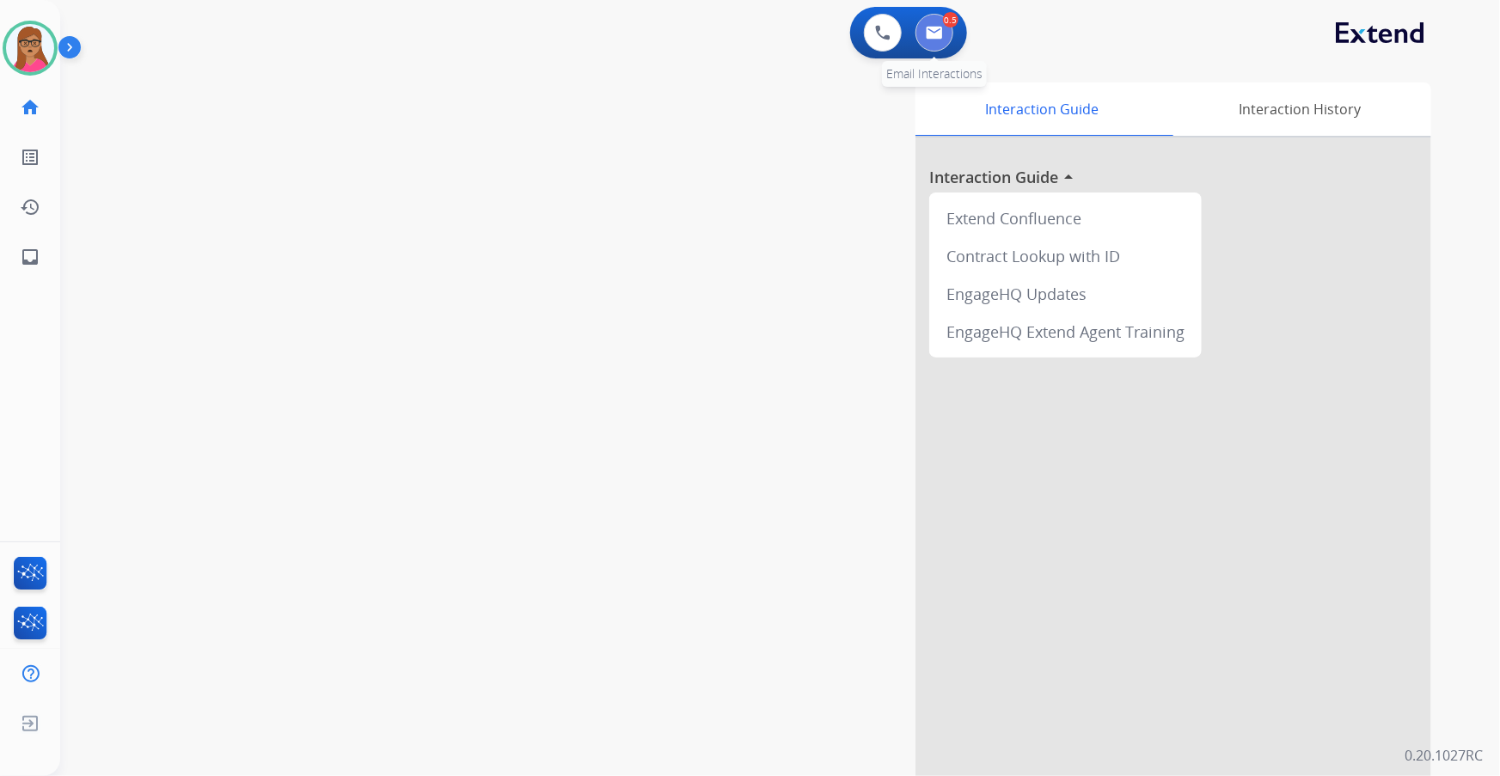
click at [929, 37] on img at bounding box center [934, 33] width 17 height 14
select select "**********"
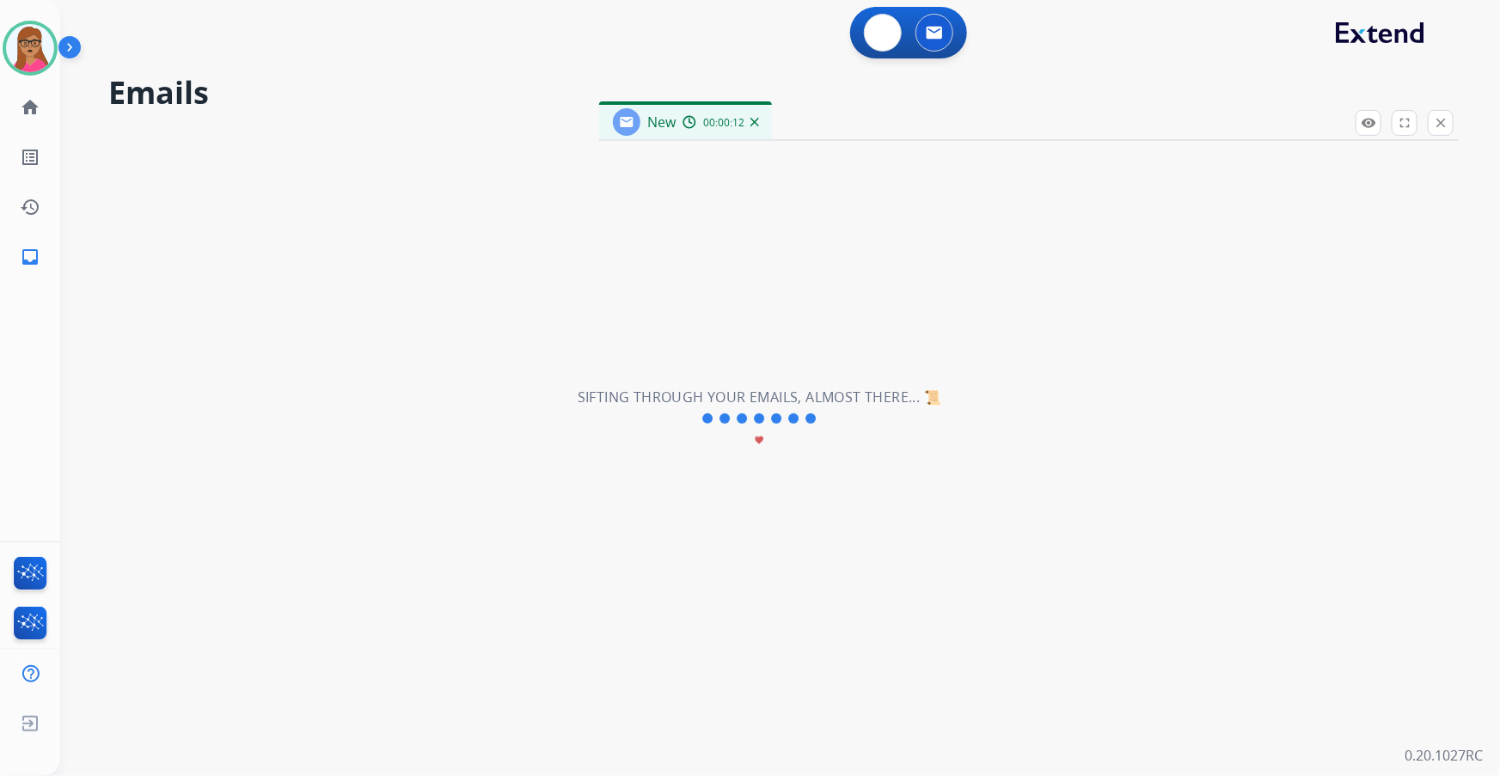
select select "**********"
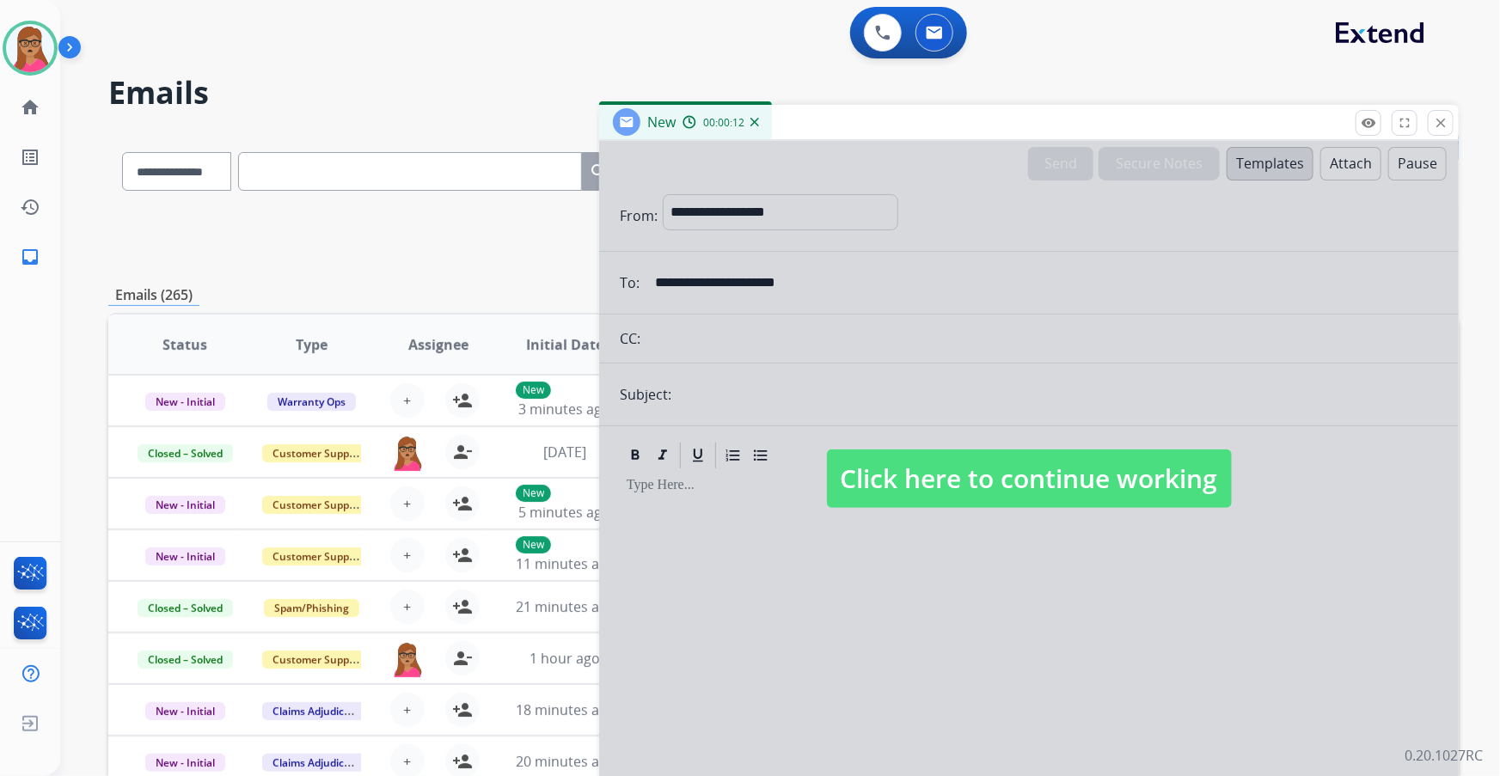
click at [1032, 466] on span "Click here to continue working" at bounding box center [1029, 479] width 405 height 58
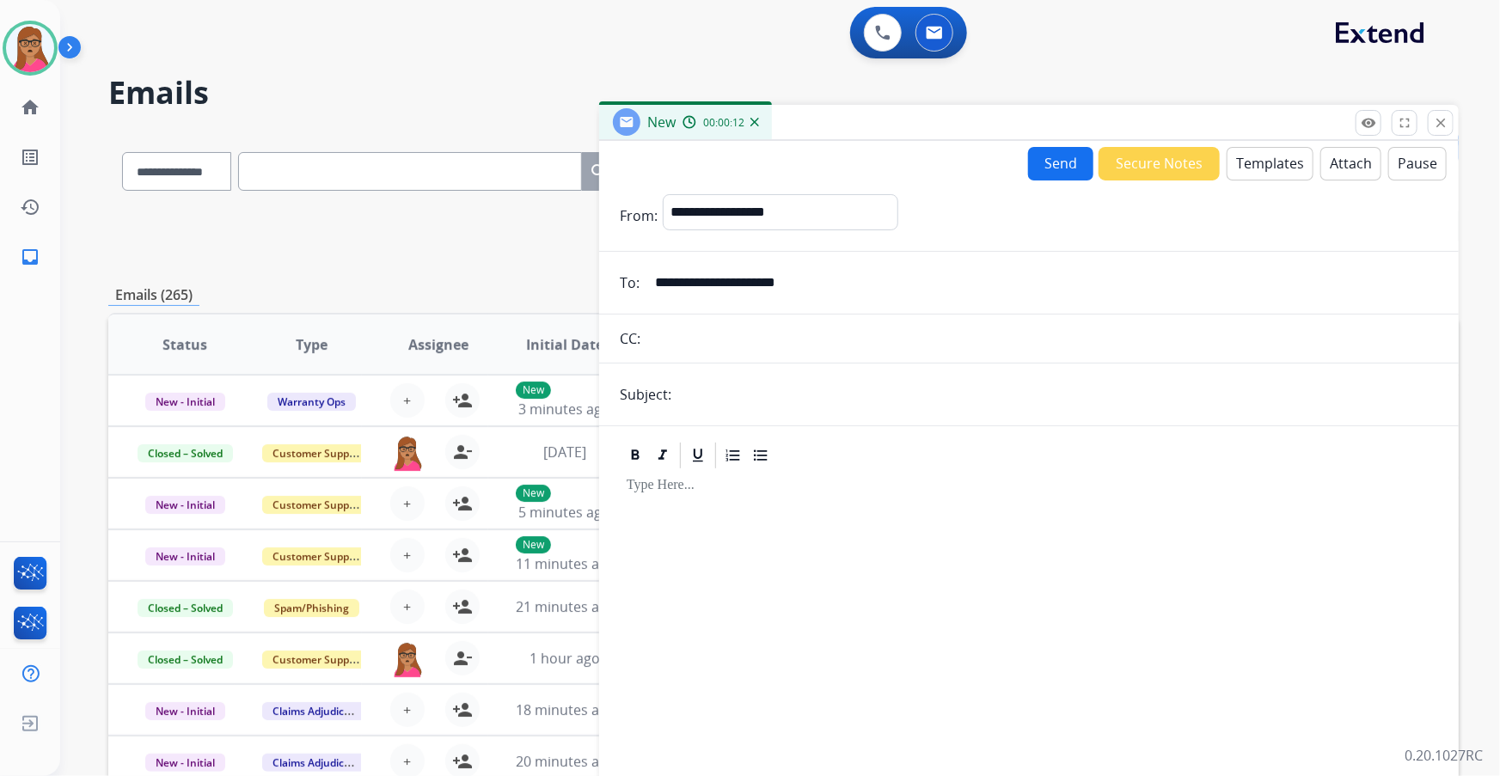
click at [701, 493] on div at bounding box center [1029, 618] width 819 height 295
click at [1283, 171] on button "Templates" at bounding box center [1270, 164] width 87 height 34
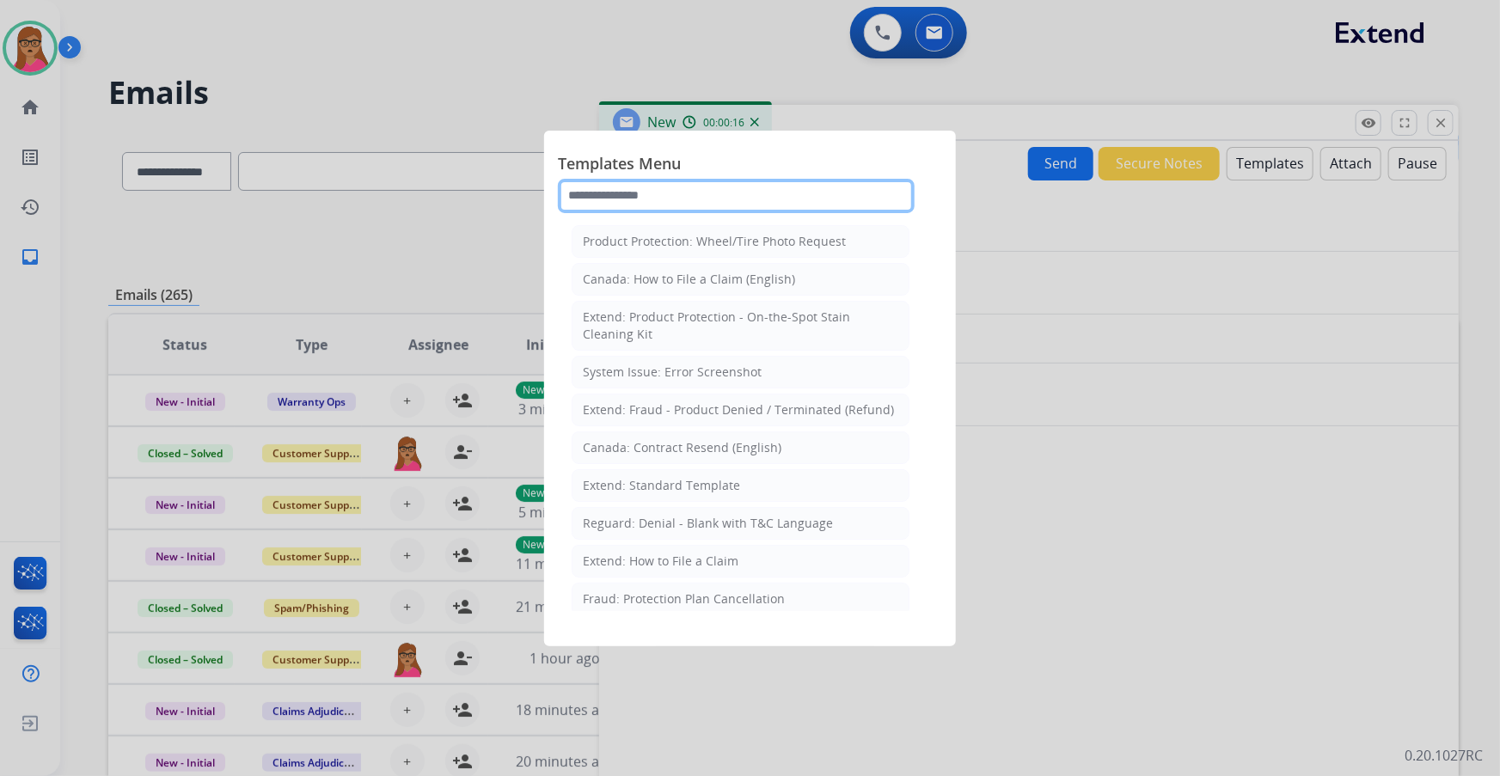
click at [674, 193] on input "text" at bounding box center [736, 196] width 357 height 34
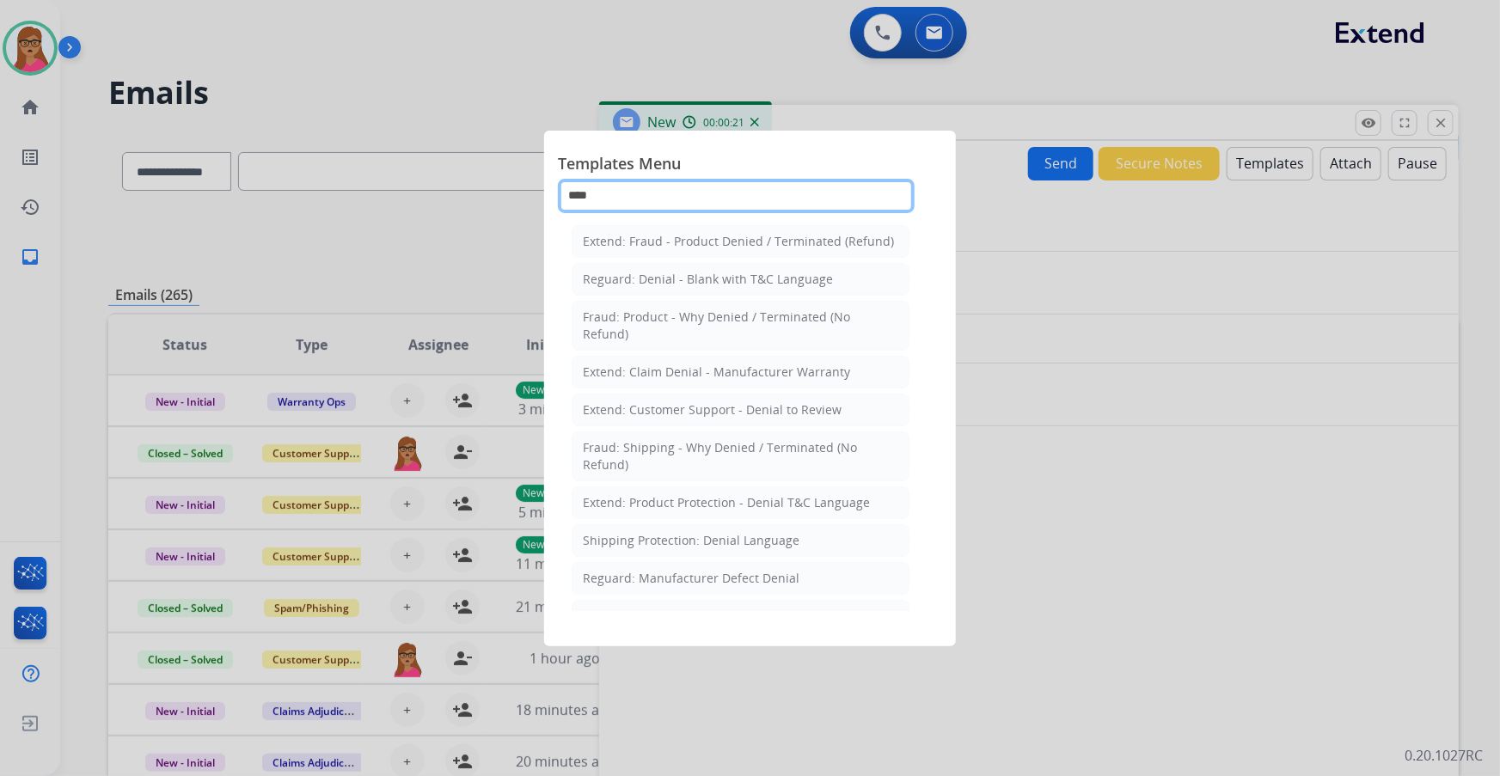
type input "****"
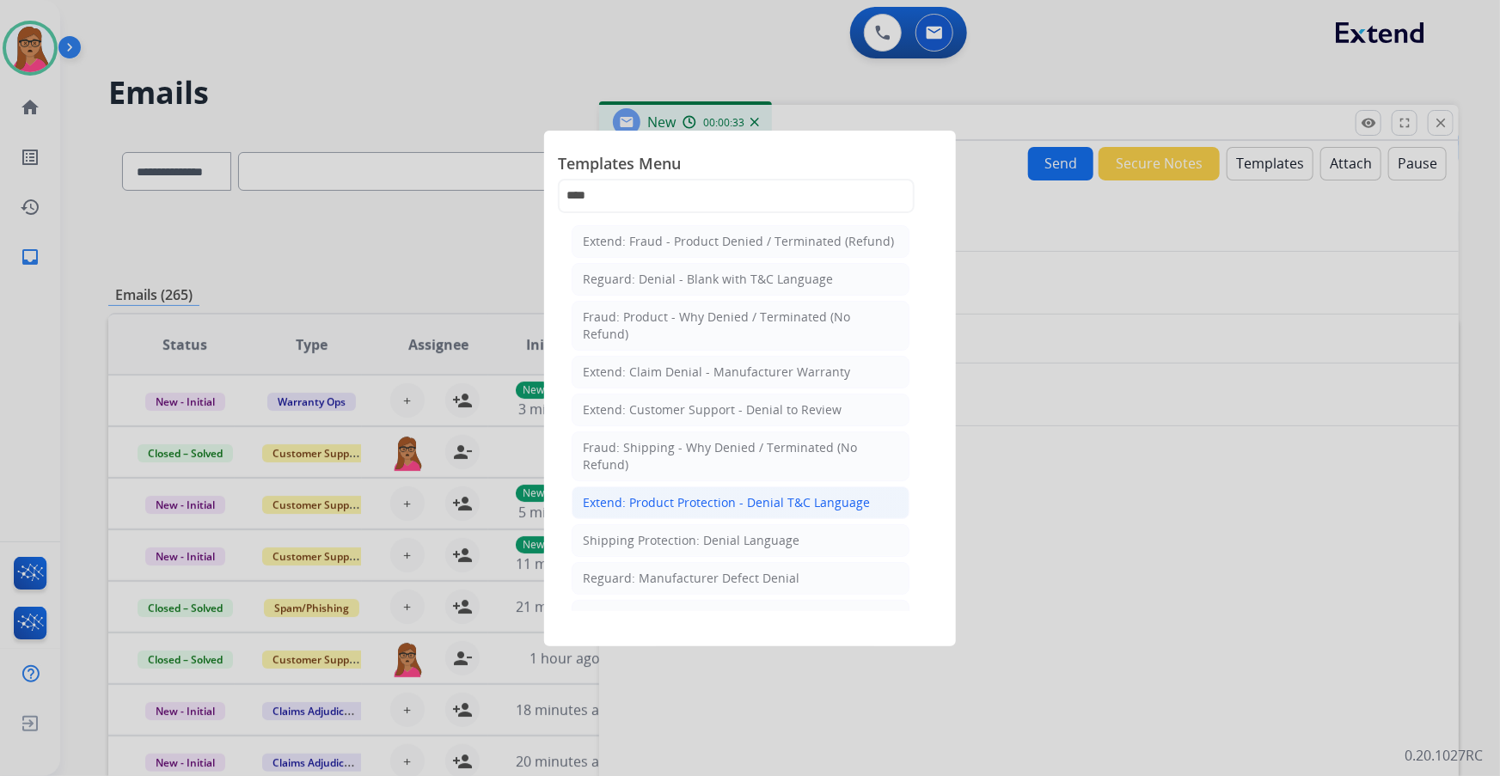
click at [739, 507] on div "Extend: Product Protection - Denial T&C Language" at bounding box center [726, 502] width 287 height 17
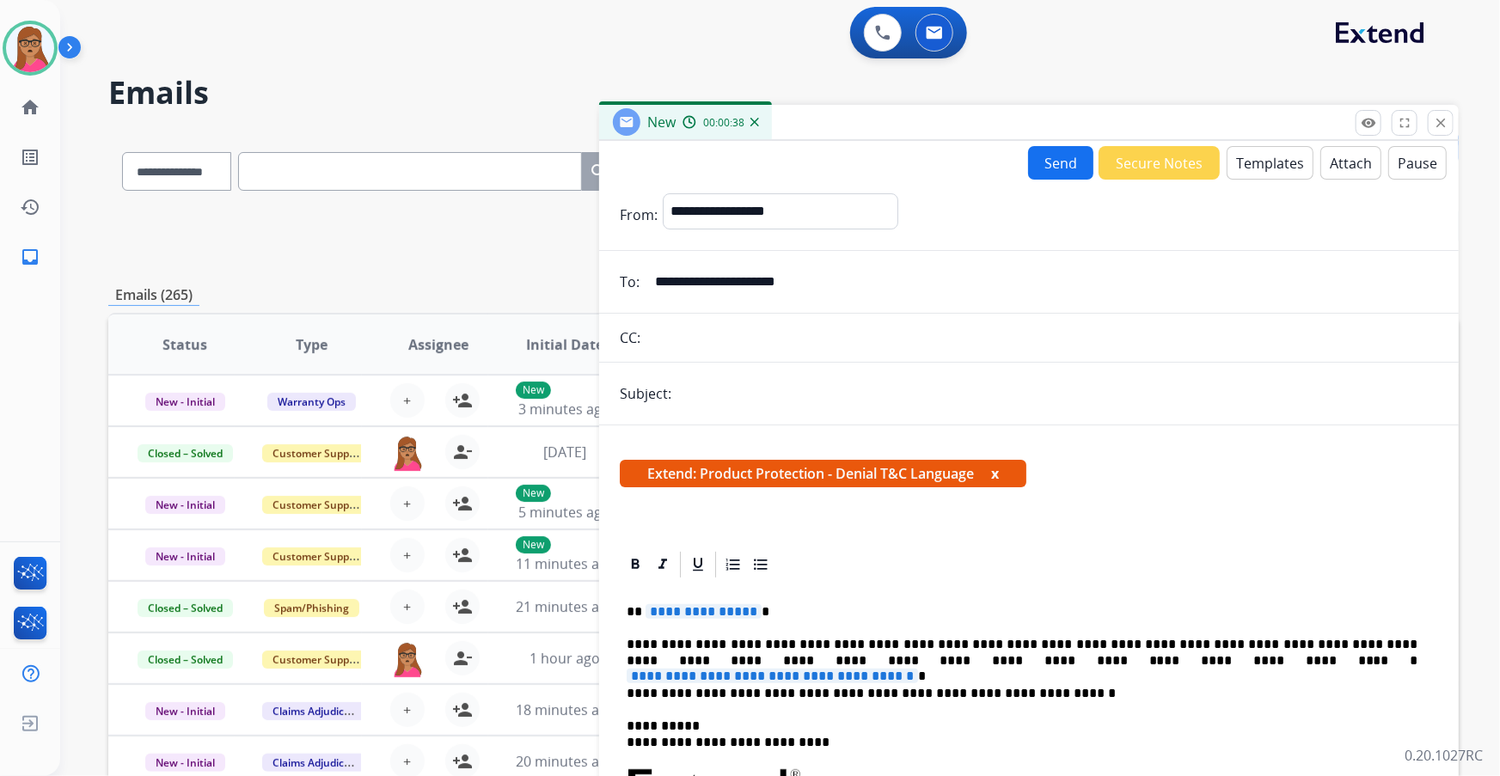
click at [702, 607] on span "**********" at bounding box center [704, 611] width 116 height 15
click at [918, 669] on span "**********" at bounding box center [772, 676] width 291 height 15
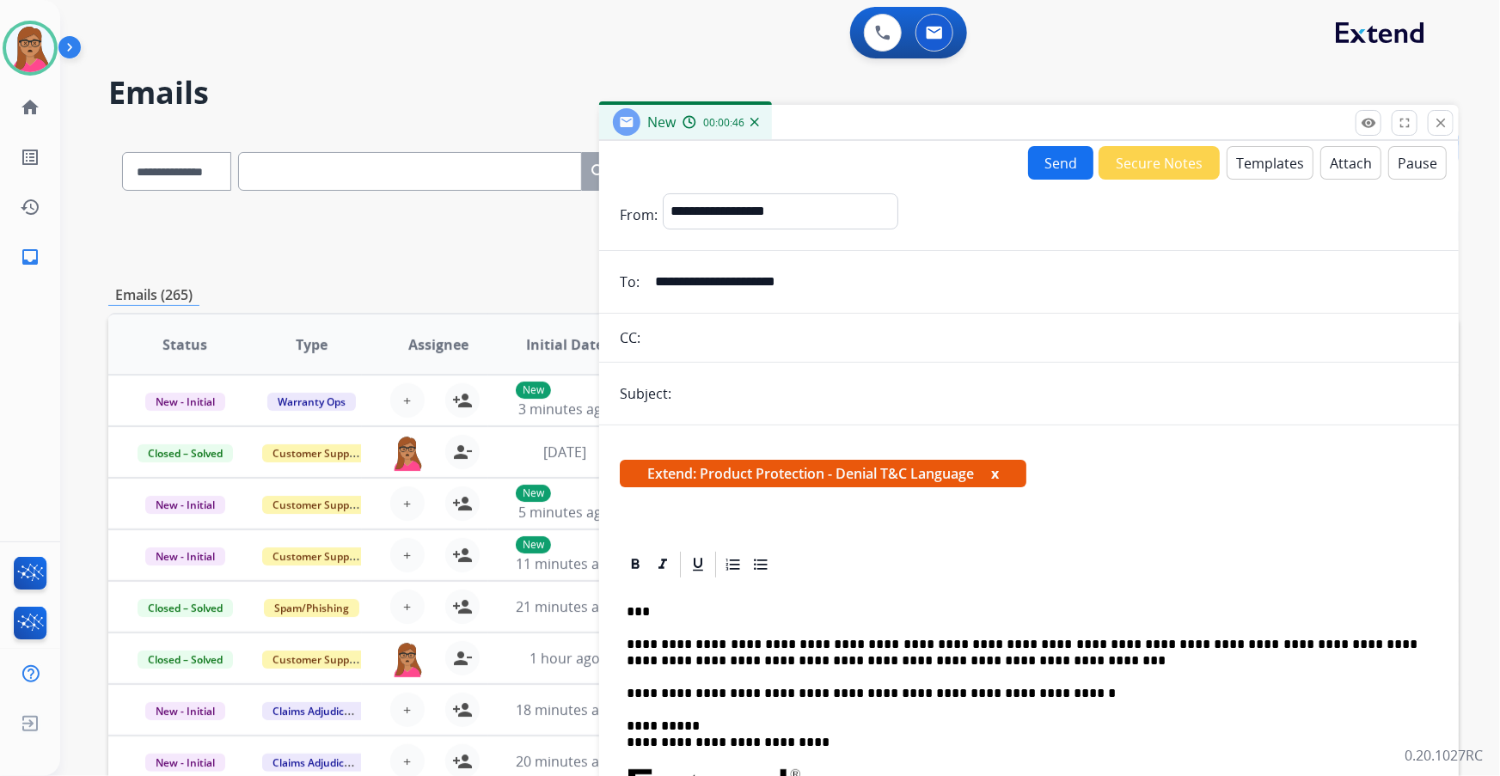
click at [976, 654] on p "**********" at bounding box center [1023, 653] width 792 height 32
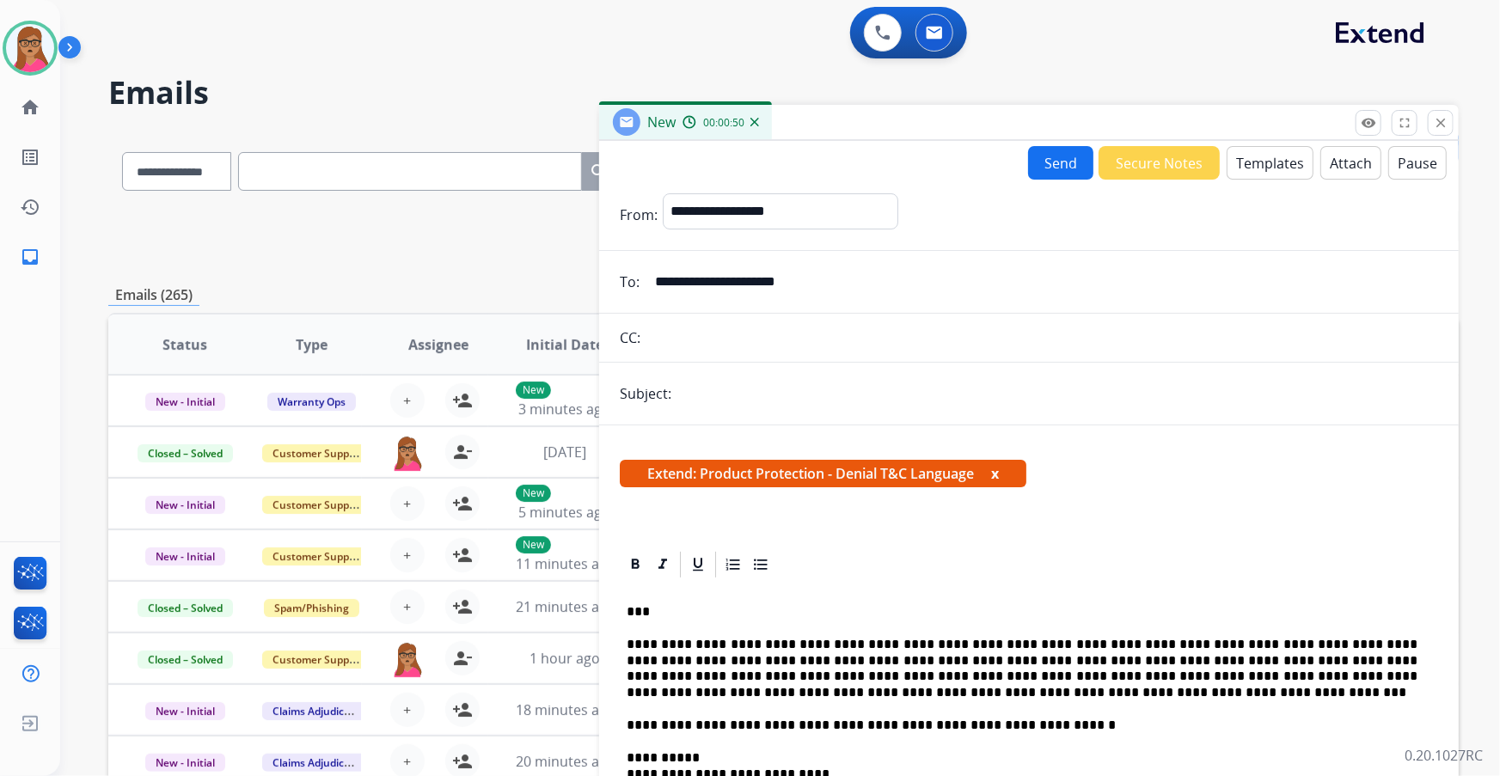
click at [1046, 166] on button "Send" at bounding box center [1060, 163] width 65 height 34
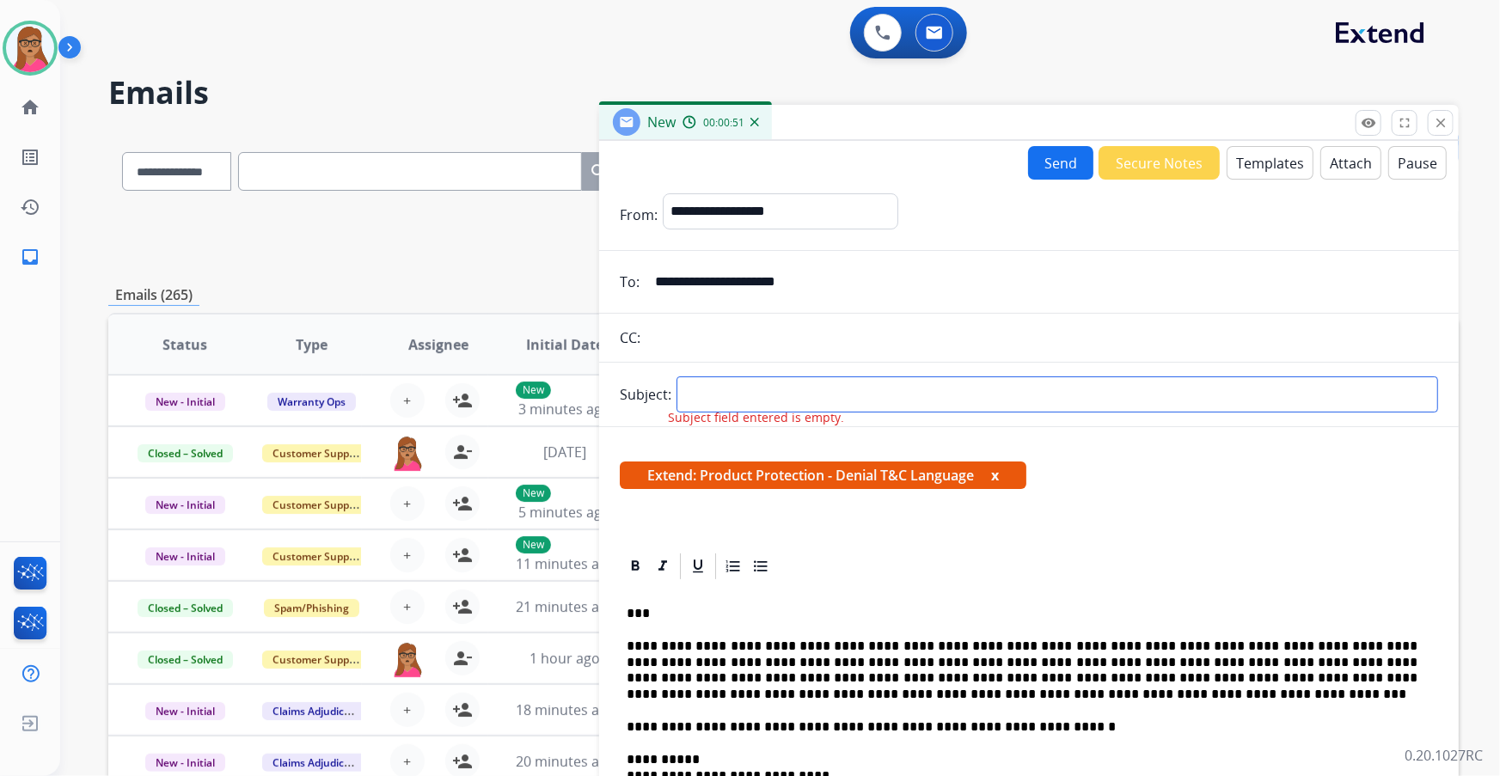
click at [756, 389] on input "text" at bounding box center [1058, 395] width 762 height 36
type input "**********"
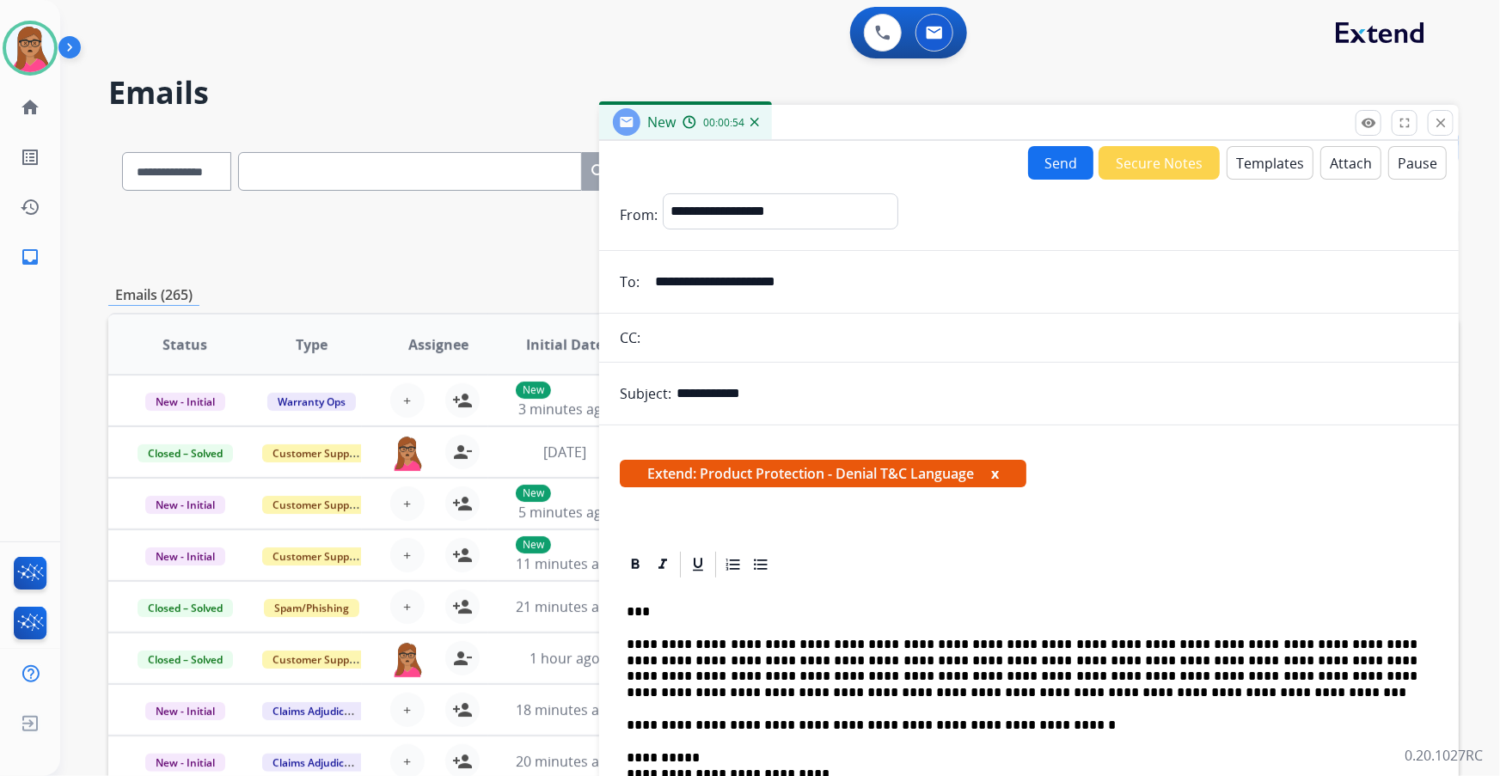
click at [1051, 163] on button "Send" at bounding box center [1060, 163] width 65 height 34
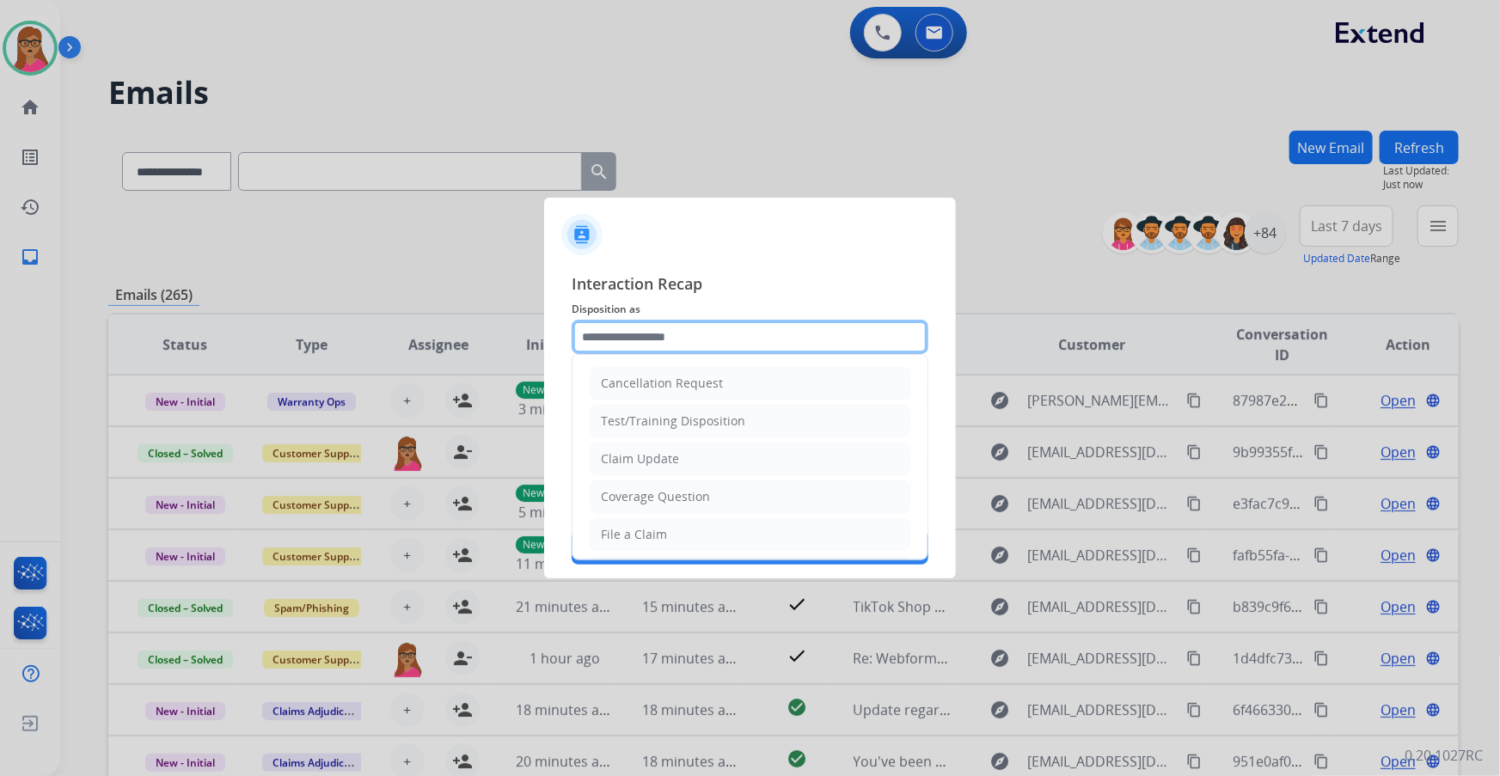
click at [757, 340] on input "text" at bounding box center [750, 337] width 357 height 34
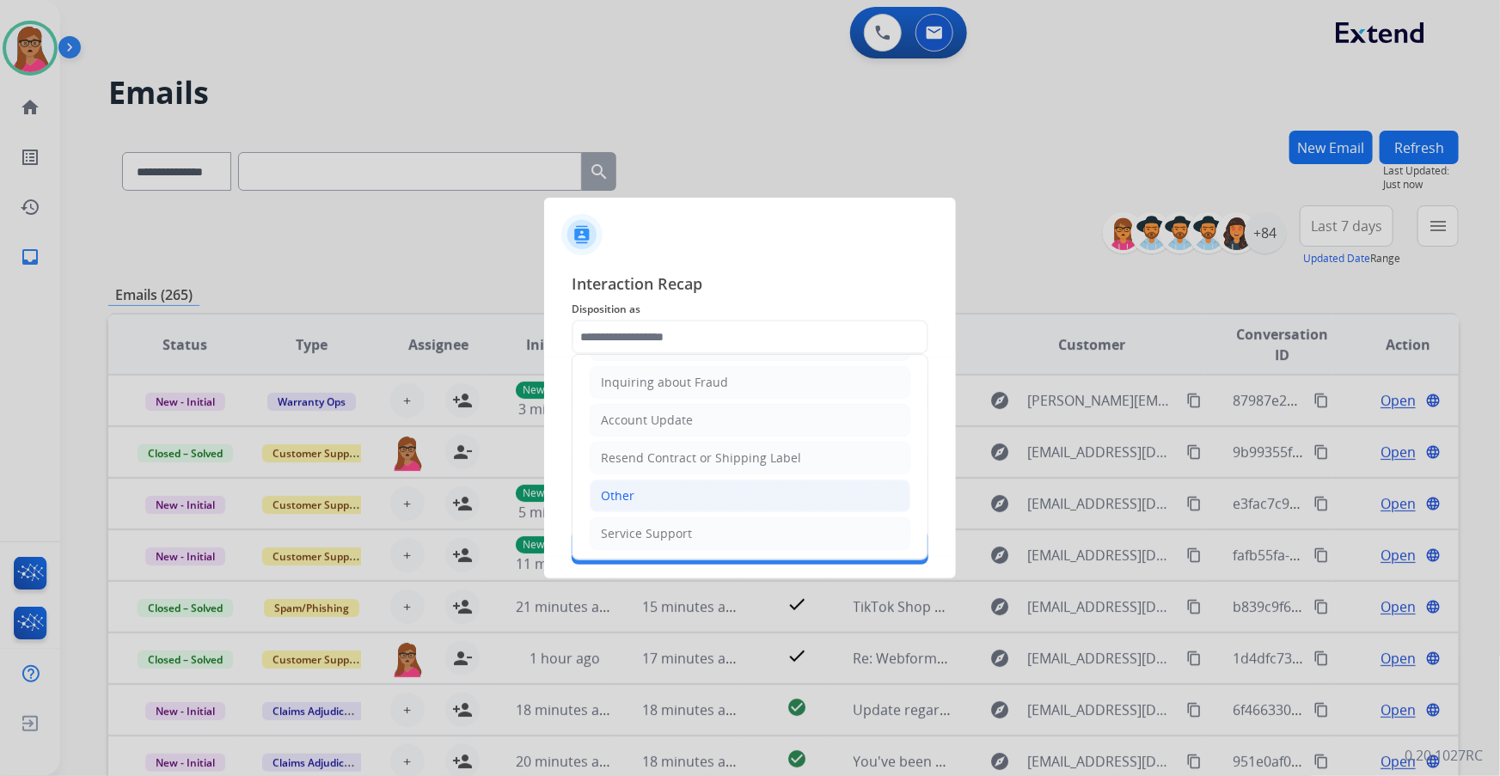
drag, startPoint x: 671, startPoint y: 488, endPoint x: 687, endPoint y: 402, distance: 87.5
click at [671, 485] on li "Other" at bounding box center [750, 496] width 321 height 33
type input "*****"
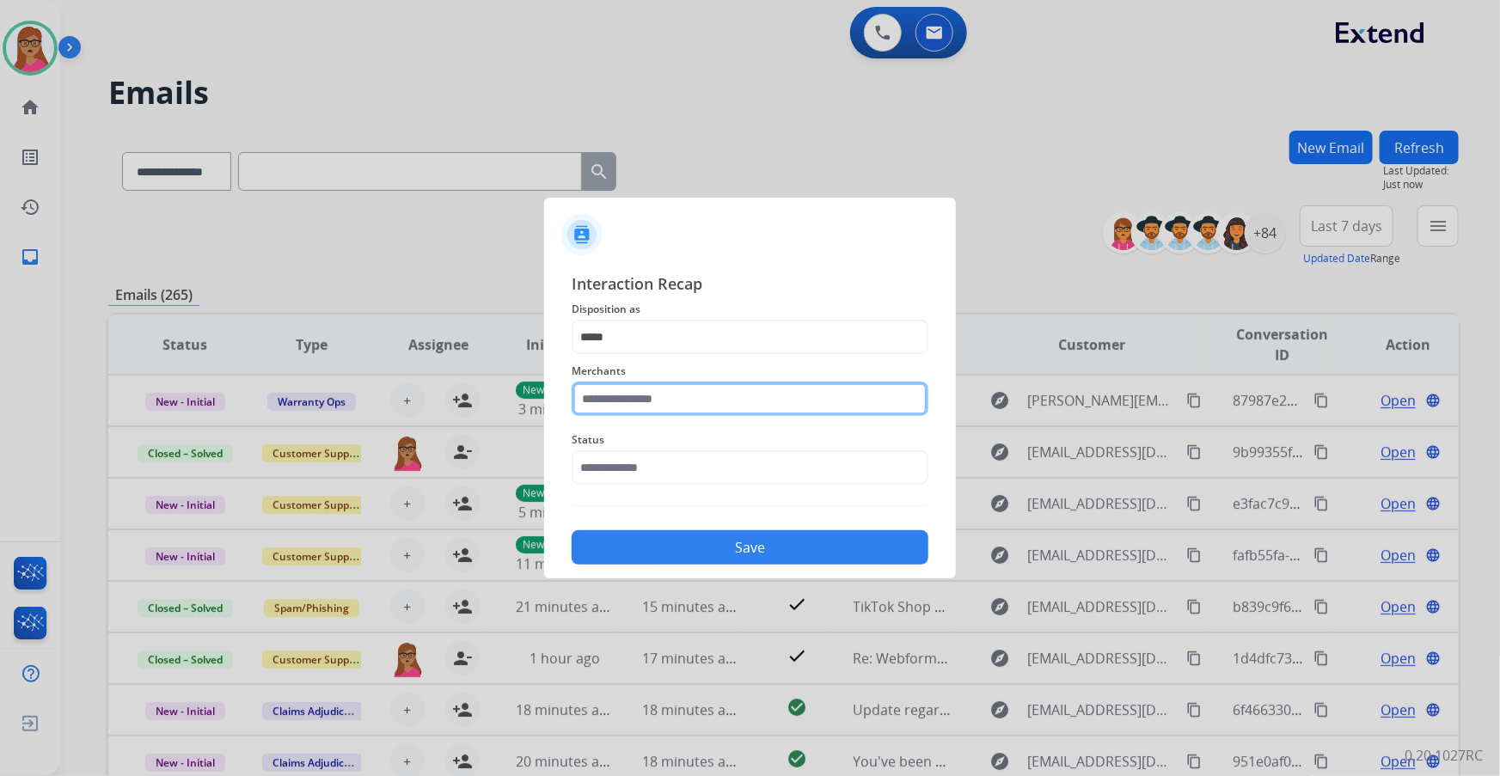
click at [688, 395] on input "text" at bounding box center [750, 399] width 357 height 34
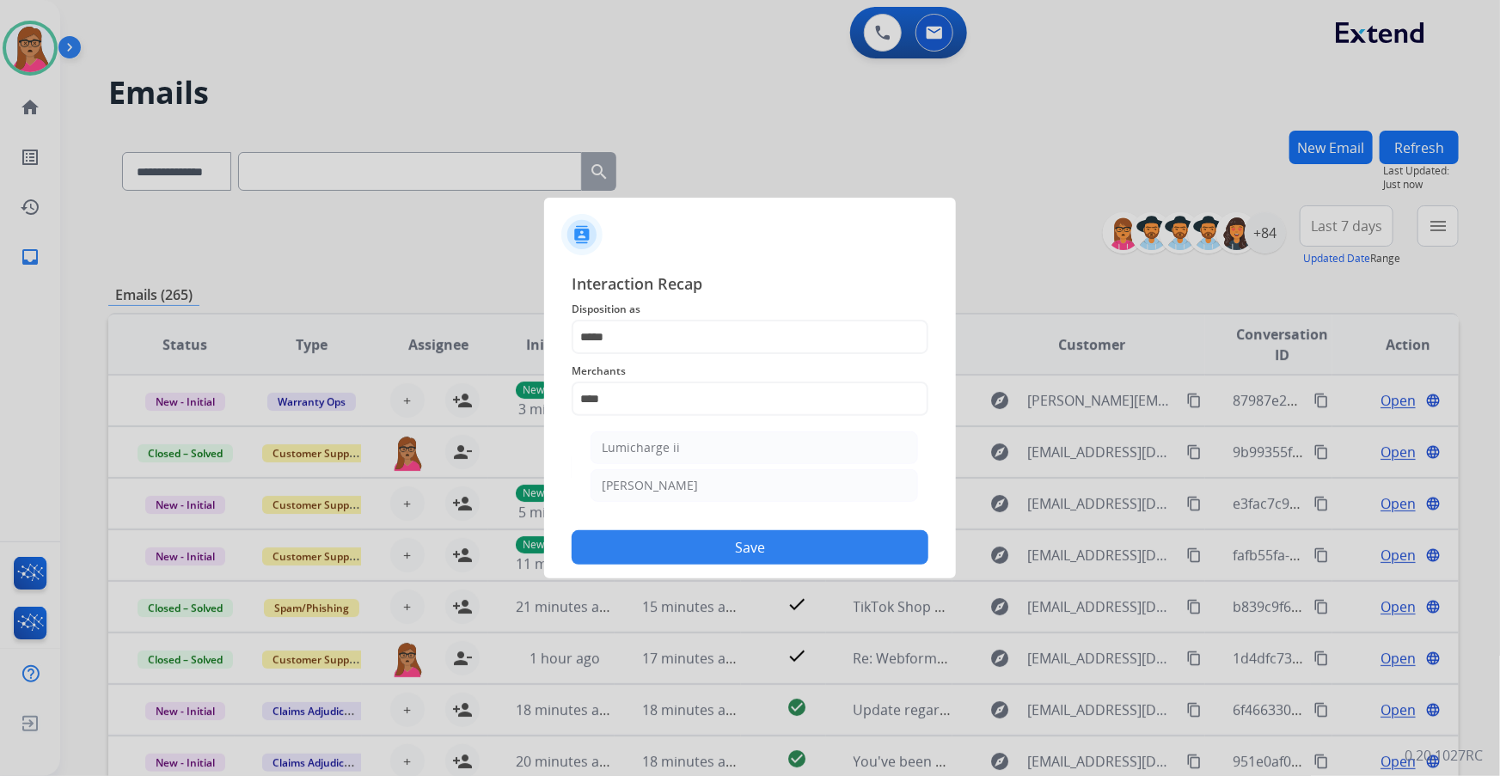
click at [647, 482] on div "[PERSON_NAME]" at bounding box center [650, 485] width 96 height 17
type input "********"
click at [717, 465] on input "text" at bounding box center [750, 468] width 357 height 34
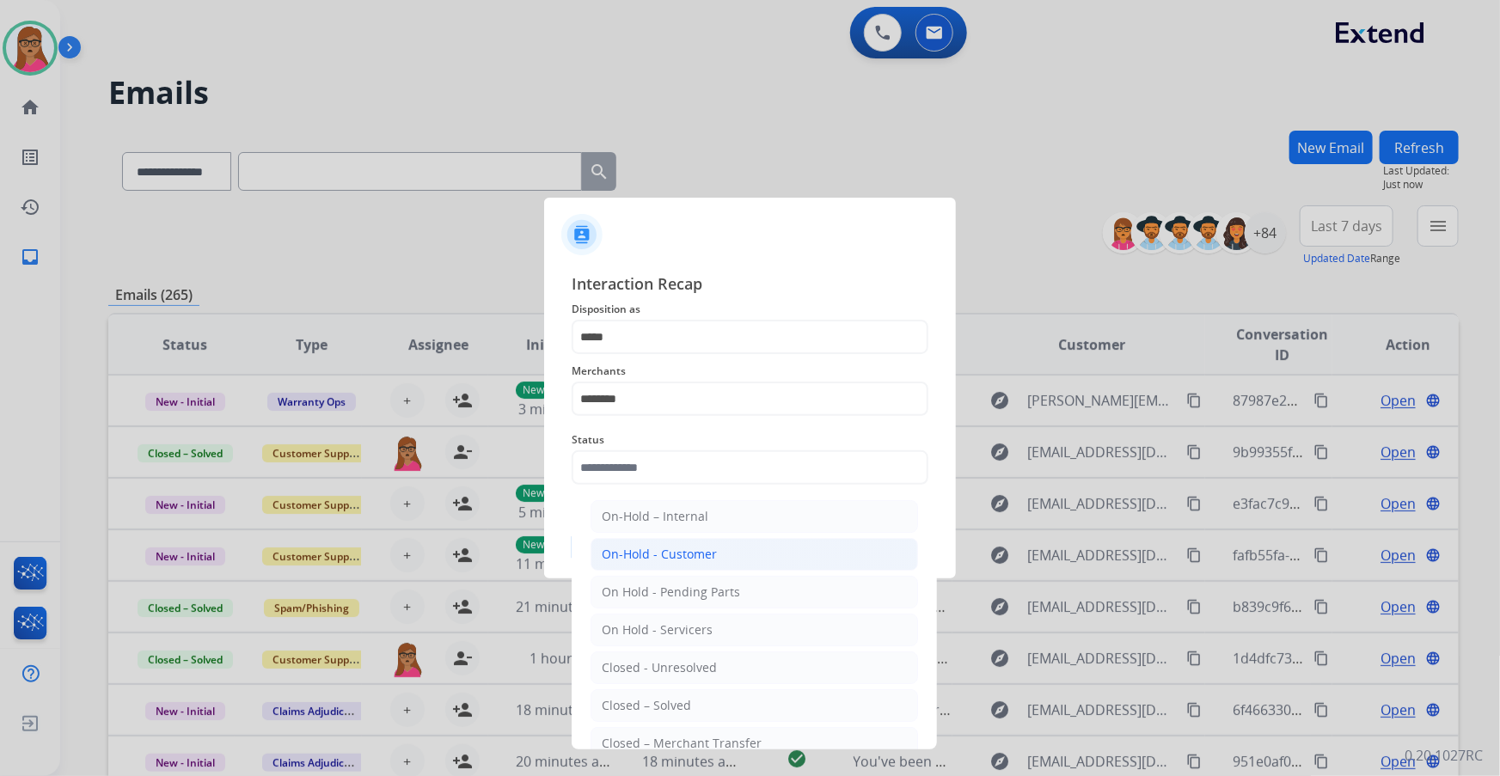
drag, startPoint x: 639, startPoint y: 694, endPoint x: 710, endPoint y: 561, distance: 151.2
click at [640, 687] on ul "On-Hold – Internal On-Hold - Customer On Hold - Pending Parts On Hold - Service…" at bounding box center [755, 672] width 338 height 361
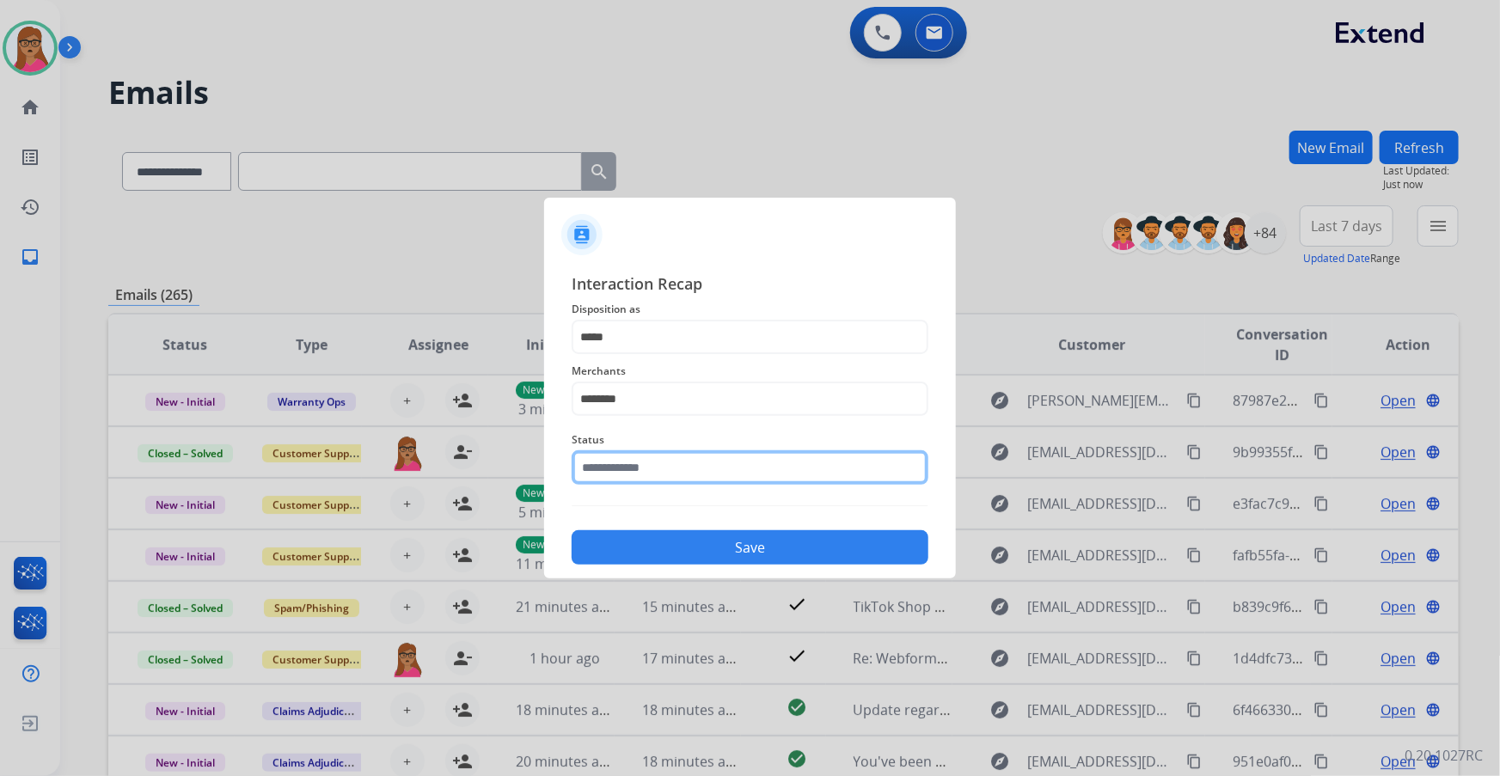
click at [675, 473] on input "text" at bounding box center [750, 468] width 357 height 34
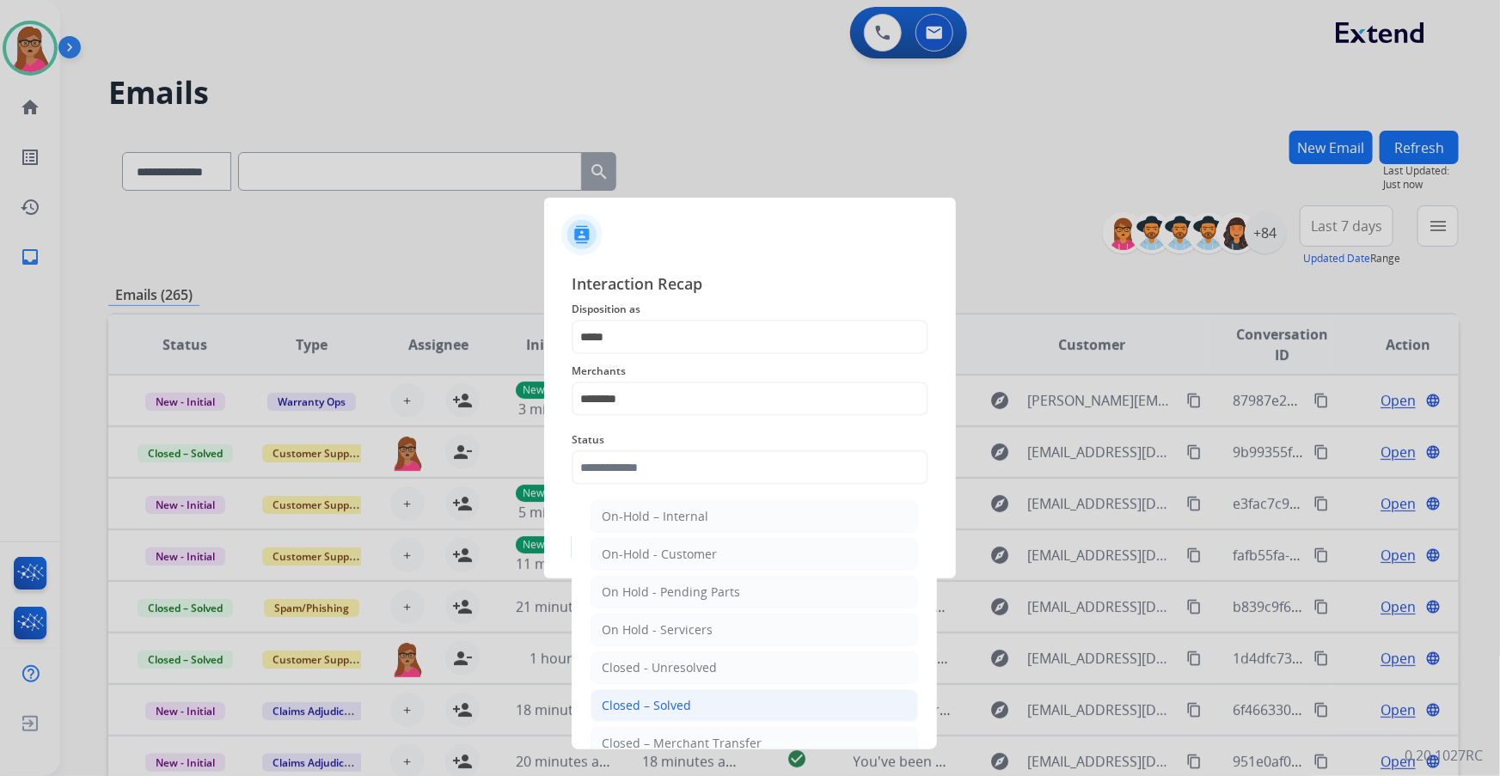
drag, startPoint x: 653, startPoint y: 701, endPoint x: 722, endPoint y: 545, distance: 170.5
click at [653, 698] on div "Closed – Solved" at bounding box center [646, 705] width 89 height 17
type input "**********"
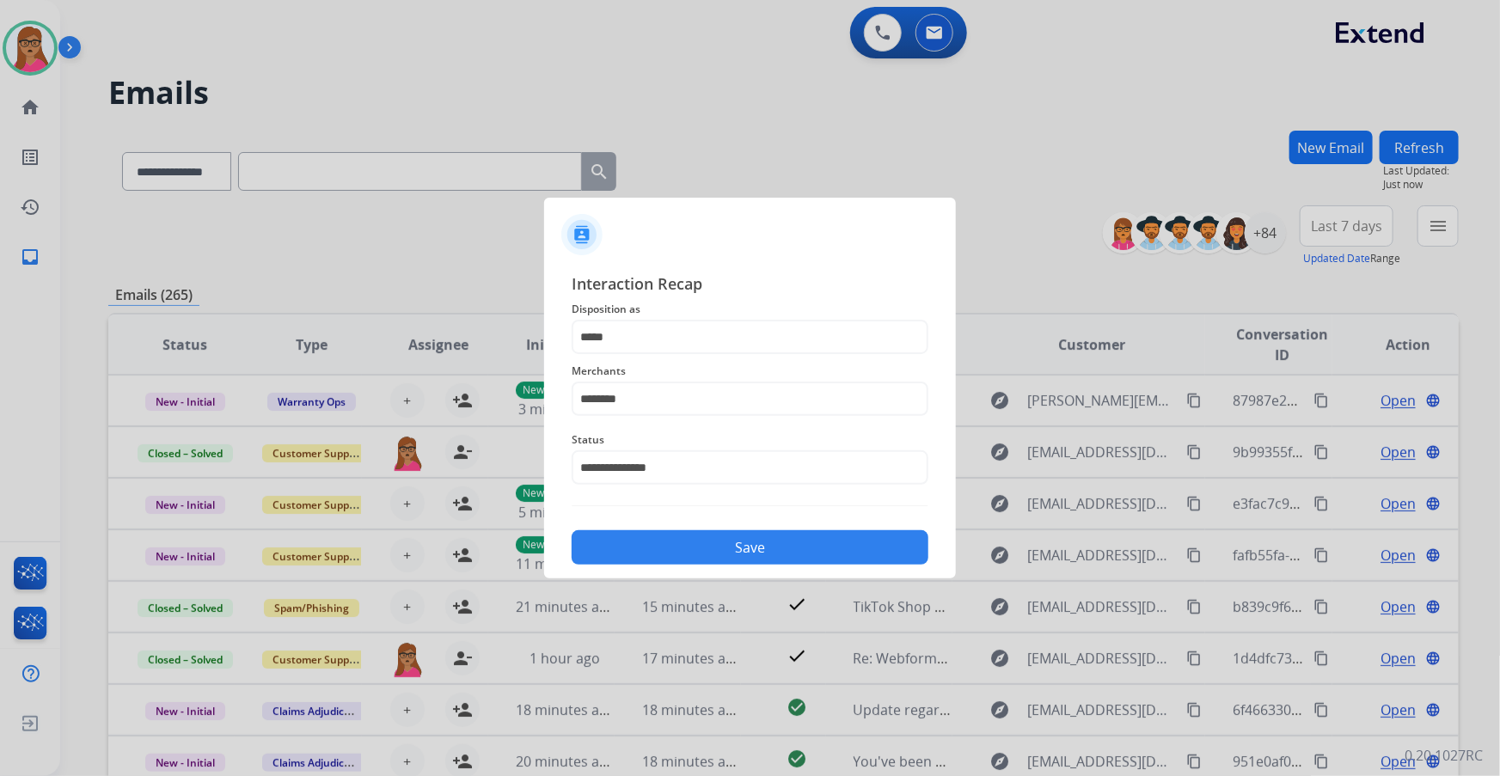
click at [736, 544] on button "Save" at bounding box center [750, 548] width 357 height 34
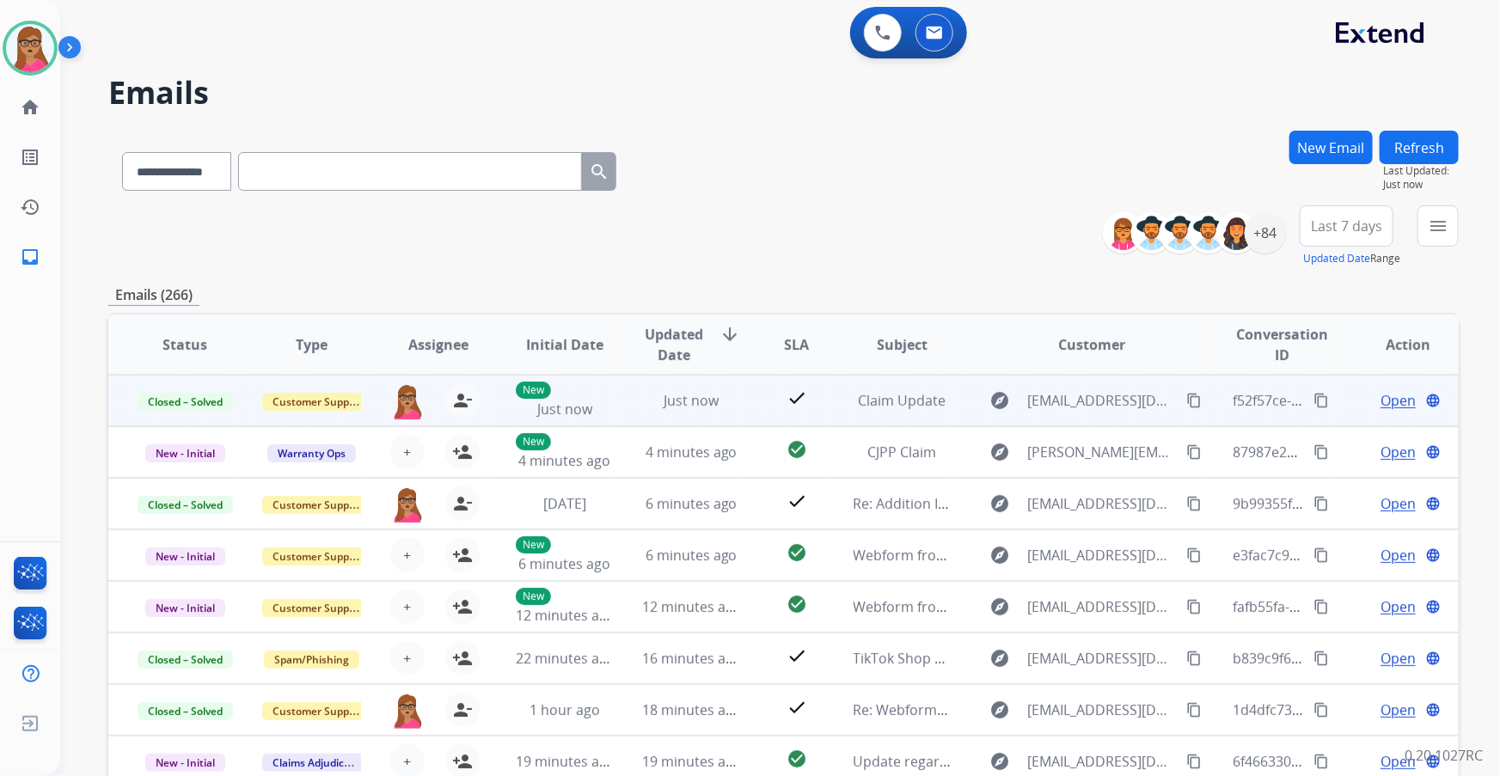
click at [1314, 394] on mat-icon "content_copy" at bounding box center [1321, 400] width 15 height 15
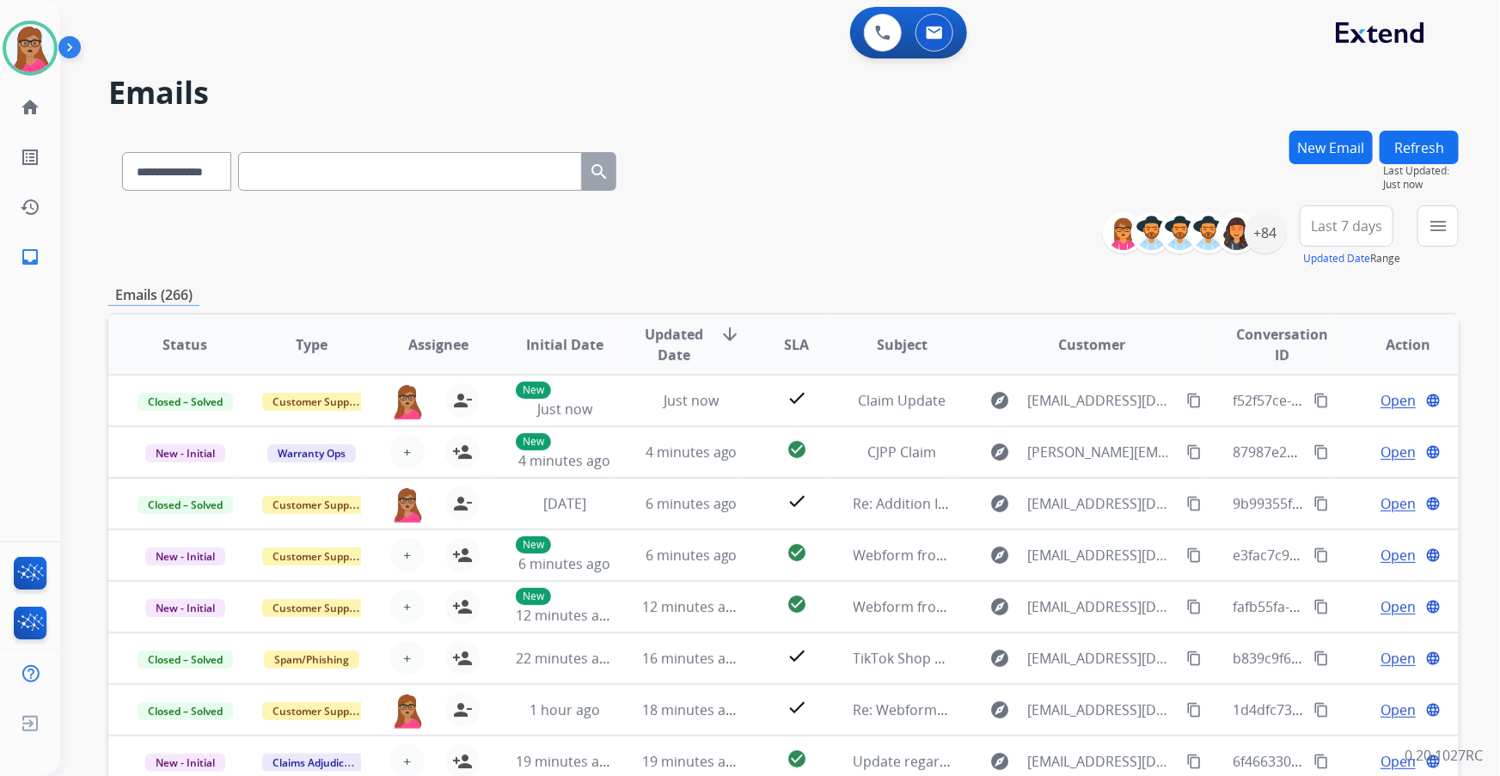
click at [1328, 227] on span "Last 7 days" at bounding box center [1346, 226] width 71 height 7
click at [1294, 433] on div "Last 90 days" at bounding box center [1341, 435] width 95 height 26
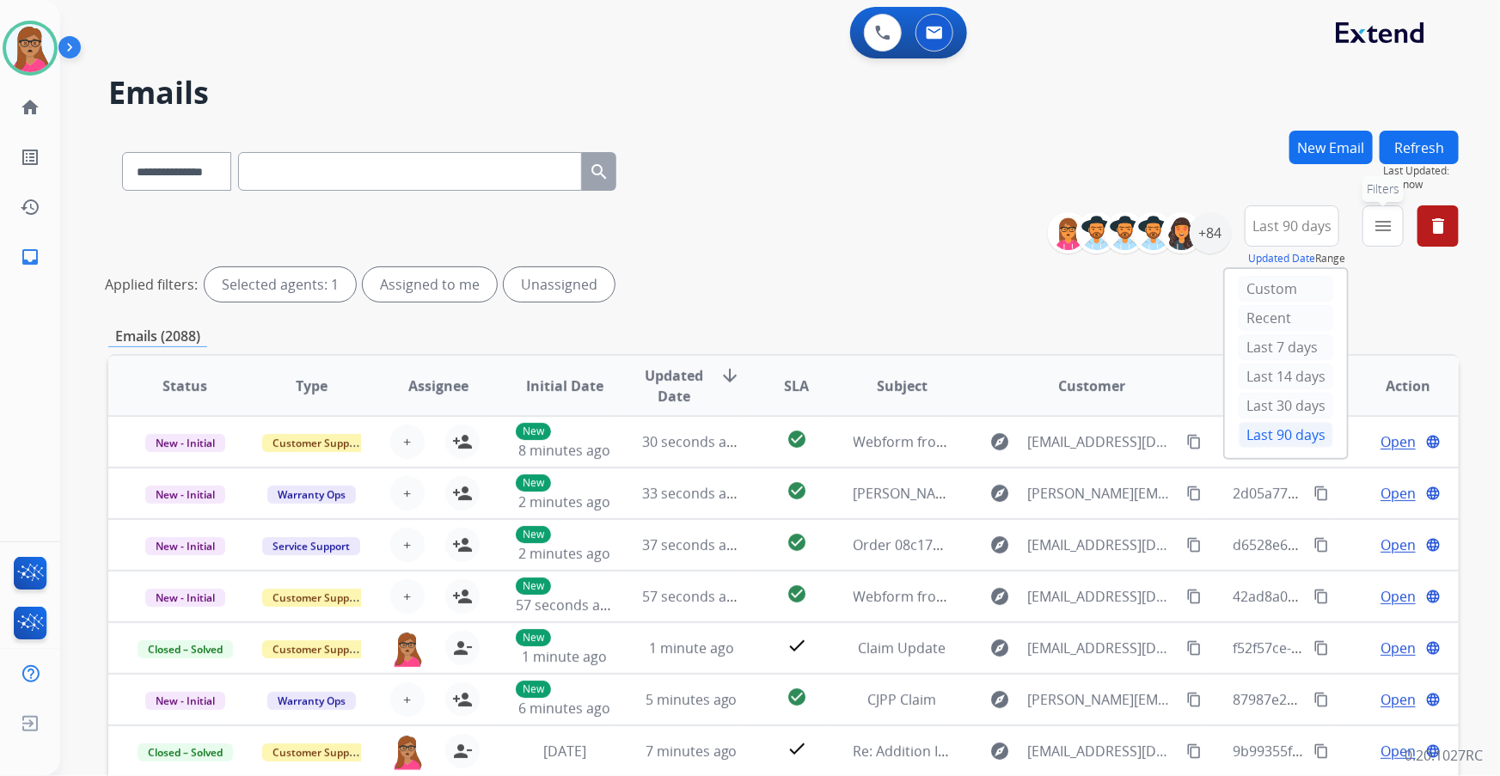
click at [1384, 220] on mat-icon "menu" at bounding box center [1383, 226] width 21 height 21
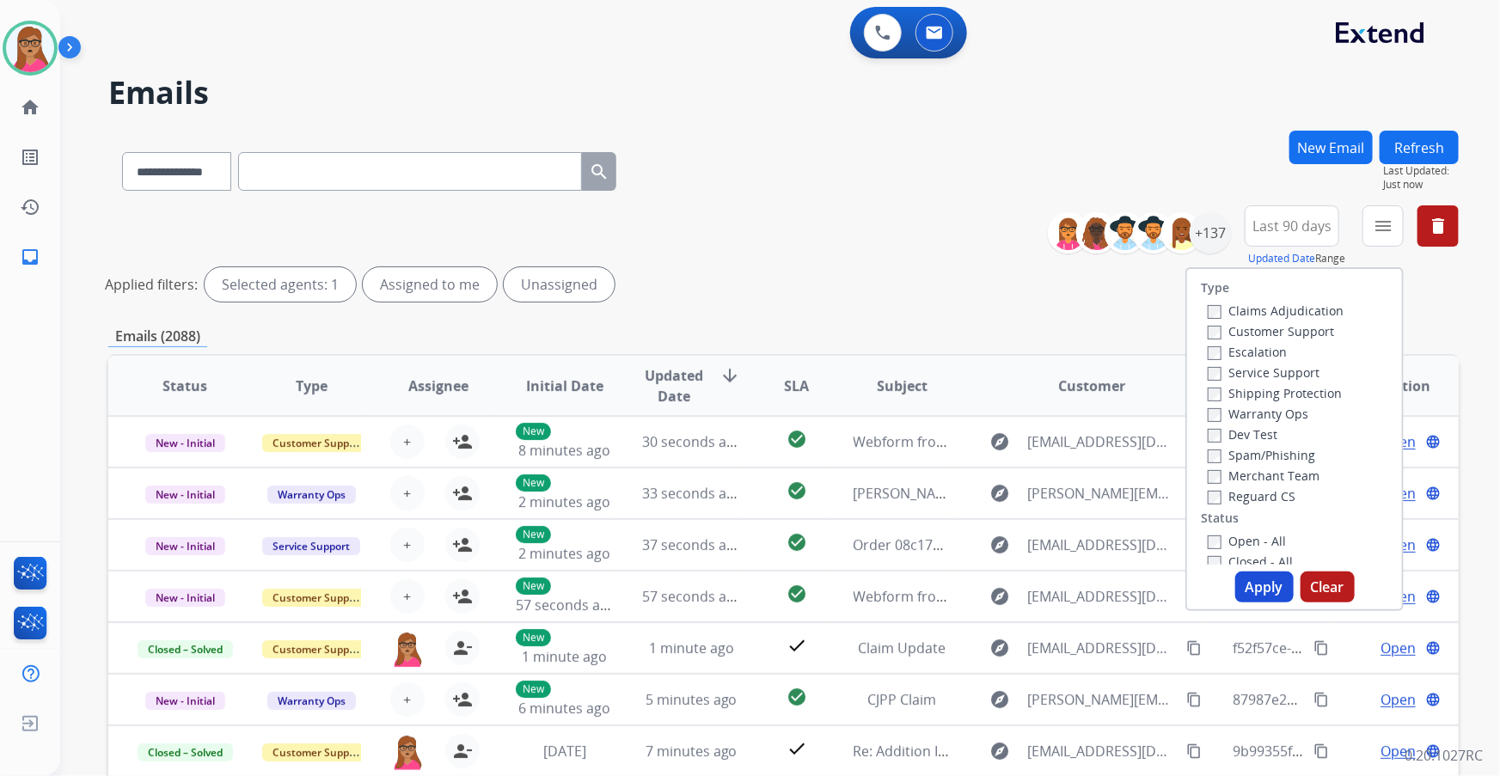
click at [1307, 334] on label "Customer Support" at bounding box center [1271, 331] width 126 height 16
click at [1304, 398] on label "Shipping Protection" at bounding box center [1275, 393] width 134 height 16
click at [1265, 491] on label "Reguard CS" at bounding box center [1252, 496] width 88 height 16
click at [1270, 595] on button "Apply" at bounding box center [1265, 587] width 58 height 31
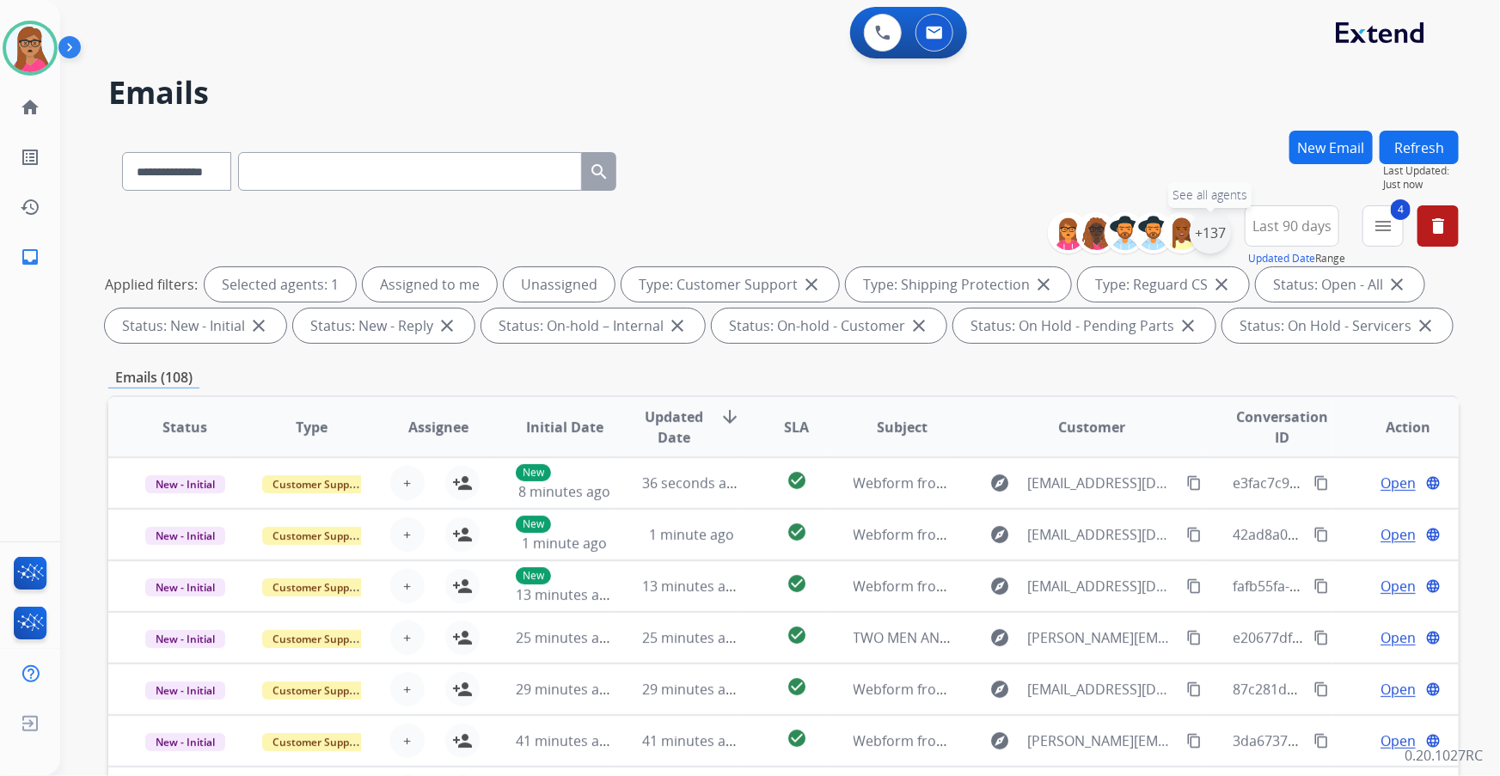
click at [1219, 246] on div "+137" at bounding box center [1210, 232] width 41 height 41
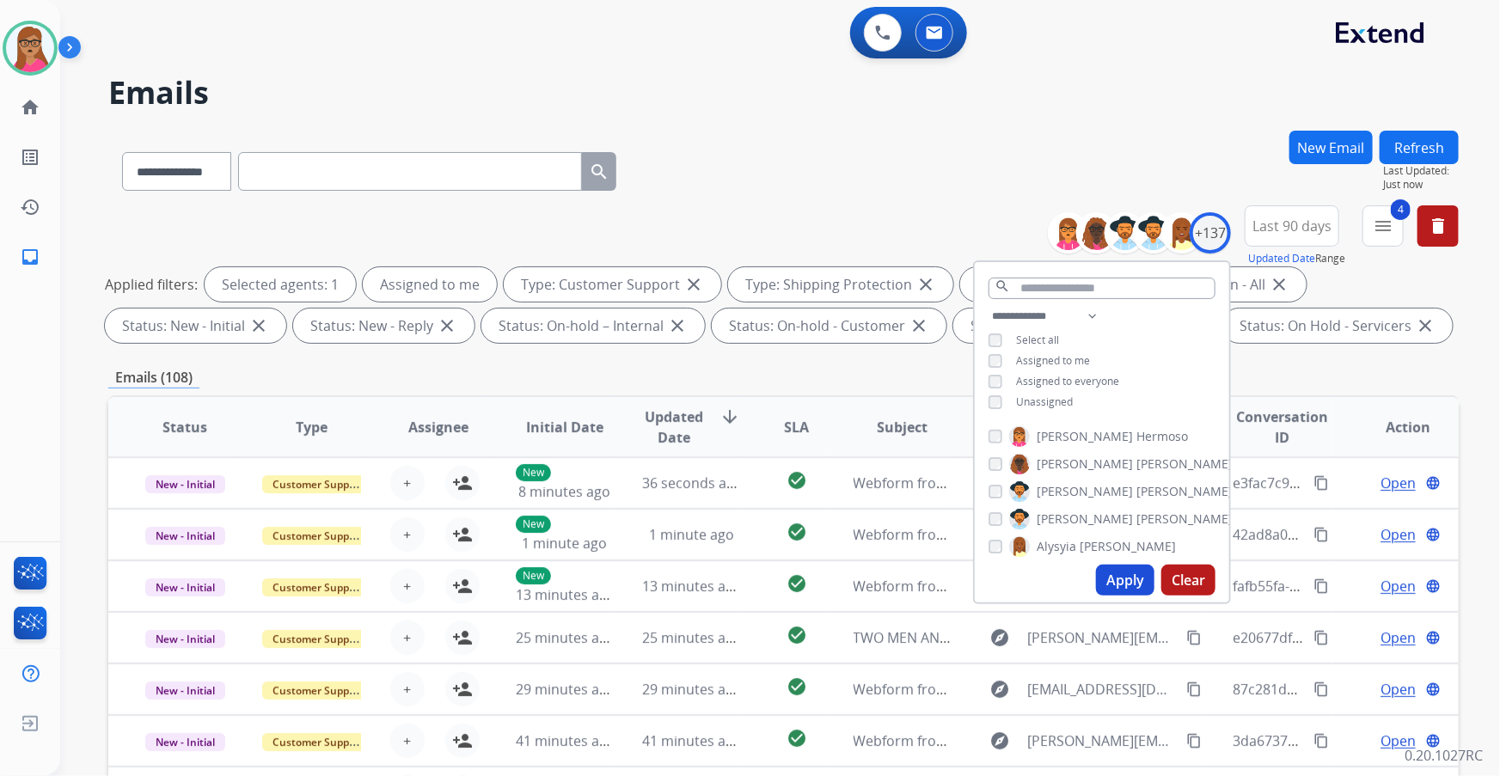
click at [1138, 575] on button "Apply" at bounding box center [1125, 580] width 58 height 31
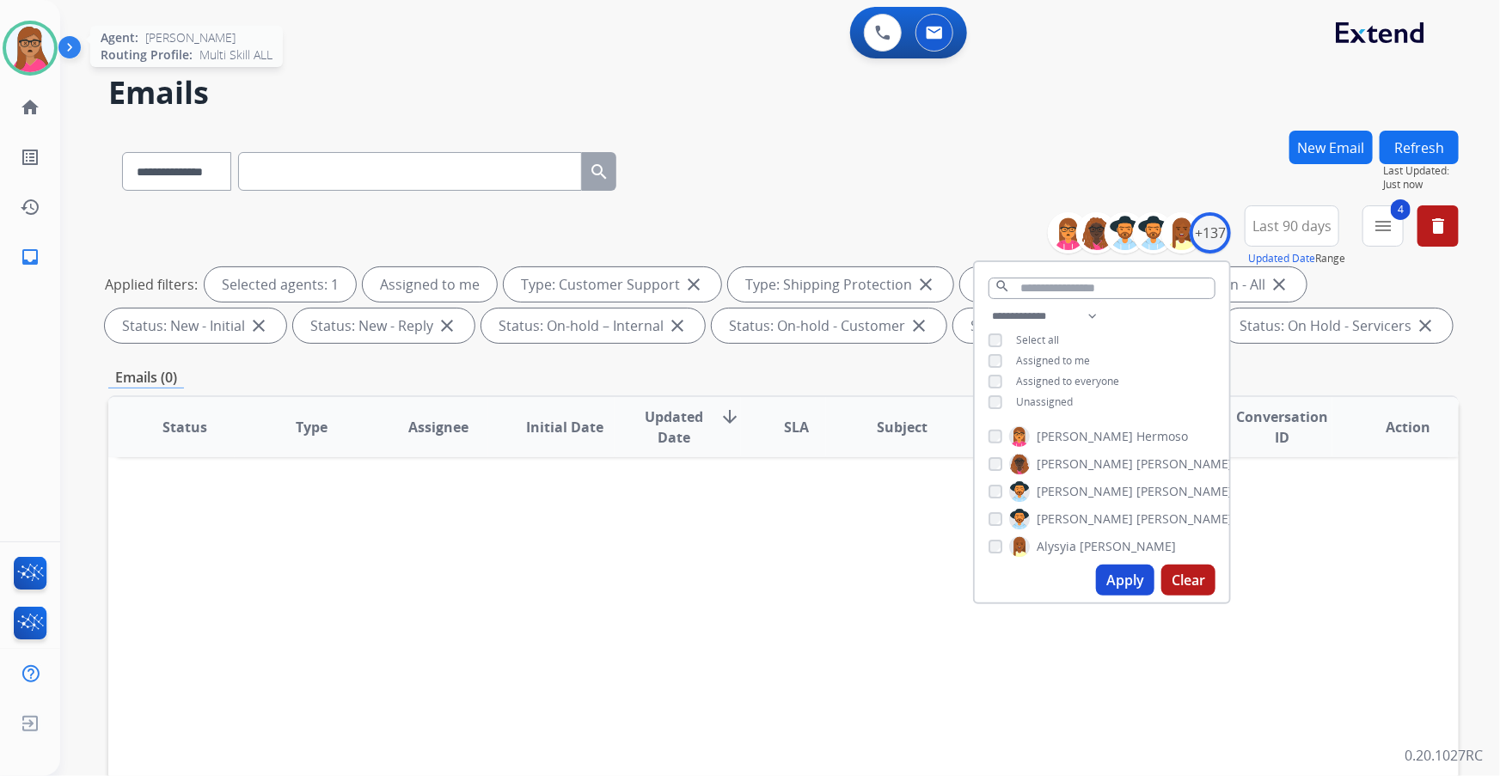
click at [40, 53] on img at bounding box center [30, 48] width 48 height 48
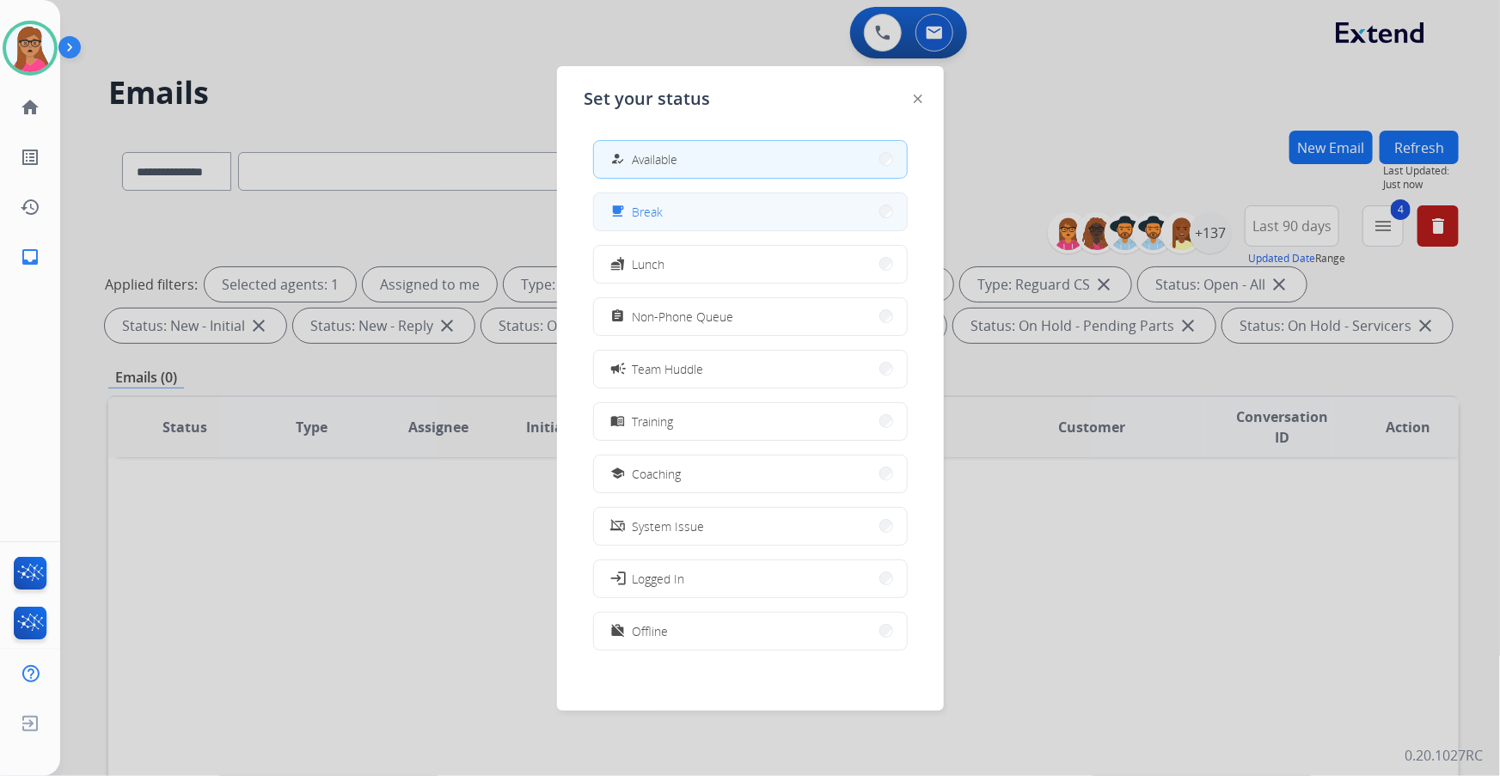
click at [716, 216] on button "free_breakfast Break" at bounding box center [750, 211] width 313 height 37
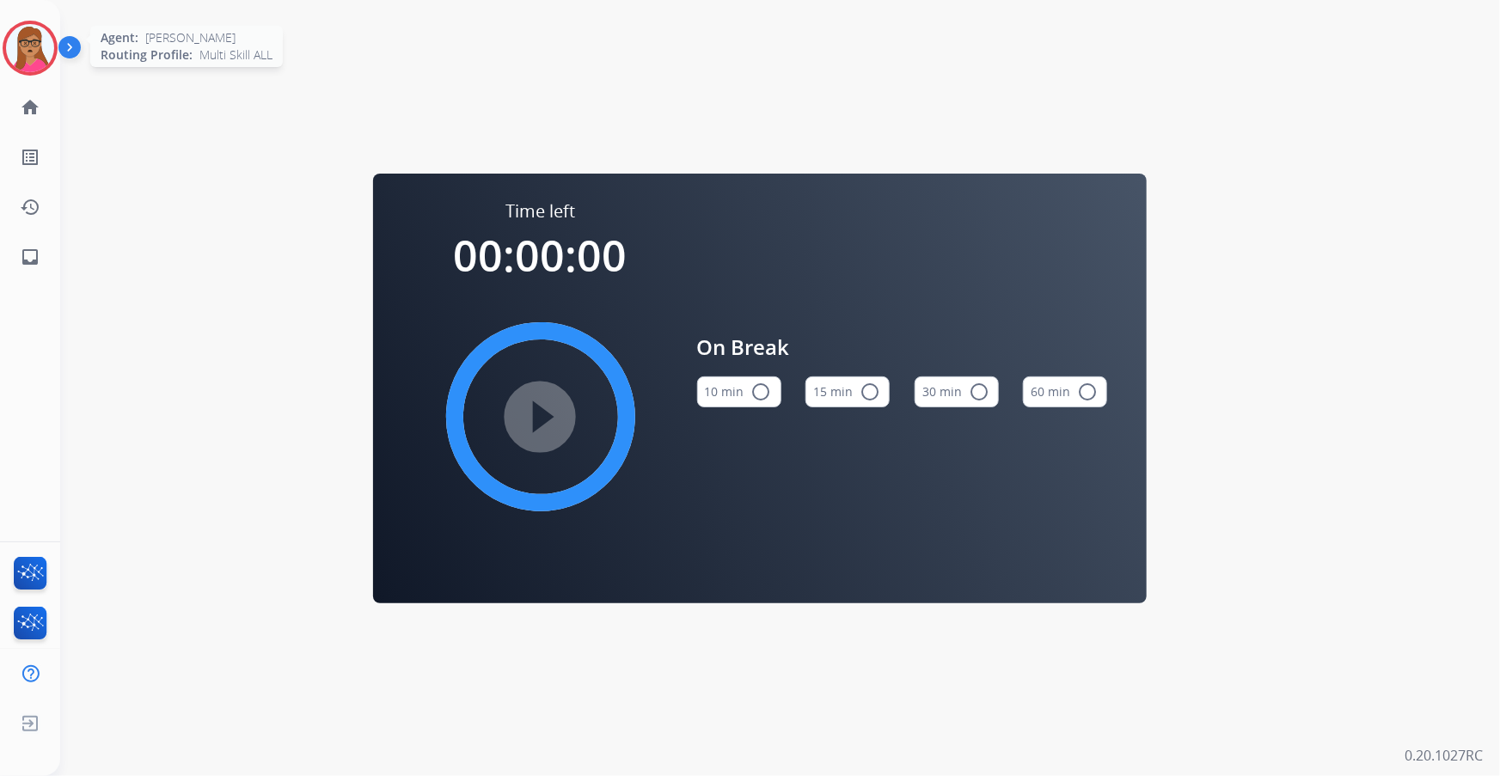
click at [41, 40] on img at bounding box center [30, 48] width 48 height 48
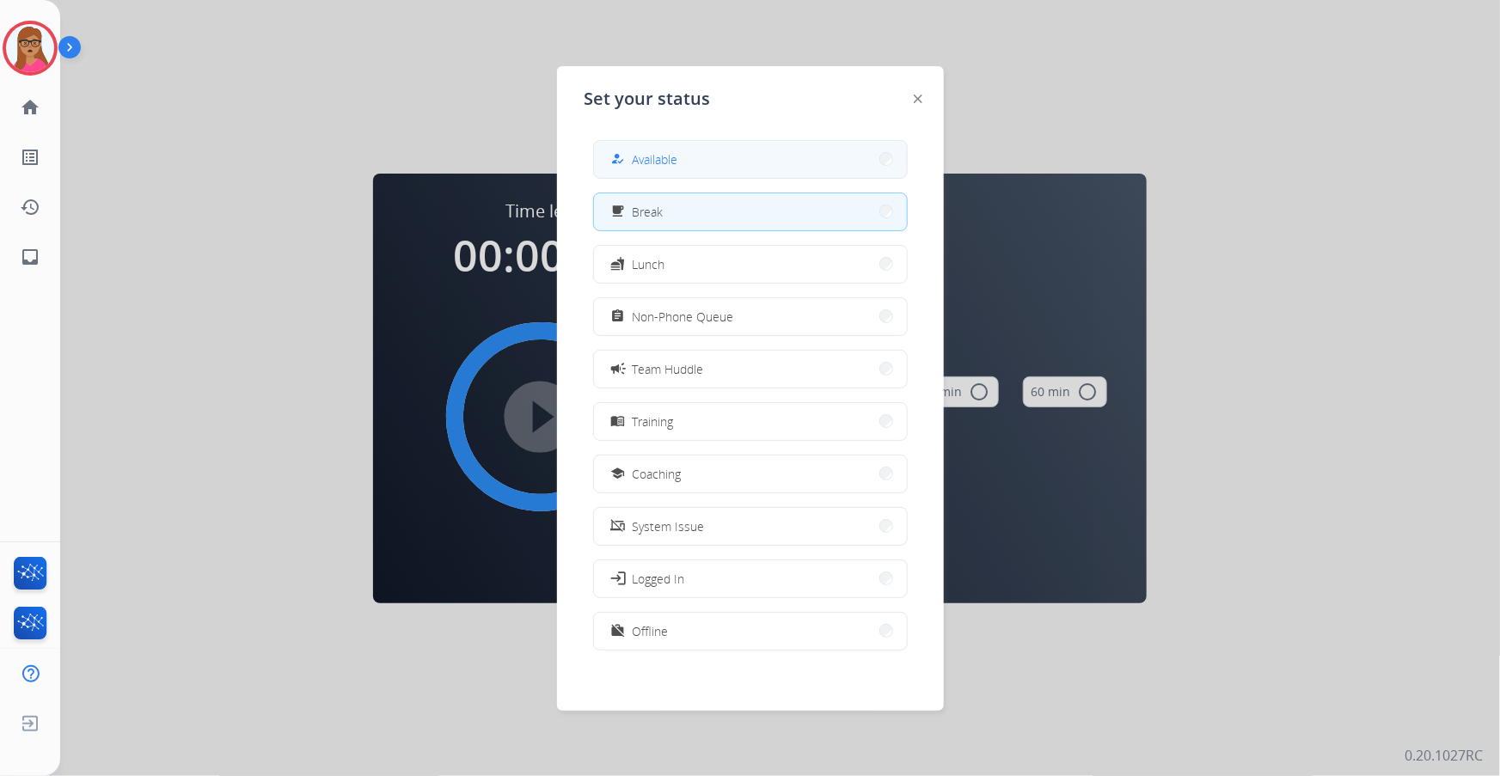
click at [733, 164] on button "how_to_reg Available" at bounding box center [750, 159] width 313 height 37
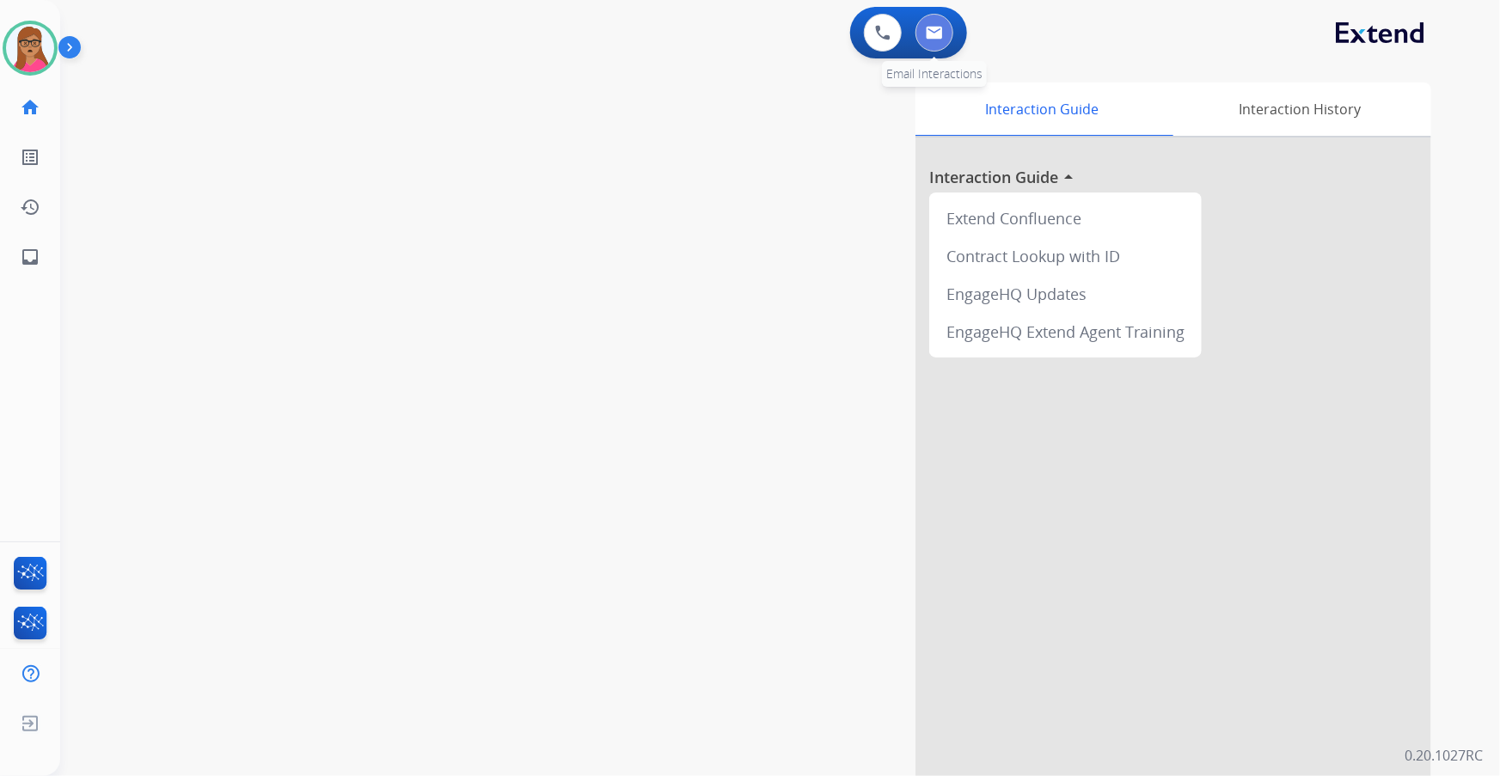
click at [950, 32] on button at bounding box center [935, 33] width 38 height 38
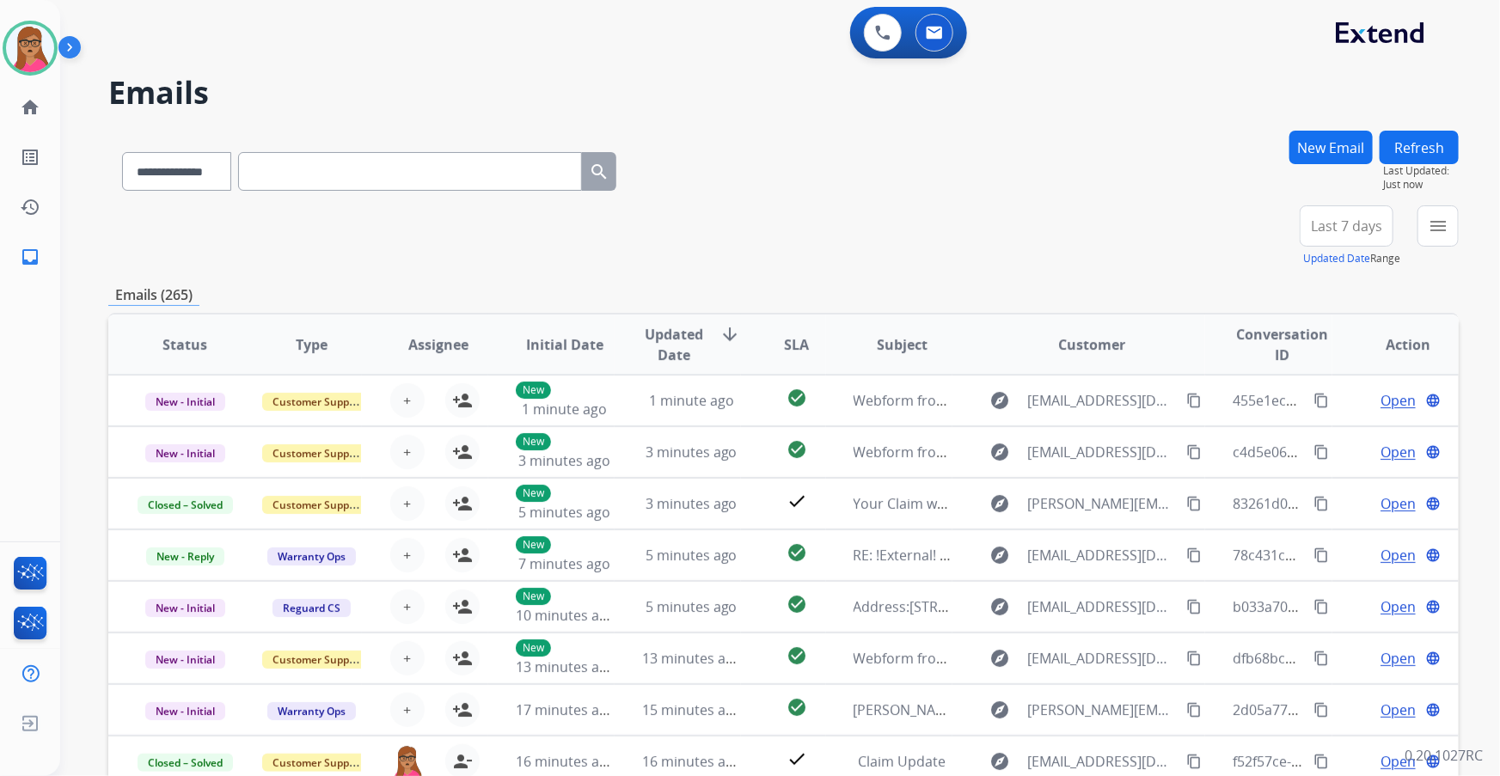
click at [1331, 223] on span "Last 7 days" at bounding box center [1346, 226] width 71 height 7
click at [1310, 431] on div "Last 90 days" at bounding box center [1341, 435] width 95 height 26
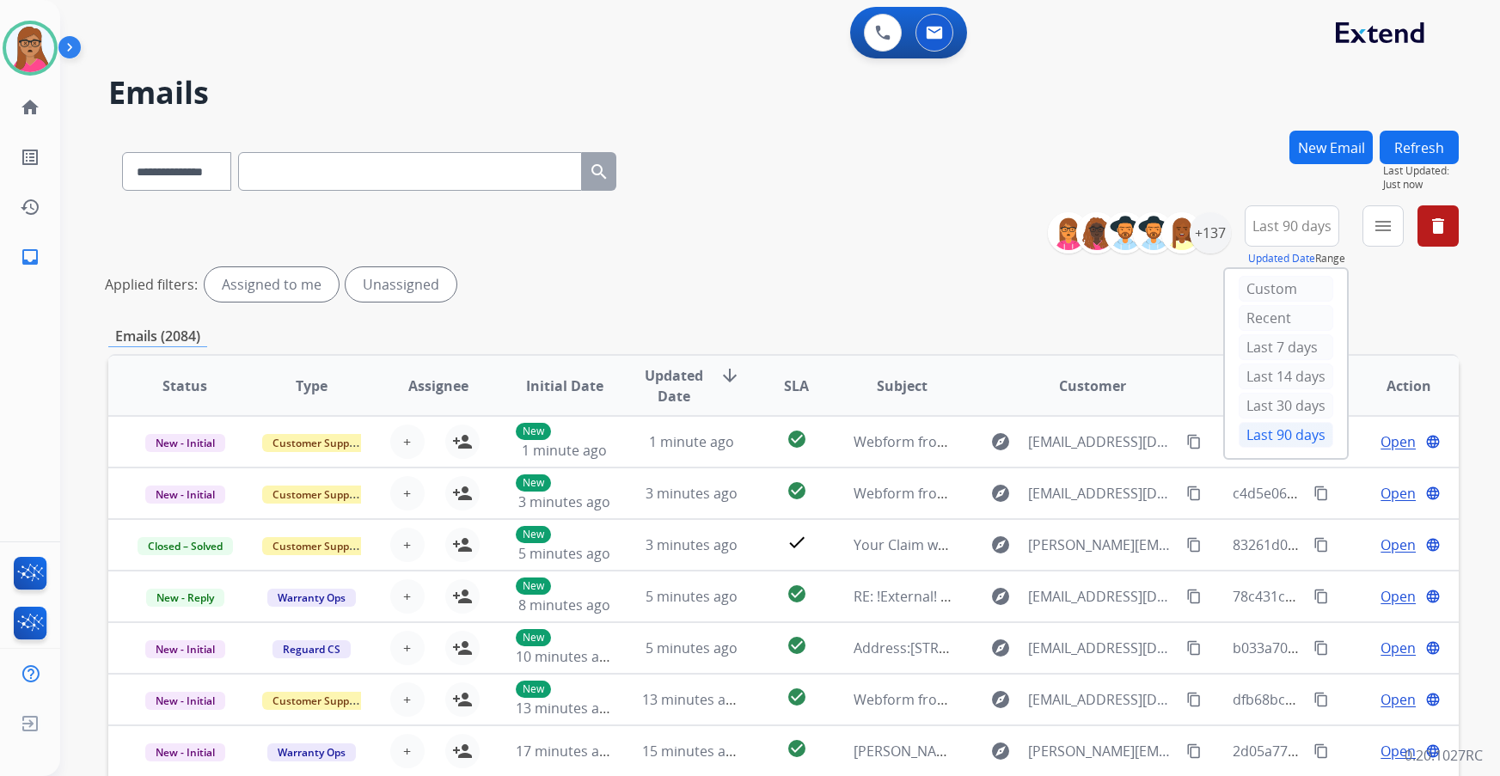
select select "**********"
click at [1400, 224] on button "menu Filters" at bounding box center [1383, 226] width 41 height 41
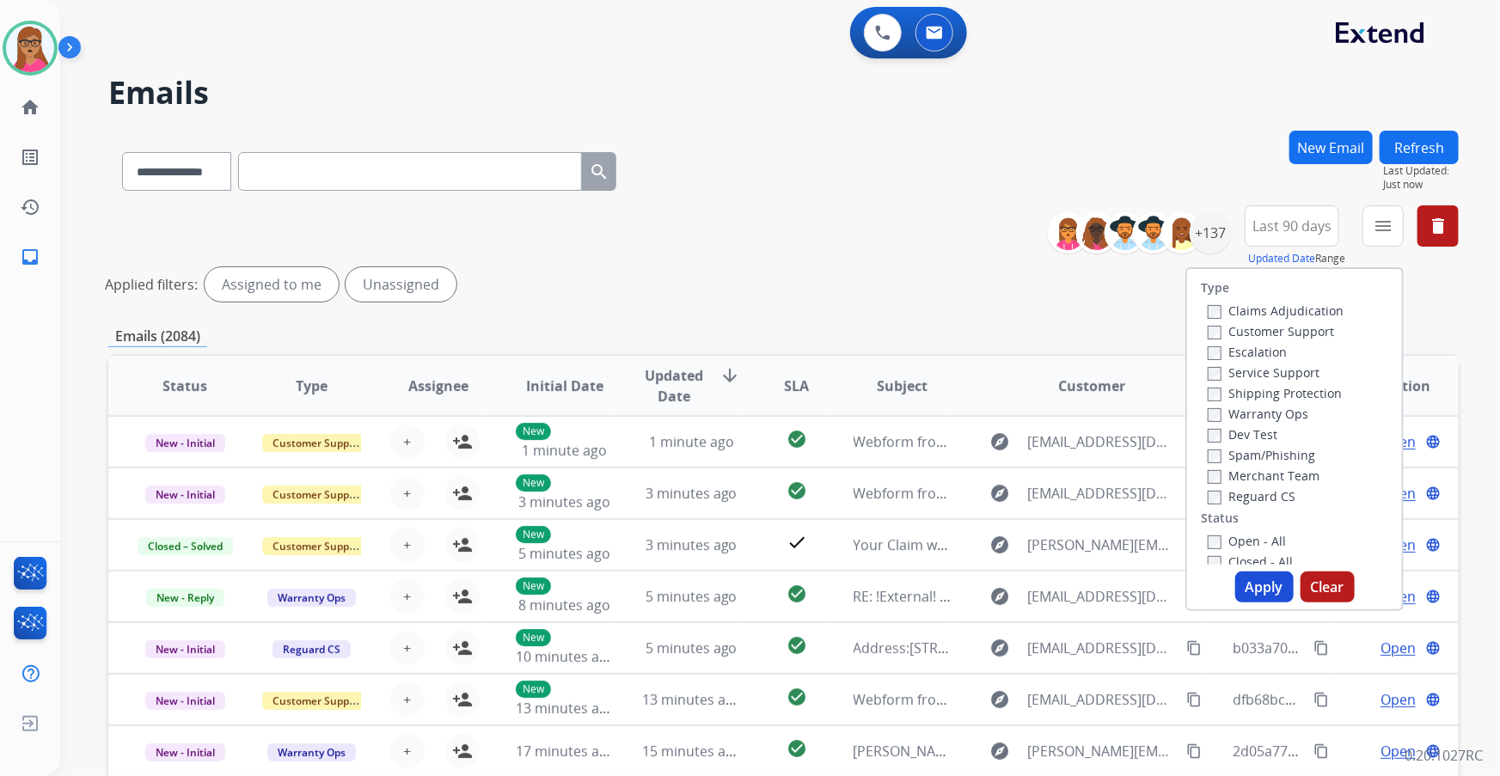
click at [1293, 326] on label "Customer Support" at bounding box center [1271, 331] width 126 height 16
click at [1275, 396] on label "Shipping Protection" at bounding box center [1275, 393] width 134 height 16
click at [1251, 494] on label "Reguard CS" at bounding box center [1252, 496] width 88 height 16
click at [1218, 538] on label "Open - All" at bounding box center [1247, 541] width 78 height 16
click at [1249, 580] on button "Apply" at bounding box center [1265, 587] width 58 height 31
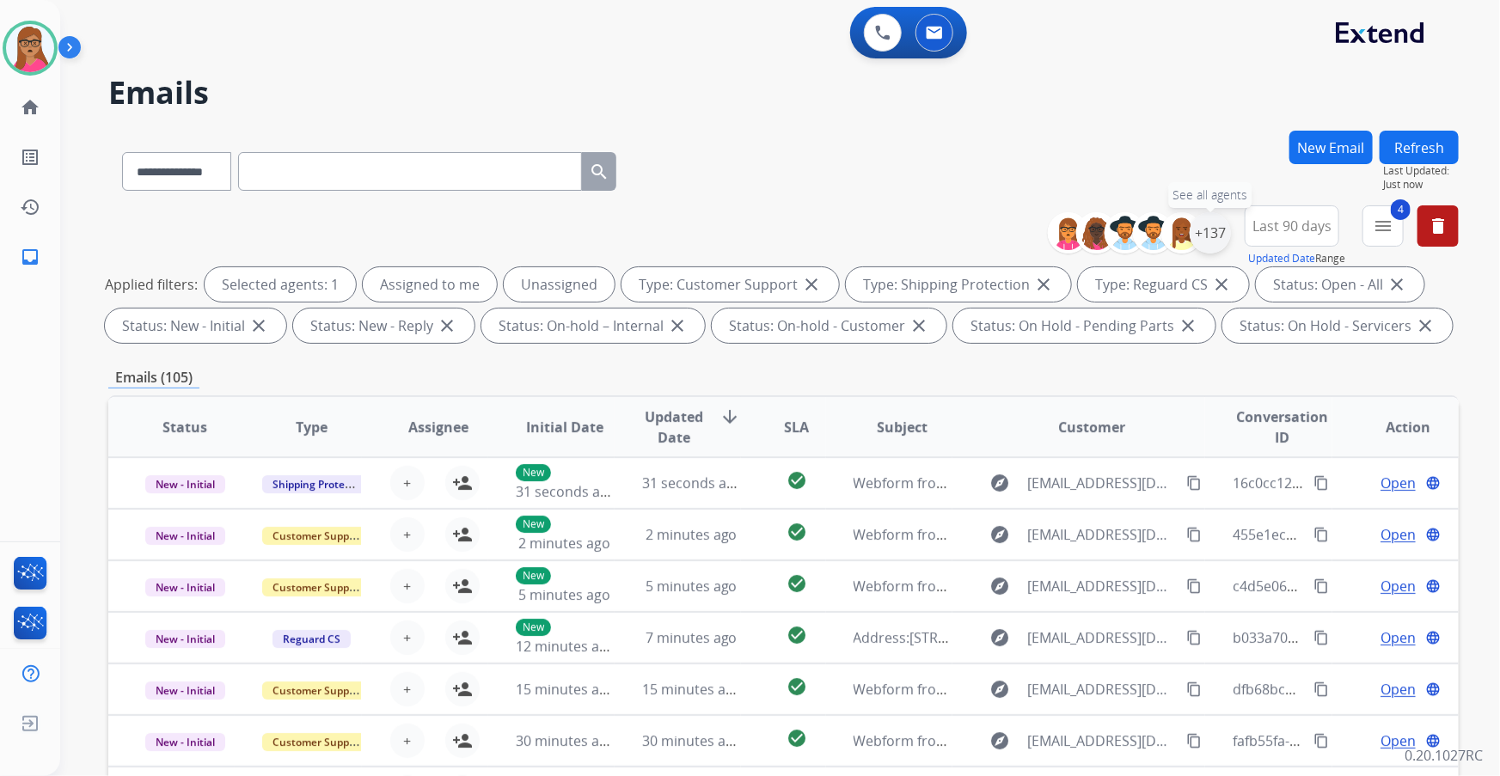
click at [1214, 238] on div "+137" at bounding box center [1210, 232] width 41 height 41
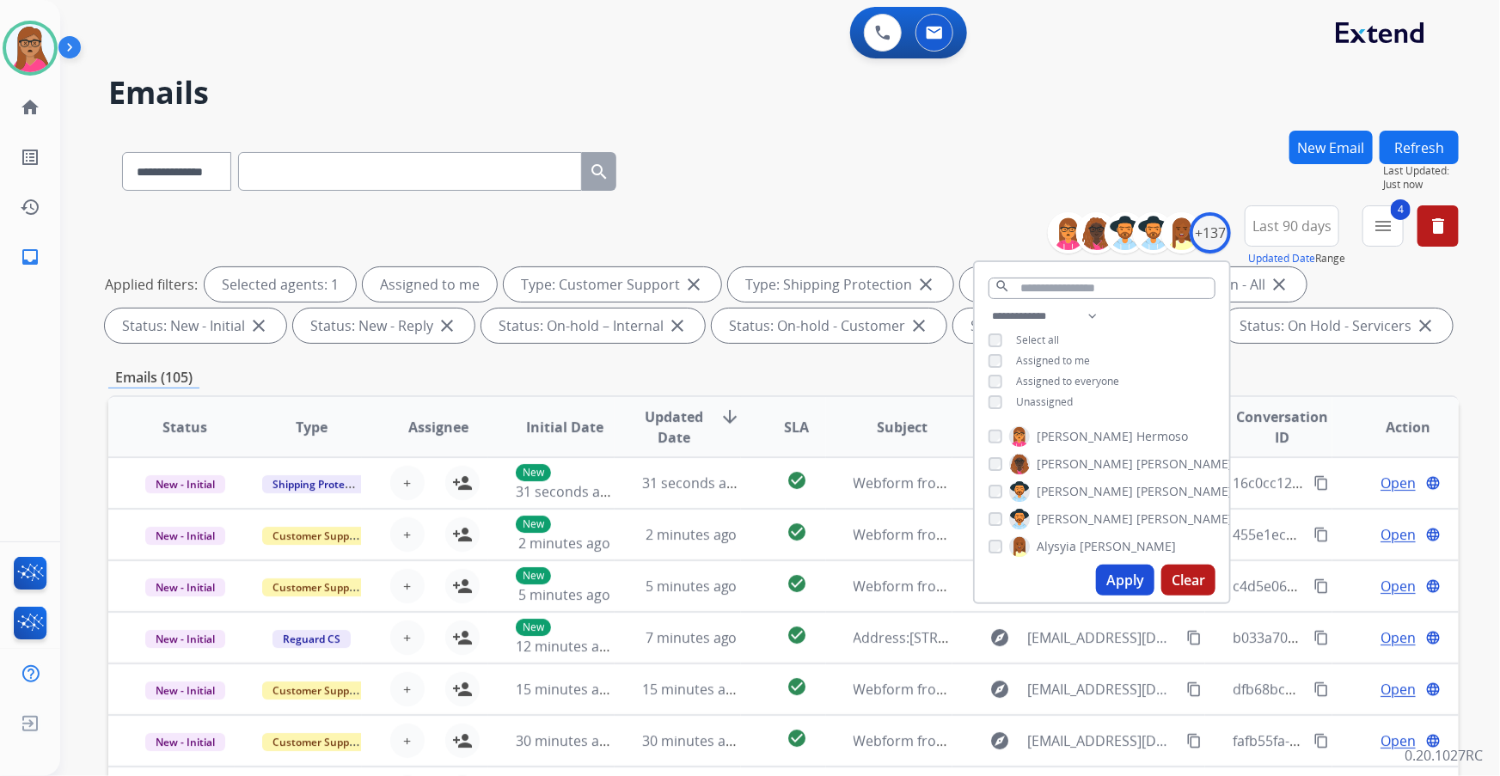
click at [1126, 569] on button "Apply" at bounding box center [1125, 580] width 58 height 31
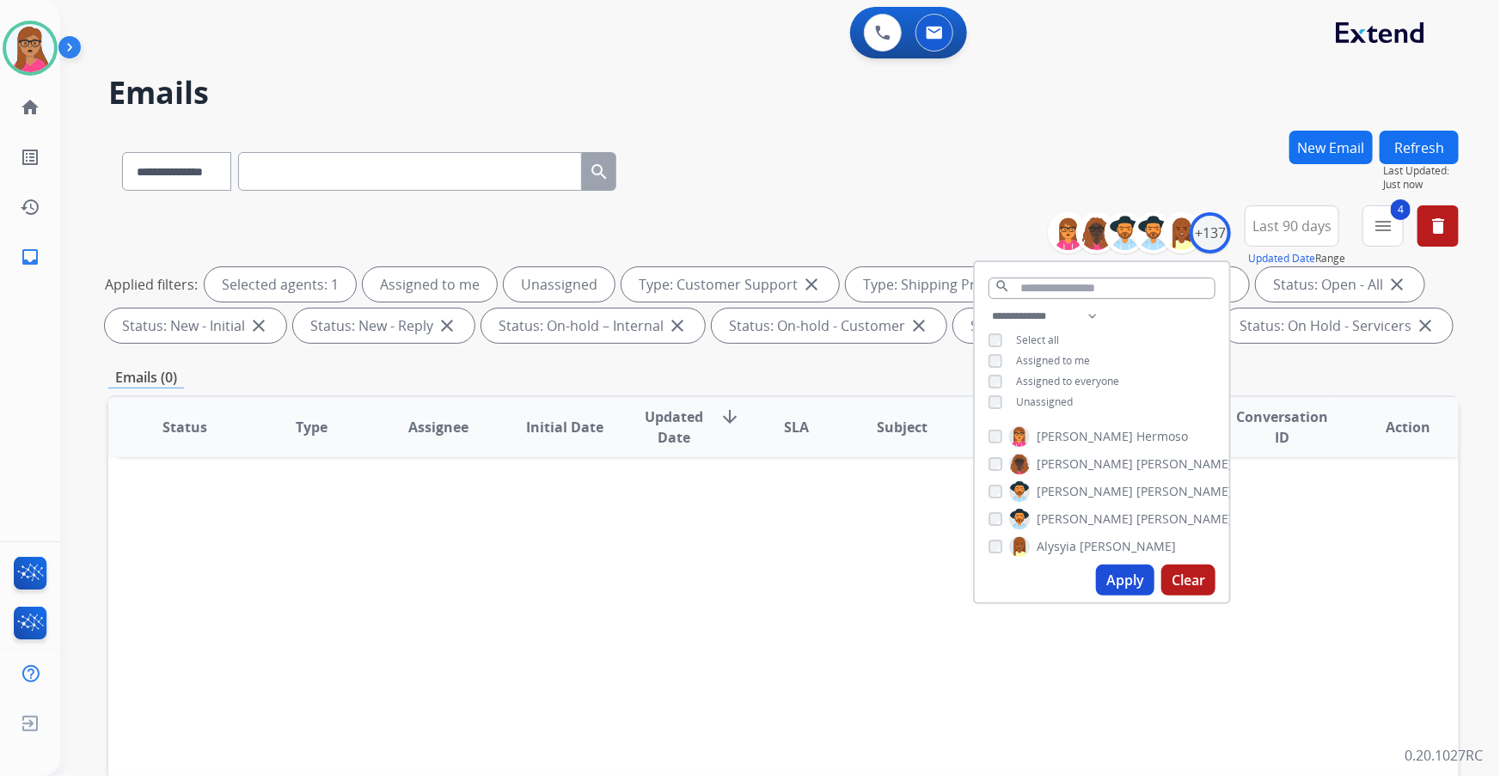
click at [1131, 580] on button "Apply" at bounding box center [1125, 580] width 58 height 31
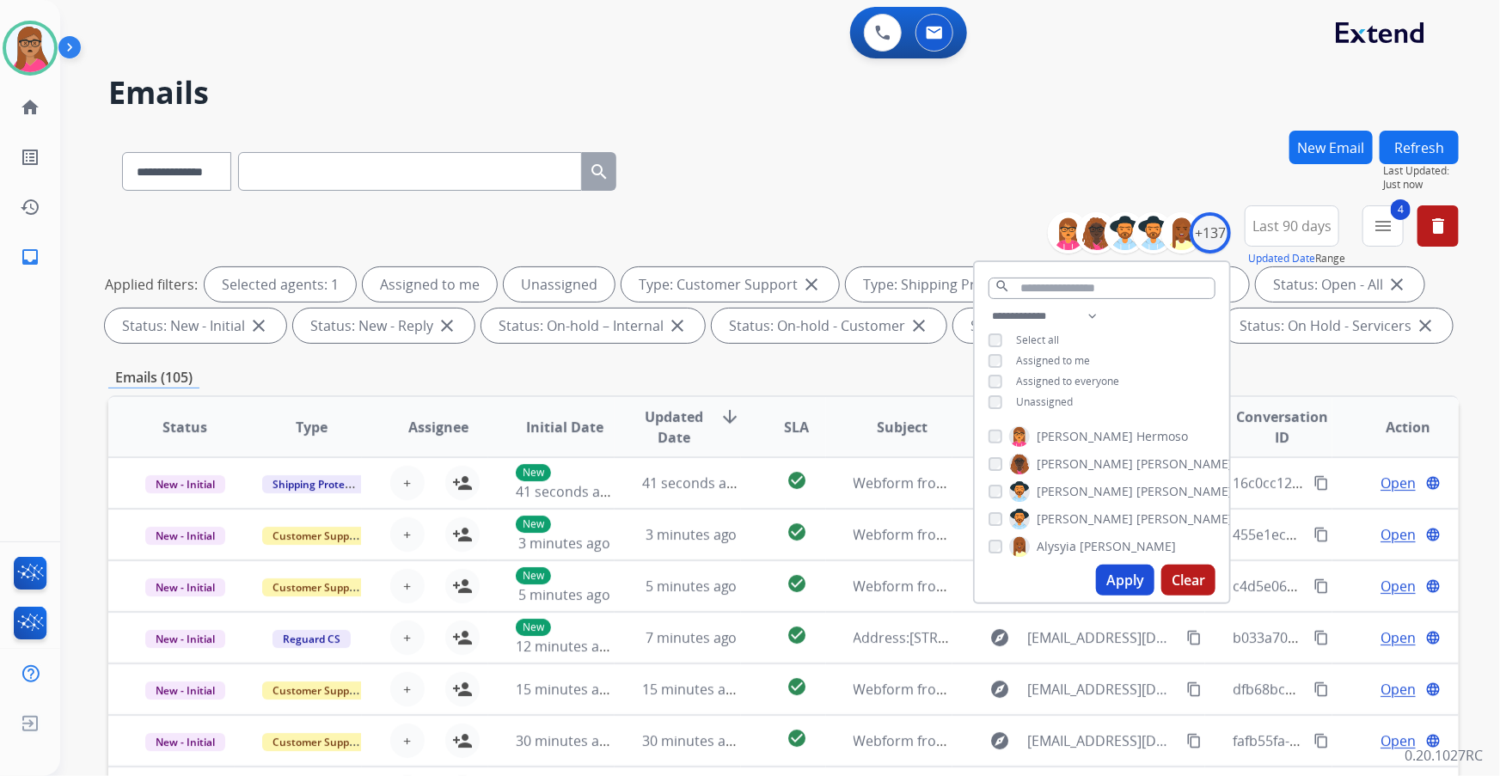
click at [1300, 223] on span "Last 90 days" at bounding box center [1292, 226] width 79 height 7
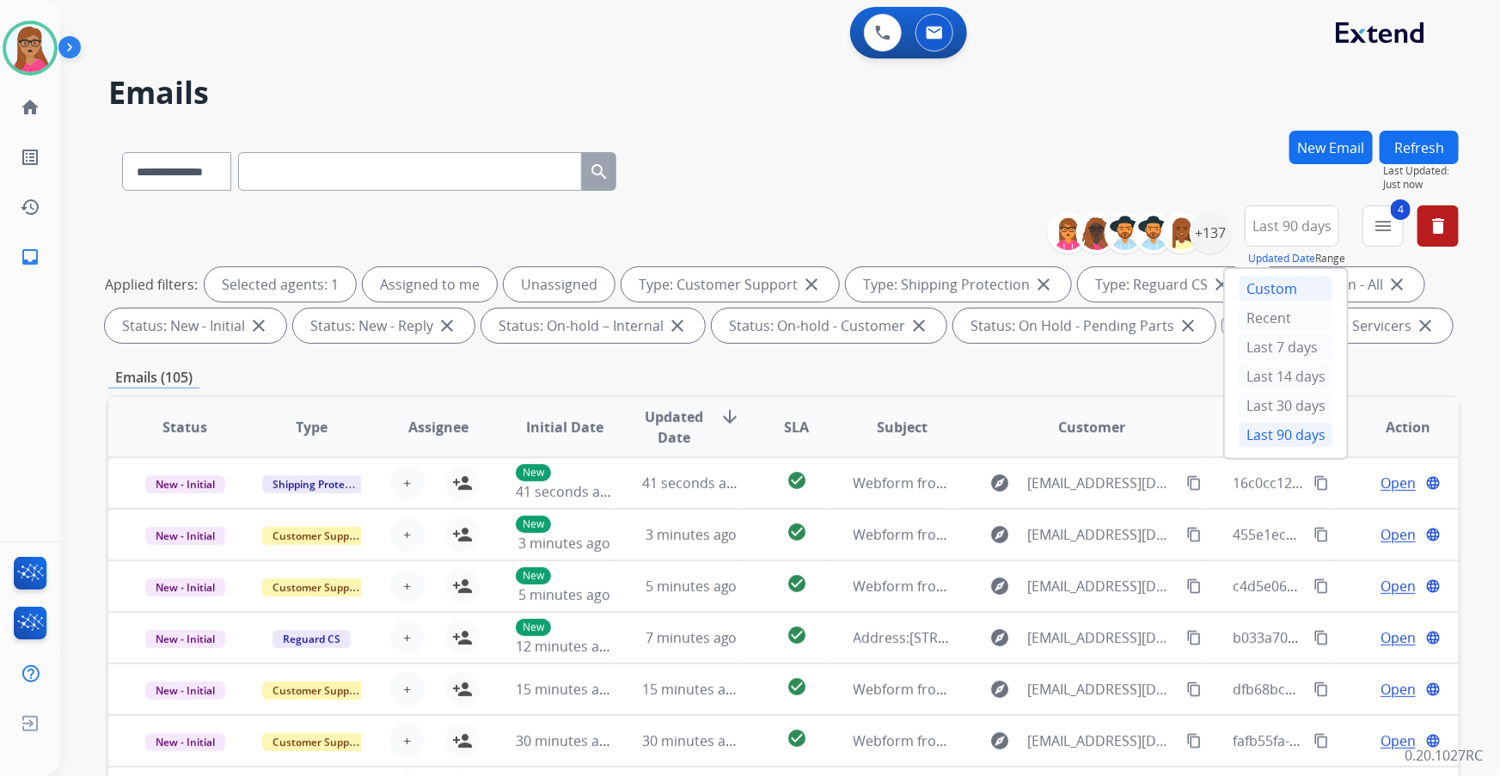
click at [1274, 294] on div "Custom" at bounding box center [1286, 289] width 95 height 26
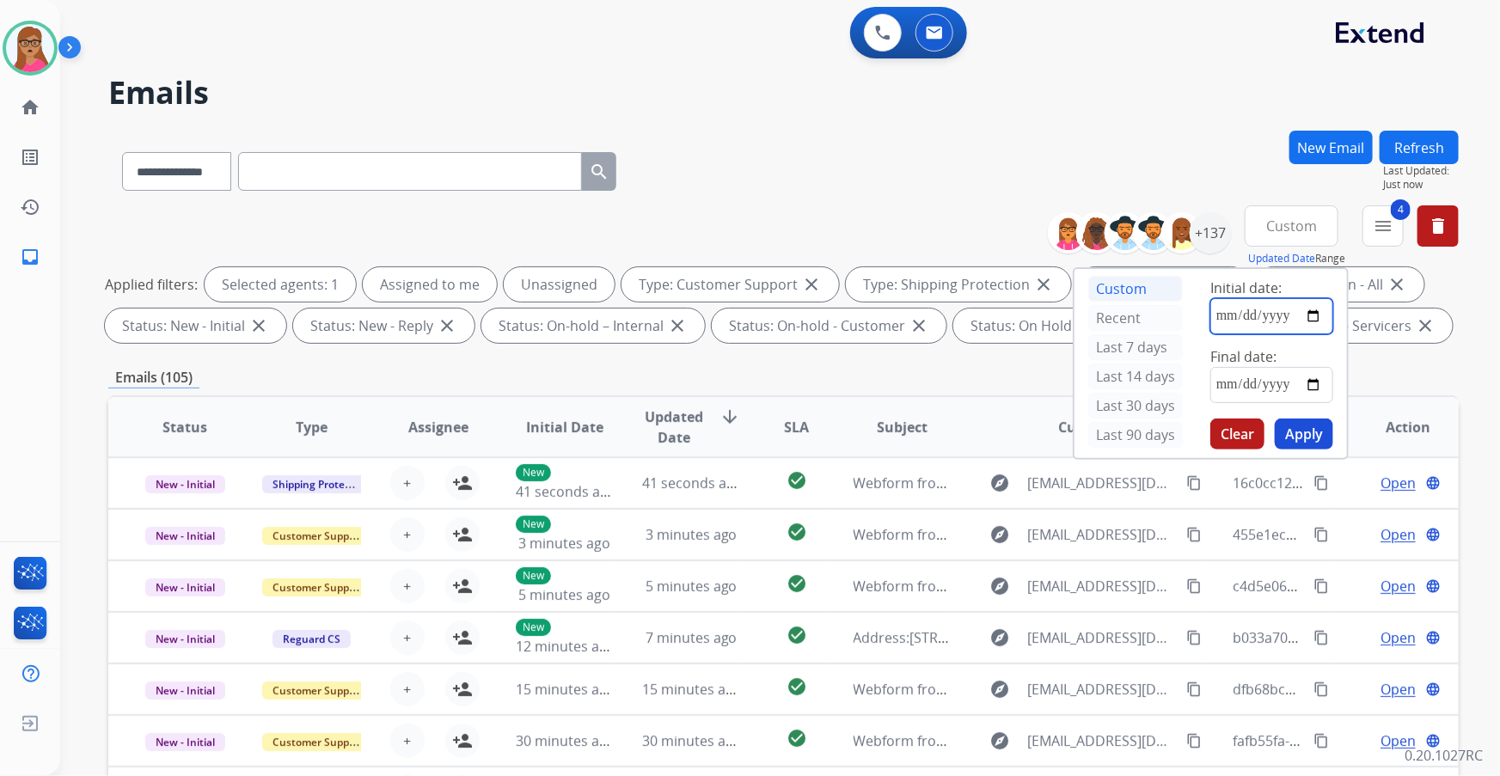
click at [1320, 313] on input "date" at bounding box center [1272, 316] width 123 height 36
type input "**********"
click at [1312, 381] on input "date" at bounding box center [1272, 385] width 123 height 36
type input "**********"
click at [1234, 429] on button "Clear" at bounding box center [1238, 434] width 54 height 31
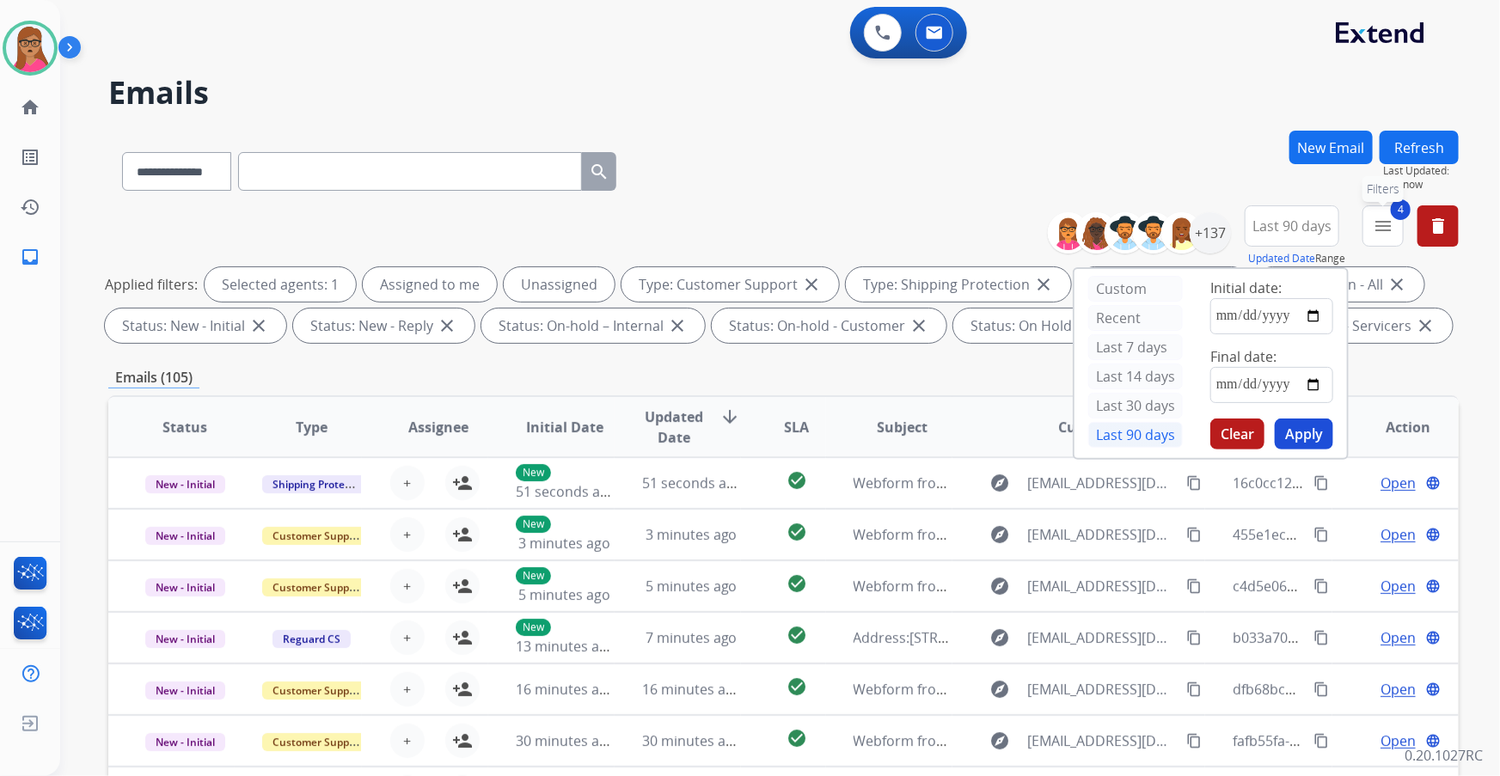
click at [1382, 224] on mat-icon "menu" at bounding box center [1383, 226] width 21 height 21
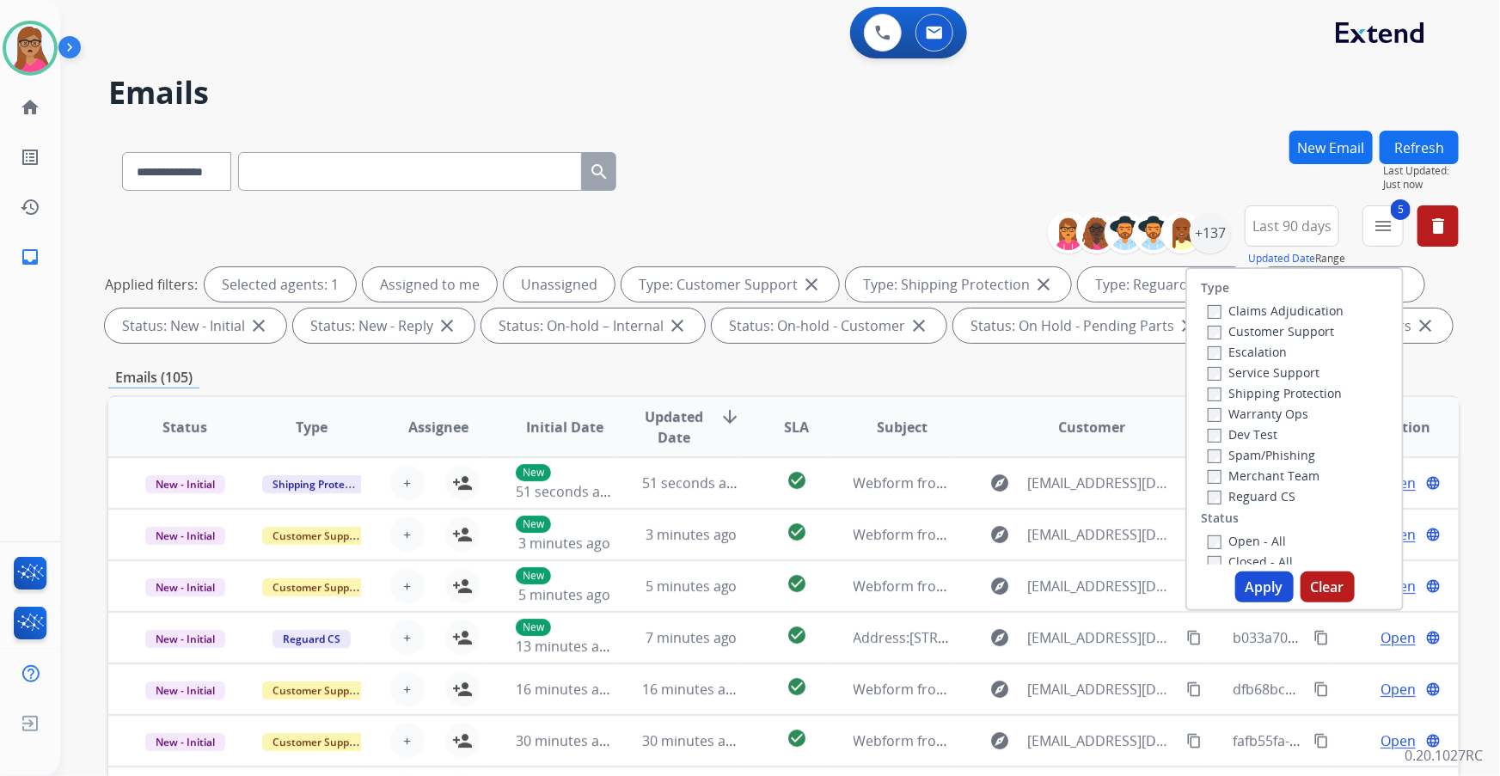
click at [1208, 531] on div "Open - All" at bounding box center [1298, 541] width 181 height 21
click at [1257, 593] on button "Apply" at bounding box center [1265, 587] width 58 height 31
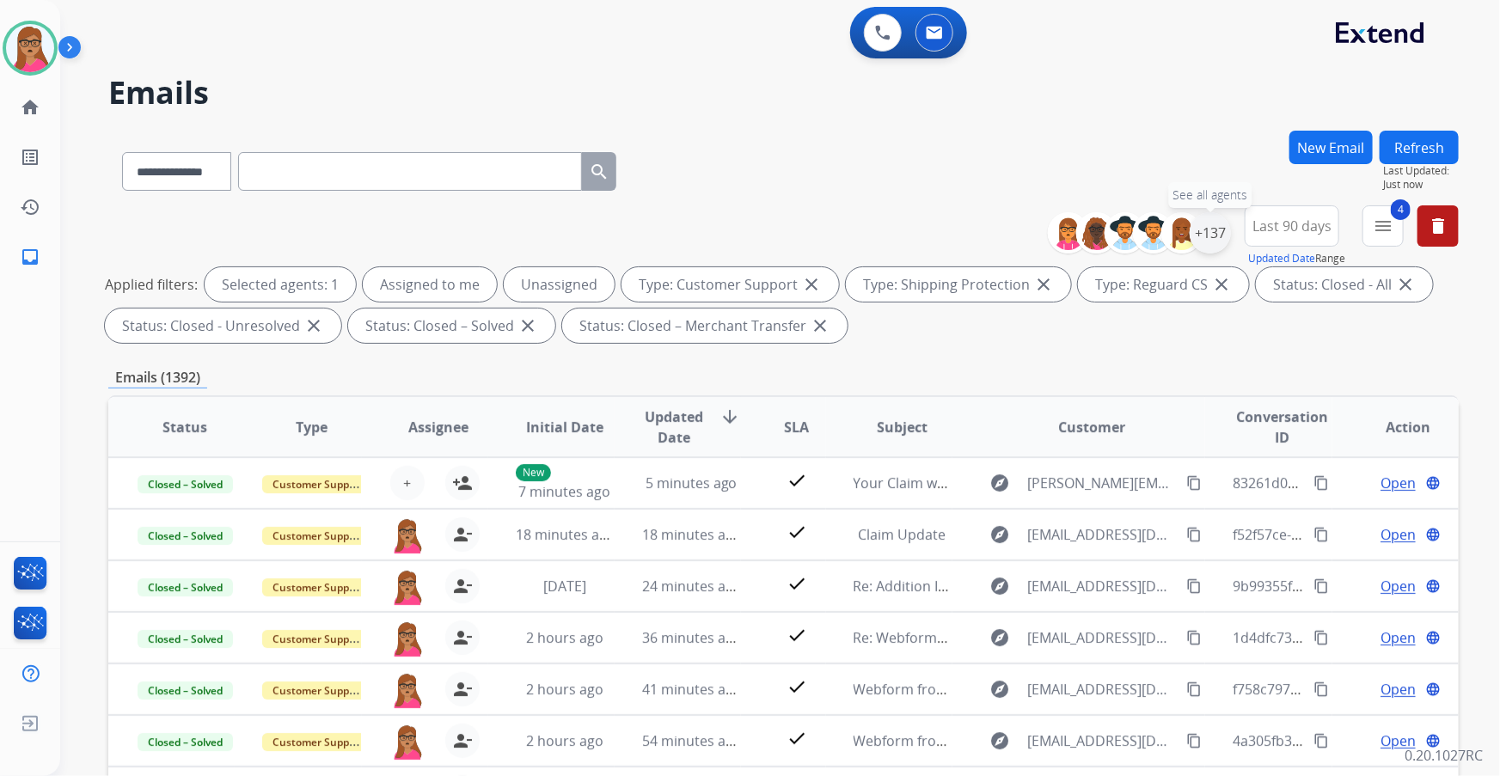
click at [1212, 227] on div "+137" at bounding box center [1210, 232] width 41 height 41
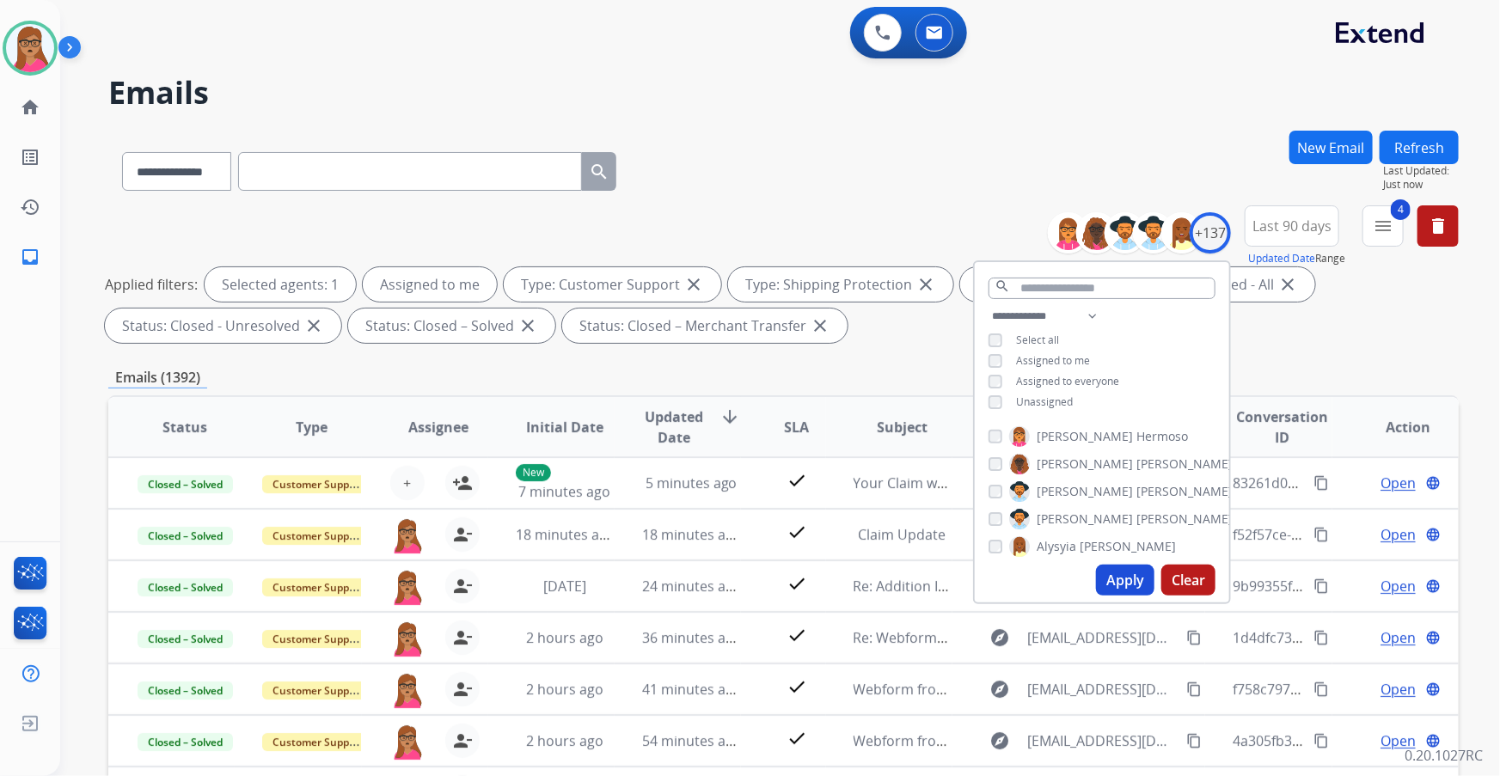
click at [1109, 586] on button "Apply" at bounding box center [1125, 580] width 58 height 31
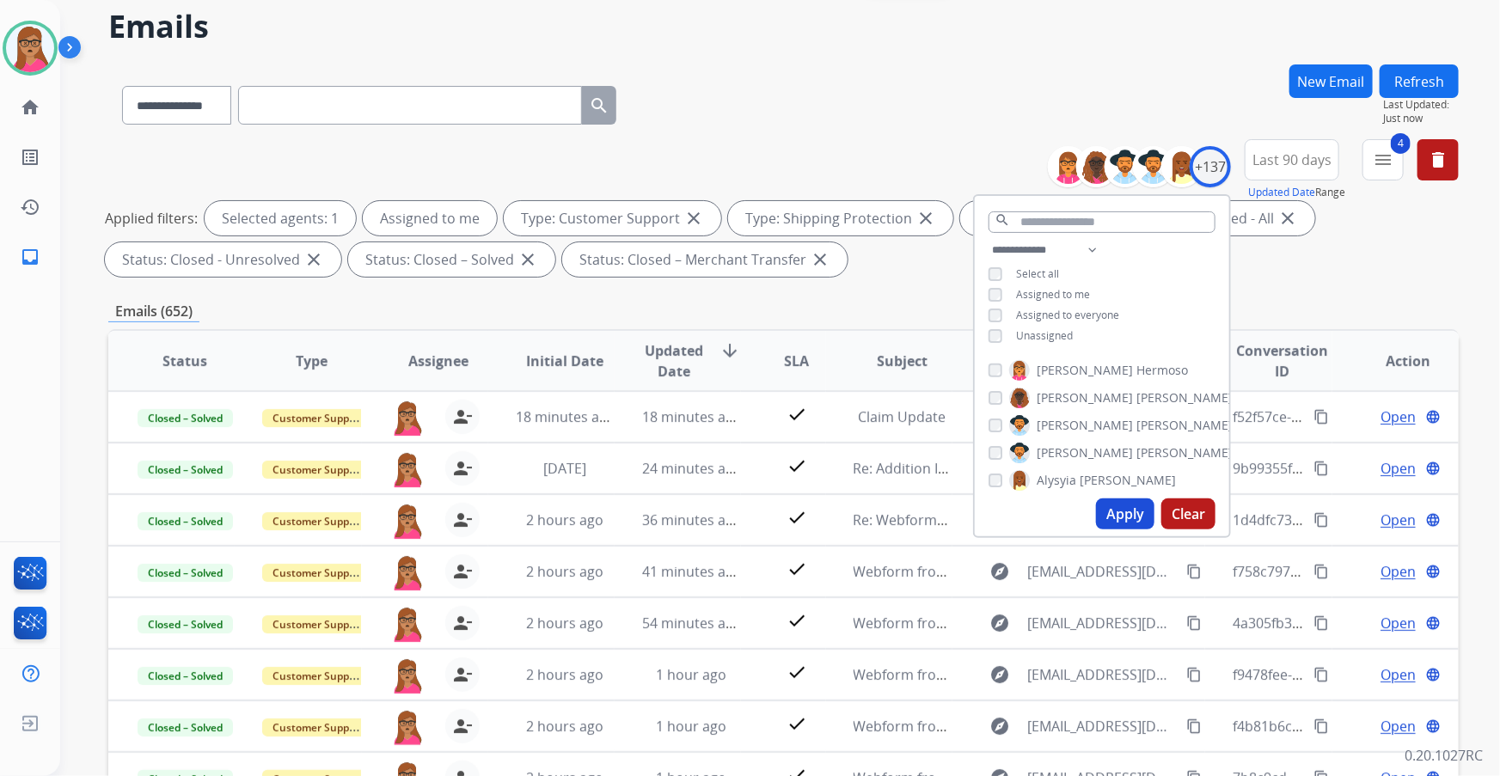
scroll to position [50, 0]
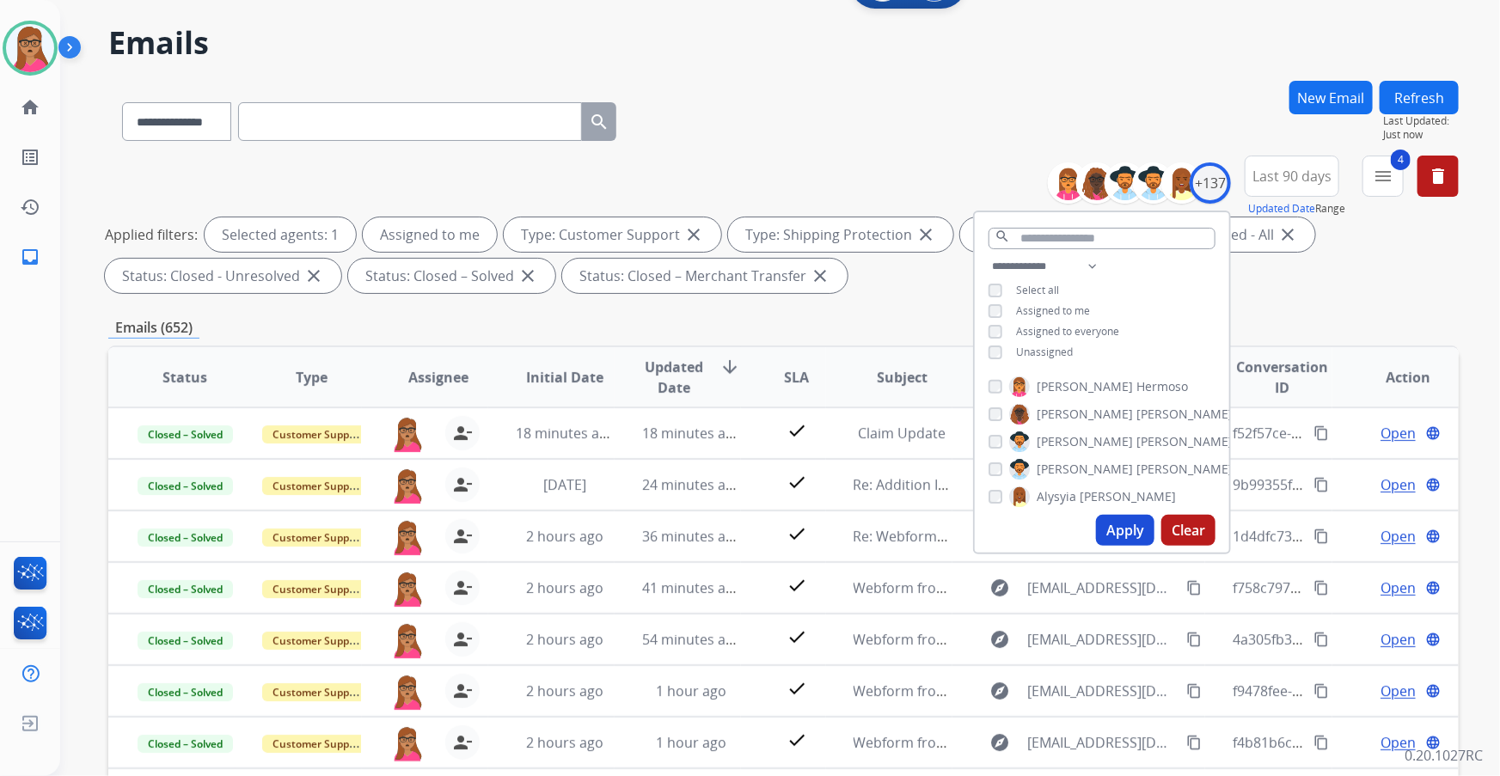
drag, startPoint x: 1379, startPoint y: 305, endPoint x: 1325, endPoint y: 194, distance: 123.4
click at [1378, 298] on div "**********" at bounding box center [783, 546] width 1351 height 930
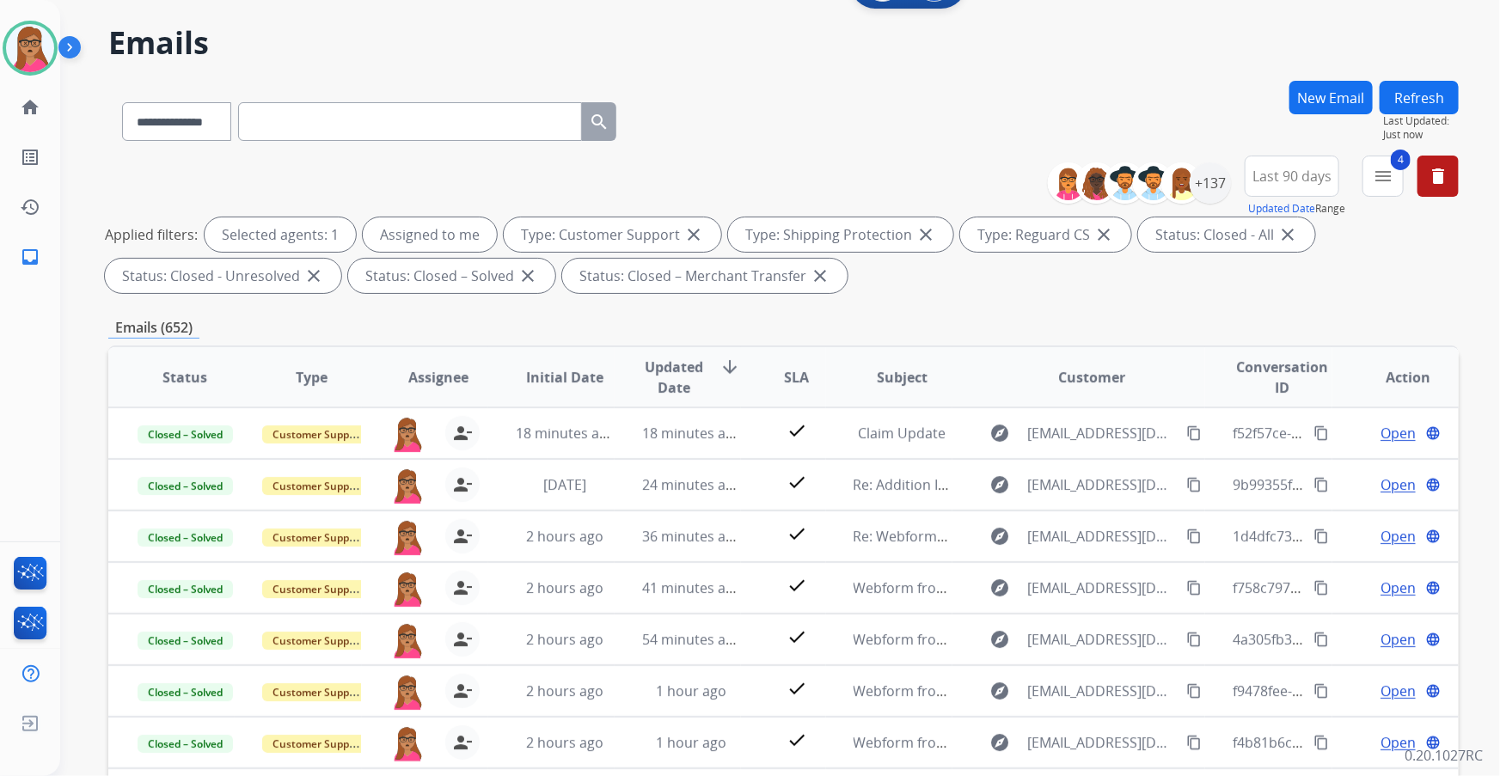
click at [1294, 180] on span "Last 90 days" at bounding box center [1292, 176] width 79 height 7
click at [1268, 242] on div "Custom" at bounding box center [1286, 239] width 95 height 26
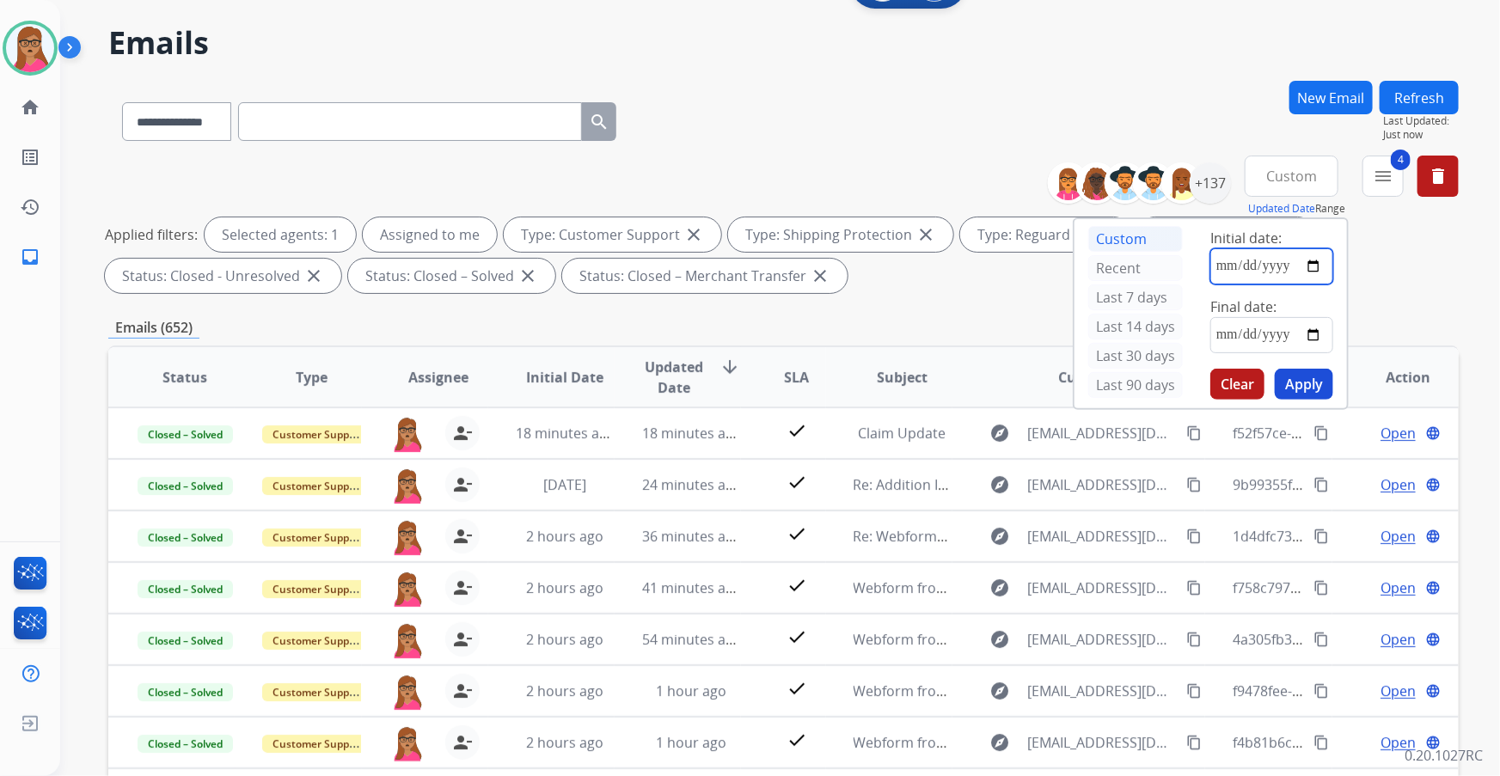
click at [1313, 268] on input "date" at bounding box center [1272, 267] width 123 height 36
type input "**********"
click at [1318, 331] on input "date" at bounding box center [1272, 335] width 123 height 36
type input "**********"
click at [1312, 385] on button "Apply" at bounding box center [1304, 384] width 58 height 31
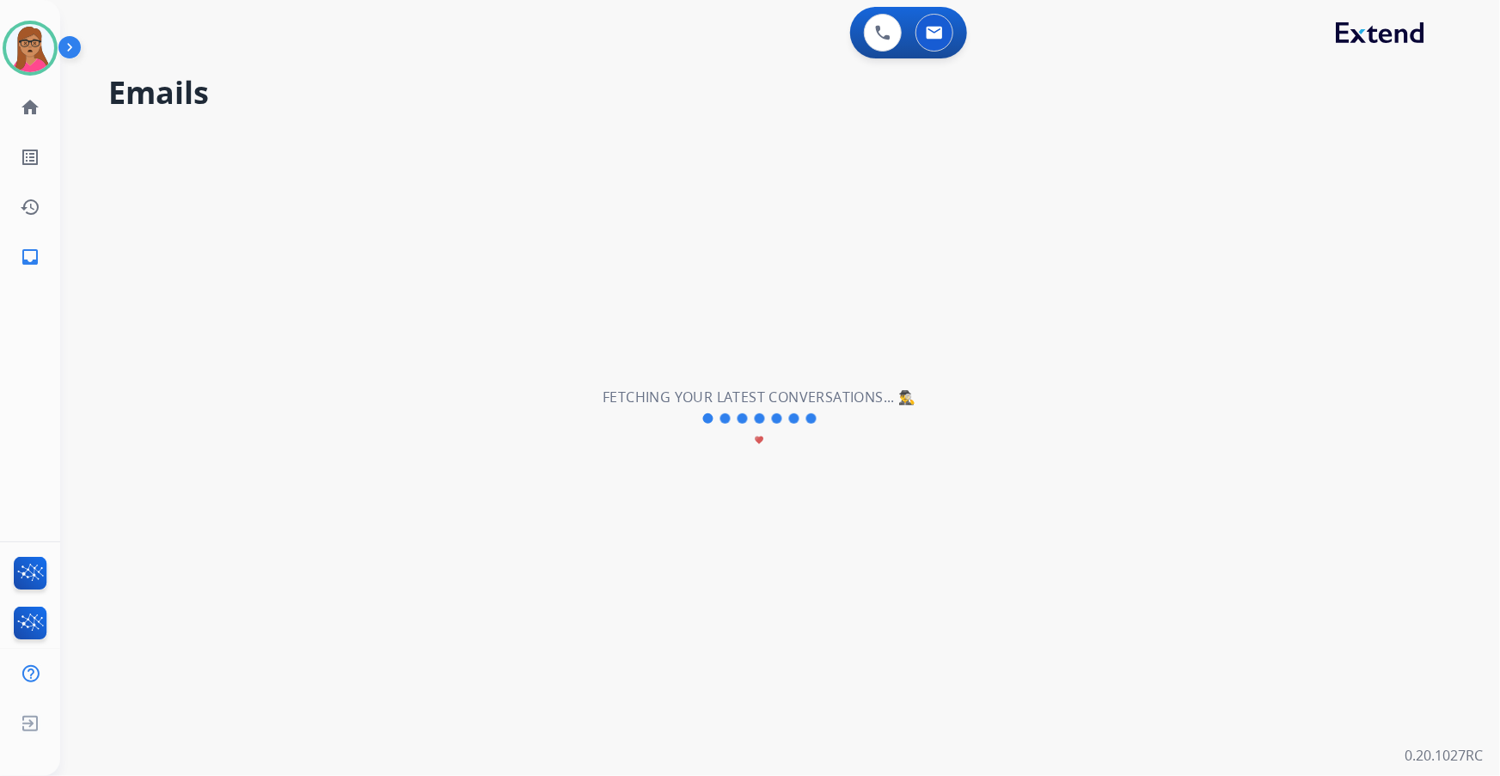
scroll to position [0, 0]
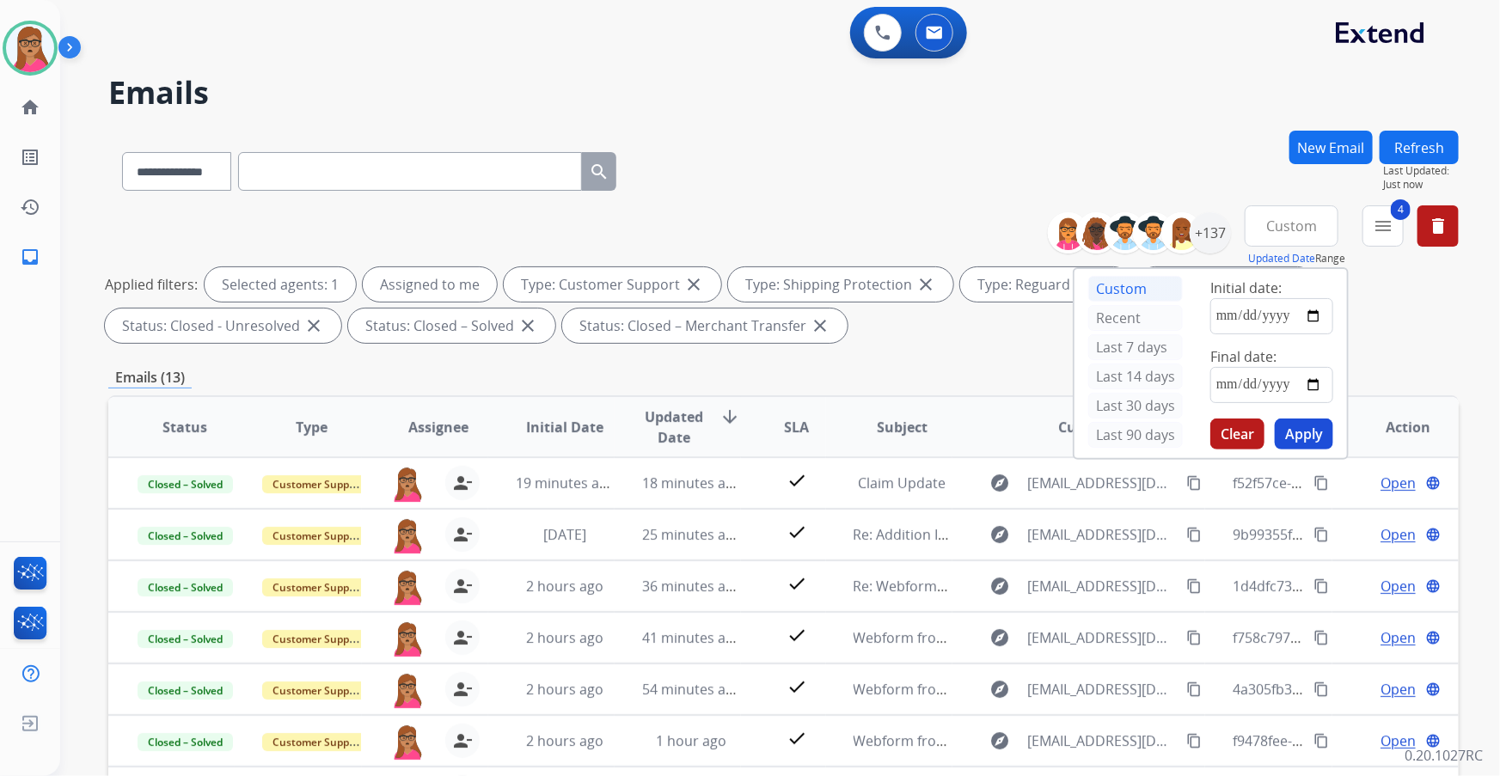
click at [786, 359] on div "**********" at bounding box center [783, 596] width 1351 height 930
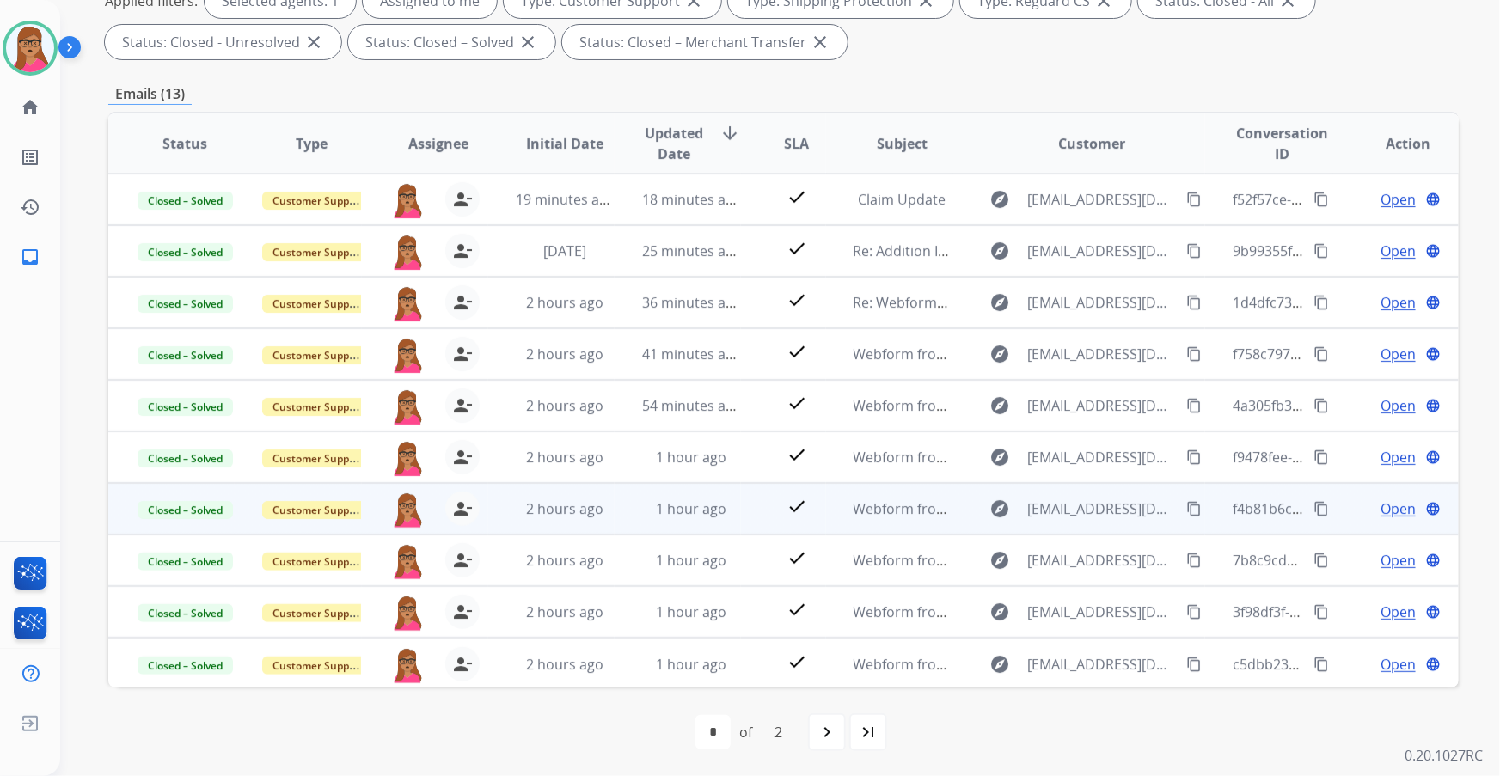
scroll to position [1, 0]
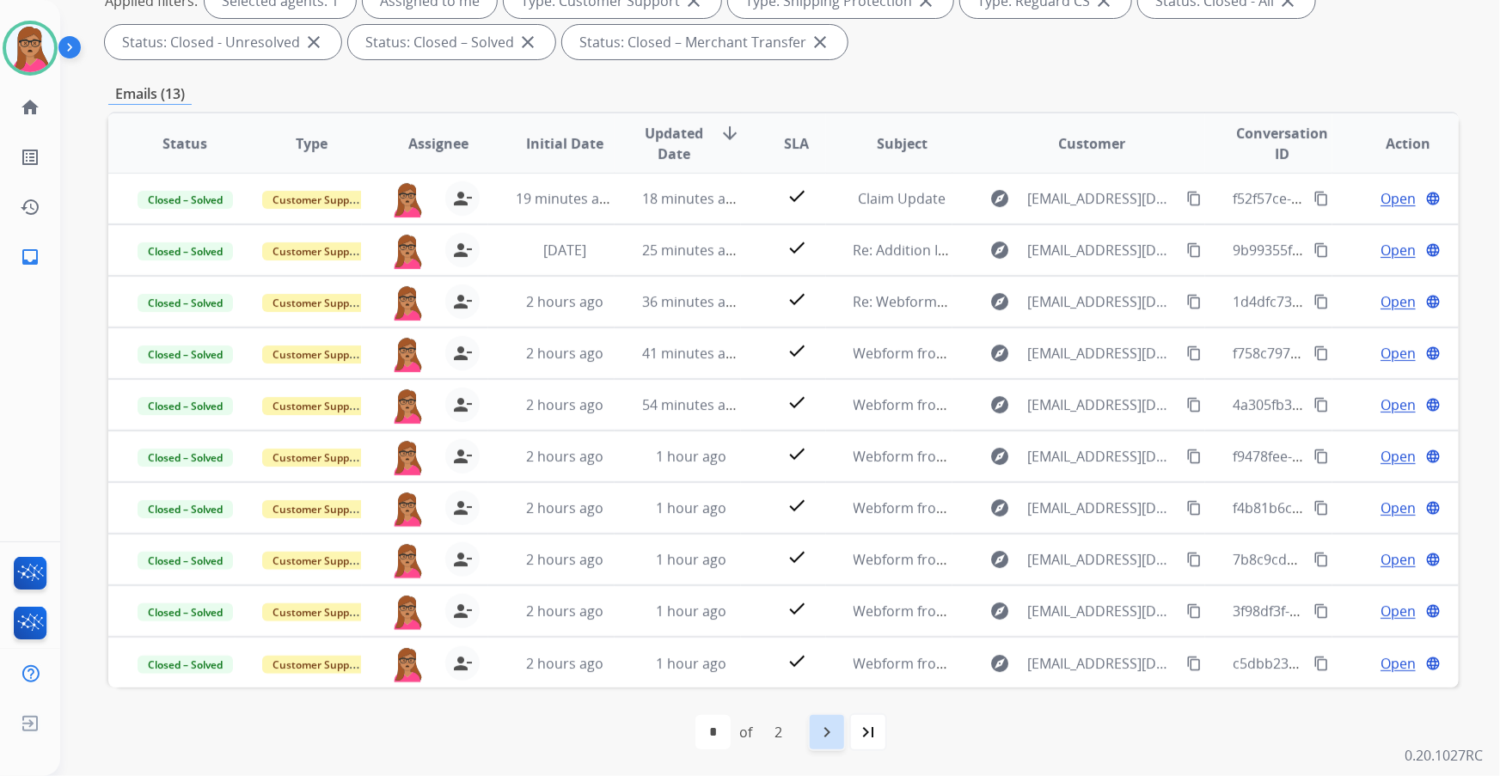
click at [820, 725] on mat-icon "navigate_next" at bounding box center [827, 732] width 21 height 21
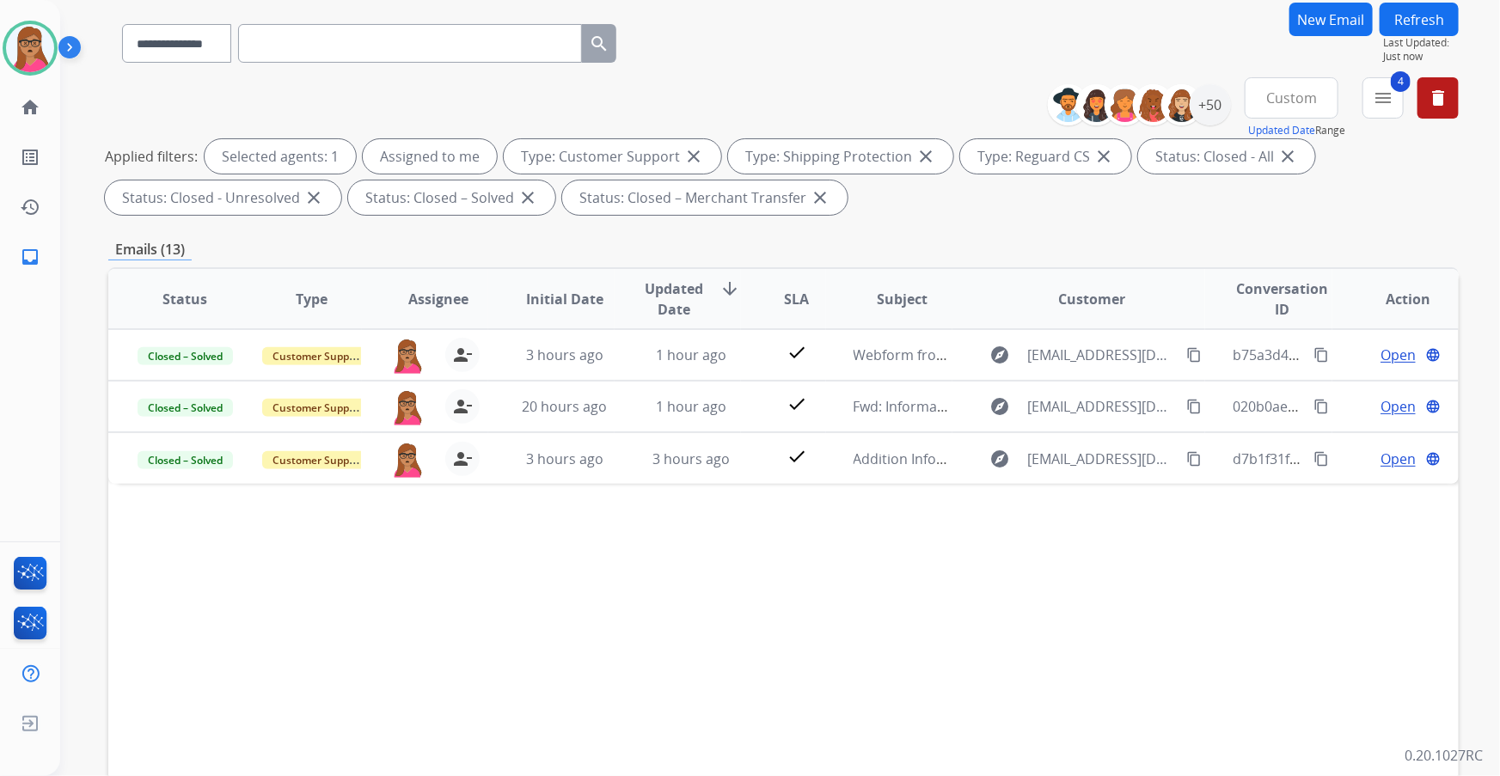
scroll to position [284, 0]
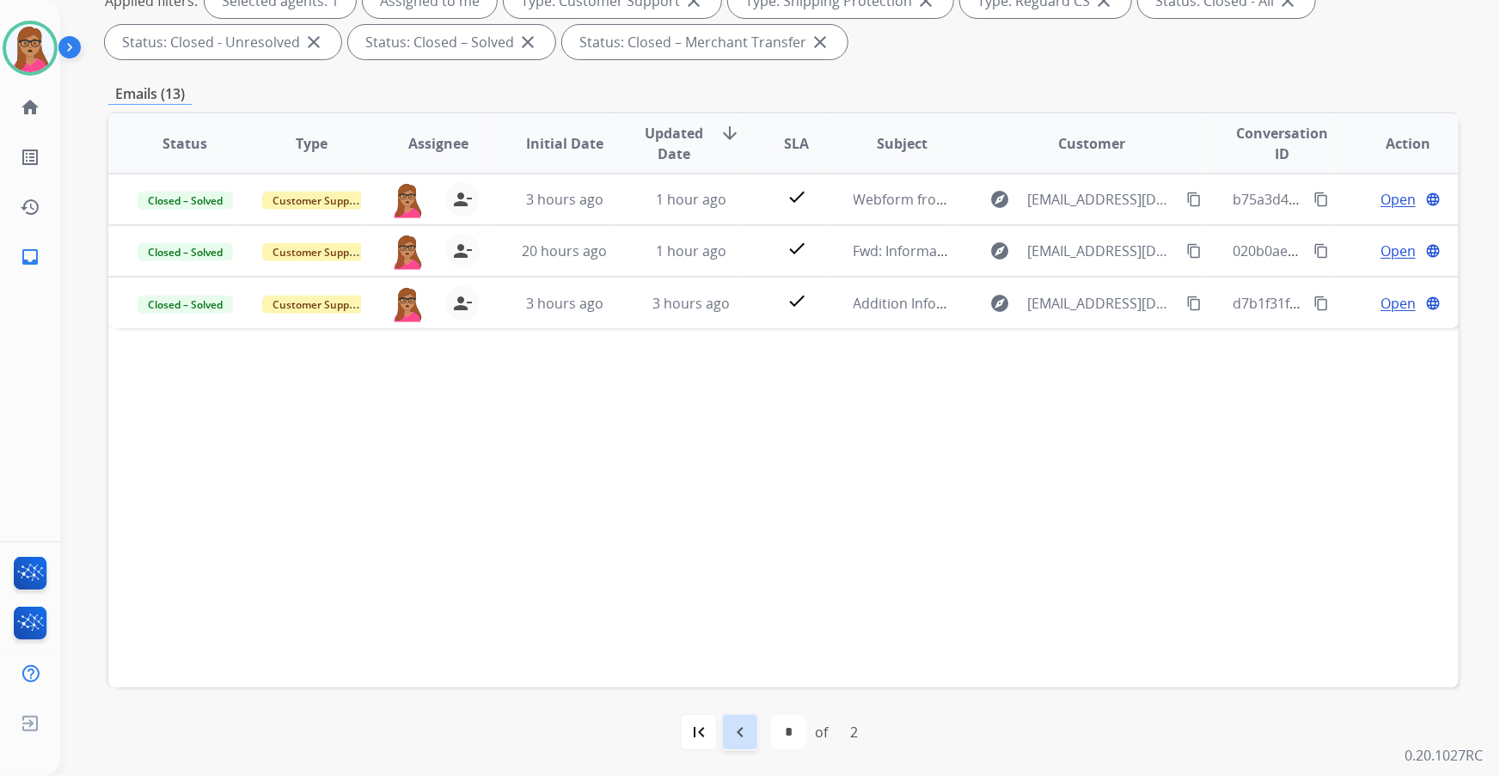
click at [747, 733] on mat-icon "navigate_before" at bounding box center [740, 732] width 21 height 21
select select "*"
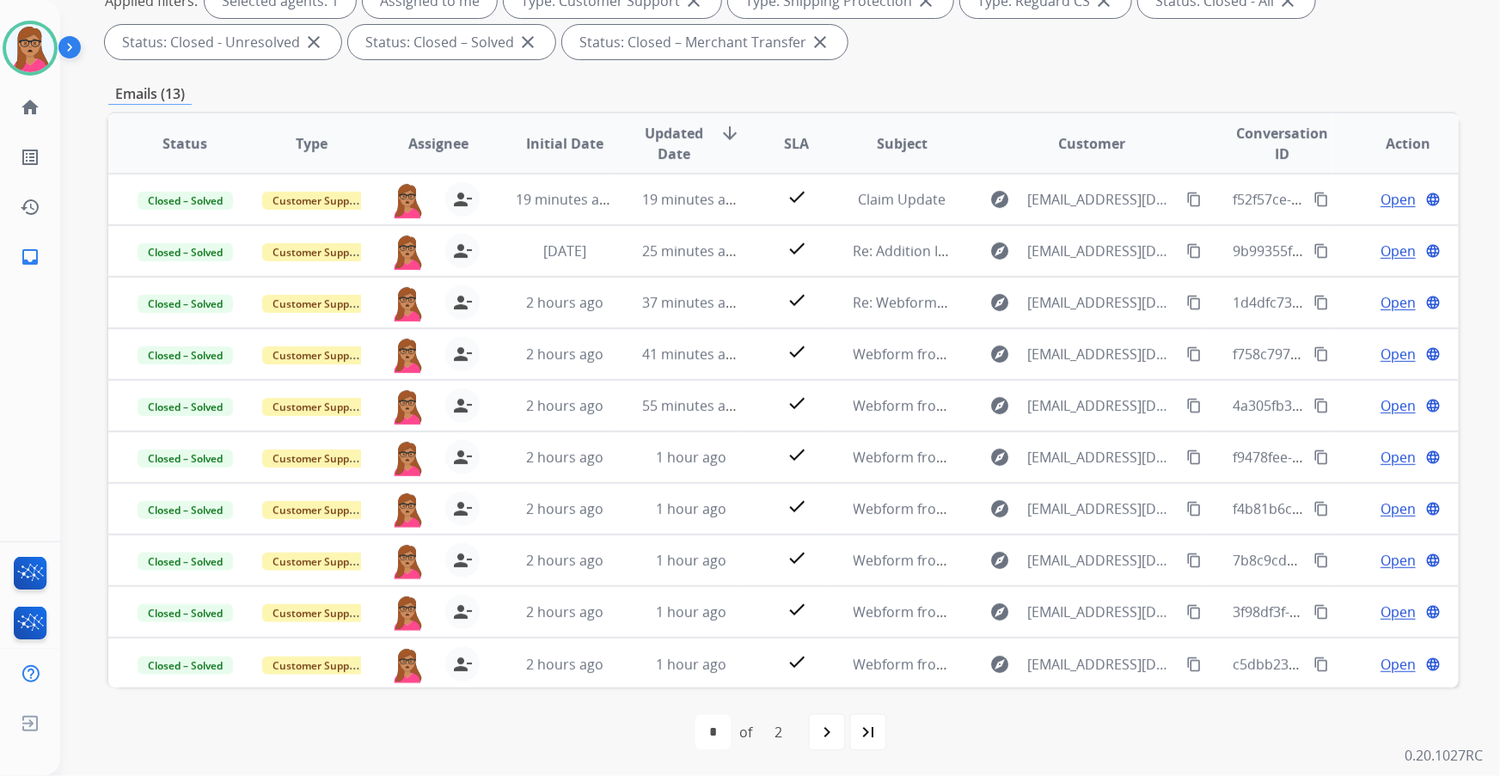
scroll to position [0, 0]
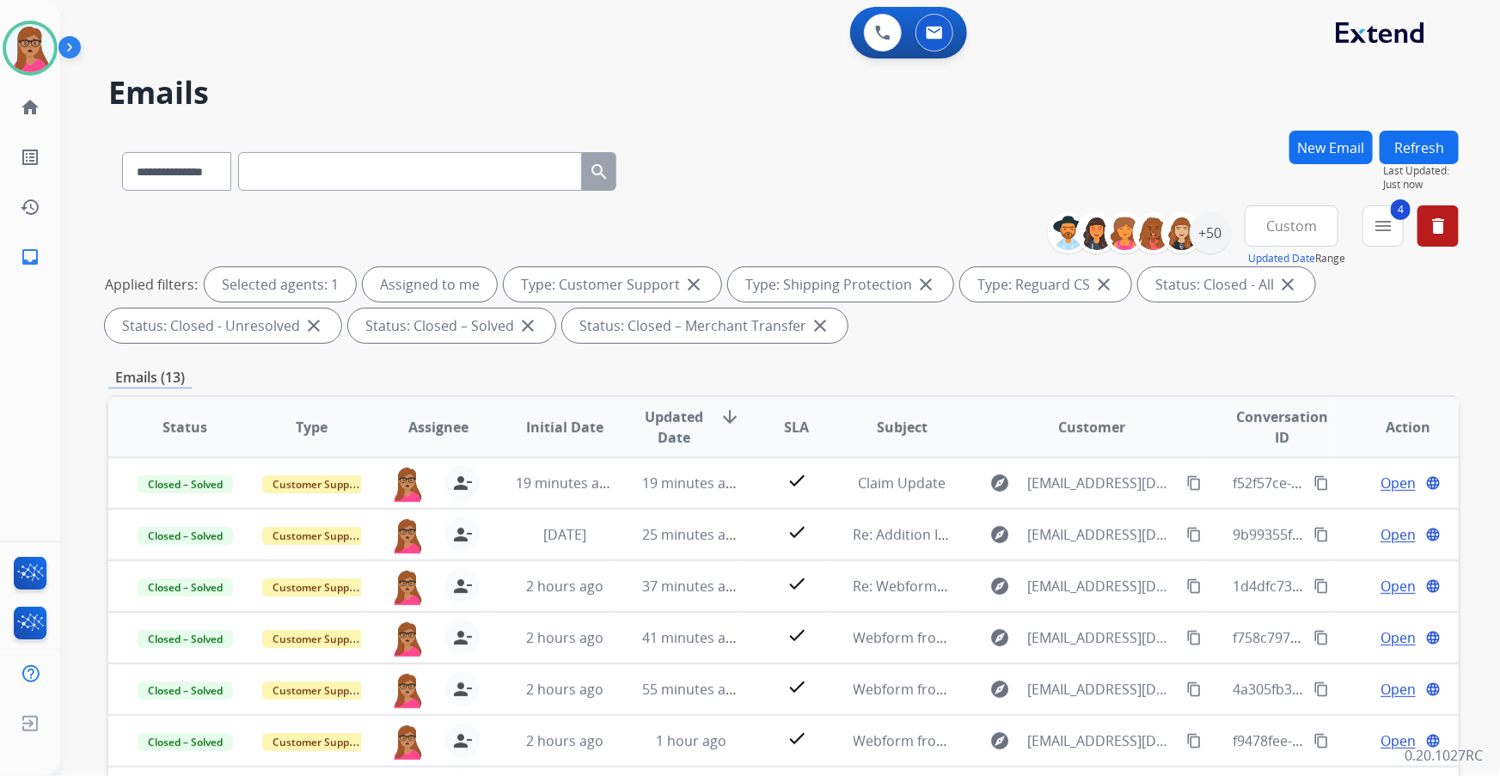
click at [1297, 230] on span "Custom" at bounding box center [1292, 226] width 51 height 7
click at [1260, 438] on div "Last 90 days" at bounding box center [1286, 435] width 95 height 26
click at [1380, 220] on mat-icon "menu" at bounding box center [1383, 226] width 21 height 21
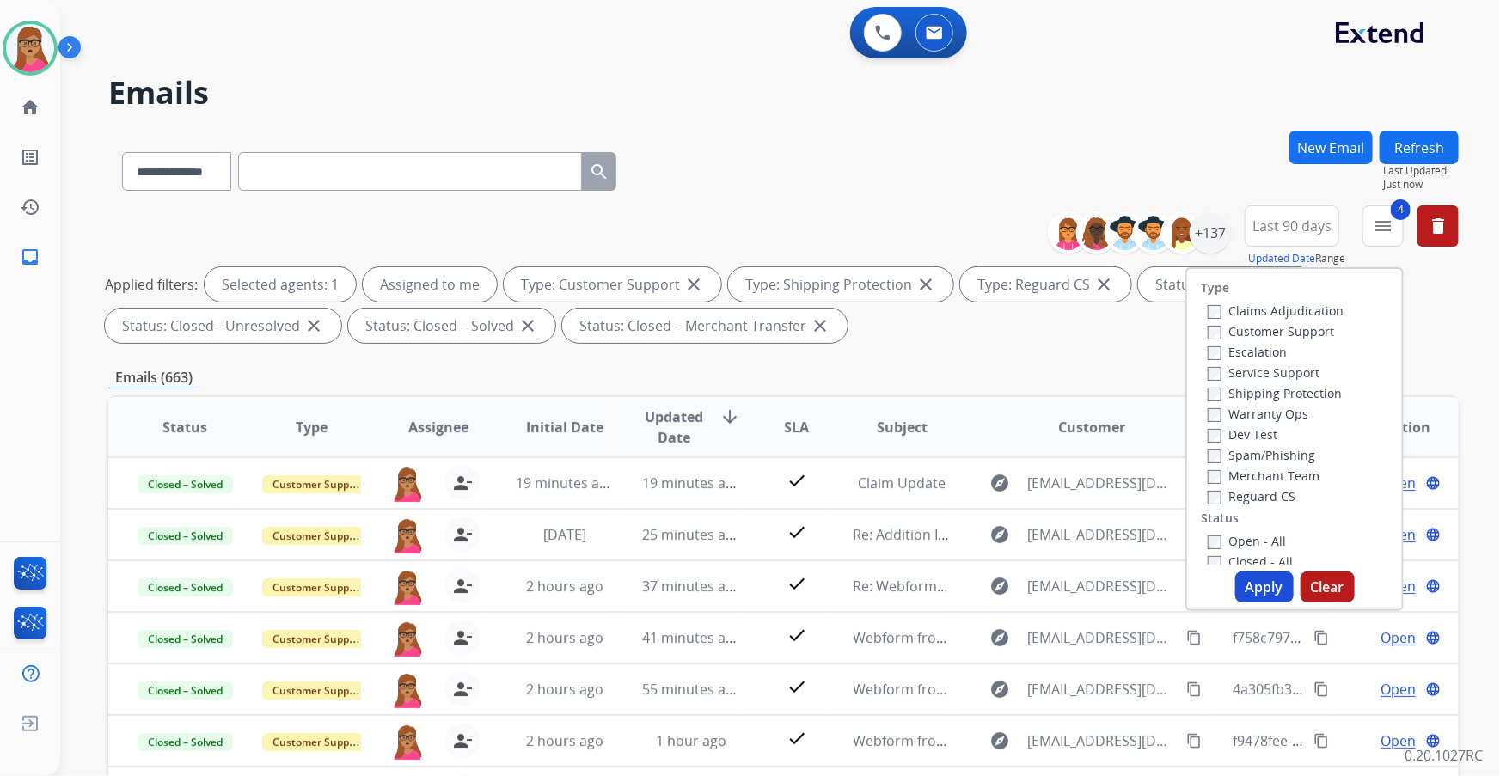
click at [1254, 576] on button "Apply" at bounding box center [1265, 587] width 58 height 31
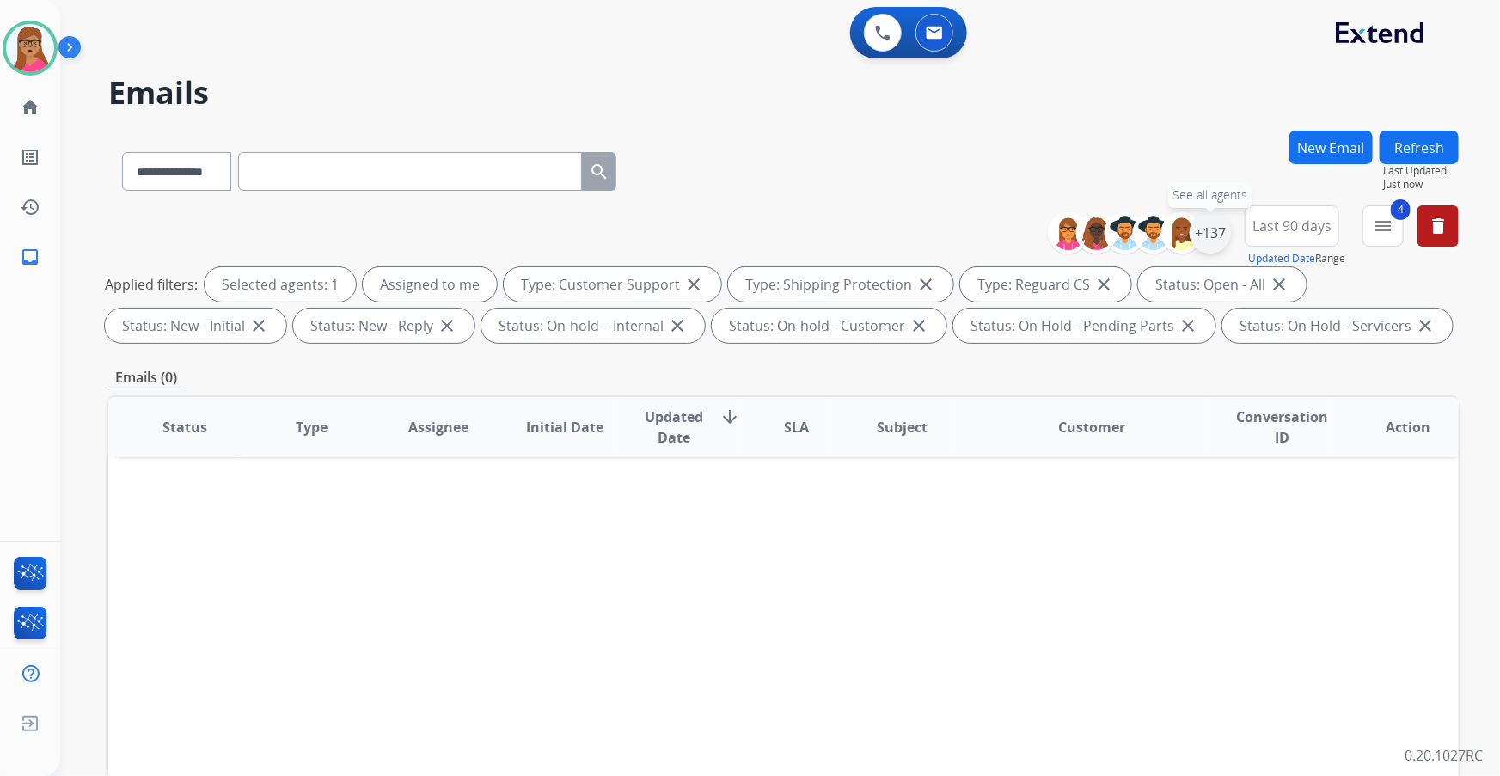
click at [1224, 235] on div "+137" at bounding box center [1210, 232] width 41 height 41
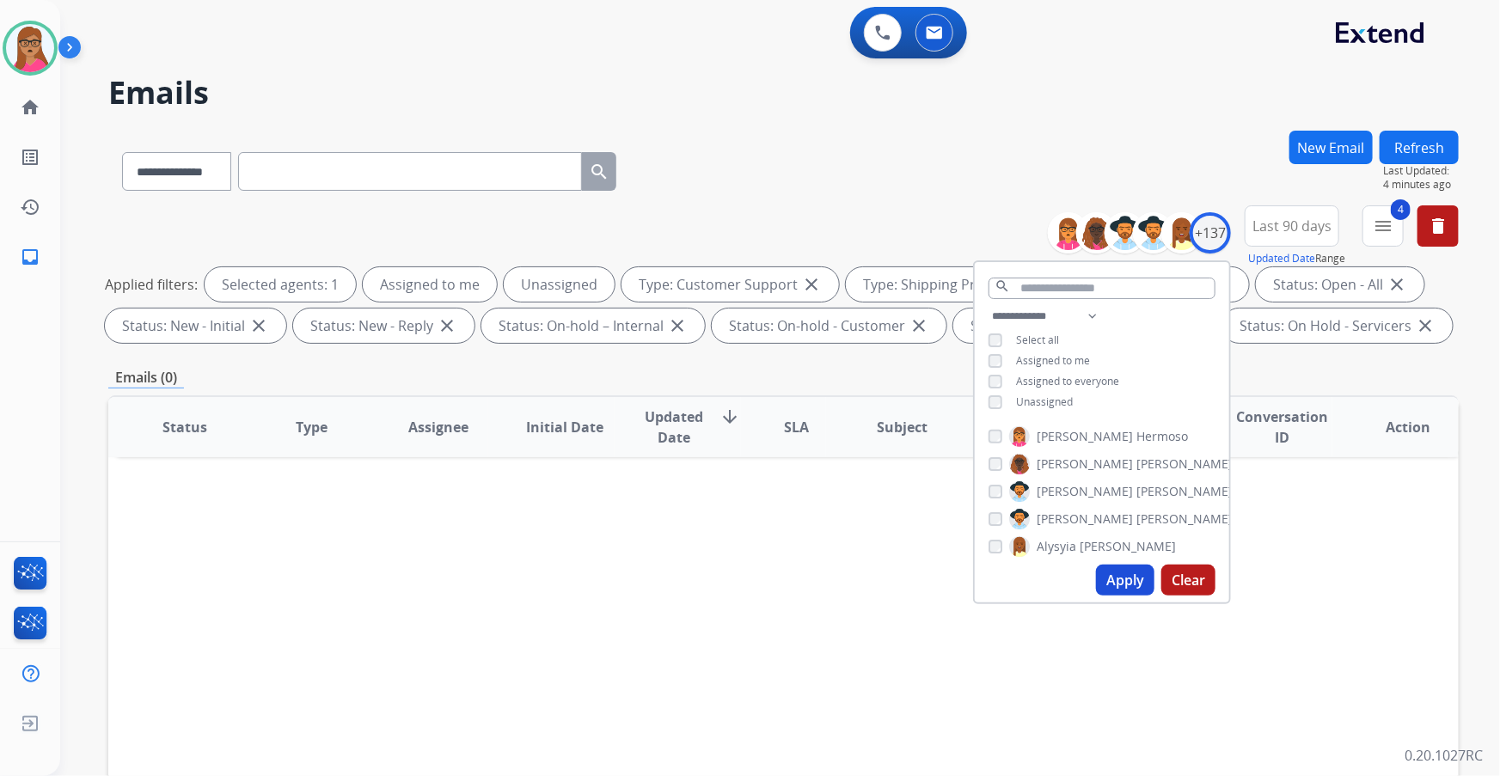
click at [1125, 574] on button "Apply" at bounding box center [1125, 580] width 58 height 31
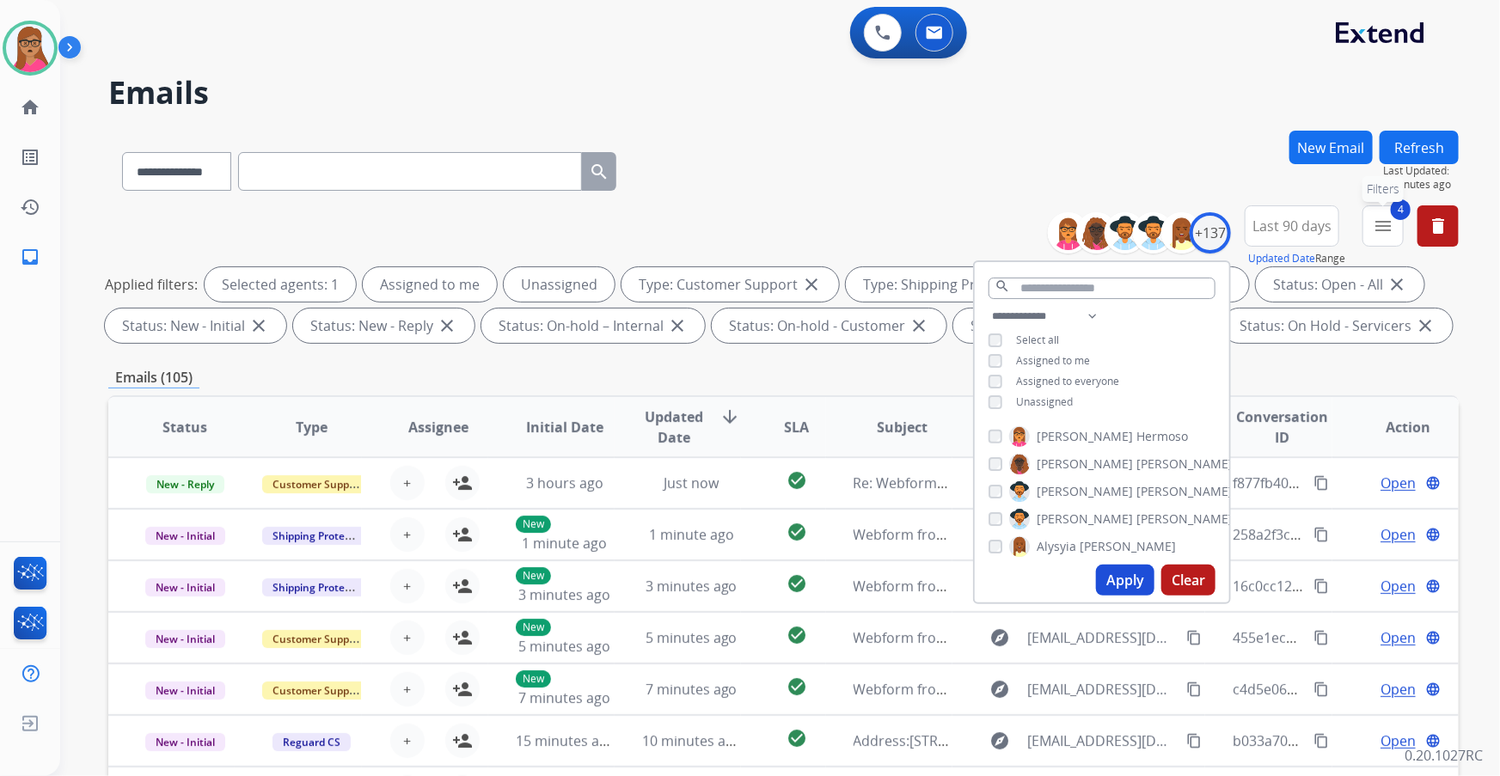
click at [1393, 219] on button "4 menu Filters" at bounding box center [1383, 226] width 41 height 41
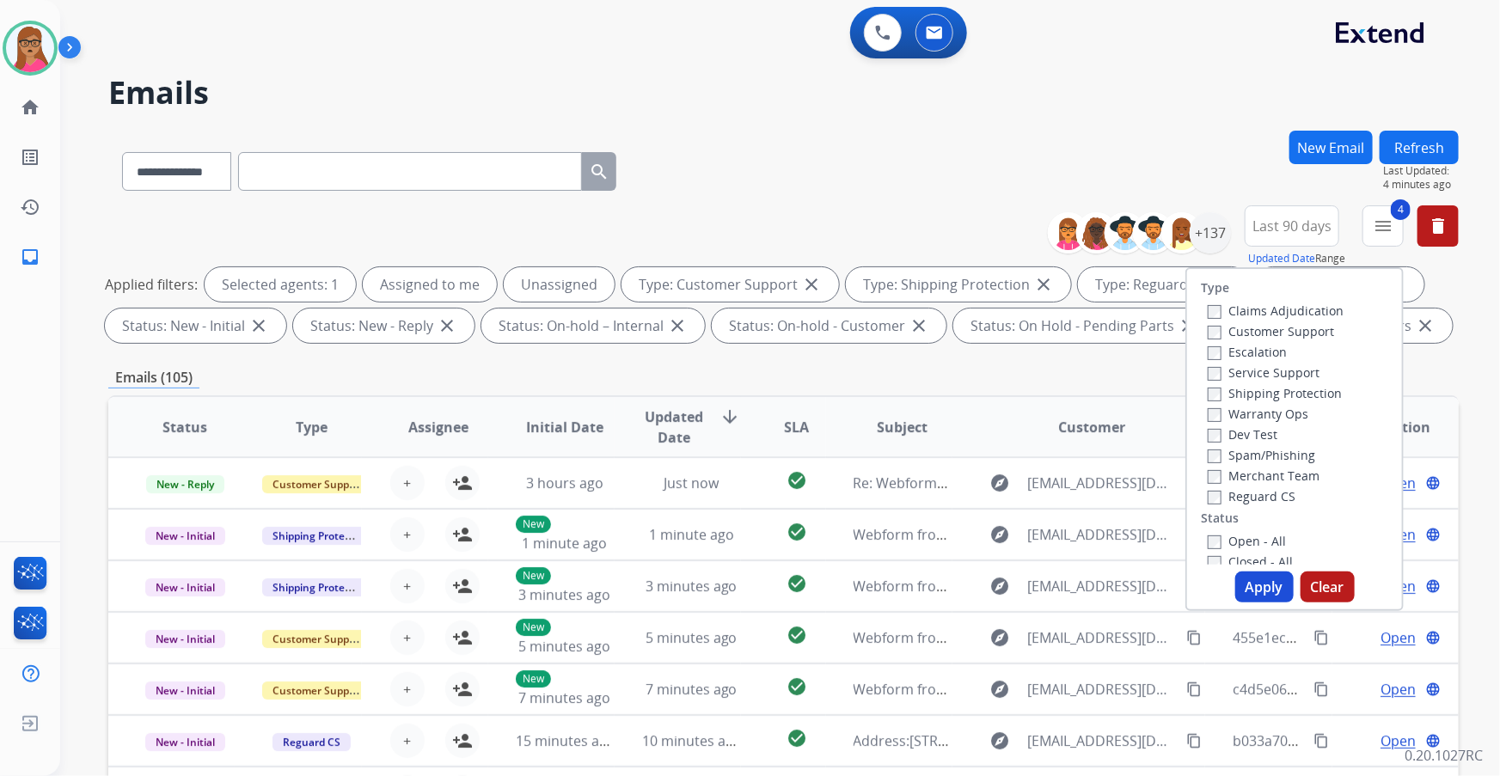
click at [1057, 373] on div "Emails (105)" at bounding box center [783, 377] width 1351 height 21
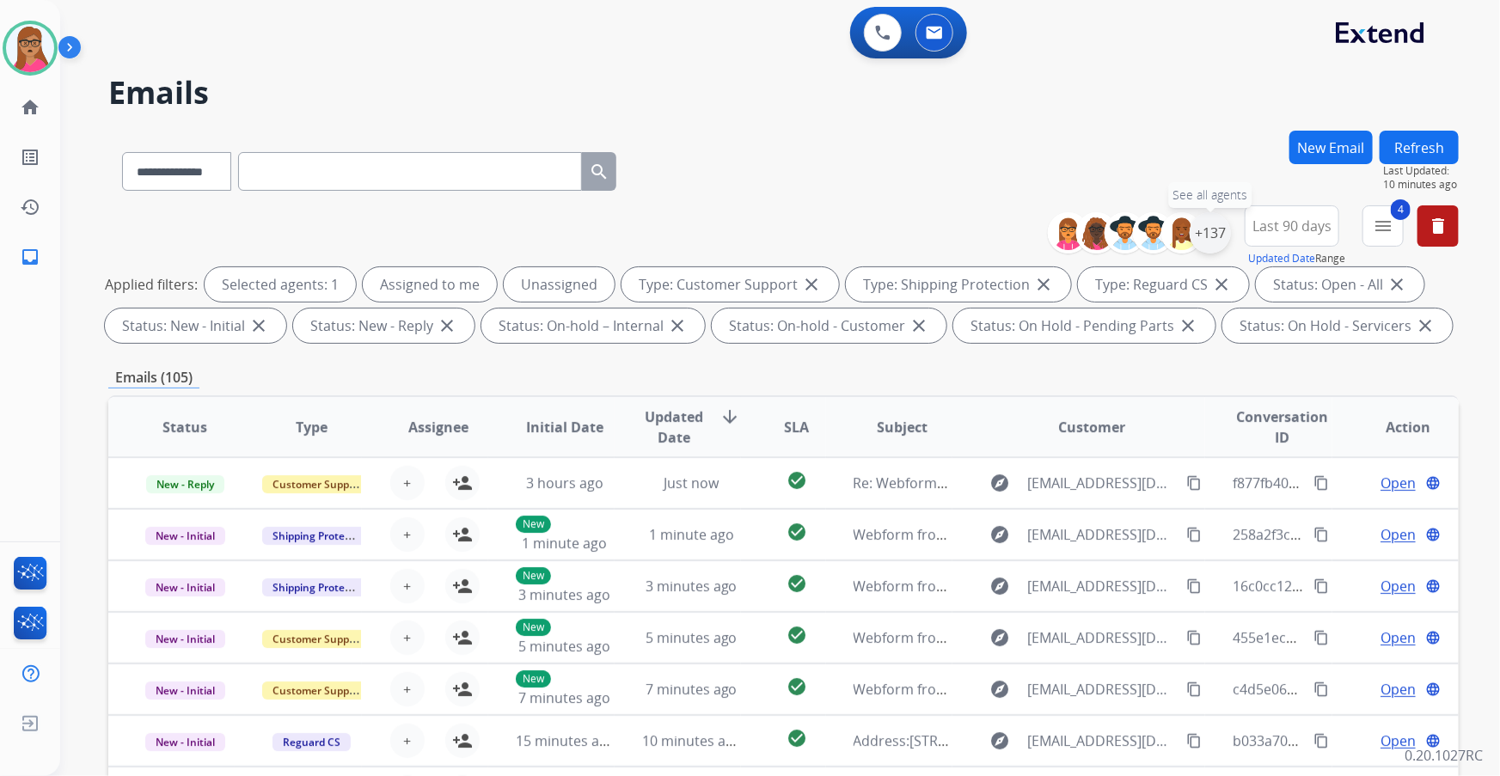
click at [1221, 223] on div "+137" at bounding box center [1210, 232] width 41 height 41
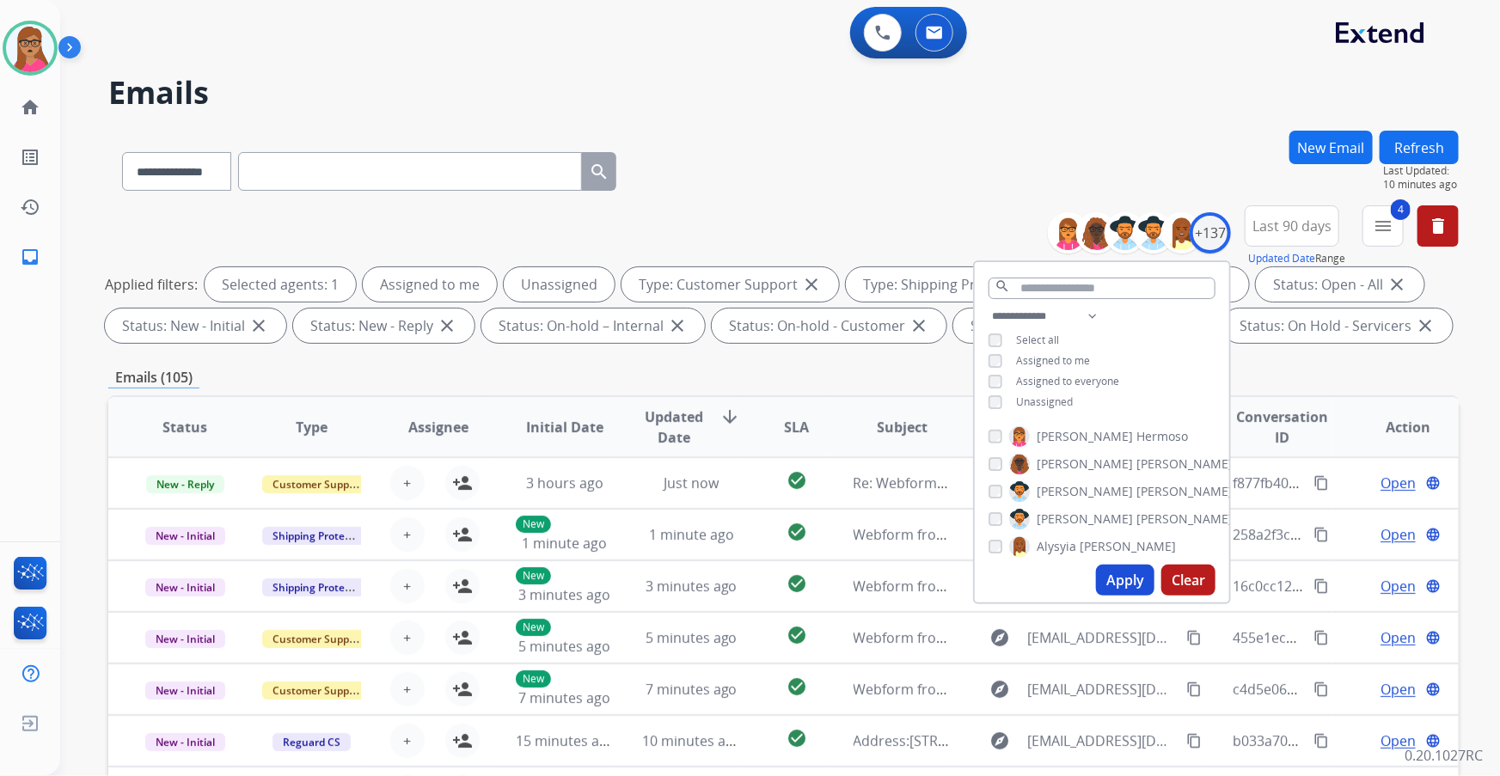
click at [1195, 113] on div "**********" at bounding box center [759, 450] width 1399 height 776
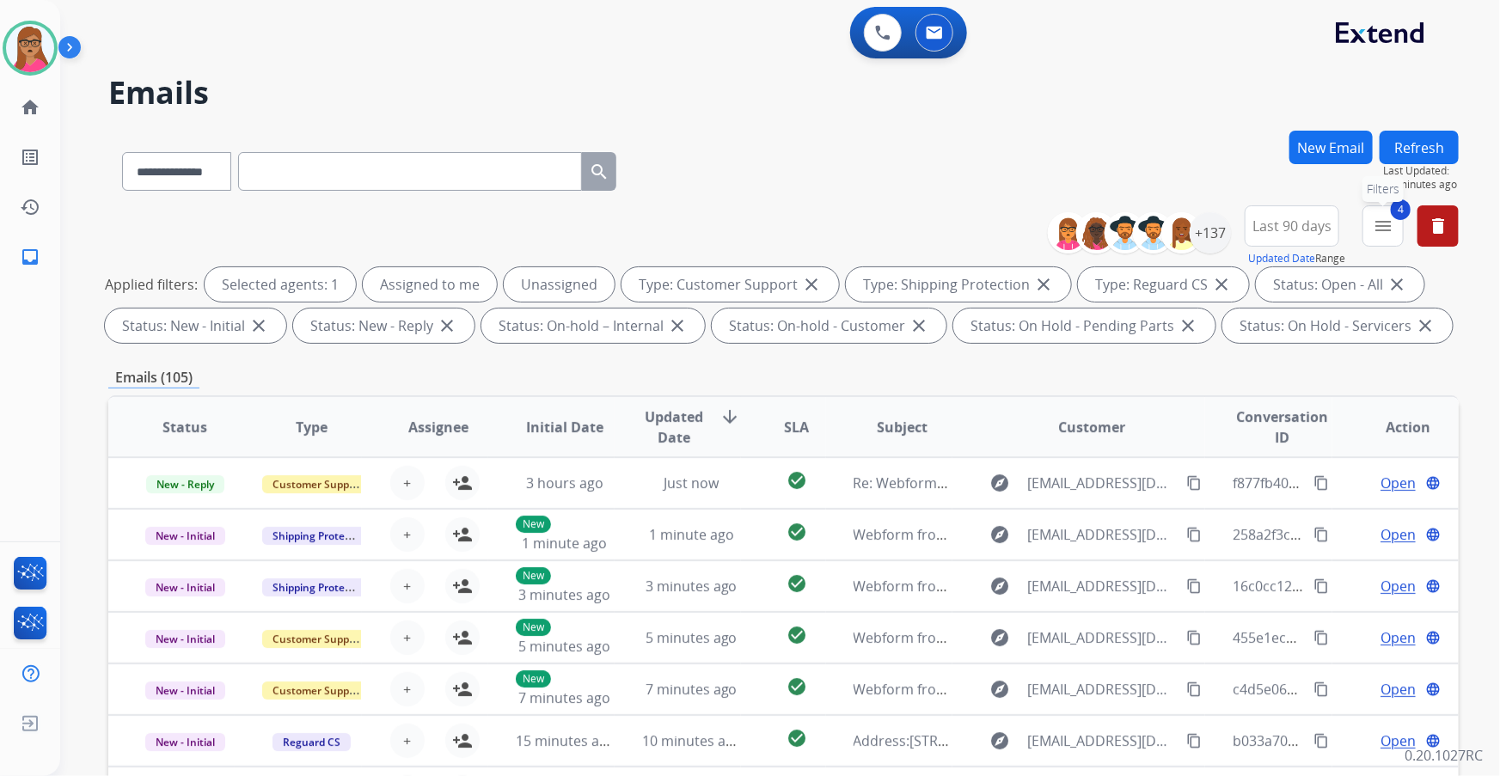
click at [1376, 227] on mat-icon "menu" at bounding box center [1383, 226] width 21 height 21
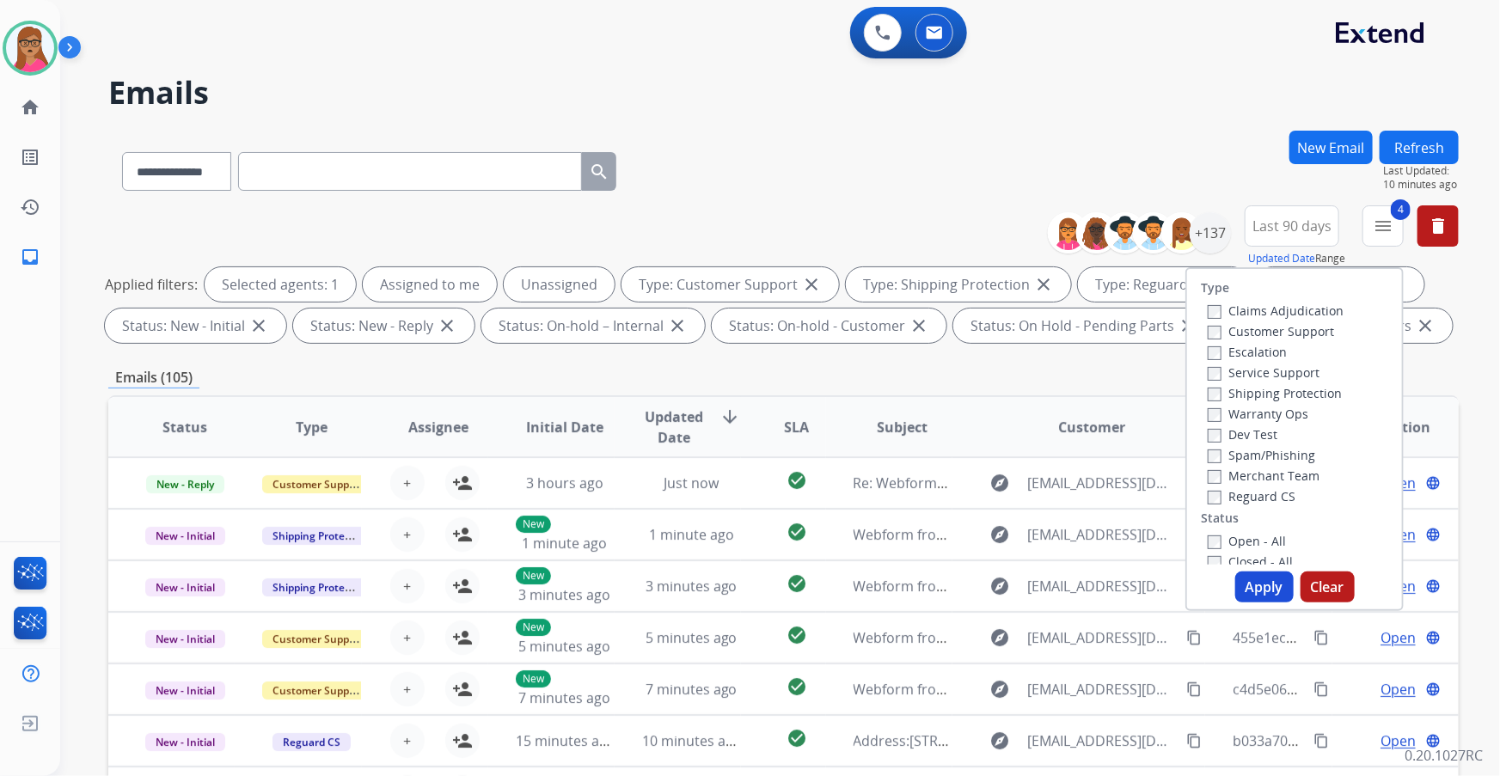
click at [1154, 110] on div "**********" at bounding box center [759, 450] width 1399 height 776
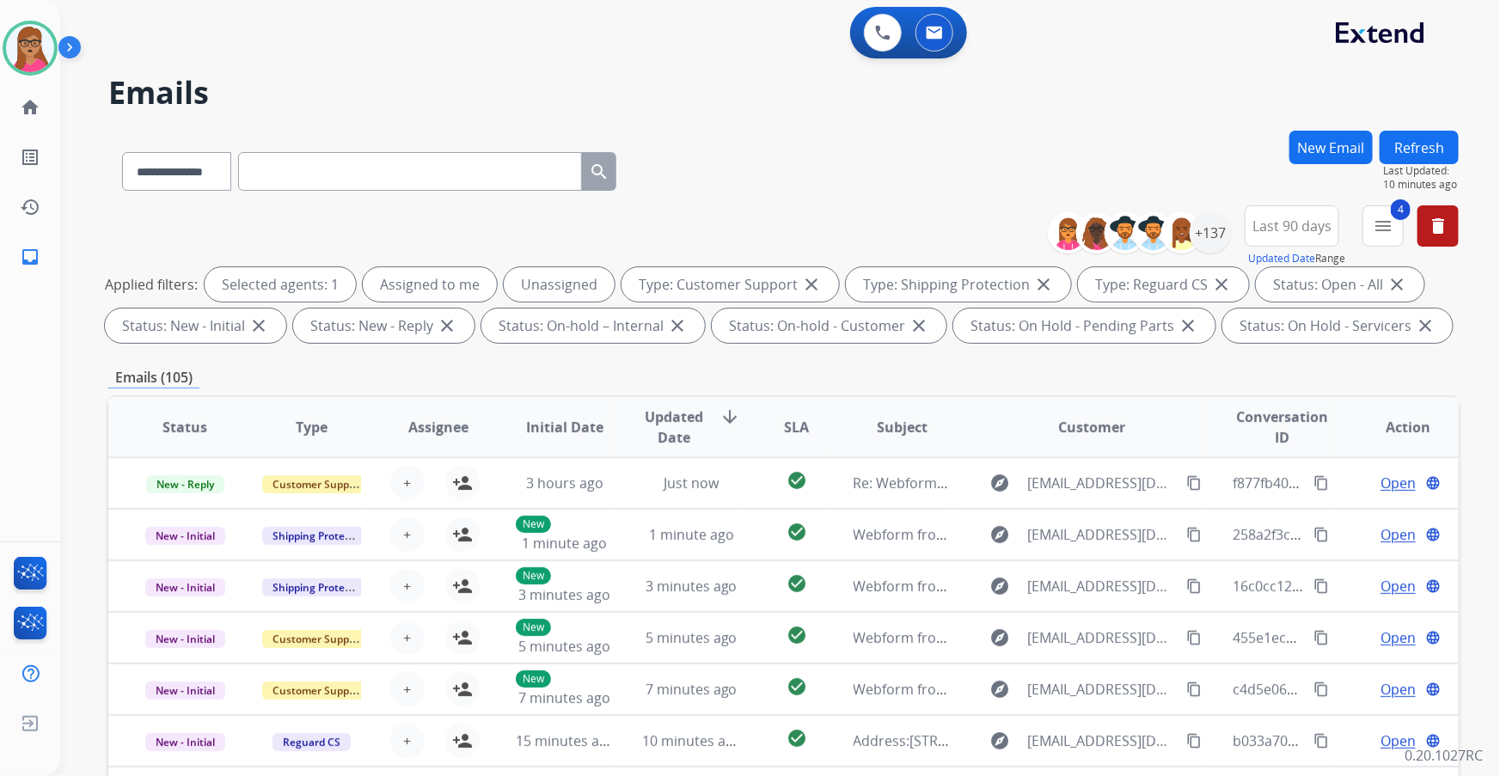
click at [1423, 150] on button "Refresh" at bounding box center [1419, 148] width 79 height 34
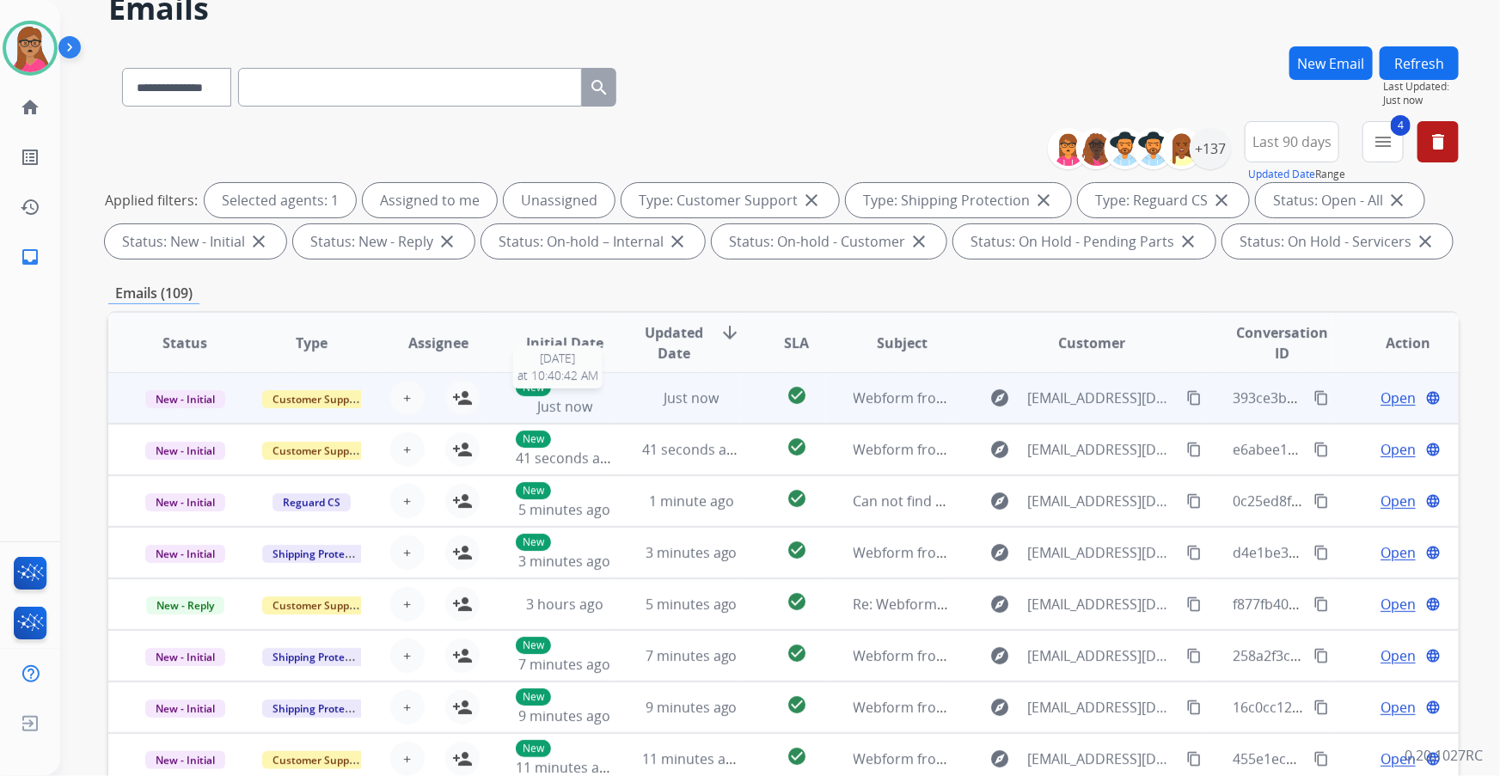
scroll to position [156, 0]
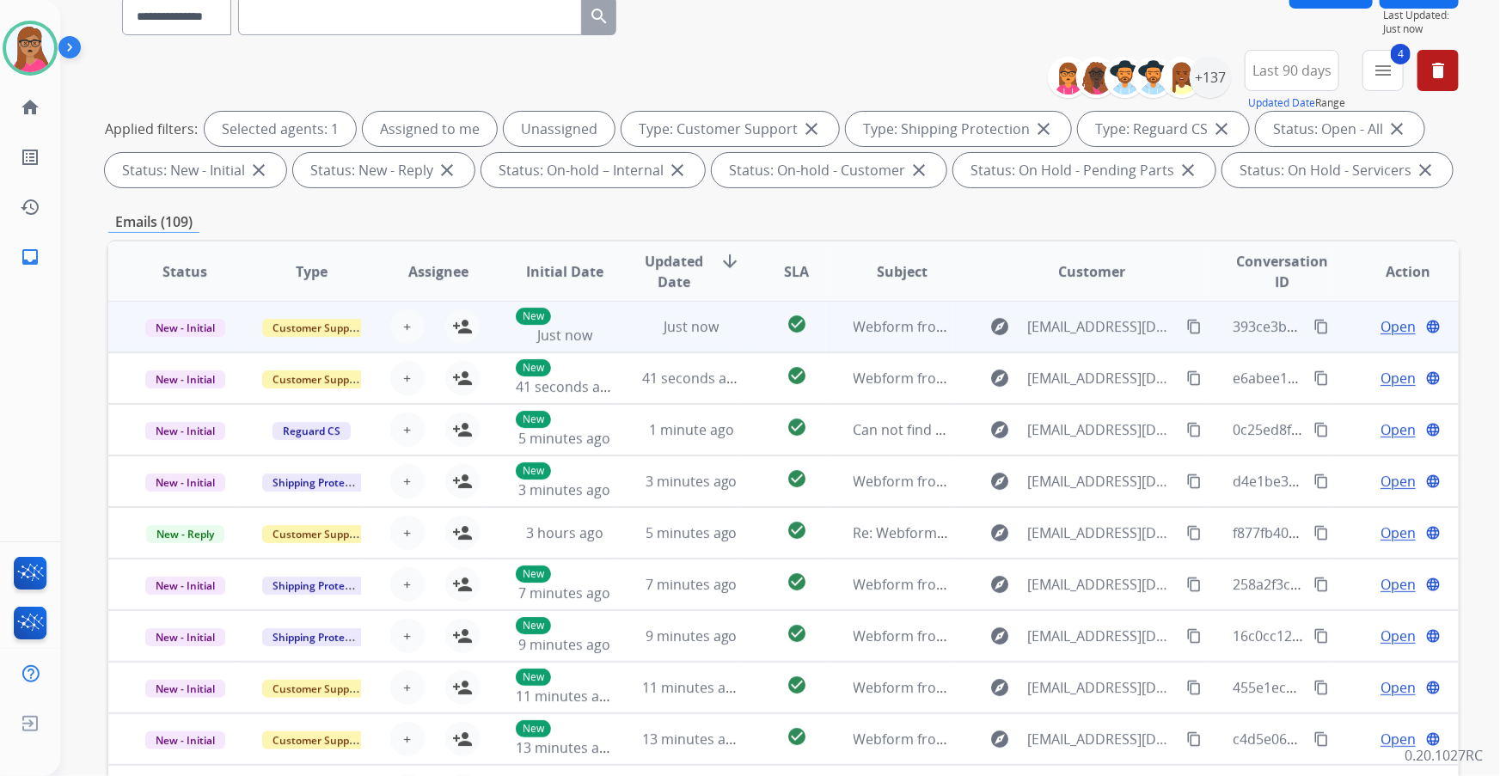
click at [189, 338] on td "New - Initial" at bounding box center [171, 327] width 126 height 52
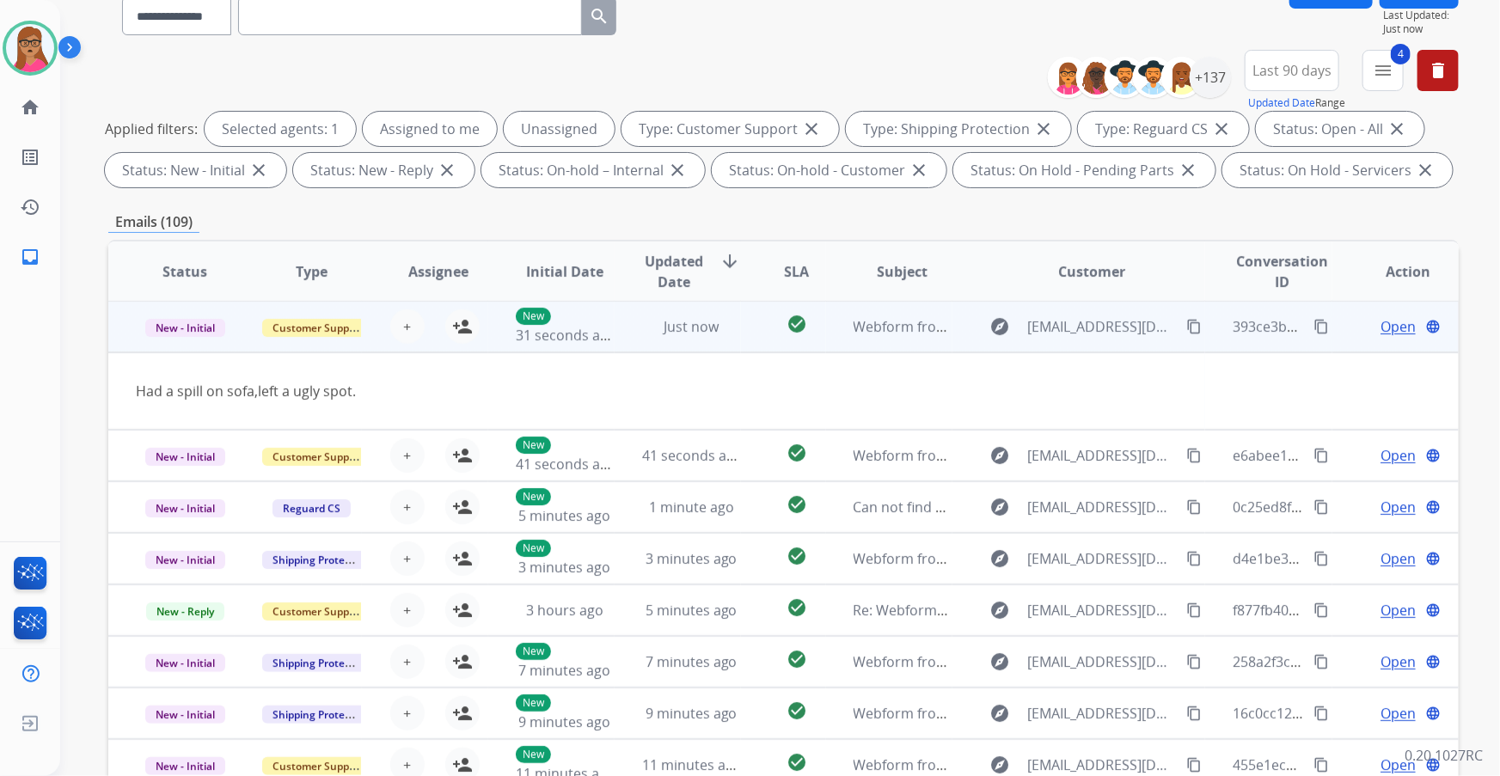
scroll to position [0, 0]
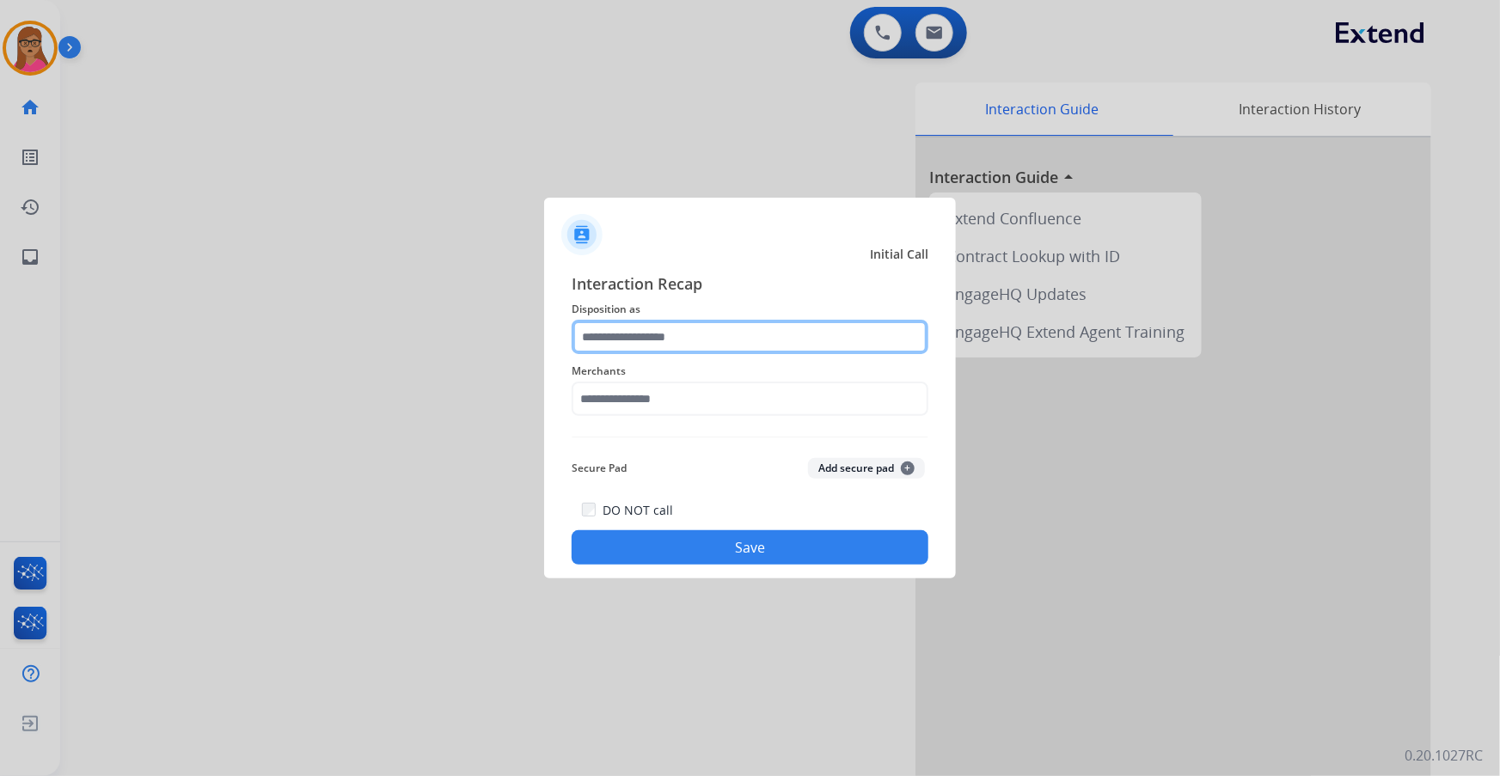
click at [724, 332] on input "text" at bounding box center [750, 337] width 357 height 34
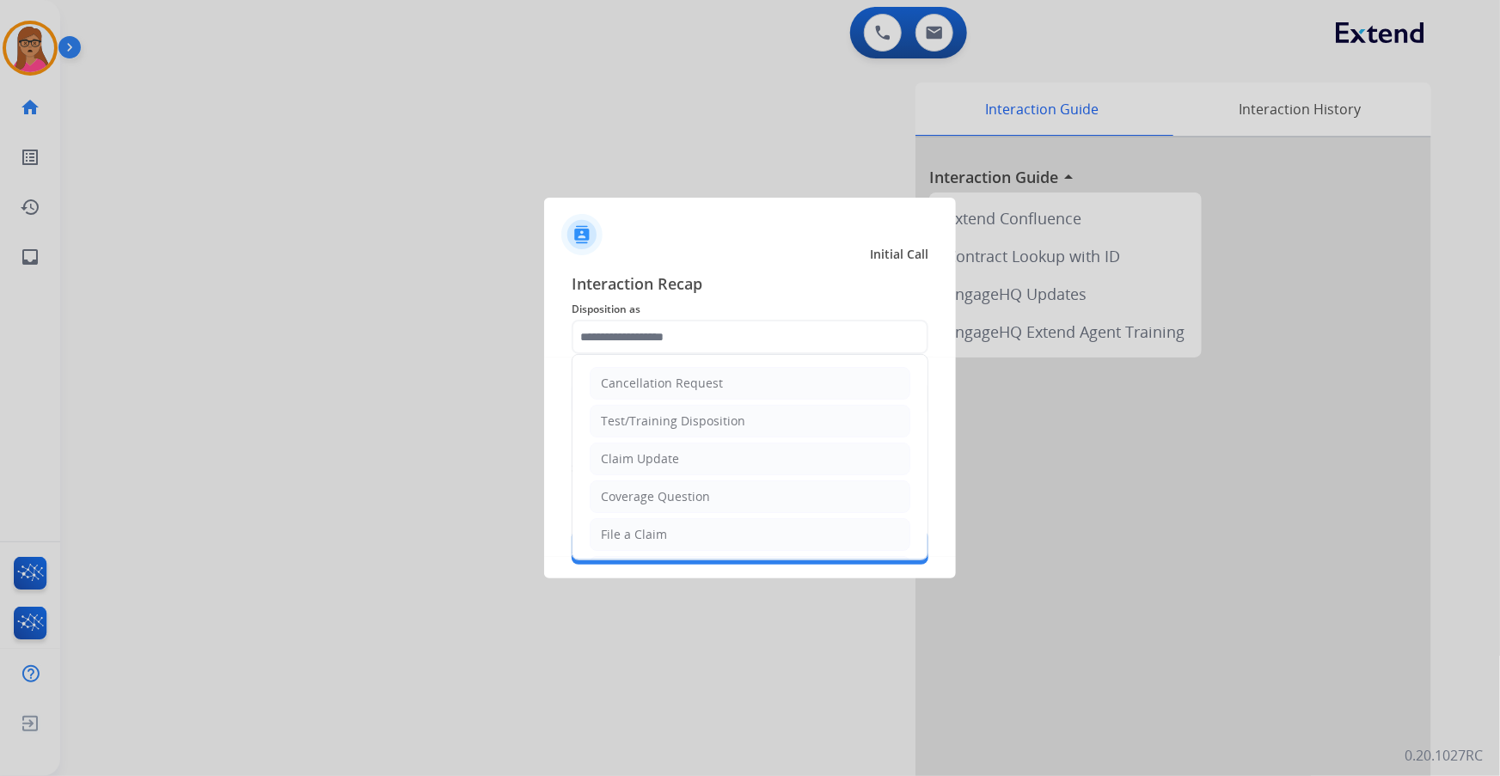
drag, startPoint x: 628, startPoint y: 542, endPoint x: 635, endPoint y: 523, distance: 20.1
click at [629, 540] on div "File a Claim" at bounding box center [634, 534] width 66 height 17
type input "**********"
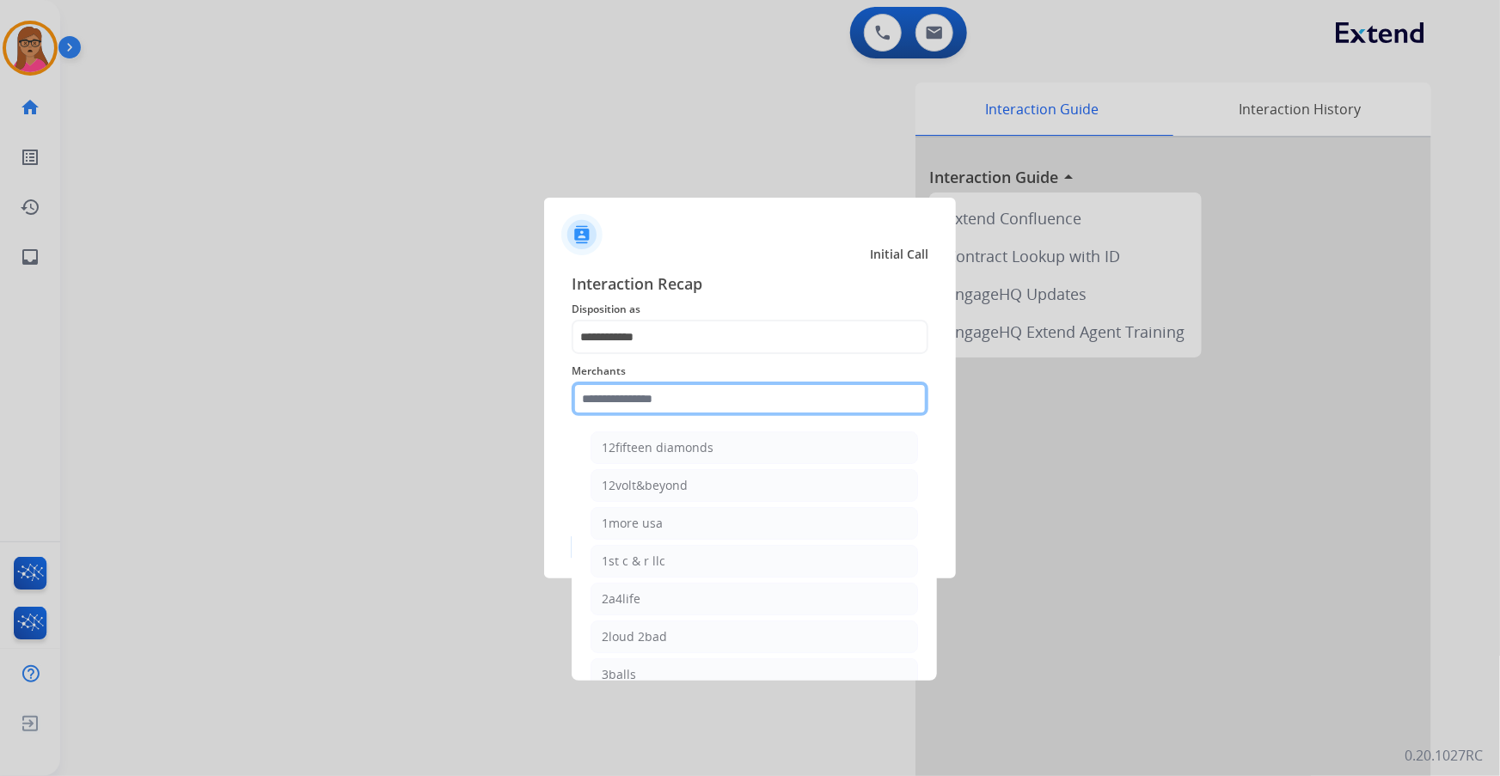
click at [697, 399] on input "text" at bounding box center [750, 399] width 357 height 34
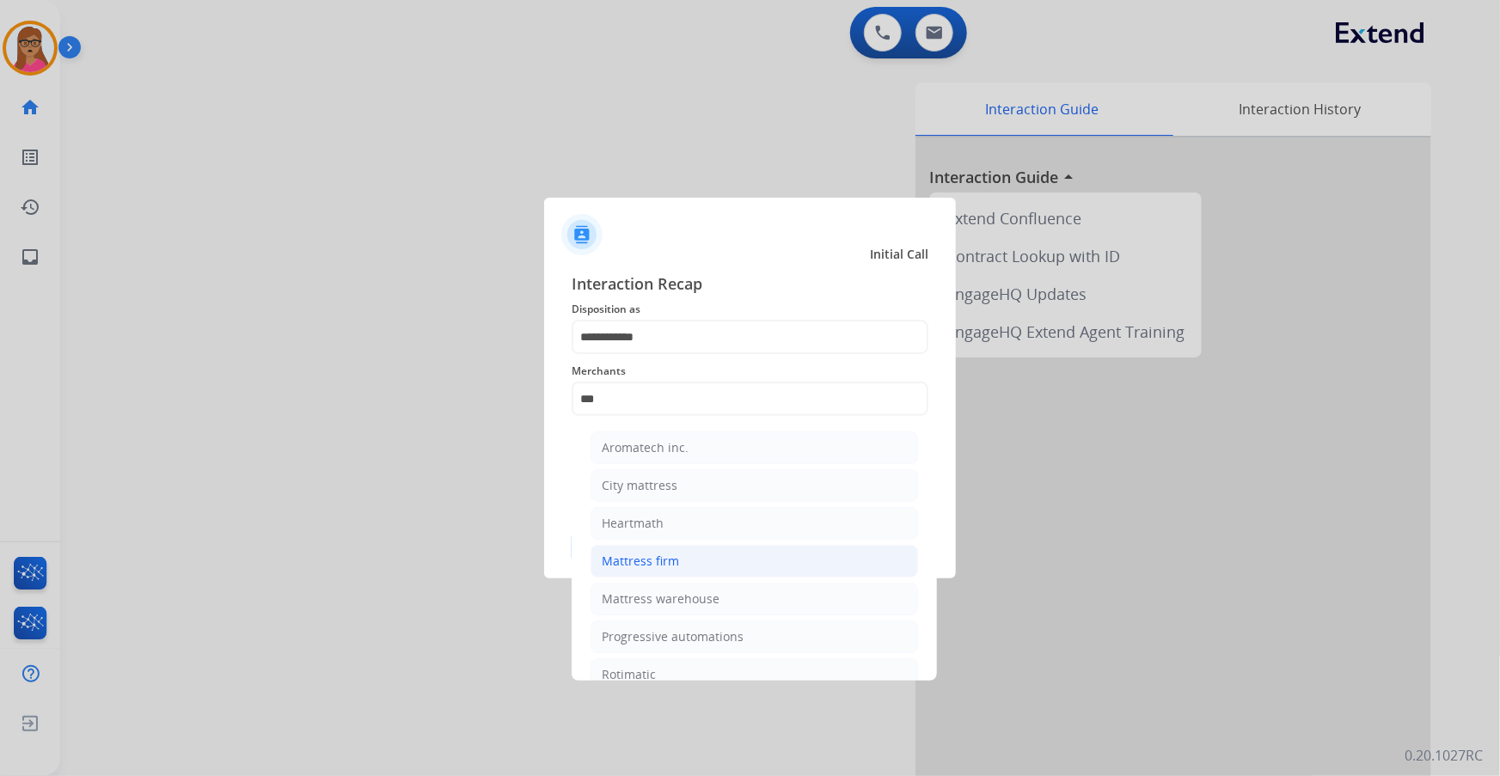
click at [627, 565] on div "Mattress firm" at bounding box center [640, 561] width 77 height 17
type input "**********"
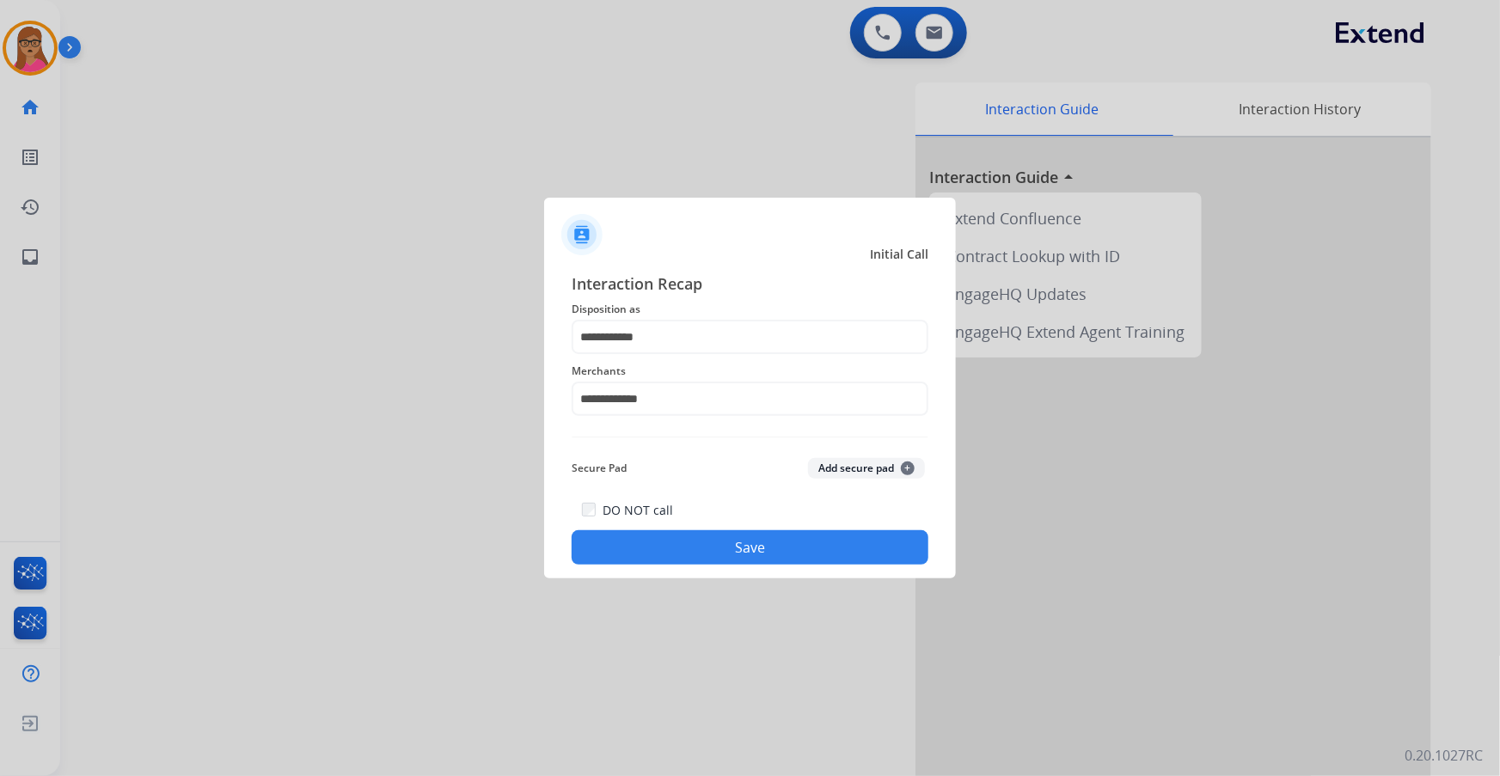
click at [800, 550] on button "Save" at bounding box center [750, 548] width 357 height 34
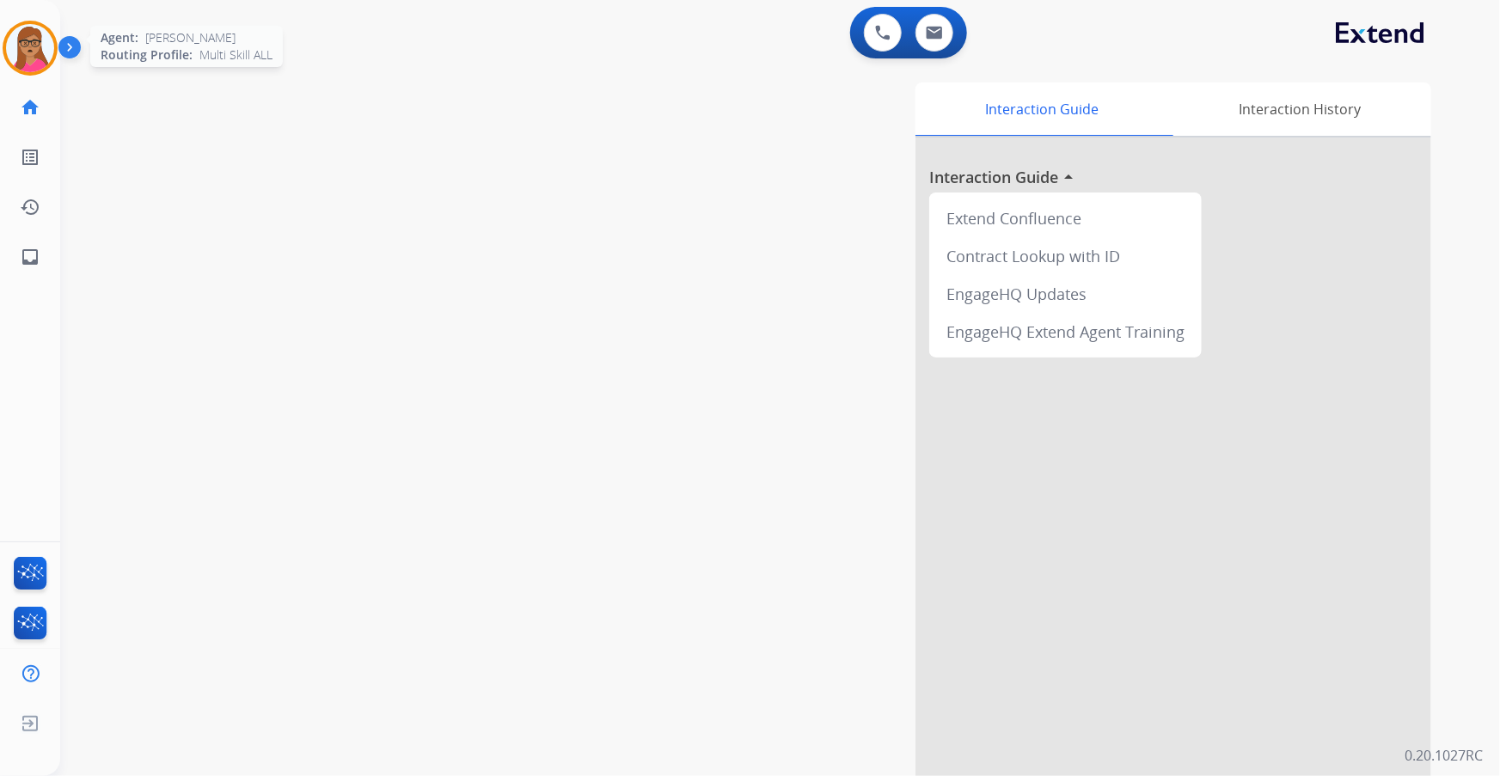
click at [17, 48] on img at bounding box center [30, 48] width 48 height 48
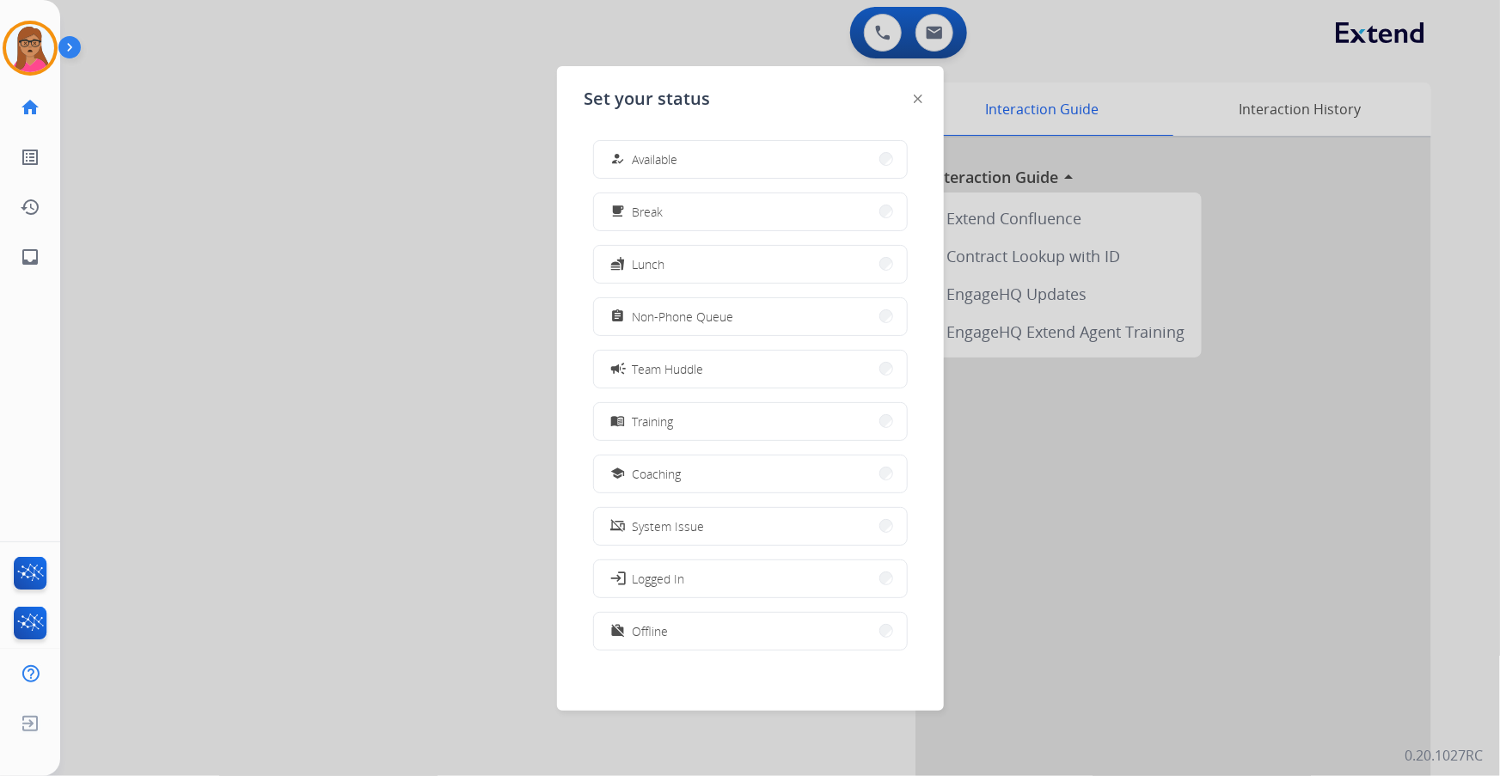
click at [318, 81] on div at bounding box center [750, 388] width 1500 height 776
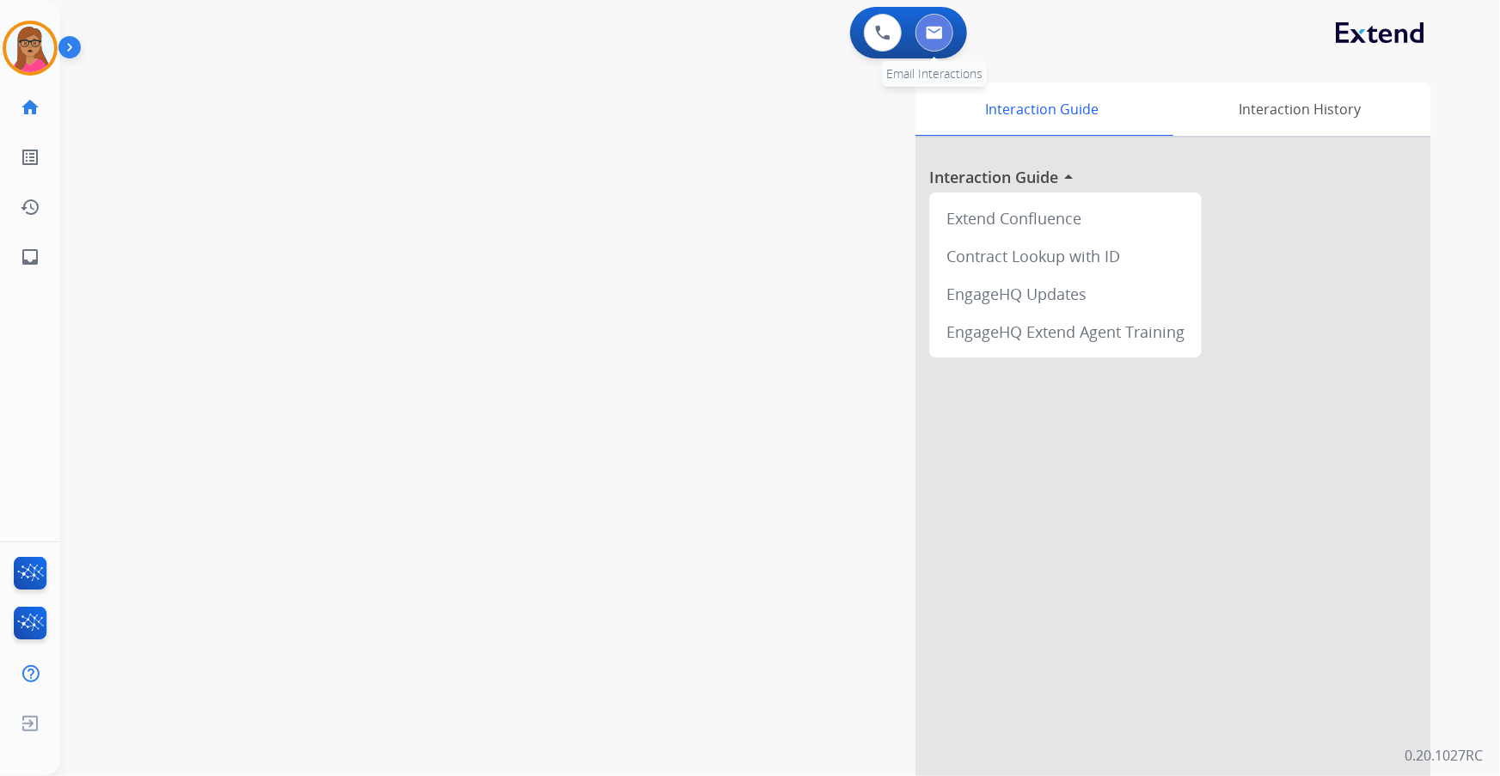
click at [936, 39] on img at bounding box center [934, 33] width 17 height 14
select select "**********"
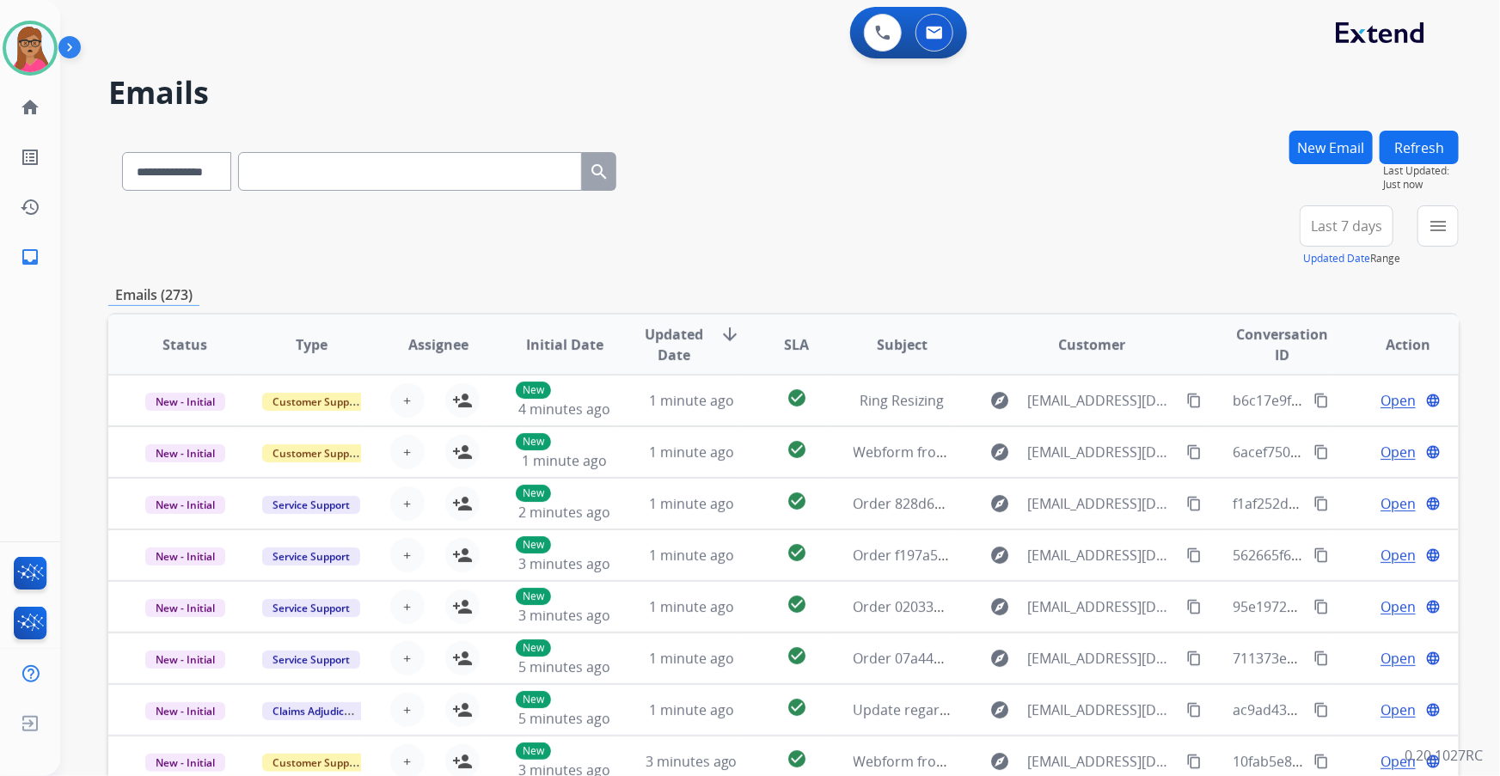
click at [1329, 230] on span "Last 7 days" at bounding box center [1346, 226] width 71 height 7
click at [1299, 439] on div "Last 90 days" at bounding box center [1341, 435] width 95 height 26
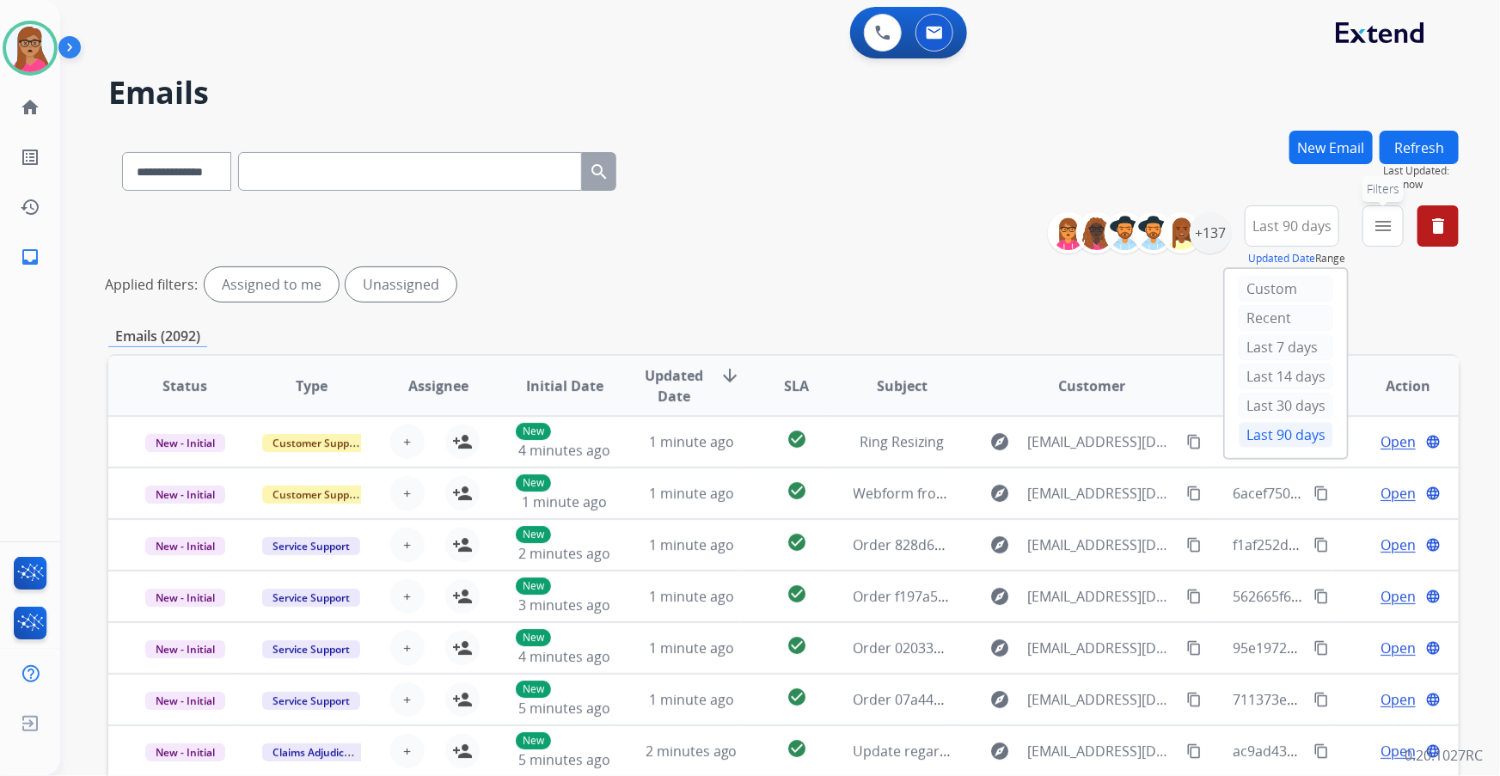
click at [1378, 230] on mat-icon "menu" at bounding box center [1383, 226] width 21 height 21
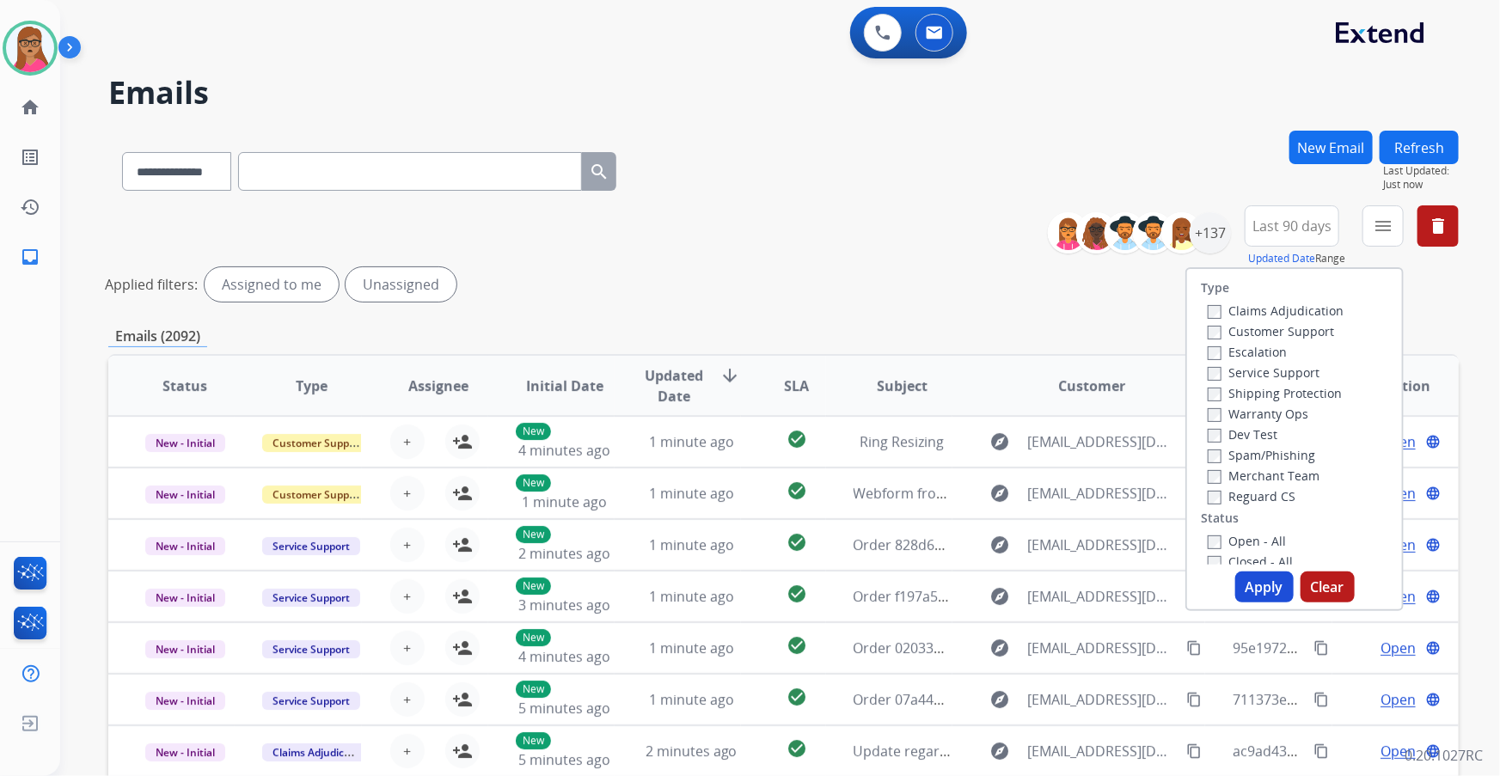
click at [1294, 327] on label "Customer Support" at bounding box center [1271, 331] width 126 height 16
click at [1233, 394] on label "Shipping Protection" at bounding box center [1275, 393] width 134 height 16
drag, startPoint x: 1229, startPoint y: 492, endPoint x: 1256, endPoint y: 508, distance: 32.0
click at [1227, 492] on label "Reguard CS" at bounding box center [1252, 496] width 88 height 16
drag, startPoint x: 1251, startPoint y: 586, endPoint x: 1244, endPoint y: 579, distance: 9.7
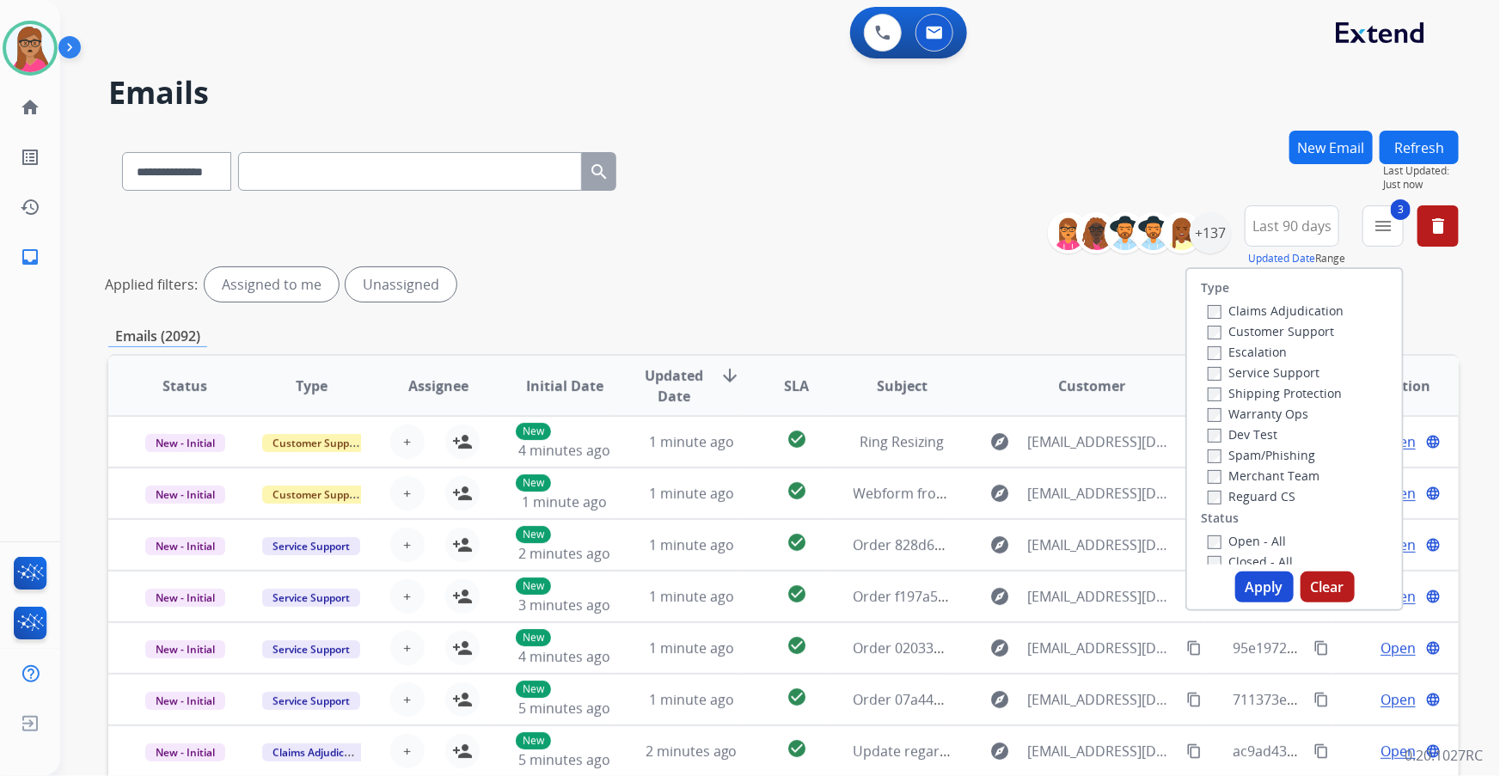
click at [1252, 586] on button "Apply" at bounding box center [1265, 587] width 58 height 31
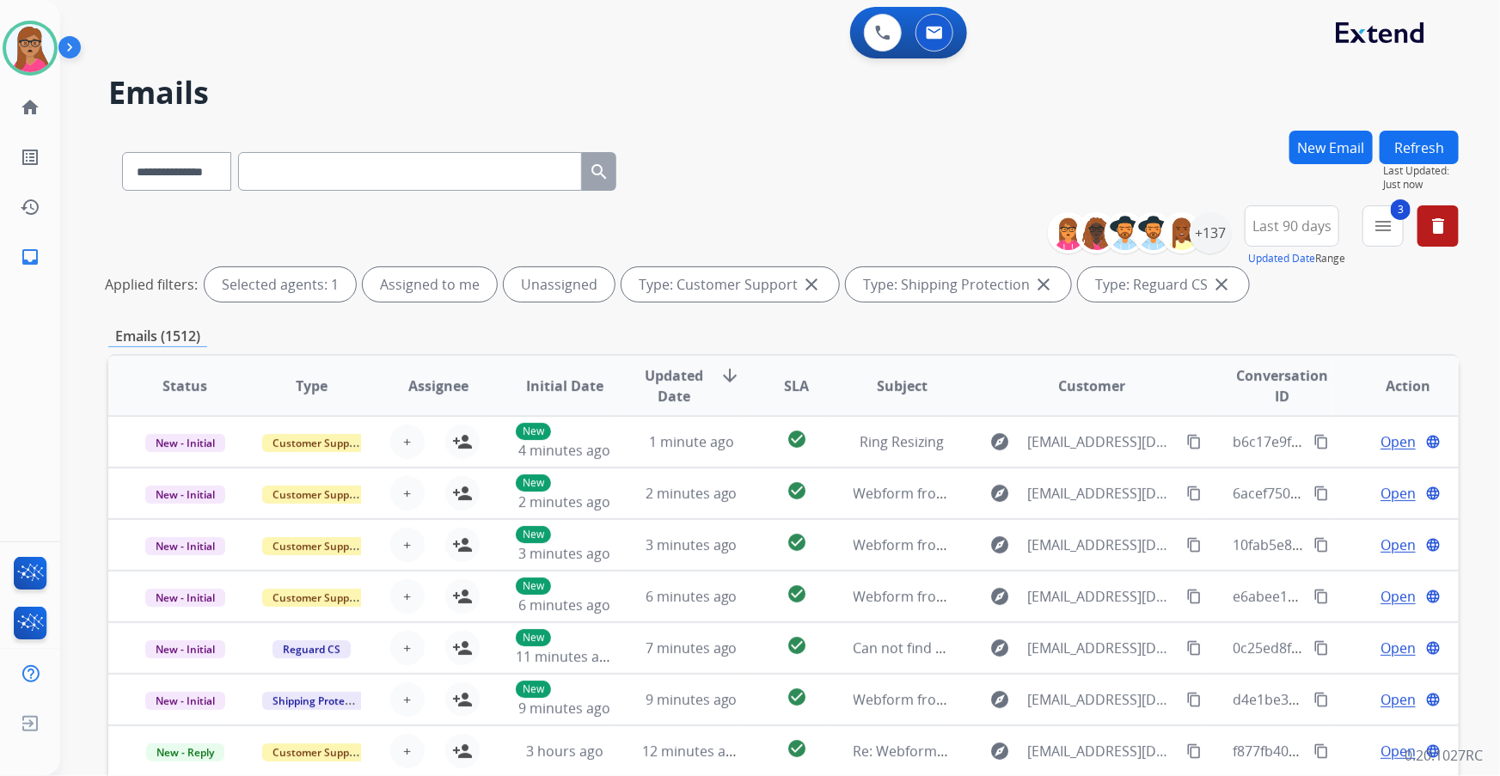
click at [1296, 230] on span "Last 90 days" at bounding box center [1292, 226] width 79 height 7
click at [1372, 224] on button "3 menu Filters" at bounding box center [1383, 226] width 41 height 41
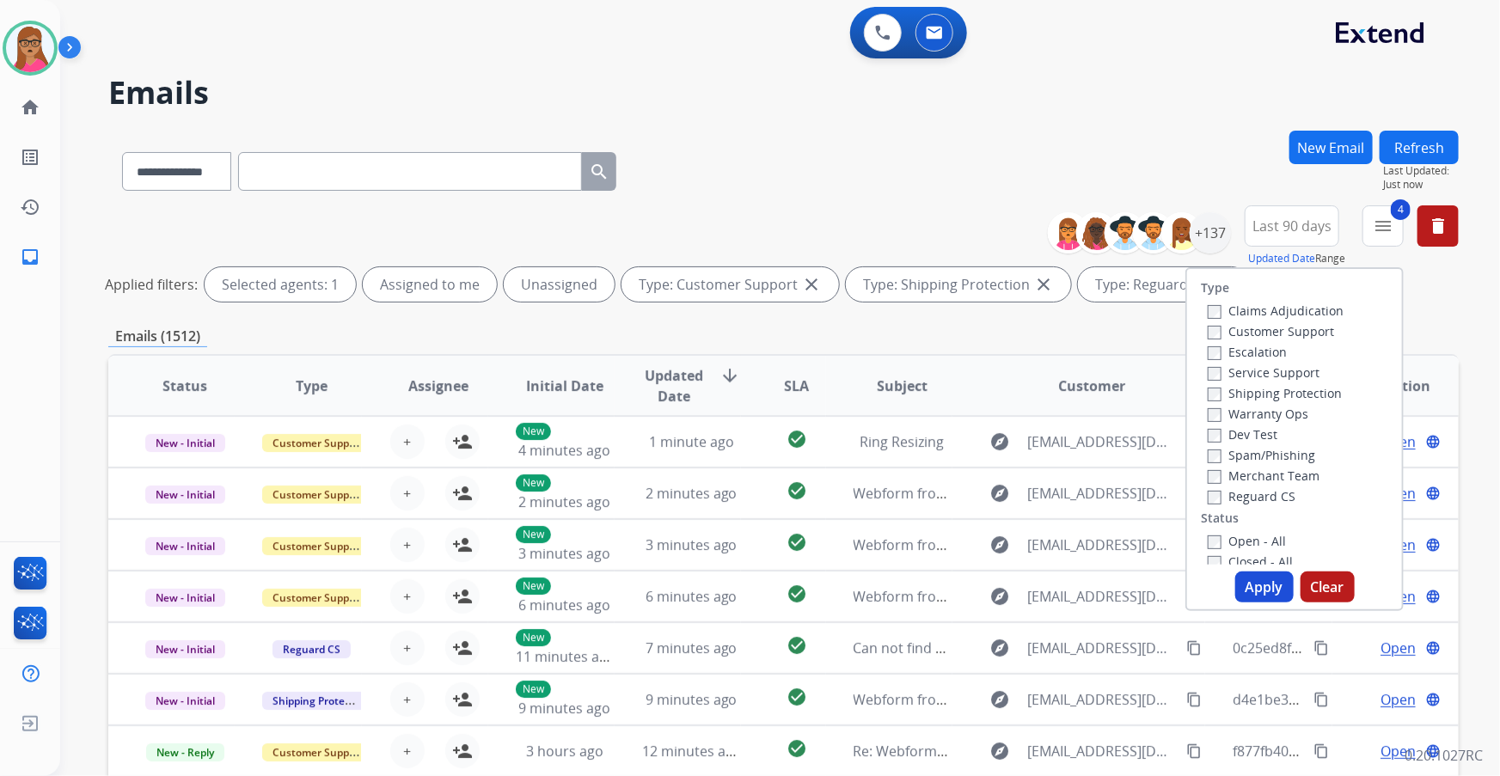
click at [1256, 590] on button "Apply" at bounding box center [1265, 587] width 58 height 31
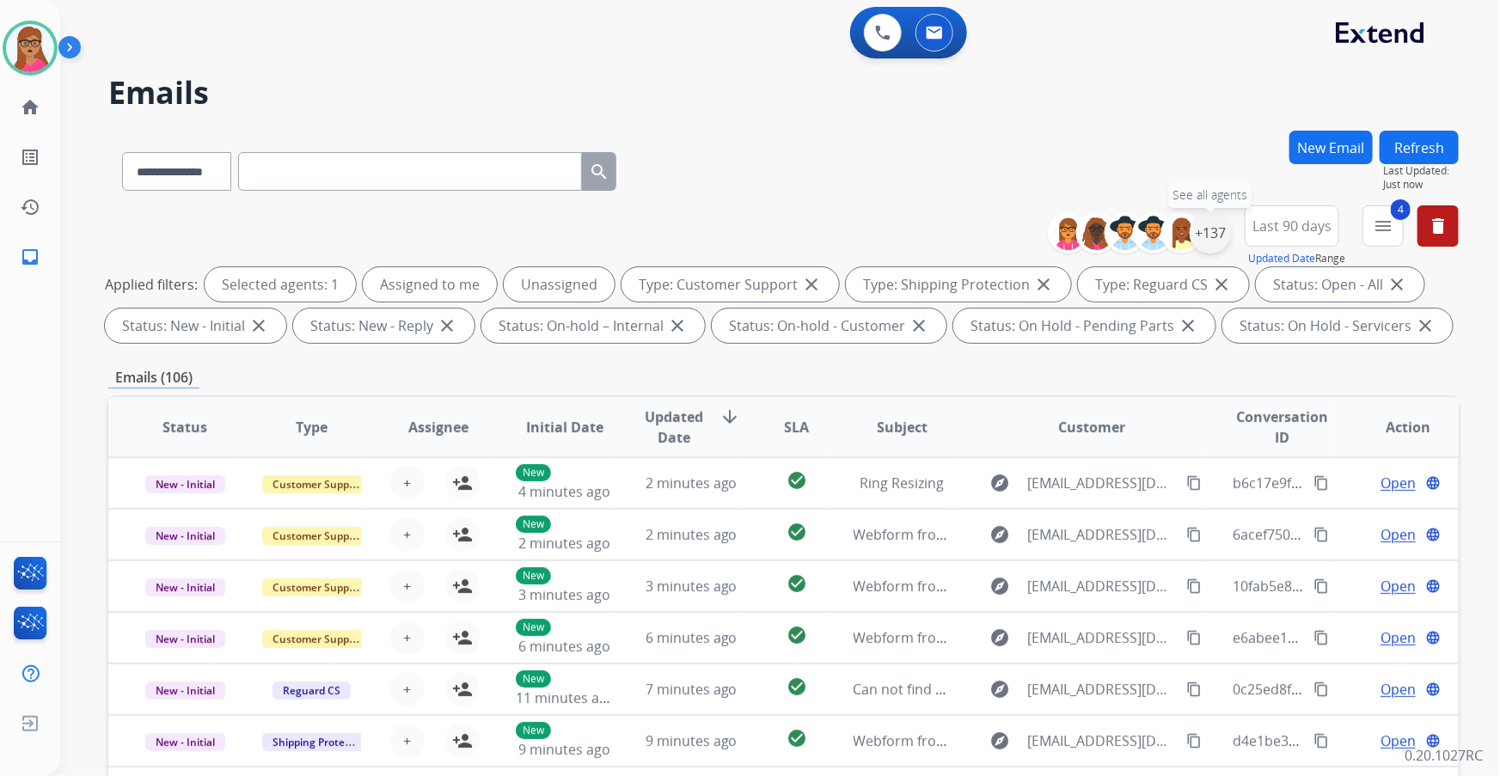
click at [1205, 247] on div "+137" at bounding box center [1210, 232] width 41 height 41
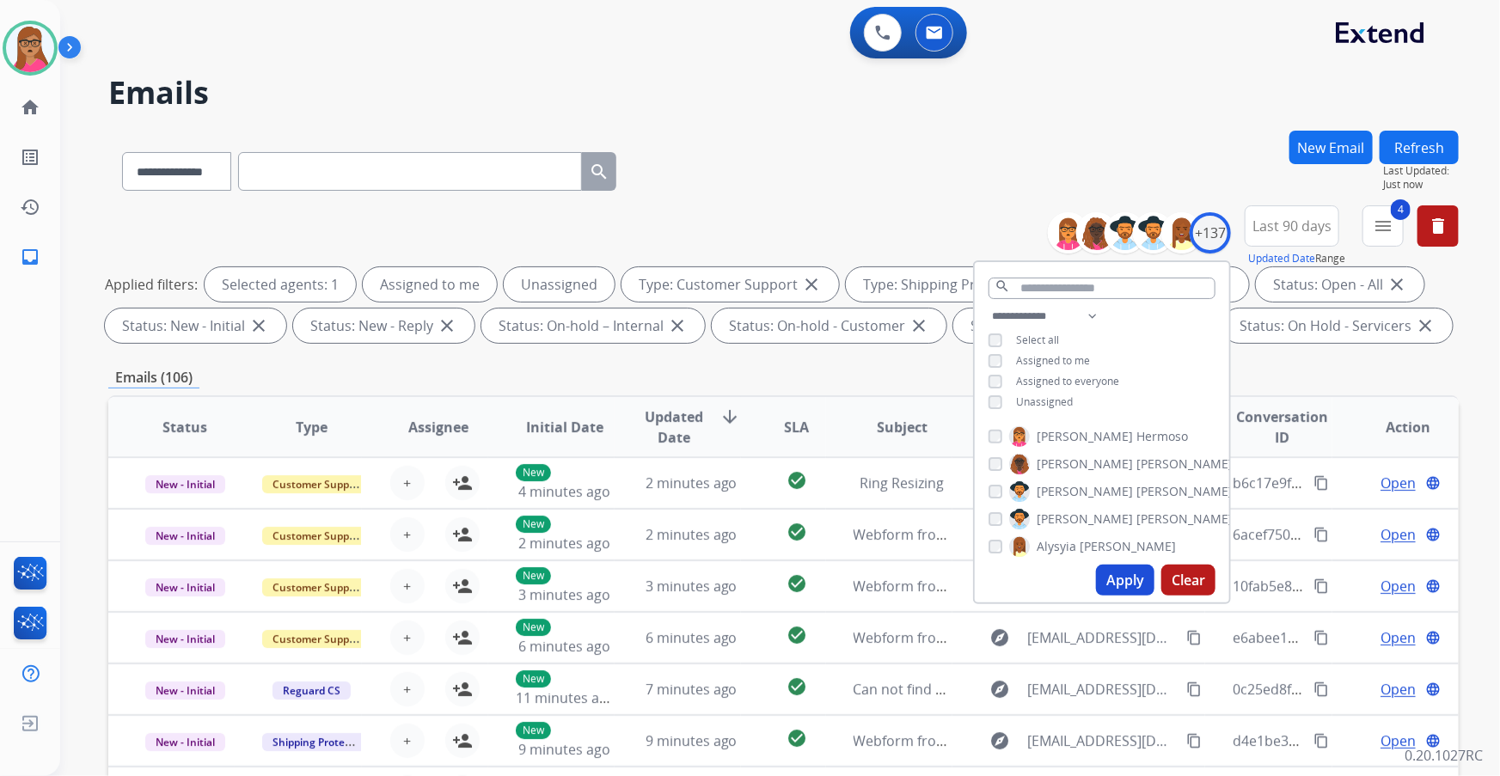
click at [1240, 347] on div "**********" at bounding box center [783, 278] width 1351 height 144
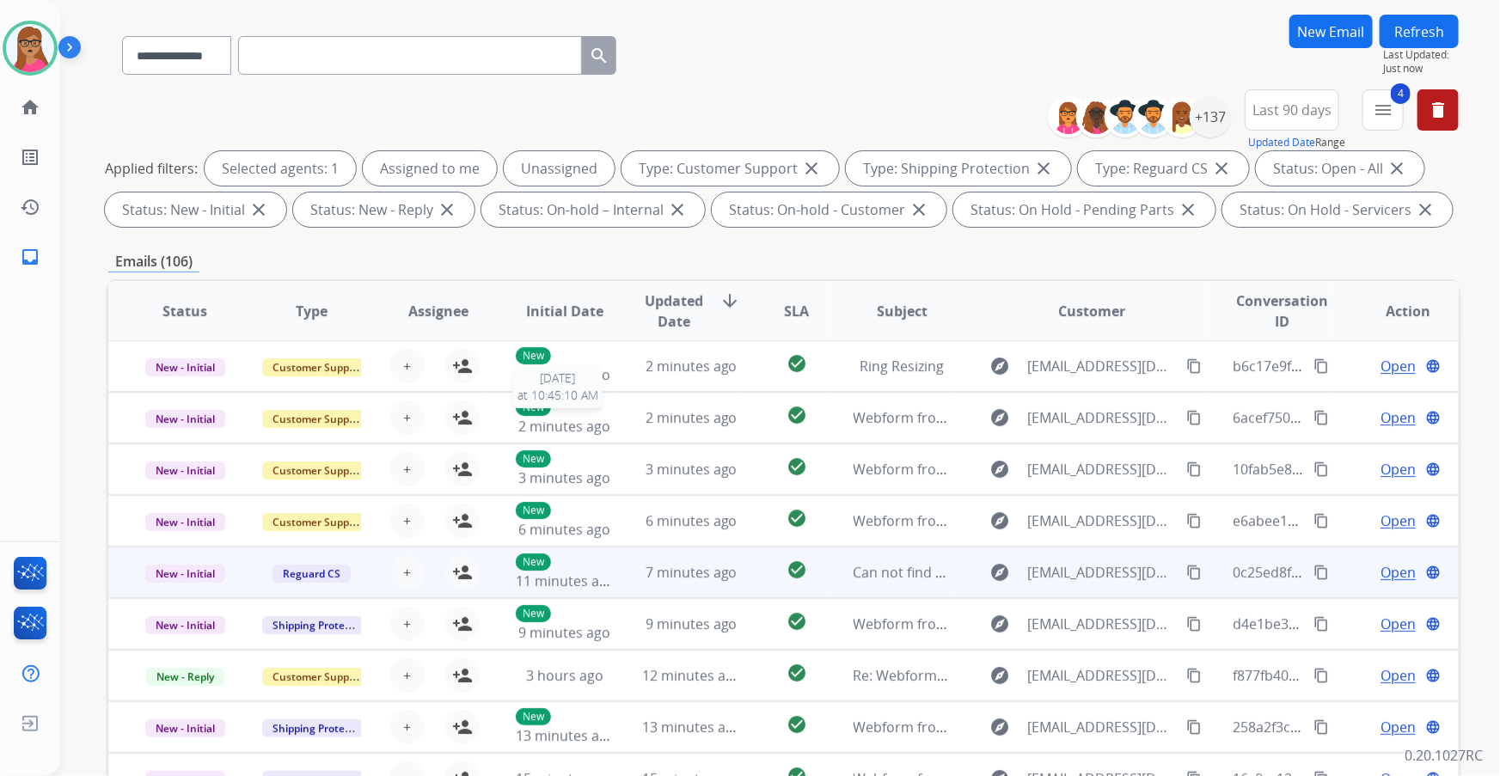
scroll to position [234, 0]
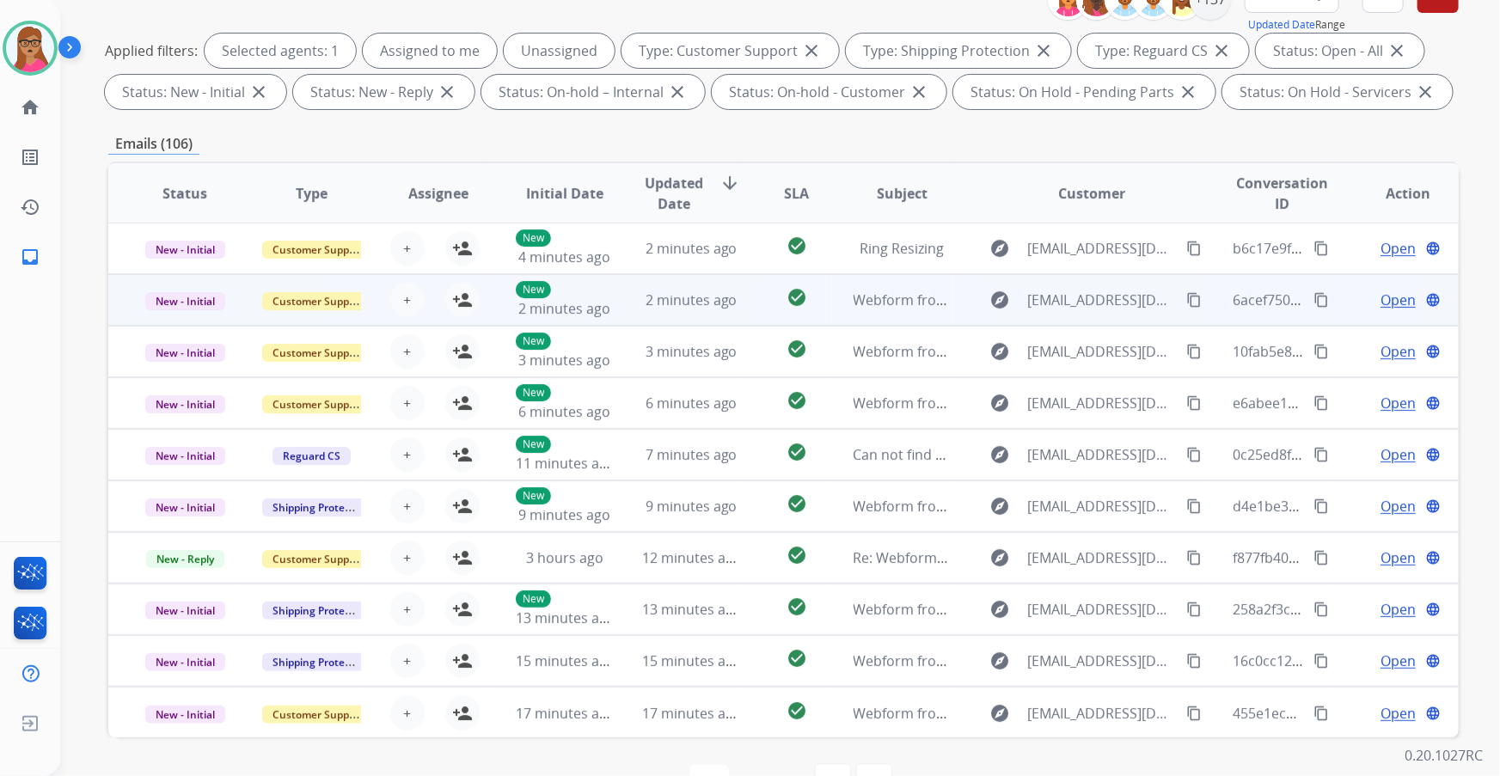
click at [167, 311] on td "New - Initial" at bounding box center [171, 300] width 126 height 52
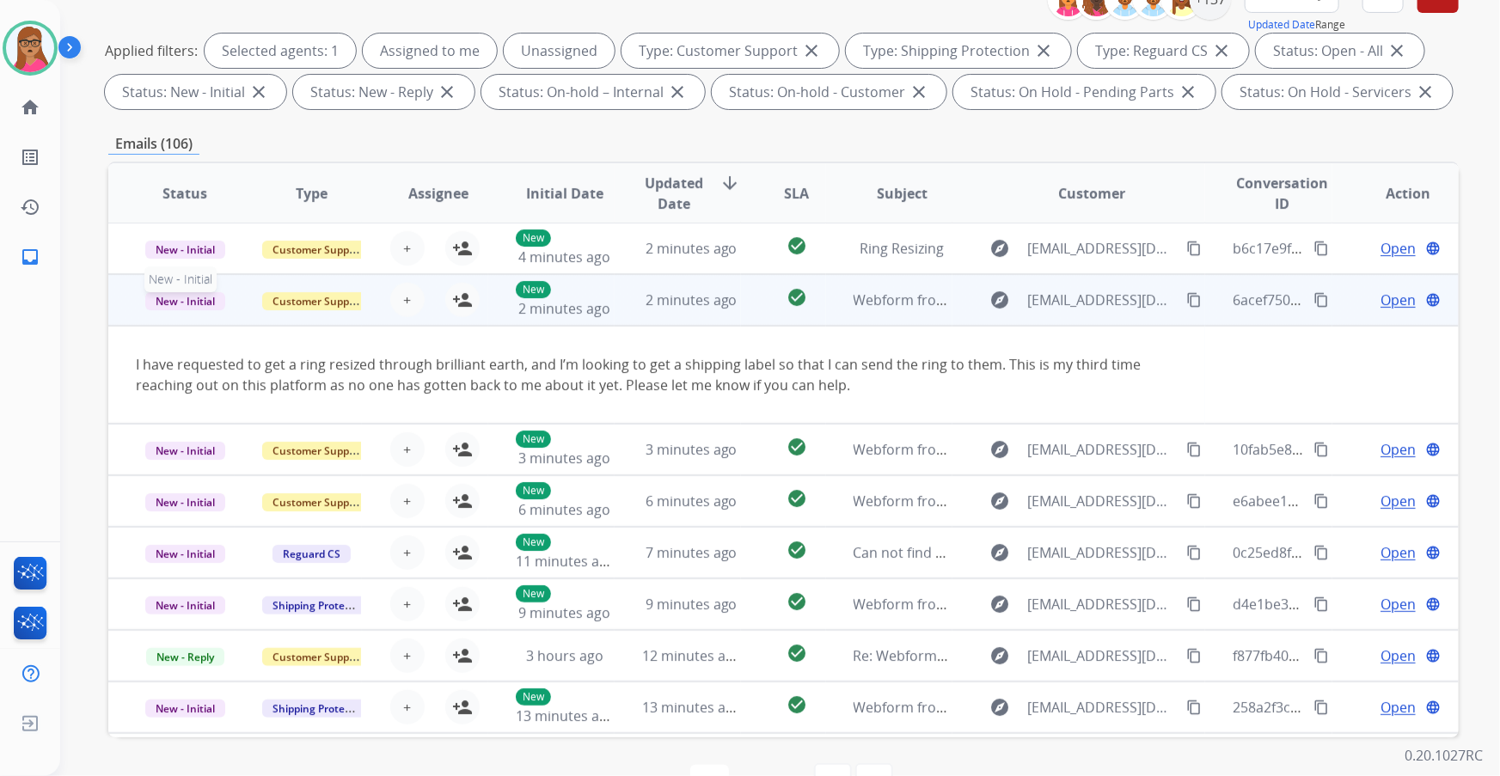
scroll to position [52, 0]
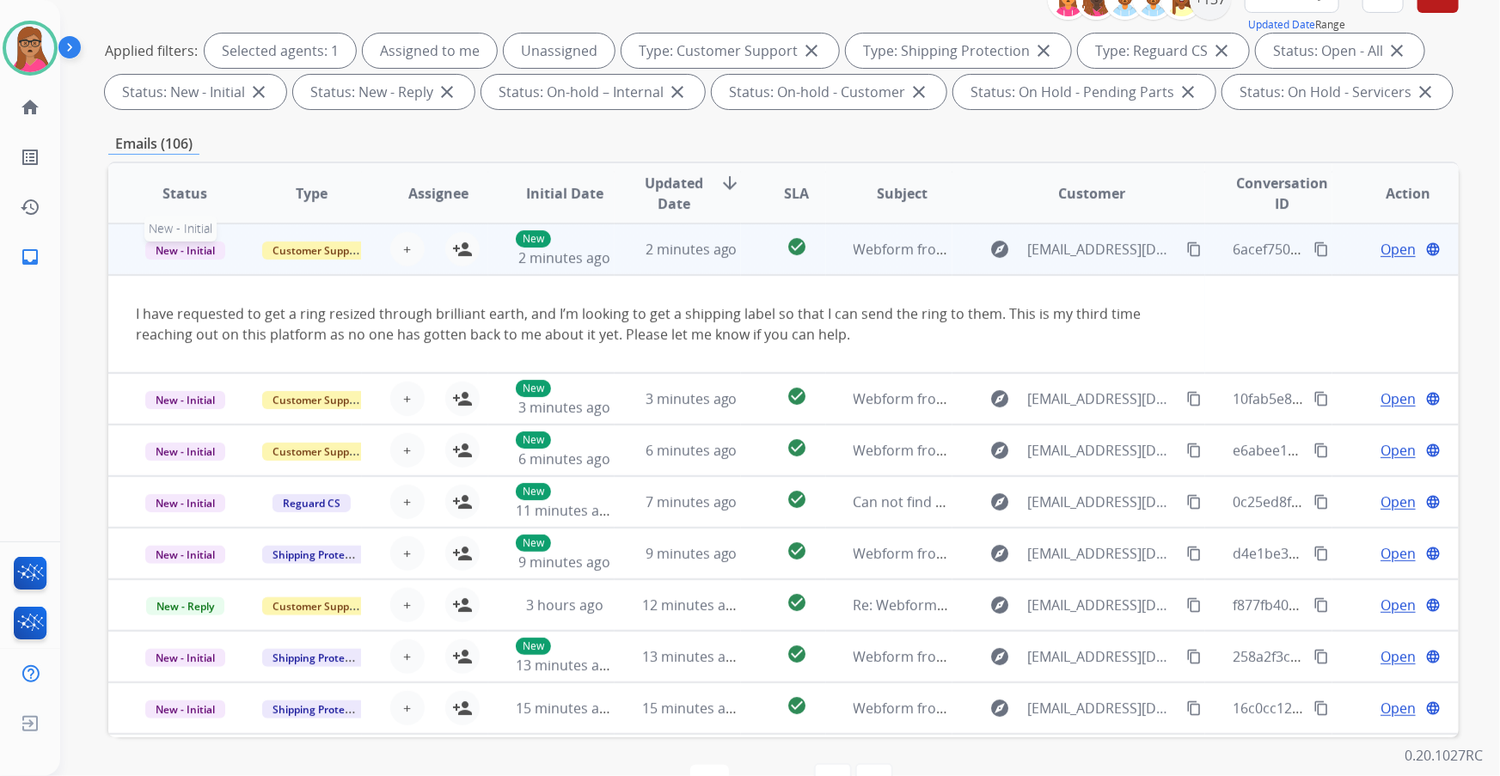
click at [186, 258] on span "New - Initial" at bounding box center [185, 251] width 80 height 18
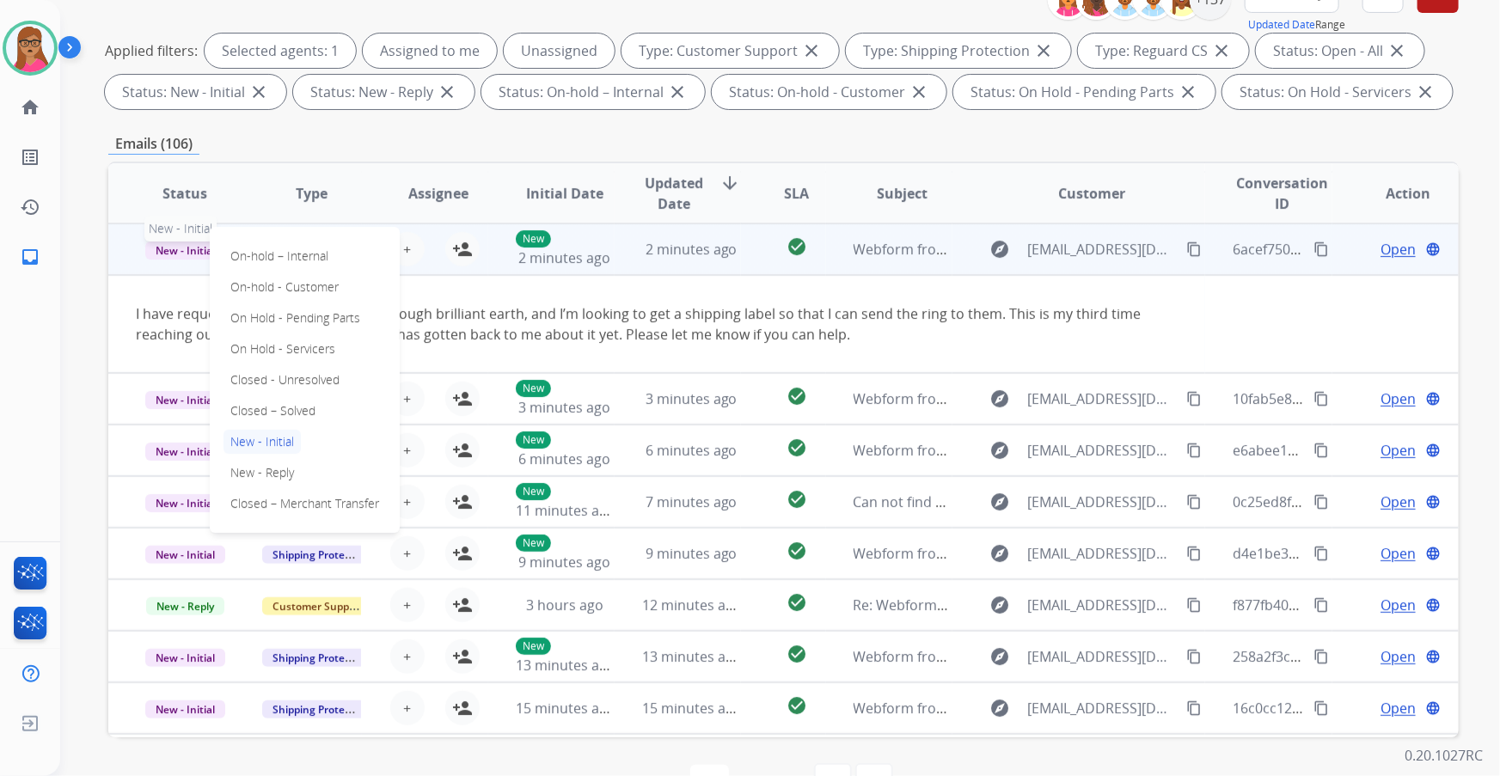
click at [178, 258] on span "New - Initial" at bounding box center [185, 251] width 80 height 18
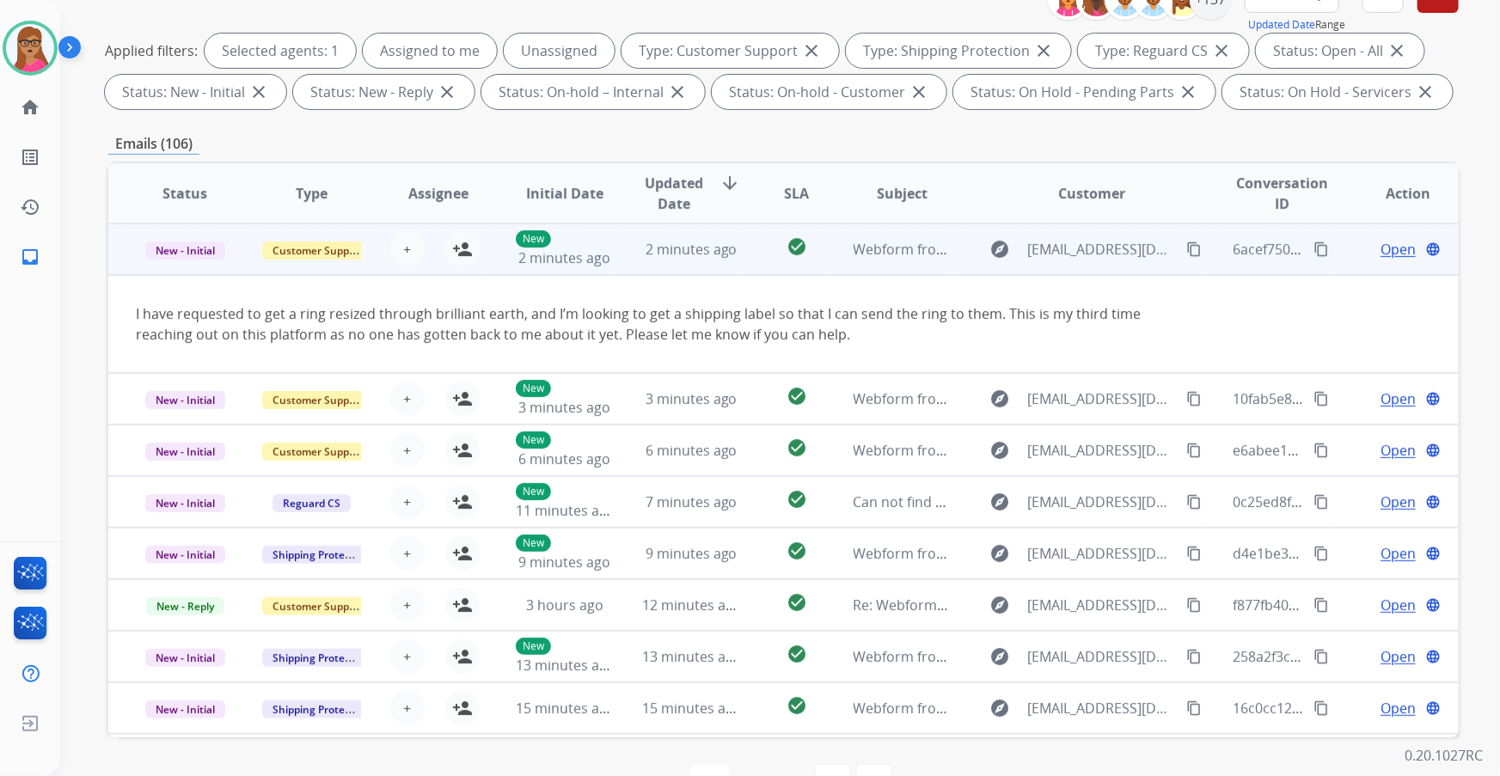
click at [176, 262] on td "New - Initial" at bounding box center [171, 250] width 126 height 52
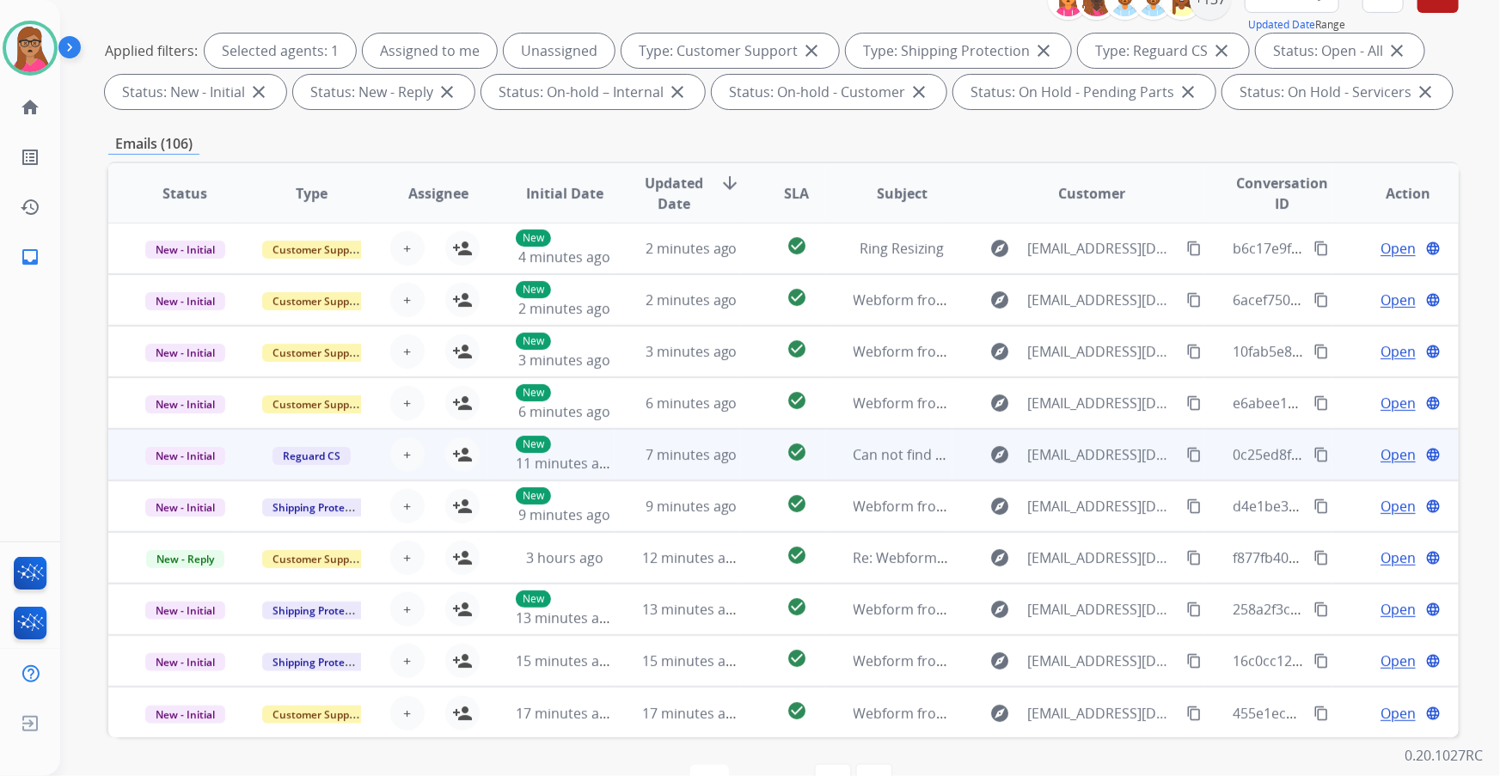
click at [172, 429] on td "New - Initial" at bounding box center [171, 455] width 126 height 52
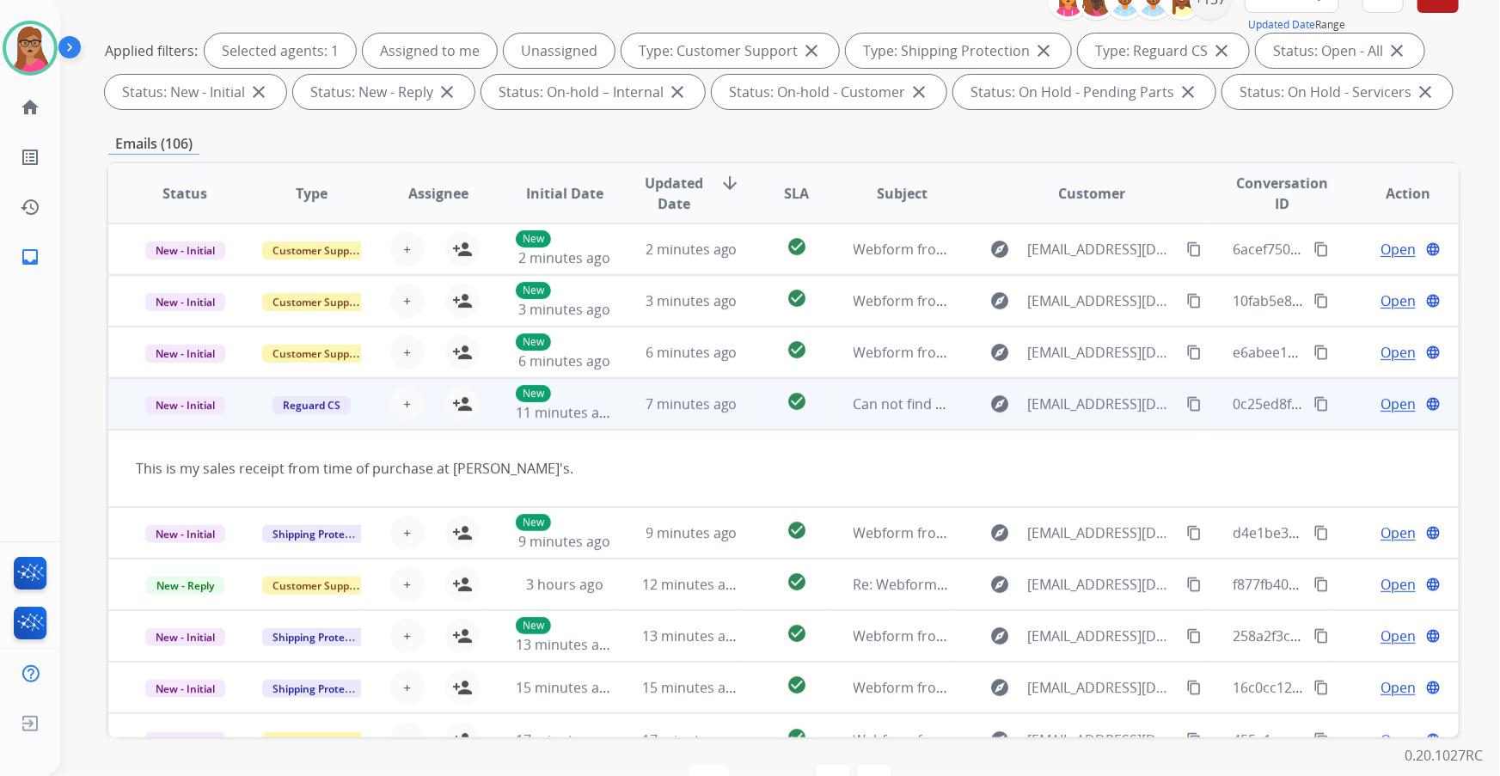
scroll to position [78, 0]
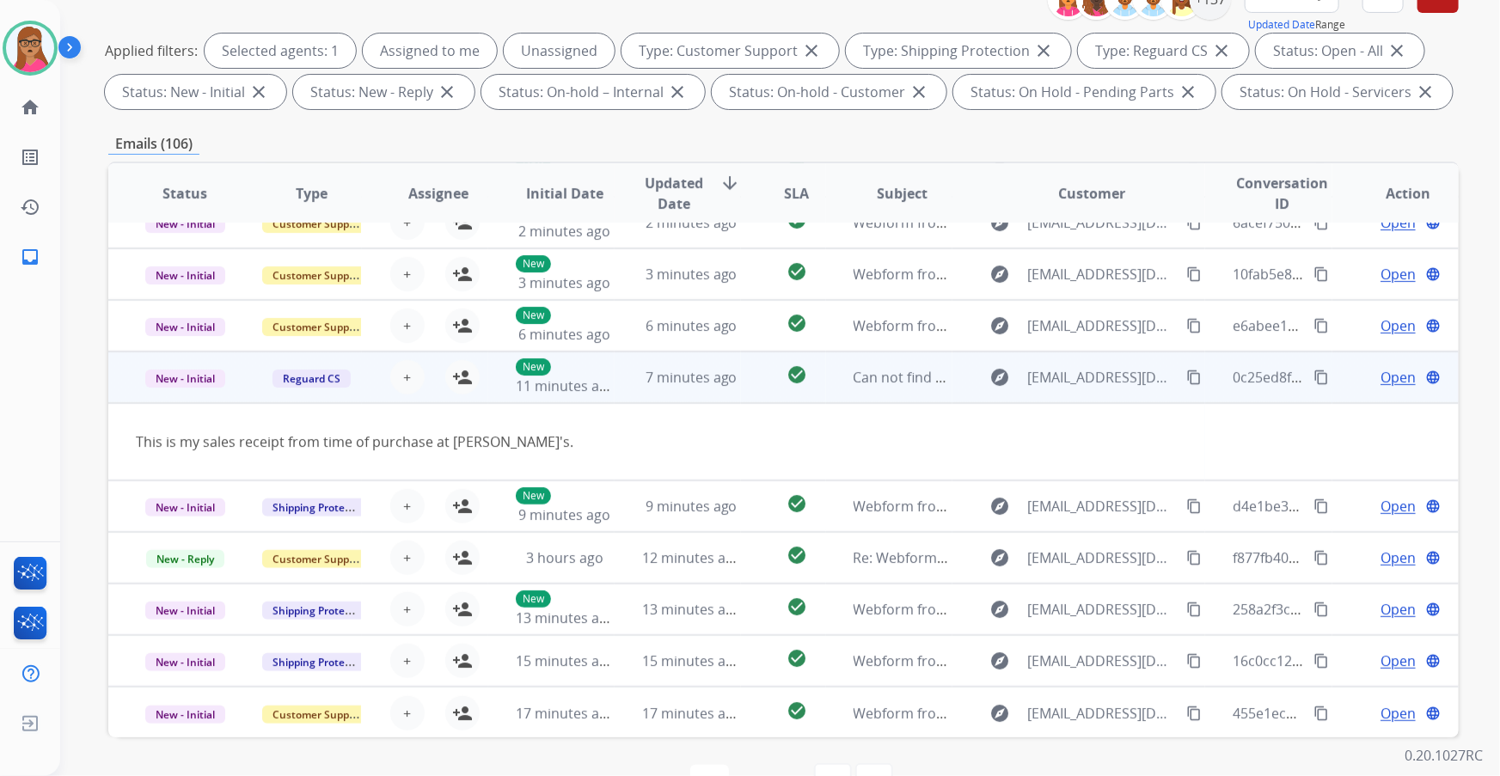
click at [185, 395] on td "New - Initial" at bounding box center [171, 378] width 126 height 52
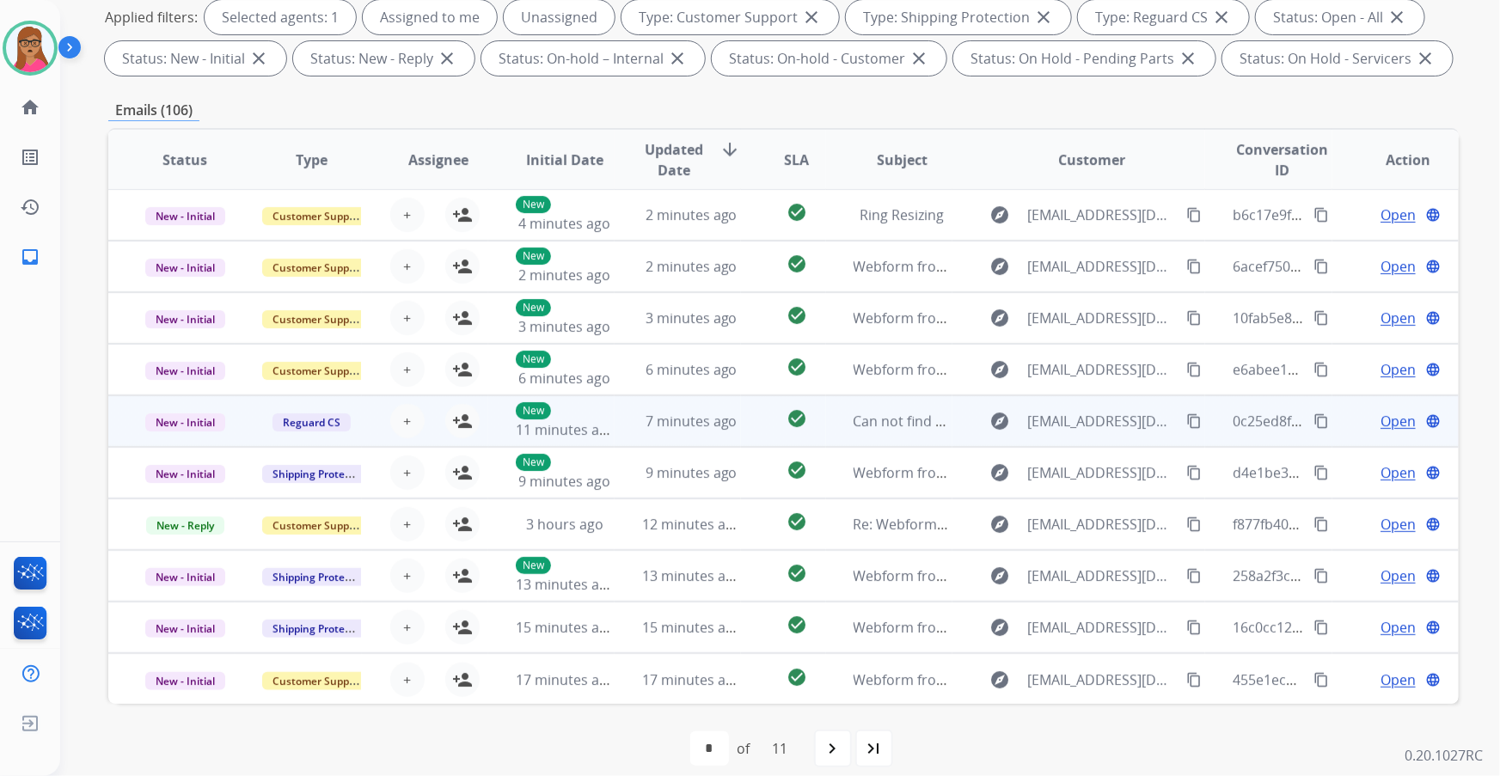
scroll to position [284, 0]
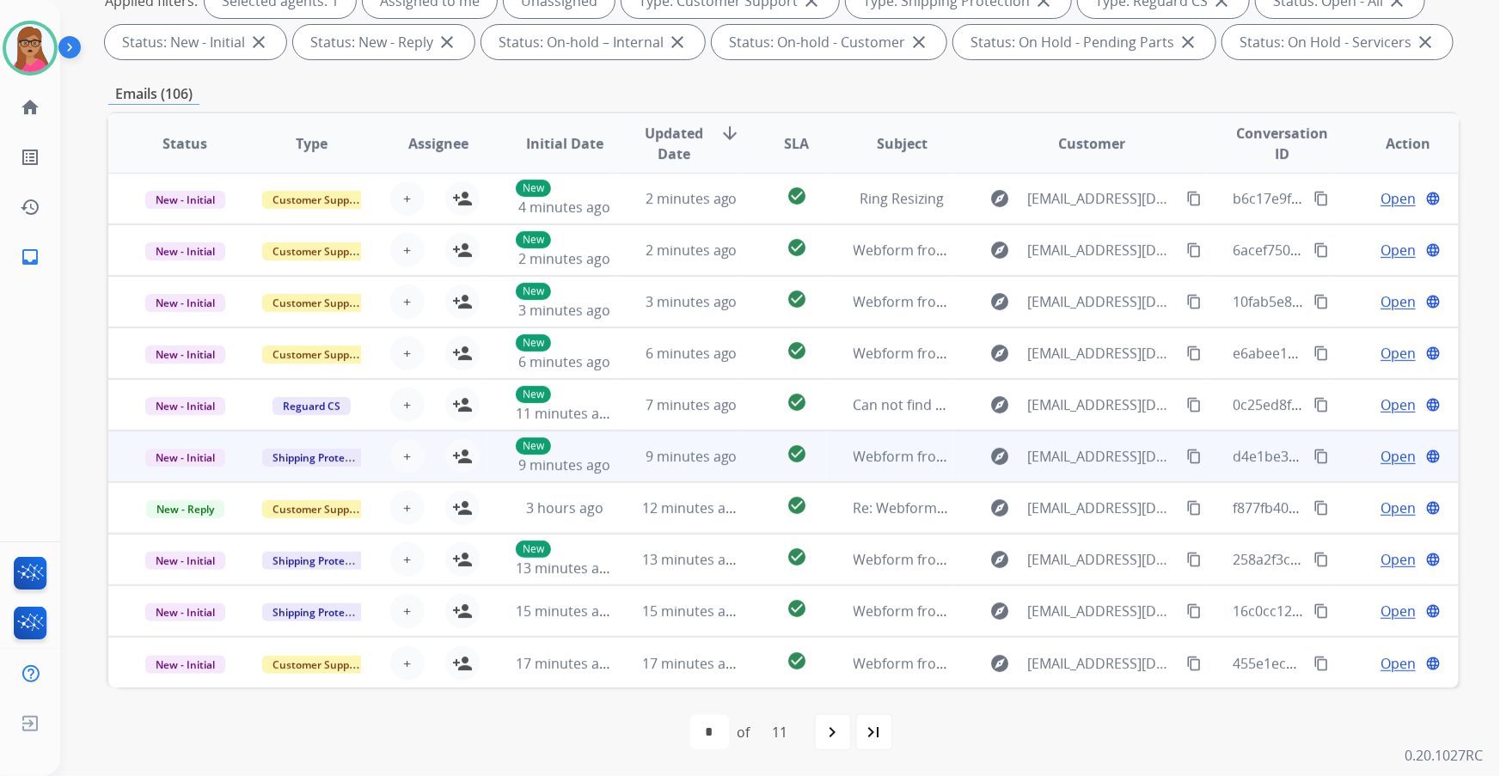
click at [172, 472] on td "New - Initial" at bounding box center [171, 457] width 126 height 52
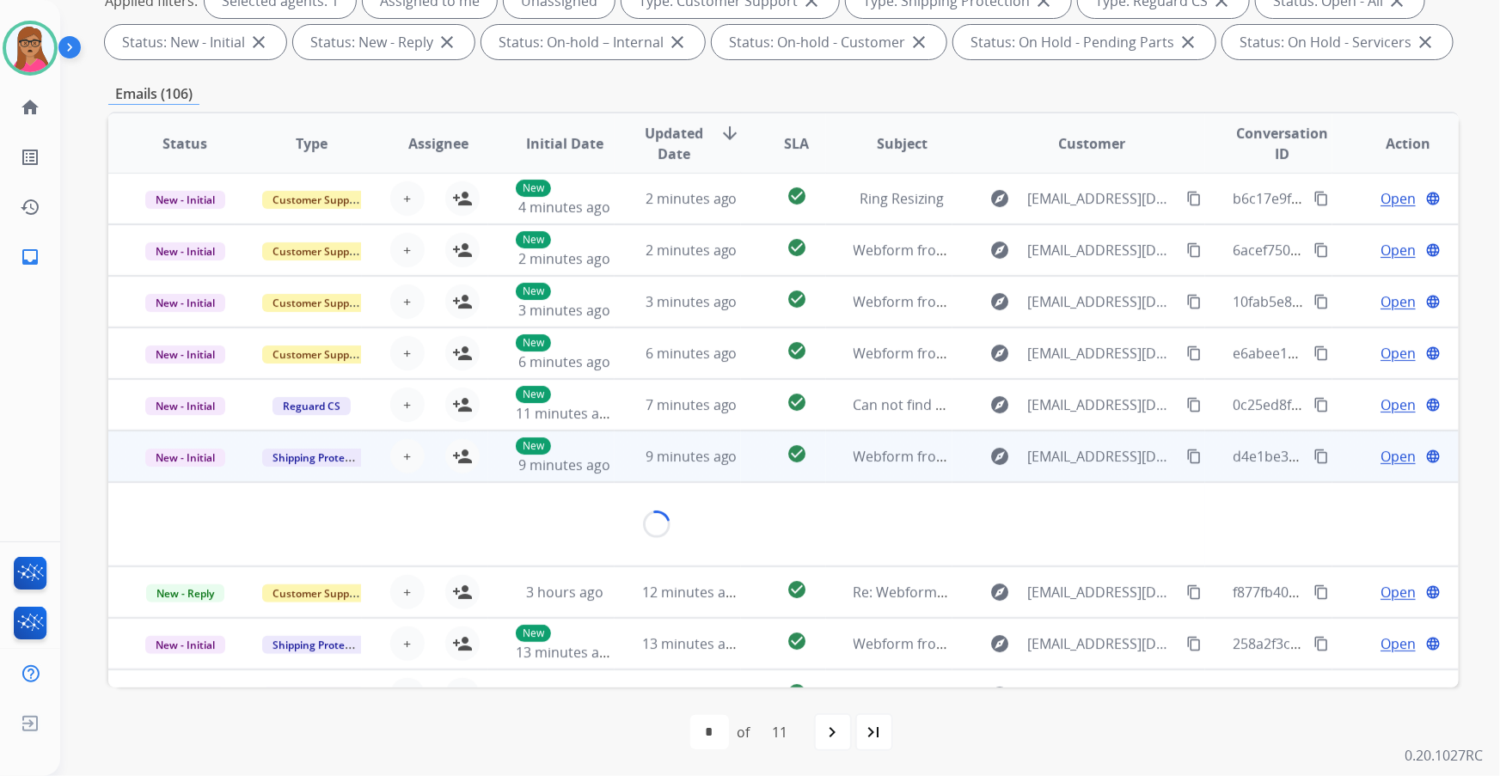
scroll to position [78, 0]
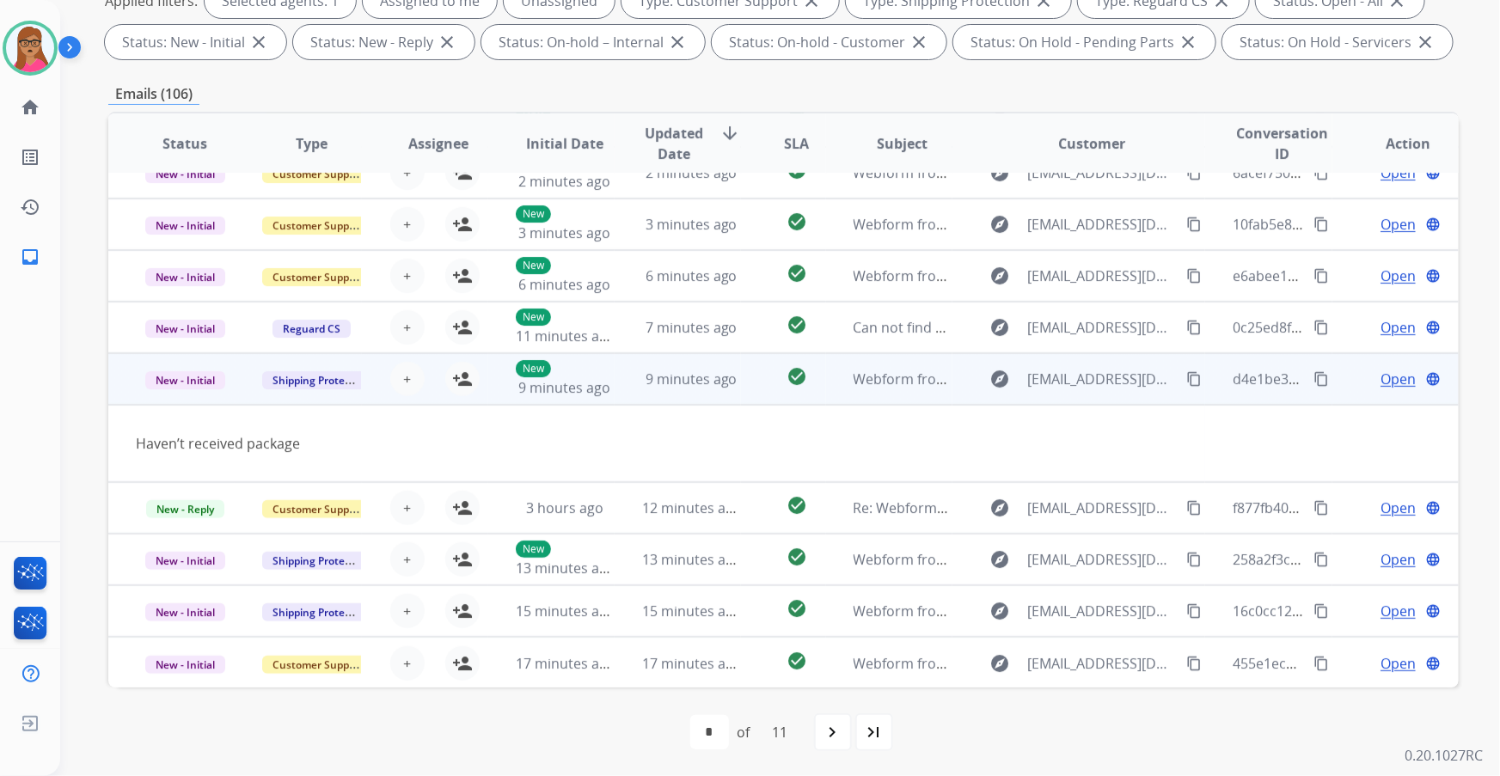
click at [1187, 377] on mat-icon "content_copy" at bounding box center [1194, 378] width 15 height 15
click at [164, 396] on td "New - Initial" at bounding box center [171, 379] width 126 height 52
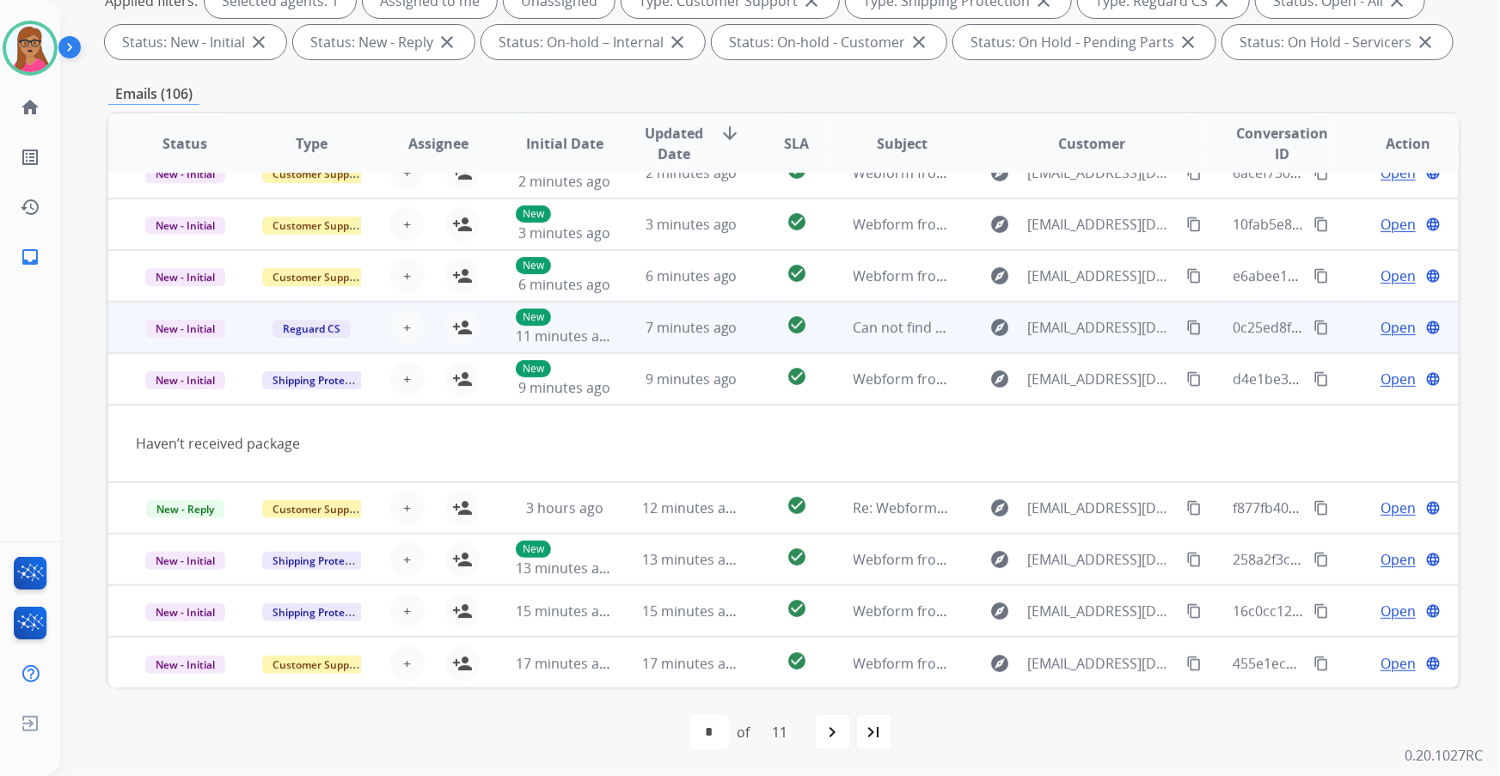
scroll to position [1, 0]
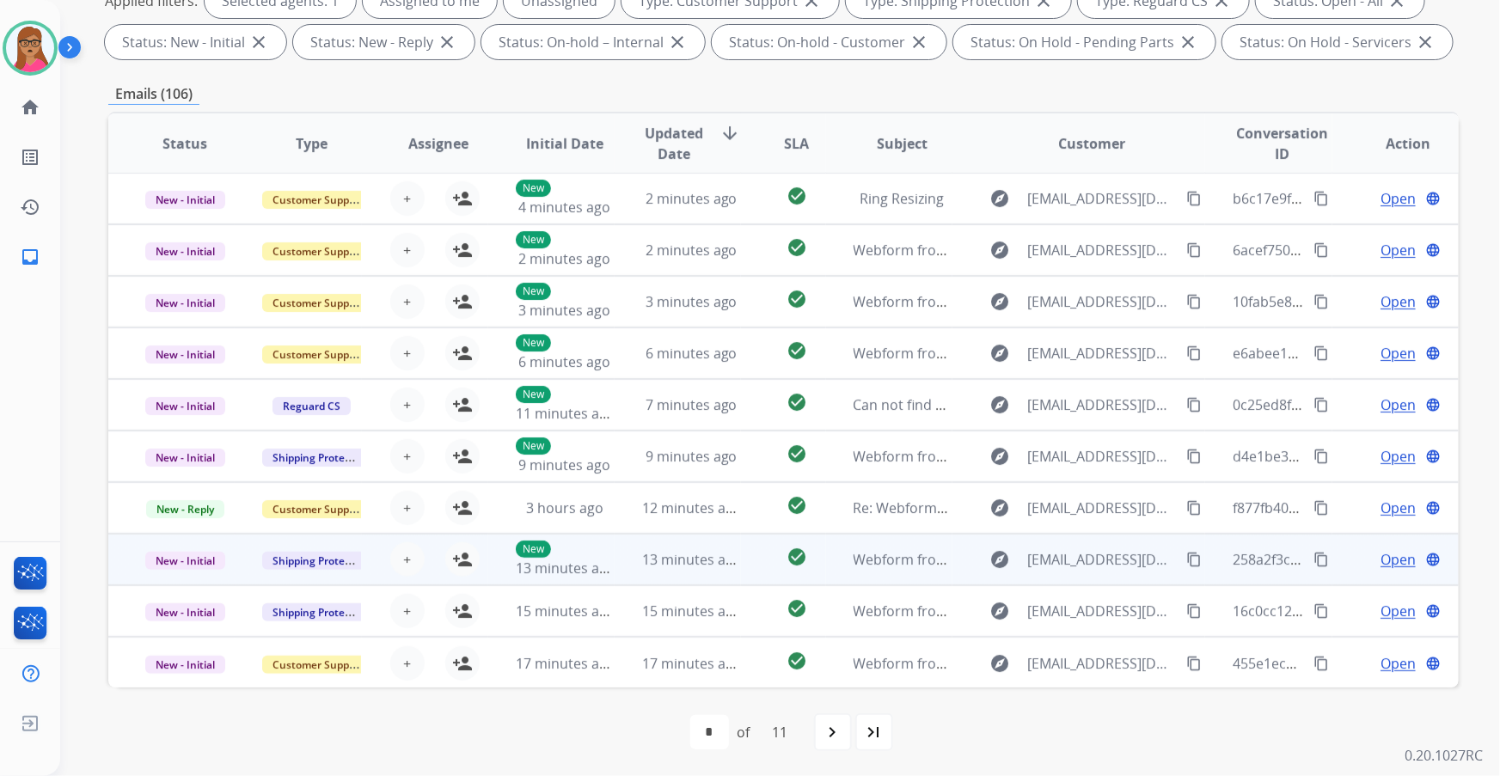
click at [163, 575] on td "New - Initial" at bounding box center [171, 560] width 126 height 52
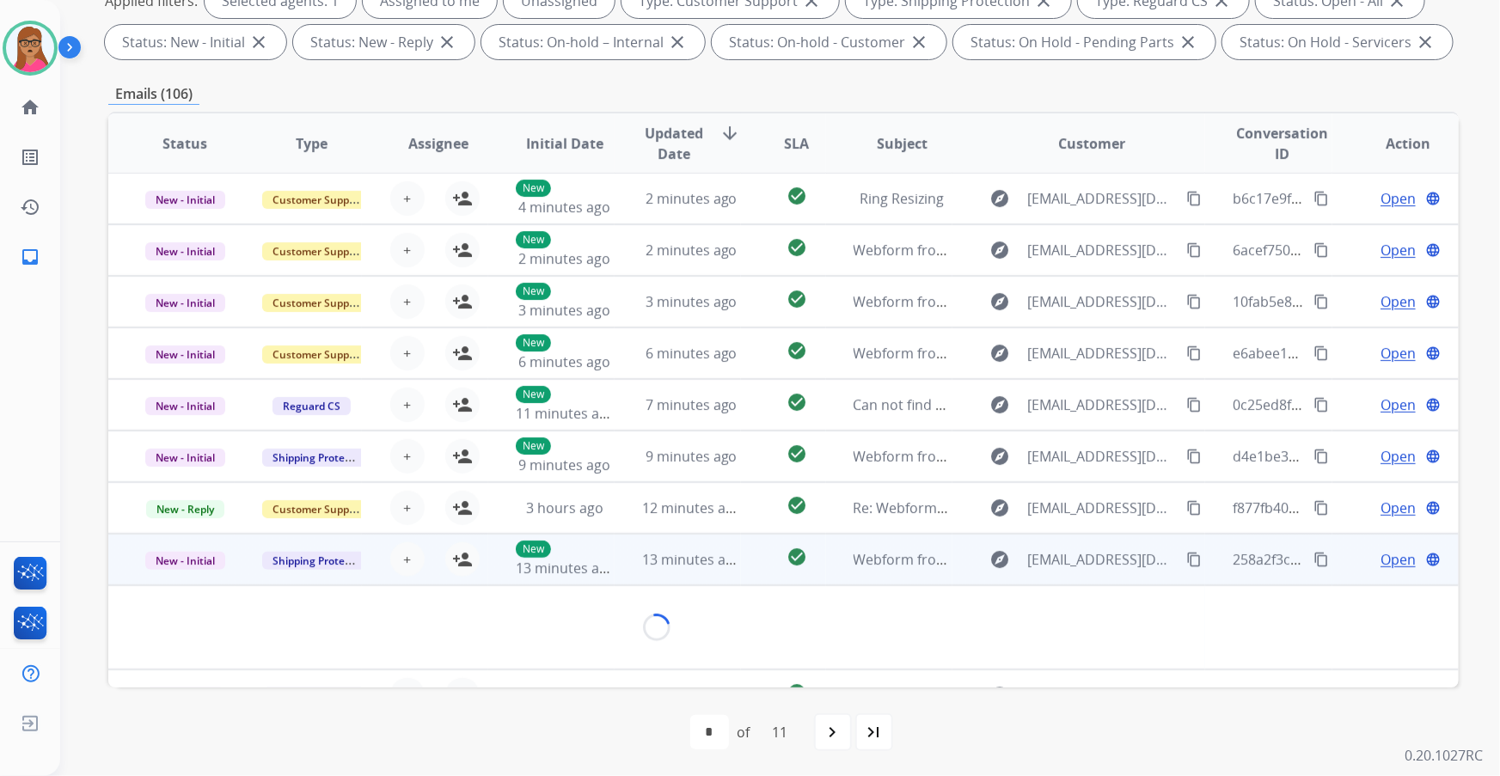
scroll to position [78, 0]
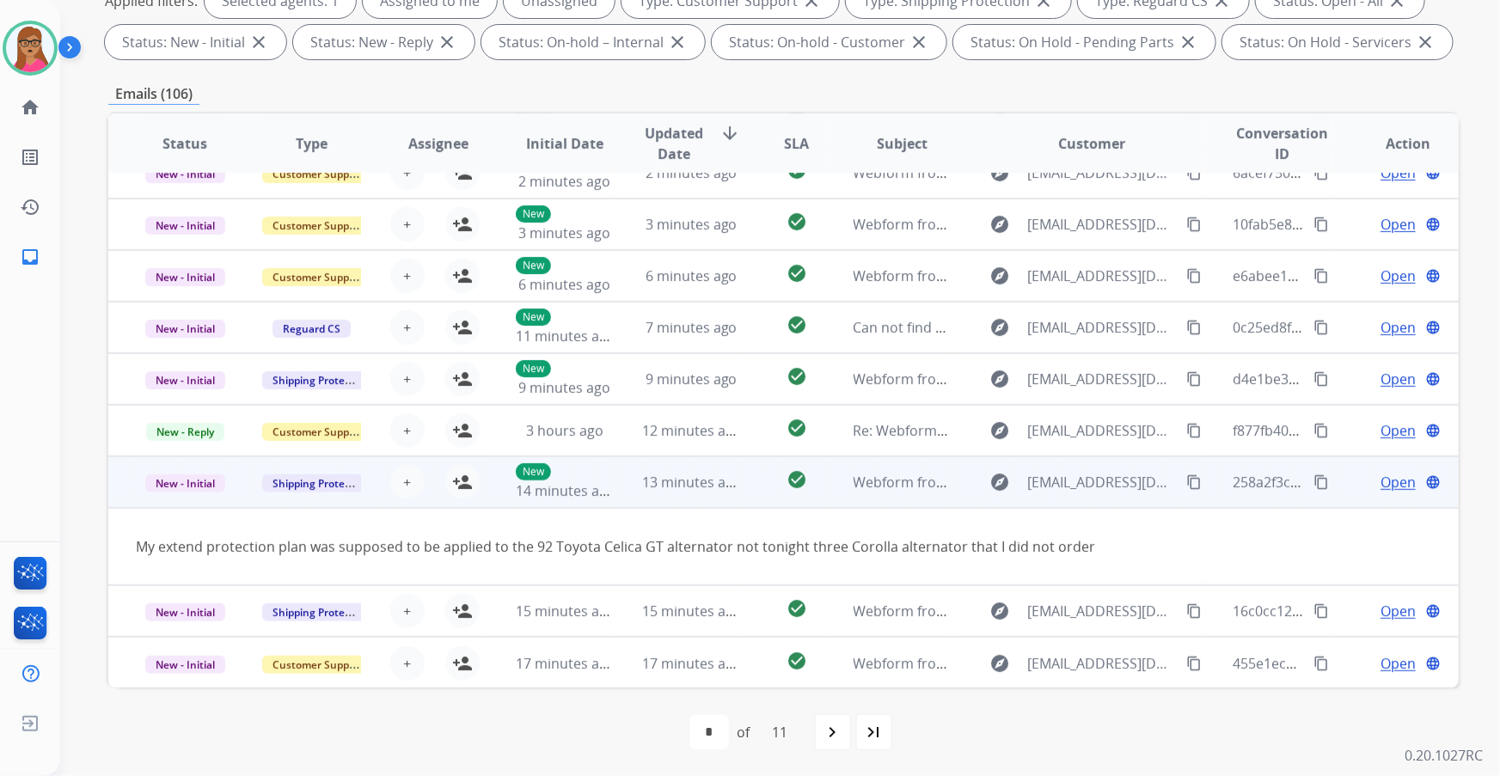
click at [199, 494] on td "New - Initial" at bounding box center [171, 483] width 126 height 52
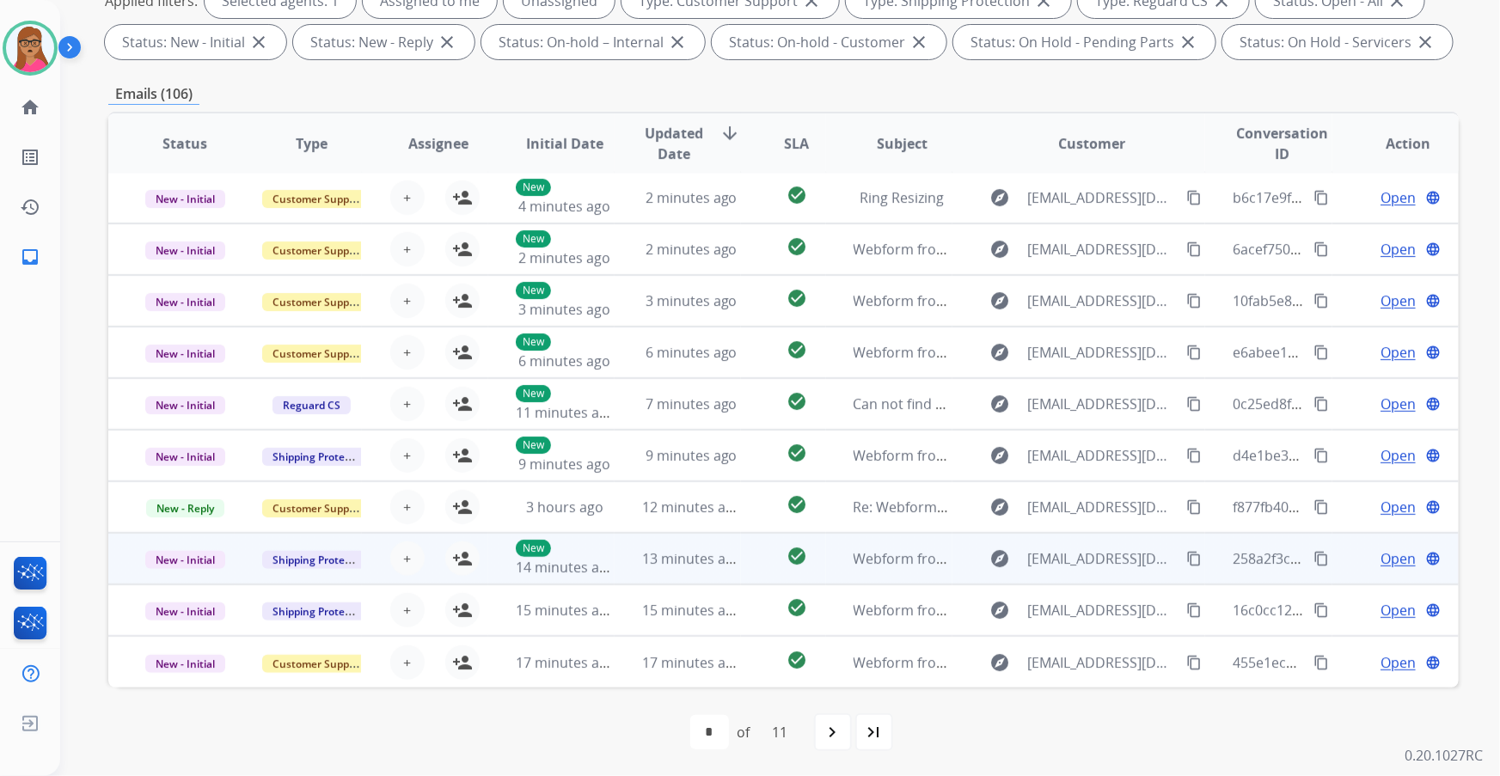
scroll to position [1, 0]
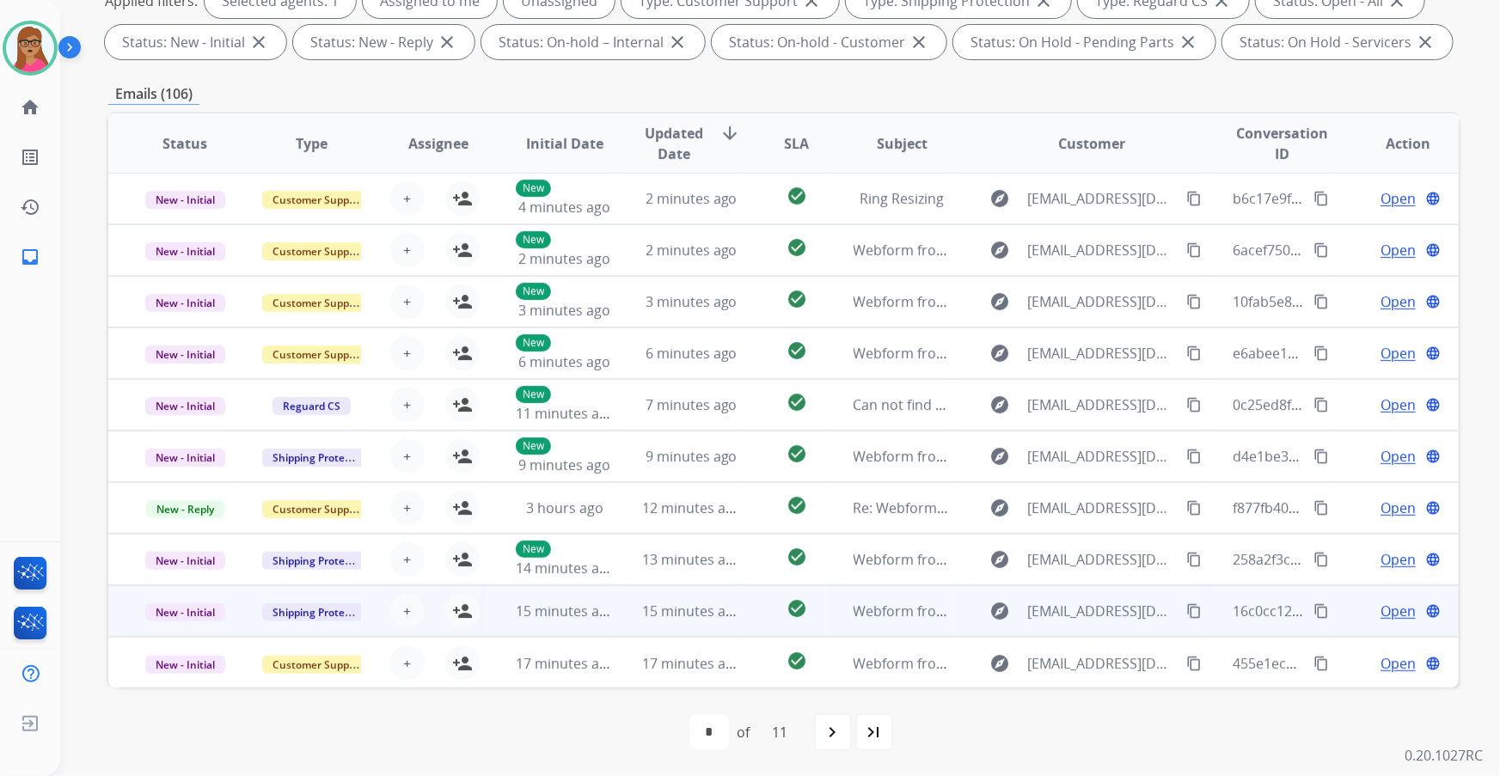
click at [181, 625] on td "New - Initial" at bounding box center [171, 612] width 126 height 52
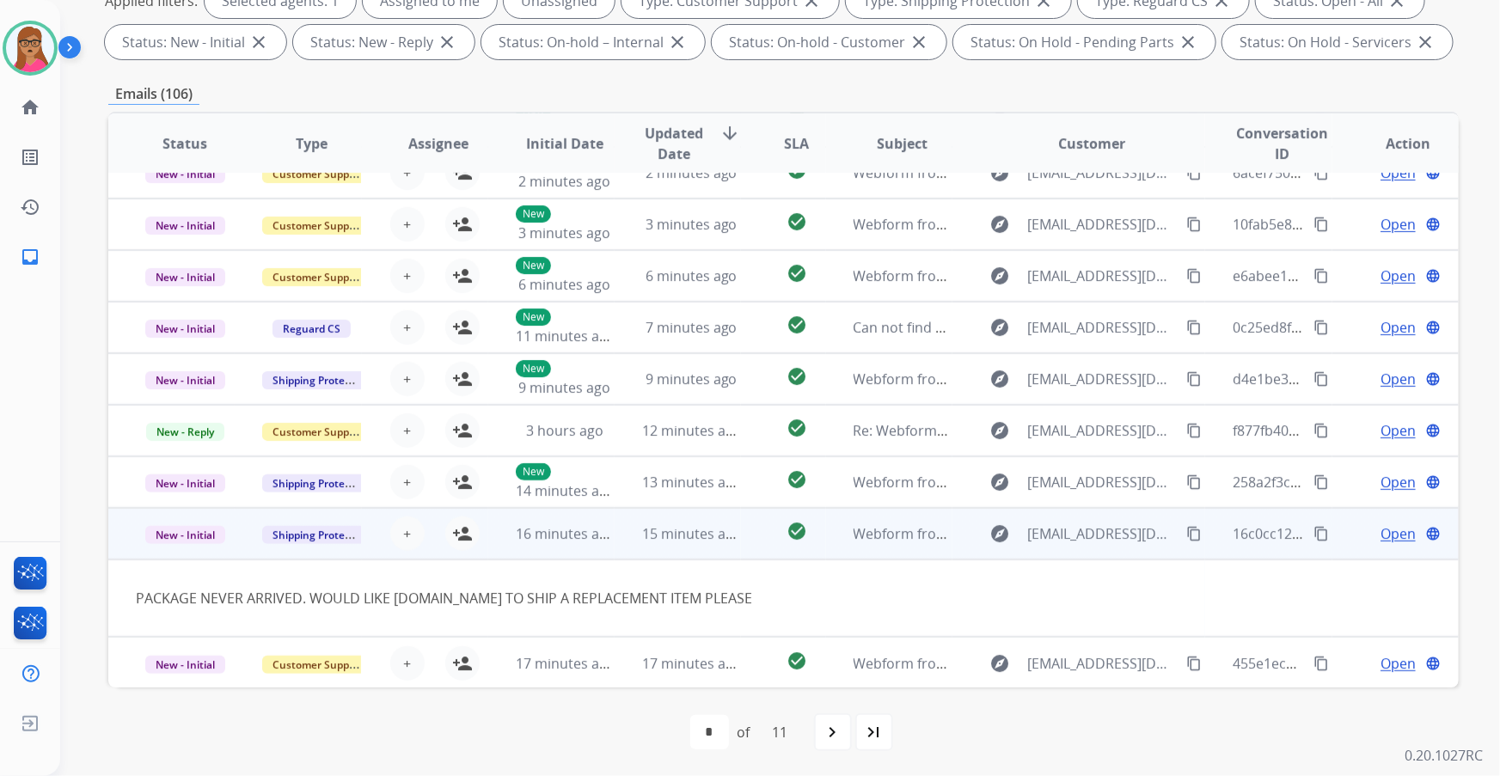
click at [1187, 532] on mat-icon "content_copy" at bounding box center [1194, 533] width 15 height 15
click at [170, 548] on td "New - Initial" at bounding box center [171, 534] width 126 height 52
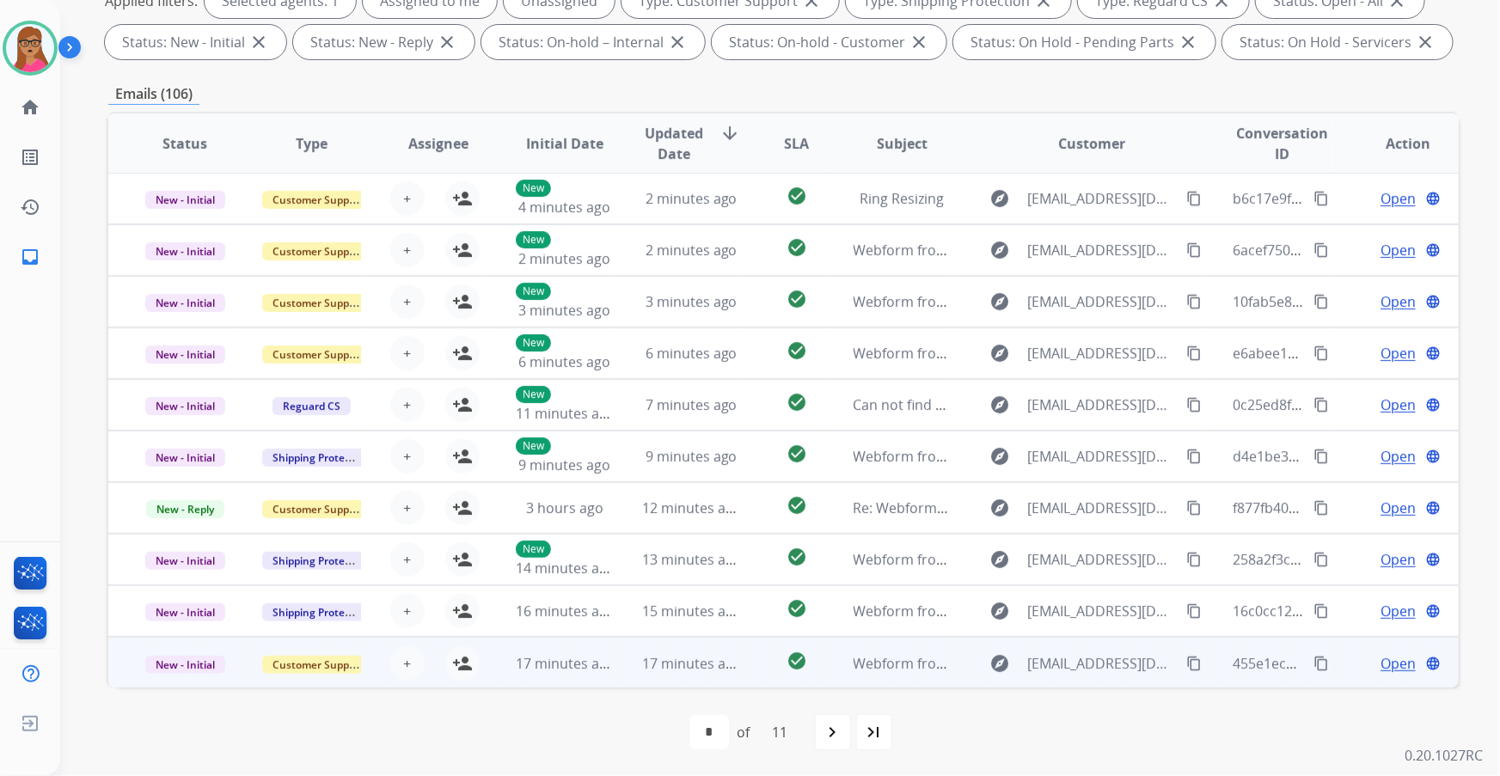
click at [163, 684] on td "New - Initial" at bounding box center [171, 663] width 126 height 52
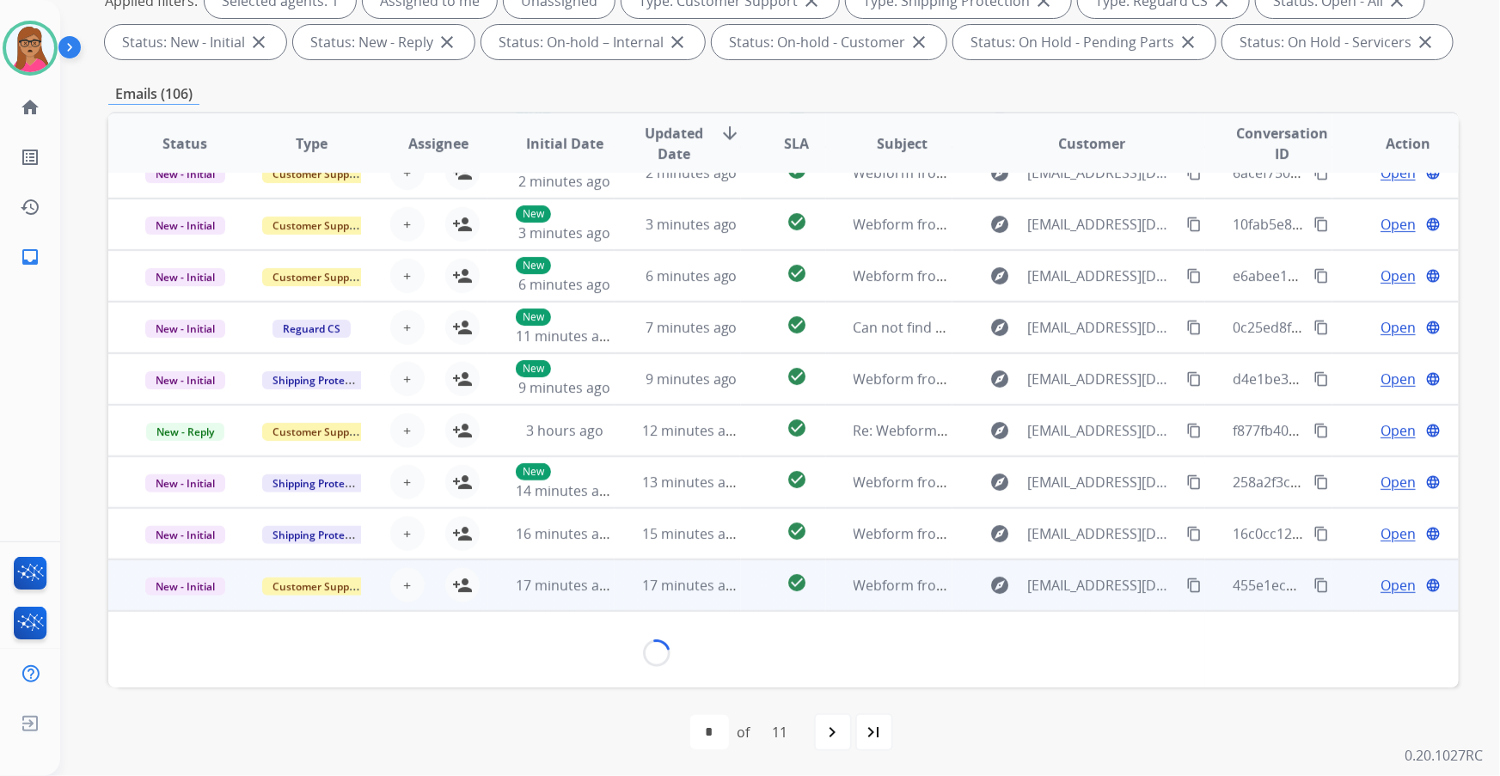
scroll to position [77, 0]
click at [1187, 585] on mat-icon "content_copy" at bounding box center [1194, 586] width 15 height 15
click at [188, 609] on td "New - Initial" at bounding box center [171, 587] width 126 height 52
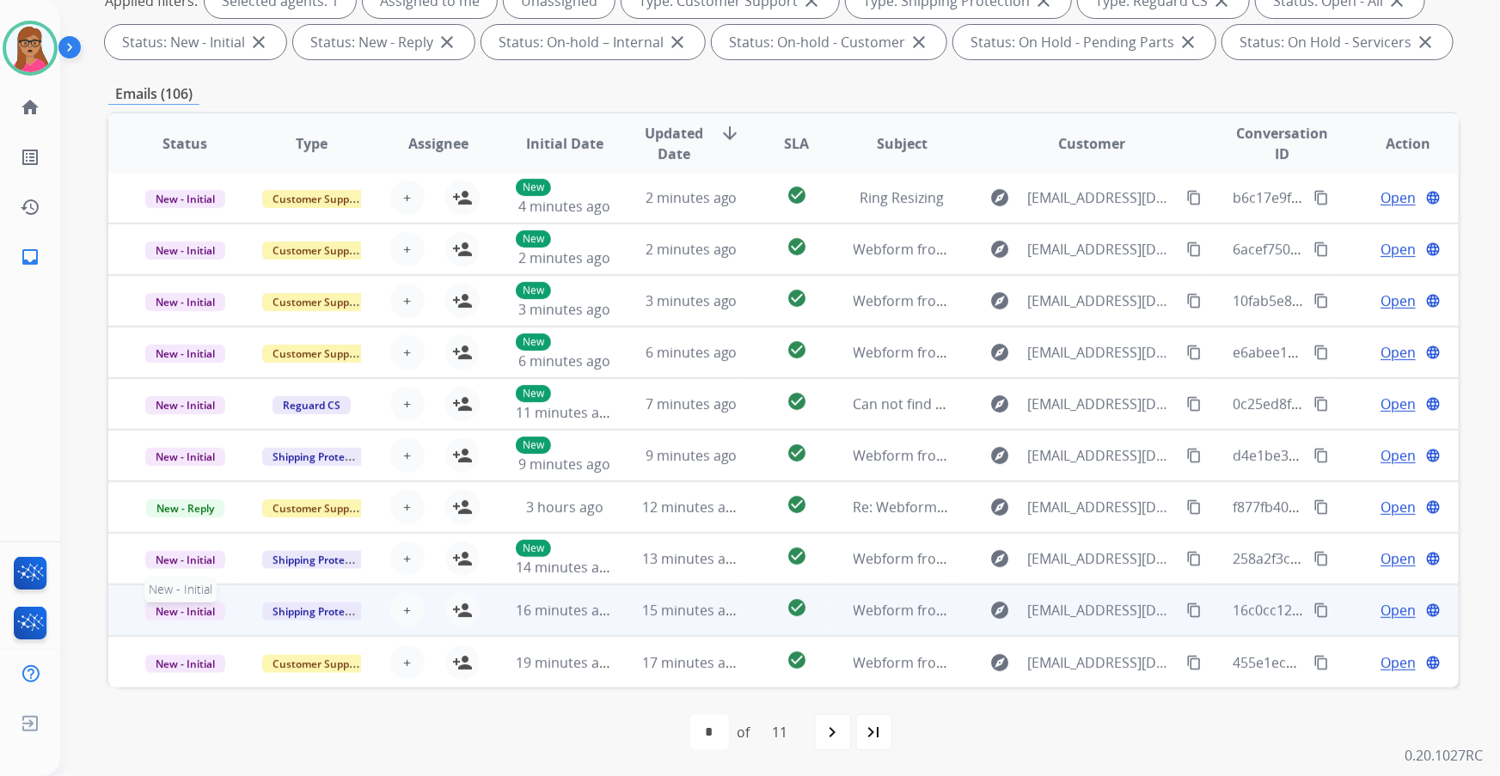
scroll to position [1, 0]
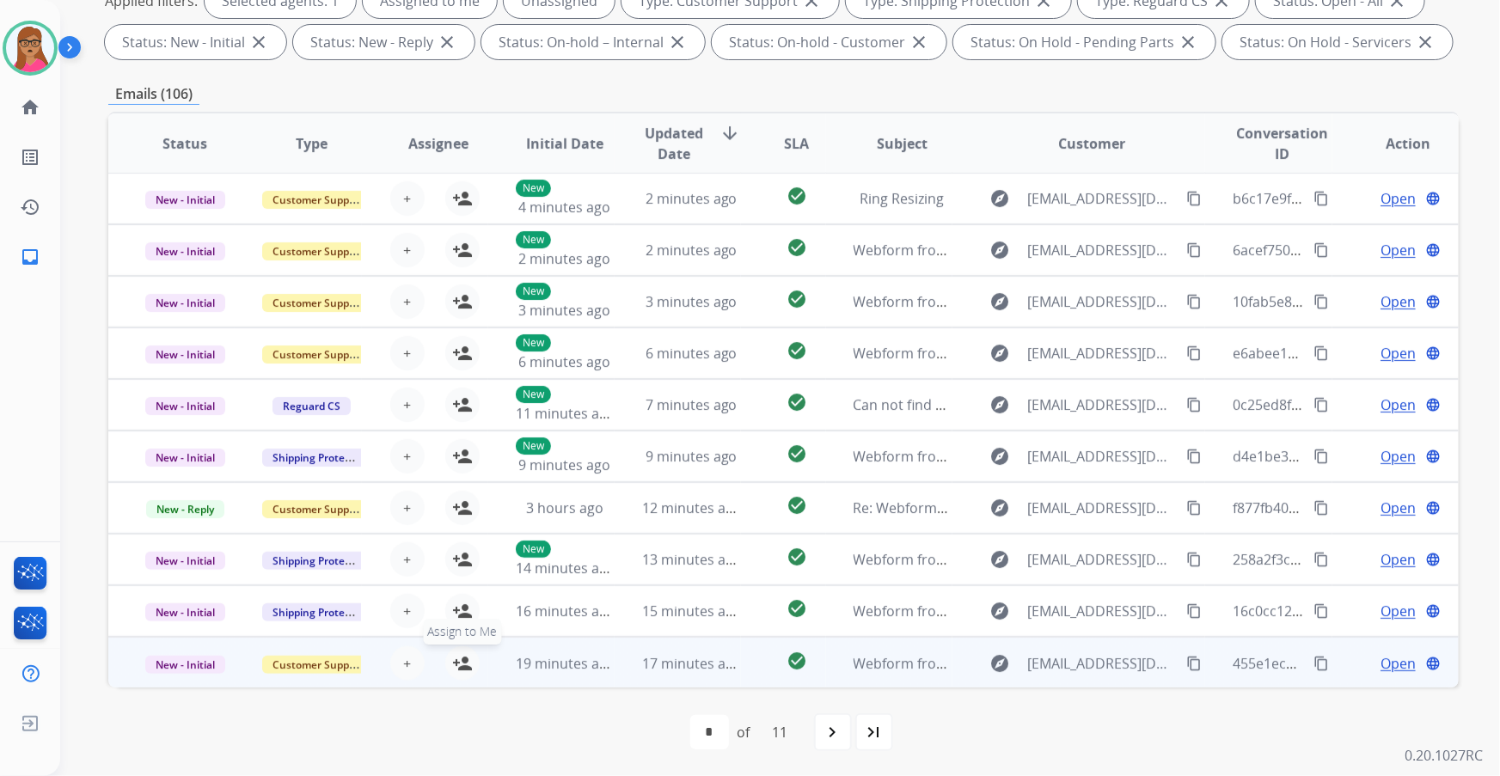
click at [455, 663] on mat-icon "person_add" at bounding box center [462, 664] width 21 height 21
click at [1381, 667] on span "Open" at bounding box center [1398, 664] width 35 height 21
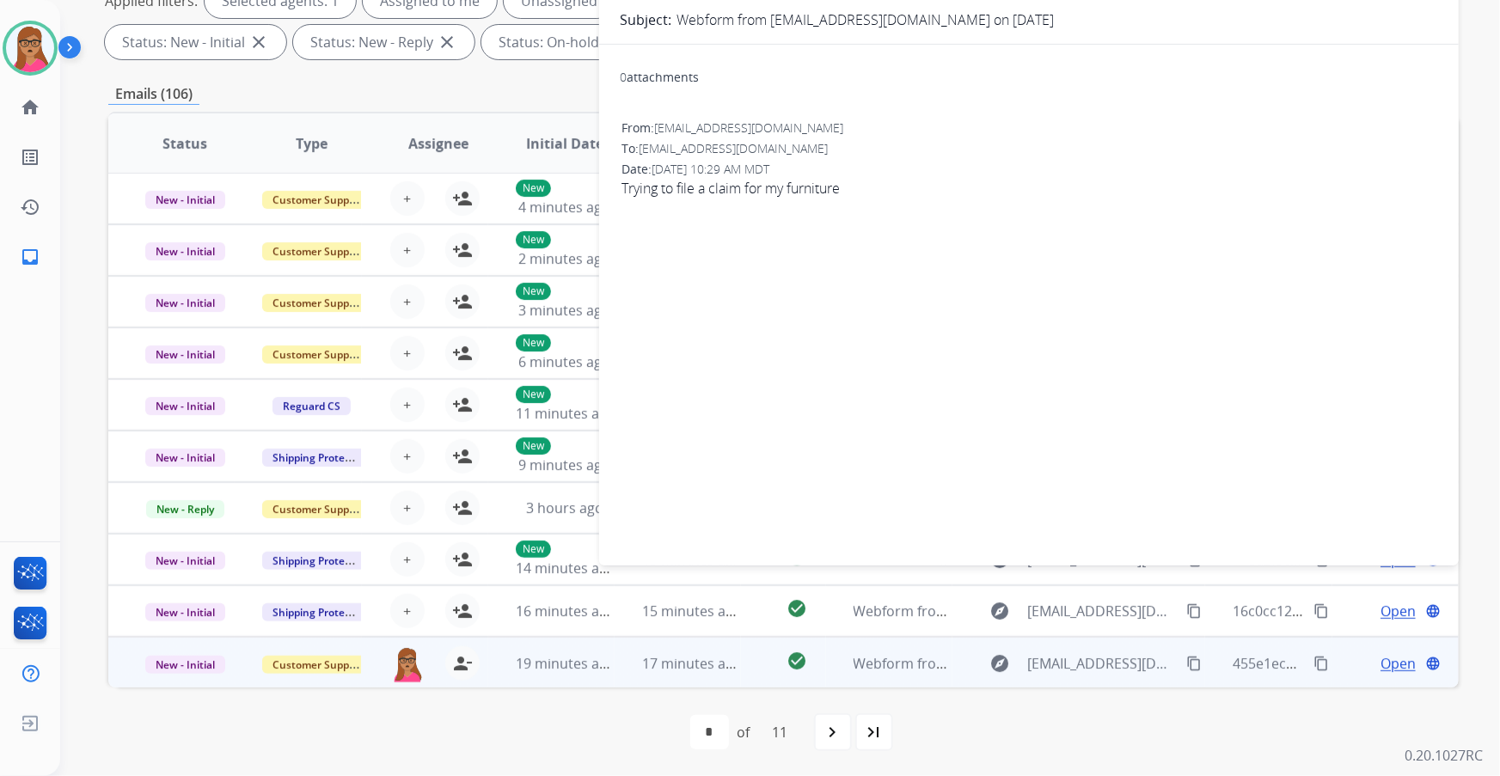
scroll to position [0, 0]
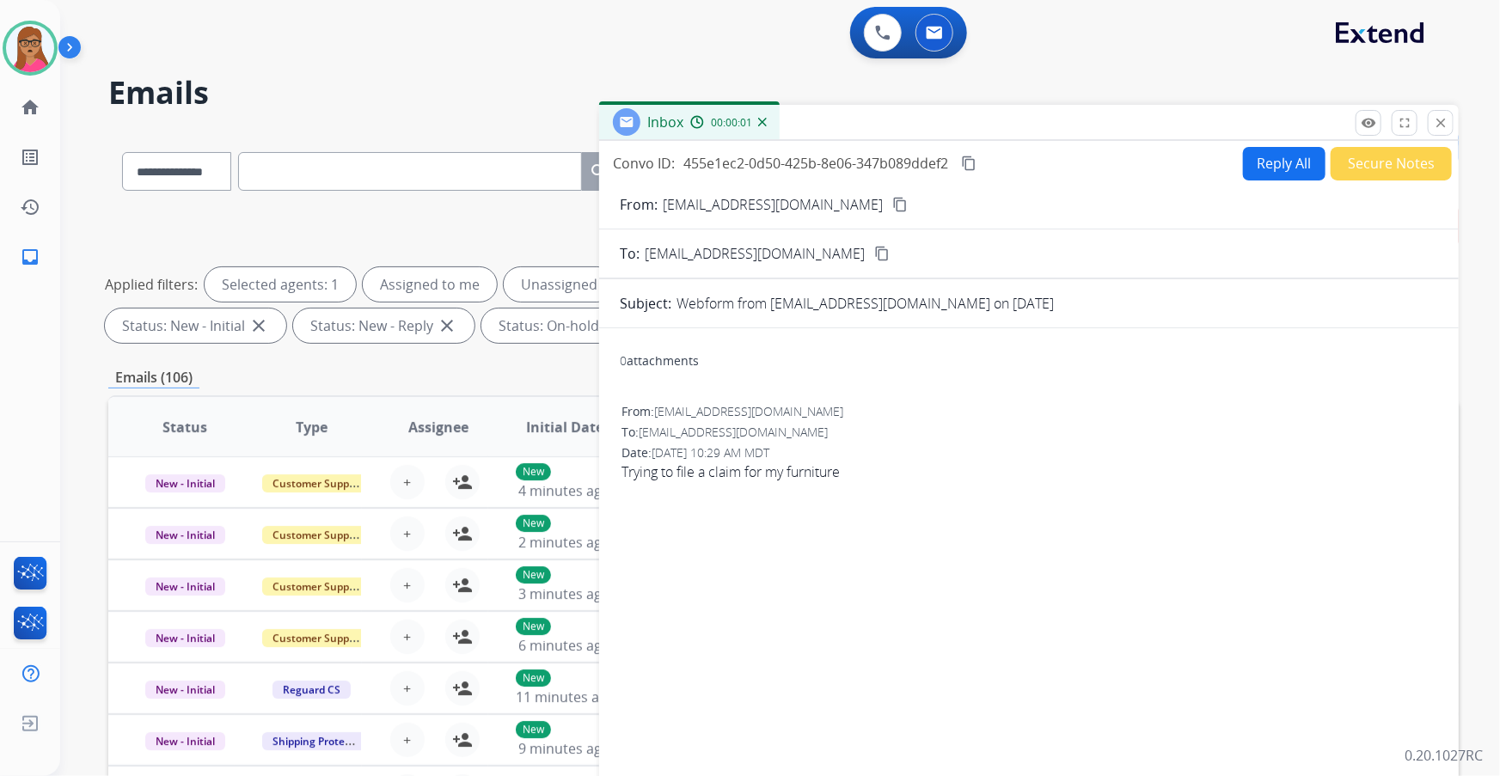
click at [1295, 161] on button "Reply All" at bounding box center [1284, 164] width 83 height 34
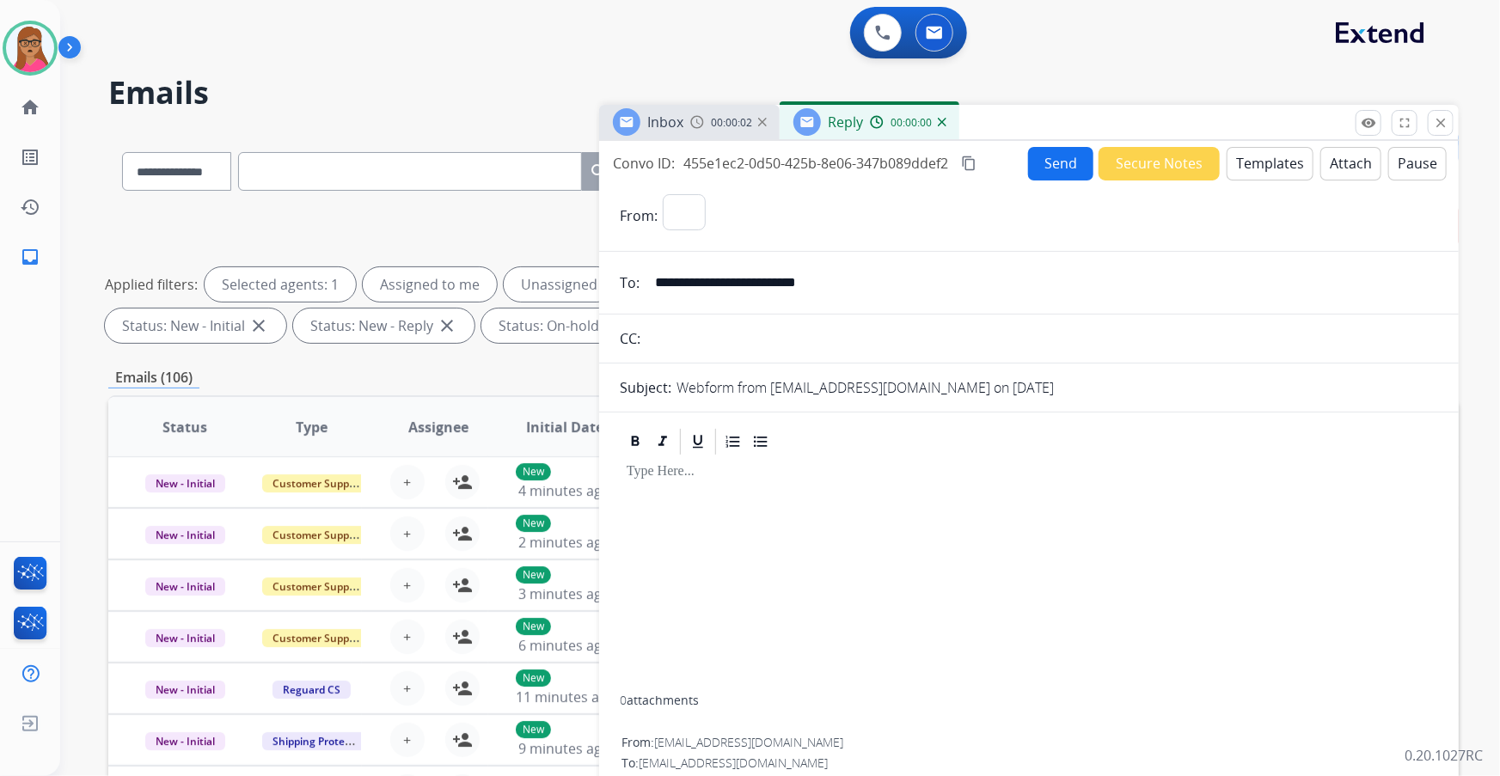
select select "**********"
click at [1271, 163] on button "Templates" at bounding box center [1270, 164] width 87 height 34
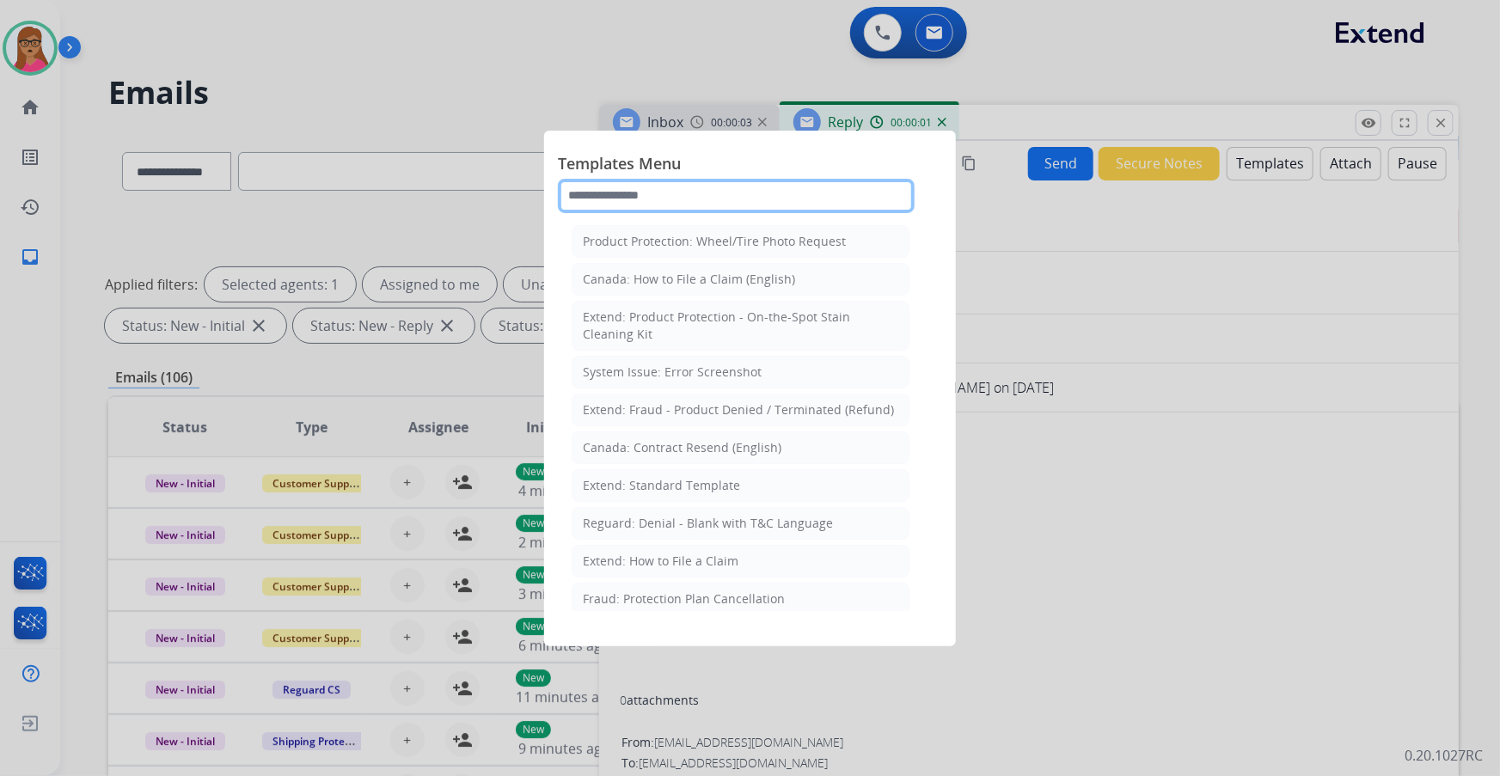
click at [705, 188] on input "text" at bounding box center [736, 196] width 357 height 34
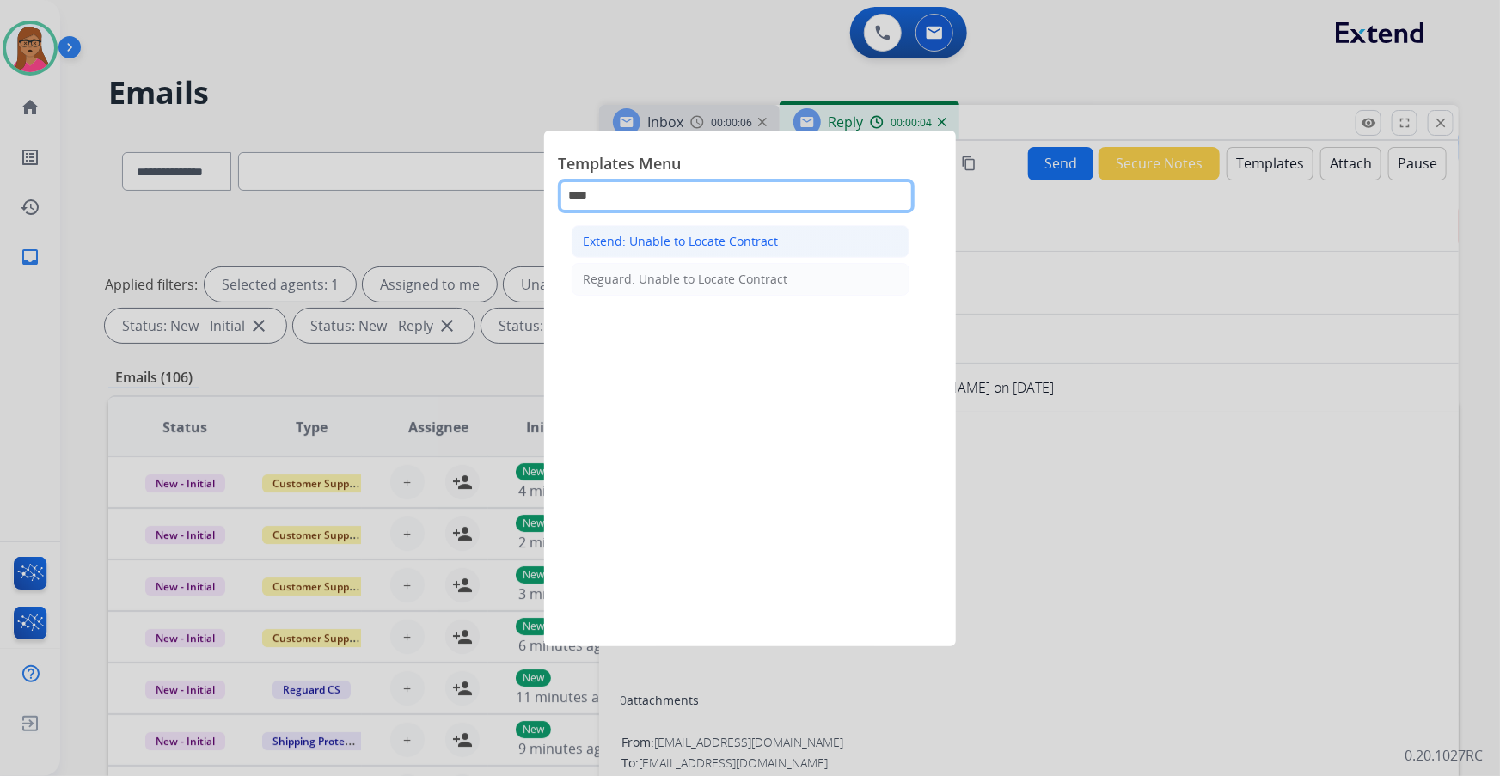
type input "****"
click at [678, 244] on div "Extend: Unable to Locate Contract" at bounding box center [680, 241] width 195 height 17
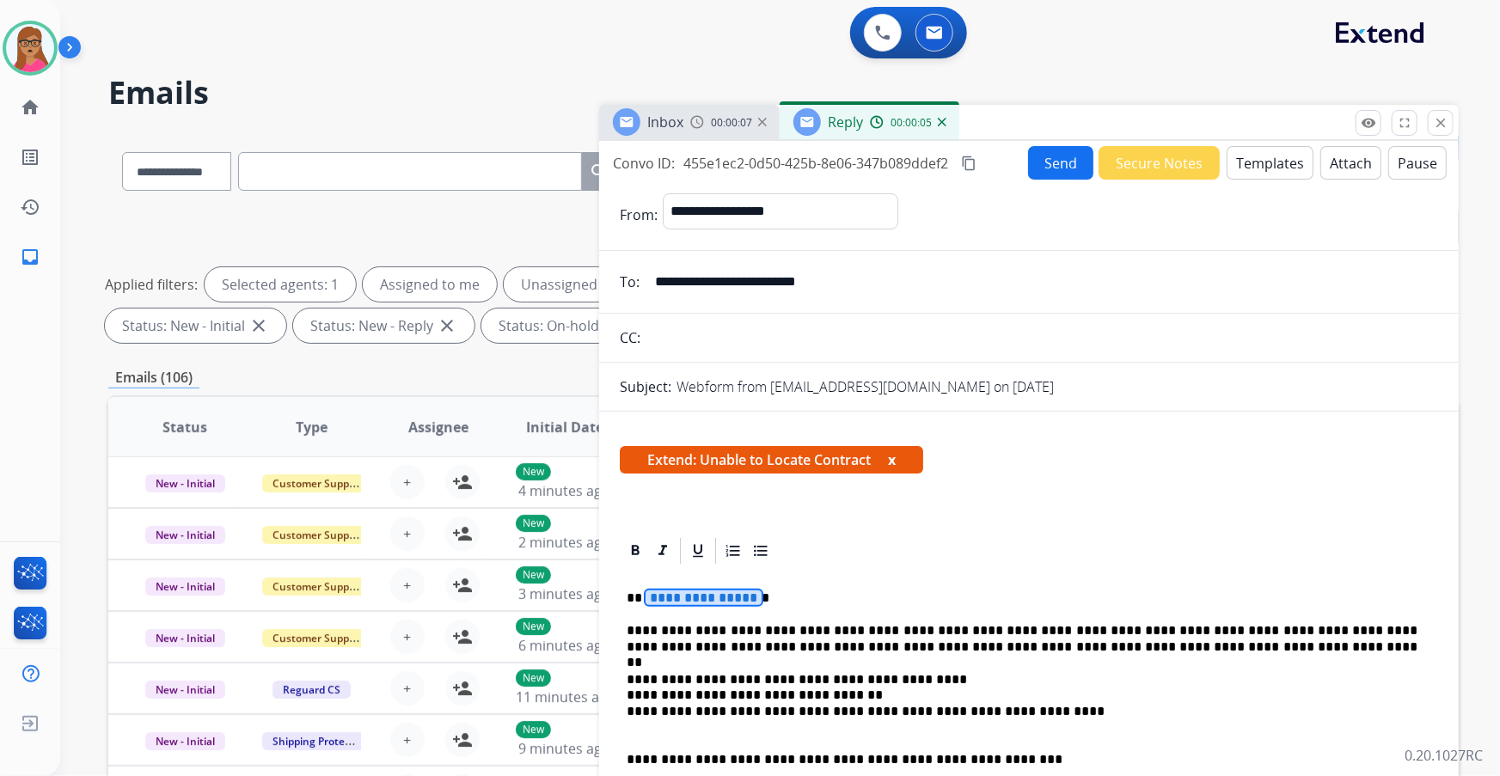
click at [702, 598] on span "**********" at bounding box center [704, 598] width 116 height 15
click at [1056, 174] on button "Send" at bounding box center [1060, 163] width 65 height 34
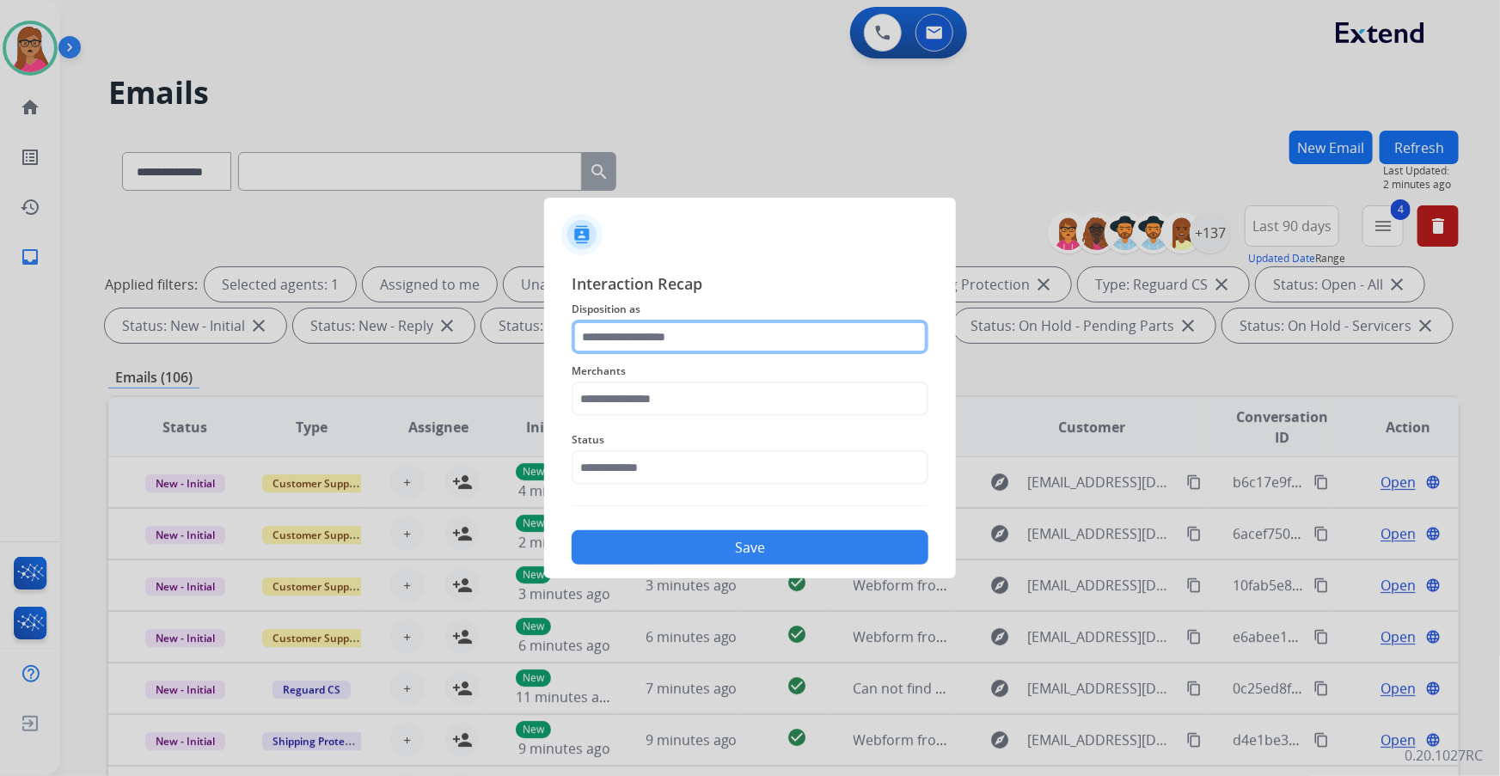
click at [680, 329] on input "text" at bounding box center [750, 337] width 357 height 34
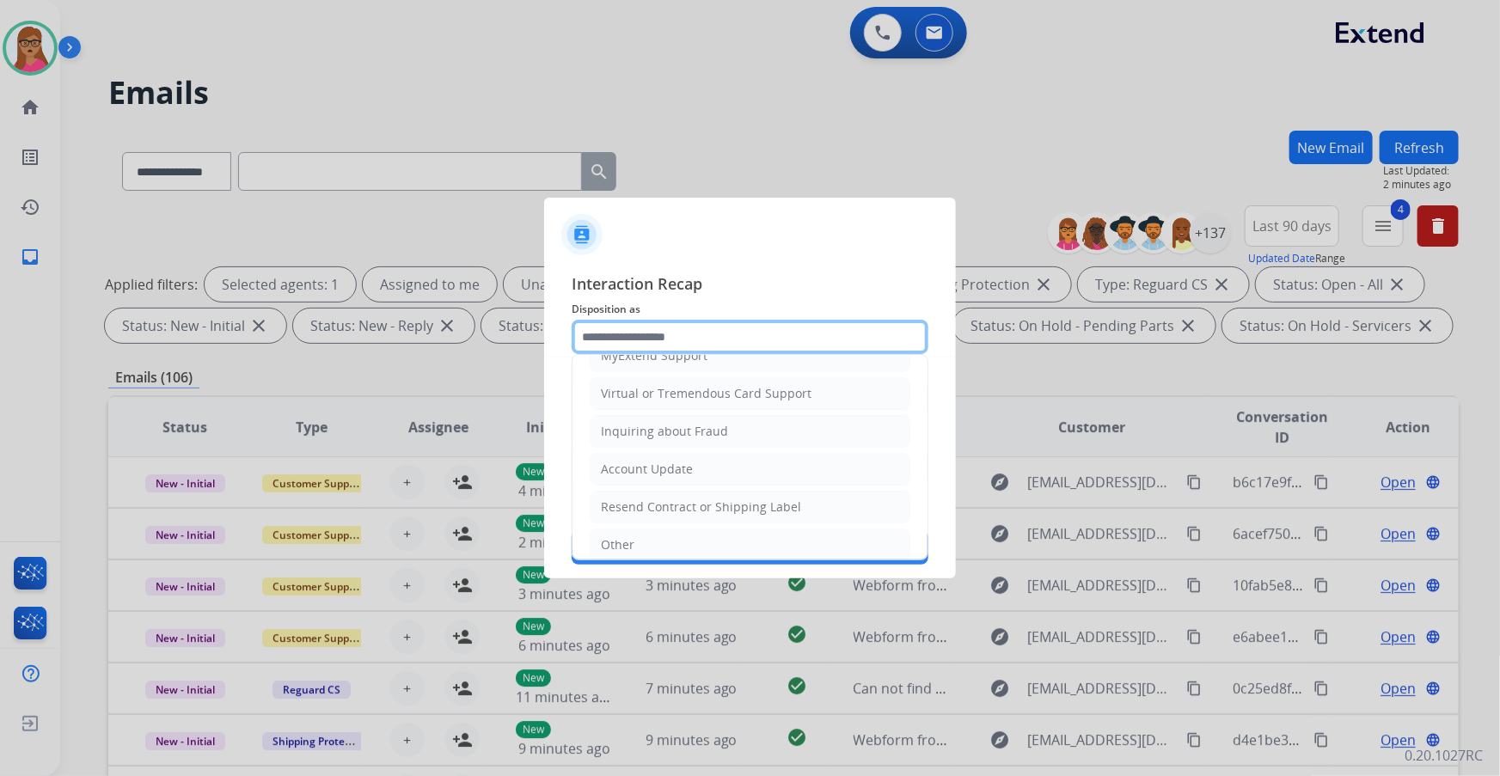
scroll to position [234, 0]
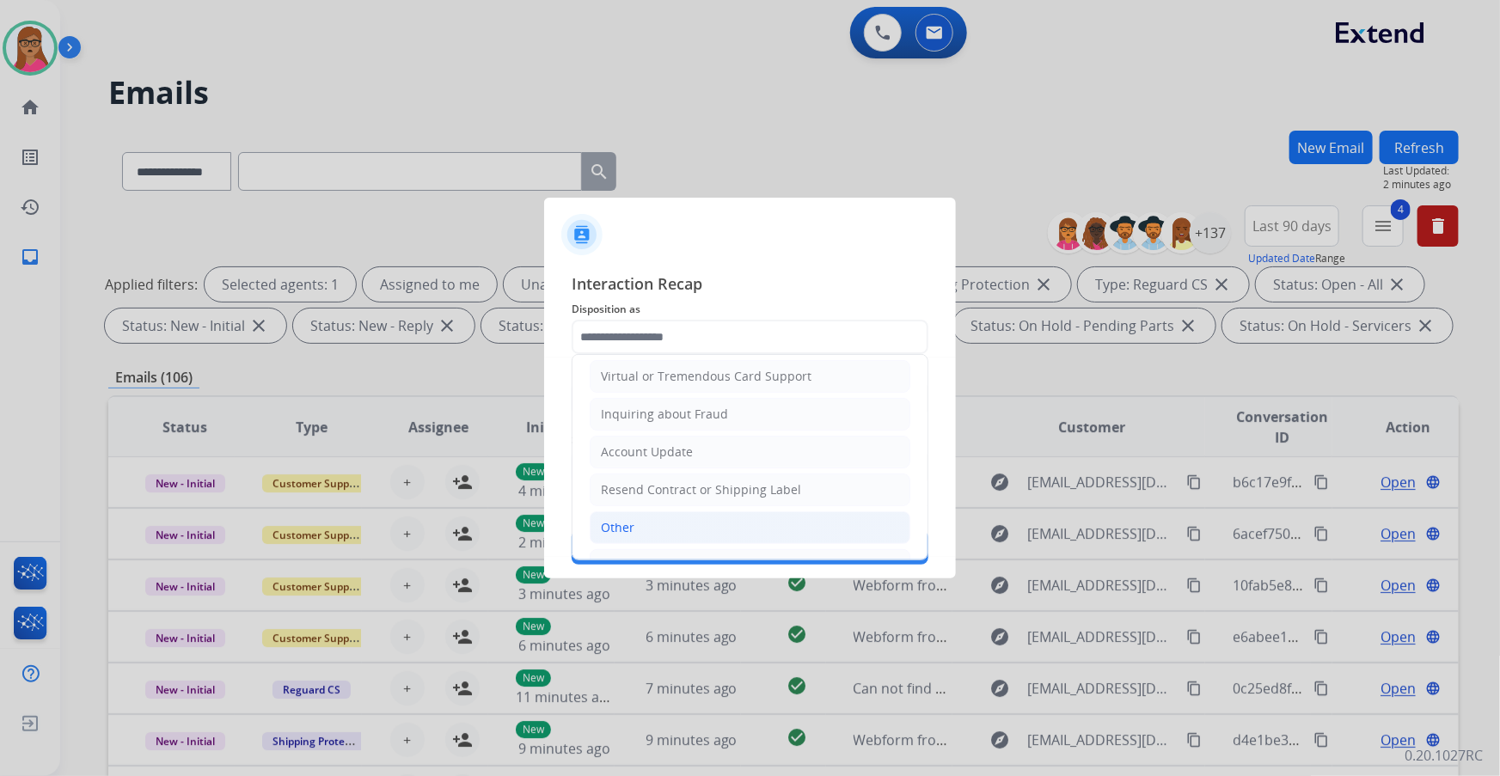
click at [617, 528] on div "Other" at bounding box center [618, 527] width 34 height 17
type input "*****"
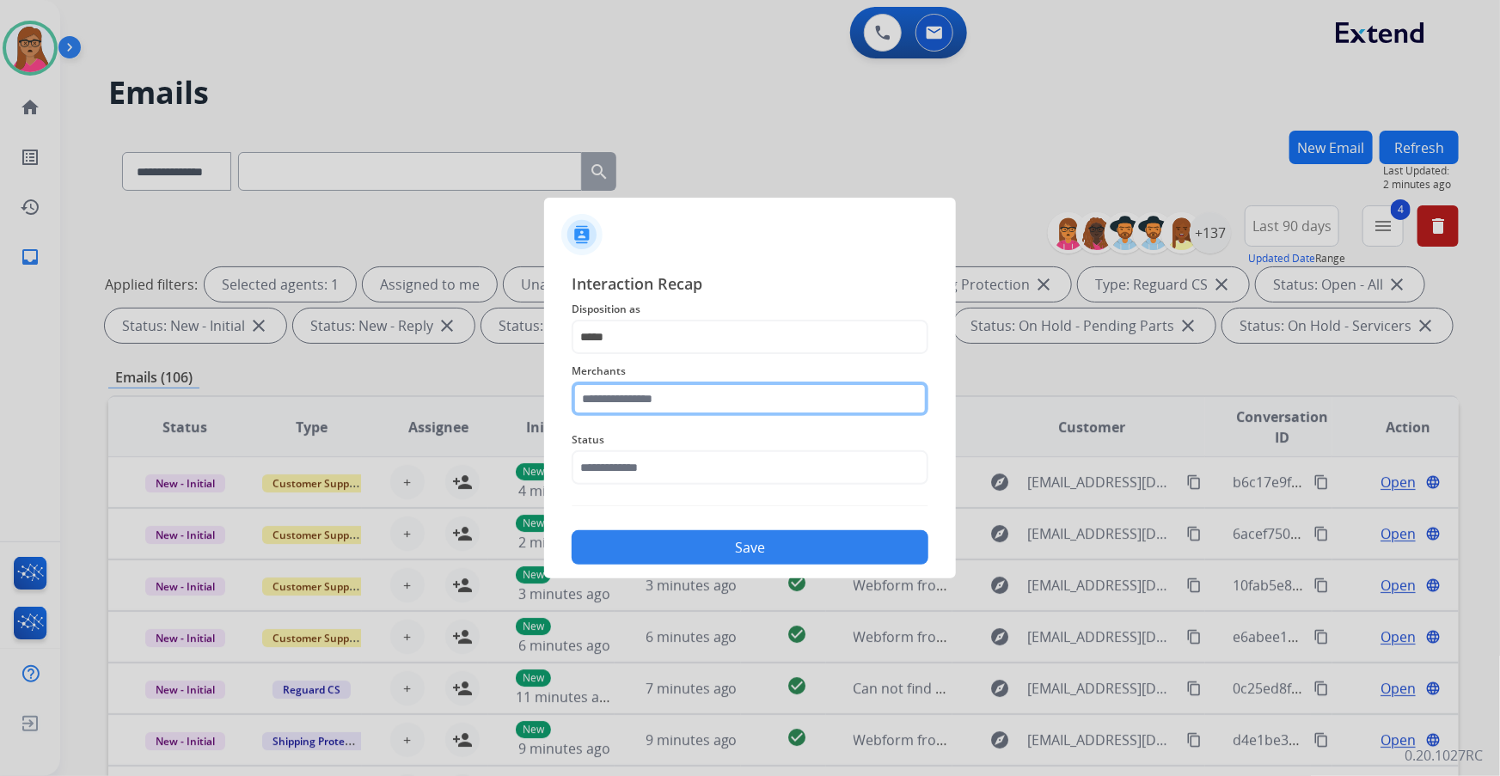
click at [724, 394] on input "text" at bounding box center [750, 399] width 357 height 34
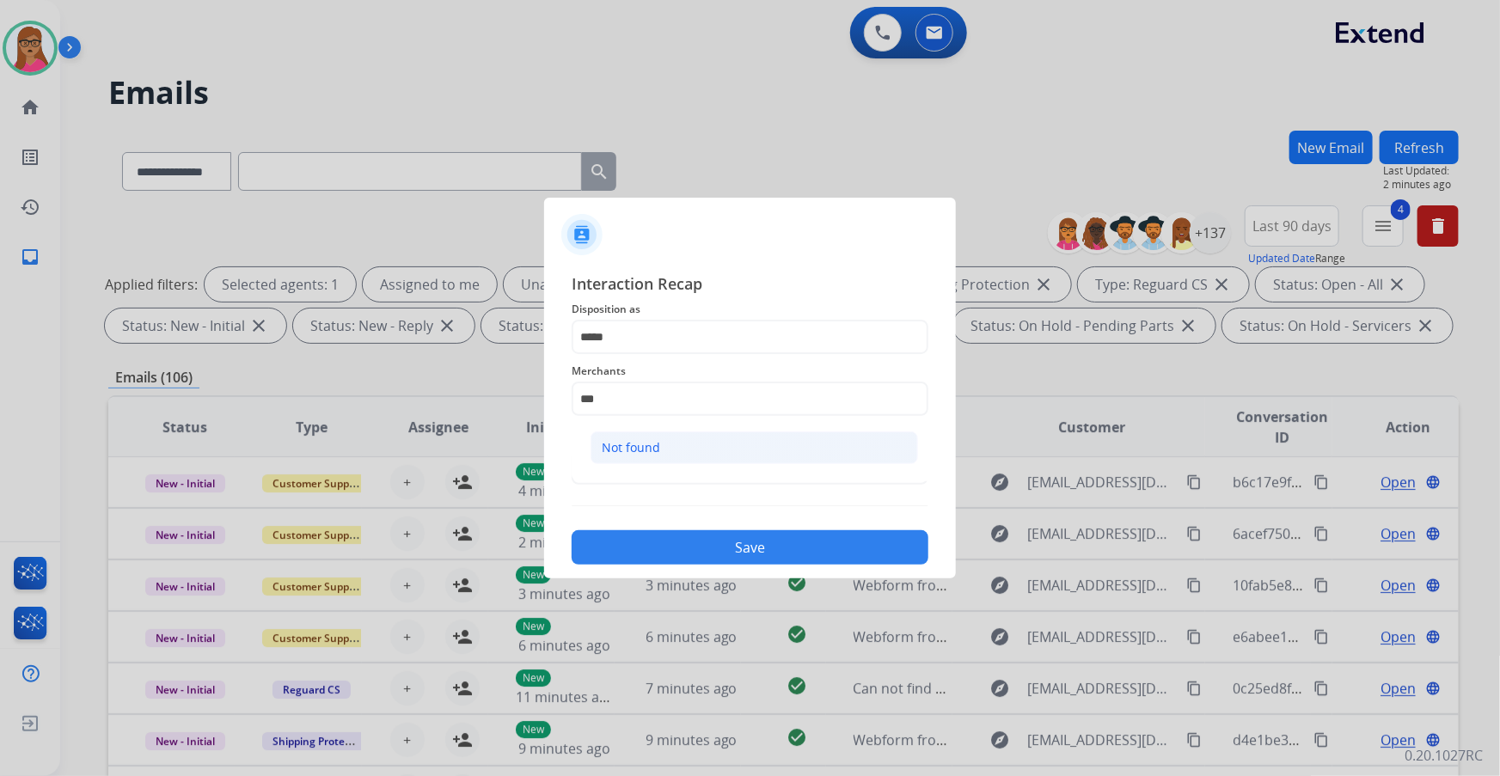
click at [686, 432] on li "Not found" at bounding box center [755, 448] width 328 height 33
type input "*********"
click at [667, 467] on input "text" at bounding box center [750, 468] width 357 height 34
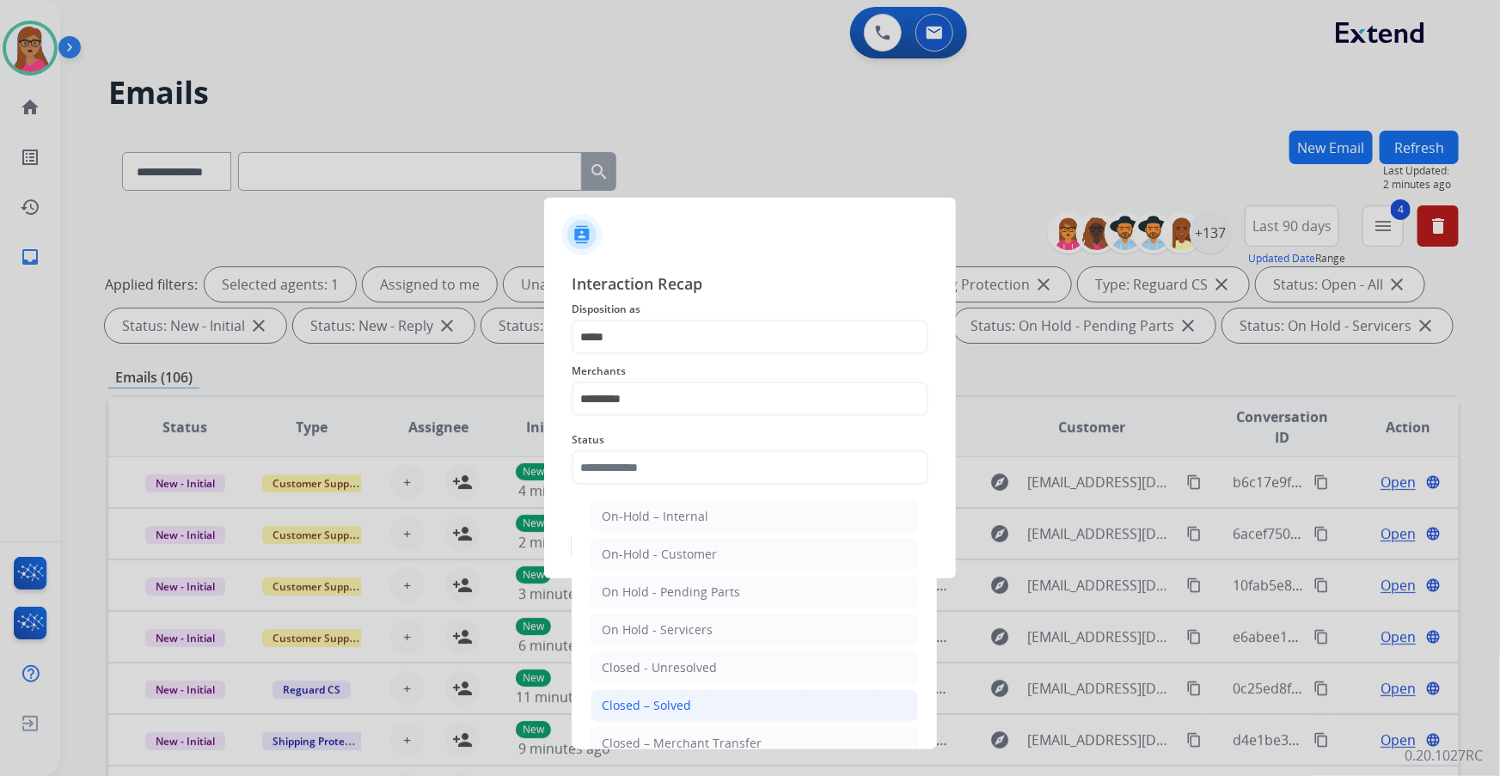
click at [679, 709] on div "Closed – Solved" at bounding box center [646, 705] width 89 height 17
type input "**********"
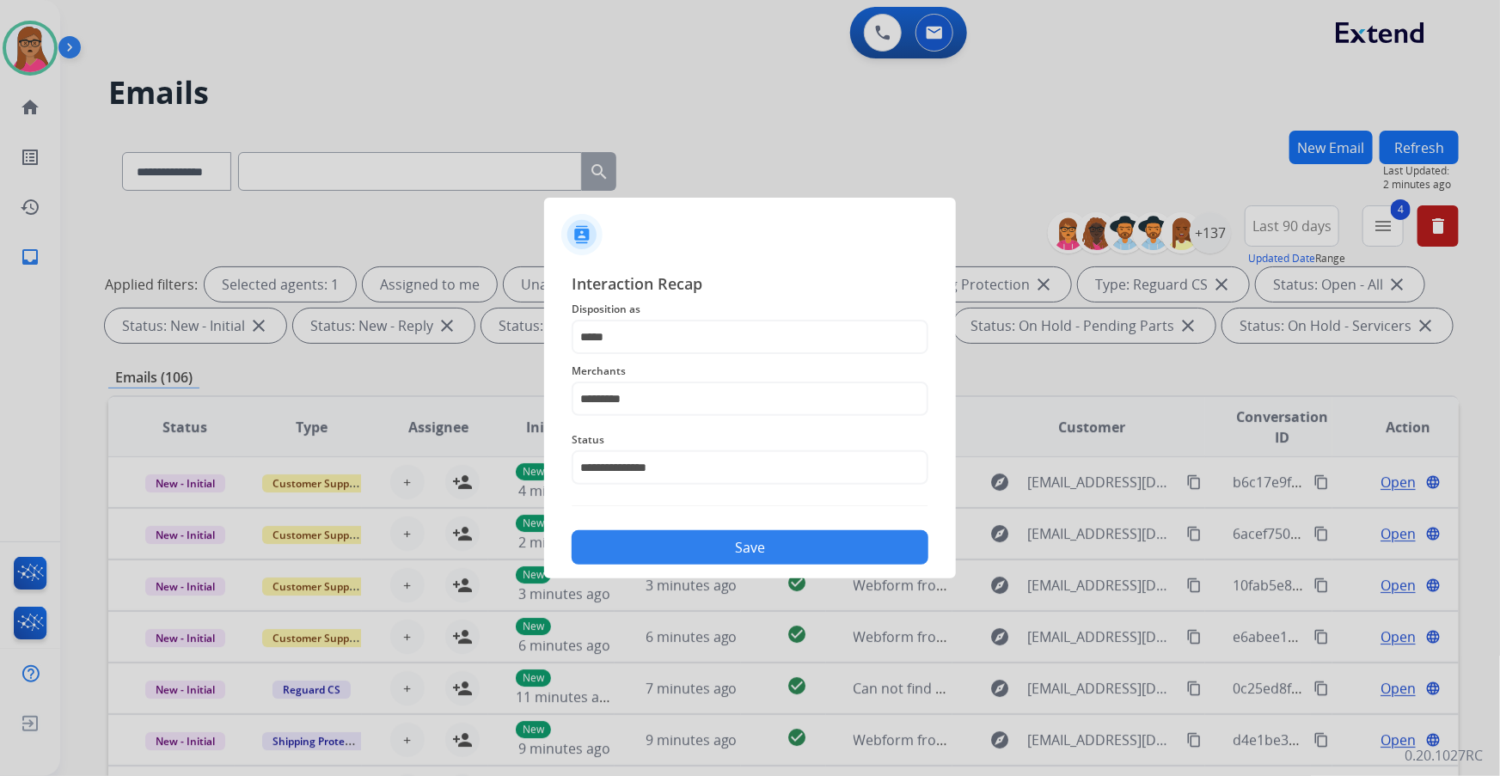
click at [766, 556] on button "Save" at bounding box center [750, 548] width 357 height 34
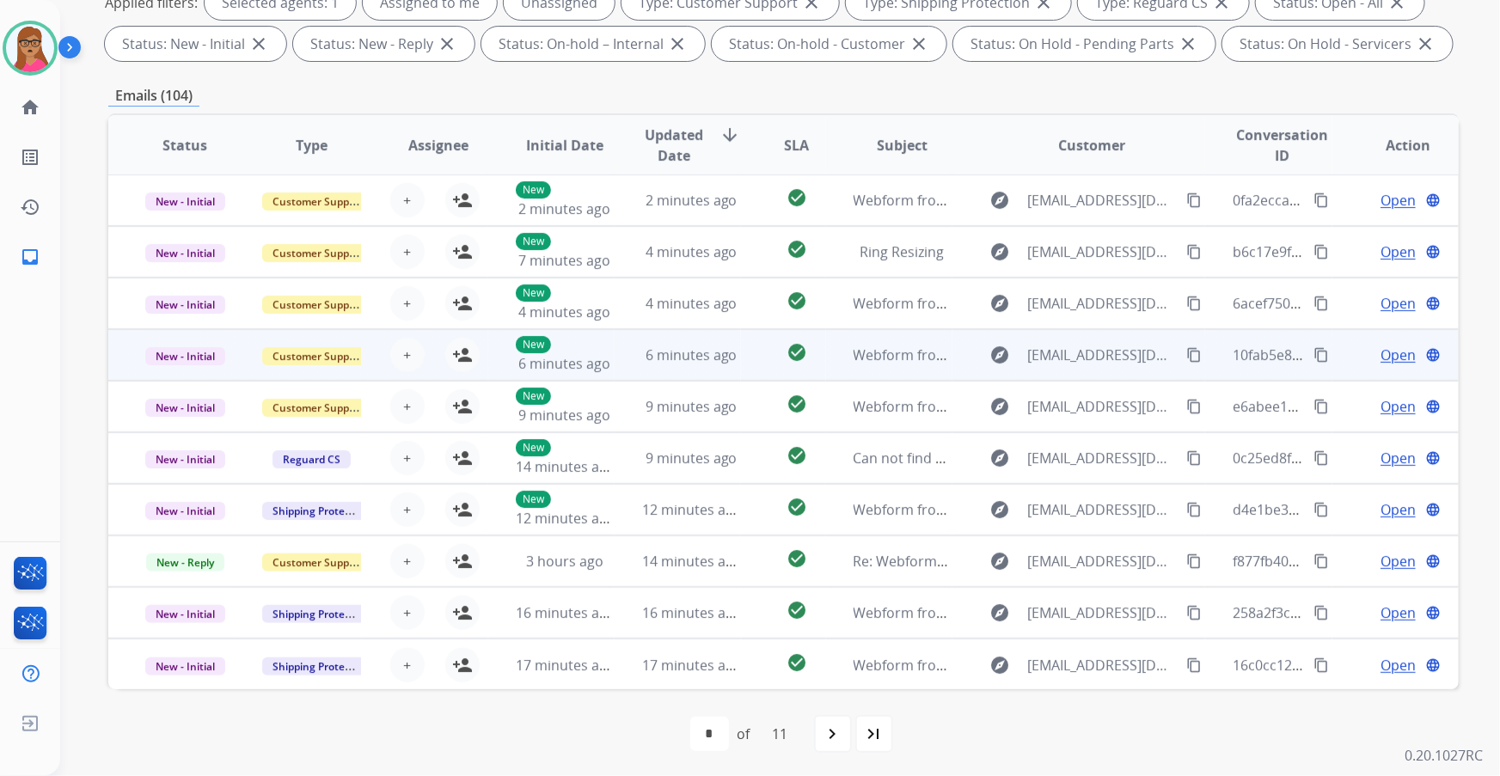
scroll to position [284, 0]
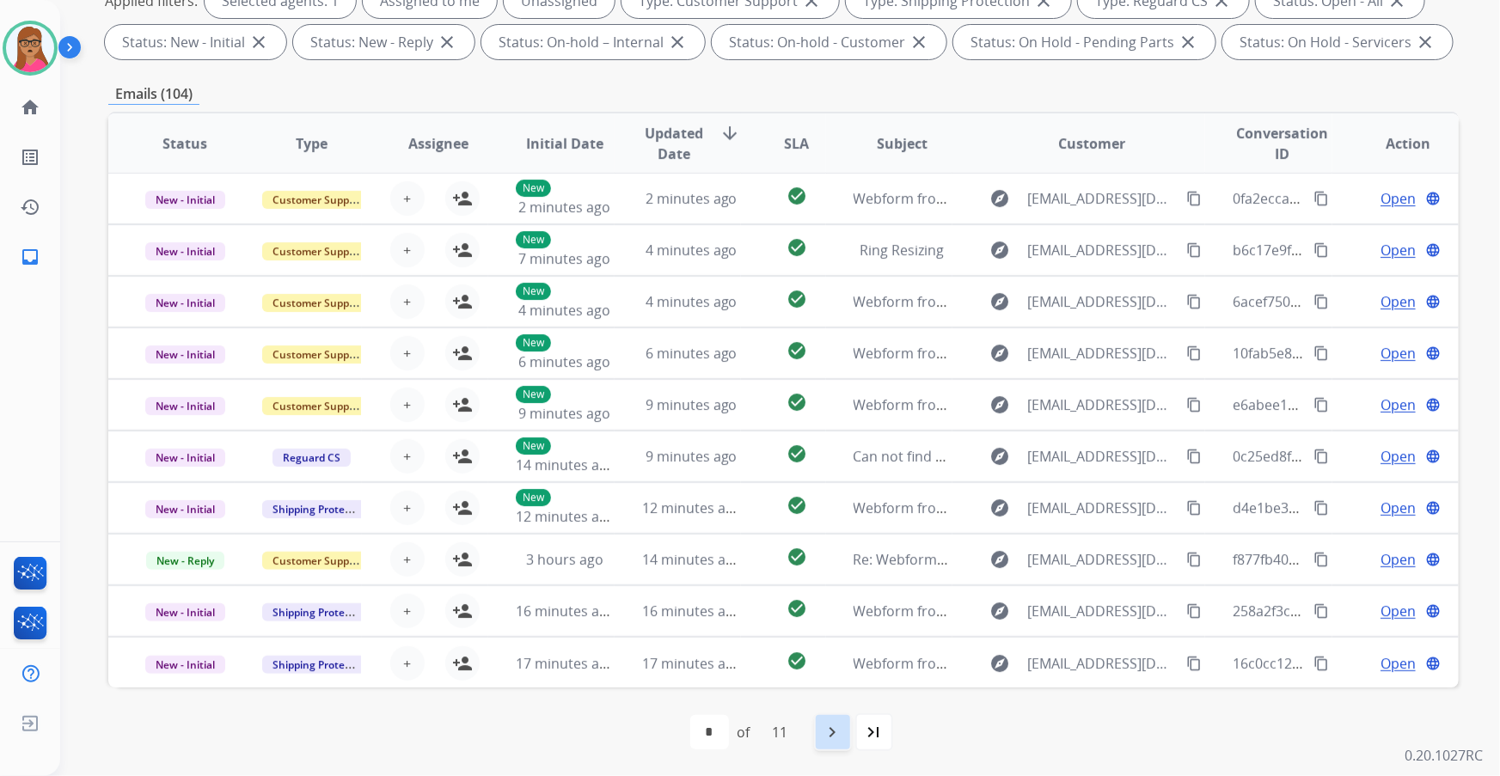
click at [838, 728] on mat-icon "navigate_next" at bounding box center [833, 732] width 21 height 21
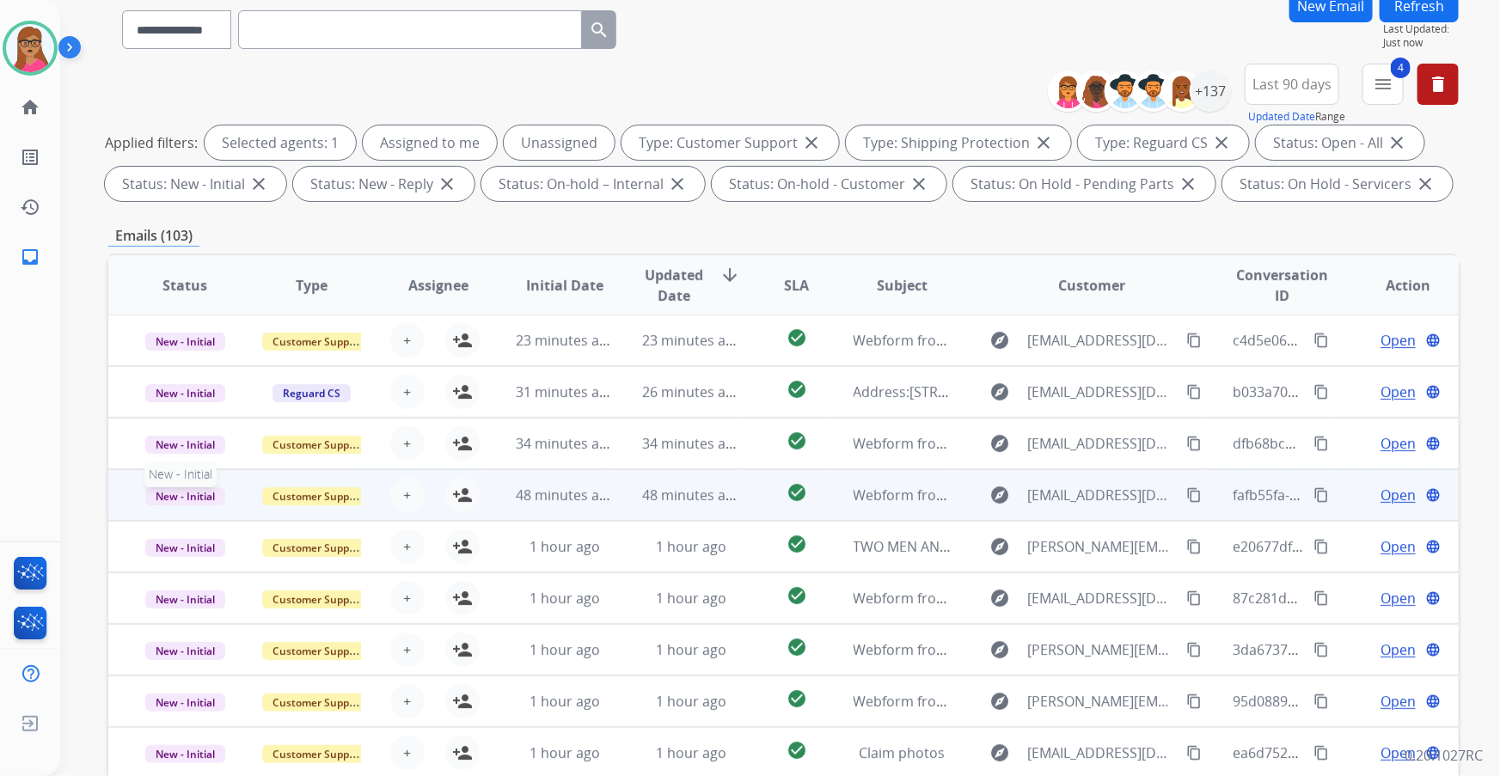
scroll to position [156, 0]
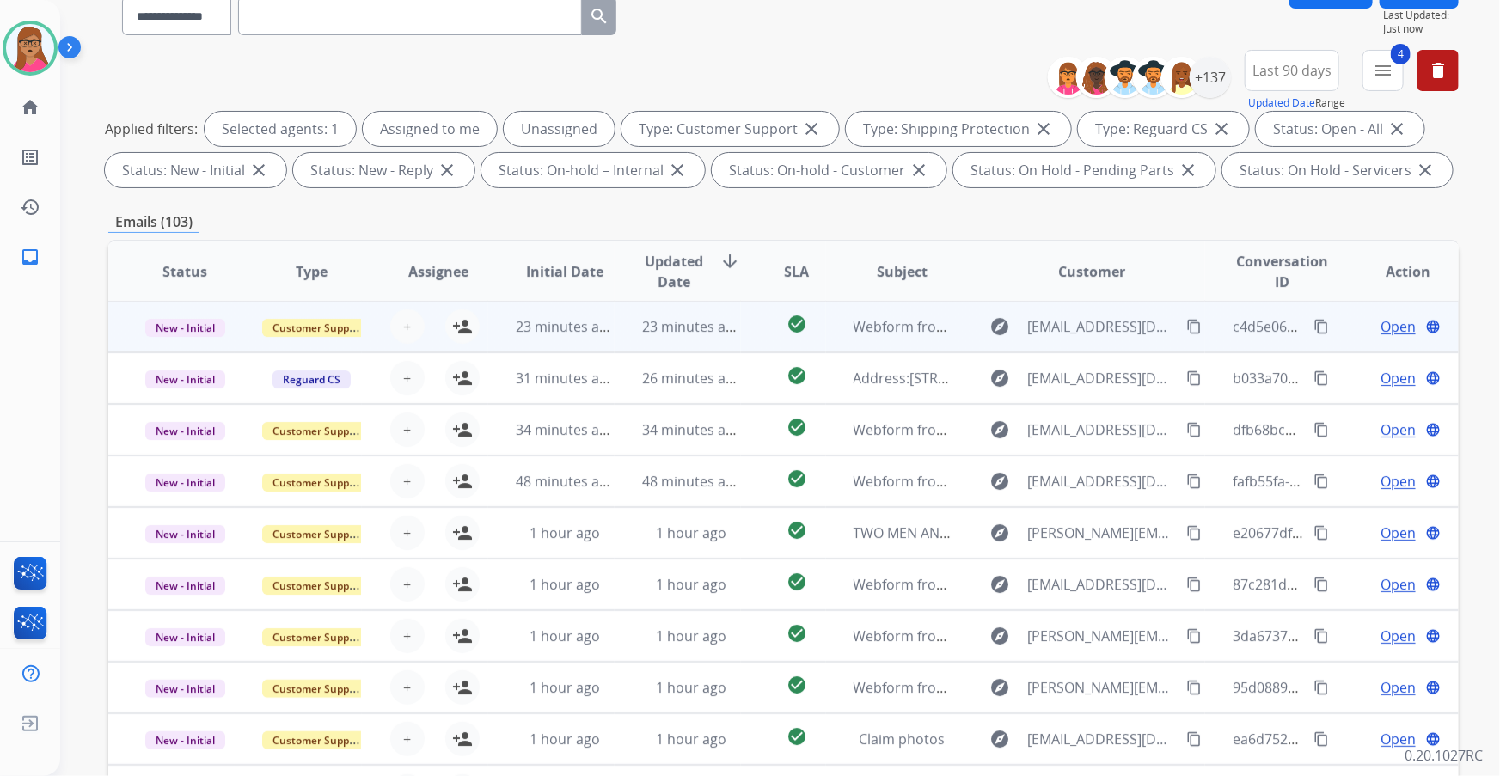
click at [178, 344] on td "New - Initial" at bounding box center [171, 327] width 126 height 52
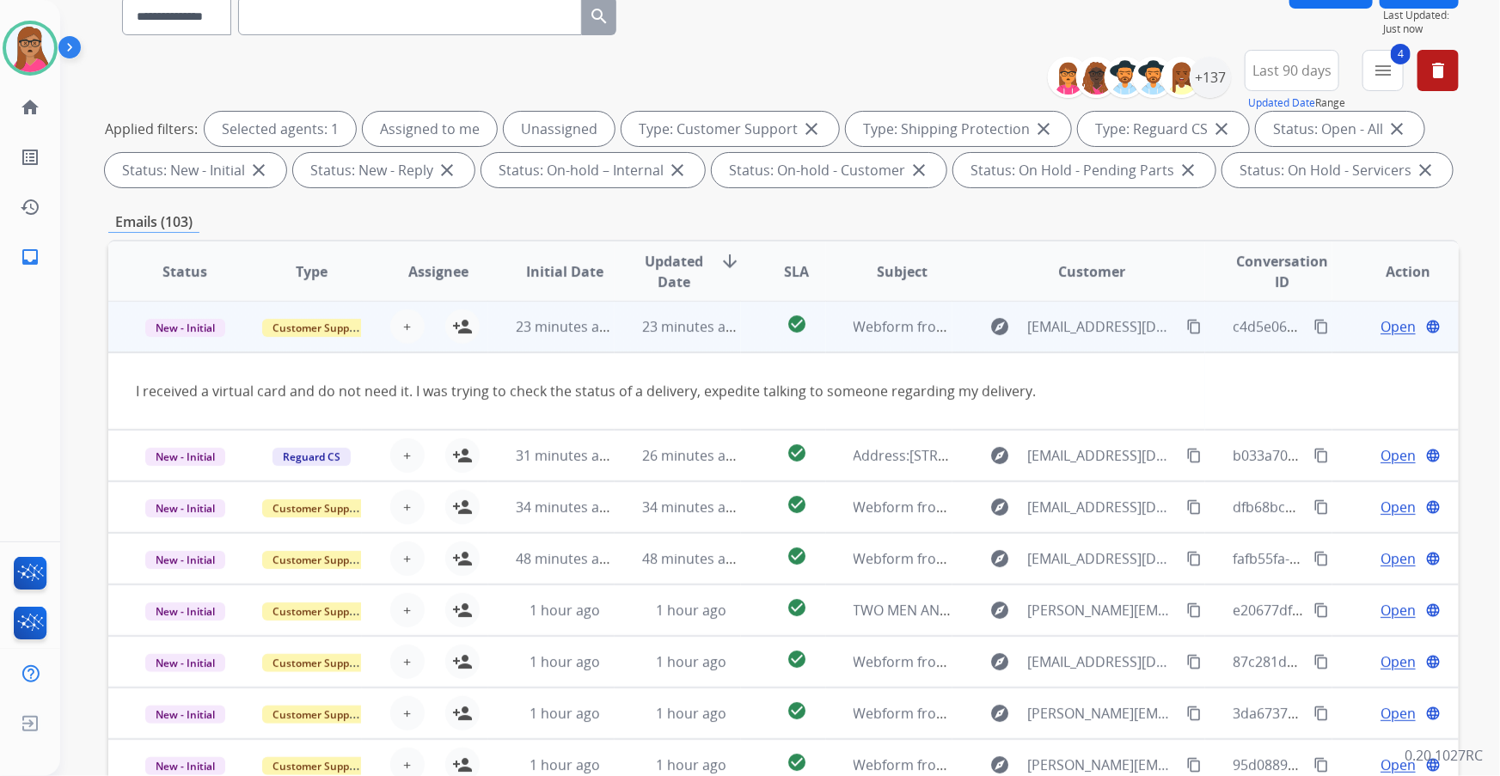
scroll to position [0, 0]
click at [179, 344] on td "New - Initial" at bounding box center [171, 328] width 126 height 52
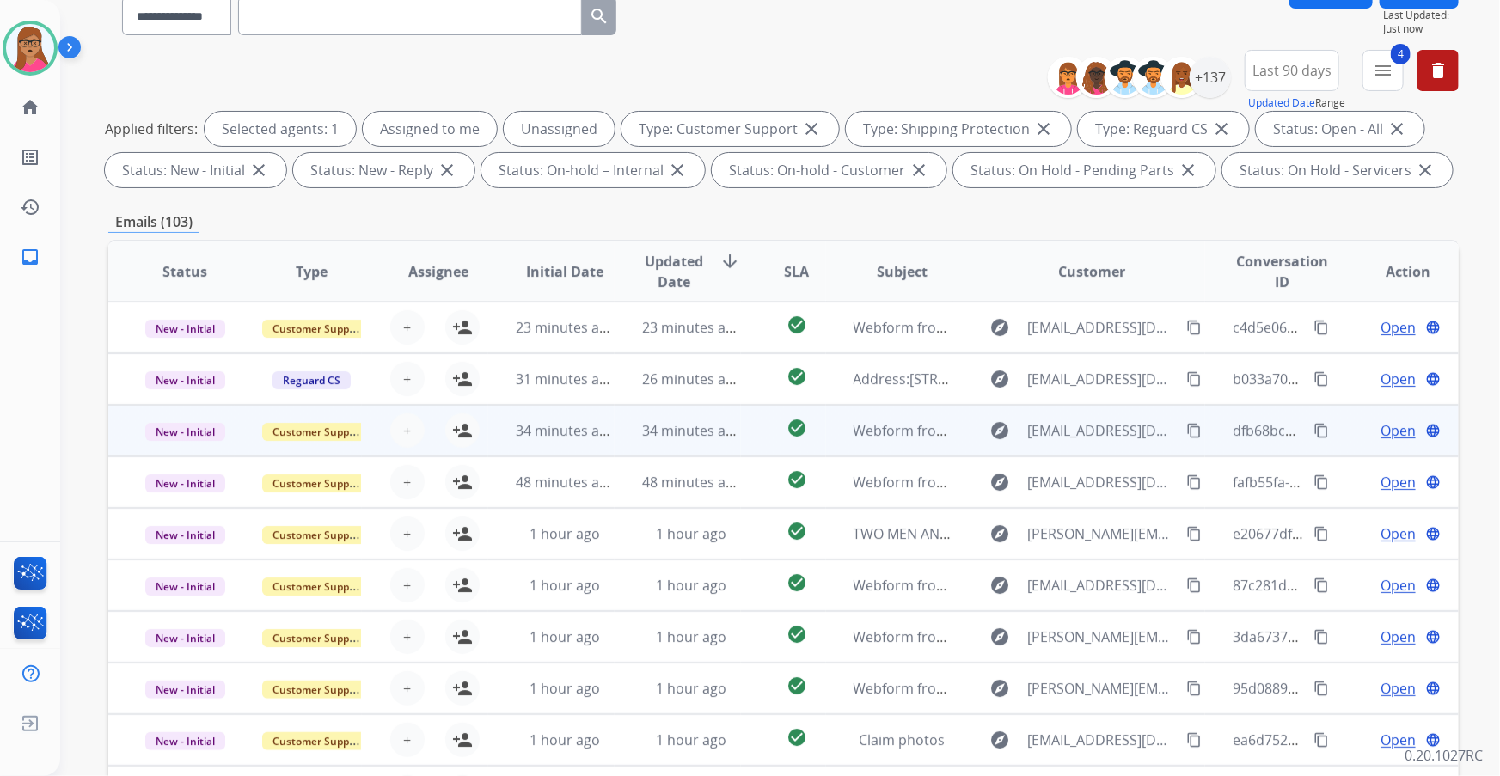
click at [192, 447] on td "New - Initial" at bounding box center [171, 431] width 126 height 52
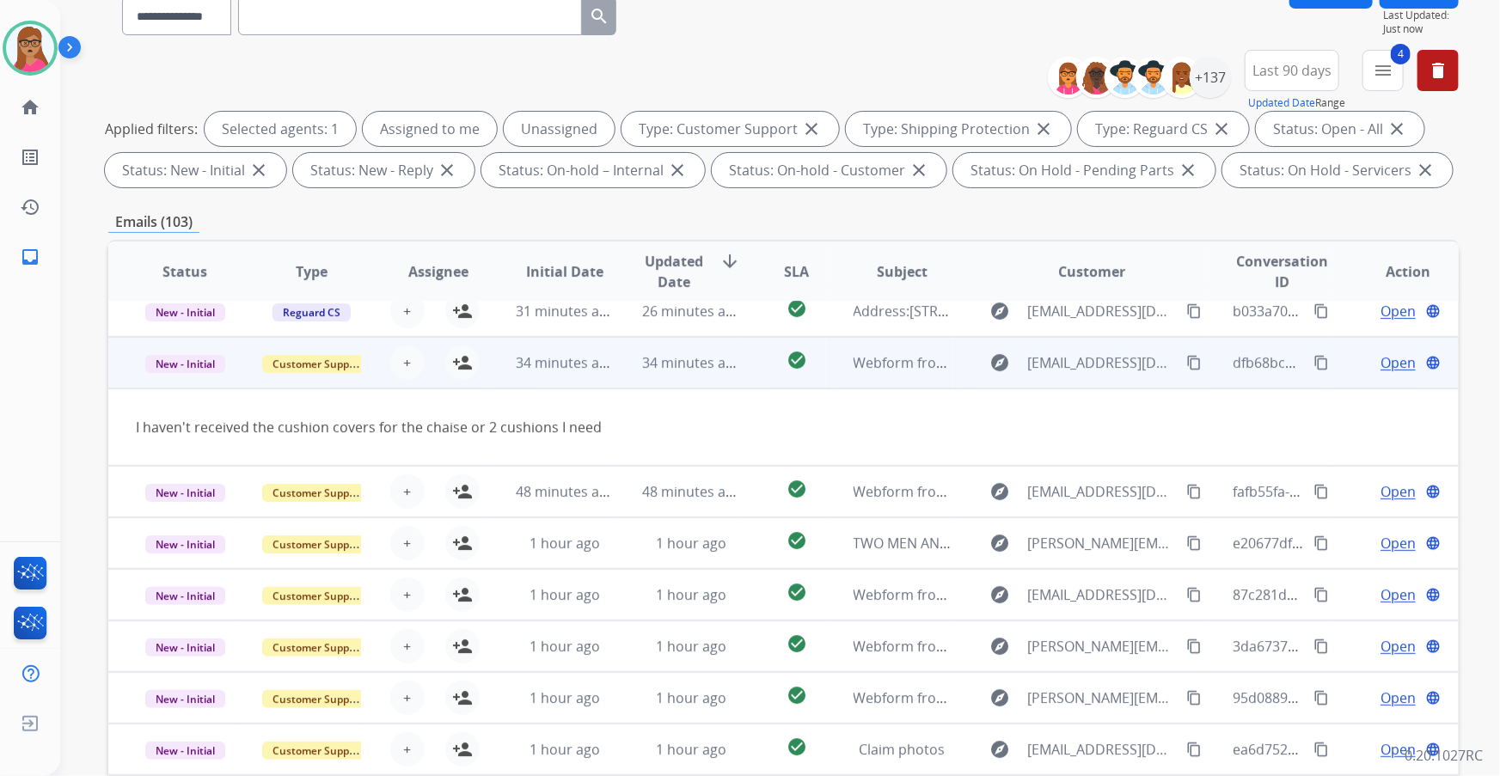
scroll to position [78, 0]
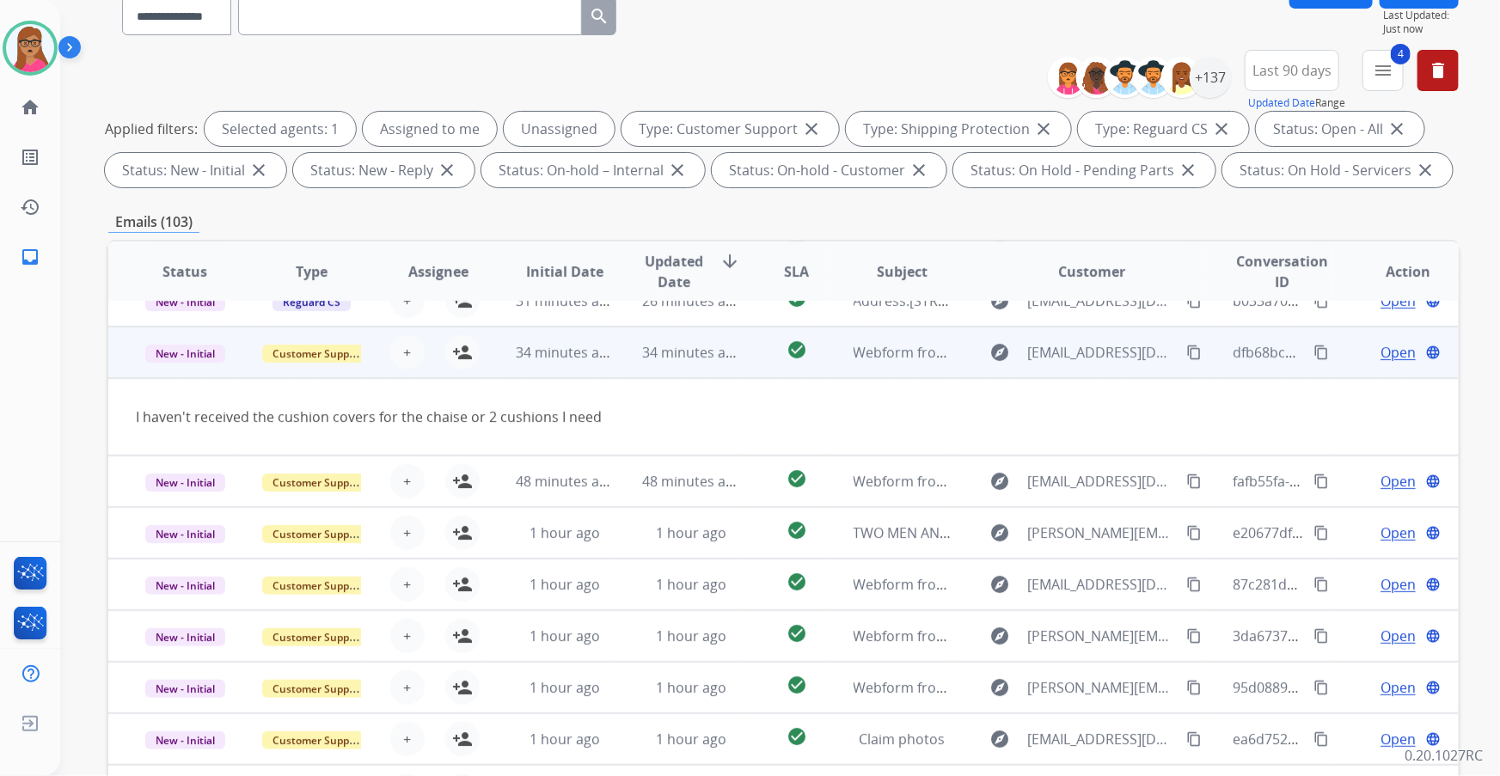
click at [189, 365] on td "New - Initial" at bounding box center [171, 353] width 126 height 52
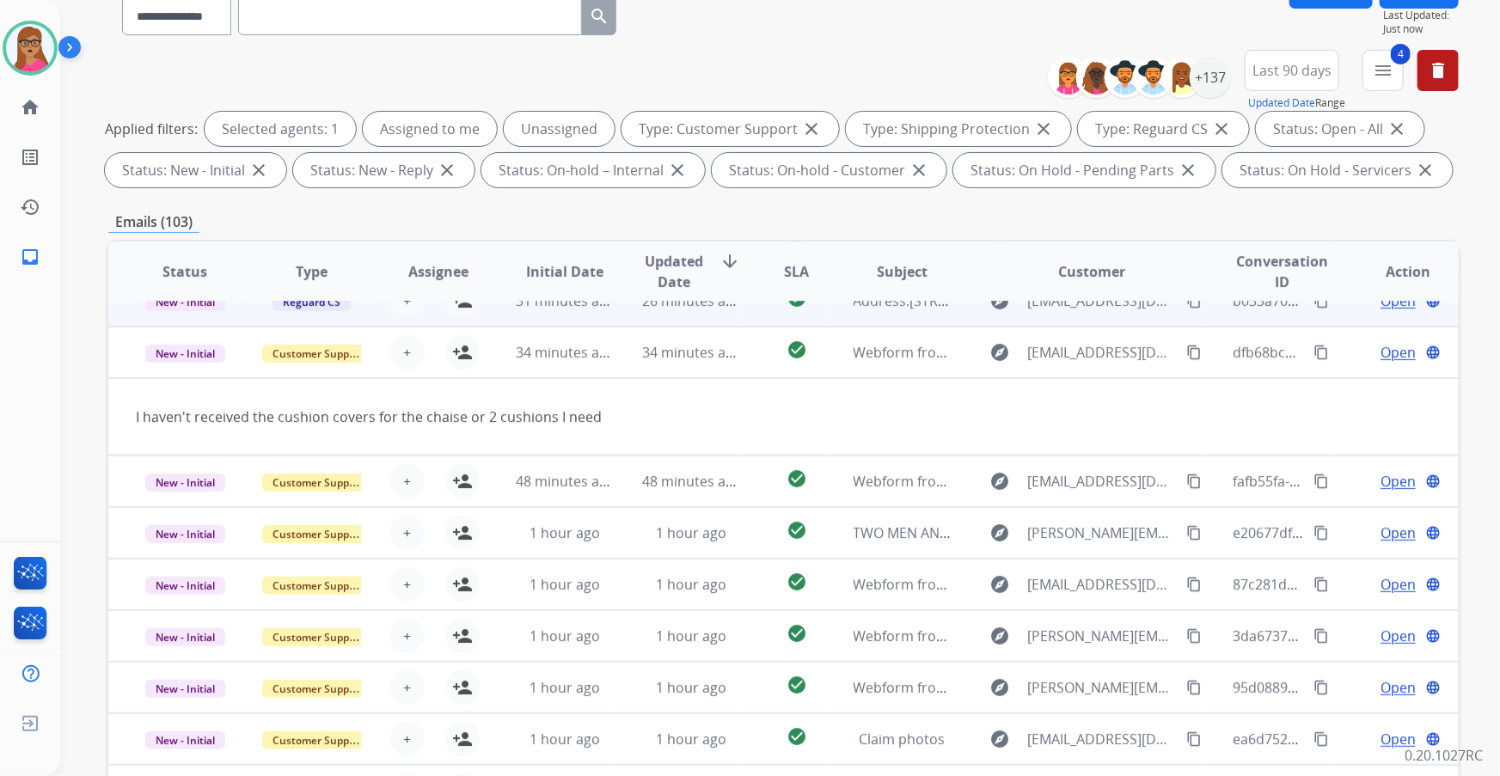
scroll to position [1, 0]
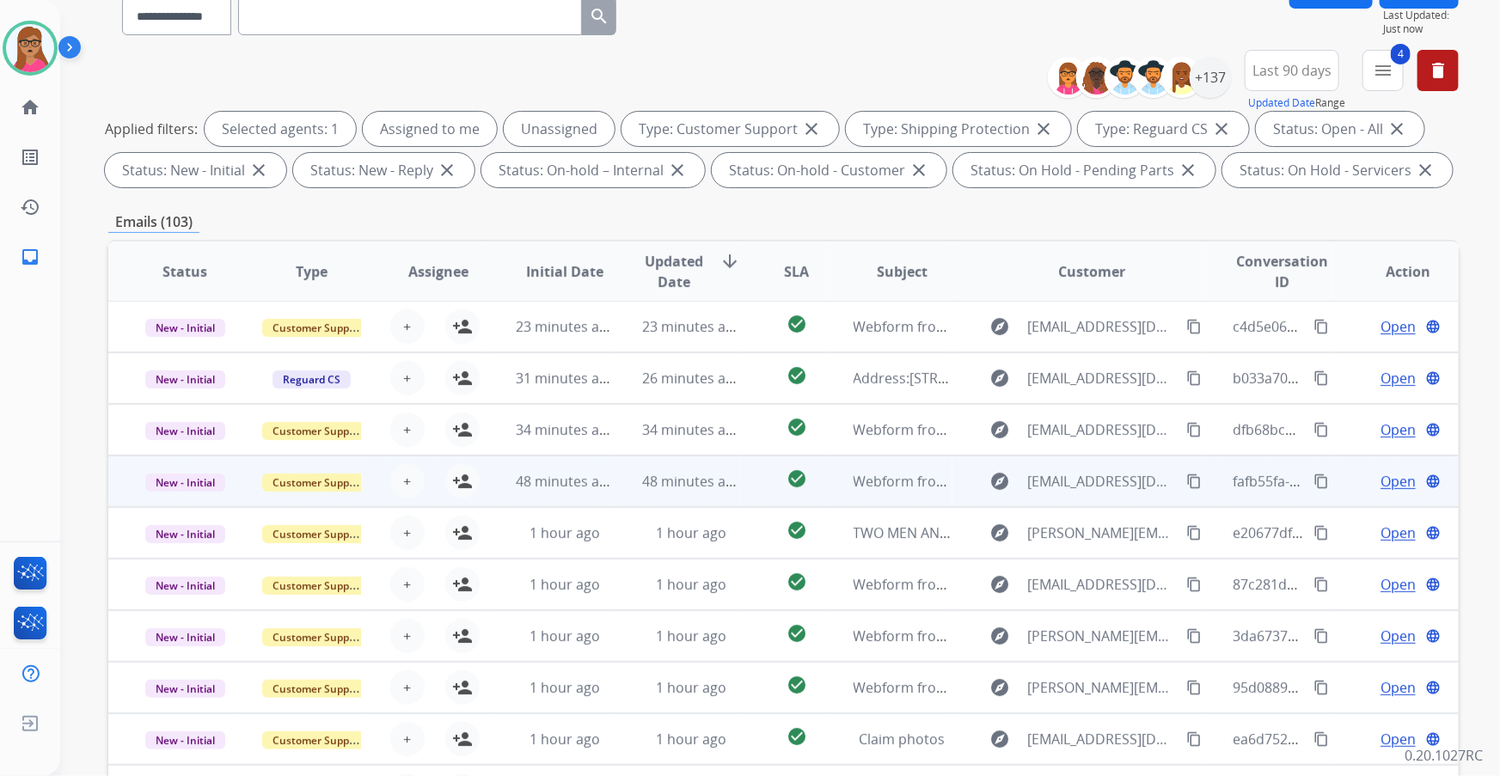
click at [169, 495] on td "New - Initial" at bounding box center [171, 482] width 126 height 52
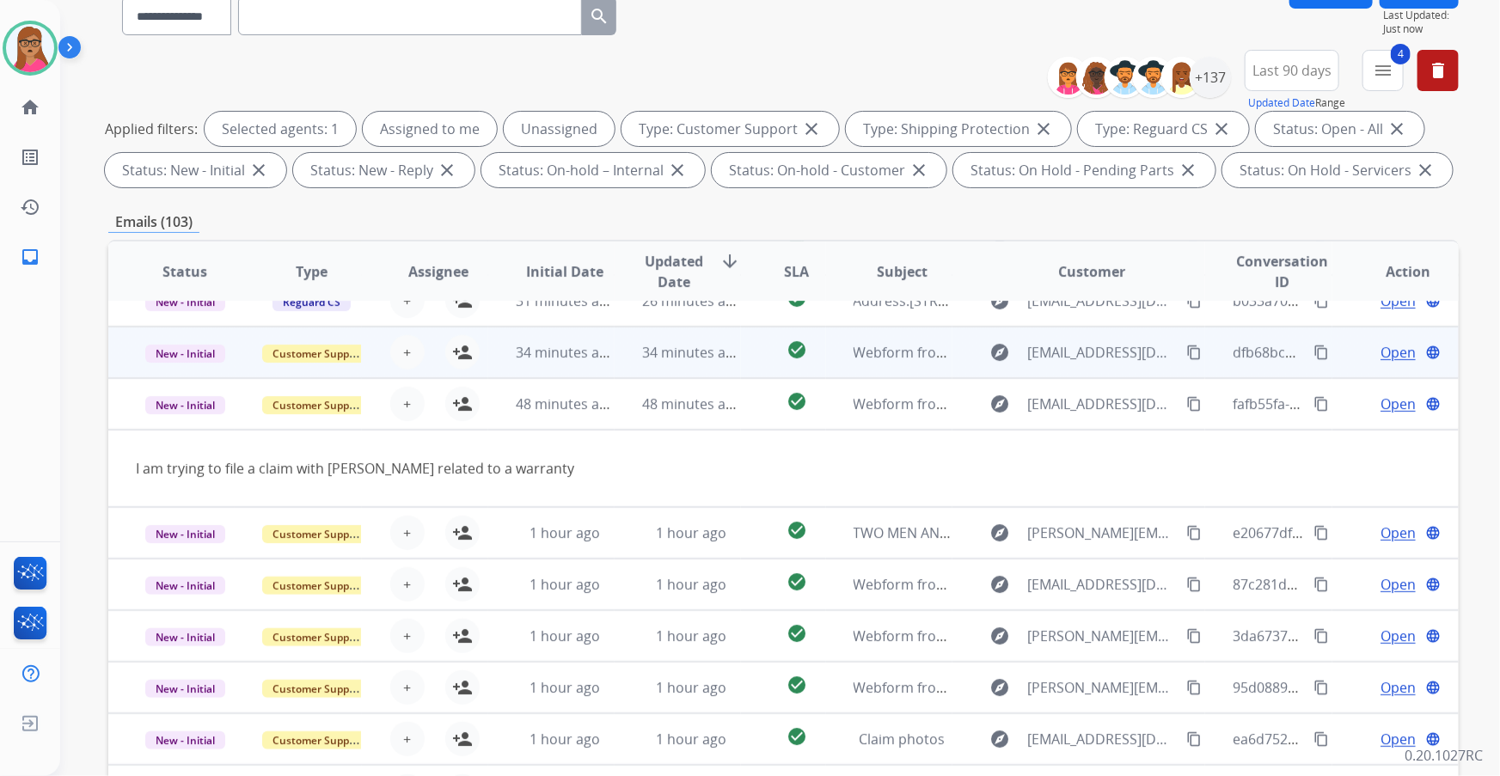
scroll to position [0, 0]
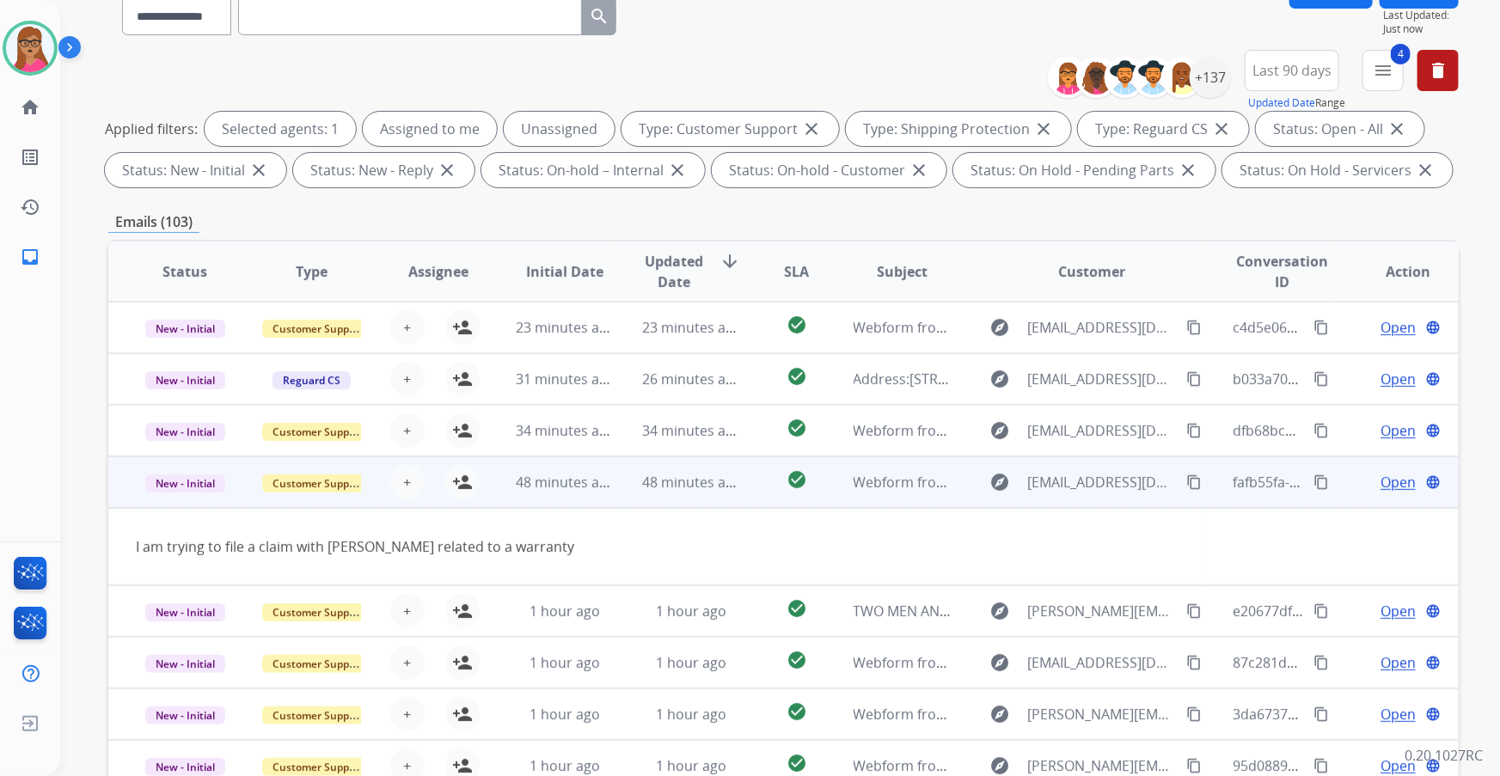
click at [1195, 482] on td "explore cristy1025@gmail.com content_copy" at bounding box center [1080, 483] width 254 height 52
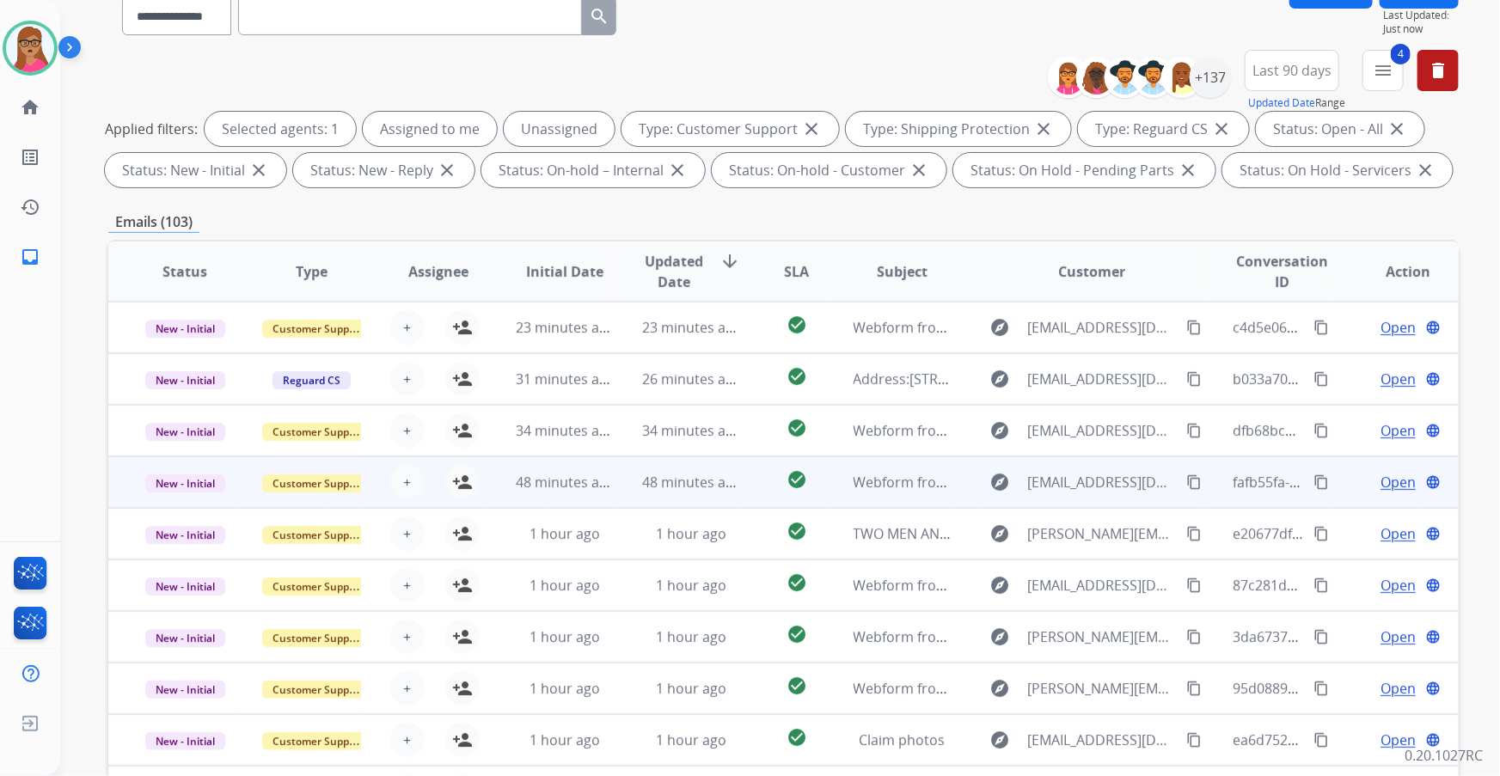
click at [230, 500] on td "New - Initial" at bounding box center [171, 483] width 126 height 52
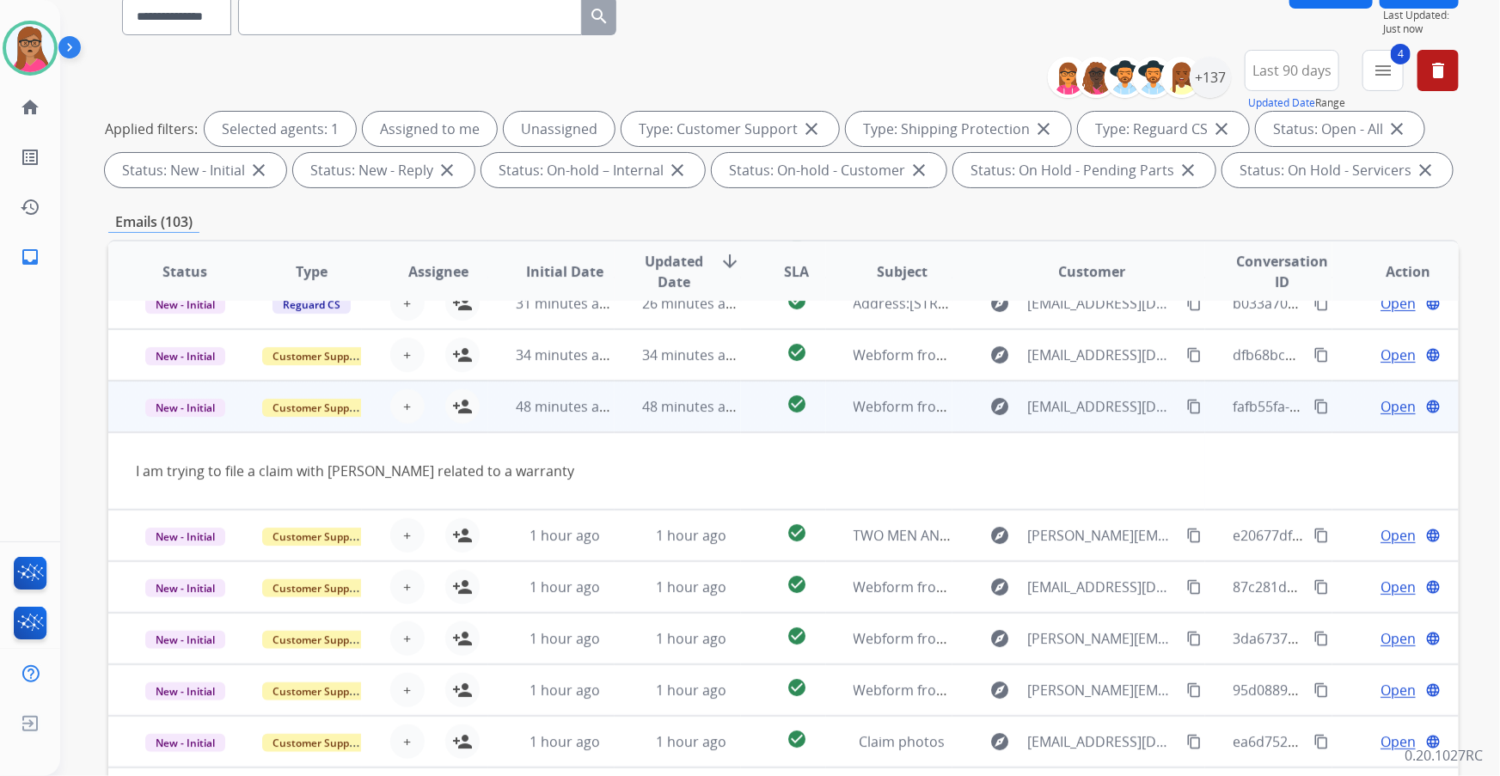
scroll to position [78, 0]
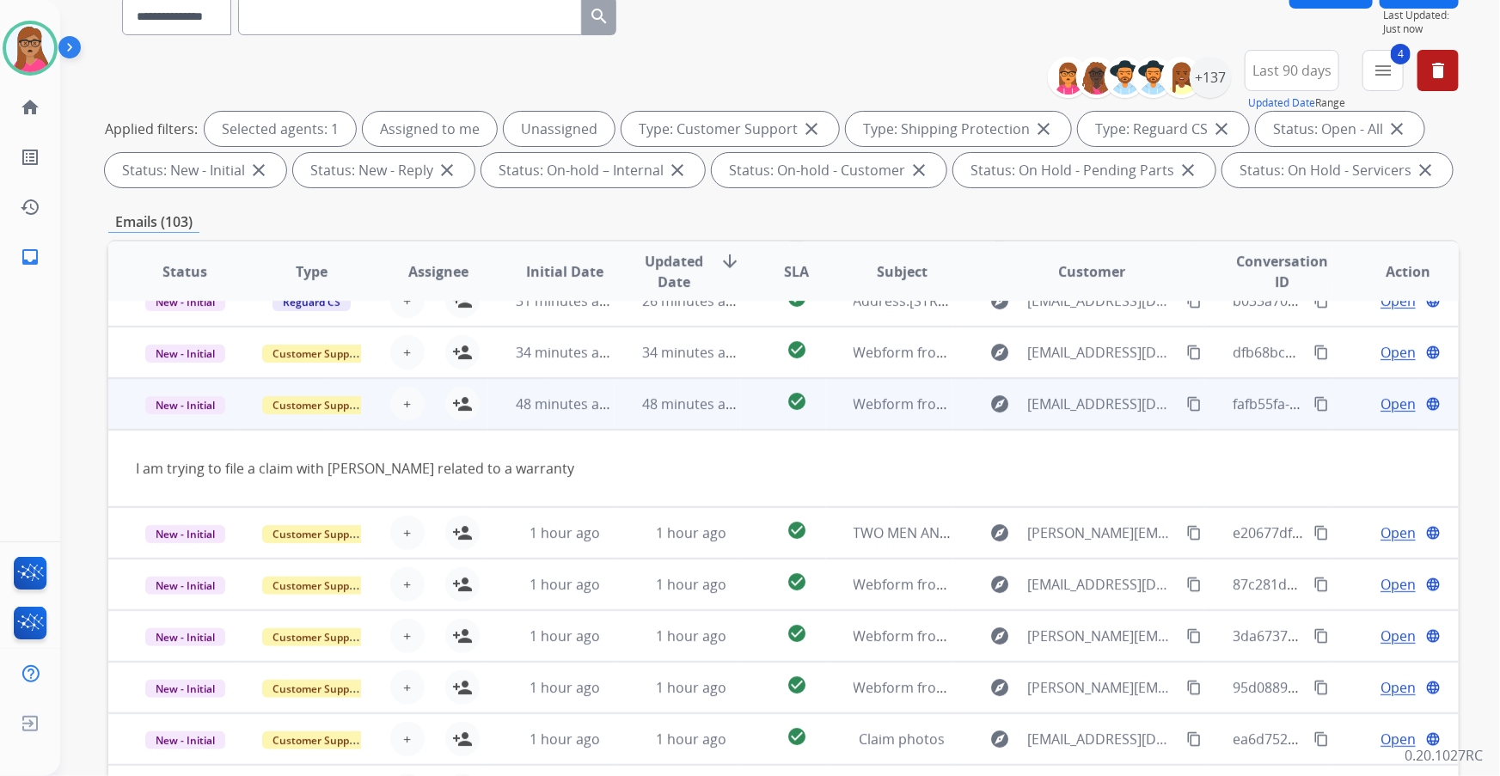
click at [1187, 400] on mat-icon "content_copy" at bounding box center [1194, 403] width 15 height 15
click at [197, 418] on td "New - Initial" at bounding box center [171, 404] width 126 height 52
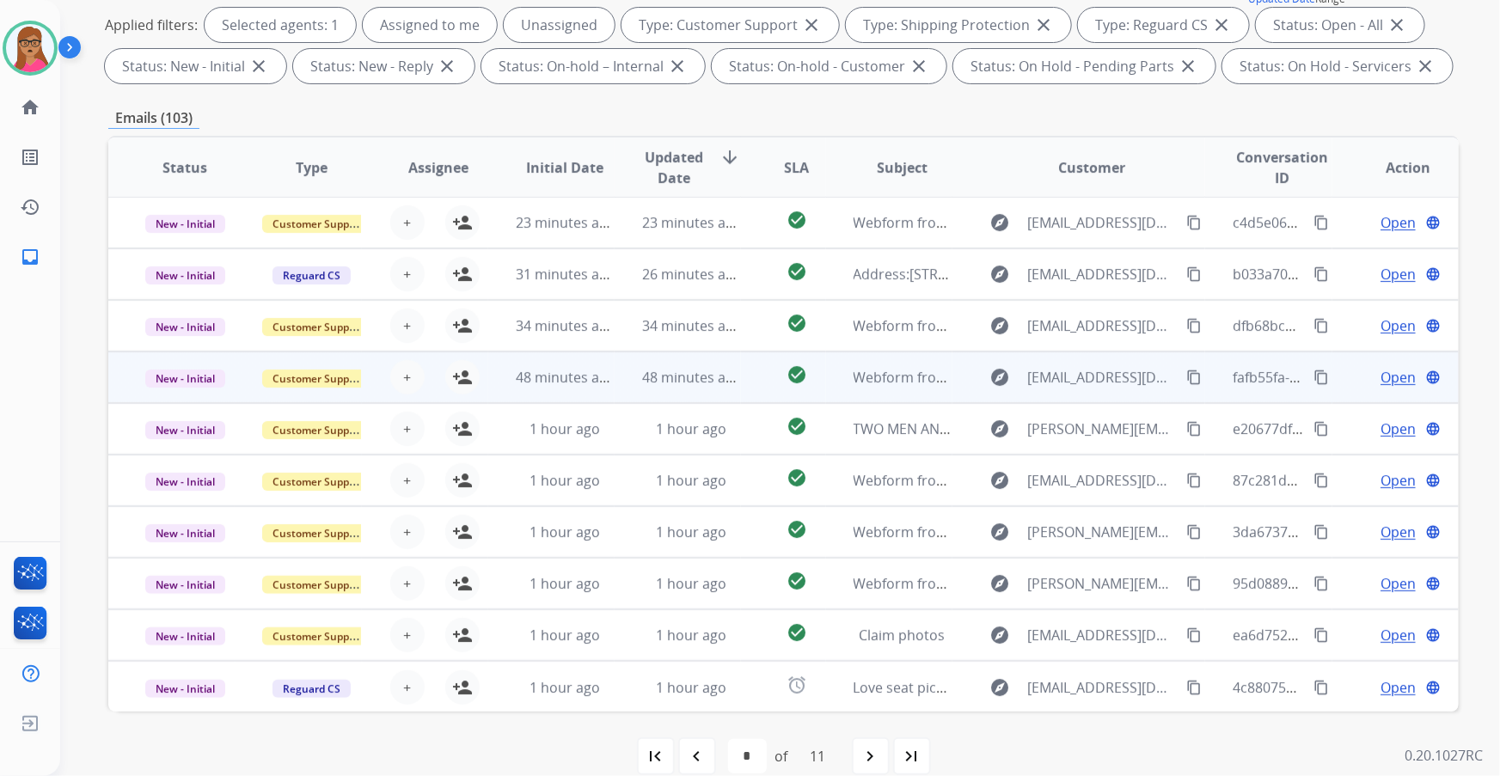
scroll to position [284, 0]
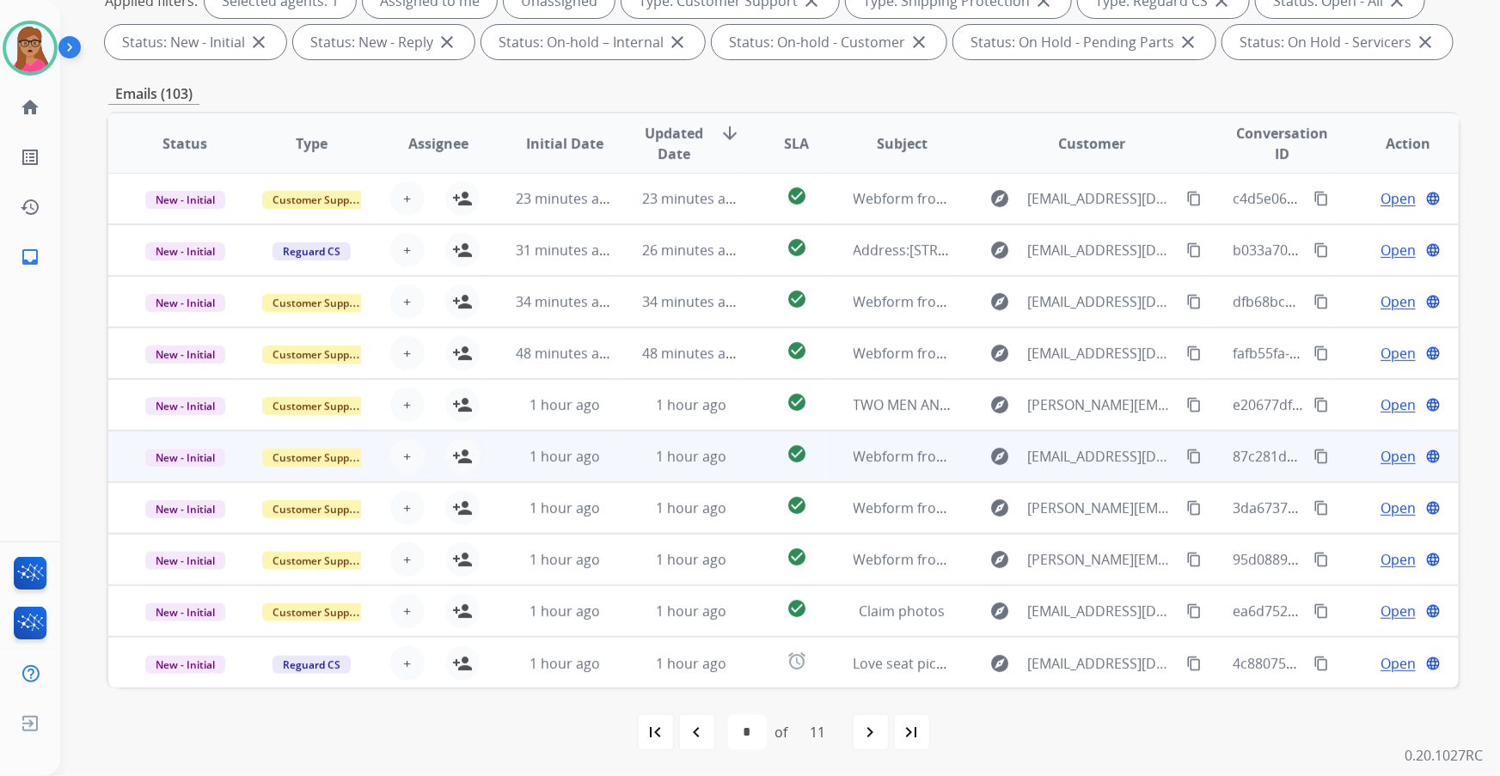
click at [181, 476] on td "New - Initial" at bounding box center [171, 457] width 126 height 52
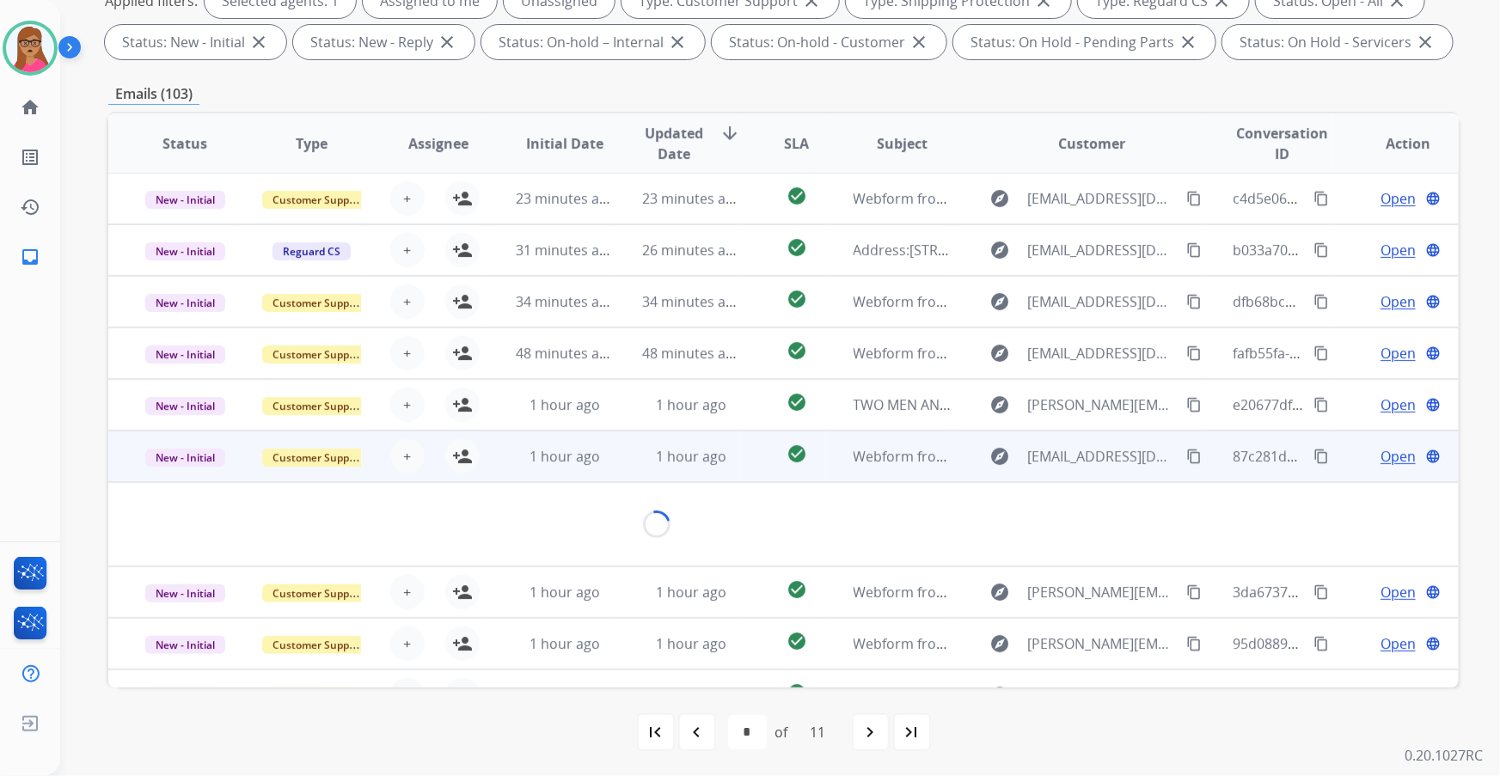
scroll to position [78, 0]
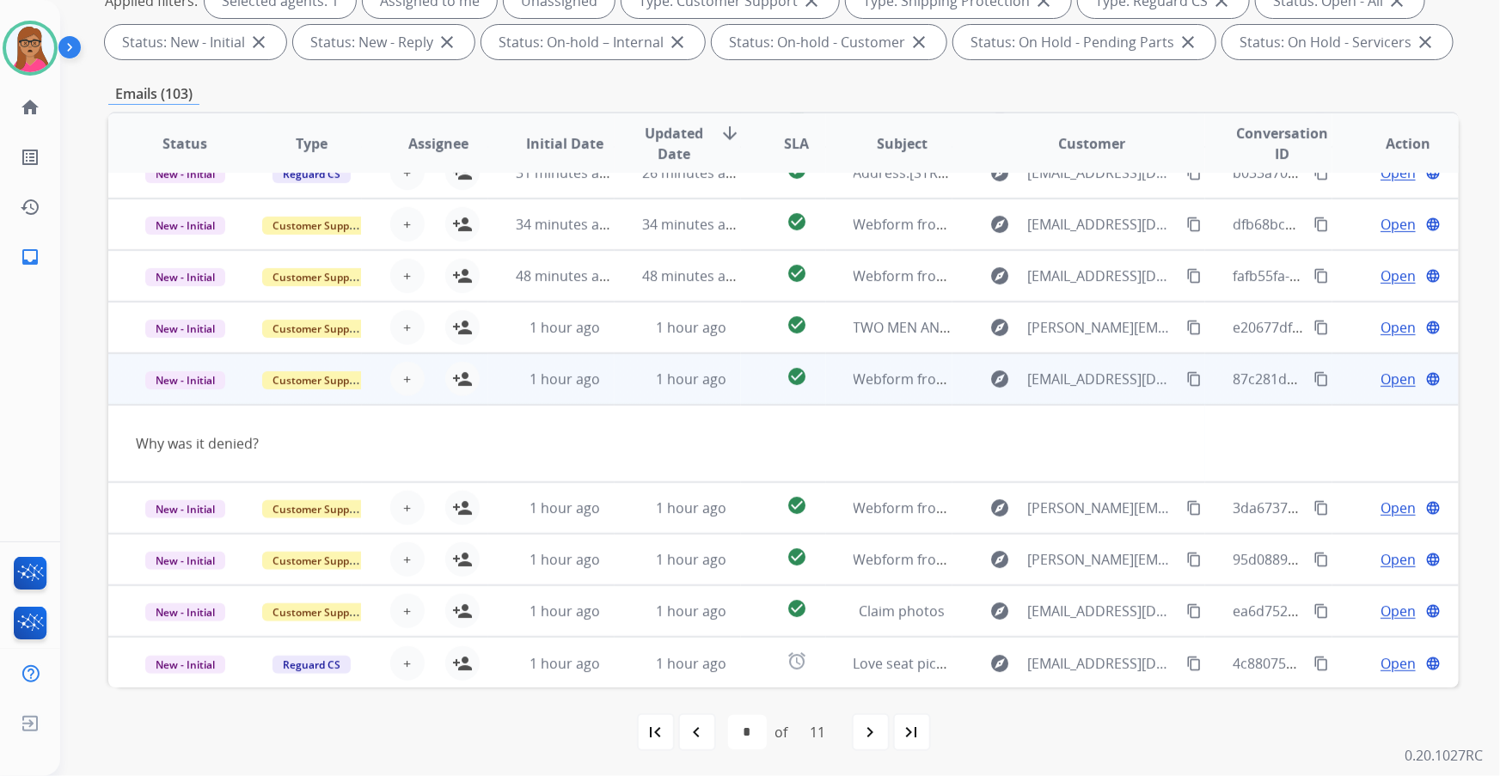
click at [201, 394] on td "New - Initial" at bounding box center [171, 379] width 126 height 52
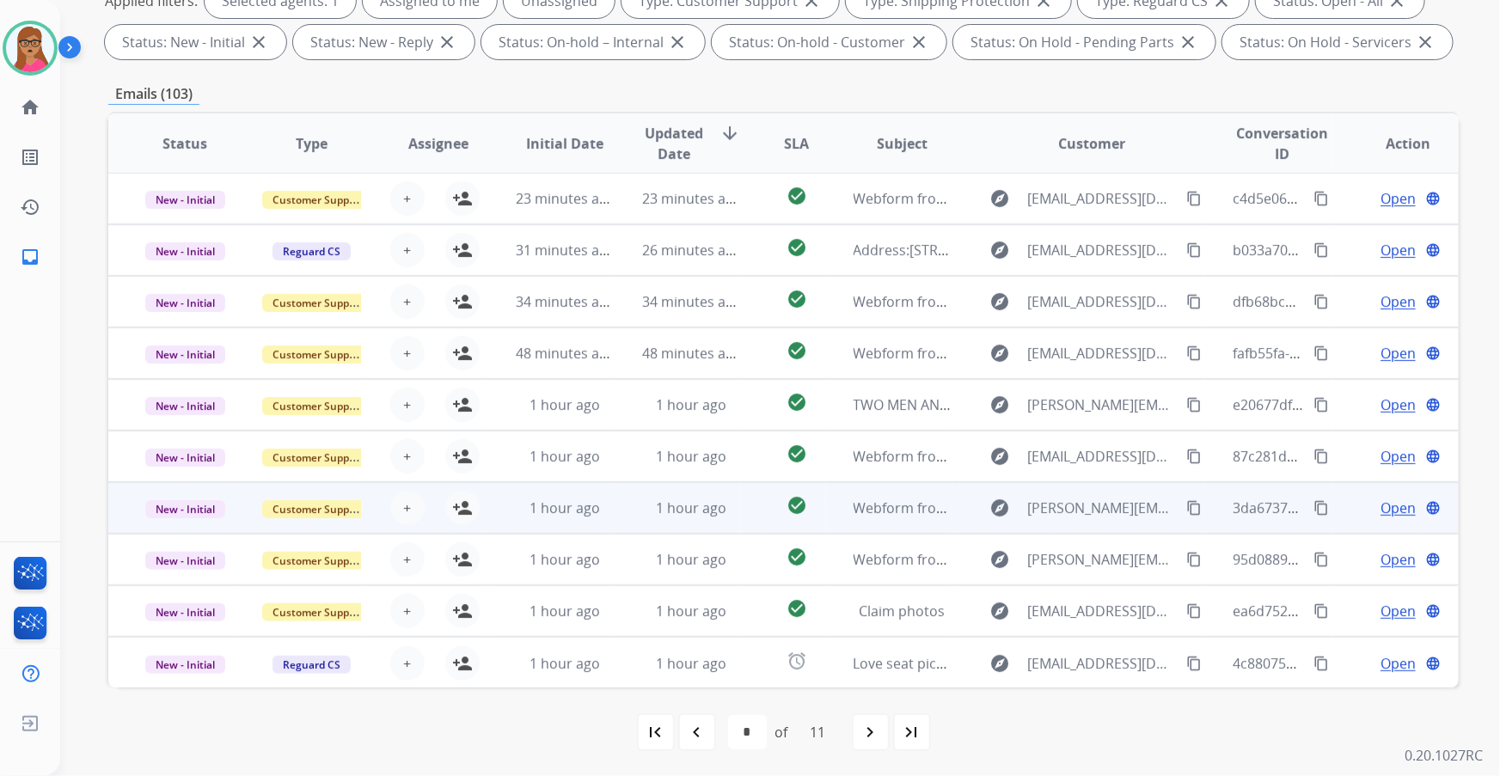
click at [170, 525] on td "New - Initial" at bounding box center [171, 508] width 126 height 52
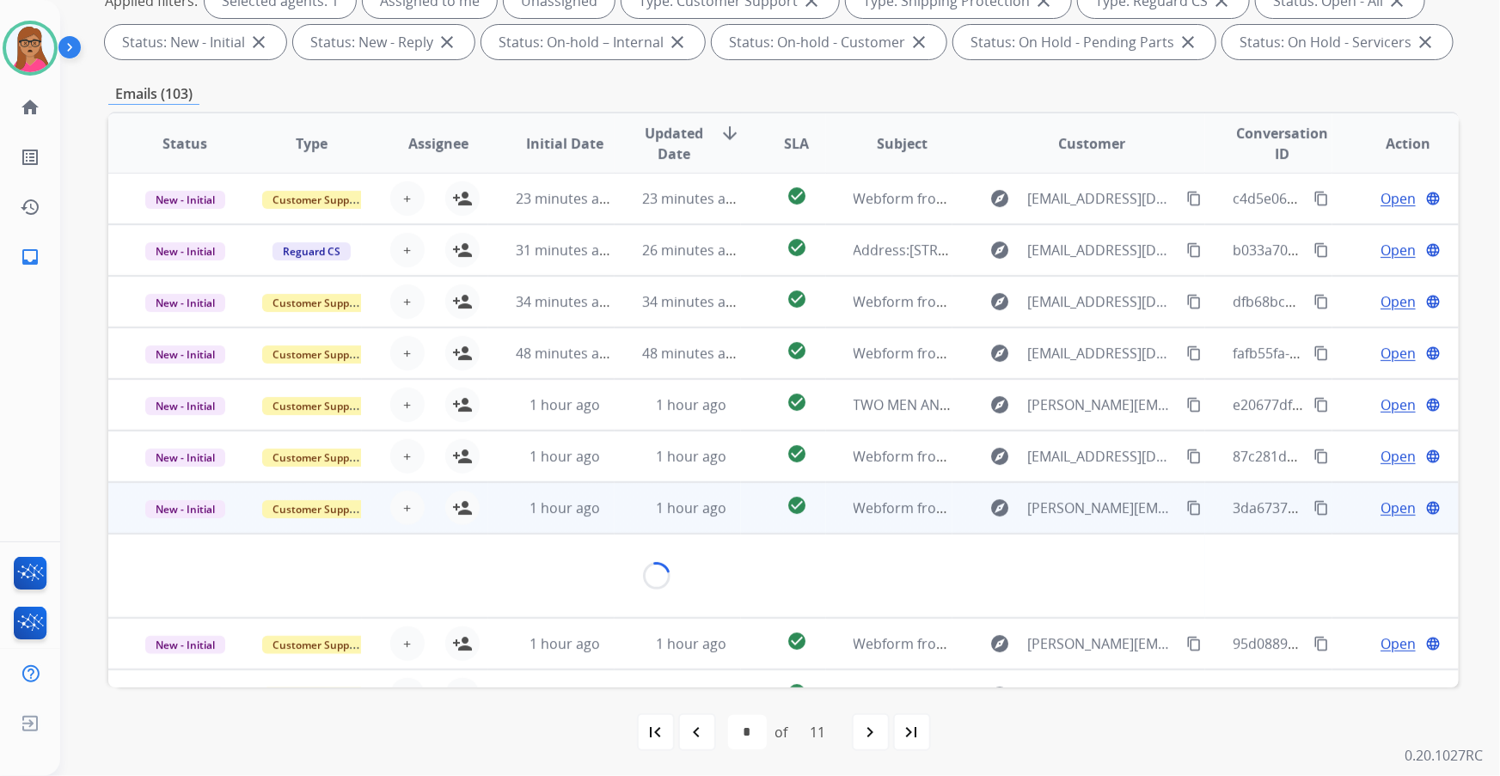
scroll to position [78, 0]
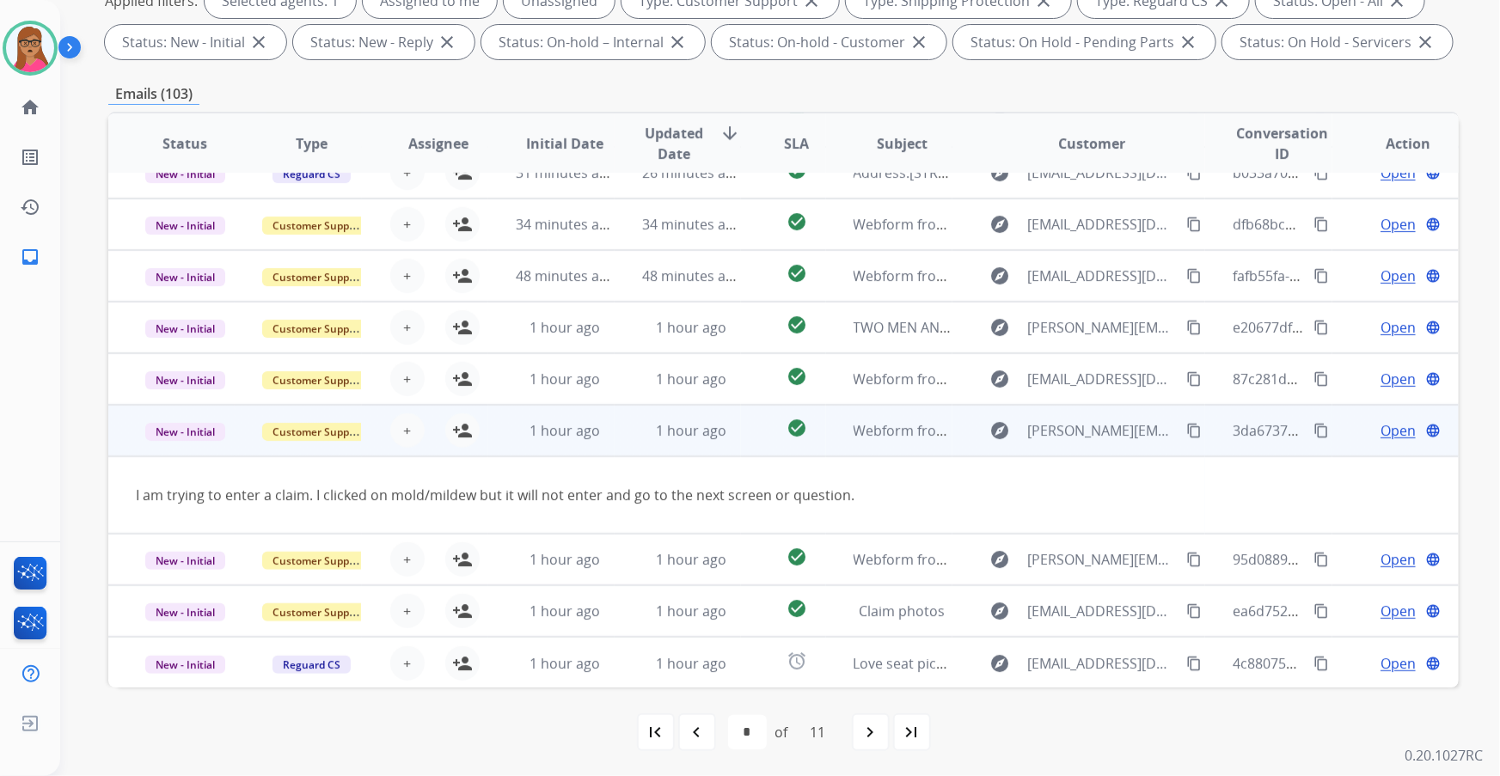
click at [1187, 430] on mat-icon "content_copy" at bounding box center [1194, 430] width 15 height 15
click at [468, 431] on mat-icon "person_add" at bounding box center [462, 430] width 21 height 21
click at [172, 445] on td "New - Initial" at bounding box center [171, 431] width 126 height 52
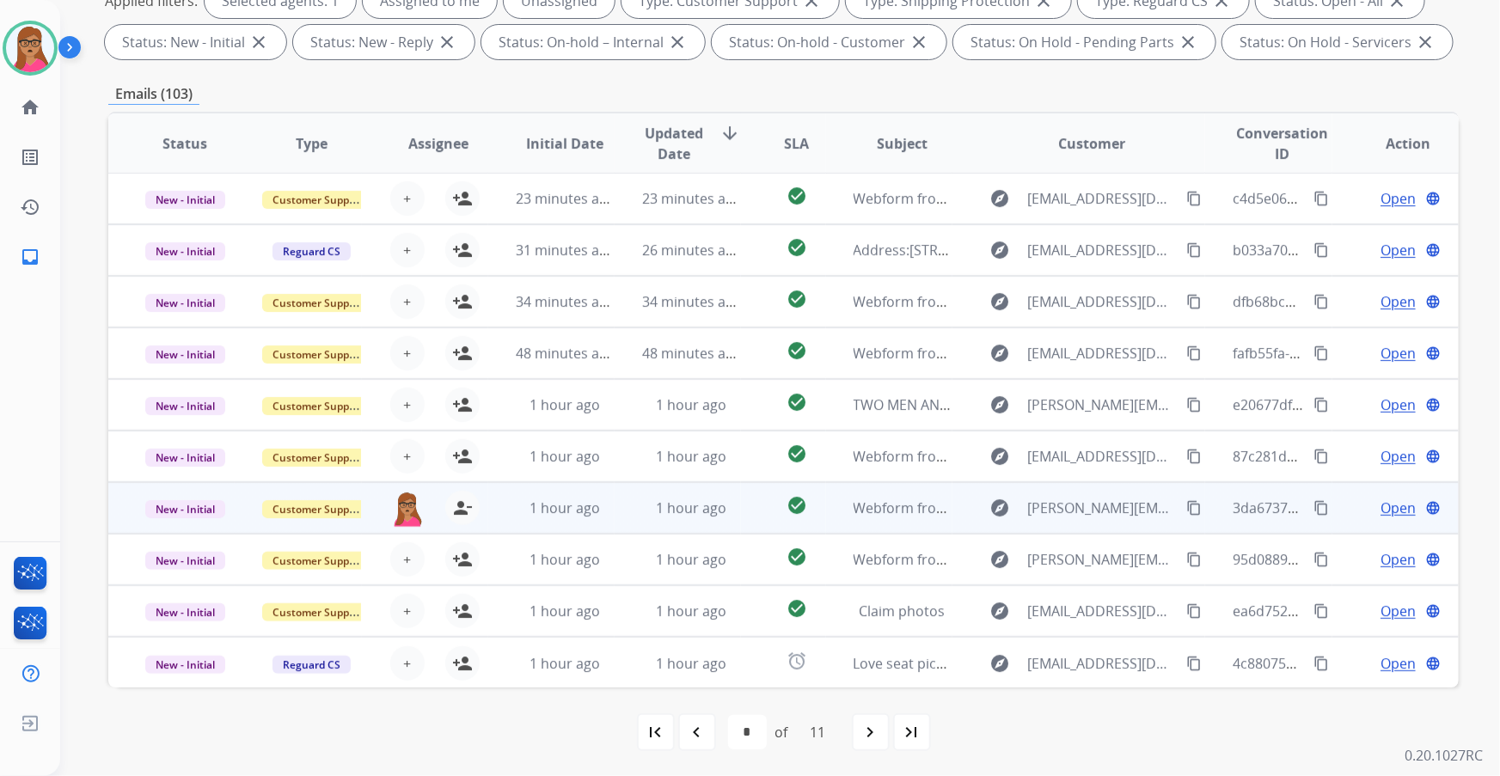
click at [1381, 506] on span "Open" at bounding box center [1398, 508] width 35 height 21
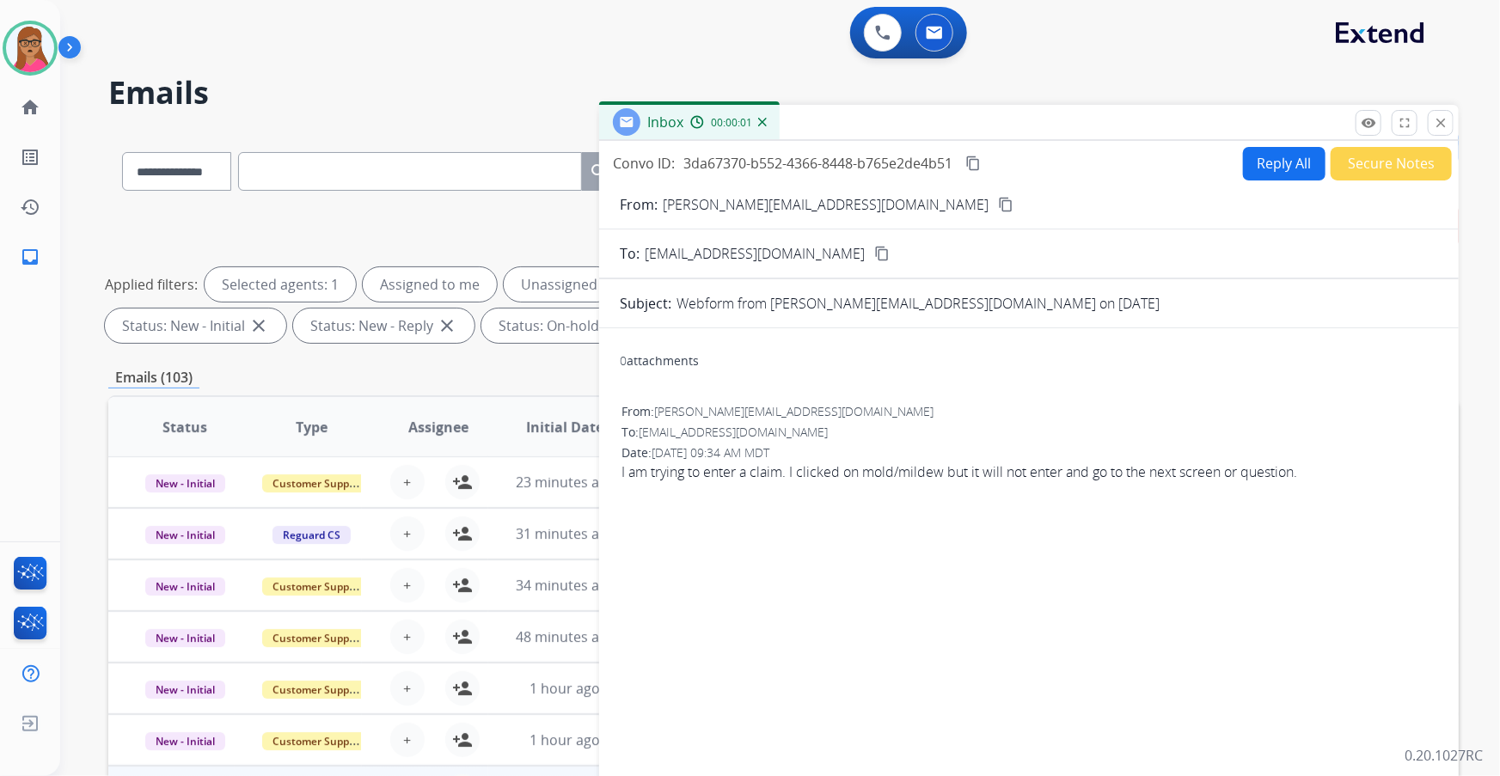
scroll to position [0, 0]
click at [1305, 149] on button "Reply All" at bounding box center [1284, 164] width 83 height 34
select select "**********"
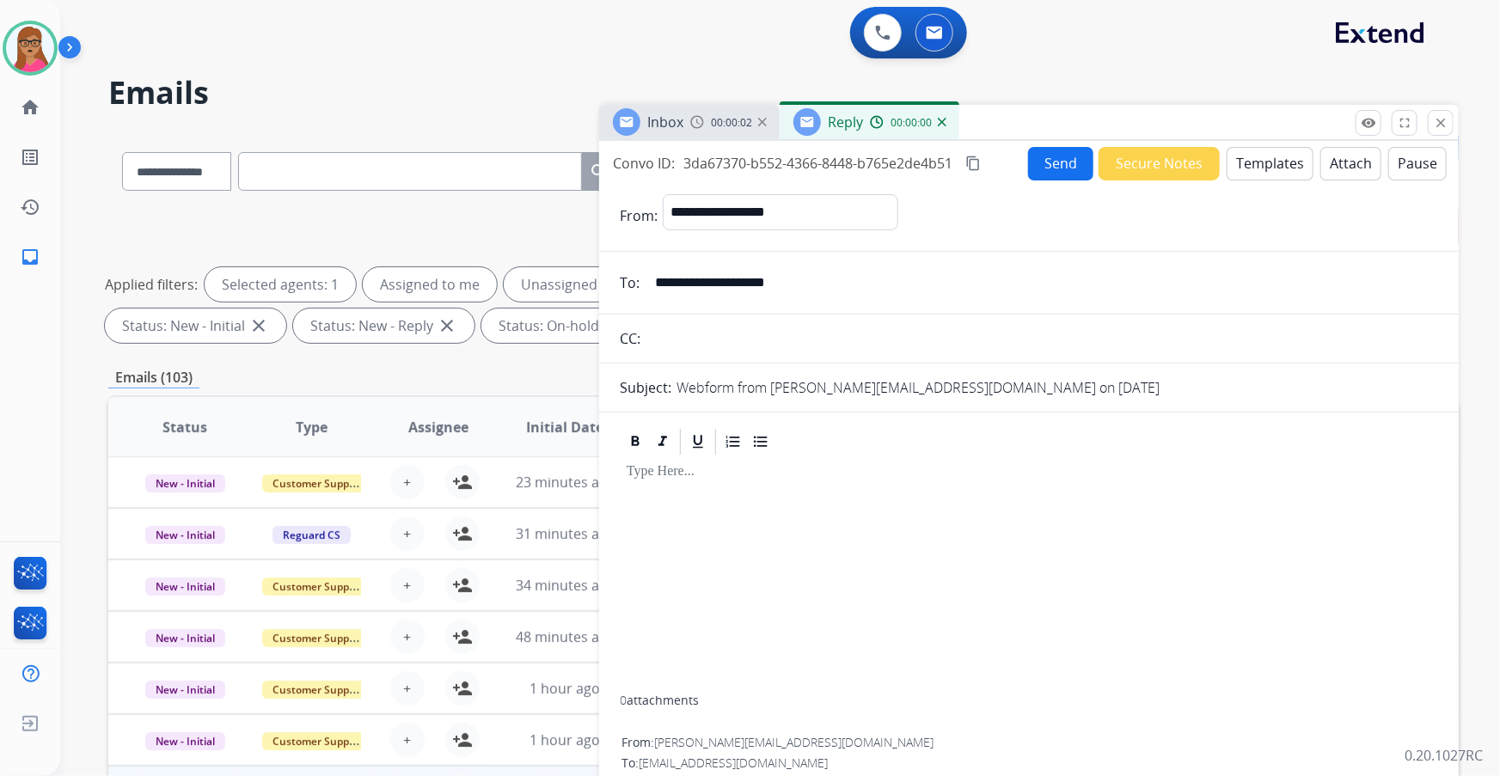
click at [1261, 164] on button "Templates" at bounding box center [1270, 164] width 87 height 34
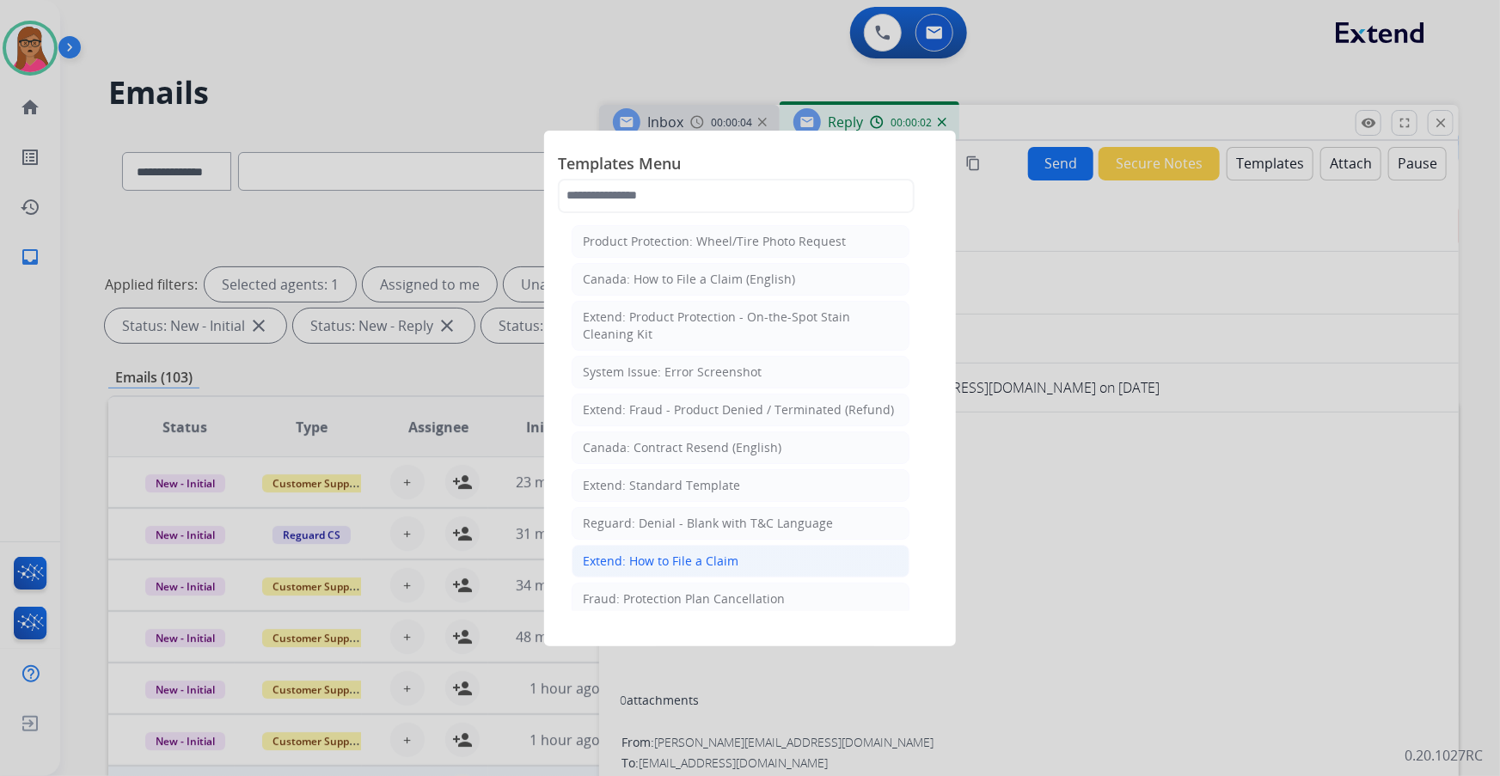
click at [690, 553] on div "Extend: How to File a Claim" at bounding box center [661, 561] width 156 height 17
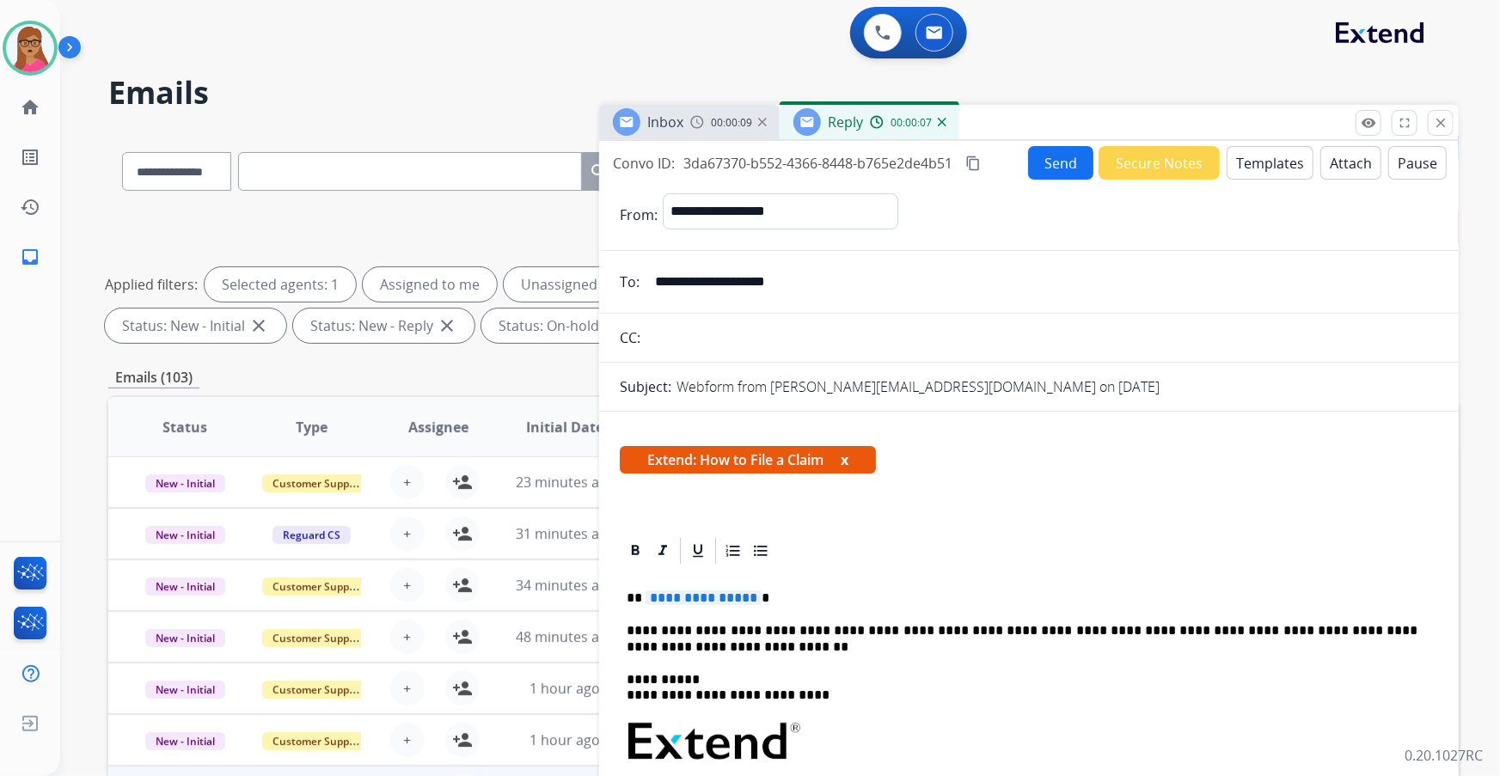
click at [853, 460] on span "Extend: How to File a Claim x" at bounding box center [748, 460] width 256 height 28
click at [846, 460] on button "x" at bounding box center [845, 460] width 8 height 21
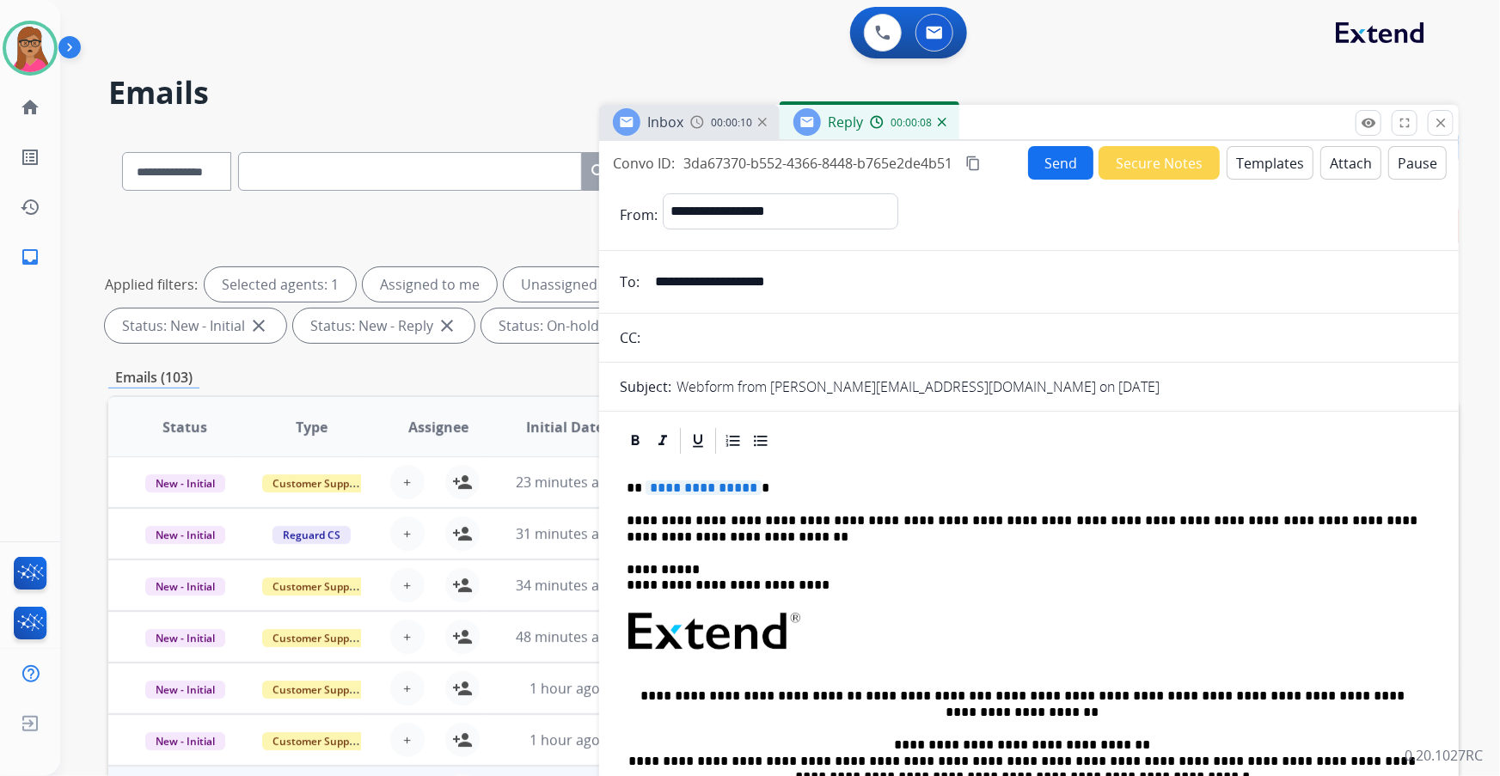
click at [1267, 162] on button "Templates" at bounding box center [1270, 163] width 87 height 34
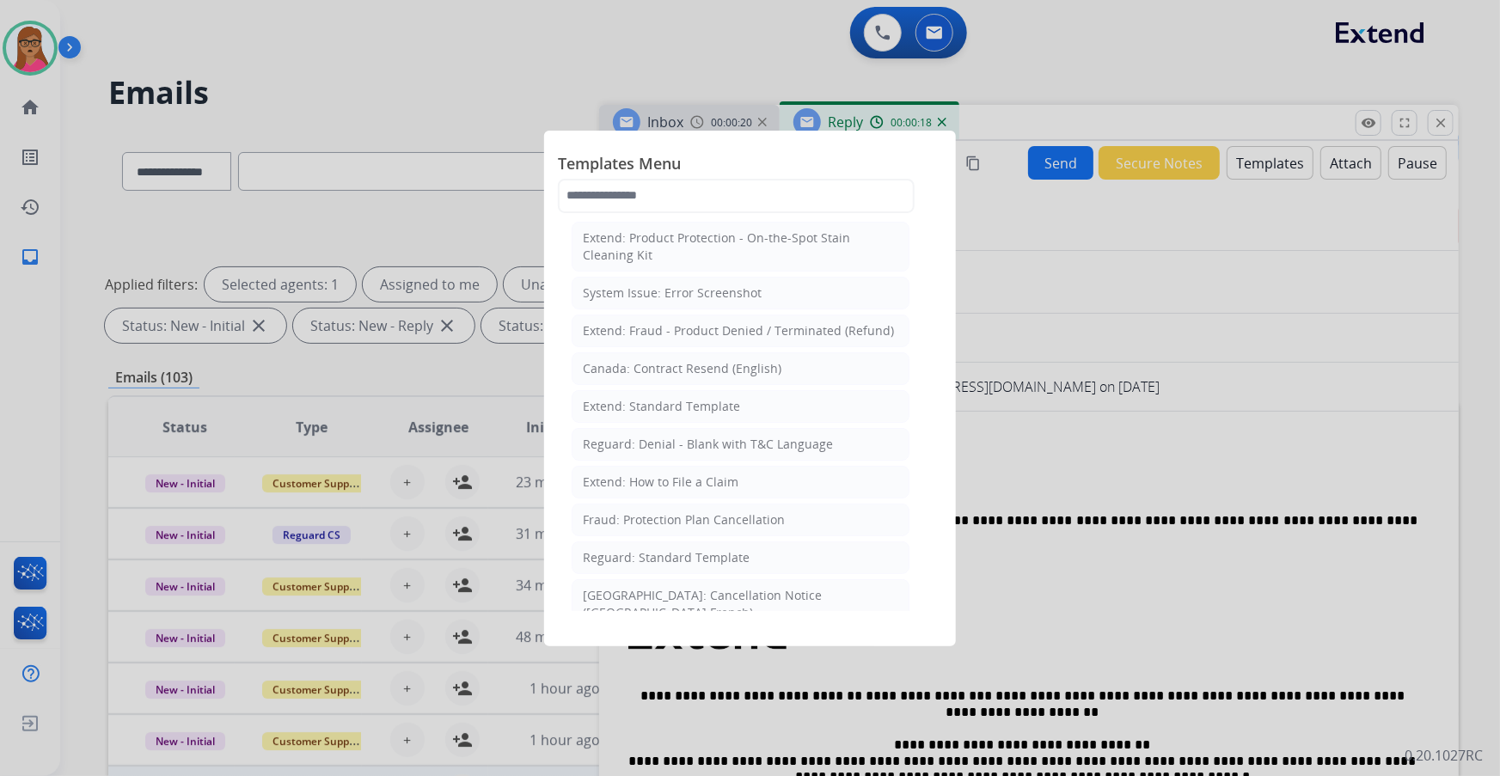
scroll to position [77, 0]
click at [726, 188] on input "text" at bounding box center [736, 196] width 357 height 34
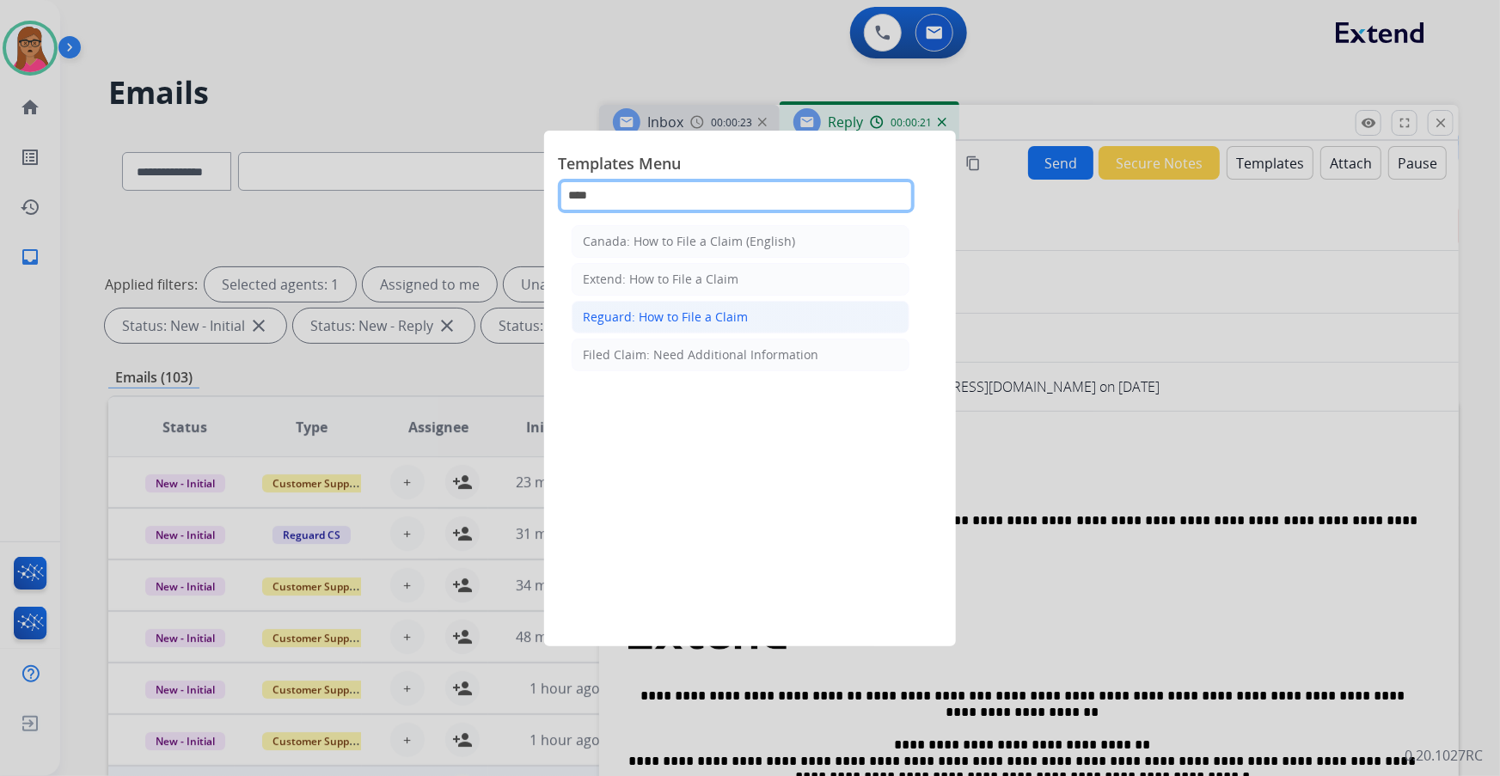
type input "****"
click at [662, 314] on div "Reguard: How to File a Claim" at bounding box center [665, 317] width 165 height 17
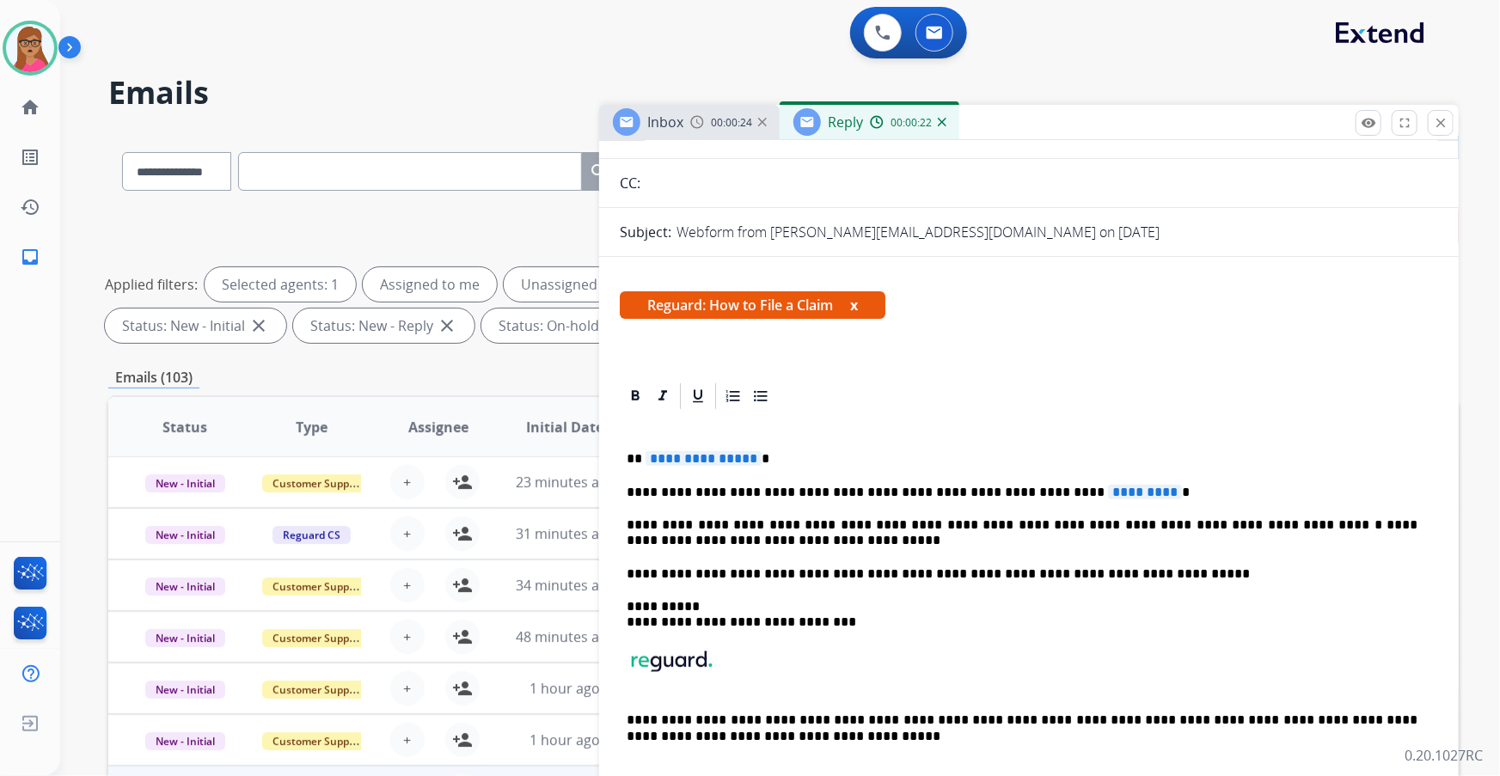
scroll to position [156, 0]
click at [683, 451] on span "**********" at bounding box center [704, 458] width 116 height 15
click at [1108, 489] on span "*********" at bounding box center [1145, 491] width 74 height 15
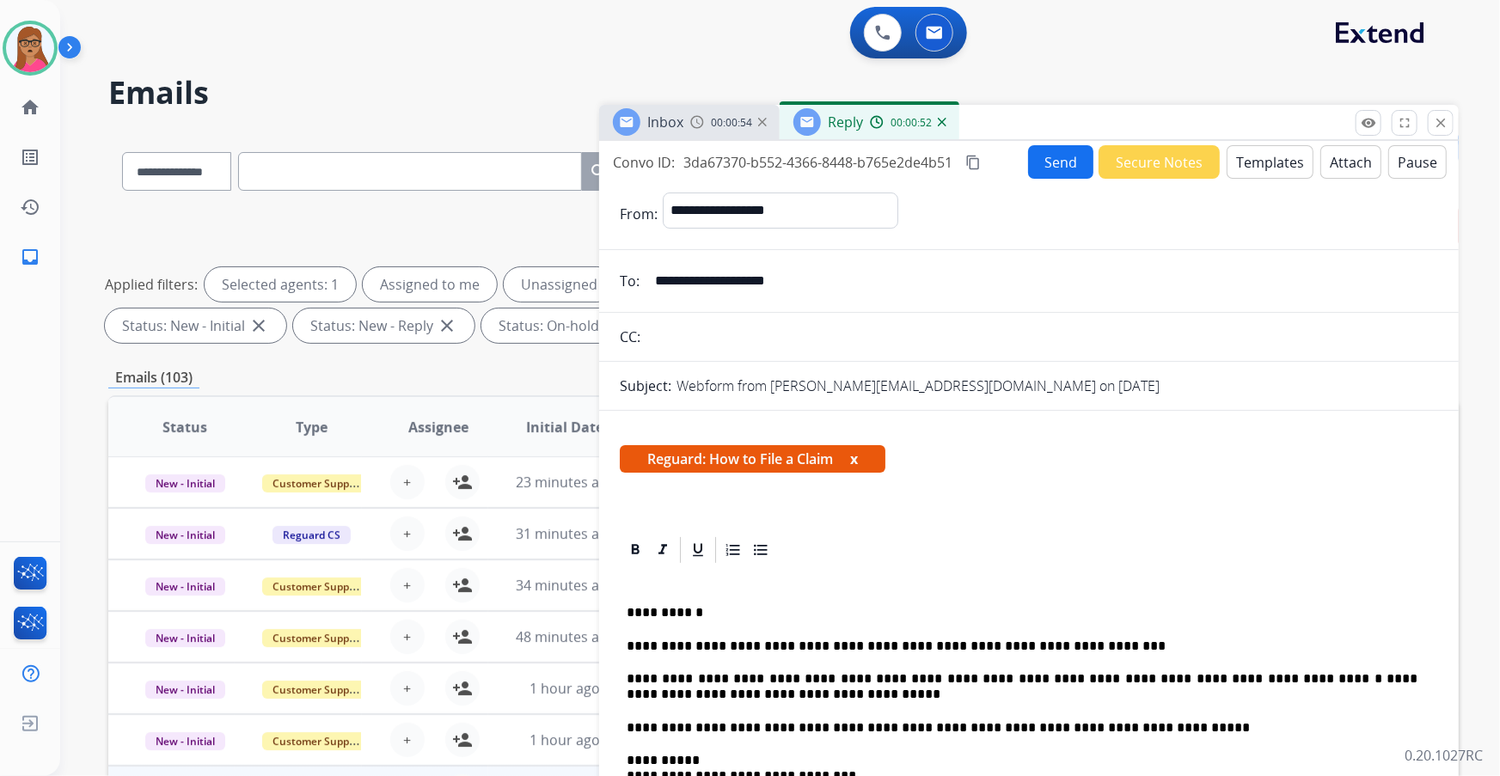
scroll to position [0, 0]
click at [980, 161] on mat-icon "content_copy" at bounding box center [973, 163] width 15 height 15
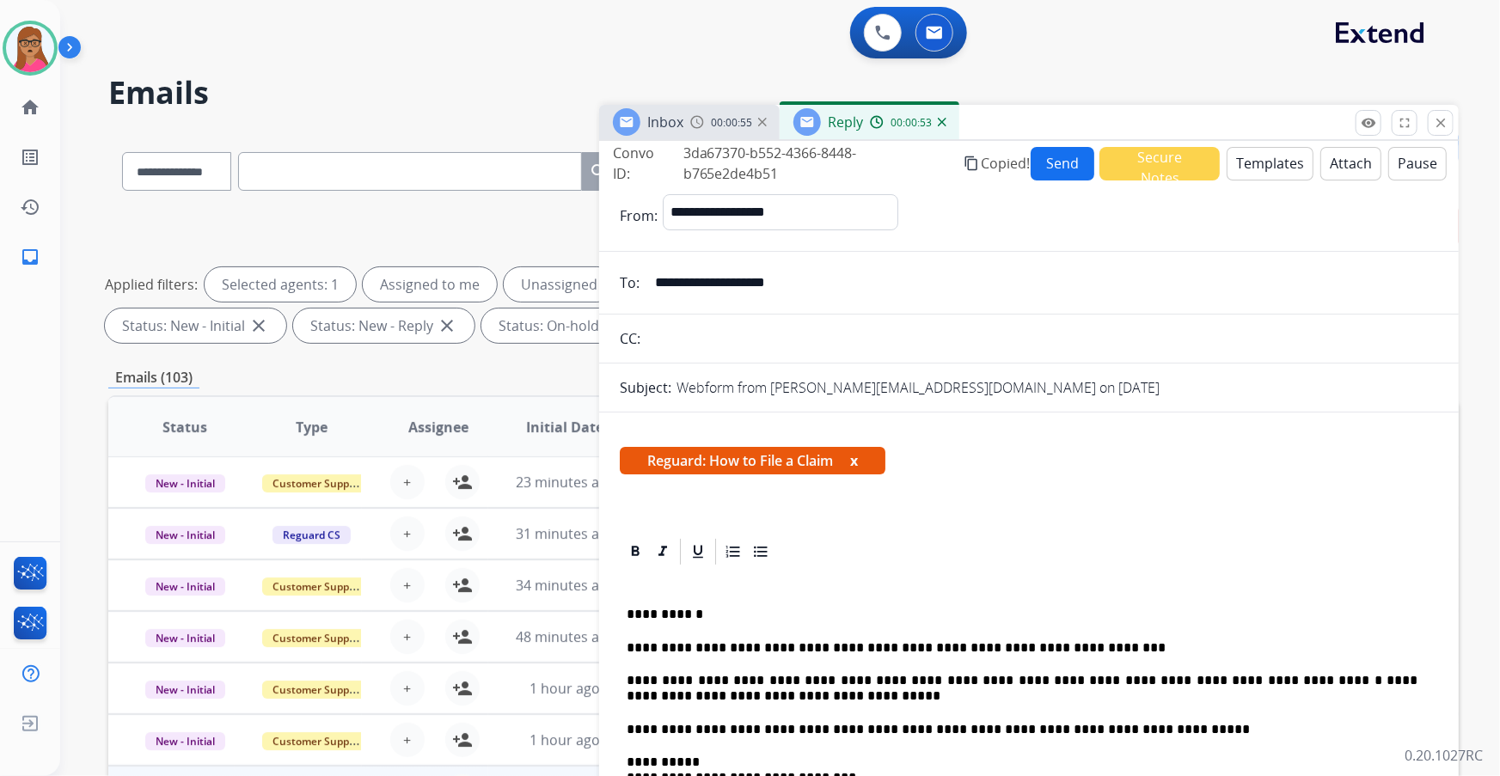
click at [1063, 159] on button "Send" at bounding box center [1063, 164] width 64 height 34
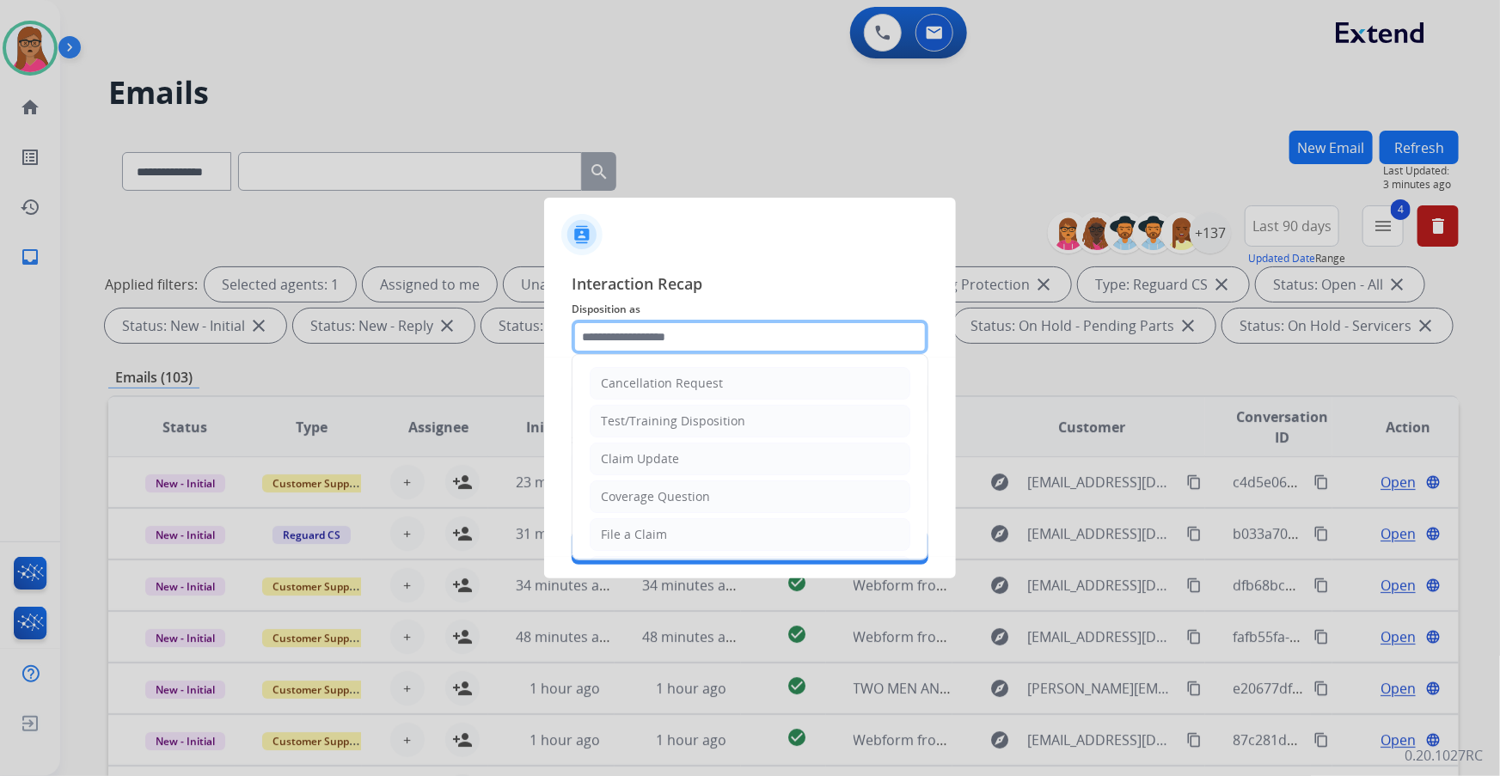
click at [747, 327] on input "text" at bounding box center [750, 337] width 357 height 34
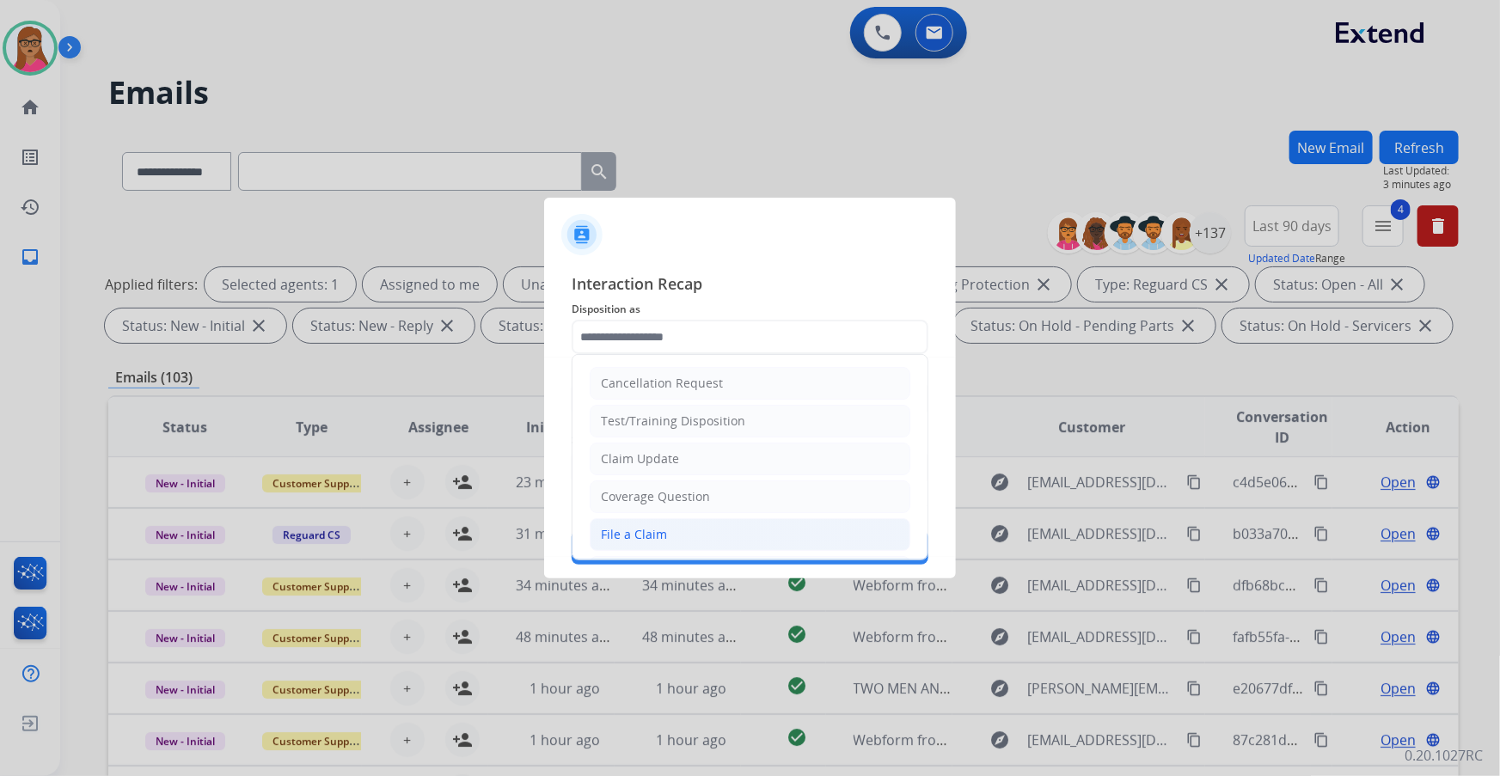
click at [632, 531] on div "File a Claim" at bounding box center [634, 534] width 66 height 17
type input "**********"
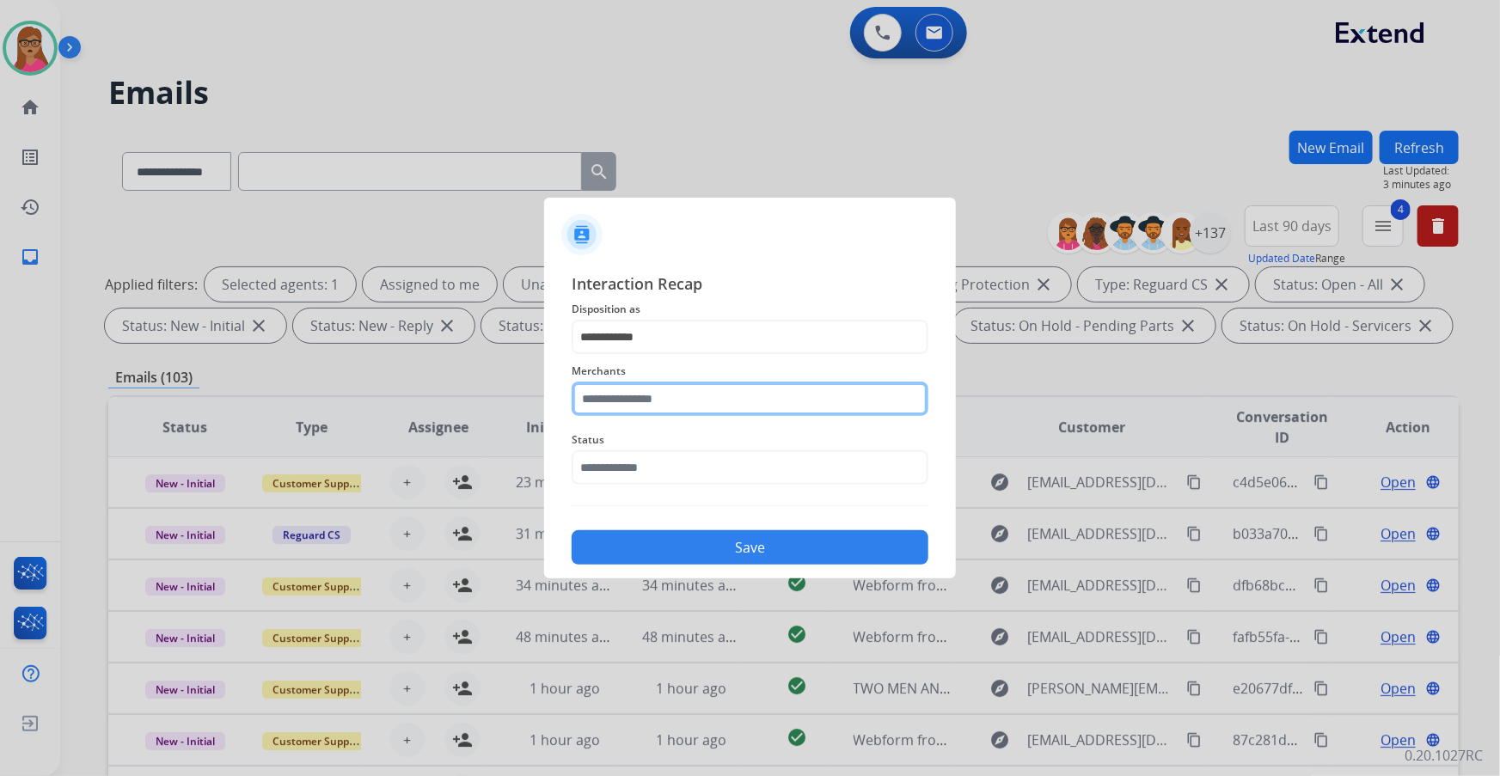
click at [679, 405] on input "text" at bounding box center [750, 399] width 357 height 34
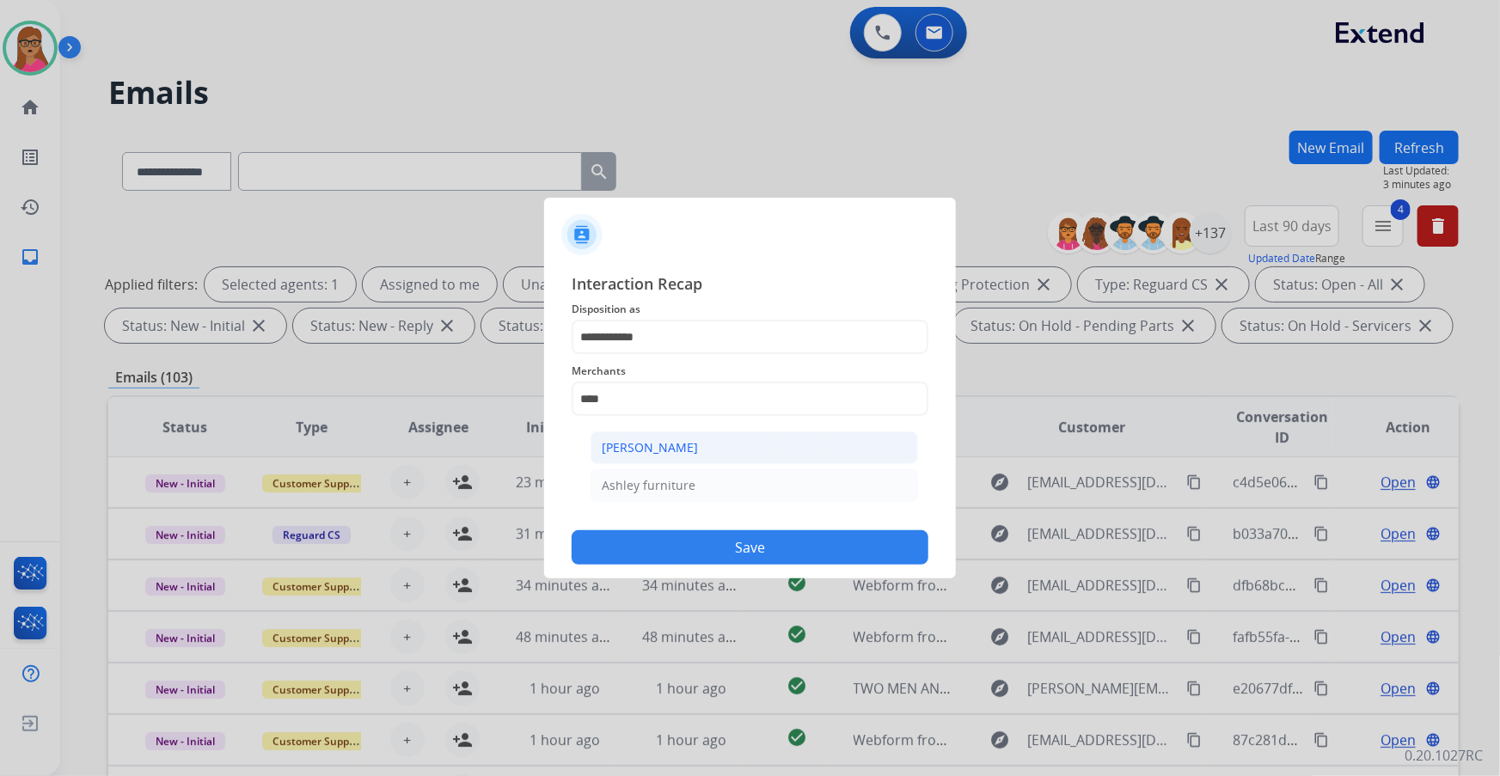
click at [658, 444] on div "[PERSON_NAME]" at bounding box center [650, 447] width 96 height 17
type input "**********"
click at [666, 469] on input "text" at bounding box center [750, 468] width 357 height 34
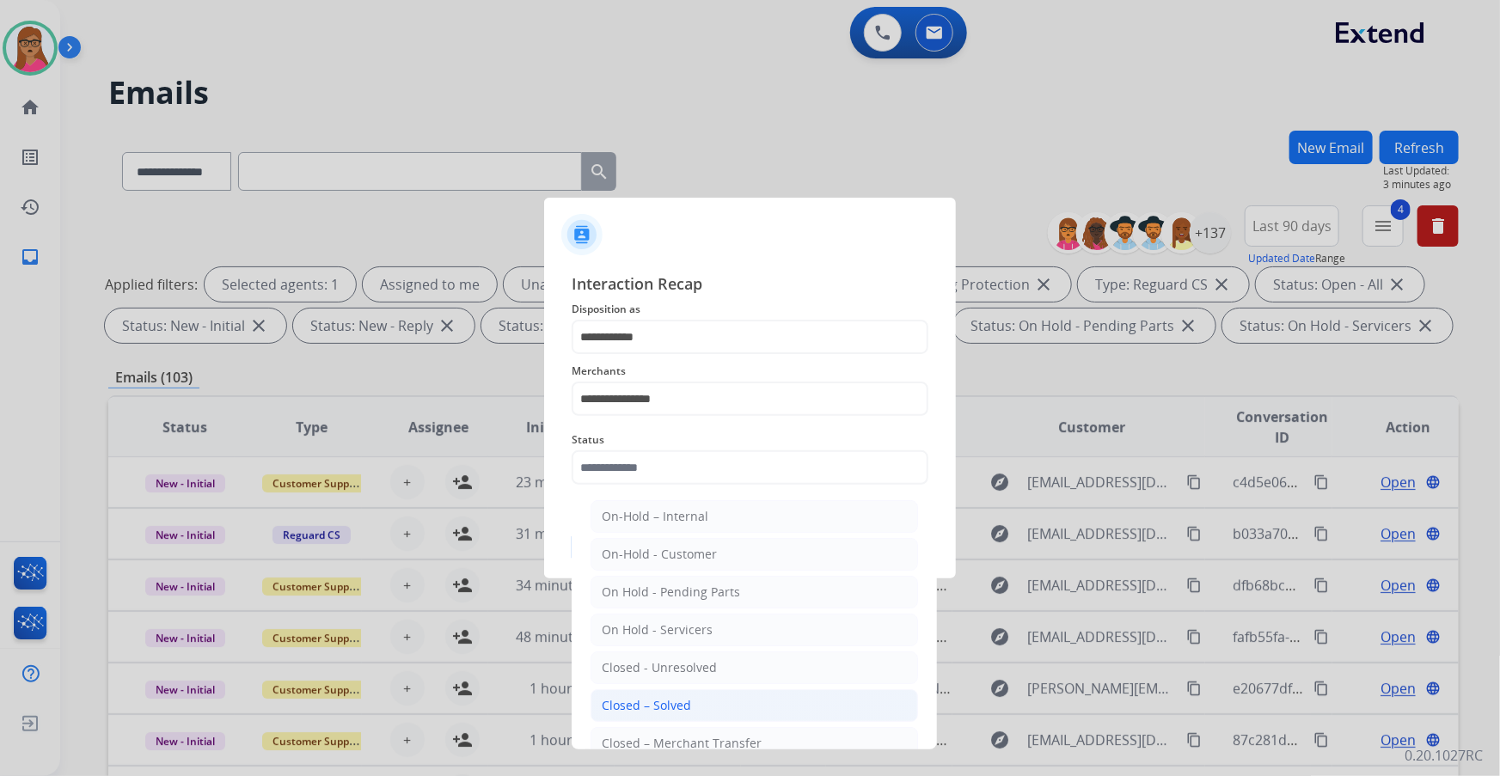
click at [672, 705] on div "Closed – Solved" at bounding box center [646, 705] width 89 height 17
type input "**********"
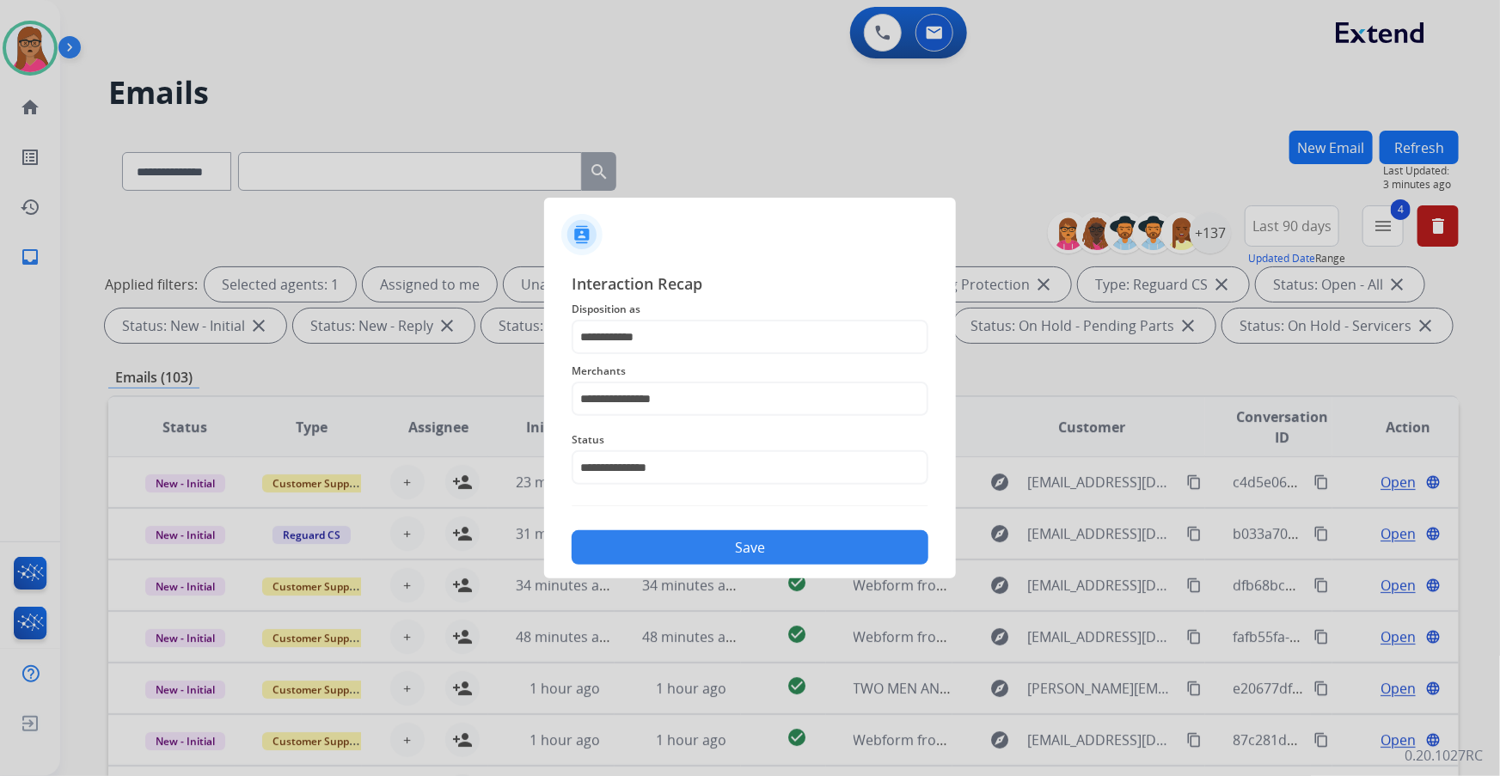
click at [723, 549] on button "Save" at bounding box center [750, 548] width 357 height 34
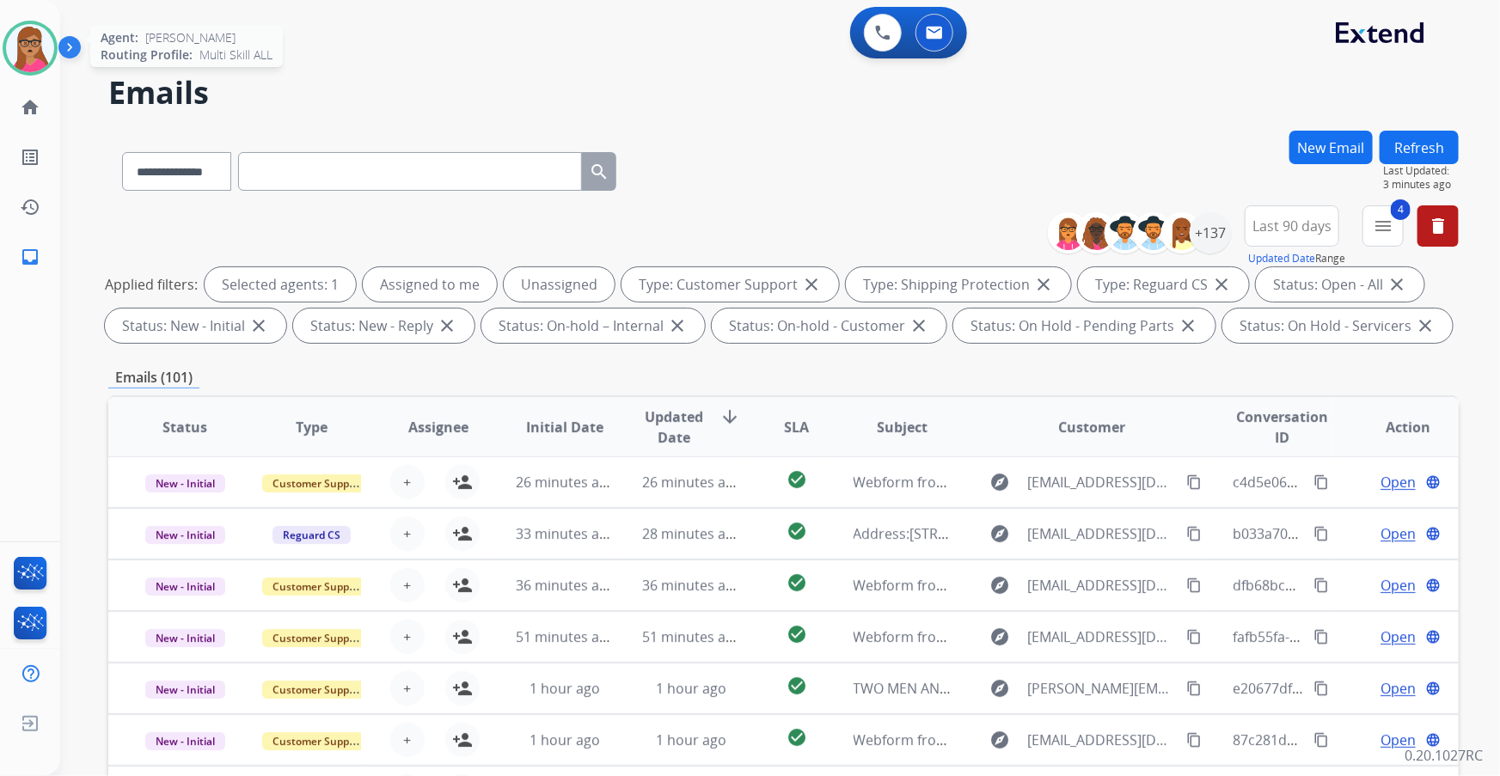
click at [46, 60] on img at bounding box center [30, 48] width 48 height 48
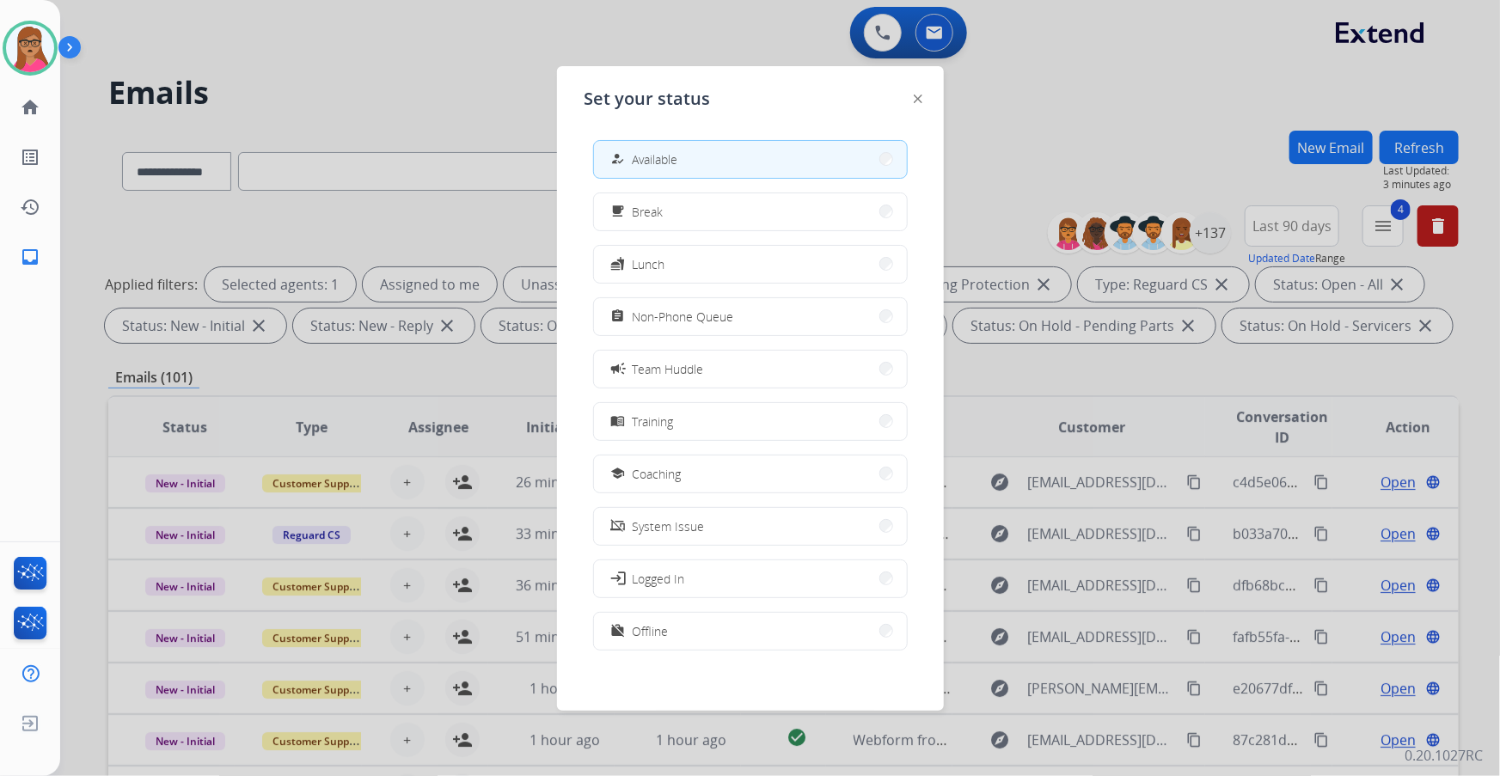
click at [686, 325] on div "assignment Non-Phone Queue" at bounding box center [671, 316] width 126 height 21
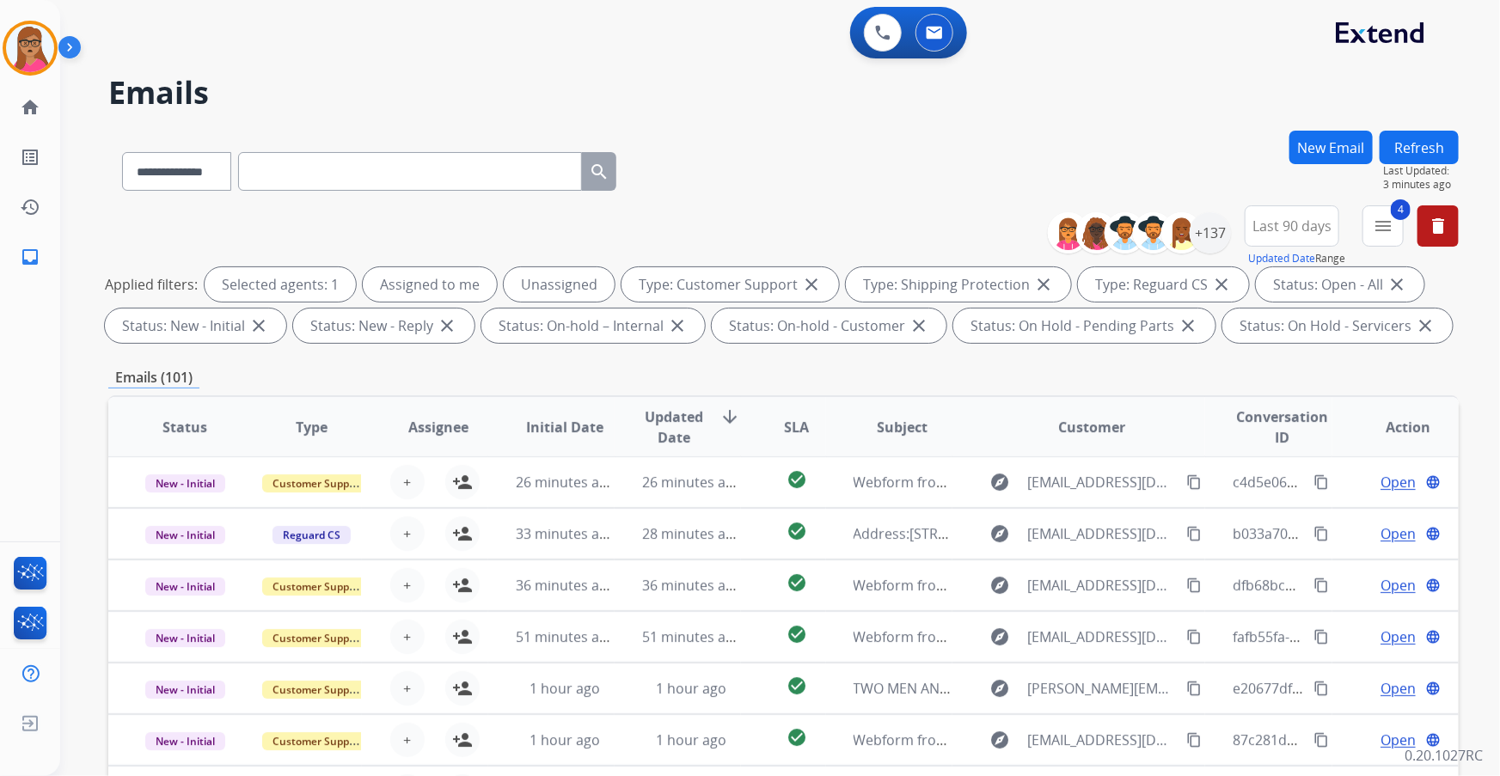
click at [1308, 230] on span "Last 90 days" at bounding box center [1292, 226] width 79 height 7
click at [1264, 282] on div "Custom" at bounding box center [1286, 289] width 95 height 26
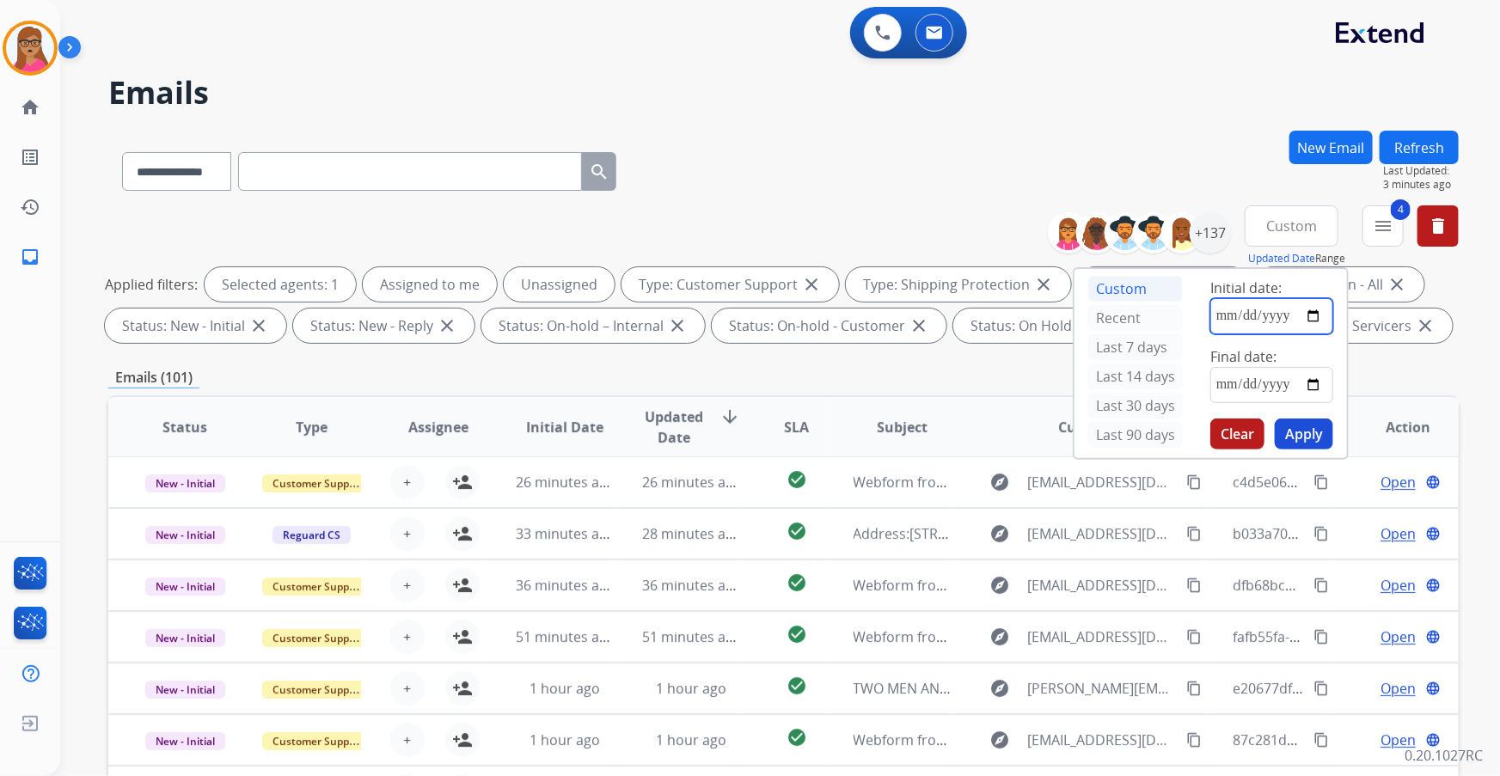
click at [1316, 314] on input "date" at bounding box center [1272, 316] width 123 height 36
type input "**********"
click at [1315, 384] on input "date" at bounding box center [1272, 385] width 123 height 36
type input "**********"
click at [1312, 436] on button "Apply" at bounding box center [1304, 434] width 58 height 31
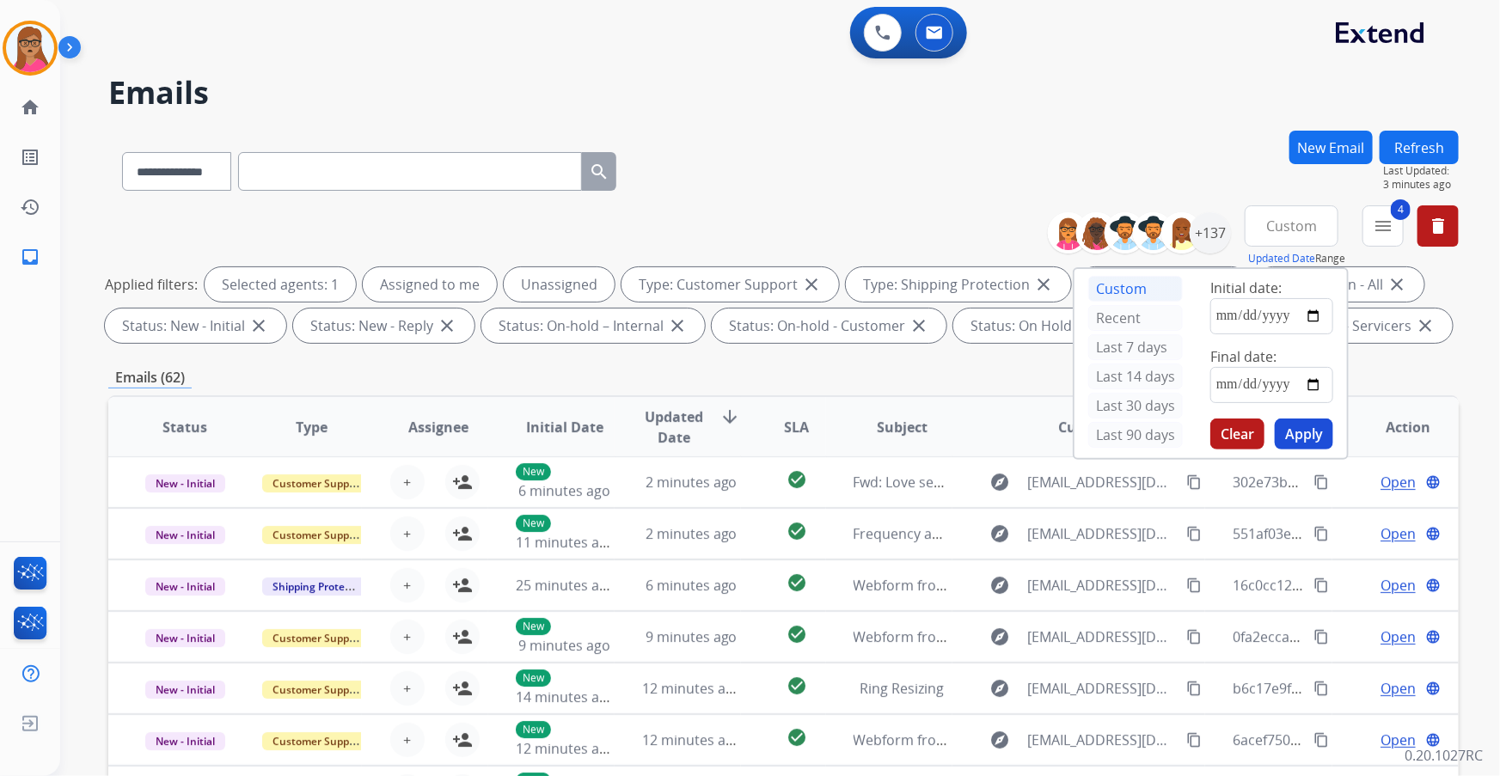
click at [1208, 123] on div "**********" at bounding box center [759, 450] width 1399 height 776
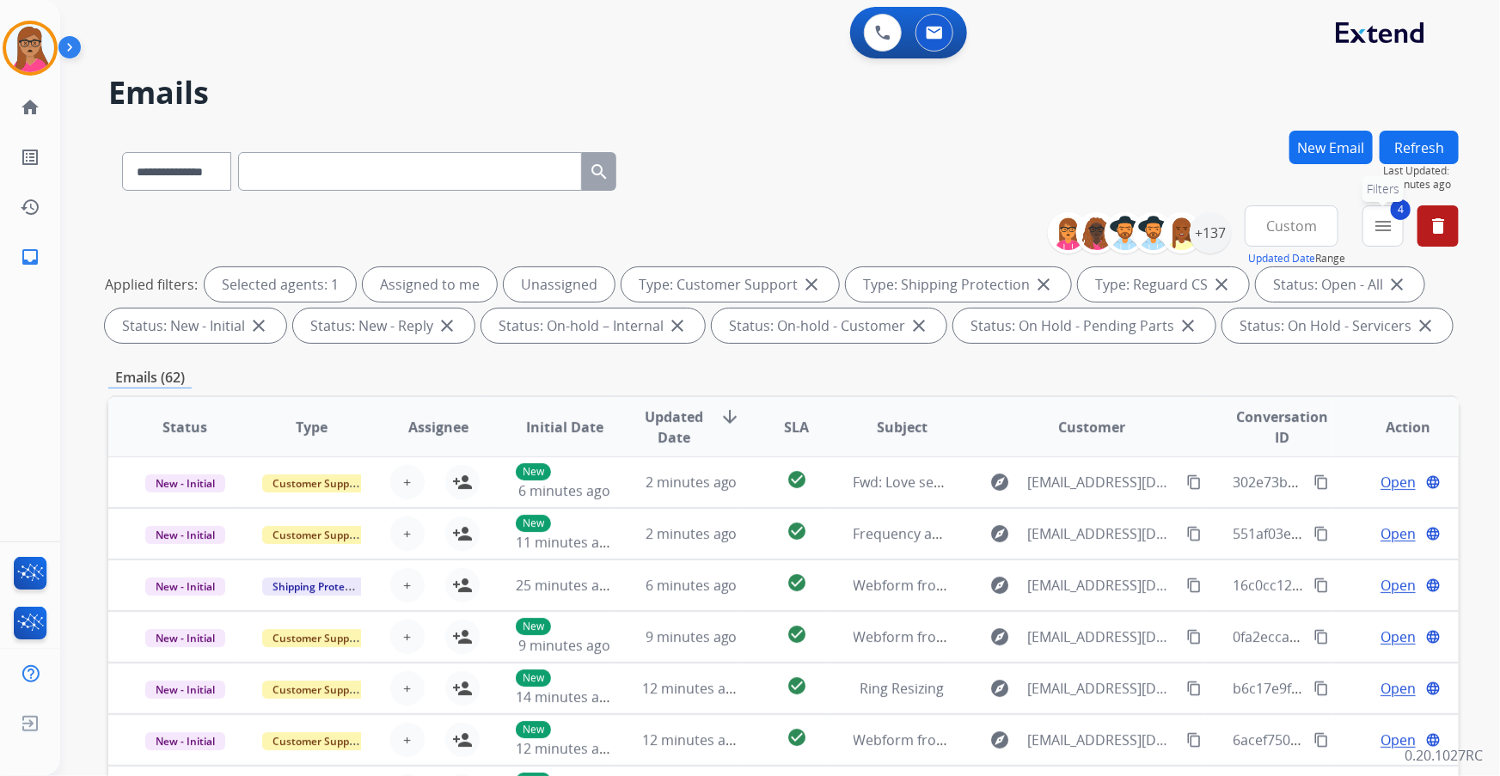
click at [1390, 218] on mat-icon "menu" at bounding box center [1383, 226] width 21 height 21
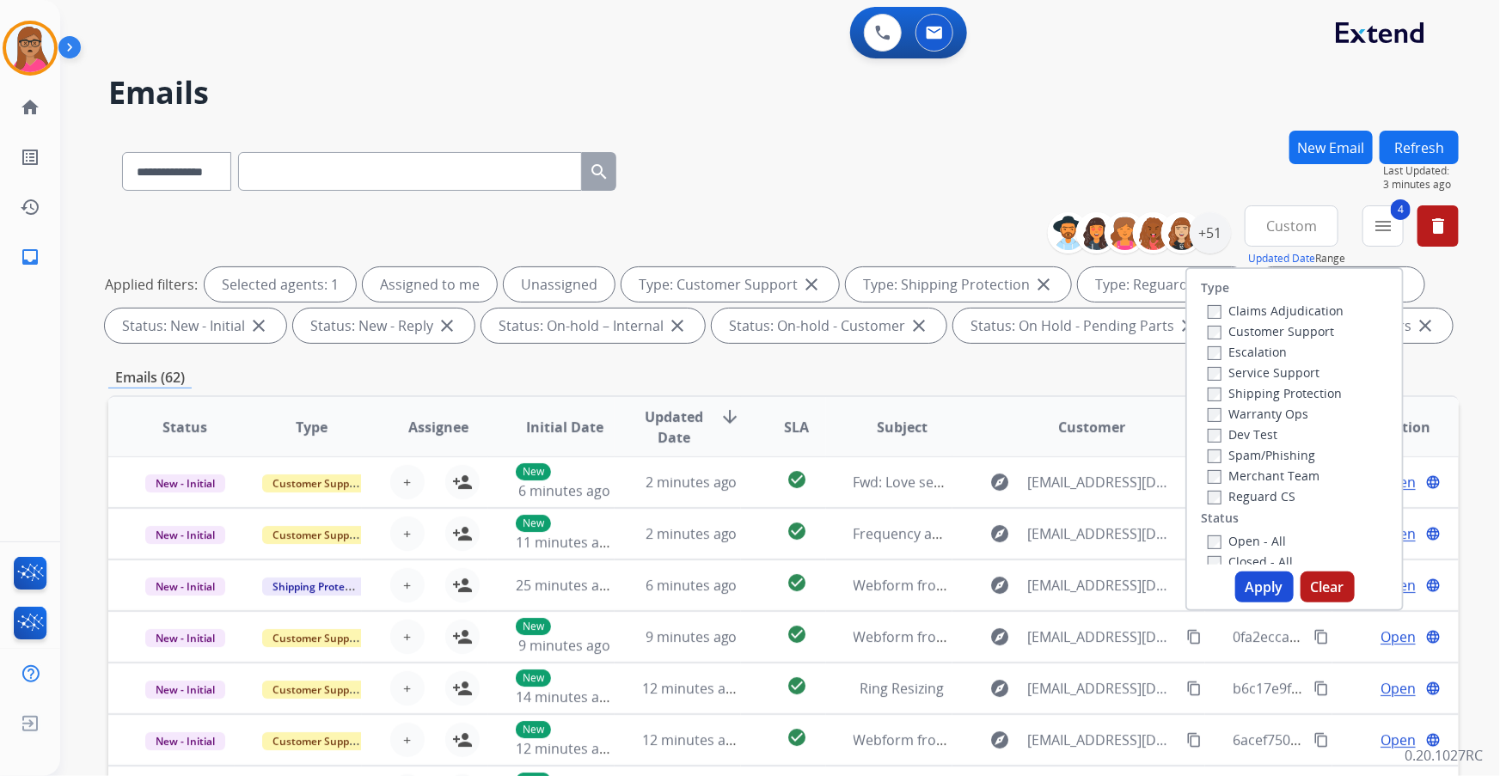
click at [1267, 580] on button "Apply" at bounding box center [1265, 587] width 58 height 31
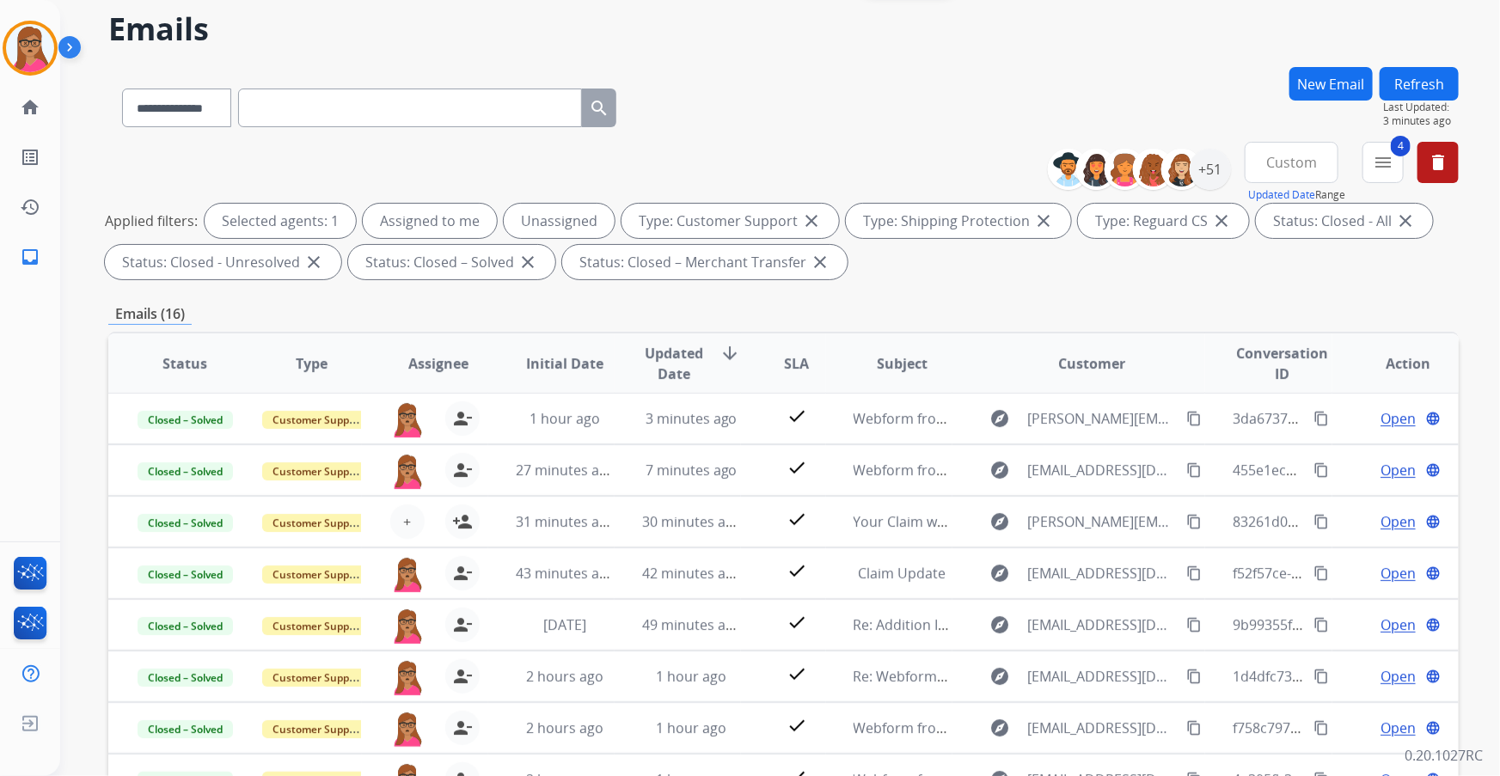
scroll to position [156, 0]
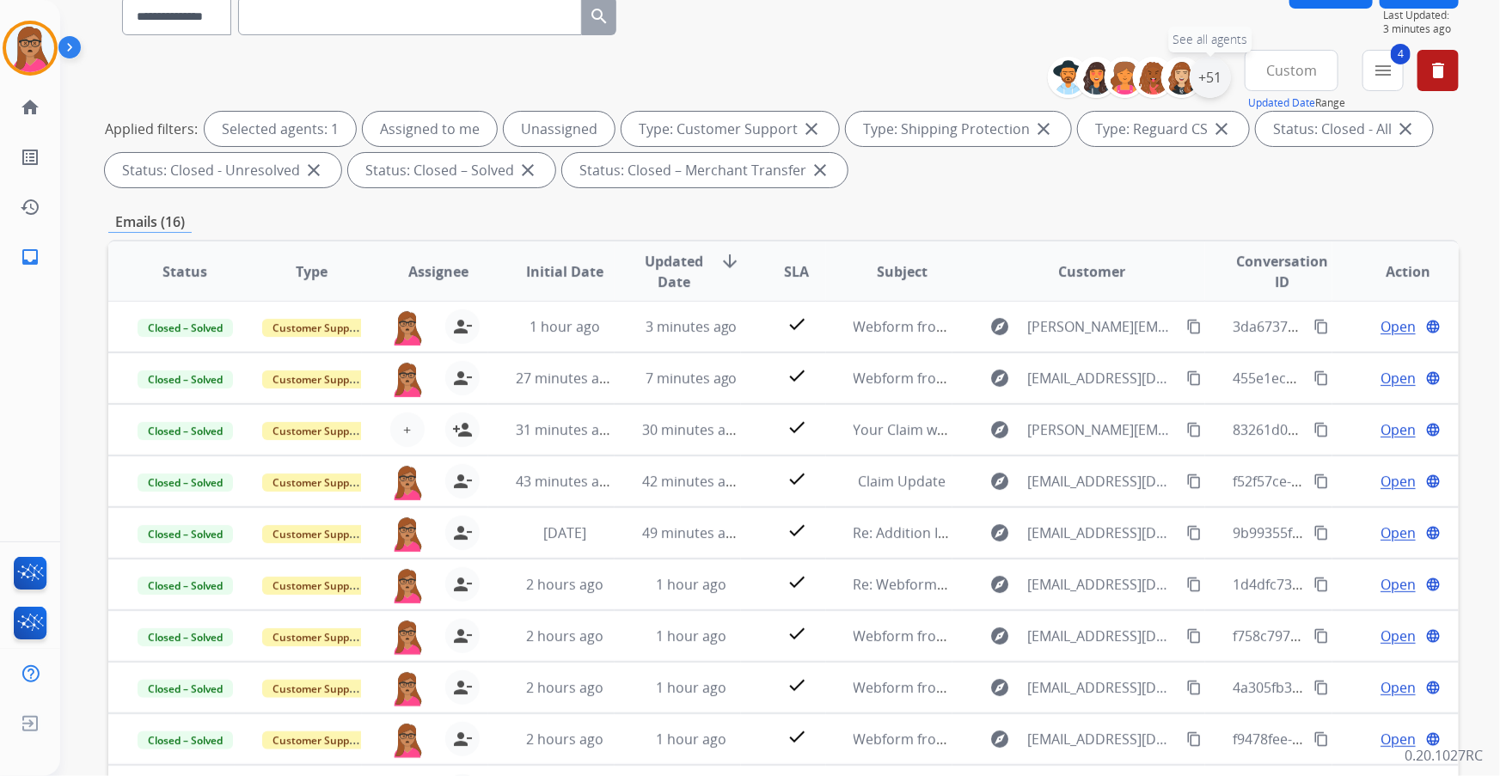
click at [1213, 81] on div "+51" at bounding box center [1210, 77] width 41 height 41
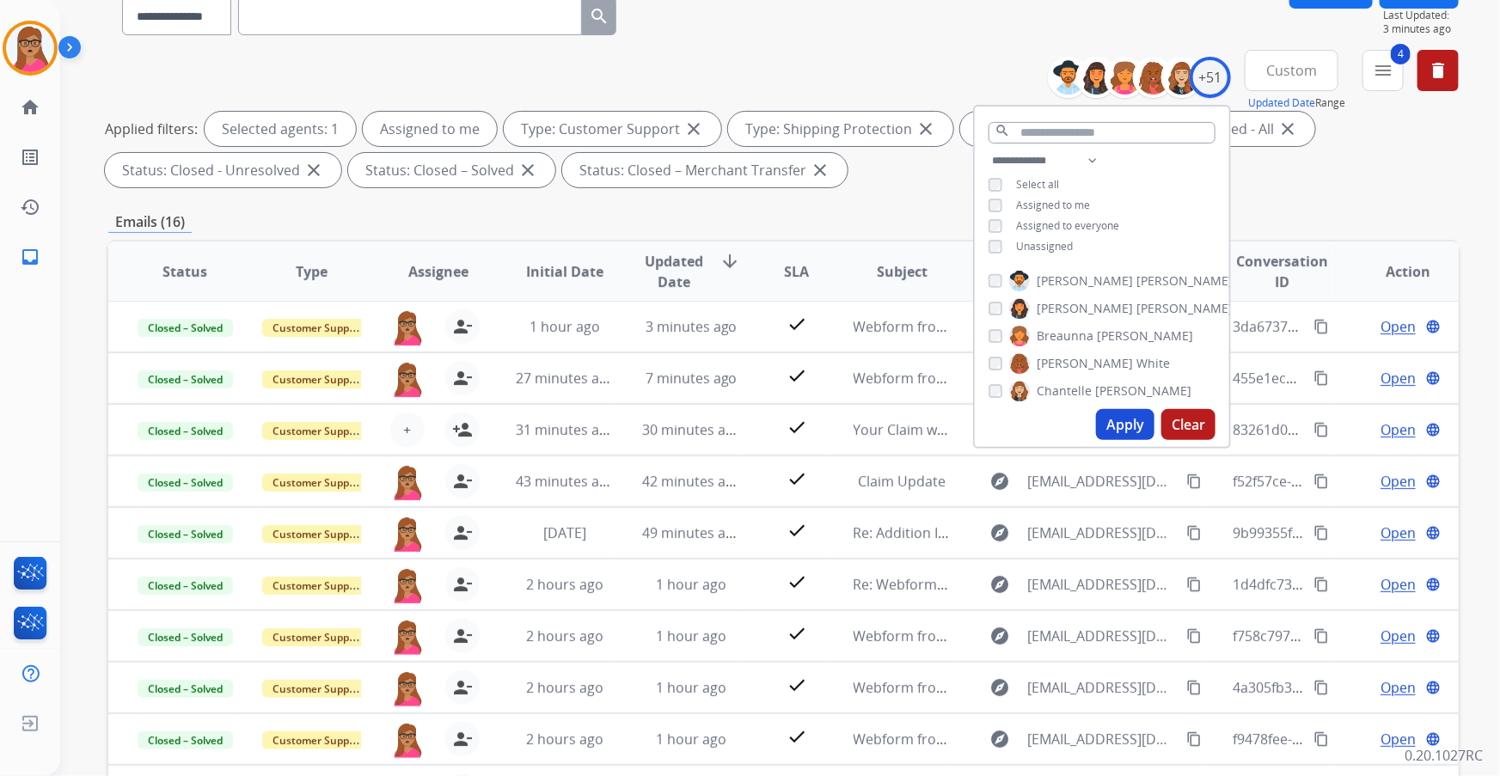
click at [1126, 419] on button "Apply" at bounding box center [1125, 424] width 58 height 31
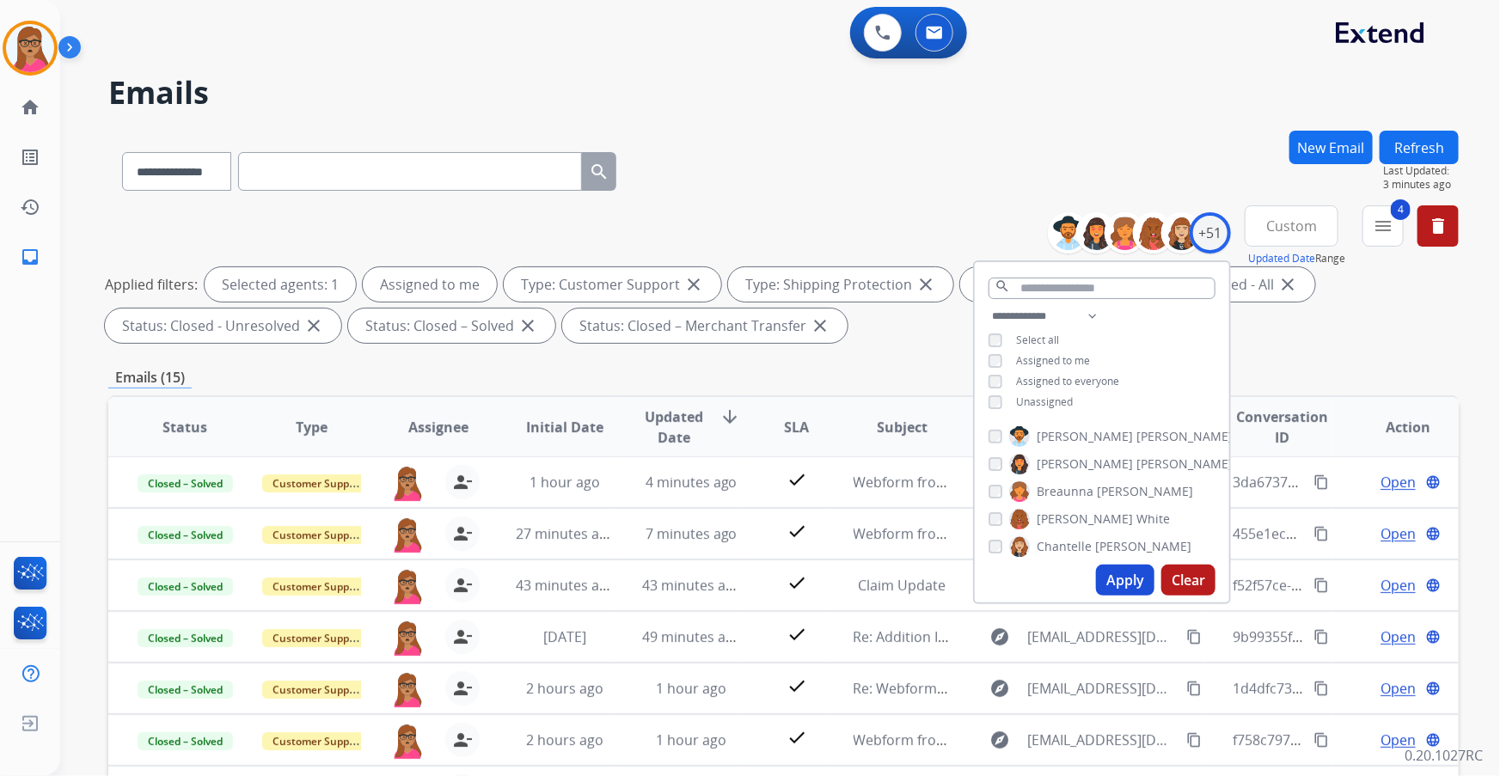
click at [1388, 325] on div "Applied filters: Selected agents: 1 Assigned to me Type: Customer Support close…" at bounding box center [780, 305] width 1351 height 76
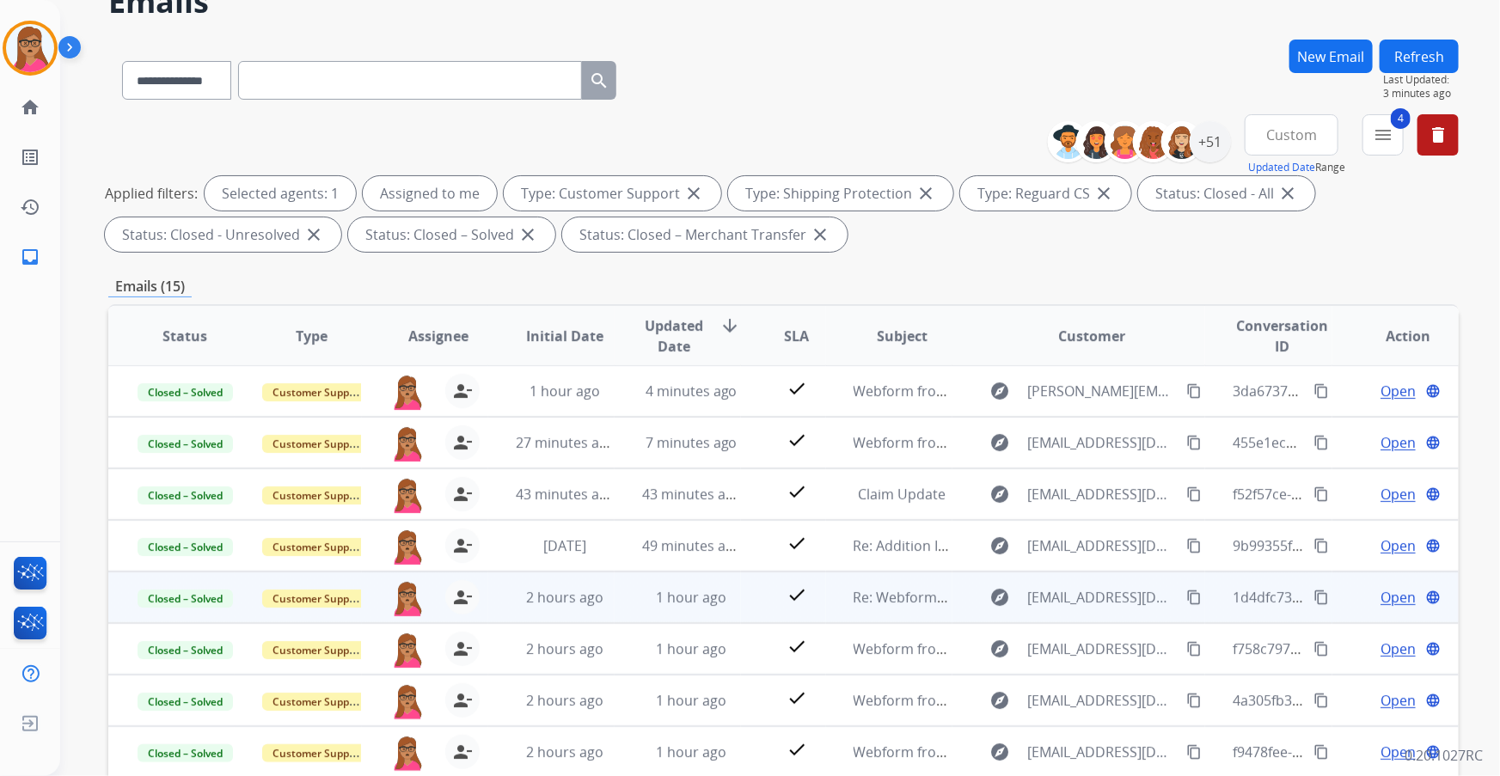
scroll to position [284, 0]
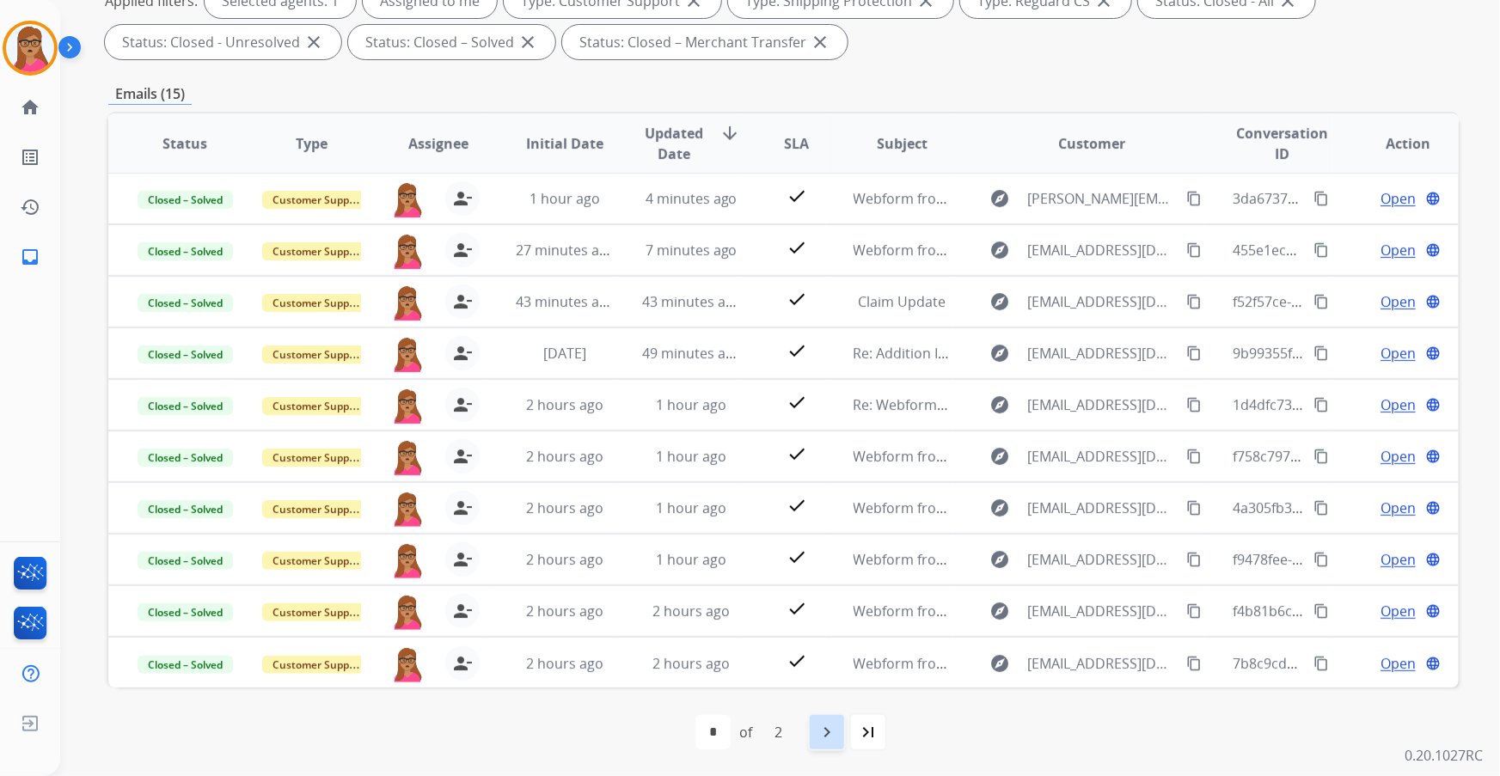
click at [825, 724] on mat-icon "navigate_next" at bounding box center [827, 732] width 21 height 21
select select "*"
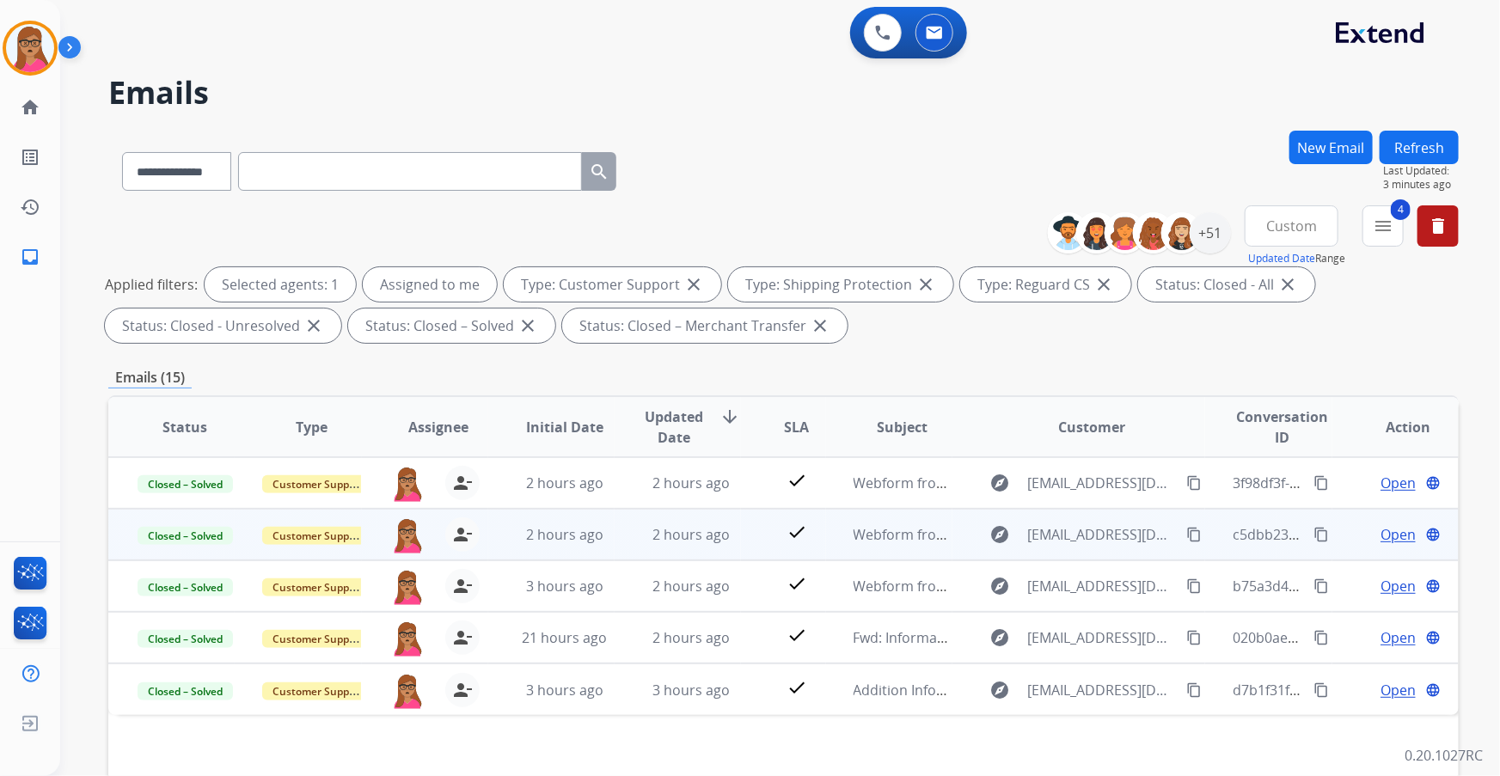
scroll to position [0, 0]
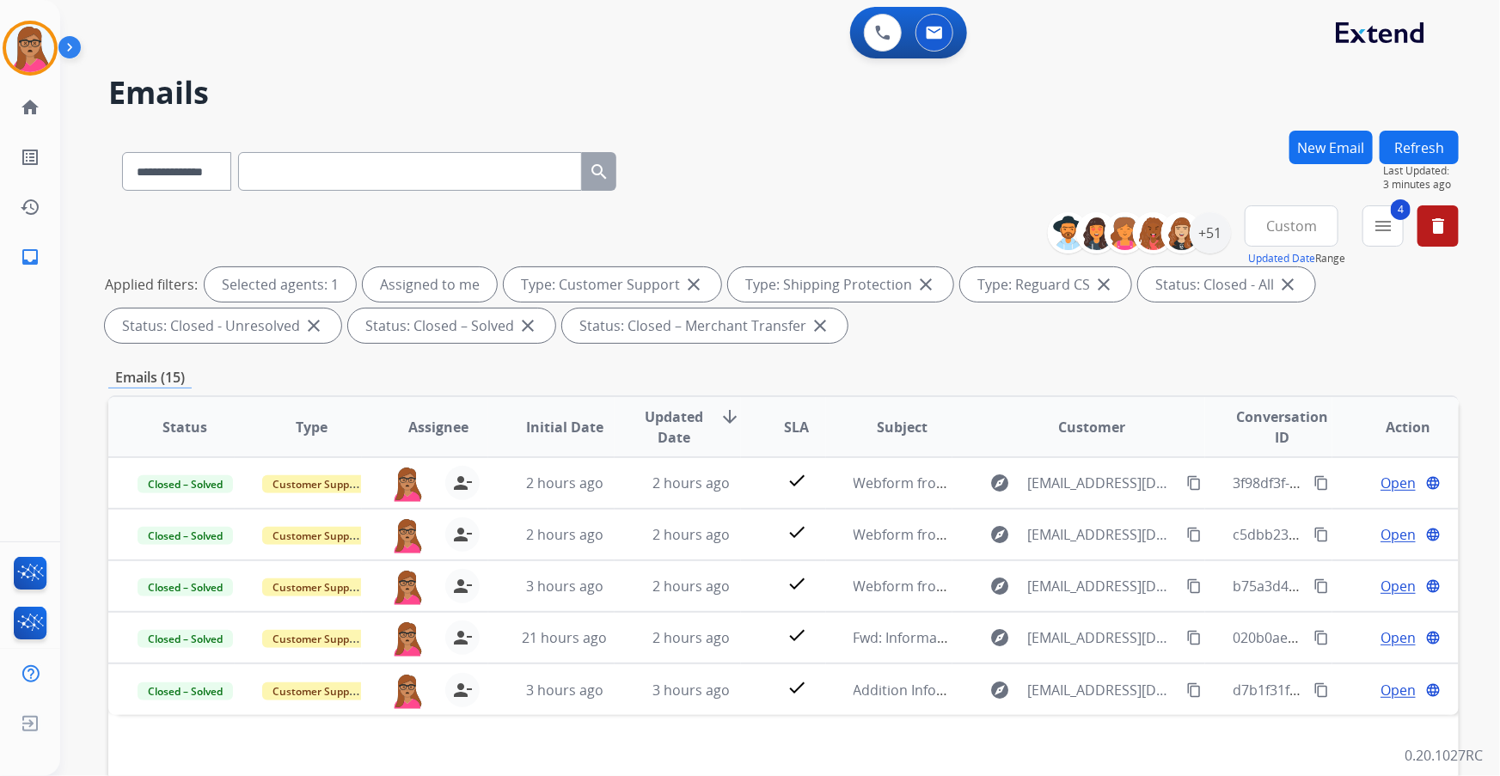
click at [1271, 223] on span "Custom" at bounding box center [1292, 226] width 51 height 7
click at [1261, 440] on div "Last 90 days" at bounding box center [1286, 435] width 95 height 26
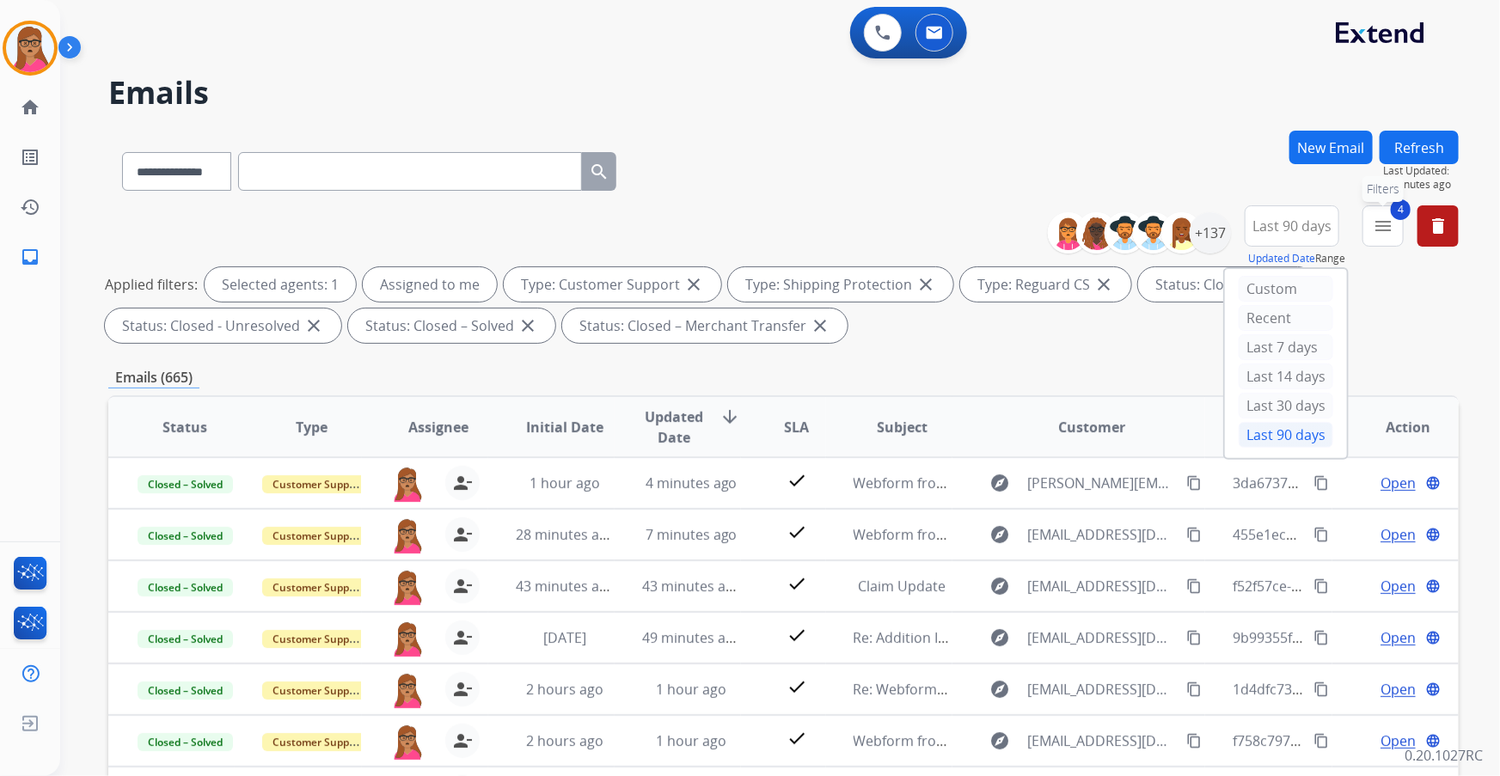
click at [1389, 232] on mat-icon "menu" at bounding box center [1383, 226] width 21 height 21
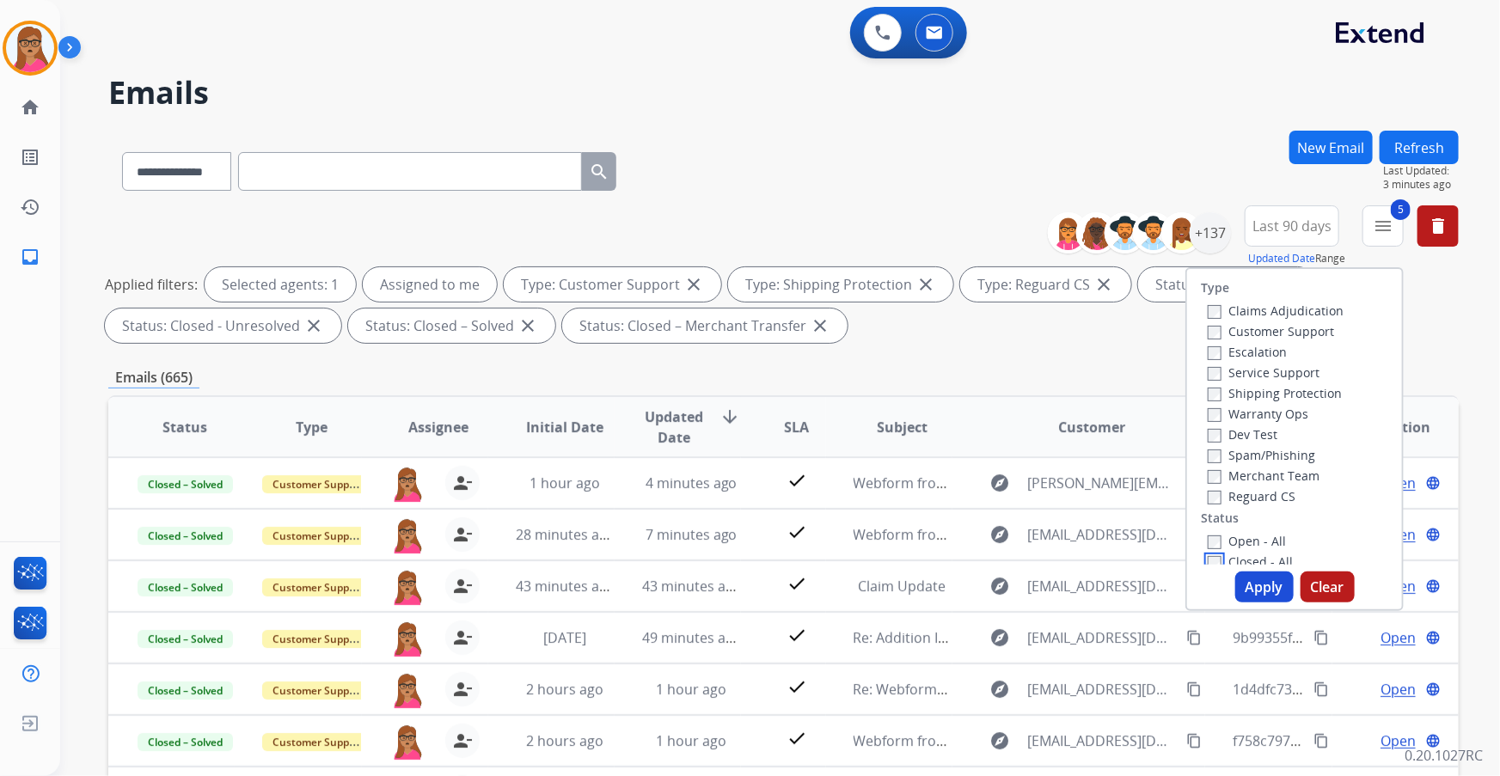
click at [1201, 561] on div "Open - All Closed - All New - Initial New - Reply On-hold – Internal On-hold - …" at bounding box center [1294, 655] width 187 height 248
click at [1255, 578] on button "Apply" at bounding box center [1265, 587] width 58 height 31
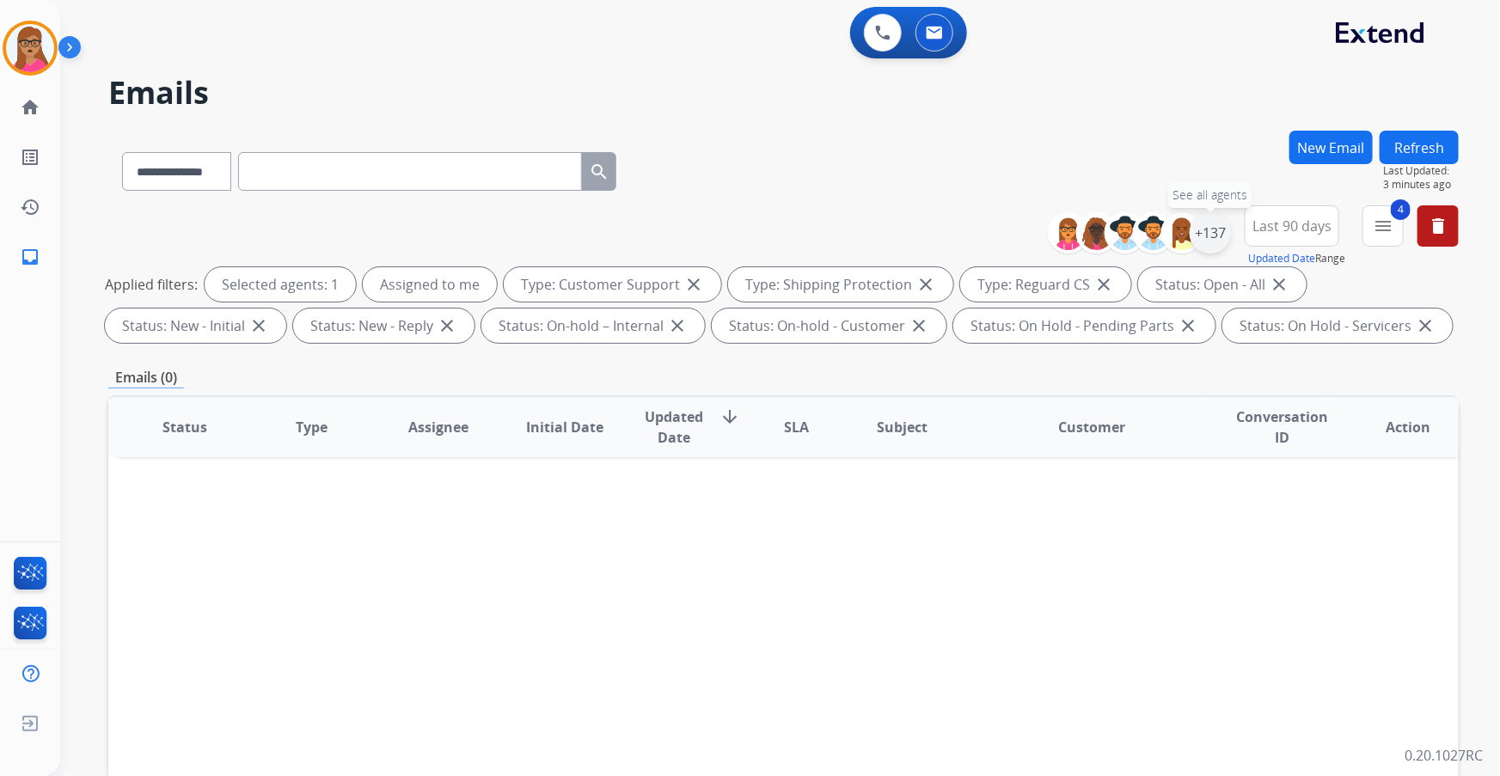
click at [1218, 232] on div "+137" at bounding box center [1210, 232] width 41 height 41
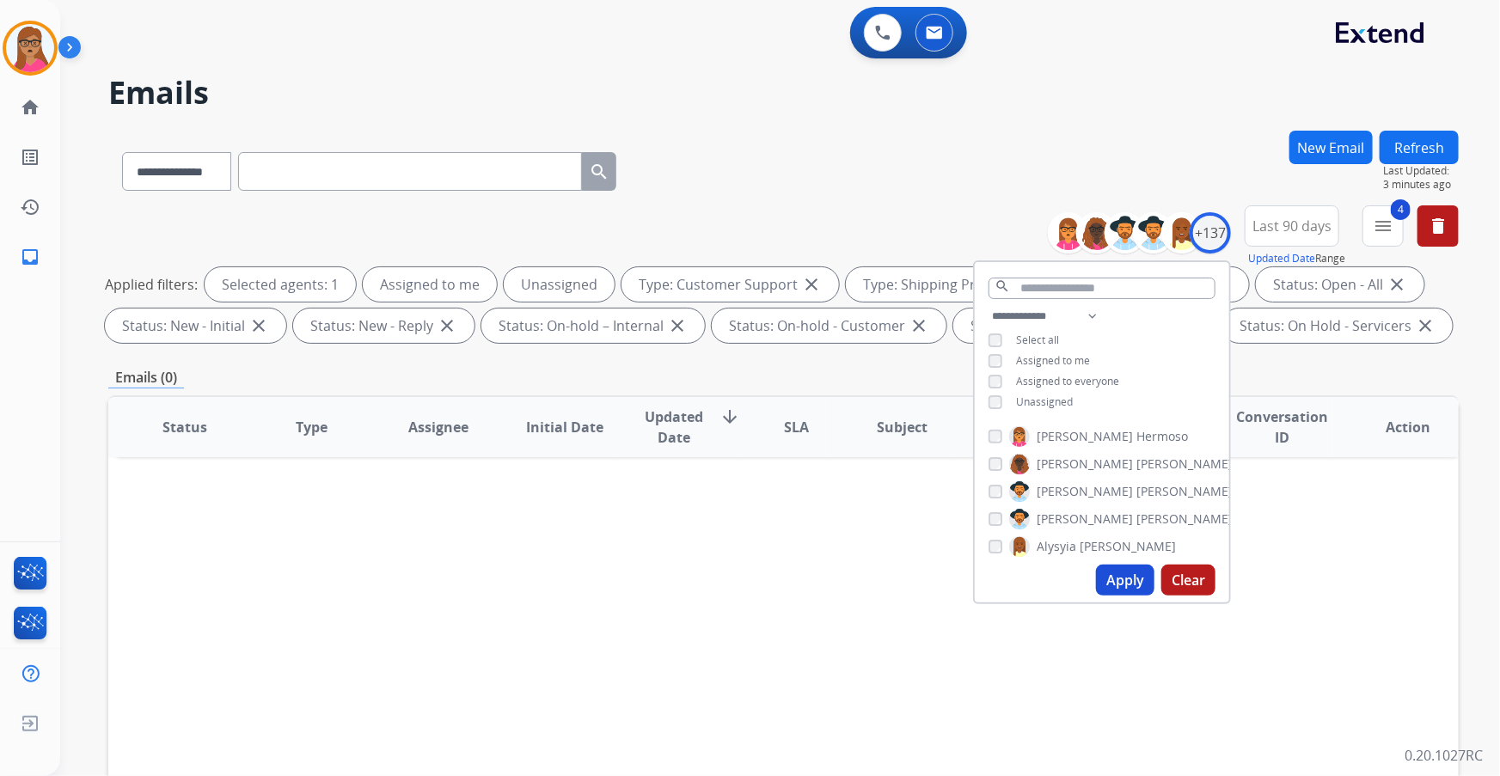
click at [1114, 586] on button "Apply" at bounding box center [1125, 580] width 58 height 31
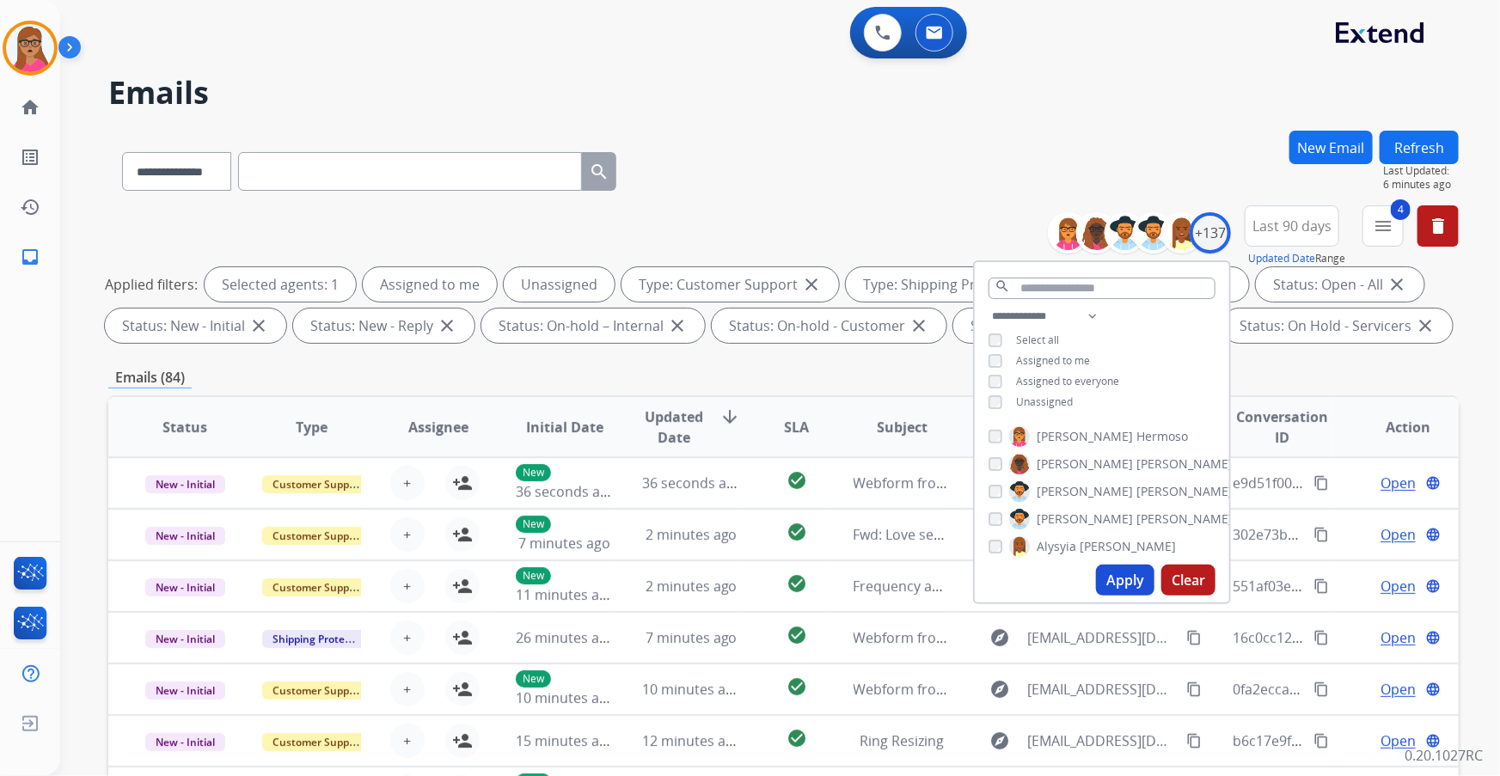
click at [954, 154] on div "**********" at bounding box center [783, 168] width 1351 height 75
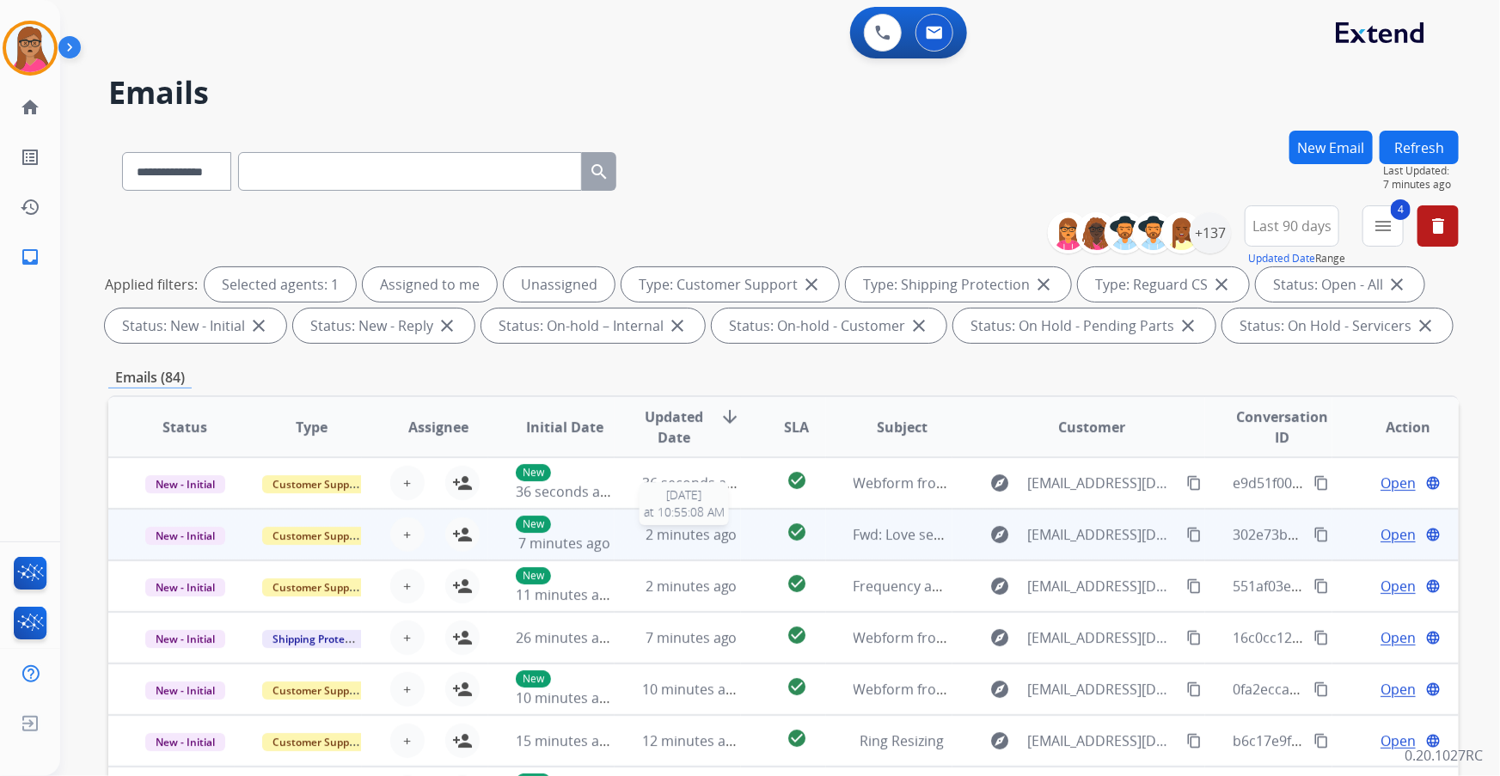
scroll to position [1, 0]
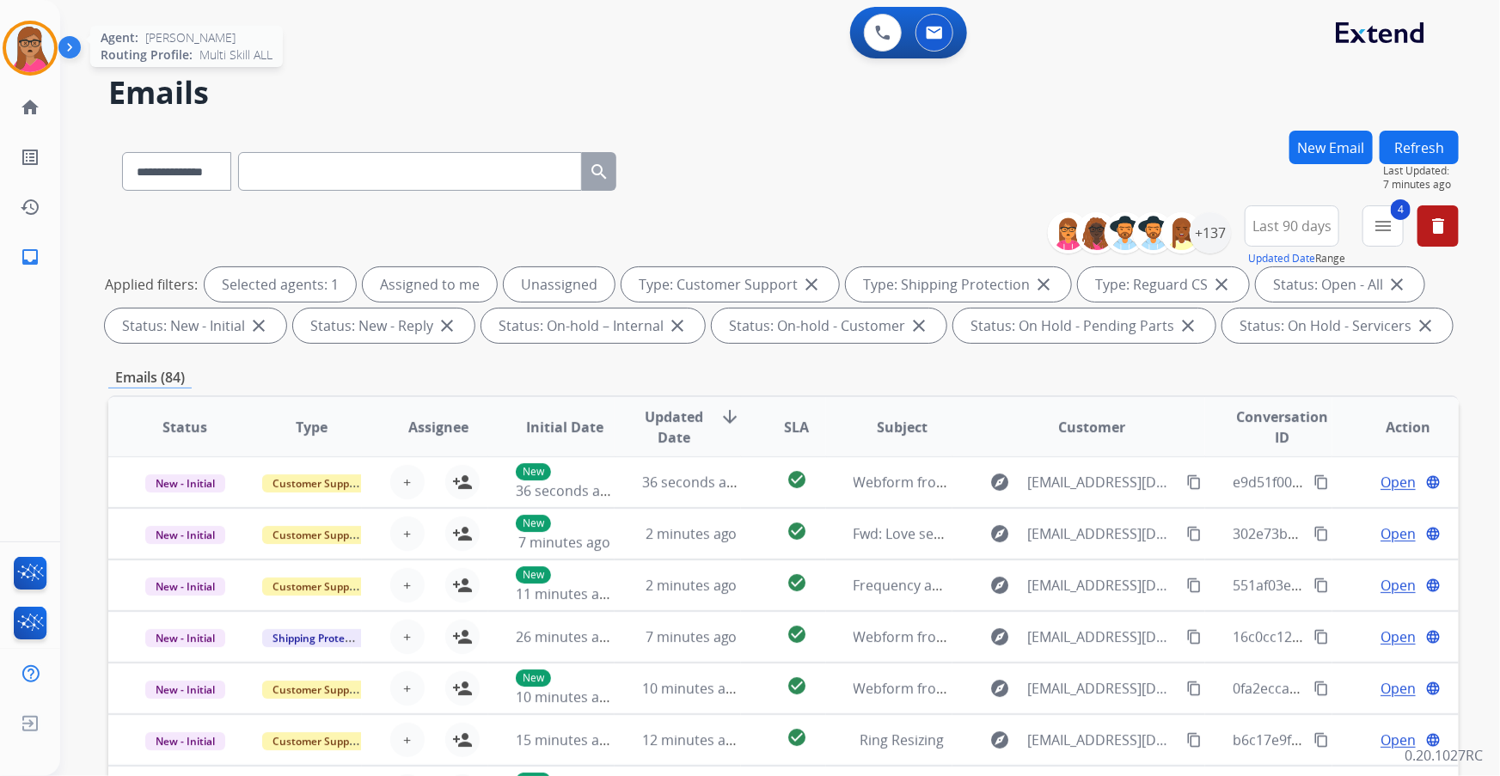
click at [31, 40] on img at bounding box center [30, 48] width 48 height 48
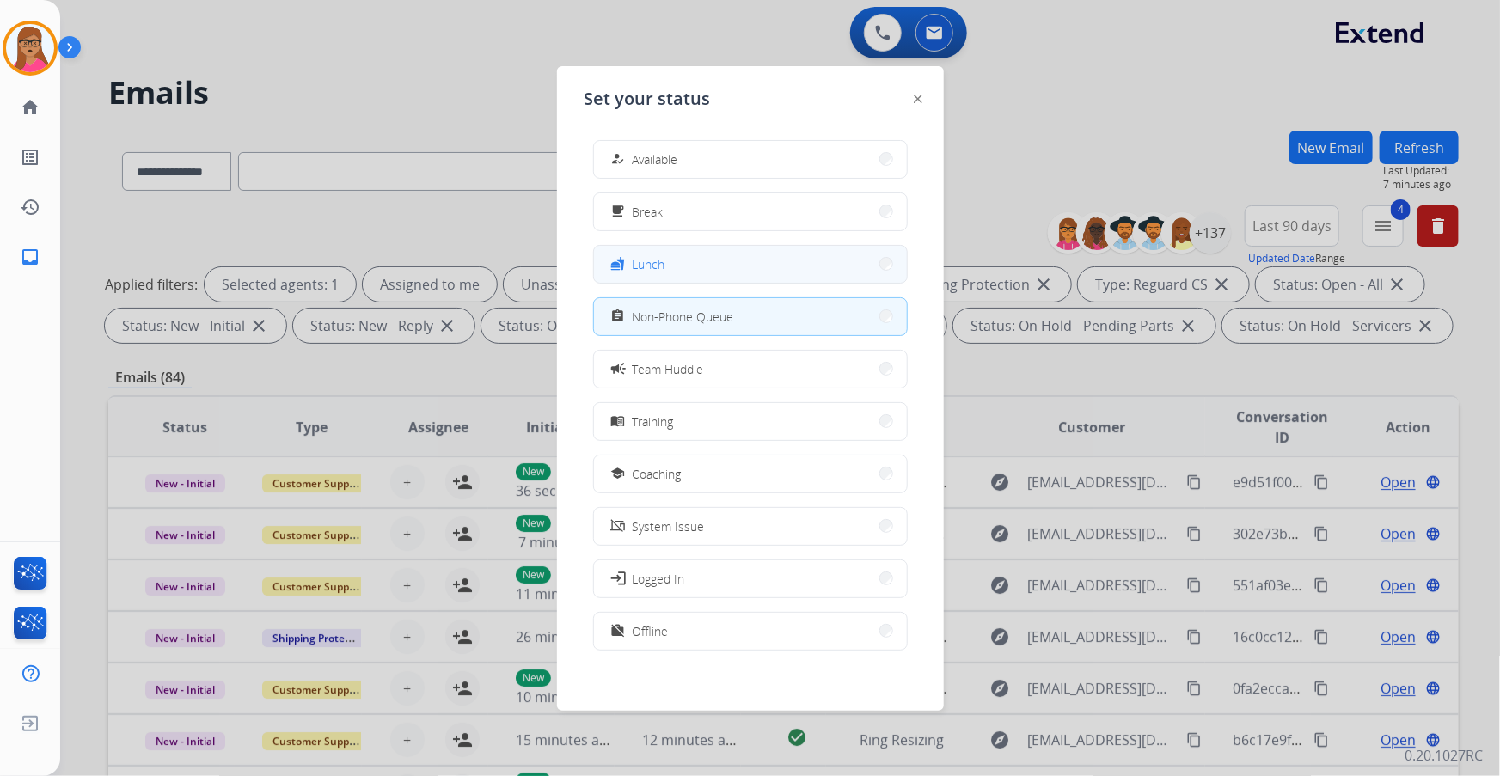
click at [747, 265] on button "fastfood Lunch" at bounding box center [750, 264] width 313 height 37
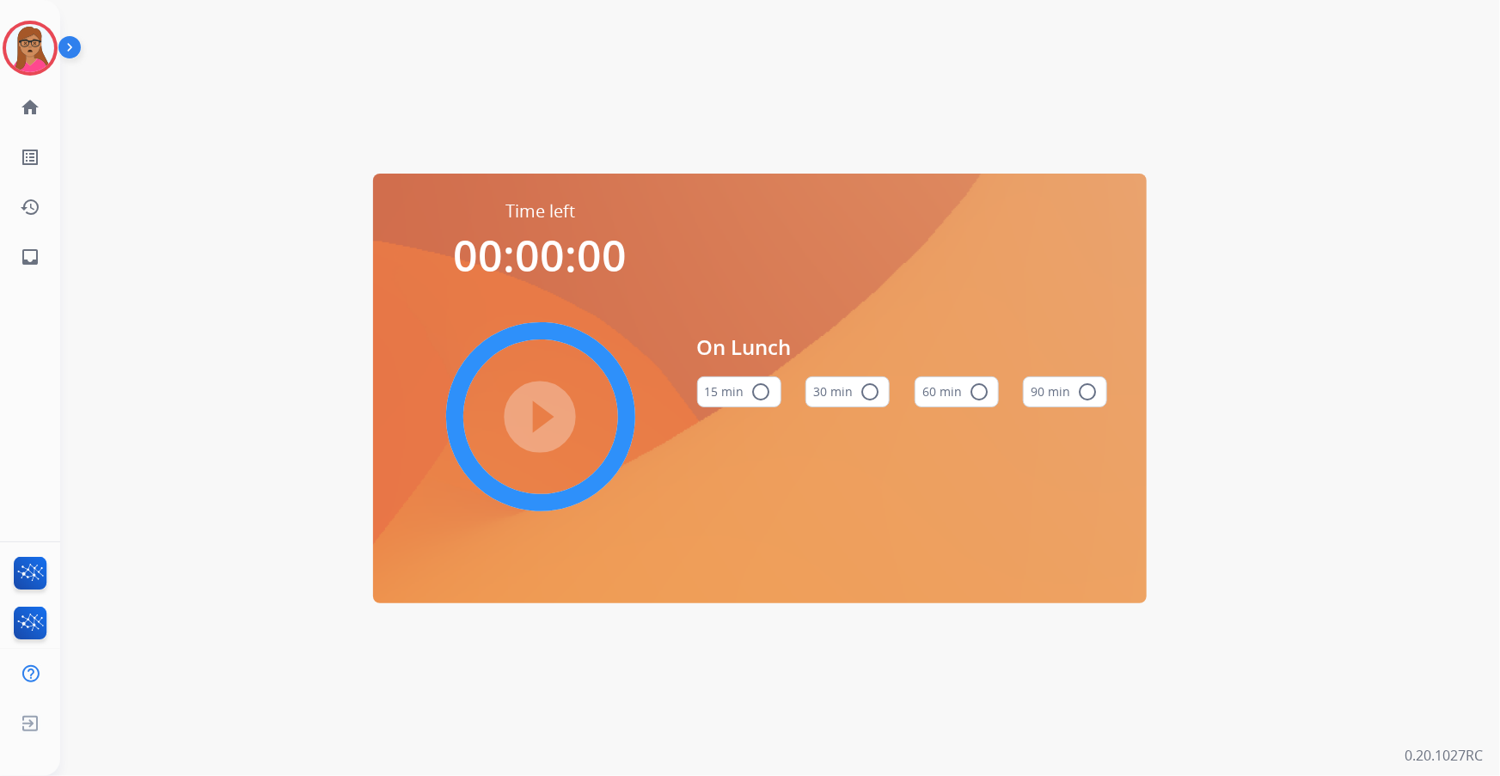
click at [974, 390] on mat-icon "radio_button_unchecked" at bounding box center [979, 392] width 21 height 21
click at [536, 414] on mat-icon "play_circle_filled" at bounding box center [541, 417] width 21 height 21
